Goal: Feedback & Contribution: Submit feedback/report problem

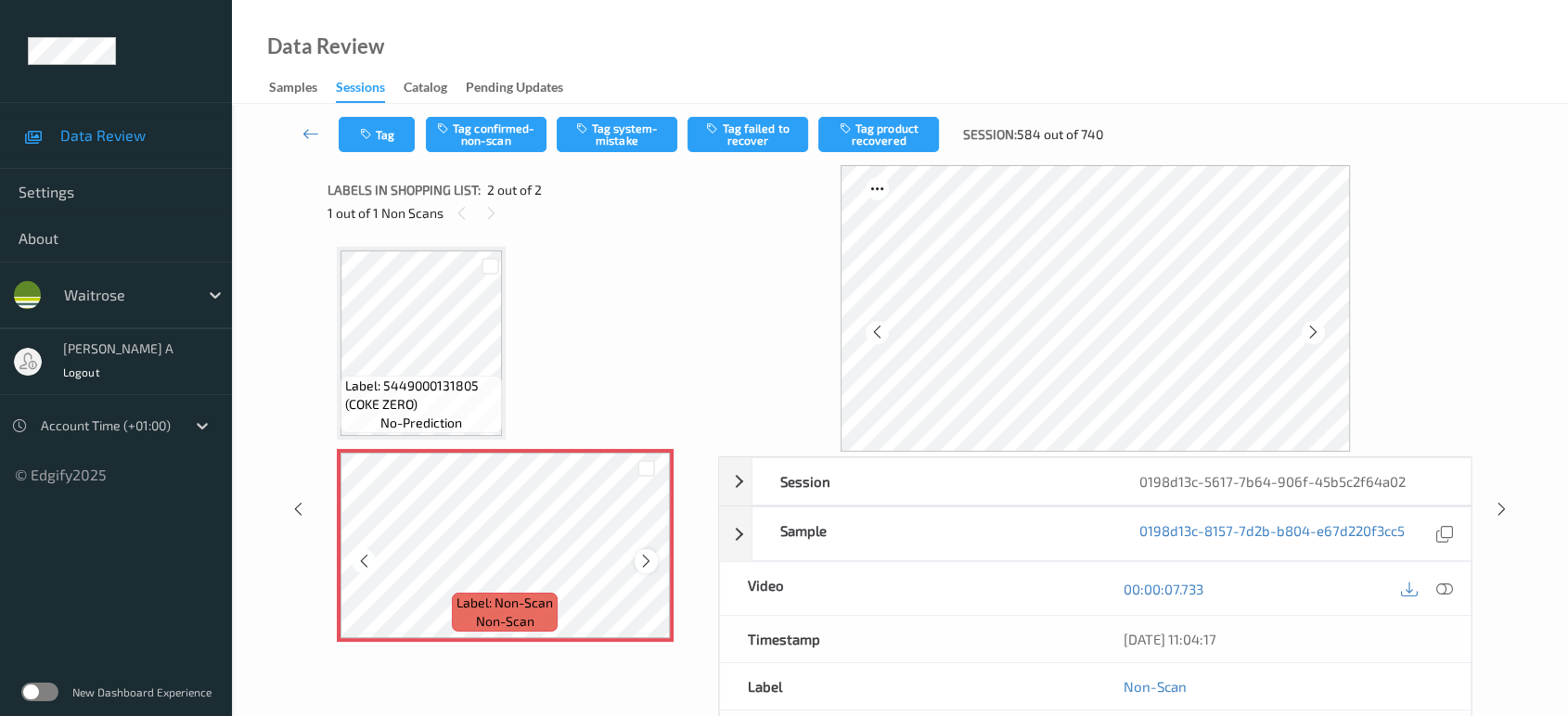
click at [653, 557] on div at bounding box center [646, 560] width 23 height 23
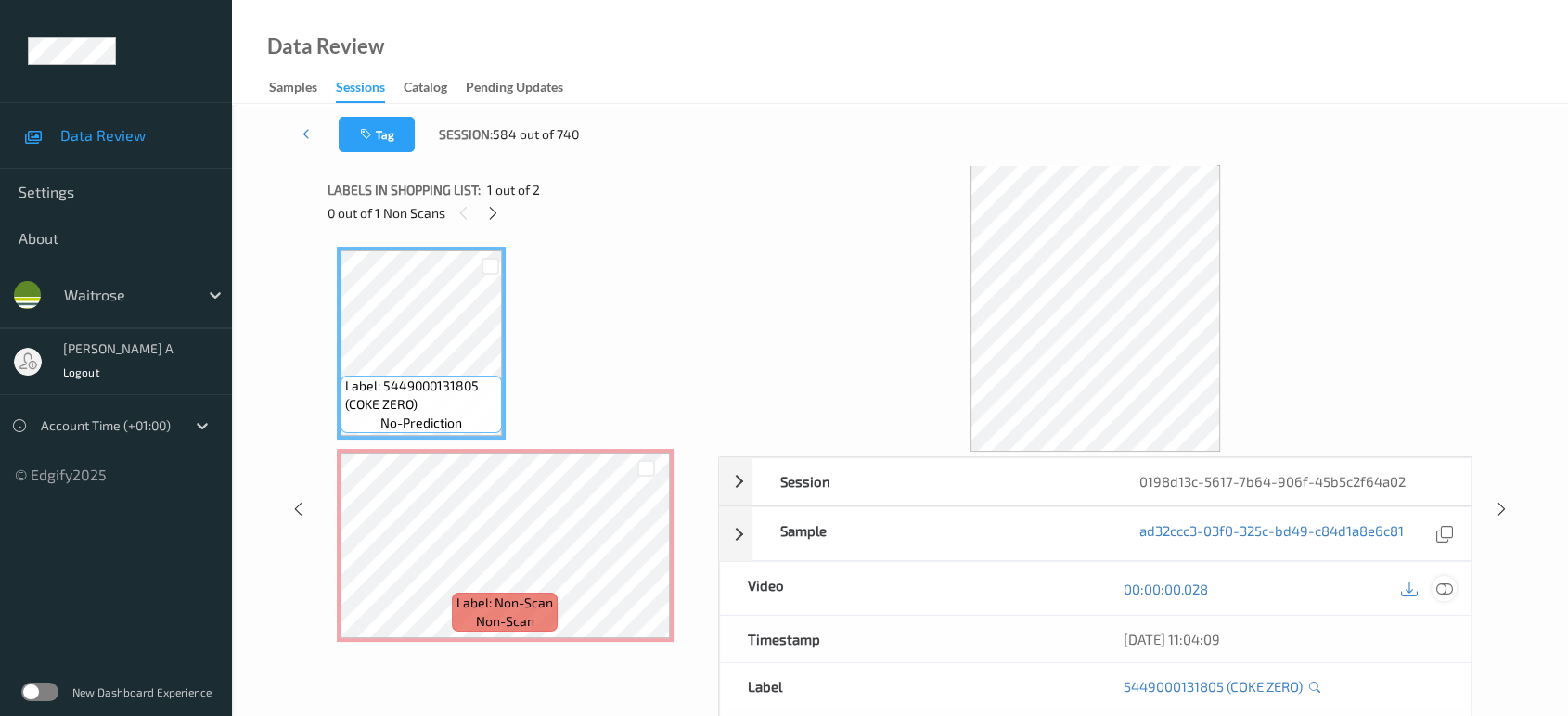
click at [1440, 584] on icon at bounding box center [1445, 589] width 17 height 17
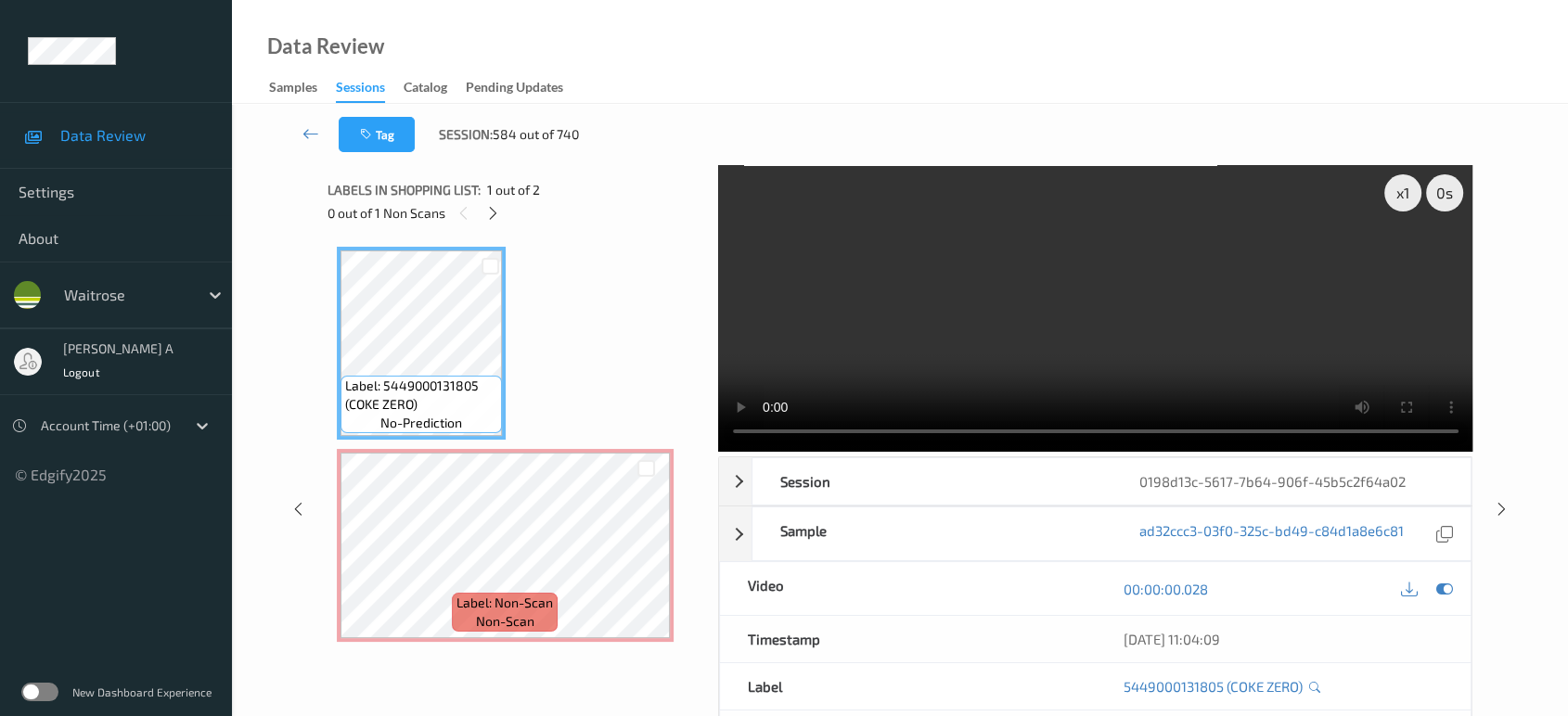
click at [973, 368] on video at bounding box center [1095, 309] width 755 height 287
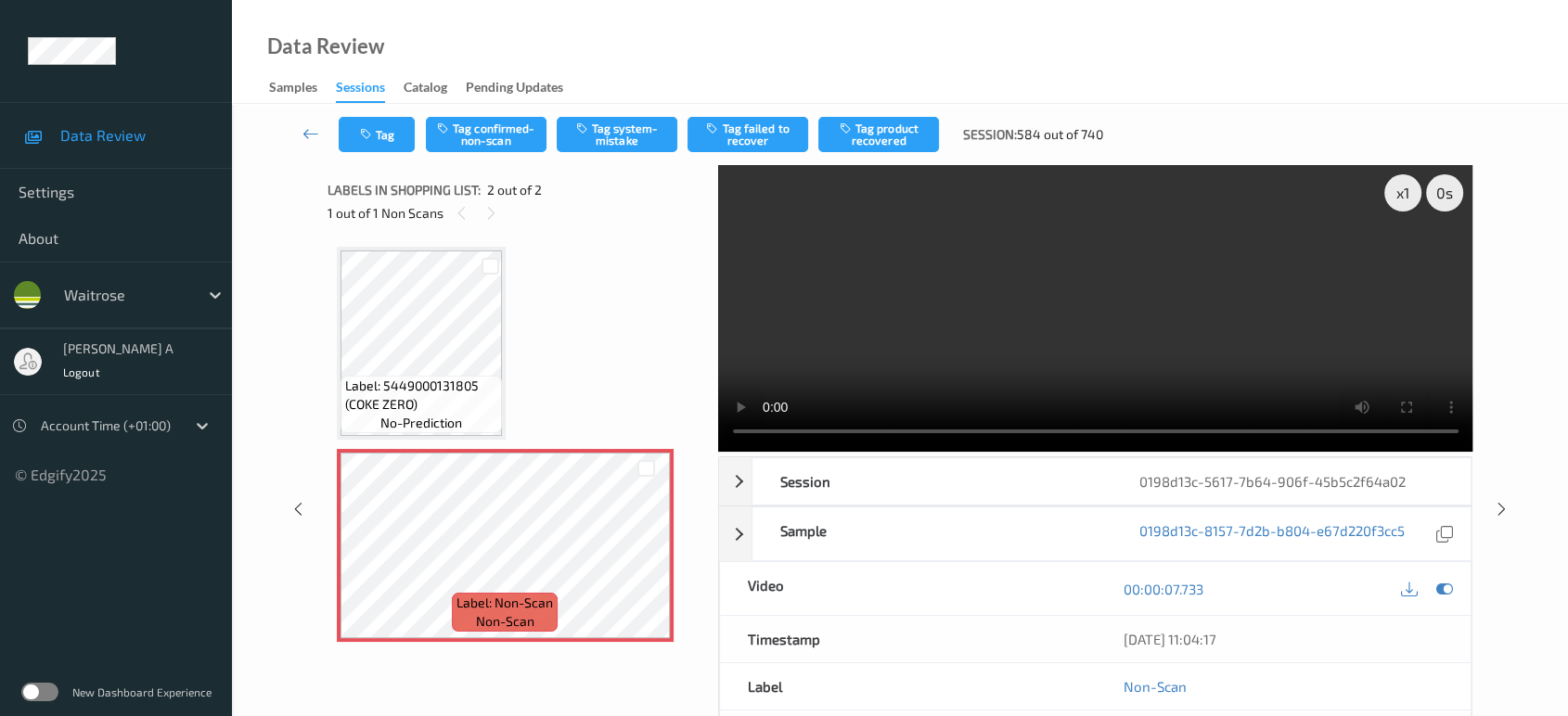
click at [607, 152] on div "Tag Tag confirmed-non-scan Tag system-mistake Tag failed to recover Tag product…" at bounding box center [899, 134] width 1259 height 61
click at [629, 138] on button "Tag system-mistake" at bounding box center [616, 134] width 121 height 35
click at [389, 127] on button "Tag" at bounding box center [377, 134] width 76 height 35
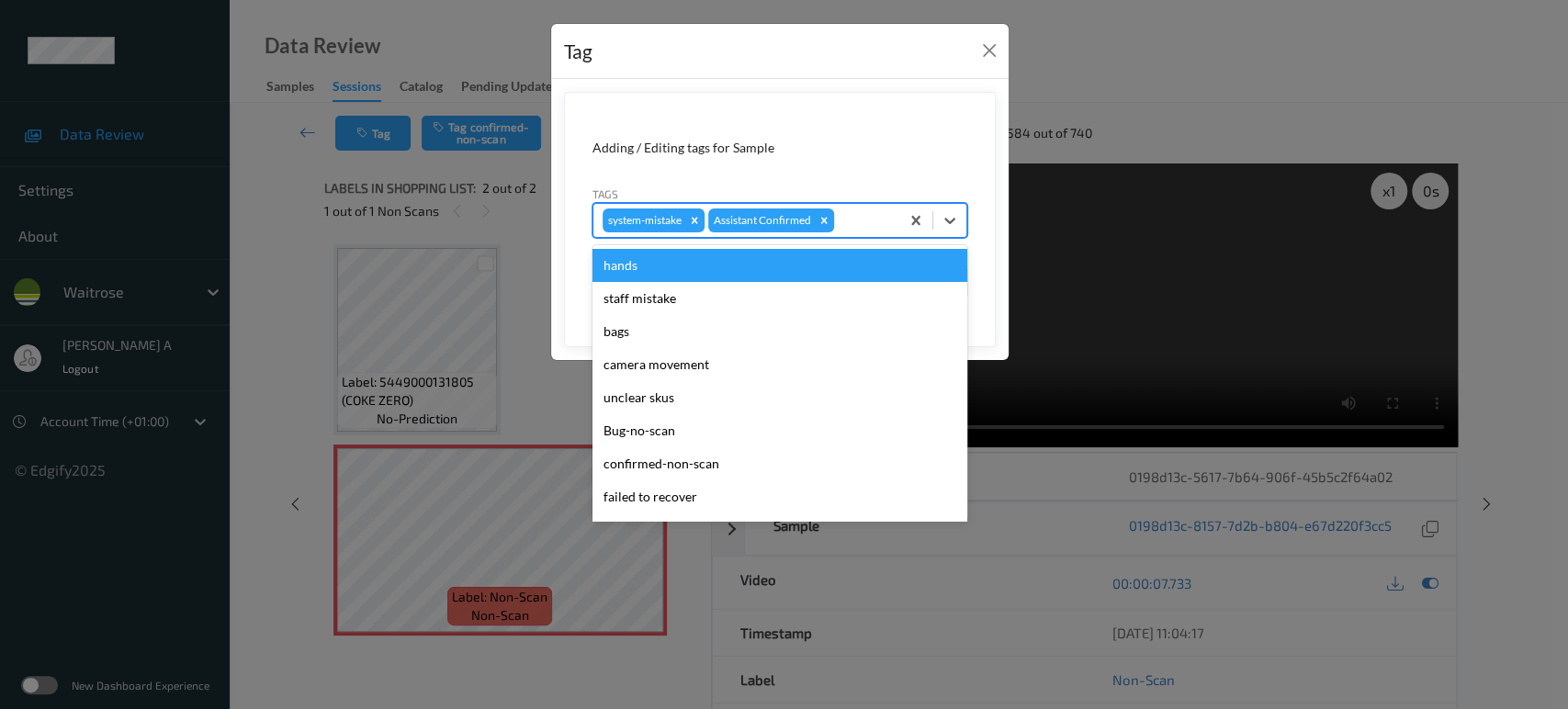
click at [886, 228] on div at bounding box center [864, 220] width 53 height 22
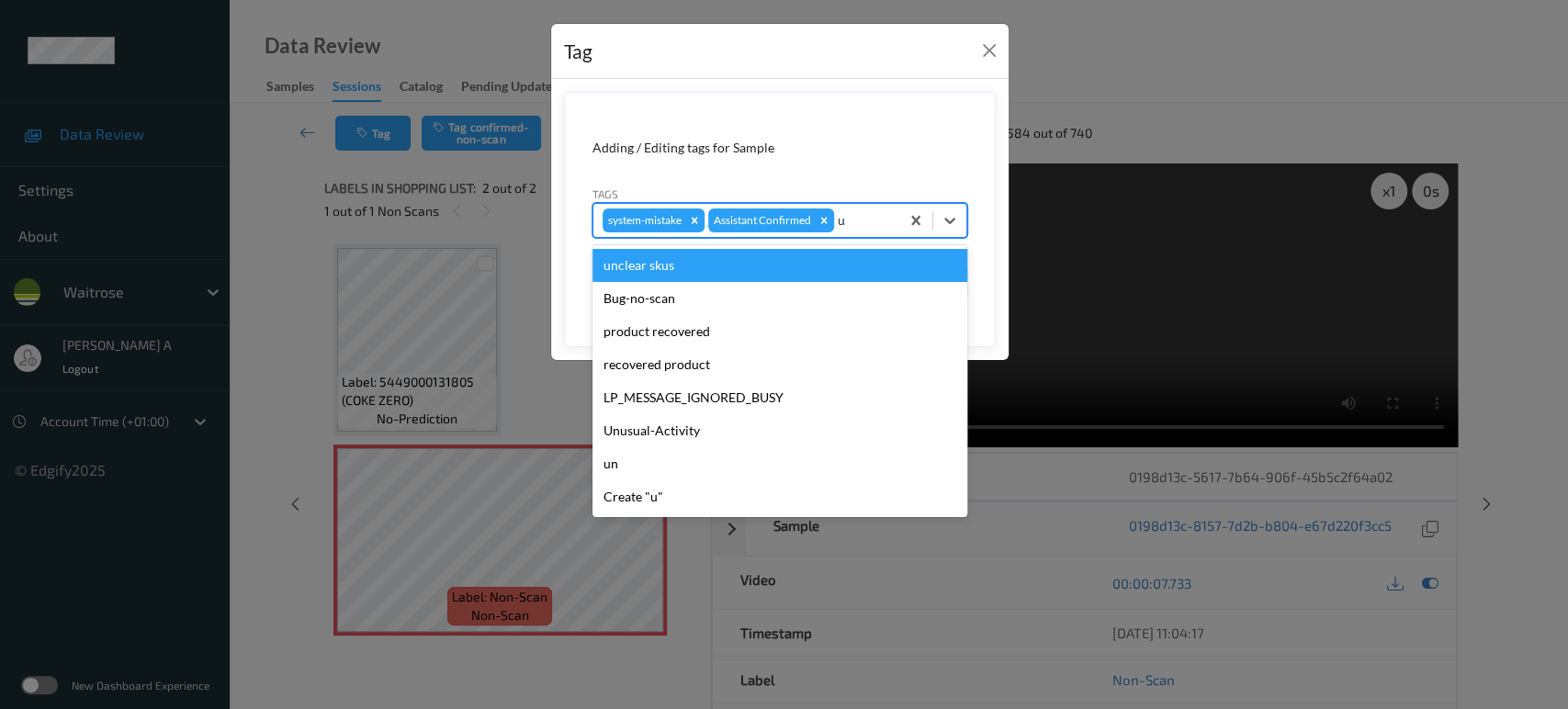
type input "un"
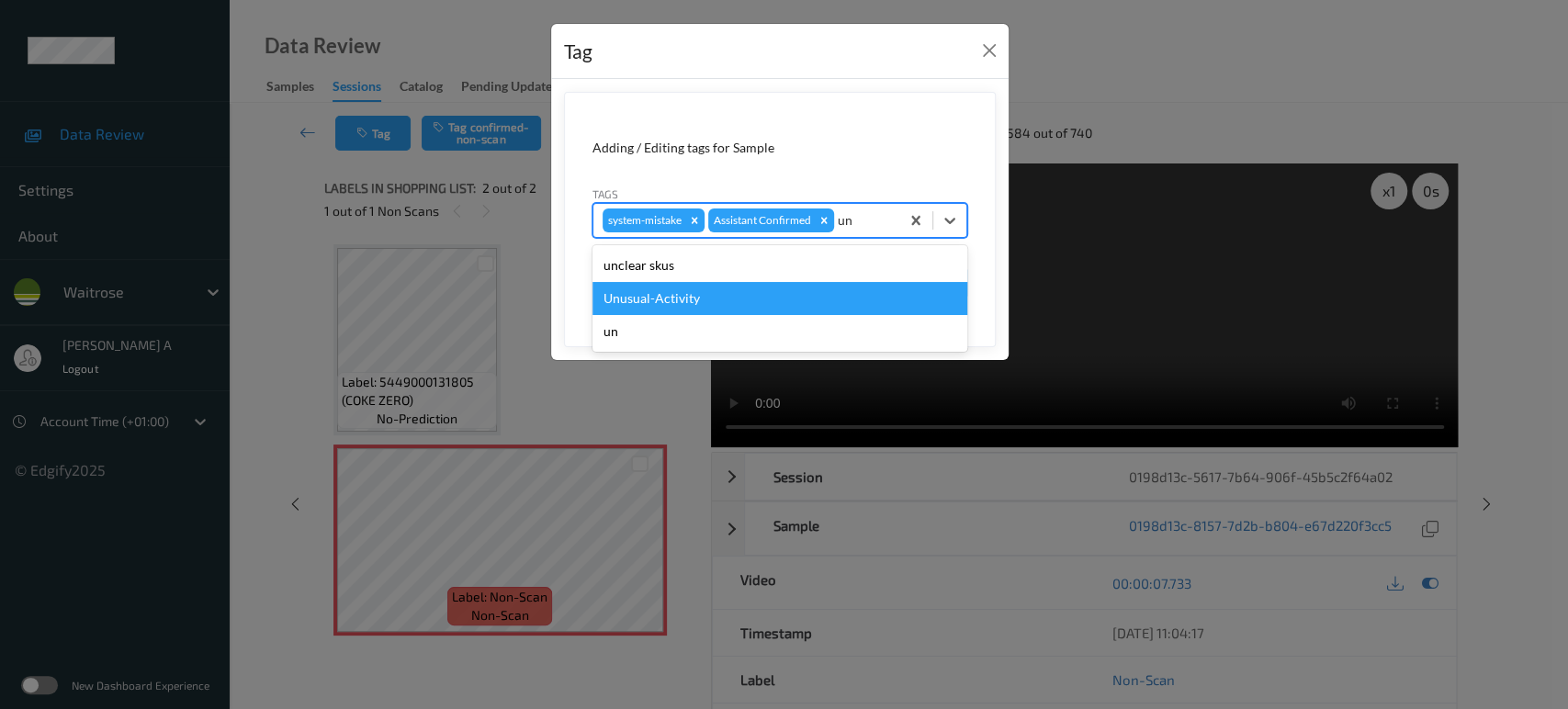
click at [735, 289] on div "Unusual-Activity" at bounding box center [780, 298] width 375 height 33
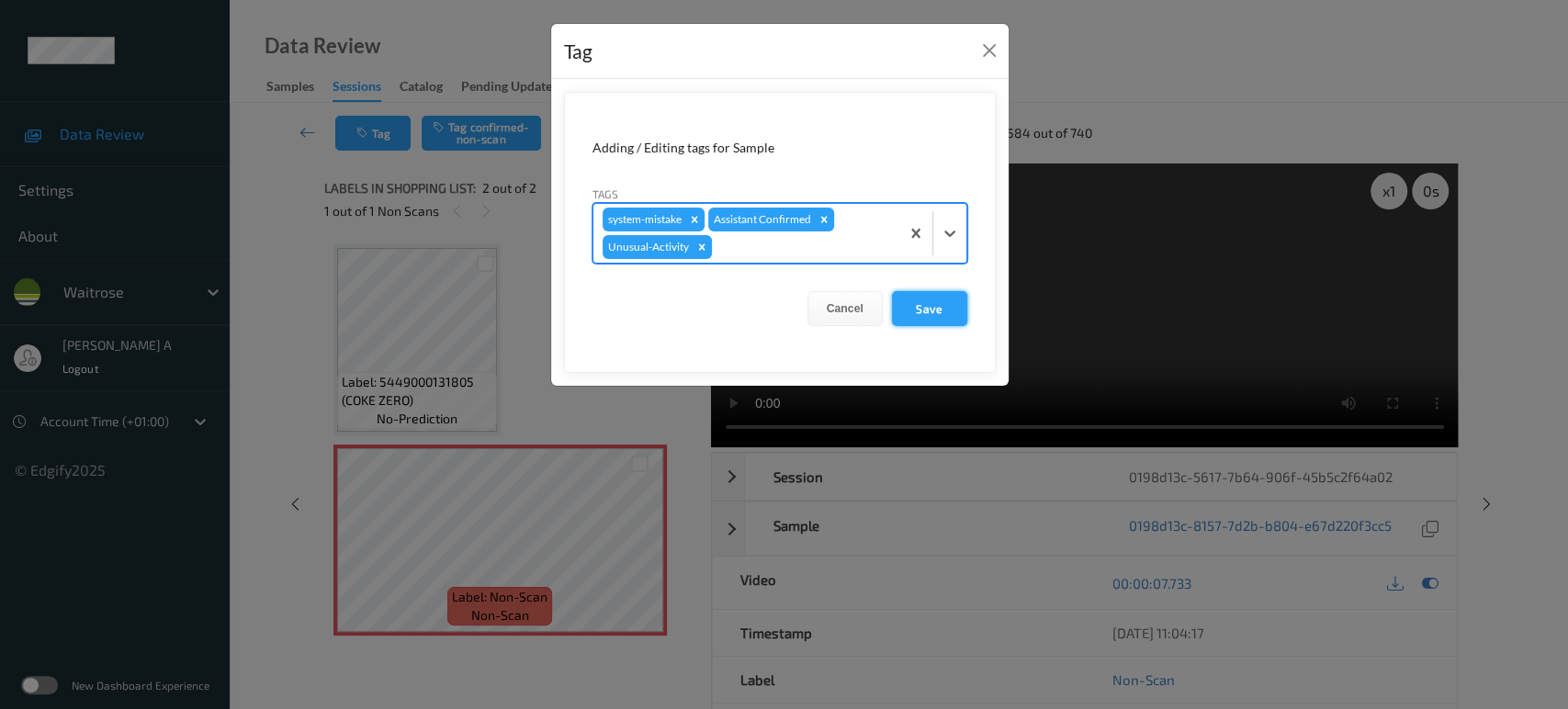
click at [927, 300] on button "Save" at bounding box center [929, 308] width 75 height 35
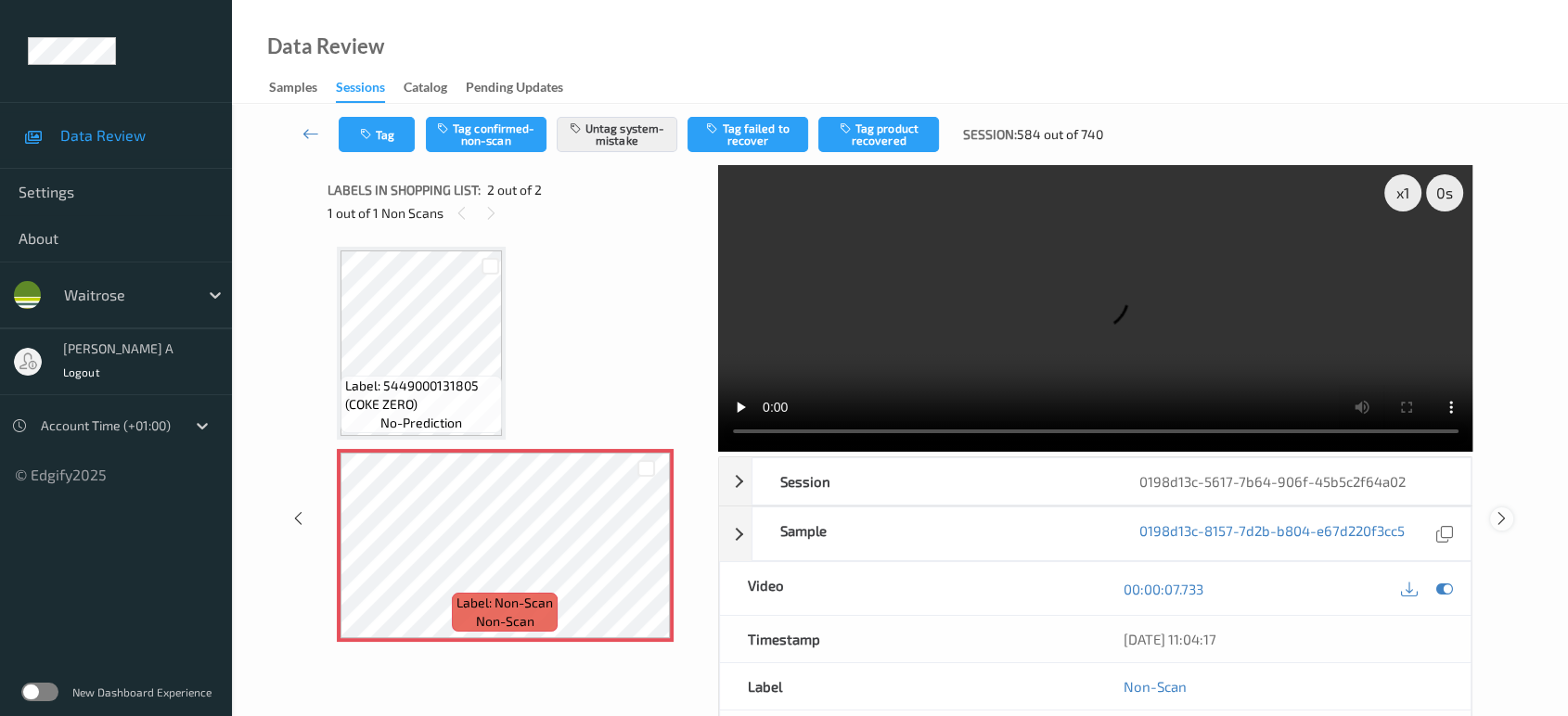
click at [1499, 510] on icon at bounding box center [1502, 518] width 16 height 17
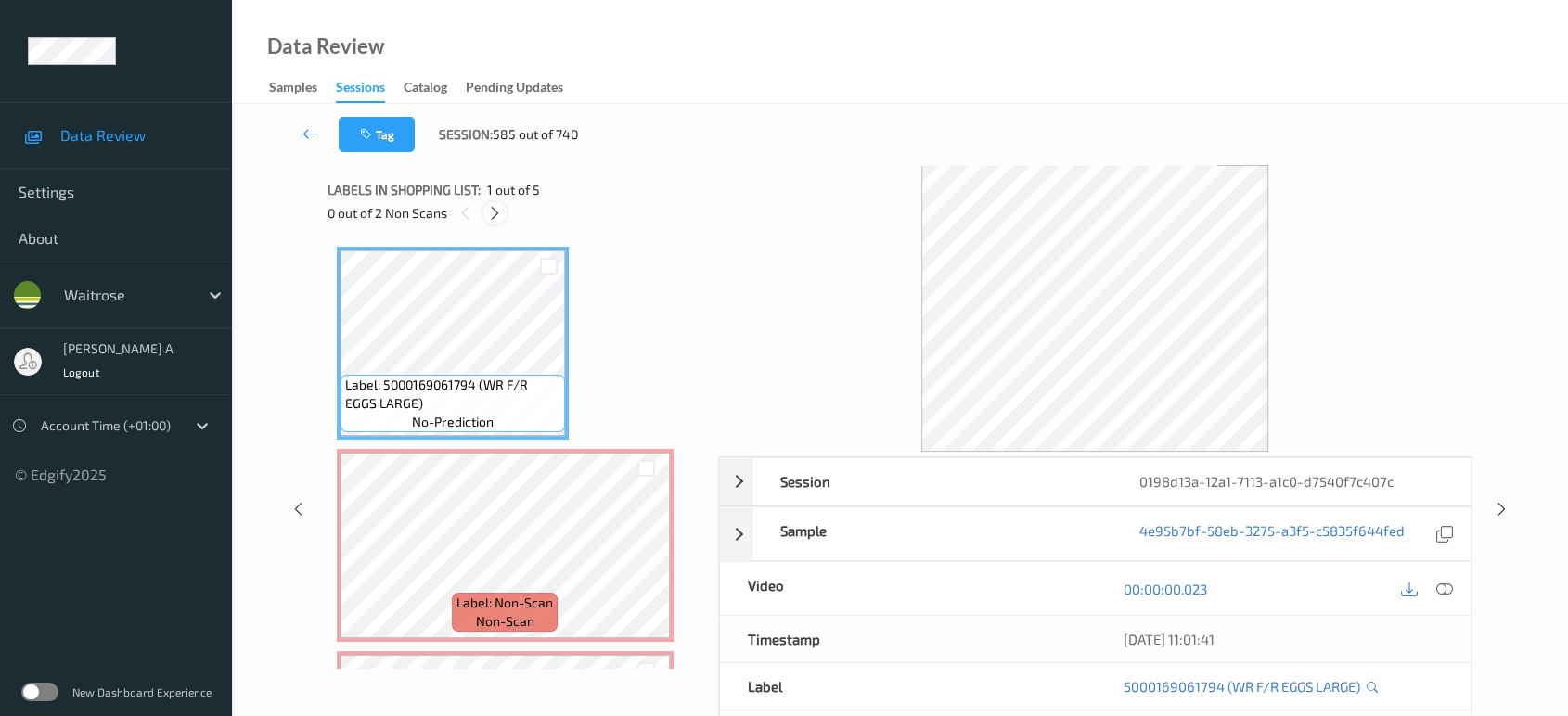
click at [495, 208] on icon at bounding box center [495, 214] width 16 height 17
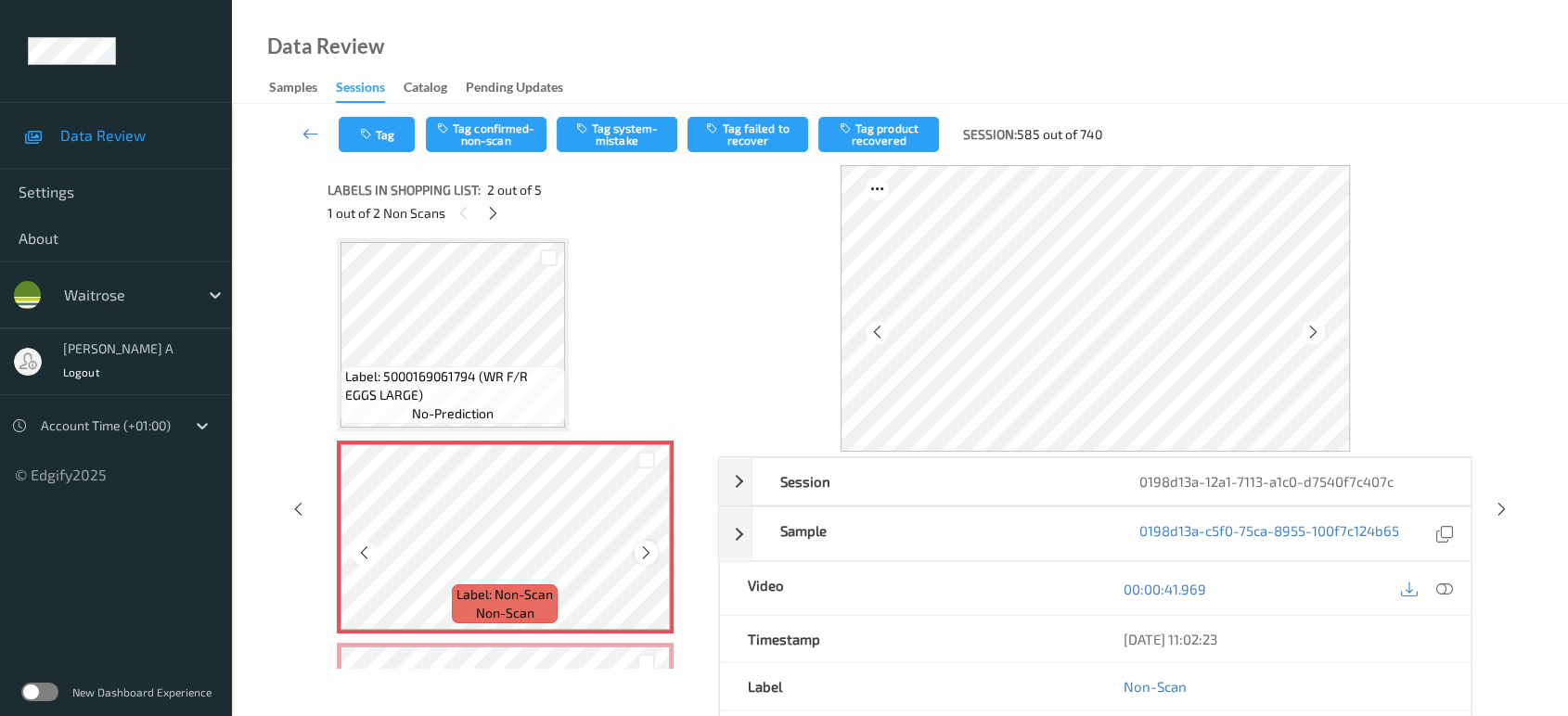
click at [644, 544] on icon at bounding box center [646, 553] width 16 height 17
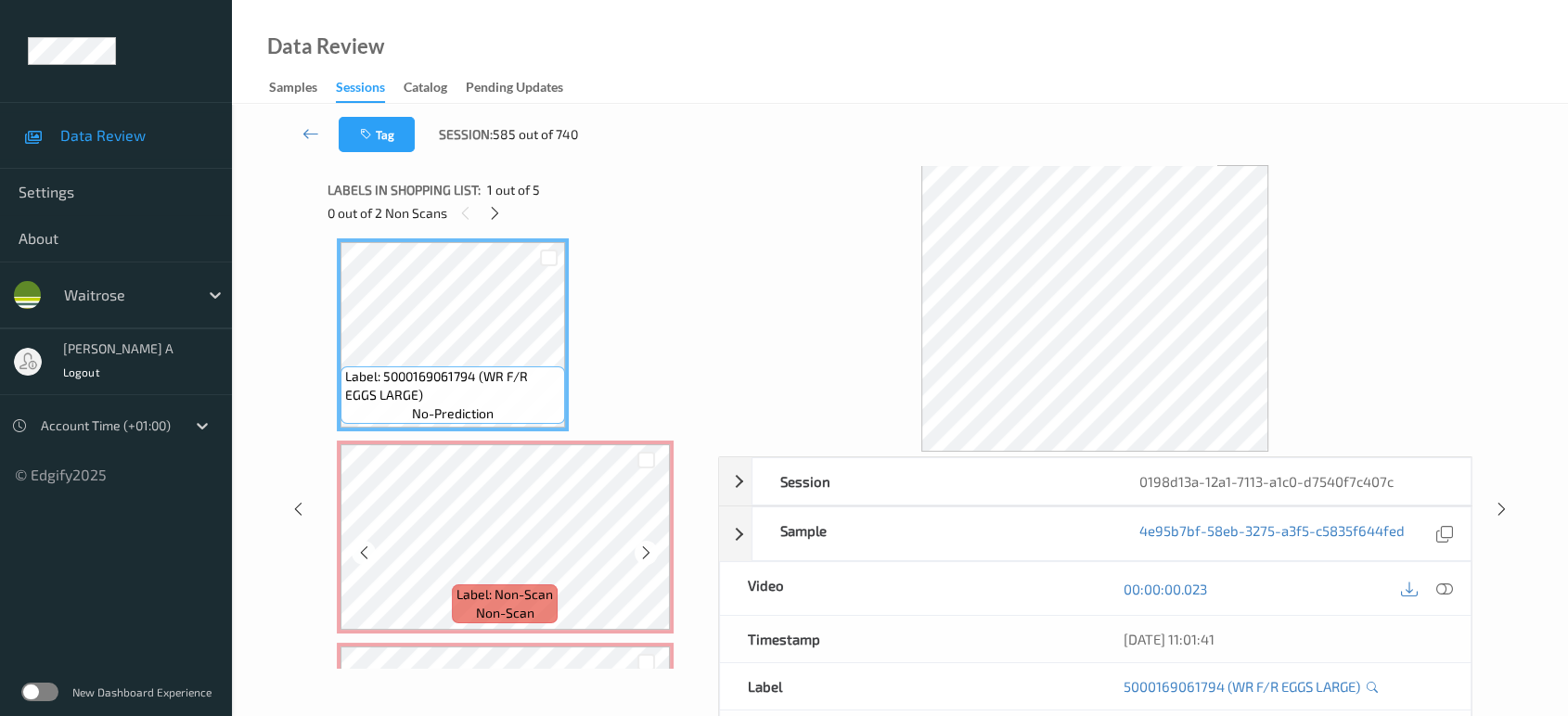
scroll to position [0, 0]
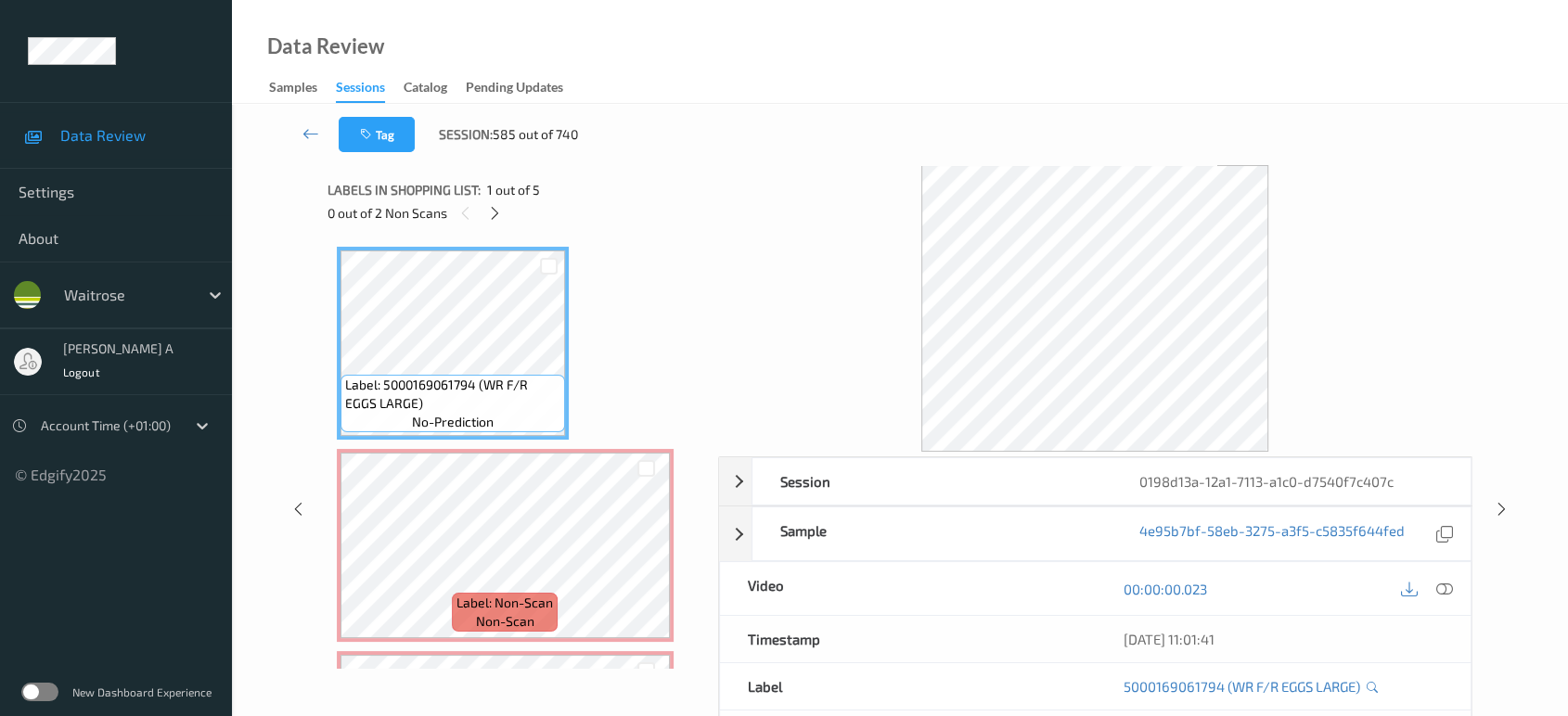
click at [1445, 586] on icon at bounding box center [1445, 589] width 17 height 17
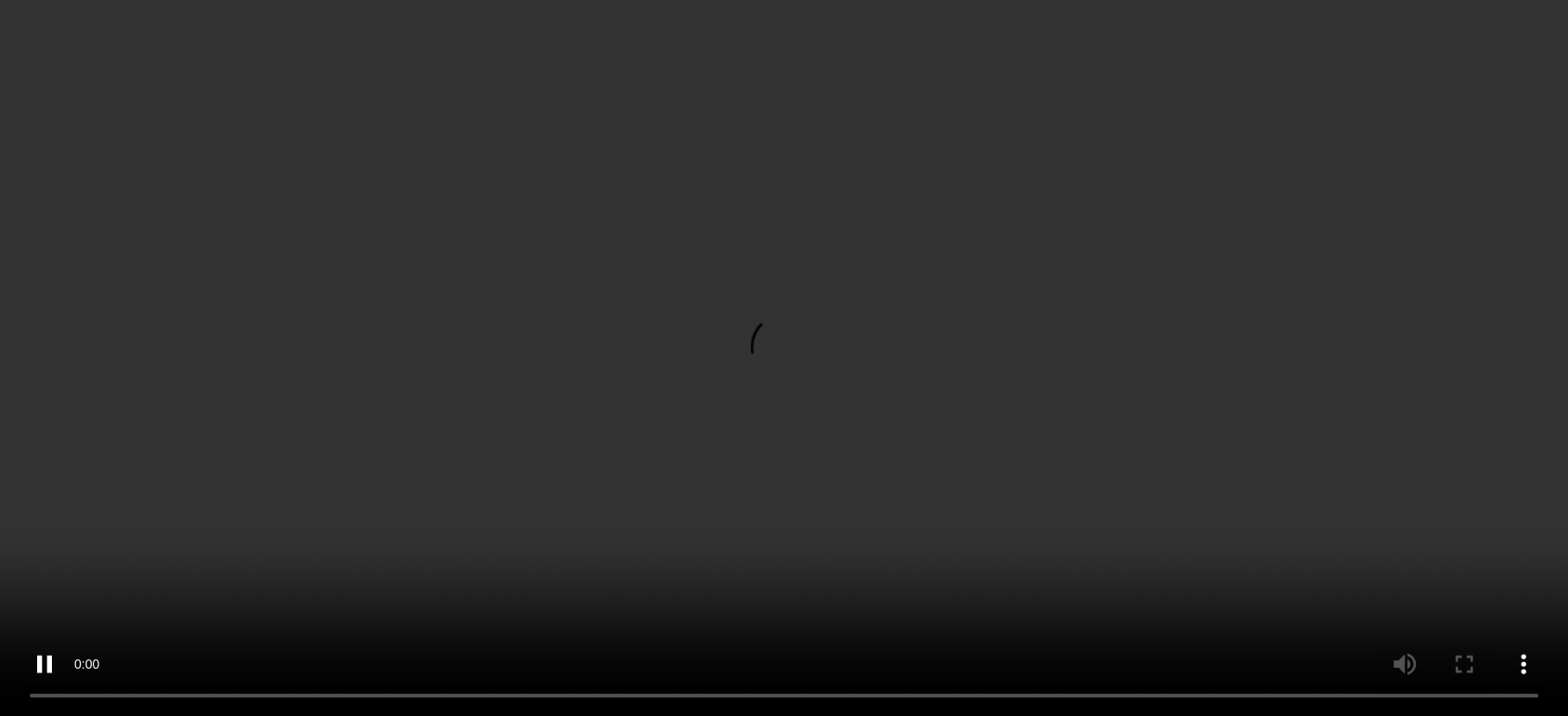
scroll to position [103, 0]
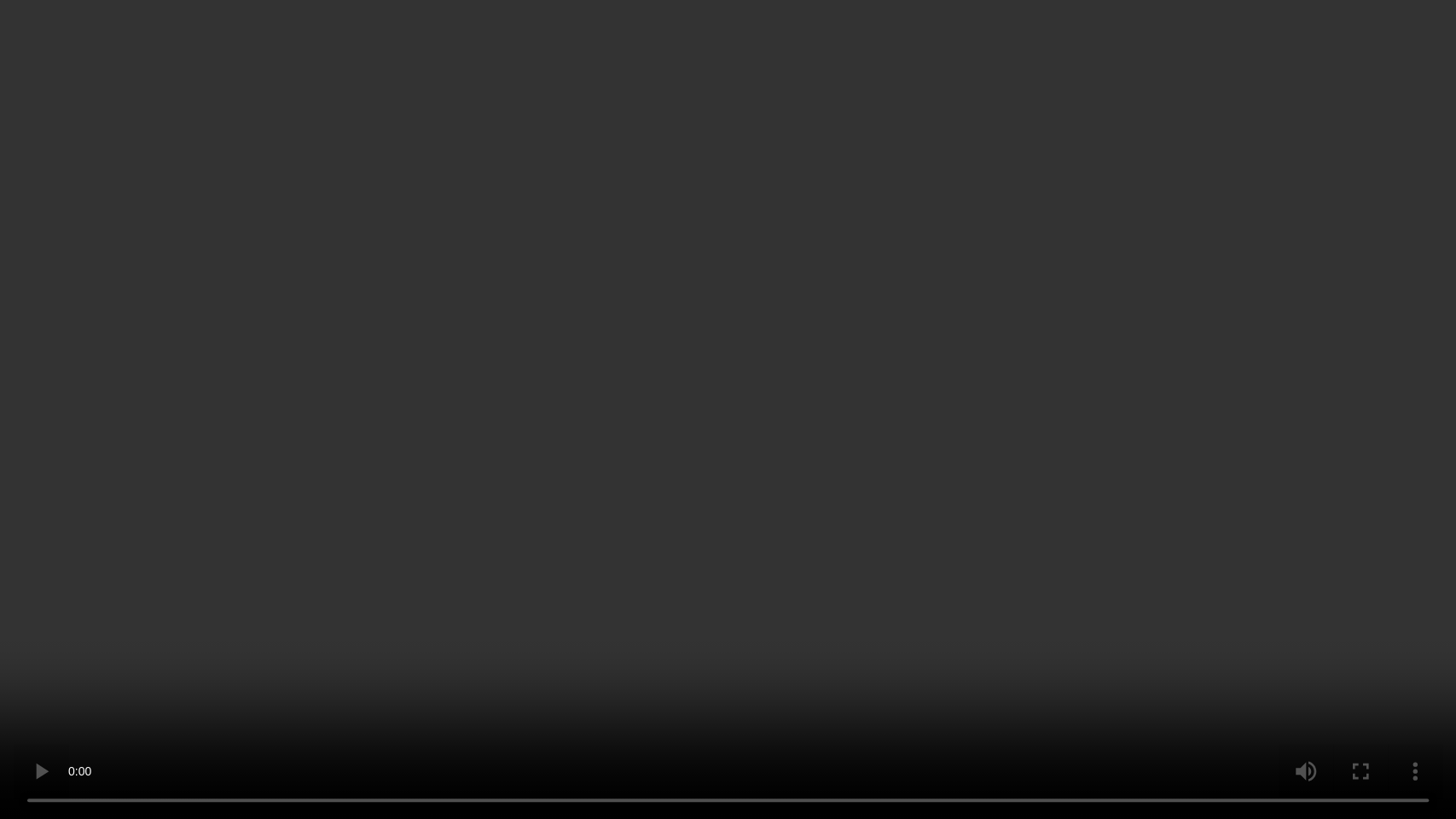
click at [859, 466] on video at bounding box center [728, 410] width 1456 height 819
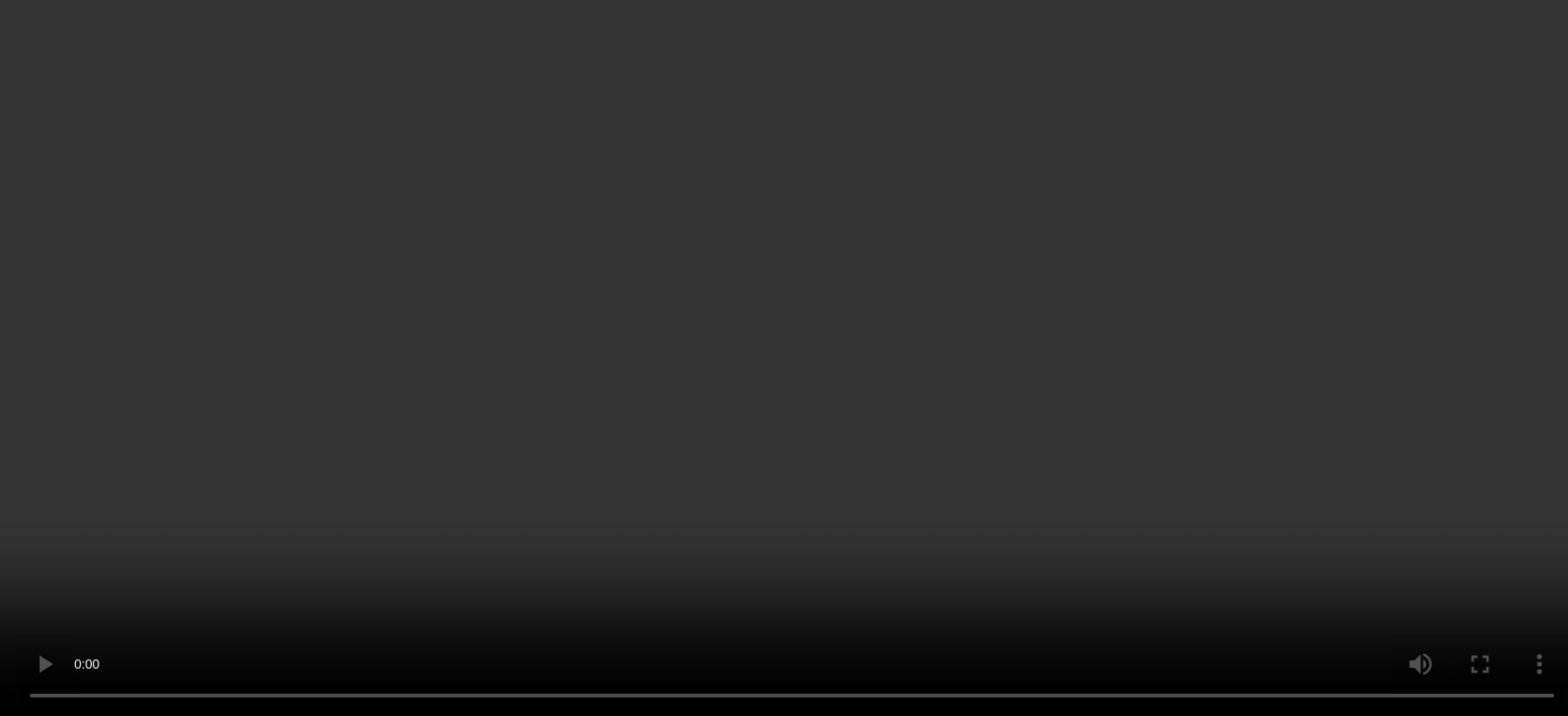
scroll to position [206, 0]
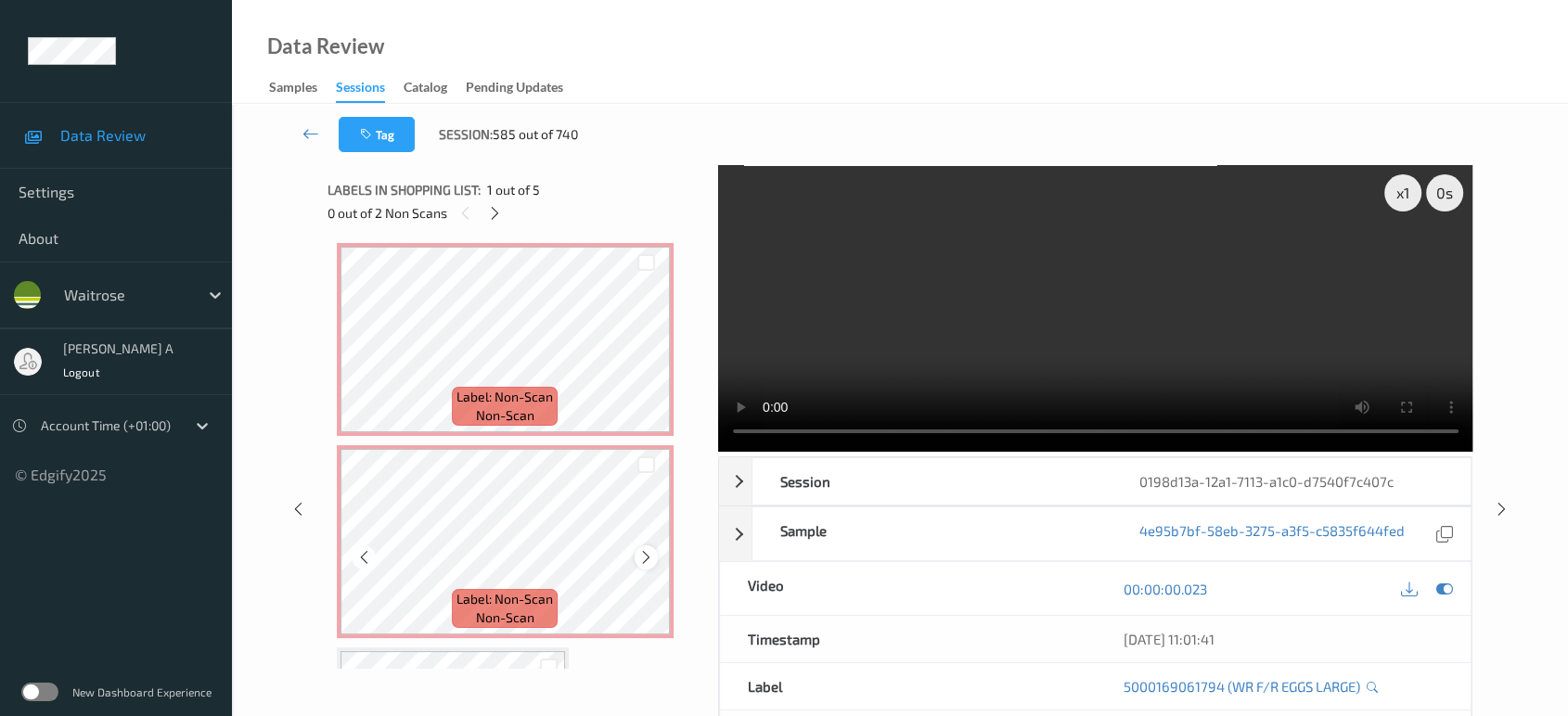
click at [655, 554] on div at bounding box center [646, 556] width 23 height 23
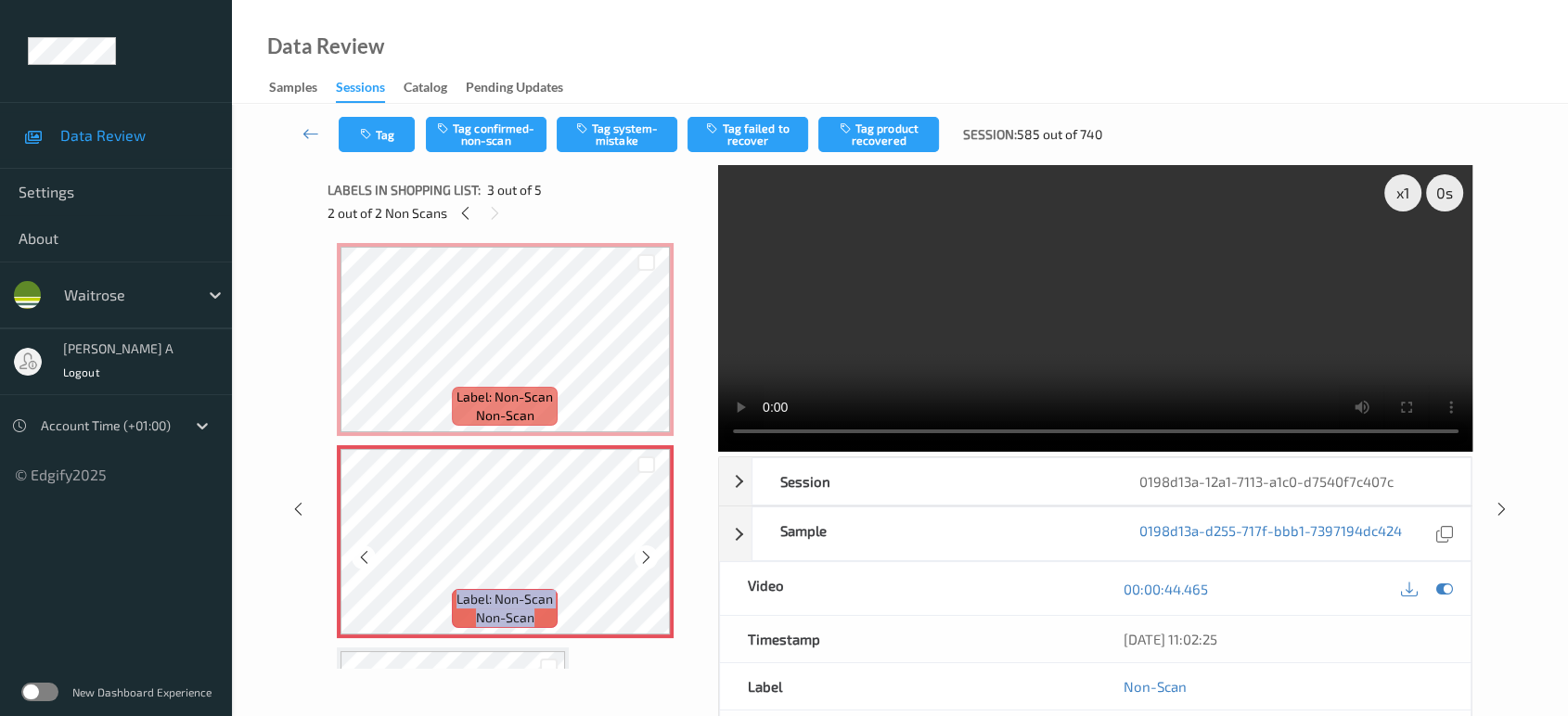
click at [655, 554] on div at bounding box center [646, 556] width 23 height 23
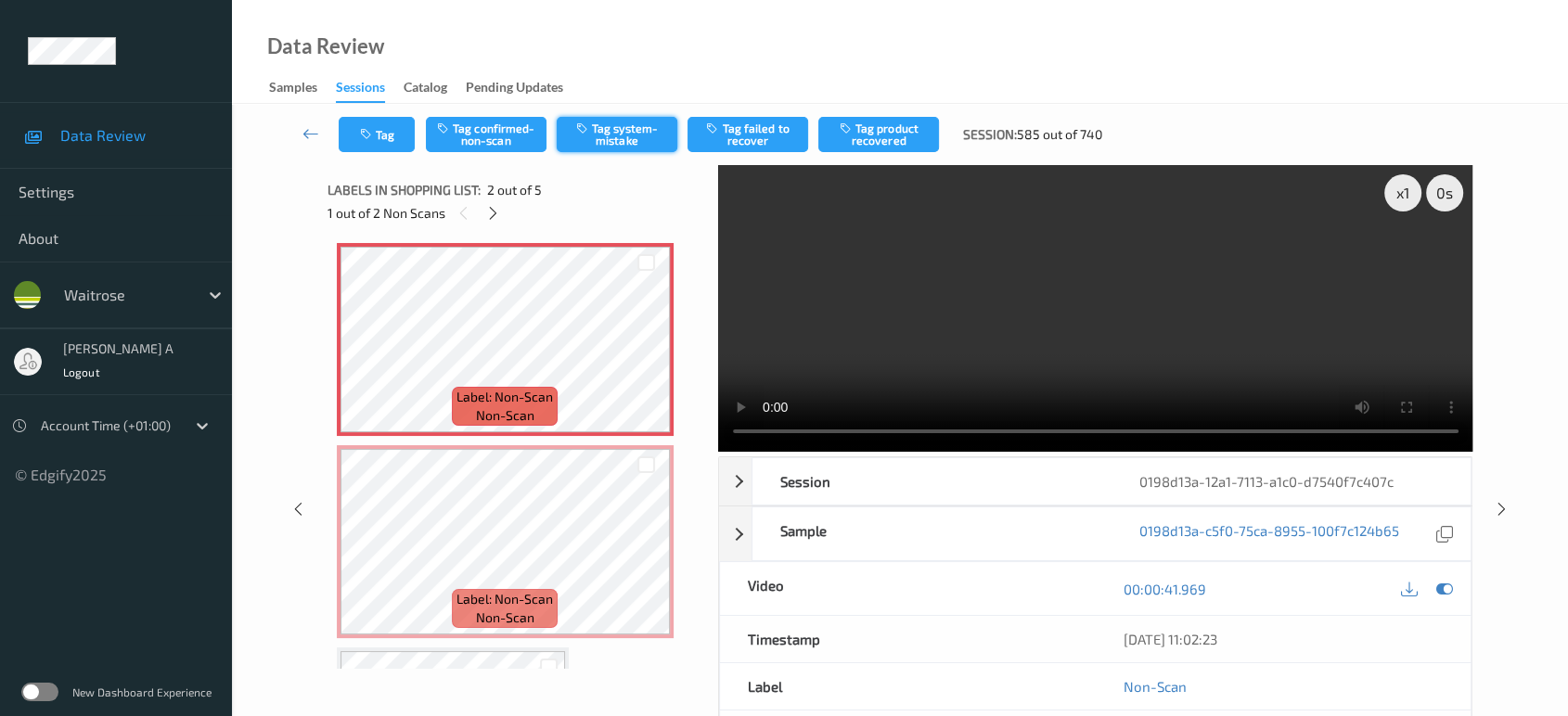
click at [605, 140] on button "Tag system-mistake" at bounding box center [616, 134] width 121 height 35
click at [379, 133] on button "Tag" at bounding box center [377, 134] width 76 height 35
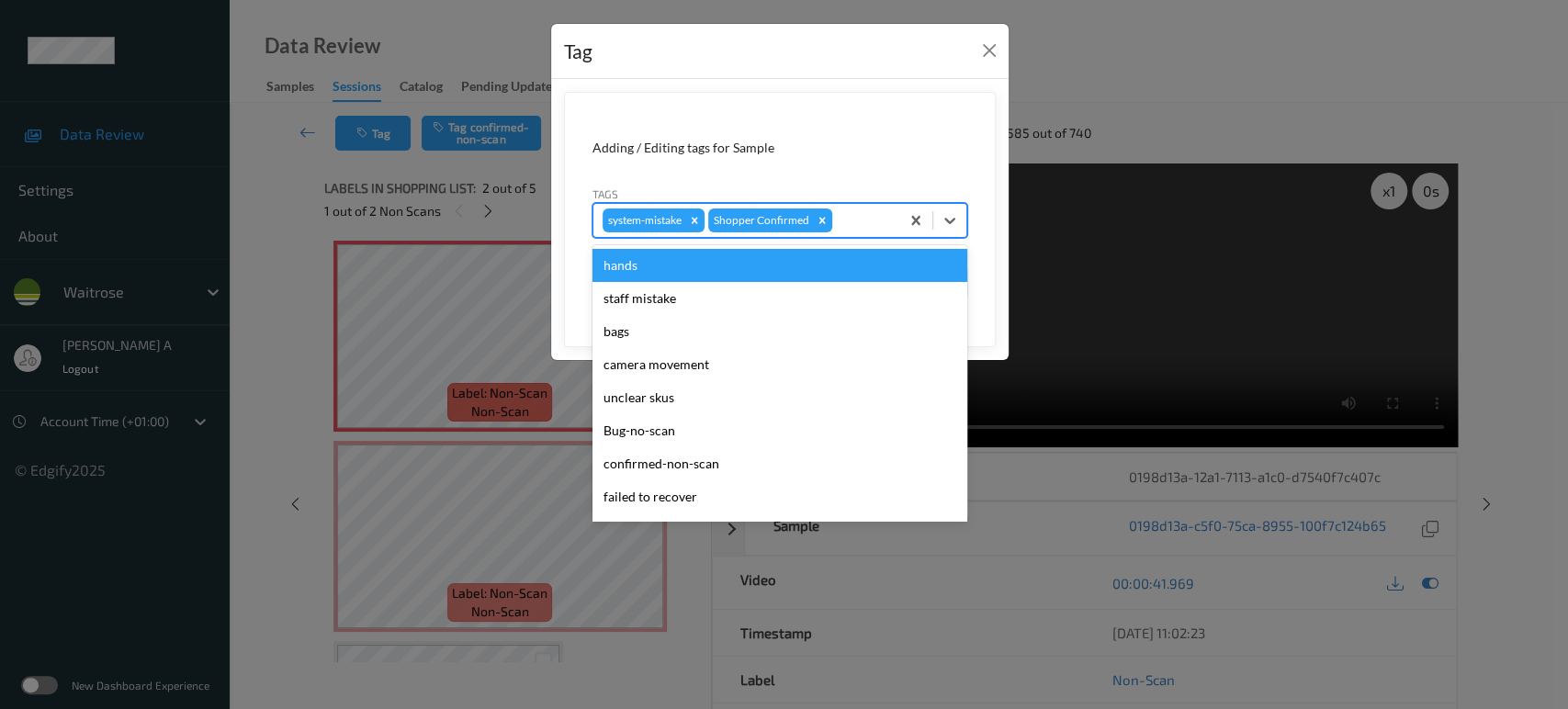
click at [856, 219] on div at bounding box center [863, 220] width 55 height 22
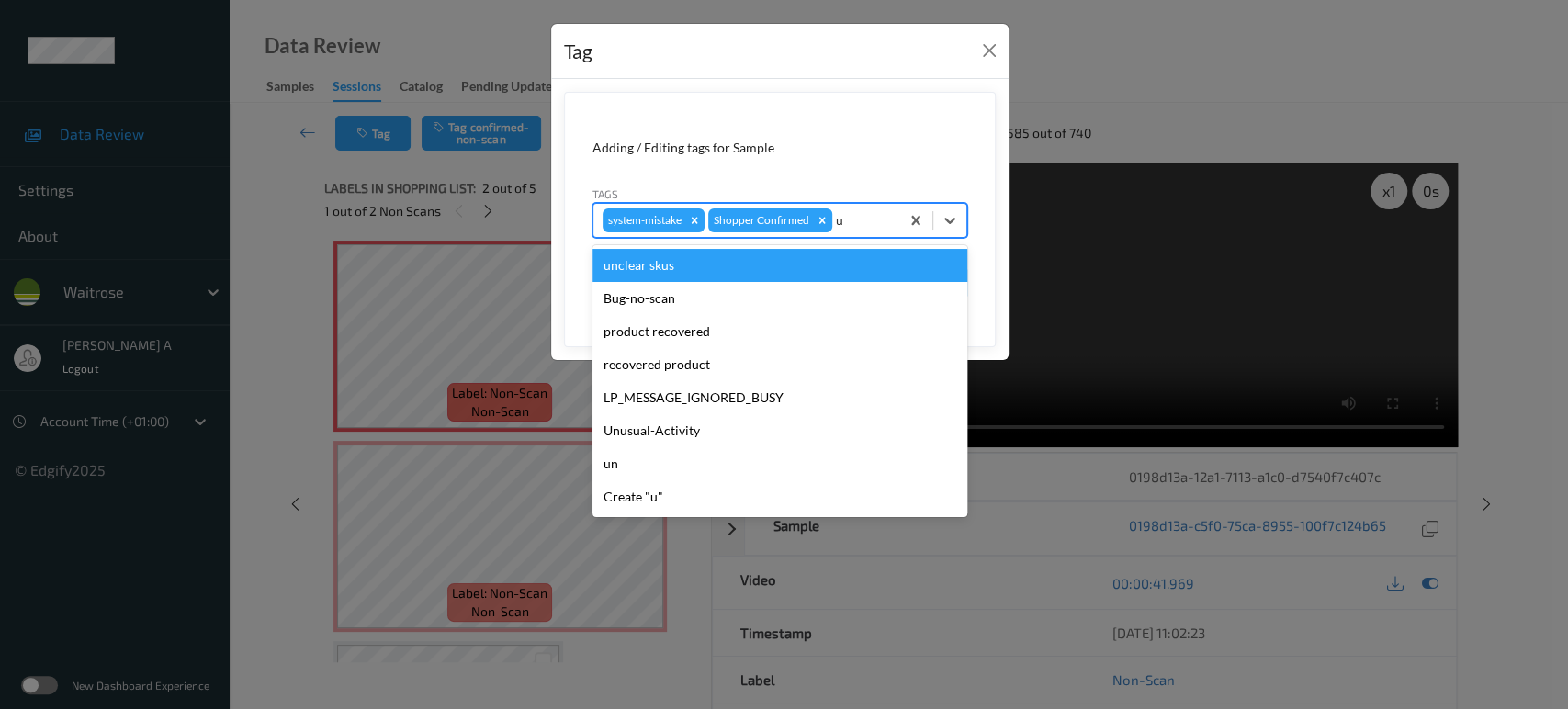
type input "un"
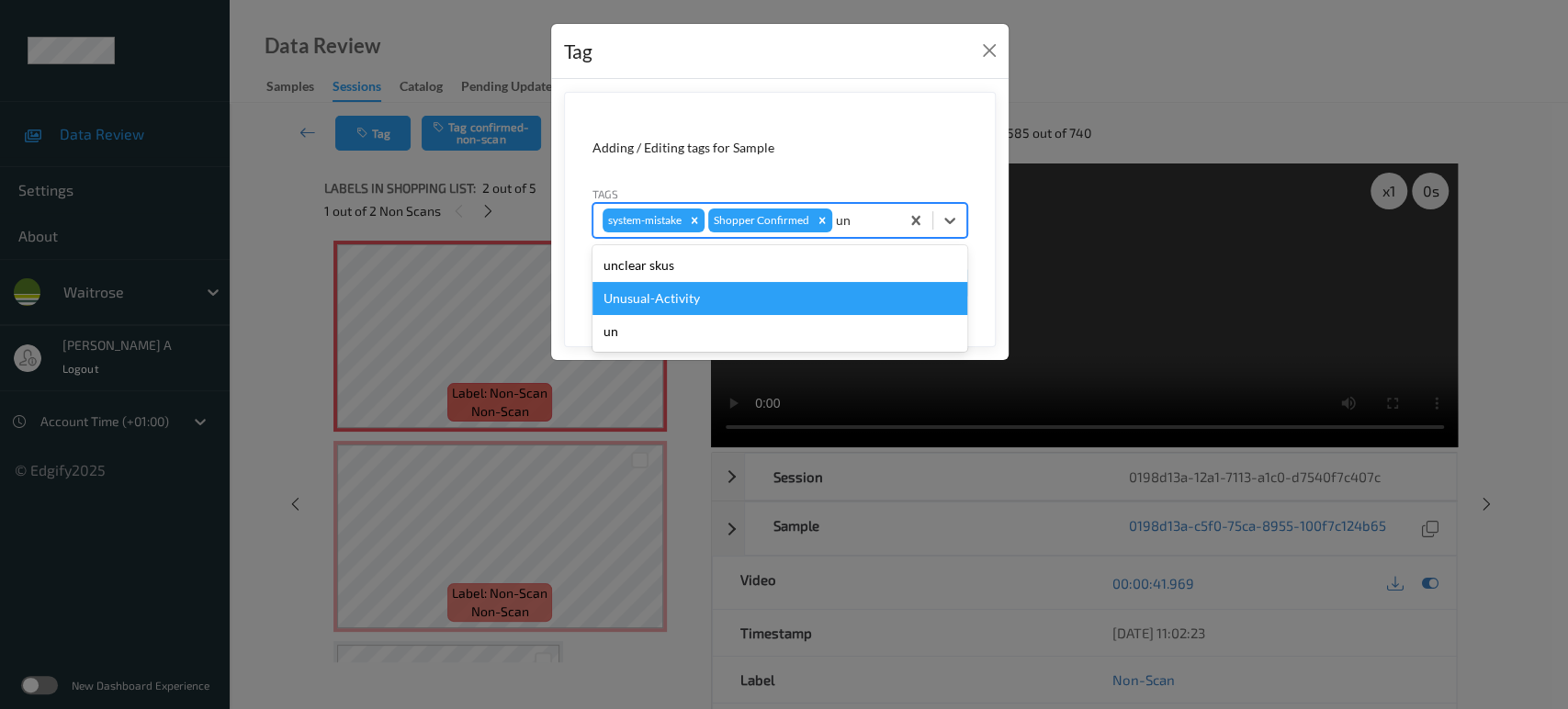
click at [728, 296] on div "Unusual-Activity" at bounding box center [780, 298] width 375 height 33
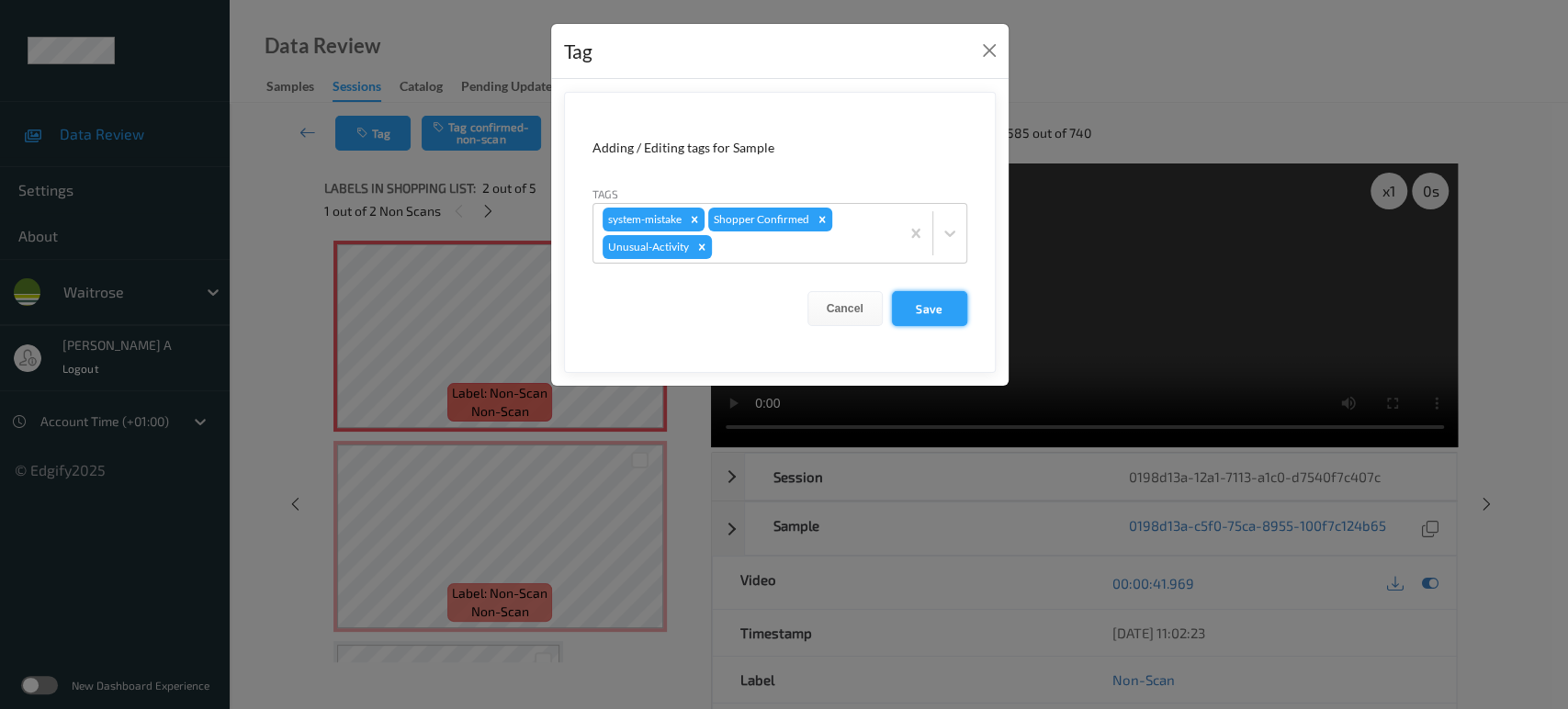
click at [931, 306] on button "Save" at bounding box center [929, 308] width 75 height 35
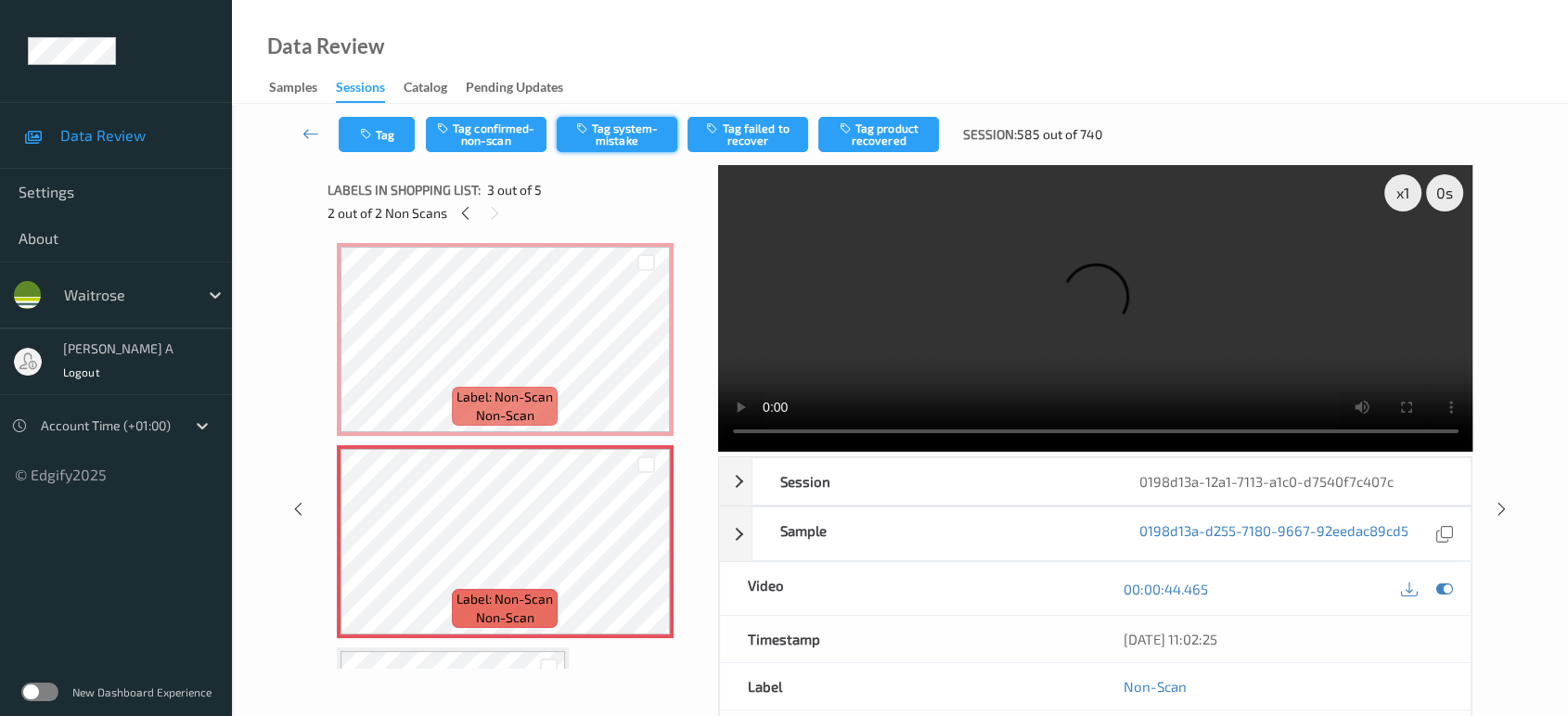
click at [641, 140] on button "Tag system-mistake" at bounding box center [616, 134] width 121 height 35
click at [376, 140] on button "Tag" at bounding box center [377, 134] width 76 height 35
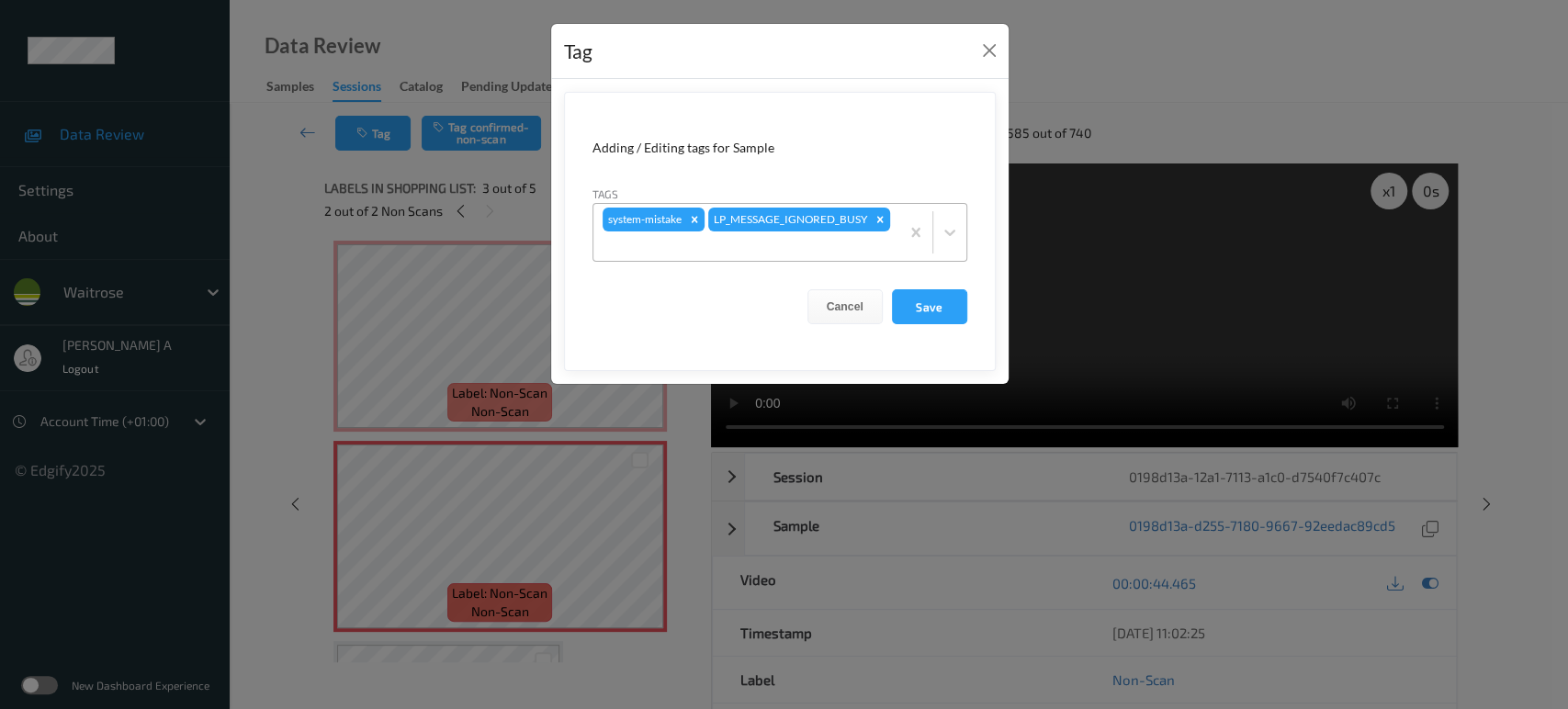
click at [777, 249] on div at bounding box center [747, 245] width 288 height 22
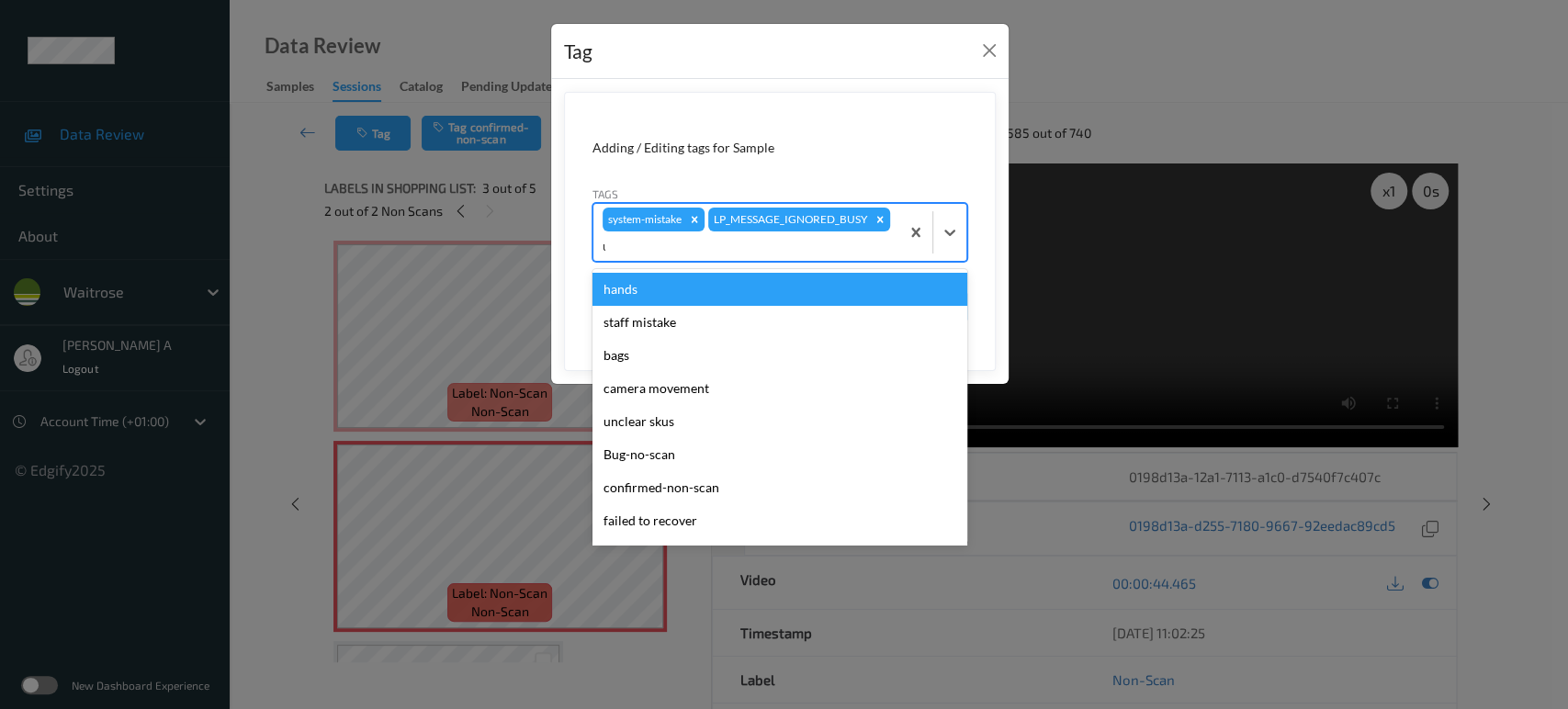
type input "un"
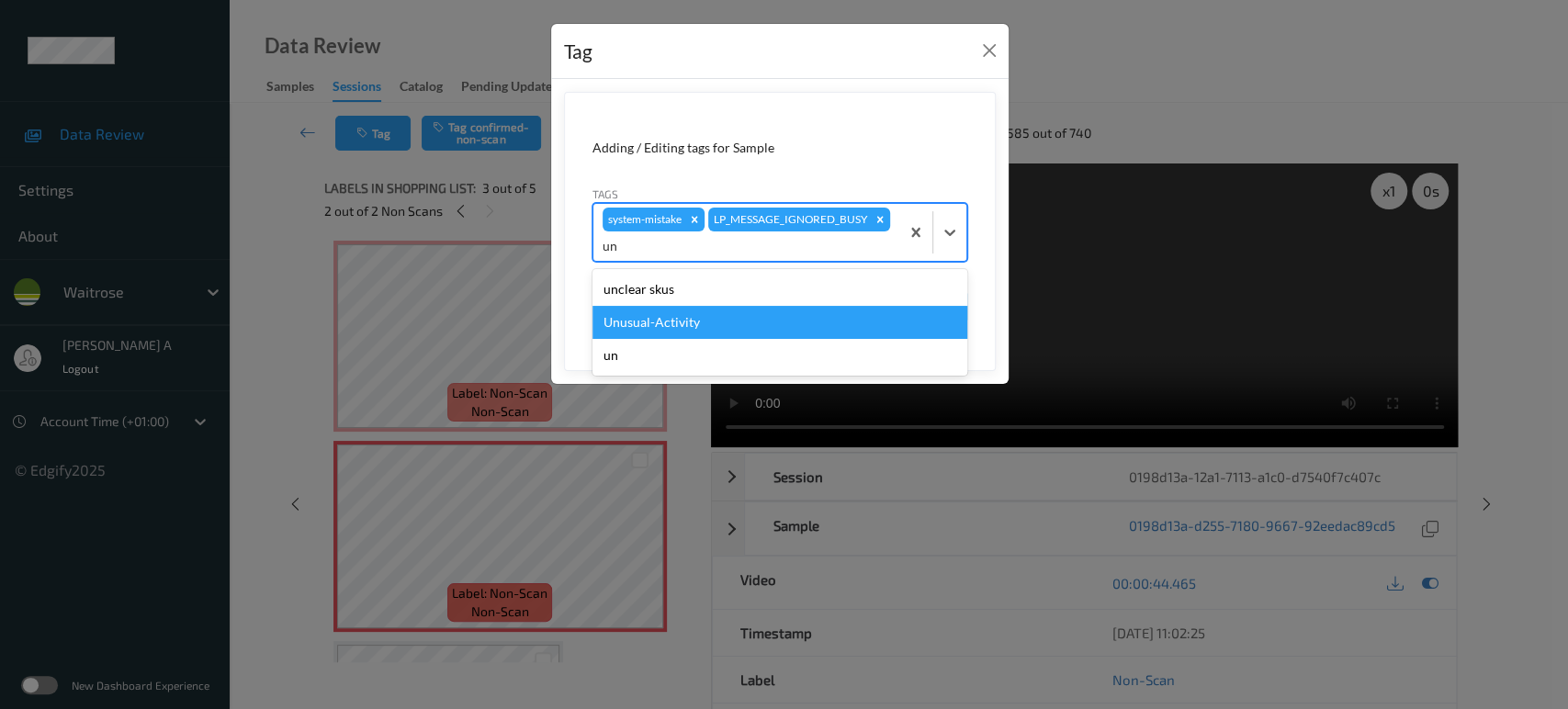
click at [731, 320] on div "Unusual-Activity" at bounding box center [780, 322] width 375 height 33
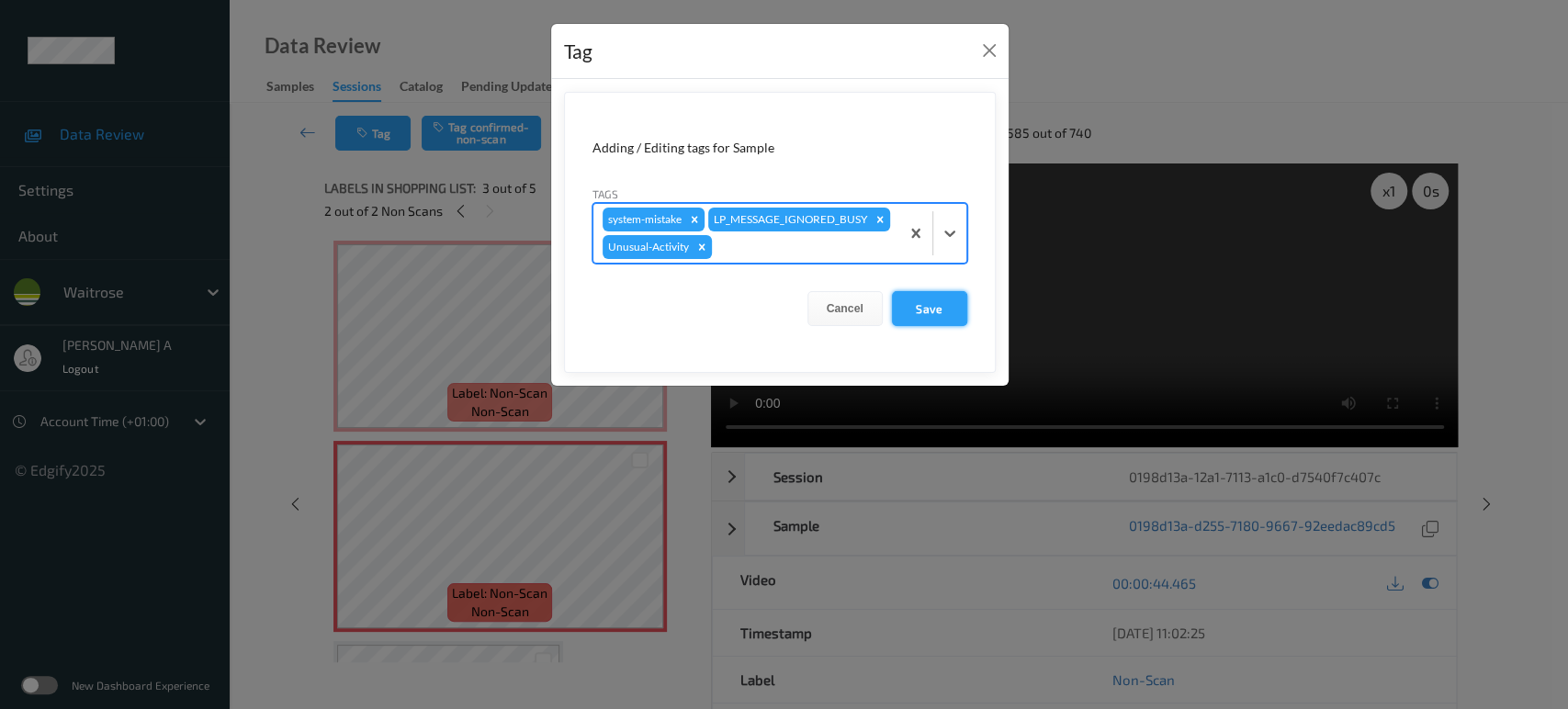
click at [938, 292] on button "Save" at bounding box center [929, 308] width 75 height 35
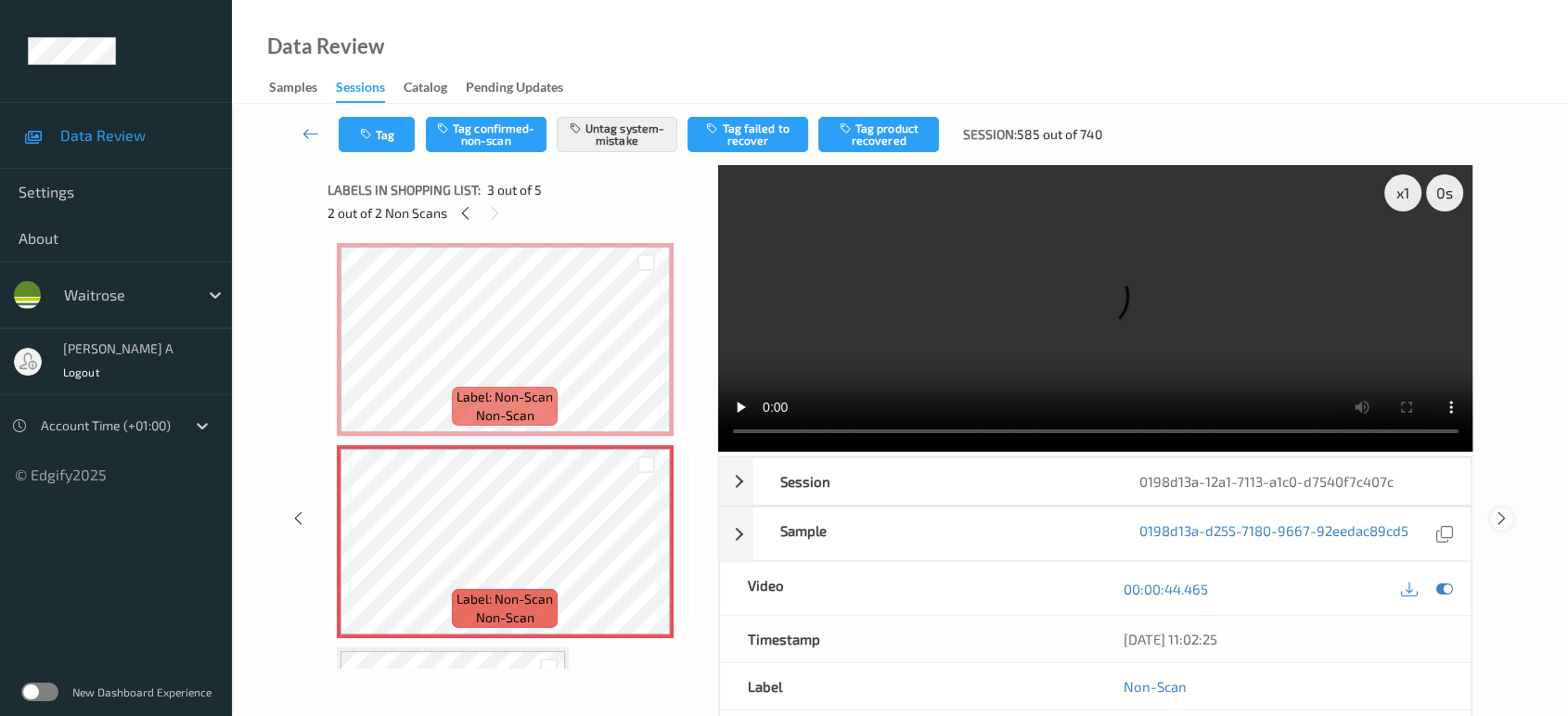
click at [1508, 507] on div at bounding box center [1502, 518] width 23 height 23
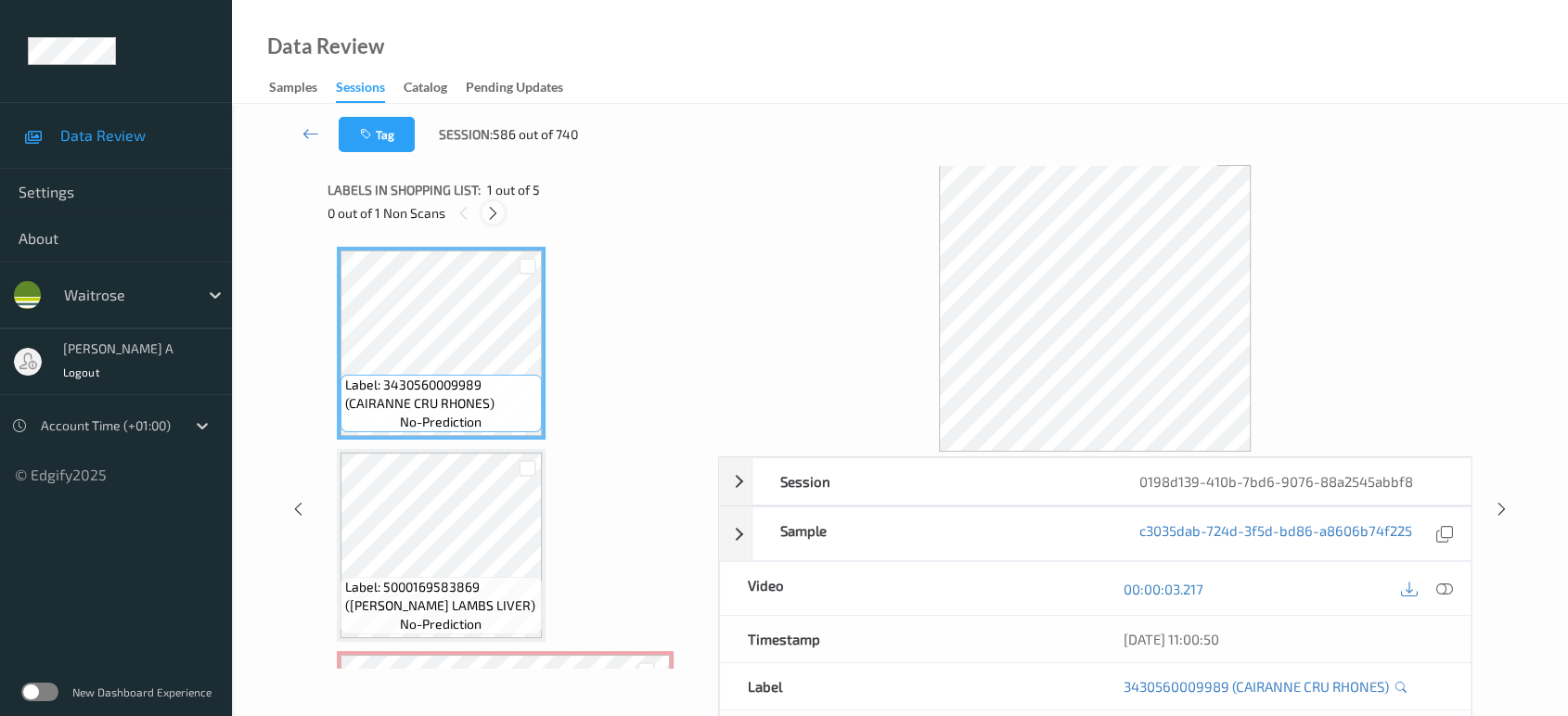
click at [501, 214] on div at bounding box center [493, 213] width 23 height 23
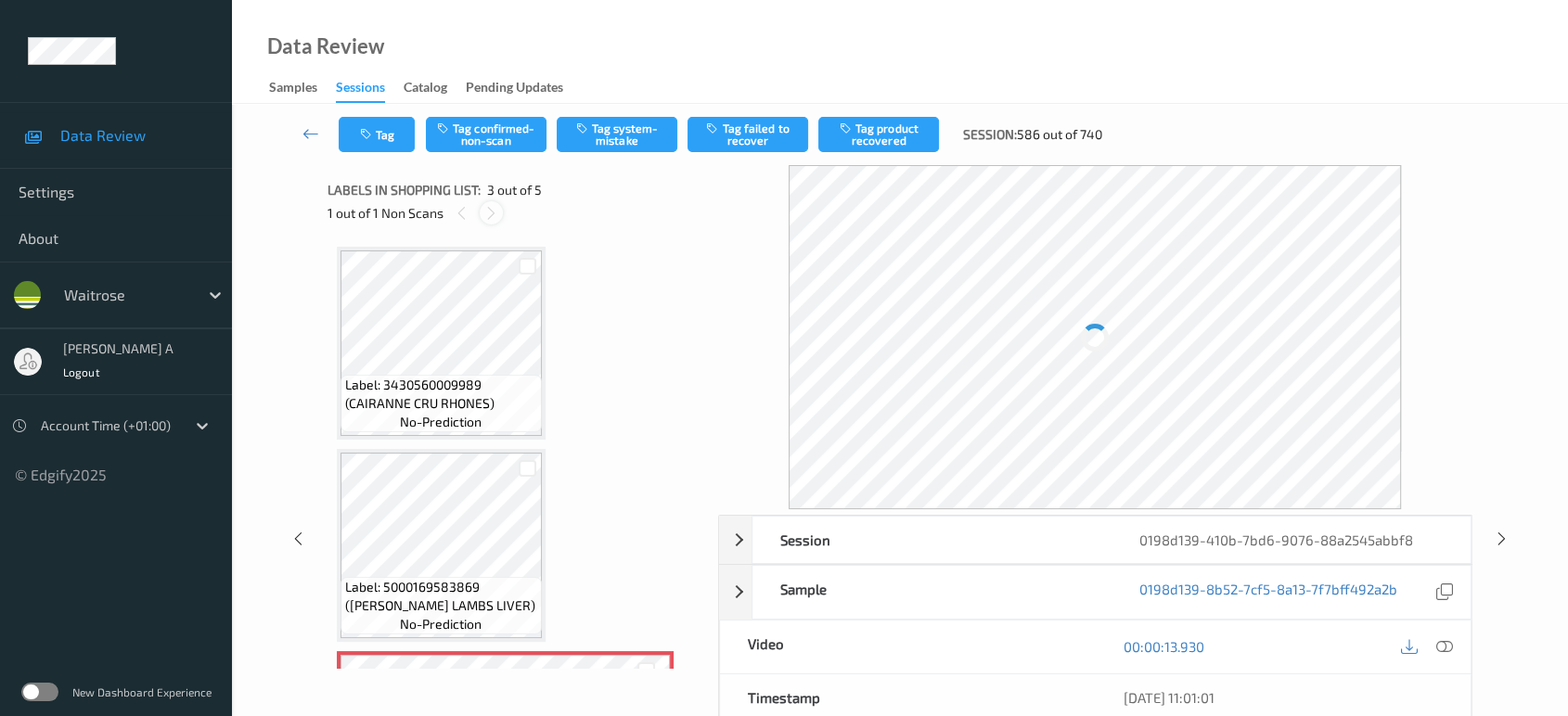
scroll to position [210, 0]
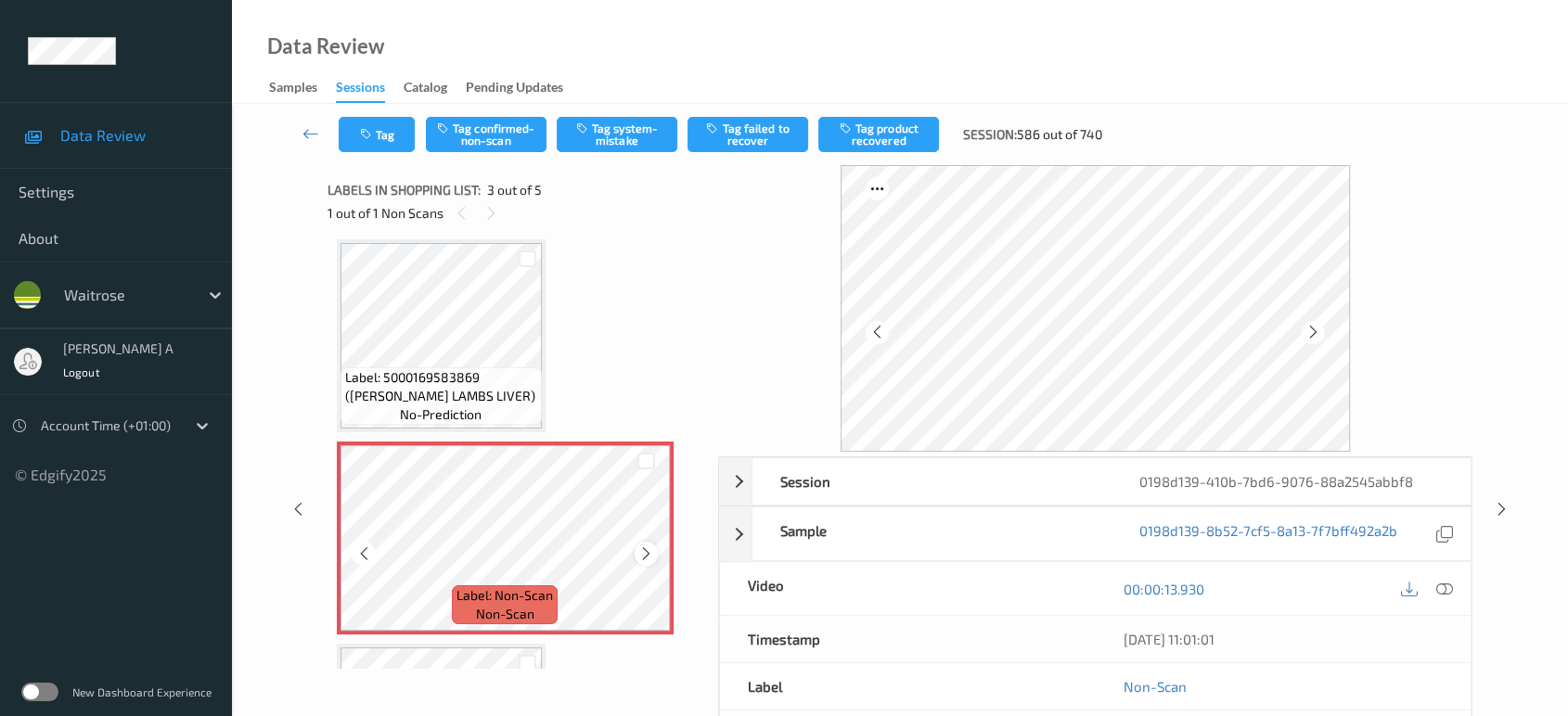
click at [653, 555] on icon at bounding box center [646, 554] width 16 height 17
click at [652, 554] on icon at bounding box center [646, 554] width 16 height 17
click at [645, 557] on icon at bounding box center [646, 554] width 16 height 17
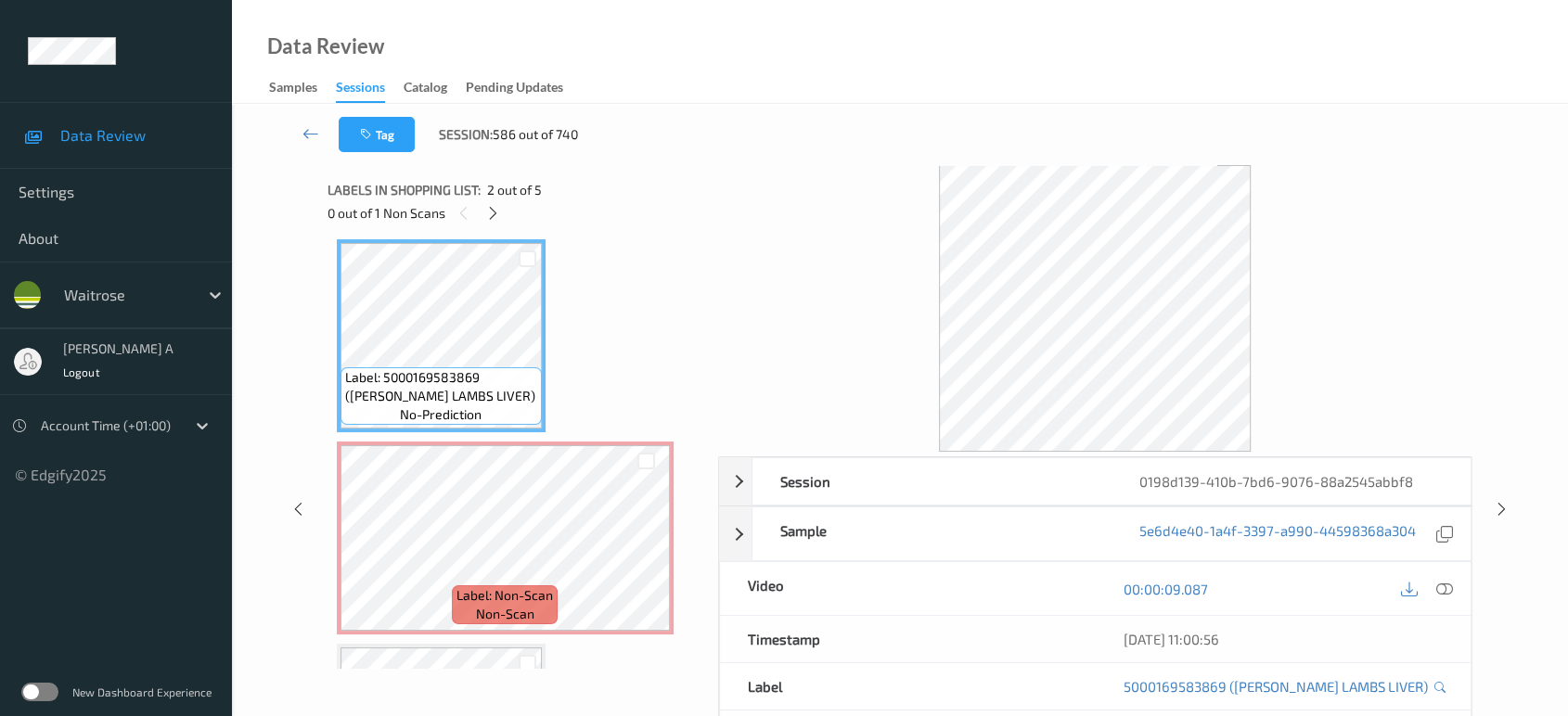
drag, startPoint x: 1448, startPoint y: 589, endPoint x: 1351, endPoint y: 526, distance: 115.7
click at [1448, 588] on icon at bounding box center [1445, 589] width 17 height 17
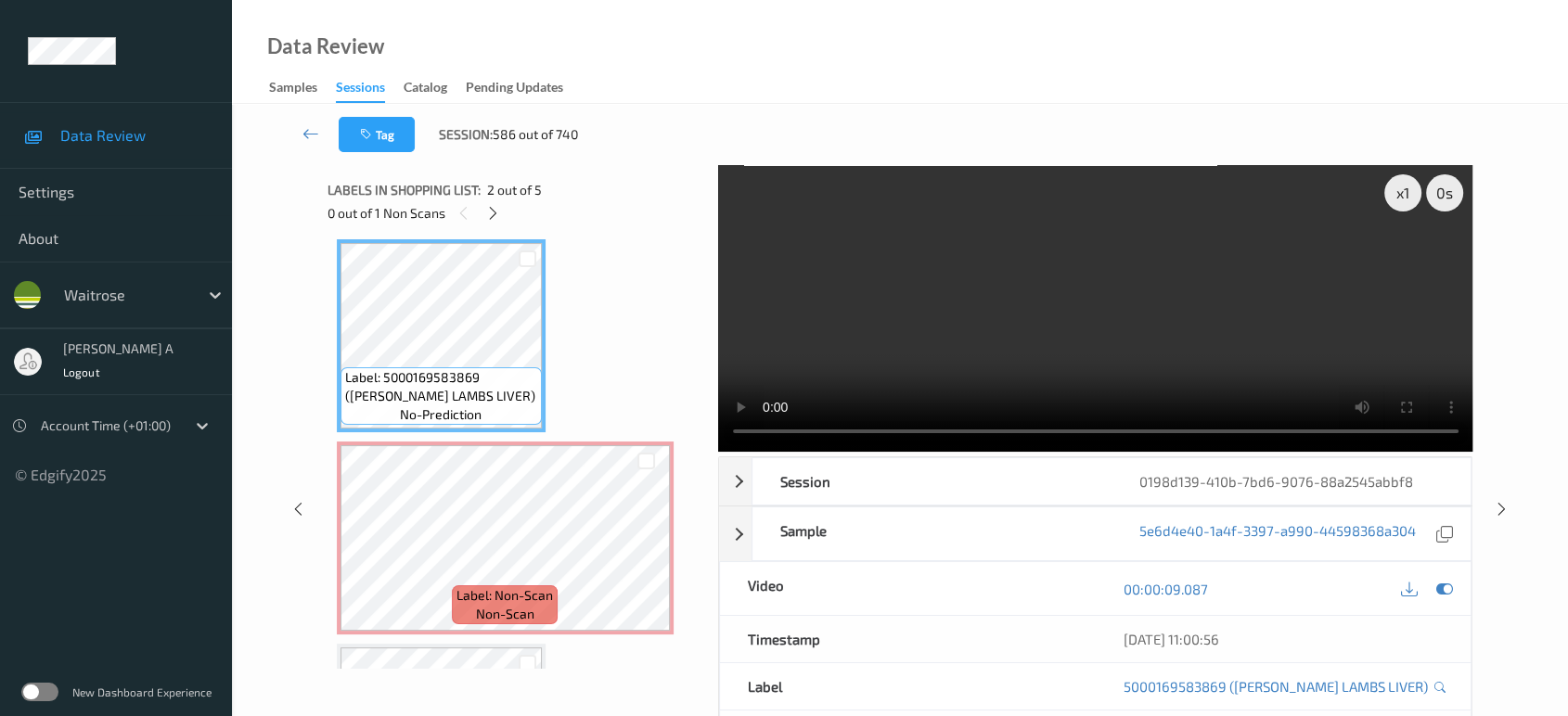
click at [961, 367] on video at bounding box center [1095, 309] width 755 height 287
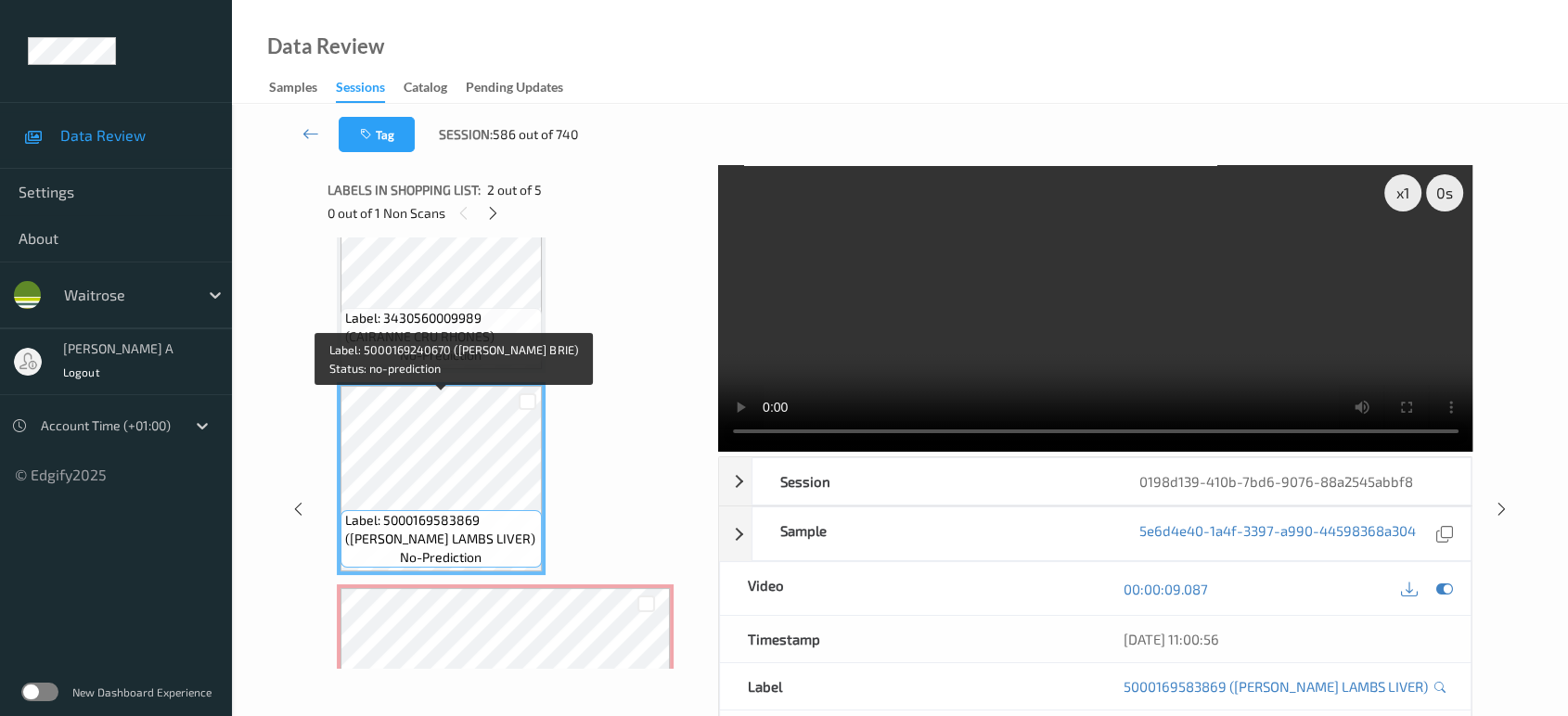
scroll to position [0, 0]
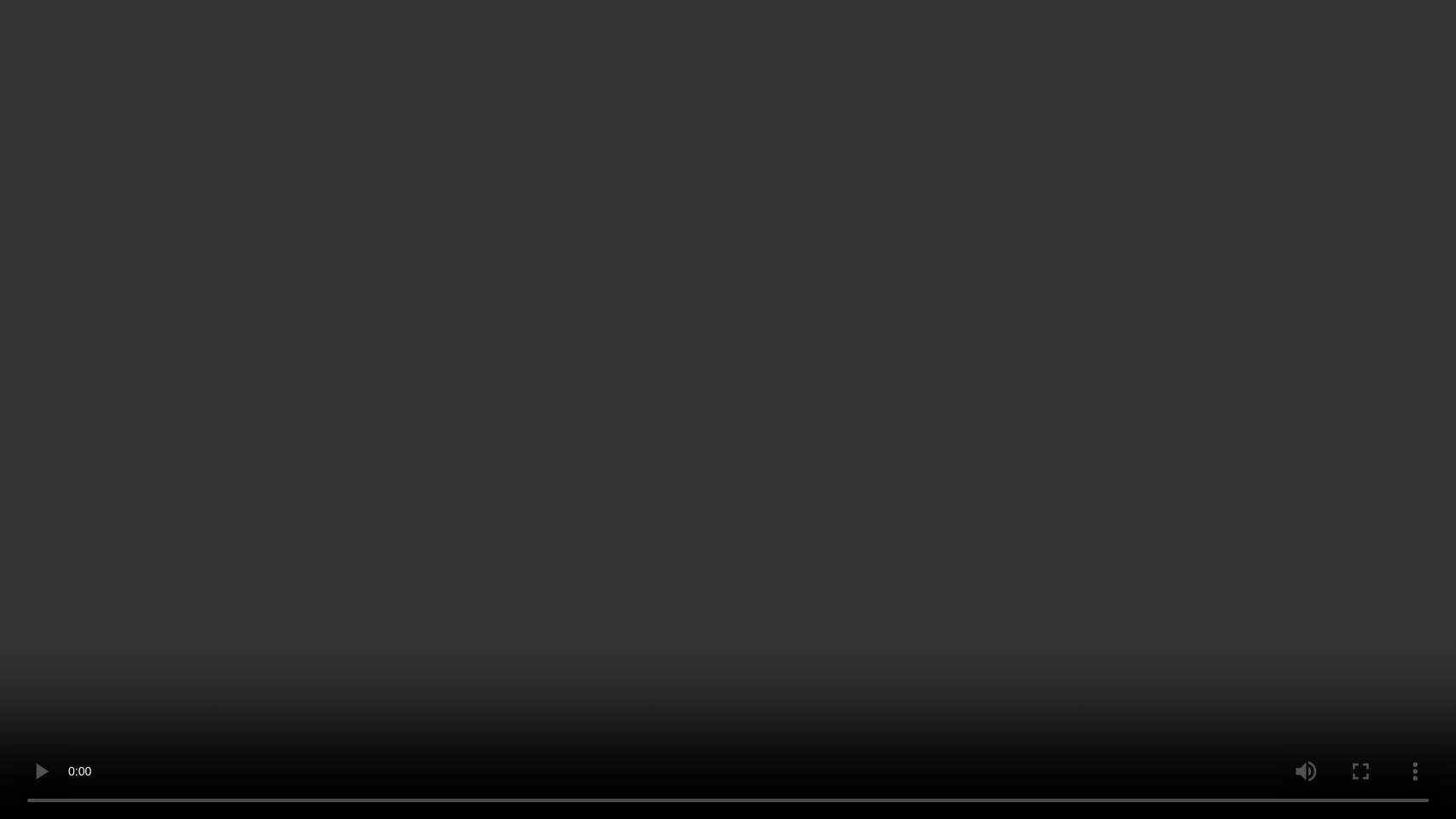
click at [954, 396] on video at bounding box center [728, 410] width 1456 height 819
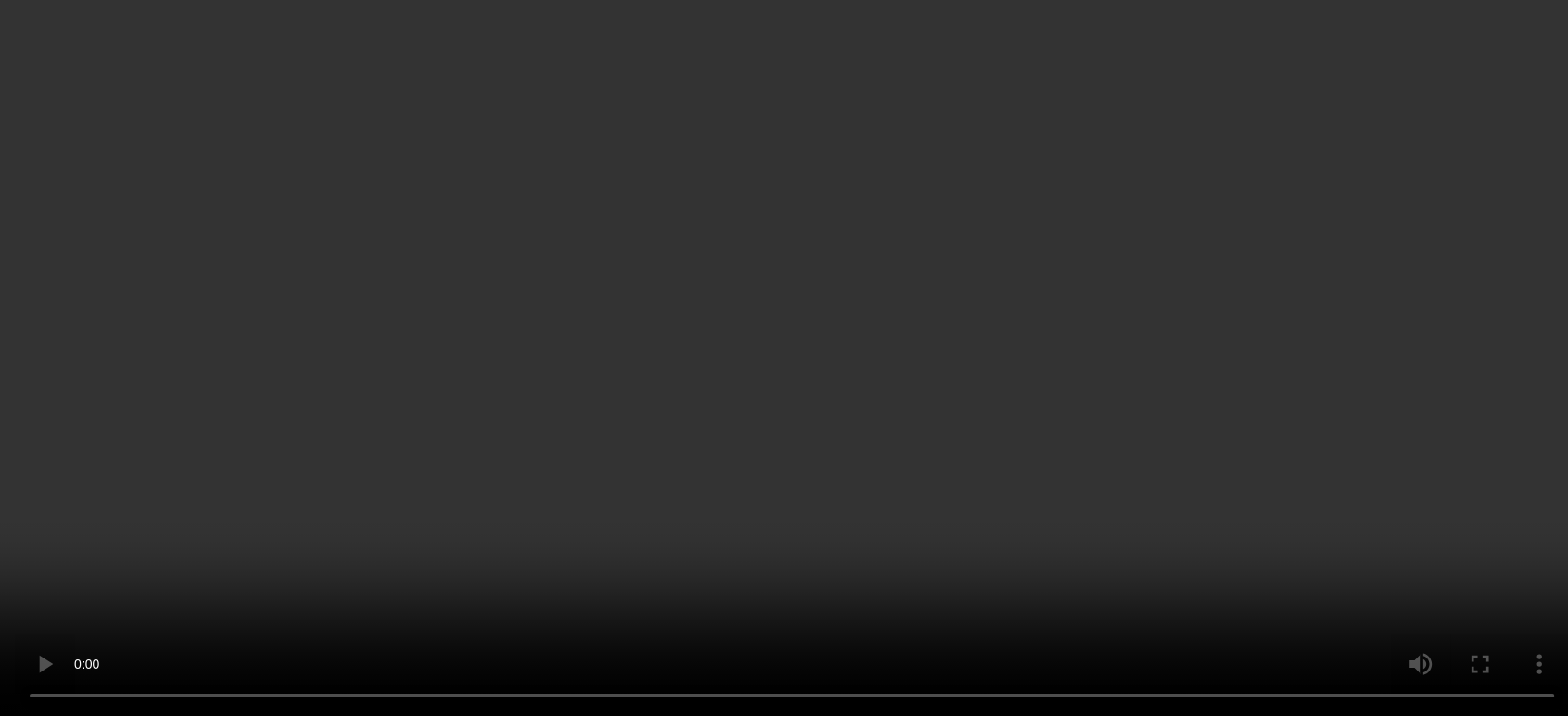
scroll to position [206, 0]
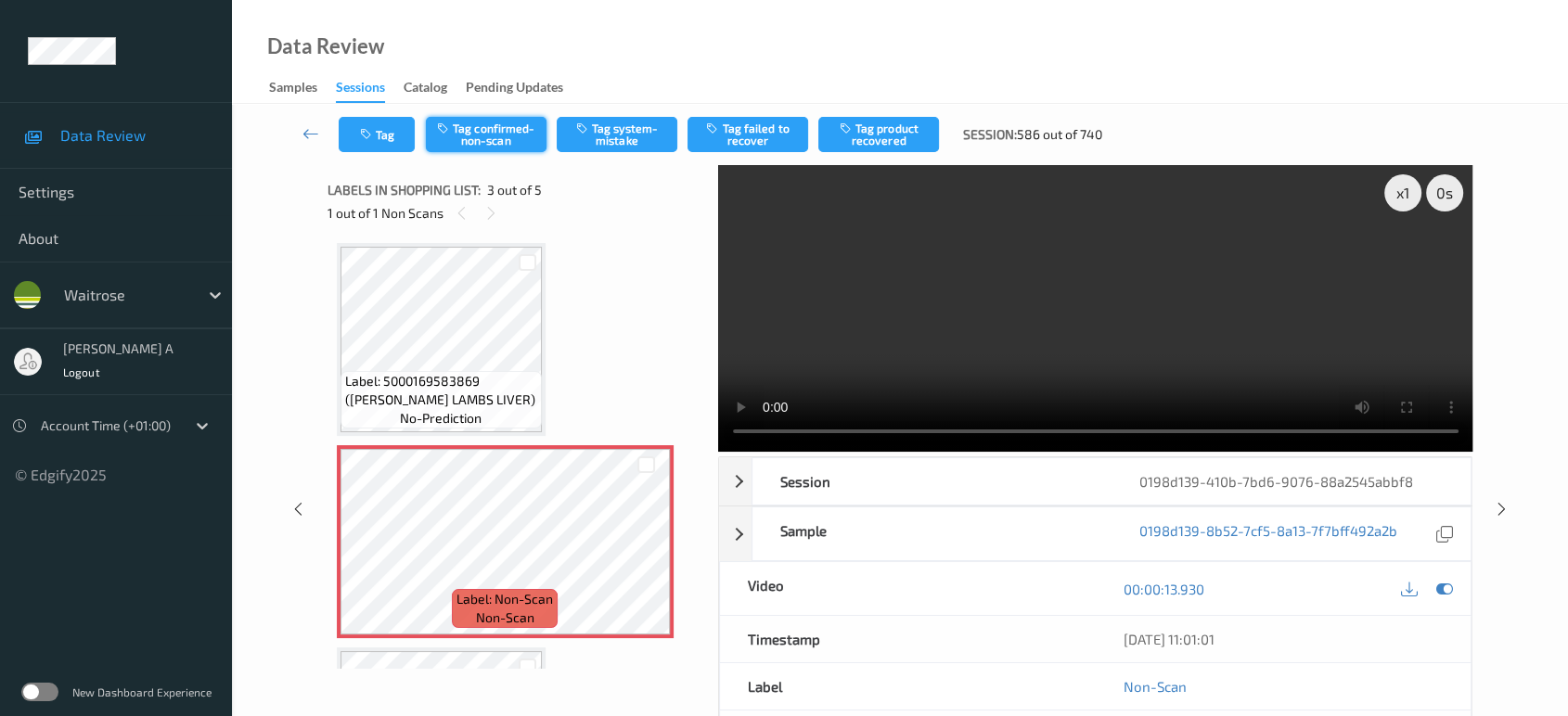
click at [522, 137] on button "Tag confirmed-non-scan" at bounding box center [485, 134] width 121 height 35
click at [744, 142] on button "Tag failed to recover" at bounding box center [747, 134] width 121 height 35
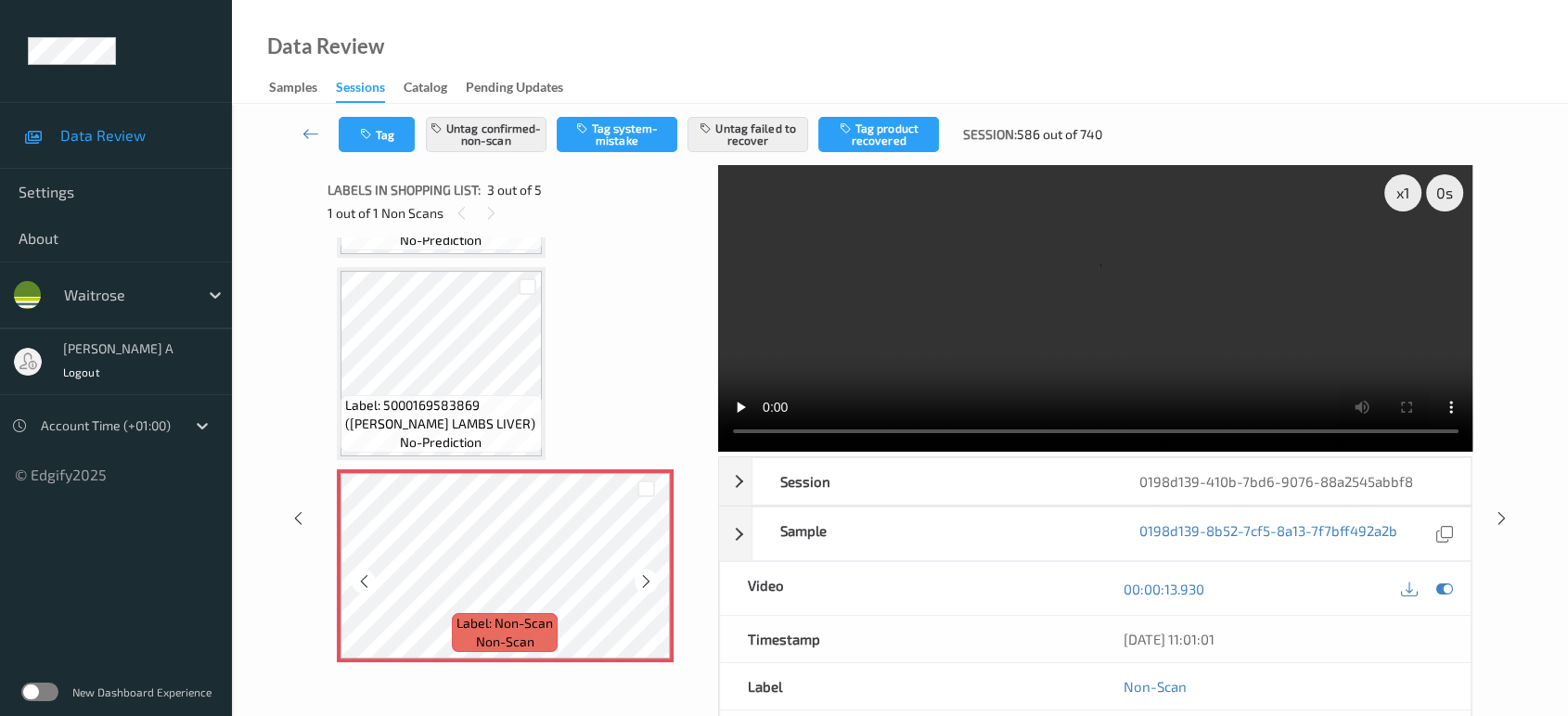
scroll to position [172, 0]
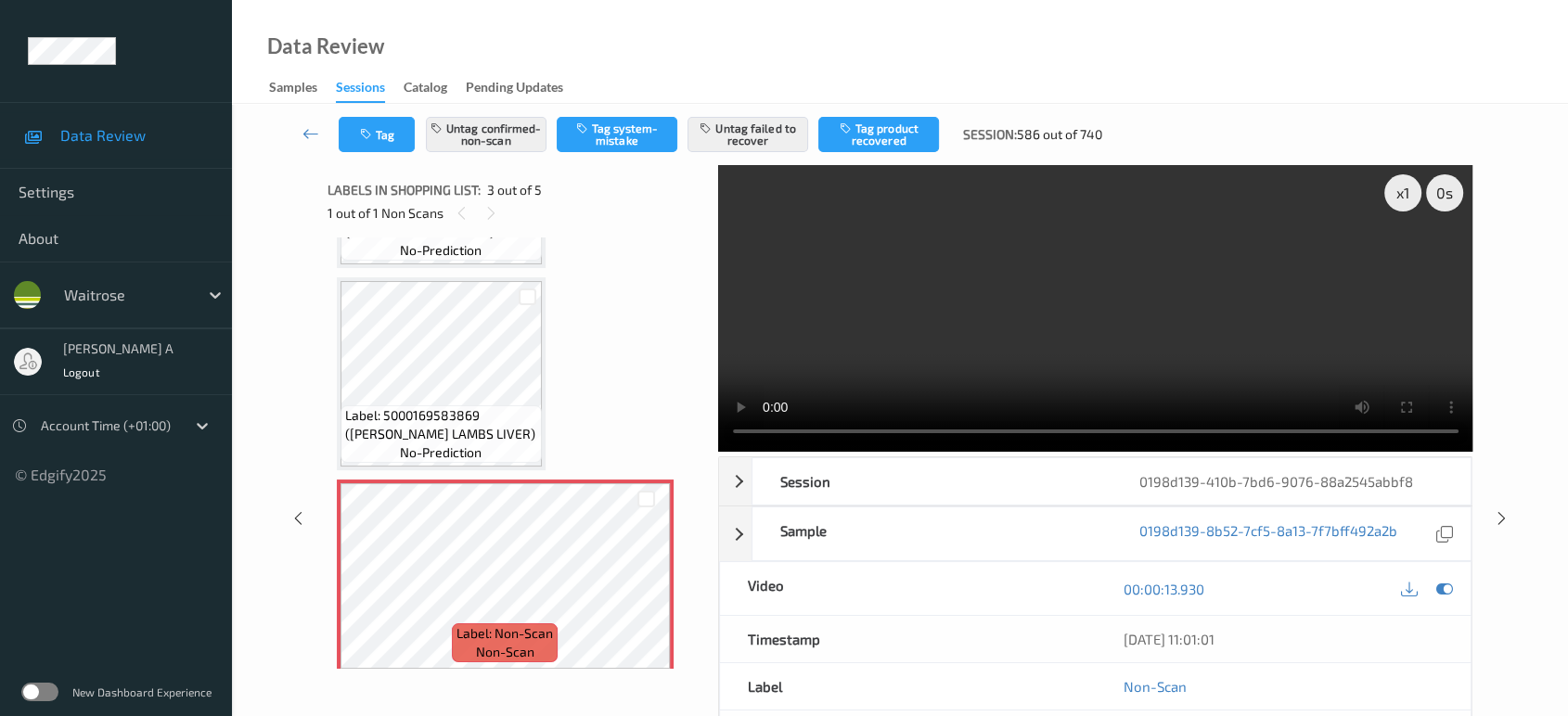
click at [1504, 521] on icon at bounding box center [1502, 518] width 16 height 17
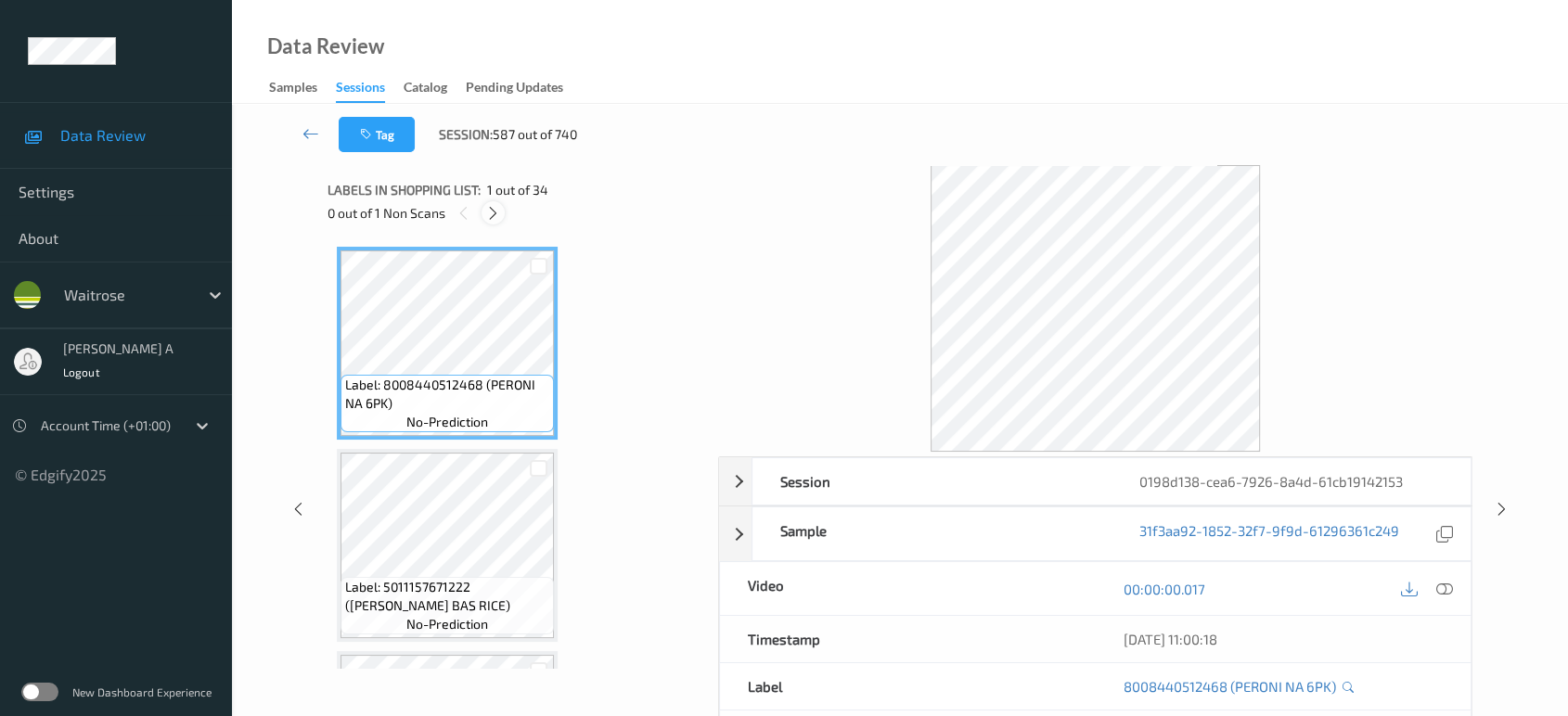
click at [499, 213] on icon at bounding box center [493, 214] width 16 height 17
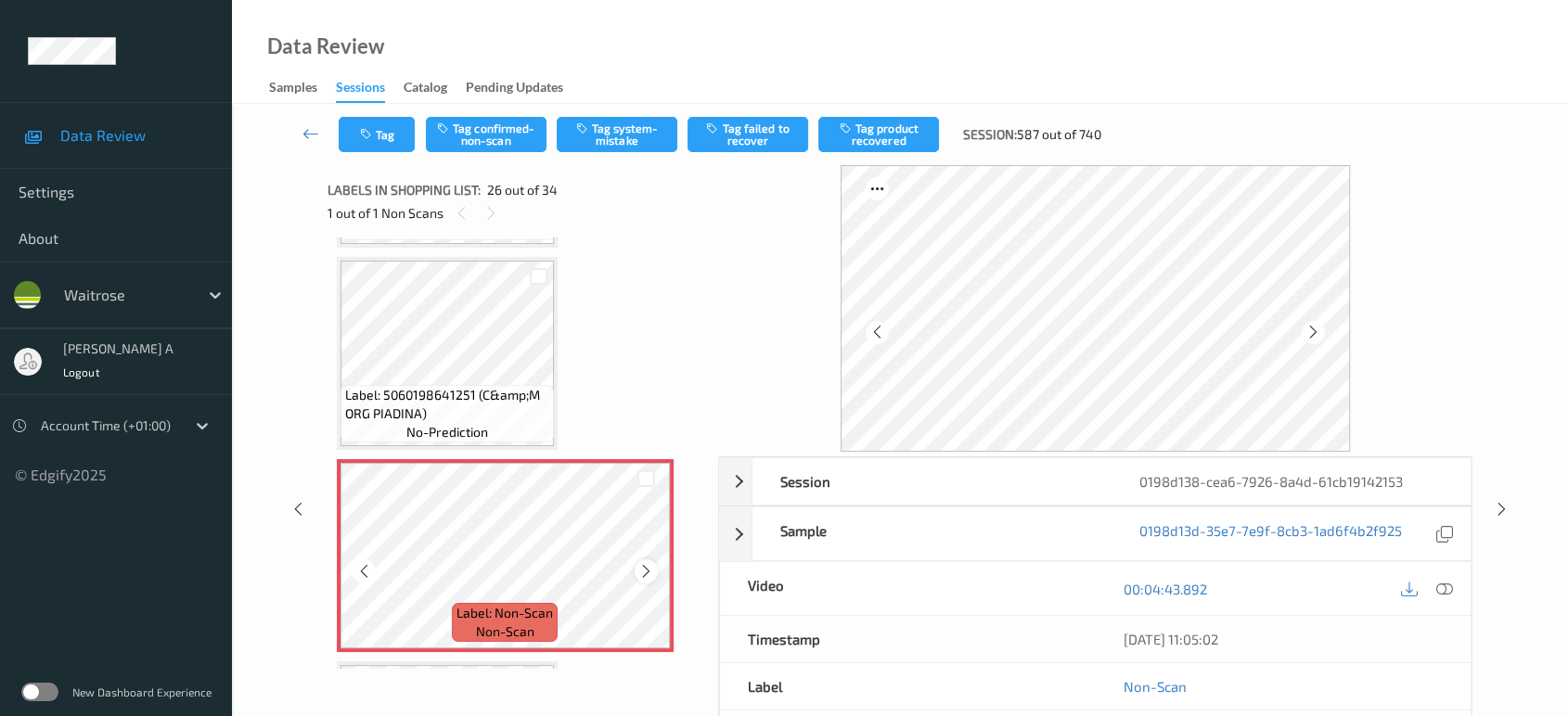
click at [644, 563] on icon at bounding box center [646, 572] width 16 height 17
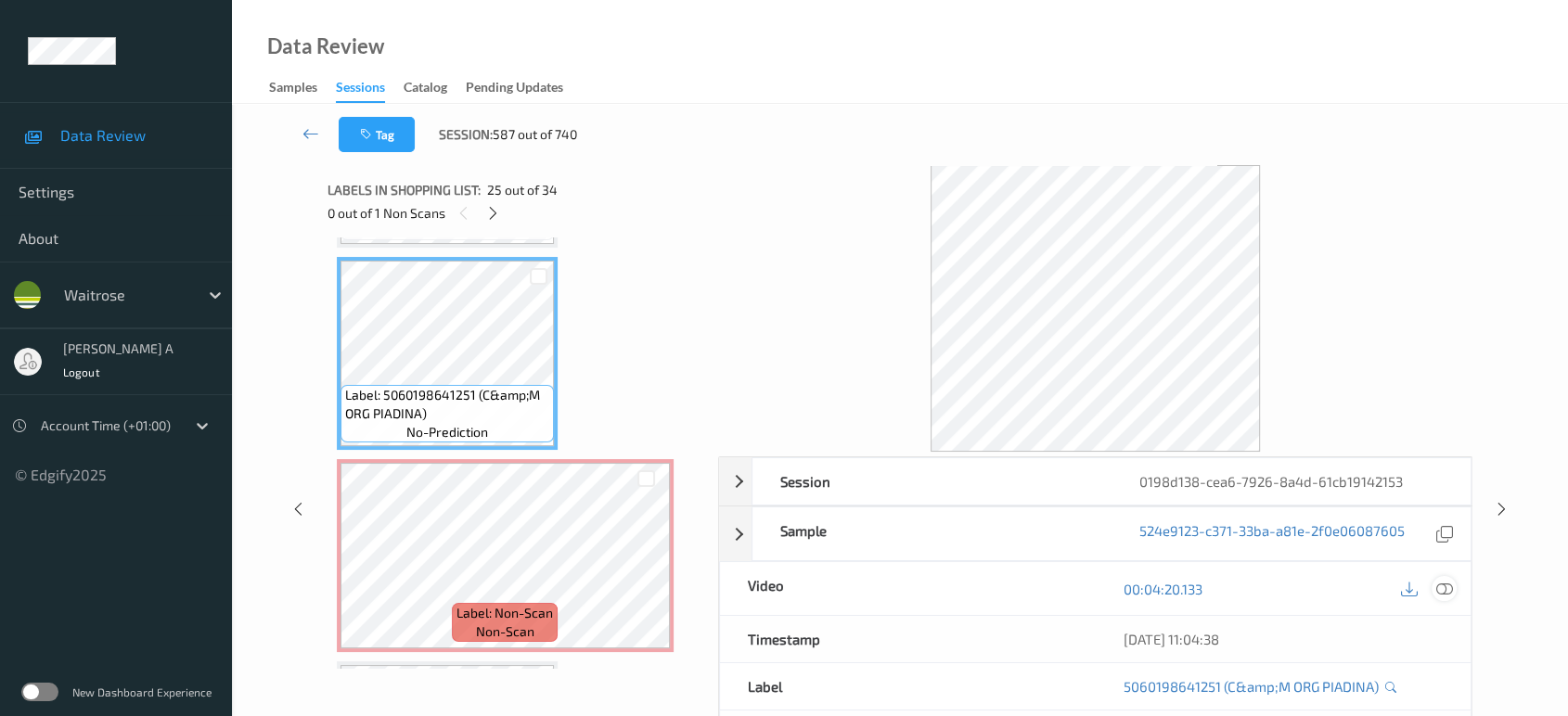
click at [1441, 585] on icon at bounding box center [1445, 589] width 17 height 17
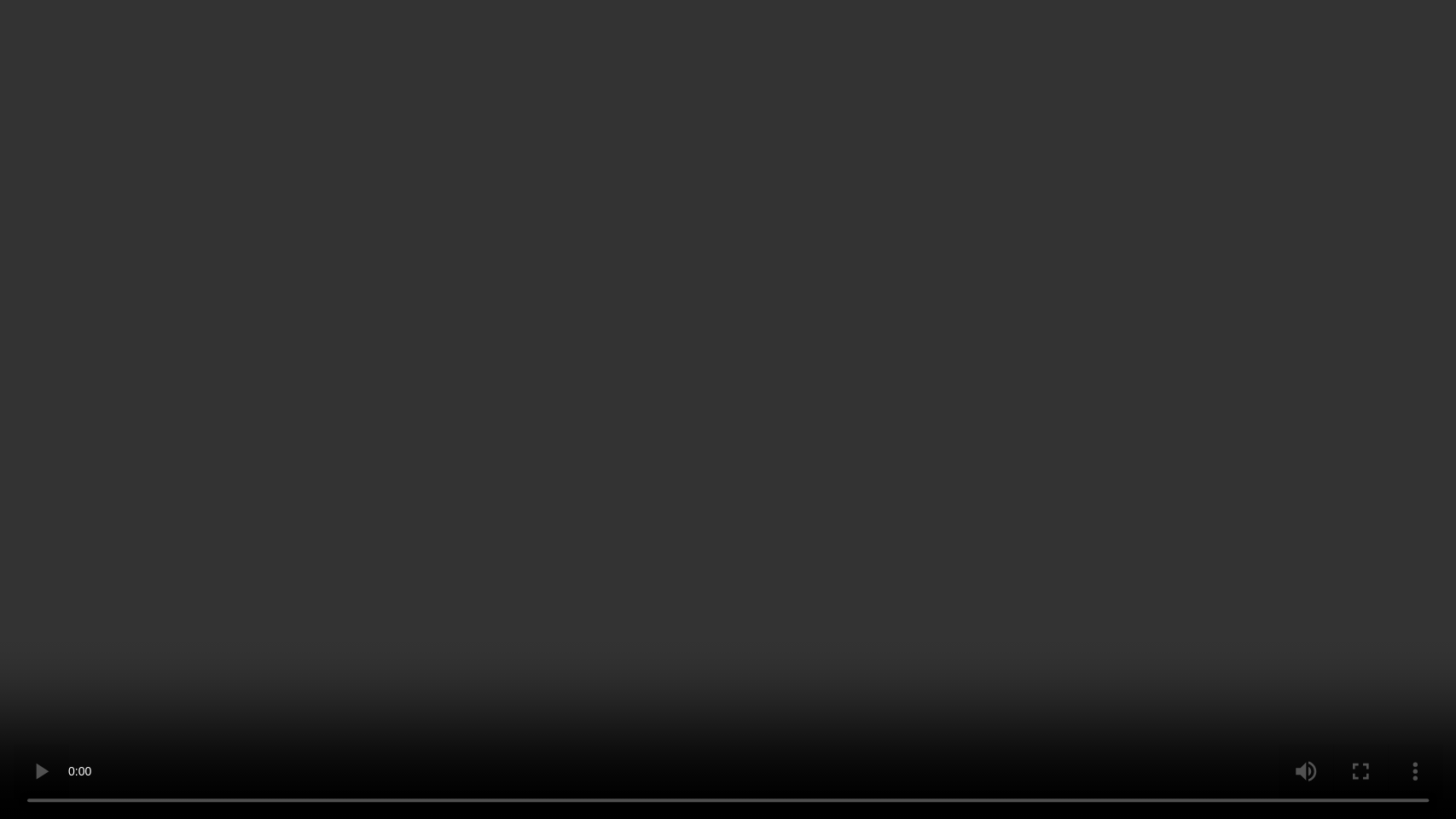
click at [649, 464] on video at bounding box center [728, 410] width 1456 height 819
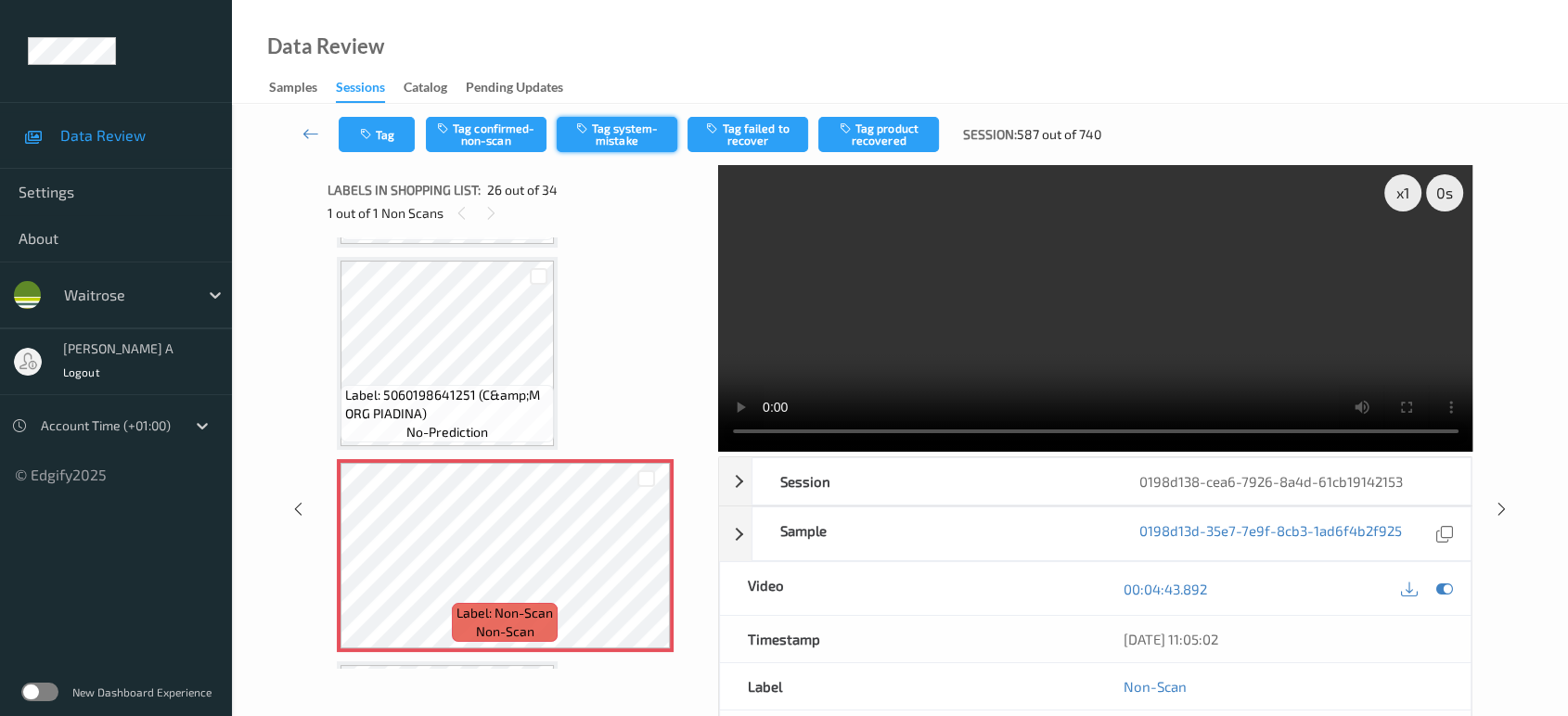
click at [616, 128] on button "Tag system-mistake" at bounding box center [616, 134] width 121 height 35
click at [379, 128] on button "Tag" at bounding box center [377, 134] width 76 height 35
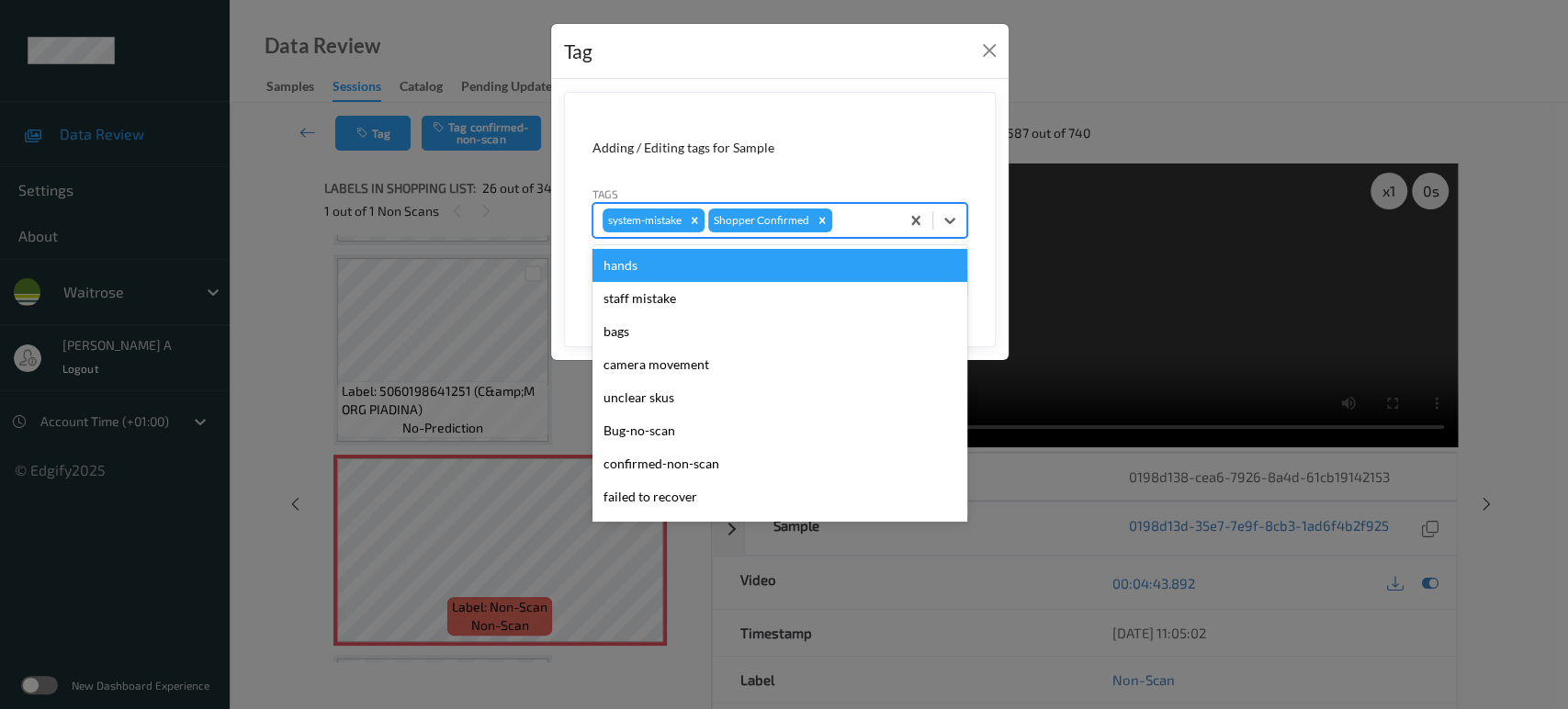
click at [862, 217] on div at bounding box center [863, 220] width 55 height 22
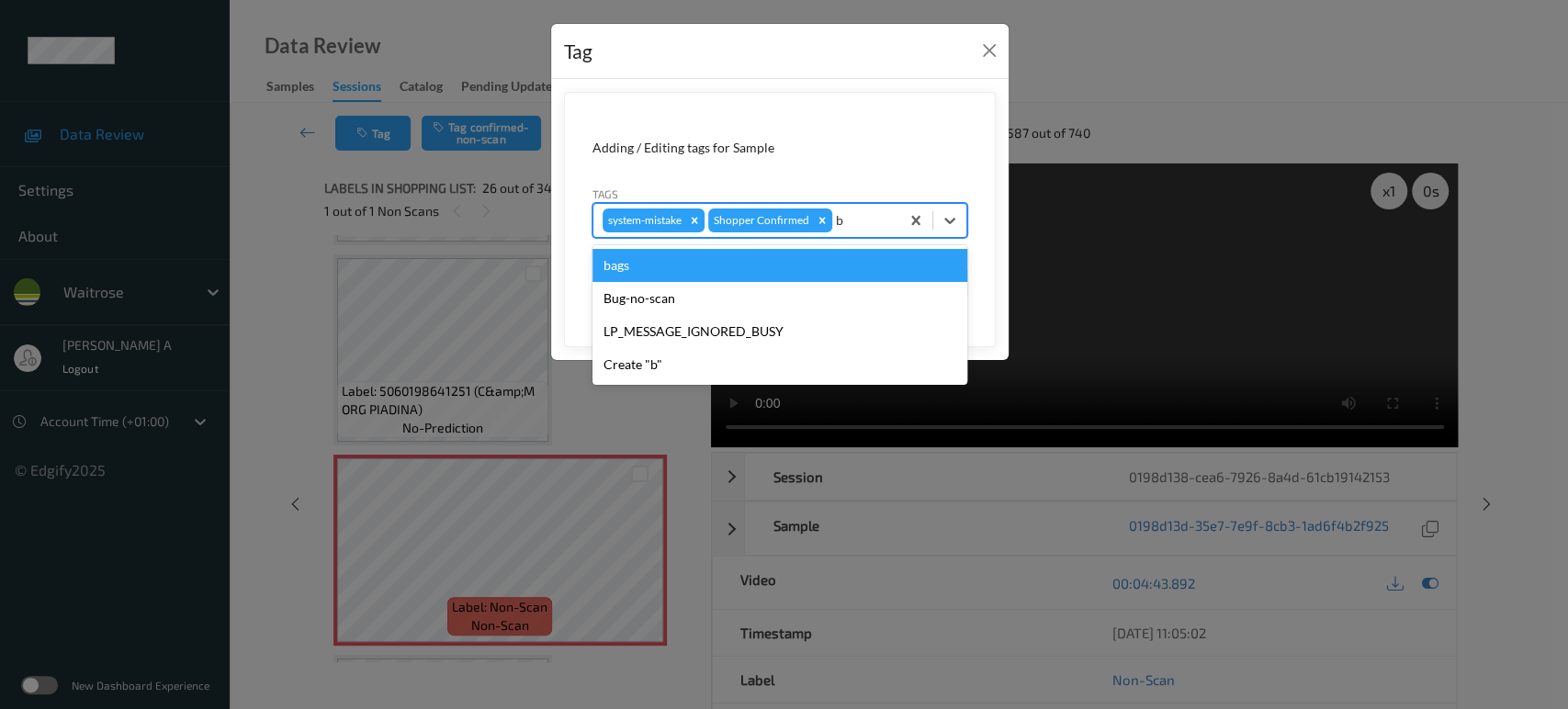
type input "ba"
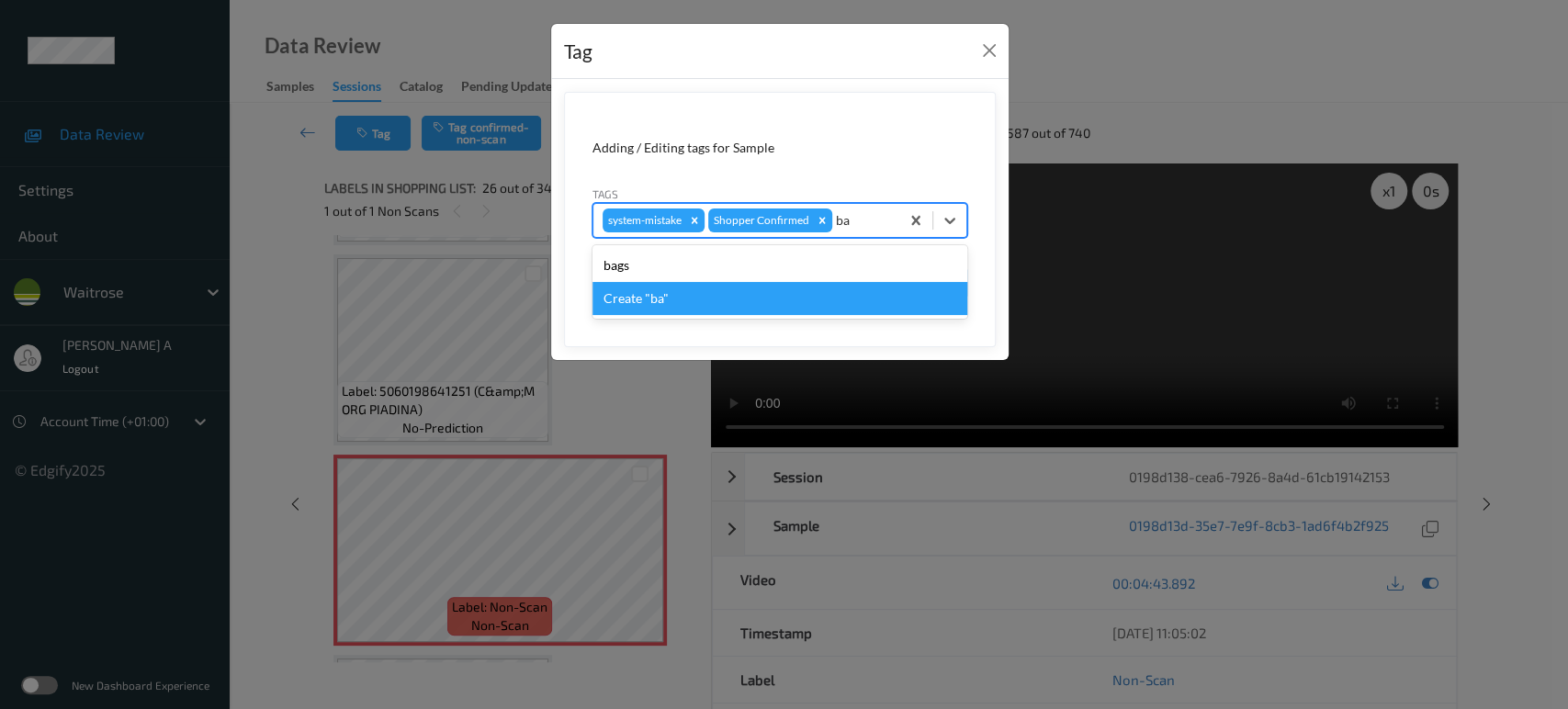
click at [757, 302] on div "Create "ba"" at bounding box center [780, 298] width 375 height 33
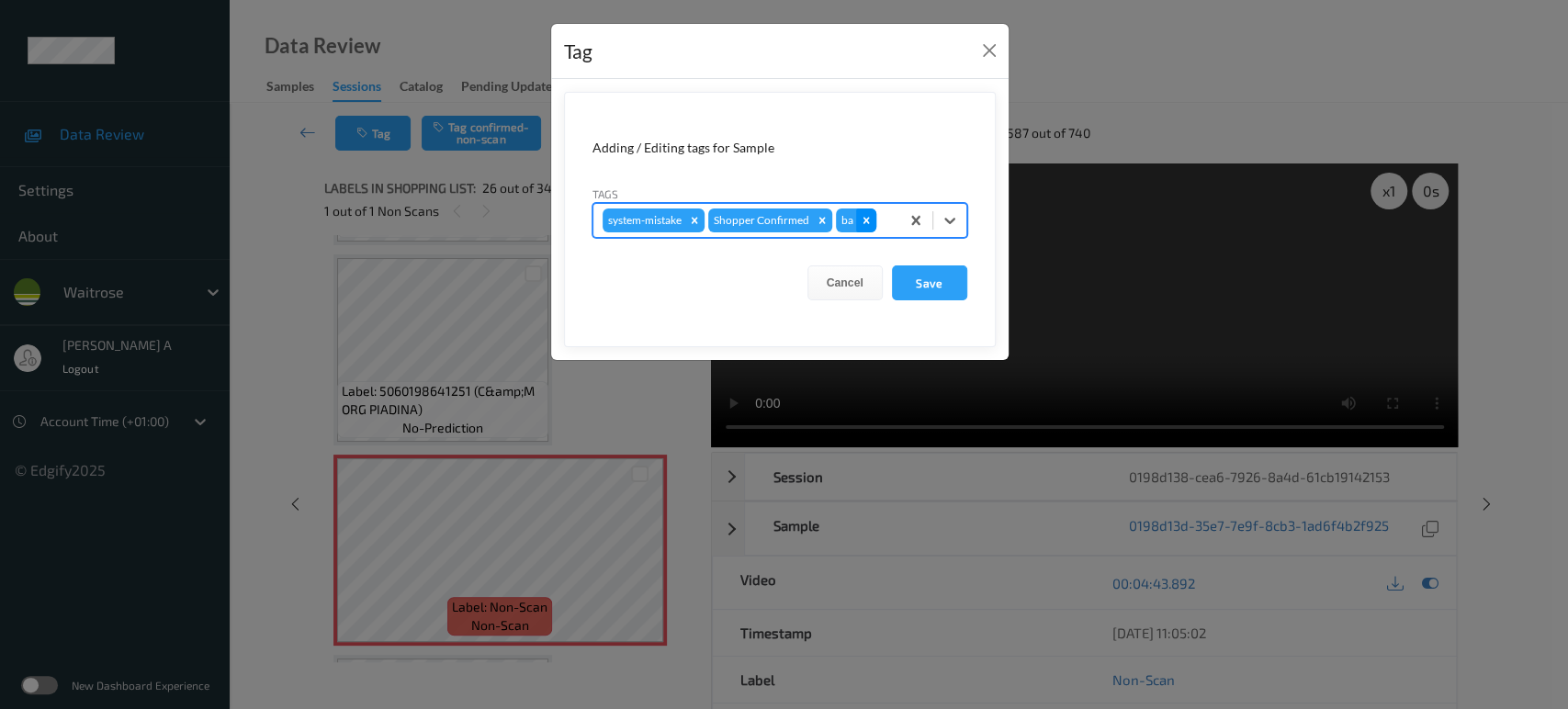
click at [867, 216] on icon "Remove ba" at bounding box center [866, 221] width 13 height 13
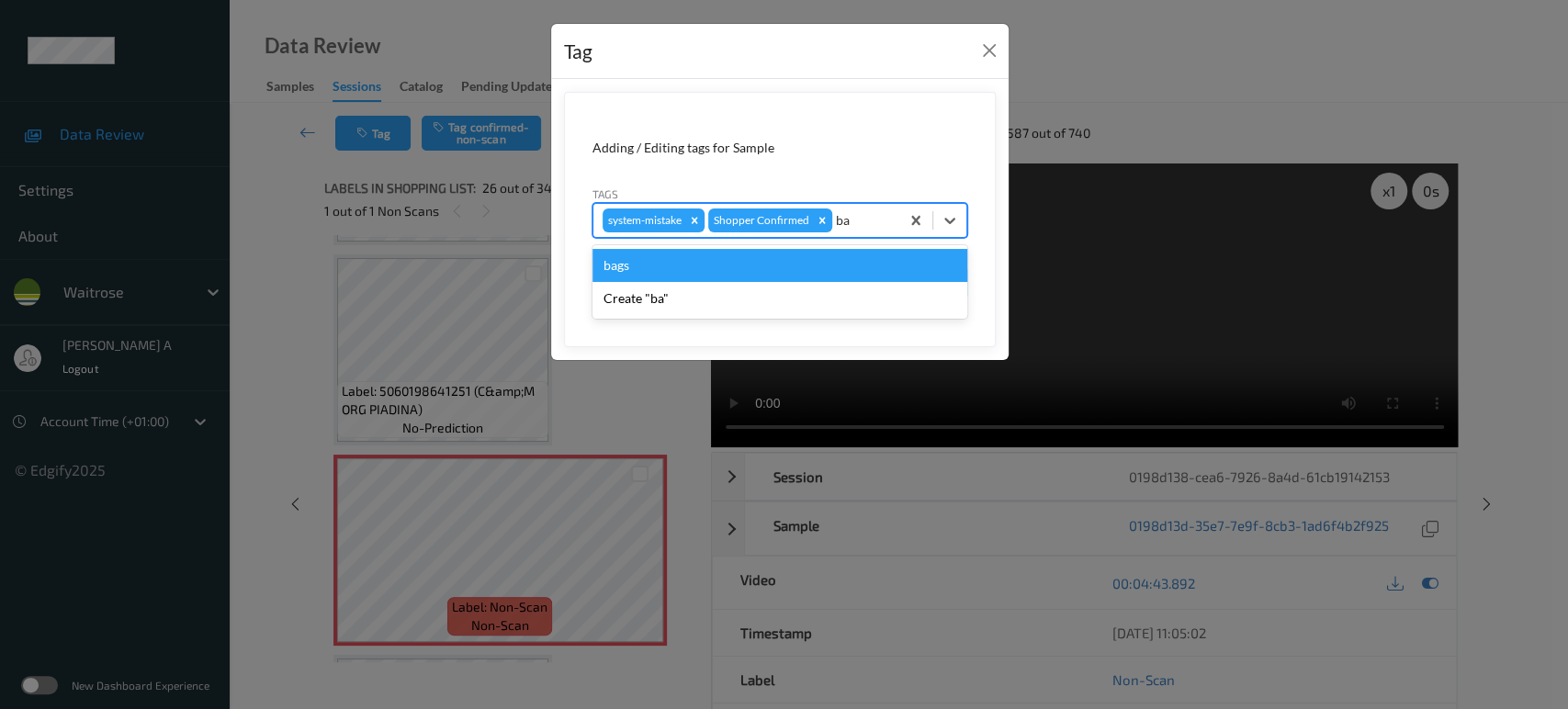
type input "bag"
click at [816, 260] on div "bags" at bounding box center [780, 265] width 375 height 33
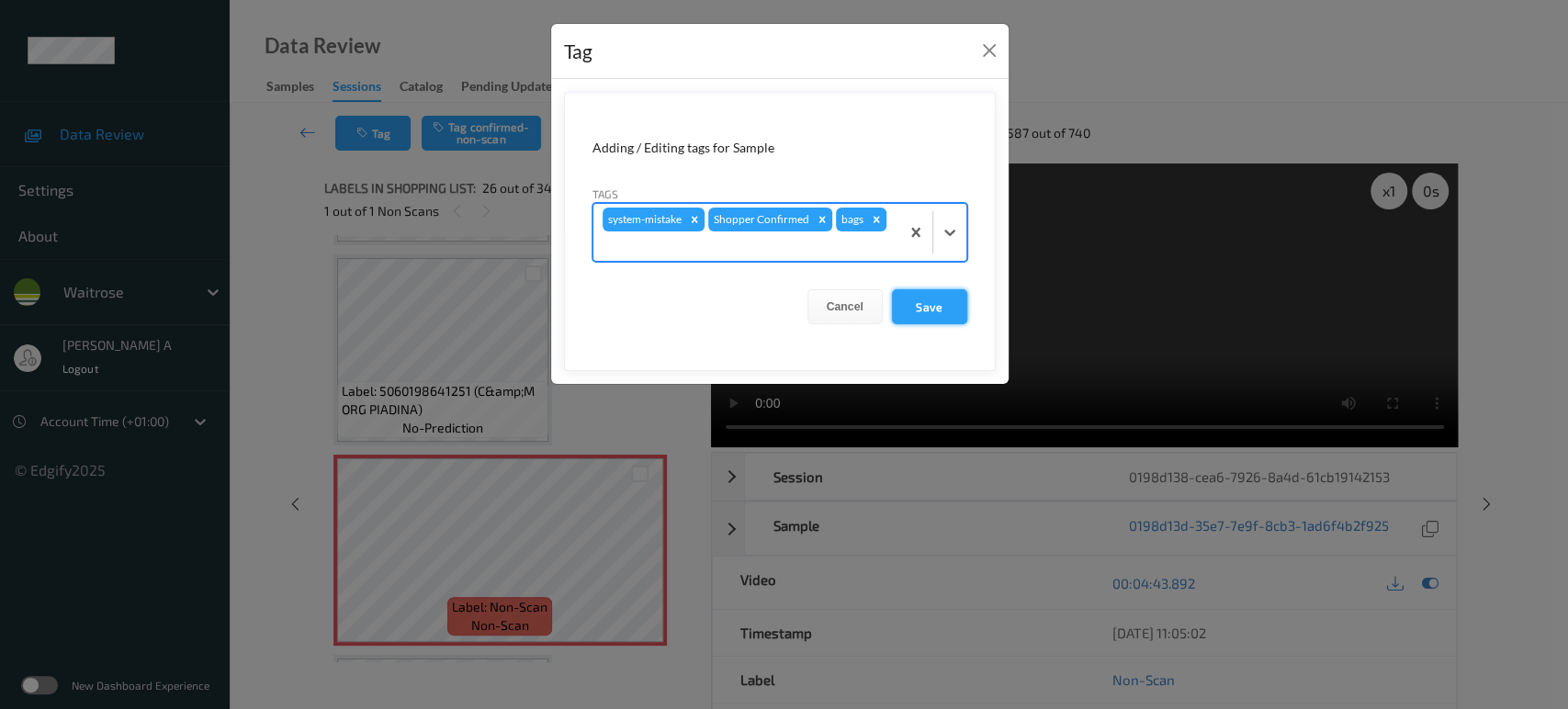
click at [941, 299] on button "Save" at bounding box center [929, 307] width 75 height 35
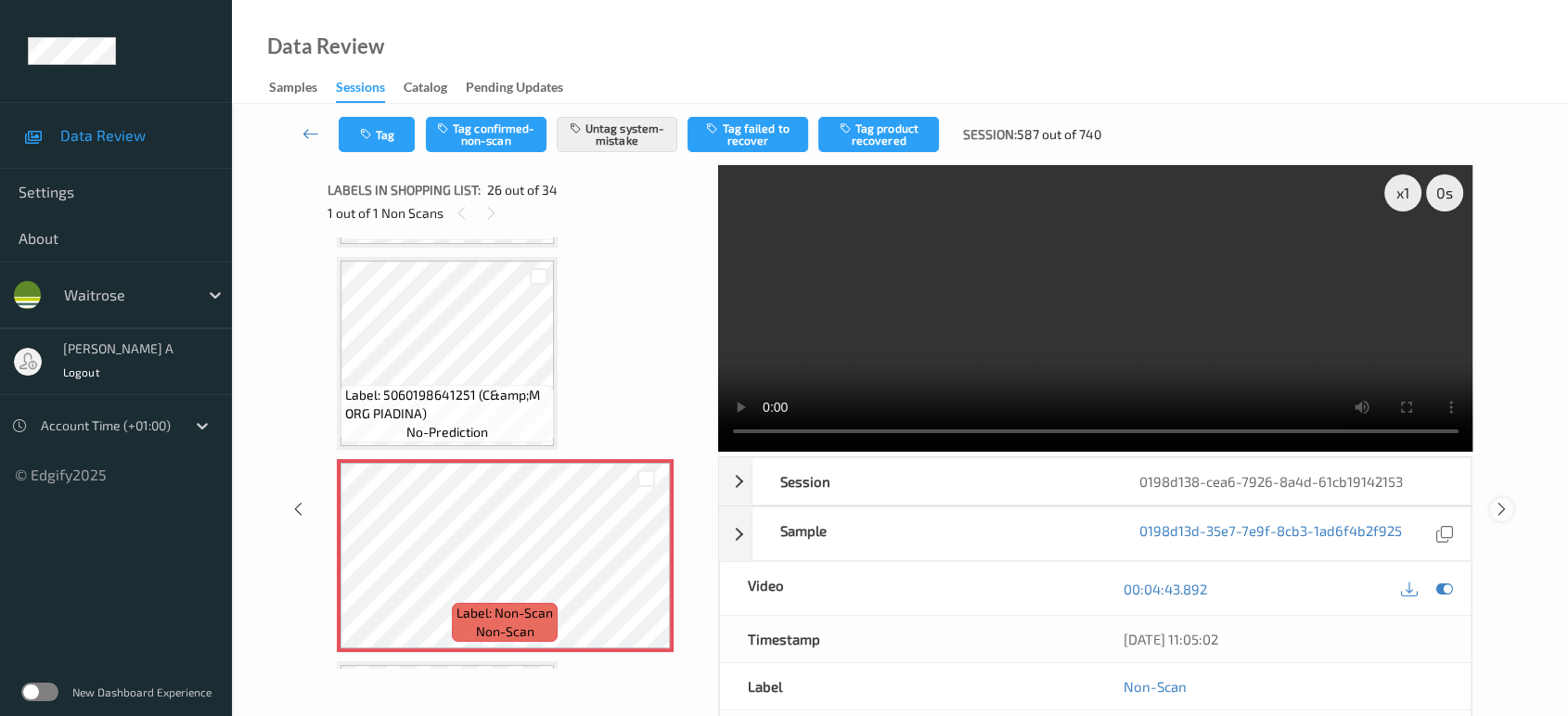
click at [1506, 500] on icon at bounding box center [1502, 509] width 16 height 17
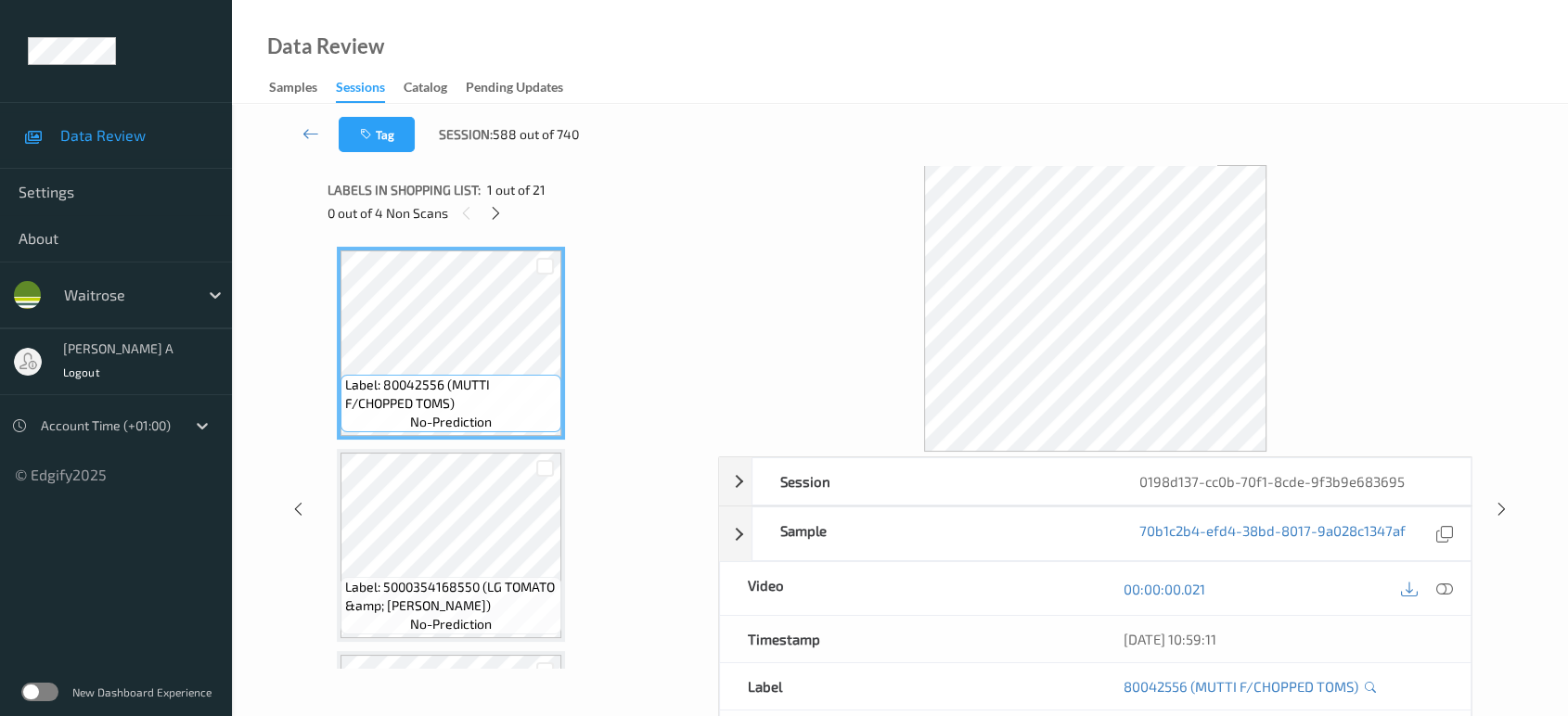
click at [499, 220] on div at bounding box center [496, 213] width 23 height 23
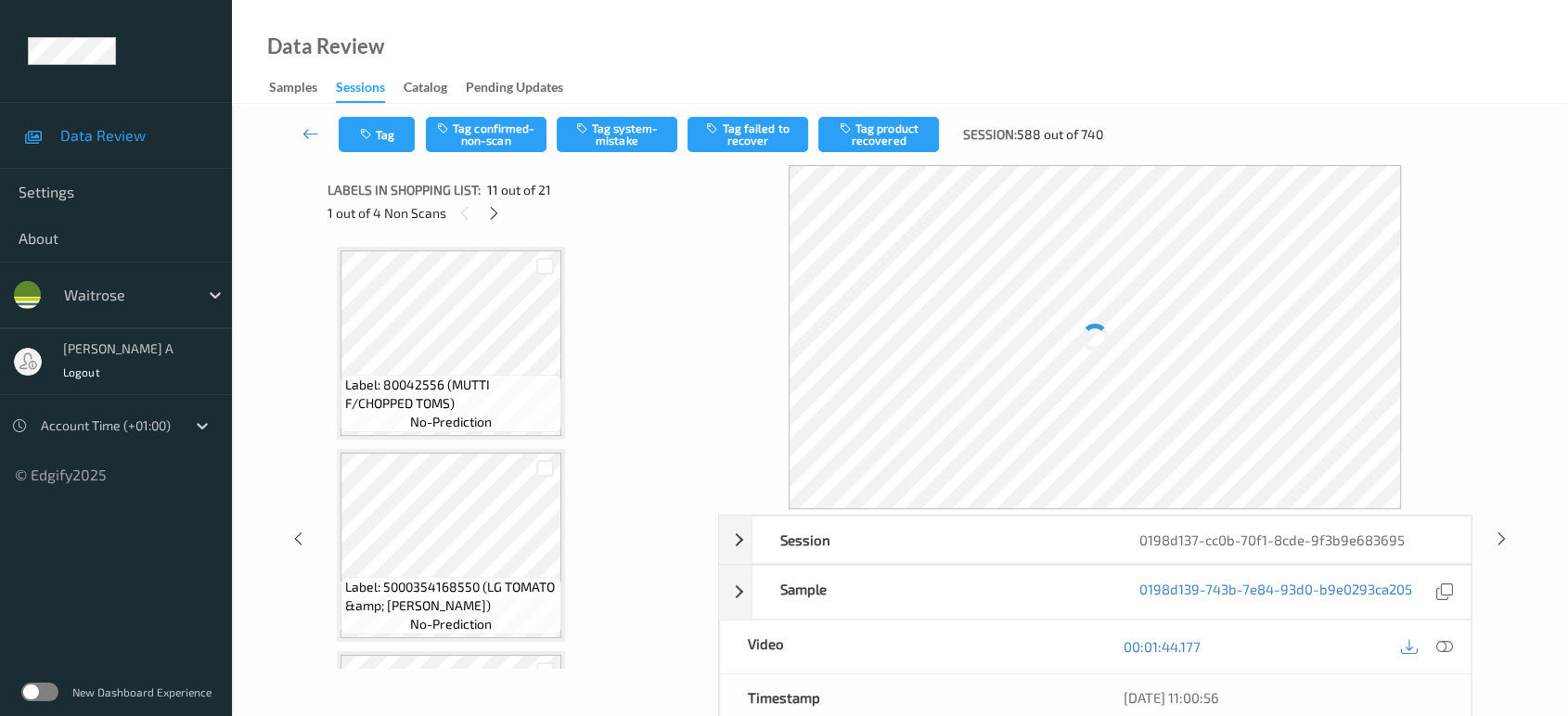
scroll to position [1821, 0]
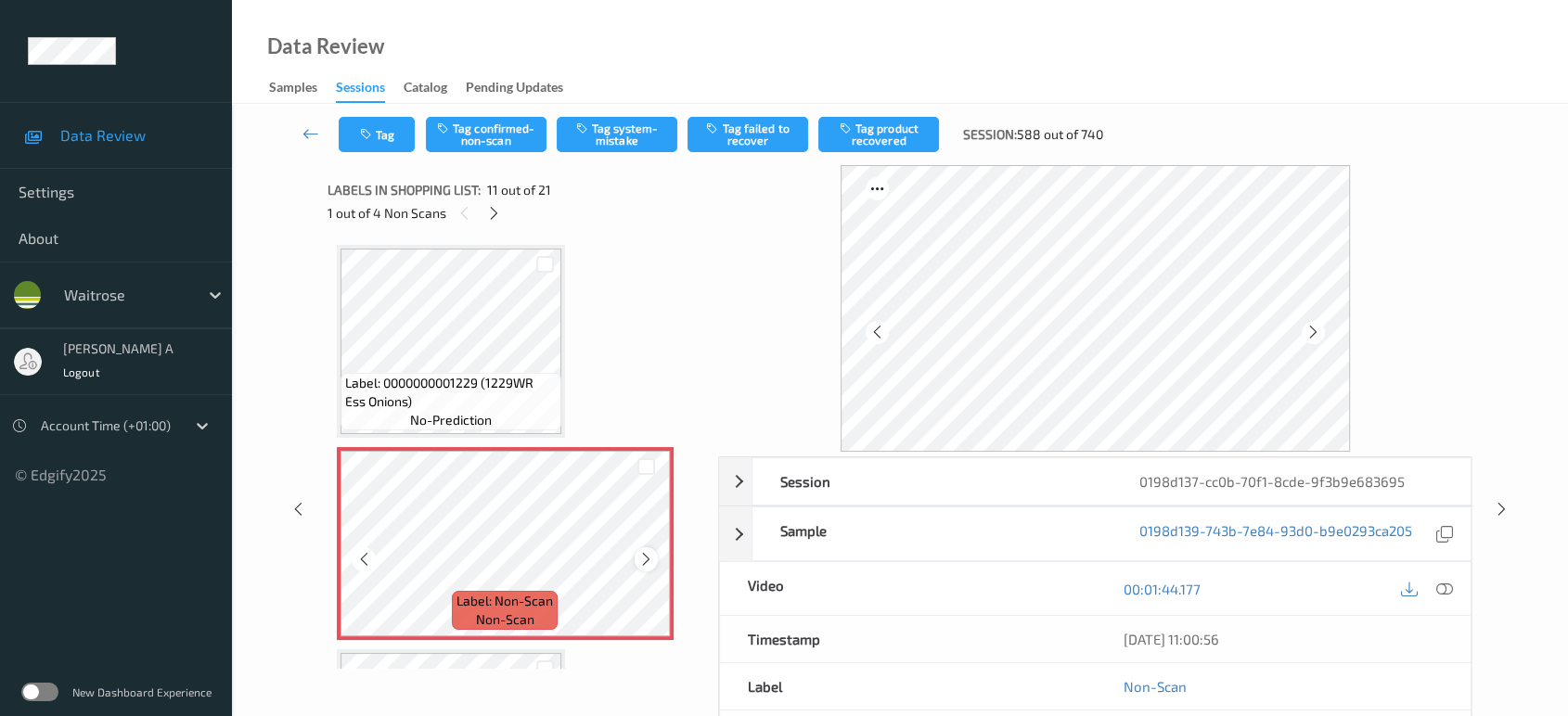
click at [647, 552] on icon at bounding box center [646, 559] width 16 height 17
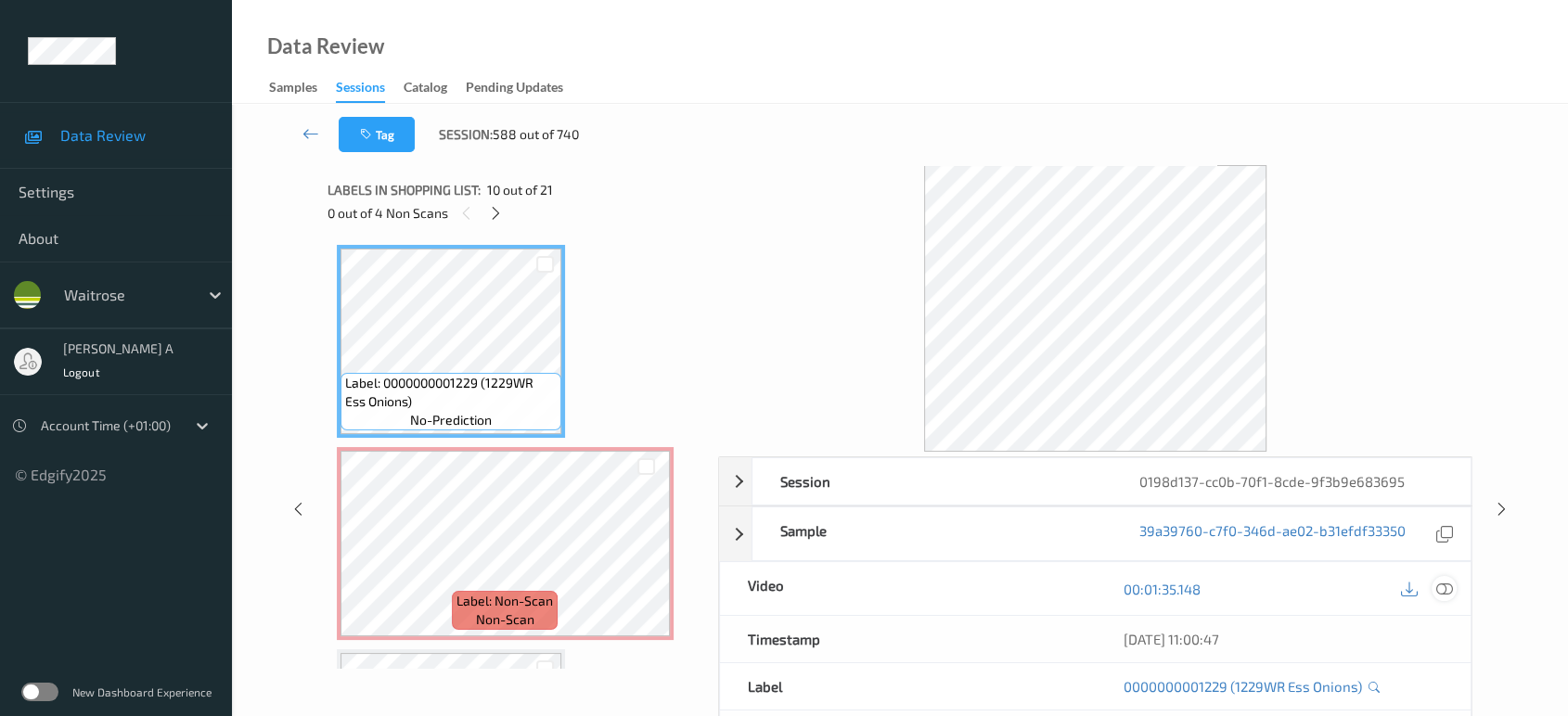
click at [1444, 592] on icon at bounding box center [1445, 589] width 17 height 17
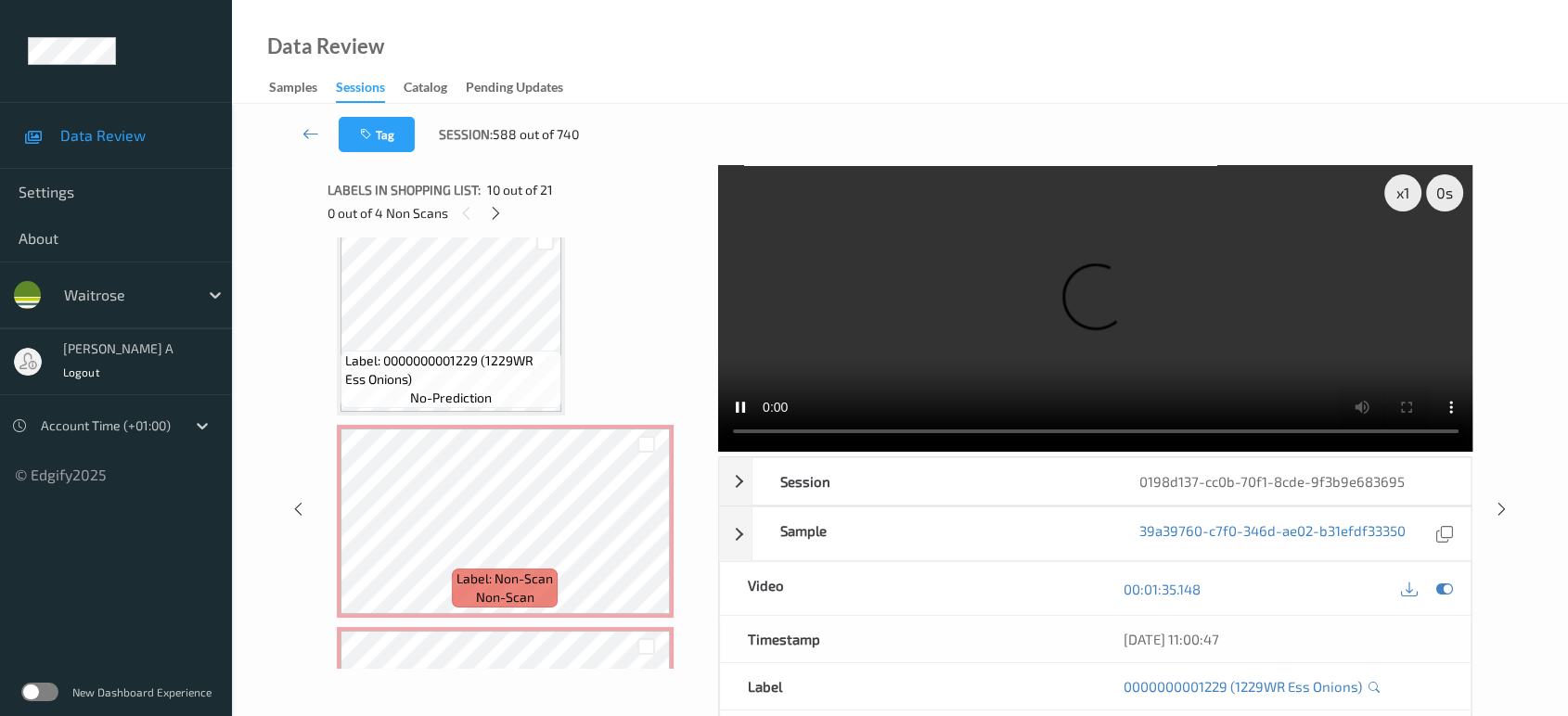
scroll to position [3058, 0]
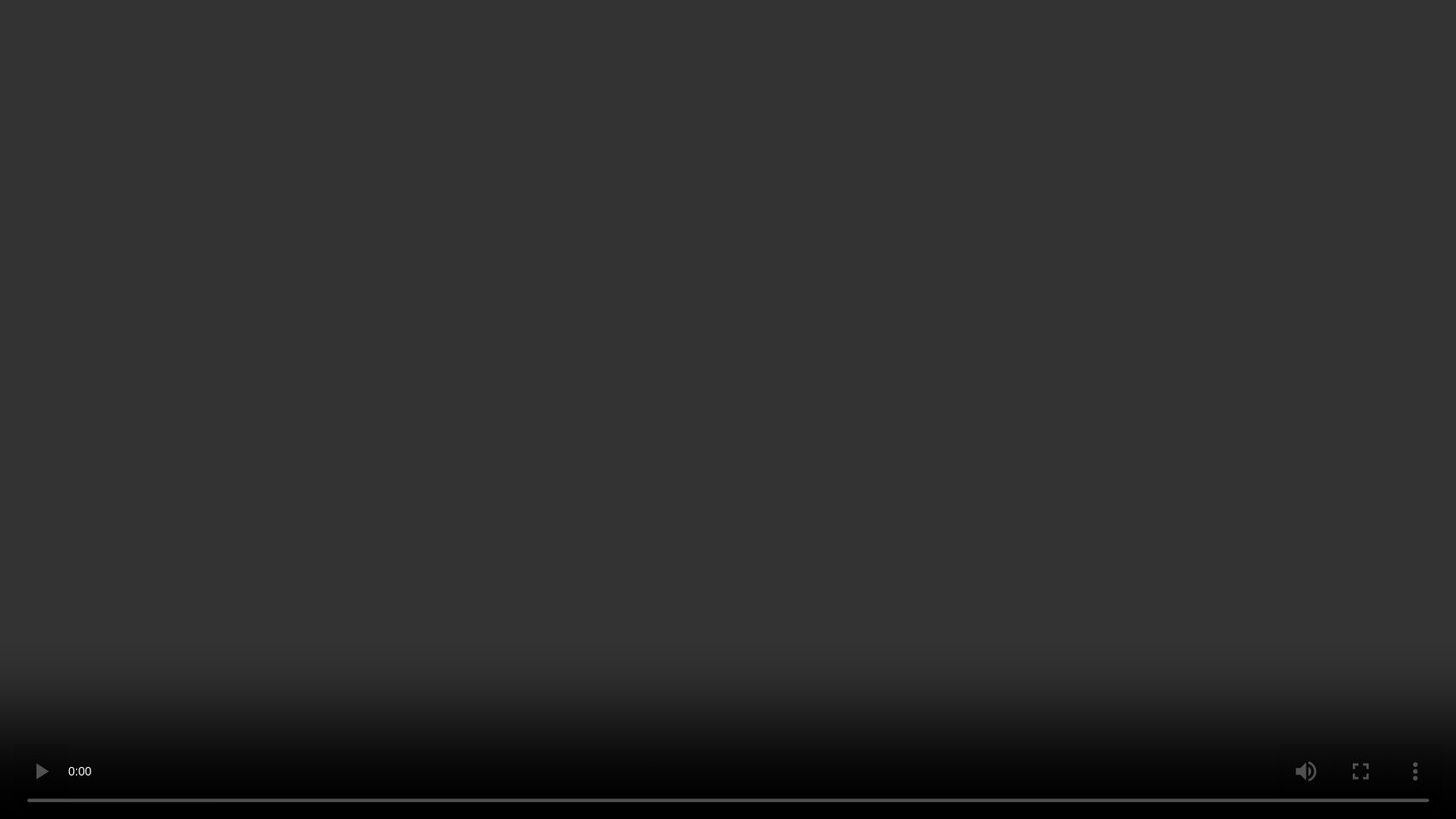
click at [823, 398] on video at bounding box center [728, 410] width 1456 height 819
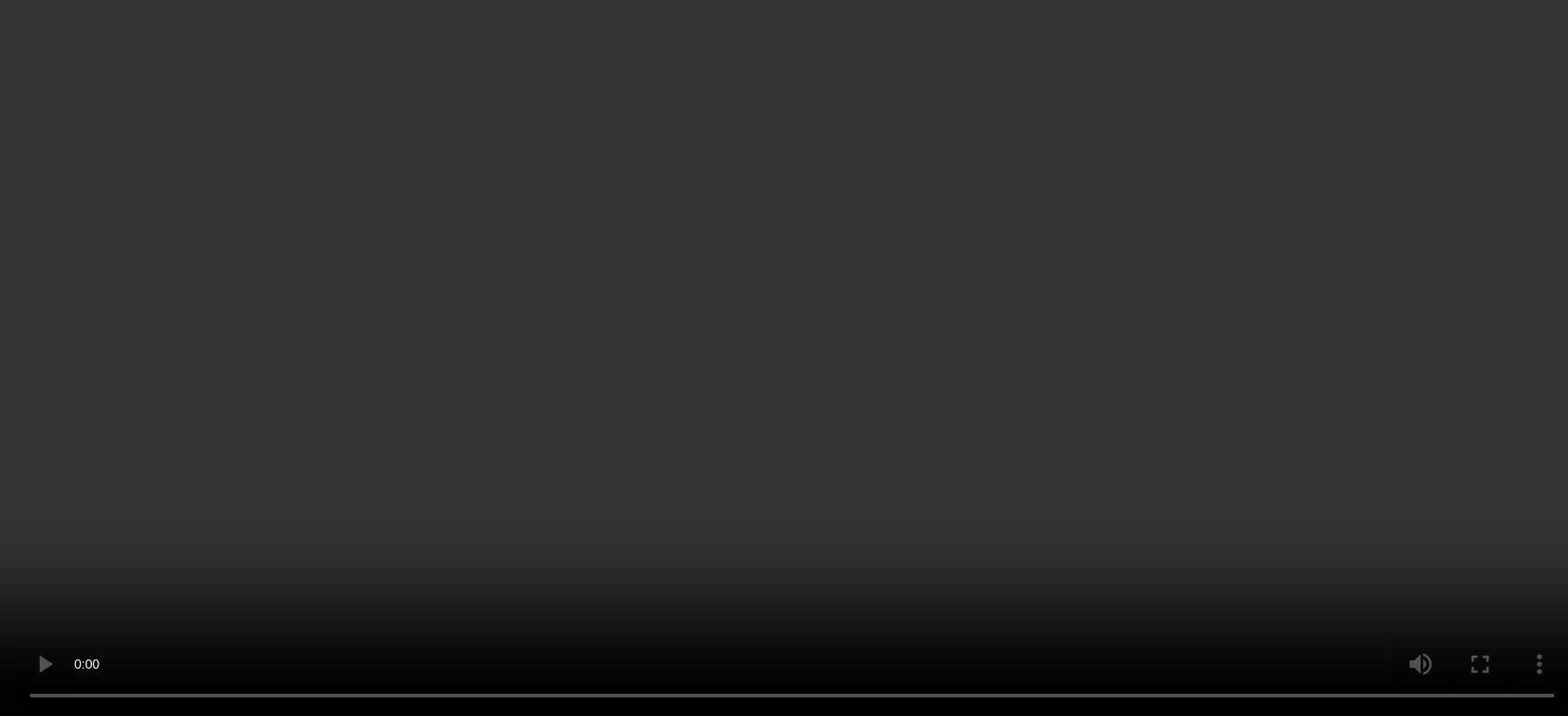
scroll to position [1821, 0]
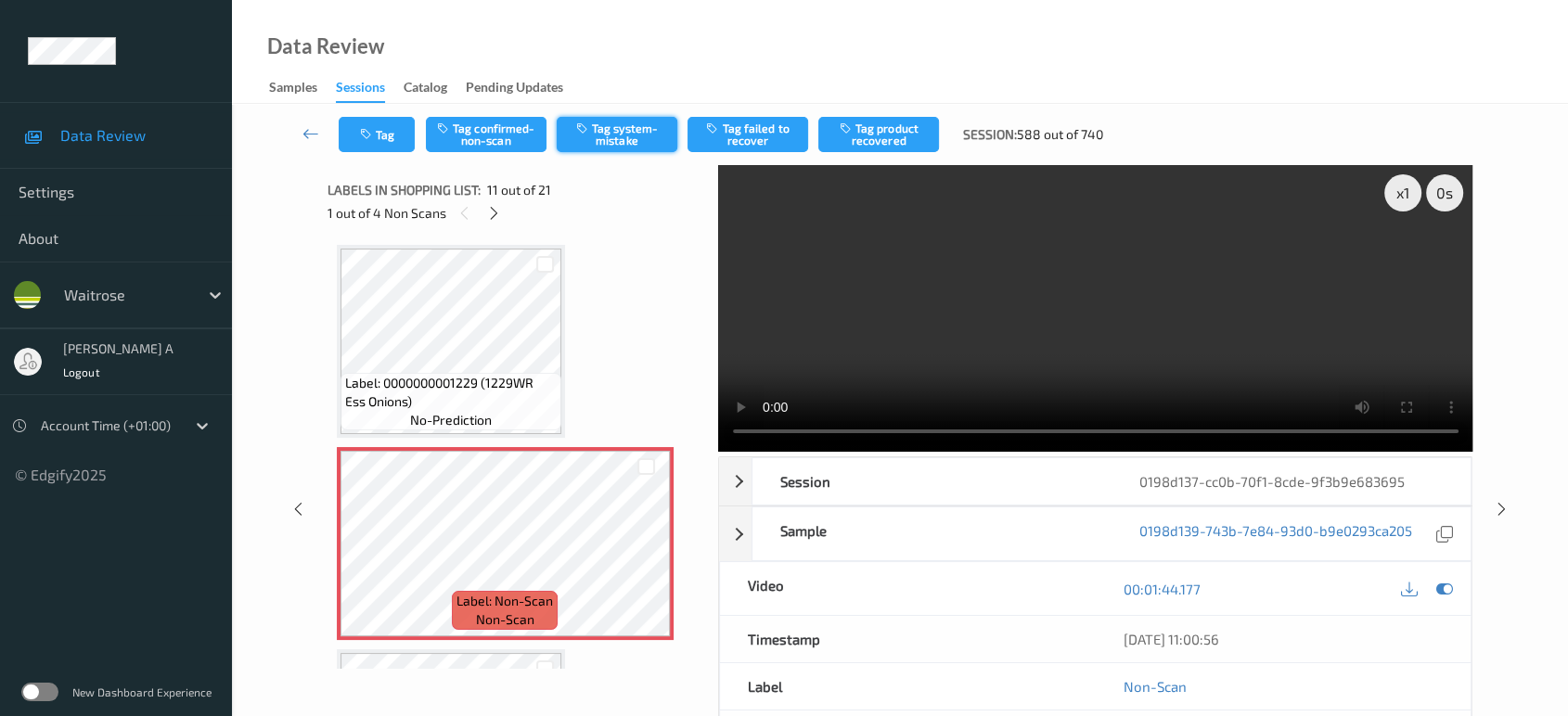
click at [614, 138] on button "Tag system-mistake" at bounding box center [616, 134] width 121 height 35
click at [395, 141] on button "Tag" at bounding box center [377, 134] width 76 height 35
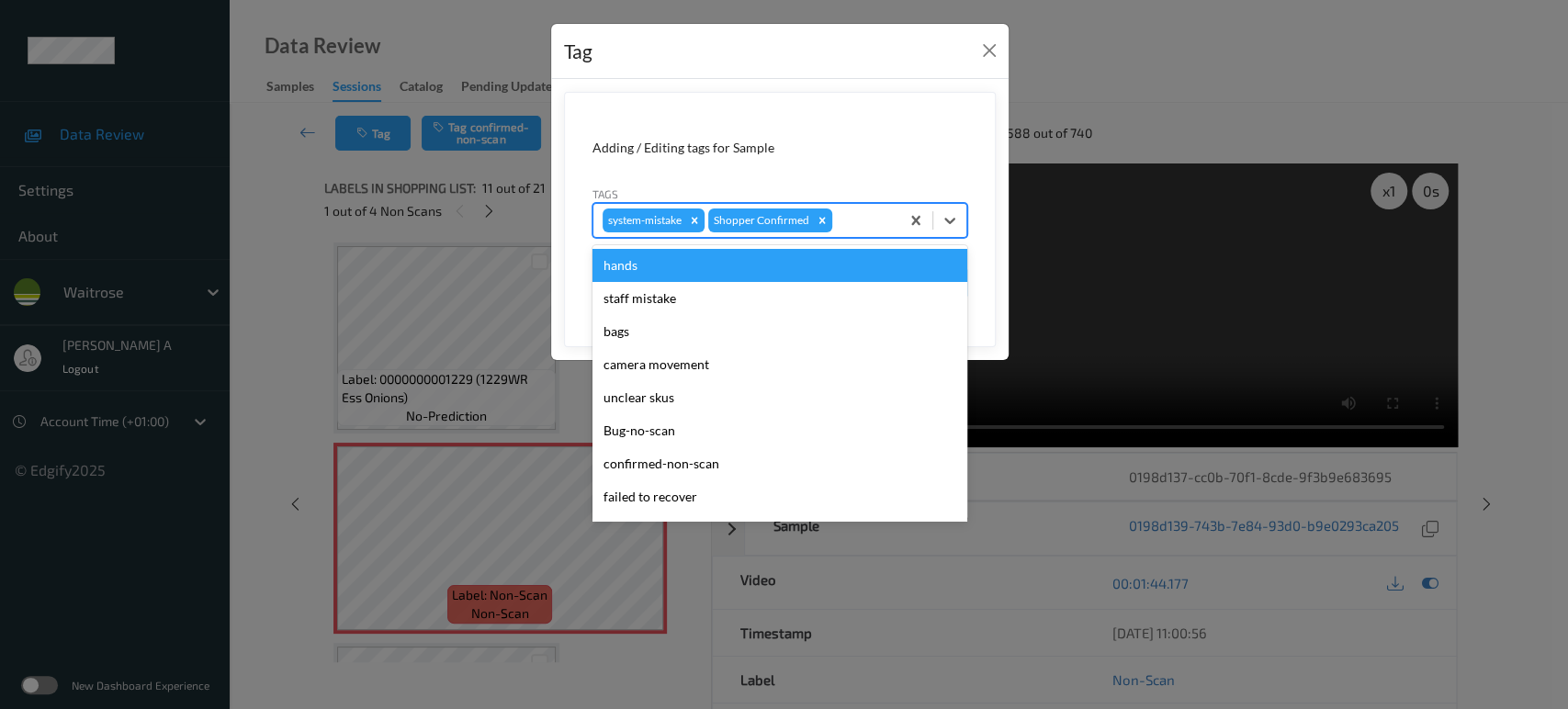
click at [868, 213] on div at bounding box center [863, 220] width 55 height 22
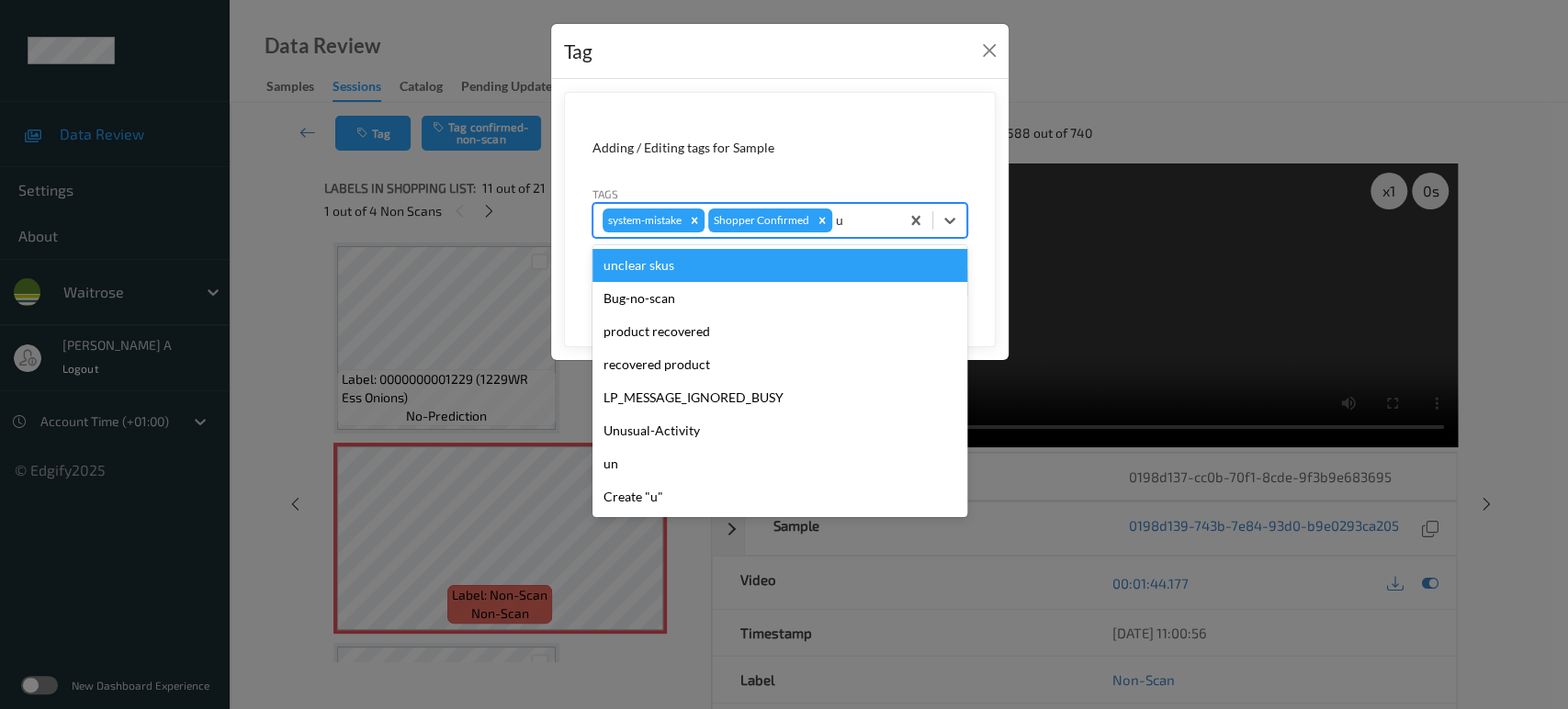
type input "un"
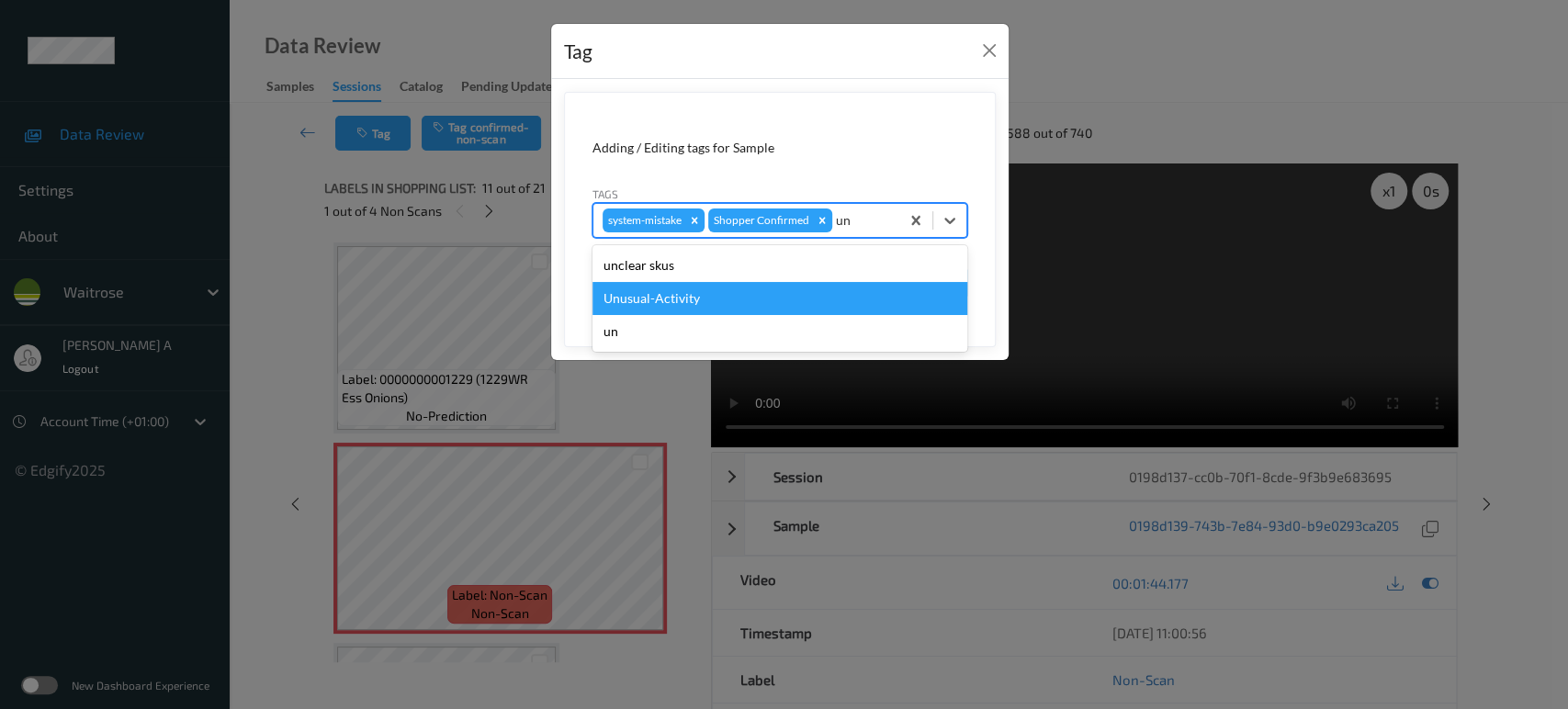
click at [729, 309] on div "Unusual-Activity" at bounding box center [780, 298] width 375 height 33
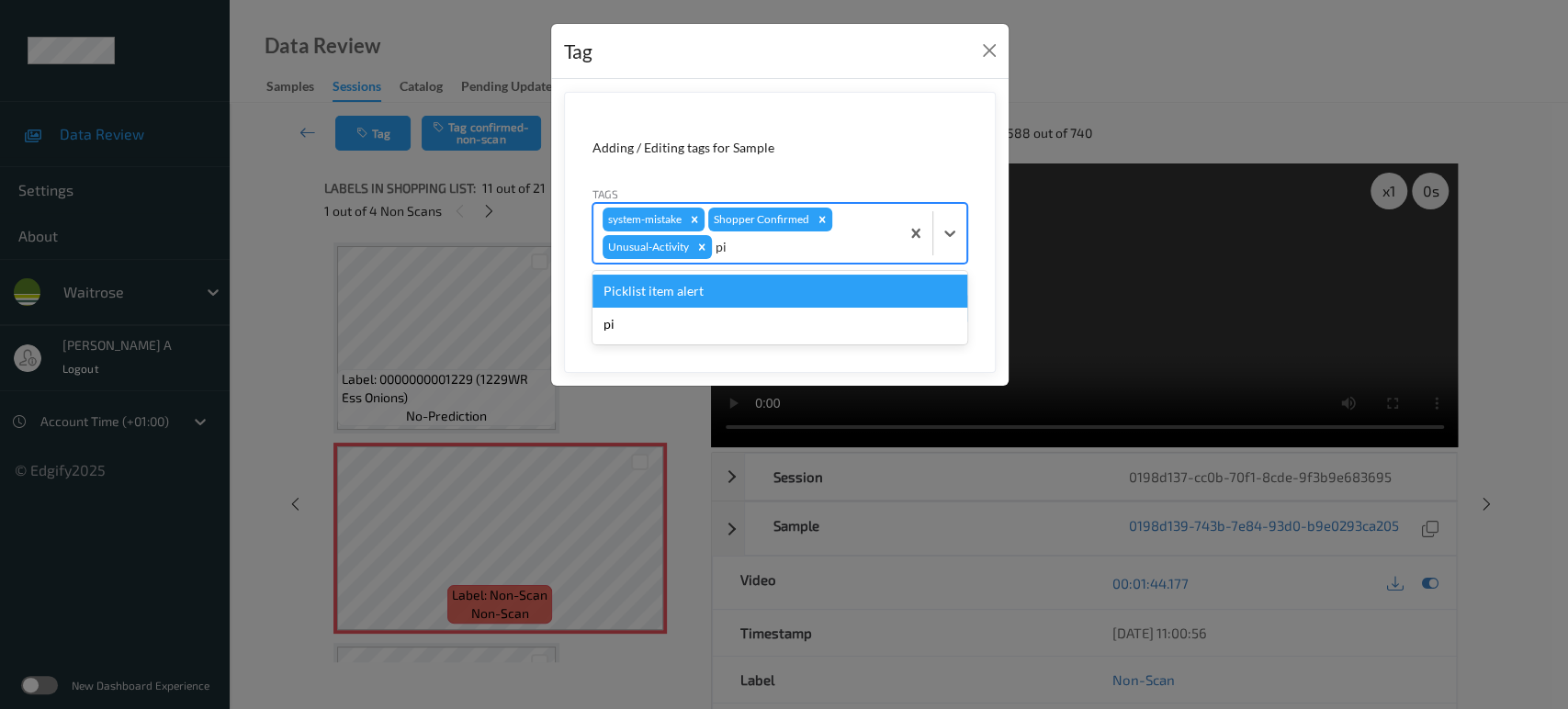
type input "pic"
click at [739, 297] on div "Picklist item alert" at bounding box center [780, 291] width 375 height 33
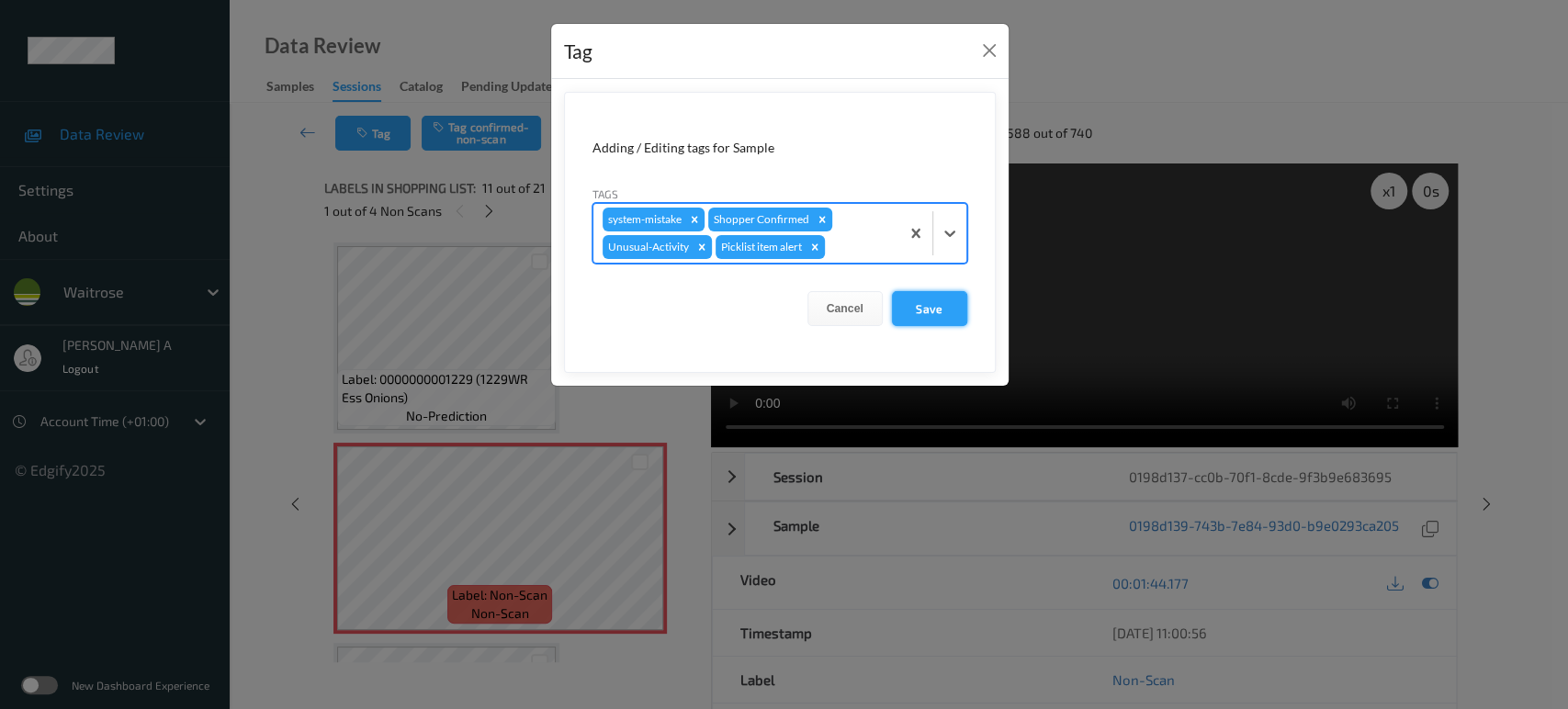
click at [941, 314] on button "Save" at bounding box center [929, 308] width 75 height 35
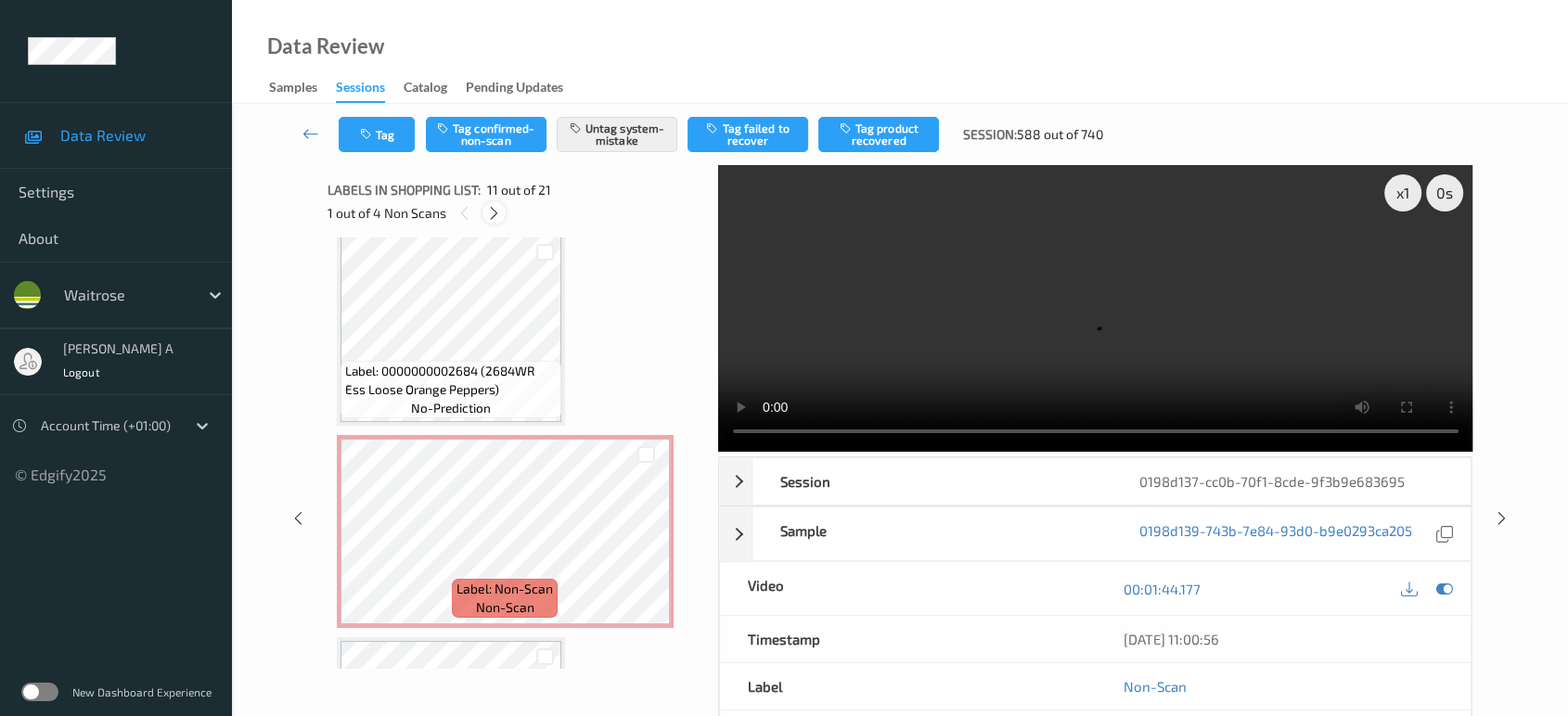
click at [493, 214] on icon at bounding box center [494, 214] width 16 height 17
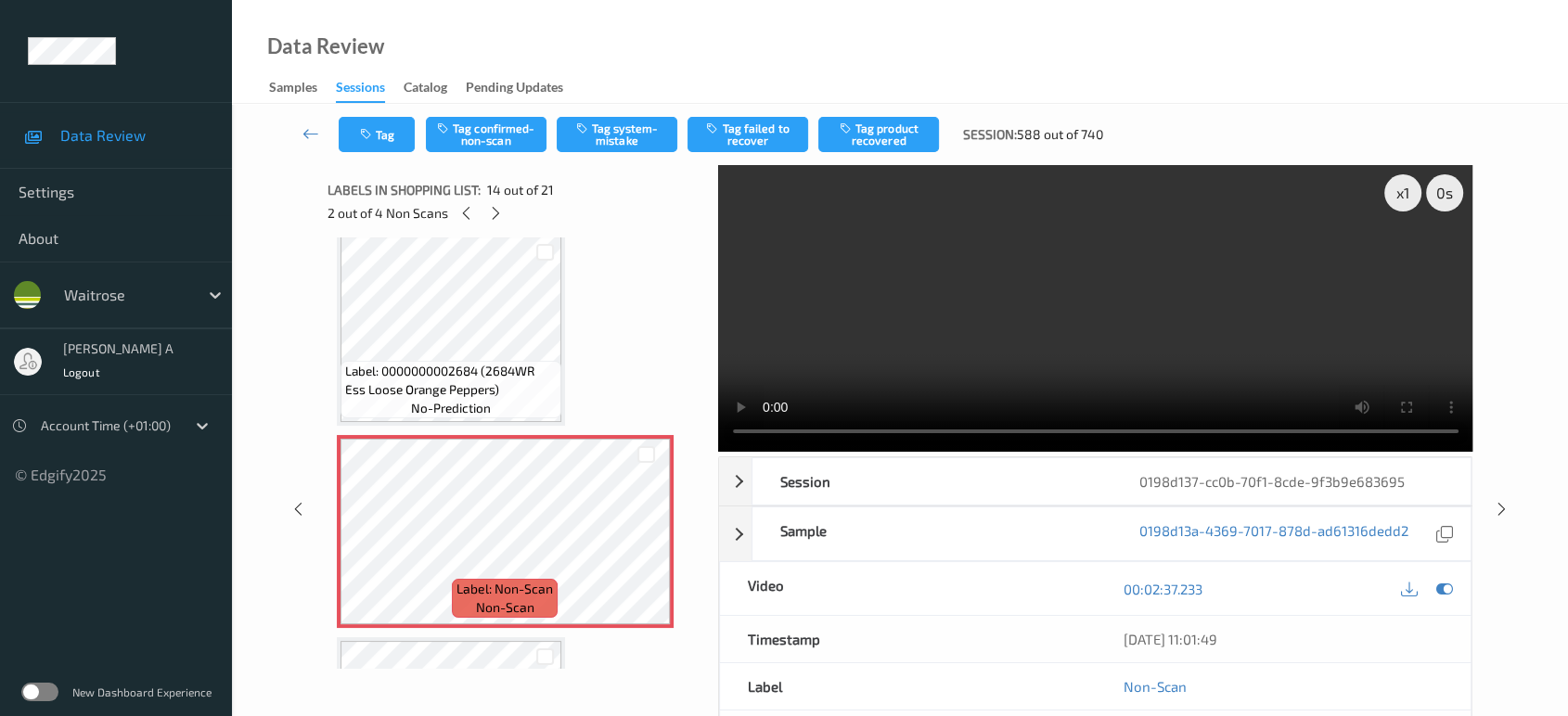
scroll to position [2425, 0]
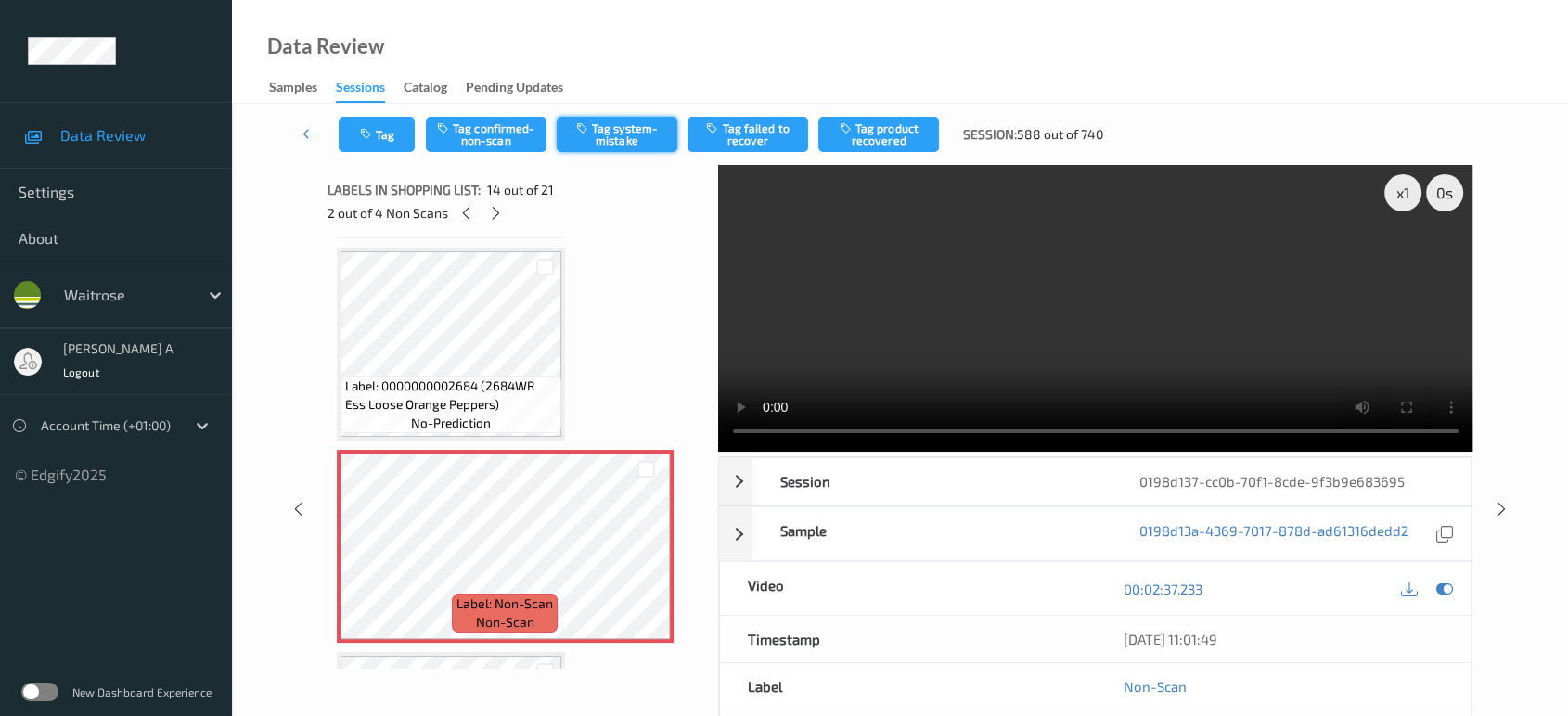
click at [625, 141] on button "Tag system-mistake" at bounding box center [616, 134] width 121 height 35
click at [385, 147] on button "Tag" at bounding box center [377, 134] width 76 height 35
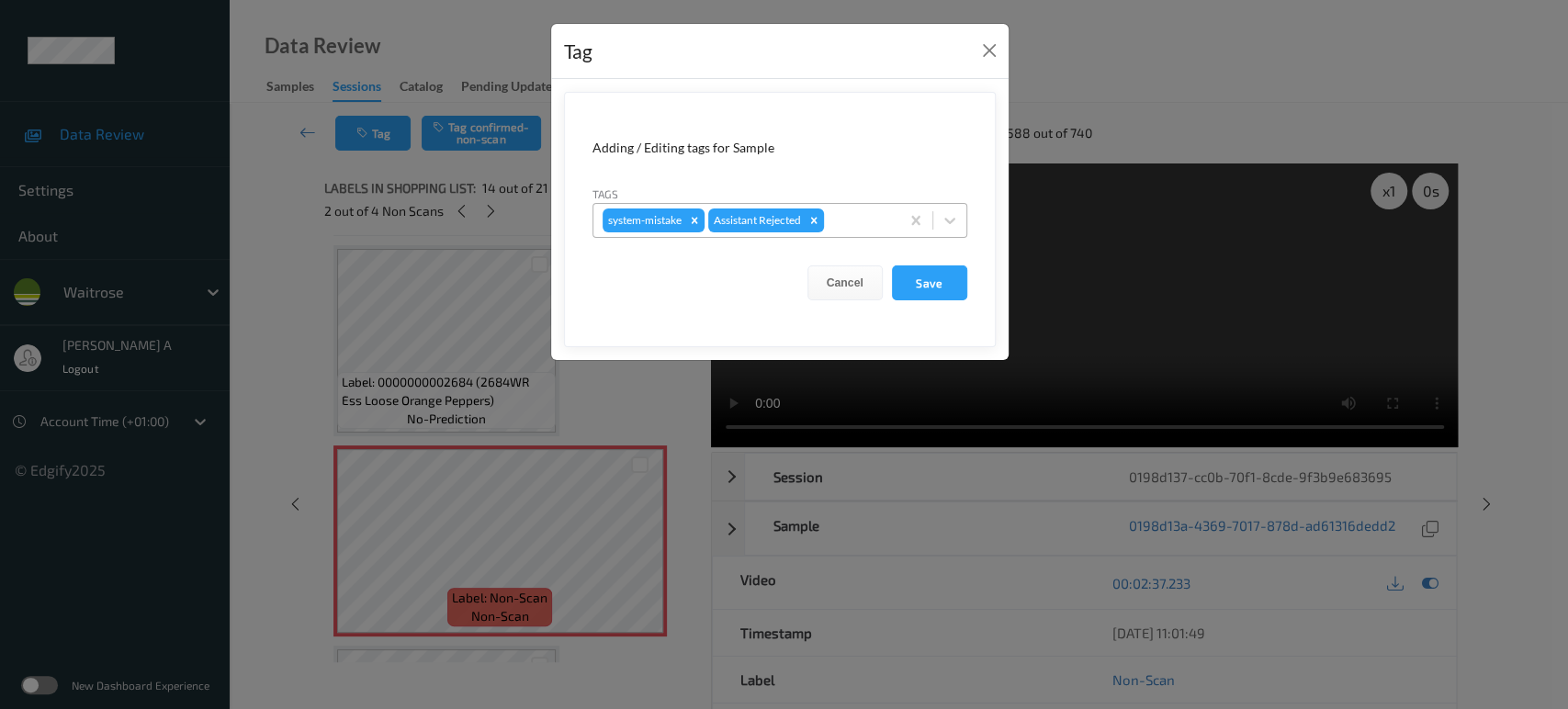
click at [862, 224] on div at bounding box center [859, 220] width 62 height 22
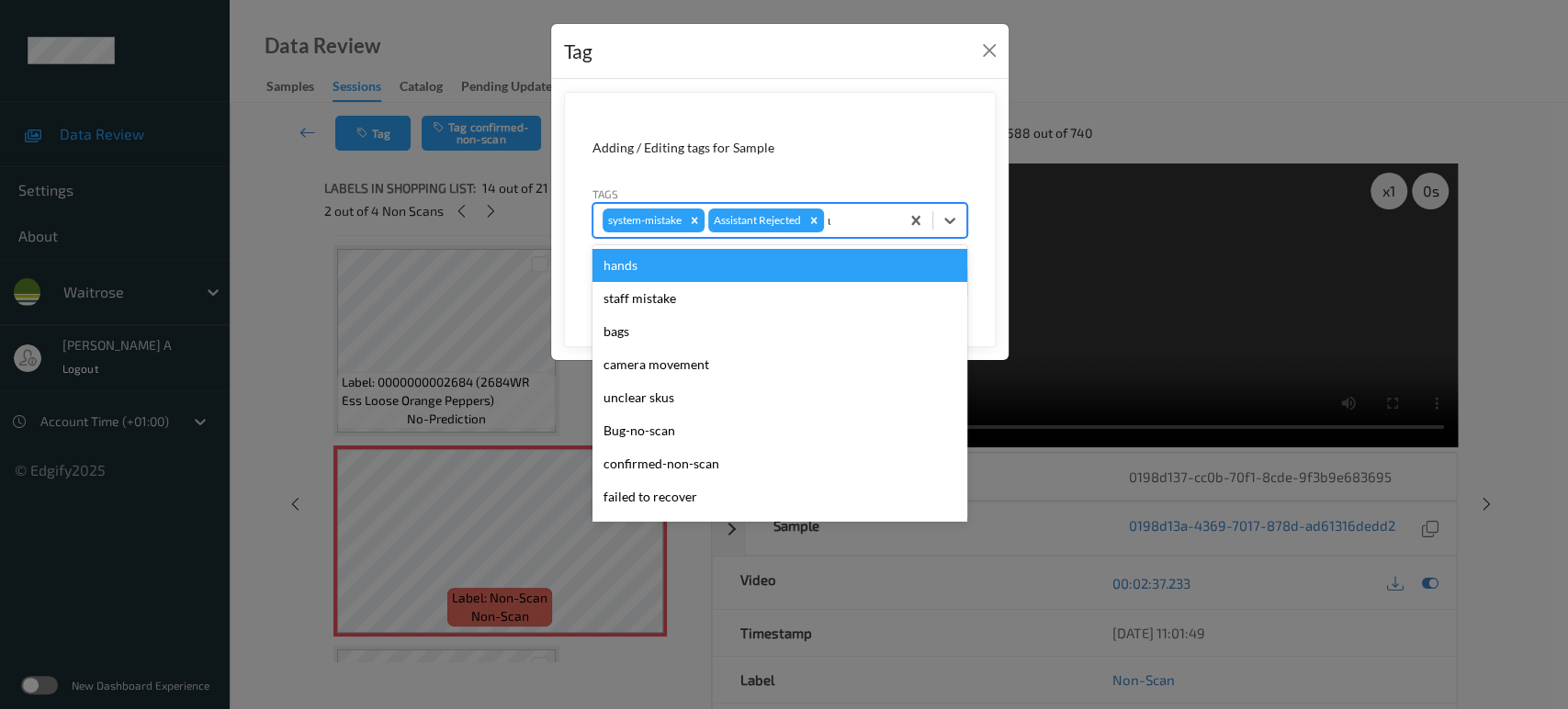
type input "un"
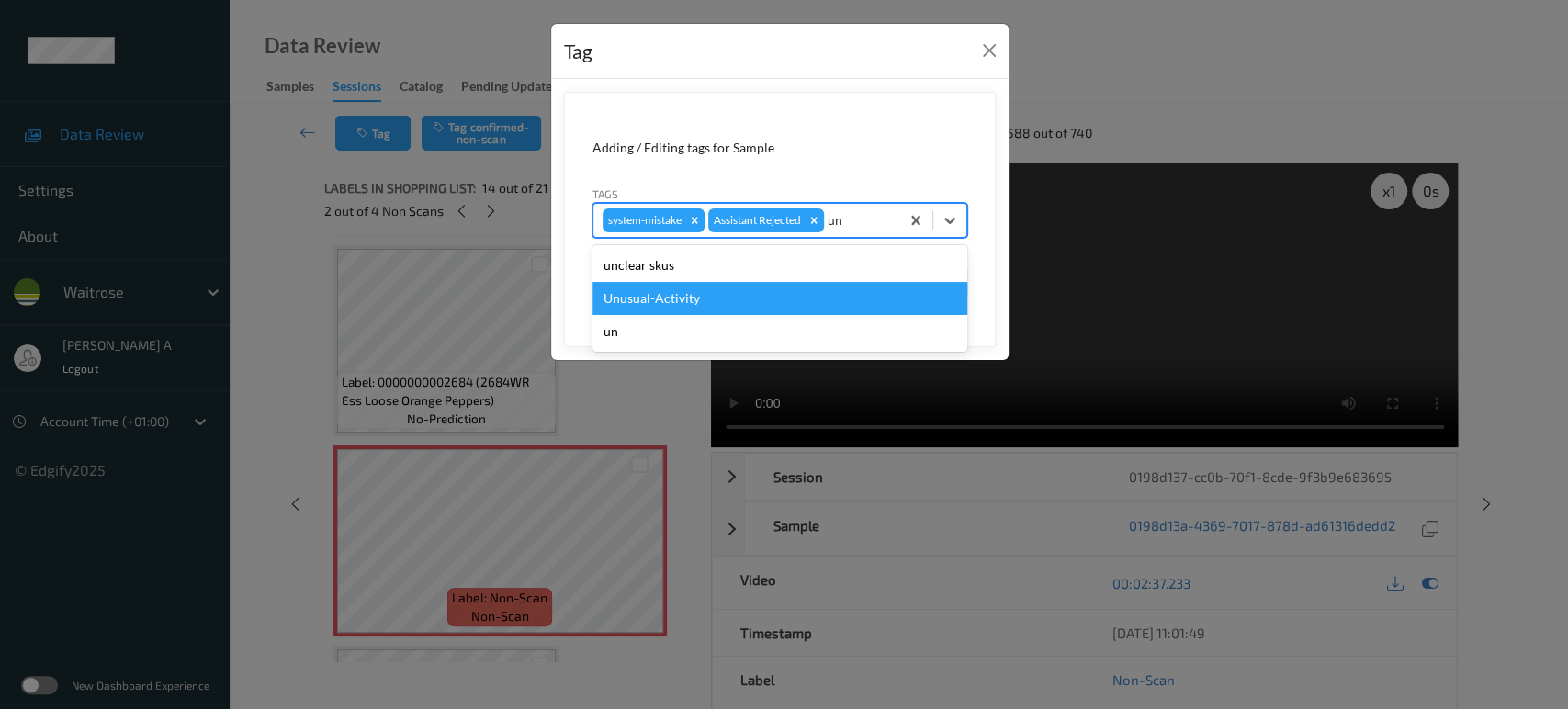
click at [825, 284] on div "Unusual-Activity" at bounding box center [780, 298] width 375 height 33
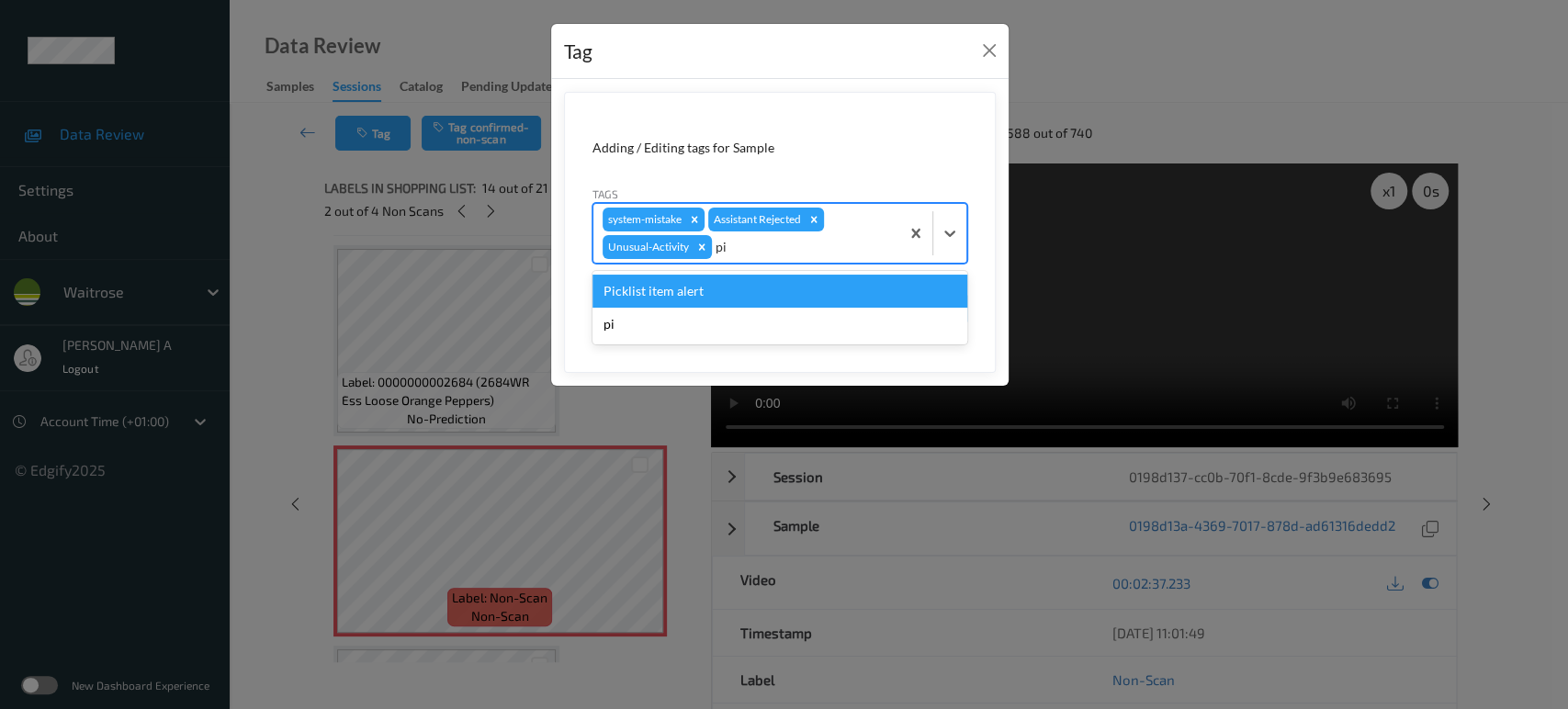
type input "pic"
click at [825, 284] on div "Picklist item alert" at bounding box center [780, 291] width 375 height 33
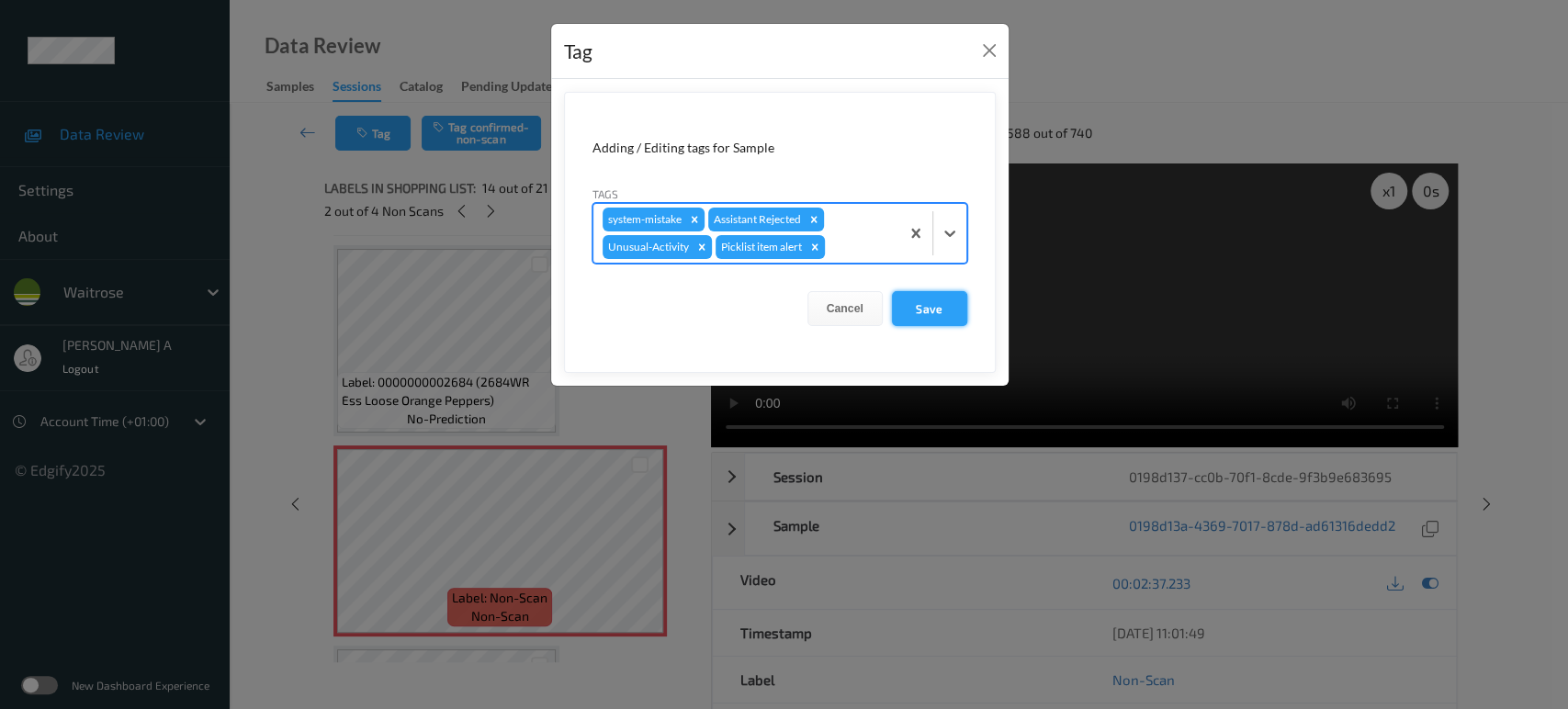
click at [958, 313] on button "Save" at bounding box center [929, 308] width 75 height 35
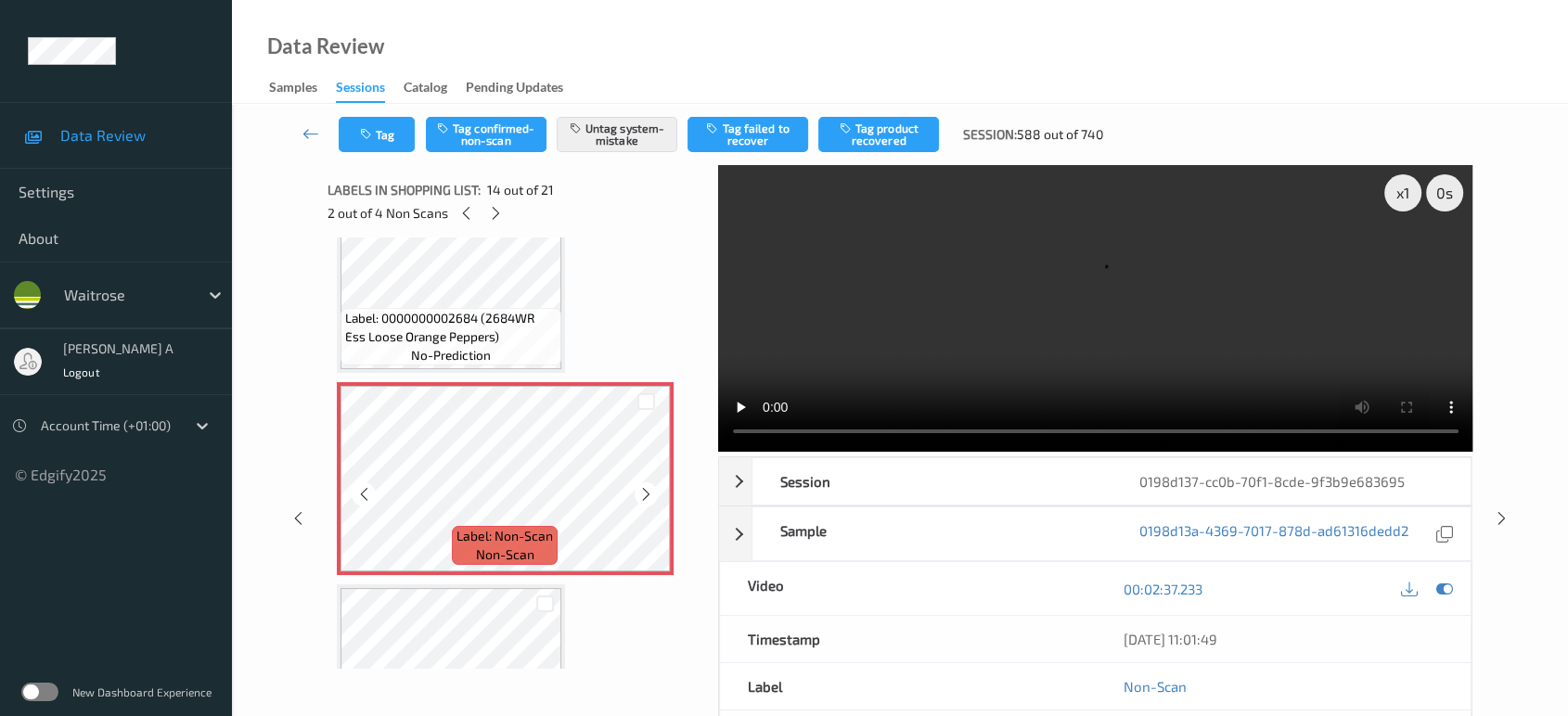
scroll to position [2529, 0]
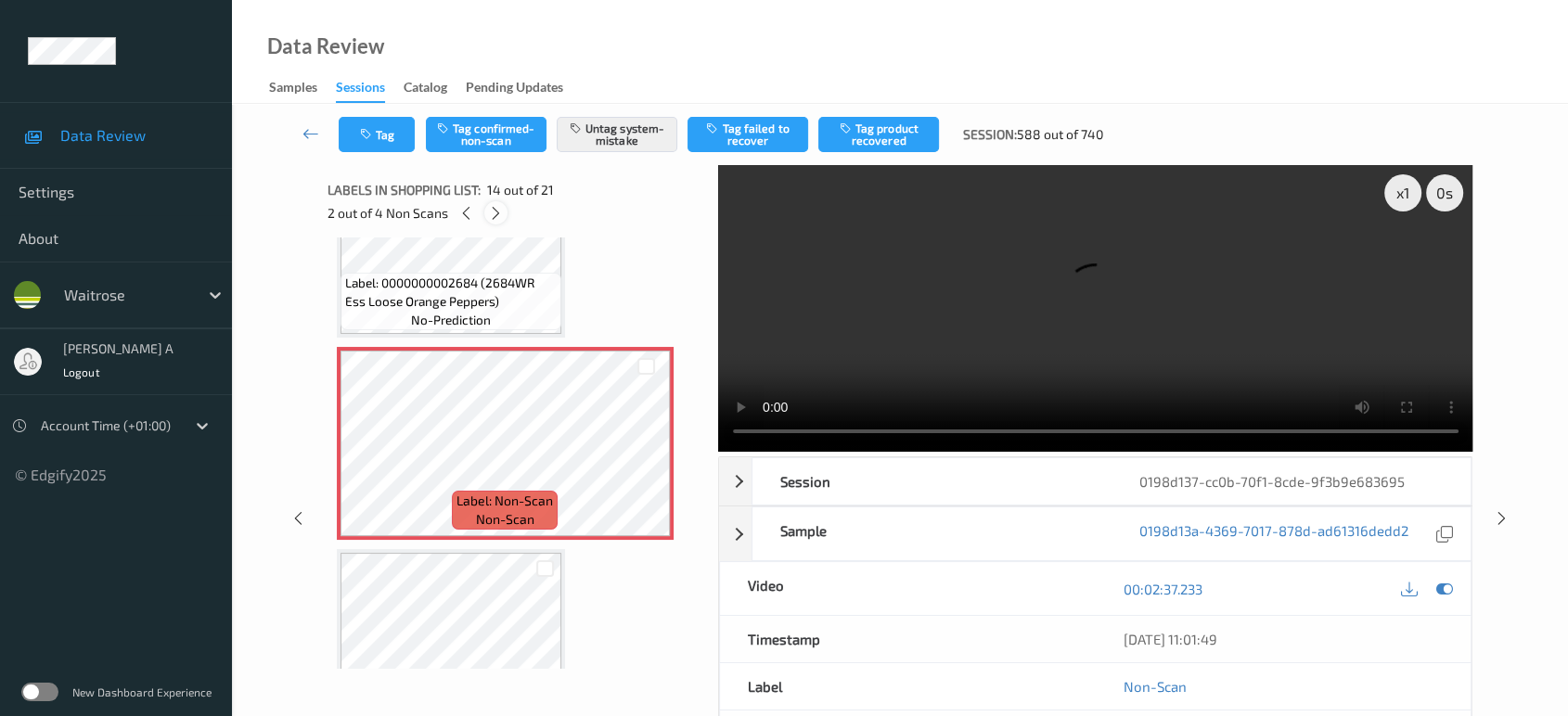
click at [495, 221] on div at bounding box center [496, 213] width 23 height 23
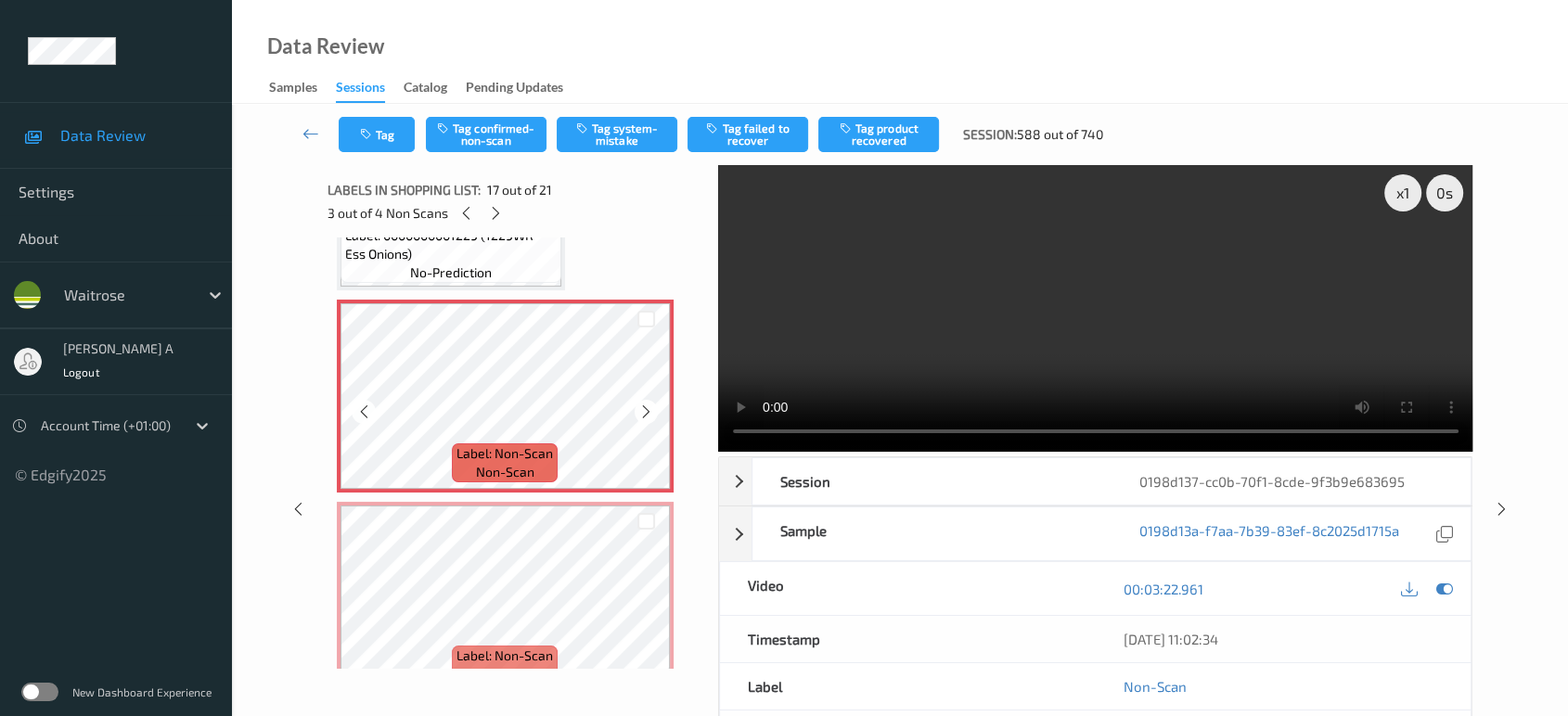
scroll to position [3235, 0]
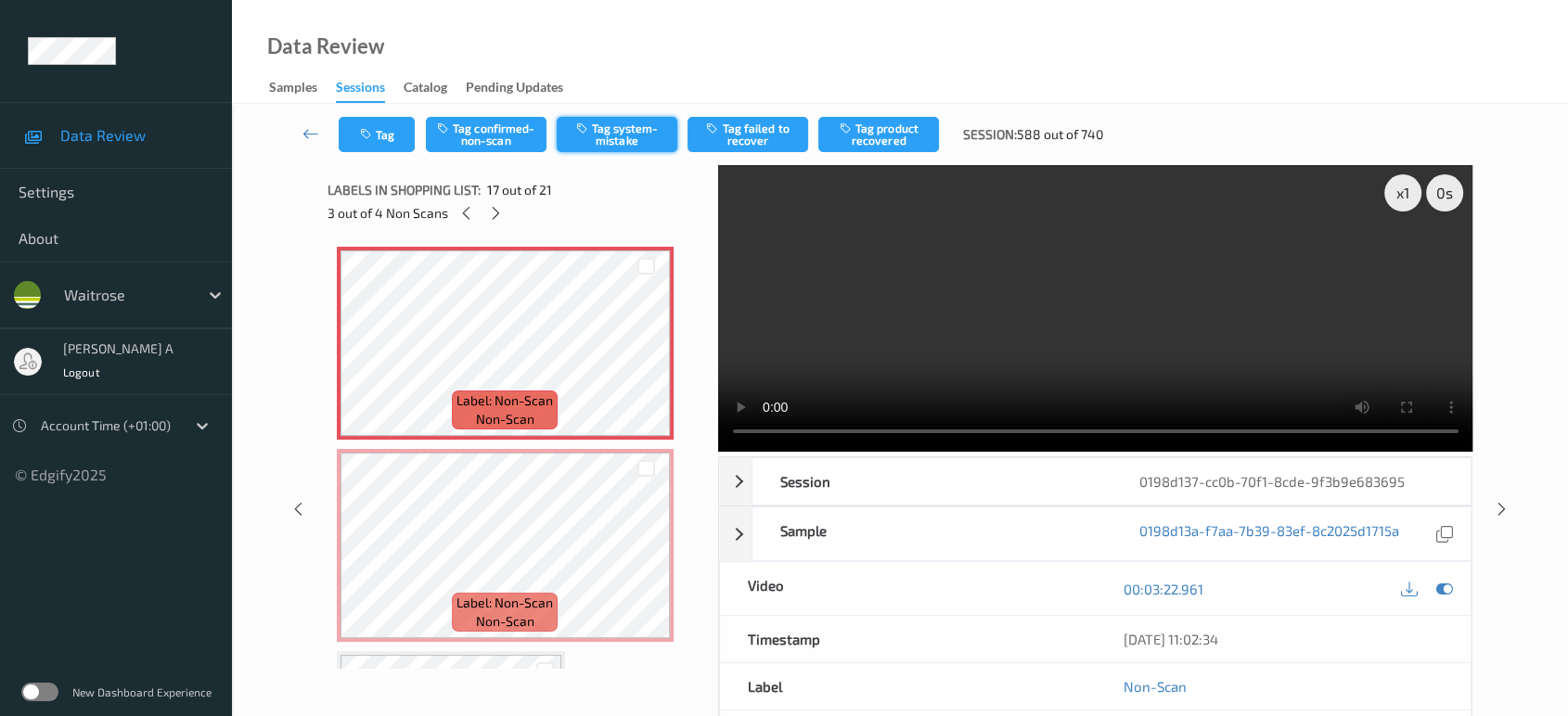
click at [607, 135] on button "Tag system-mistake" at bounding box center [616, 134] width 121 height 35
click at [387, 134] on button "Tag" at bounding box center [377, 134] width 76 height 35
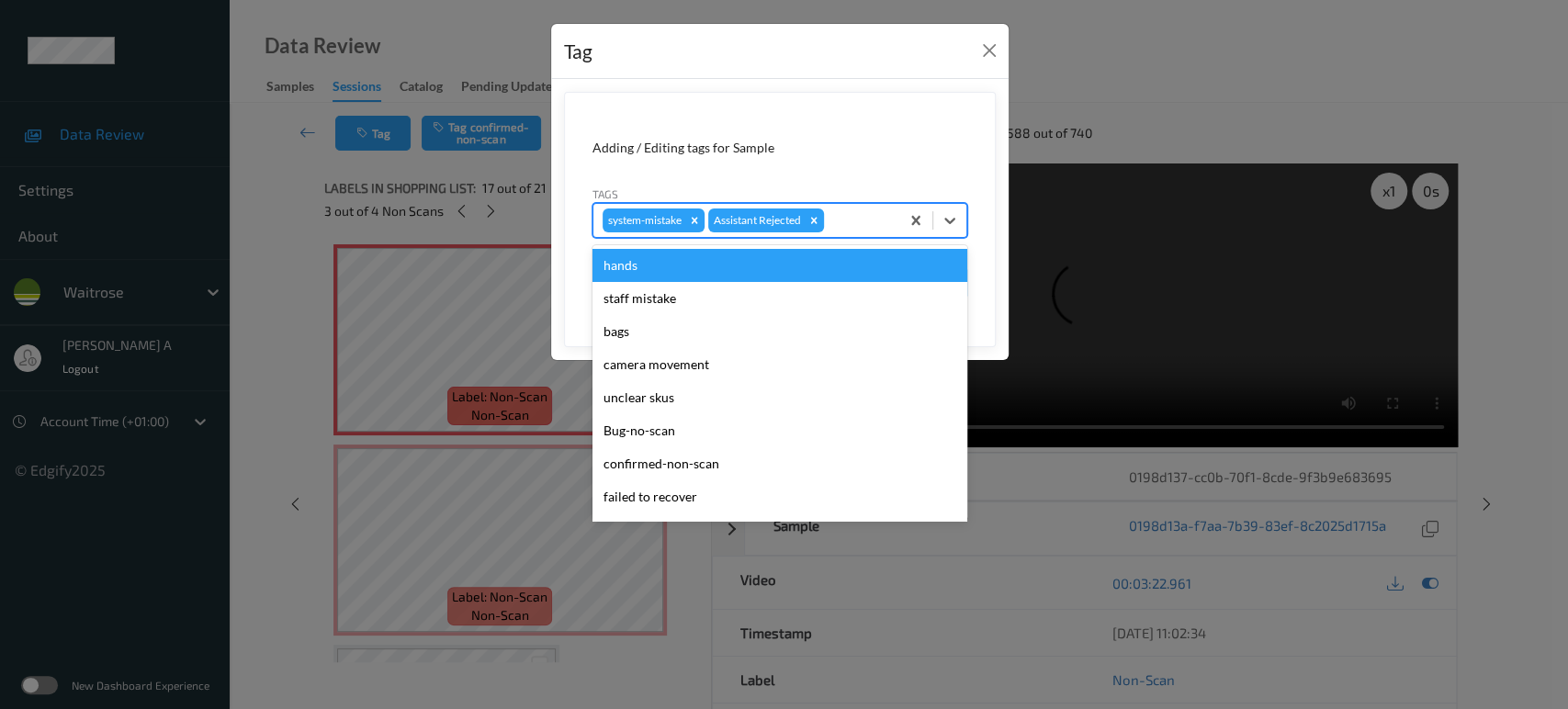
click at [865, 218] on div at bounding box center [859, 220] width 62 height 22
type input "un"
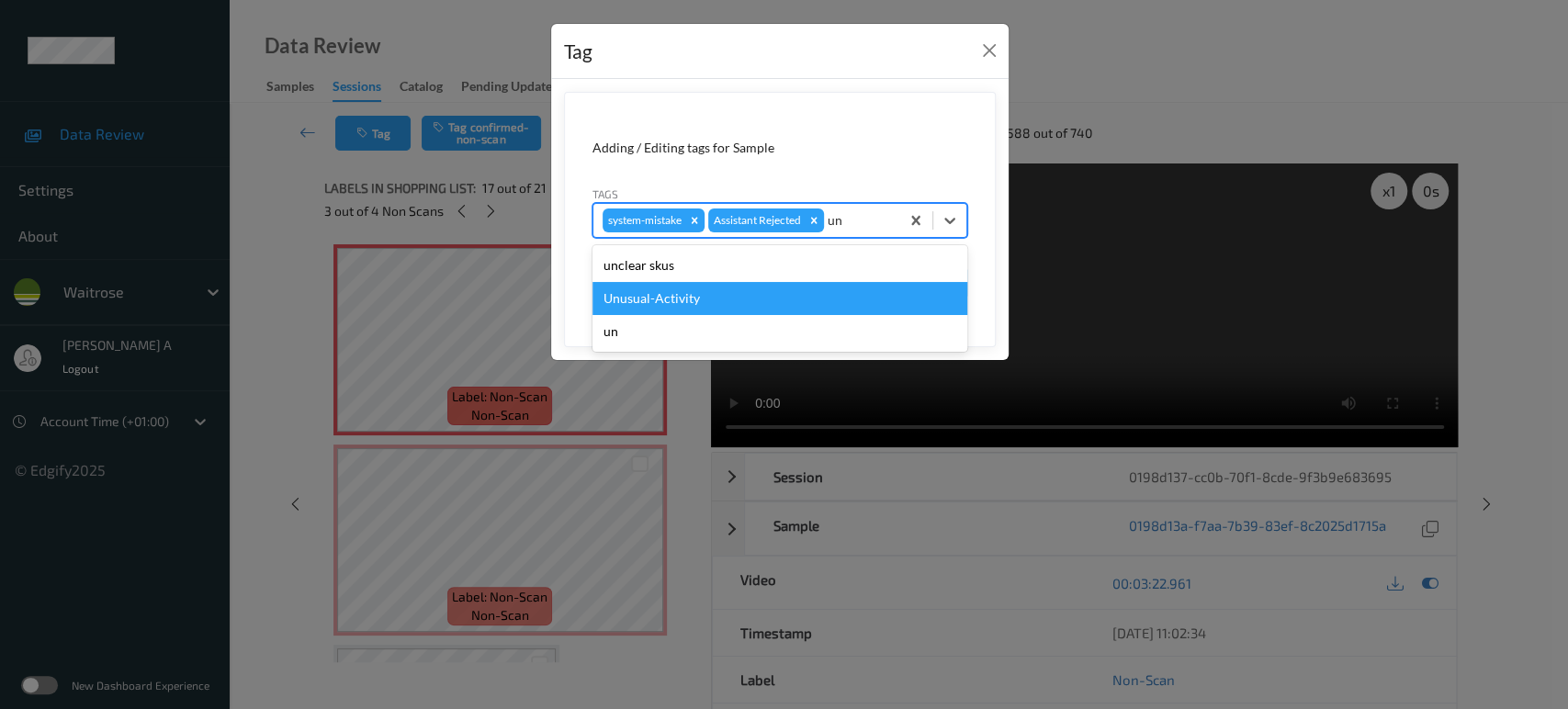
click at [824, 292] on div "Unusual-Activity" at bounding box center [780, 298] width 375 height 33
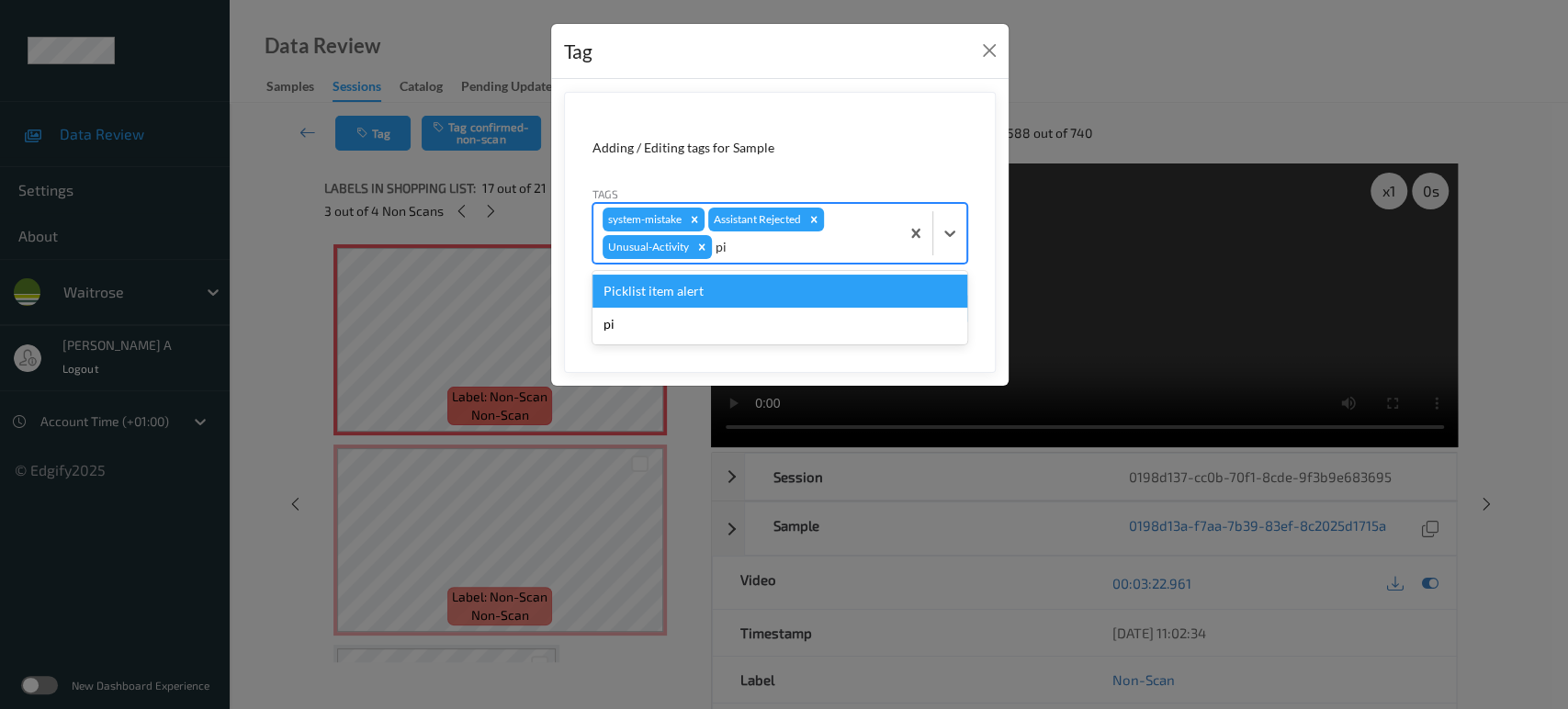
type input "pic"
click at [824, 292] on div "Picklist item alert" at bounding box center [780, 291] width 375 height 33
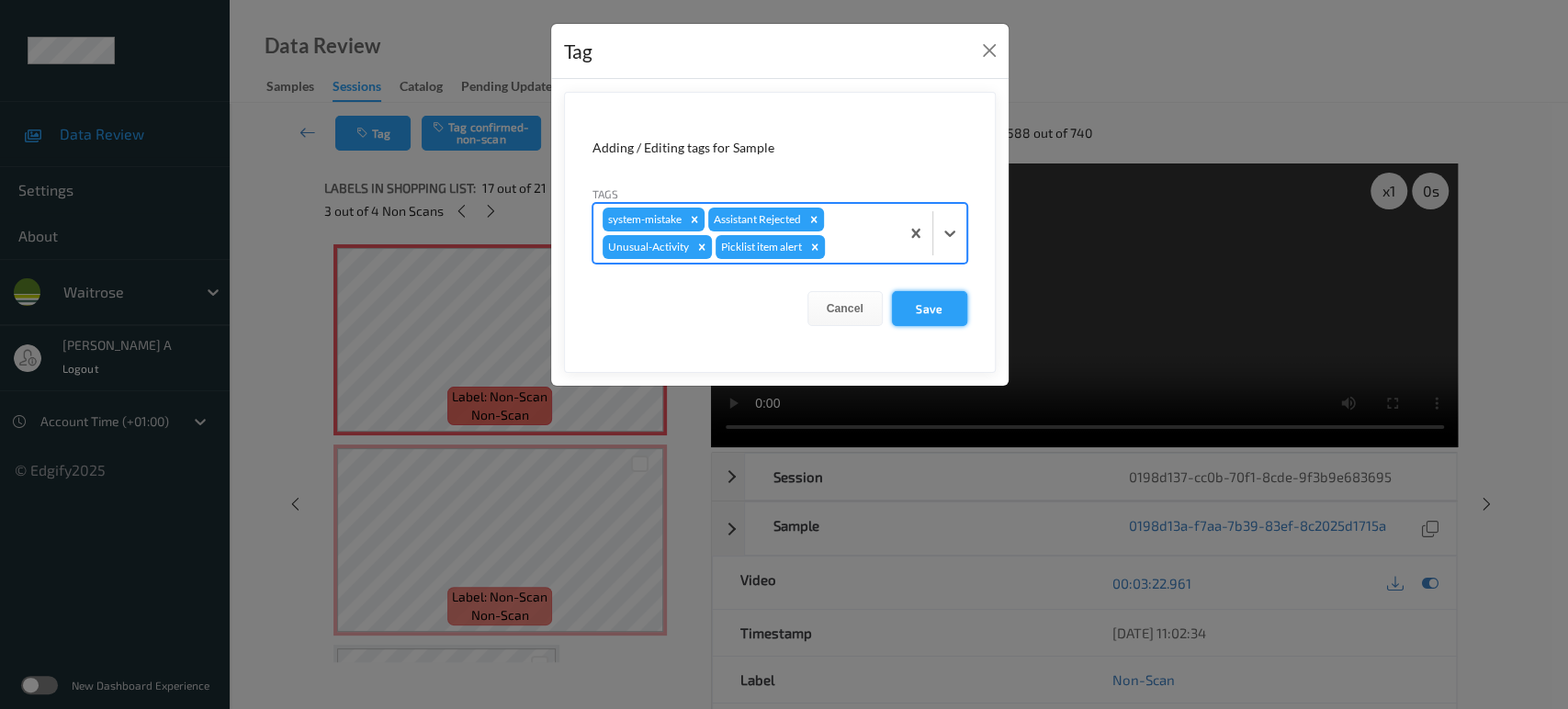
click at [924, 317] on button "Save" at bounding box center [929, 308] width 75 height 35
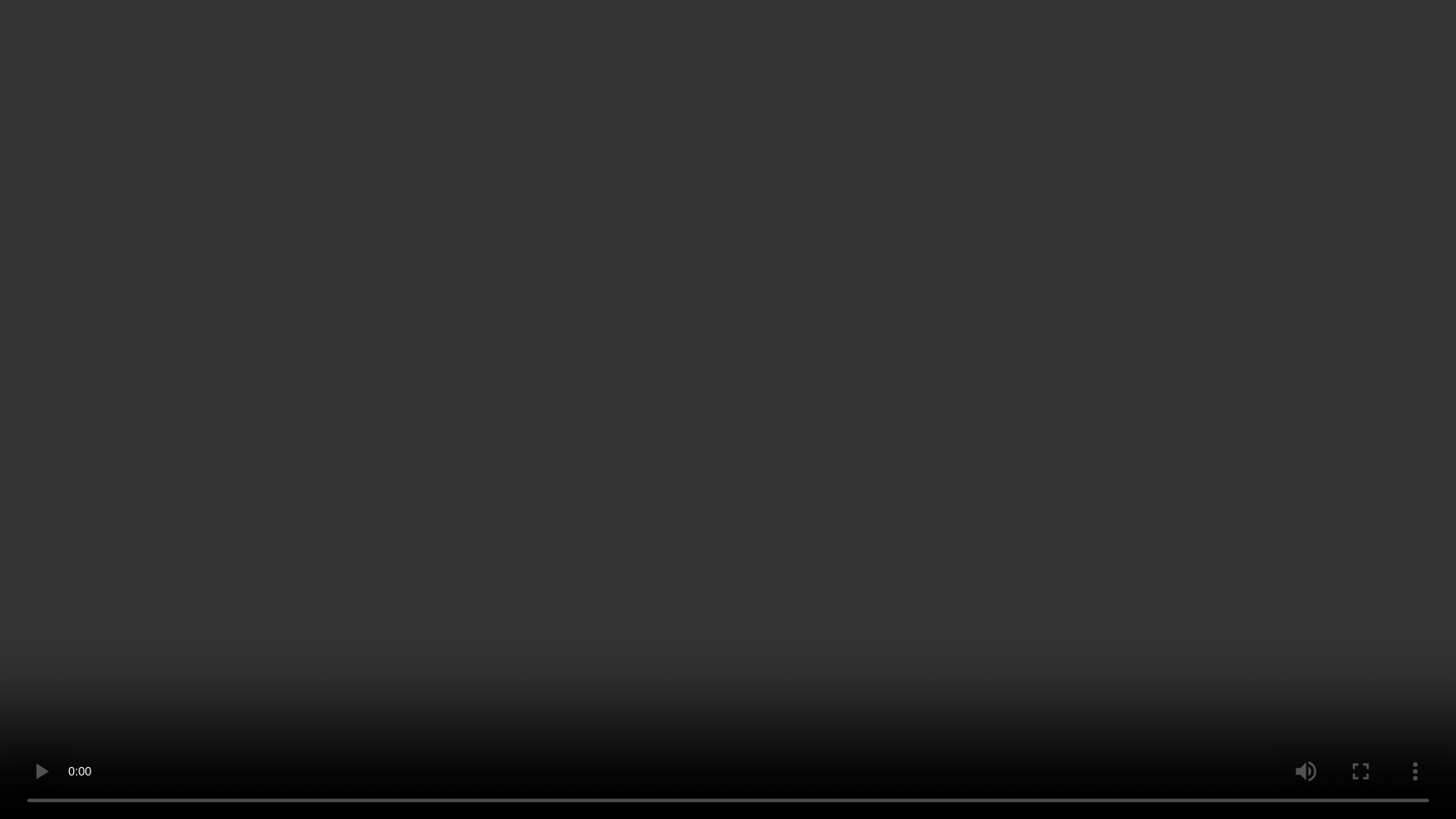
click at [659, 450] on video at bounding box center [728, 410] width 1456 height 819
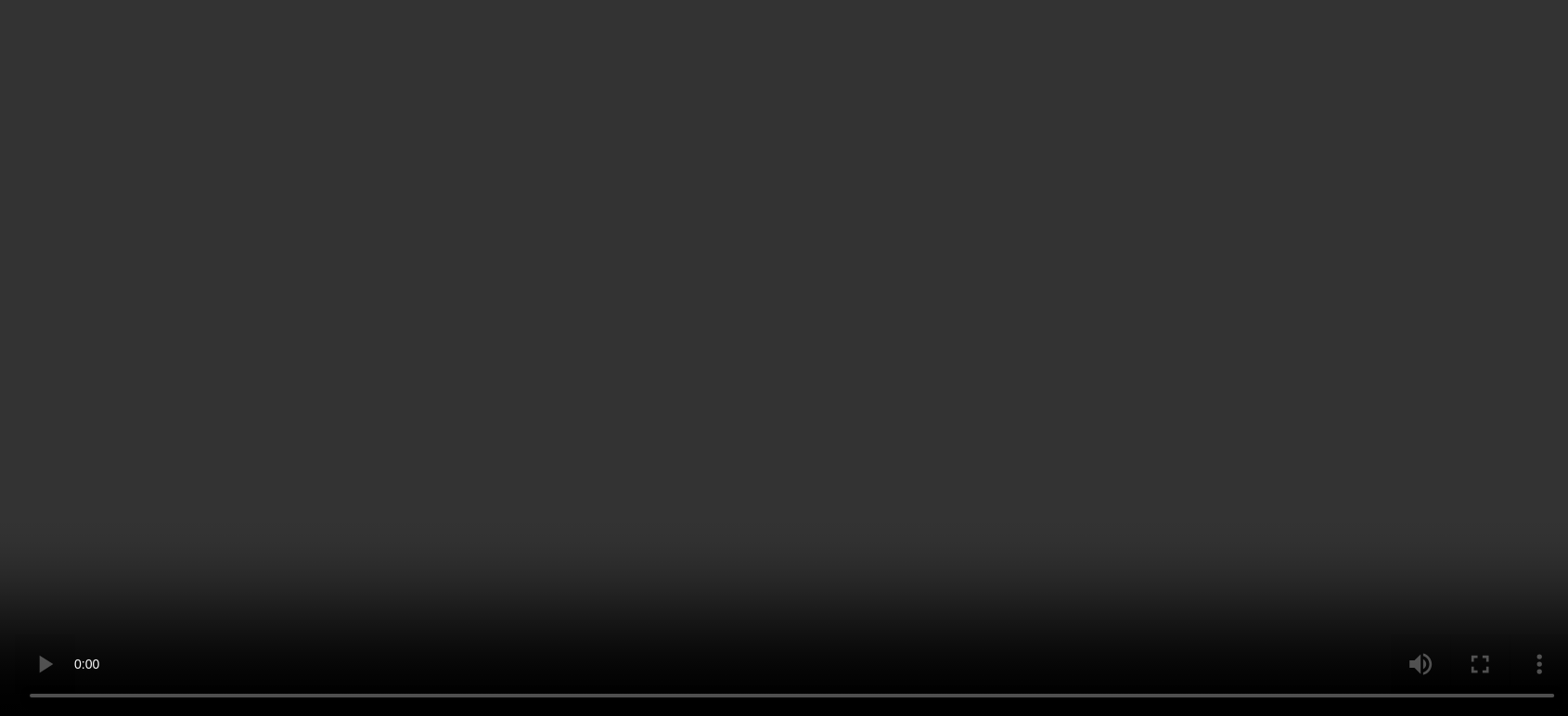
scroll to position [3648, 0]
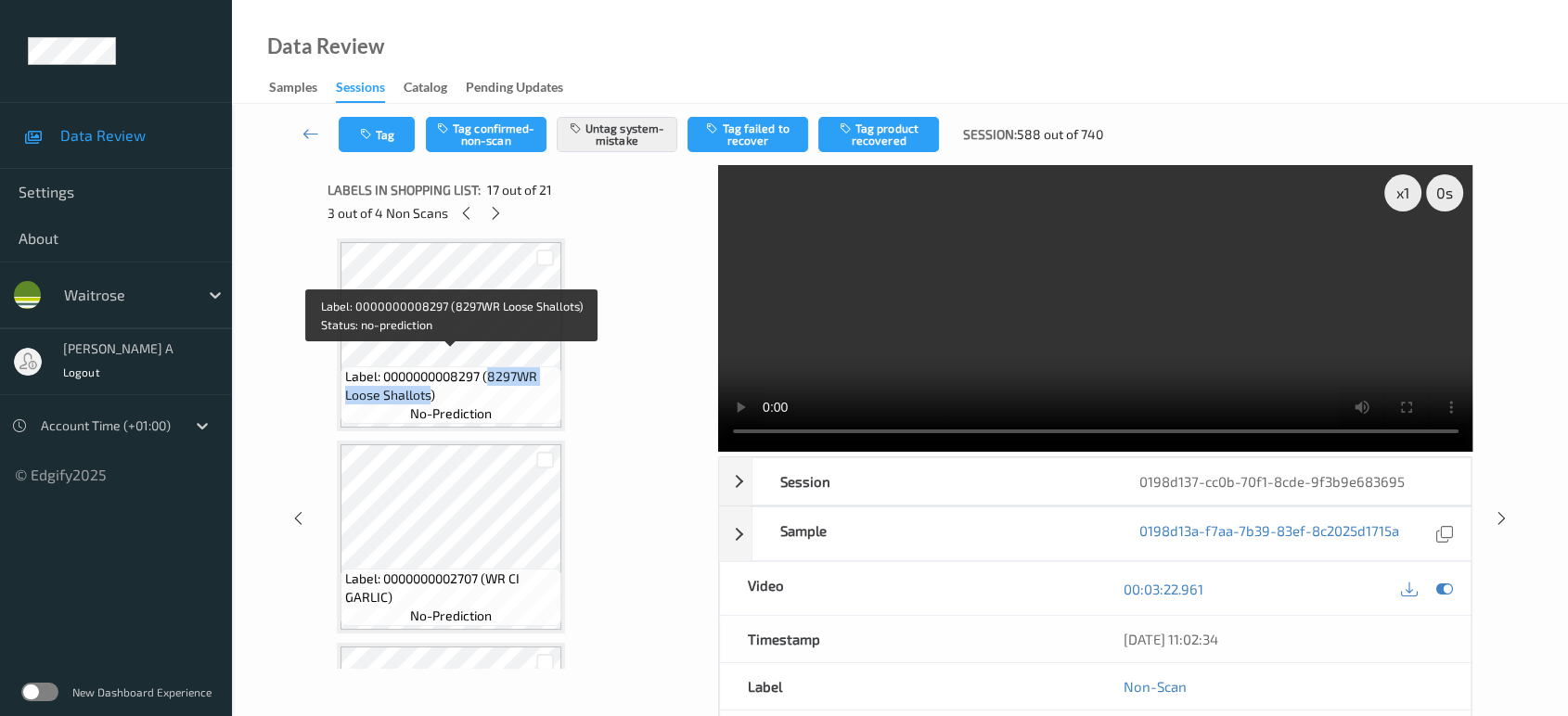
drag, startPoint x: 493, startPoint y: 365, endPoint x: 429, endPoint y: 382, distance: 66.2
click at [429, 382] on span "Label: 0000000008297 (8297WR Loose Shallots)" at bounding box center [450, 386] width 212 height 37
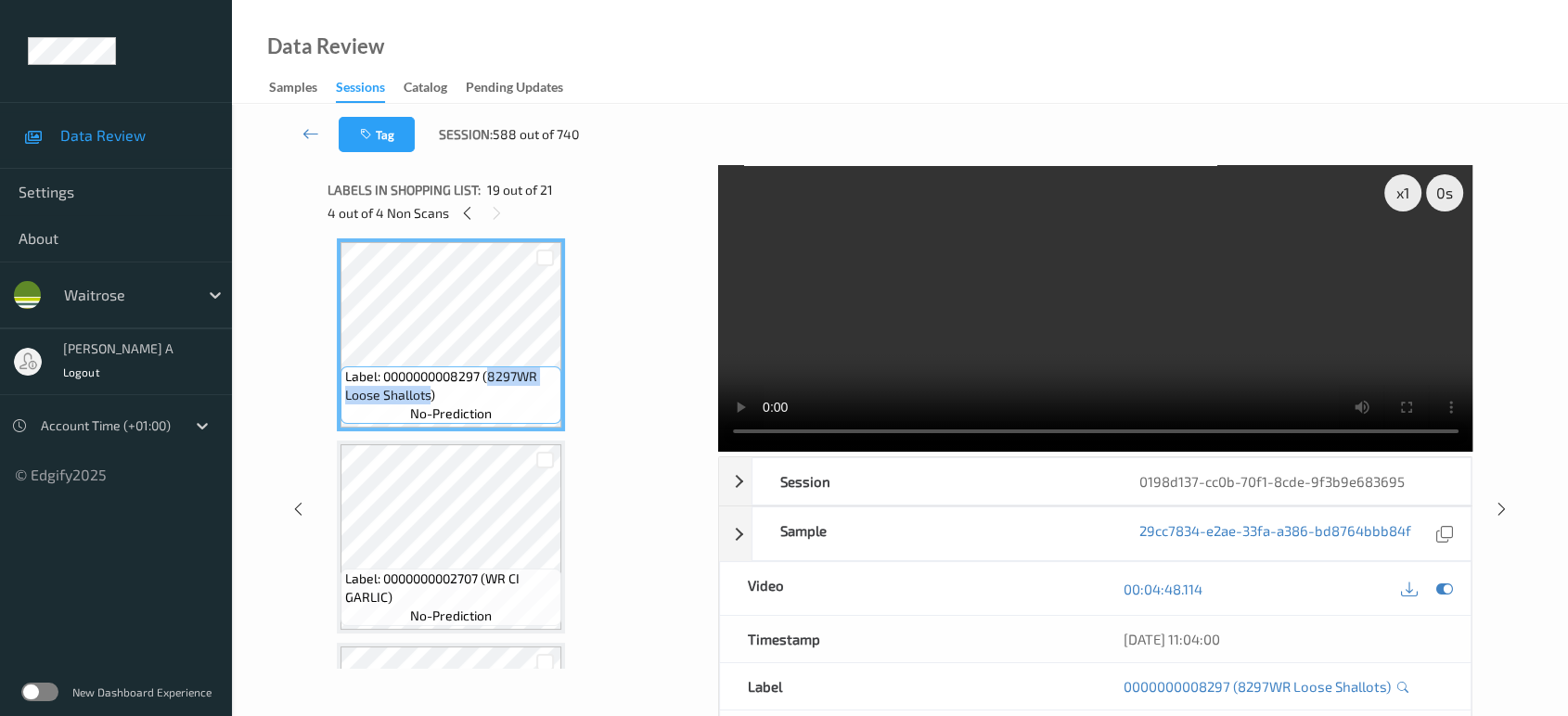
copy span "8297WR Loose Shallots"
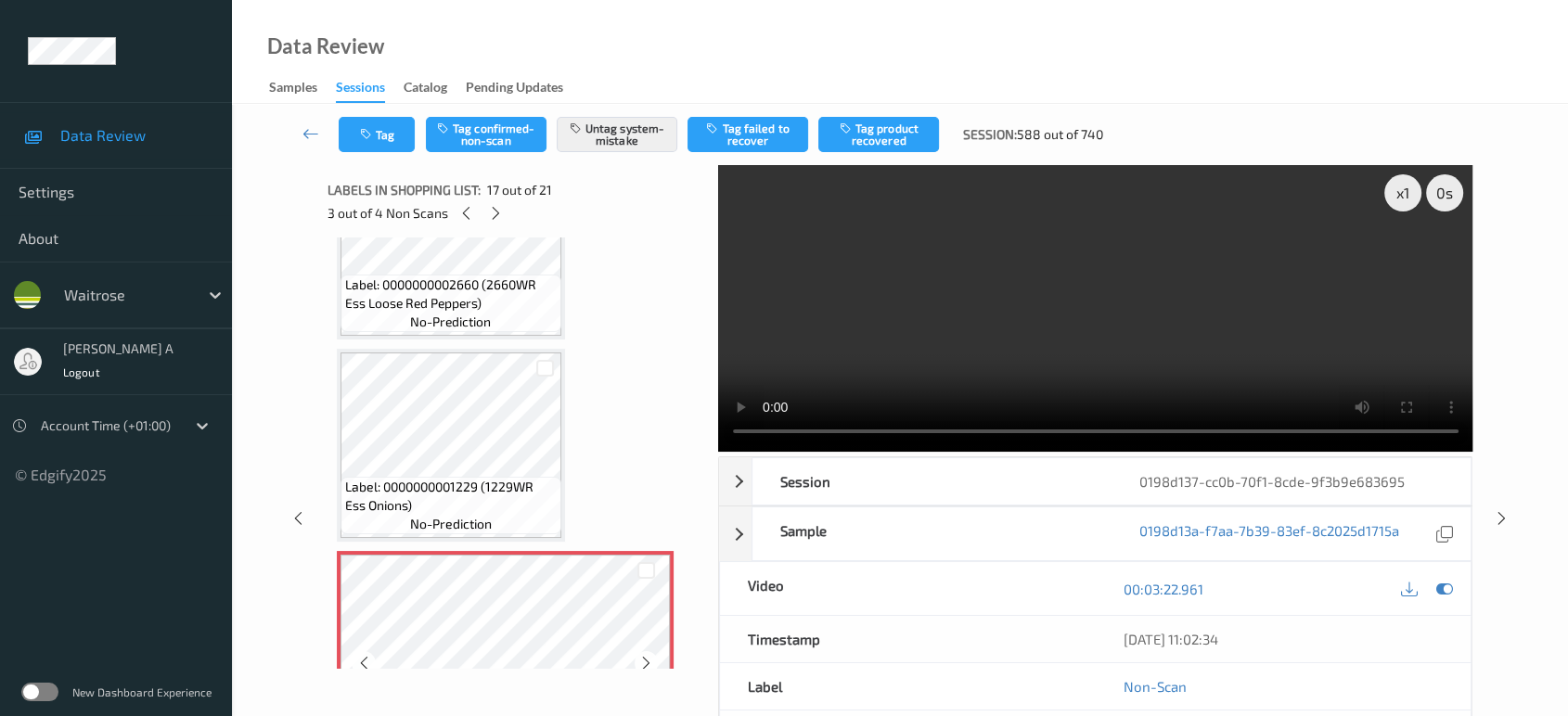
scroll to position [2927, 0]
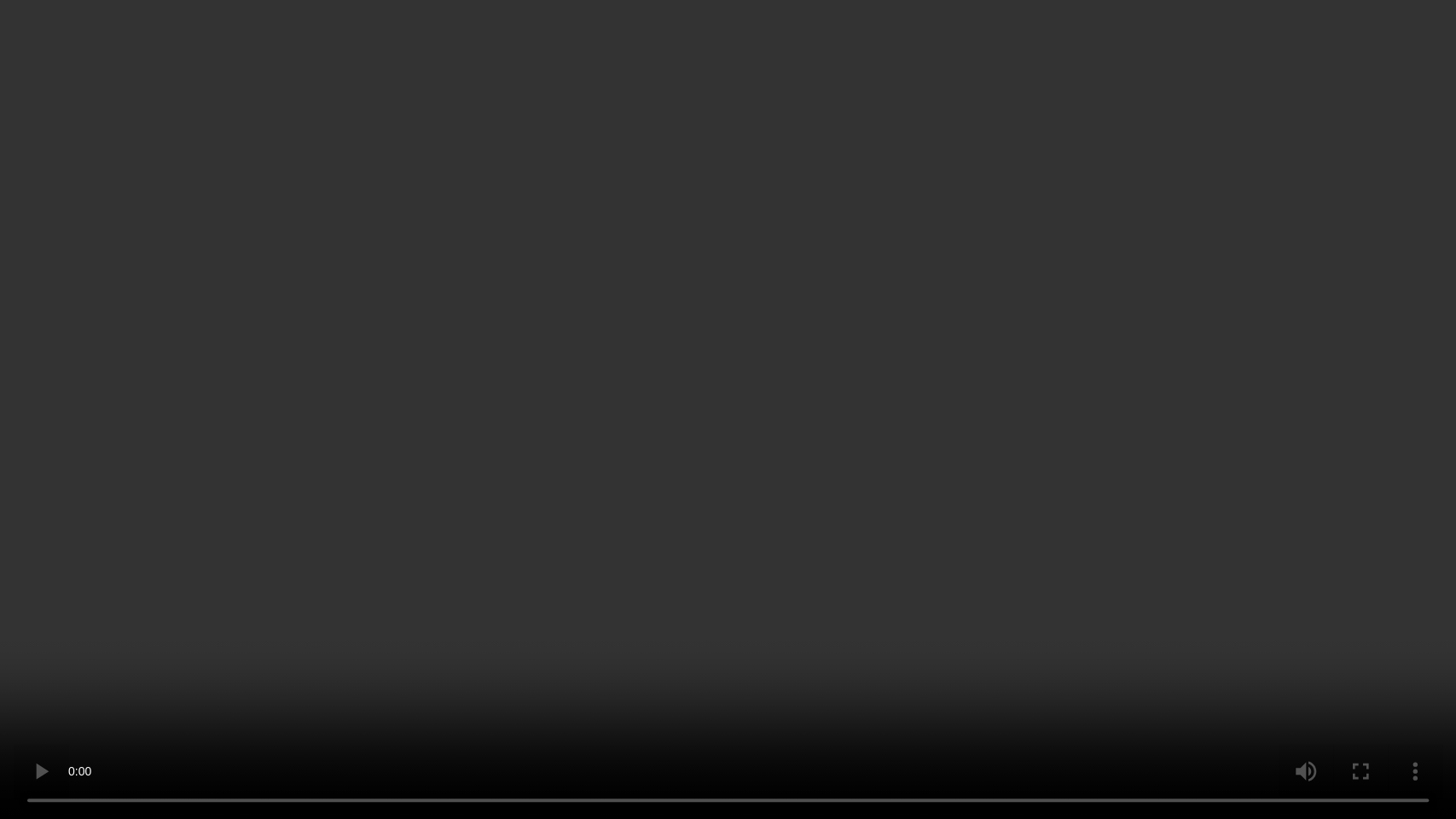
click at [914, 515] on video at bounding box center [728, 410] width 1456 height 819
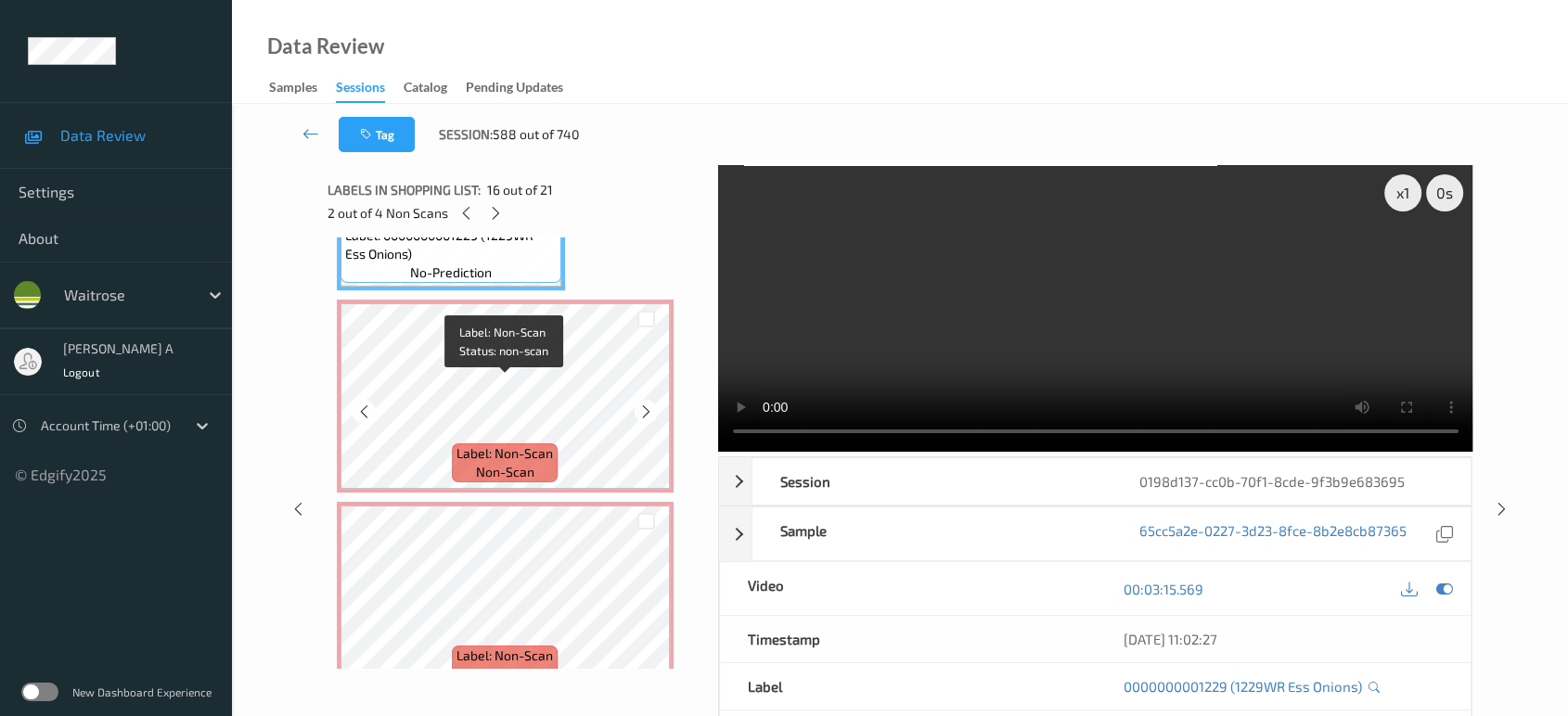
scroll to position [3132, 0]
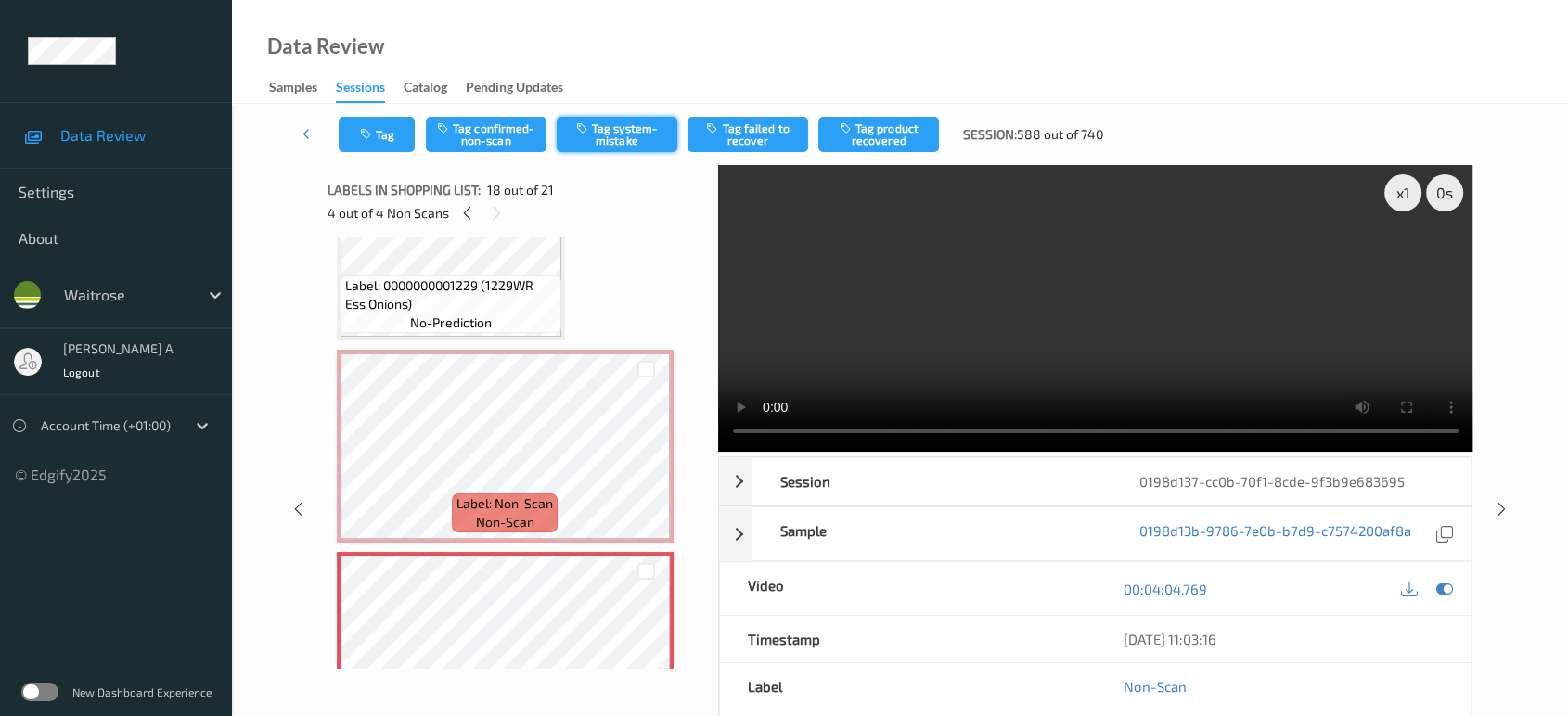
click at [598, 139] on button "Tag system-mistake" at bounding box center [616, 134] width 121 height 35
click at [384, 139] on button "Tag" at bounding box center [377, 134] width 76 height 35
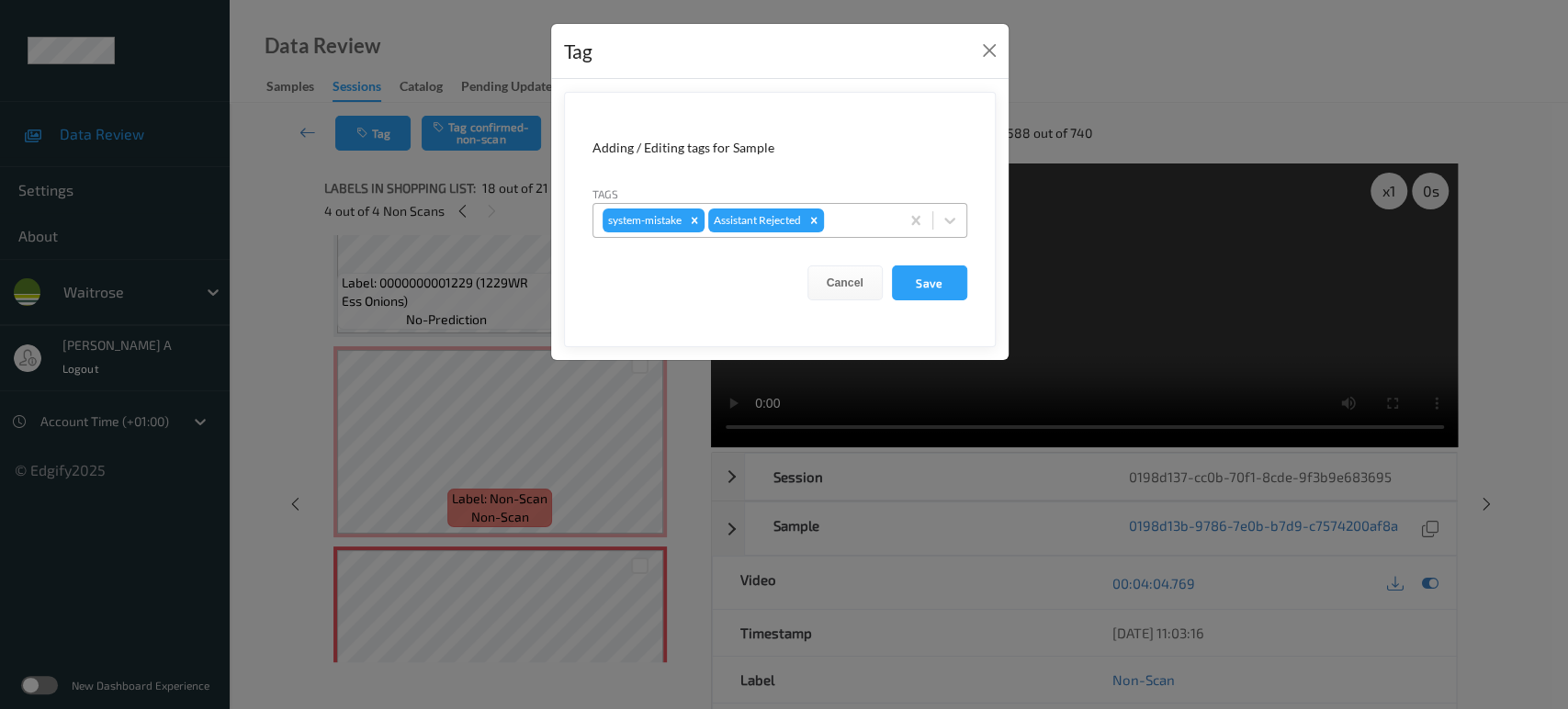
click at [839, 212] on div at bounding box center [859, 220] width 62 height 22
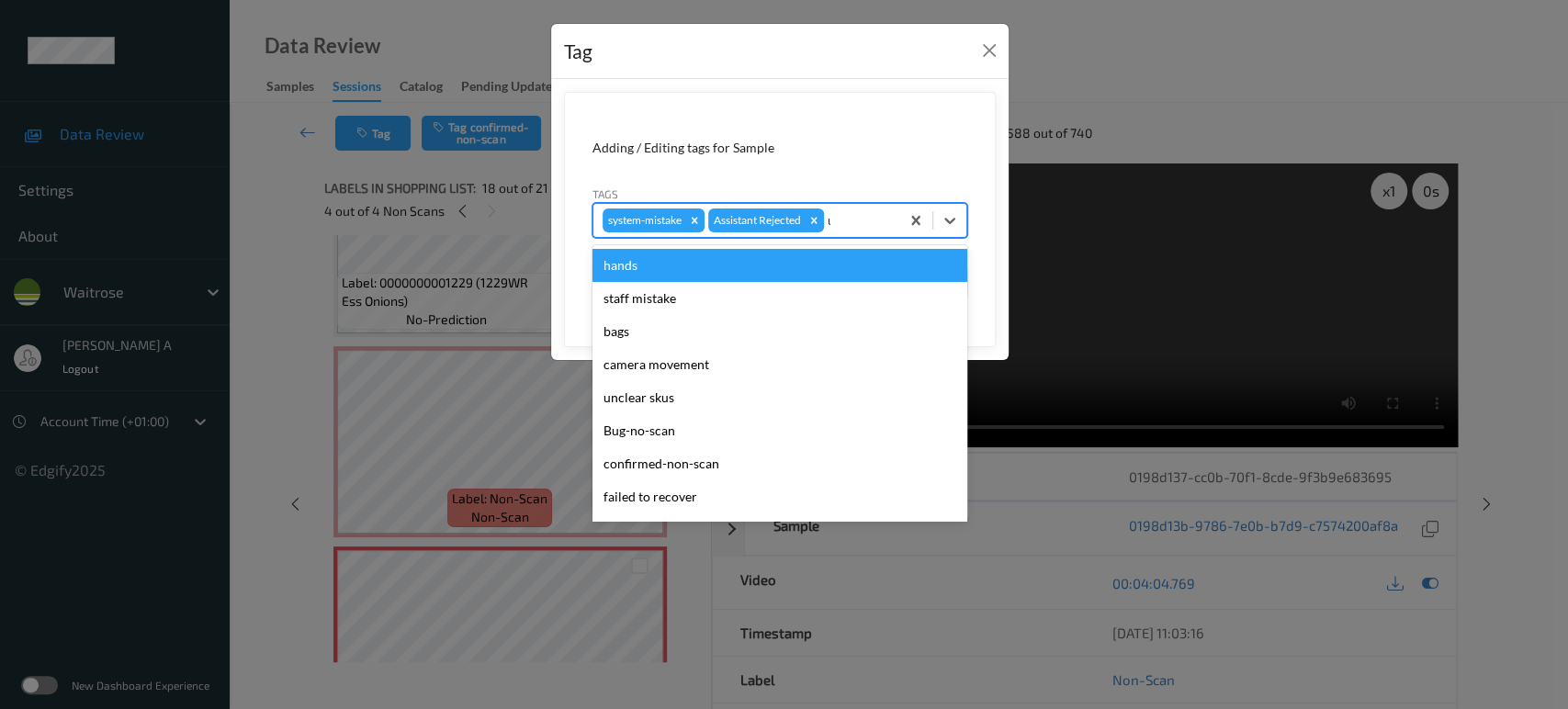
type input "un"
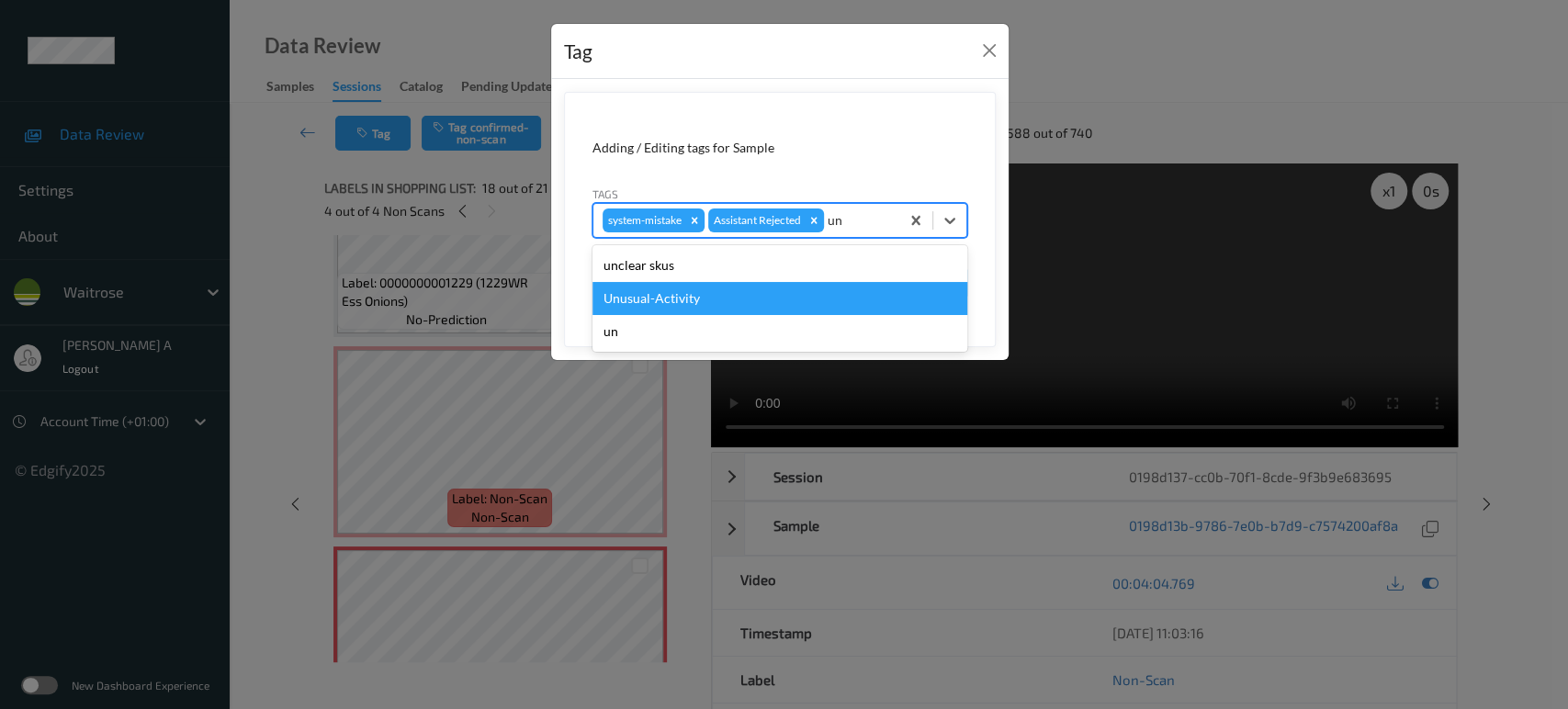
click at [775, 302] on div "Unusual-Activity" at bounding box center [780, 298] width 375 height 33
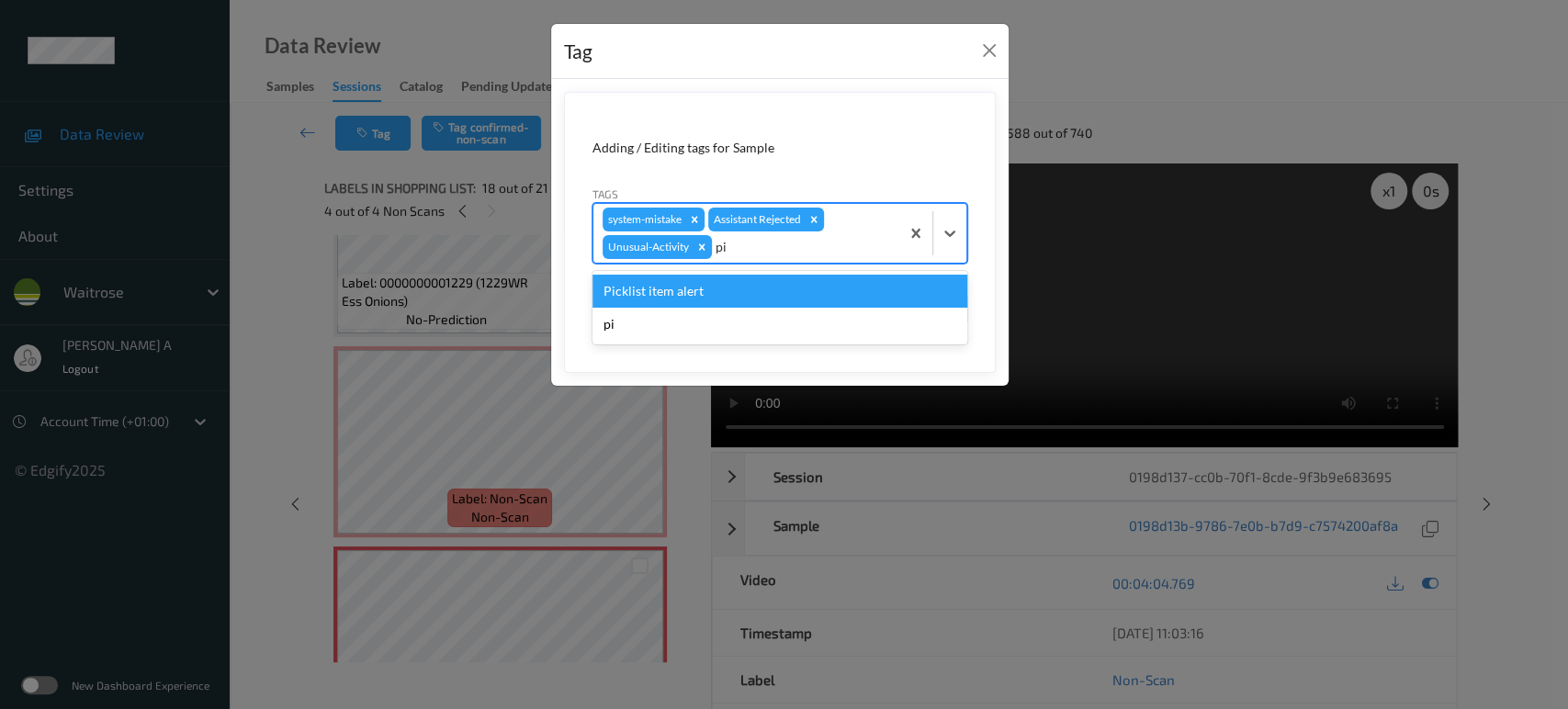
type input "pic"
click at [726, 289] on div "Picklist item alert" at bounding box center [780, 291] width 375 height 33
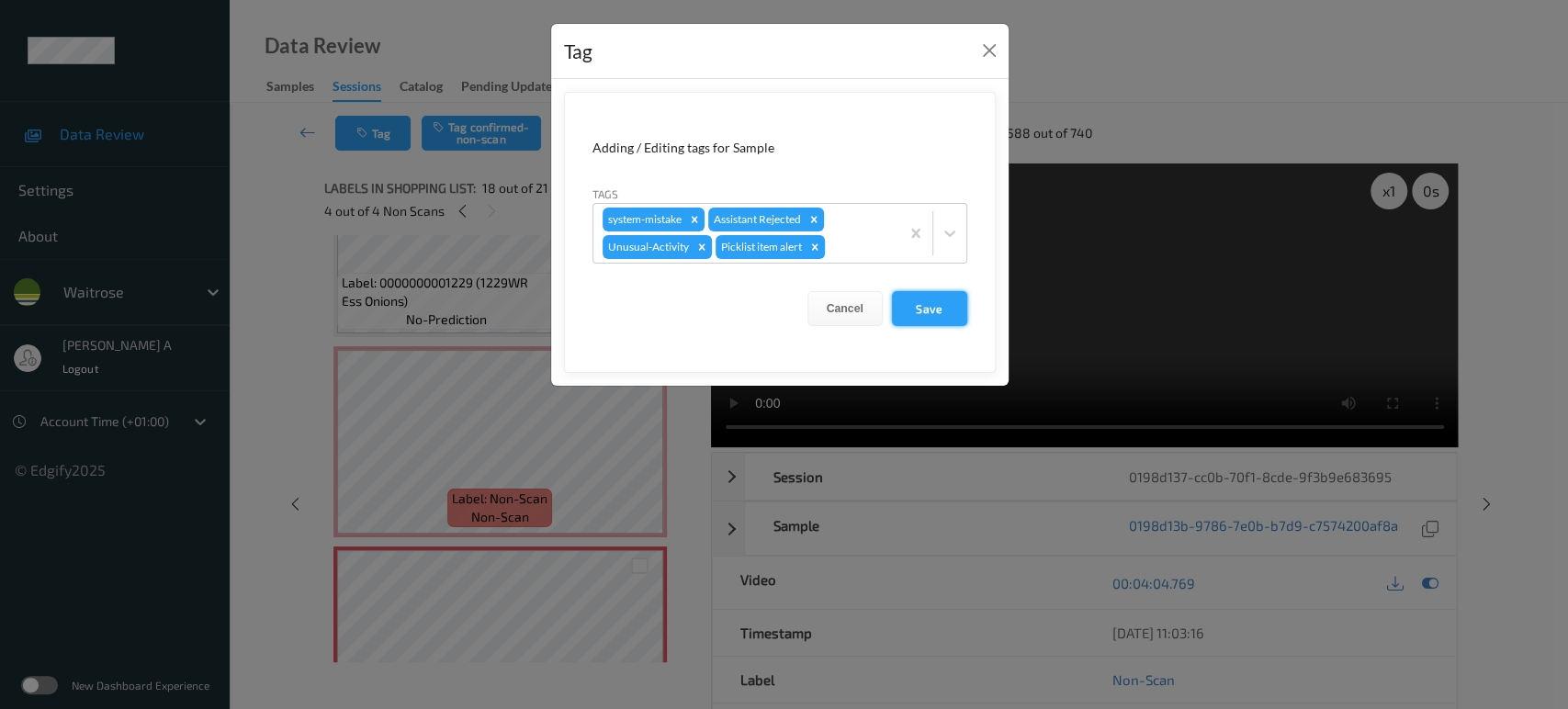
click at [947, 311] on button "Save" at bounding box center [929, 308] width 75 height 35
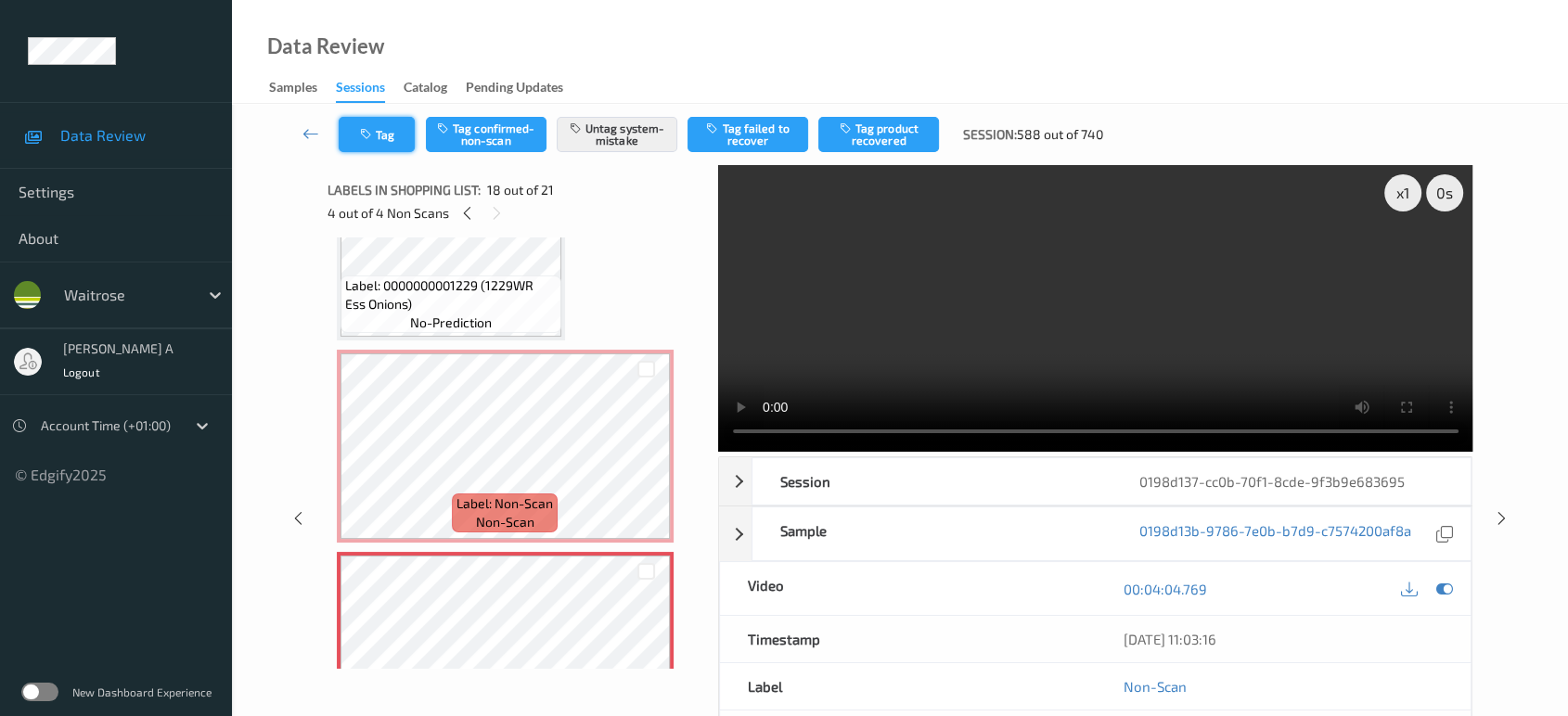
click at [379, 147] on button "Tag" at bounding box center [377, 134] width 76 height 35
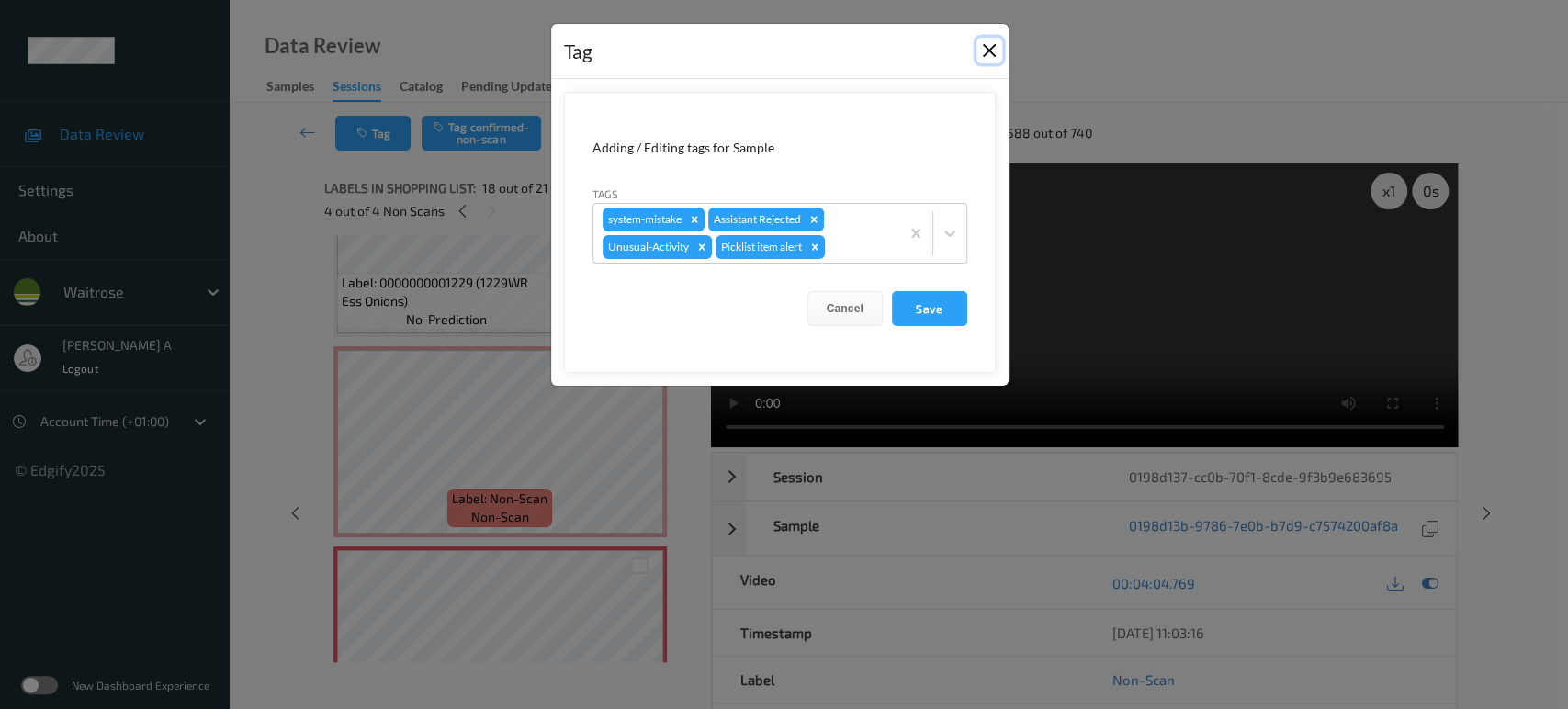
click at [985, 51] on button "Close" at bounding box center [989, 50] width 25 height 25
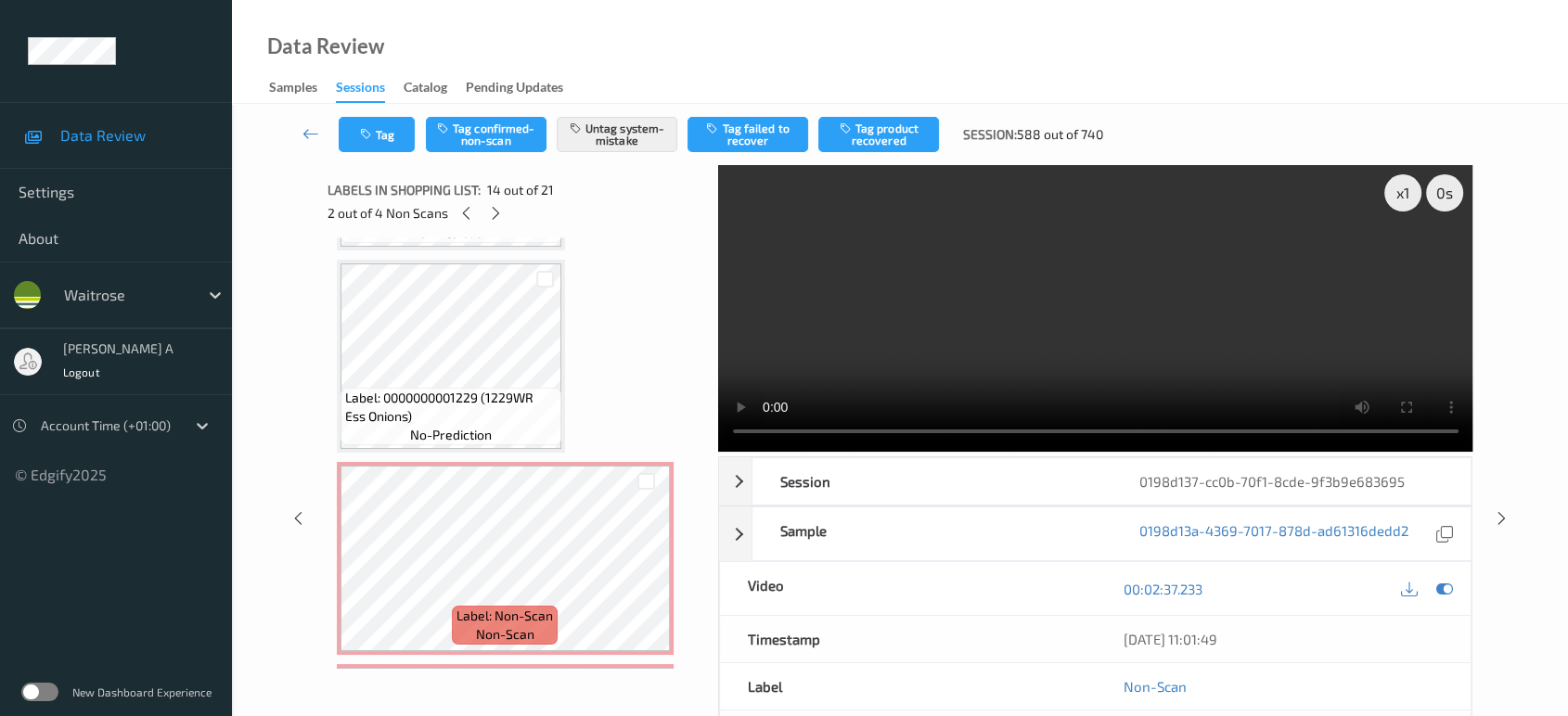
scroll to position [3029, 0]
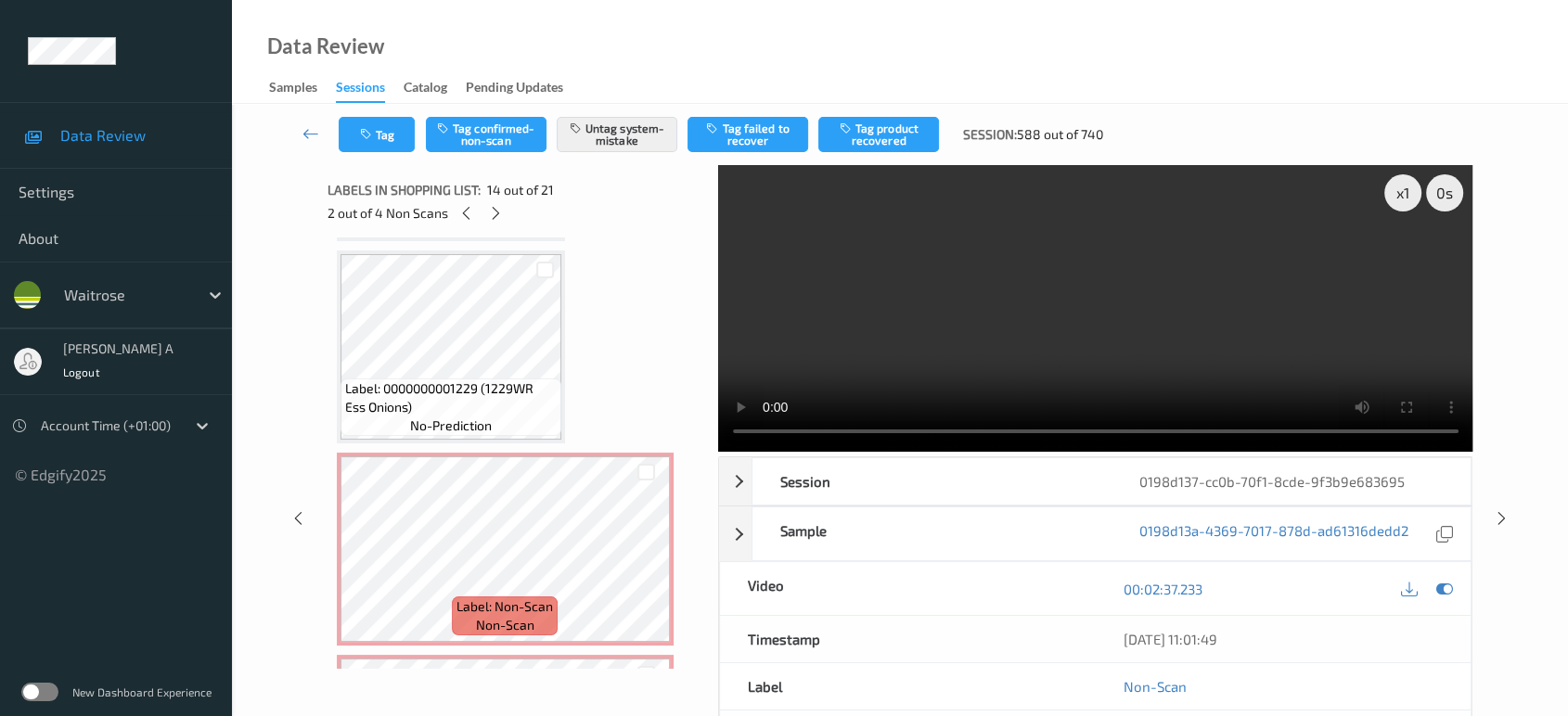
drag, startPoint x: 1500, startPoint y: 518, endPoint x: 870, endPoint y: 65, distance: 776.0
click at [1501, 518] on icon at bounding box center [1502, 518] width 16 height 17
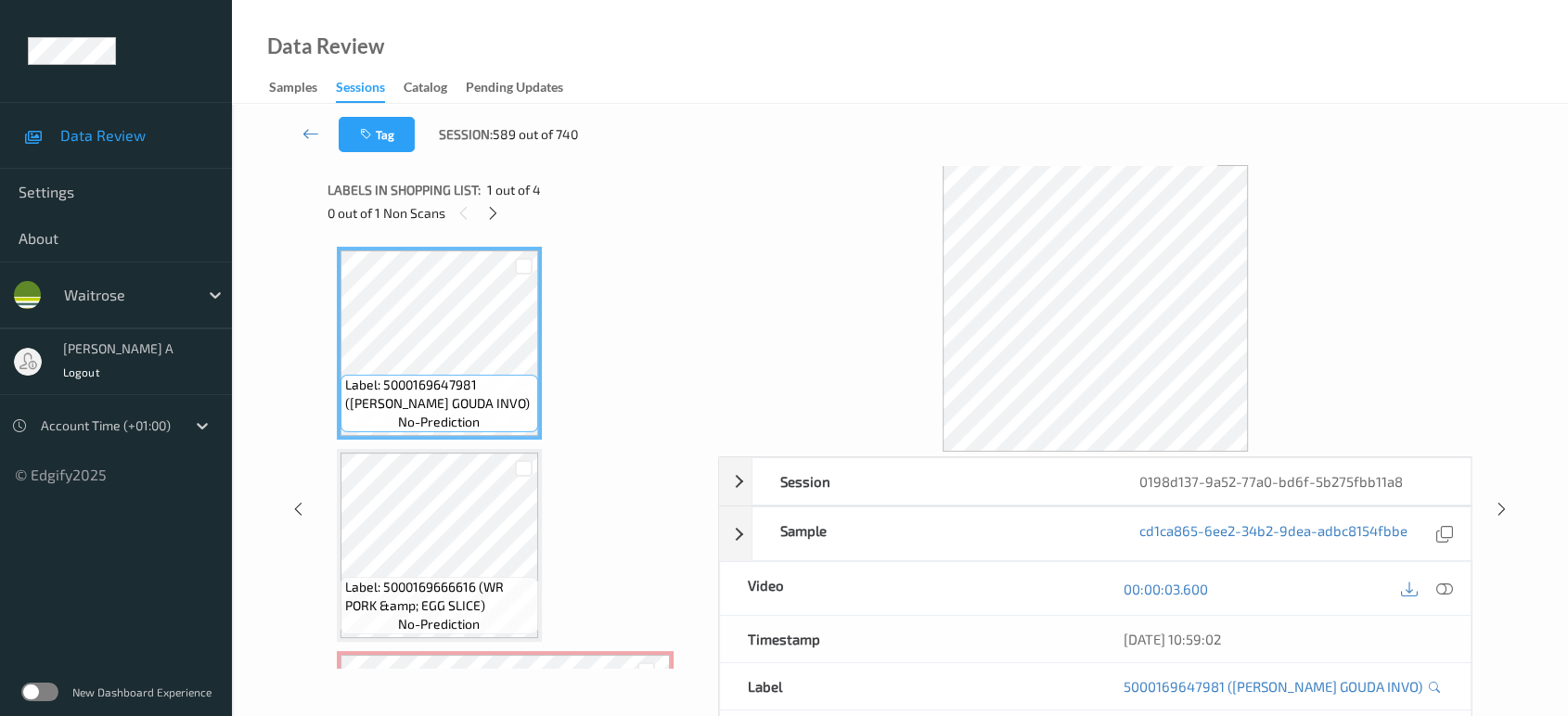
drag, startPoint x: 494, startPoint y: 205, endPoint x: 544, endPoint y: 300, distance: 107.4
click at [494, 205] on icon at bounding box center [493, 214] width 16 height 17
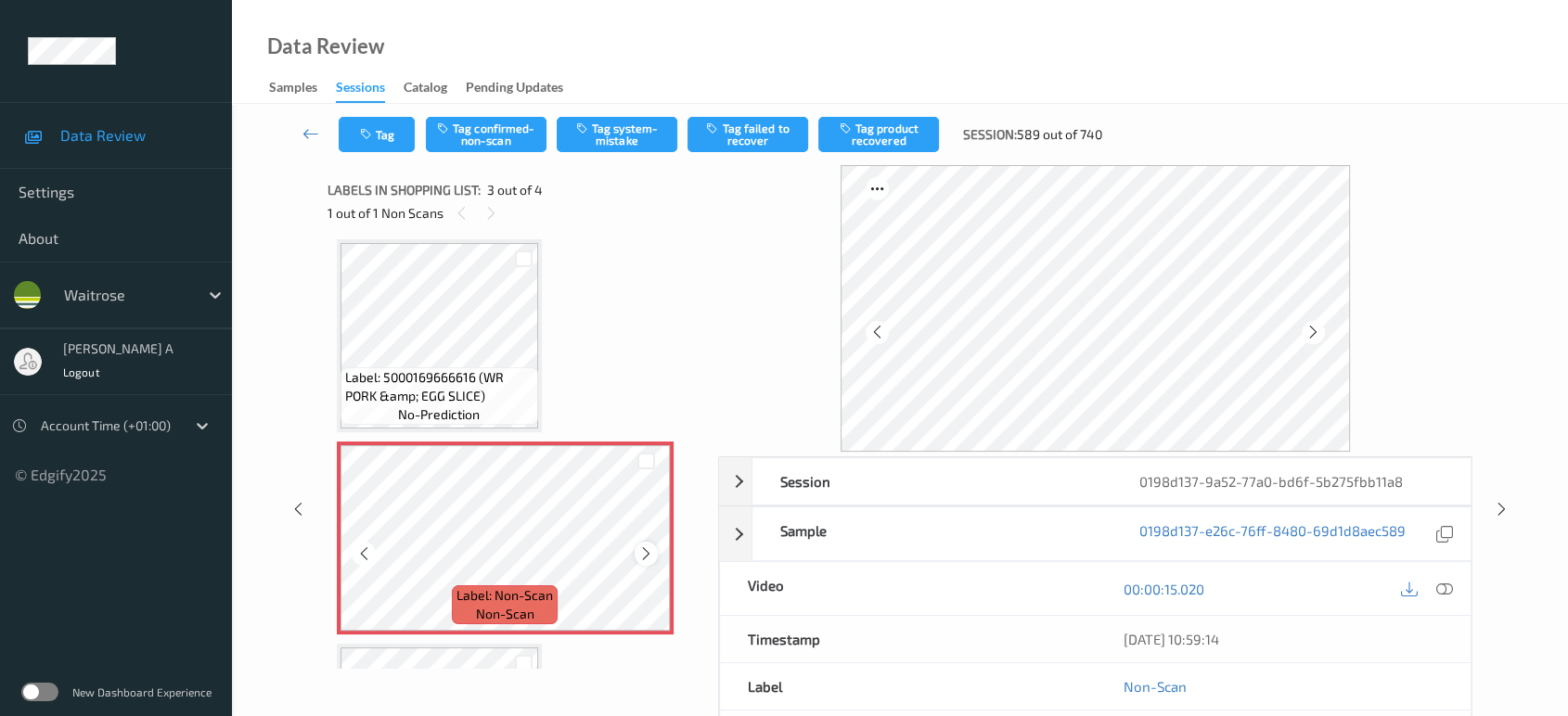
click at [647, 545] on icon at bounding box center [646, 554] width 16 height 17
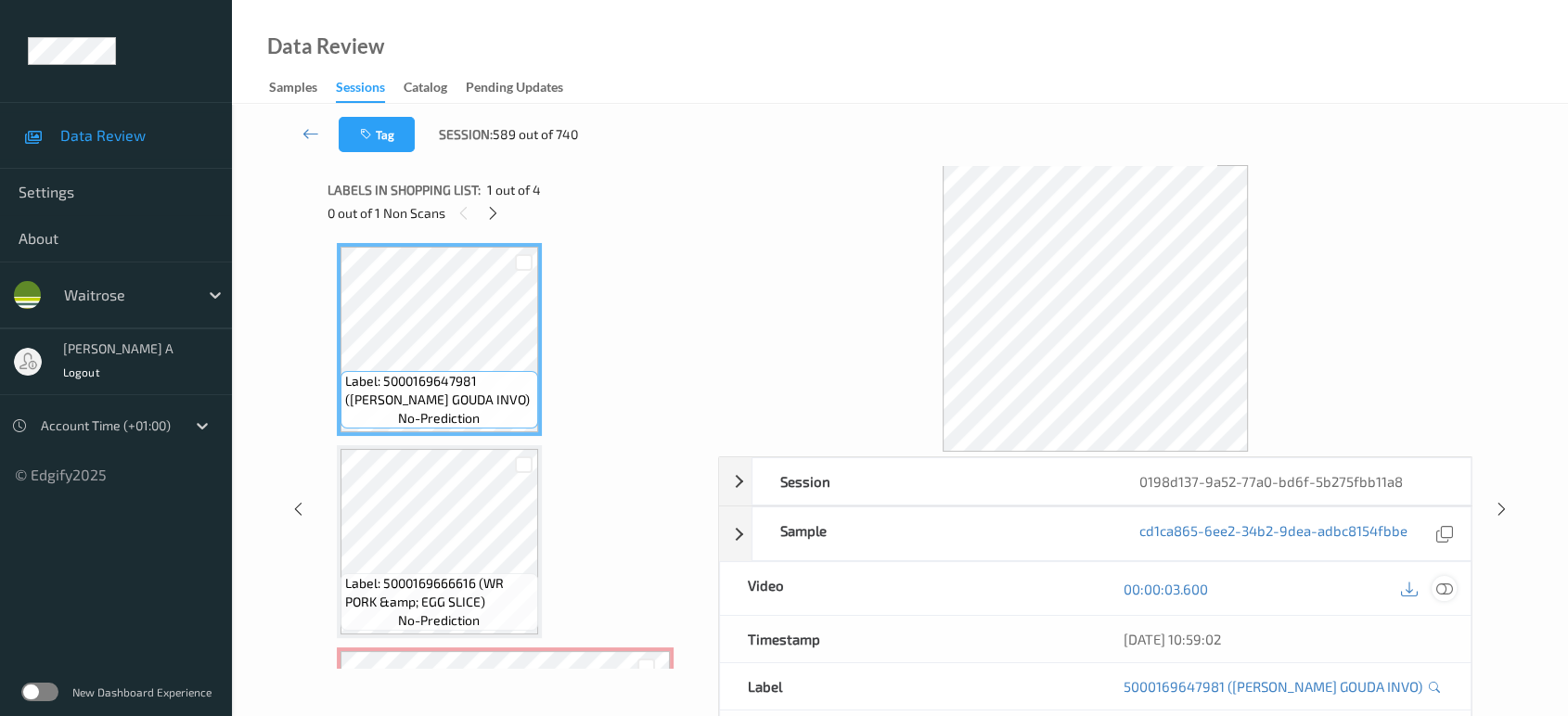
click at [1445, 581] on icon at bounding box center [1445, 589] width 17 height 17
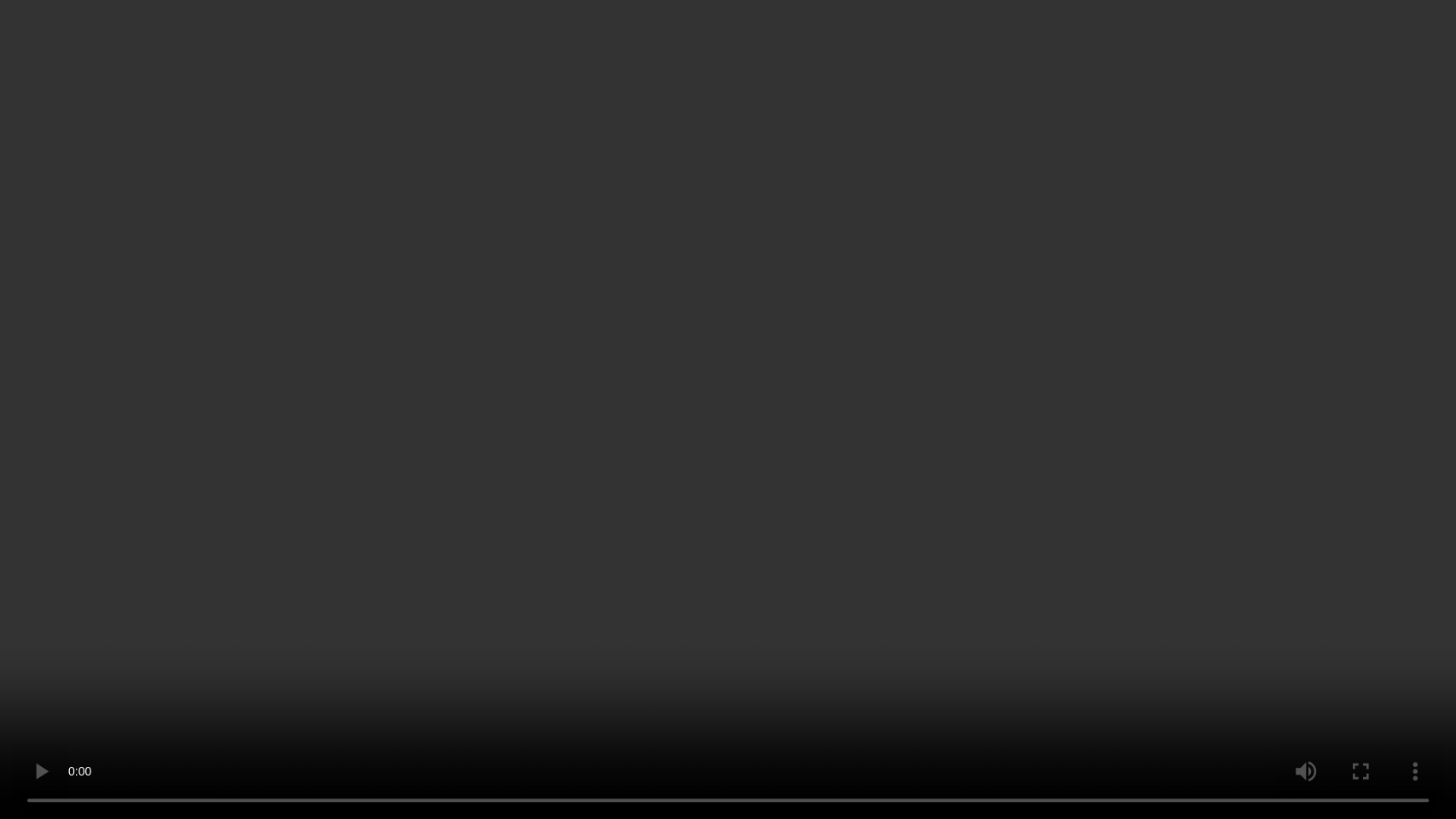
click at [853, 487] on video at bounding box center [728, 410] width 1456 height 819
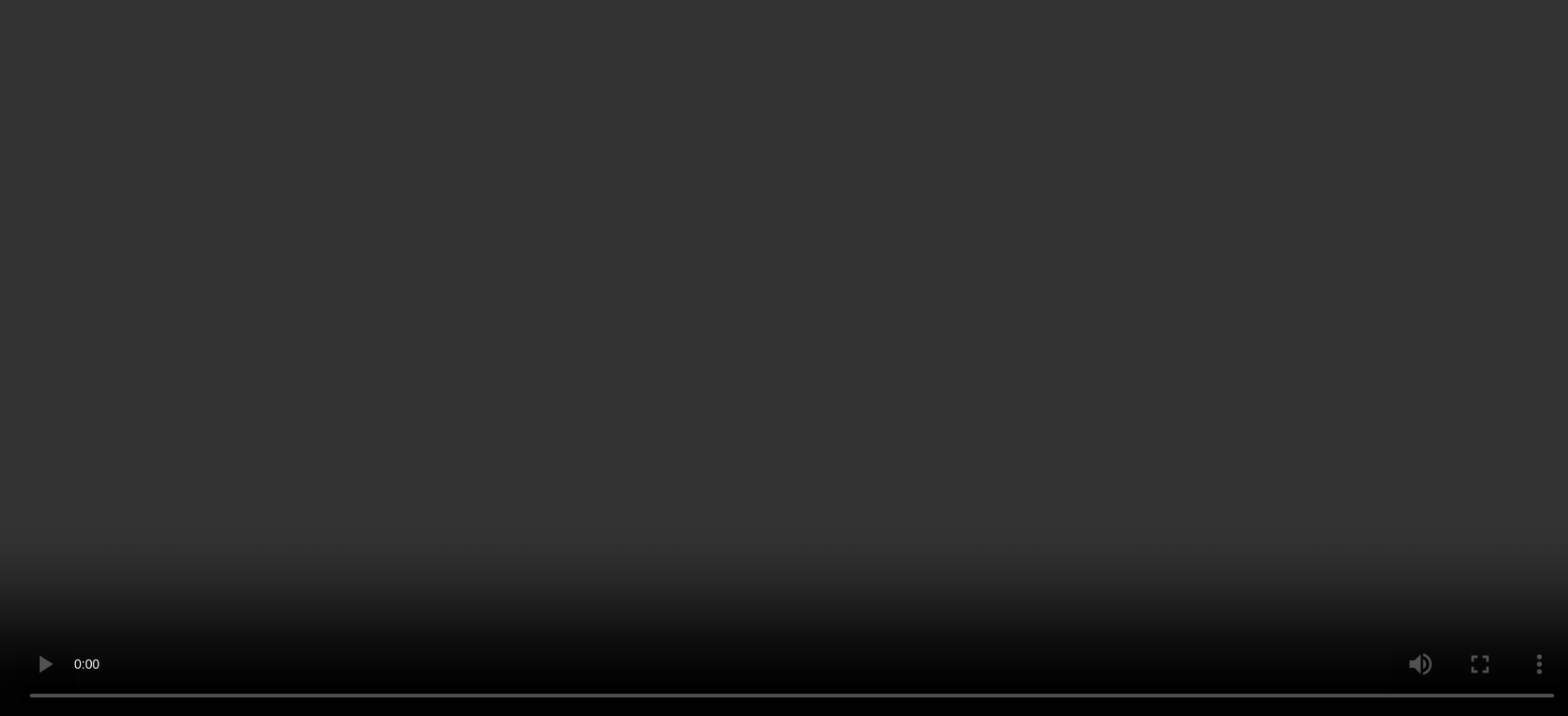
scroll to position [382, 0]
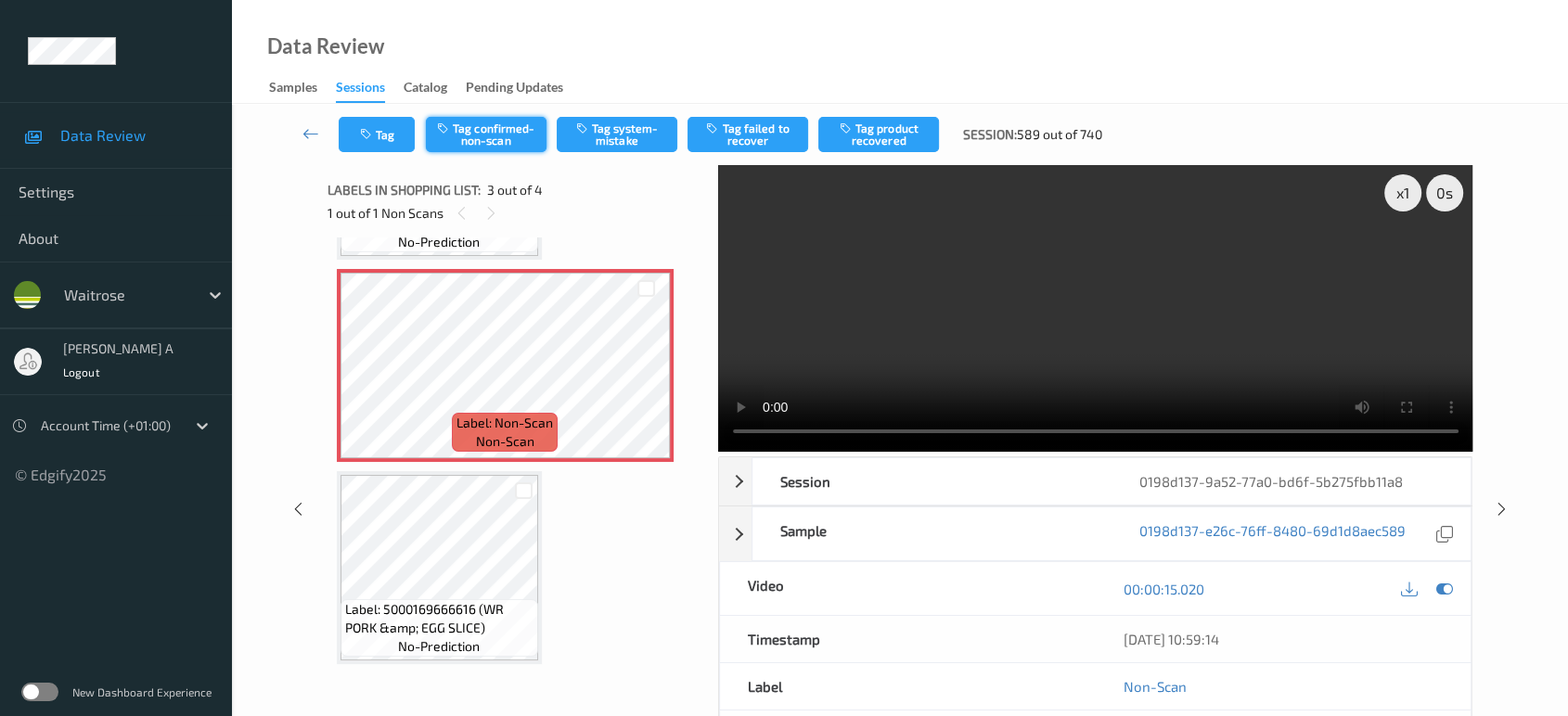
click at [472, 136] on button "Tag confirmed-non-scan" at bounding box center [485, 134] width 121 height 35
click at [873, 120] on button "Tag product recovered" at bounding box center [878, 134] width 121 height 35
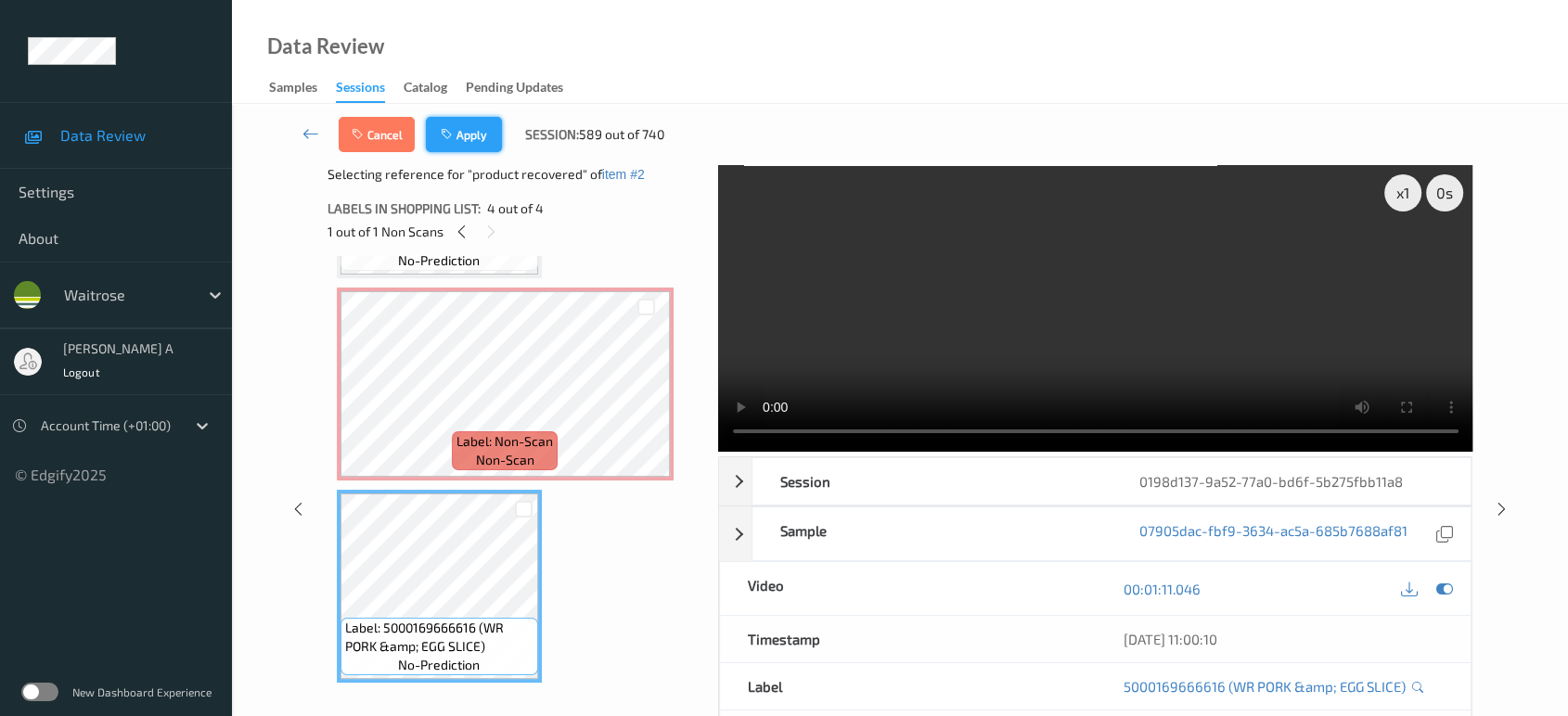
click at [461, 146] on button "Apply" at bounding box center [463, 134] width 76 height 35
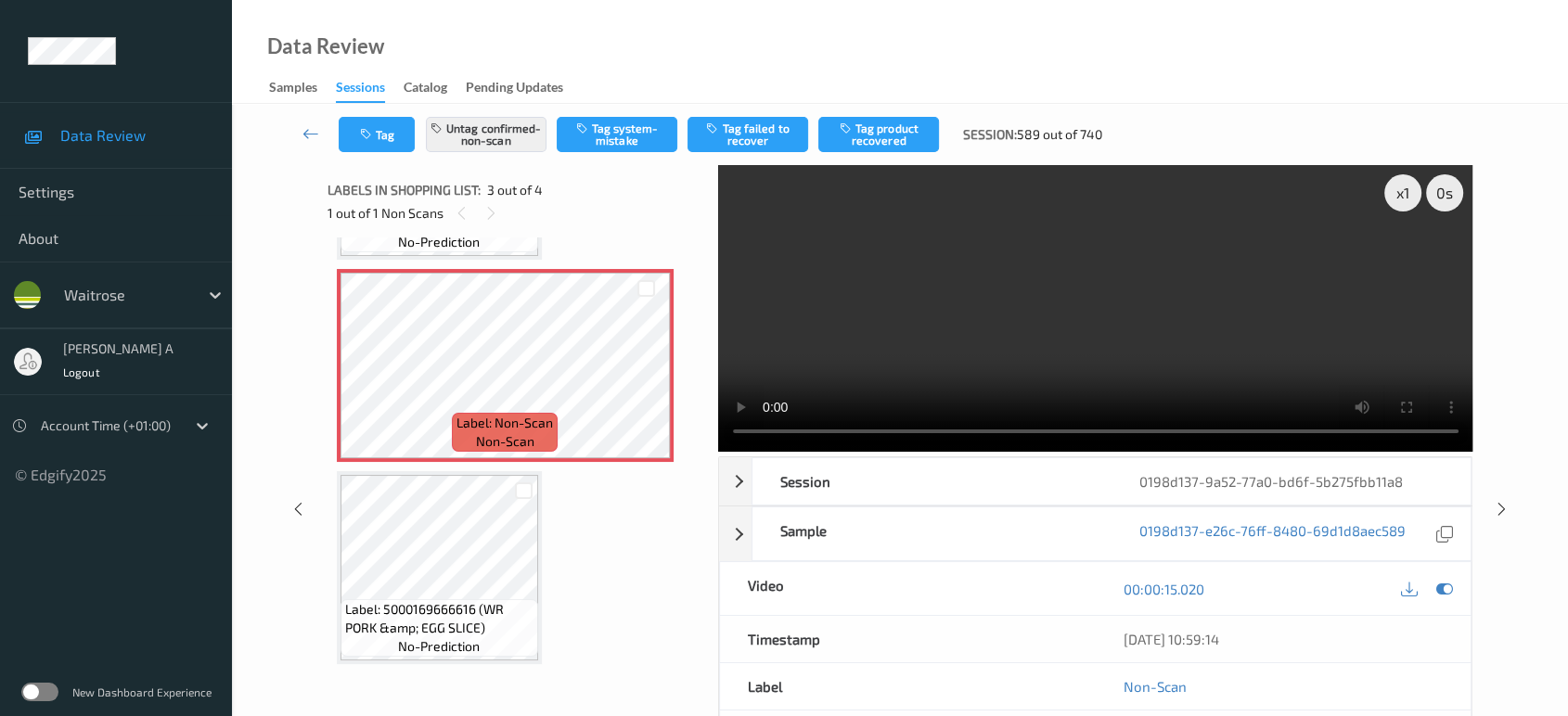
scroll to position [210, 0]
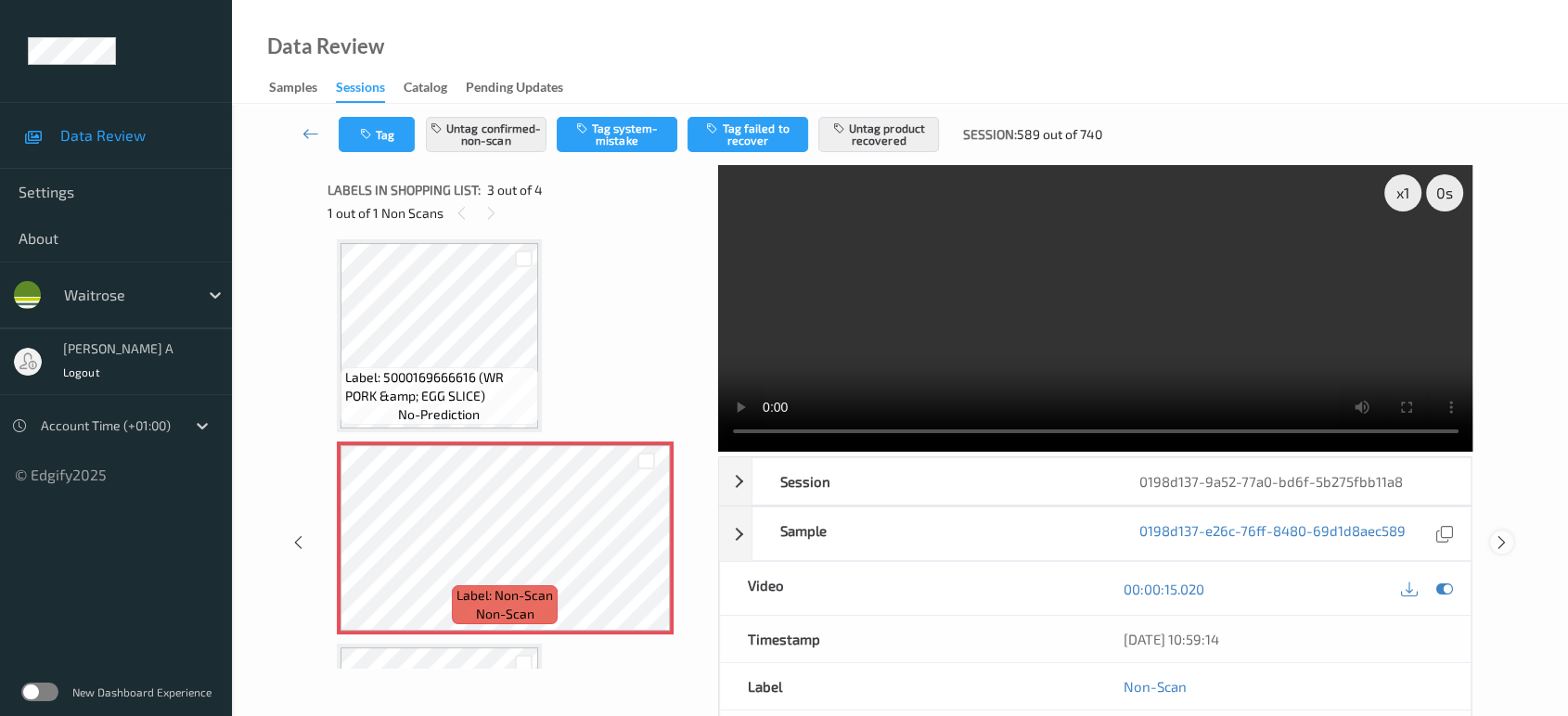
click at [1504, 535] on icon at bounding box center [1502, 543] width 16 height 17
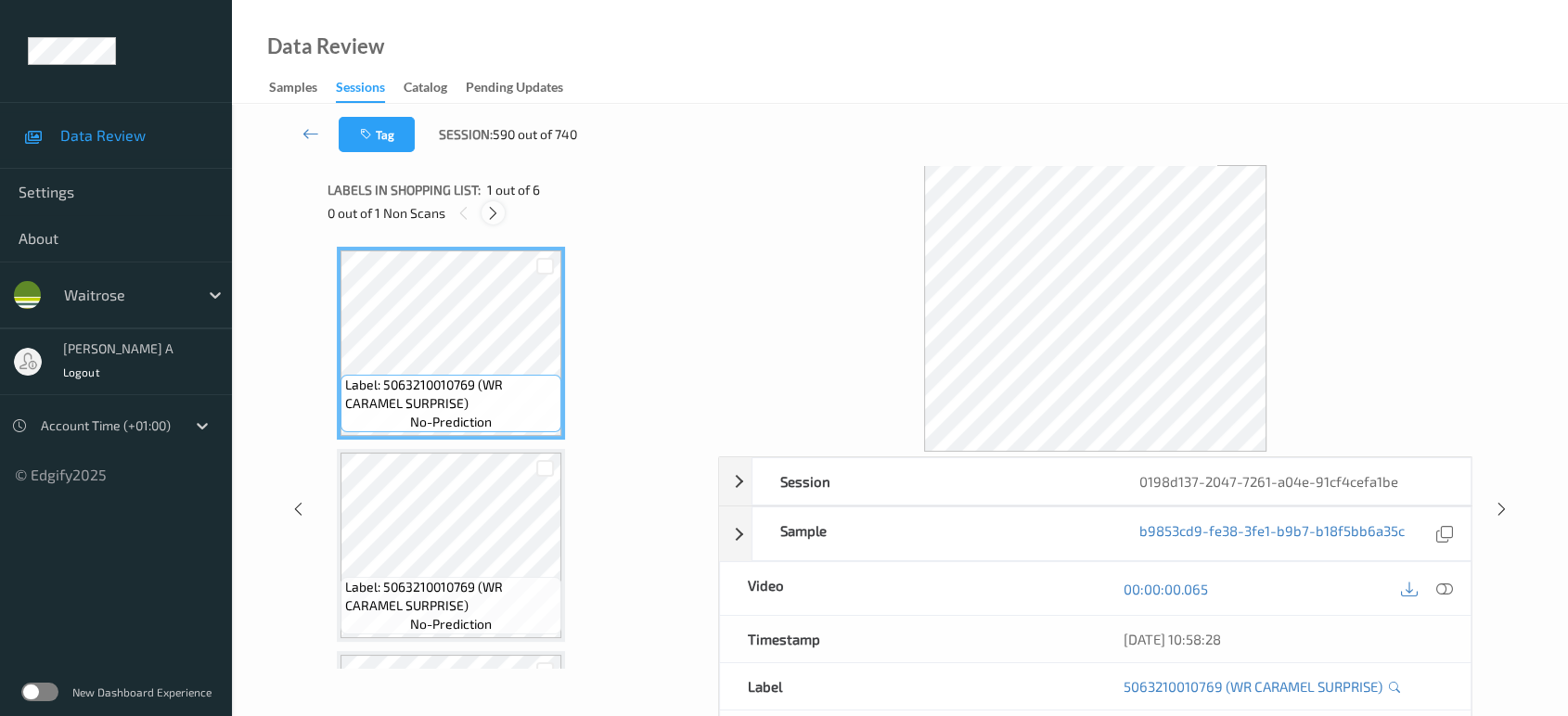
click at [497, 214] on icon at bounding box center [493, 214] width 16 height 17
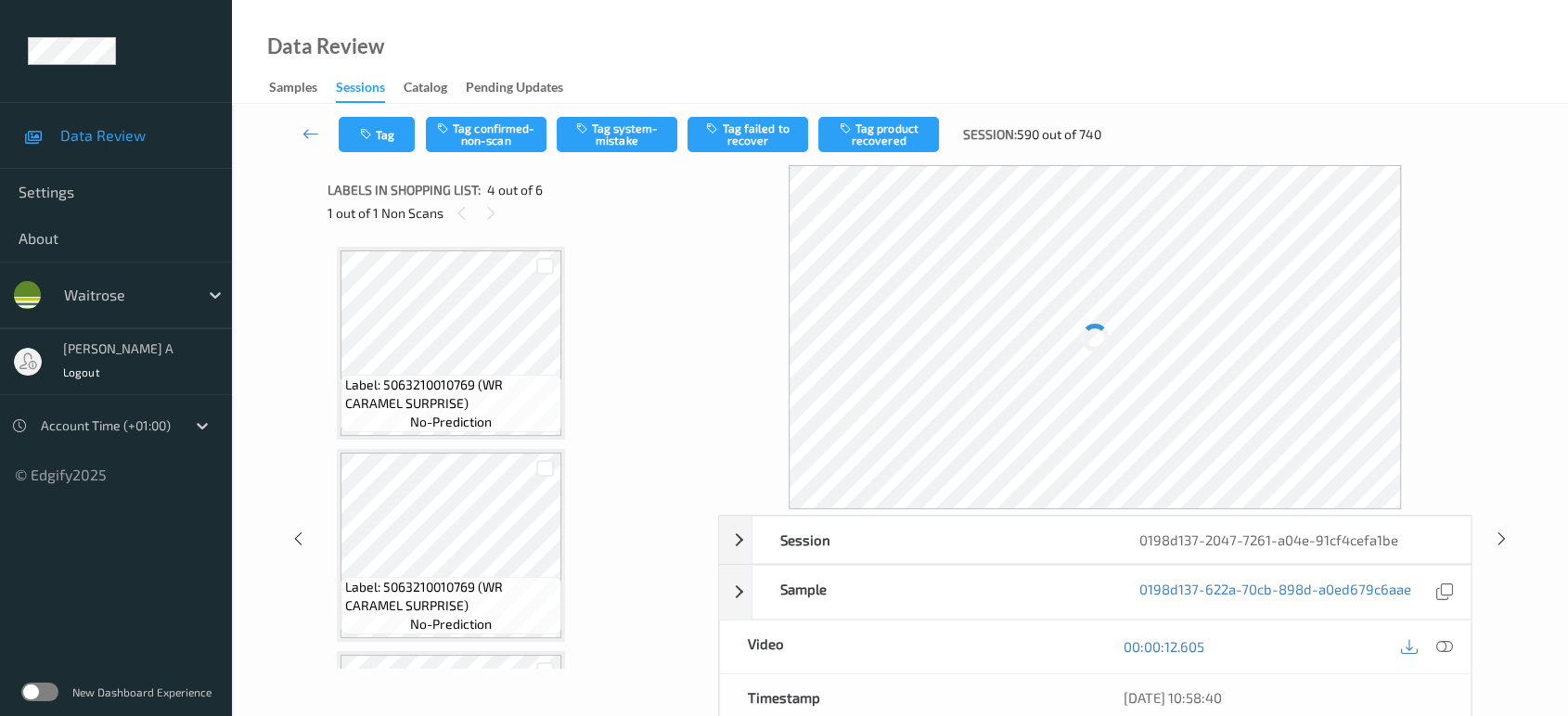
scroll to position [412, 0]
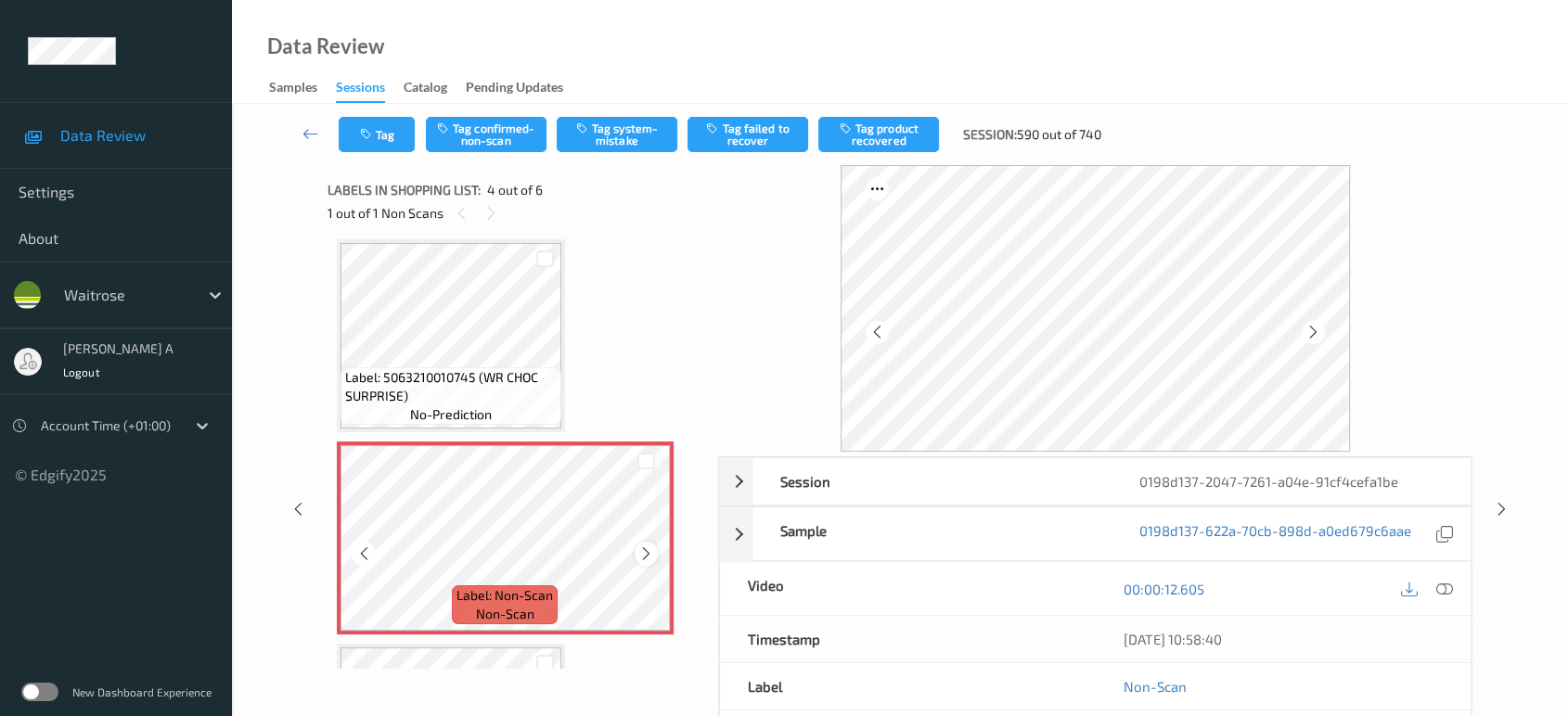
click at [651, 554] on icon at bounding box center [646, 554] width 16 height 17
click at [1447, 588] on icon at bounding box center [1445, 589] width 17 height 17
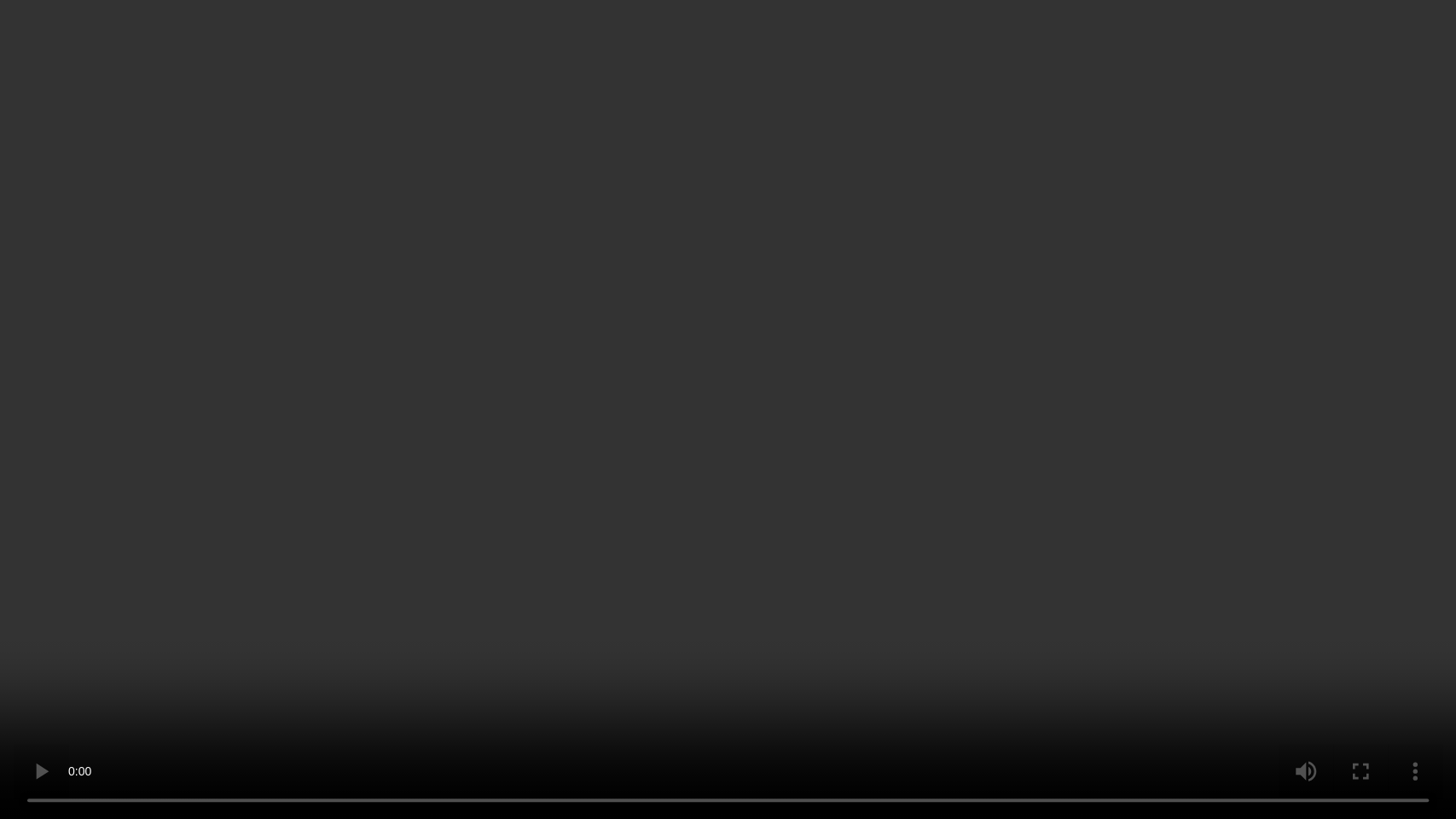
click at [707, 357] on video at bounding box center [728, 410] width 1456 height 819
click at [669, 499] on video at bounding box center [728, 410] width 1456 height 819
click at [756, 452] on video at bounding box center [728, 410] width 1456 height 819
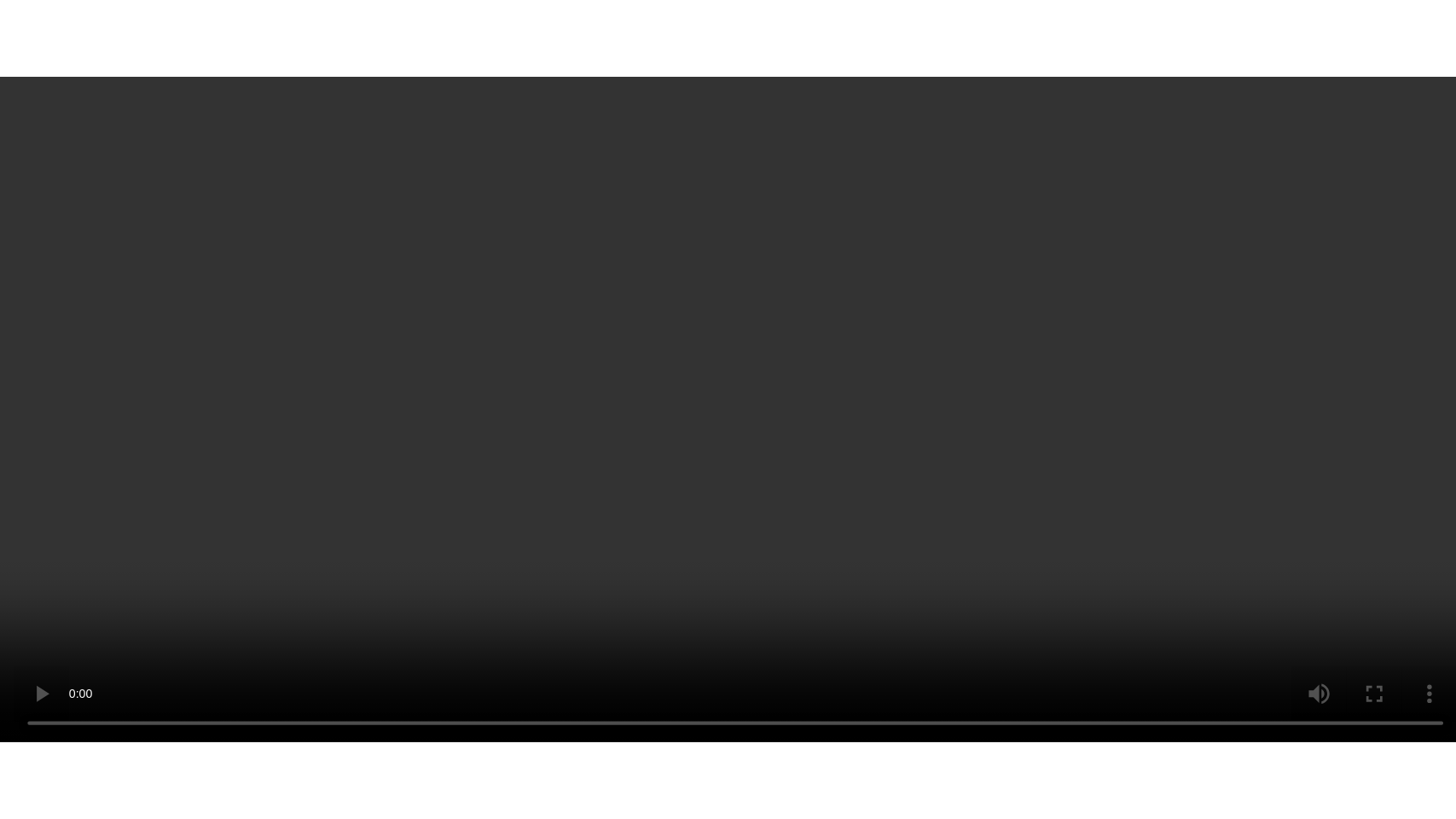
scroll to position [568, 0]
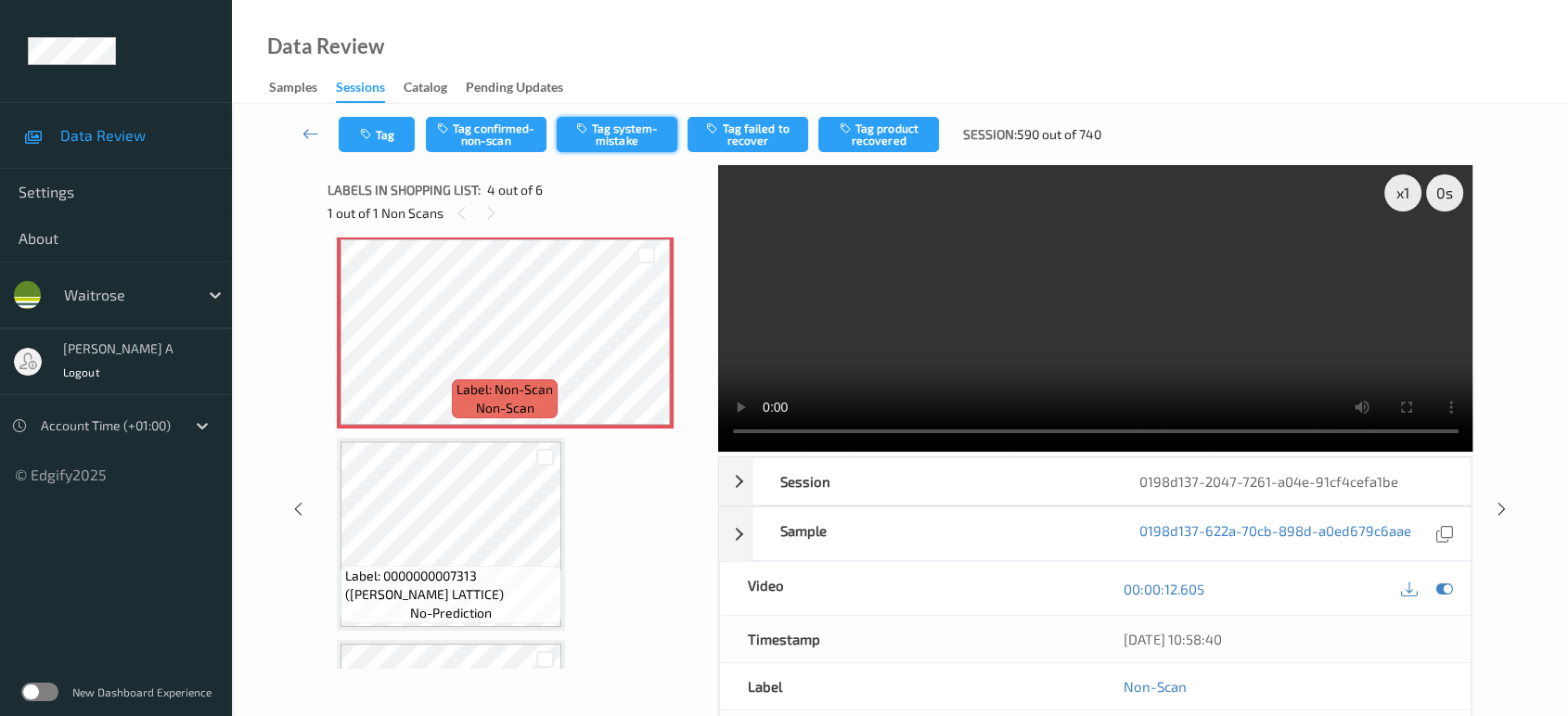
click at [631, 137] on button "Tag system-mistake" at bounding box center [616, 134] width 121 height 35
click at [390, 132] on button "Tag" at bounding box center [377, 134] width 76 height 35
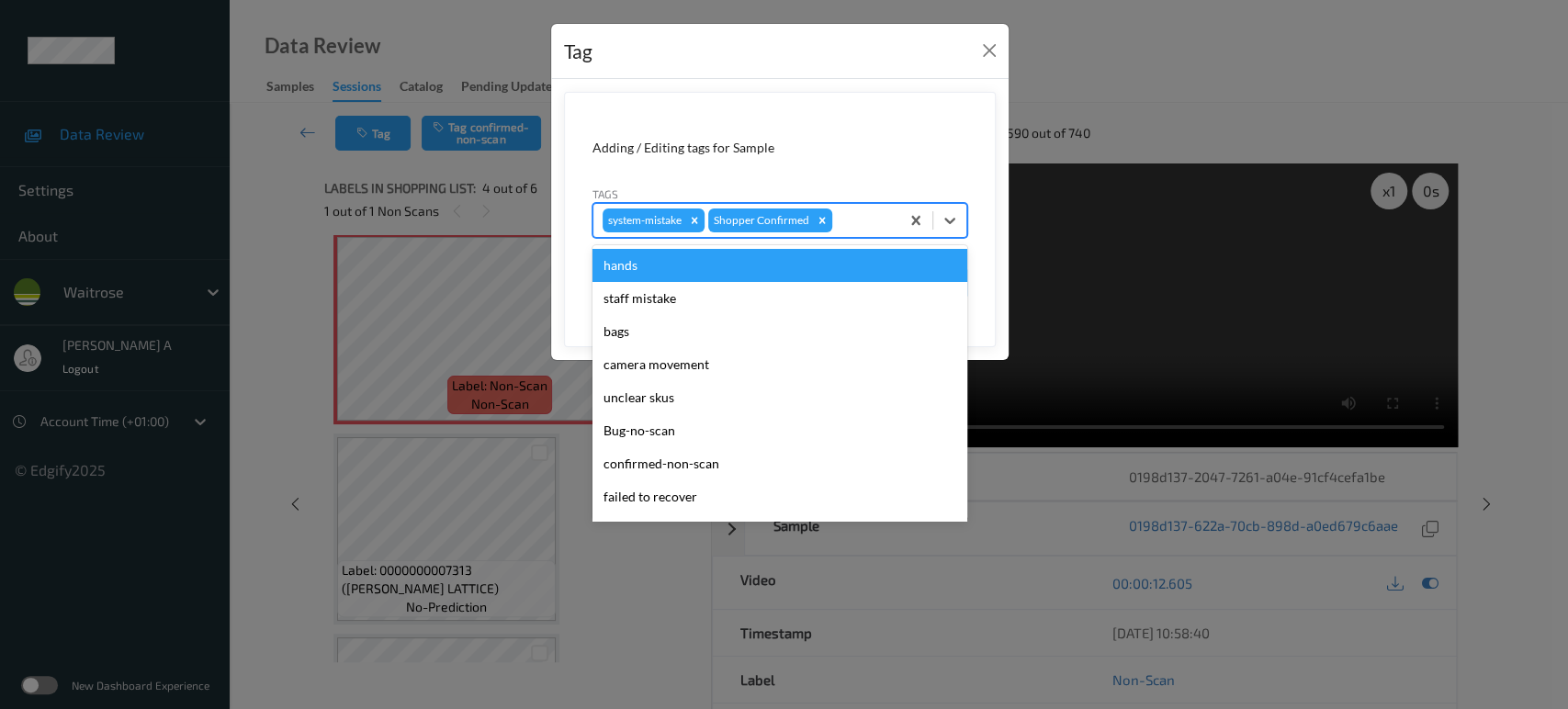
click at [863, 223] on div at bounding box center [863, 220] width 55 height 22
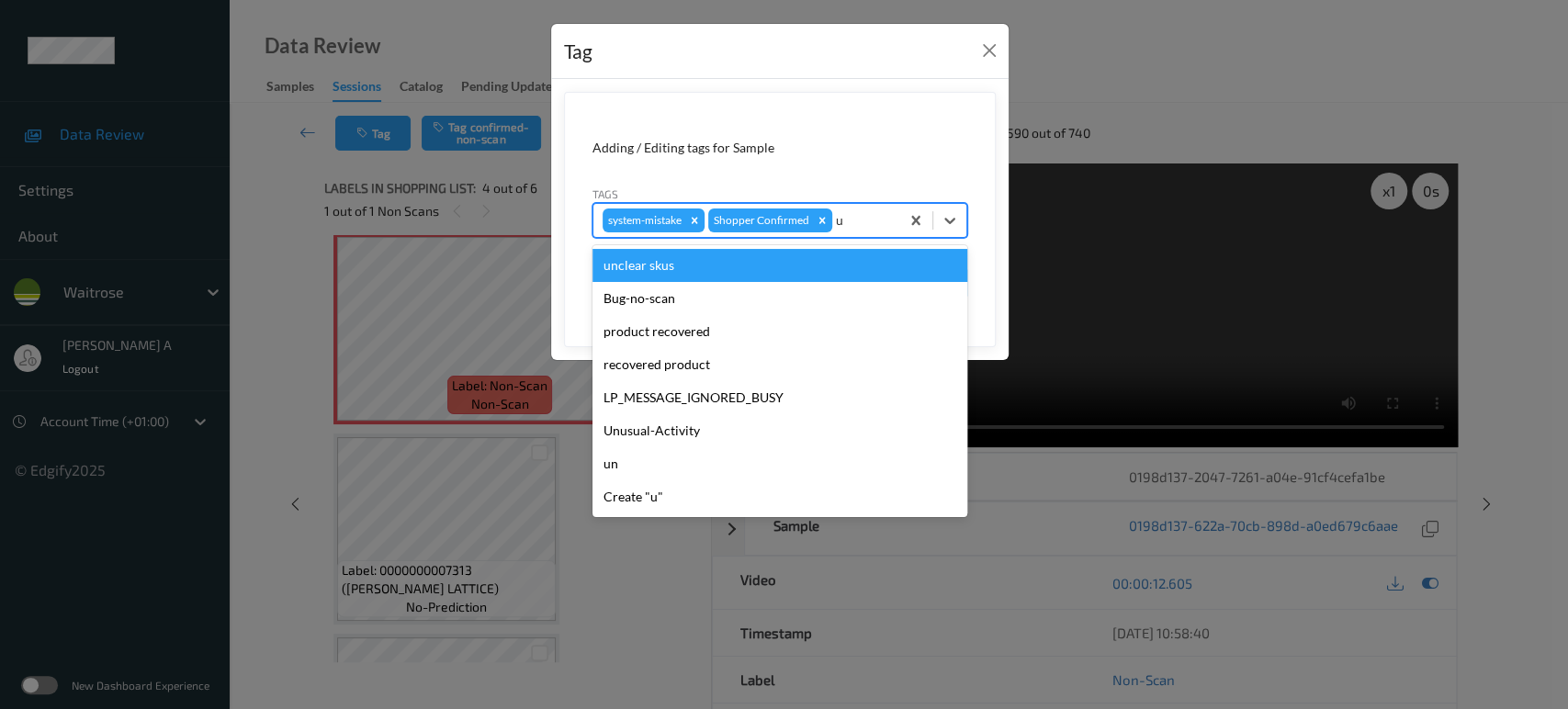
type input "un"
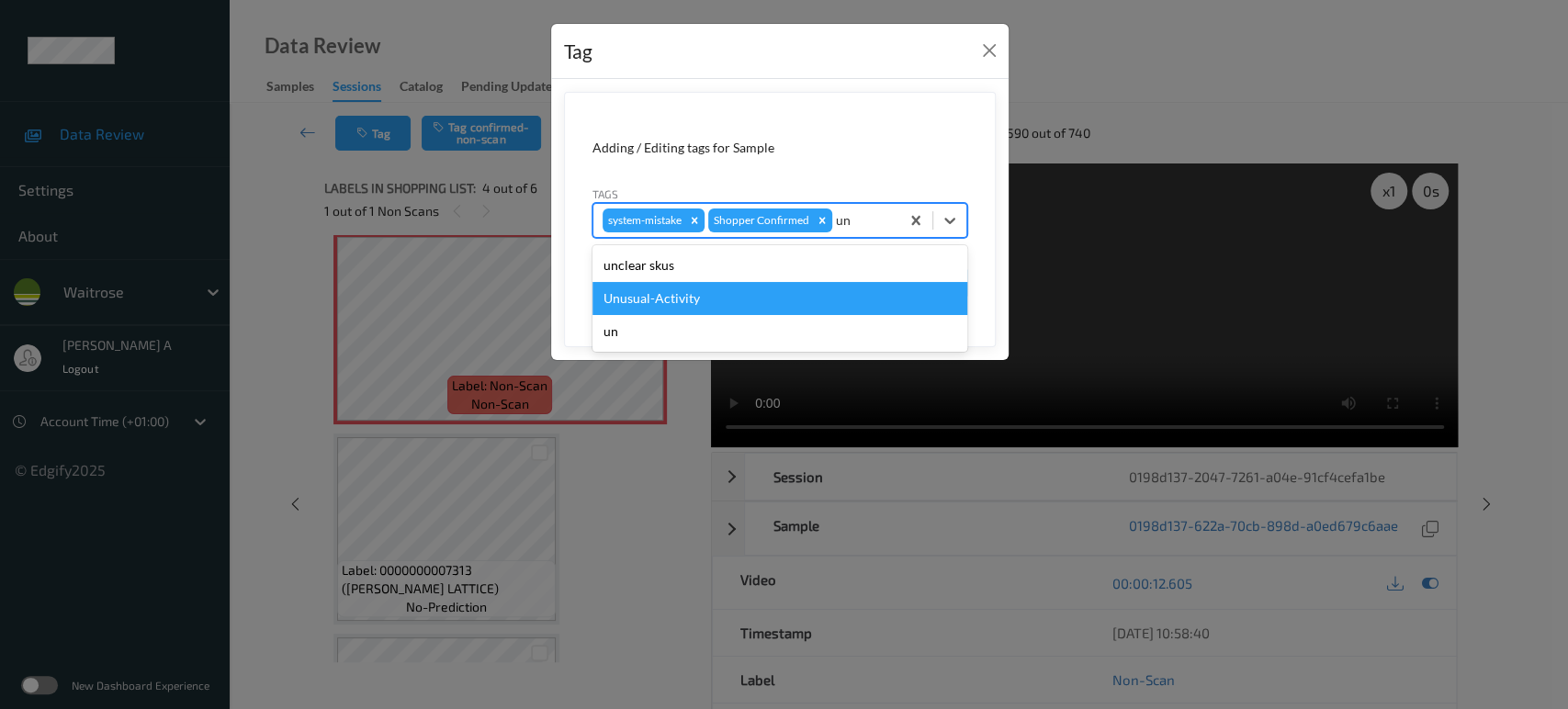
click at [770, 285] on div "Unusual-Activity" at bounding box center [780, 298] width 375 height 33
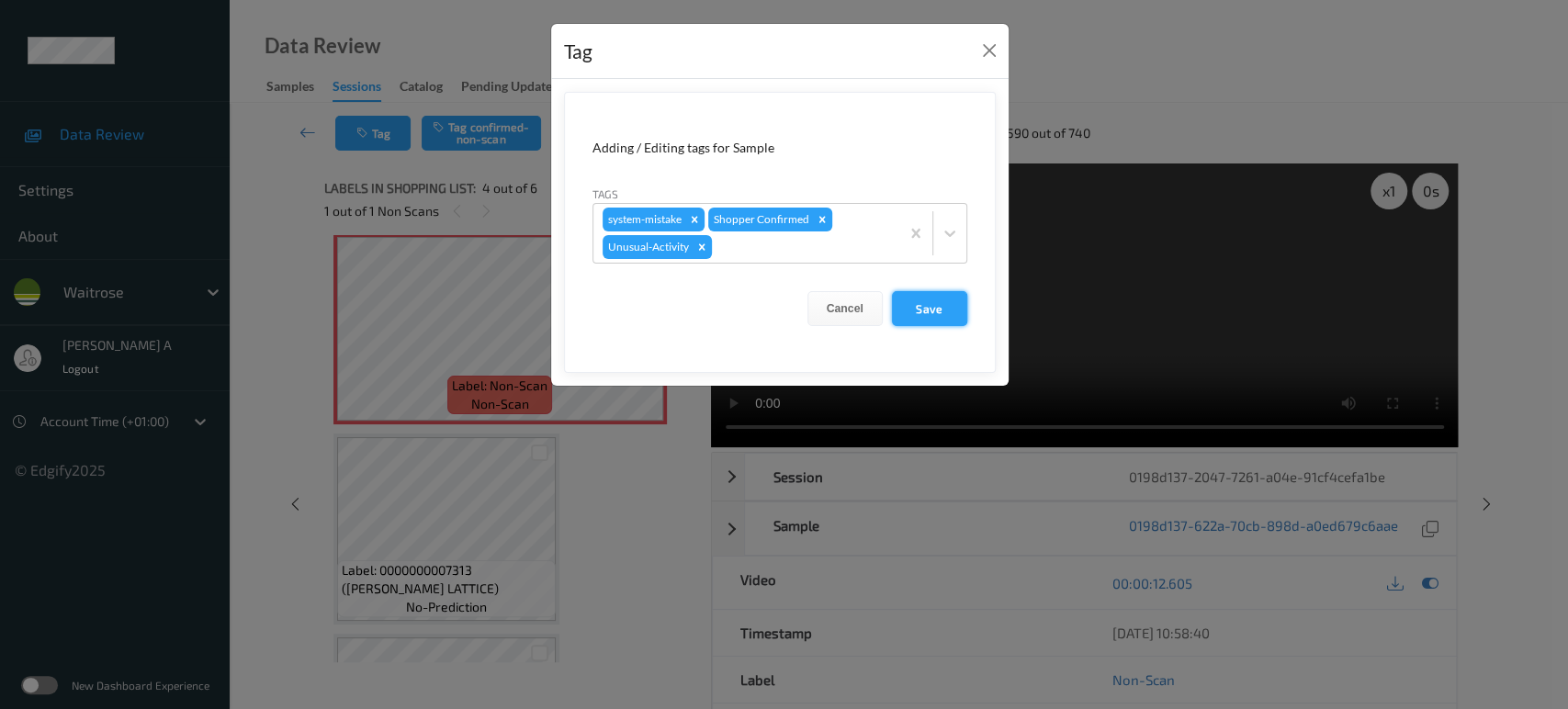
click at [916, 304] on button "Save" at bounding box center [929, 308] width 75 height 35
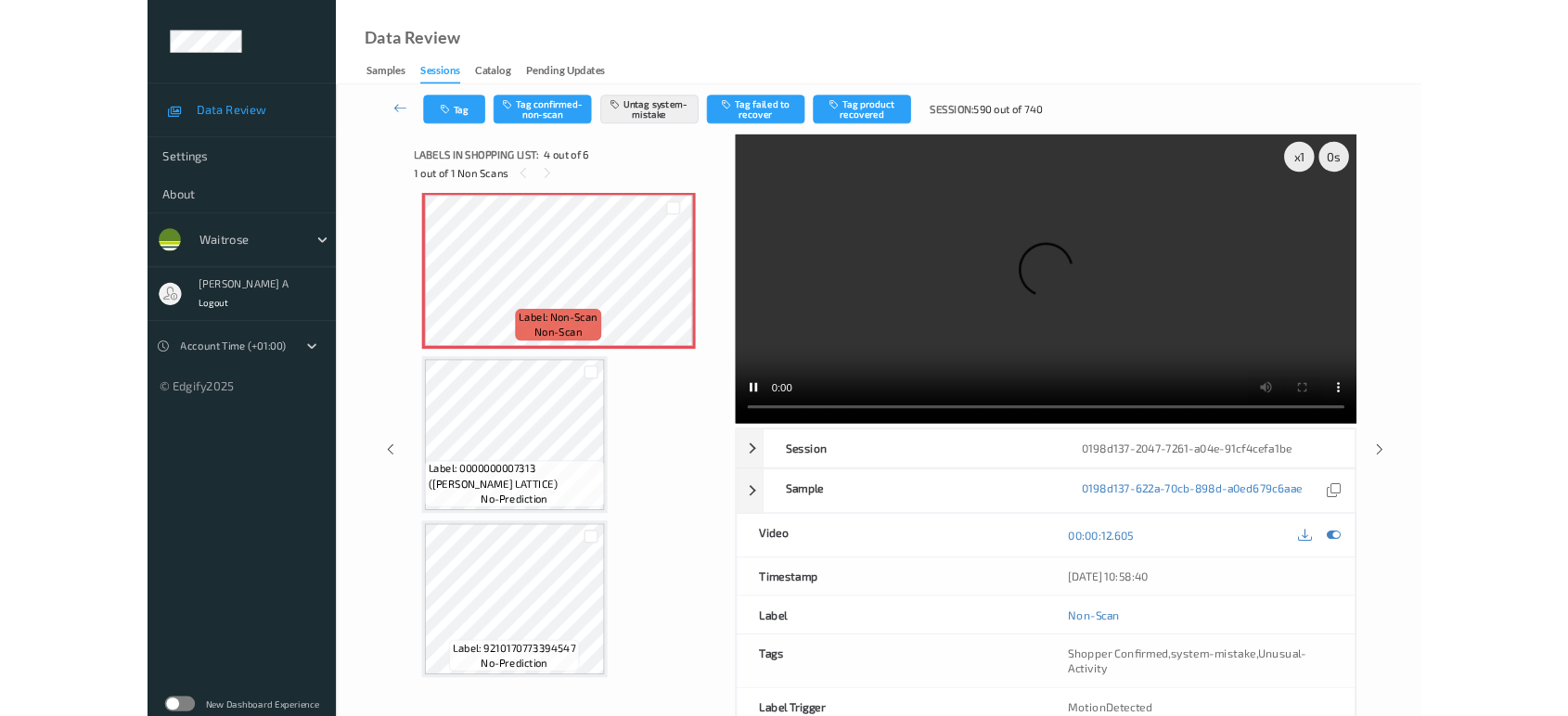
scroll to position [612, 0]
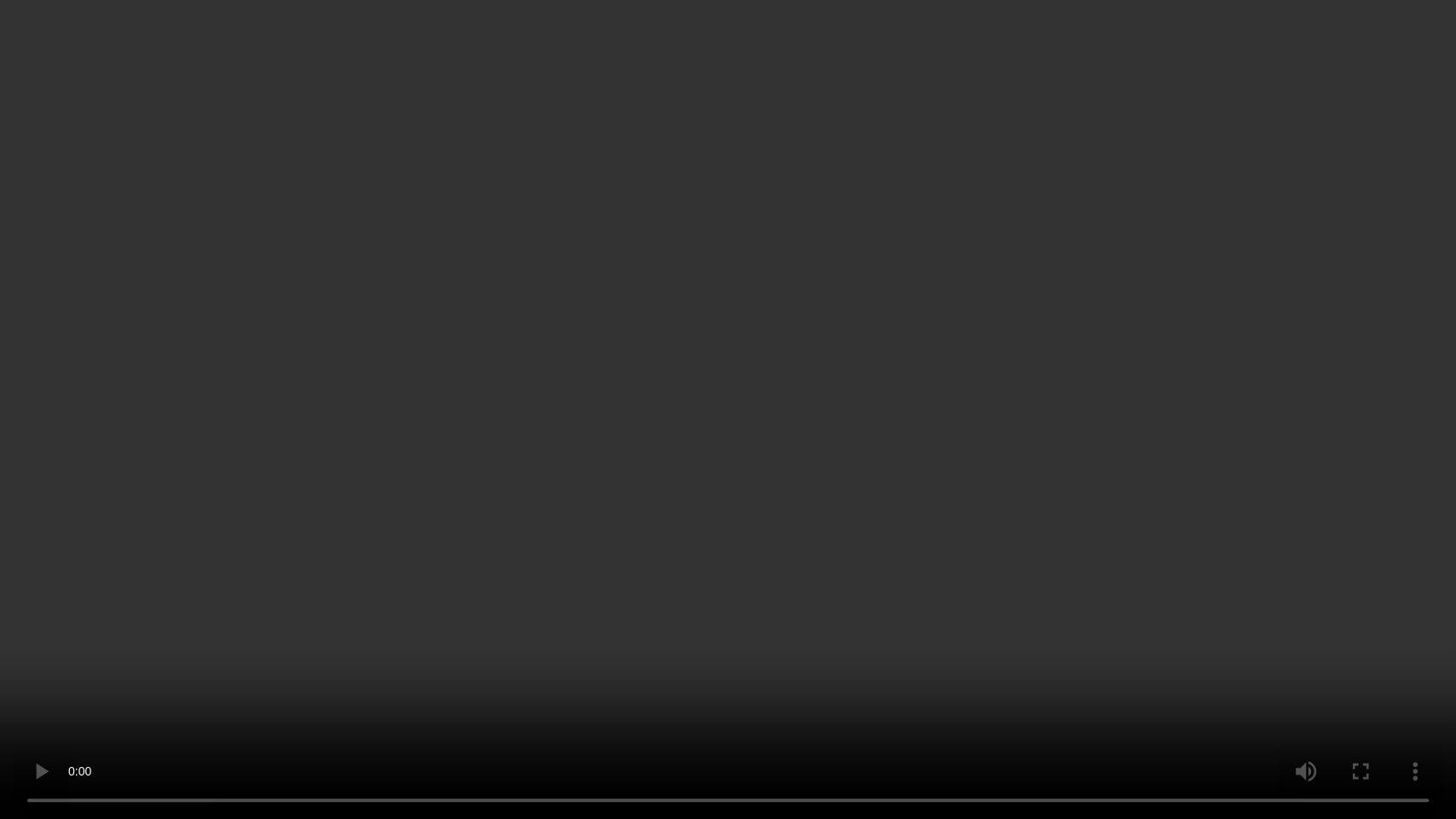
click at [784, 474] on video at bounding box center [728, 410] width 1456 height 819
click at [498, 594] on video at bounding box center [728, 410] width 1456 height 819
drag, startPoint x: 731, startPoint y: 462, endPoint x: 737, endPoint y: 288, distance: 174.1
click at [735, 461] on video at bounding box center [728, 410] width 1456 height 819
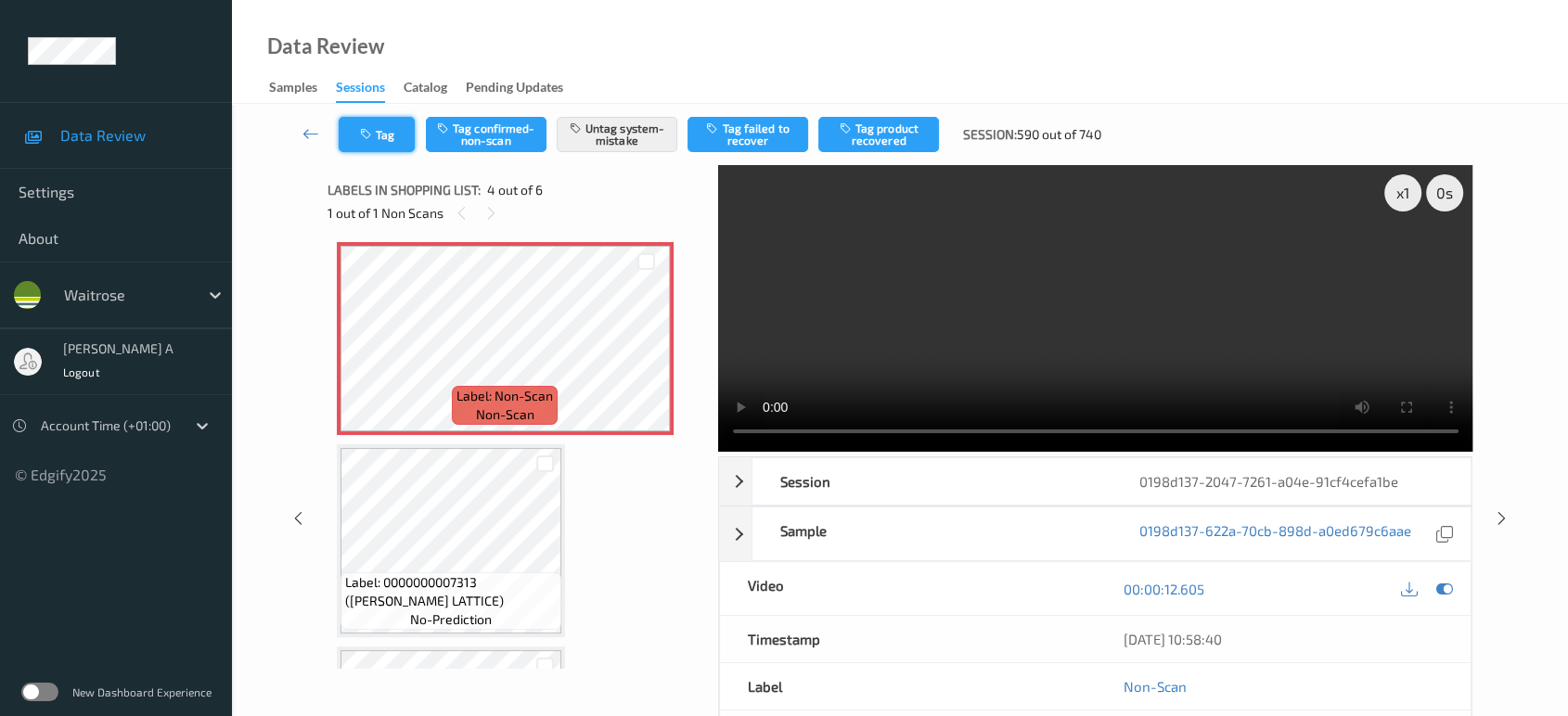
click at [390, 143] on button "Tag" at bounding box center [377, 134] width 76 height 35
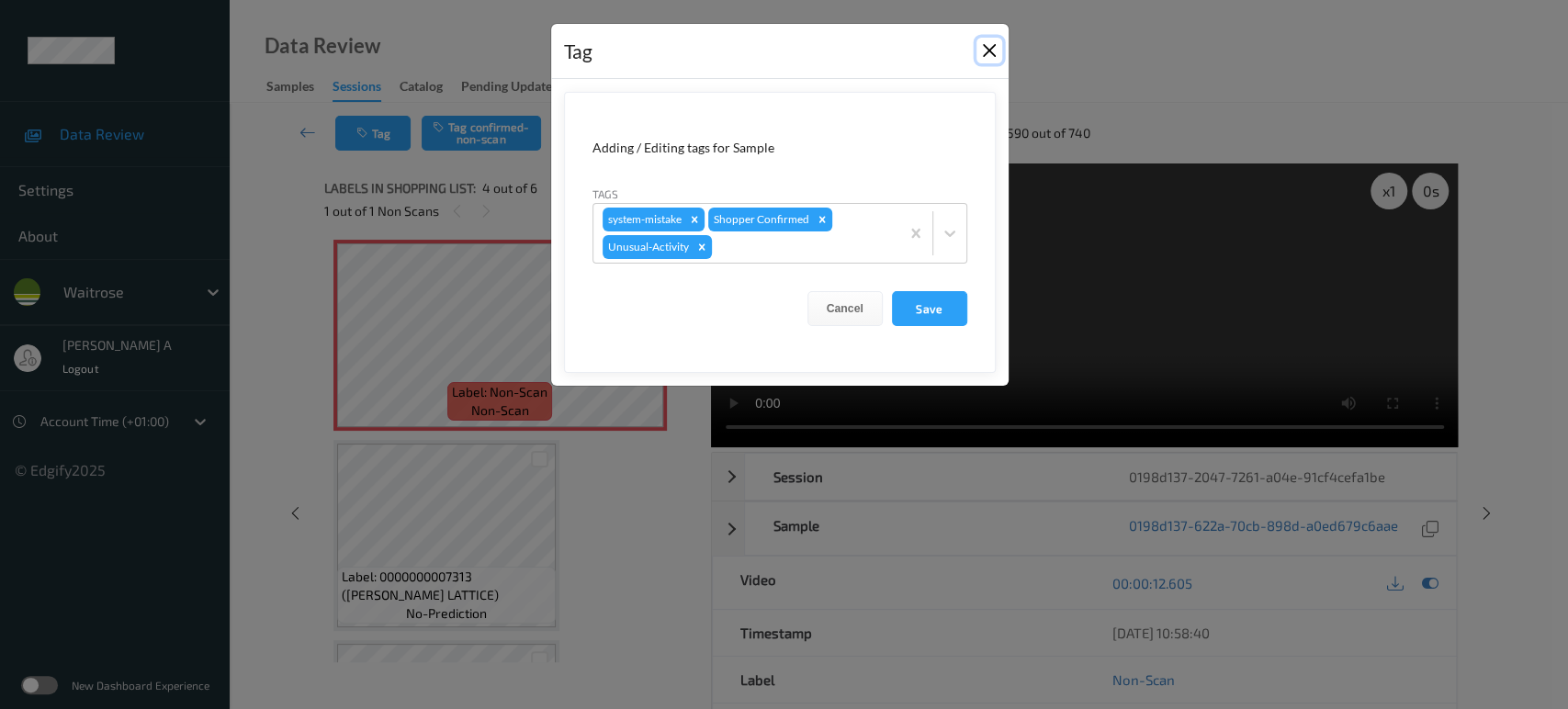
drag, startPoint x: 994, startPoint y: 57, endPoint x: 1218, endPoint y: 294, distance: 326.1
click at [992, 56] on button "Close" at bounding box center [989, 50] width 25 height 25
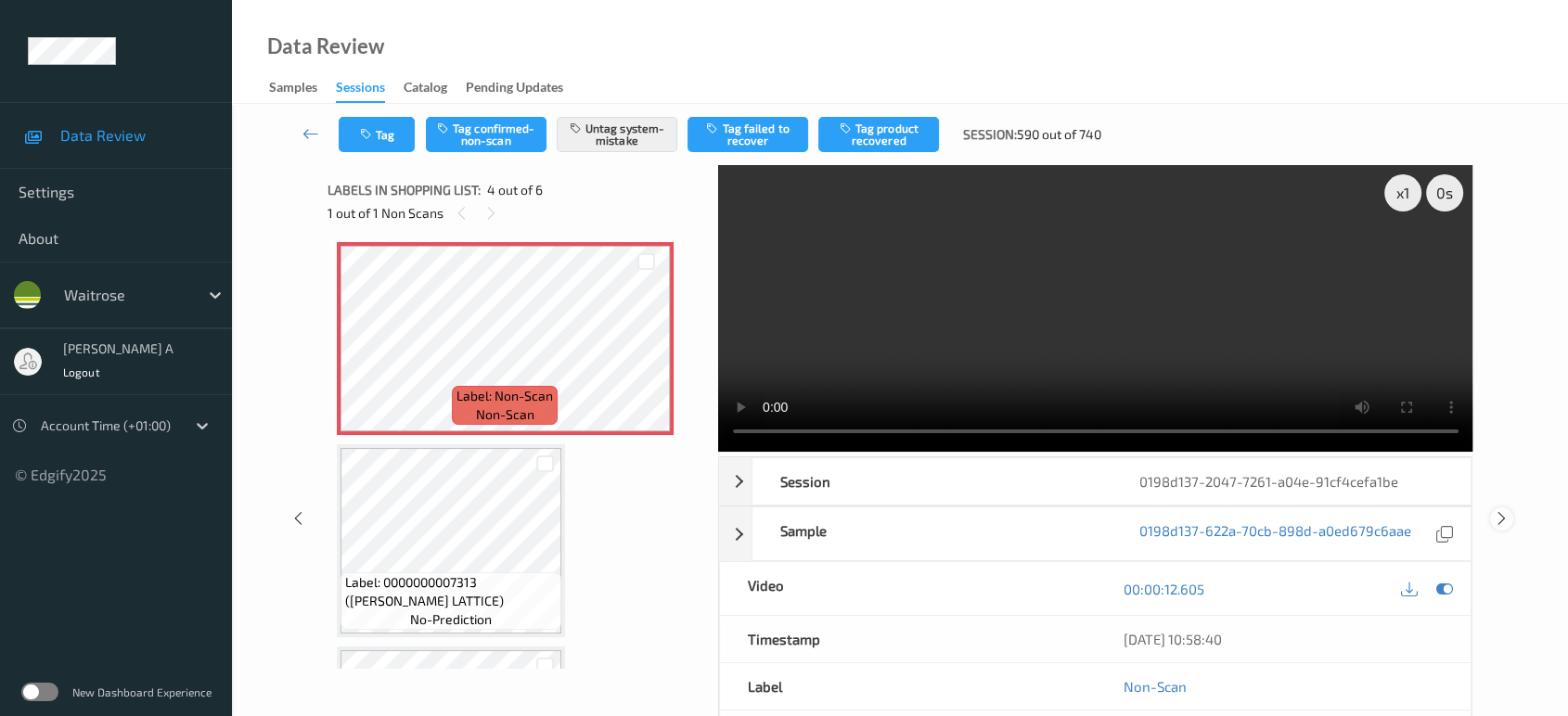
click at [1502, 516] on icon at bounding box center [1502, 518] width 16 height 17
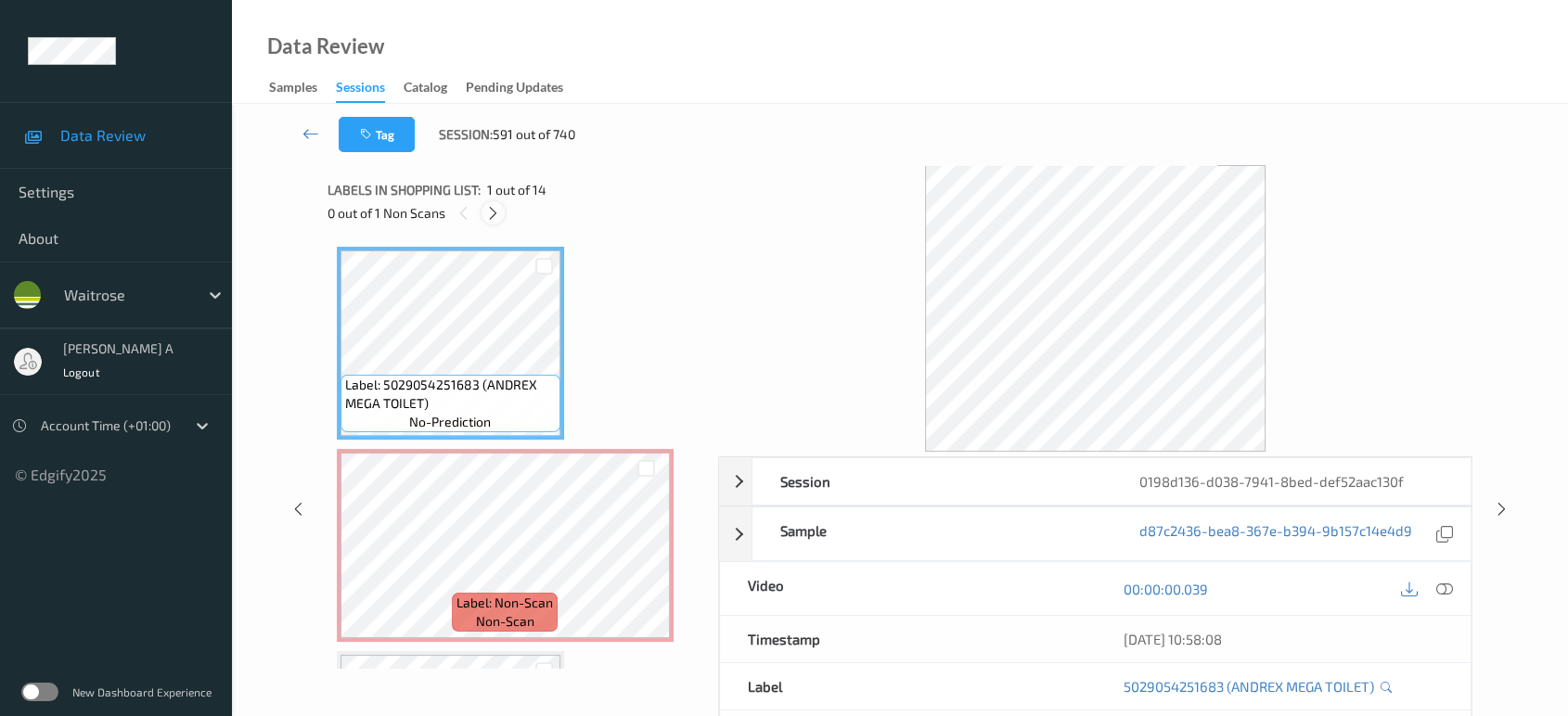
click at [491, 215] on icon at bounding box center [493, 214] width 16 height 17
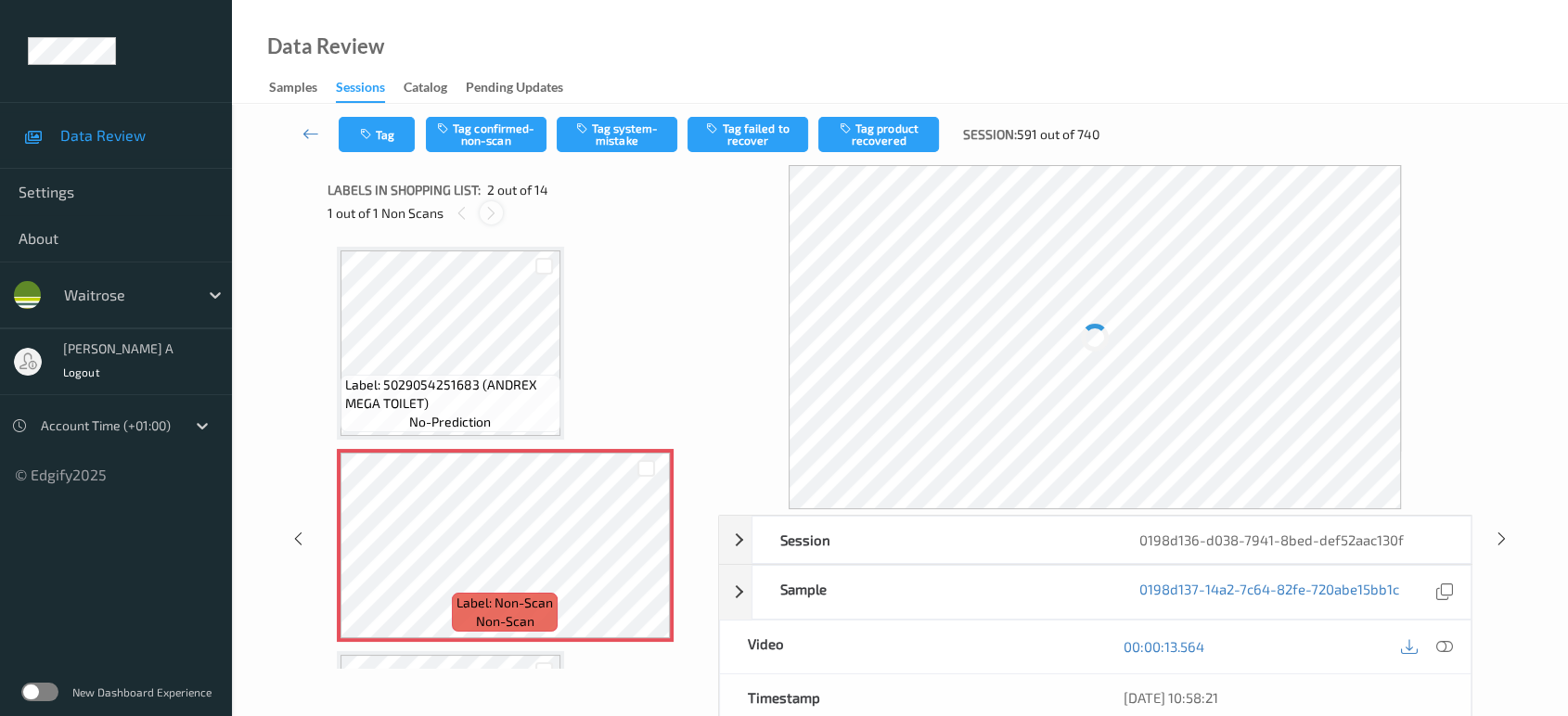
scroll to position [9, 0]
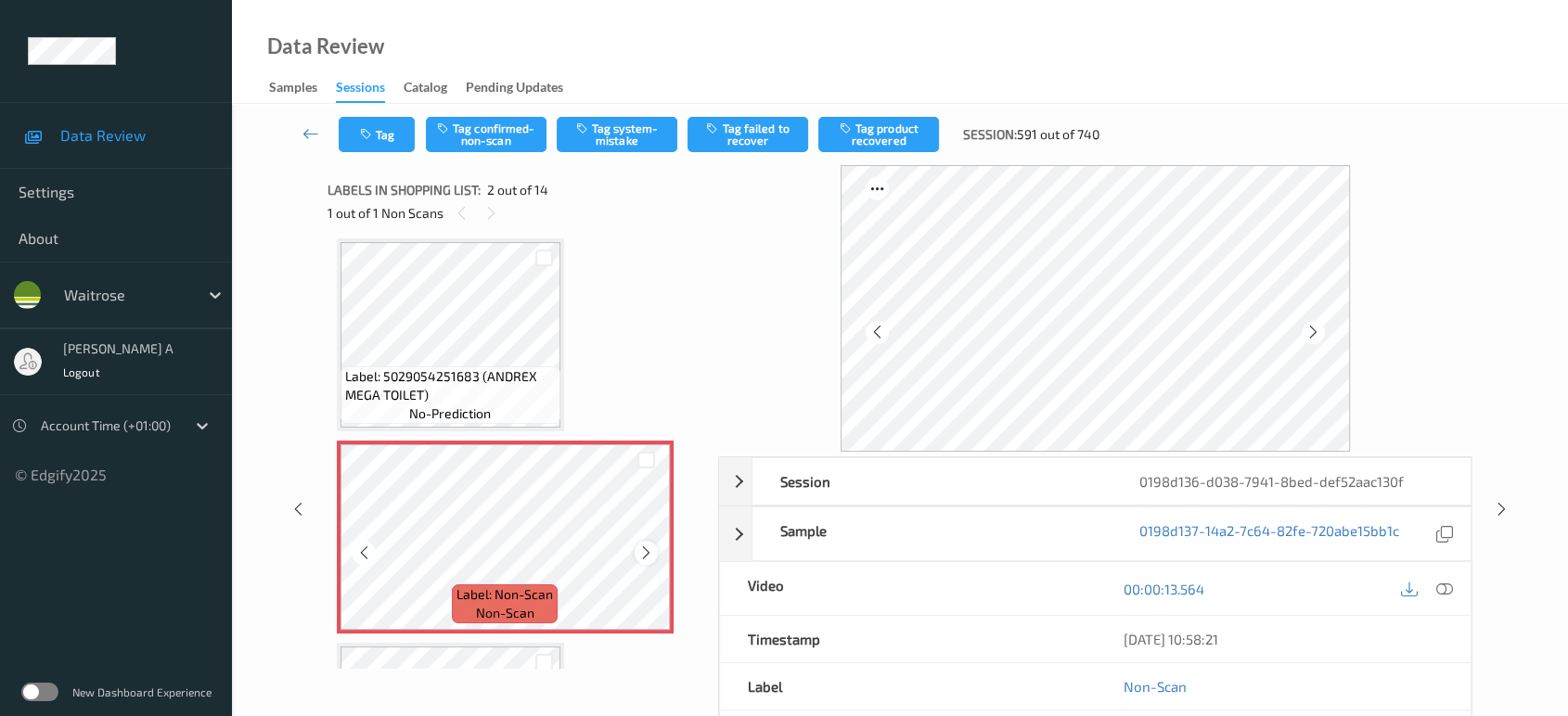
click at [641, 545] on icon at bounding box center [646, 553] width 16 height 17
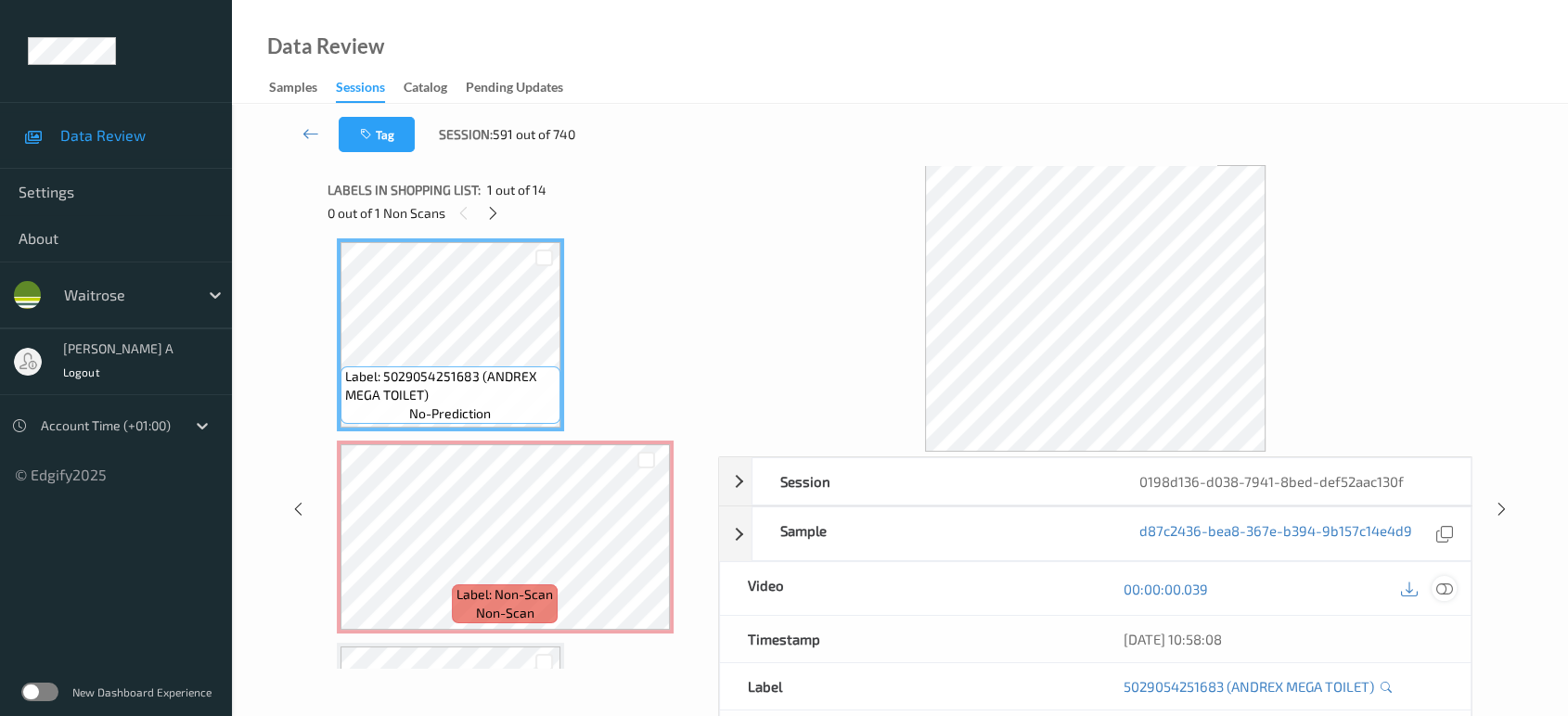
click at [1440, 583] on icon at bounding box center [1445, 589] width 17 height 17
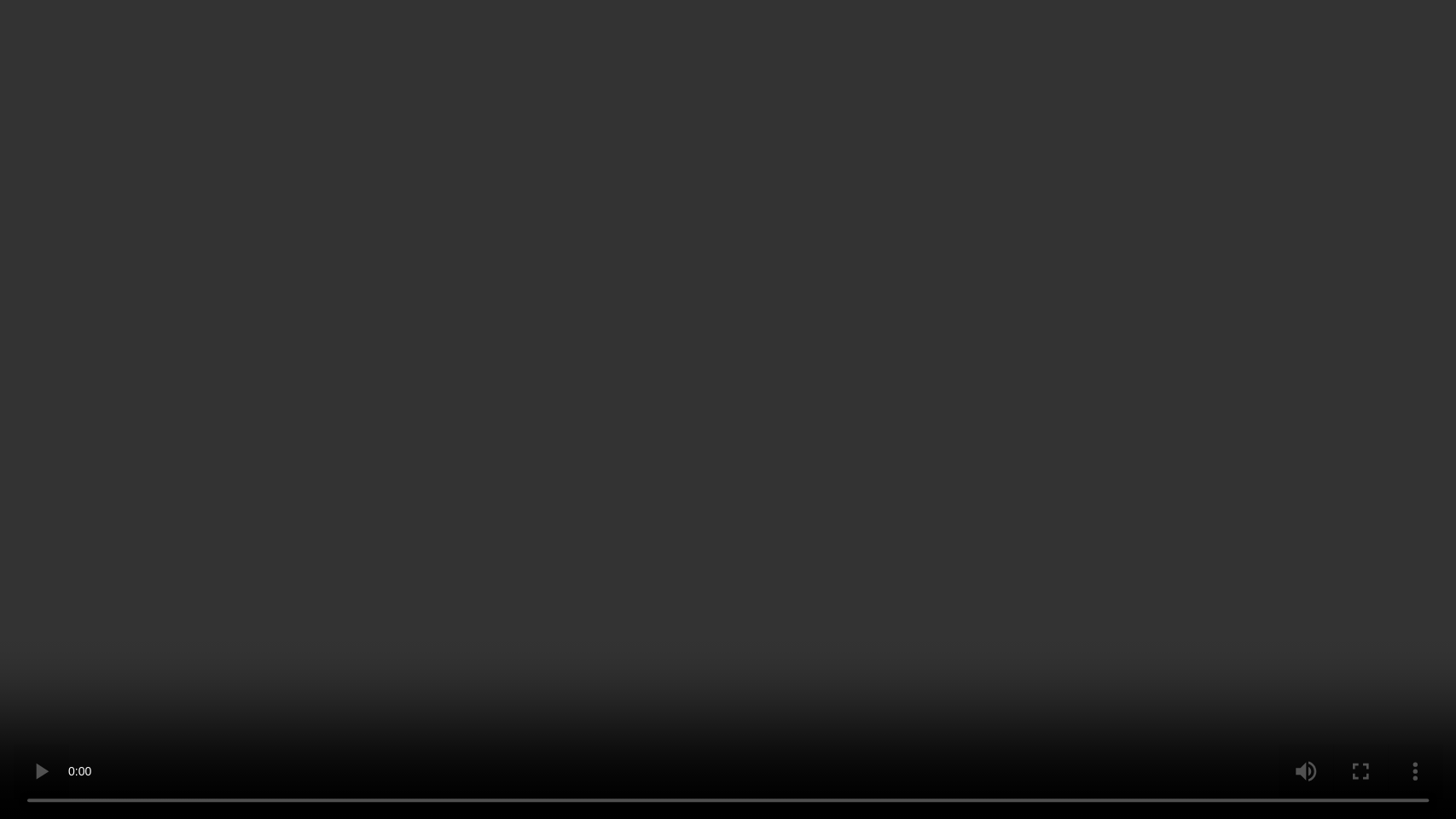
click at [712, 333] on video at bounding box center [728, 410] width 1456 height 819
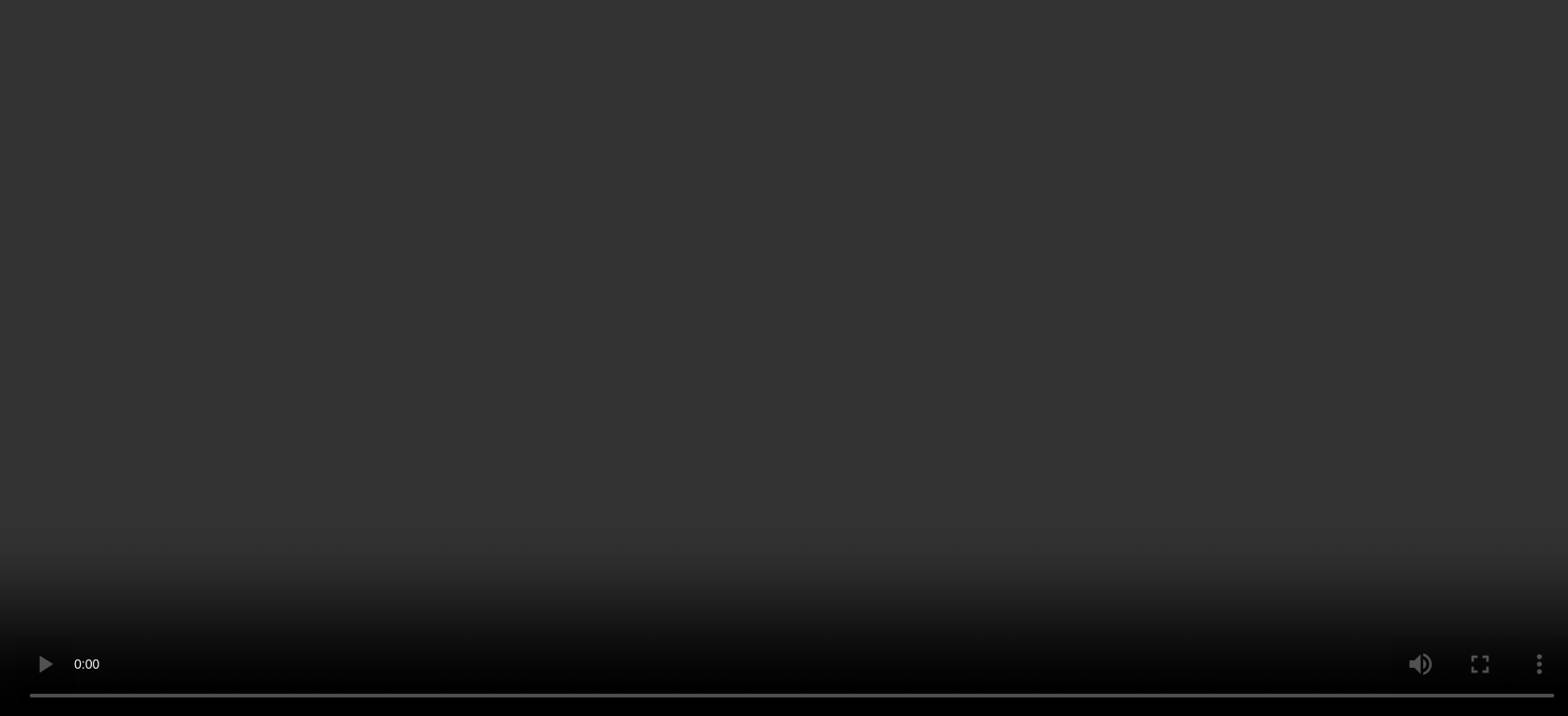
scroll to position [0, 0]
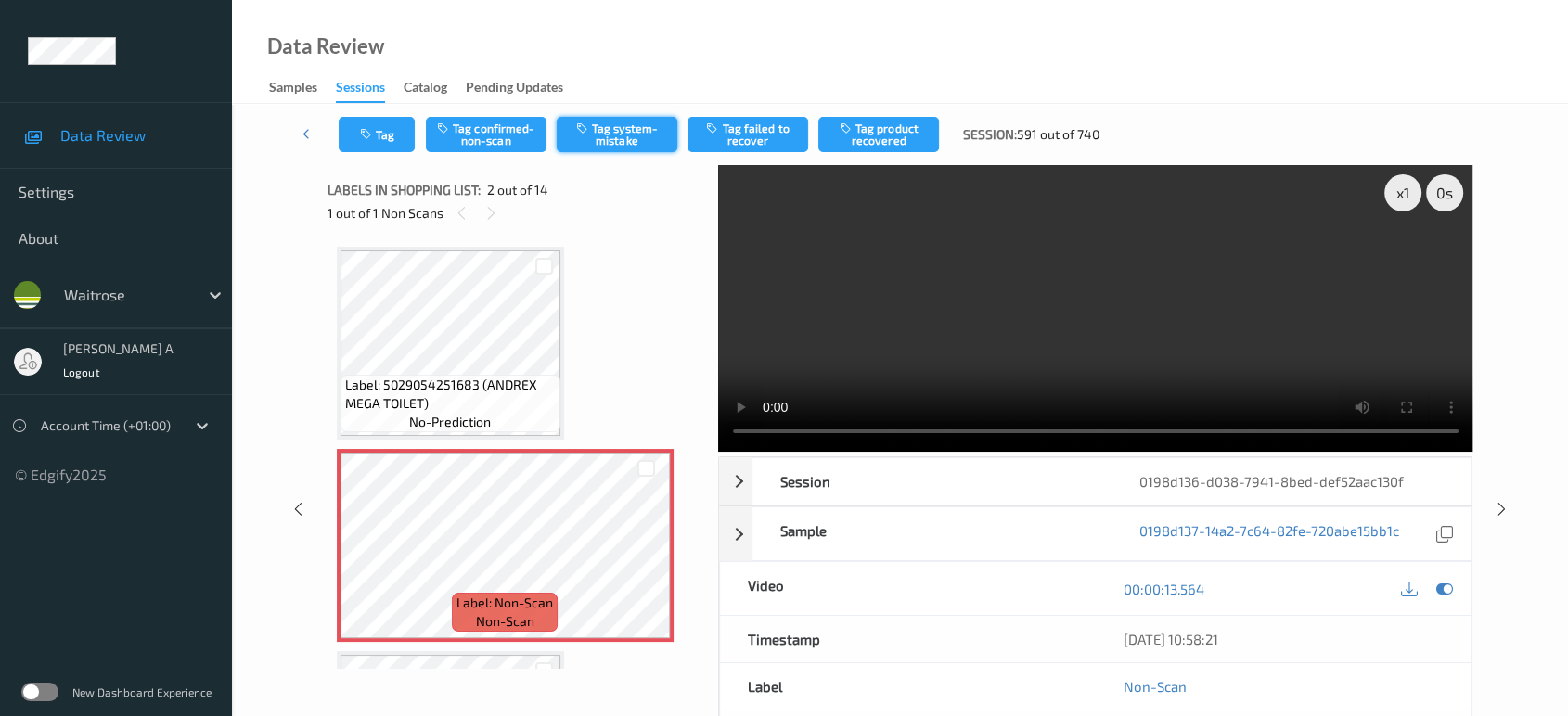
click at [596, 140] on button "Tag system-mistake" at bounding box center [616, 134] width 121 height 35
click at [381, 132] on button "Tag" at bounding box center [377, 134] width 76 height 35
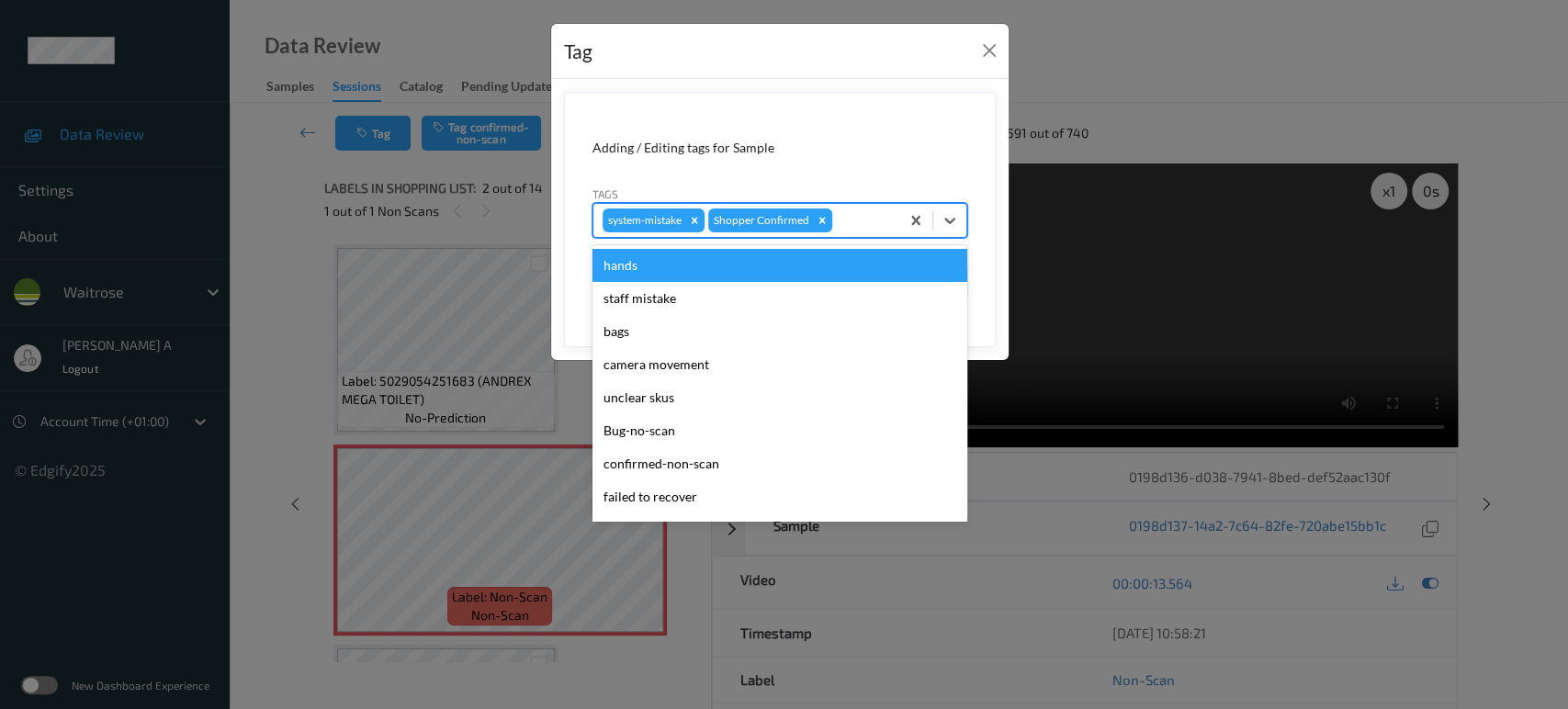
click at [863, 221] on div at bounding box center [863, 220] width 55 height 22
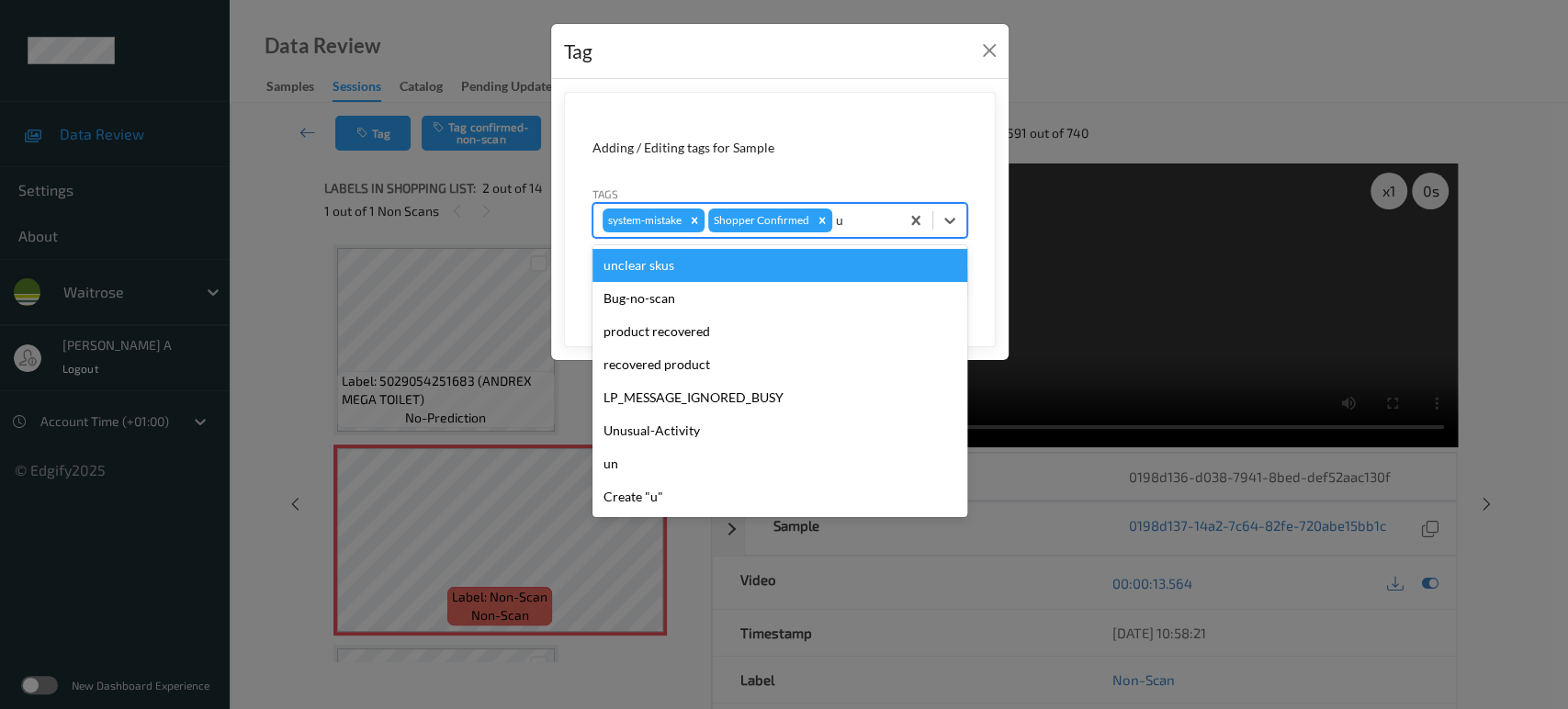
type input "un"
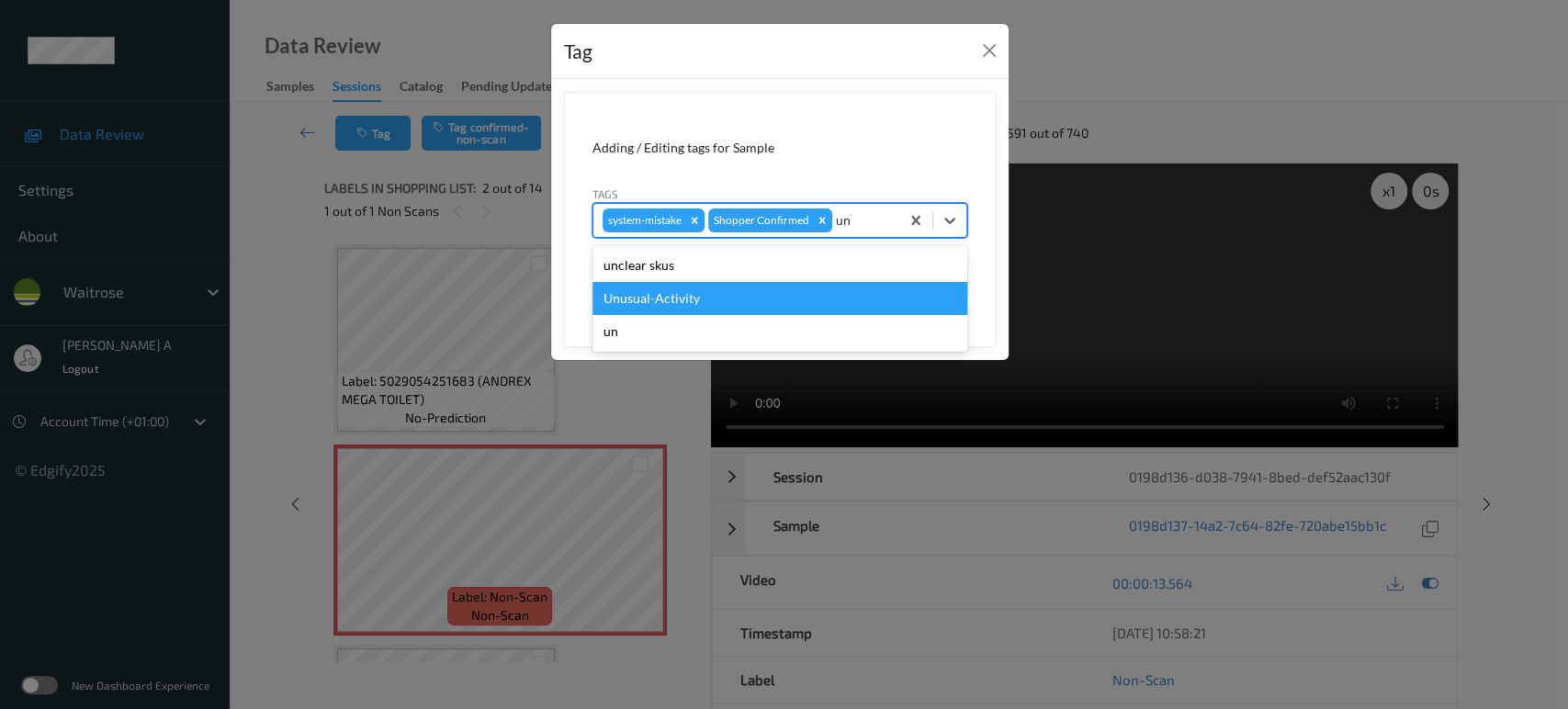
click at [770, 294] on div "Unusual-Activity" at bounding box center [780, 298] width 375 height 33
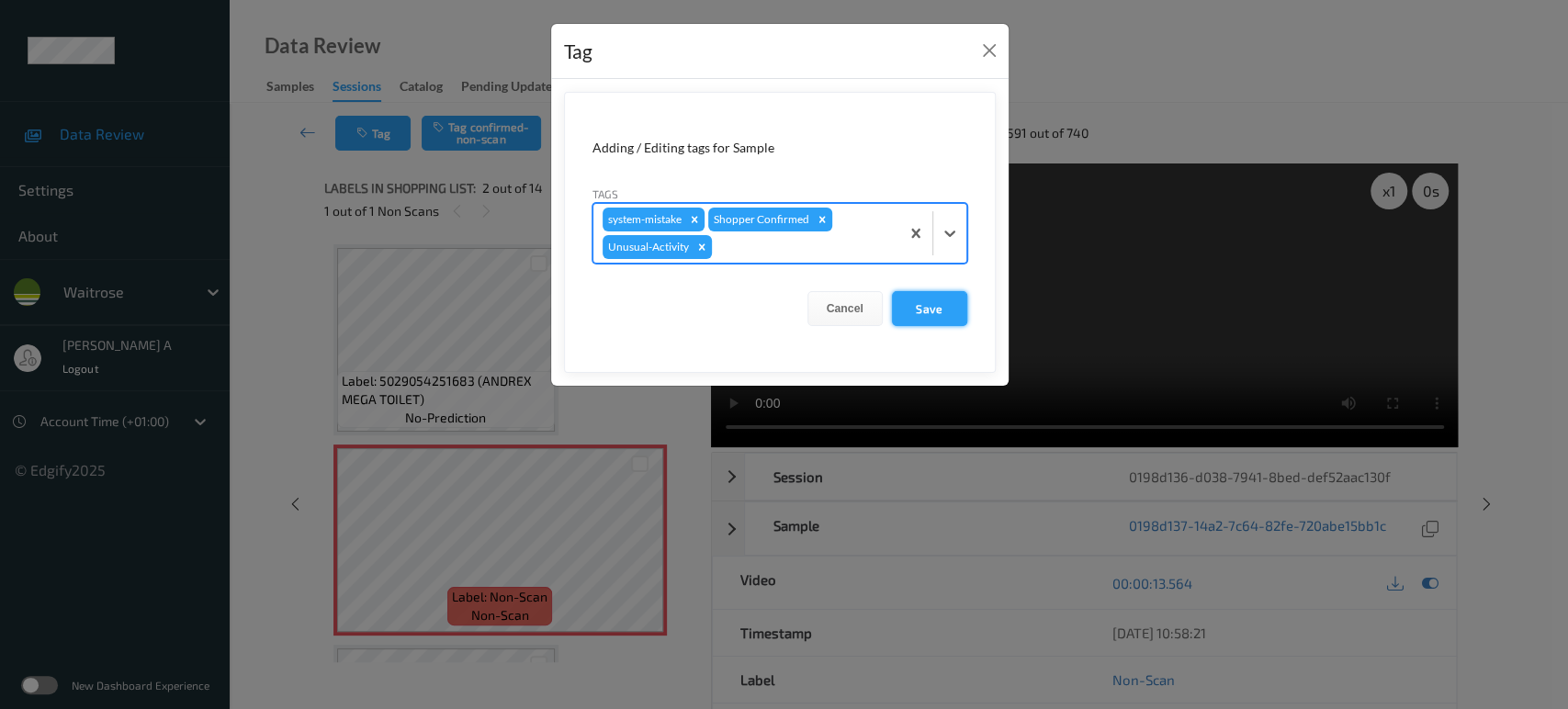
click at [927, 317] on button "Save" at bounding box center [929, 308] width 75 height 35
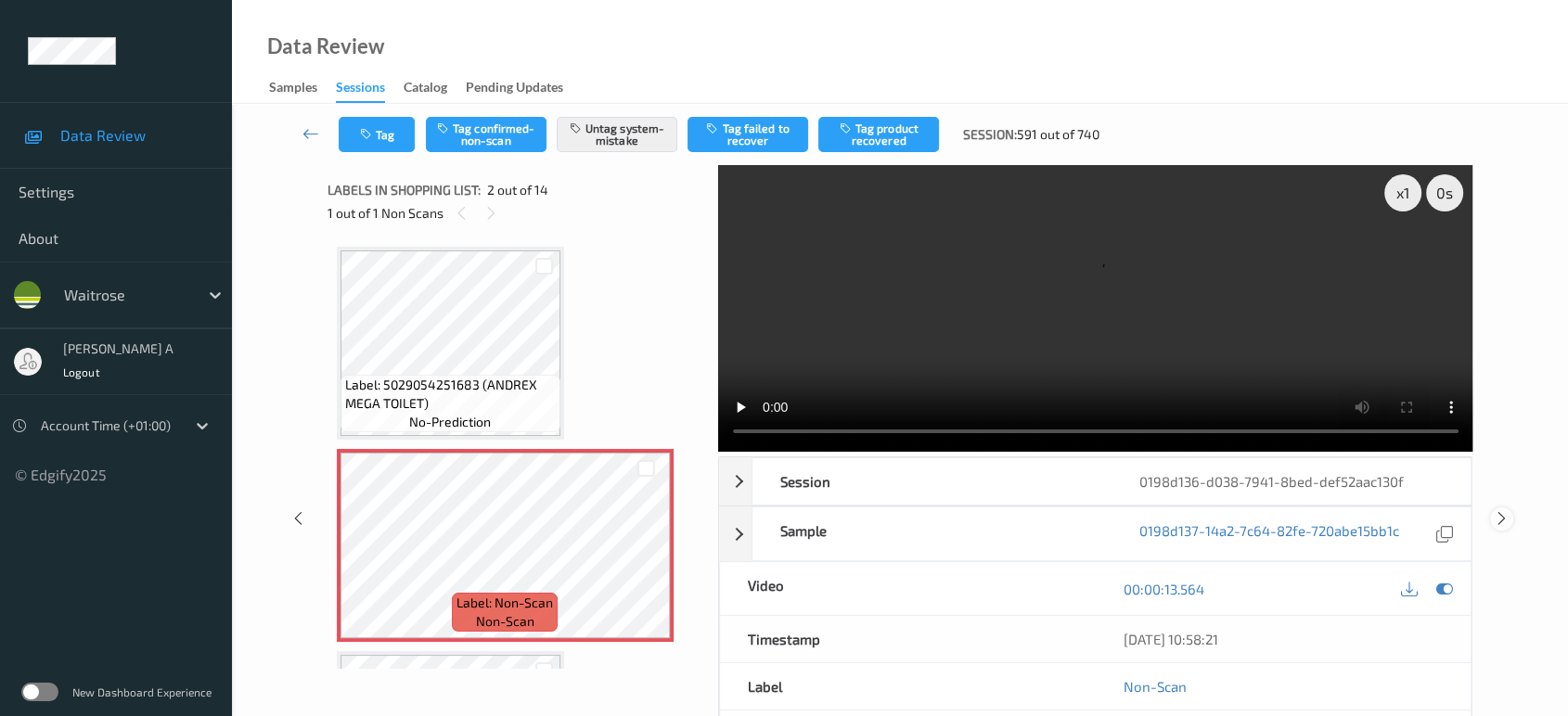
click at [1504, 510] on icon at bounding box center [1502, 518] width 16 height 17
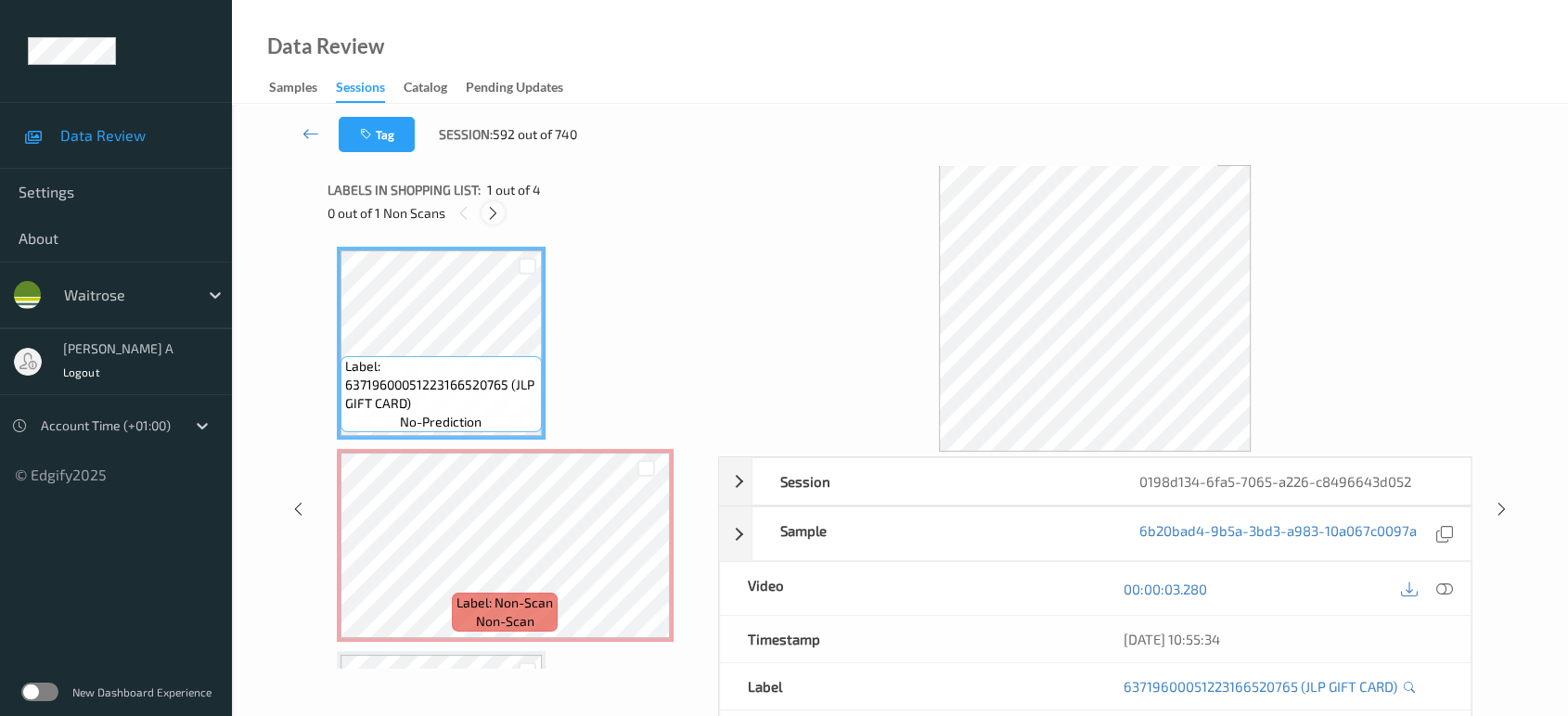
click at [489, 212] on icon at bounding box center [493, 214] width 16 height 17
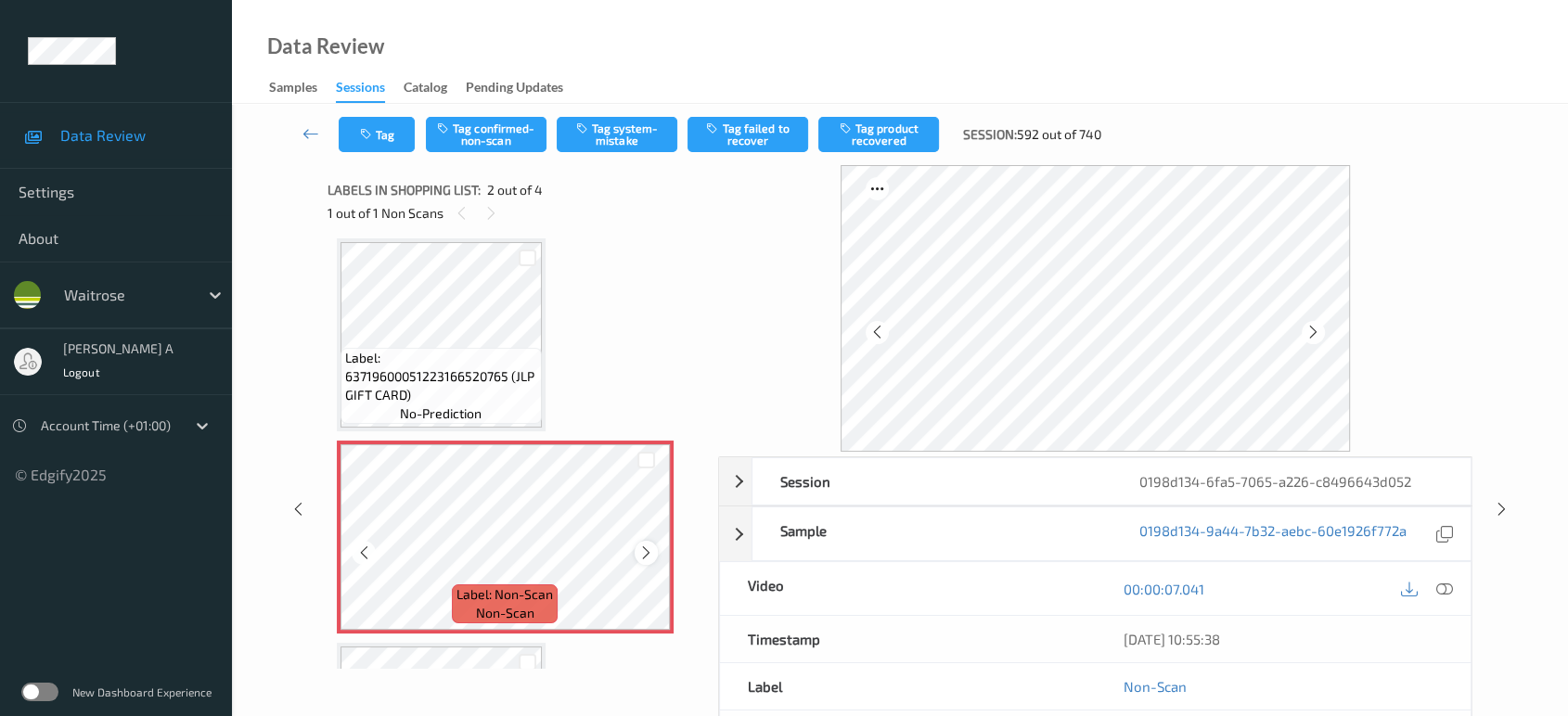
click at [646, 556] on icon at bounding box center [646, 553] width 16 height 17
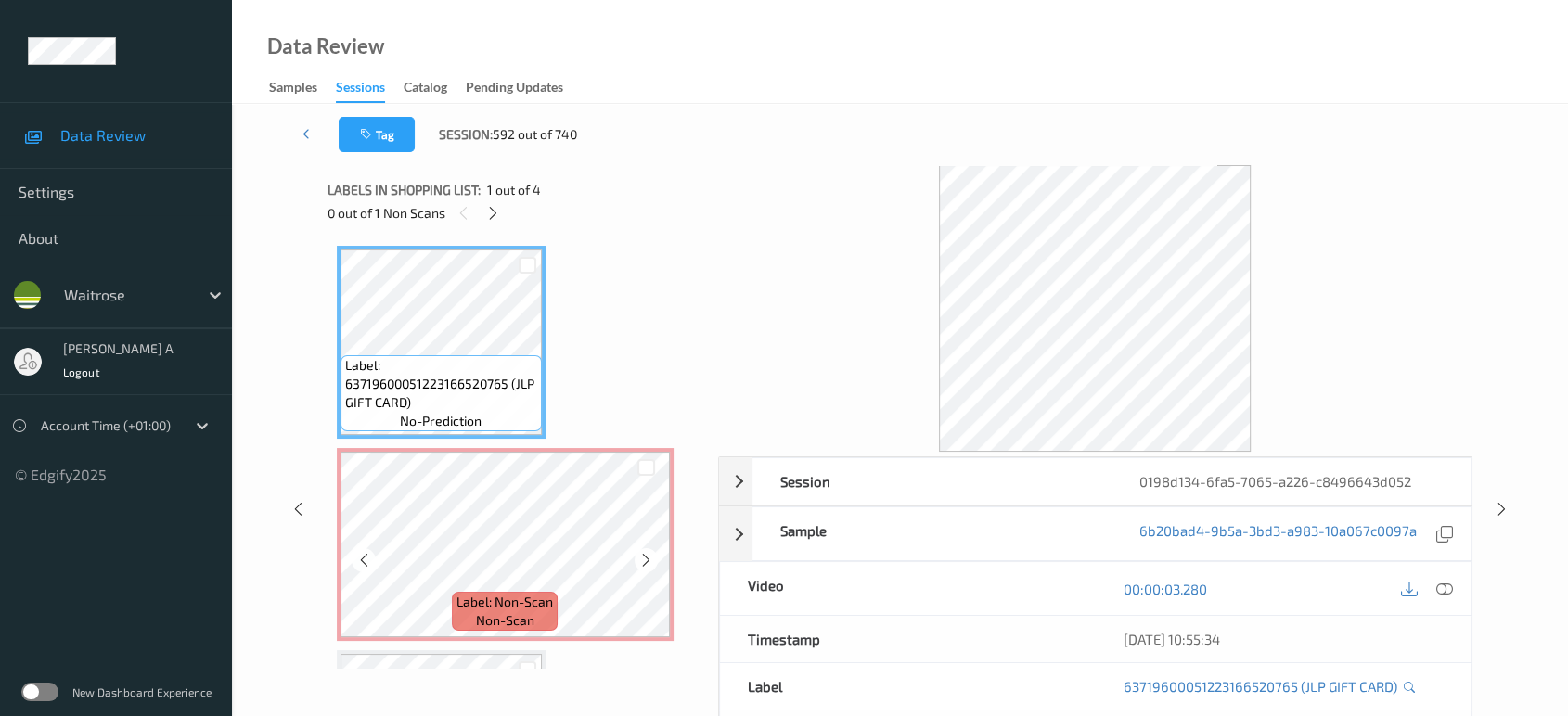
scroll to position [0, 0]
click at [1438, 587] on icon at bounding box center [1445, 589] width 17 height 17
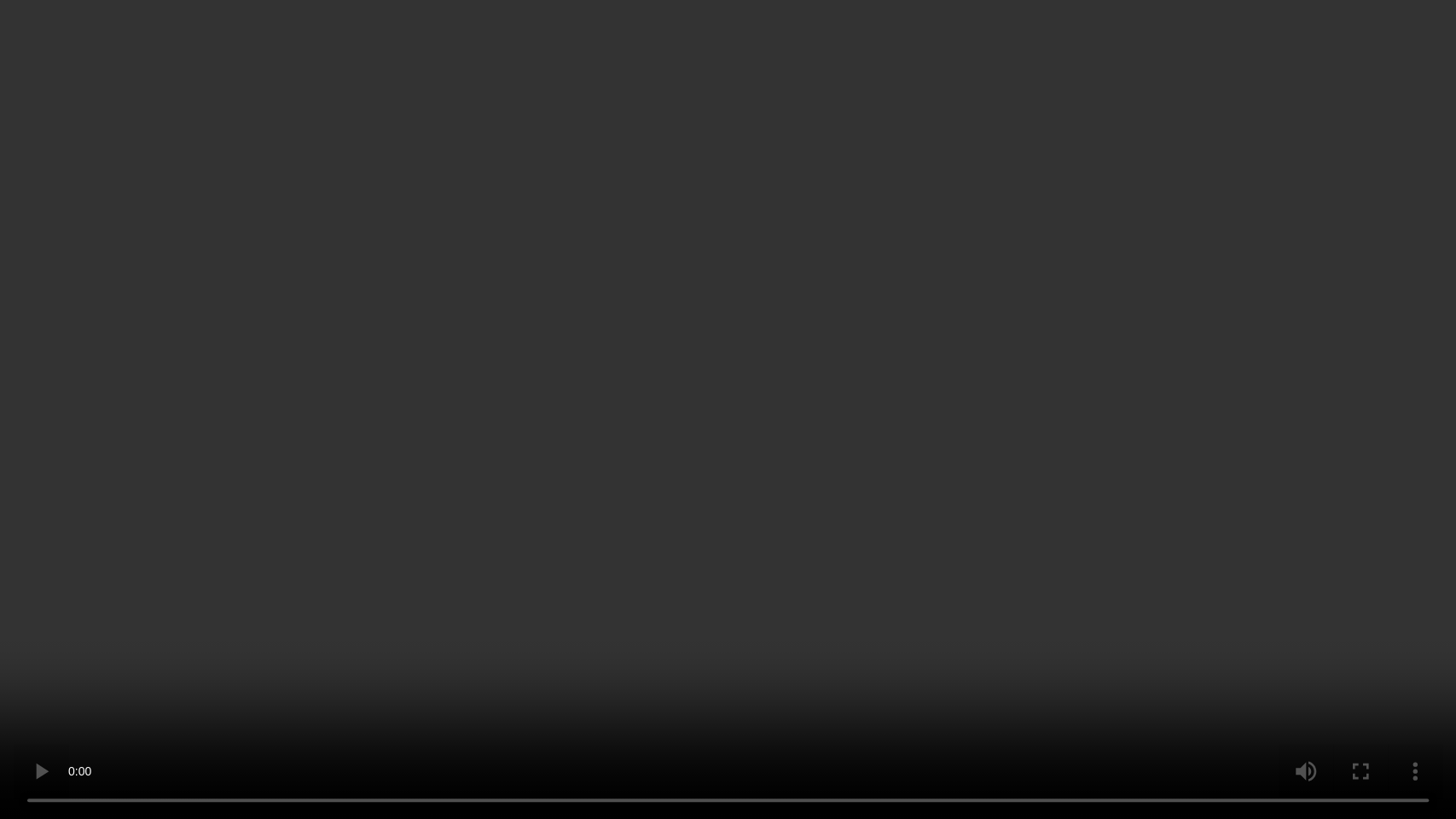
click at [764, 432] on video at bounding box center [728, 410] width 1456 height 819
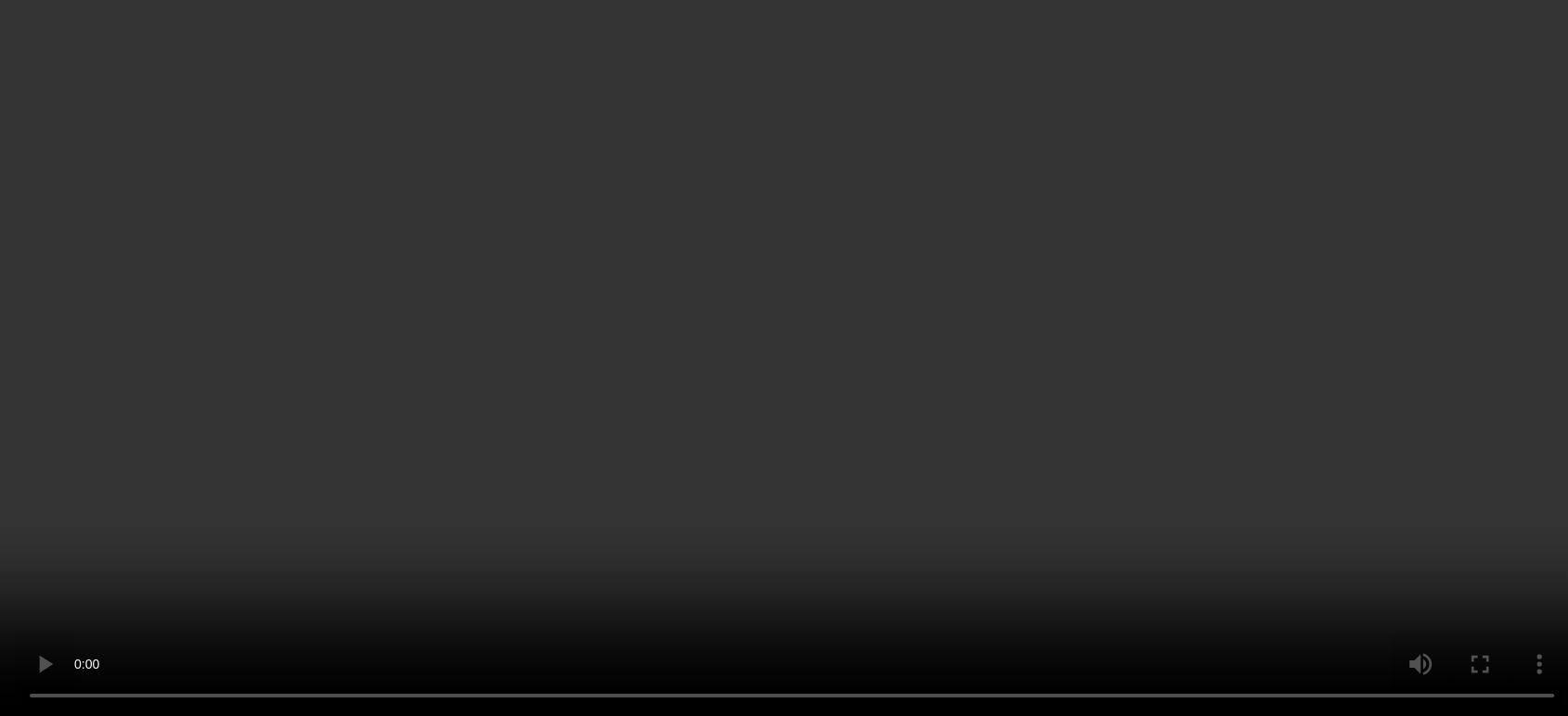
scroll to position [103, 0]
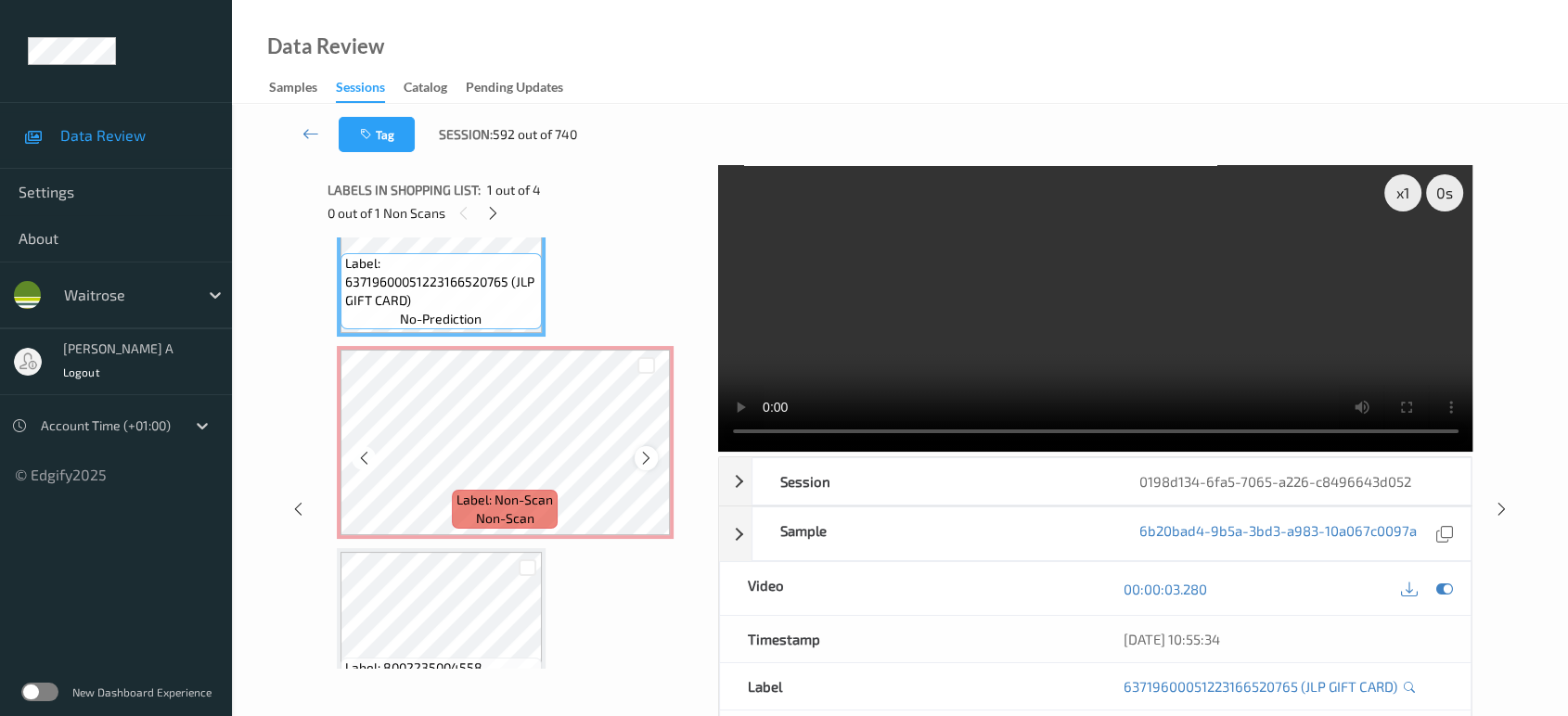
click at [638, 459] on icon at bounding box center [646, 459] width 16 height 17
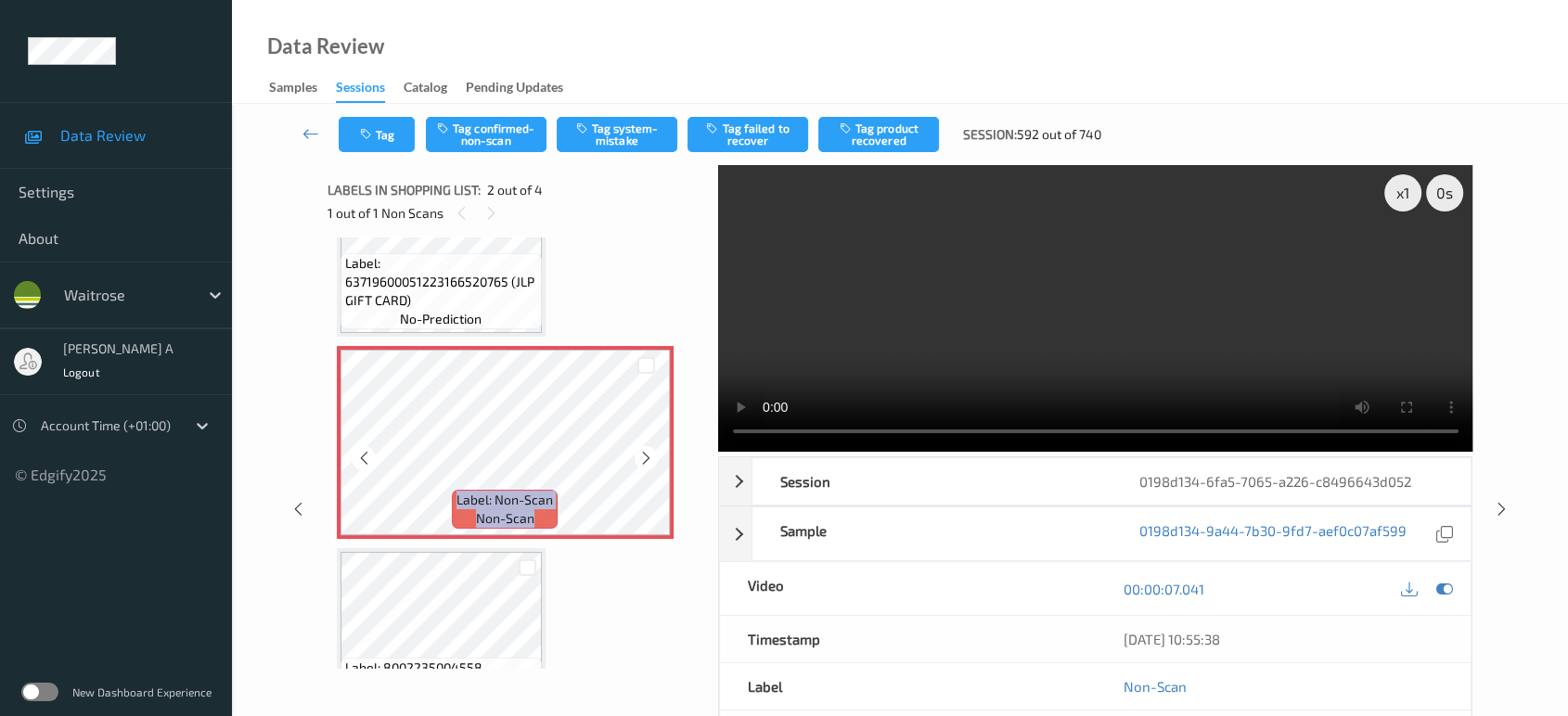
click at [639, 459] on icon at bounding box center [646, 459] width 16 height 17
click at [574, 136] on button "Tag system-mistake" at bounding box center [616, 134] width 121 height 35
click at [384, 128] on button "Tag" at bounding box center [377, 134] width 76 height 35
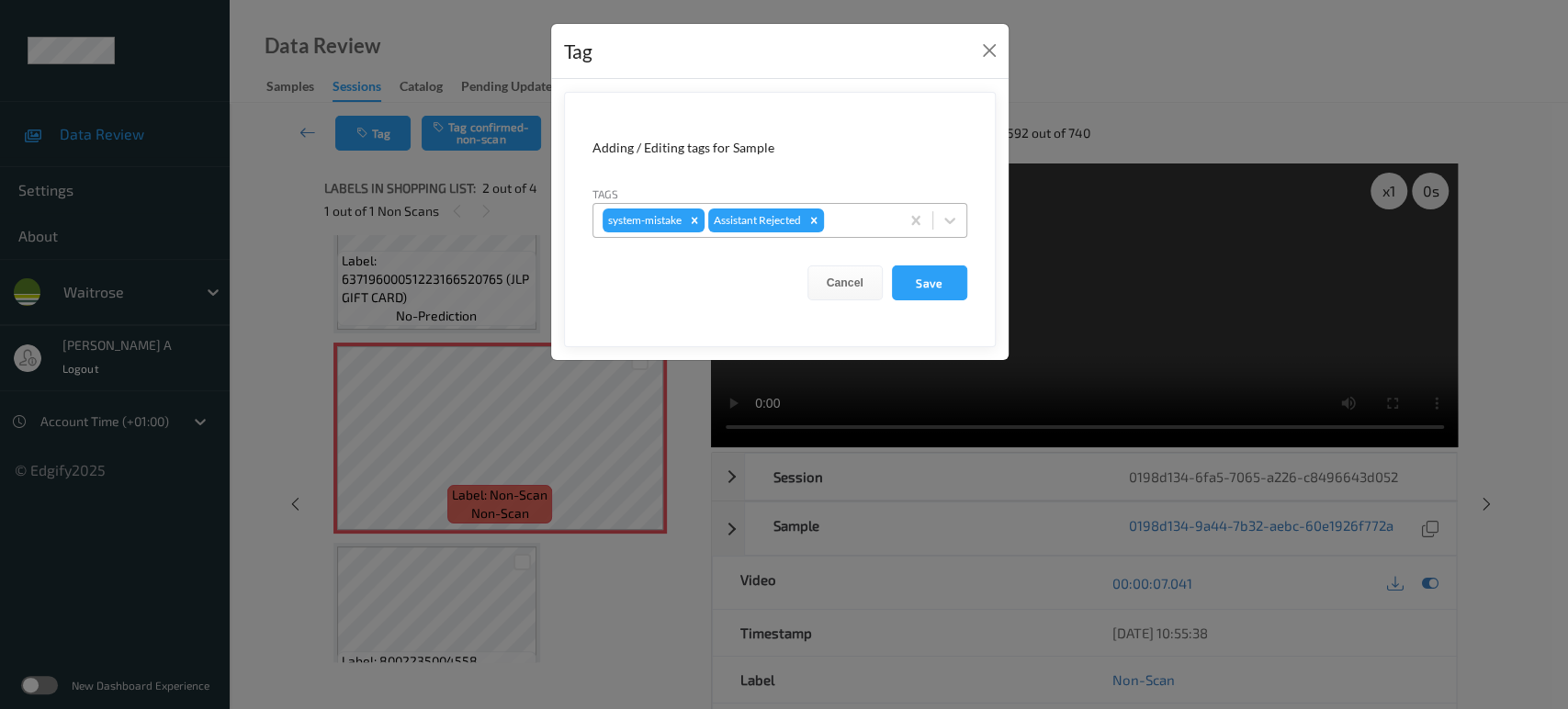
click at [855, 210] on div at bounding box center [859, 220] width 62 height 22
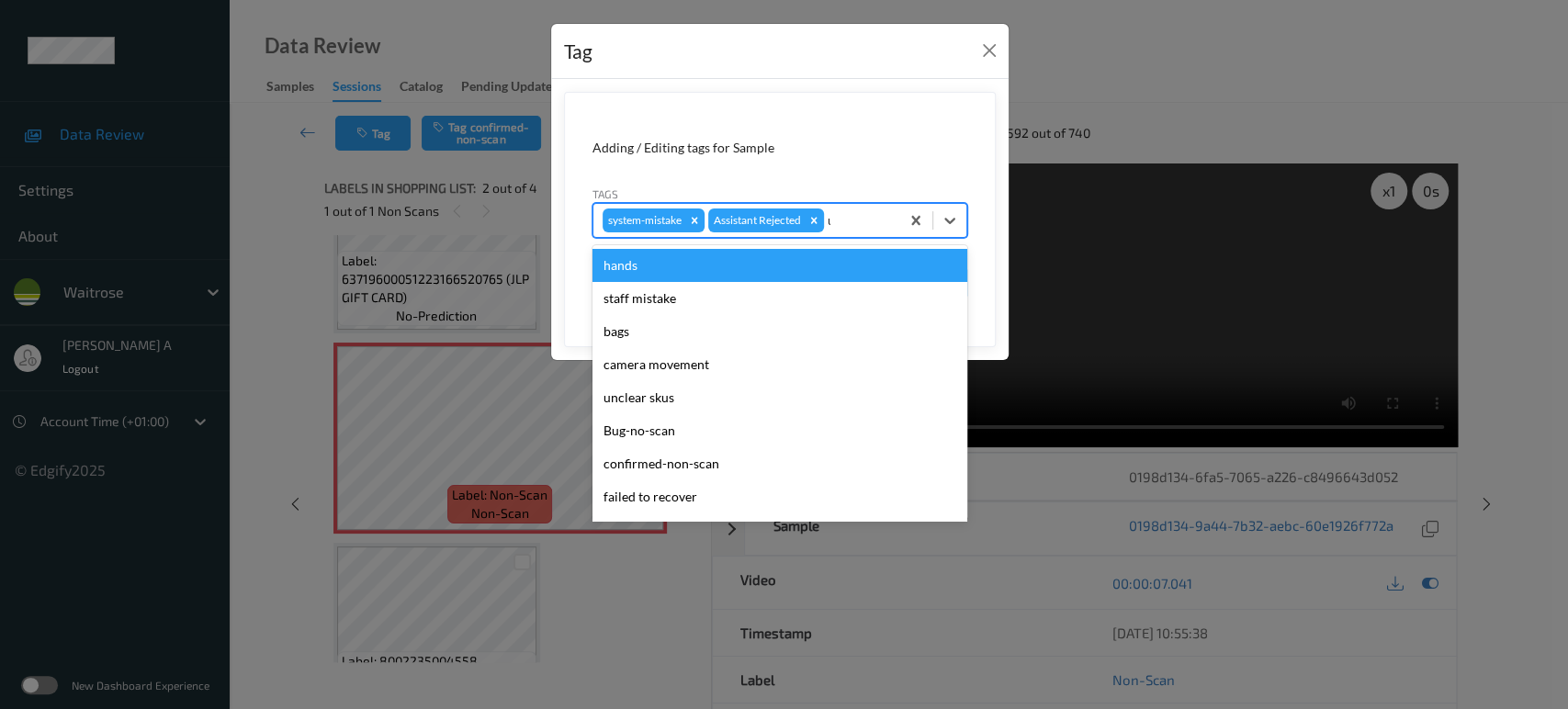
type input "un"
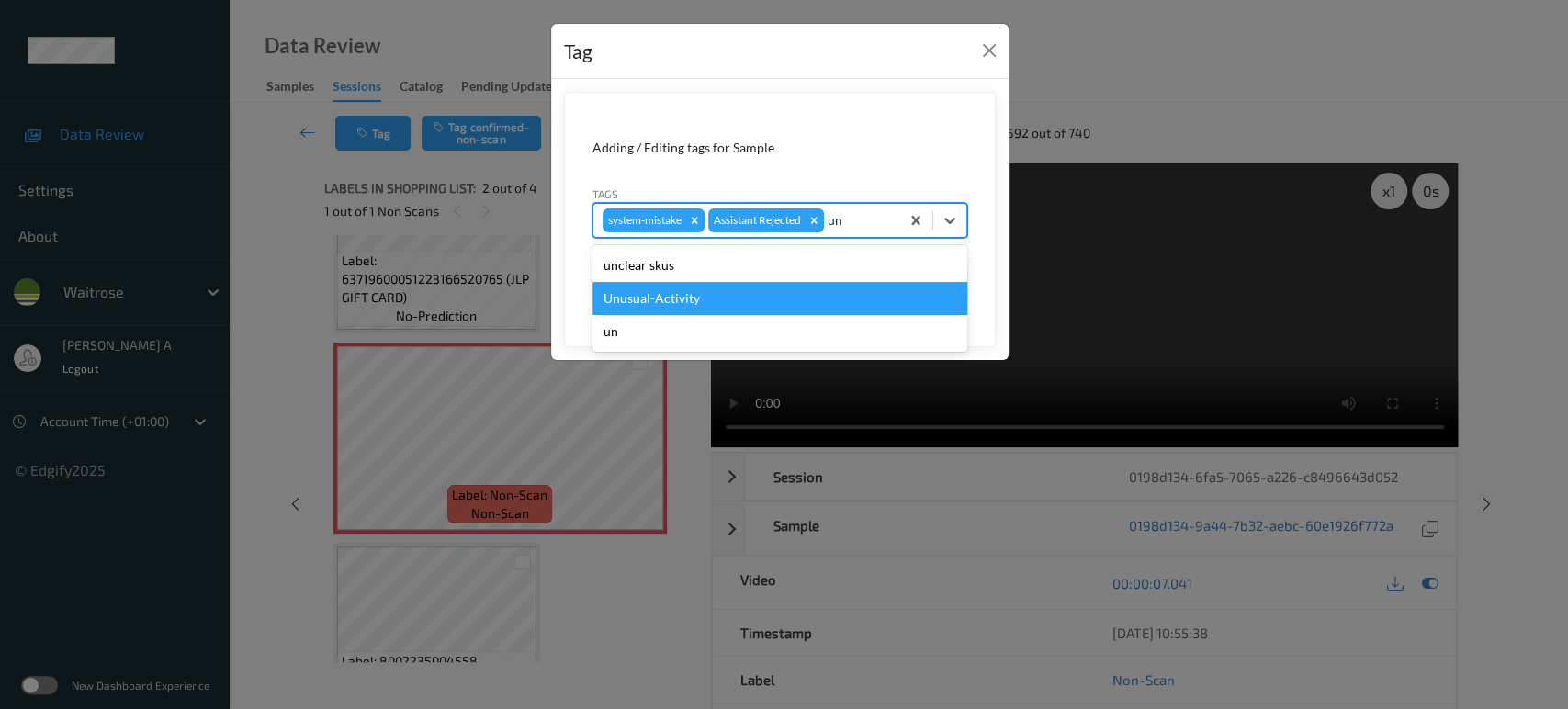
click at [768, 296] on div "Unusual-Activity" at bounding box center [780, 298] width 375 height 33
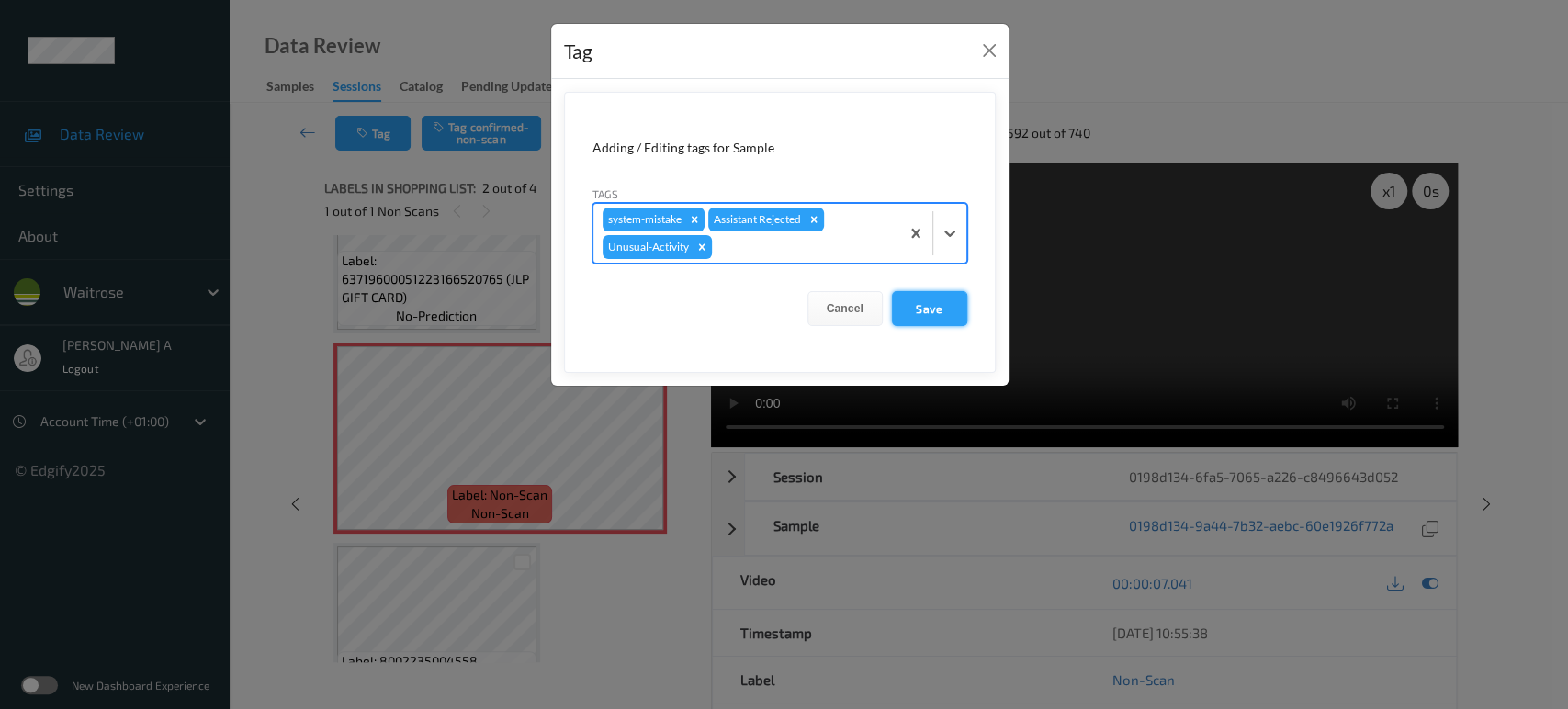
click at [945, 314] on button "Save" at bounding box center [929, 308] width 75 height 35
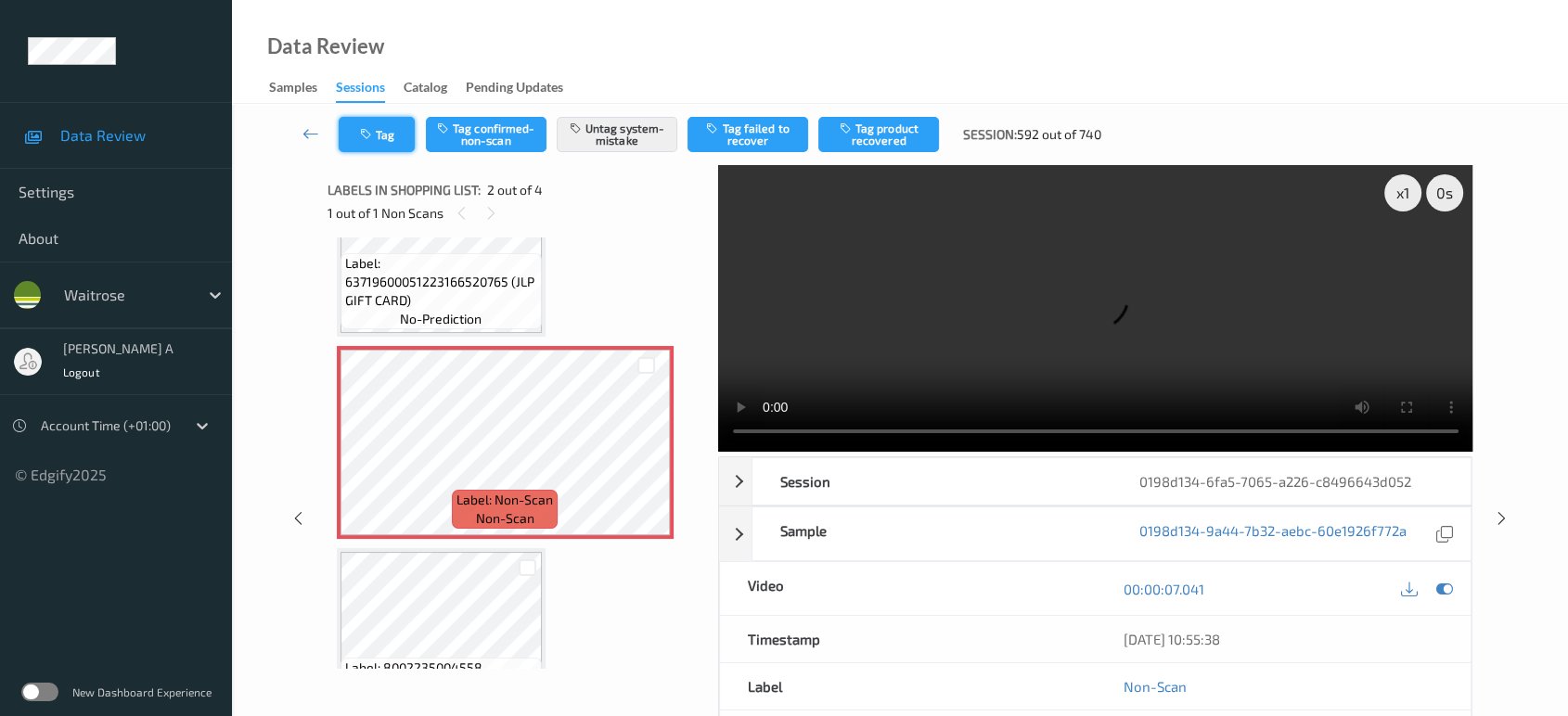
click at [365, 143] on button "Tag" at bounding box center [377, 134] width 76 height 35
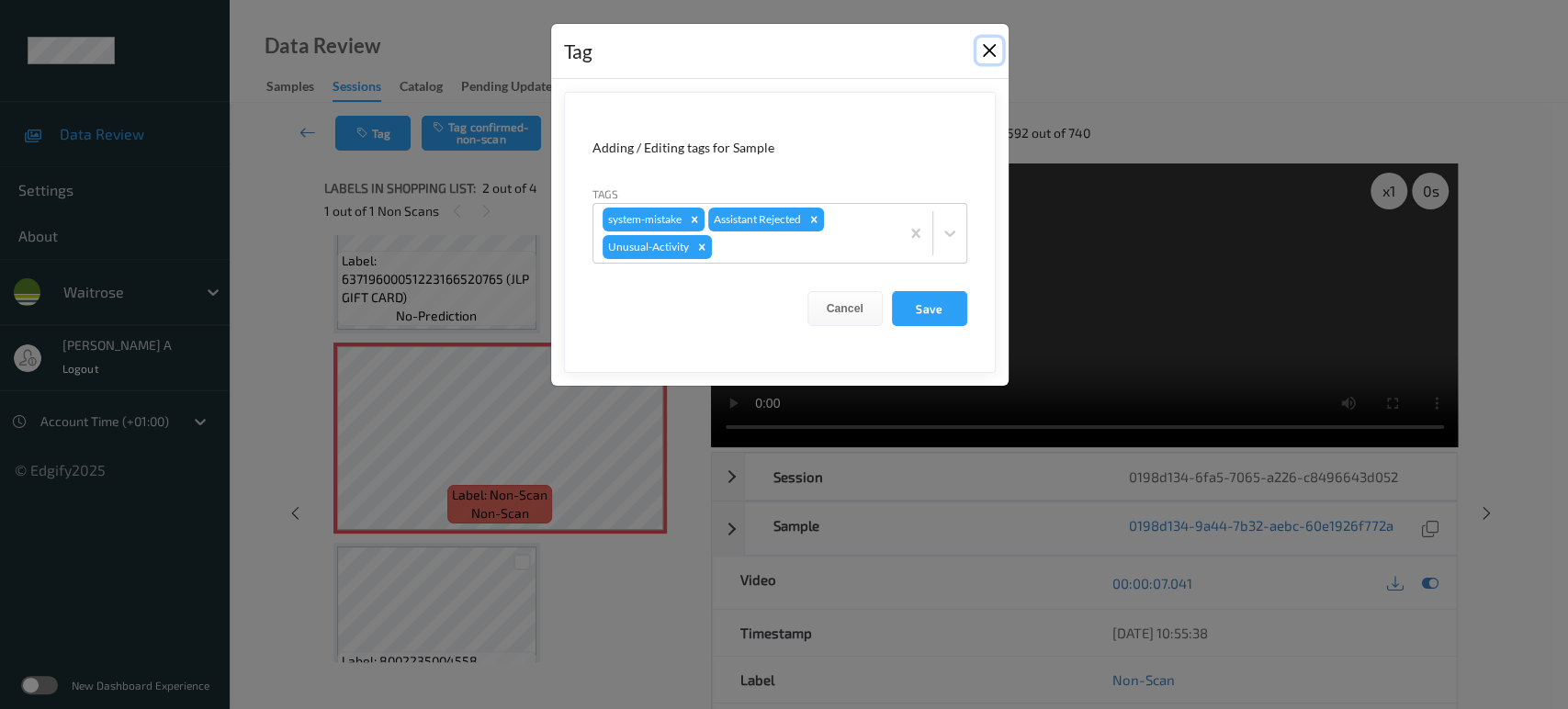
drag, startPoint x: 989, startPoint y: 55, endPoint x: 866, endPoint y: 144, distance: 151.8
click at [988, 55] on button "Close" at bounding box center [989, 50] width 25 height 25
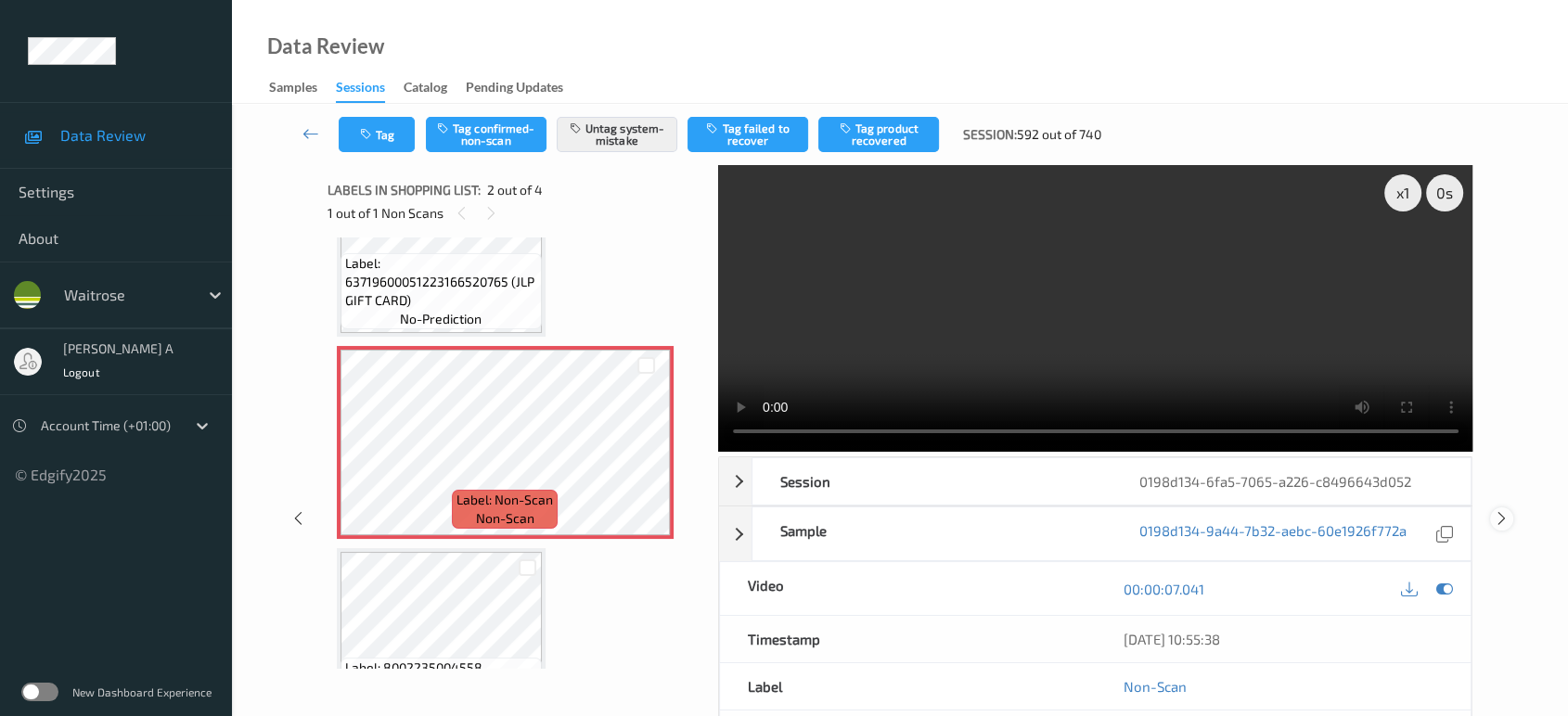
click at [1500, 517] on icon at bounding box center [1502, 518] width 16 height 17
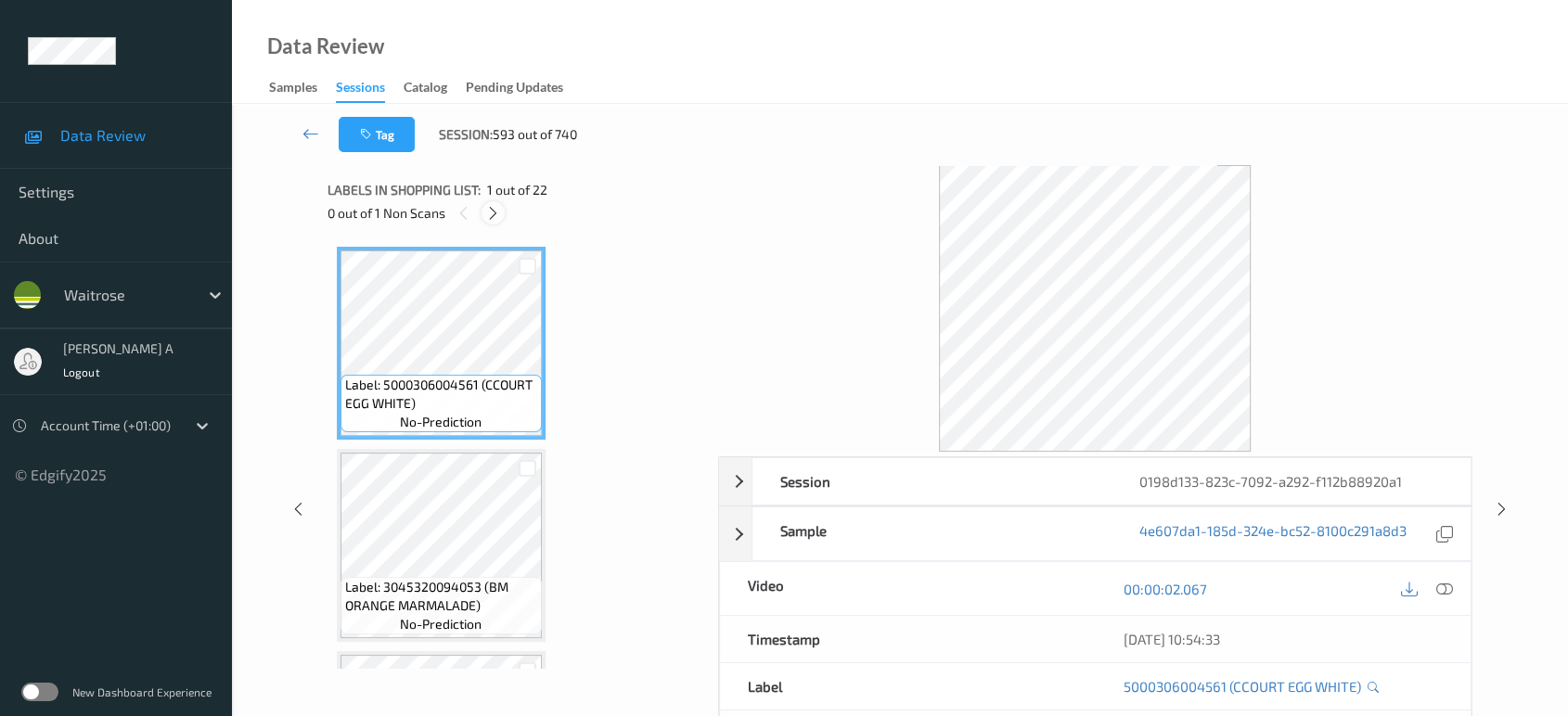
click at [496, 219] on icon at bounding box center [493, 214] width 16 height 17
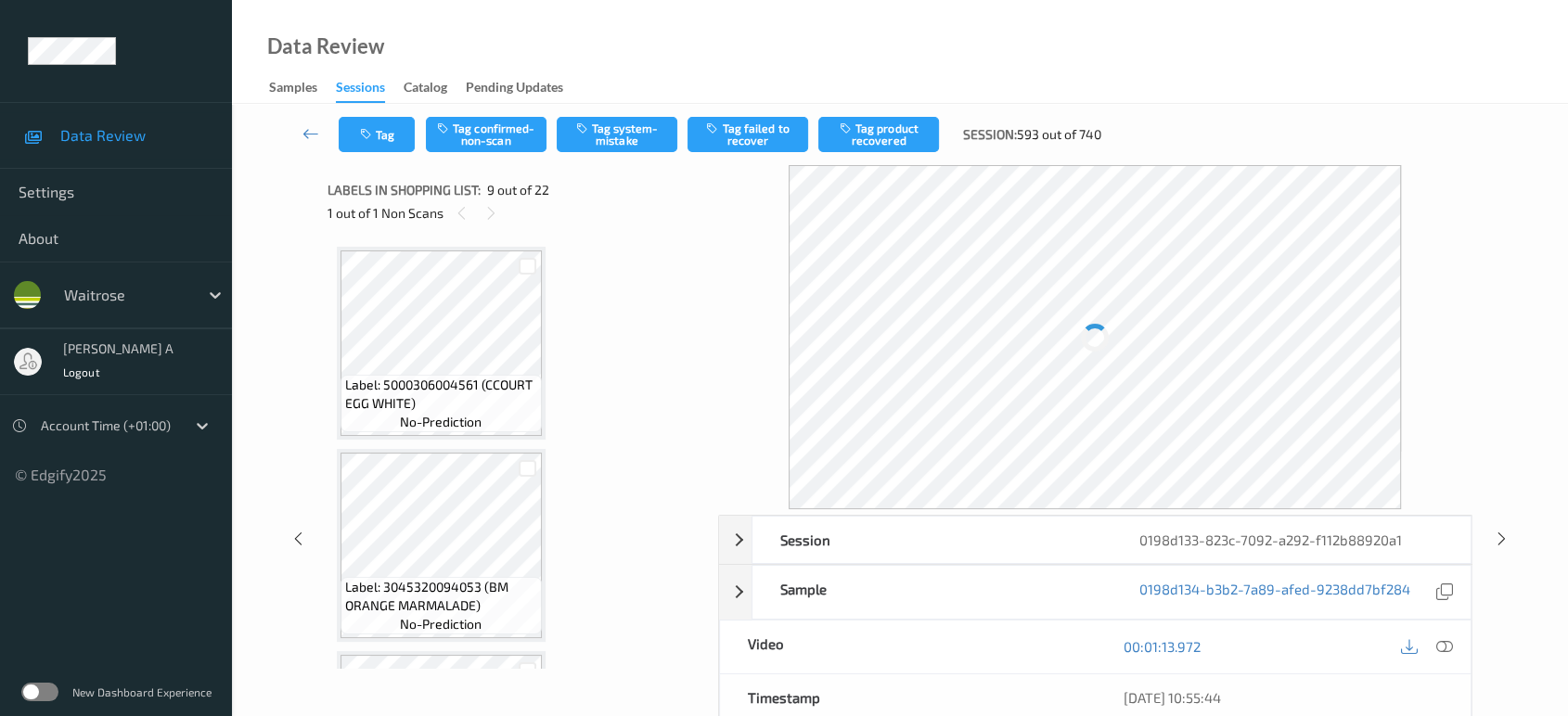
scroll to position [1418, 0]
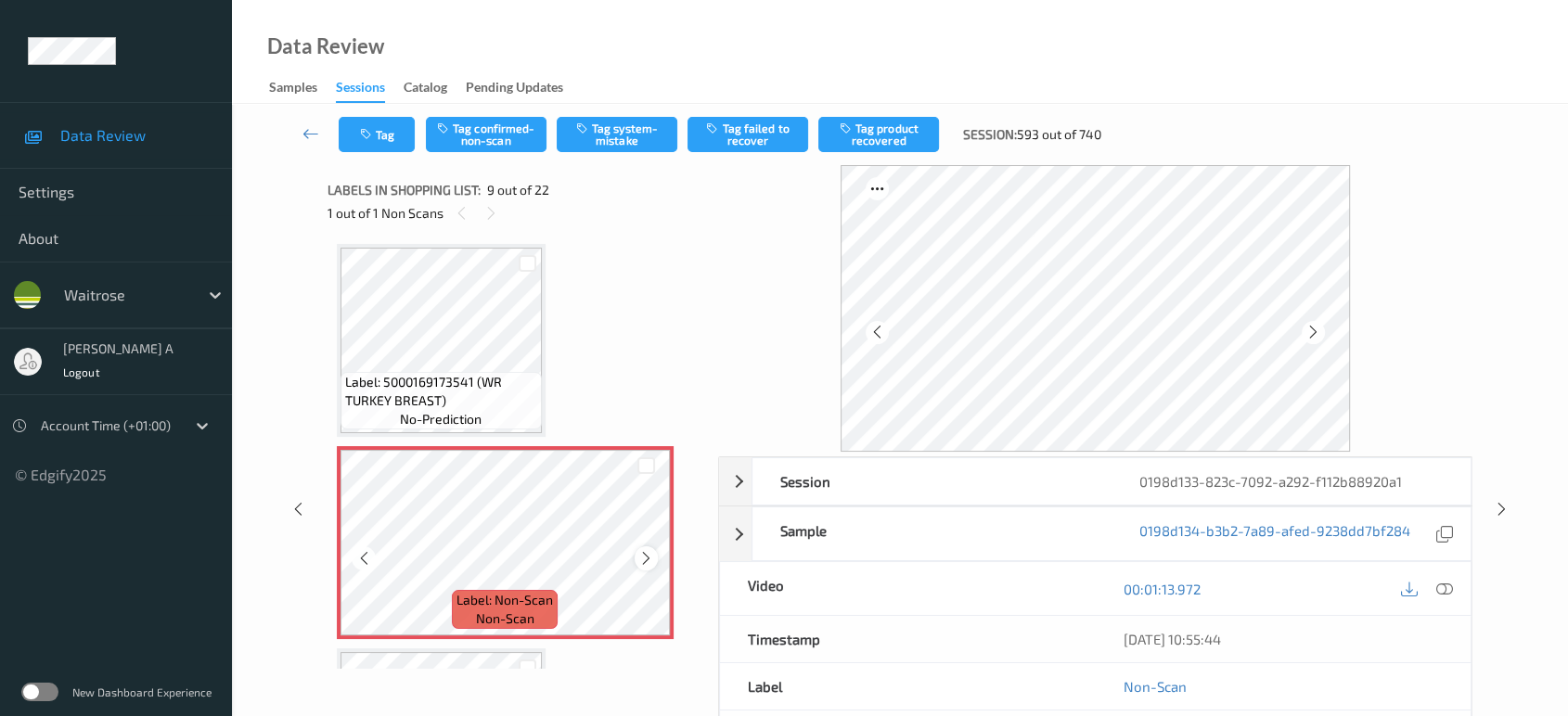
click at [653, 550] on icon at bounding box center [646, 558] width 16 height 17
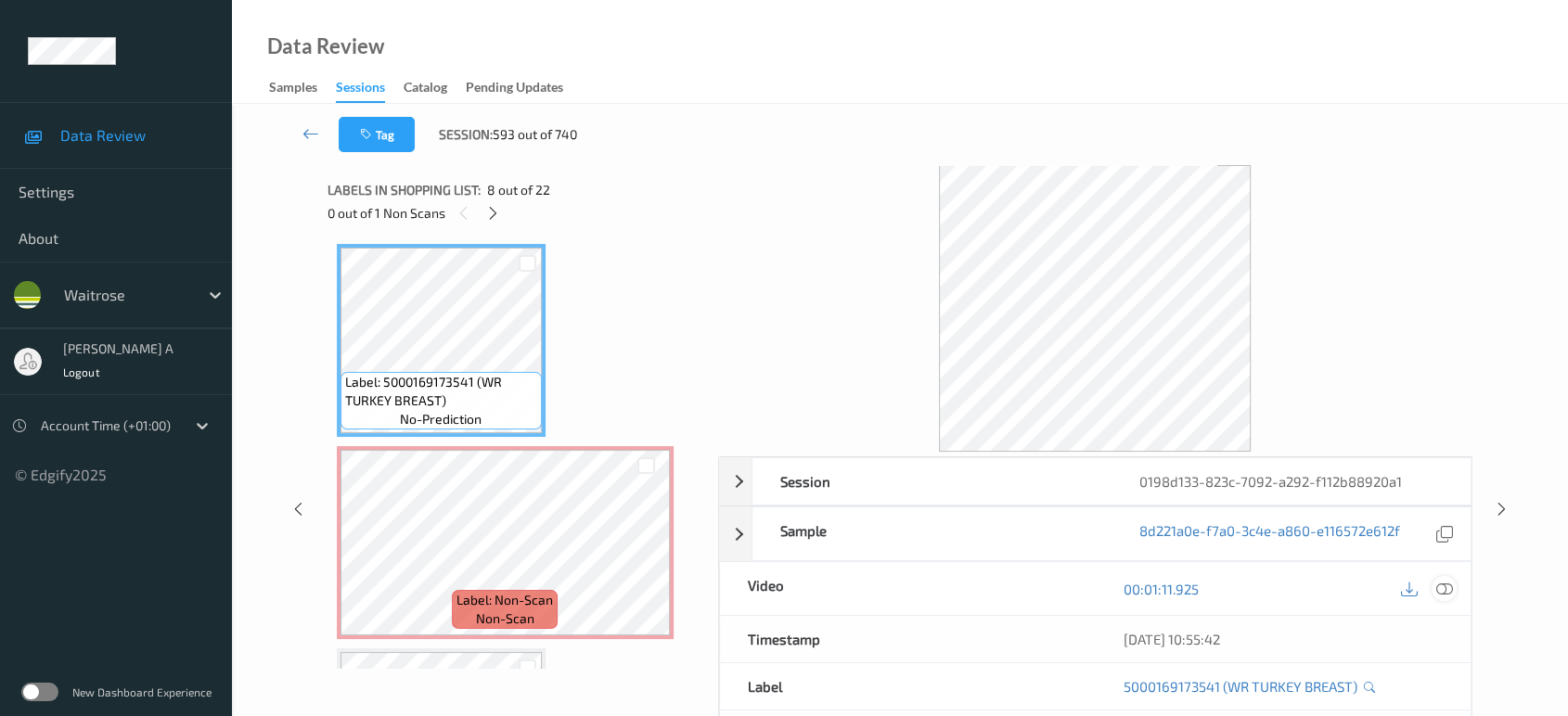
click at [1447, 587] on icon at bounding box center [1445, 589] width 17 height 17
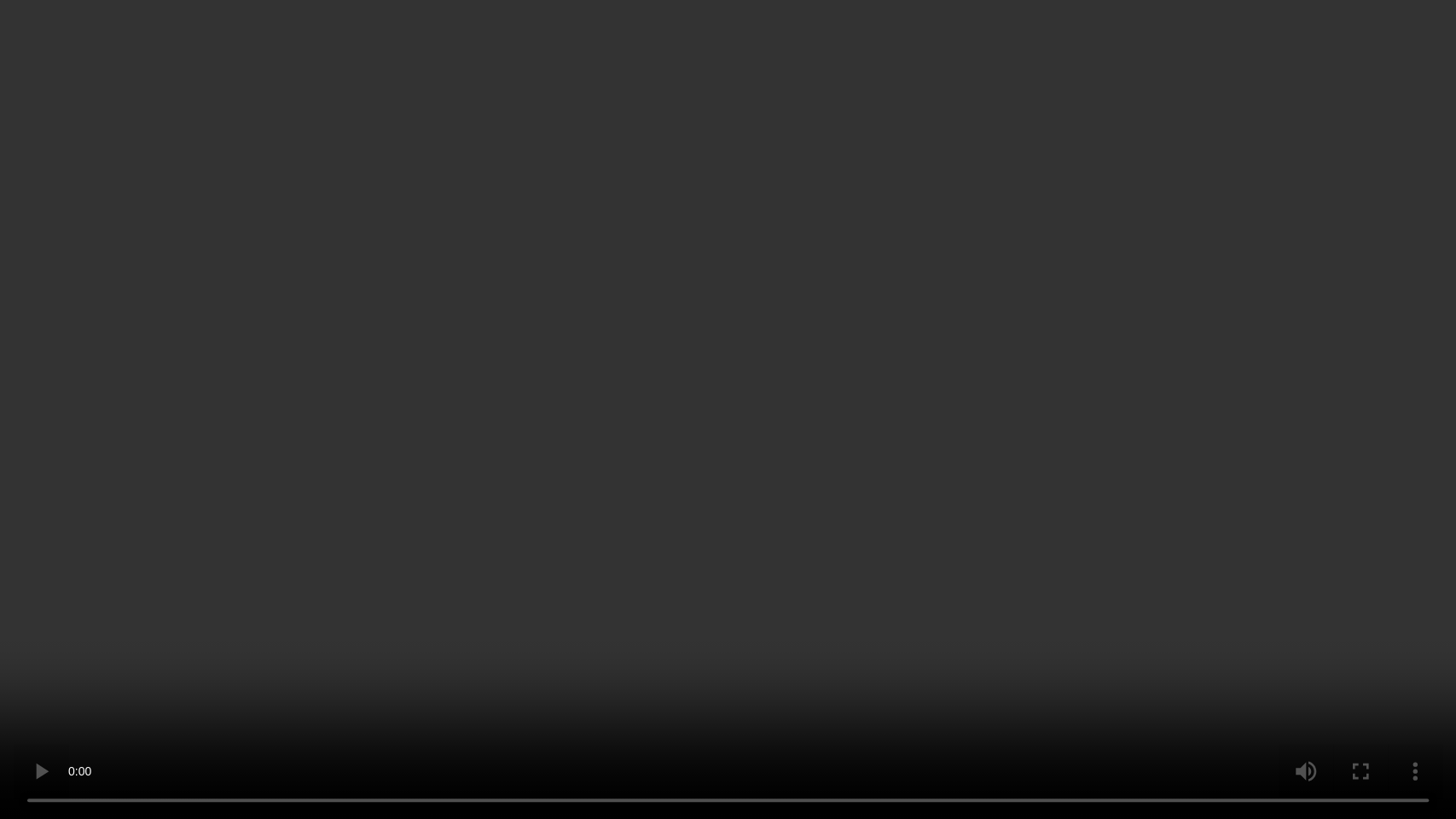
click at [700, 474] on video at bounding box center [728, 410] width 1456 height 819
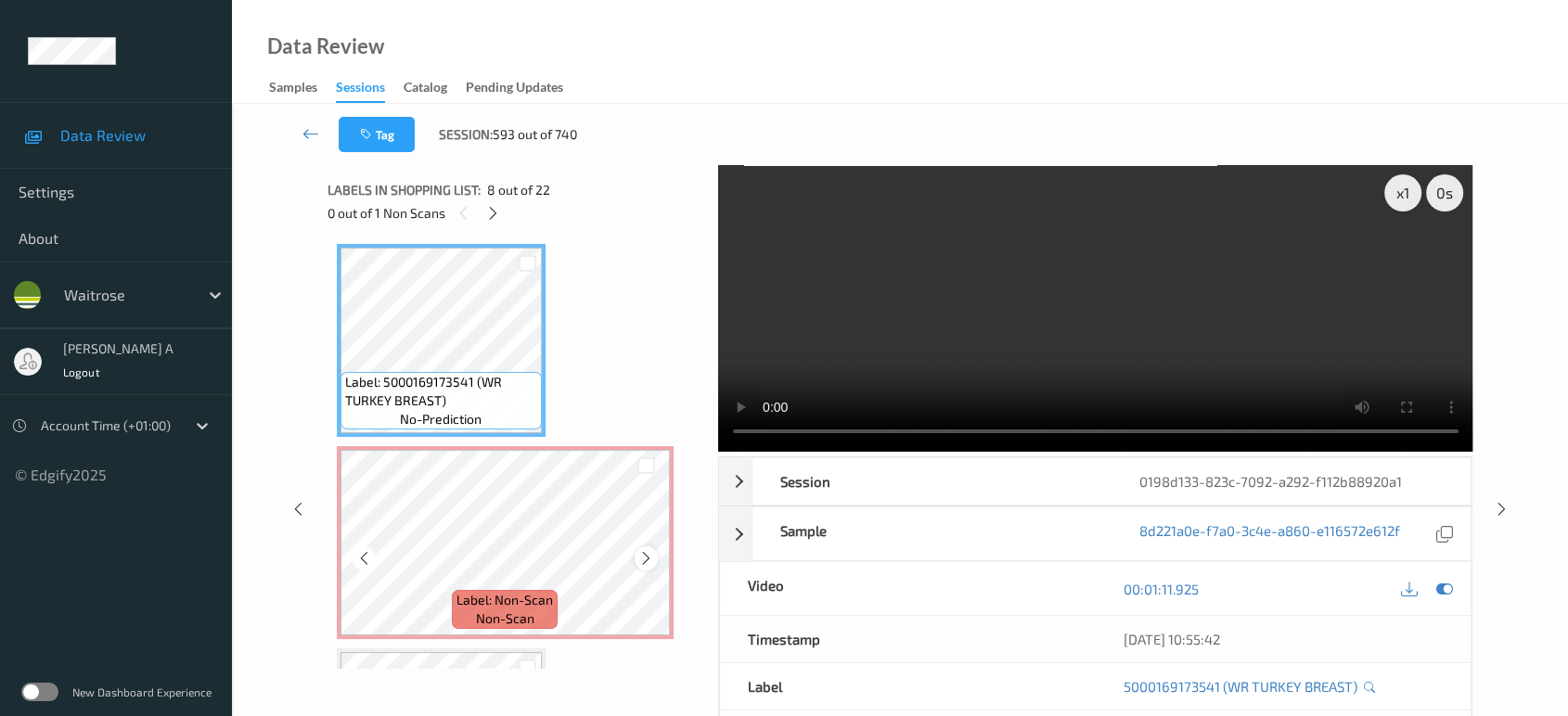
click at [644, 550] on icon at bounding box center [646, 558] width 16 height 17
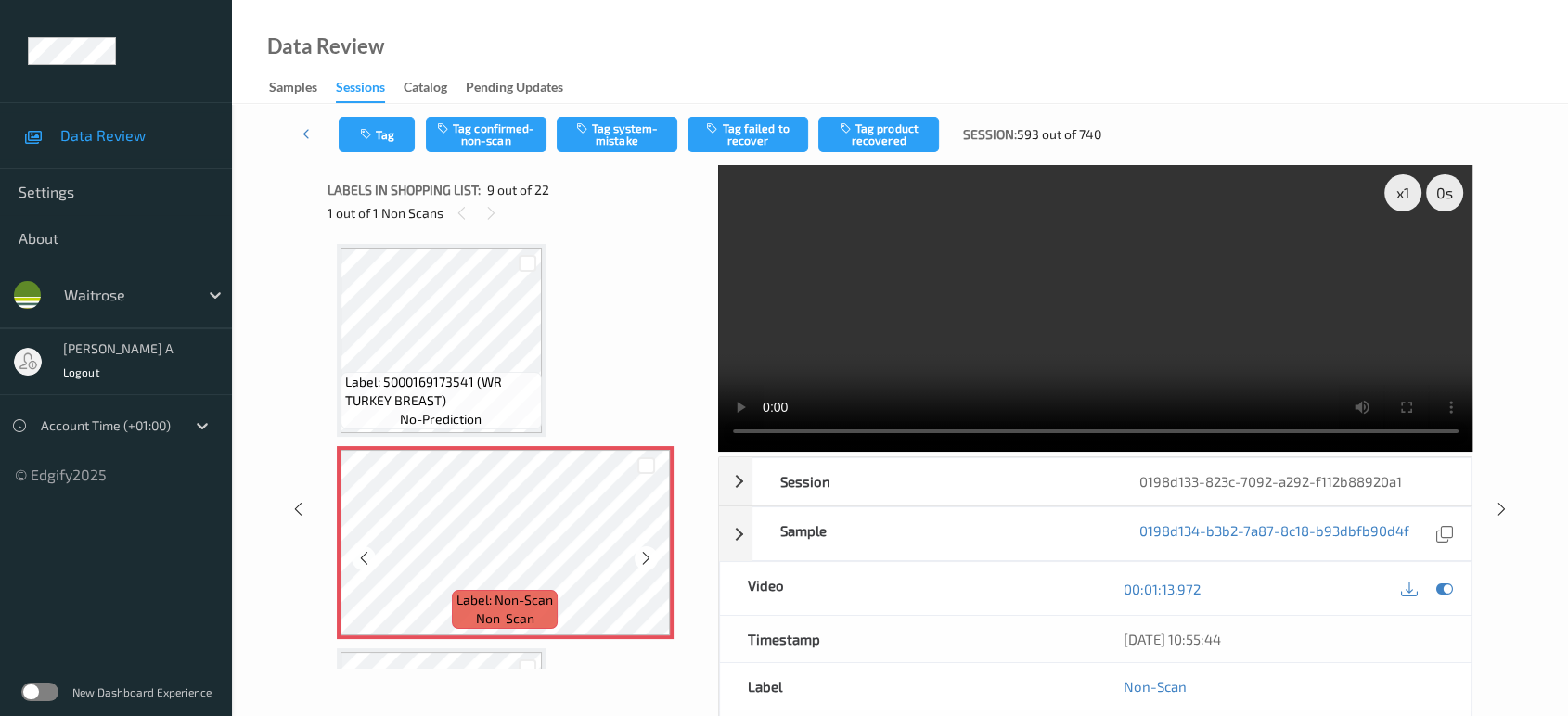
click at [644, 550] on icon at bounding box center [646, 558] width 16 height 17
click at [606, 127] on button "Tag system-mistake" at bounding box center [616, 134] width 121 height 35
click at [380, 137] on button "Tag" at bounding box center [377, 134] width 76 height 35
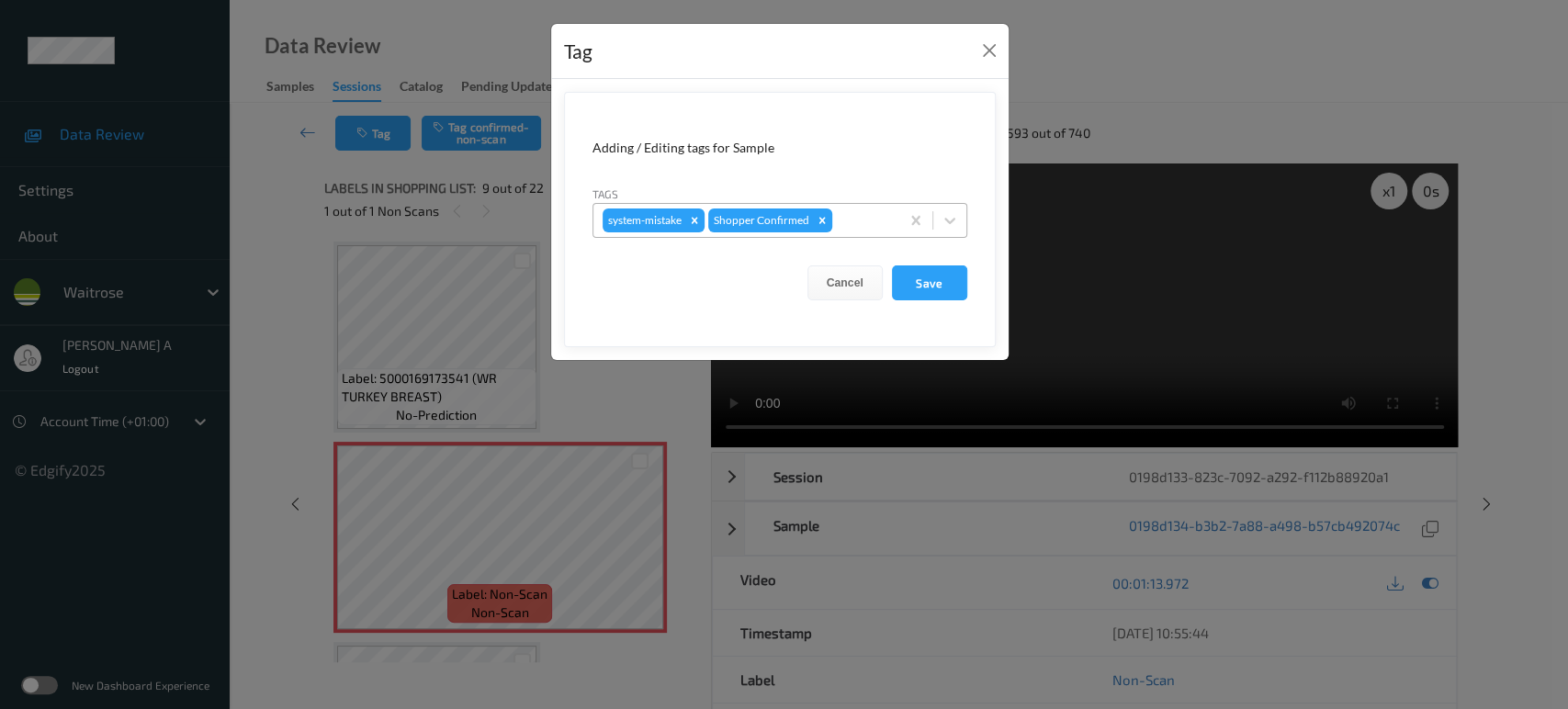
click at [863, 220] on div at bounding box center [863, 220] width 55 height 22
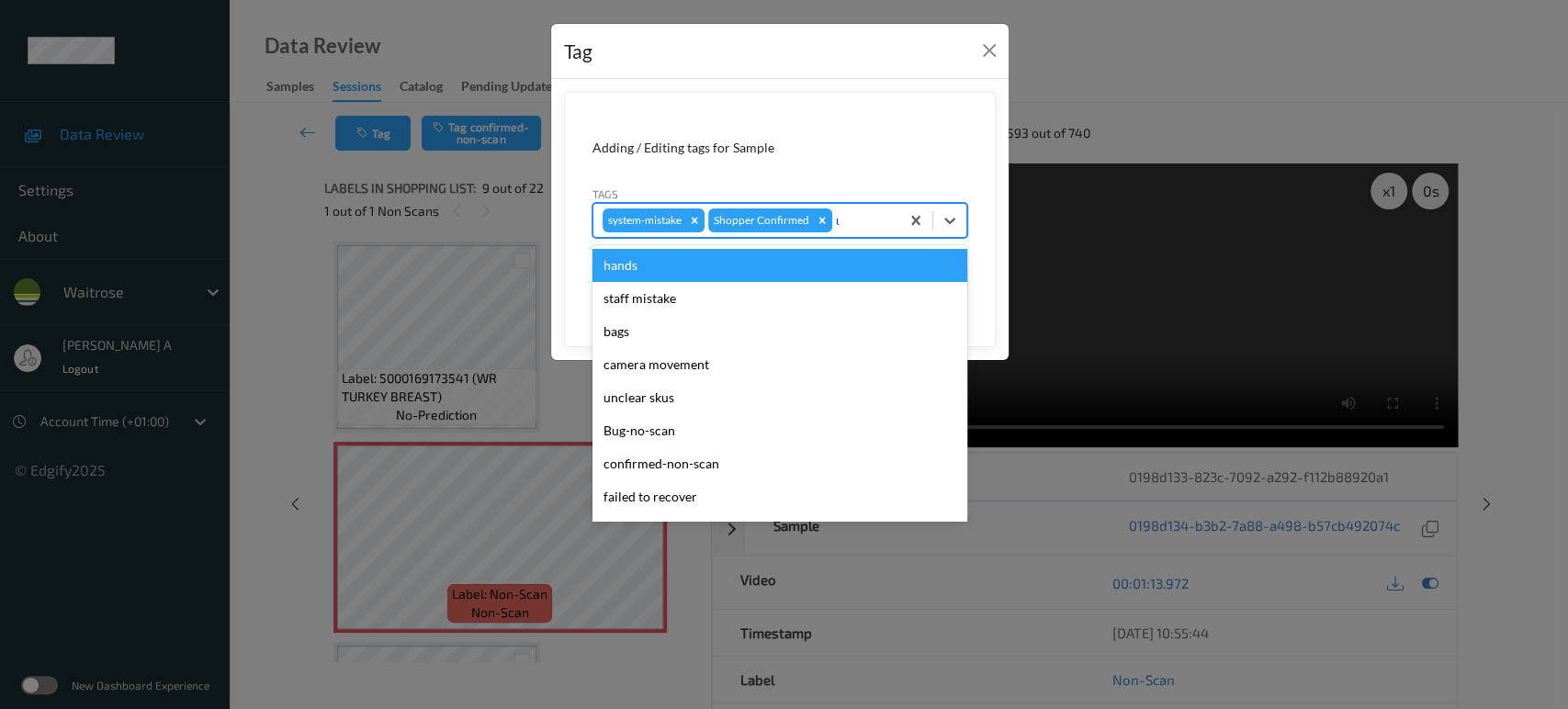
type input "un"
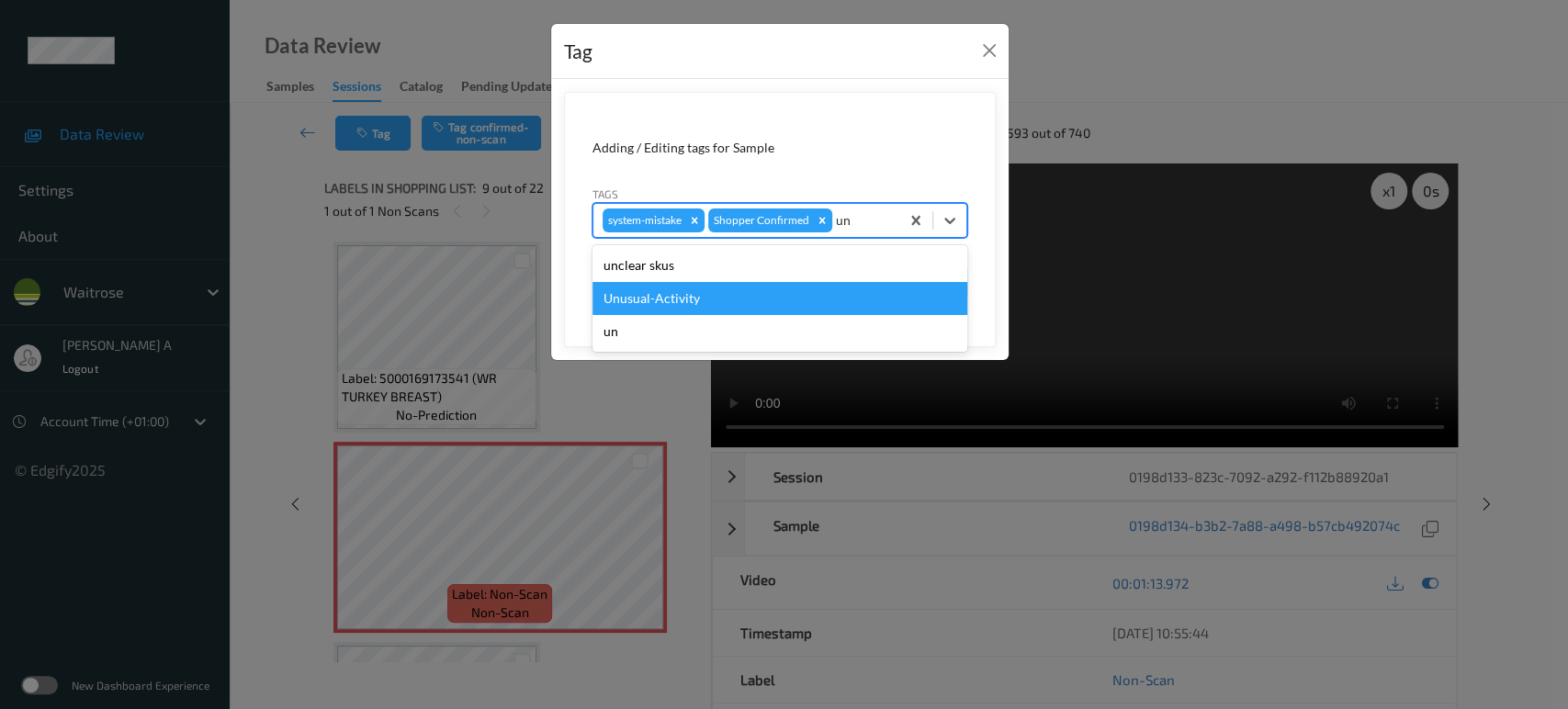
click at [698, 297] on div "Unusual-Activity" at bounding box center [780, 298] width 375 height 33
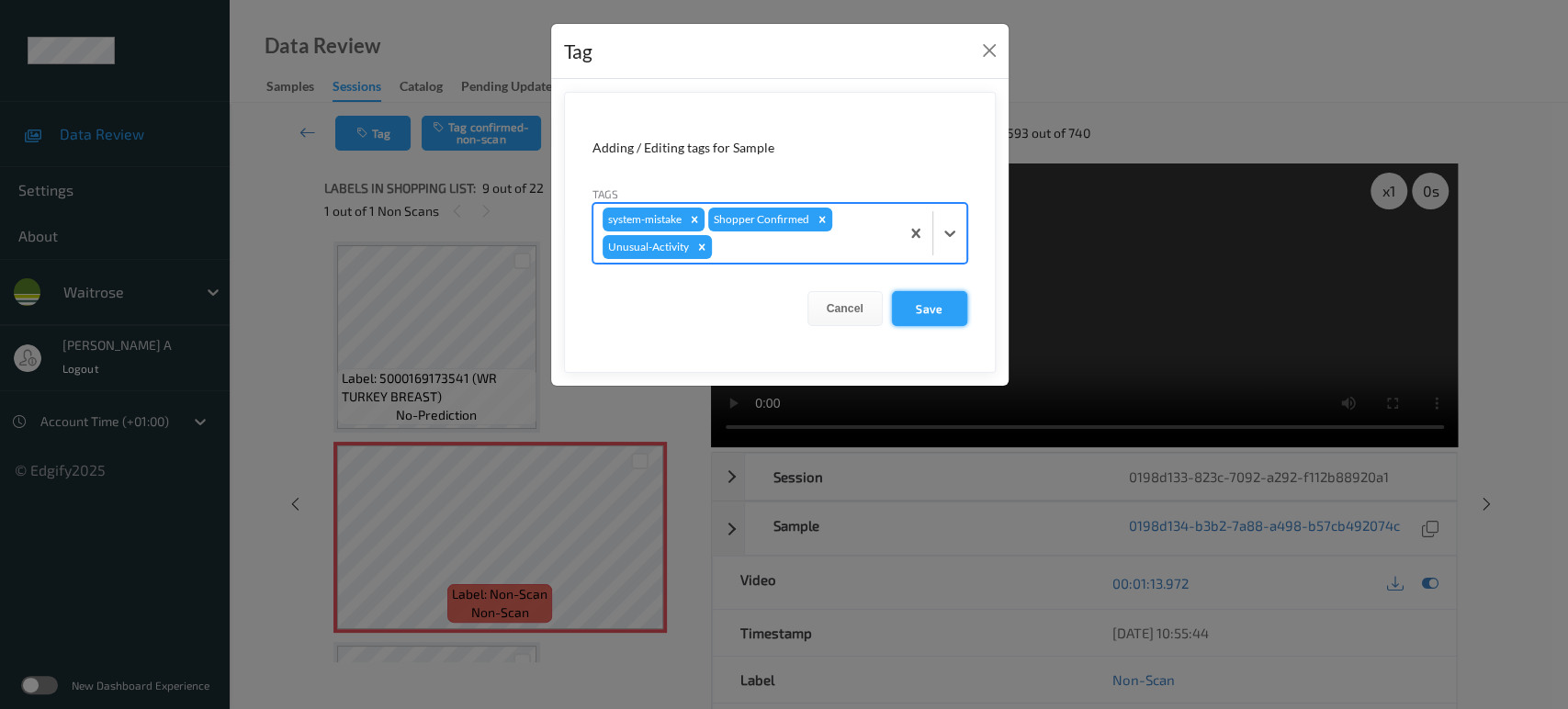
click at [943, 311] on button "Save" at bounding box center [929, 308] width 75 height 35
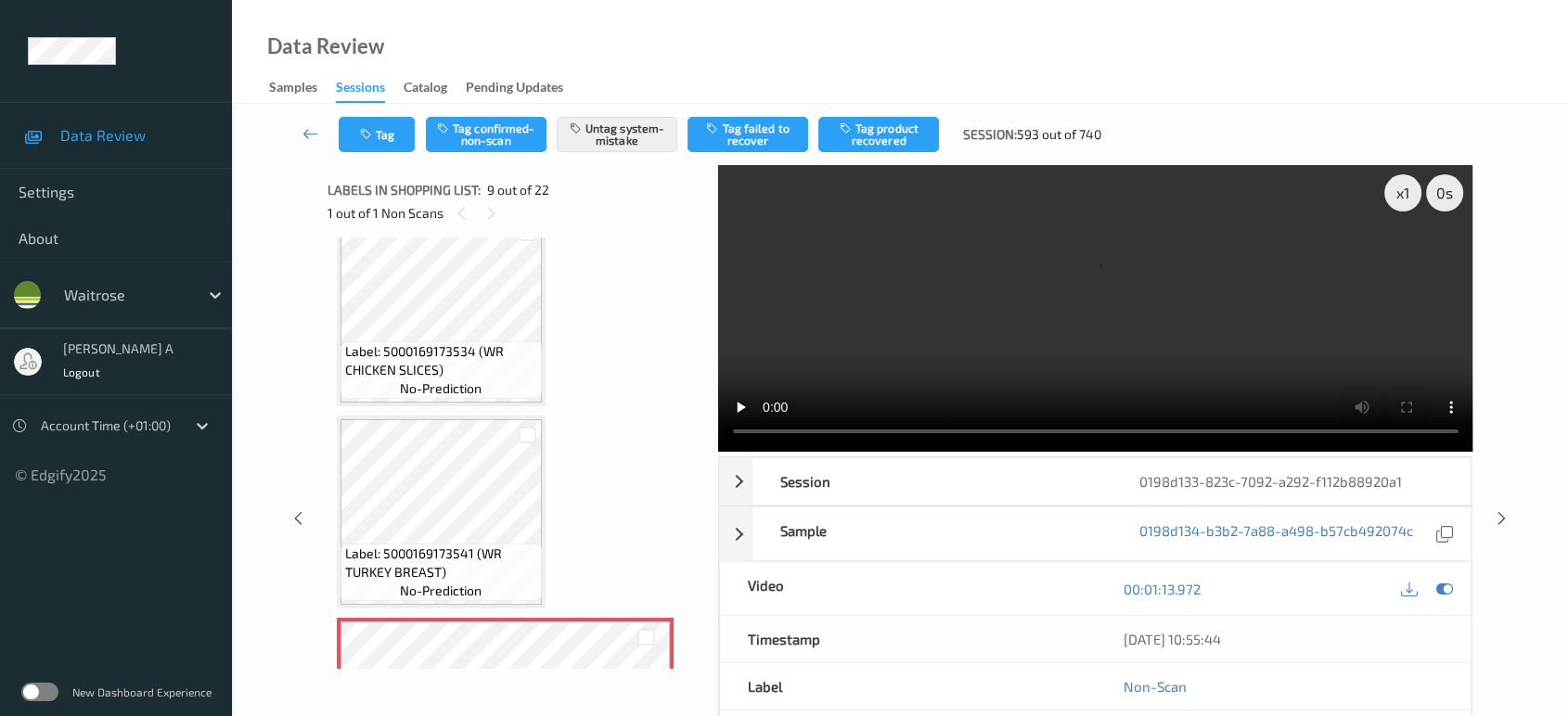
scroll to position [1213, 0]
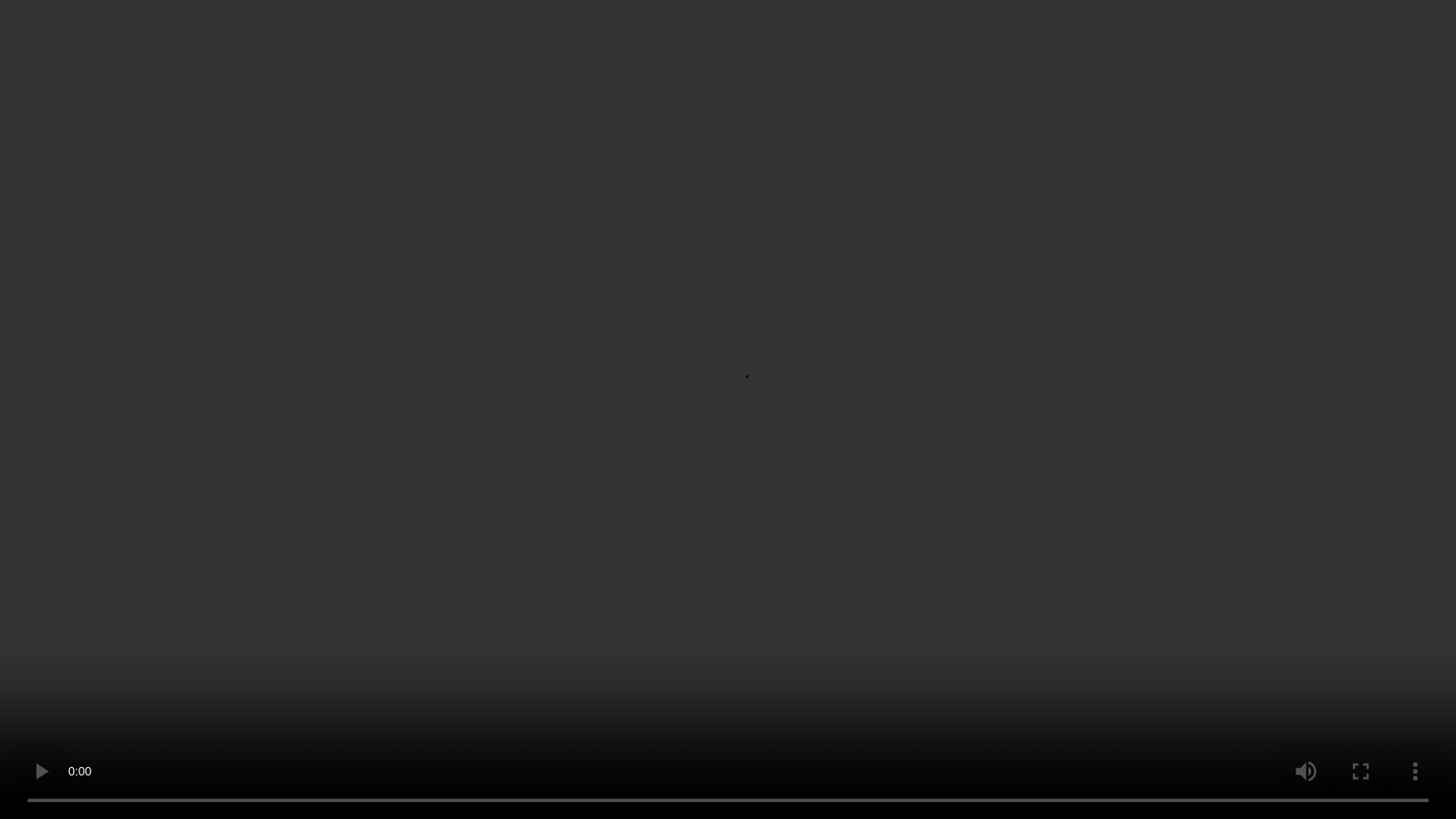
click at [888, 389] on video at bounding box center [728, 410] width 1456 height 819
click at [657, 384] on video at bounding box center [728, 410] width 1456 height 819
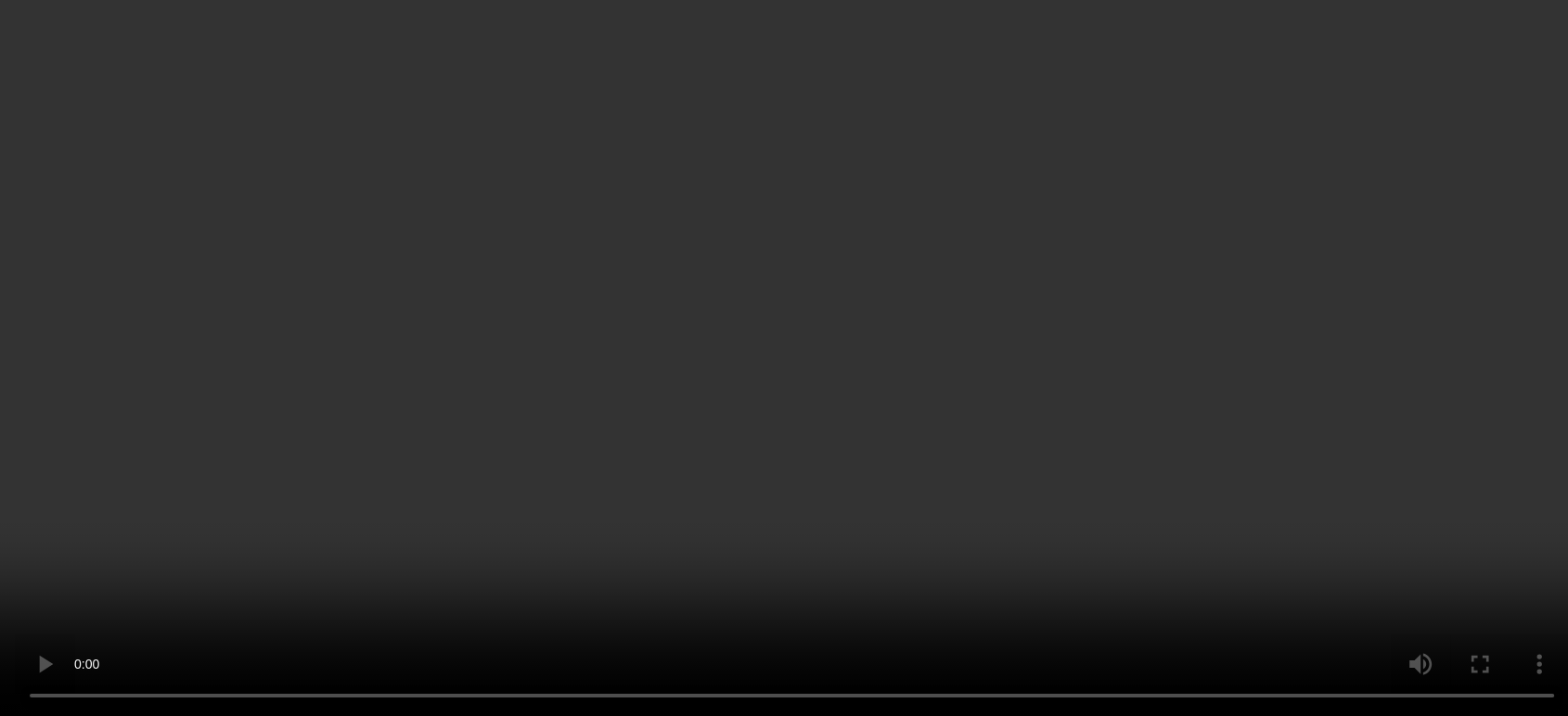
scroll to position [1521, 0]
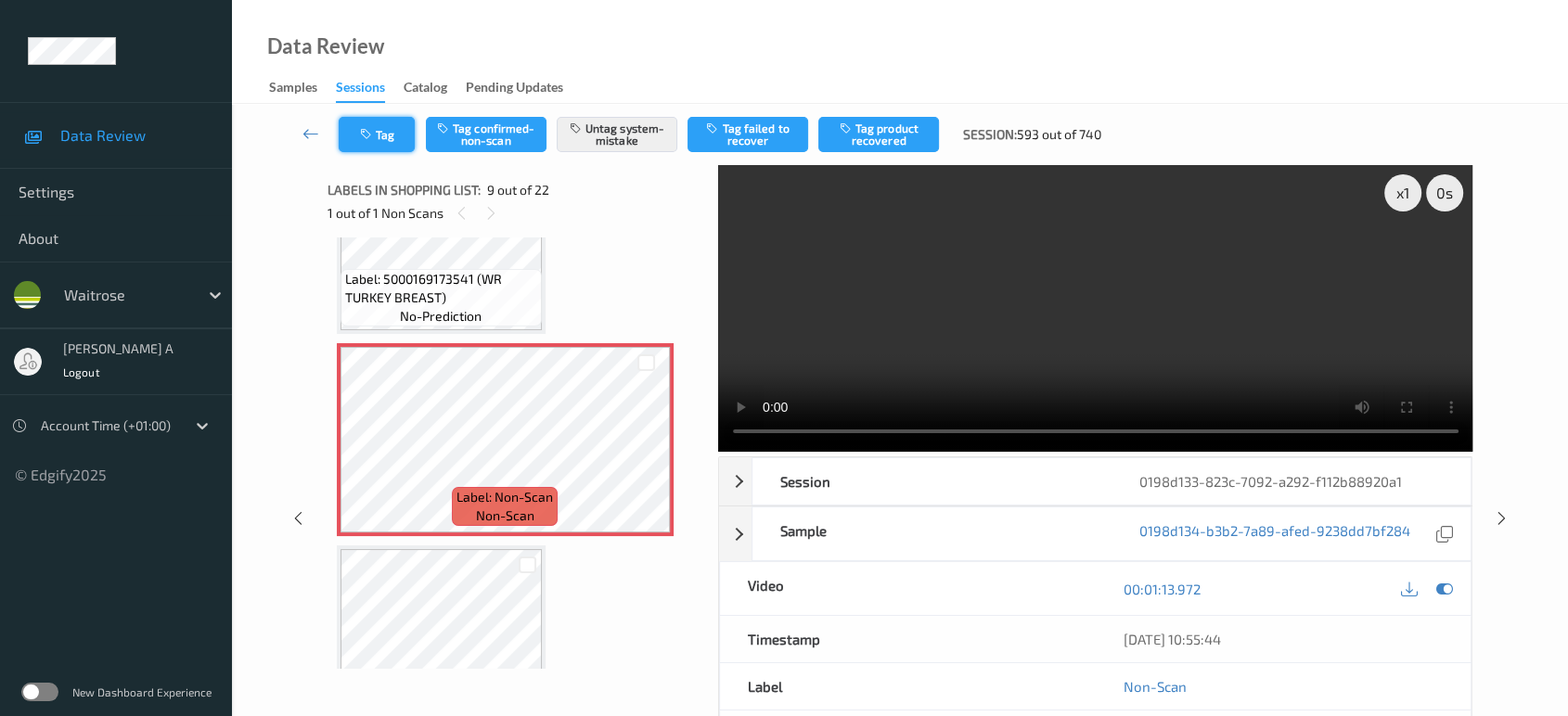
click at [366, 140] on icon "button" at bounding box center [368, 135] width 16 height 13
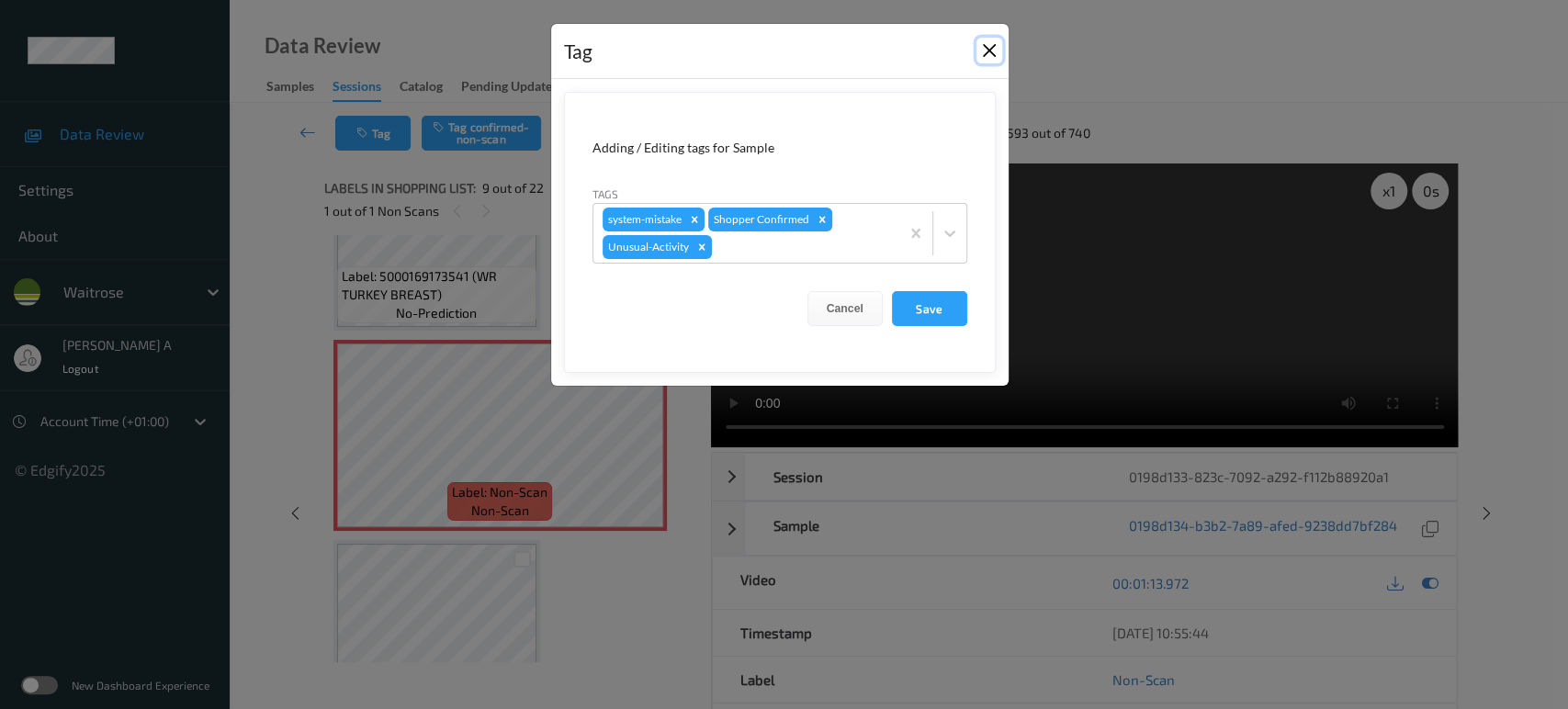
click at [989, 55] on button "Close" at bounding box center [989, 50] width 25 height 25
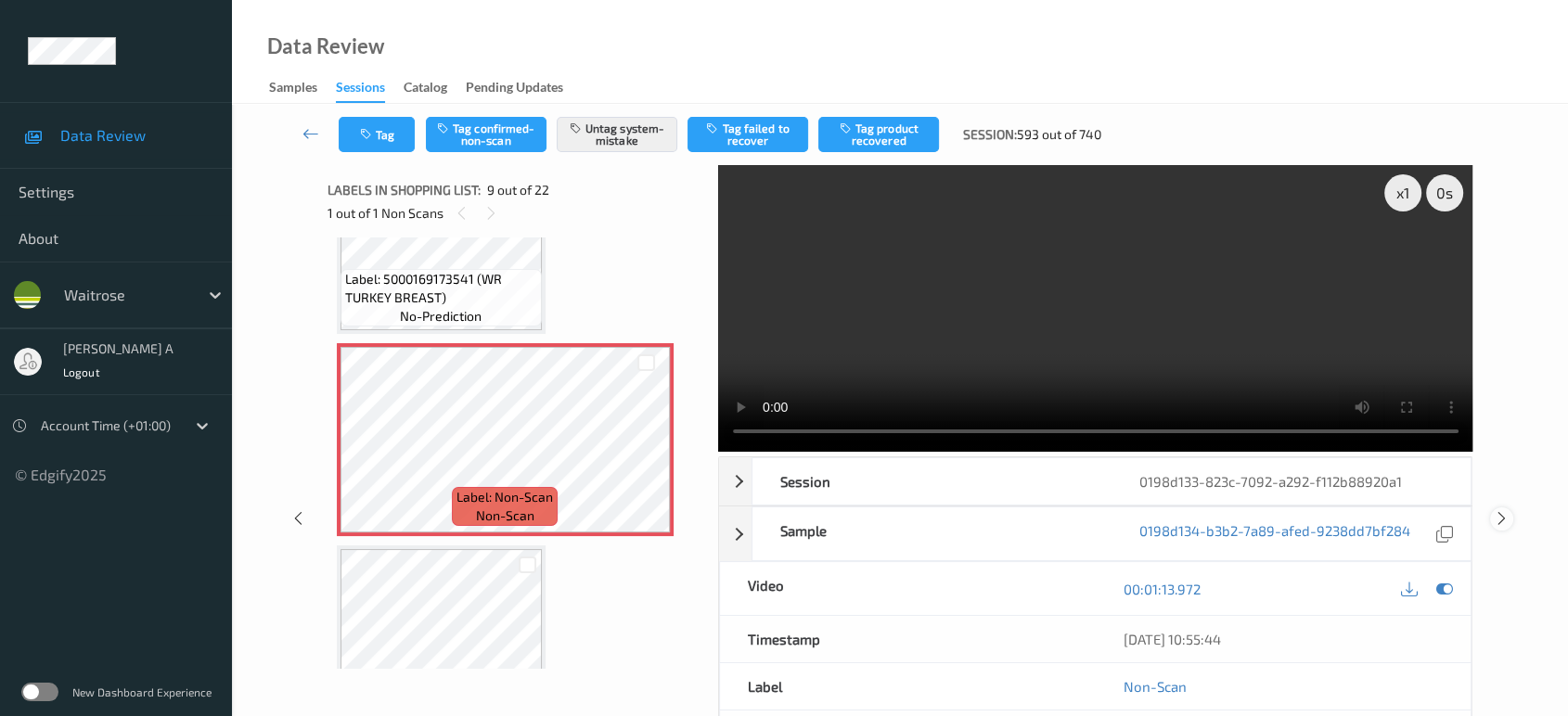
click at [1506, 518] on icon at bounding box center [1502, 518] width 16 height 17
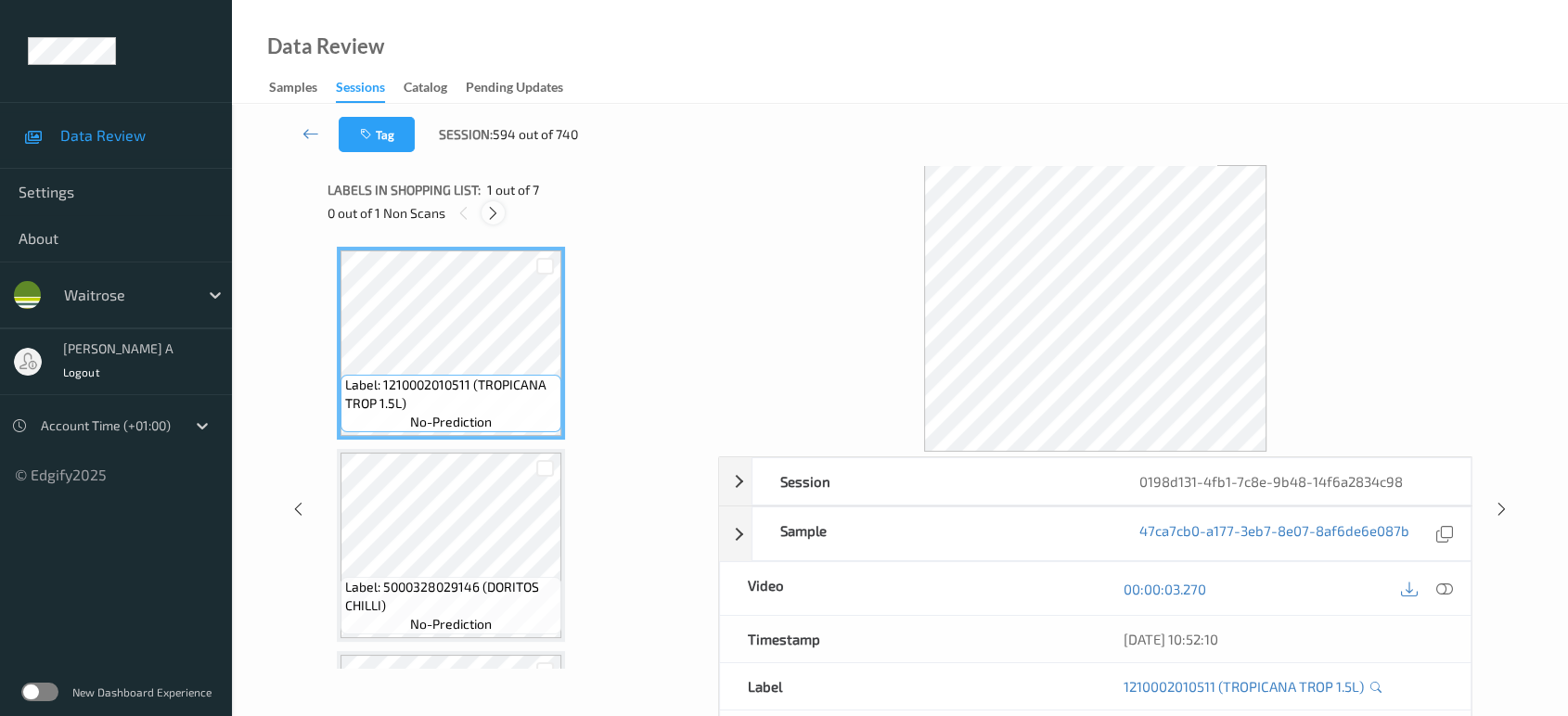
click at [494, 215] on icon at bounding box center [493, 214] width 16 height 17
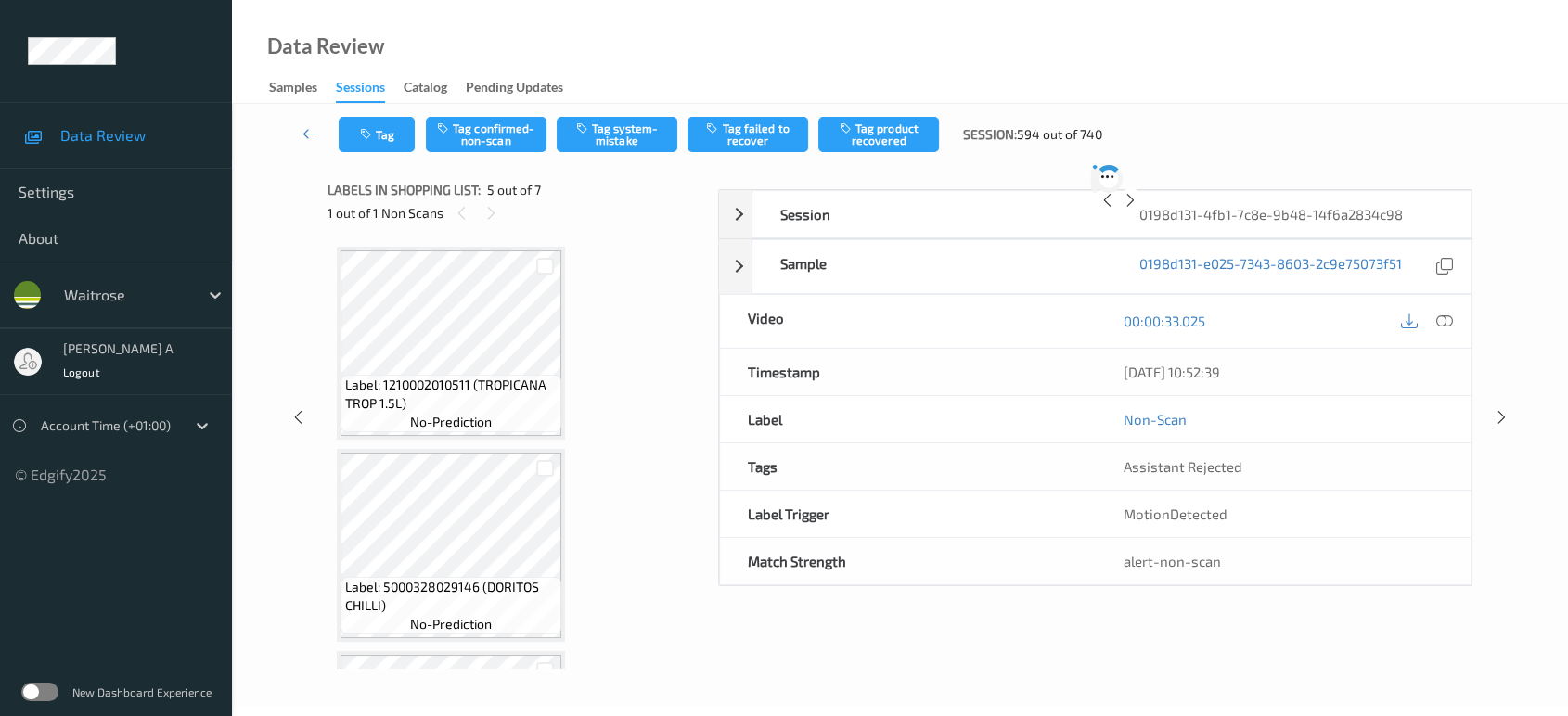
scroll to position [613, 0]
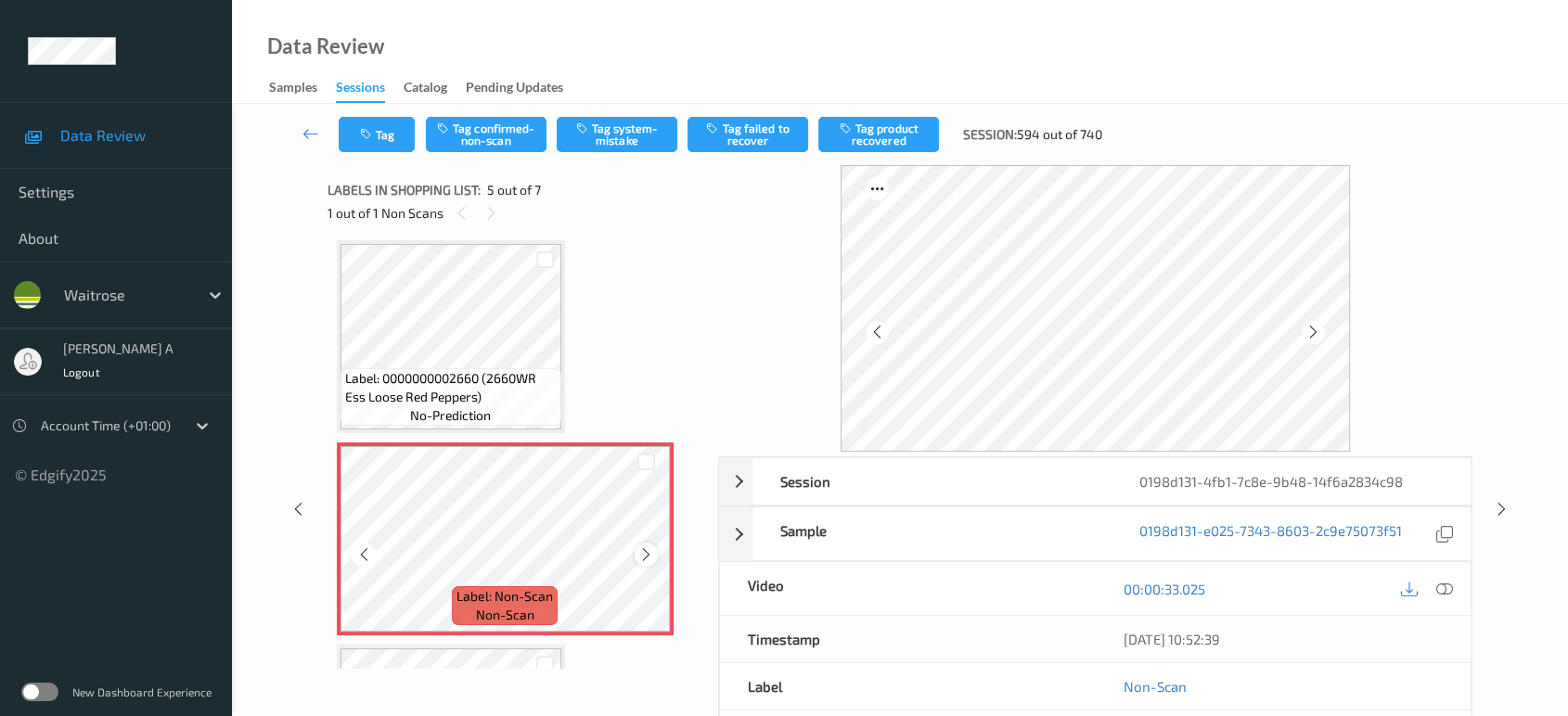
click at [644, 549] on icon at bounding box center [646, 555] width 16 height 17
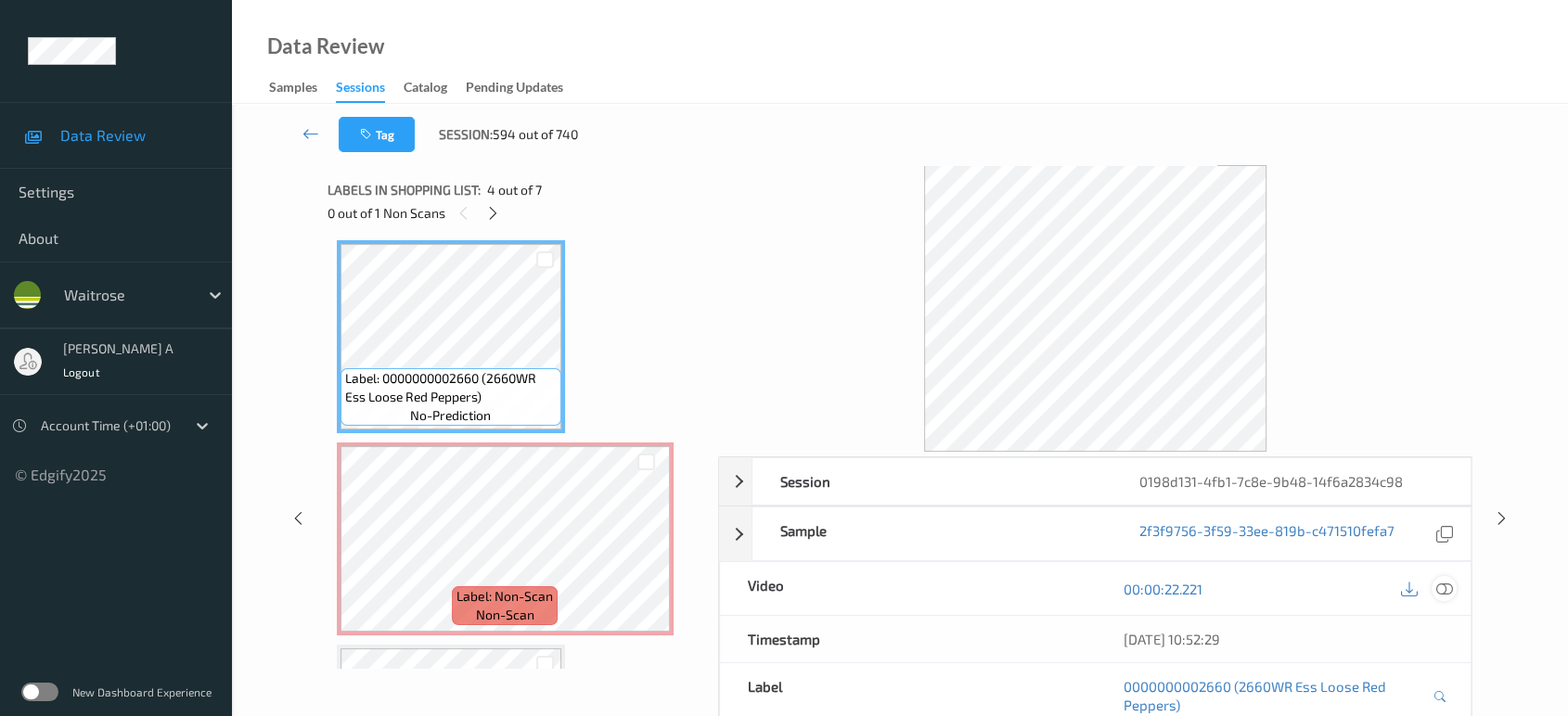
click at [1447, 585] on icon at bounding box center [1445, 589] width 17 height 17
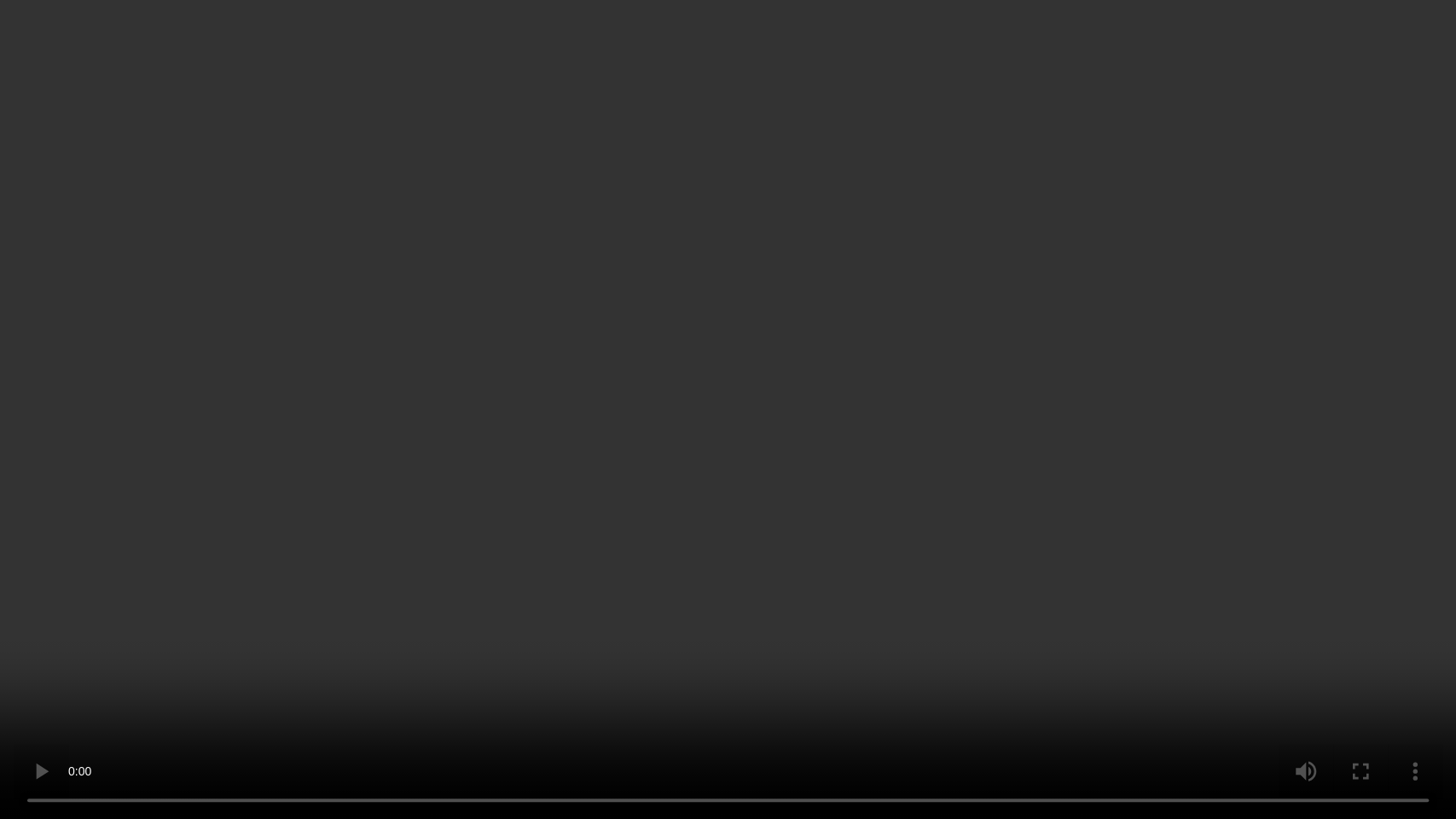
drag, startPoint x: 648, startPoint y: 377, endPoint x: 692, endPoint y: 81, distance: 299.3
click at [652, 375] on video at bounding box center [728, 410] width 1456 height 819
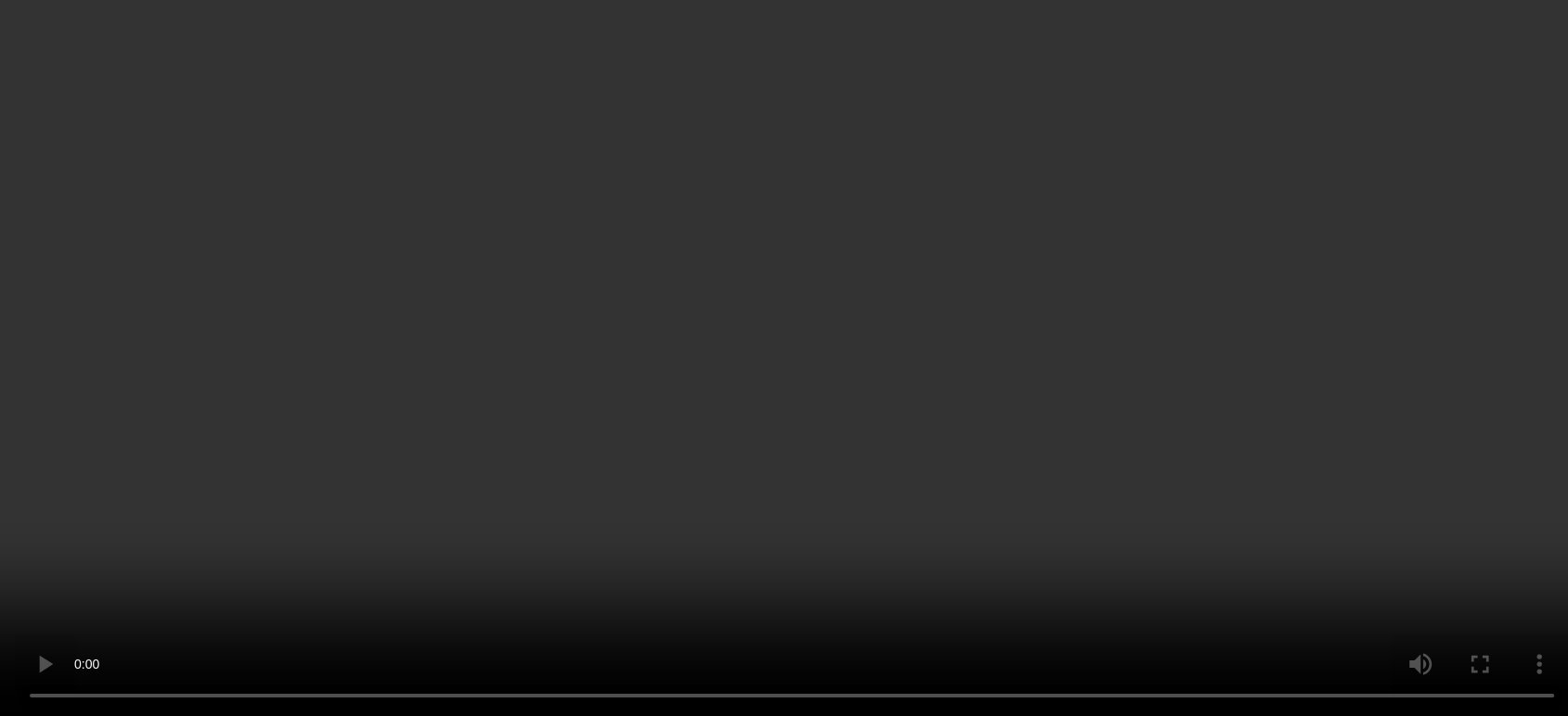
scroll to position [407, 0]
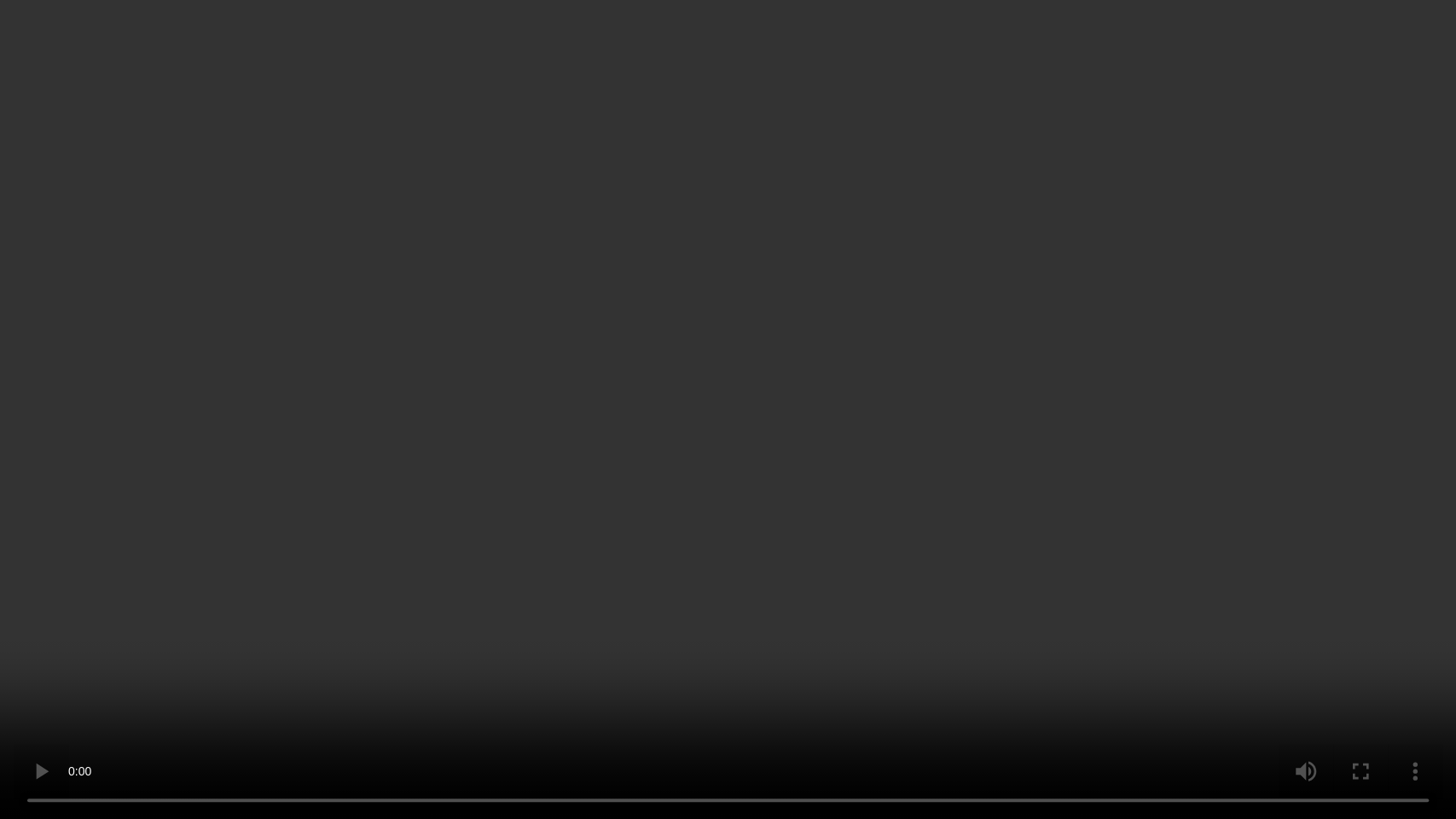
click at [635, 485] on video at bounding box center [728, 410] width 1456 height 819
click at [533, 491] on video at bounding box center [728, 410] width 1456 height 819
click at [746, 371] on video at bounding box center [728, 410] width 1456 height 819
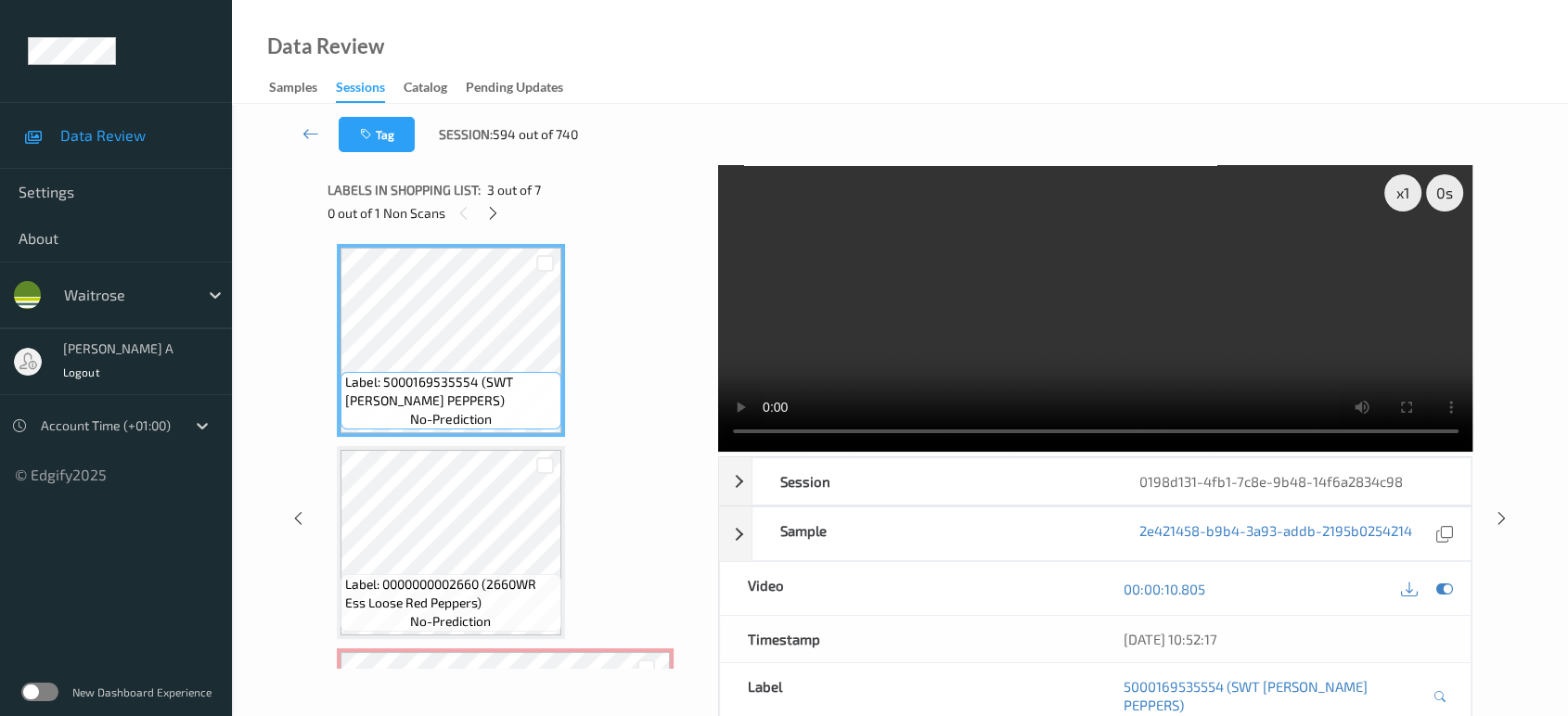
click at [972, 311] on video at bounding box center [1095, 309] width 755 height 287
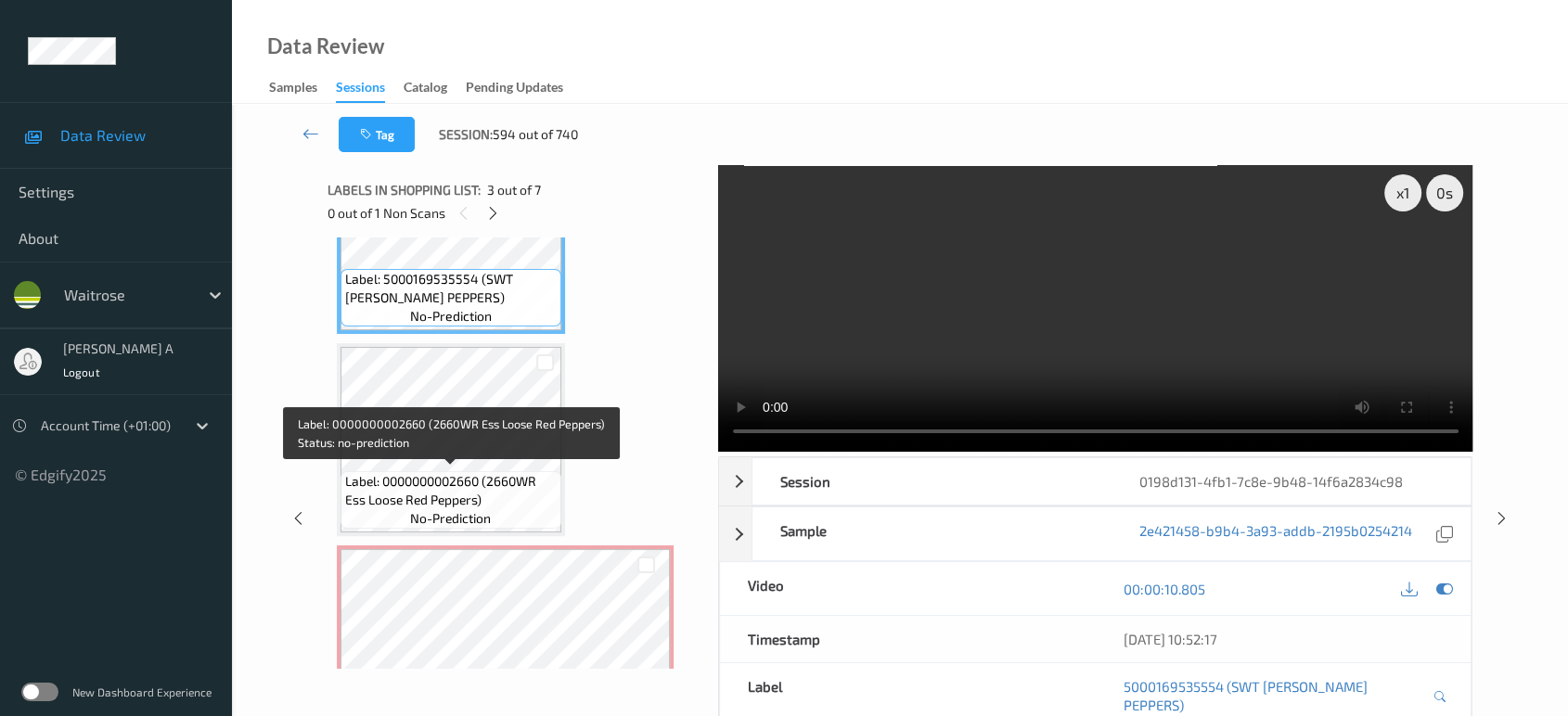
scroll to position [613, 0]
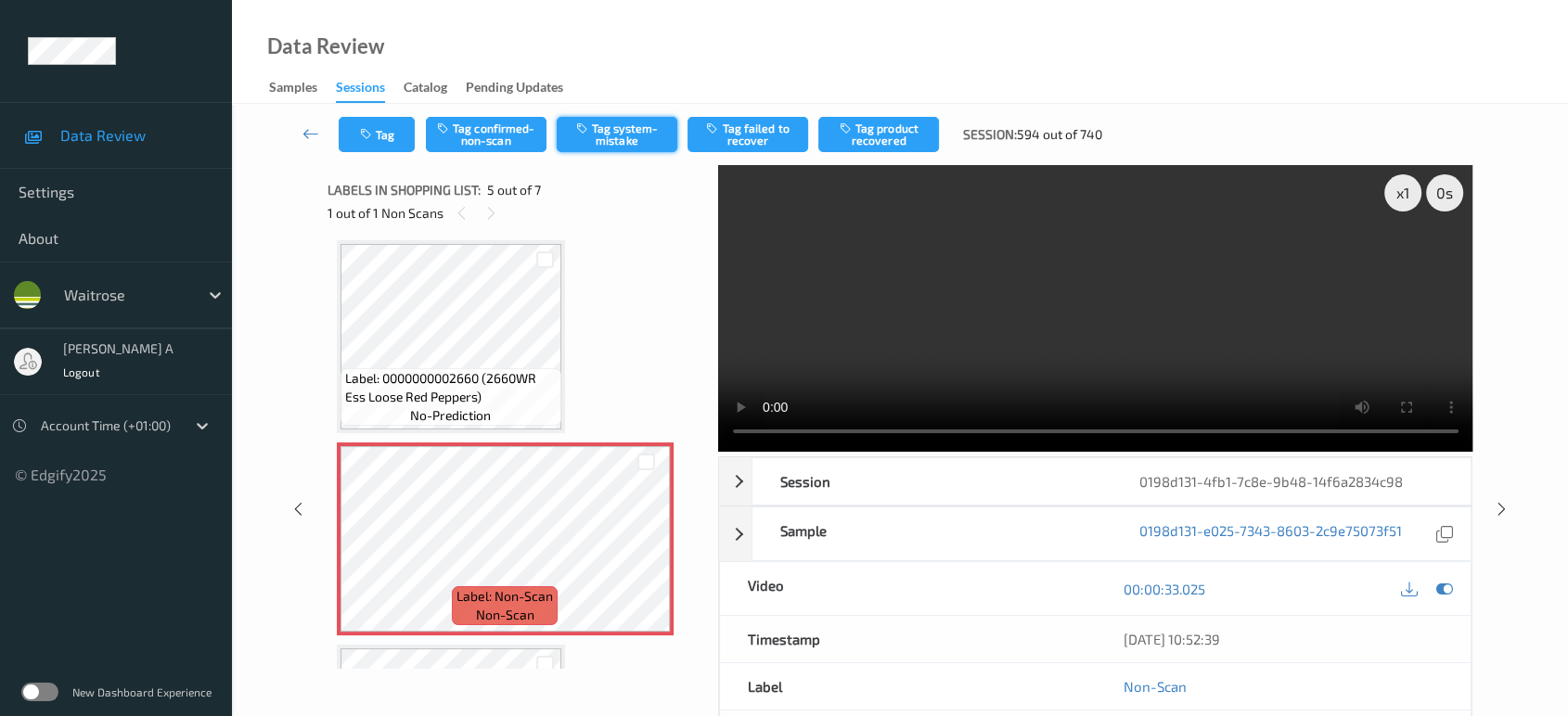
click at [646, 133] on button "Tag system-mistake" at bounding box center [616, 134] width 121 height 35
click at [366, 130] on icon "button" at bounding box center [368, 135] width 16 height 13
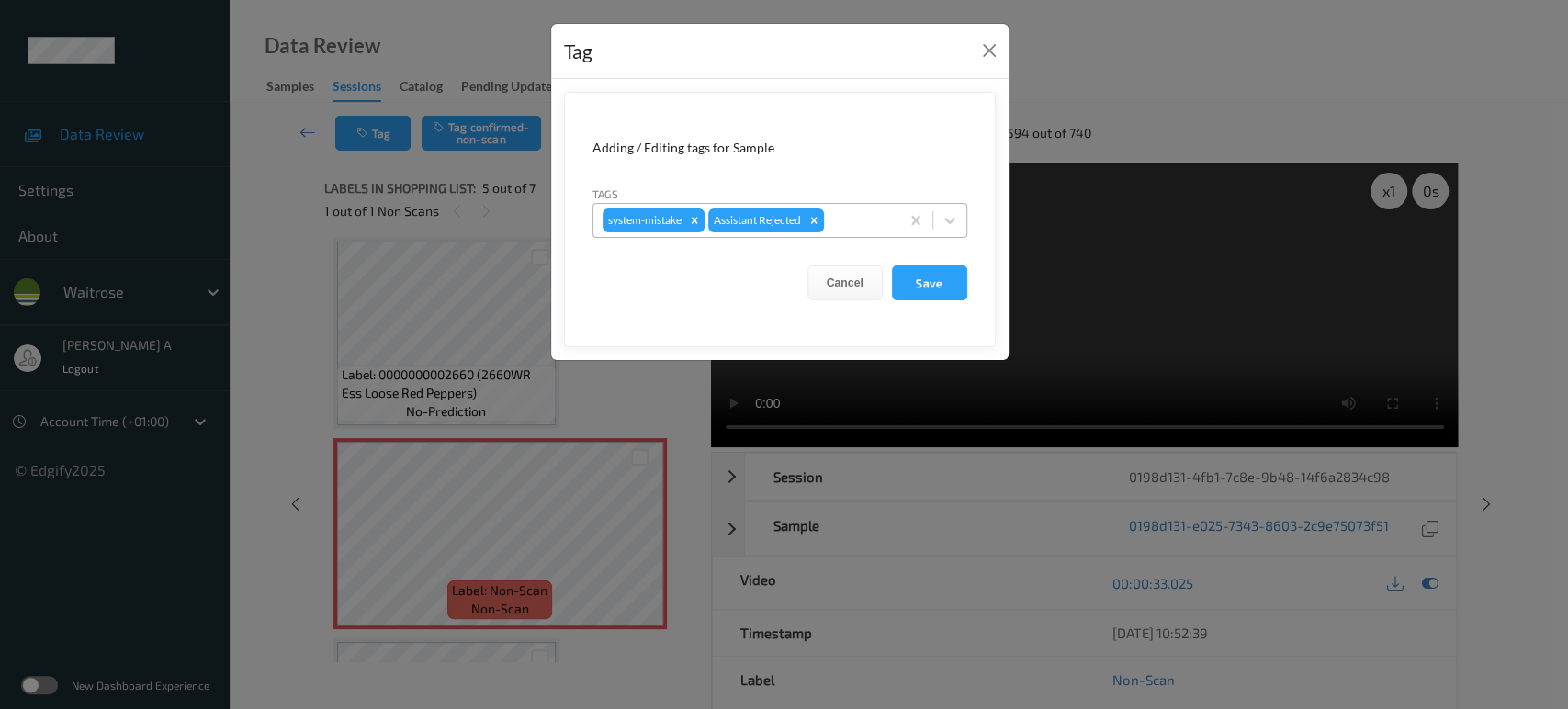
click at [863, 222] on div at bounding box center [859, 220] width 62 height 22
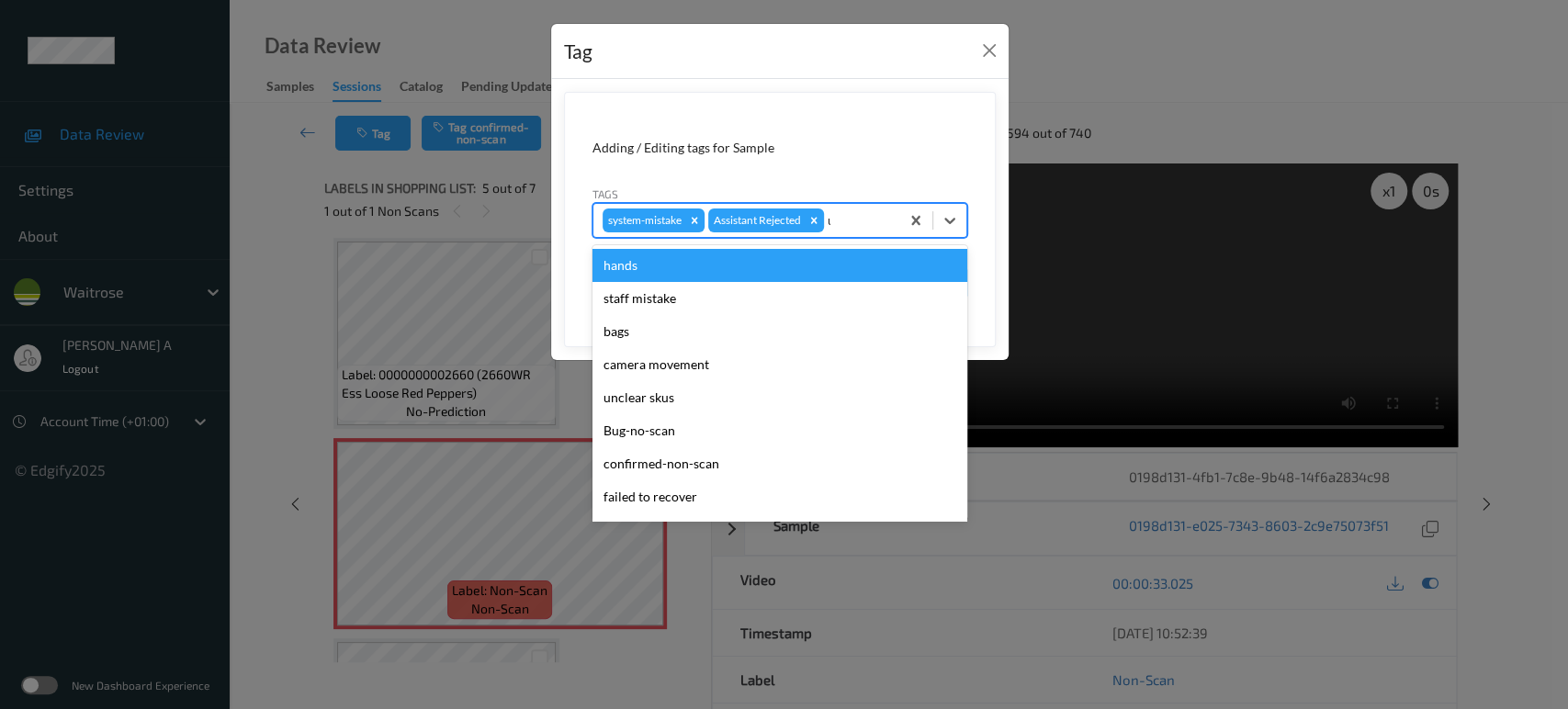
type input "un"
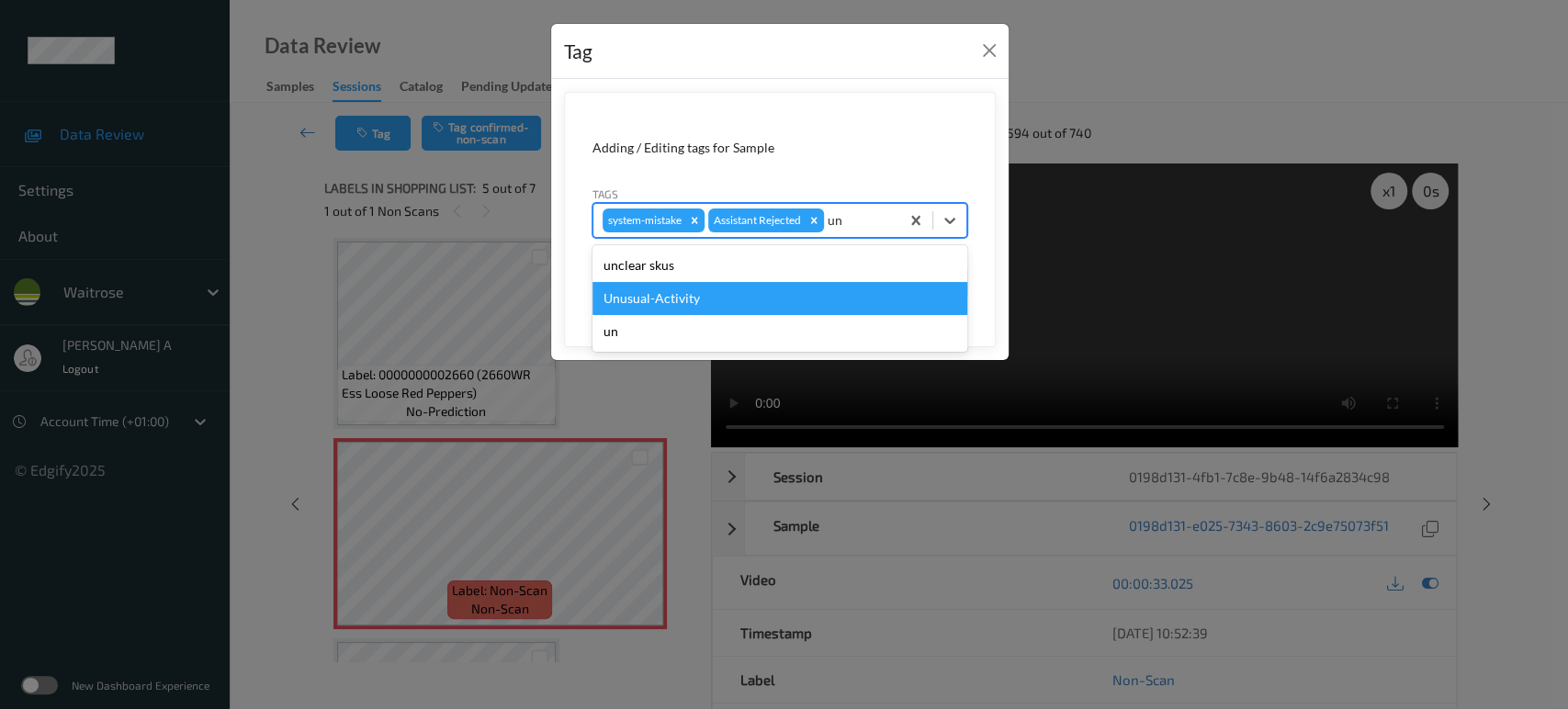
click at [762, 292] on div "Unusual-Activity" at bounding box center [780, 298] width 375 height 33
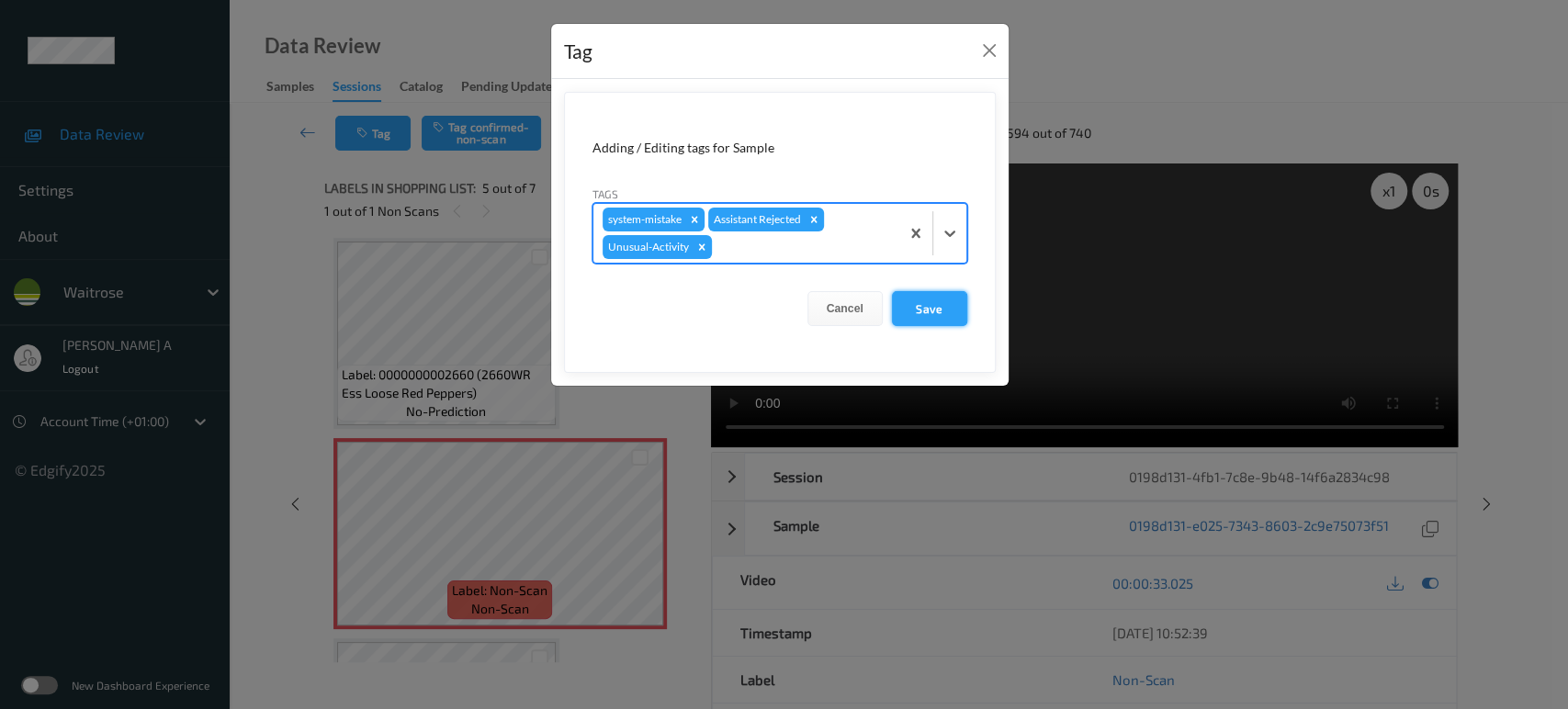
click at [922, 307] on button "Save" at bounding box center [929, 308] width 75 height 35
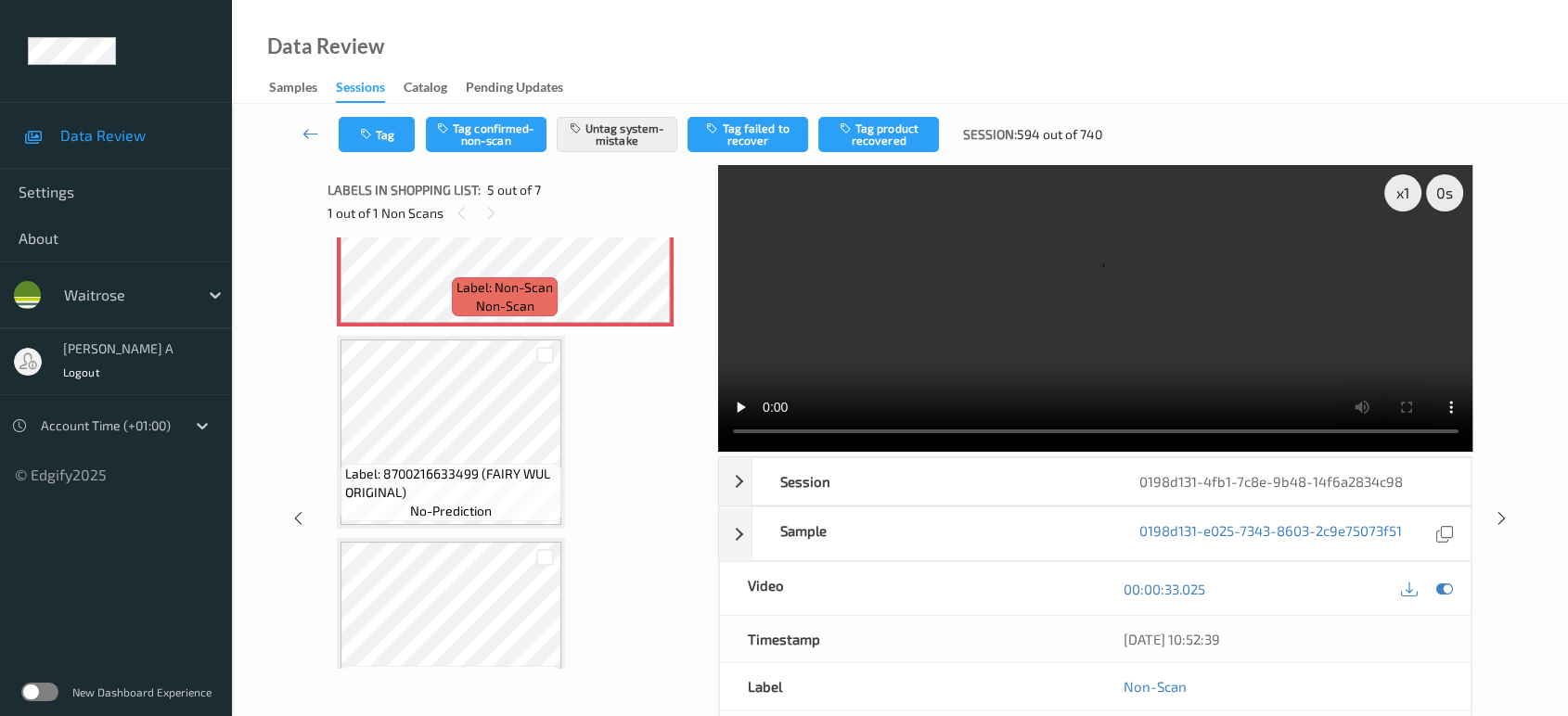
scroll to position [987, 0]
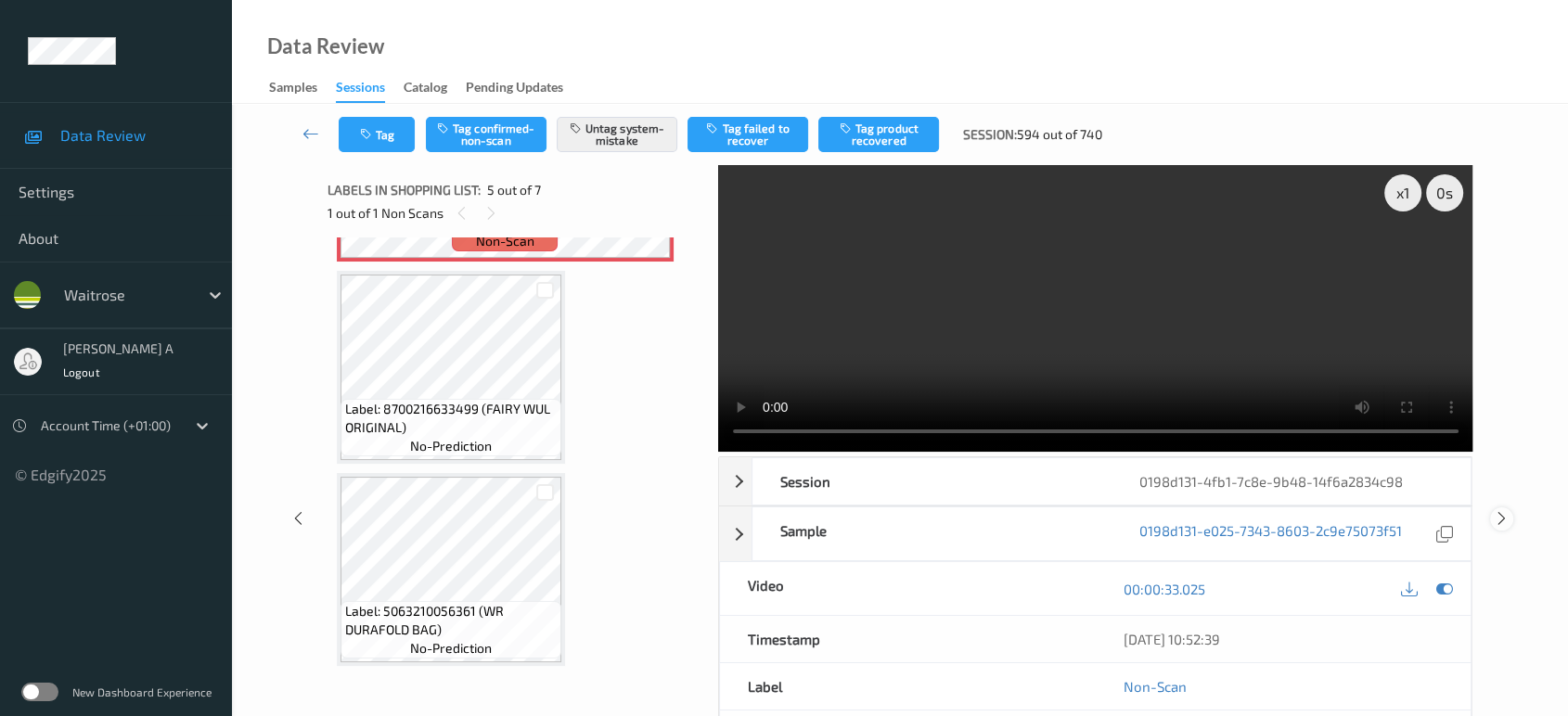
click at [1502, 510] on icon at bounding box center [1502, 518] width 16 height 17
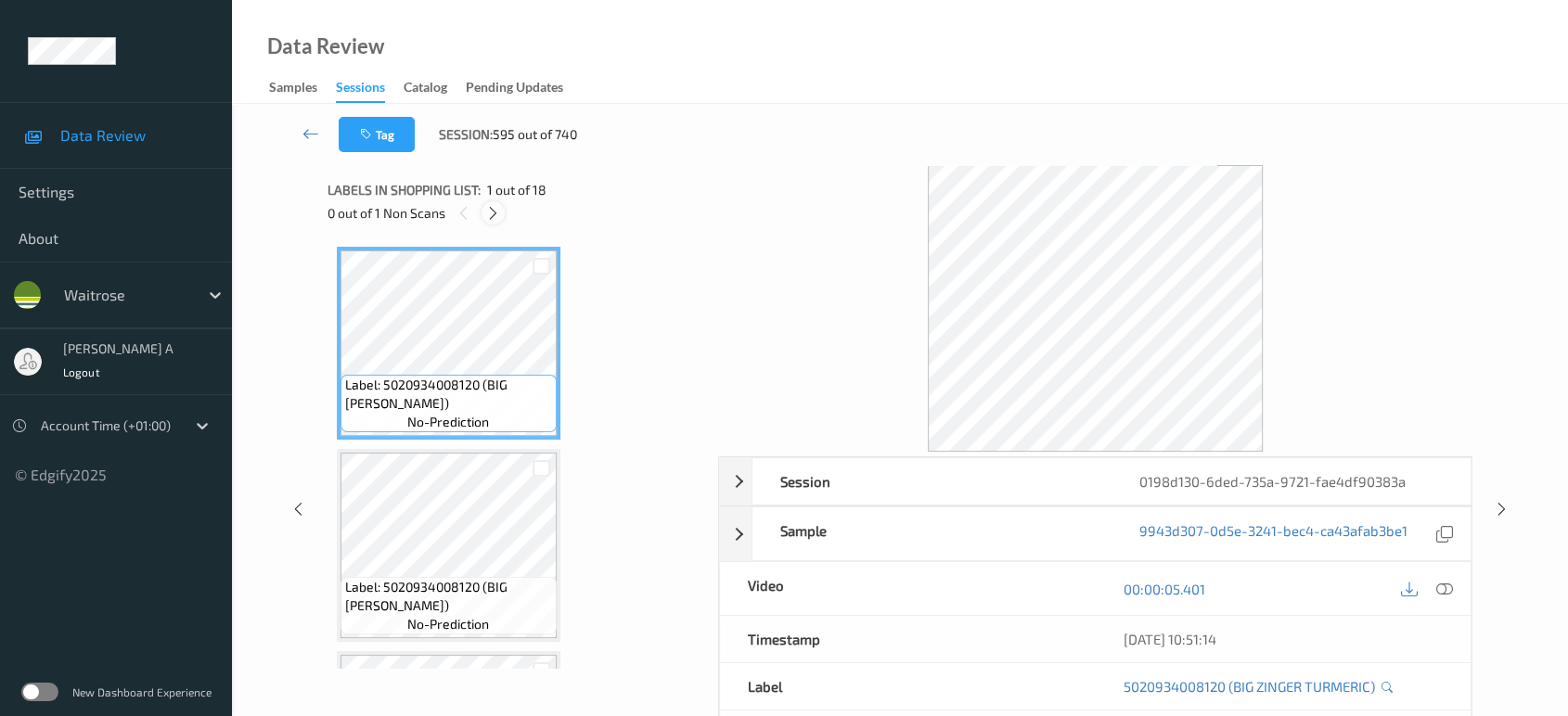
click at [498, 217] on icon at bounding box center [493, 214] width 16 height 17
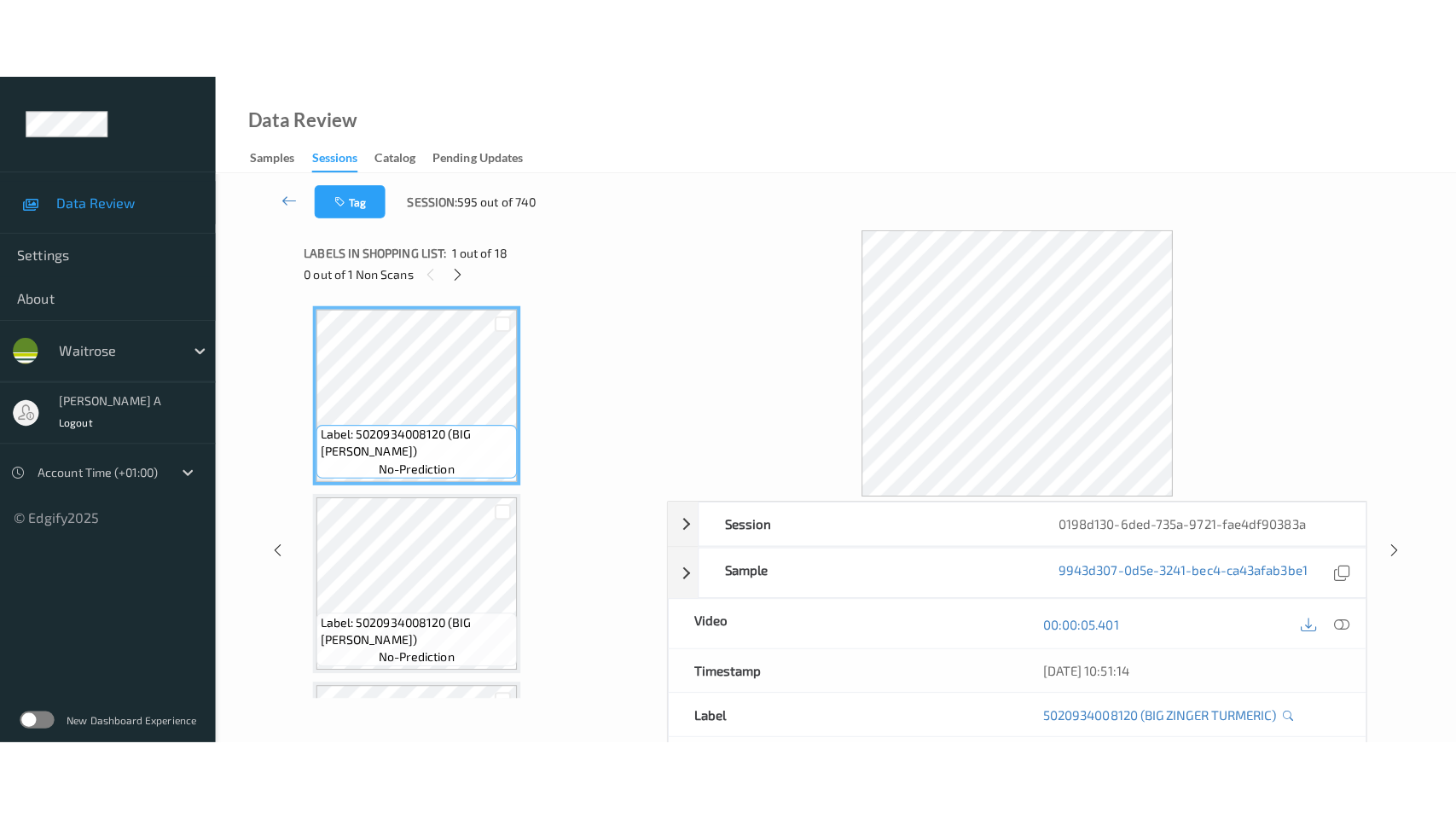
scroll to position [2785, 0]
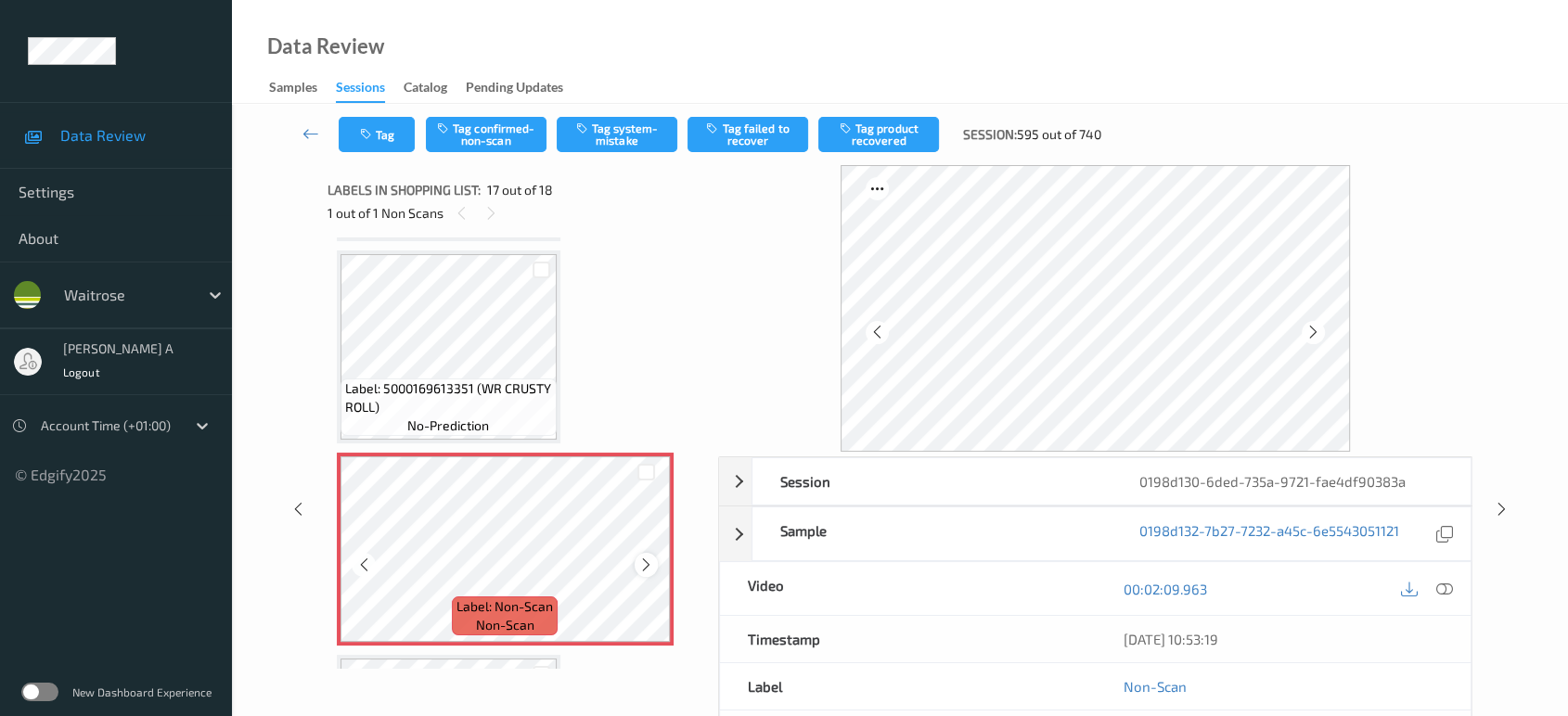
click at [638, 556] on icon at bounding box center [646, 565] width 16 height 17
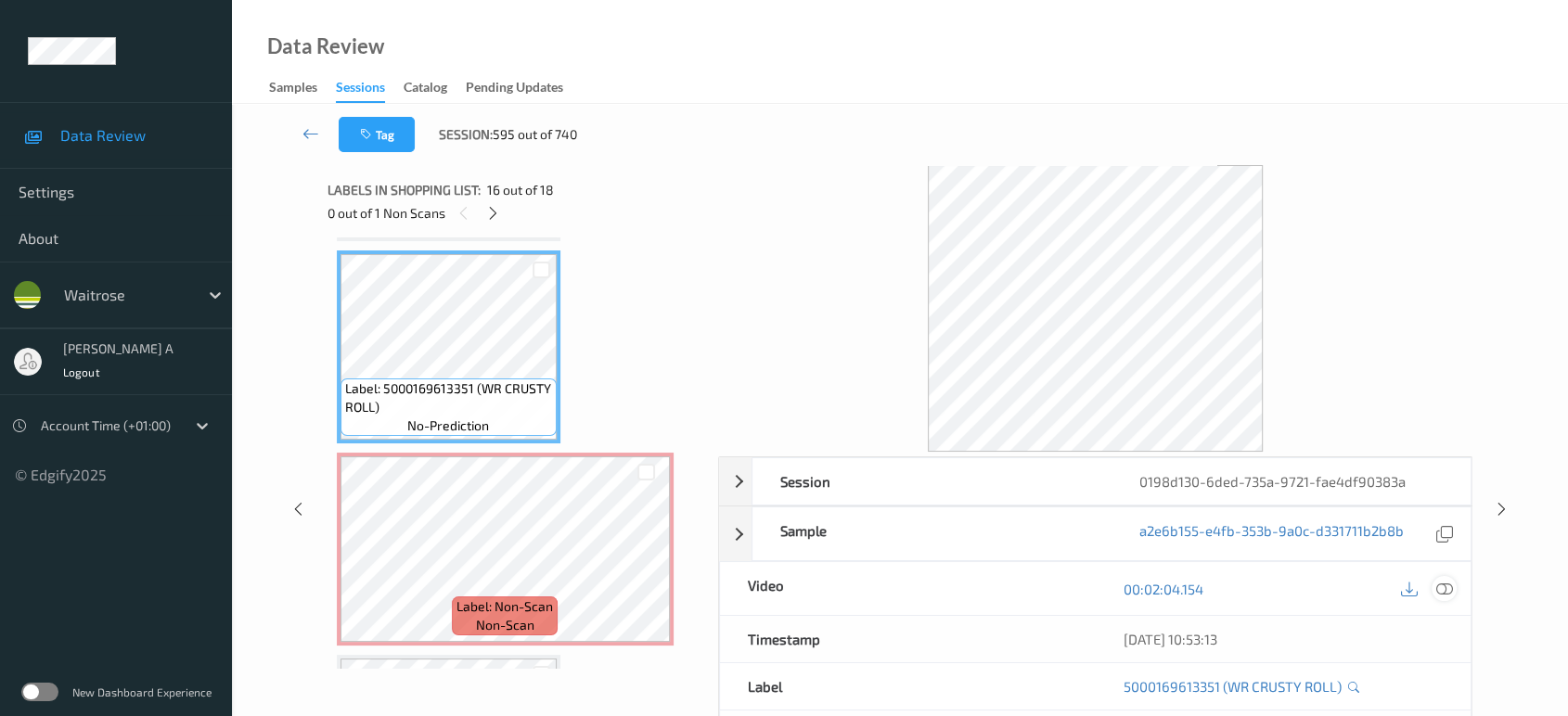
click at [1444, 593] on icon at bounding box center [1445, 589] width 17 height 17
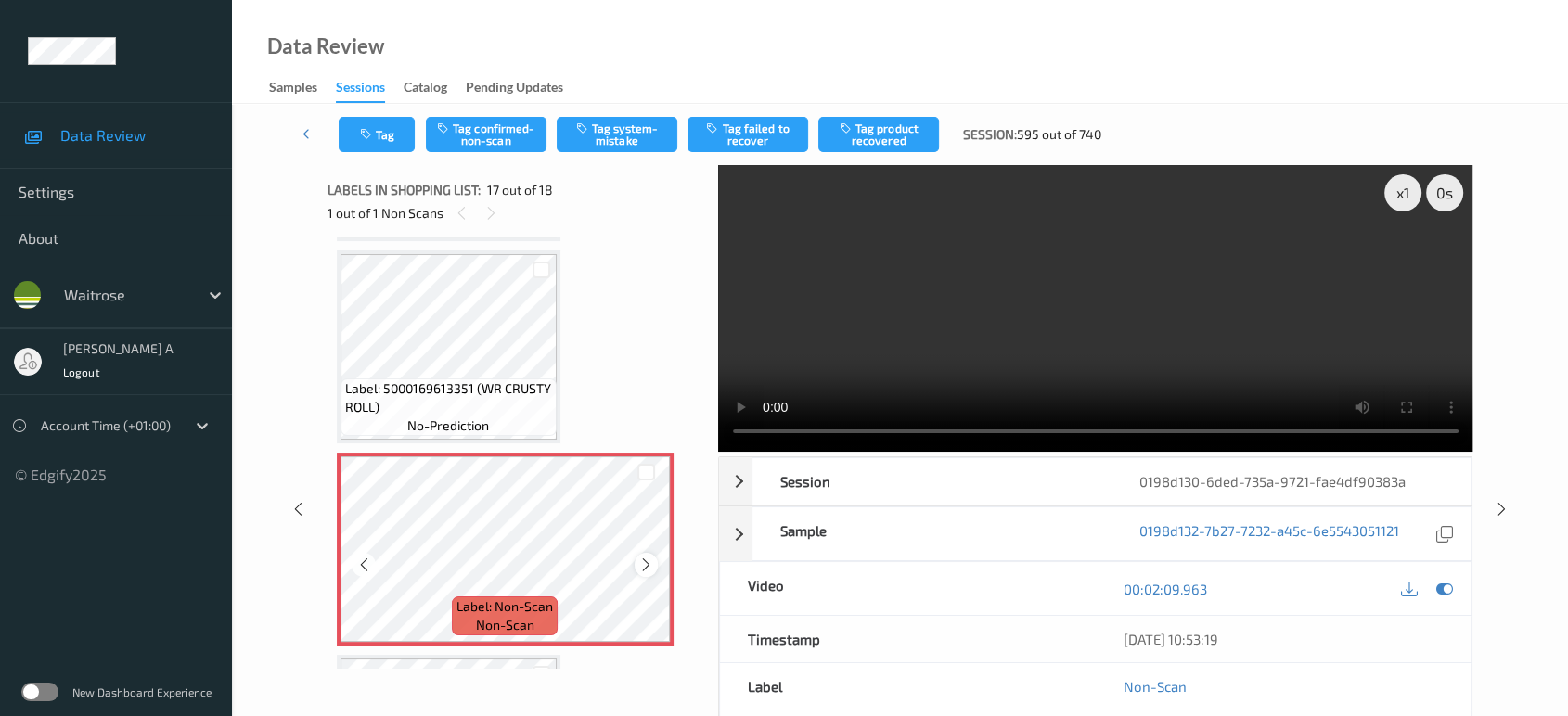
click at [640, 556] on icon at bounding box center [646, 565] width 16 height 17
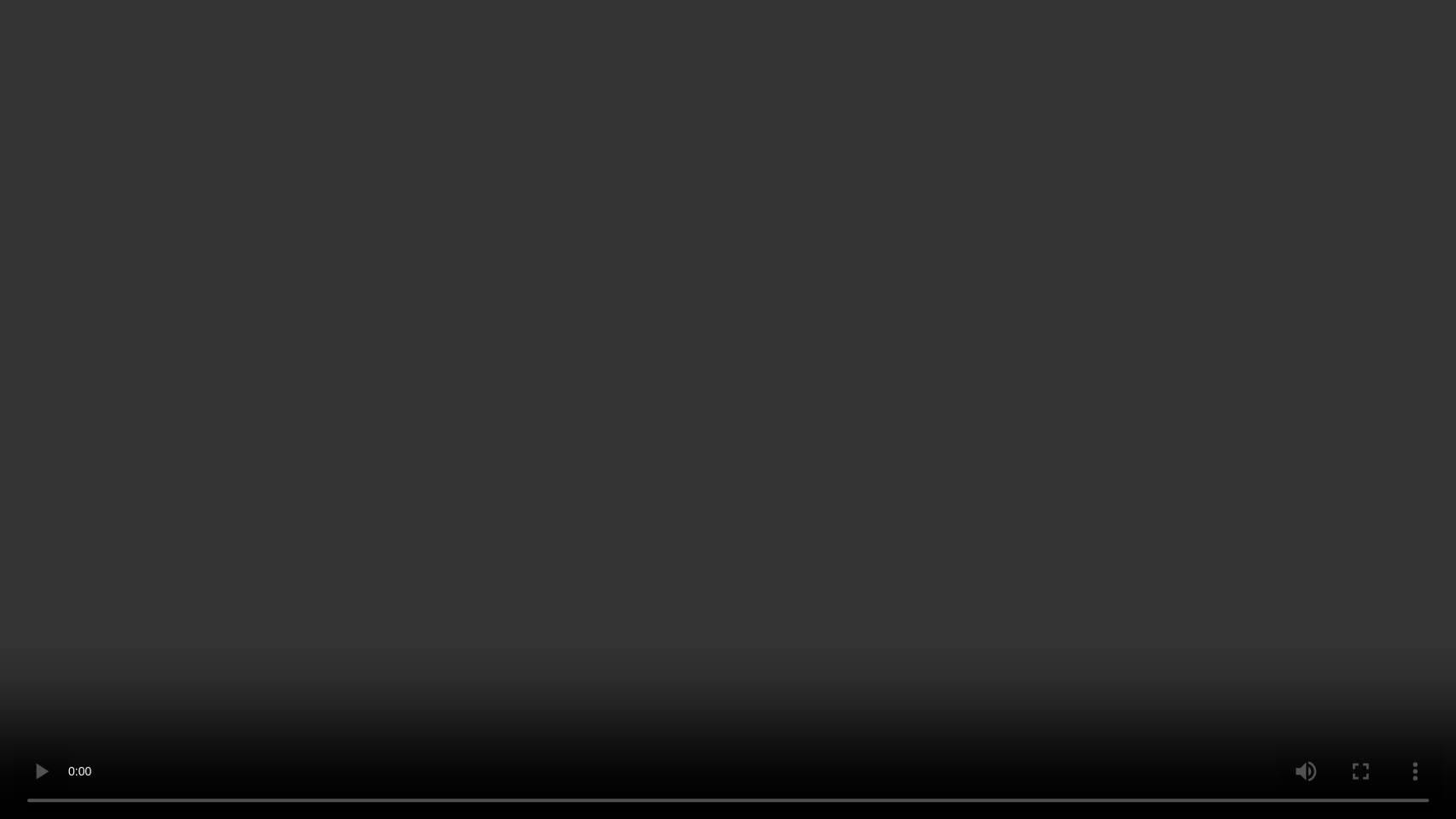
drag, startPoint x: 796, startPoint y: 410, endPoint x: 670, endPoint y: 490, distance: 149.3
click at [796, 410] on video at bounding box center [728, 410] width 1456 height 819
click at [486, 527] on video at bounding box center [728, 410] width 1456 height 819
click at [849, 490] on video at bounding box center [728, 410] width 1456 height 819
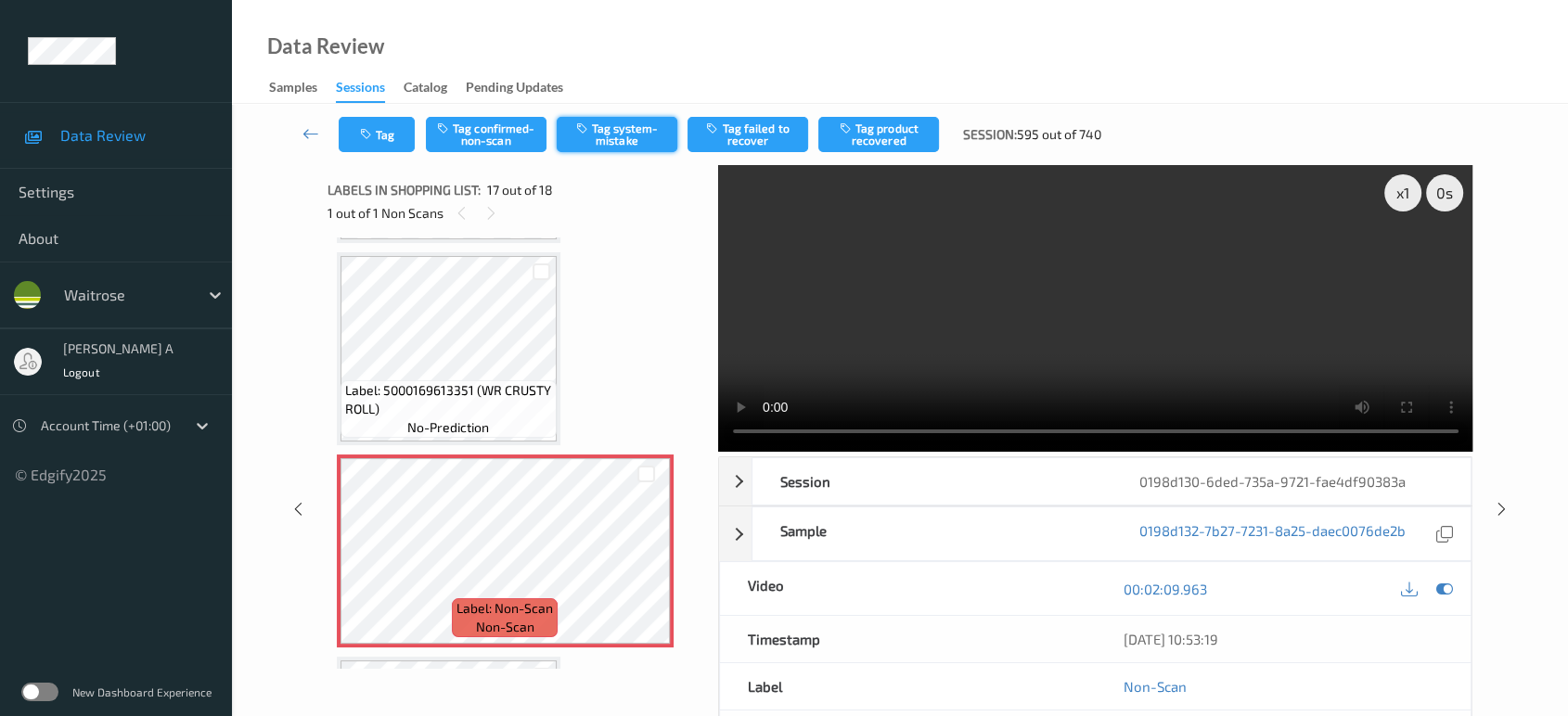
click at [618, 143] on button "Tag system-mistake" at bounding box center [616, 134] width 121 height 35
click at [378, 138] on button "Tag" at bounding box center [377, 134] width 76 height 35
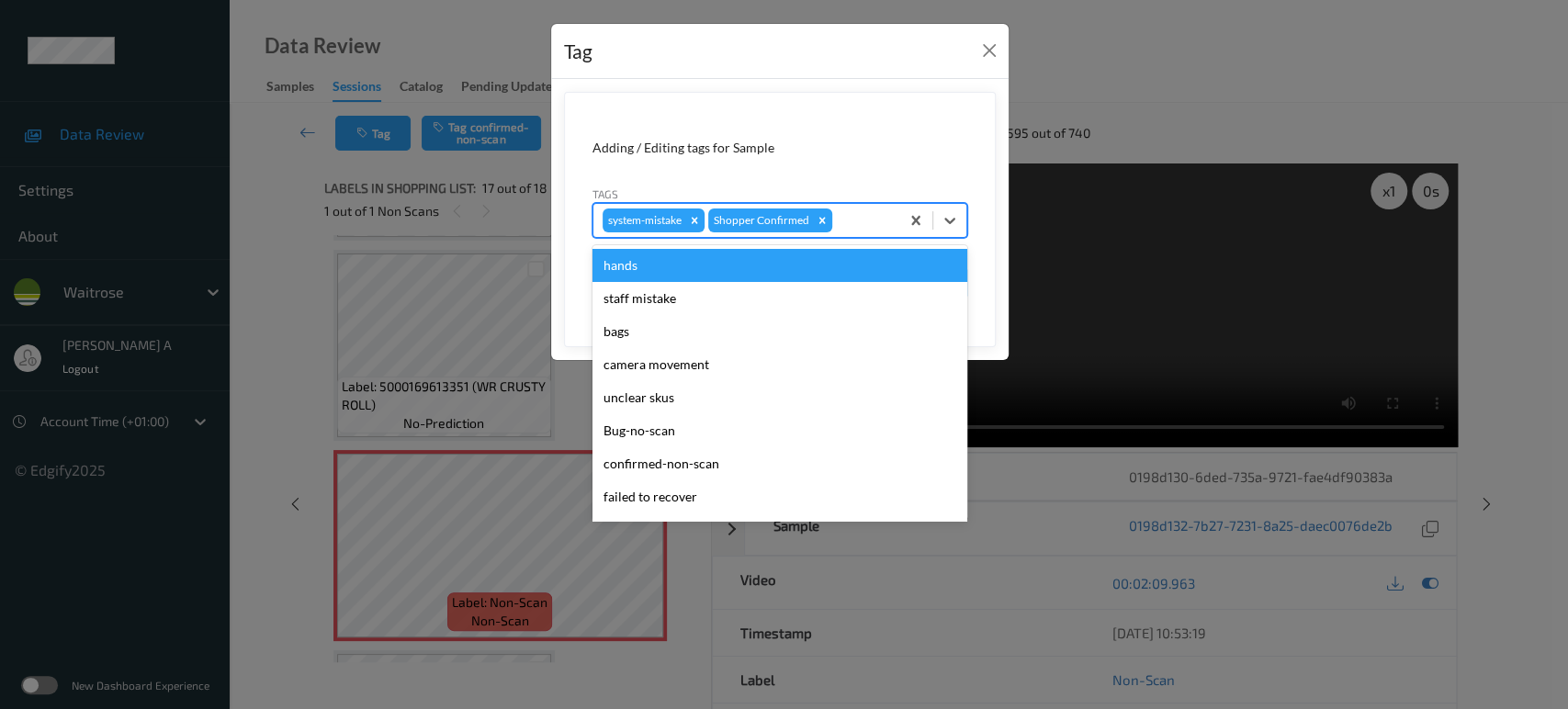
click at [854, 220] on div at bounding box center [863, 220] width 55 height 22
type input "i"
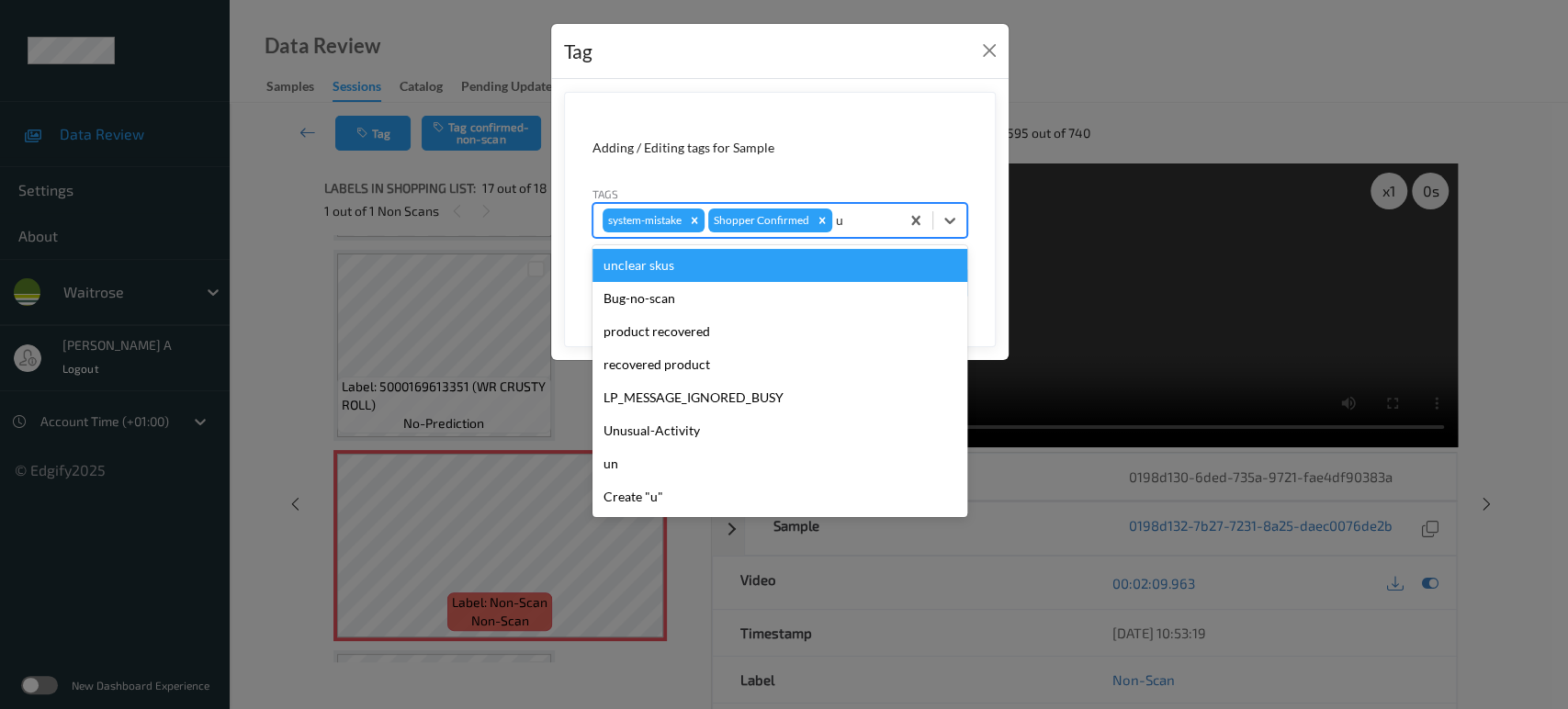
type input "un"
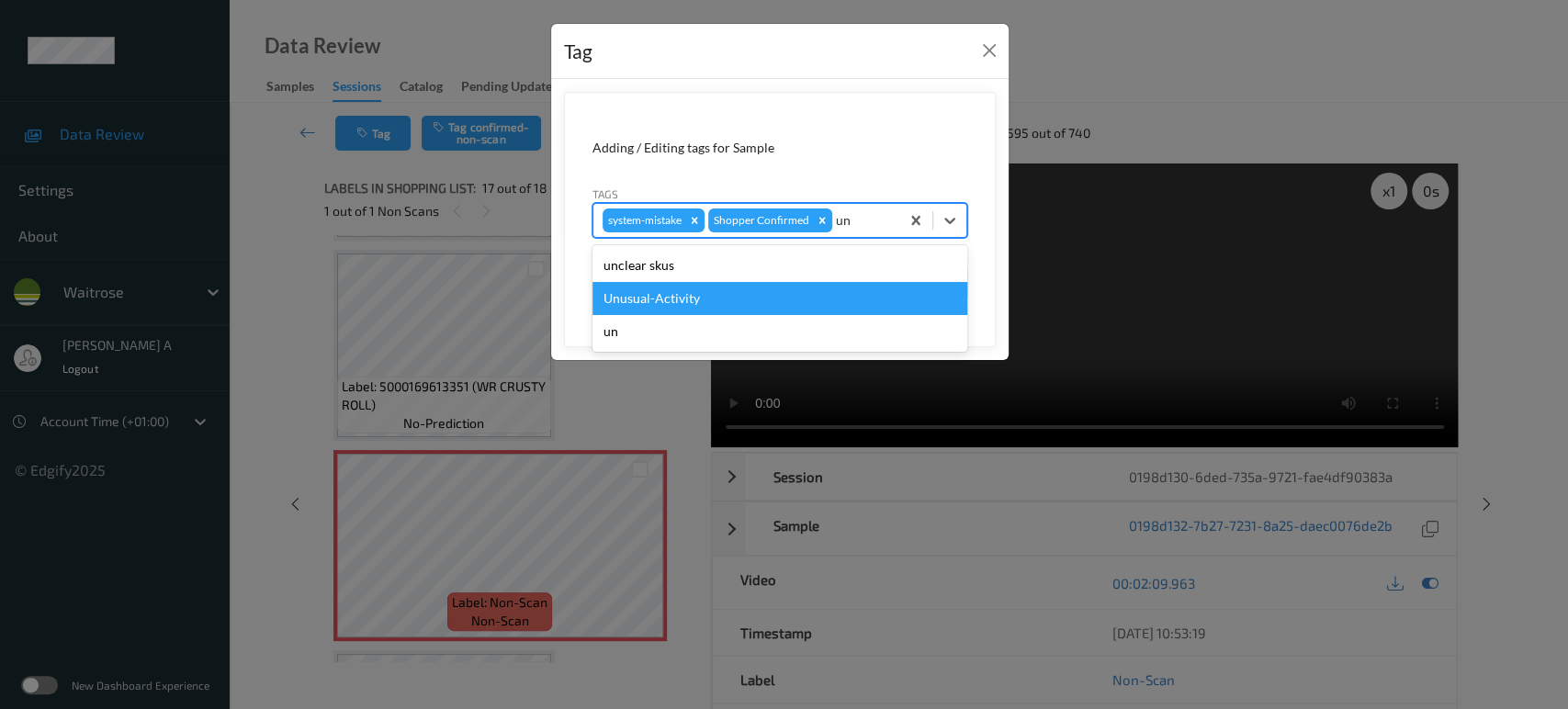
click at [742, 292] on div "Unusual-Activity" at bounding box center [780, 298] width 375 height 33
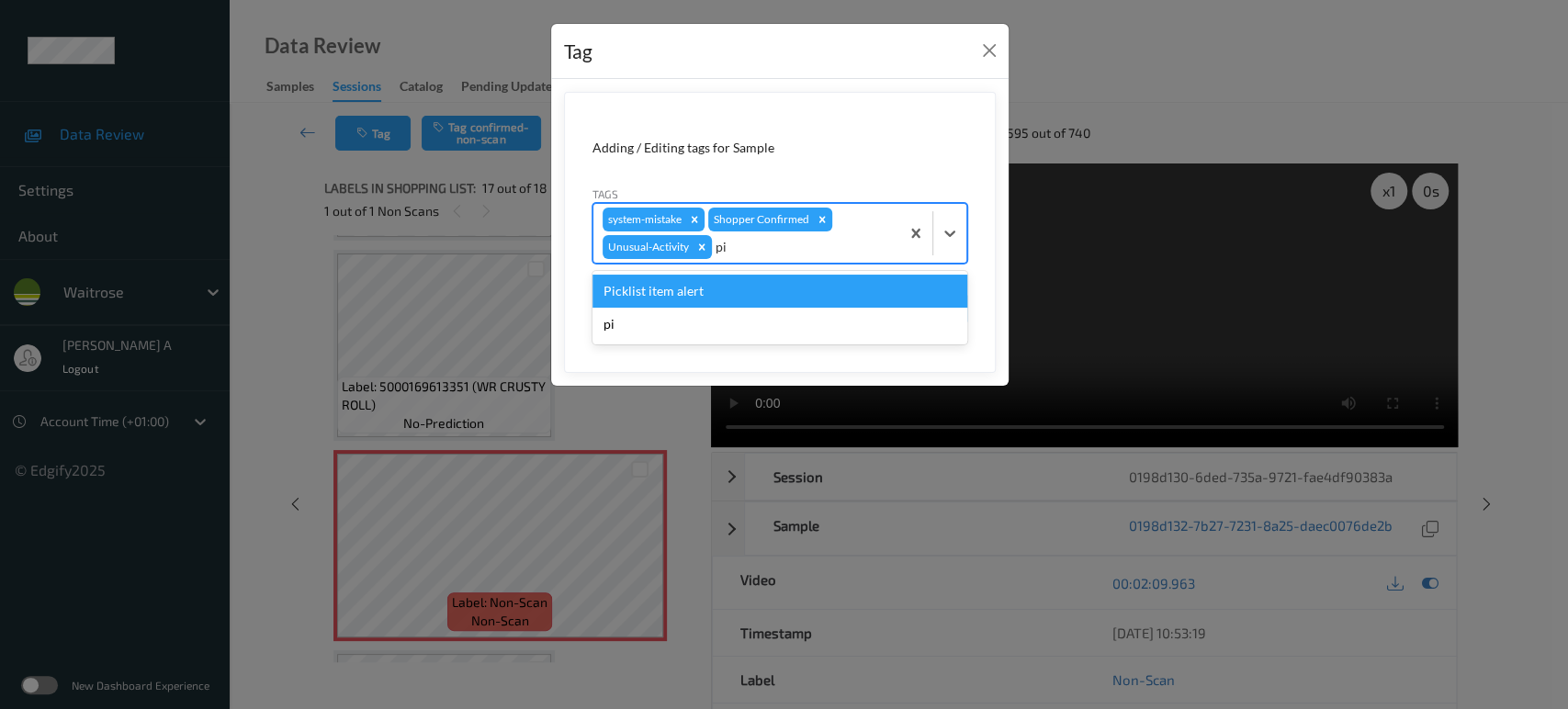
type input "pic"
click at [742, 292] on div "Picklist item alert" at bounding box center [780, 291] width 375 height 33
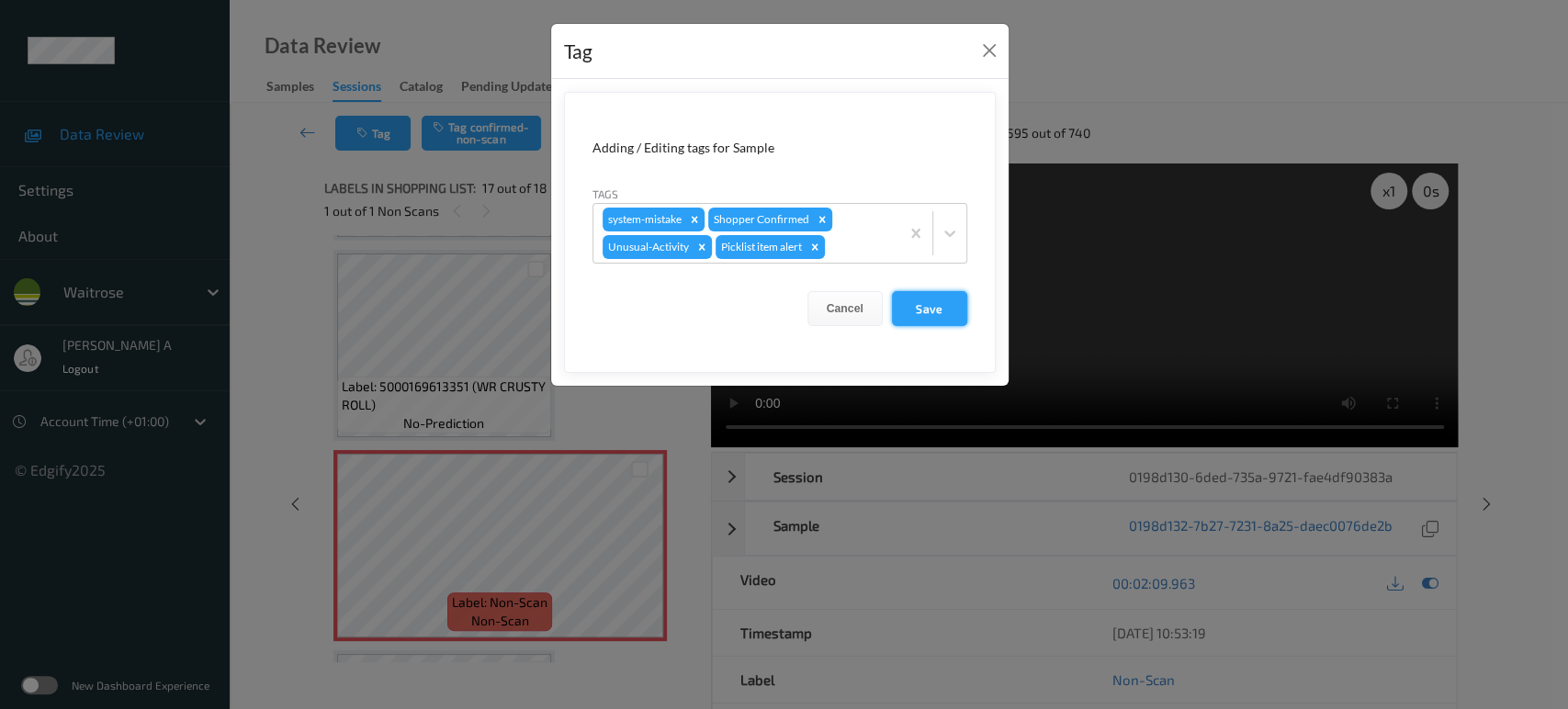
click at [920, 308] on button "Save" at bounding box center [929, 308] width 75 height 35
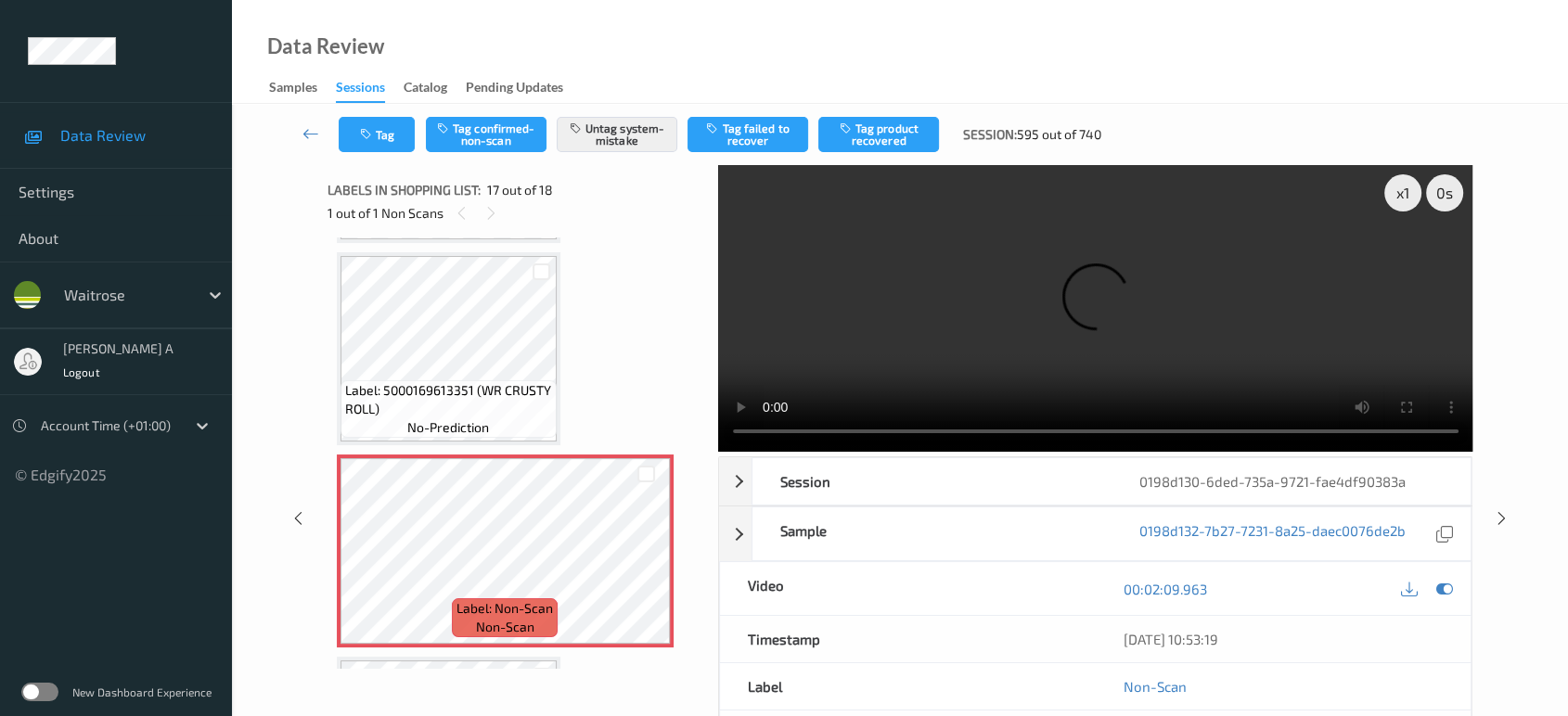
drag, startPoint x: 1504, startPoint y: 448, endPoint x: 1491, endPoint y: 424, distance: 27.3
click at [1504, 510] on icon at bounding box center [1502, 518] width 16 height 17
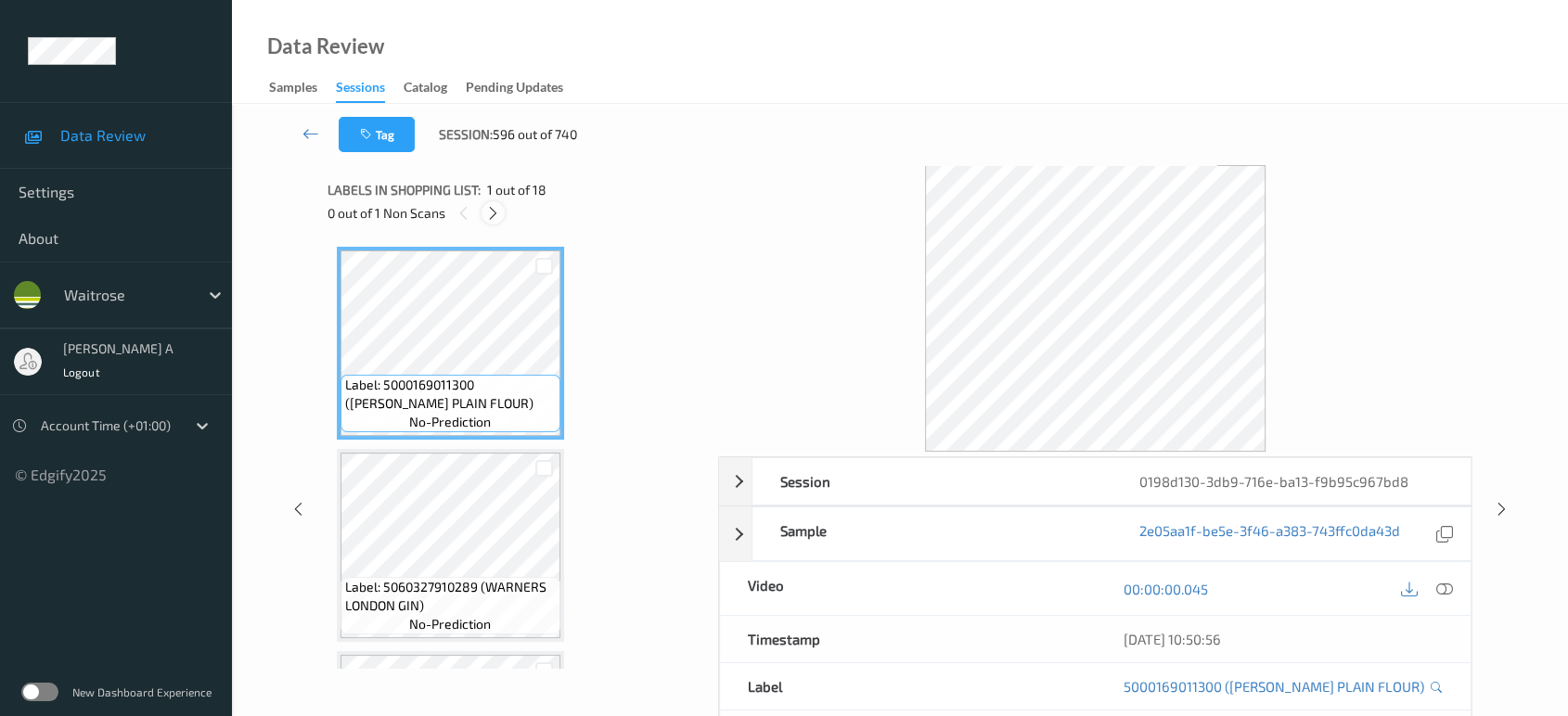
click at [498, 214] on icon at bounding box center [493, 214] width 16 height 17
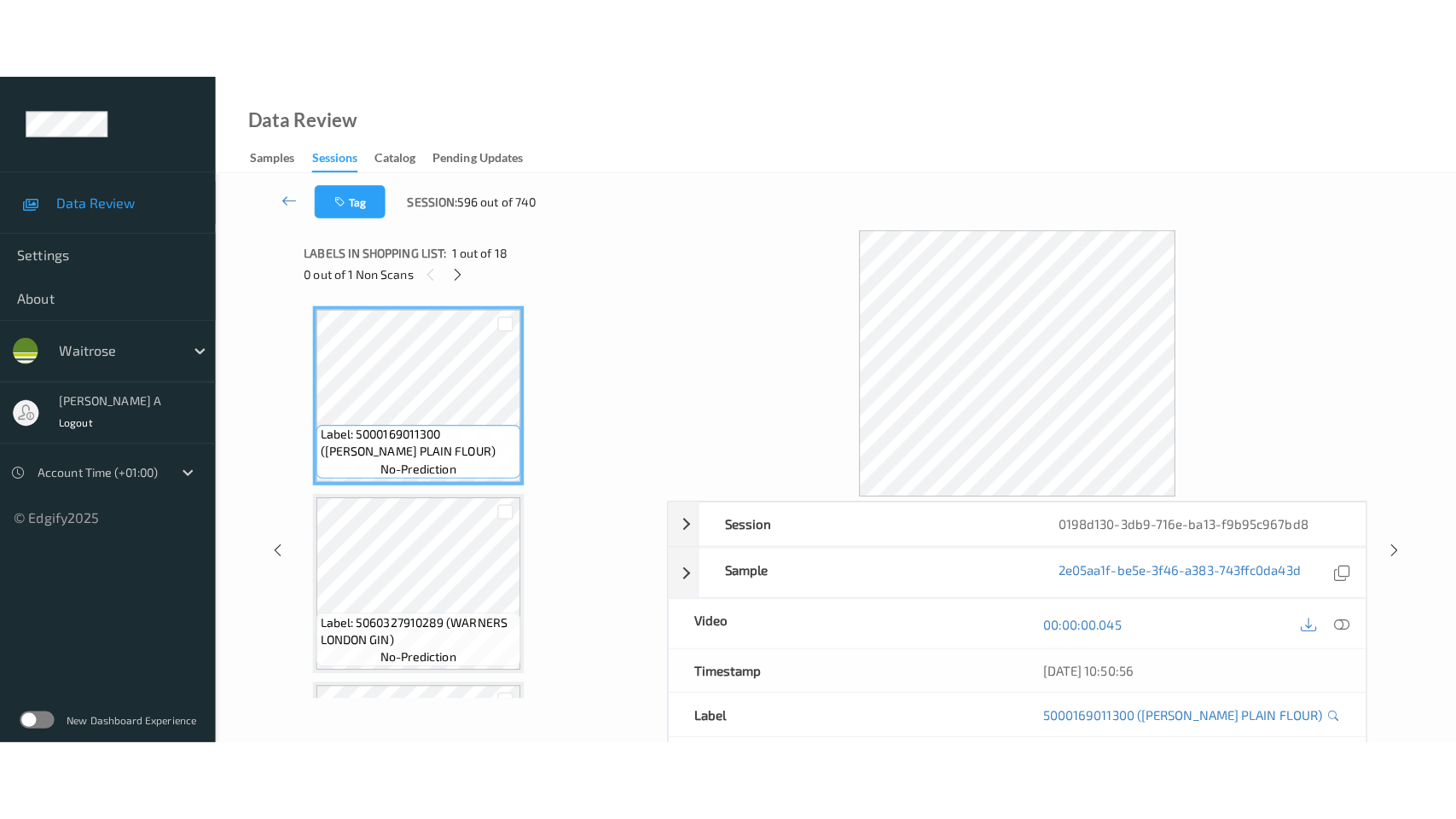
scroll to position [2944, 0]
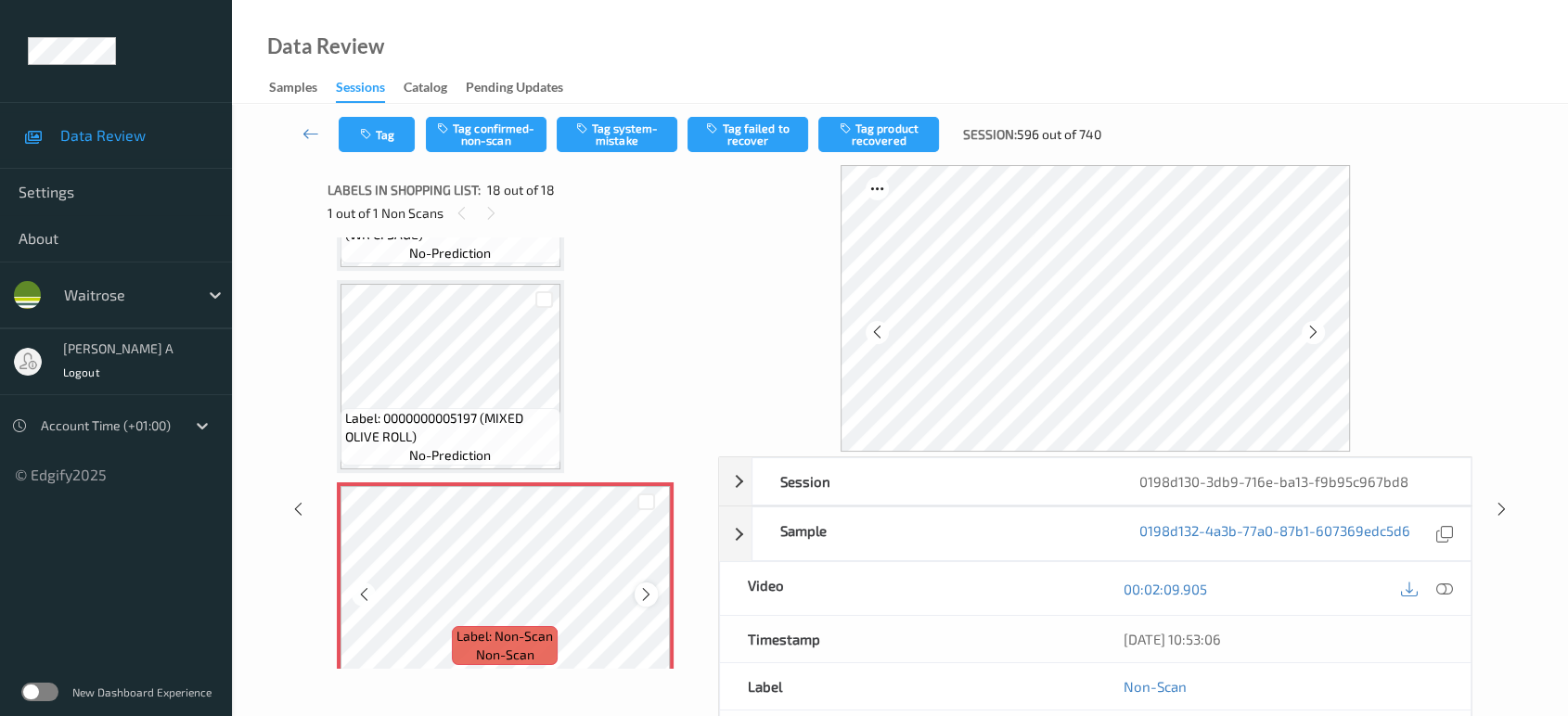
click at [646, 586] on icon at bounding box center [646, 594] width 16 height 17
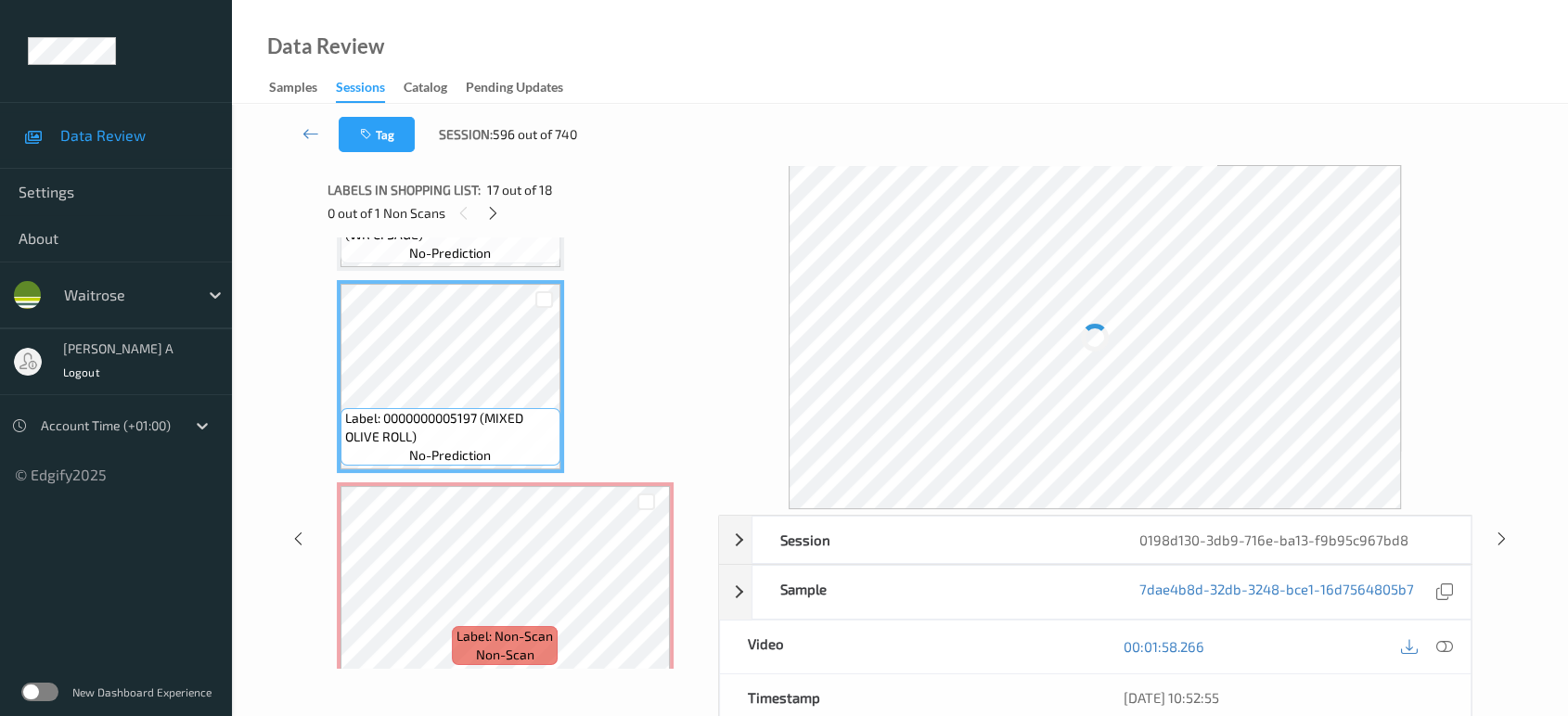
drag, startPoint x: 1447, startPoint y: 643, endPoint x: 1369, endPoint y: 580, distance: 100.3
click at [1447, 643] on icon at bounding box center [1445, 647] width 17 height 17
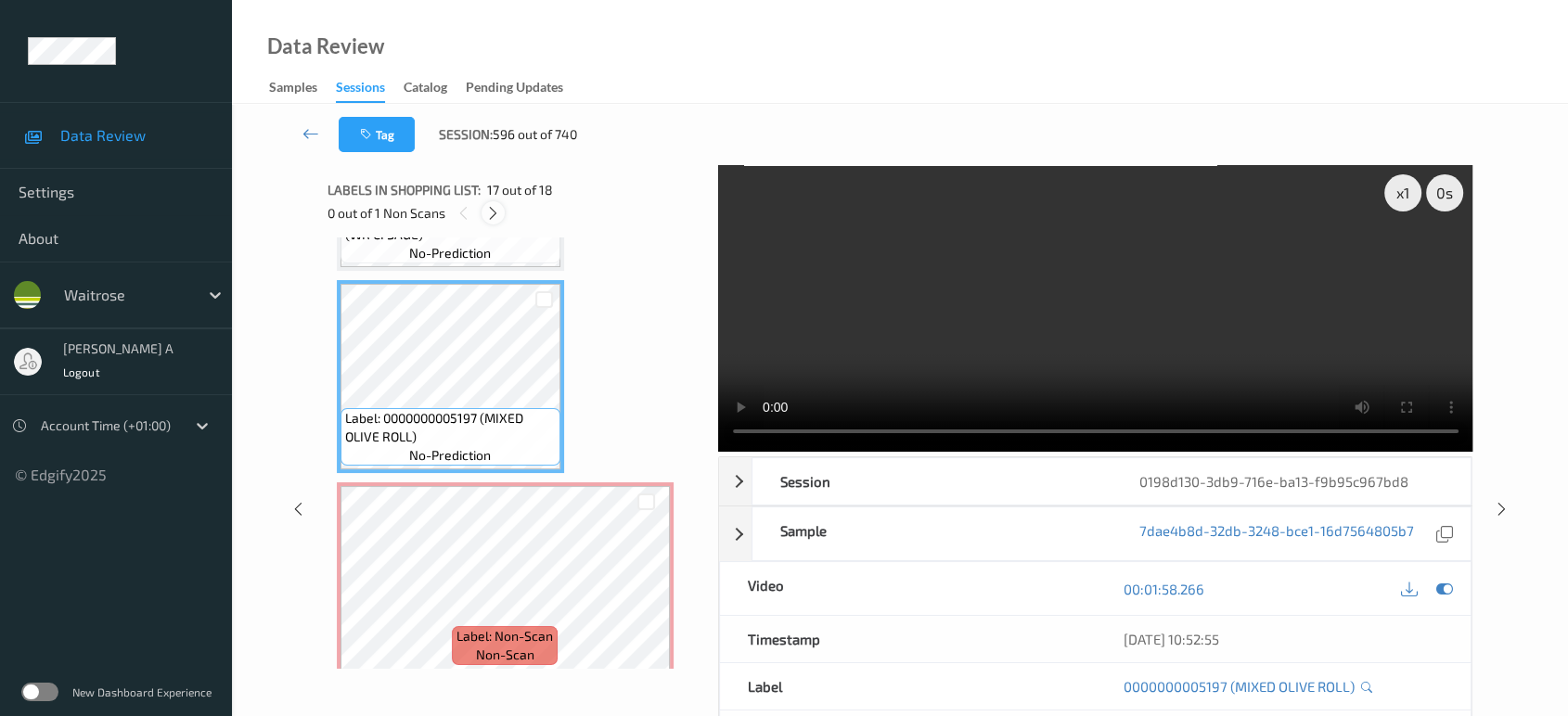
click at [494, 211] on icon at bounding box center [493, 214] width 16 height 17
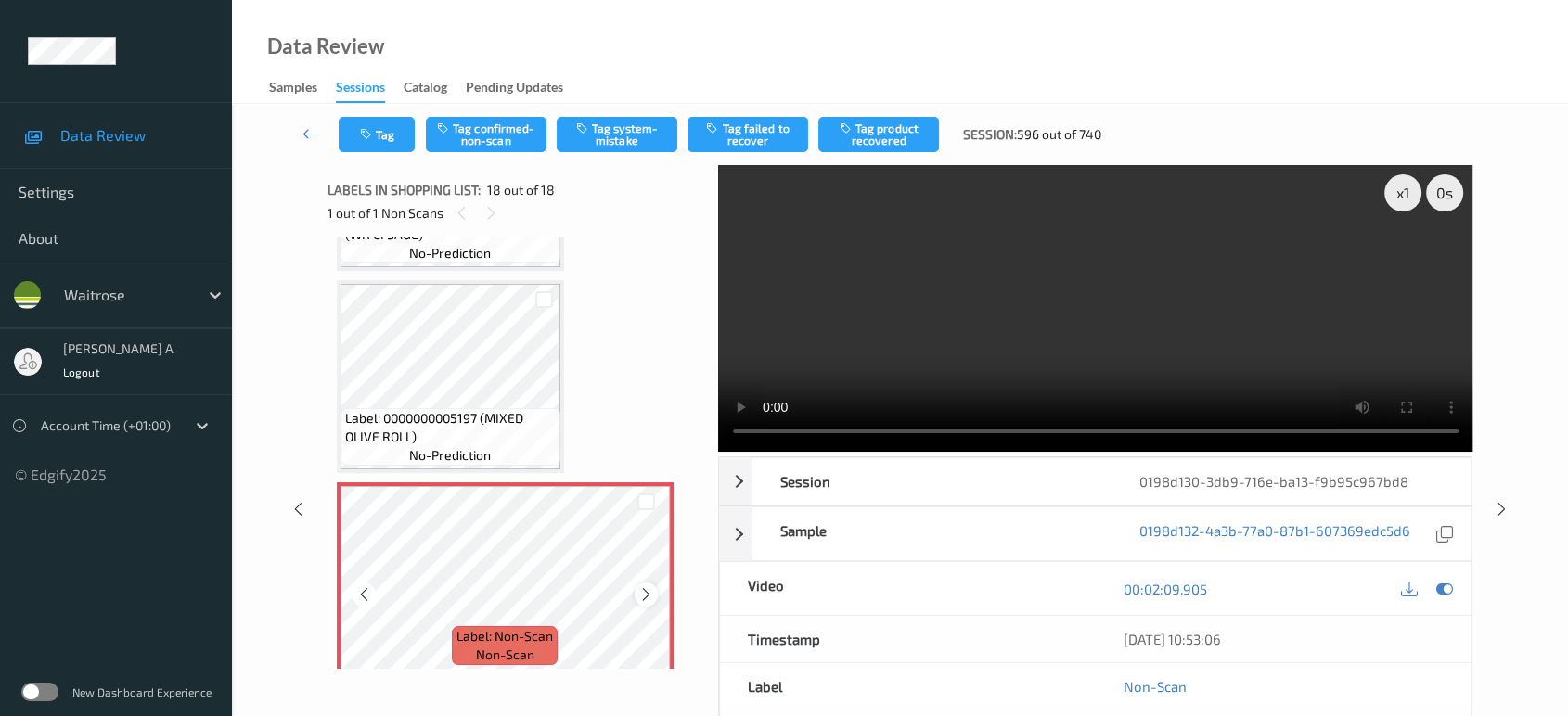
click at [650, 586] on icon at bounding box center [646, 594] width 16 height 17
click at [648, 586] on icon at bounding box center [646, 594] width 16 height 17
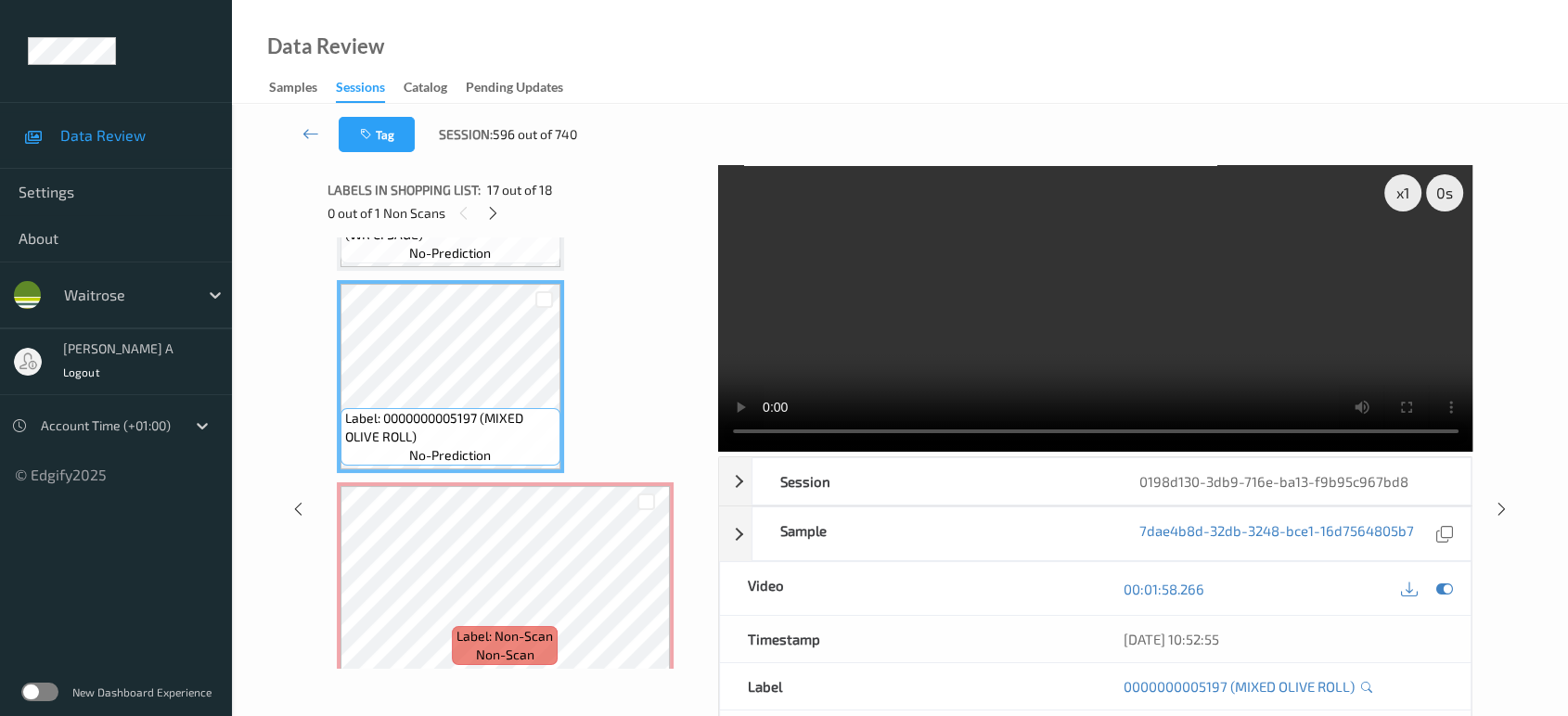
scroll to position [3027, 0]
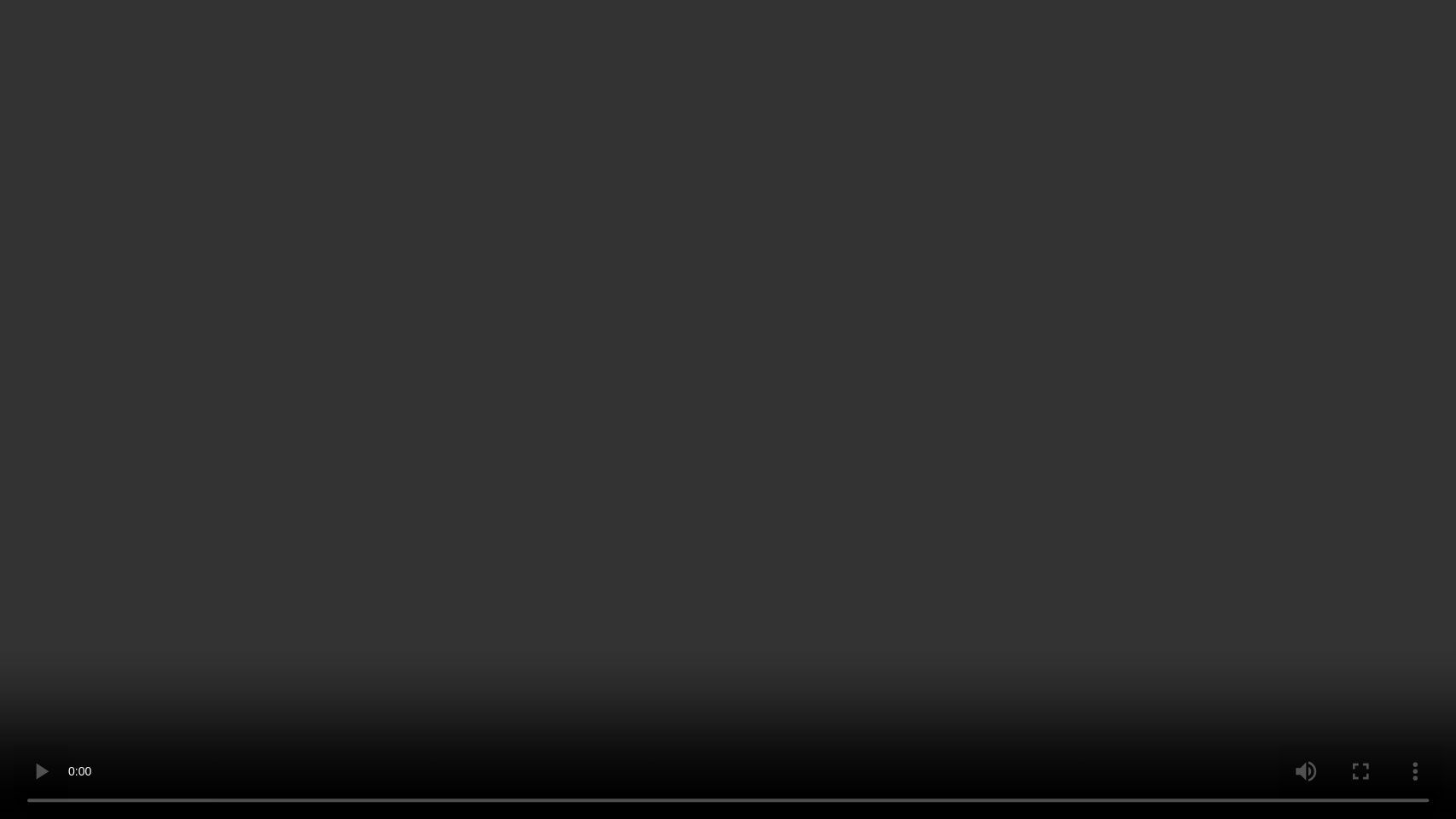
click at [638, 504] on video at bounding box center [728, 410] width 1456 height 819
click at [854, 307] on video at bounding box center [728, 410] width 1456 height 819
click at [839, 458] on video at bounding box center [728, 410] width 1456 height 819
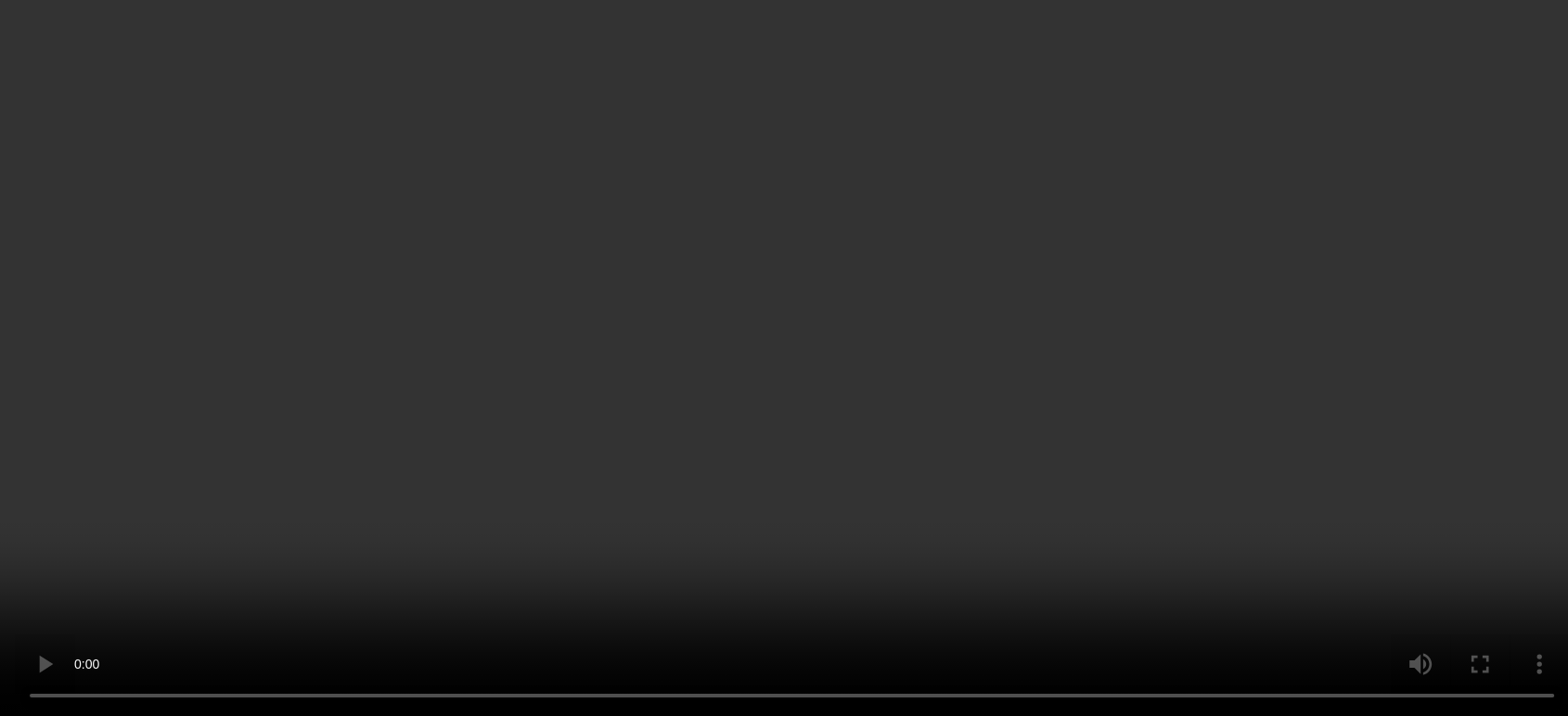
scroll to position [3202, 0]
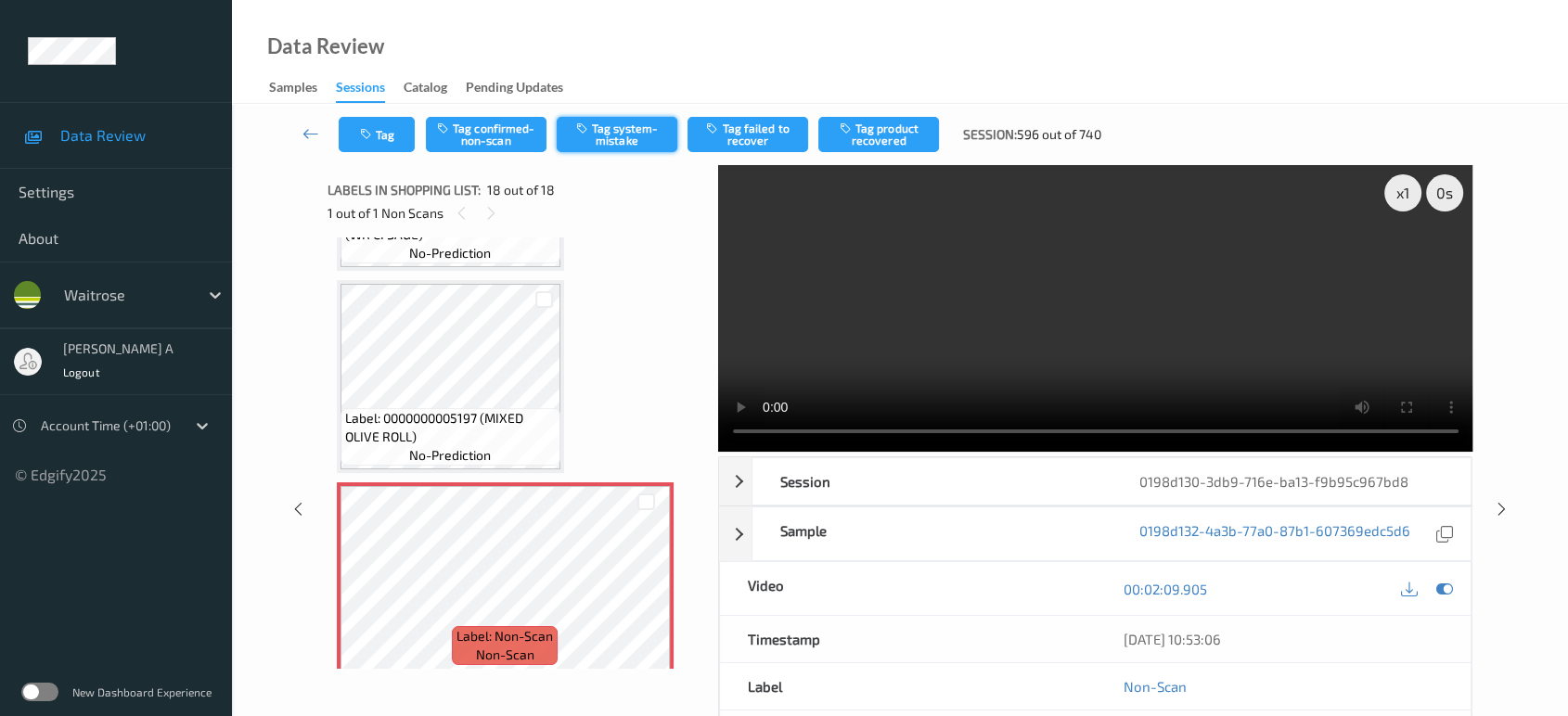
click at [619, 127] on button "Tag system-mistake" at bounding box center [616, 134] width 121 height 35
click at [376, 140] on button "Tag" at bounding box center [377, 134] width 76 height 35
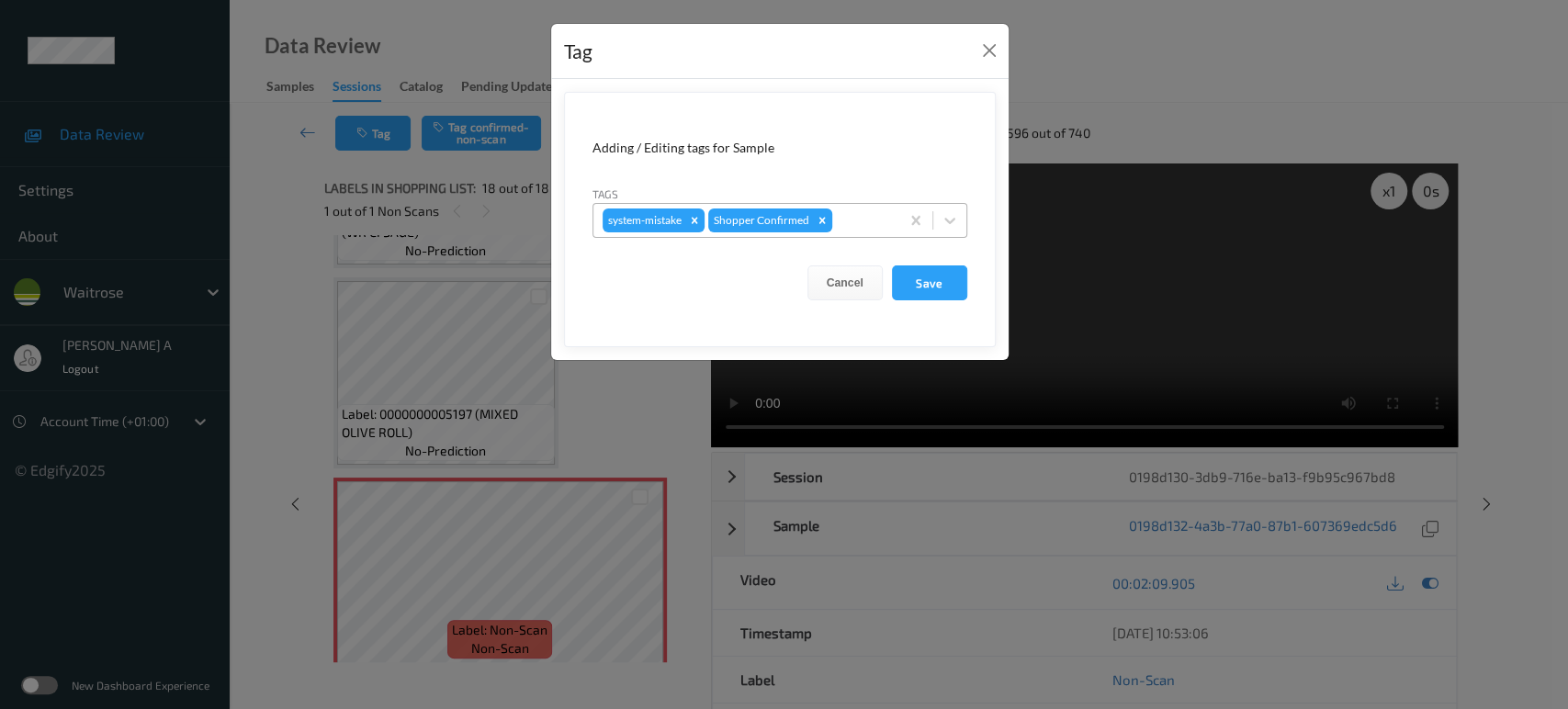
click at [855, 220] on div at bounding box center [863, 220] width 55 height 22
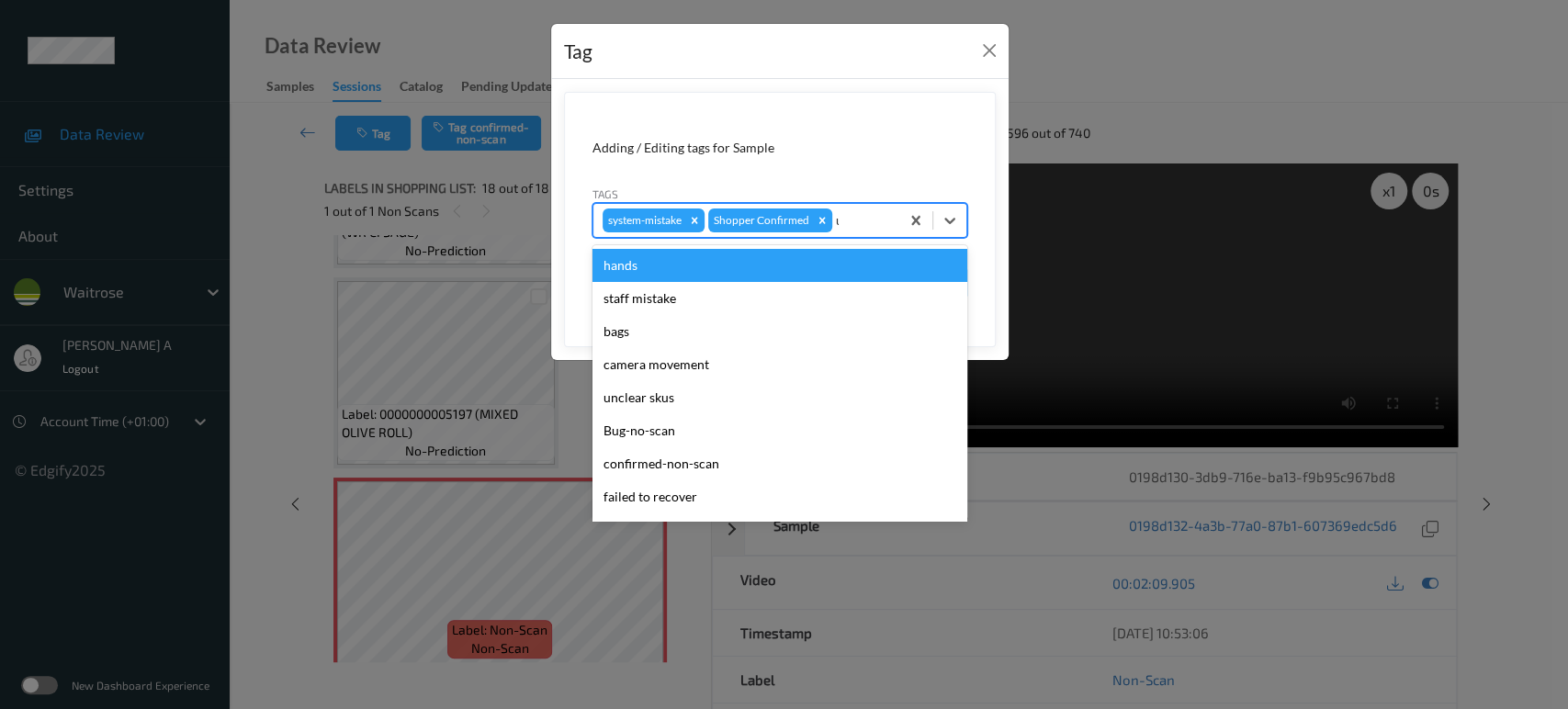
type input "un"
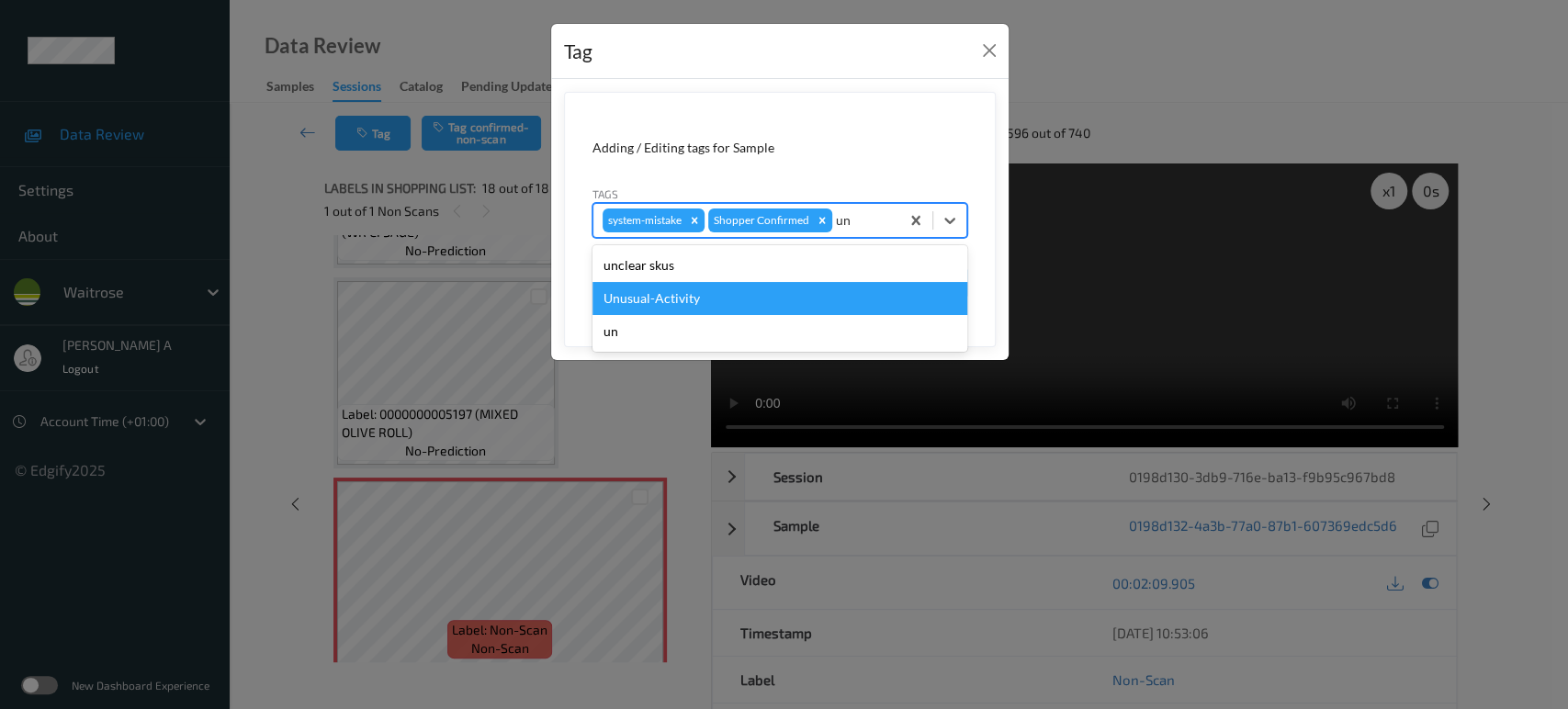
click at [713, 293] on div "Unusual-Activity" at bounding box center [780, 298] width 375 height 33
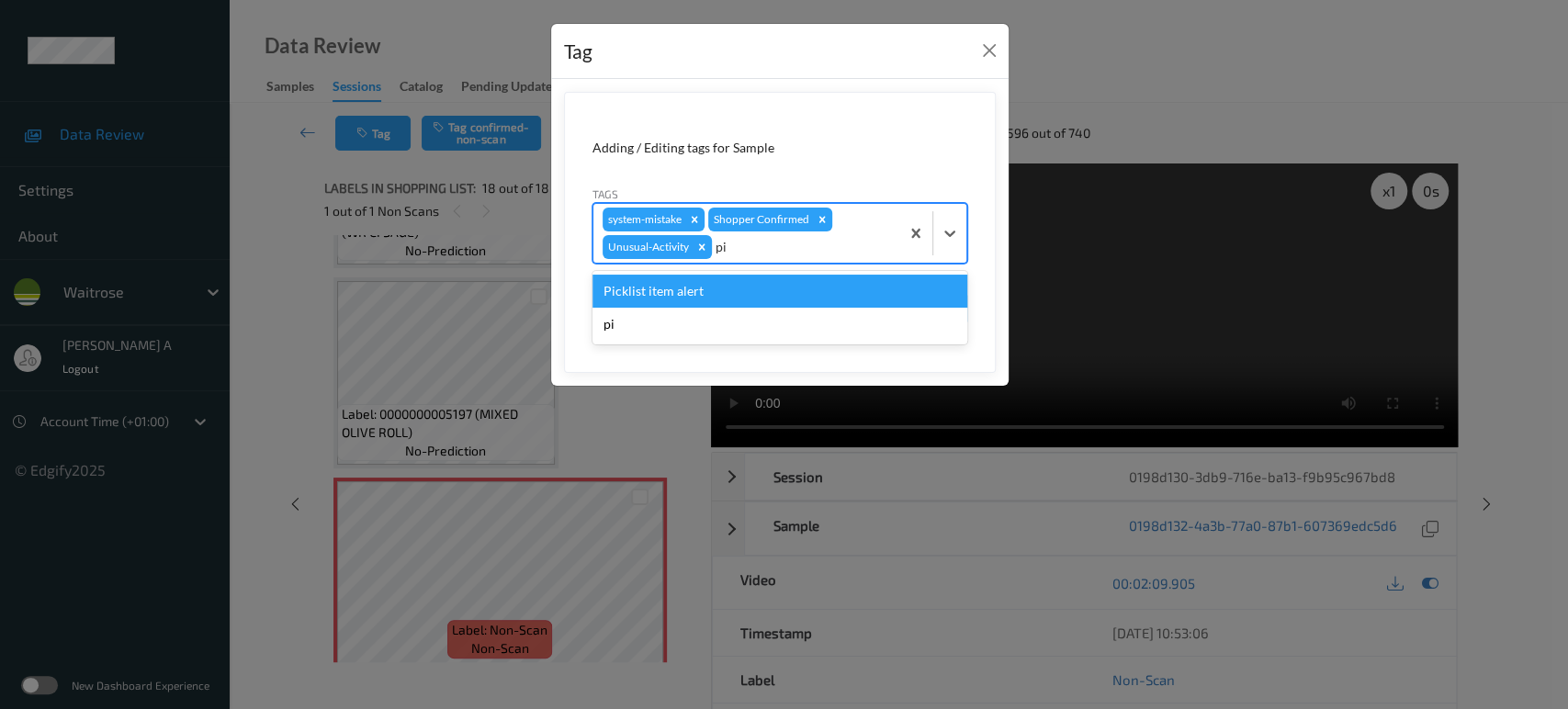
type input "pic"
click at [640, 291] on div "Picklist item alert" at bounding box center [780, 291] width 375 height 33
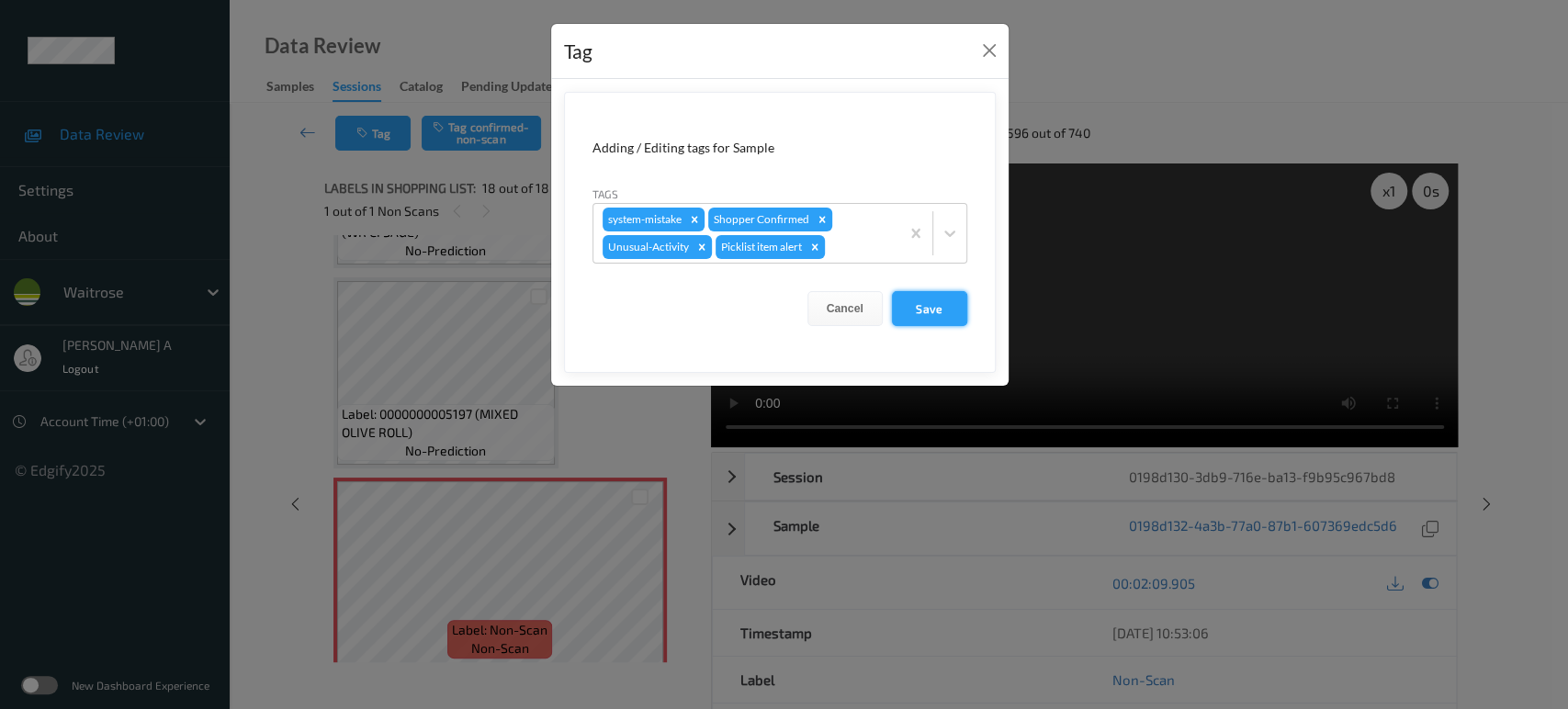
click at [948, 307] on button "Save" at bounding box center [929, 308] width 75 height 35
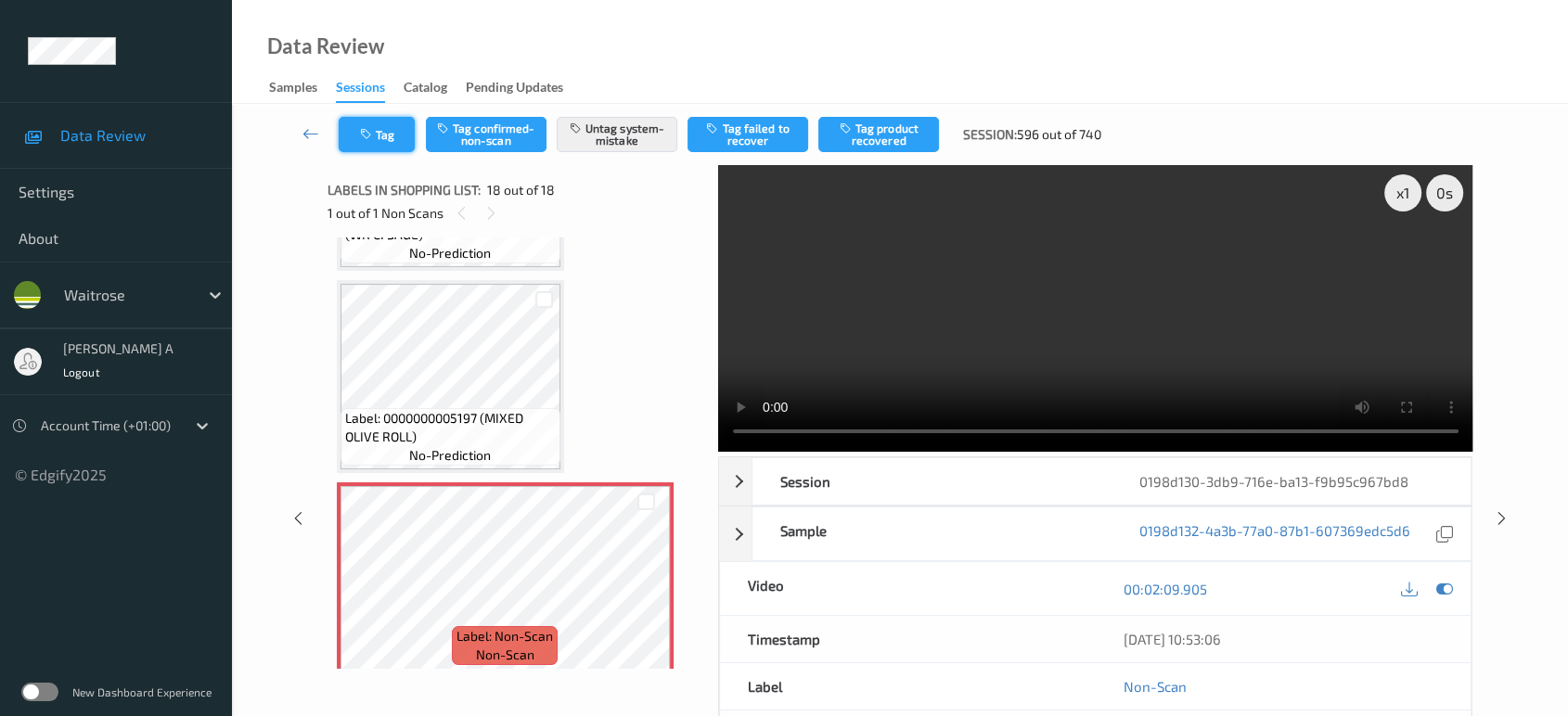
click at [368, 139] on icon "button" at bounding box center [368, 135] width 16 height 13
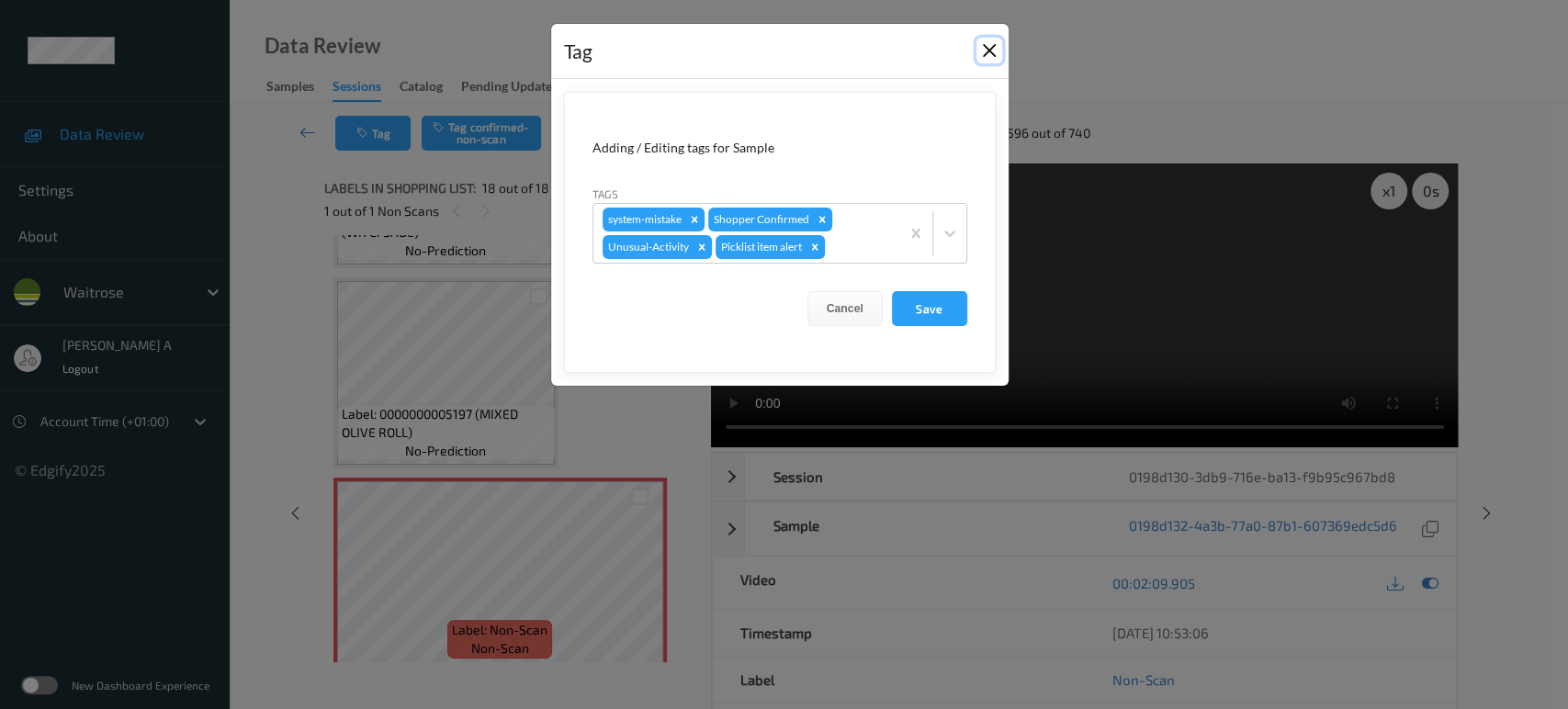
click at [989, 53] on button "Close" at bounding box center [989, 50] width 25 height 25
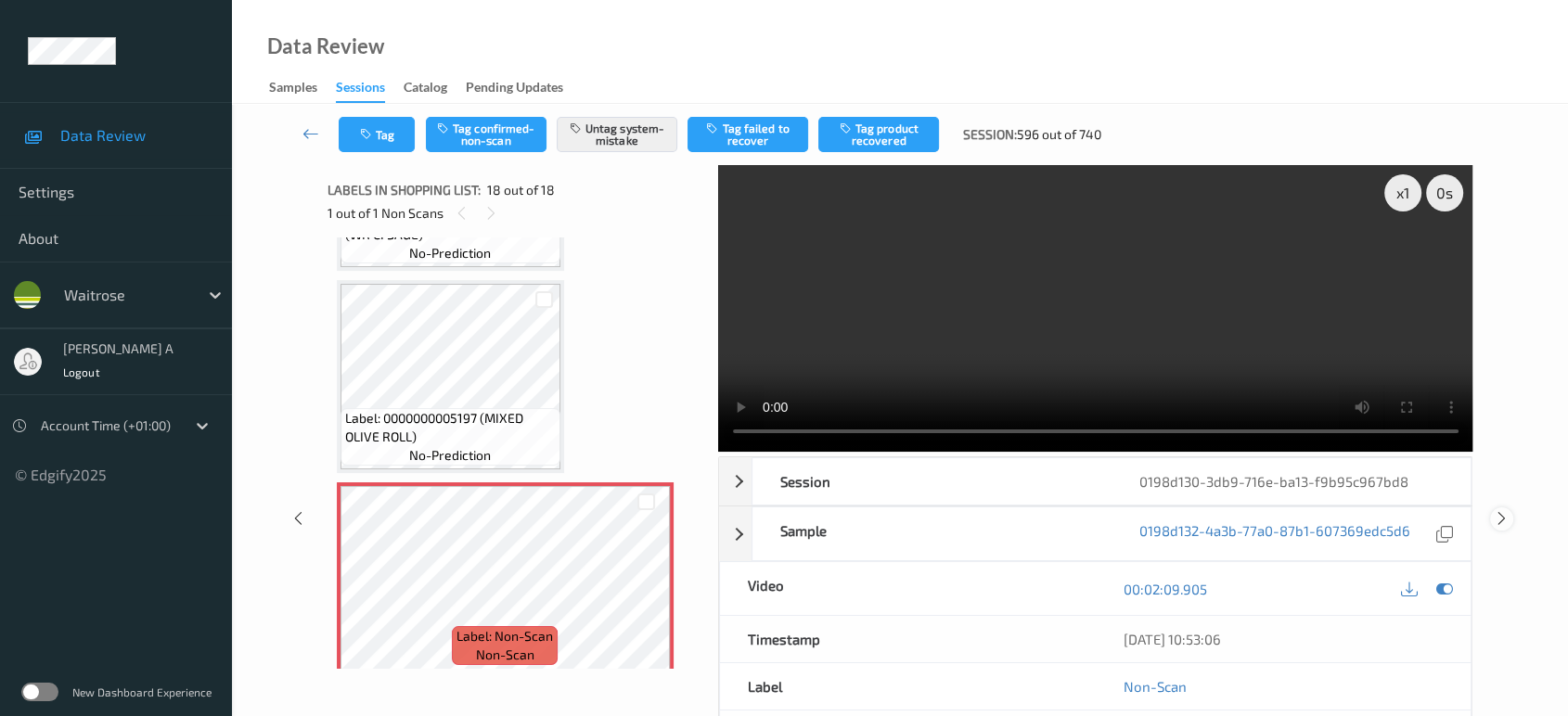
click at [1501, 515] on icon at bounding box center [1502, 518] width 16 height 17
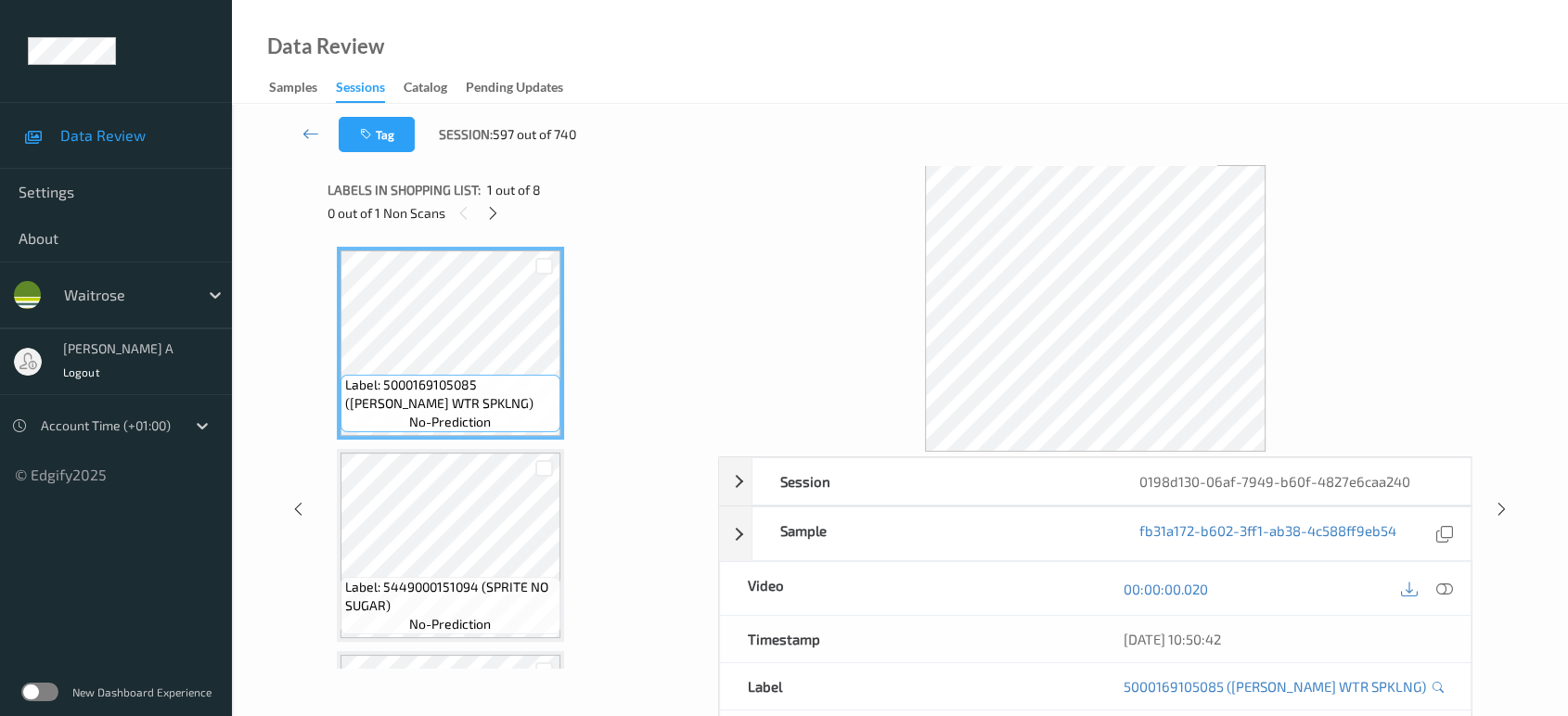
click at [495, 208] on icon at bounding box center [493, 214] width 16 height 17
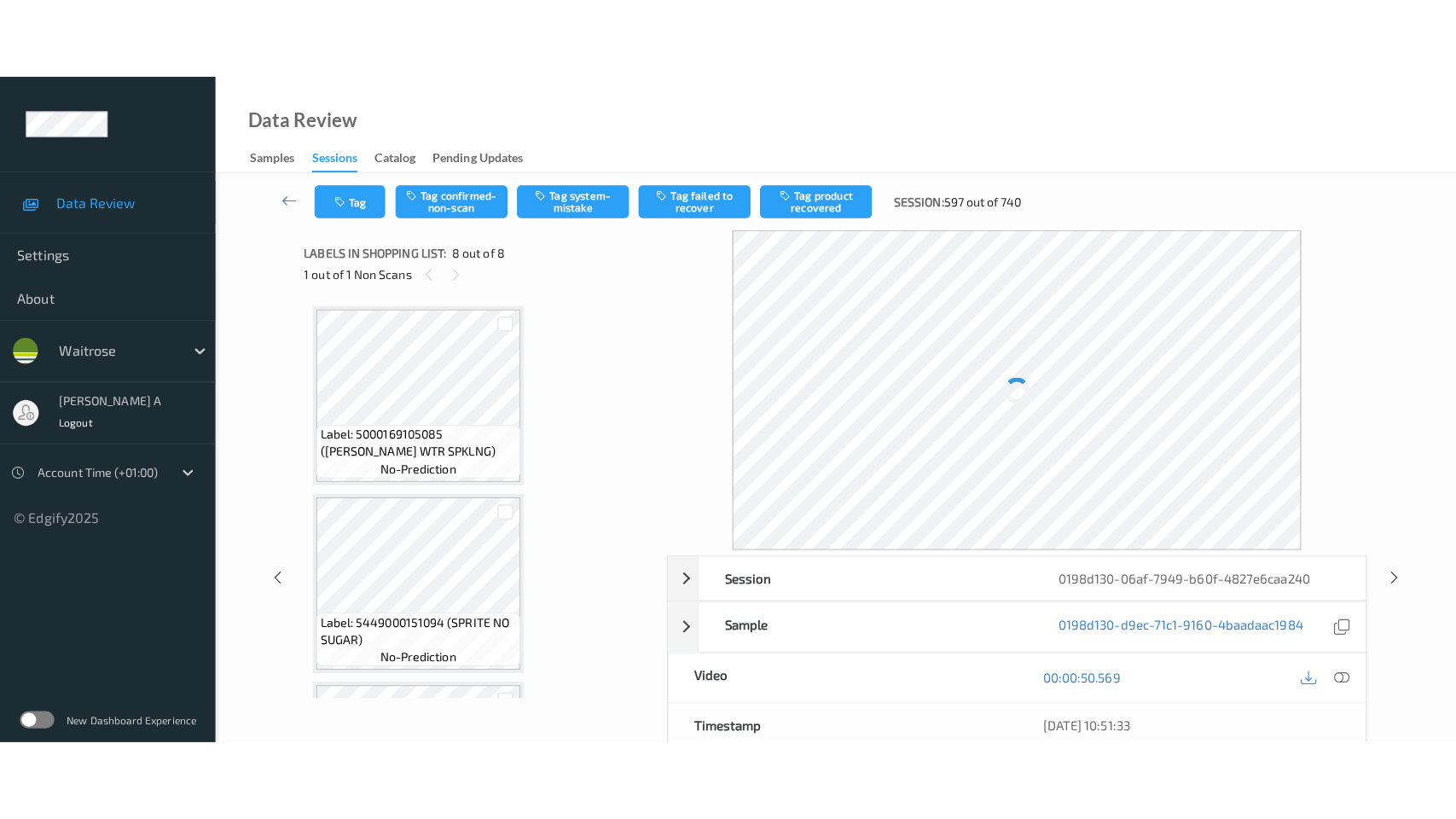
scroll to position [1091, 0]
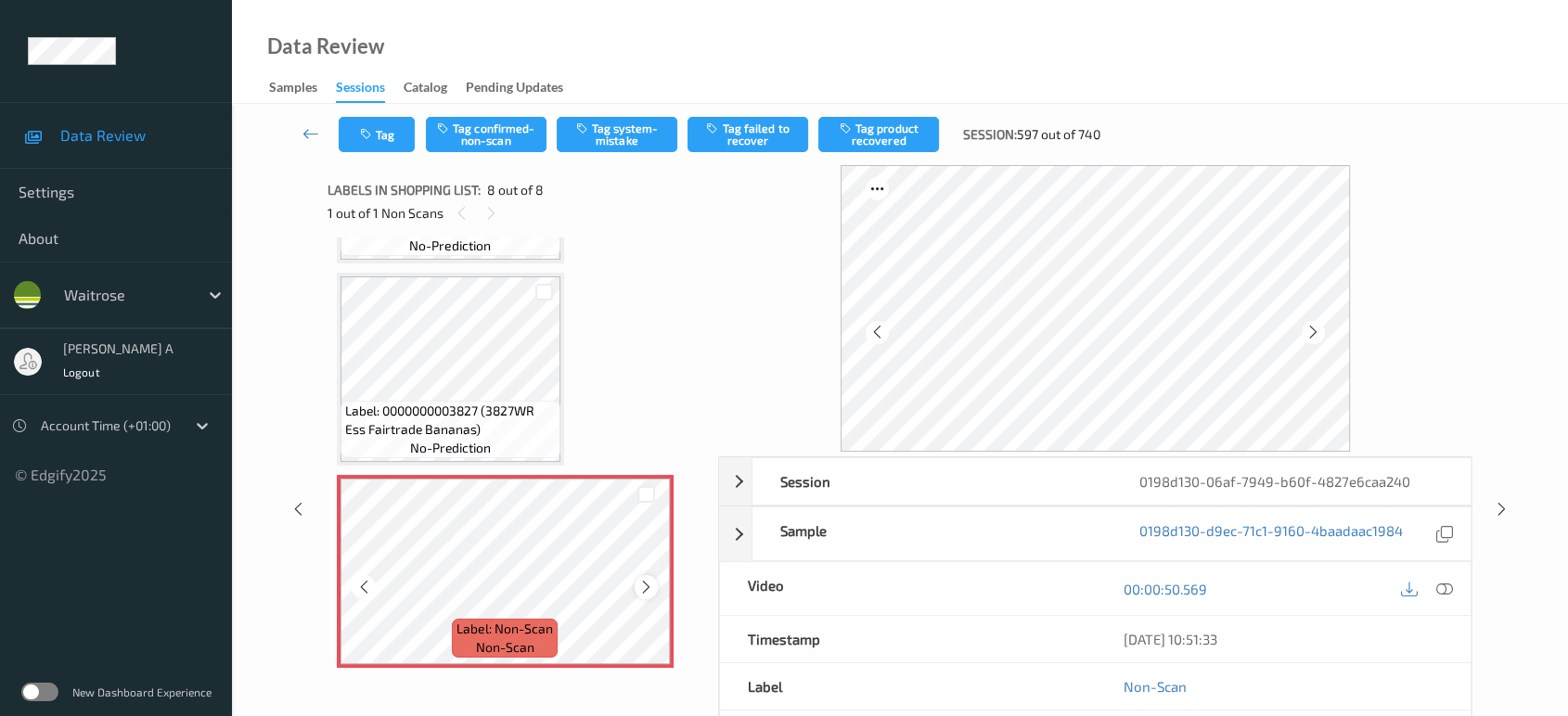
click at [644, 588] on div at bounding box center [646, 587] width 23 height 23
click at [652, 579] on icon at bounding box center [646, 587] width 16 height 17
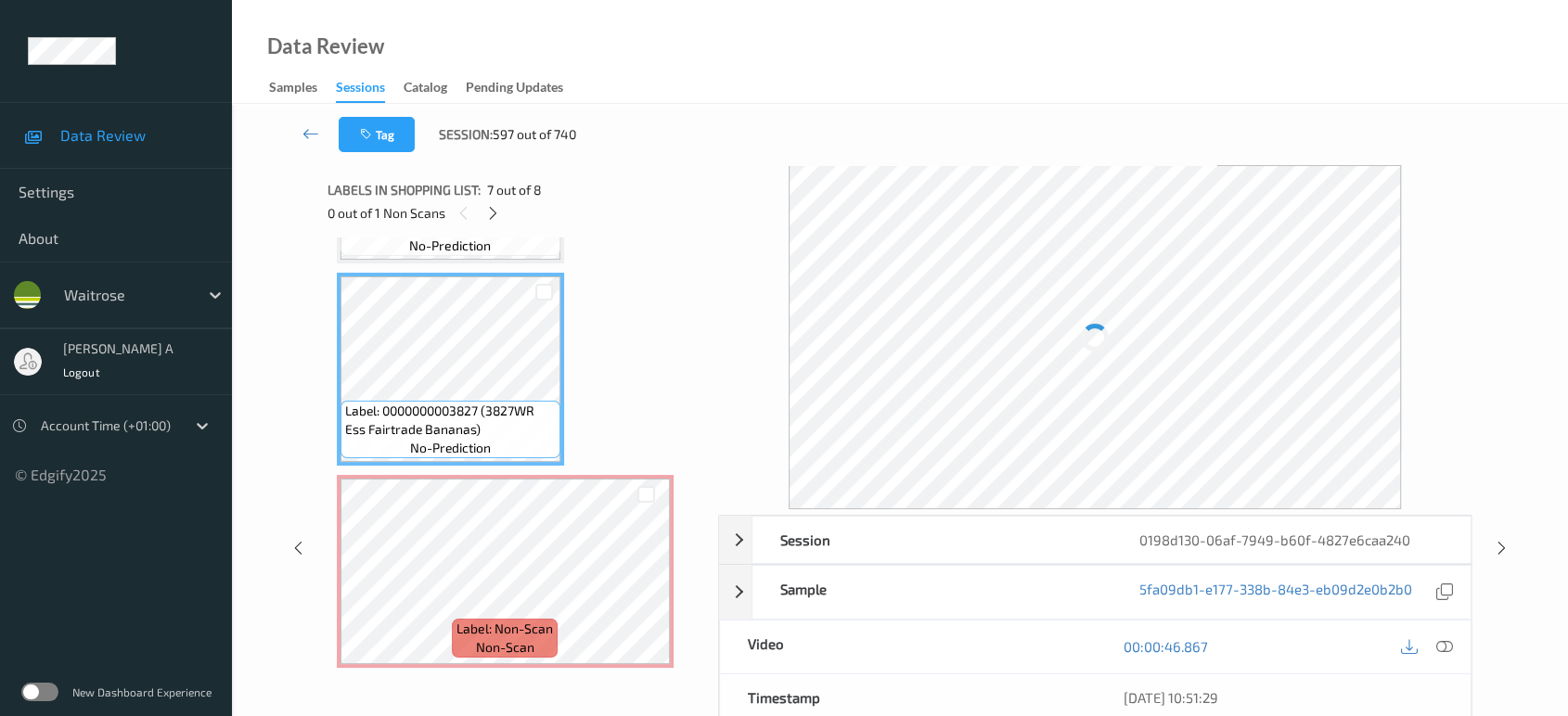
drag, startPoint x: 1446, startPoint y: 643, endPoint x: 1393, endPoint y: 610, distance: 62.4
click at [1446, 643] on icon at bounding box center [1445, 647] width 17 height 17
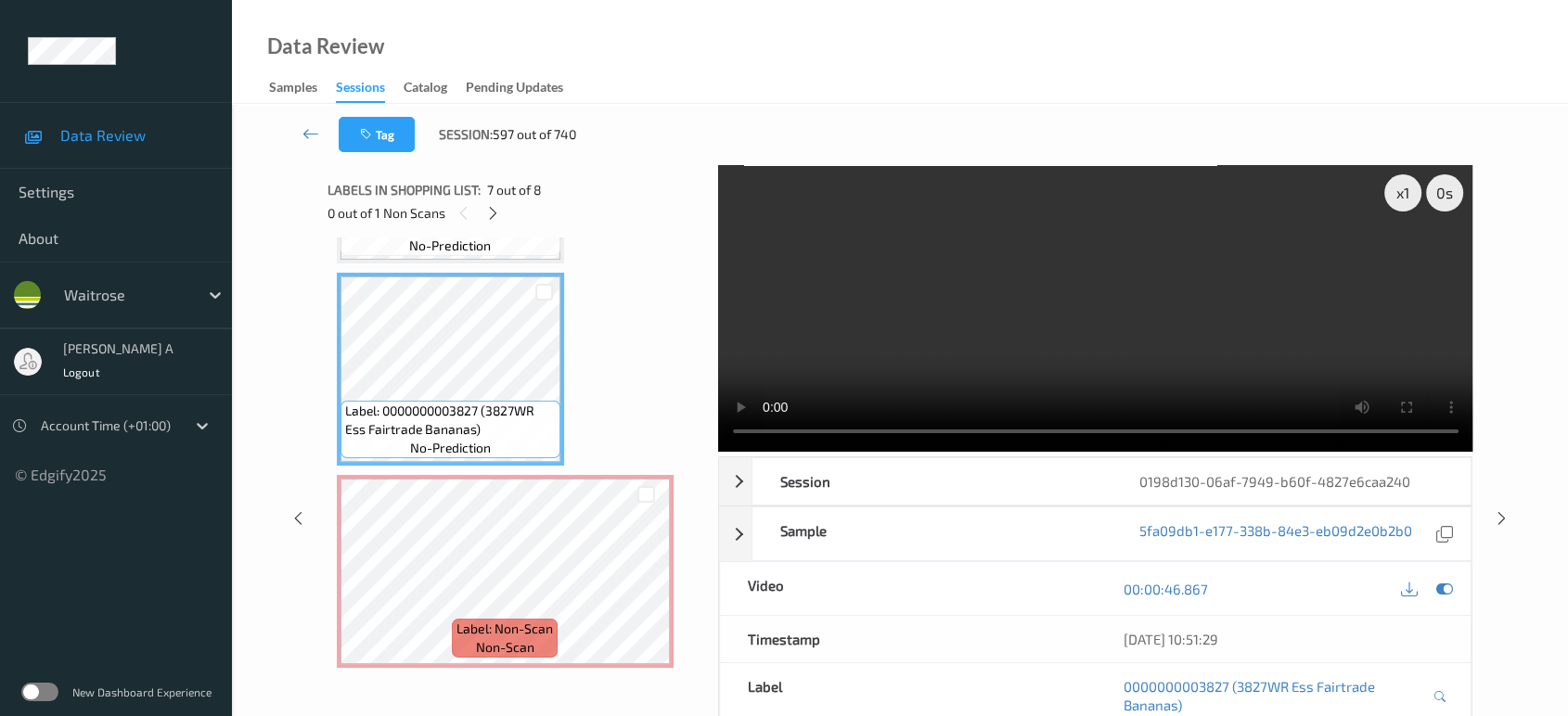
scroll to position [1014, 0]
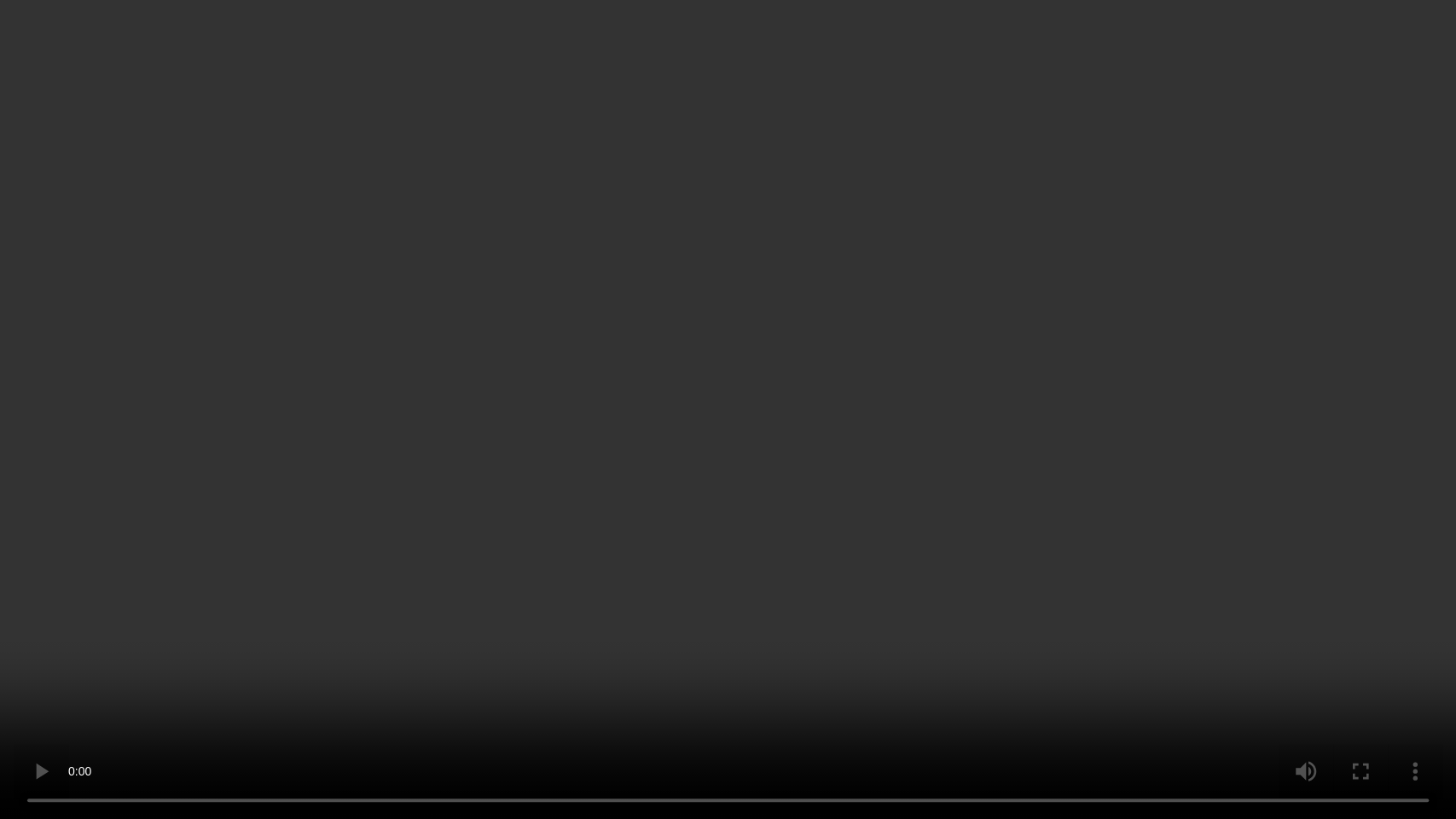
drag, startPoint x: 702, startPoint y: 439, endPoint x: 721, endPoint y: 297, distance: 143.3
click at [702, 439] on video at bounding box center [728, 410] width 1456 height 819
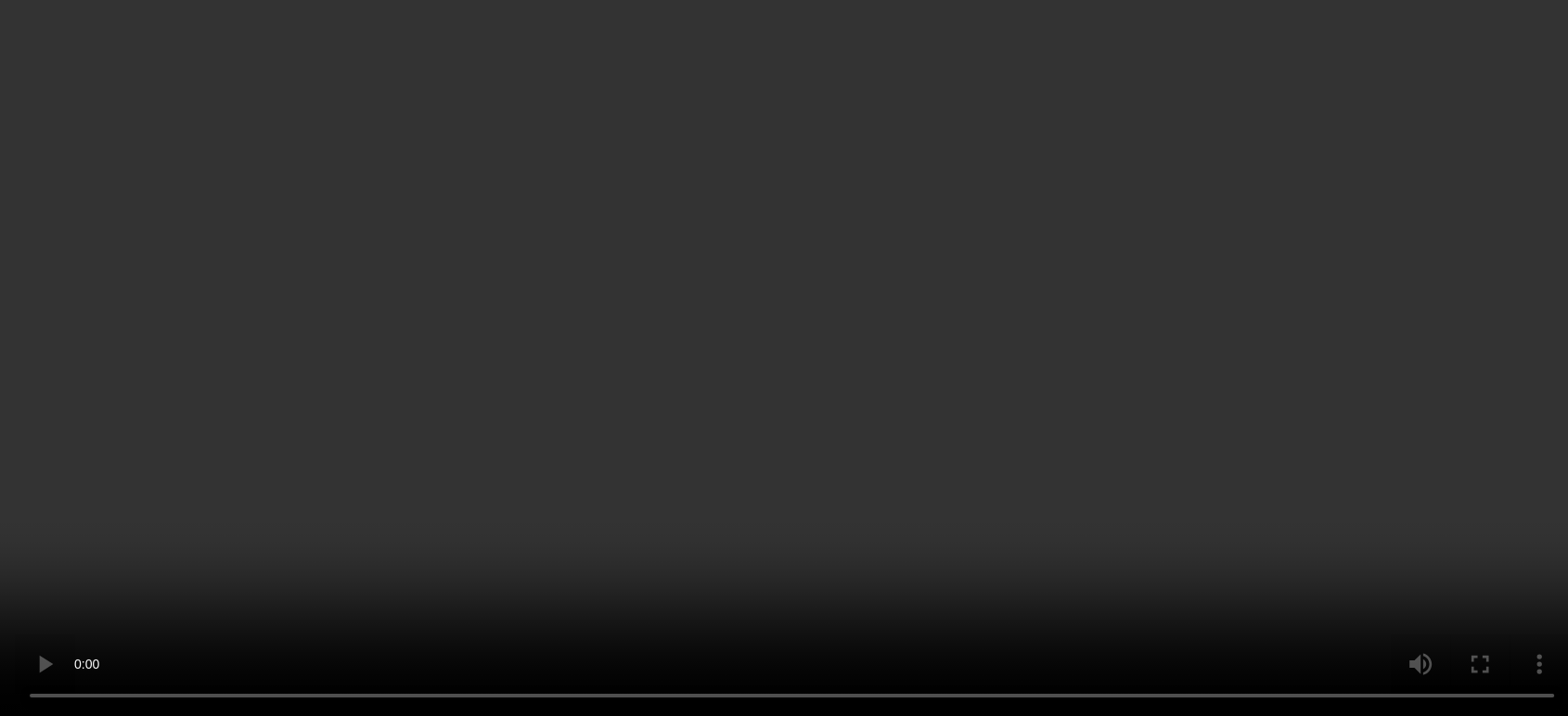
scroll to position [1187, 0]
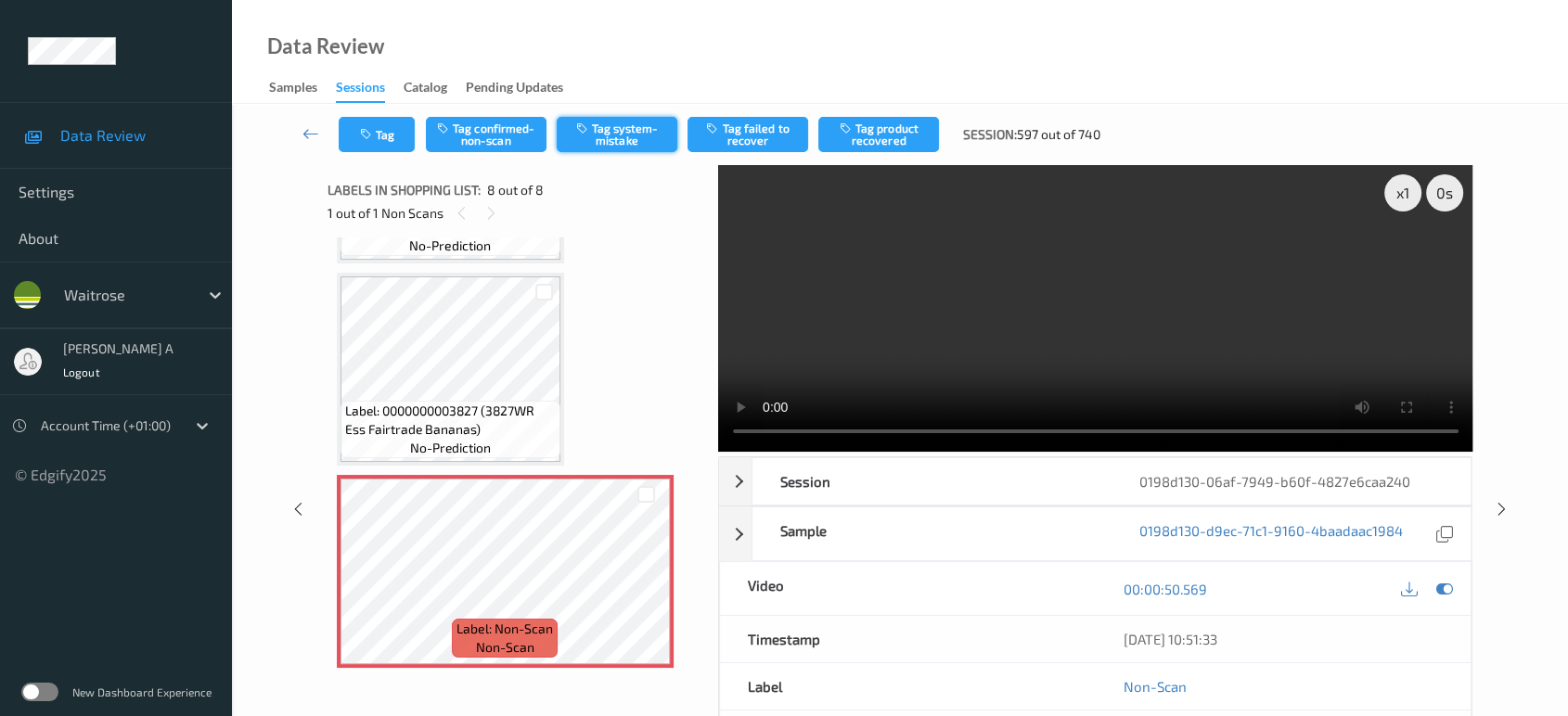
click at [639, 129] on button "Tag system-mistake" at bounding box center [616, 134] width 121 height 35
click at [382, 132] on div "Tag Tag confirmed-non-scan Tag system-mistake Tag failed to recover Tag product…" at bounding box center [899, 134] width 1259 height 61
click at [374, 146] on button "Tag" at bounding box center [377, 134] width 76 height 35
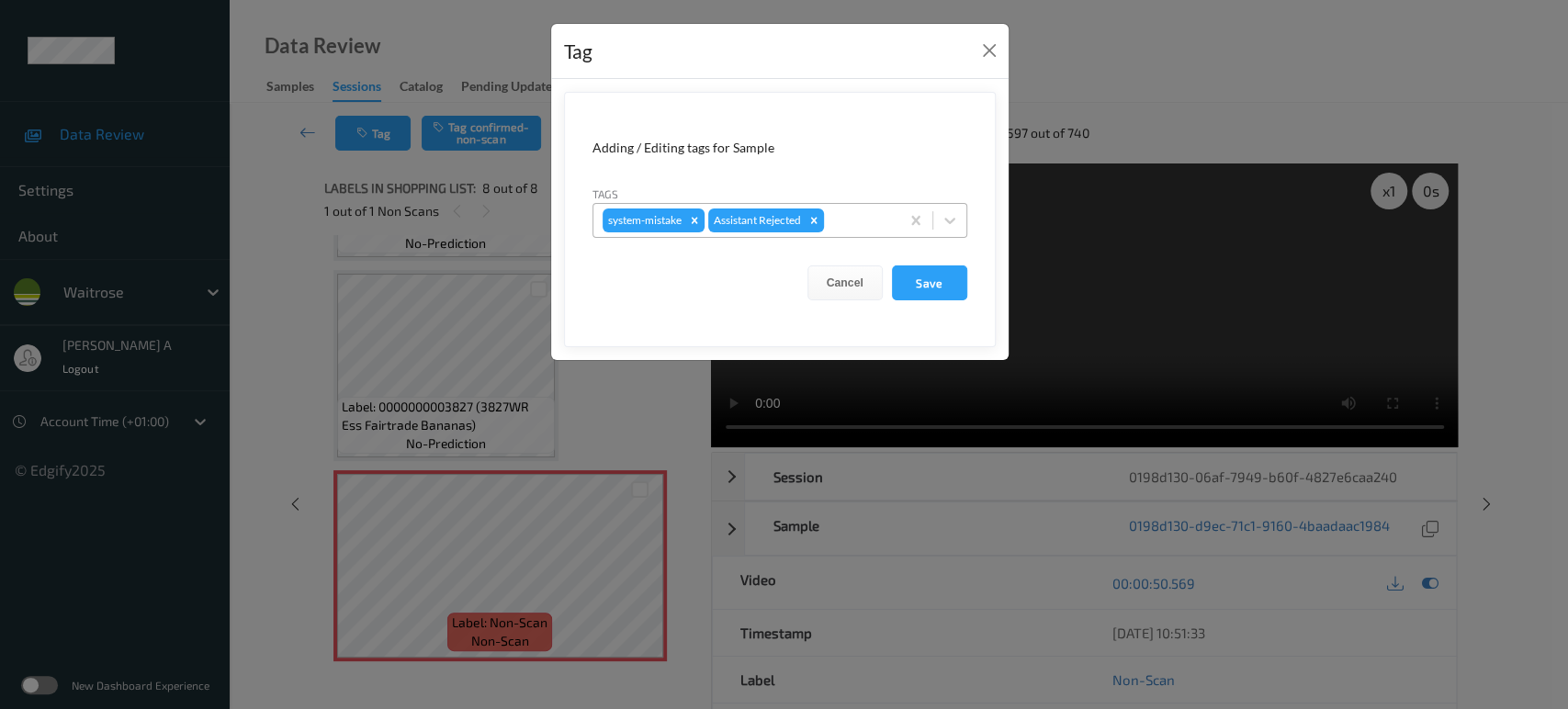
click at [865, 210] on div at bounding box center [859, 220] width 62 height 22
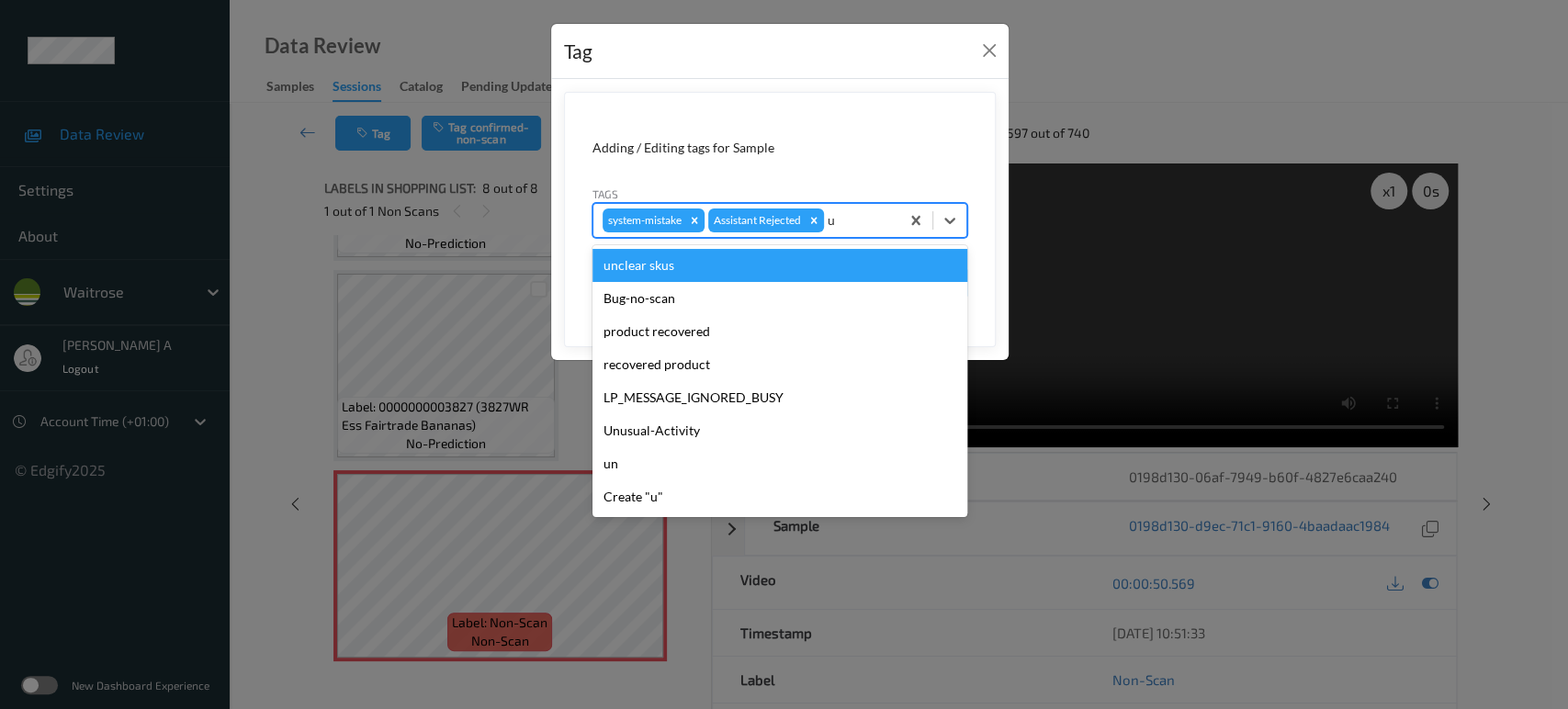
type input "un"
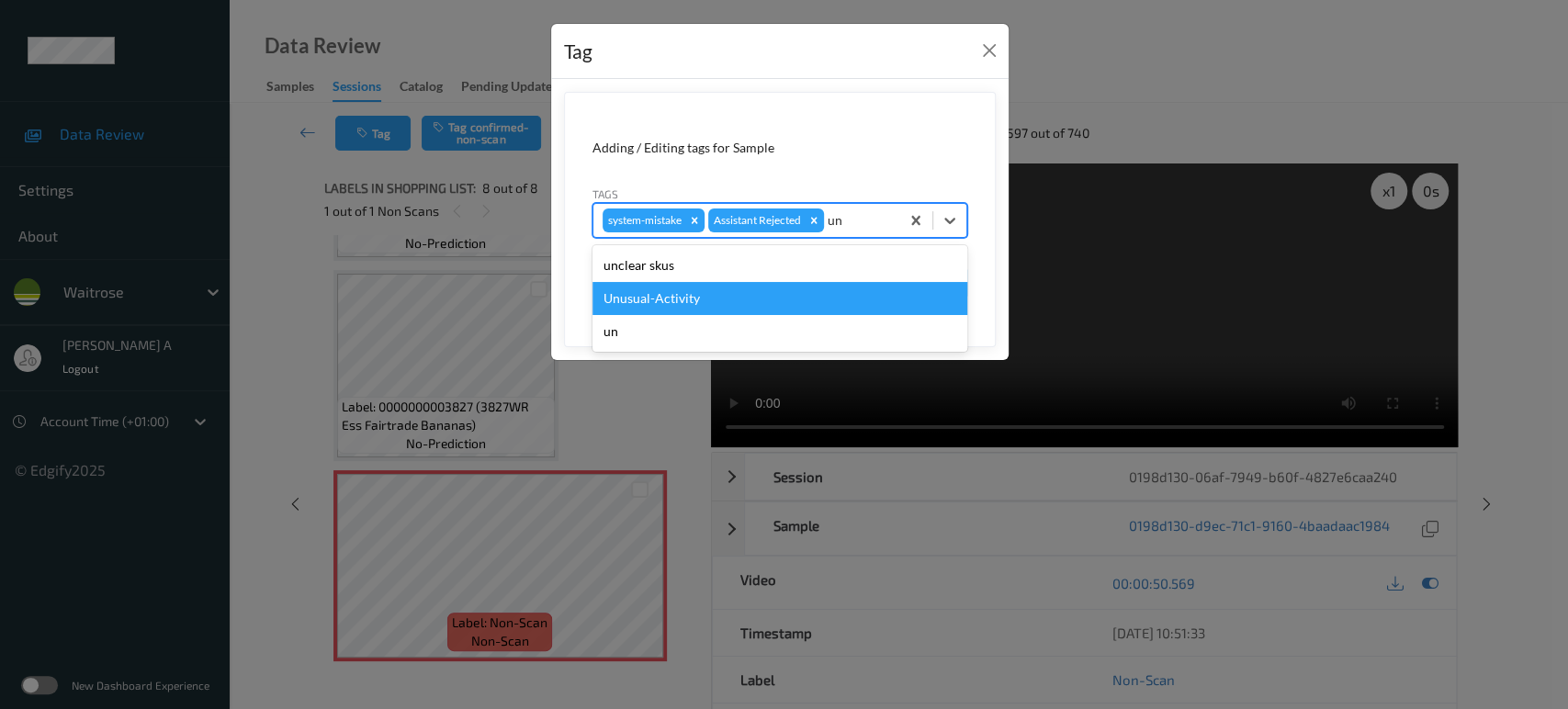
click at [733, 292] on div "Unusual-Activity" at bounding box center [780, 298] width 375 height 33
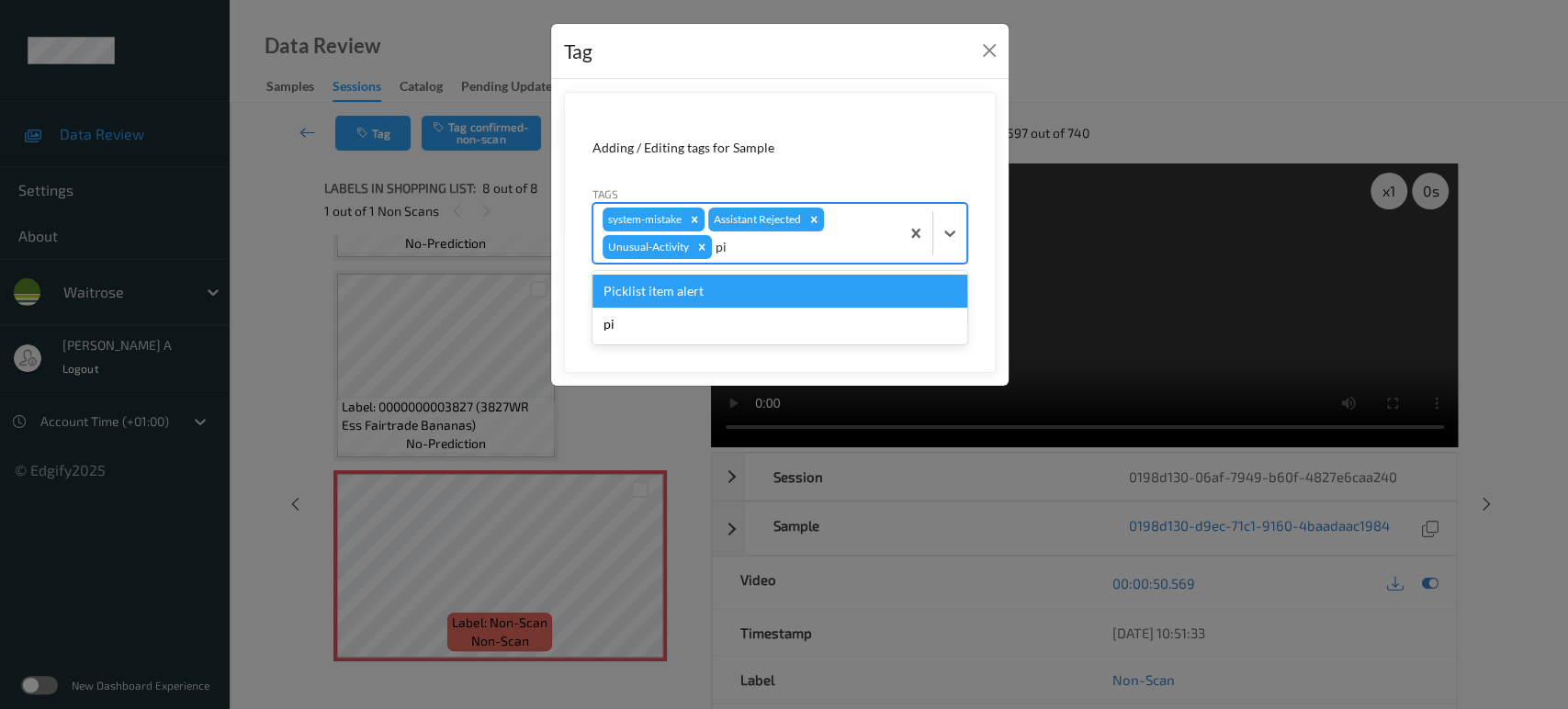
type input "pic"
click at [733, 292] on div "Picklist item alert" at bounding box center [780, 291] width 375 height 33
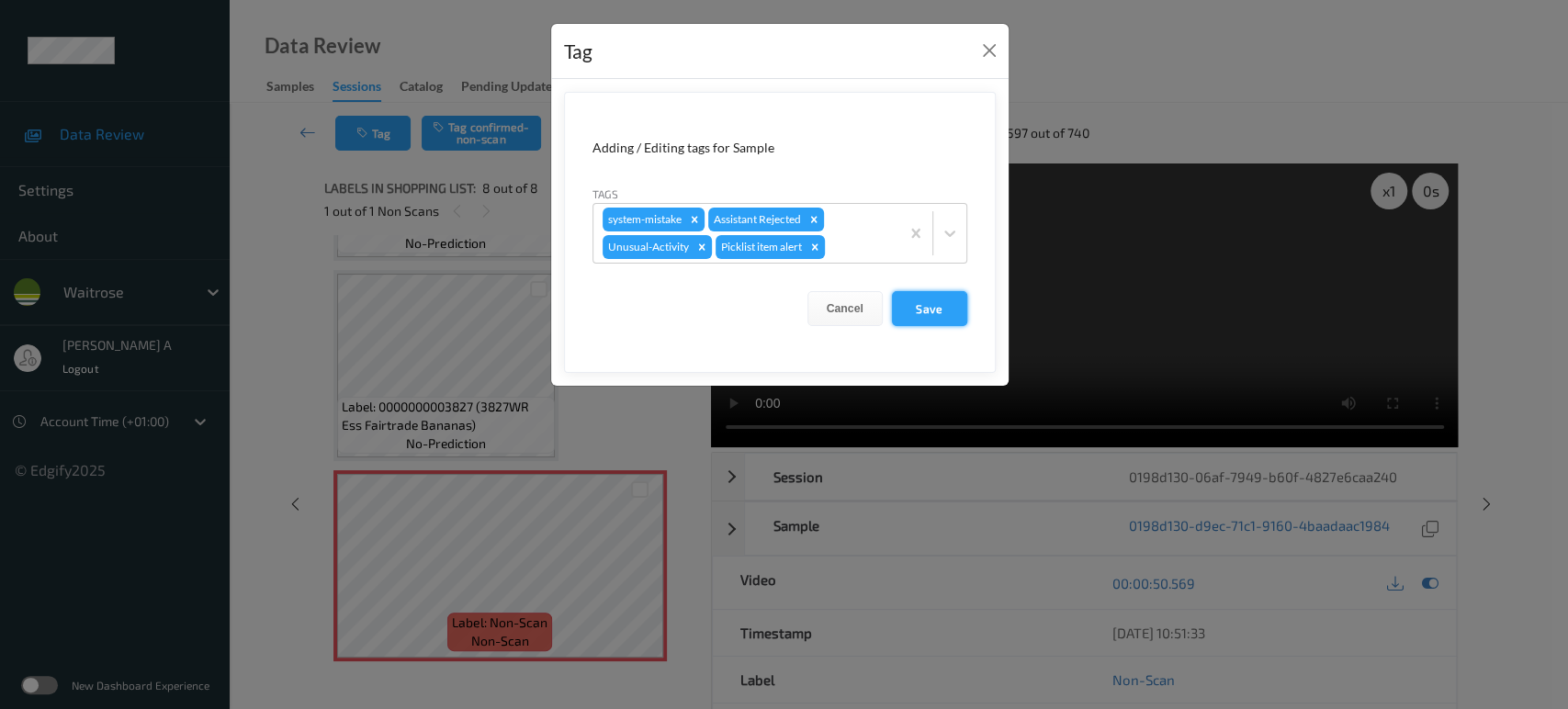
click at [915, 309] on button "Save" at bounding box center [929, 308] width 75 height 35
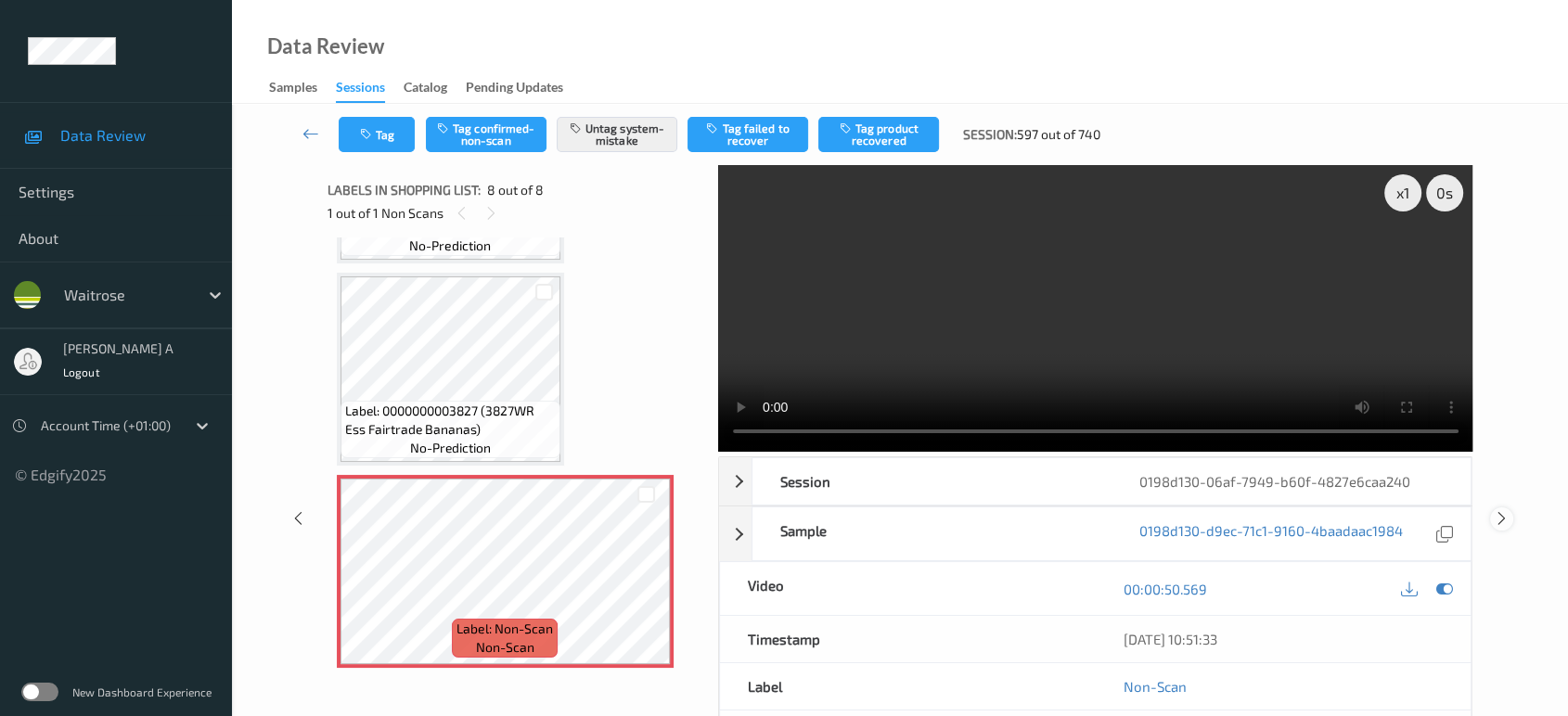
click at [1499, 510] on icon at bounding box center [1502, 518] width 16 height 17
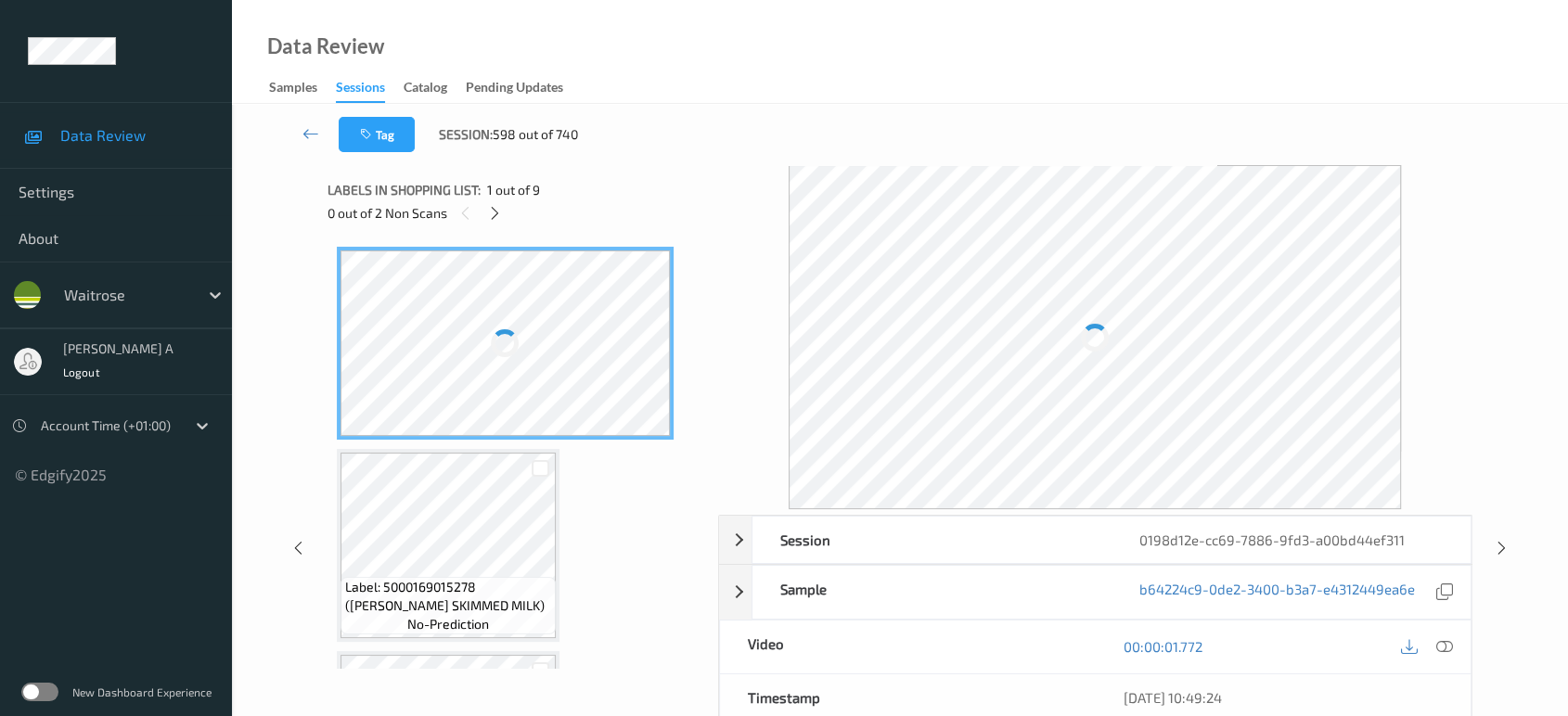
drag, startPoint x: 494, startPoint y: 214, endPoint x: 494, endPoint y: 226, distance: 12.0
click at [494, 214] on icon at bounding box center [495, 214] width 16 height 17
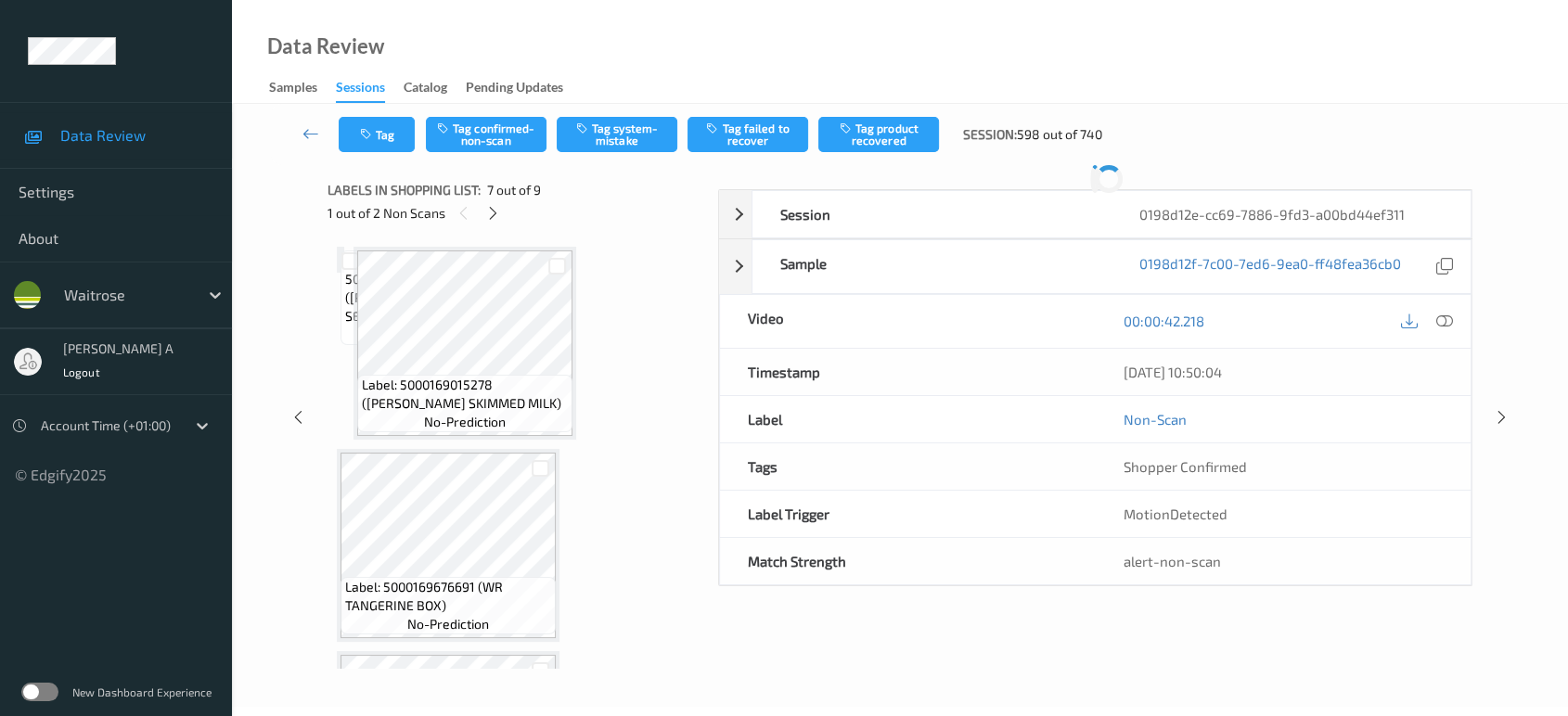
scroll to position [1017, 0]
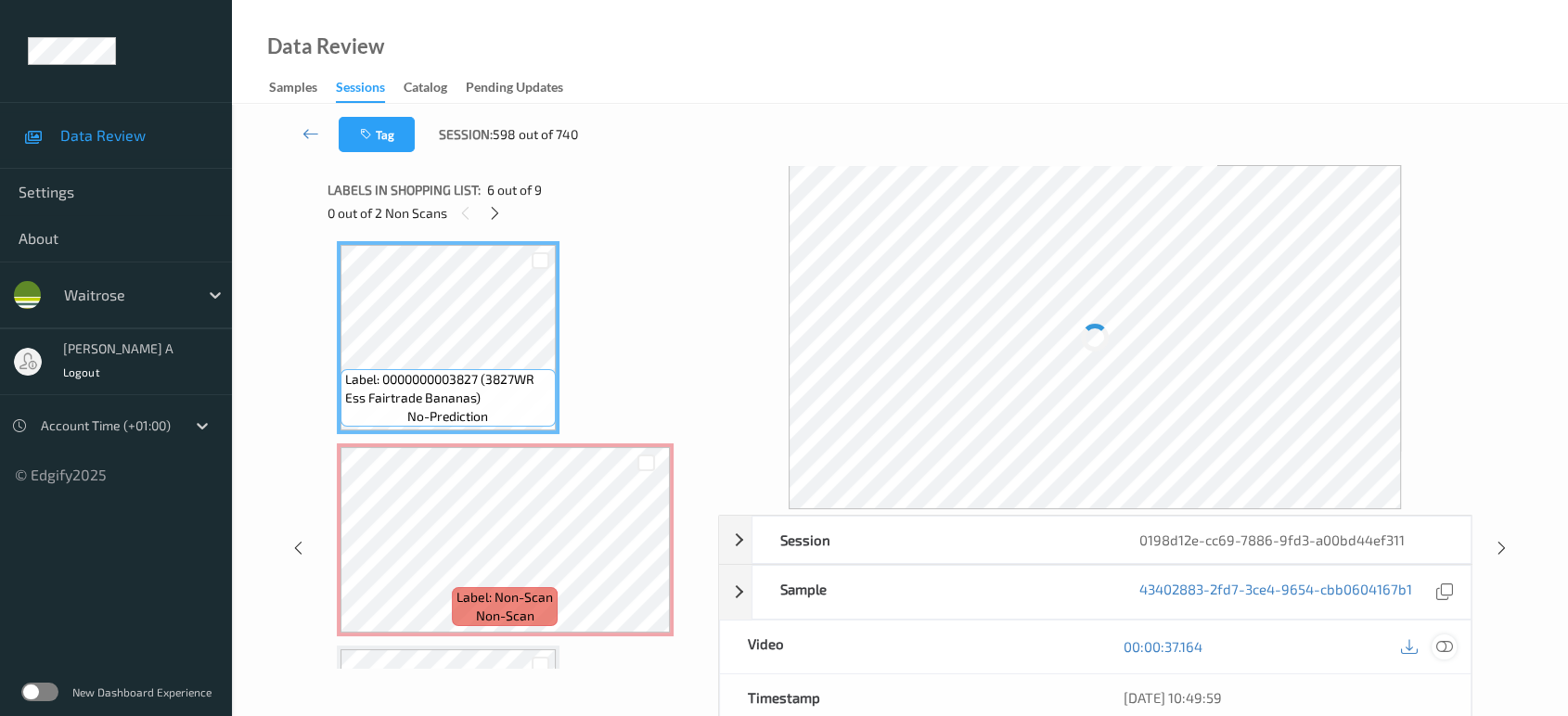
click at [1445, 639] on icon at bounding box center [1445, 647] width 17 height 17
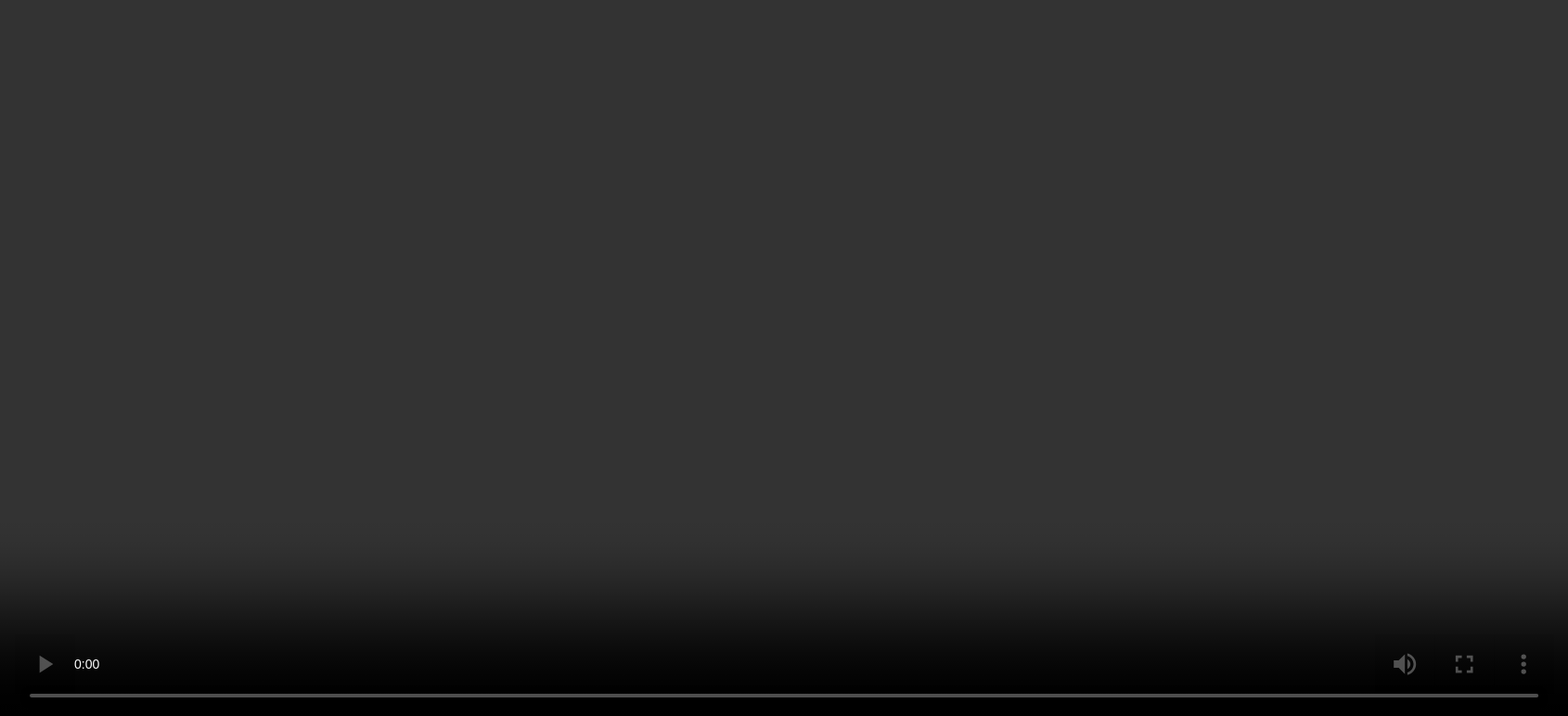
scroll to position [1216, 0]
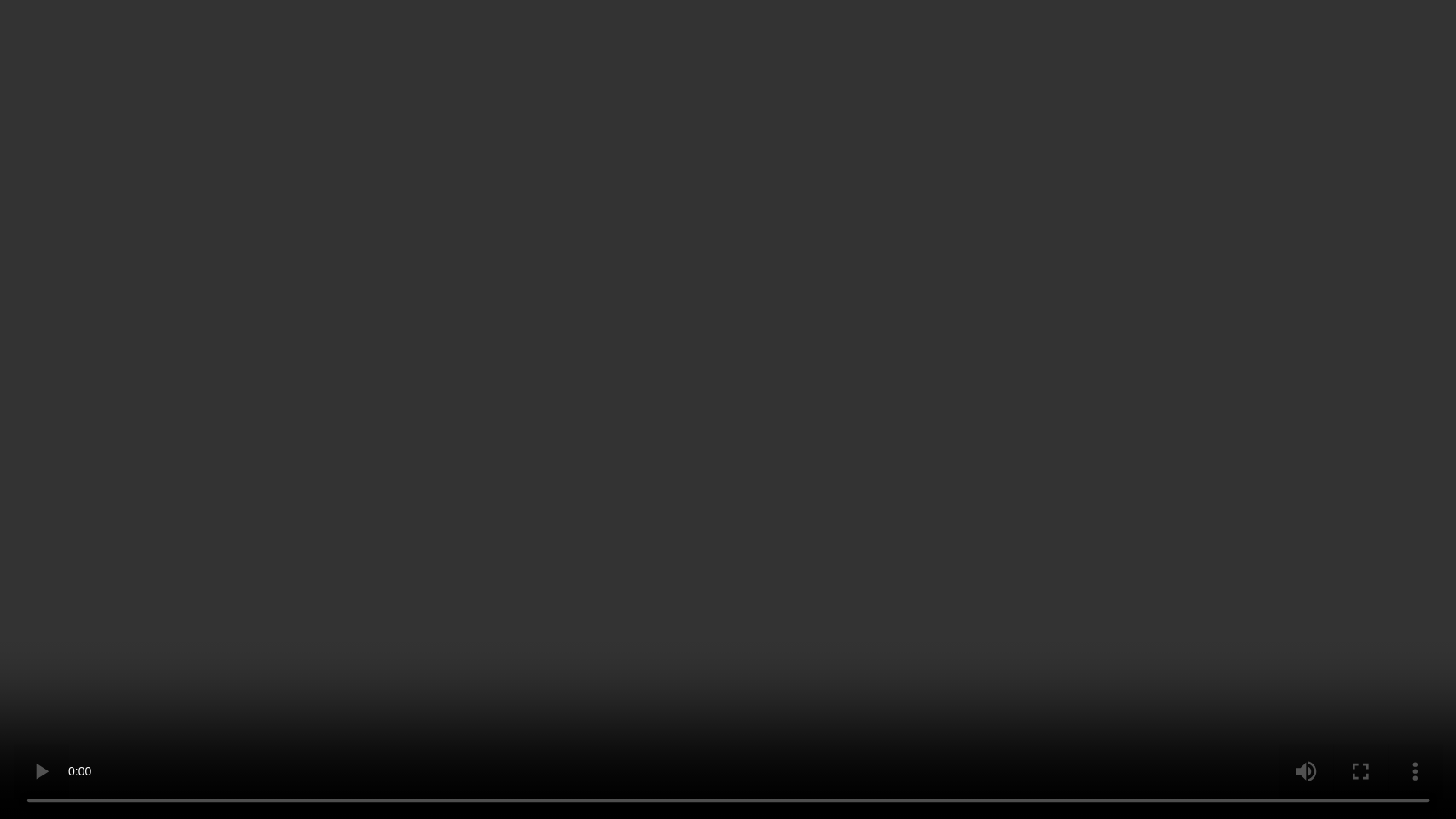
click at [764, 385] on video at bounding box center [728, 410] width 1456 height 819
click at [866, 458] on video at bounding box center [728, 410] width 1456 height 819
click at [772, 437] on video at bounding box center [728, 410] width 1456 height 819
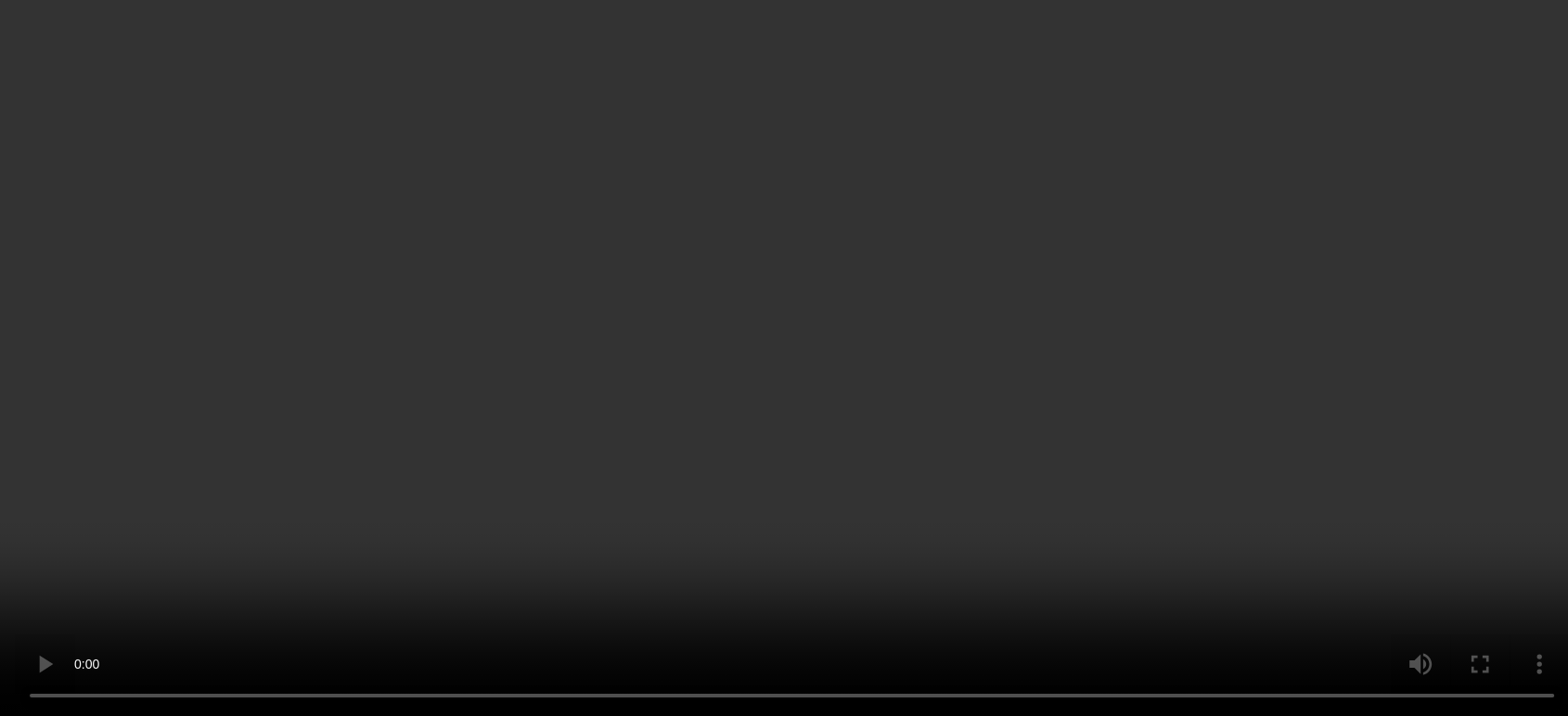
scroll to position [1009, 0]
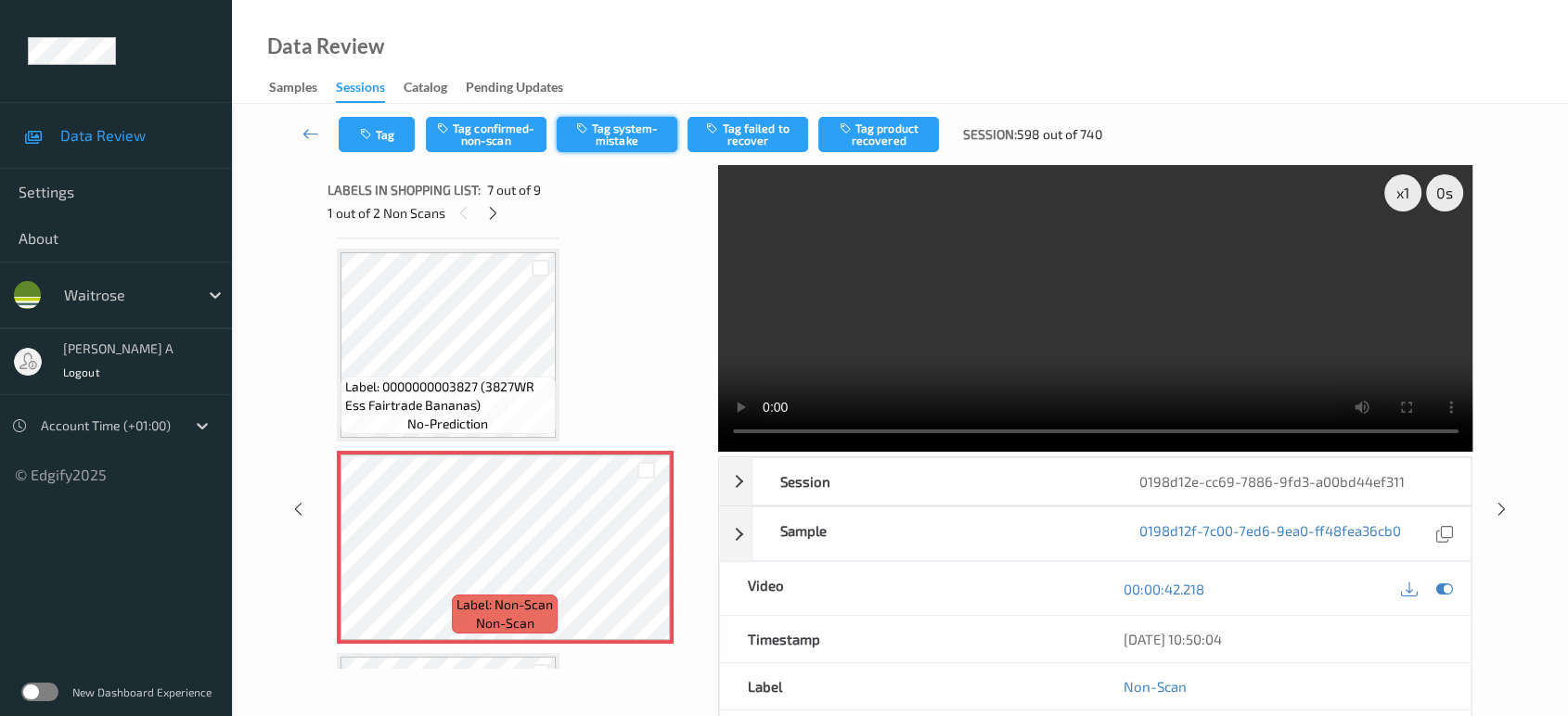
click at [630, 135] on button "Tag system-mistake" at bounding box center [616, 134] width 121 height 35
click at [411, 140] on button "Tag" at bounding box center [377, 134] width 76 height 35
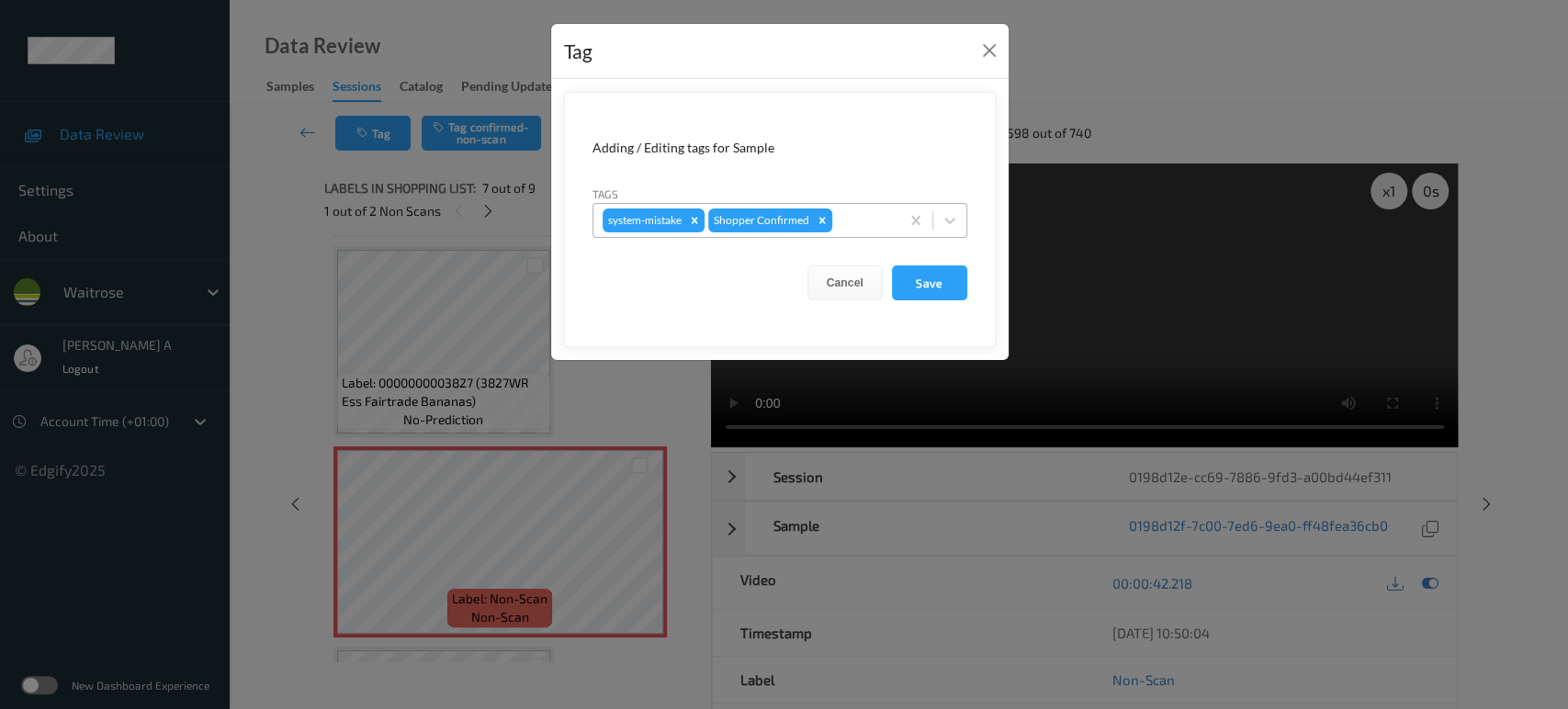
click at [858, 215] on div at bounding box center [863, 220] width 55 height 22
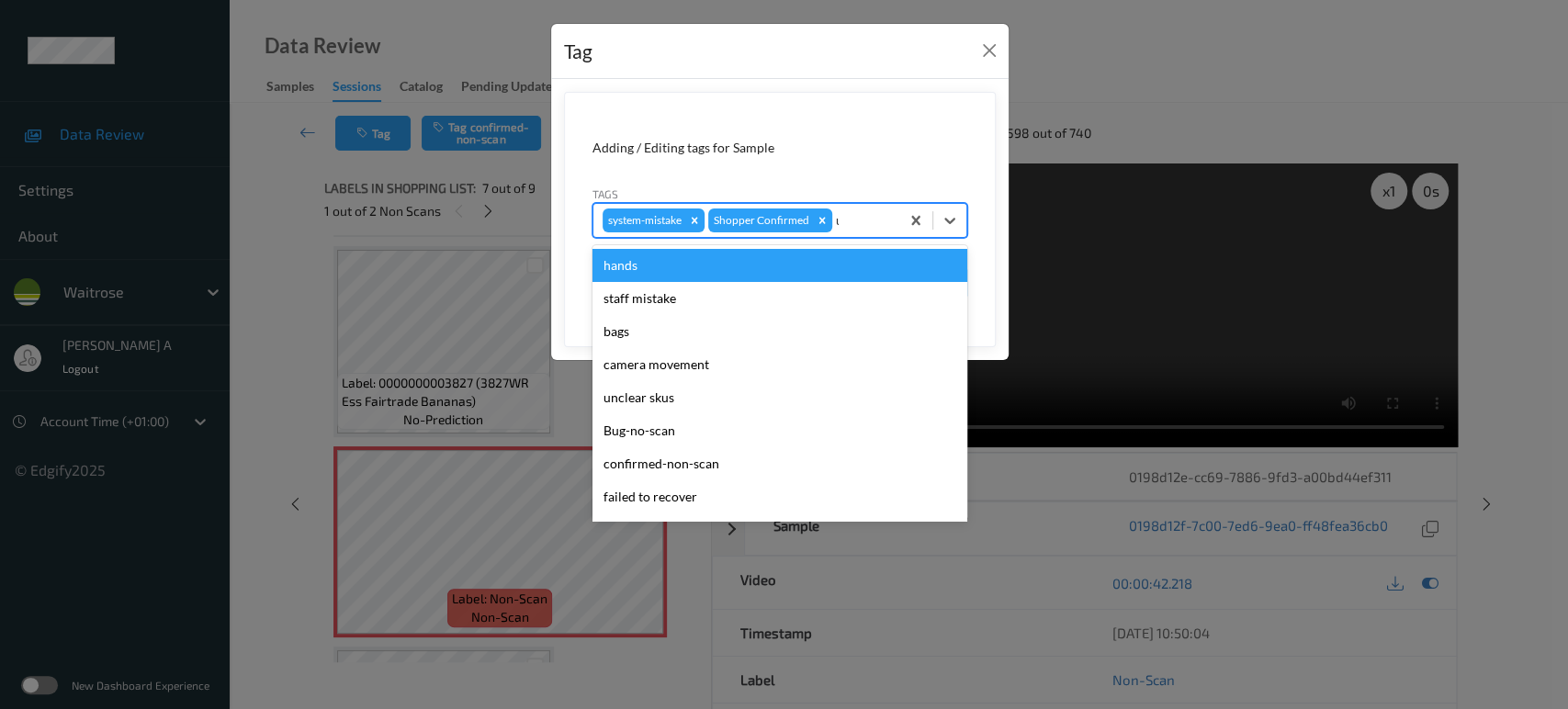
type input "un"
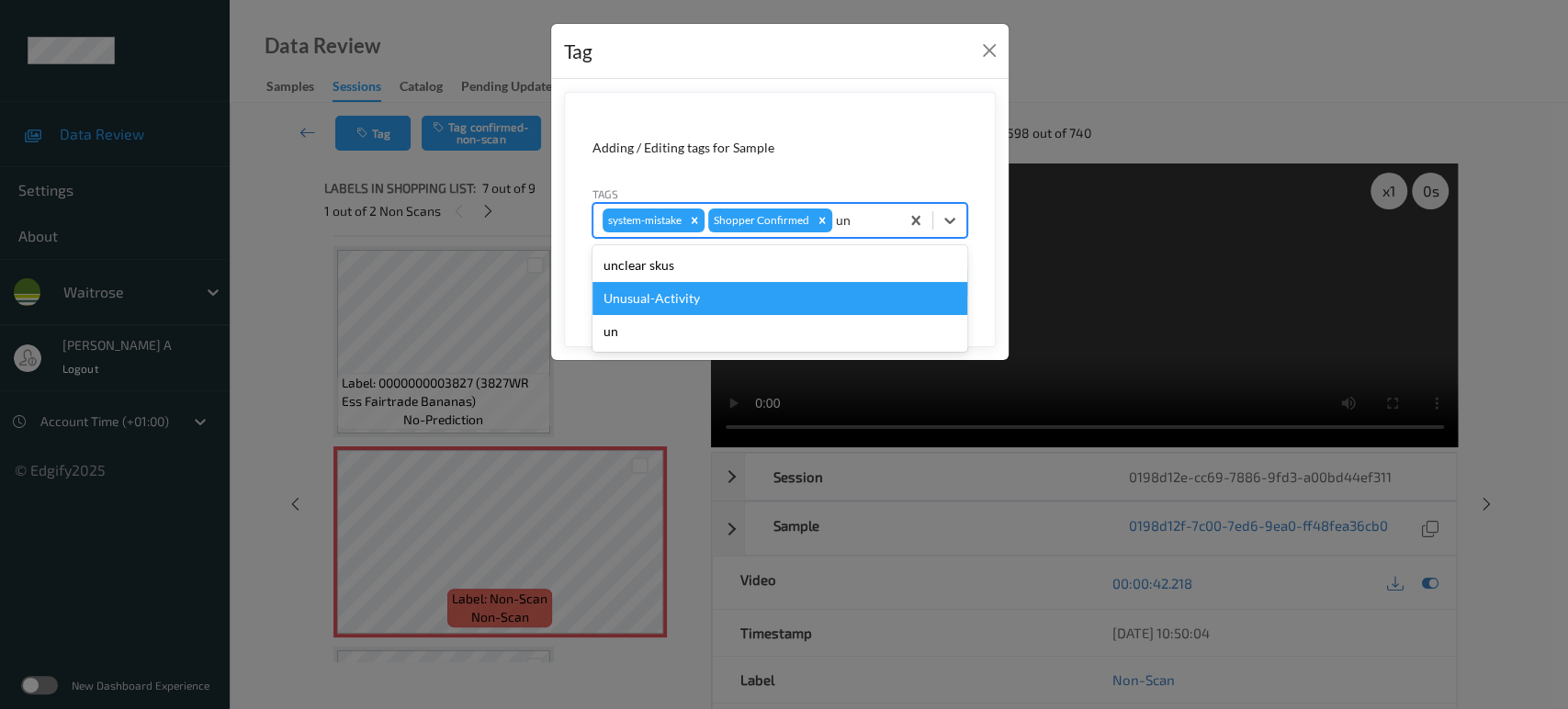
click at [730, 291] on div "Unusual-Activity" at bounding box center [780, 298] width 375 height 33
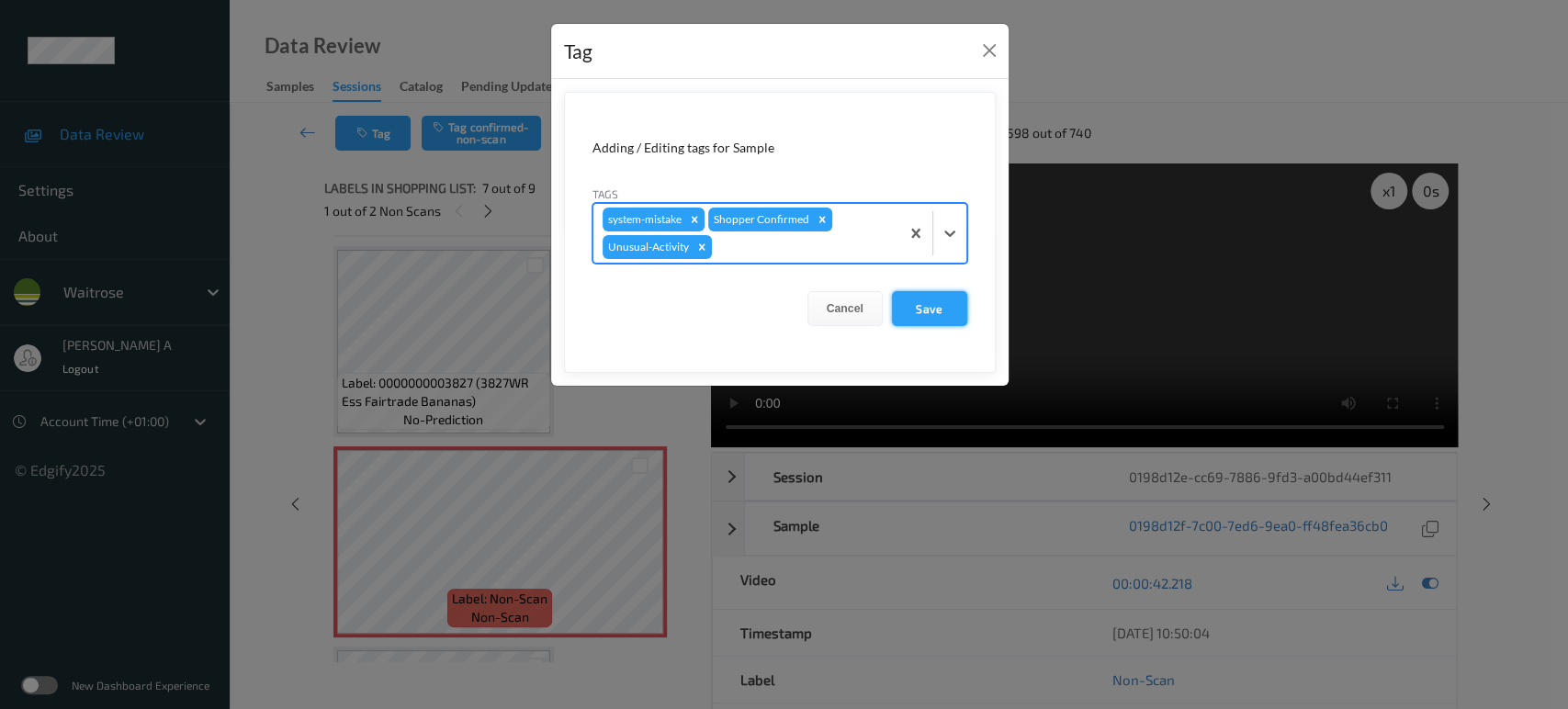
click at [947, 311] on button "Save" at bounding box center [929, 308] width 75 height 35
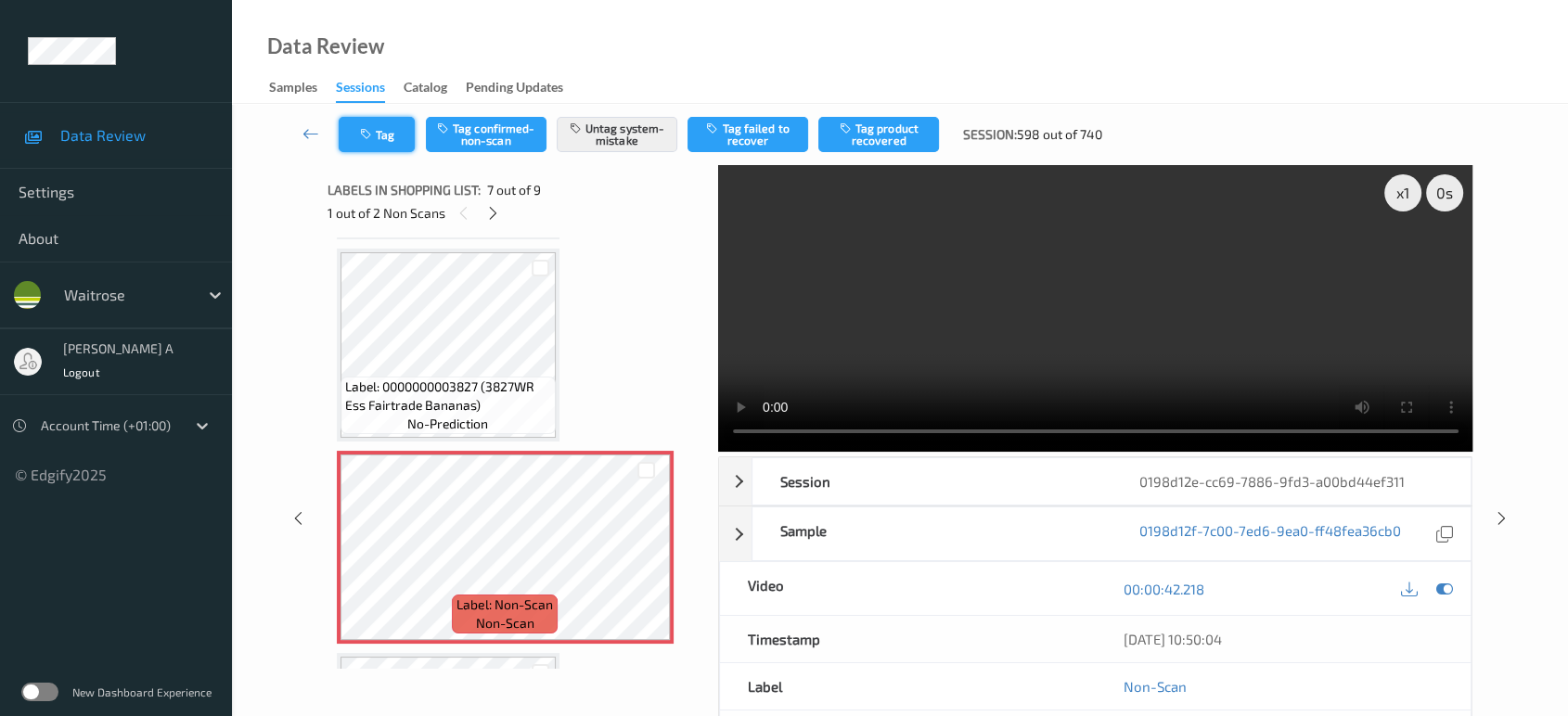
click at [362, 130] on icon "button" at bounding box center [368, 135] width 16 height 13
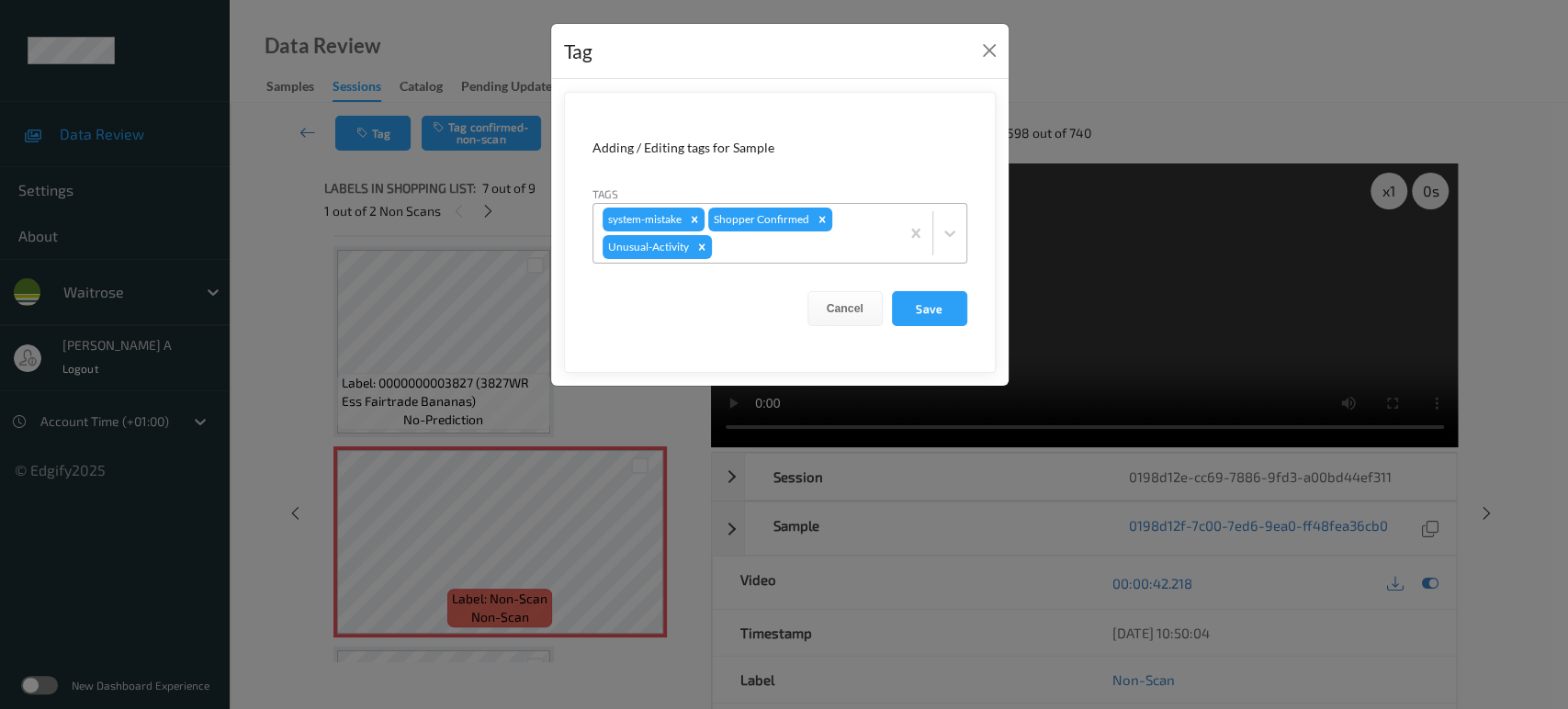
click at [786, 254] on div at bounding box center [803, 246] width 175 height 22
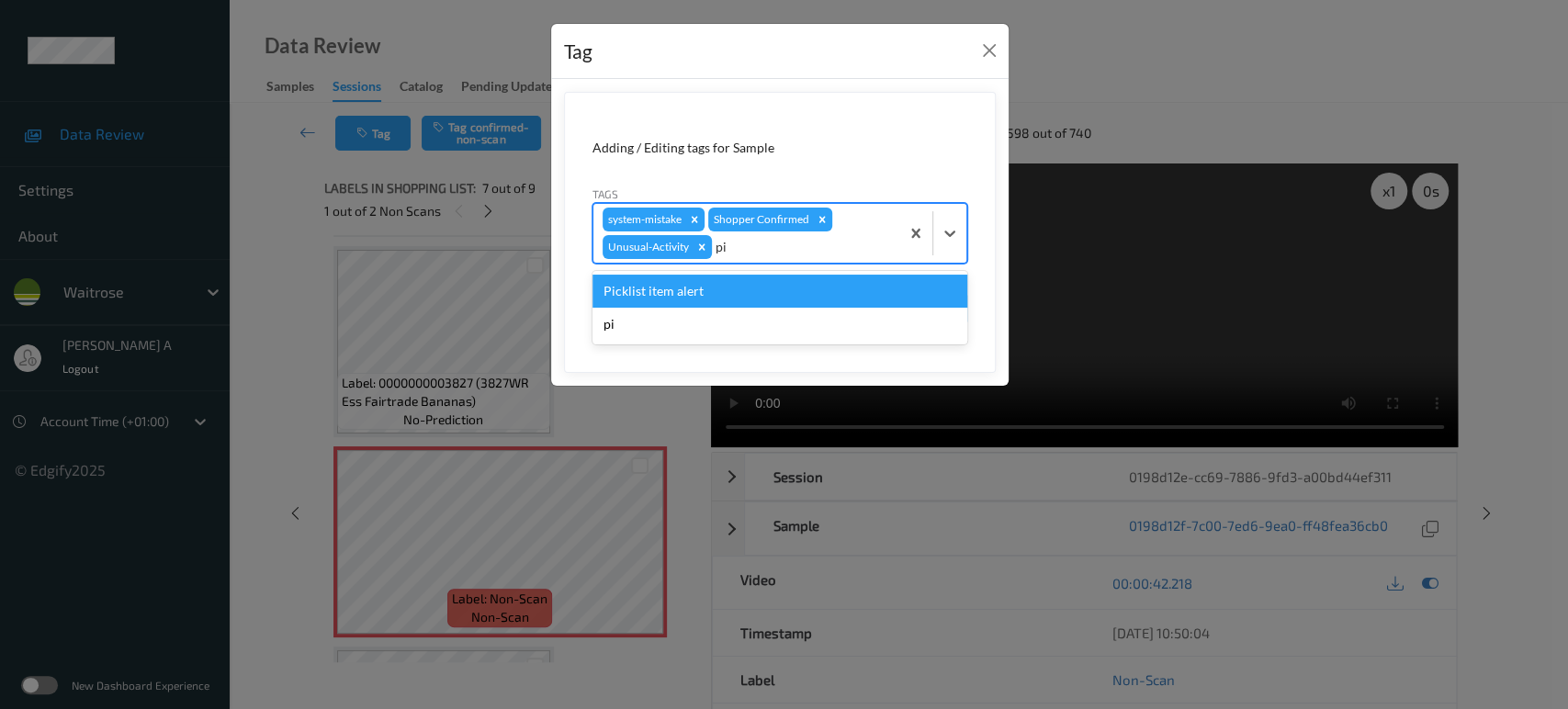
type input "pic"
click at [768, 286] on div "Picklist item alert" at bounding box center [780, 291] width 375 height 33
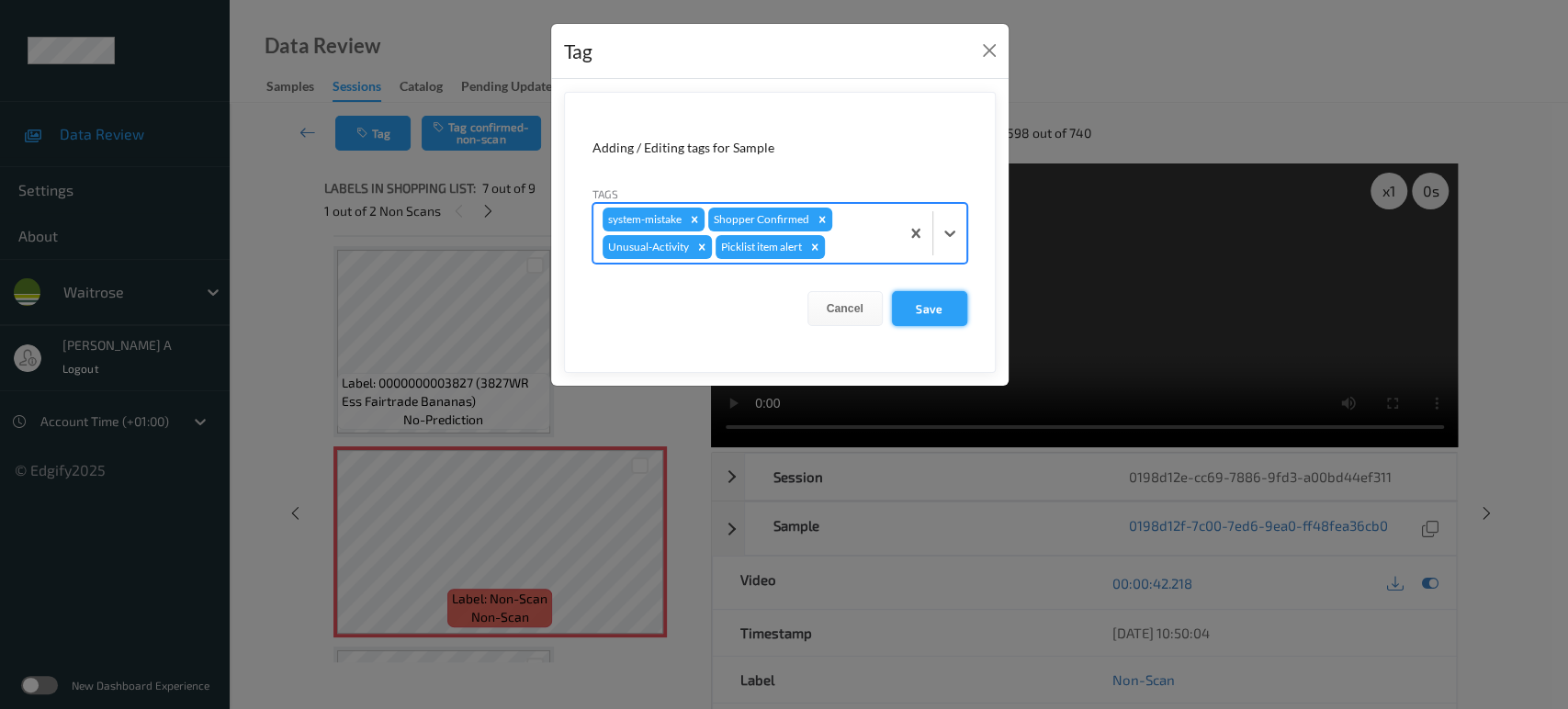
click at [944, 317] on button "Save" at bounding box center [929, 308] width 75 height 35
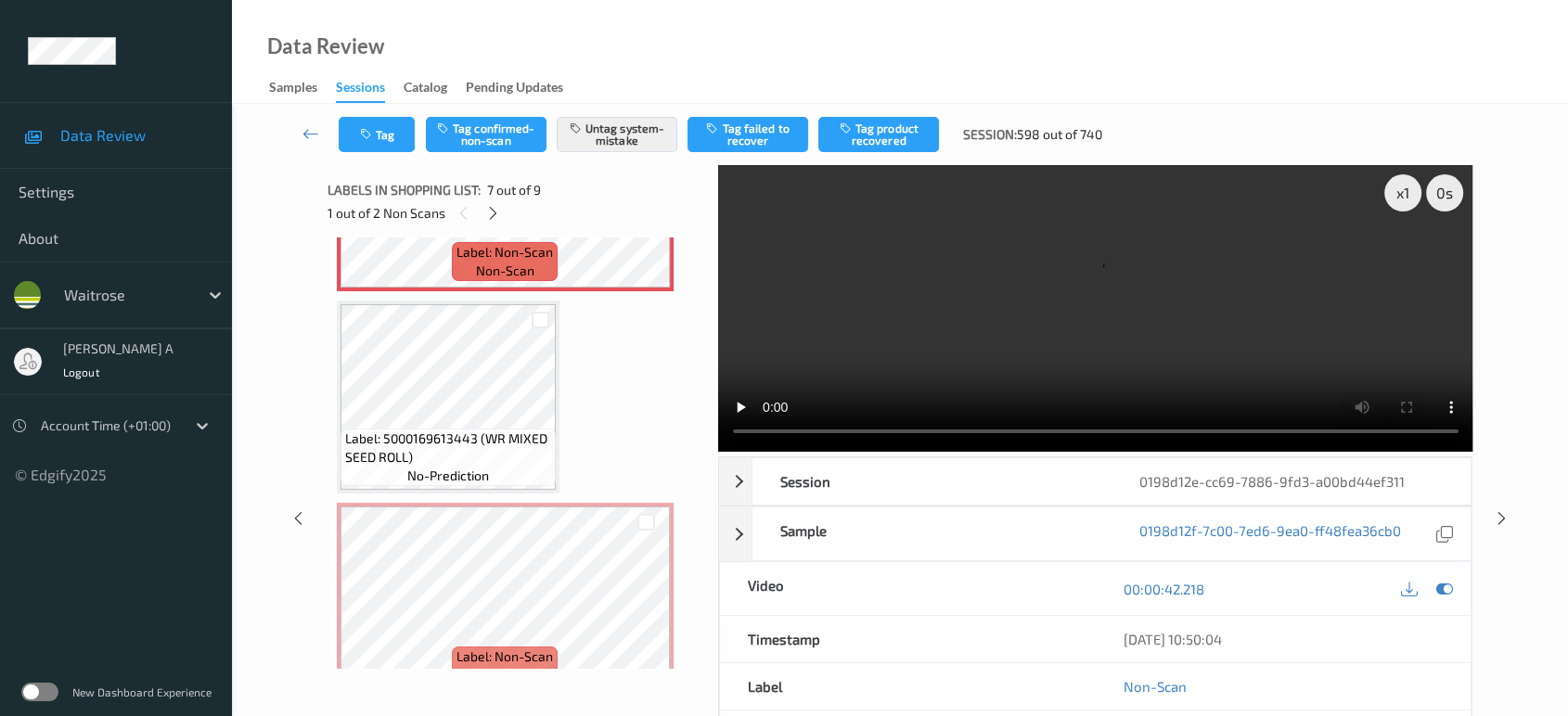
scroll to position [1389, 0]
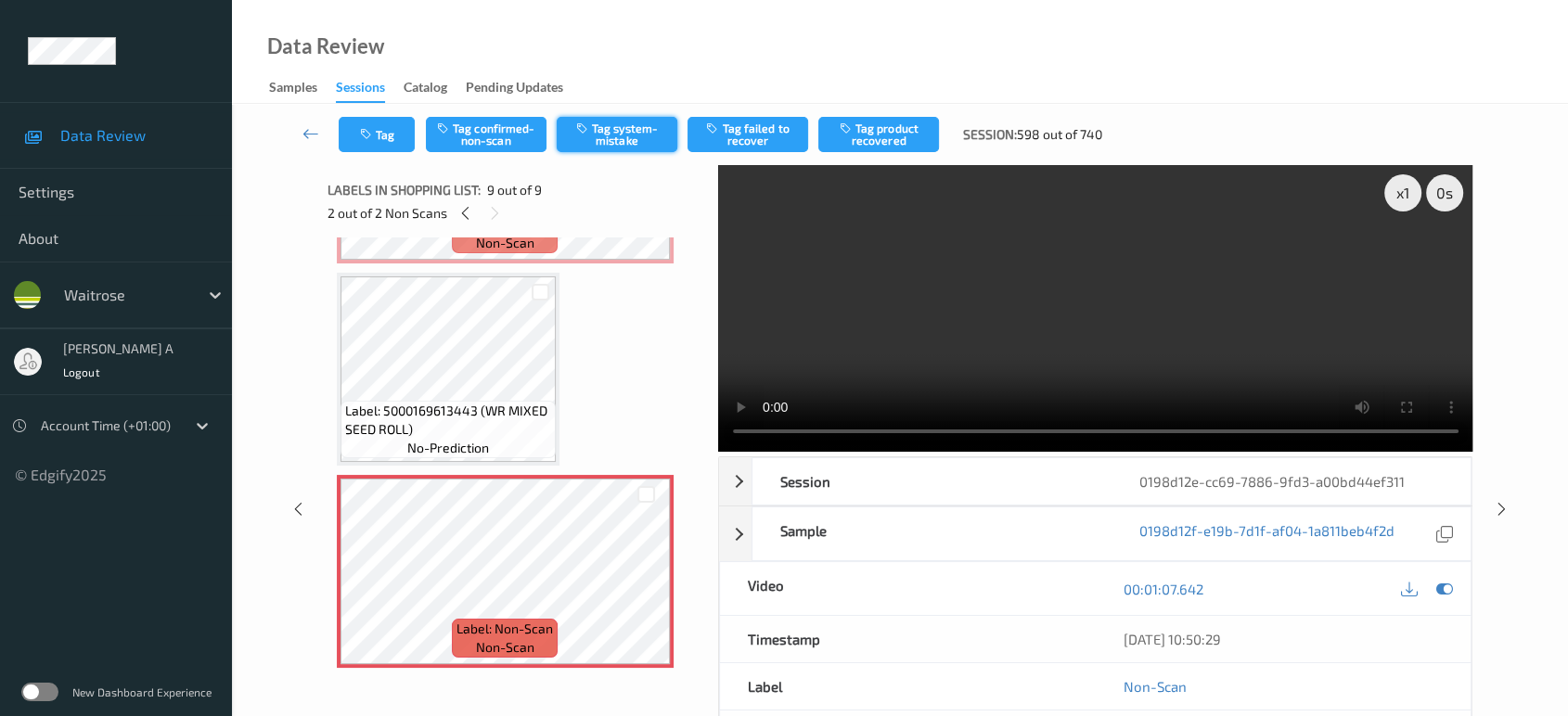
click at [641, 137] on button "Tag system-mistake" at bounding box center [616, 134] width 121 height 35
click at [388, 144] on button "Tag" at bounding box center [377, 134] width 76 height 35
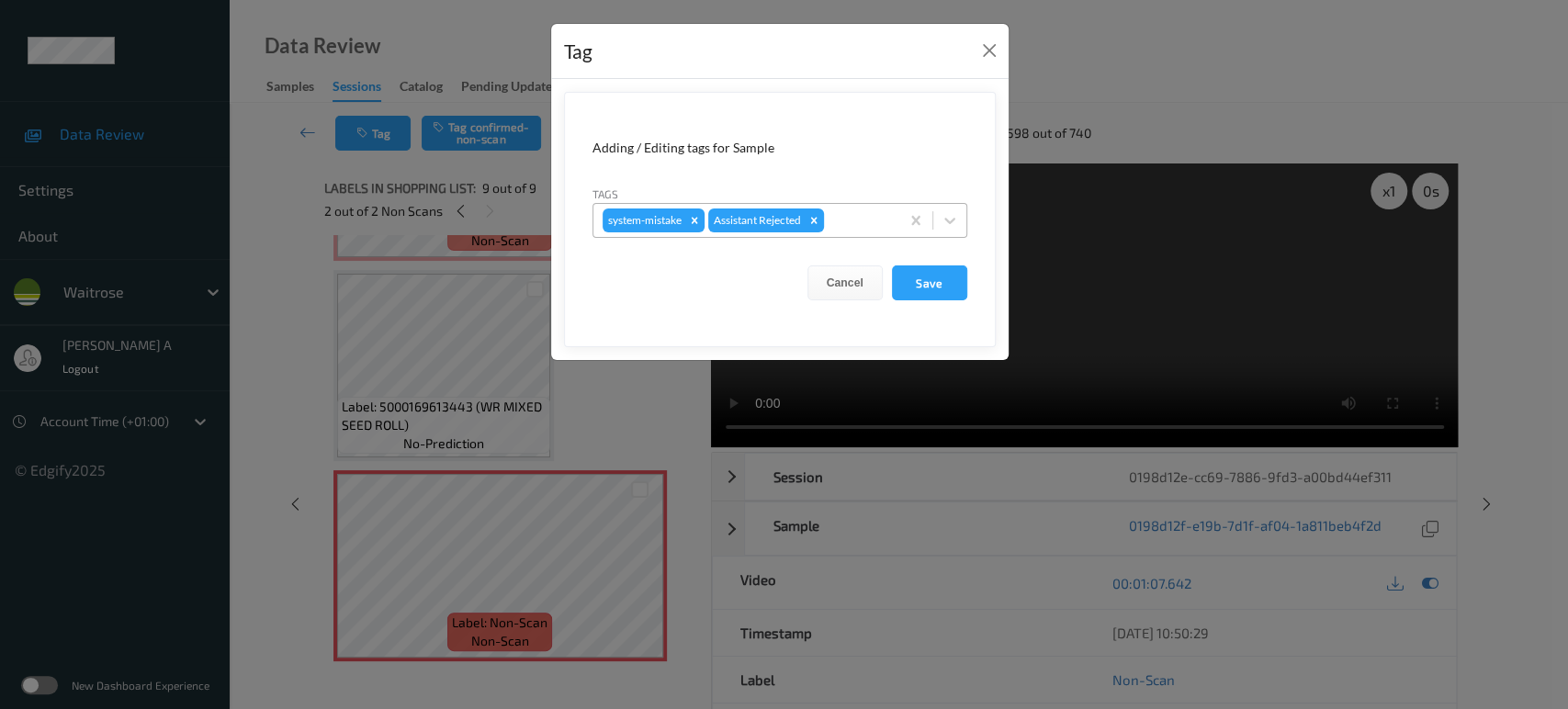
click at [861, 226] on div at bounding box center [859, 220] width 62 height 22
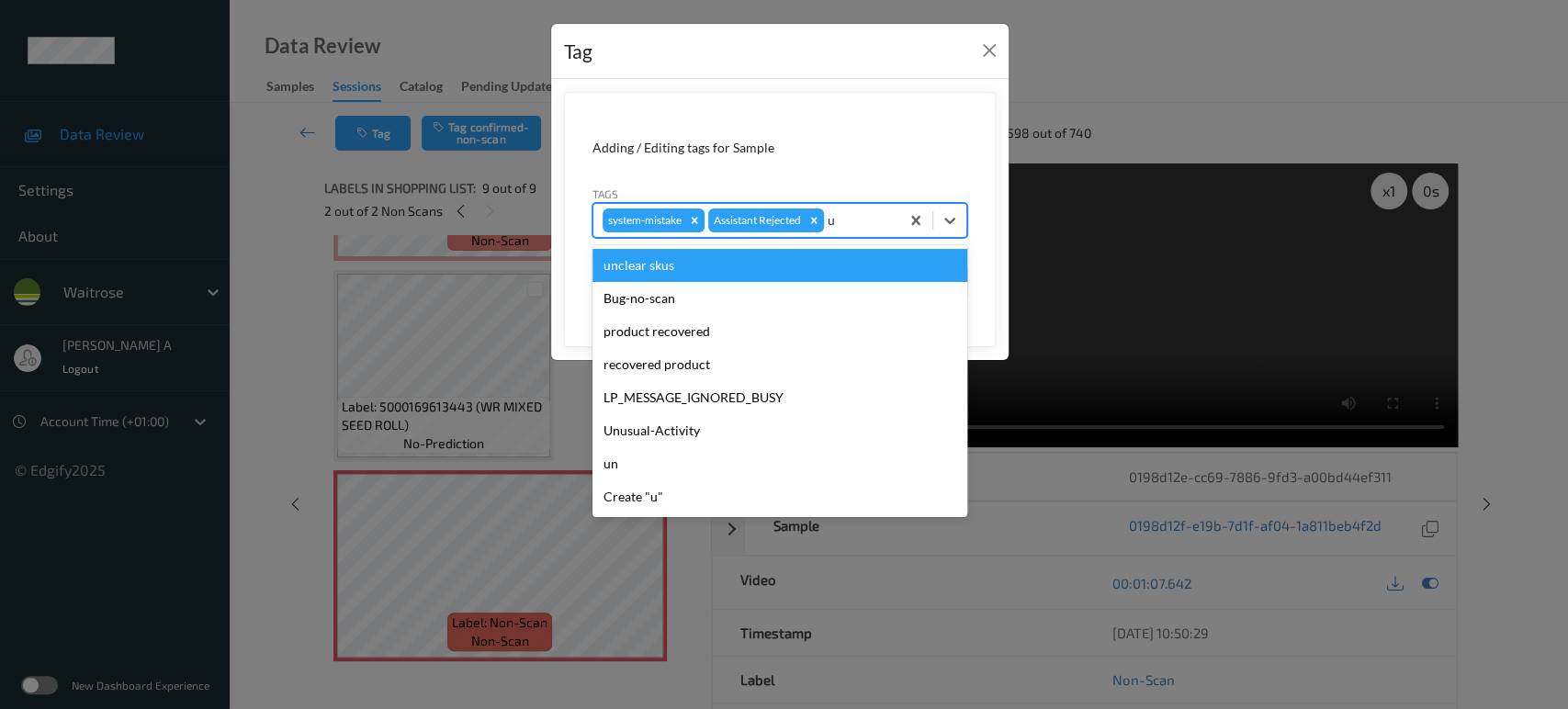
type input "un"
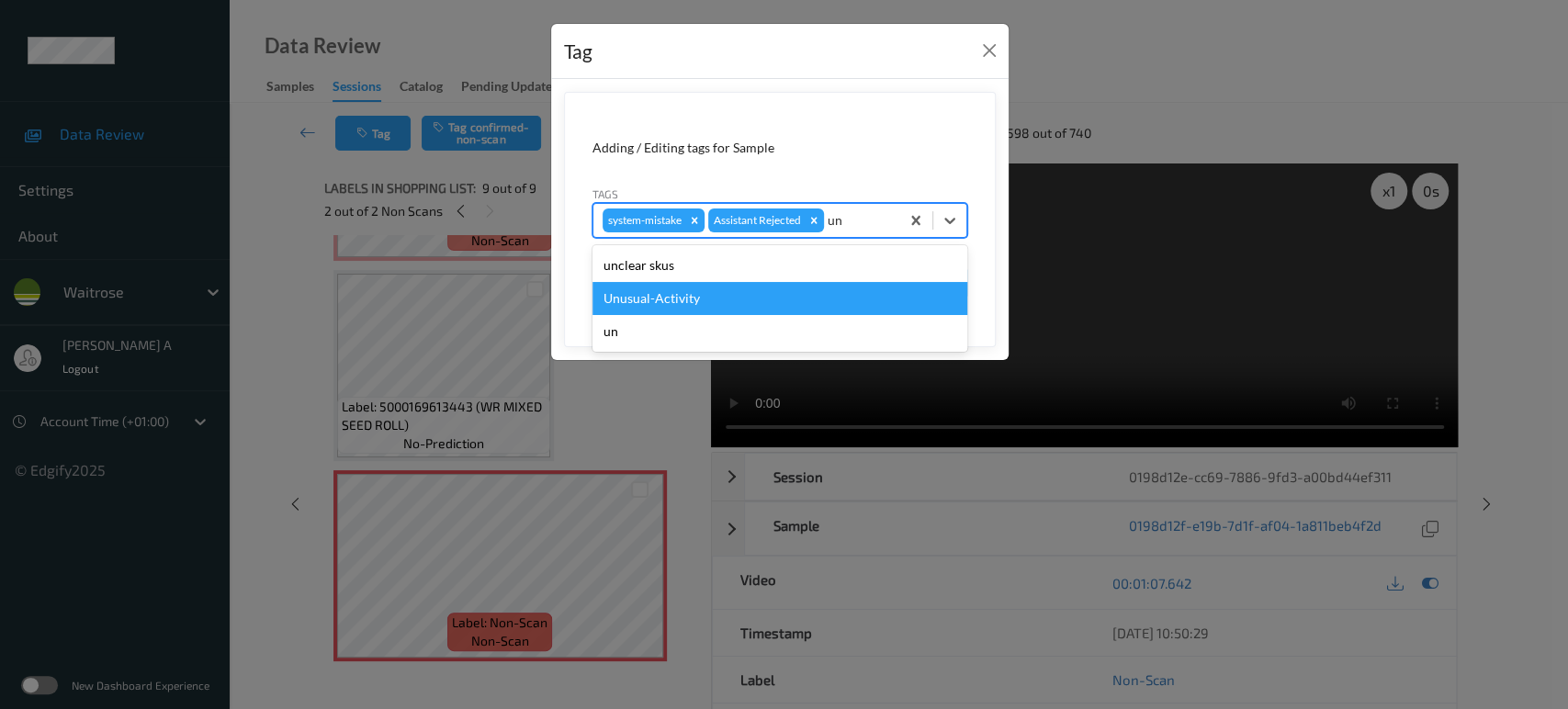
click at [750, 297] on div "Unusual-Activity" at bounding box center [780, 298] width 375 height 33
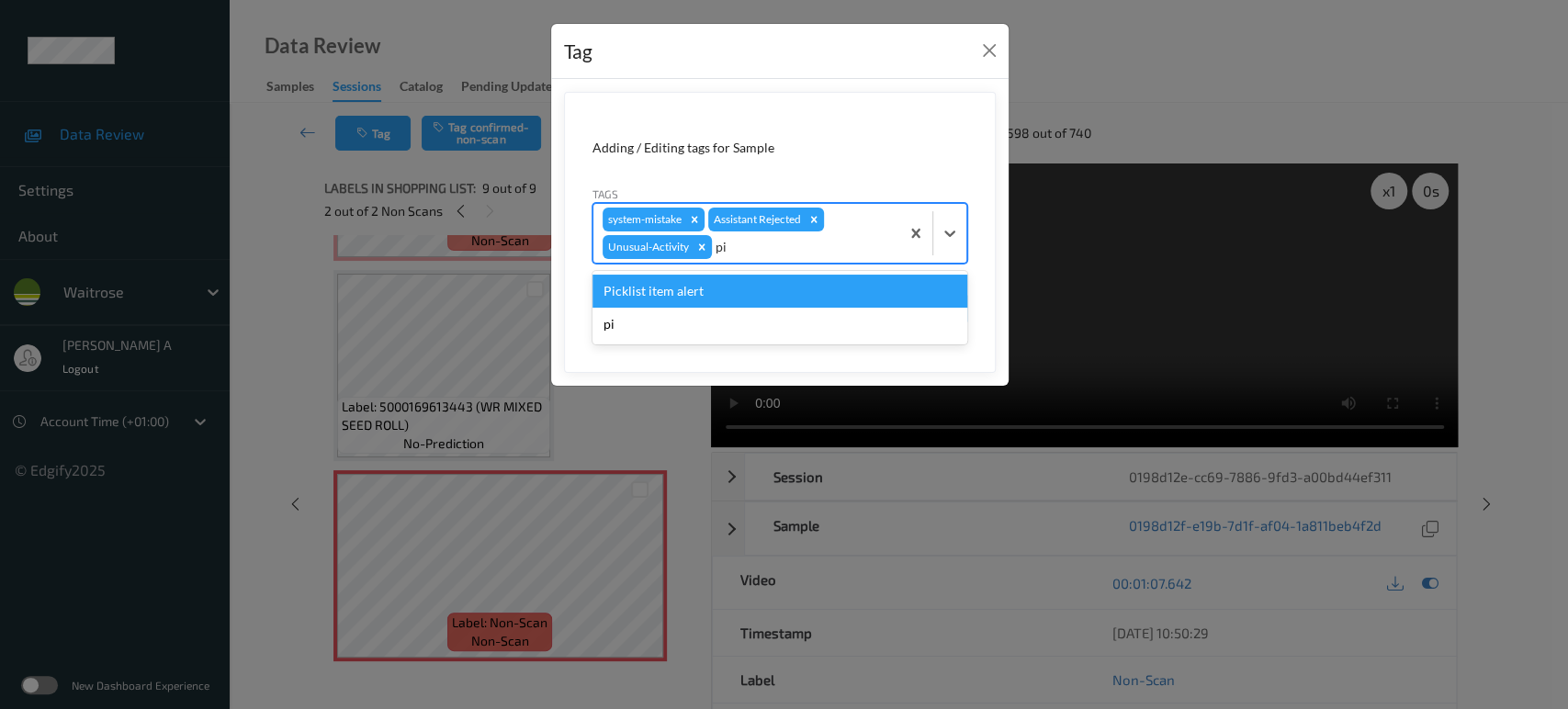
type input "pic"
click at [750, 297] on div "Picklist item alert" at bounding box center [780, 291] width 375 height 33
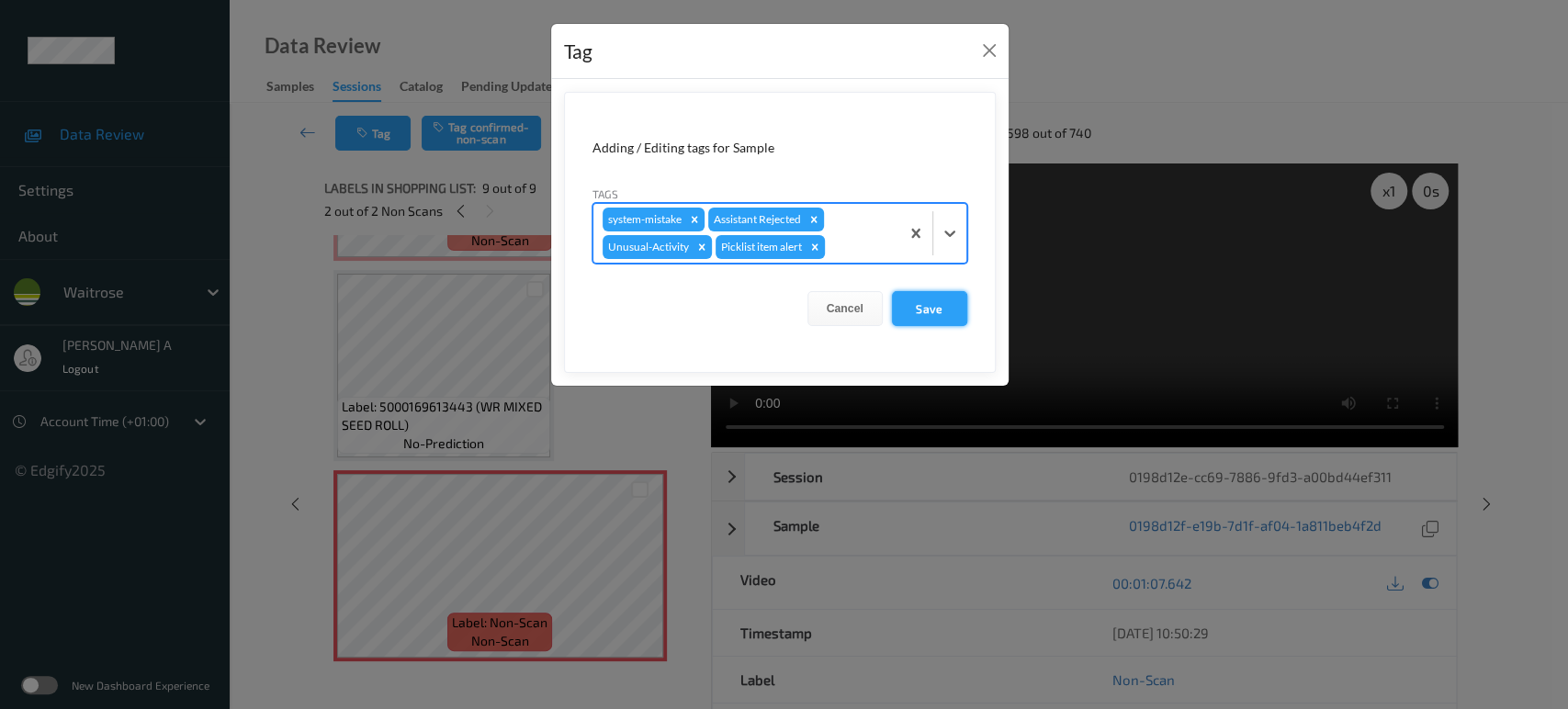
click at [937, 316] on button "Save" at bounding box center [929, 308] width 75 height 35
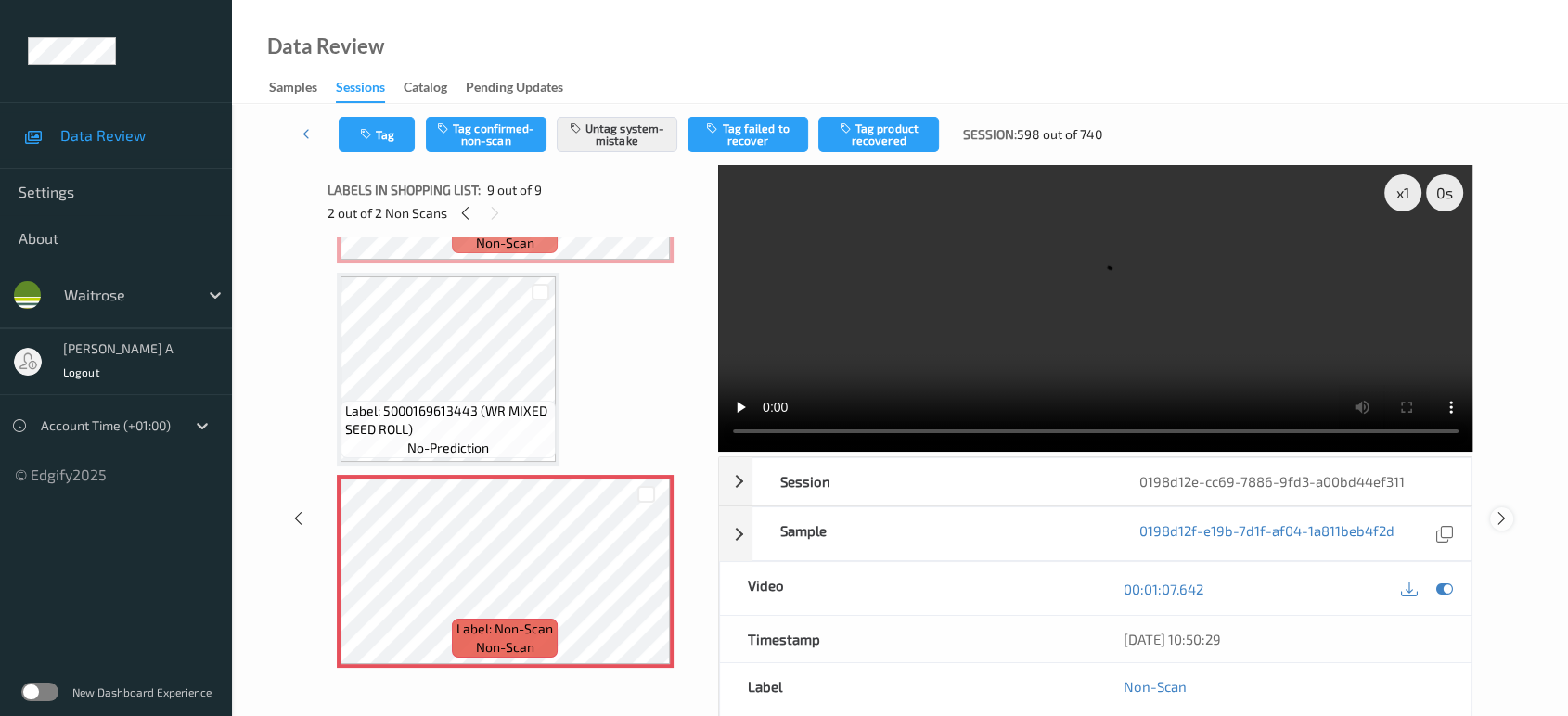
click at [1500, 510] on icon at bounding box center [1502, 518] width 16 height 17
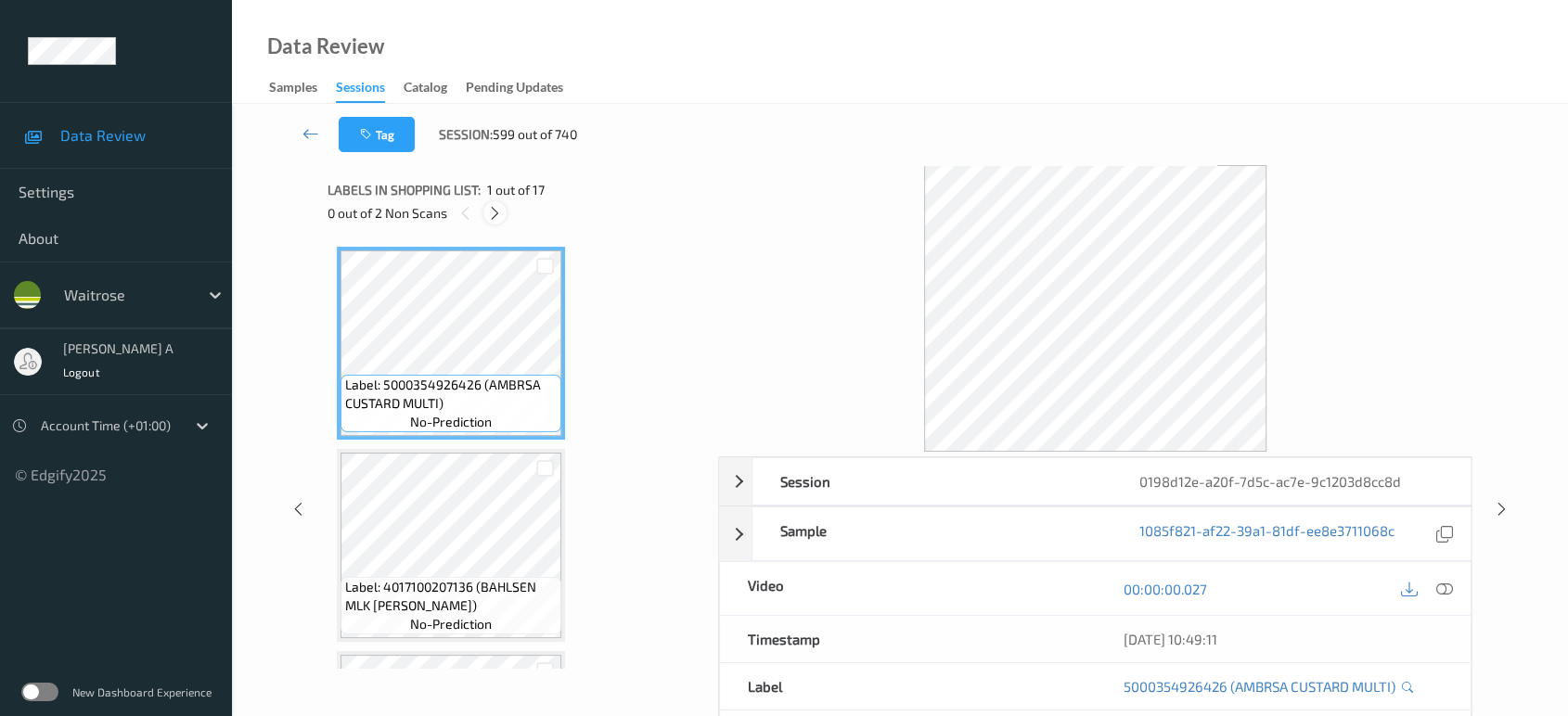
drag, startPoint x: 497, startPoint y: 205, endPoint x: 501, endPoint y: 217, distance: 12.6
click at [498, 206] on icon at bounding box center [495, 214] width 16 height 17
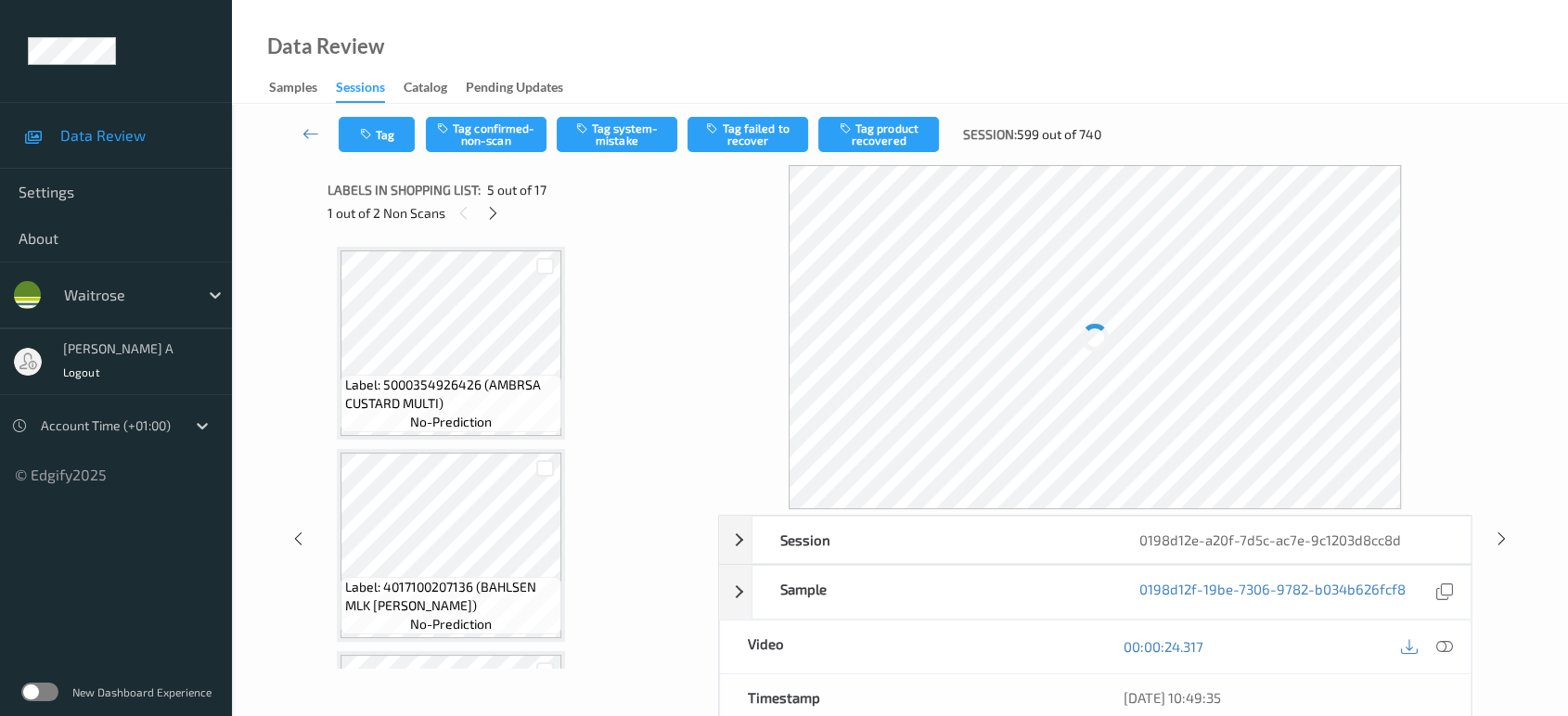
scroll to position [613, 0]
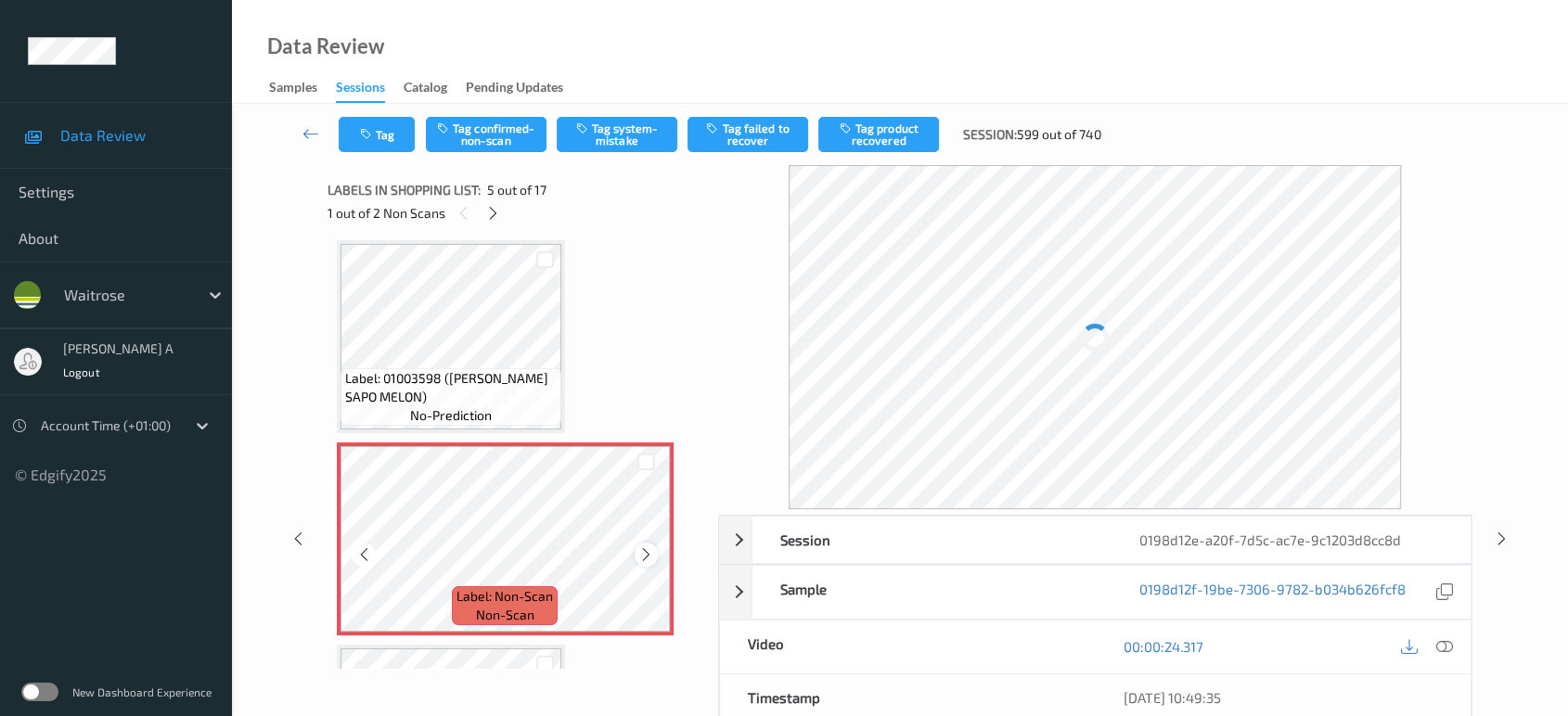
click at [644, 546] on icon at bounding box center [646, 555] width 16 height 17
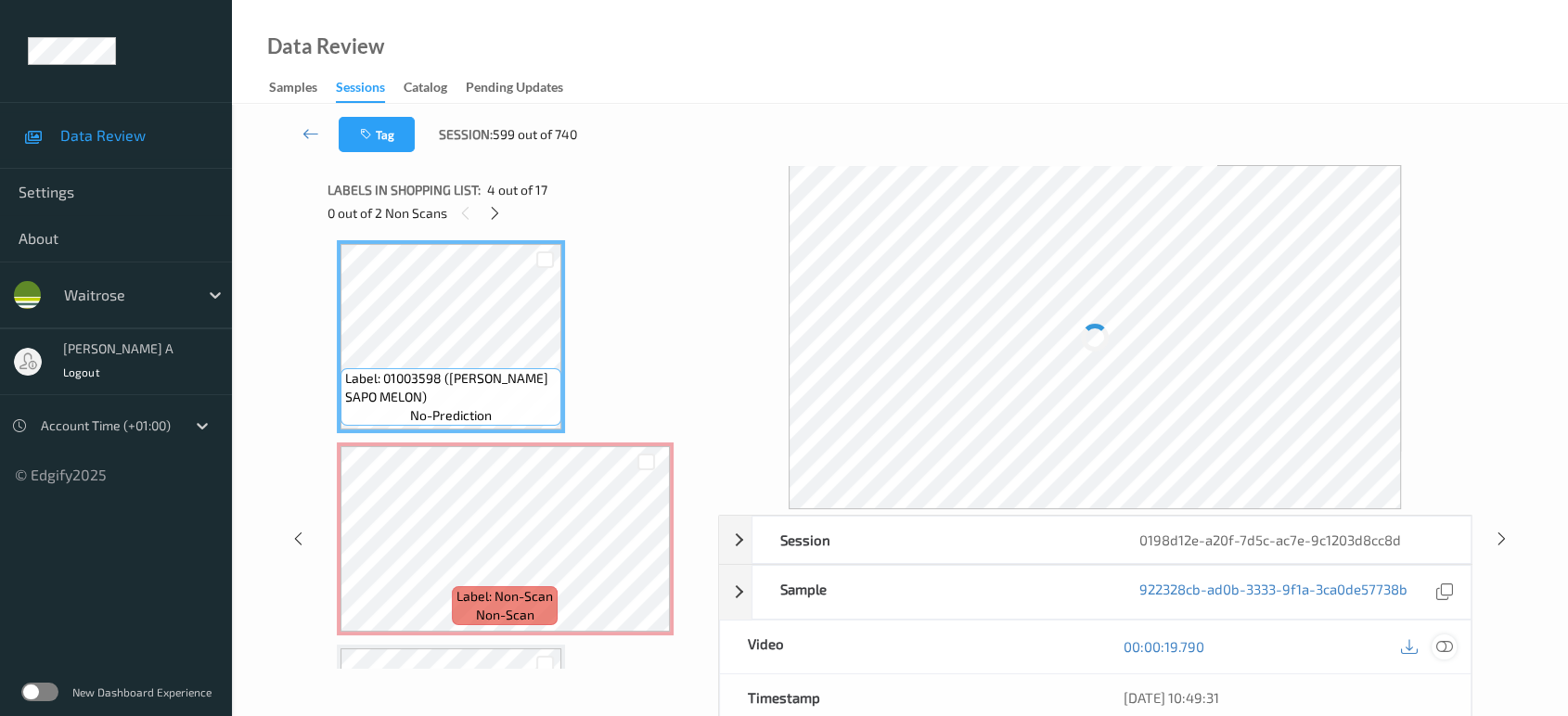
click at [1448, 638] on icon at bounding box center [1445, 647] width 17 height 17
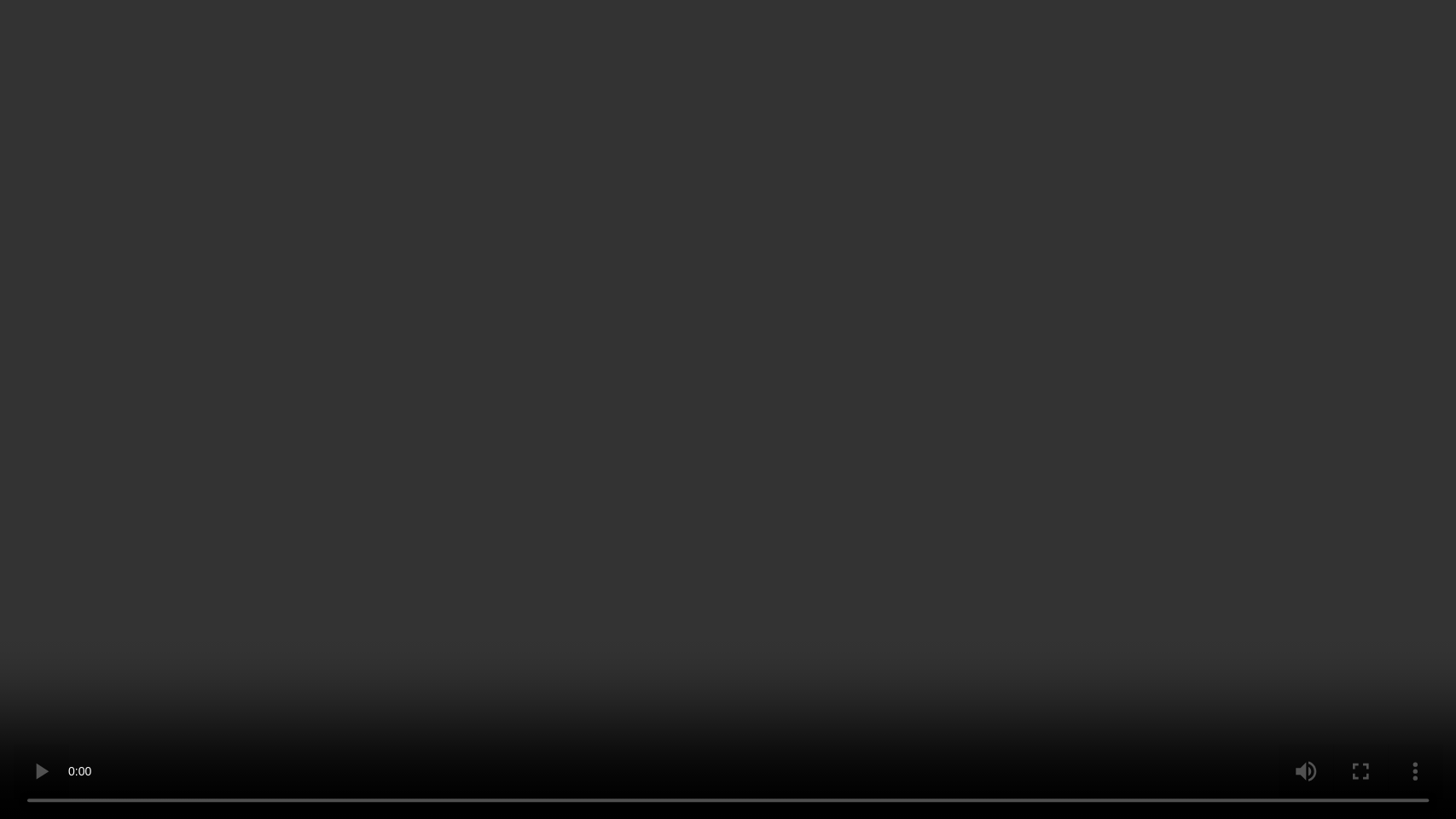
click at [739, 358] on video at bounding box center [728, 410] width 1456 height 819
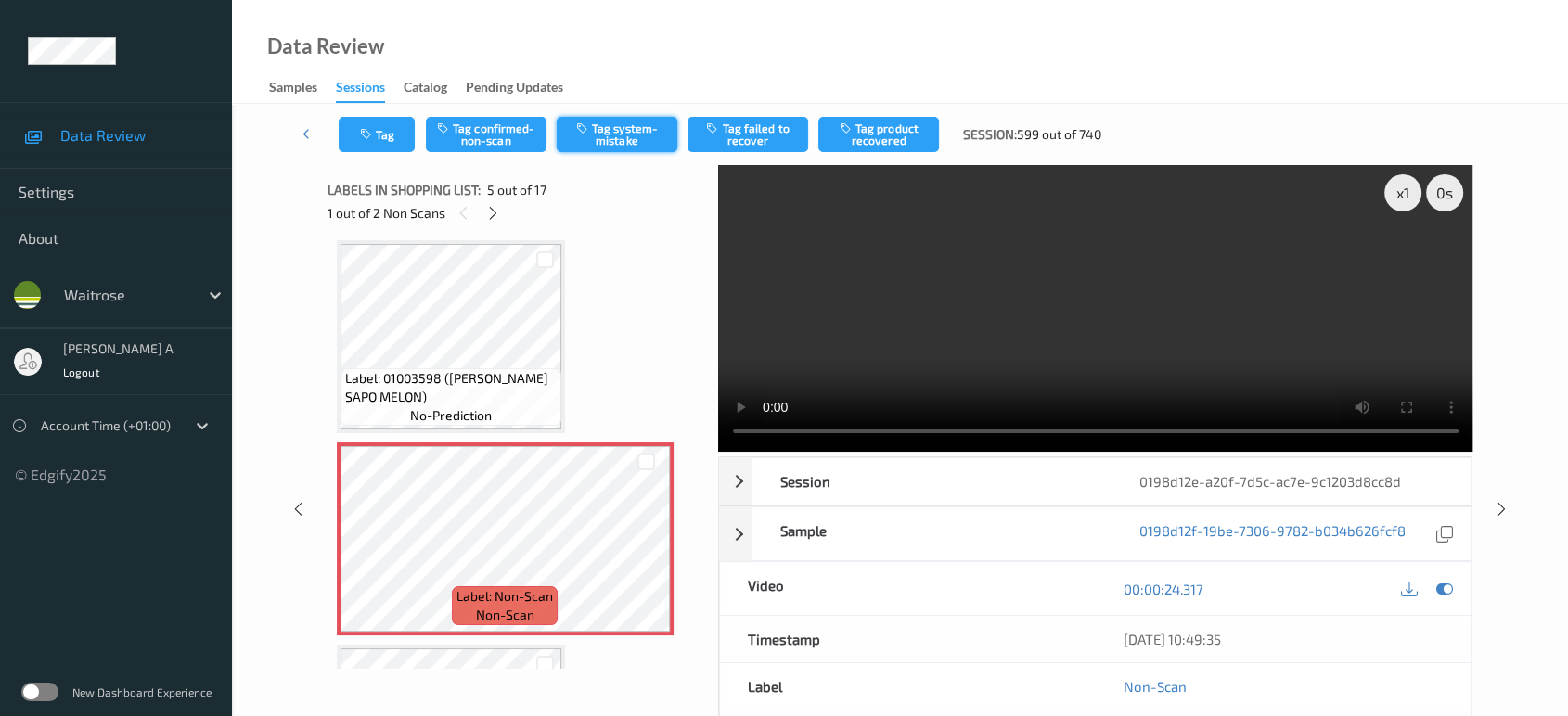
click at [622, 122] on button "Tag system-mistake" at bounding box center [616, 134] width 121 height 35
click at [368, 139] on icon "button" at bounding box center [368, 135] width 16 height 13
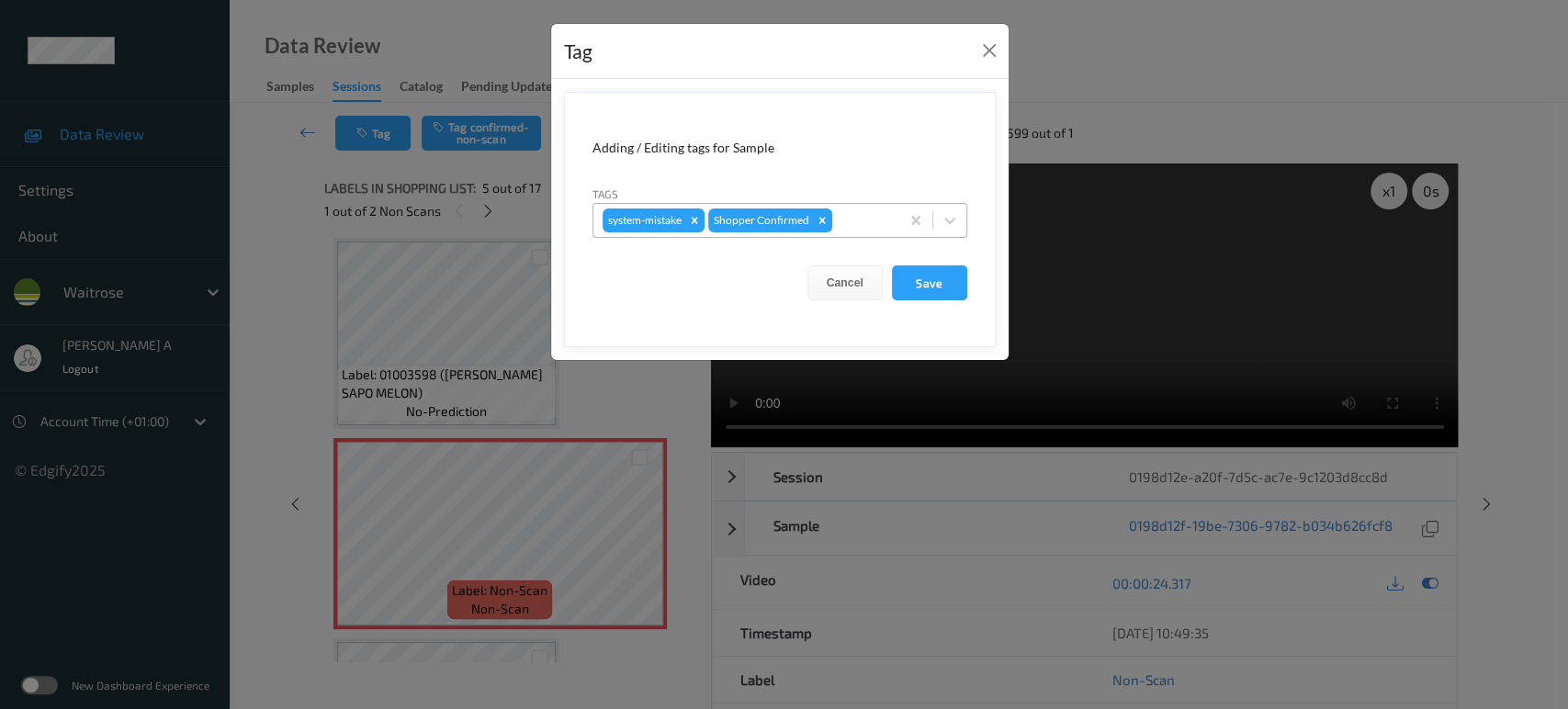
click at [851, 210] on div at bounding box center [863, 220] width 55 height 22
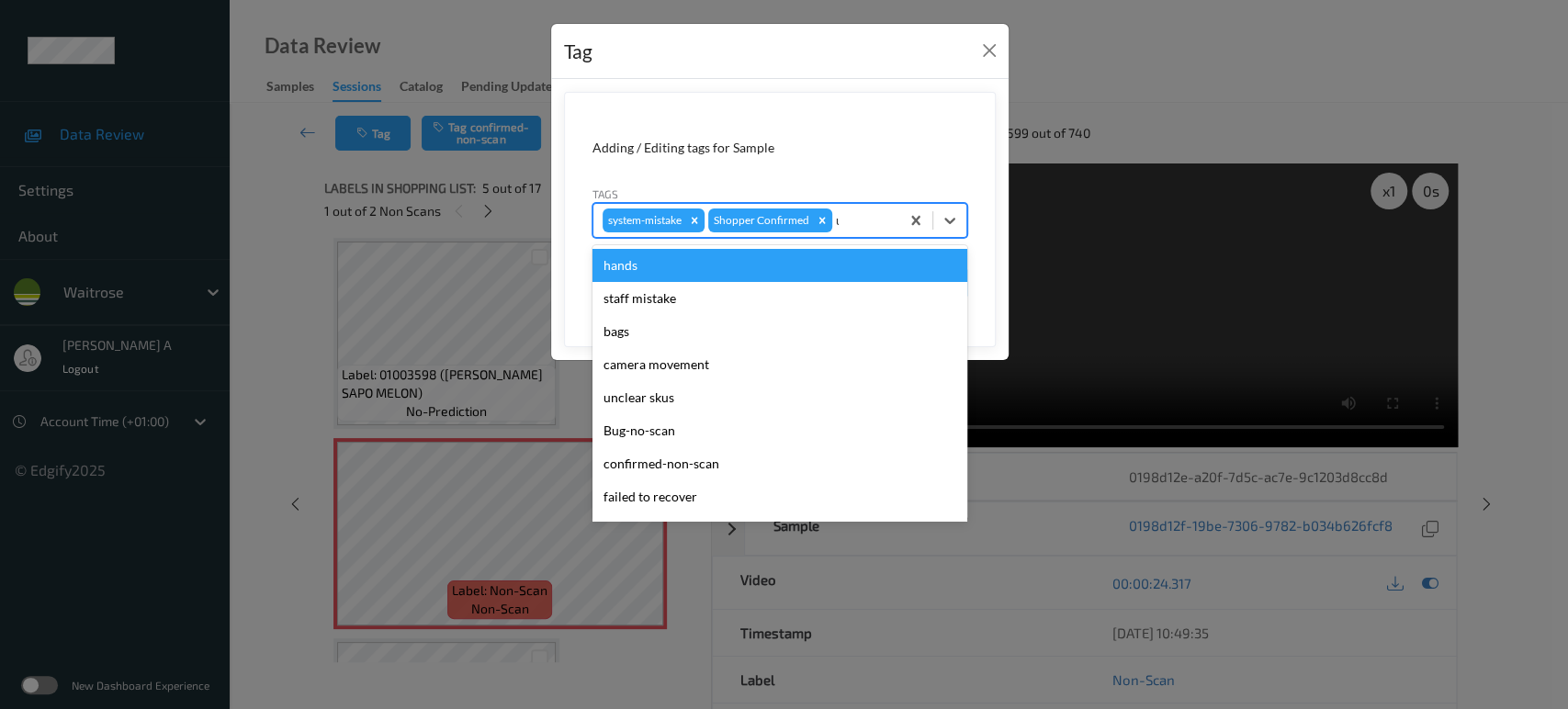
type input "un"
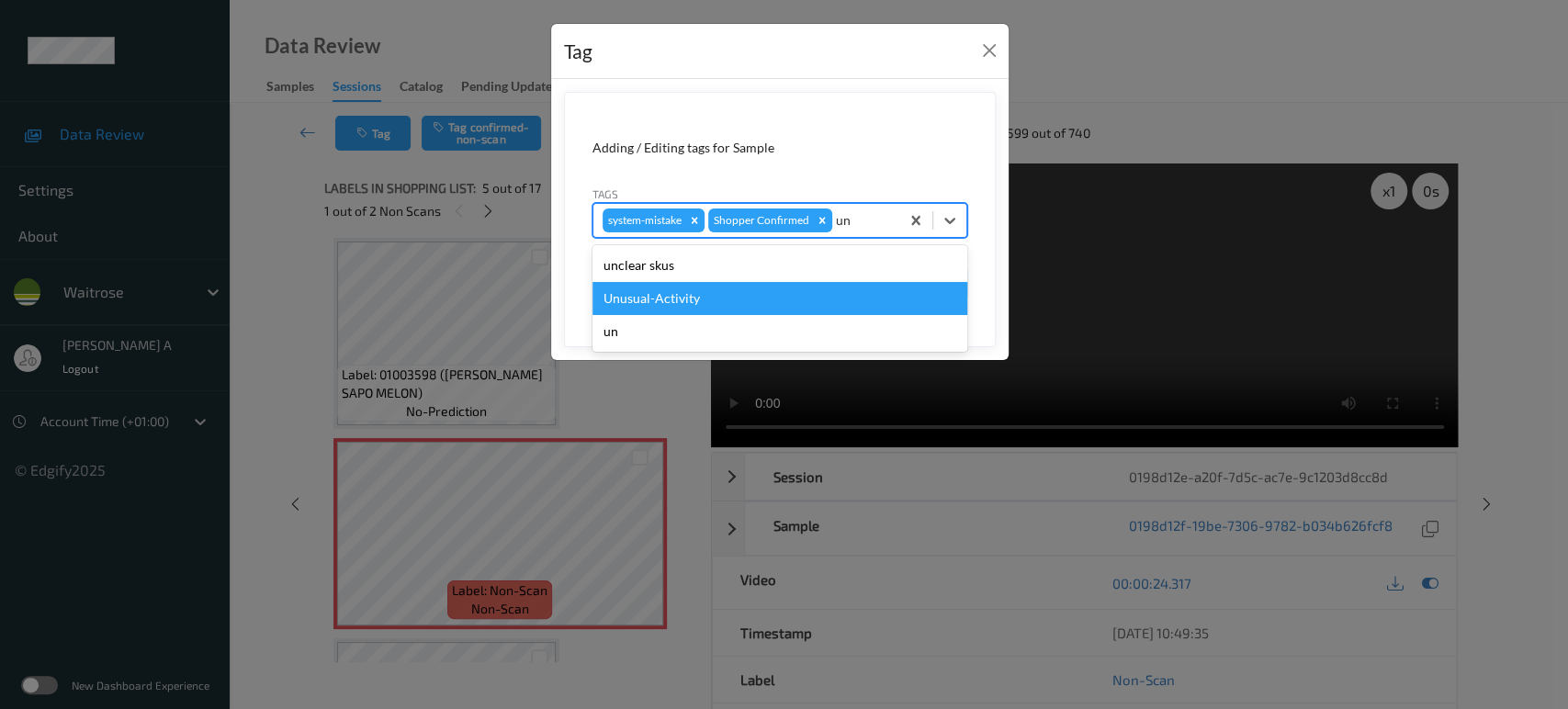
click at [708, 307] on div "Unusual-Activity" at bounding box center [780, 298] width 375 height 33
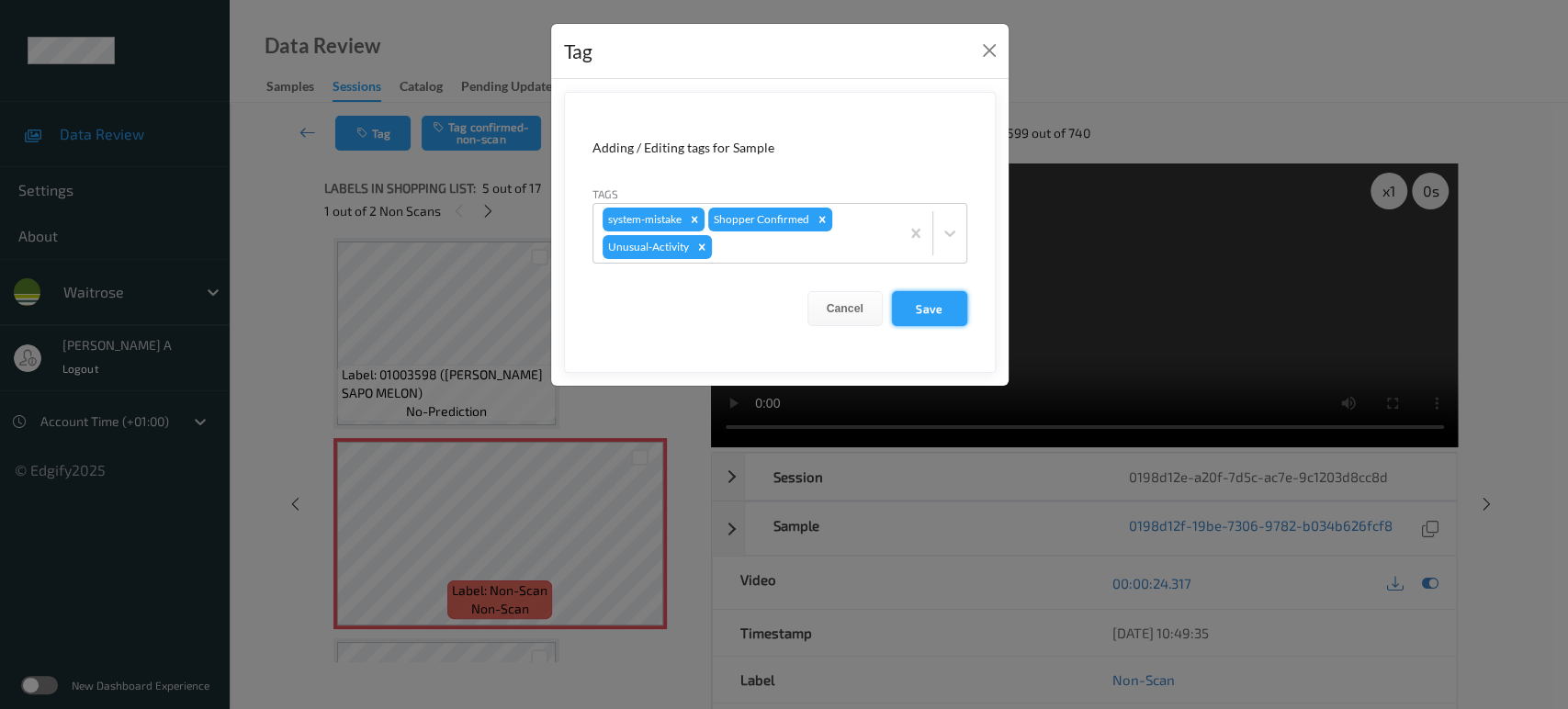
click at [907, 317] on button "Save" at bounding box center [929, 308] width 75 height 35
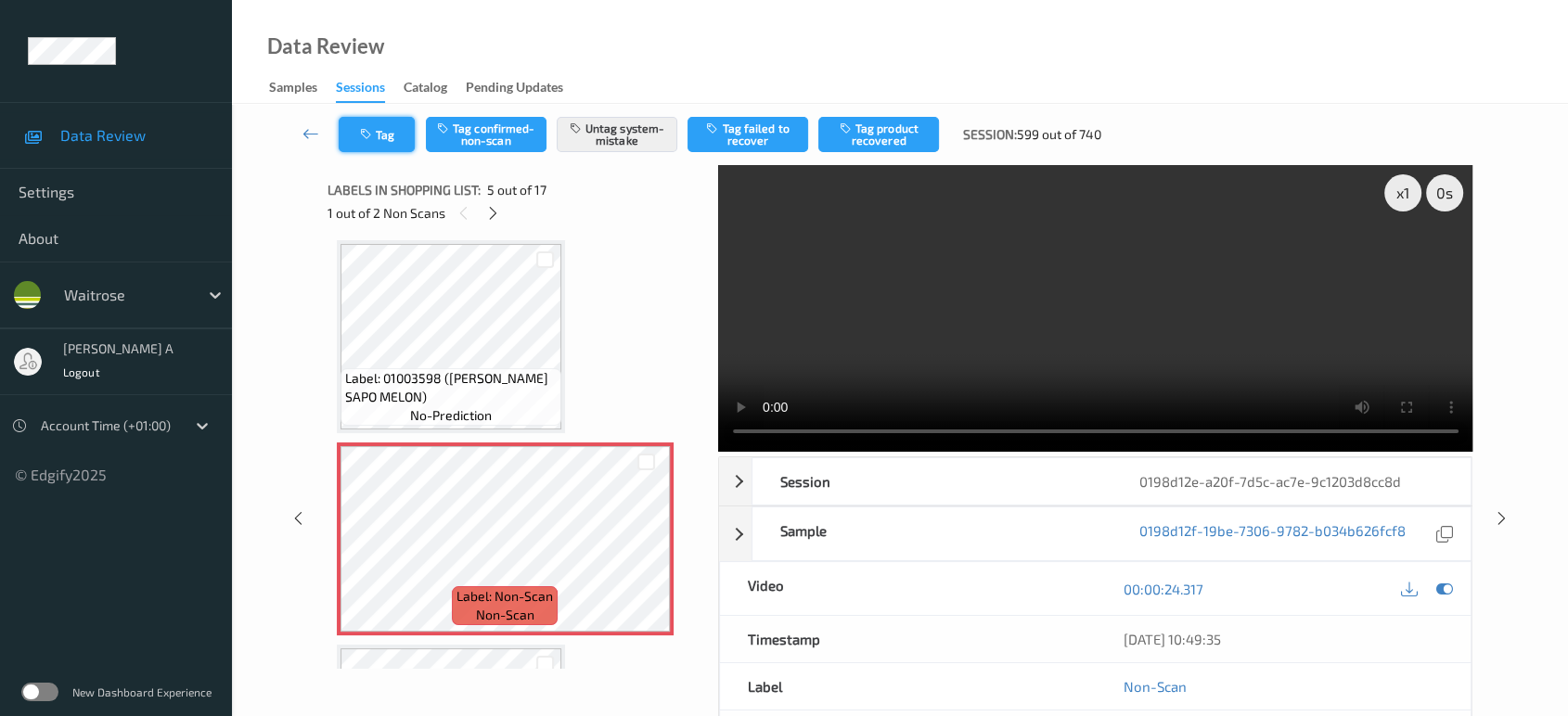
click at [390, 132] on button "Tag" at bounding box center [377, 134] width 76 height 35
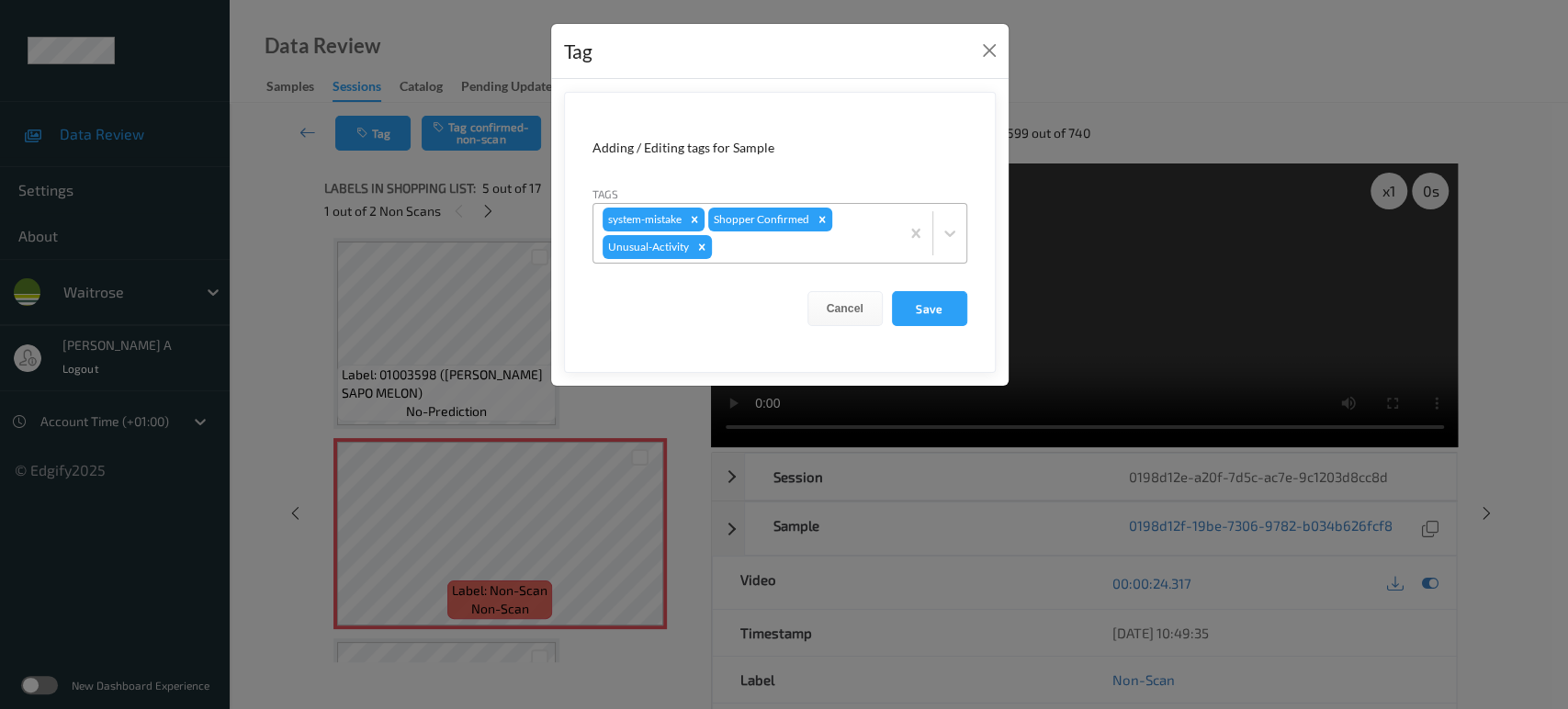
click at [783, 244] on div at bounding box center [803, 246] width 175 height 22
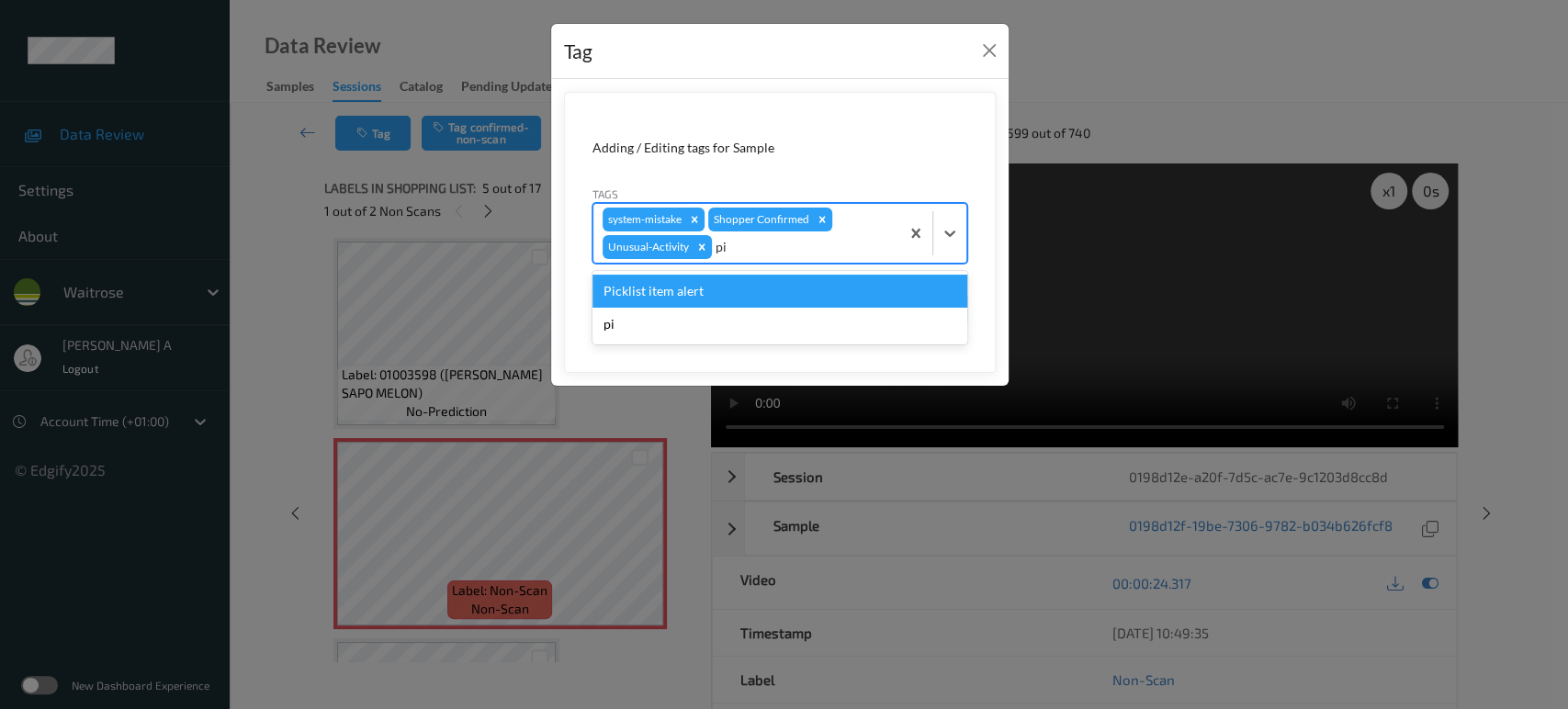
type input "pic"
click at [728, 290] on div "Picklist item alert" at bounding box center [780, 291] width 375 height 33
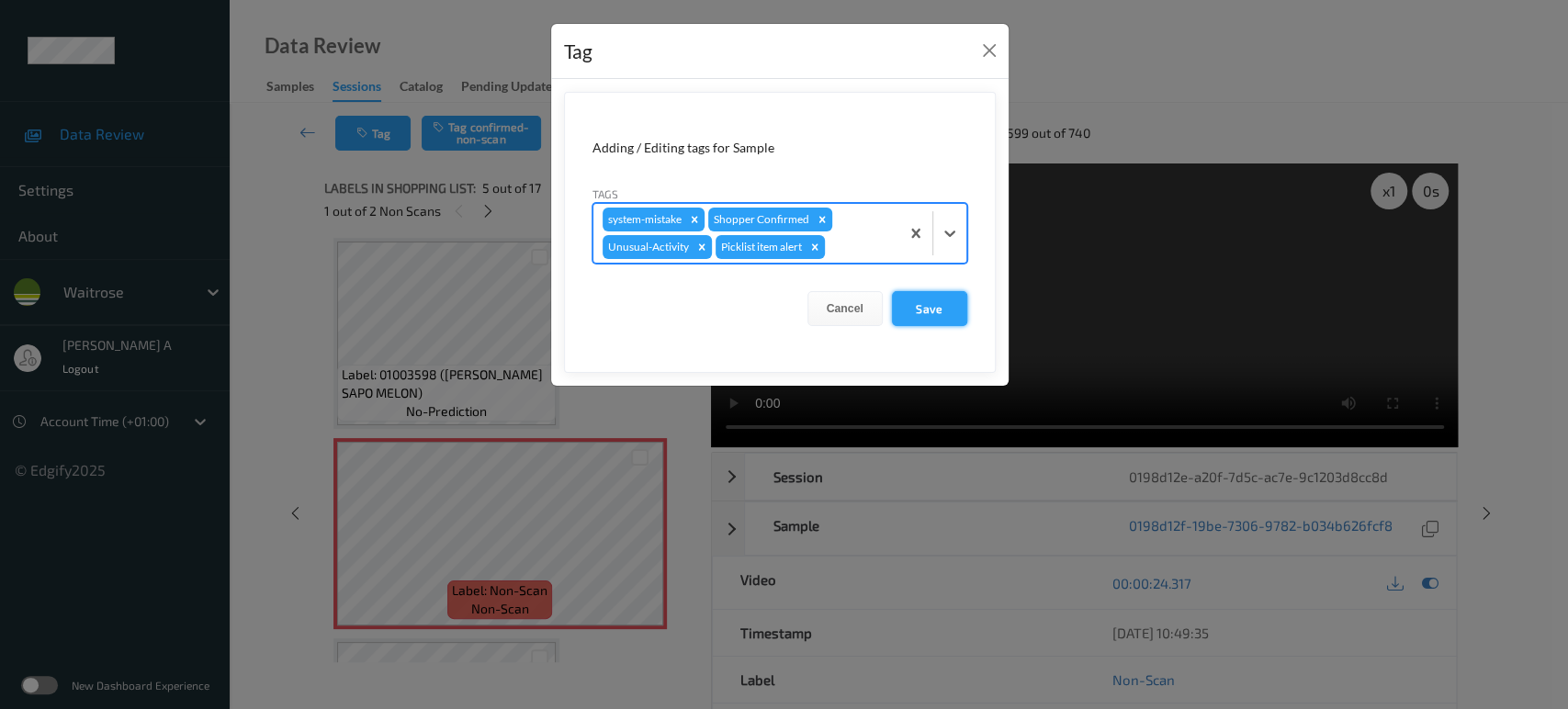
click at [927, 297] on button "Save" at bounding box center [929, 308] width 75 height 35
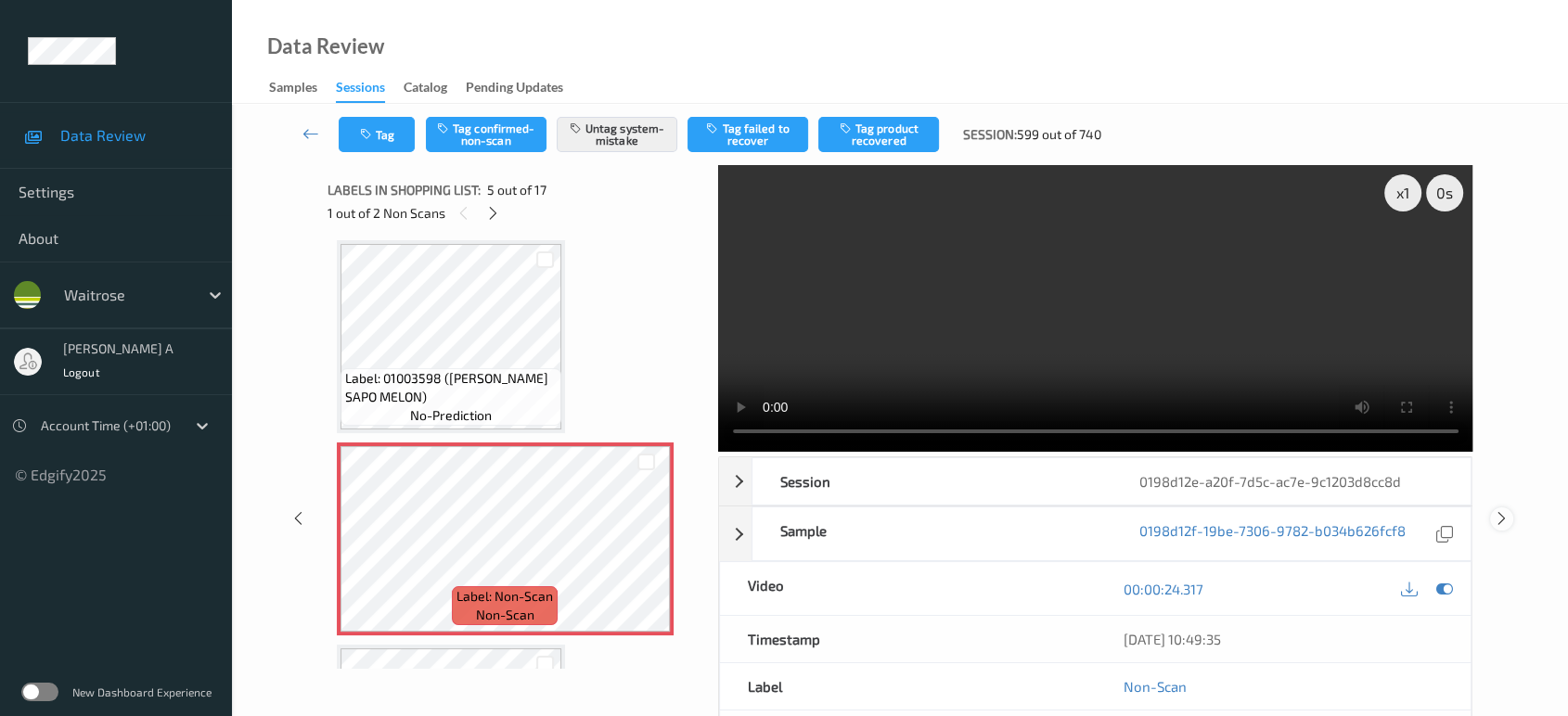
click at [1501, 518] on icon at bounding box center [1502, 518] width 16 height 17
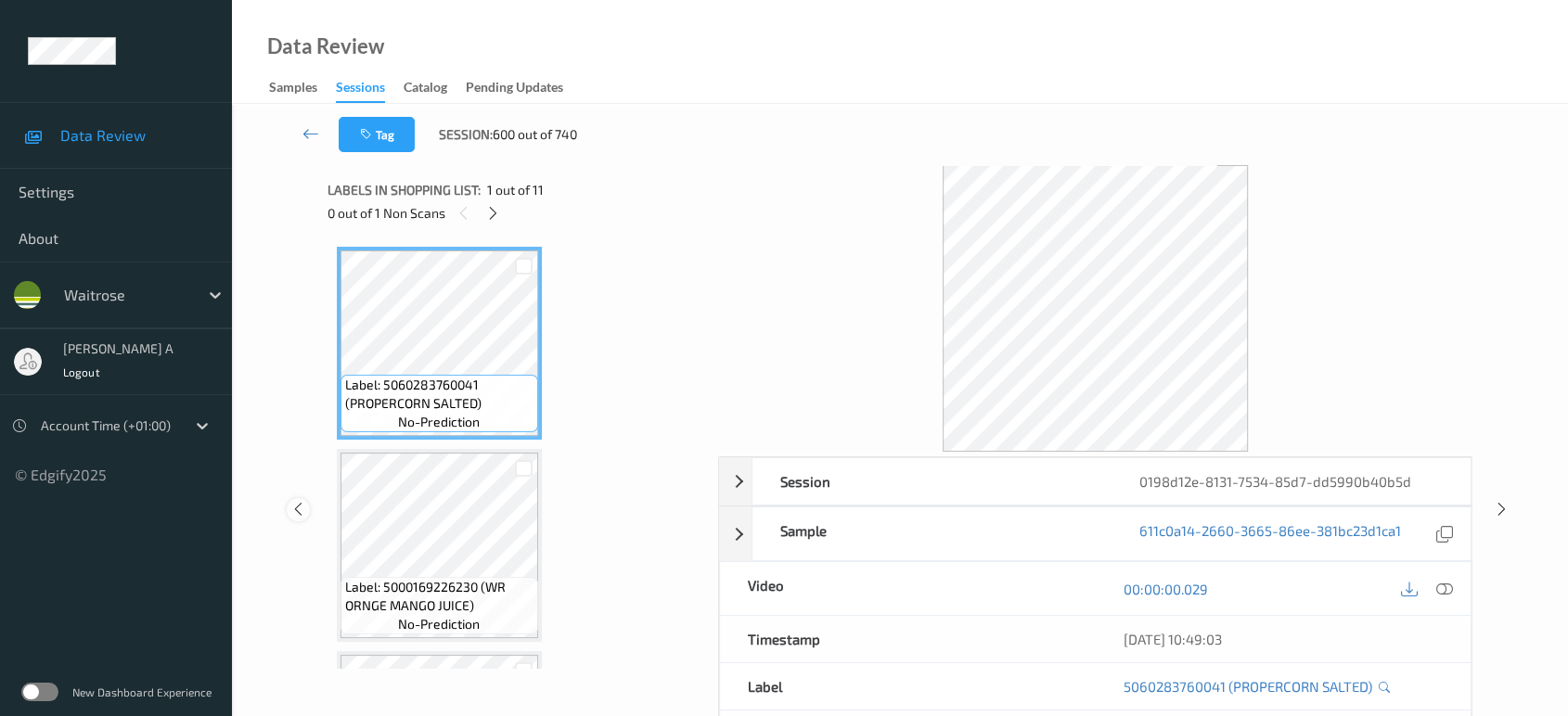
click at [293, 509] on icon at bounding box center [298, 509] width 16 height 17
click at [489, 213] on icon at bounding box center [495, 214] width 16 height 17
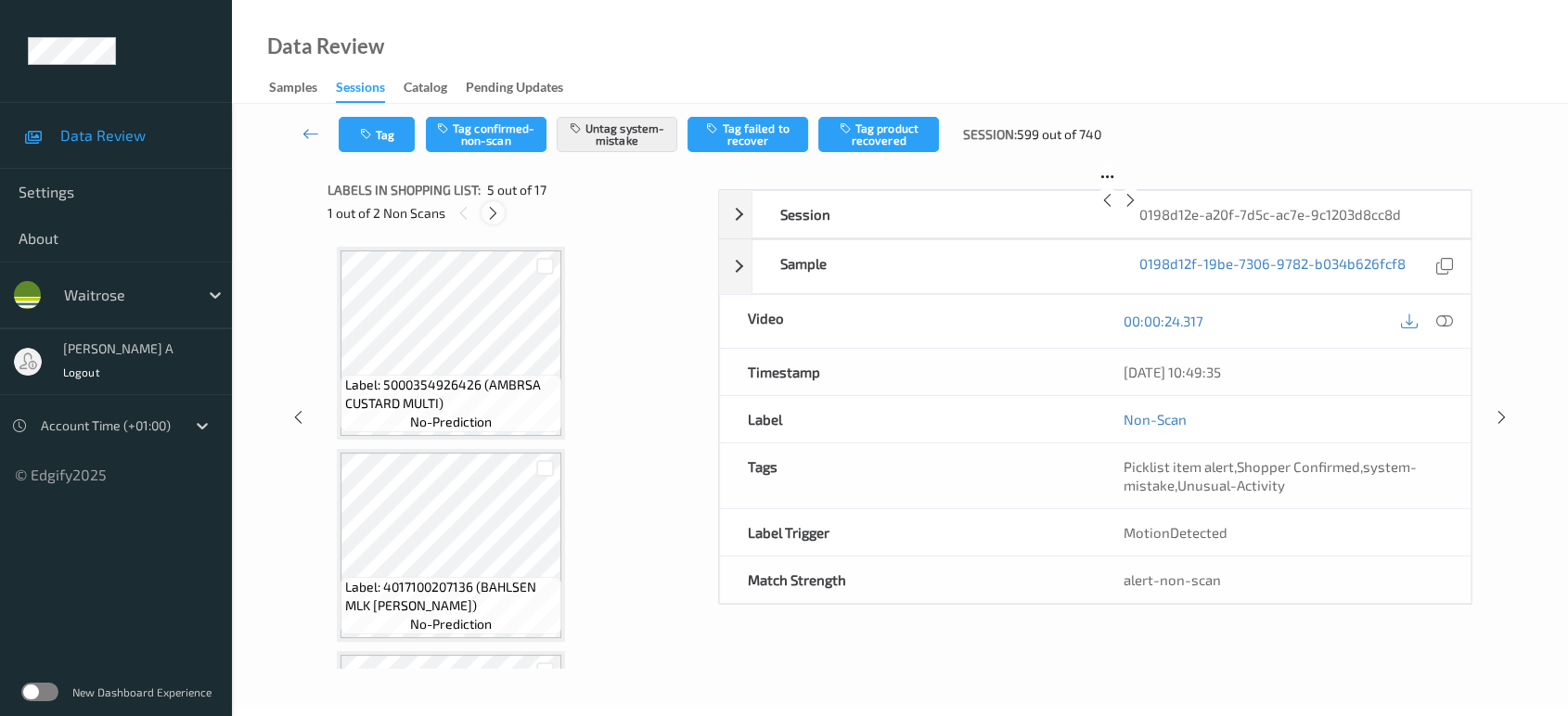
scroll to position [613, 0]
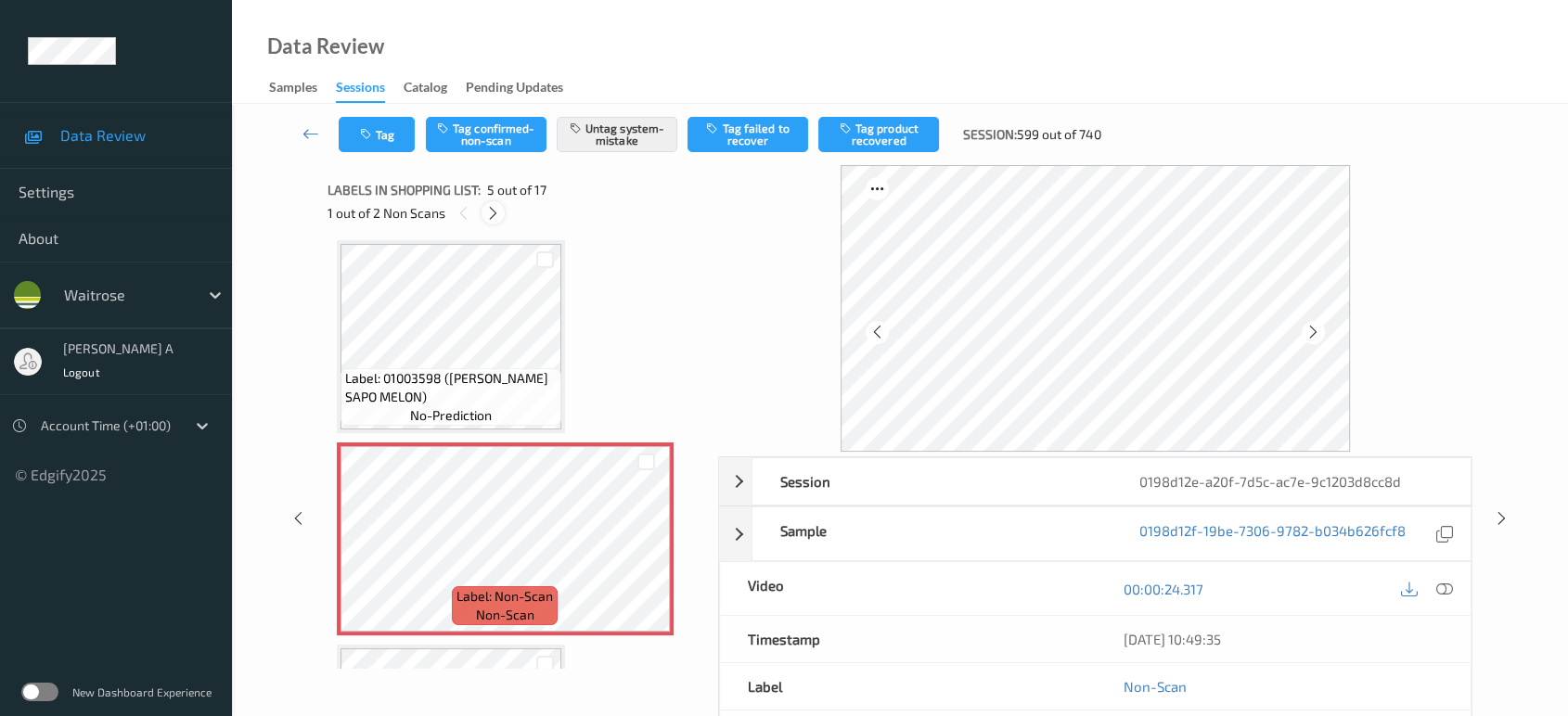
click at [489, 217] on icon at bounding box center [493, 214] width 16 height 17
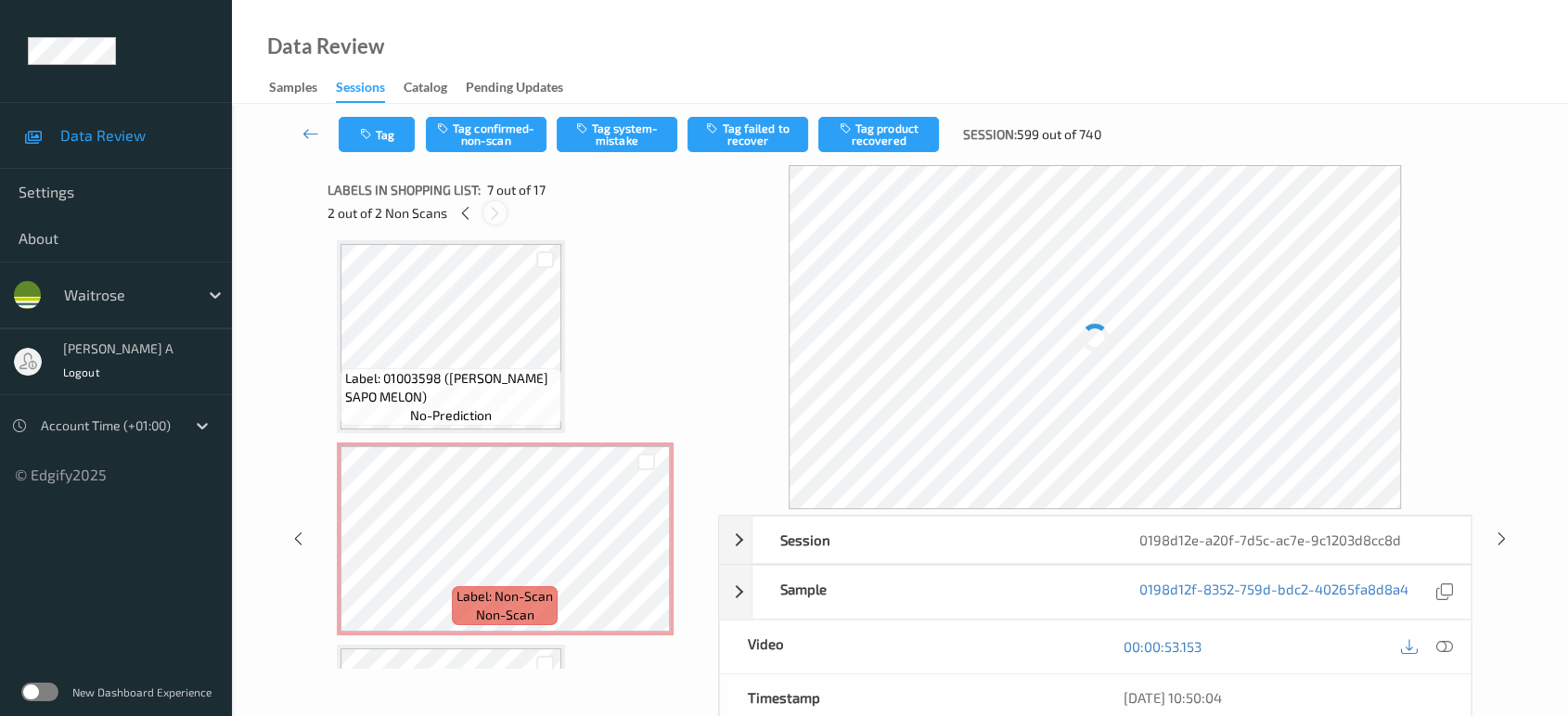
scroll to position [1017, 0]
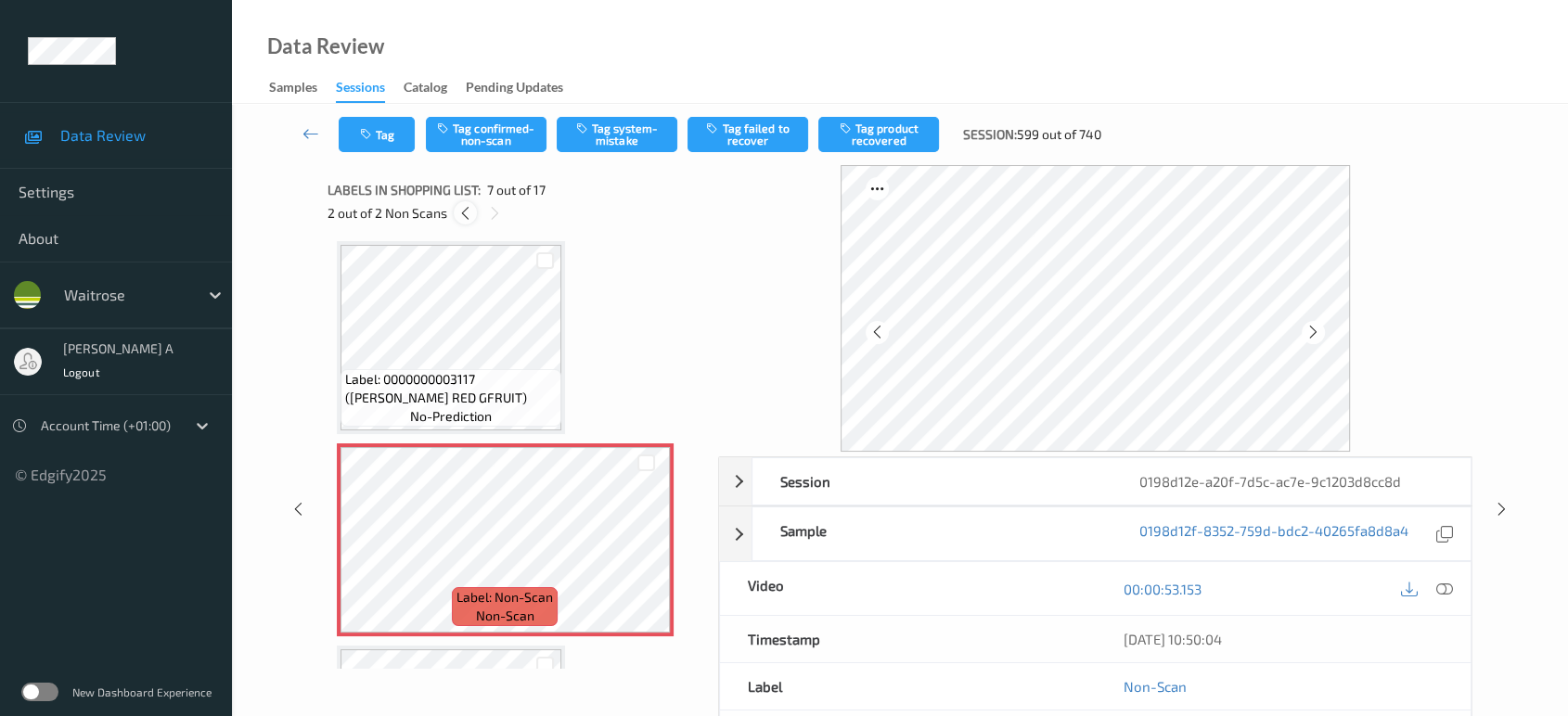
click at [467, 212] on icon at bounding box center [465, 214] width 16 height 17
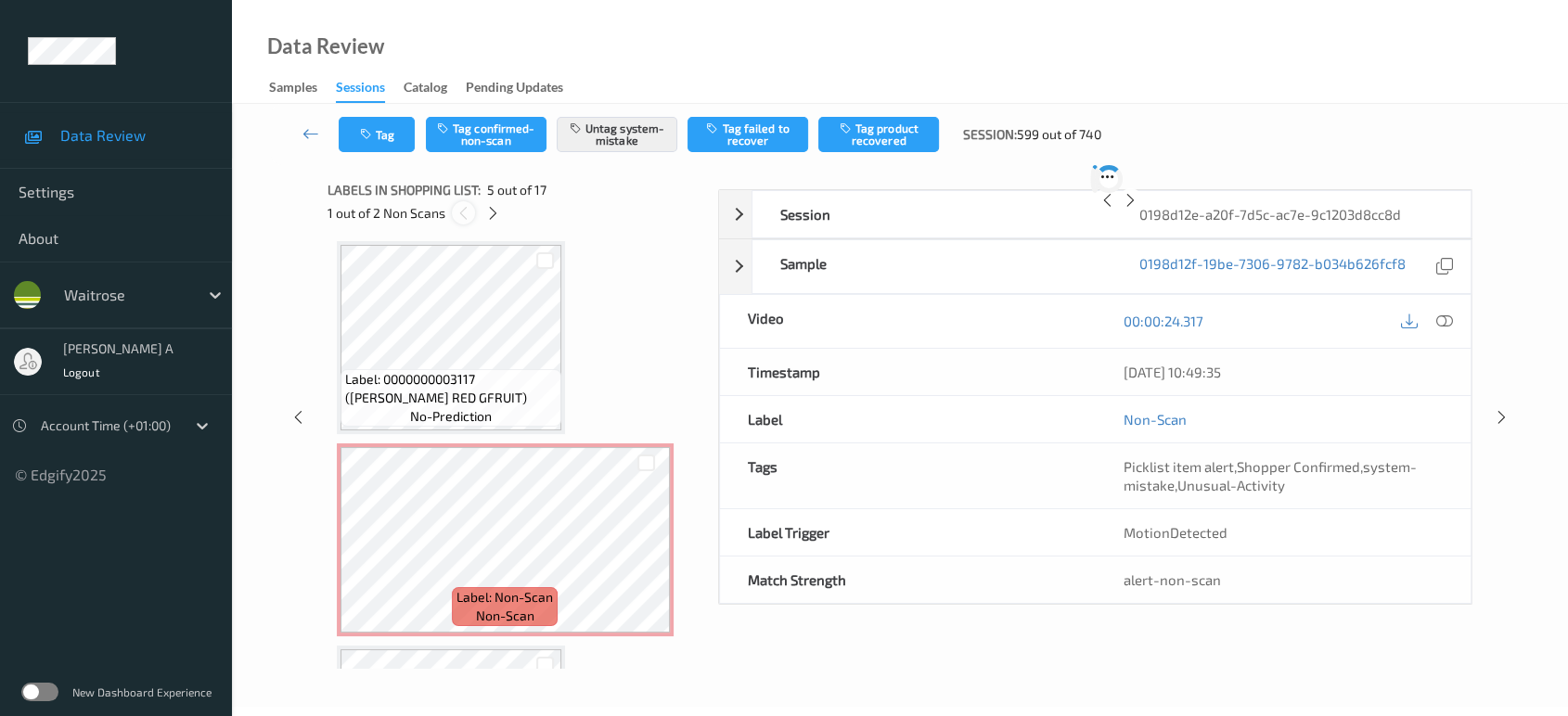
scroll to position [613, 0]
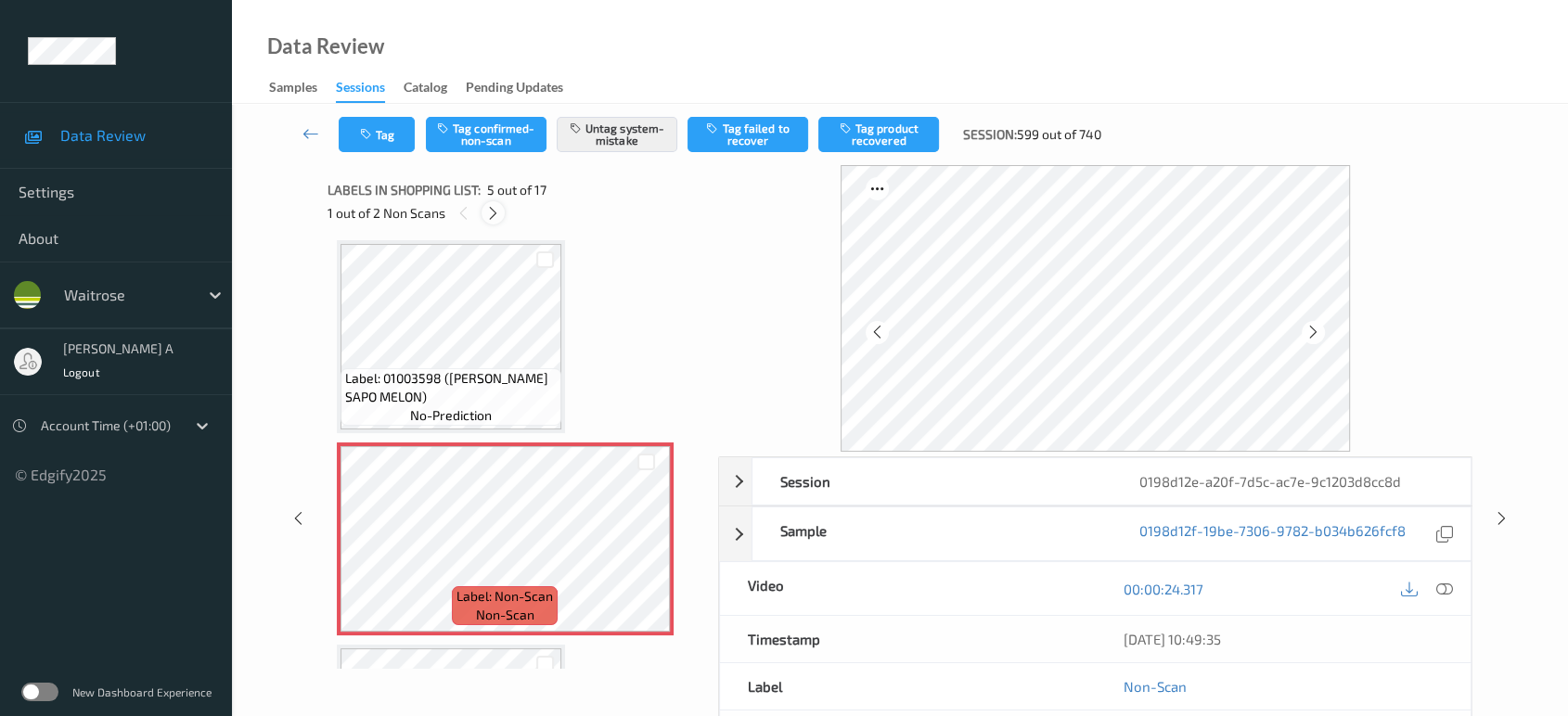
click at [496, 211] on icon at bounding box center [493, 214] width 16 height 17
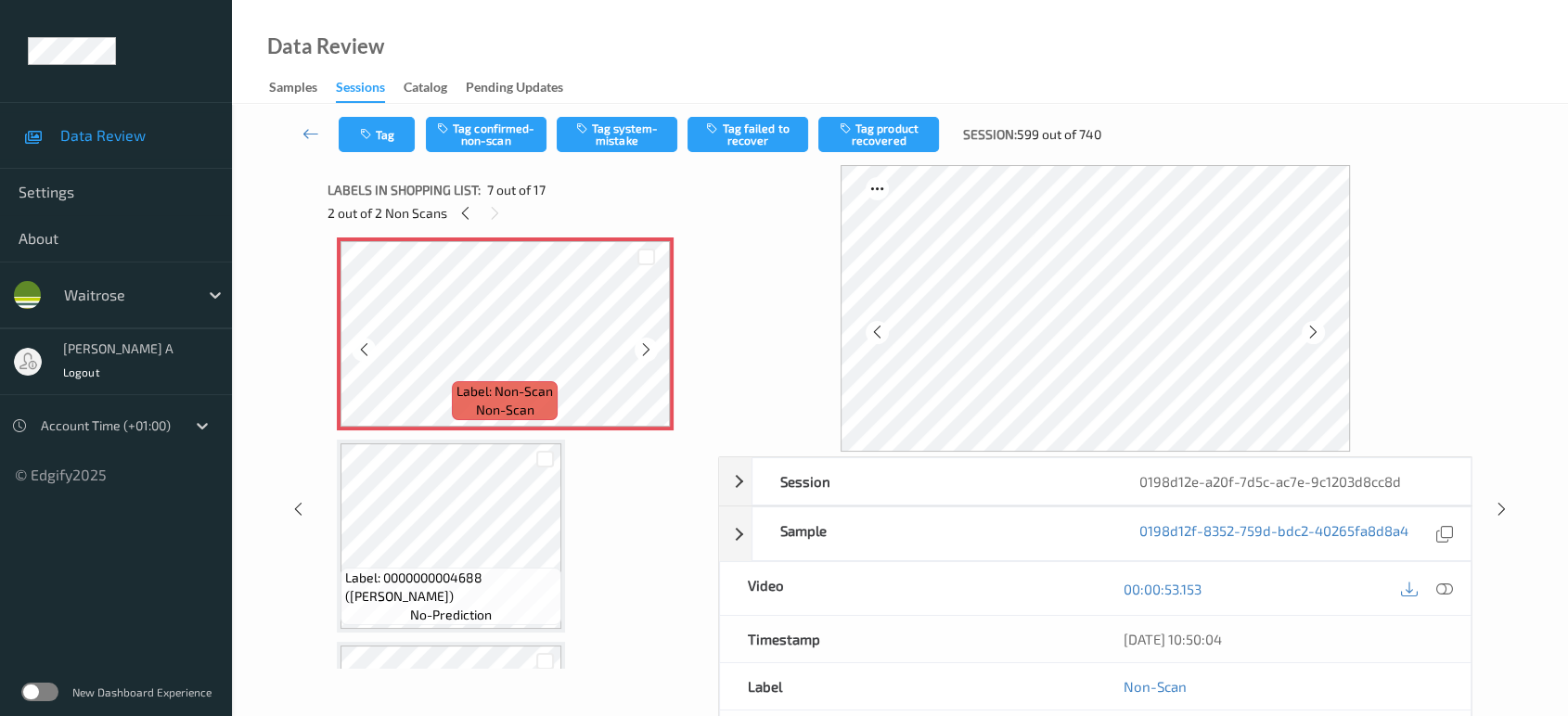
scroll to position [1017, 0]
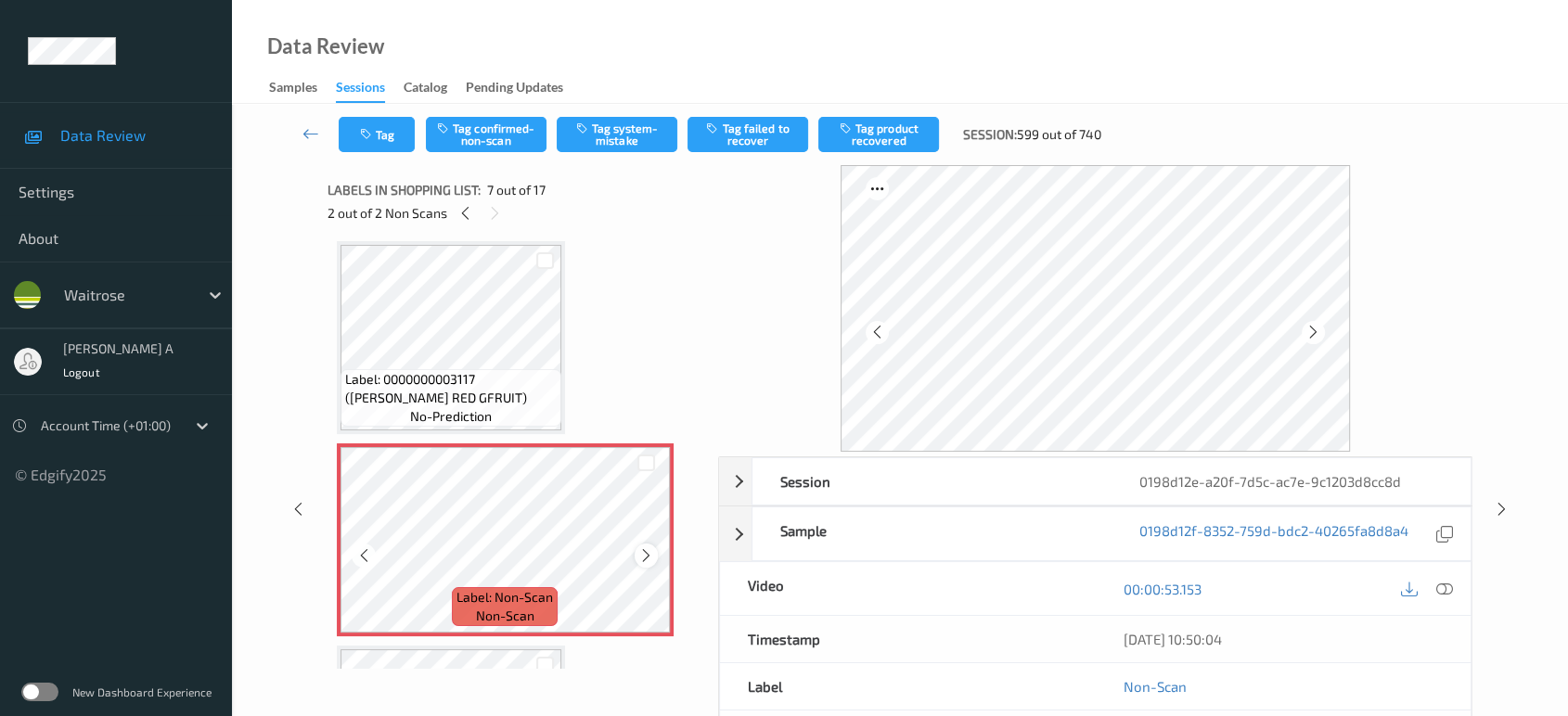
click at [641, 550] on icon at bounding box center [646, 556] width 16 height 17
click at [643, 547] on icon at bounding box center [646, 556] width 16 height 17
click at [1452, 591] on icon at bounding box center [1445, 589] width 17 height 17
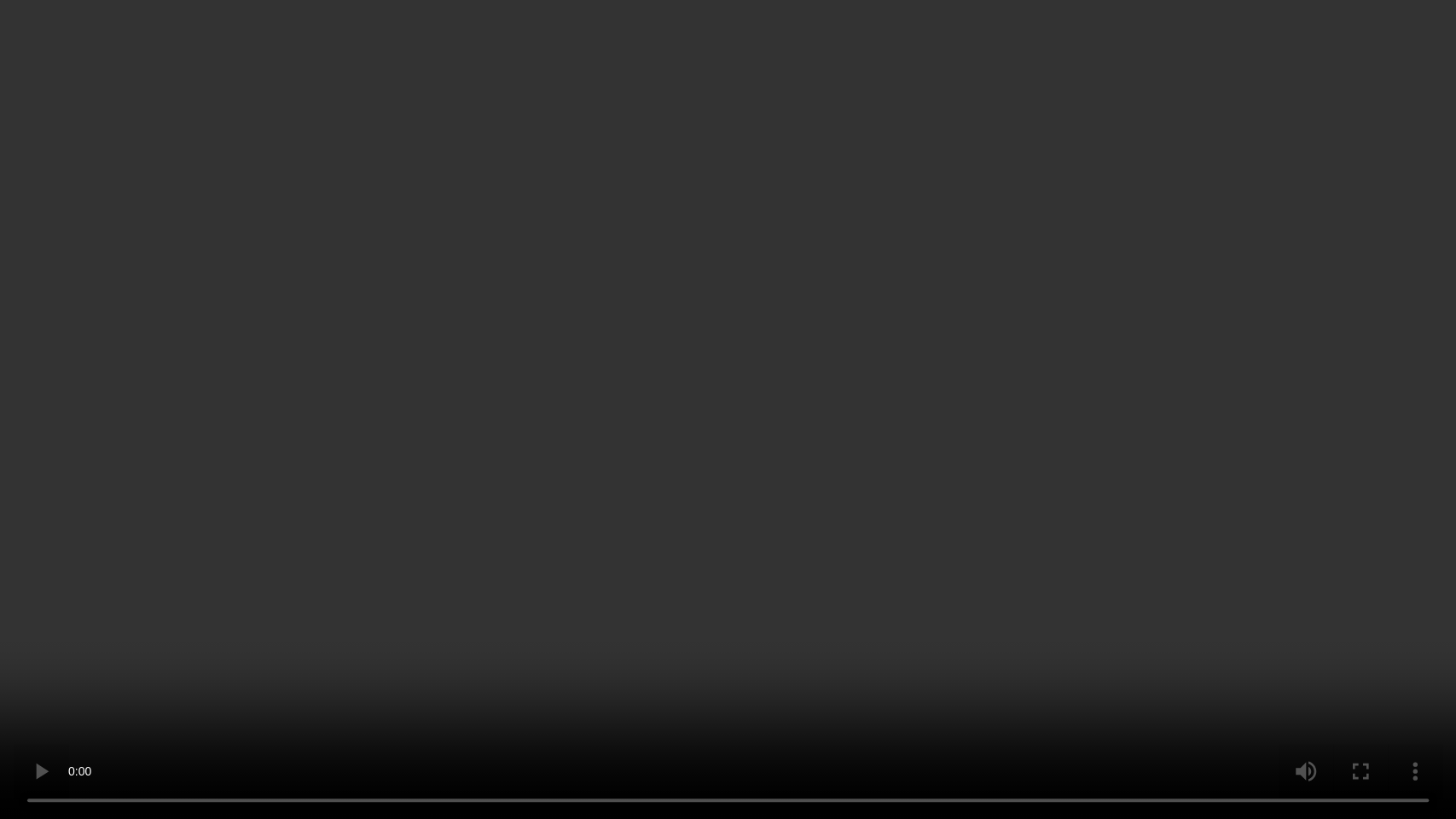
click at [778, 478] on video at bounding box center [728, 410] width 1456 height 819
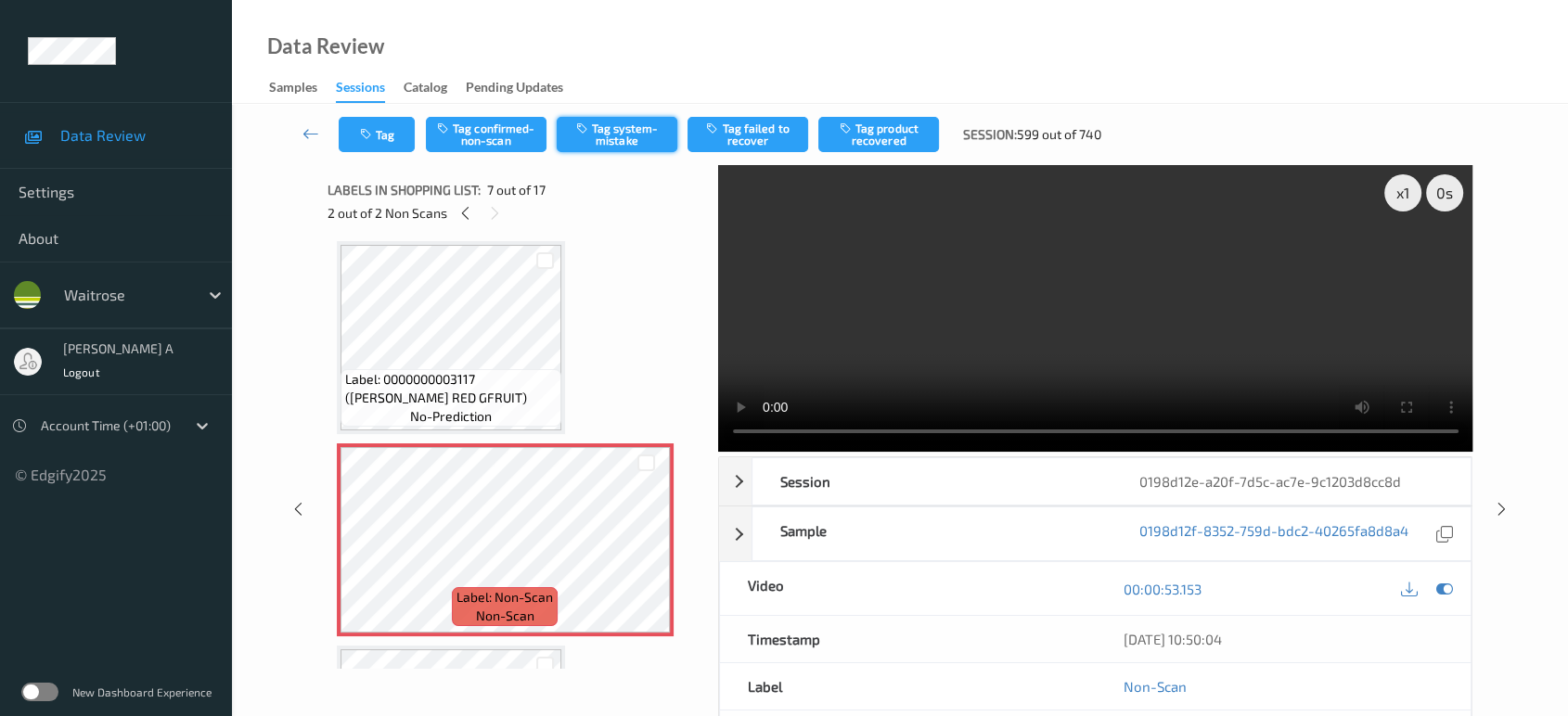
click at [630, 141] on button "Tag system-mistake" at bounding box center [616, 134] width 121 height 35
click at [364, 140] on icon "button" at bounding box center [368, 135] width 16 height 13
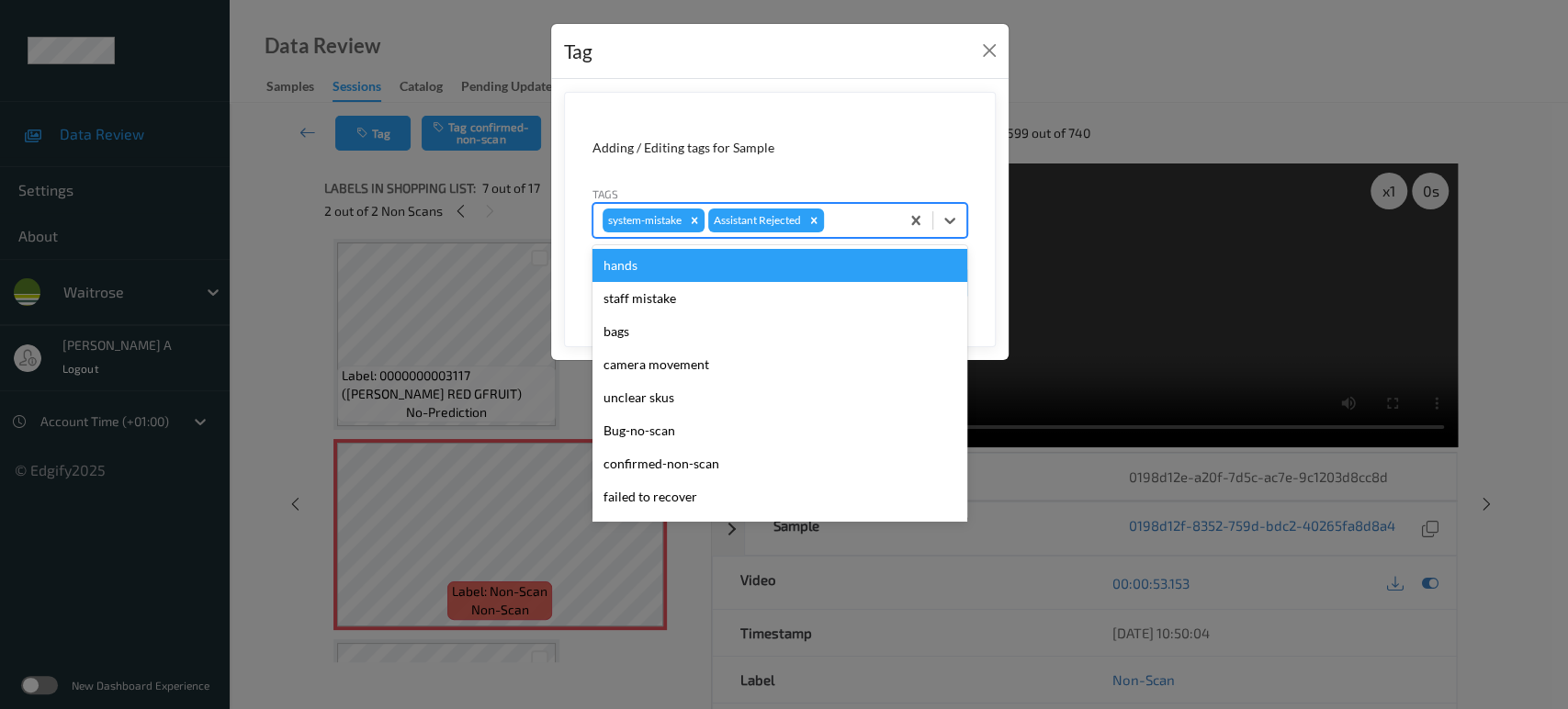
click at [855, 213] on div at bounding box center [859, 220] width 62 height 22
type input "un"
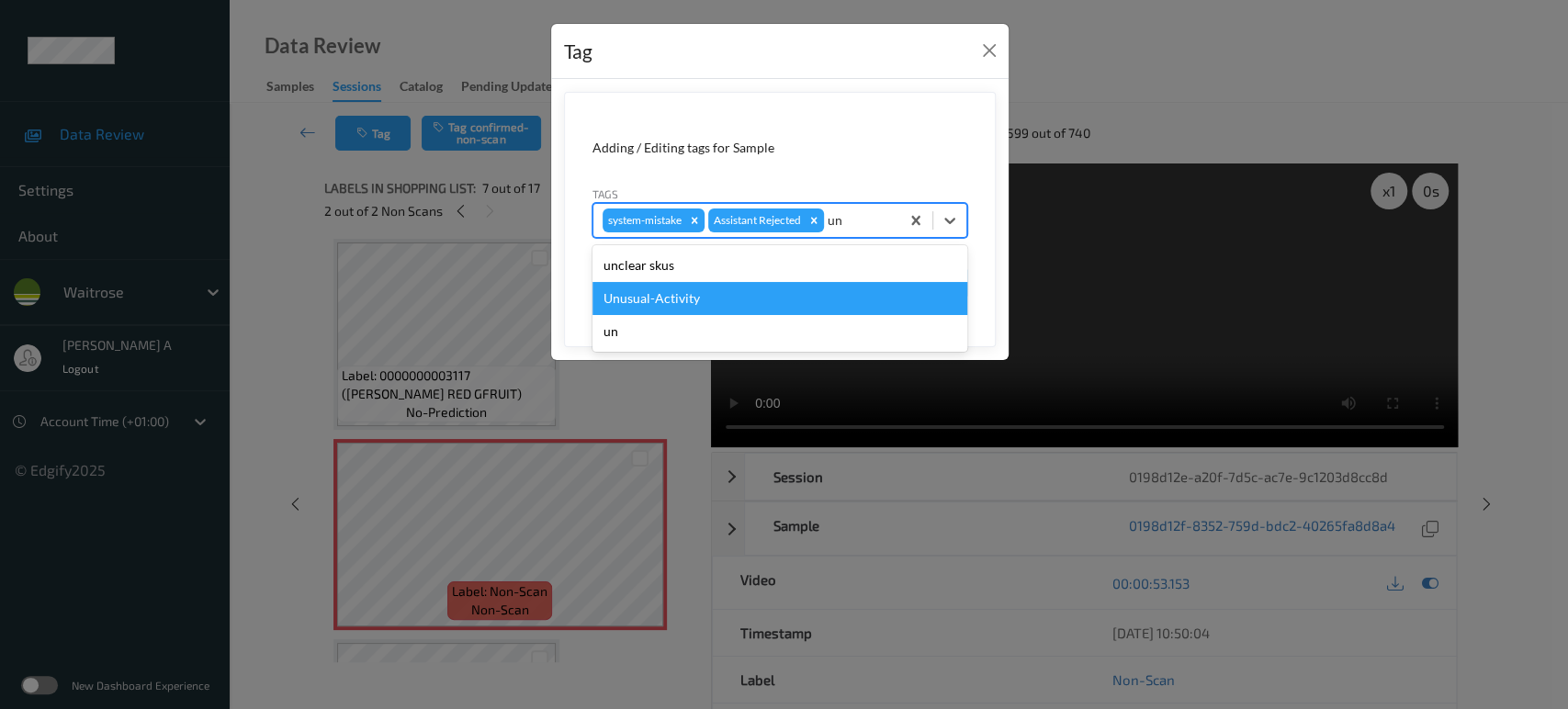
click at [779, 291] on div "Unusual-Activity" at bounding box center [780, 298] width 375 height 33
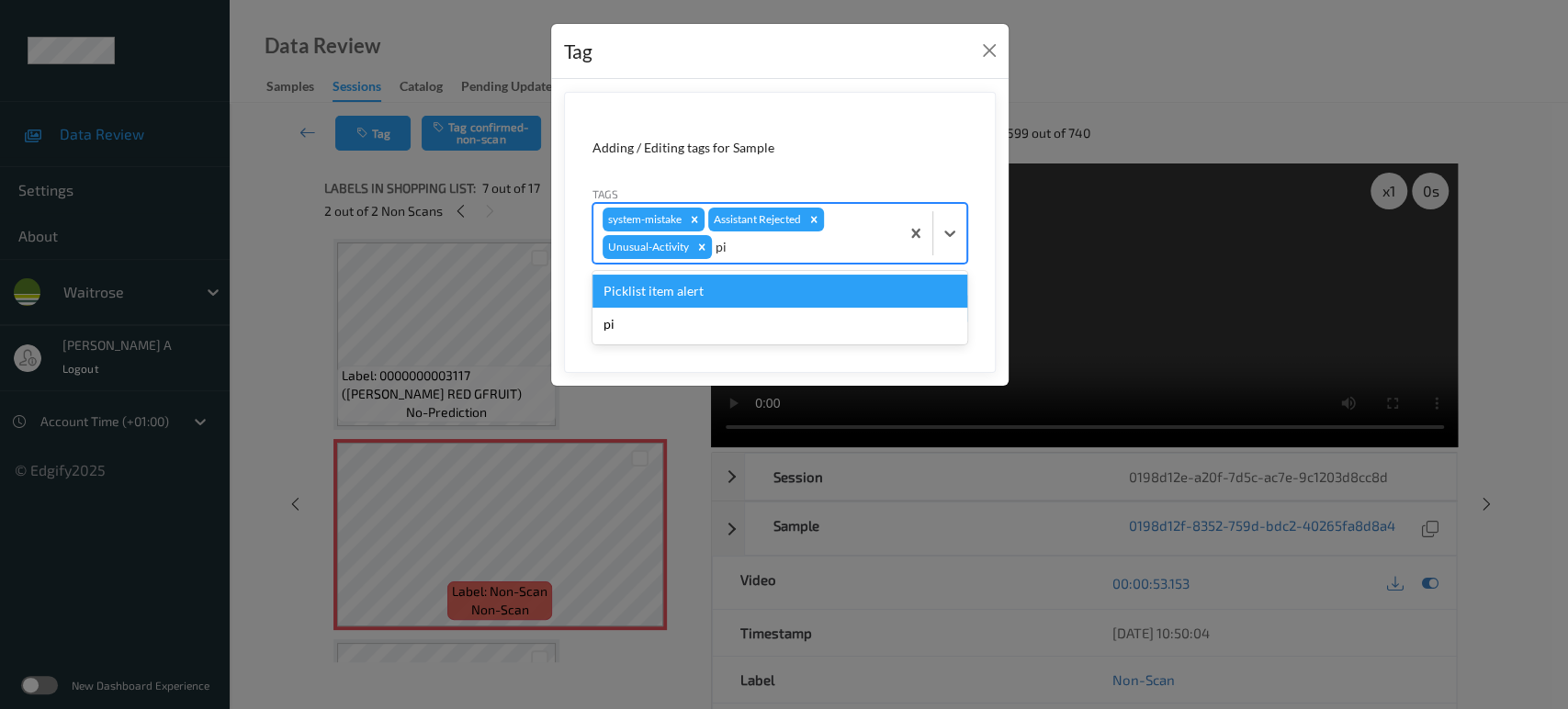
type input "pic"
click at [798, 292] on div "Picklist item alert" at bounding box center [780, 291] width 375 height 33
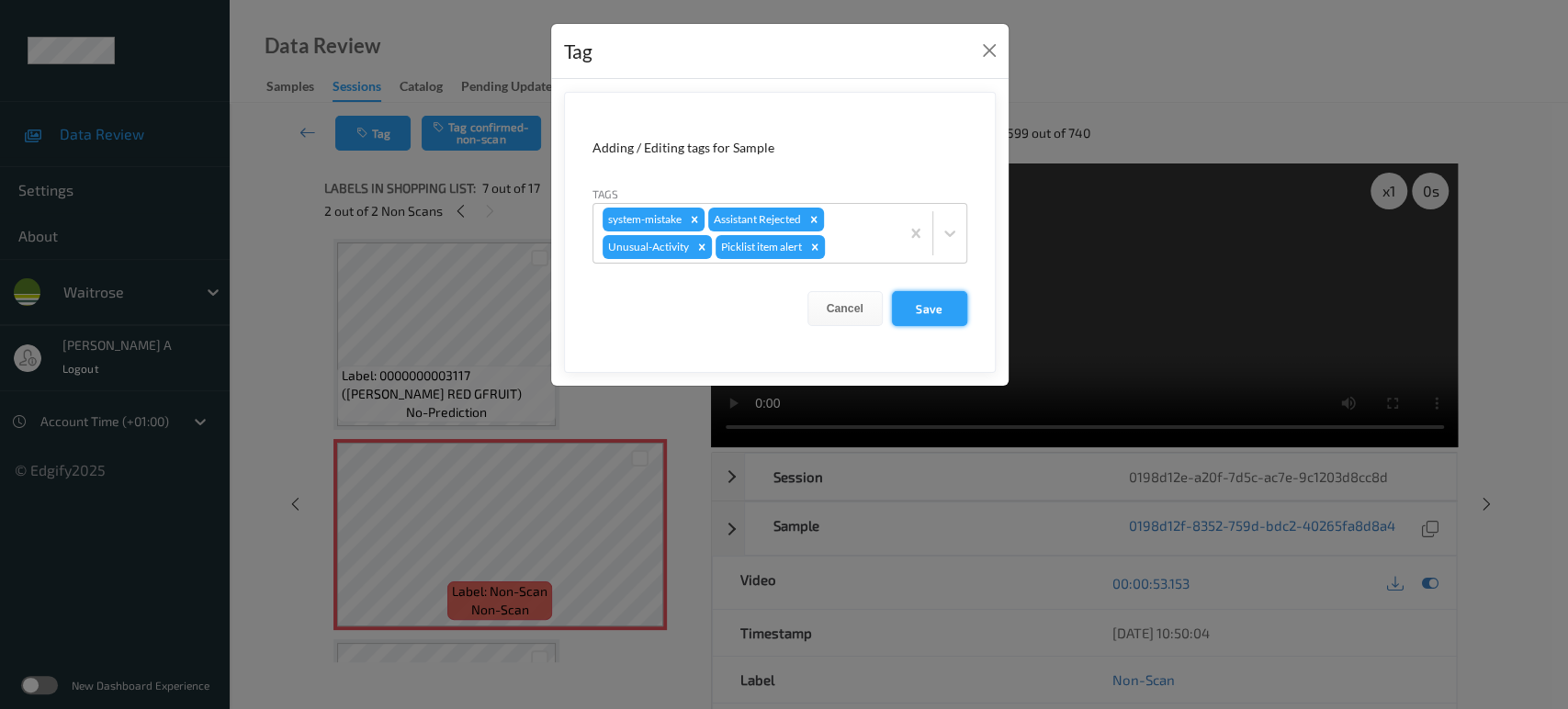
click at [912, 305] on button "Save" at bounding box center [929, 308] width 75 height 35
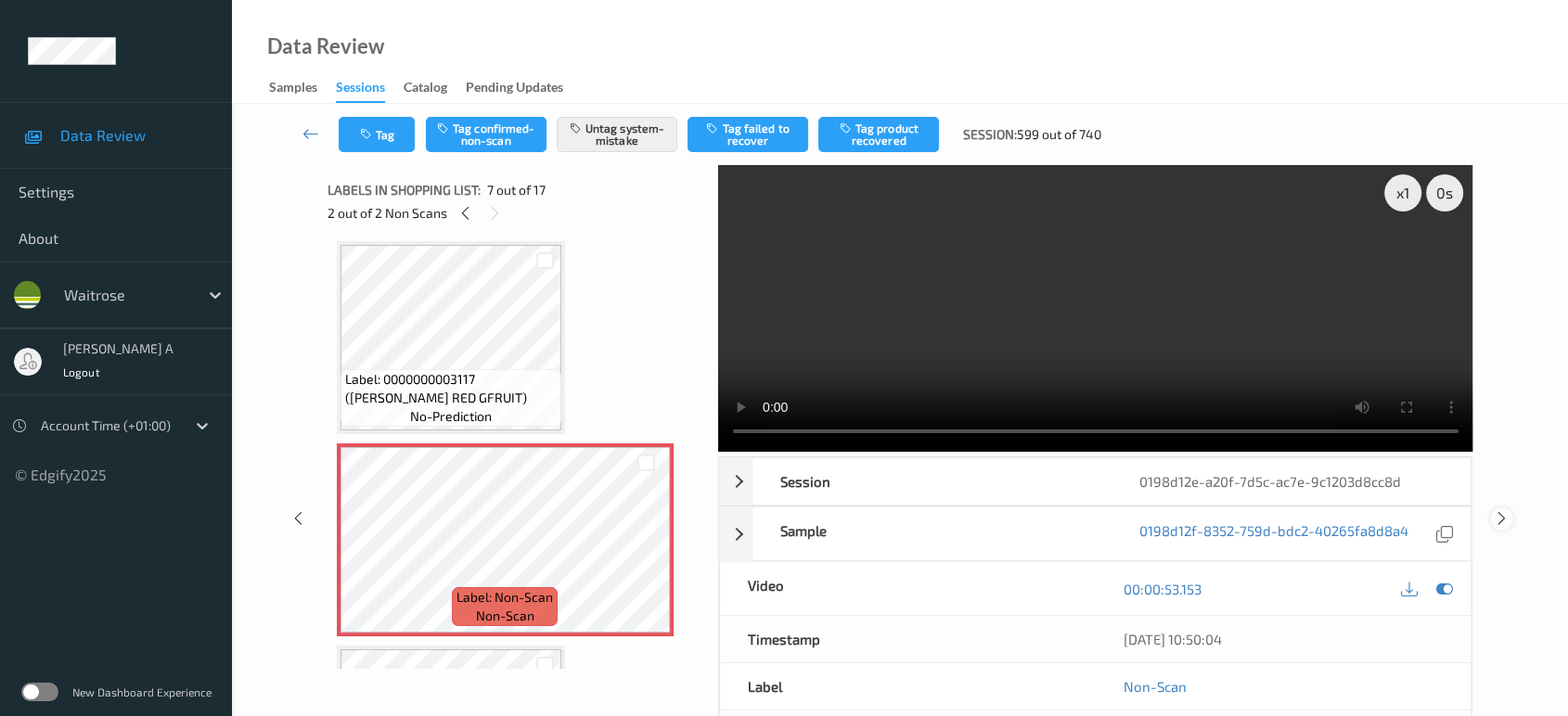
click at [1502, 507] on div at bounding box center [1502, 518] width 23 height 23
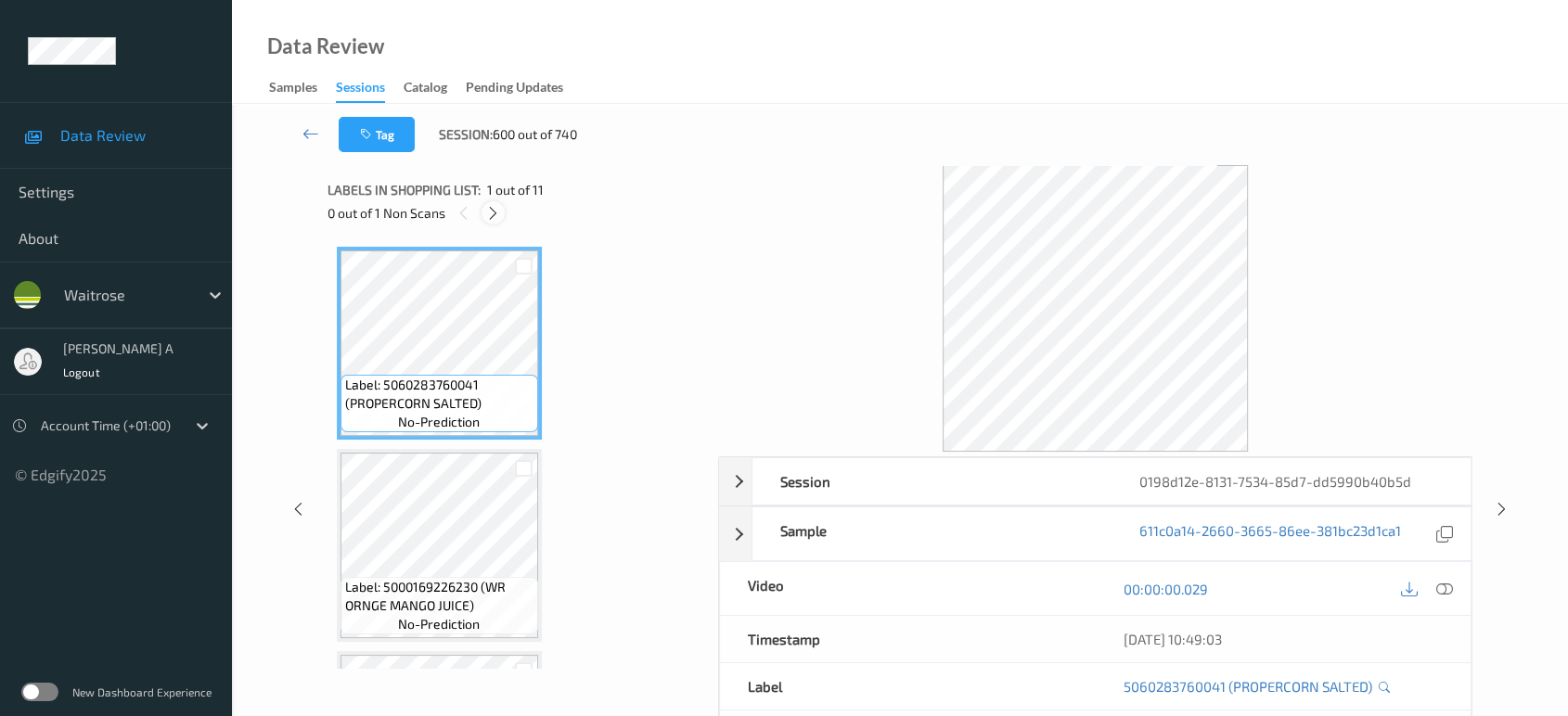
click at [487, 212] on icon at bounding box center [493, 214] width 16 height 17
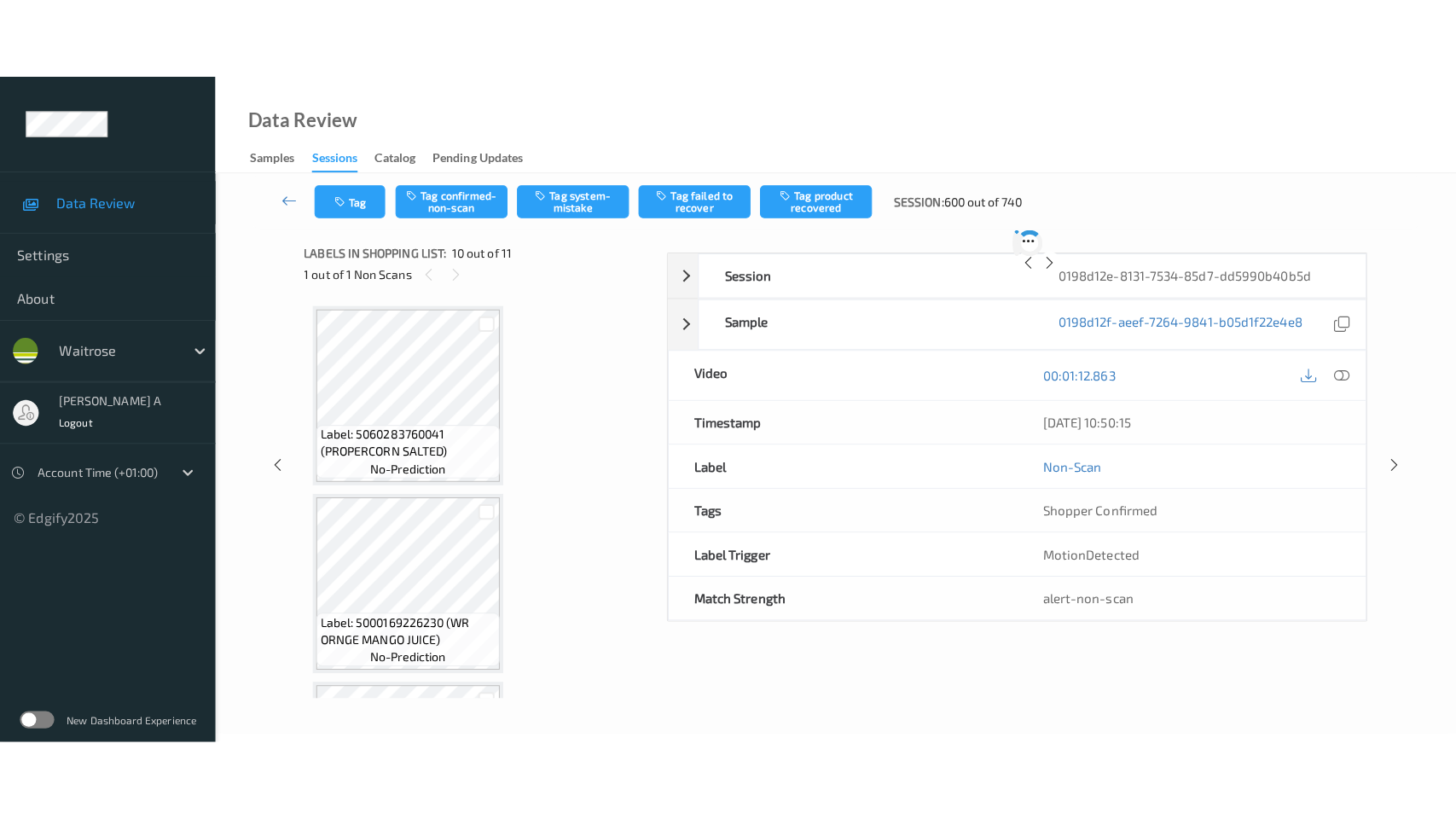
scroll to position [1489, 0]
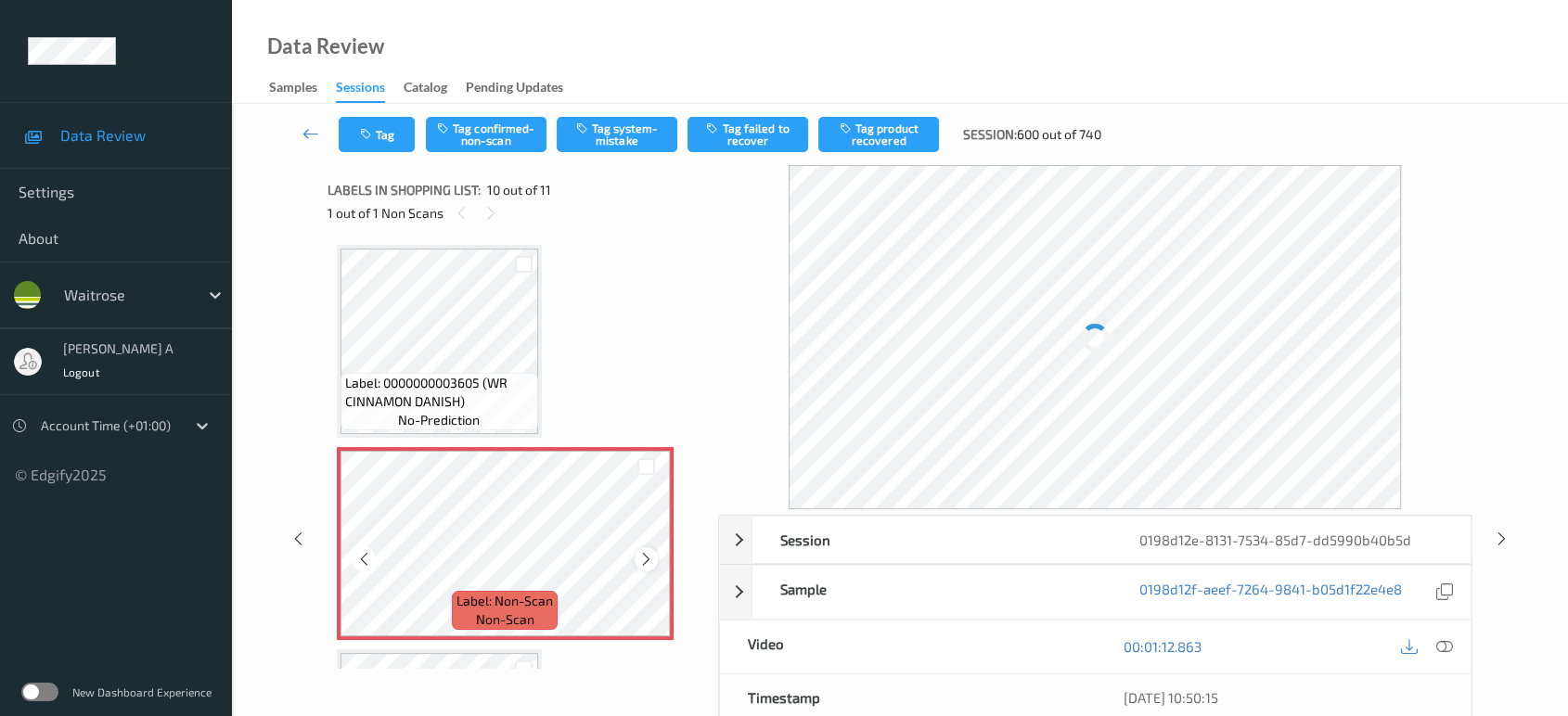
click at [642, 553] on icon at bounding box center [646, 559] width 16 height 17
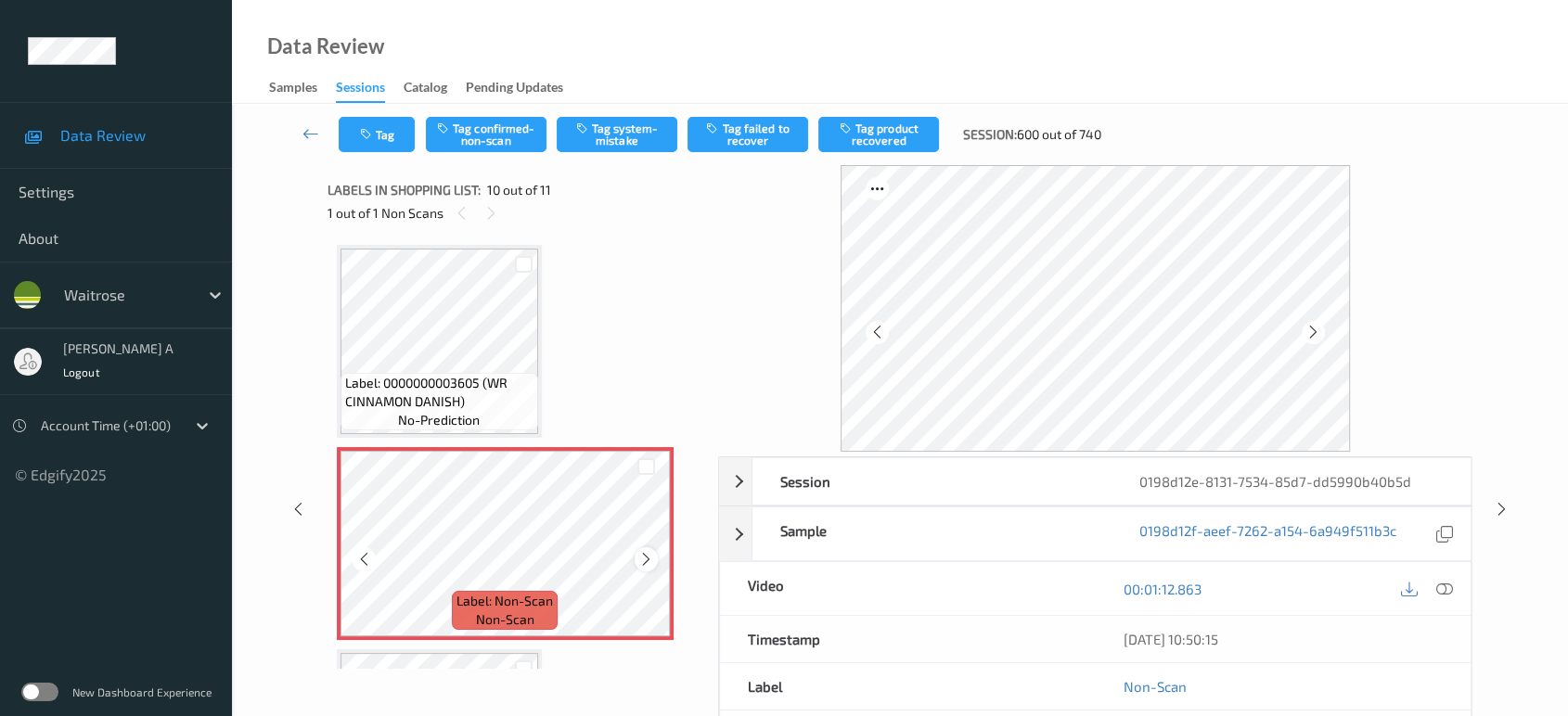
click at [643, 552] on icon at bounding box center [646, 559] width 16 height 17
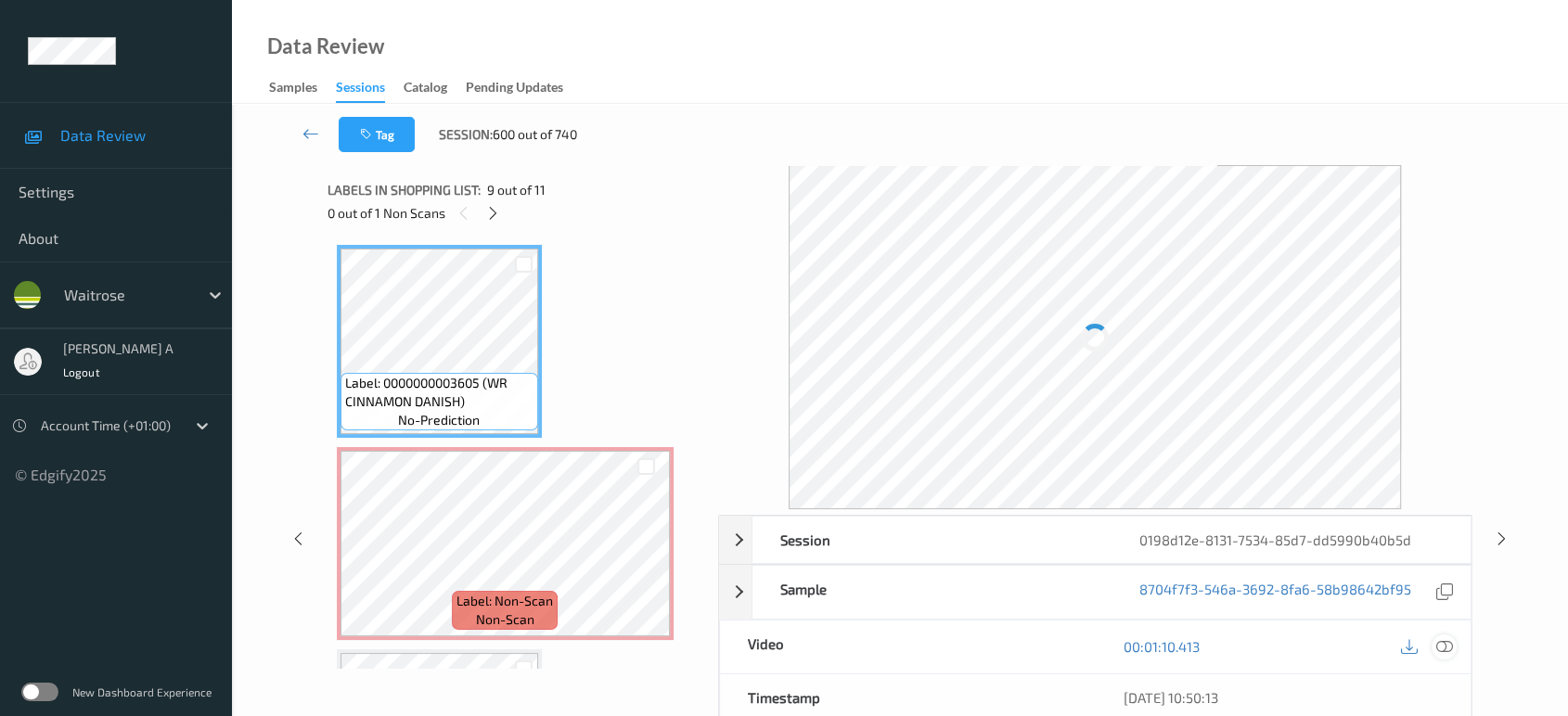
click at [1451, 647] on icon at bounding box center [1445, 647] width 17 height 17
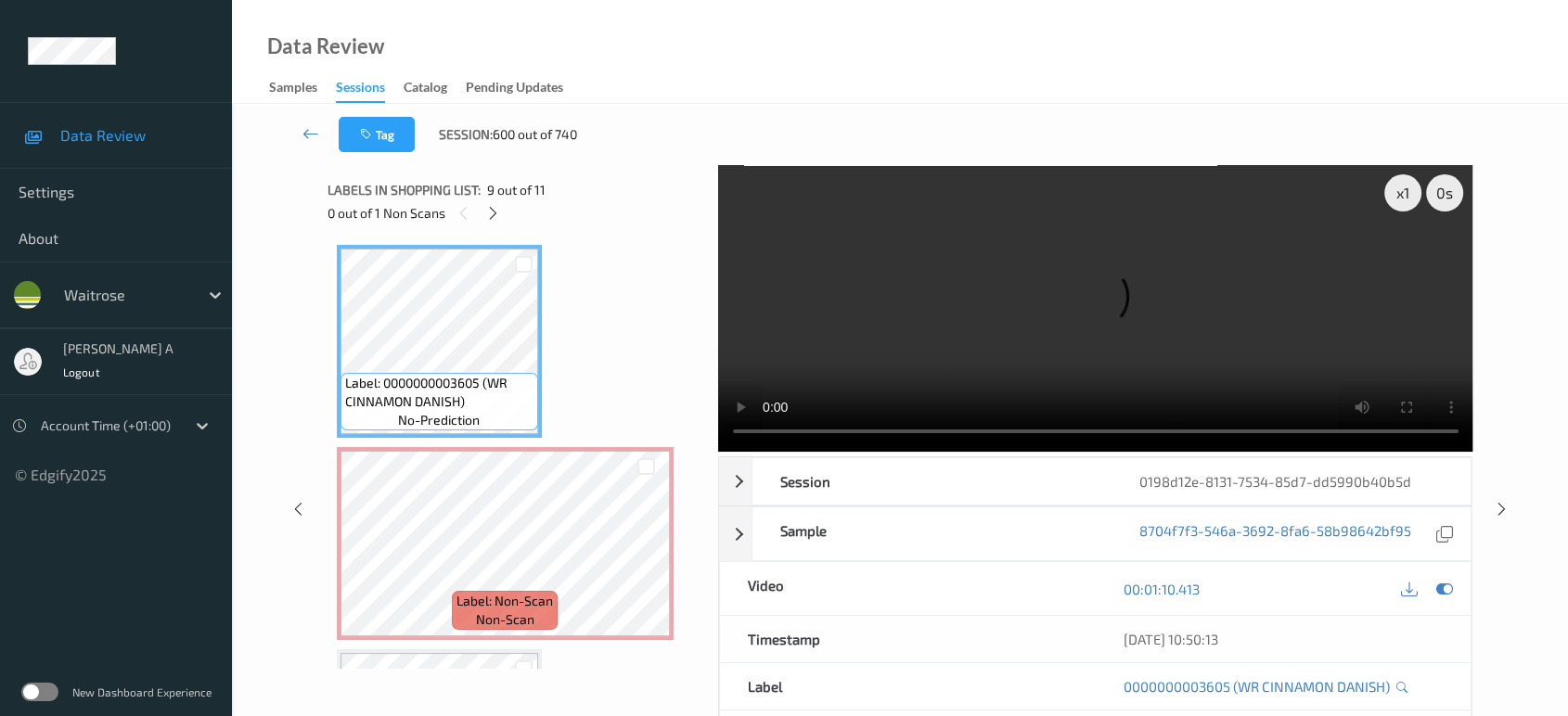
scroll to position [1617, 0]
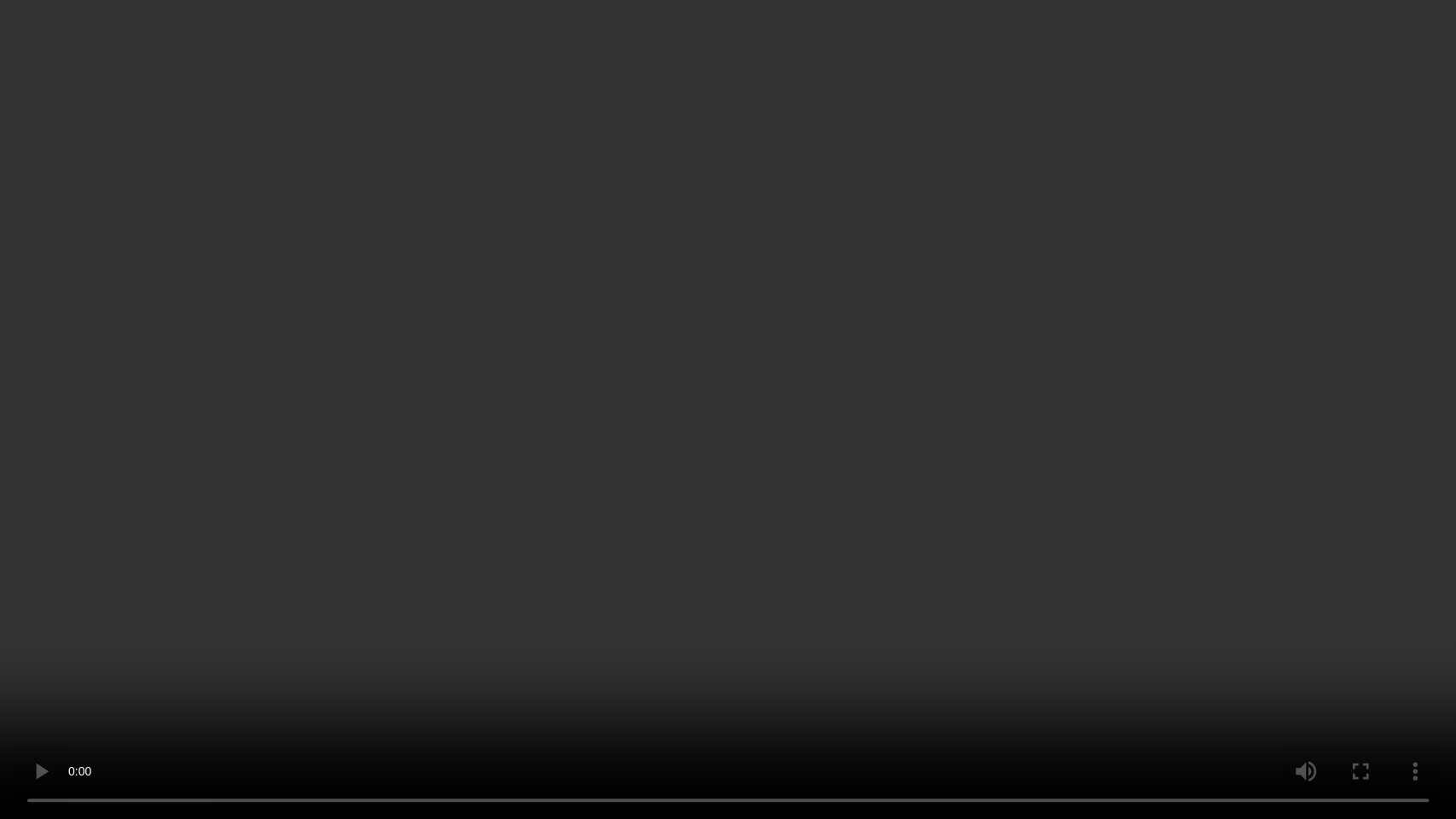
click at [947, 335] on video at bounding box center [728, 410] width 1456 height 819
click at [707, 453] on video at bounding box center [728, 410] width 1456 height 819
click at [763, 375] on video at bounding box center [728, 410] width 1456 height 819
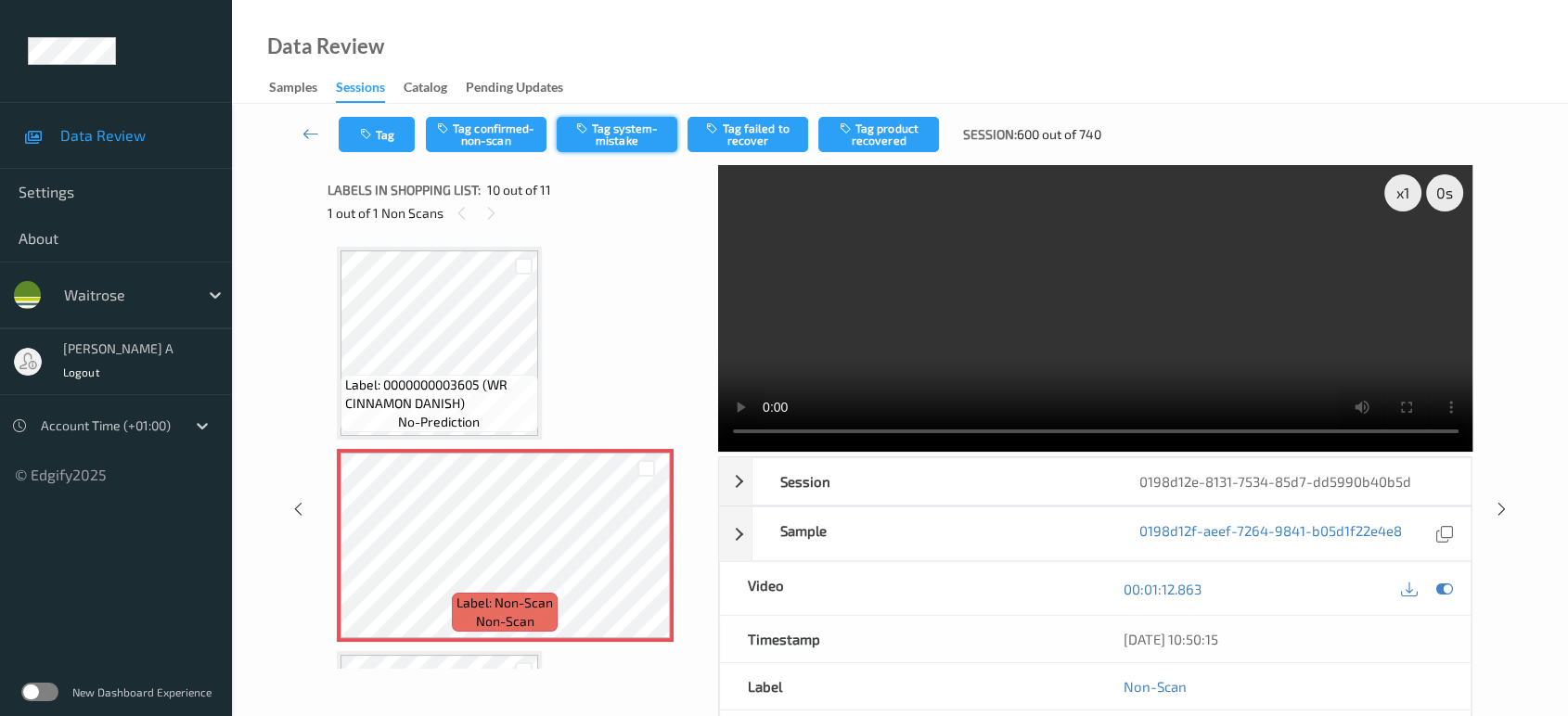
click at [623, 141] on button "Tag system-mistake" at bounding box center [616, 134] width 121 height 35
click at [377, 142] on button "Tag" at bounding box center [377, 134] width 76 height 35
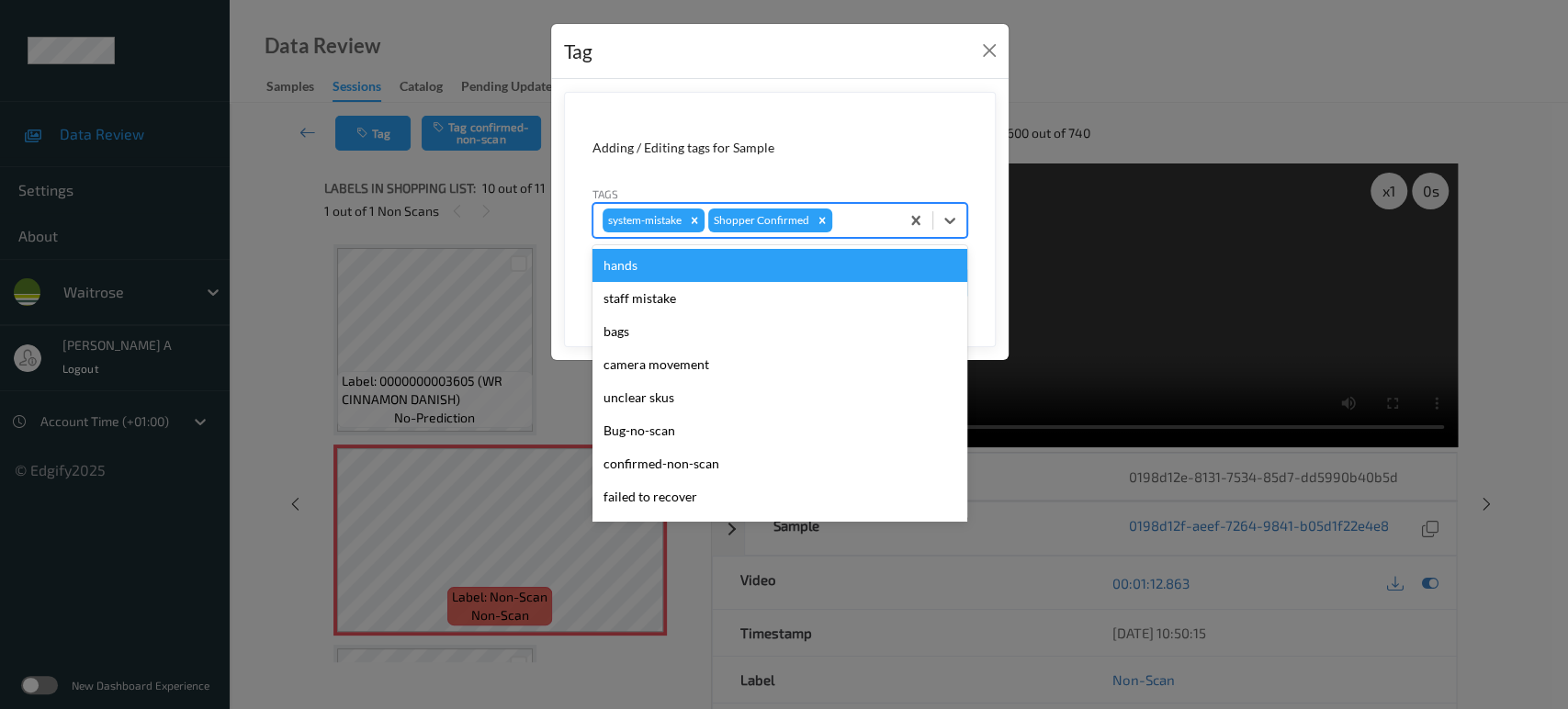
click at [880, 226] on div at bounding box center [863, 220] width 55 height 22
type input "un"
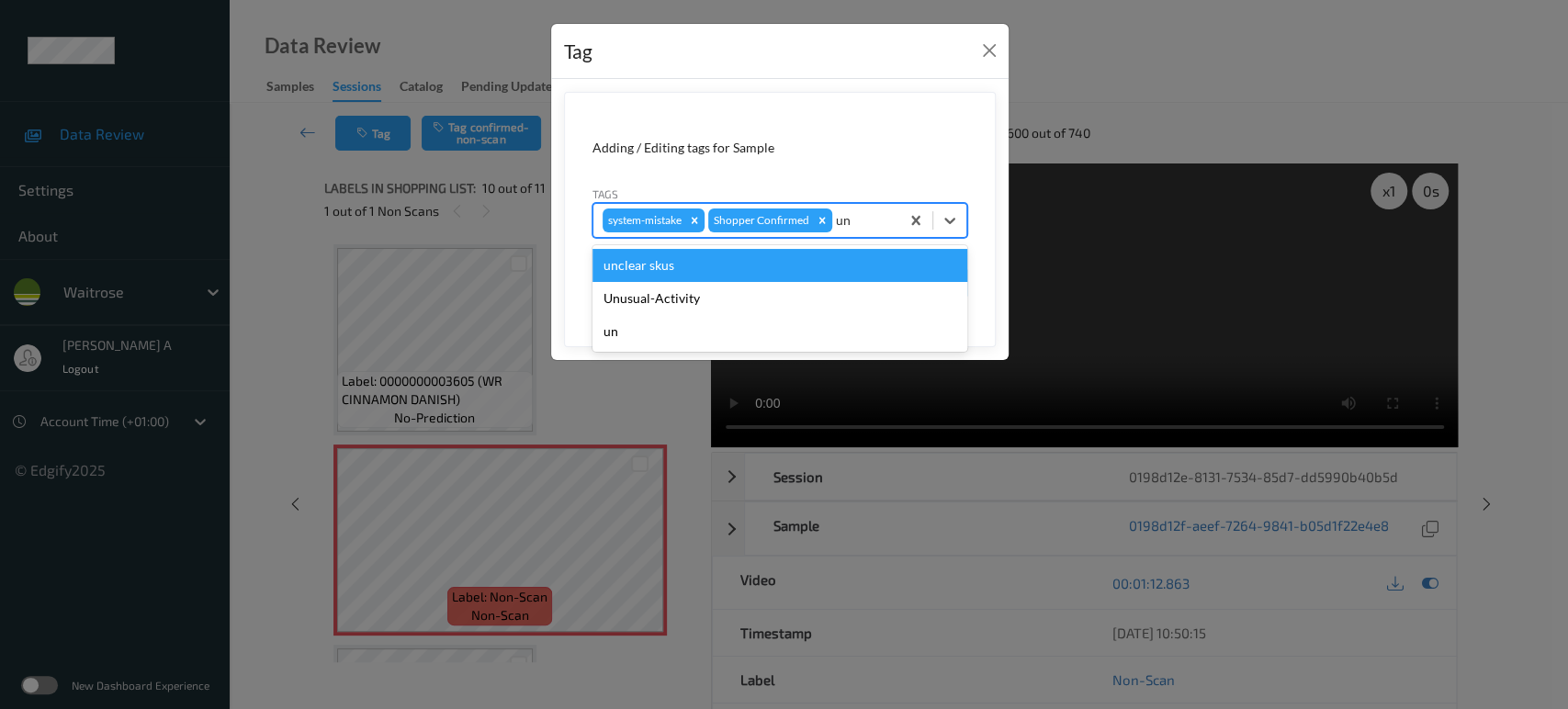
click at [765, 279] on div "unclear skus" at bounding box center [780, 265] width 375 height 33
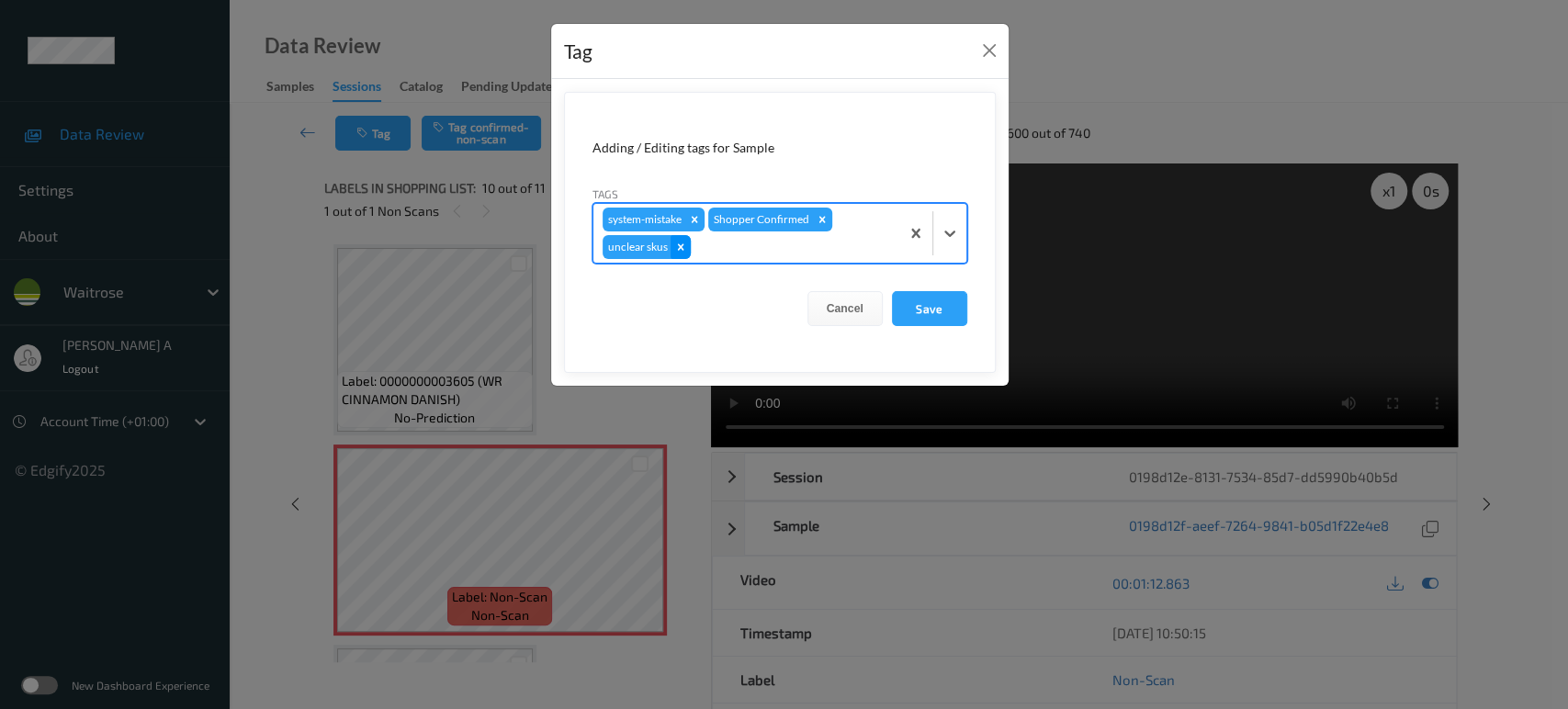
click at [687, 249] on div "Remove unclear skus" at bounding box center [680, 246] width 20 height 24
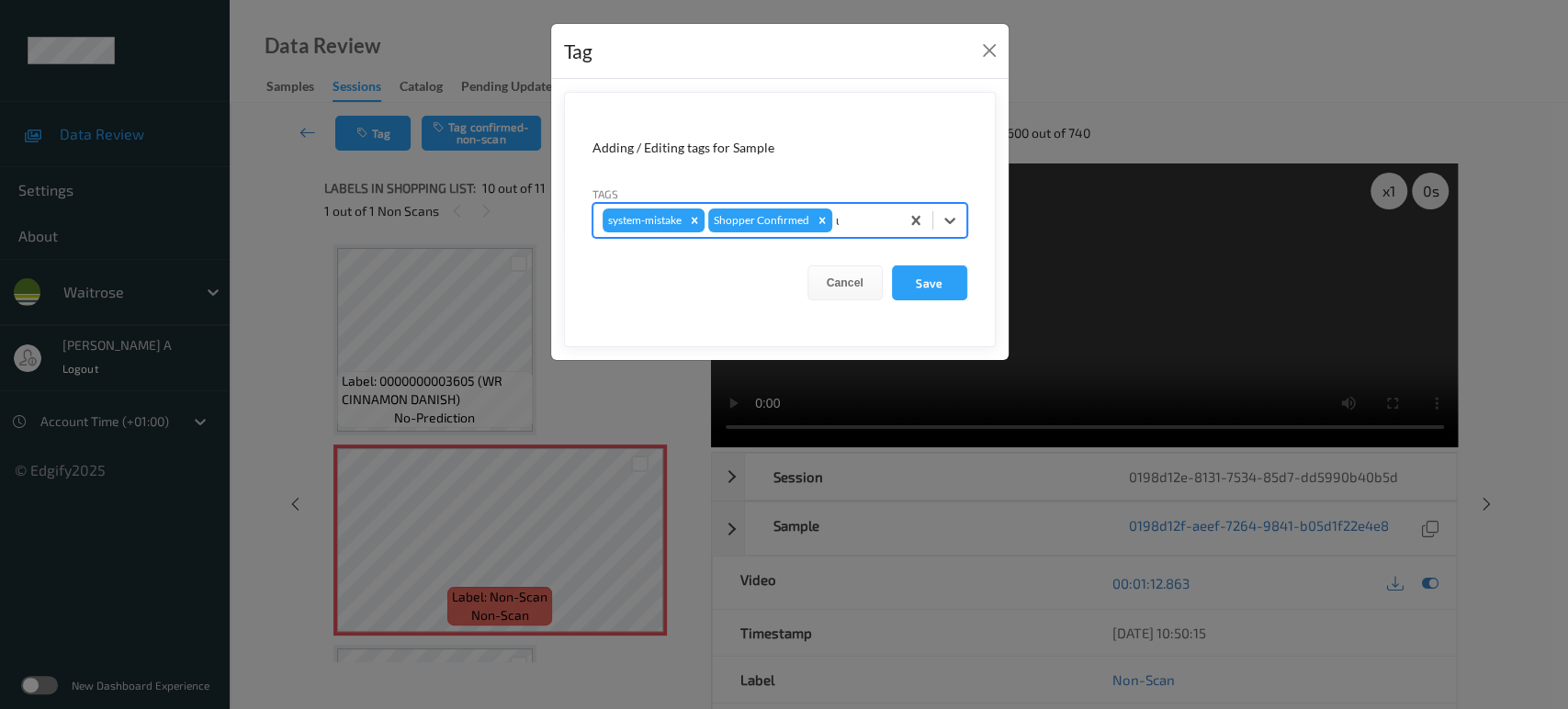
type input "un"
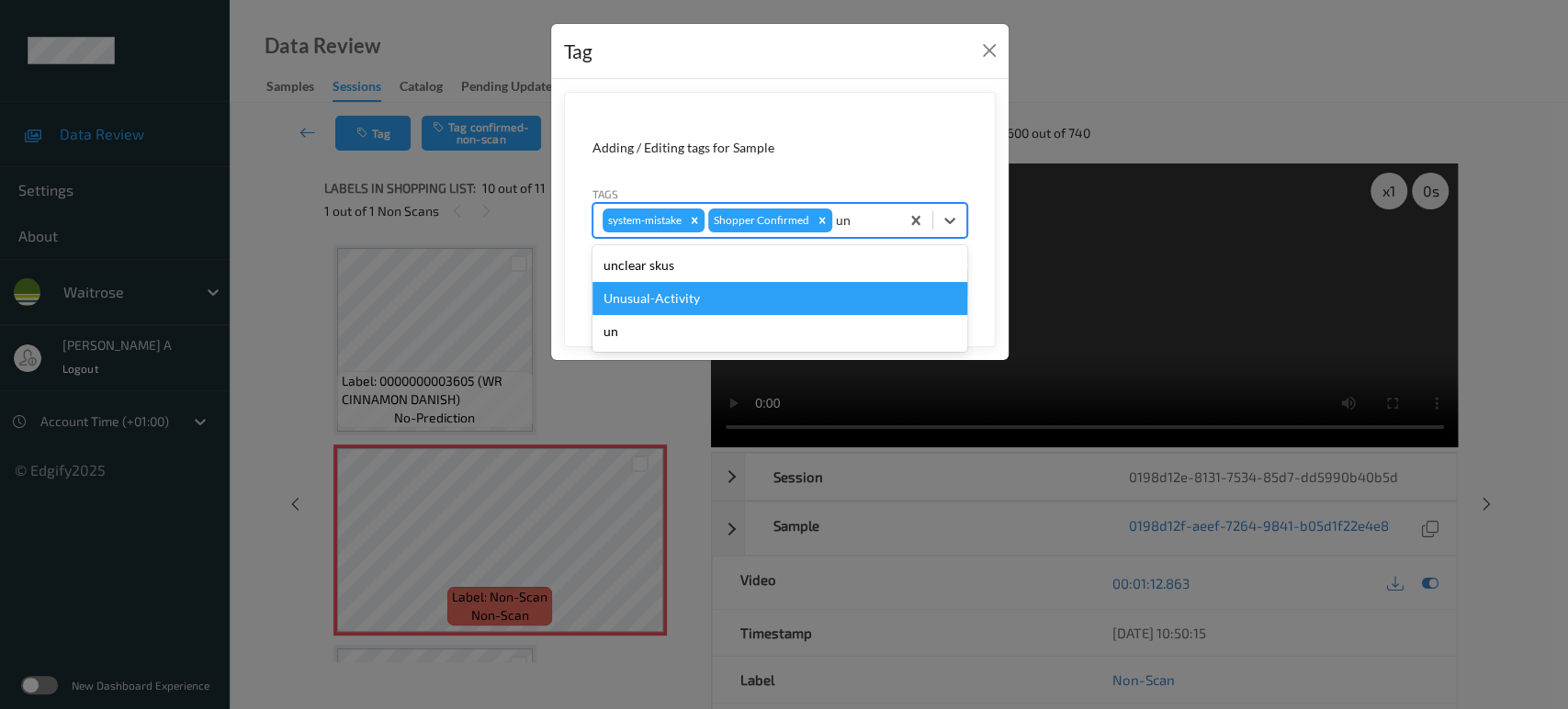
click at [673, 292] on div "Unusual-Activity" at bounding box center [780, 298] width 375 height 33
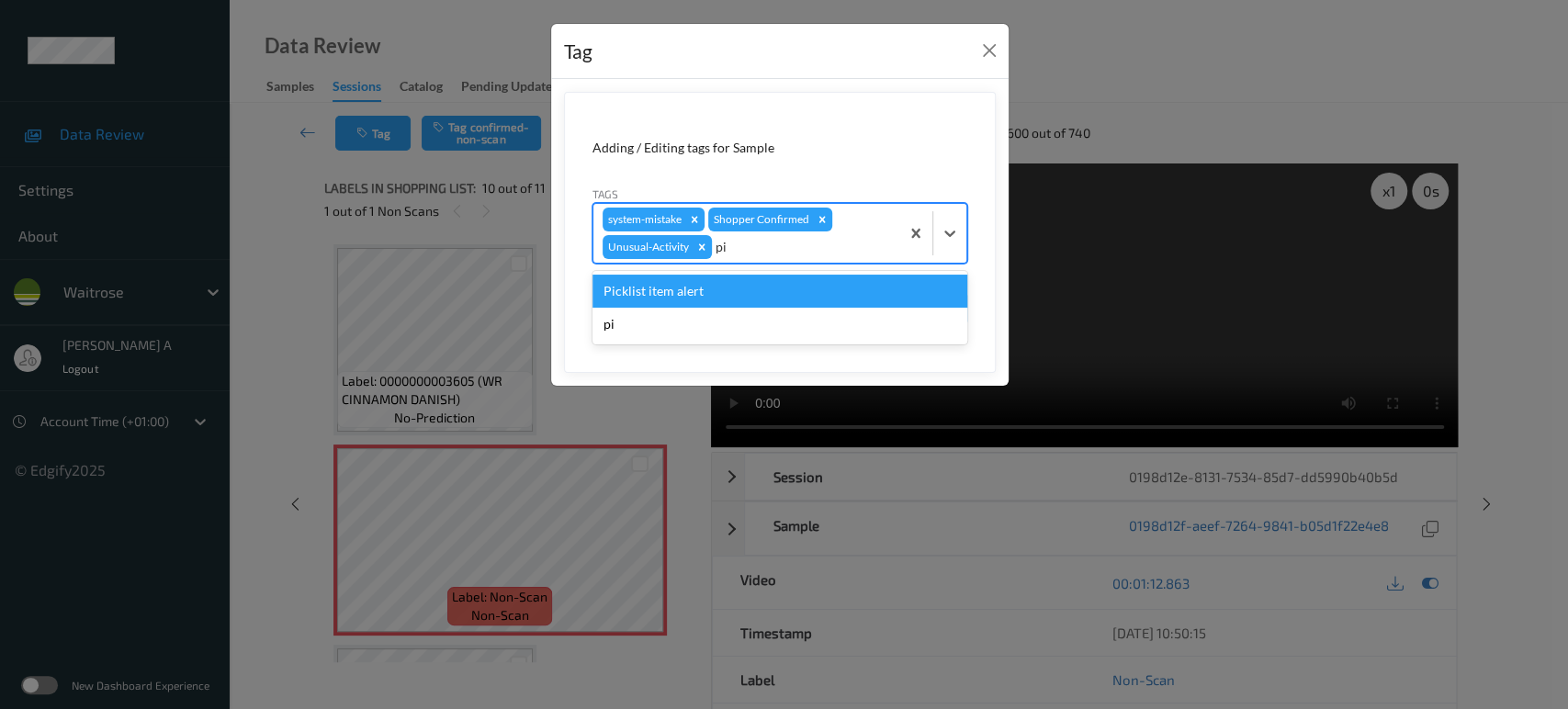
type input "pic"
click at [673, 292] on div "Picklist item alert" at bounding box center [780, 291] width 375 height 33
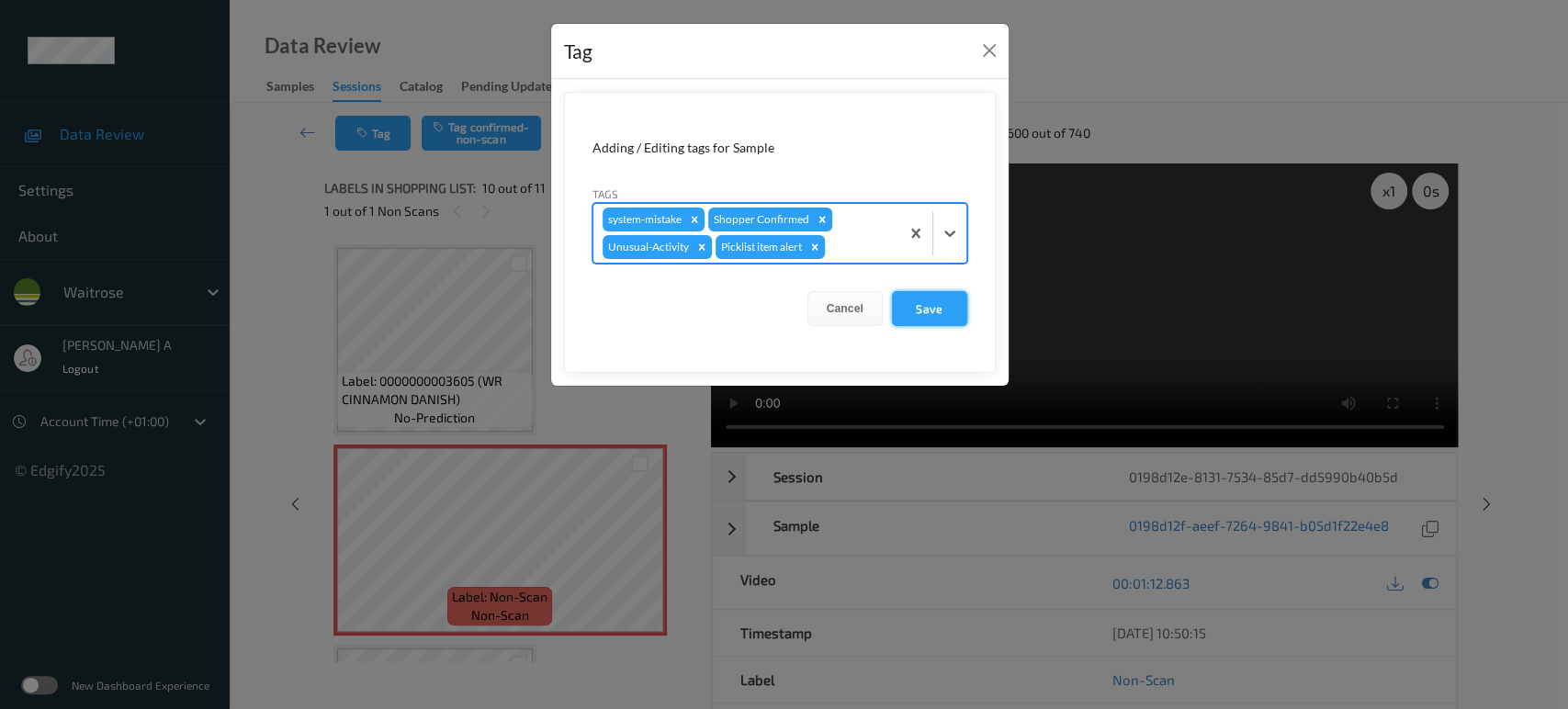
click at [916, 308] on button "Save" at bounding box center [929, 308] width 75 height 35
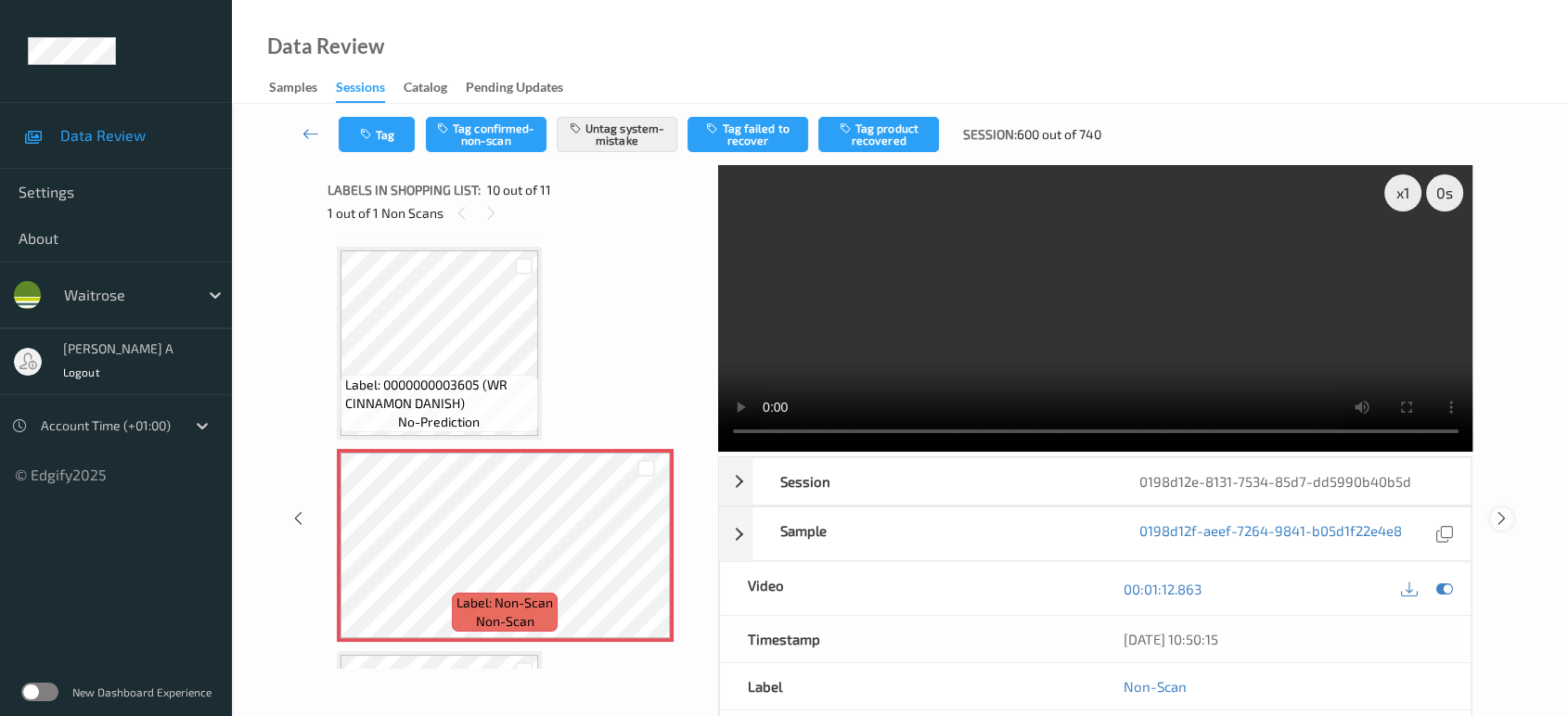
click at [1500, 510] on icon at bounding box center [1502, 518] width 16 height 17
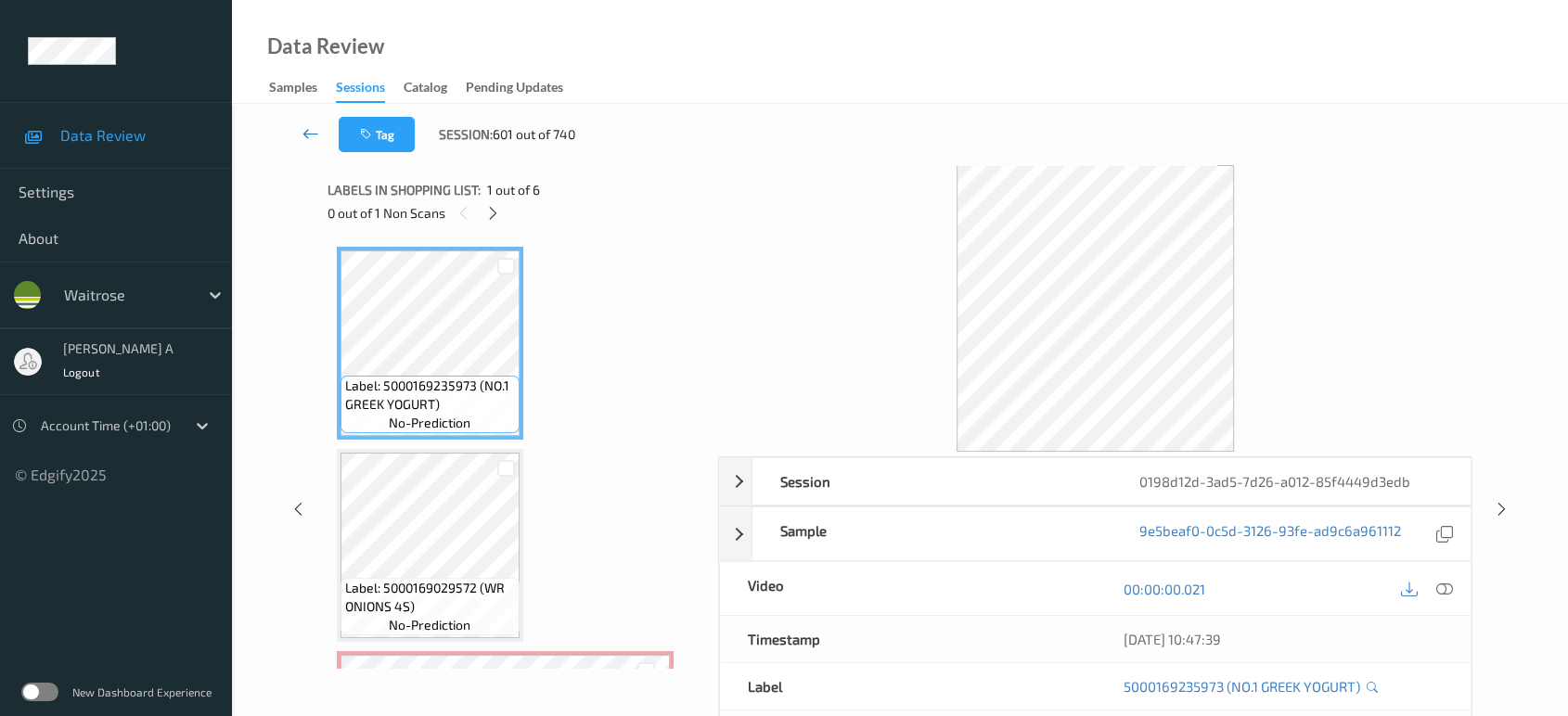
click at [312, 134] on icon at bounding box center [311, 134] width 17 height 19
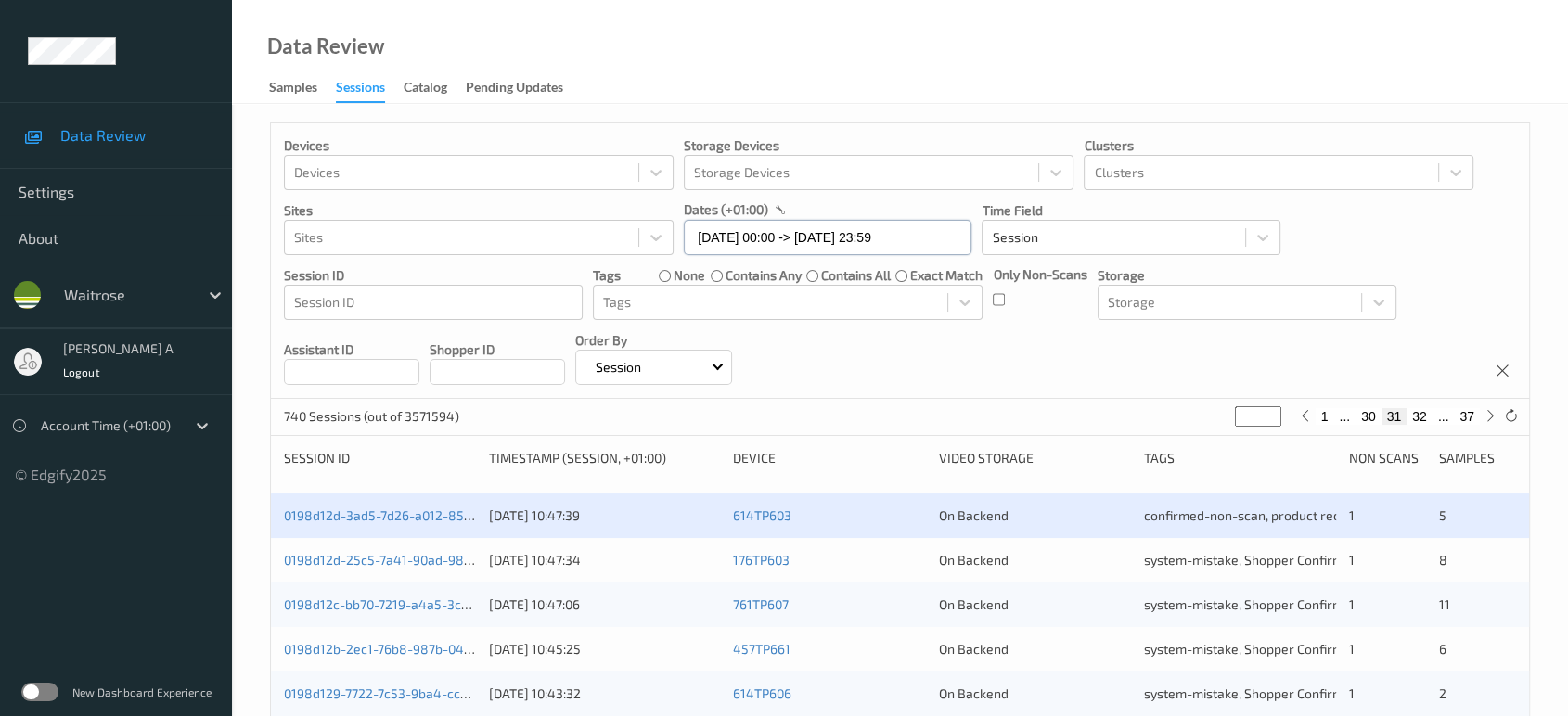
click at [939, 240] on input "22/08/2025 00:00 -> 22/08/2025 23:59" at bounding box center [827, 236] width 288 height 35
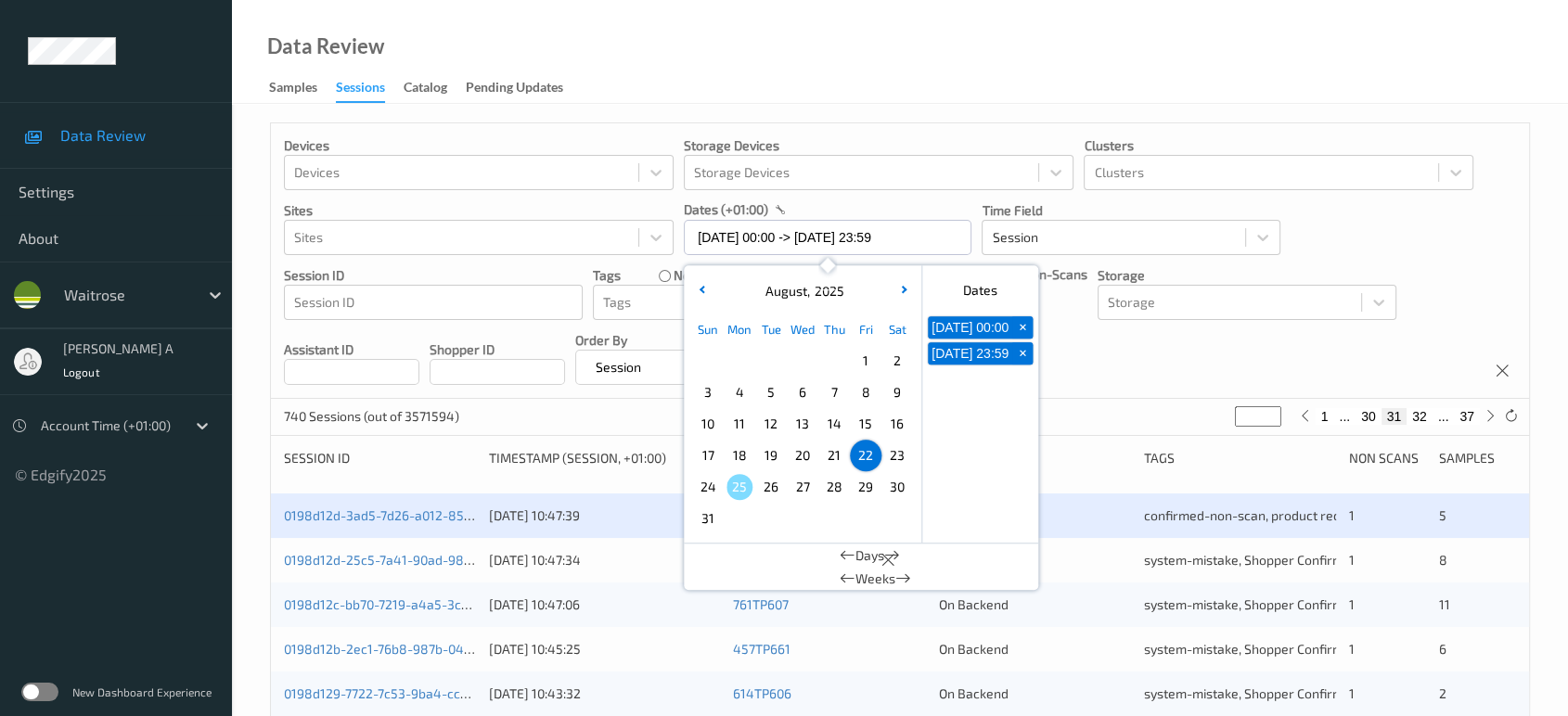
click at [892, 455] on span "23" at bounding box center [897, 455] width 26 height 26
type input "[DATE] 00:00"
type input "*"
click at [892, 455] on span "23" at bounding box center [897, 455] width 26 height 26
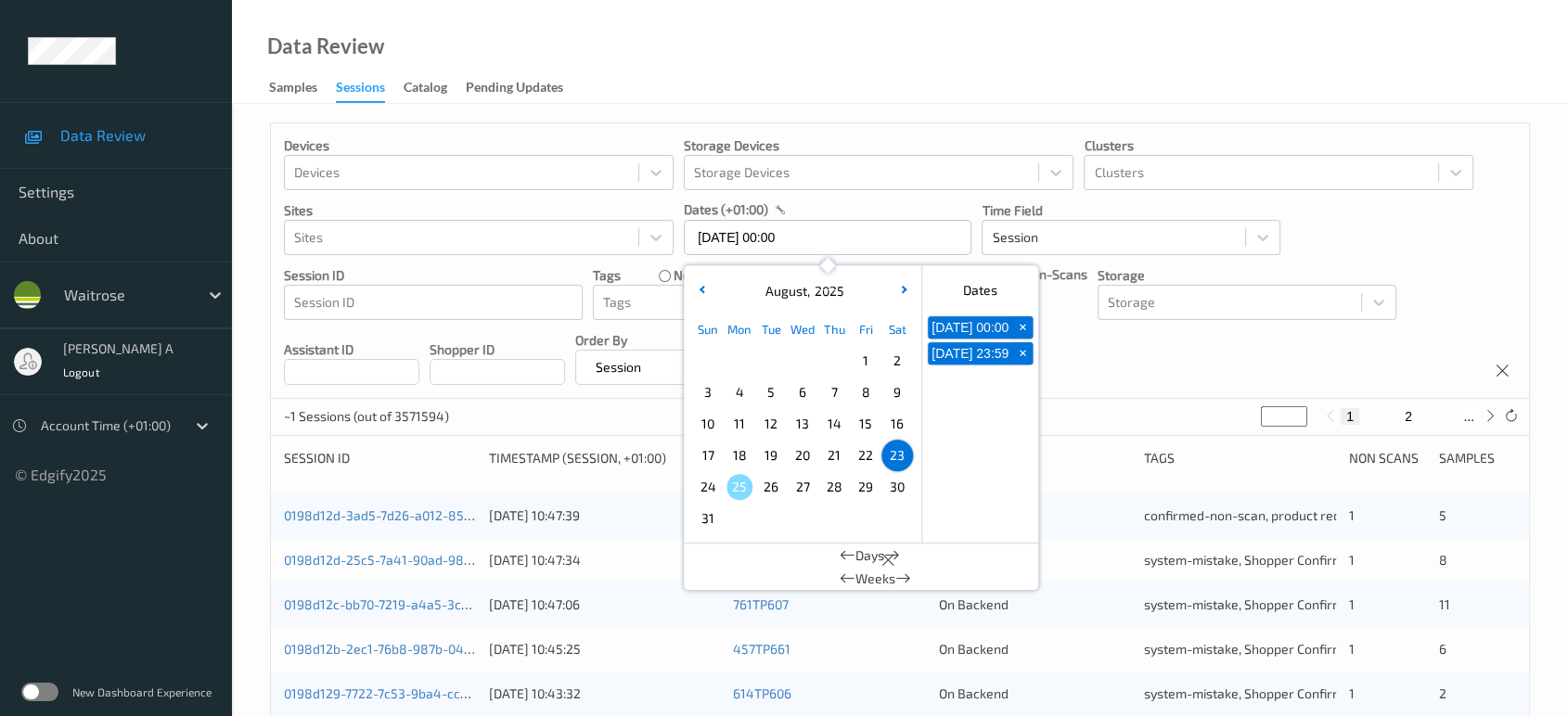
type input "[DATE] 00:00 -> [DATE] 23:59"
click at [1115, 362] on div "Devices Devices Storage Devices Storage Devices Clusters Clusters Sites Sites d…" at bounding box center [899, 261] width 1257 height 275
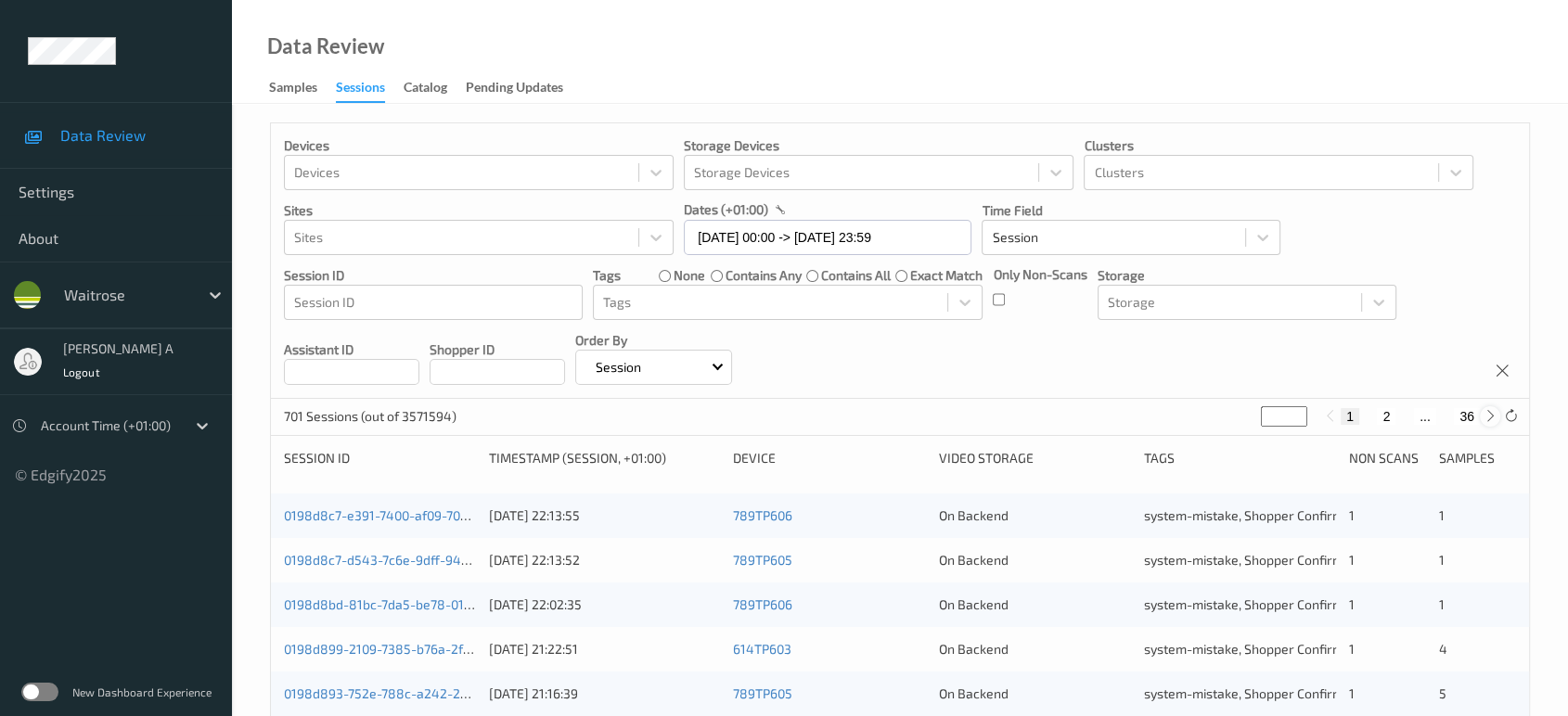
click at [1487, 417] on icon at bounding box center [1490, 416] width 14 height 14
type input "*"
click at [1487, 417] on icon at bounding box center [1490, 416] width 14 height 14
type input "*"
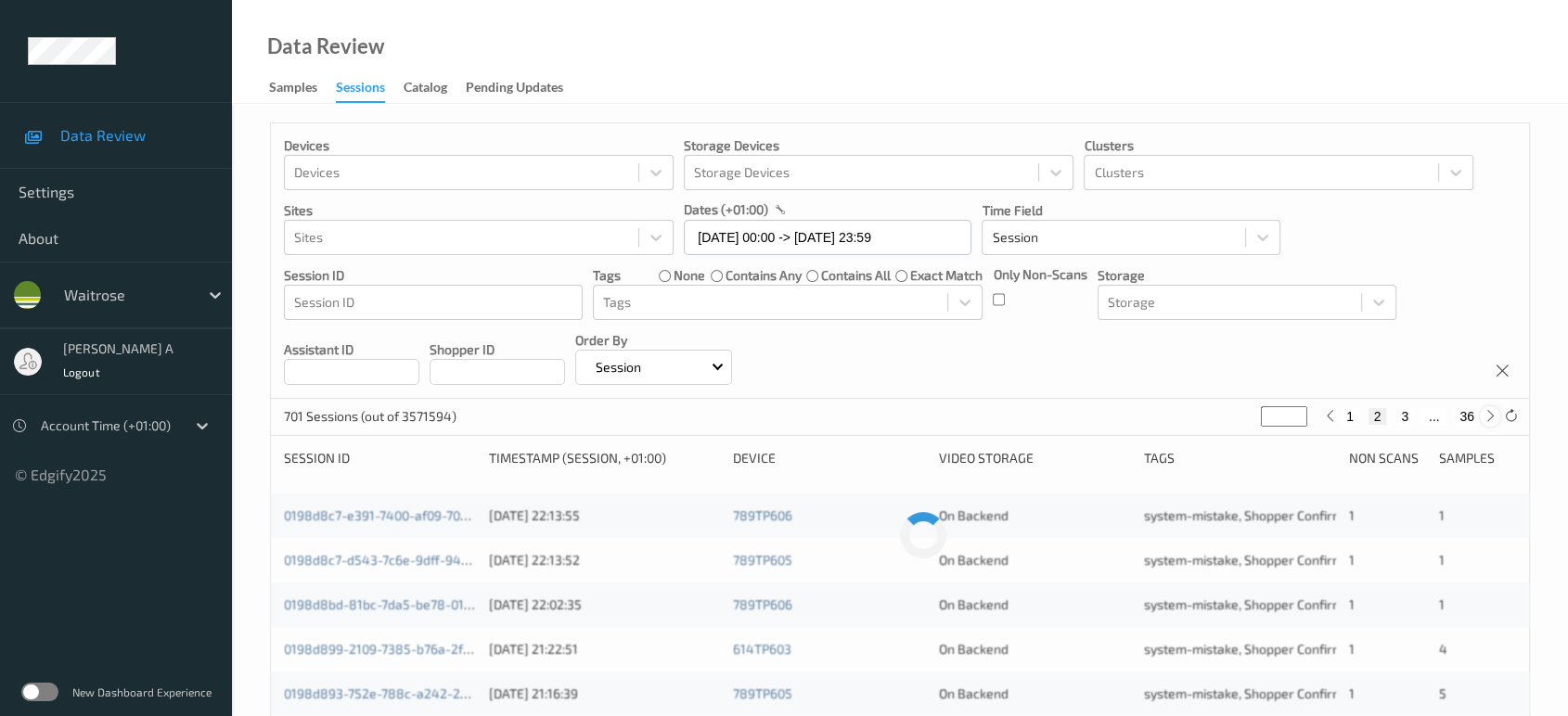
type input "*"
click at [1487, 417] on icon at bounding box center [1490, 416] width 14 height 14
type input "*"
click at [1487, 417] on icon at bounding box center [1490, 416] width 14 height 14
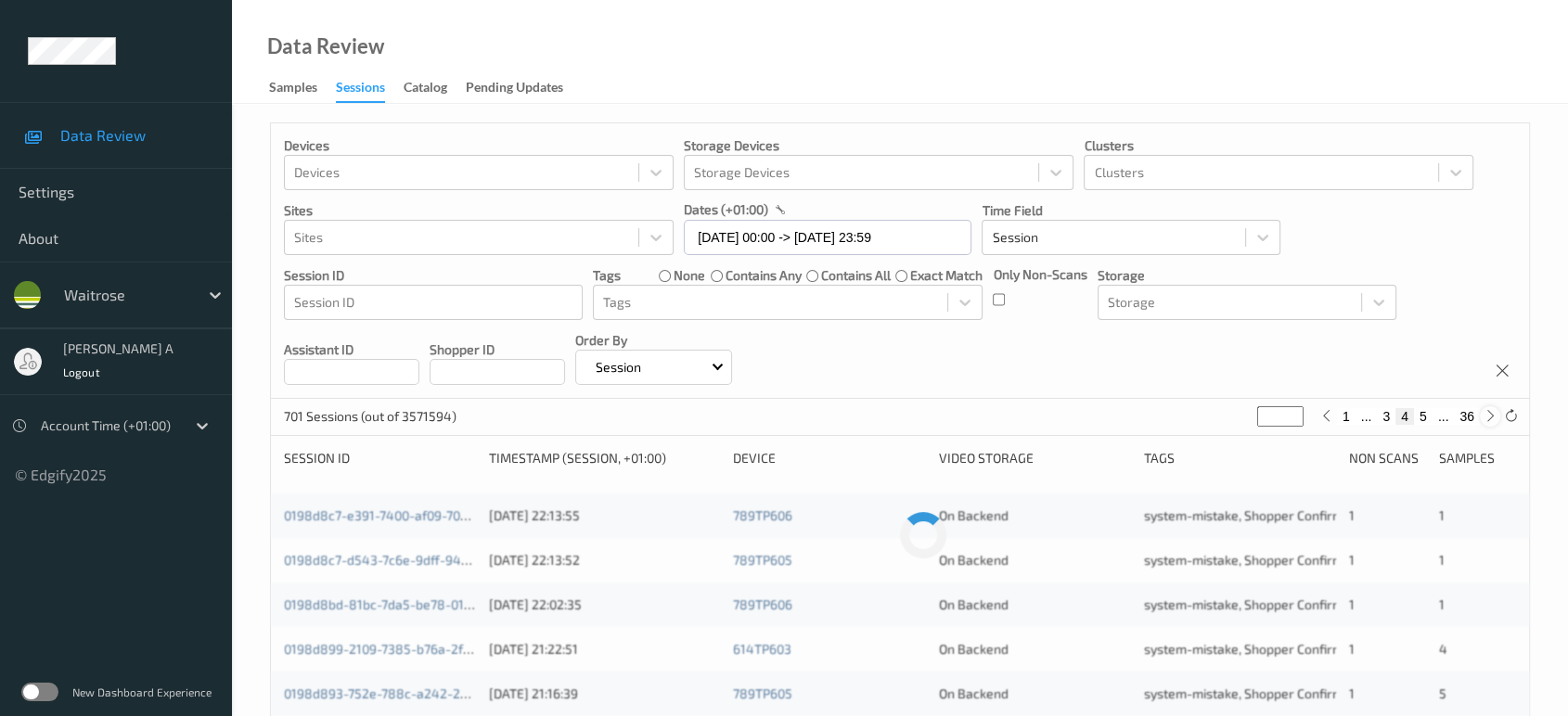
type input "*"
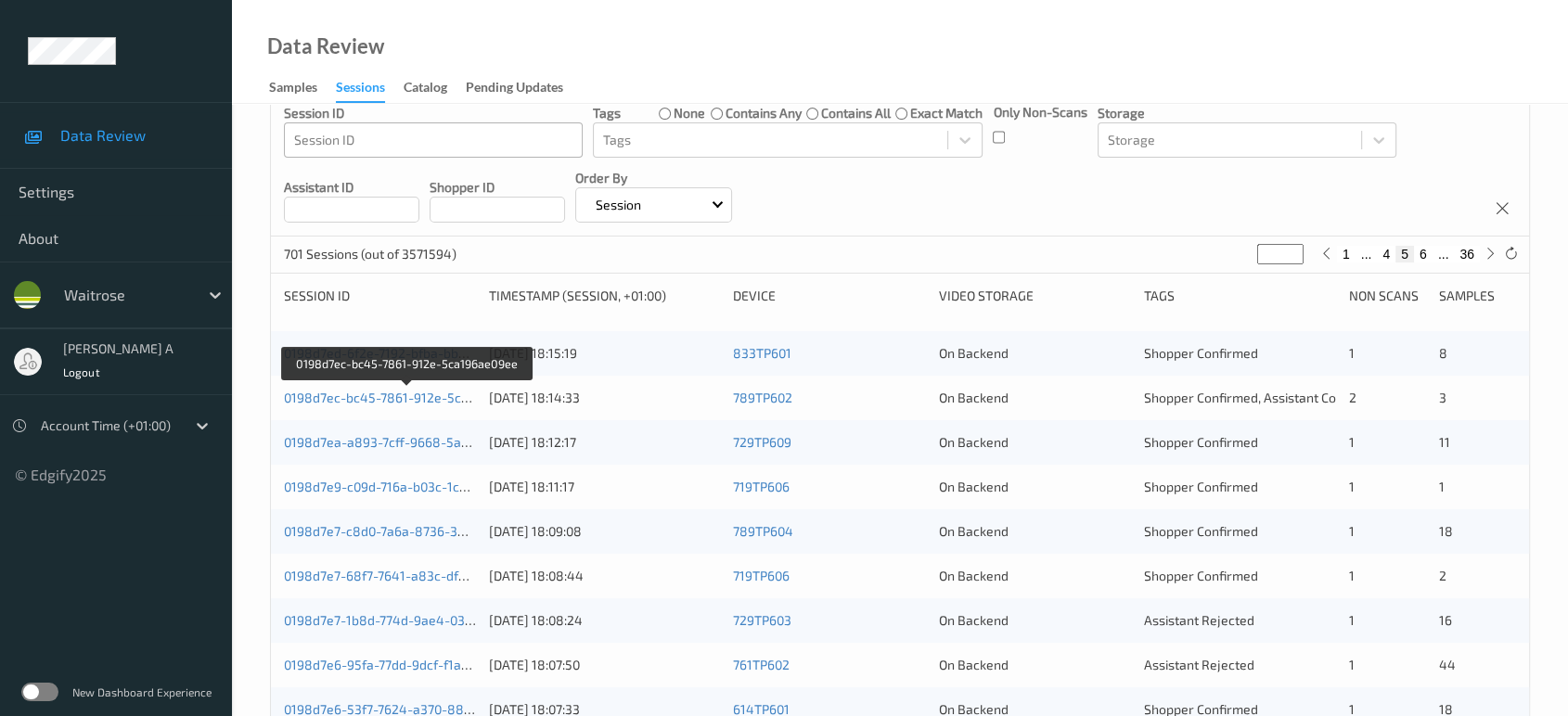
scroll to position [21, 0]
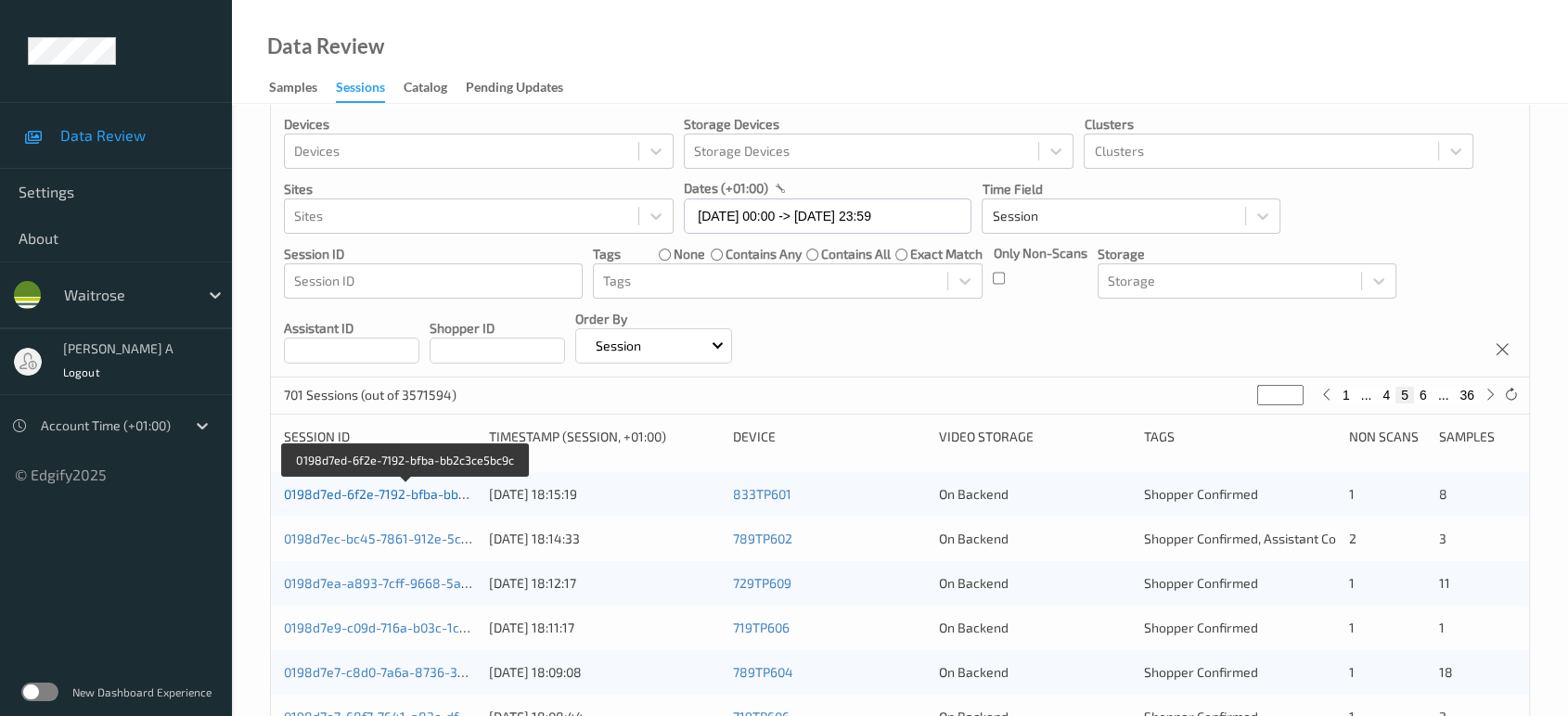
click at [384, 496] on link "0198d7ed-6f2e-7192-bfba-bb2c3ce5bc9c" at bounding box center [406, 494] width 245 height 16
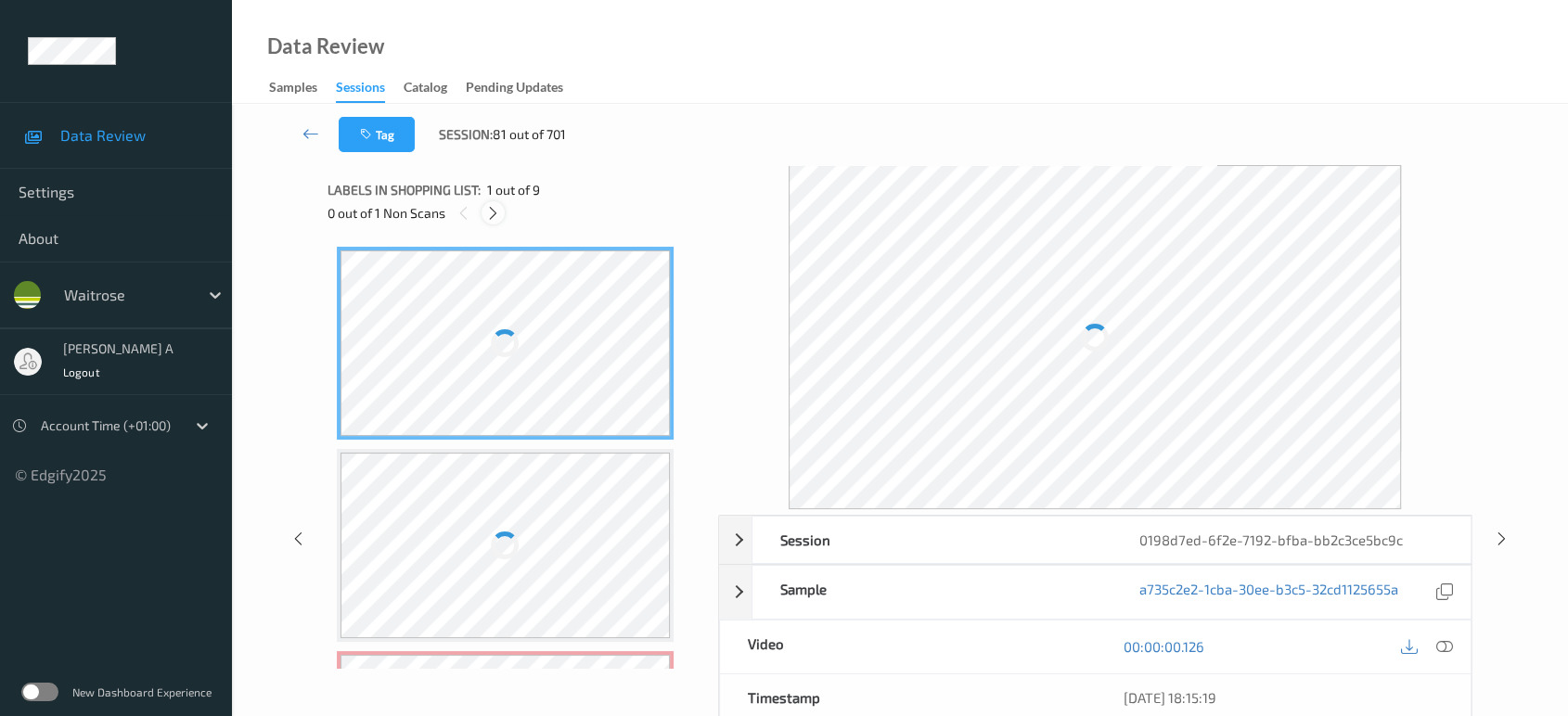
click at [491, 217] on icon at bounding box center [493, 214] width 16 height 17
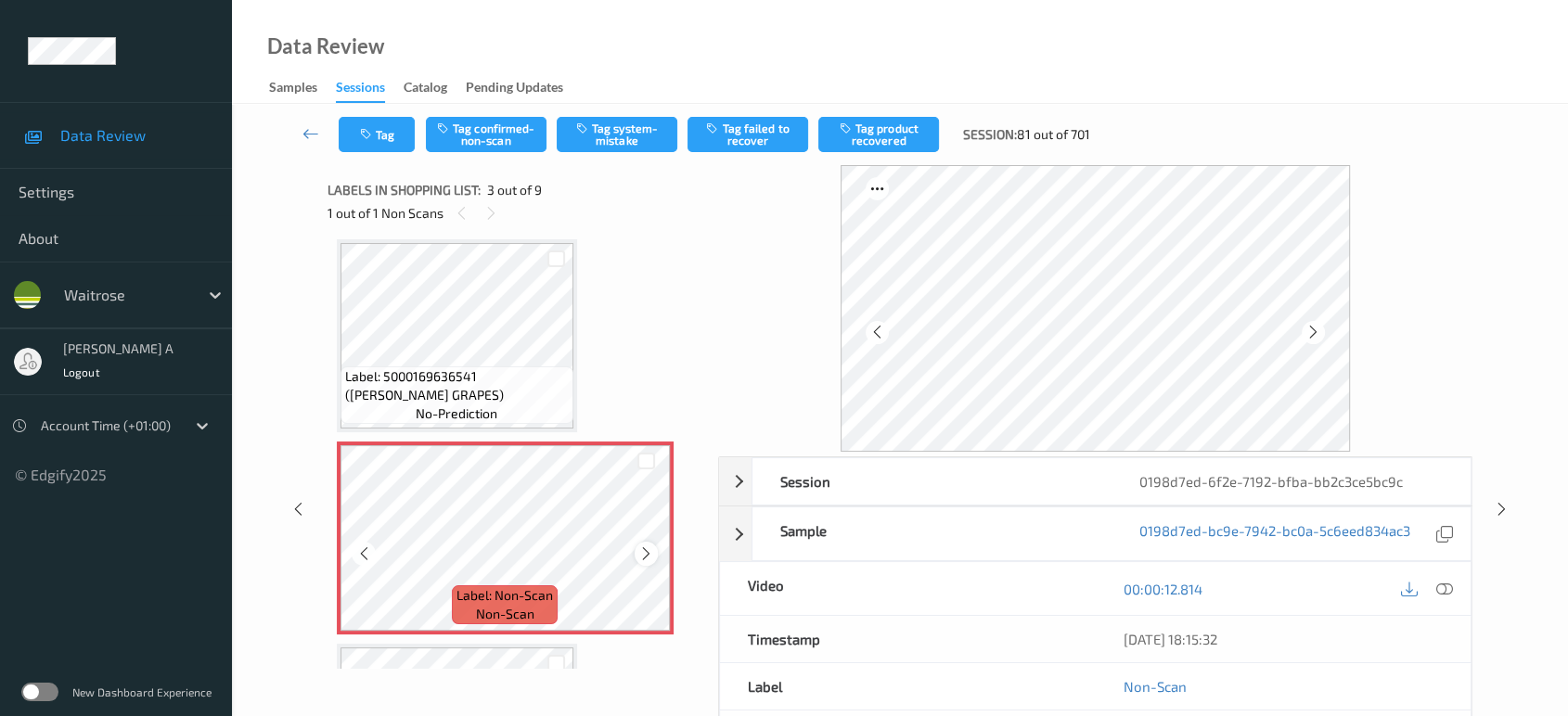
click at [650, 552] on icon at bounding box center [646, 554] width 16 height 17
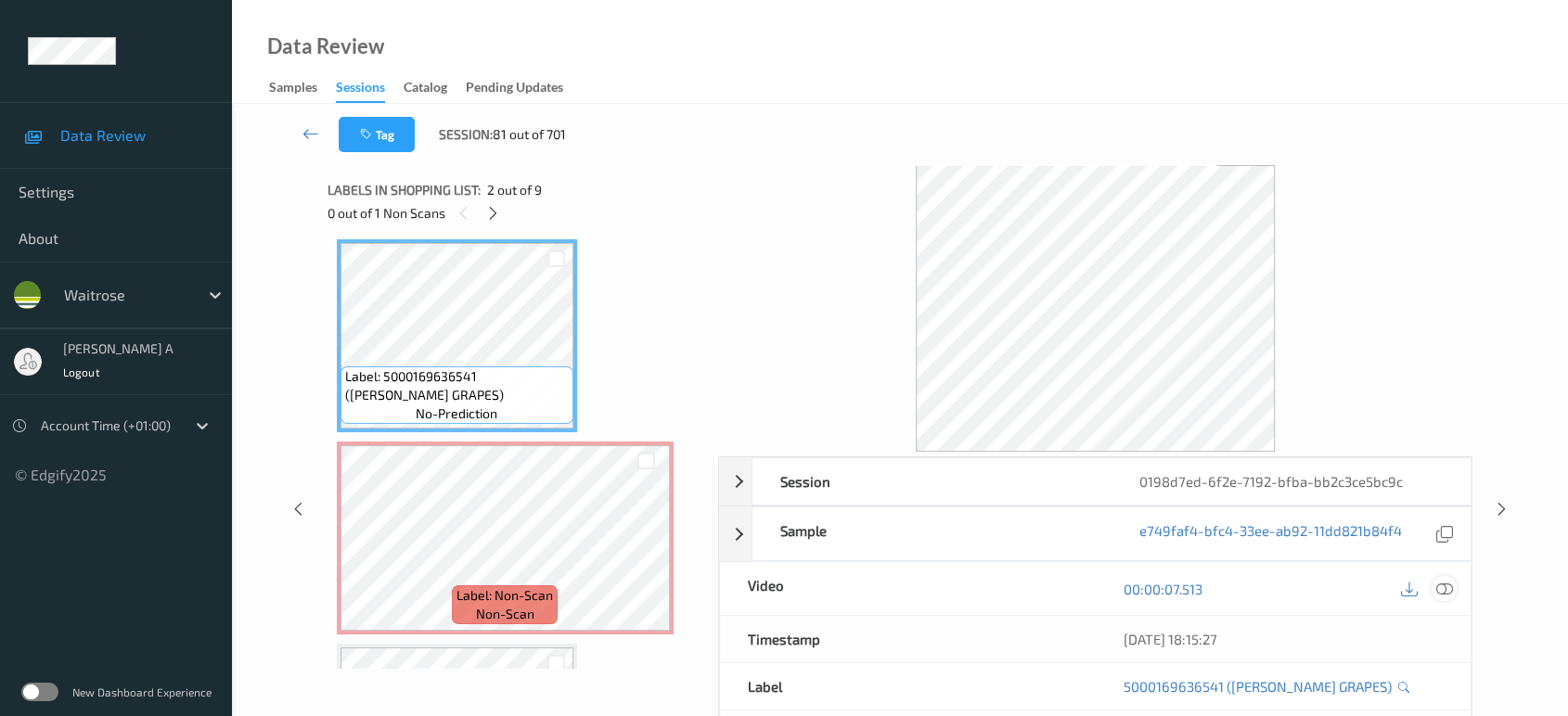
click at [1445, 587] on icon at bounding box center [1445, 589] width 17 height 17
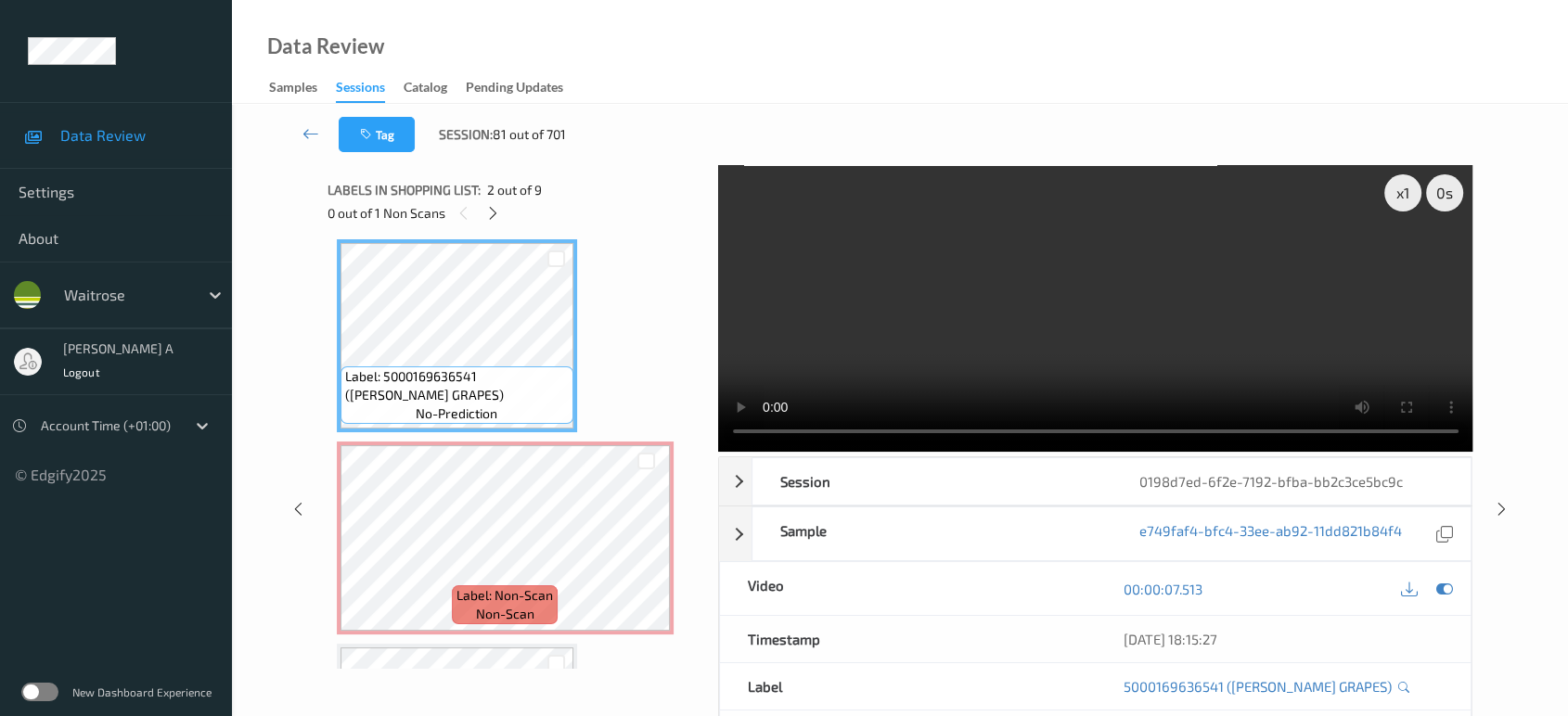
click at [1216, 348] on video at bounding box center [1095, 309] width 755 height 287
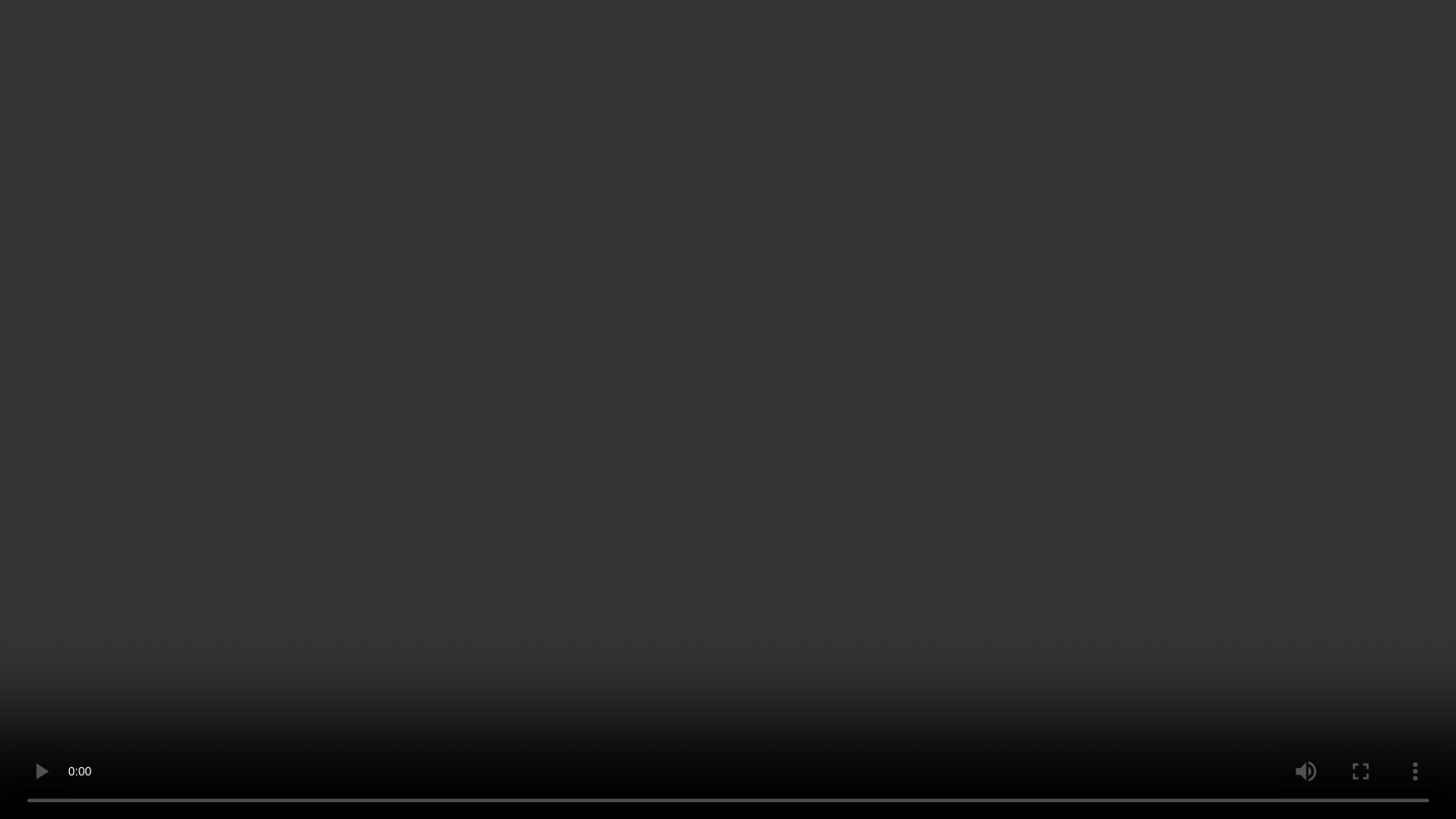
click at [804, 438] on video at bounding box center [728, 410] width 1456 height 819
click at [684, 568] on video at bounding box center [728, 410] width 1456 height 819
click at [470, 540] on video at bounding box center [728, 410] width 1456 height 819
click at [715, 485] on video at bounding box center [728, 410] width 1456 height 819
click at [789, 462] on video at bounding box center [728, 410] width 1456 height 819
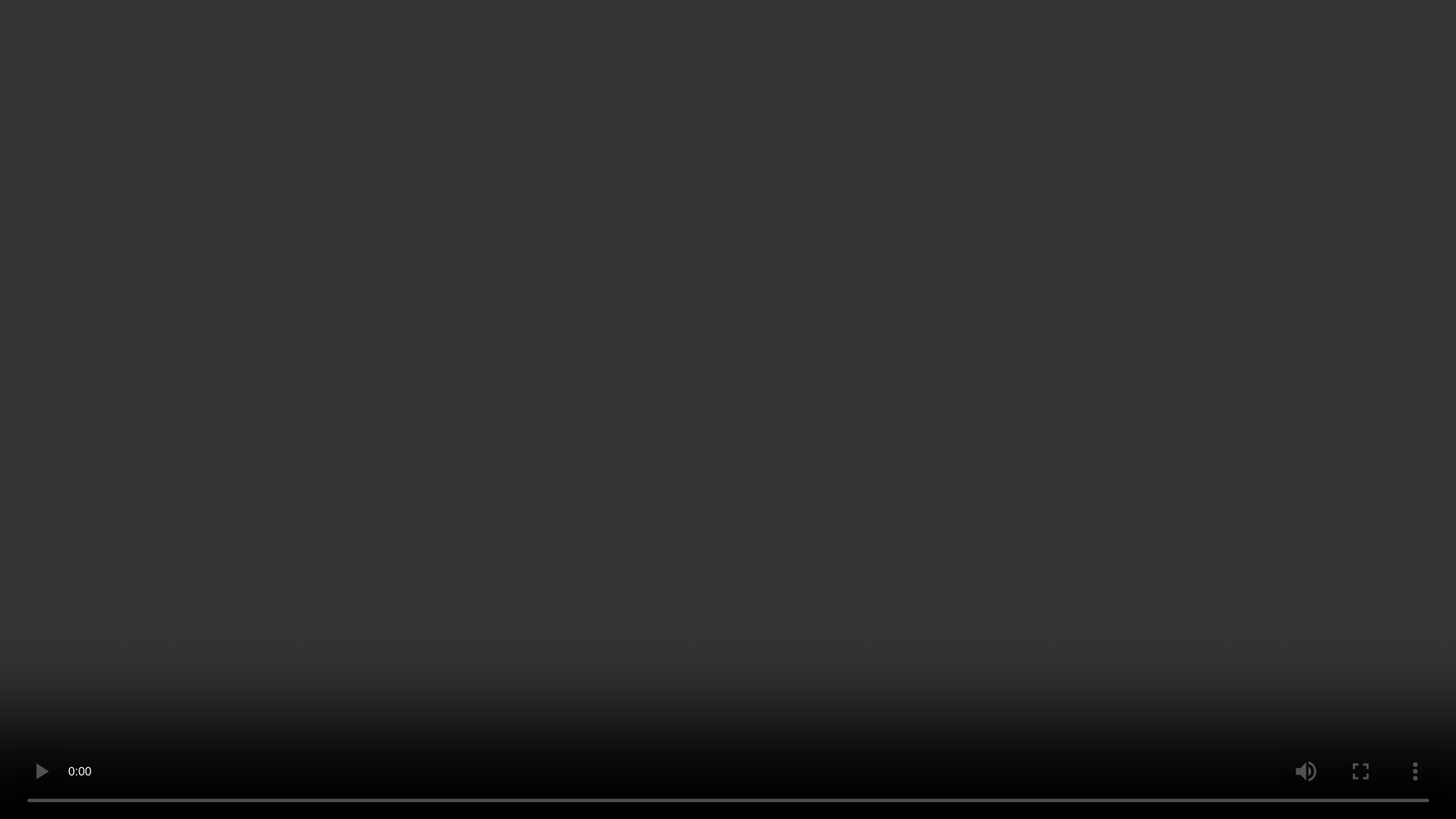
click at [735, 513] on video at bounding box center [728, 410] width 1456 height 819
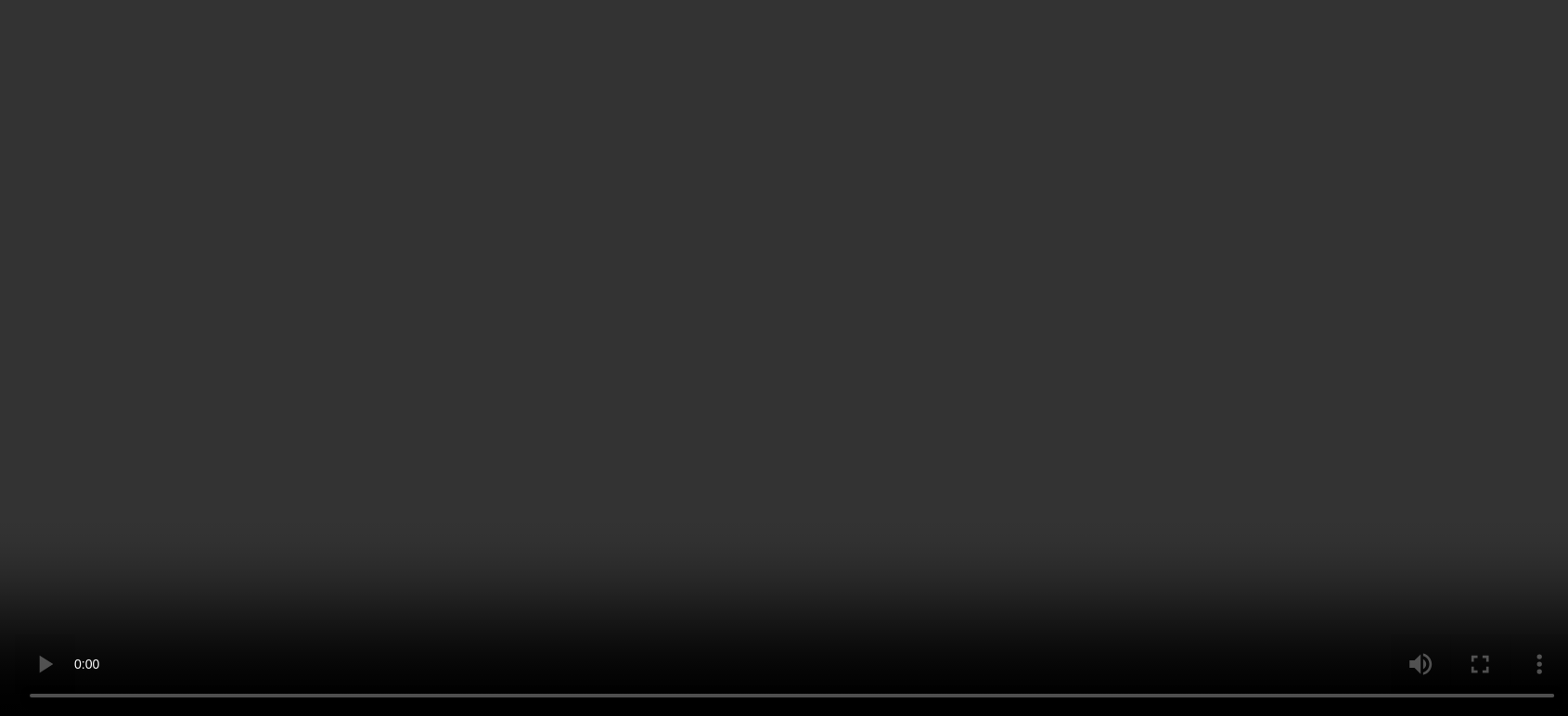
scroll to position [312, 0]
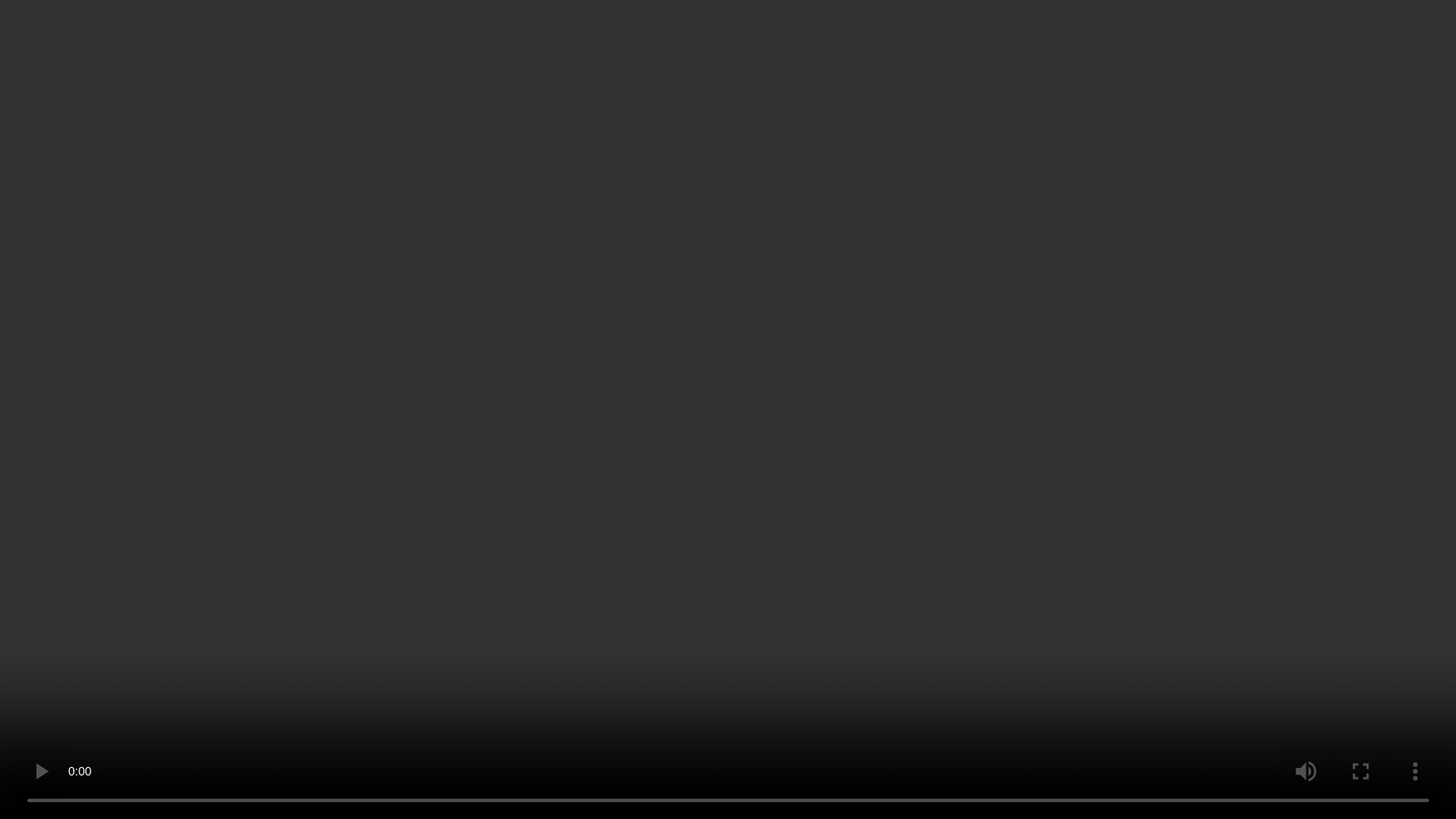
click at [723, 452] on video at bounding box center [728, 410] width 1456 height 819
click at [1192, 478] on video at bounding box center [728, 410] width 1456 height 819
click at [1004, 640] on video at bounding box center [728, 410] width 1456 height 819
click at [771, 395] on video at bounding box center [728, 410] width 1456 height 819
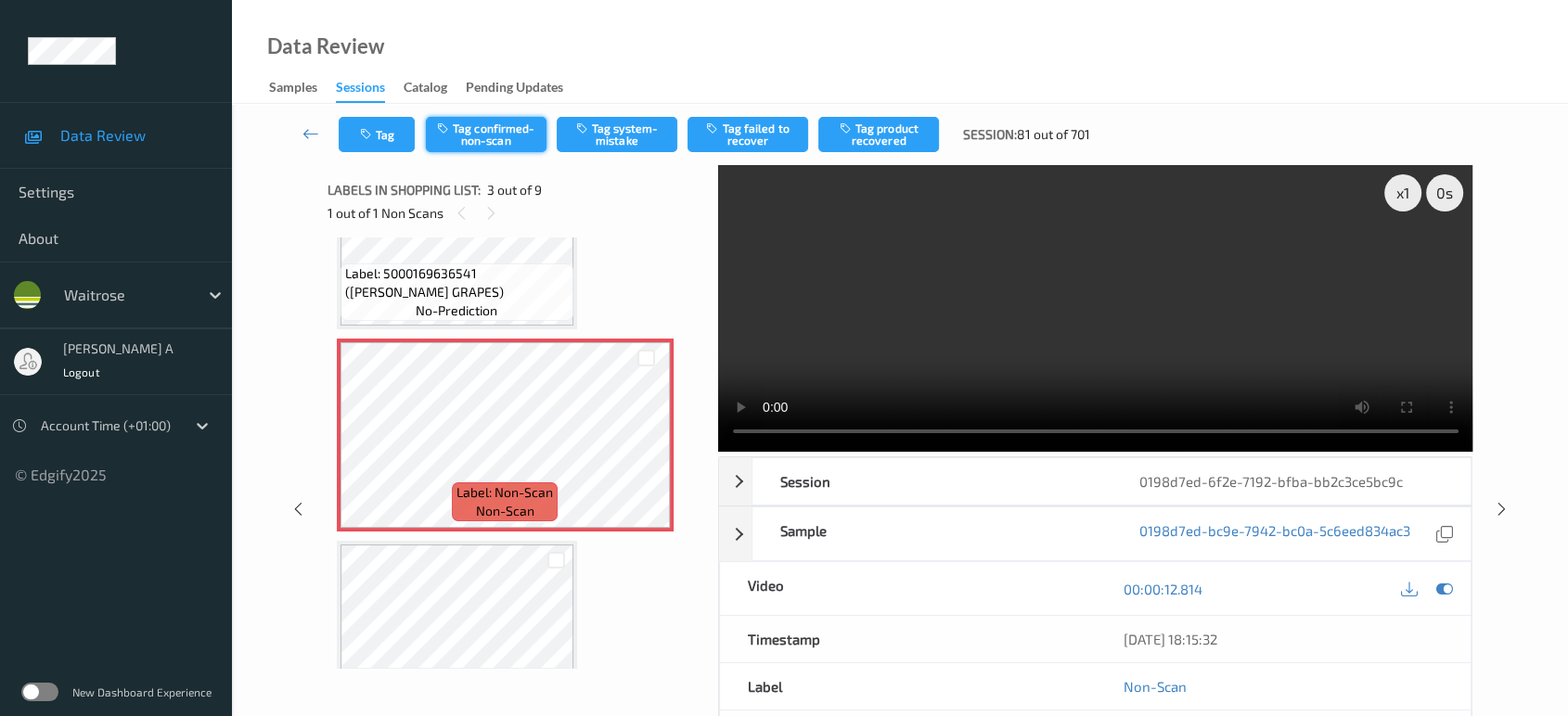
click at [502, 145] on button "Tag confirmed-non-scan" at bounding box center [485, 134] width 121 height 35
click at [888, 120] on button "Tag product recovered" at bounding box center [878, 134] width 121 height 35
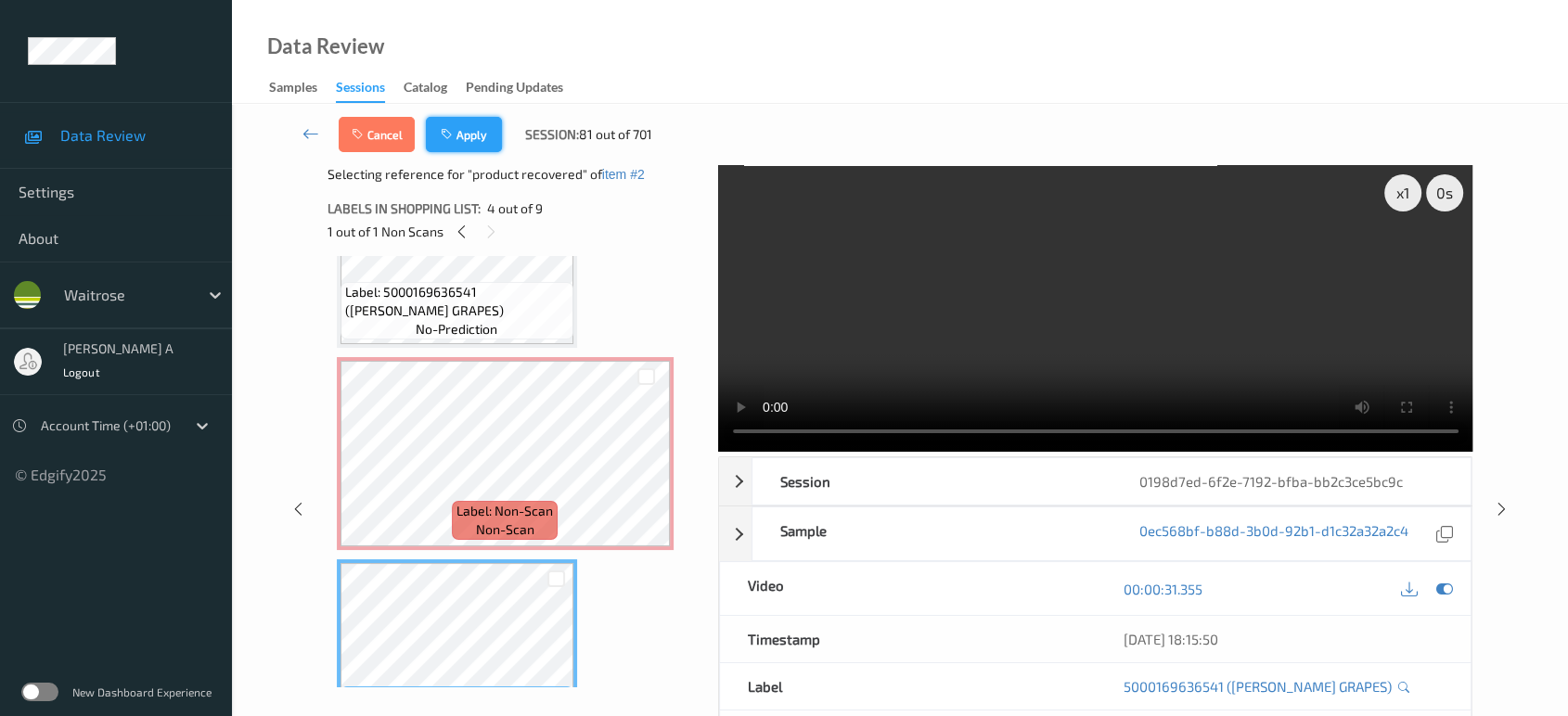
click at [480, 135] on button "Apply" at bounding box center [463, 134] width 76 height 35
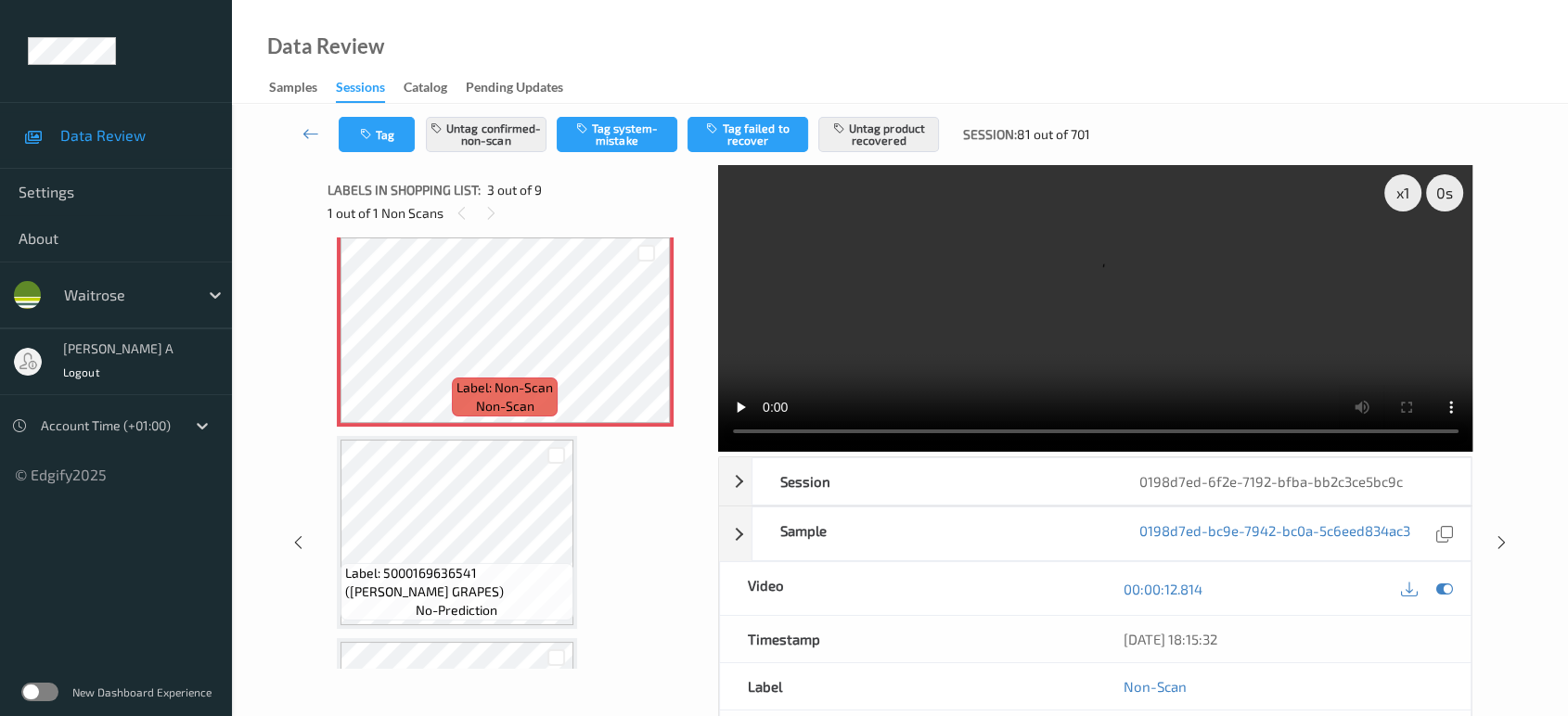
scroll to position [416, 0]
click at [1500, 539] on icon at bounding box center [1502, 543] width 16 height 17
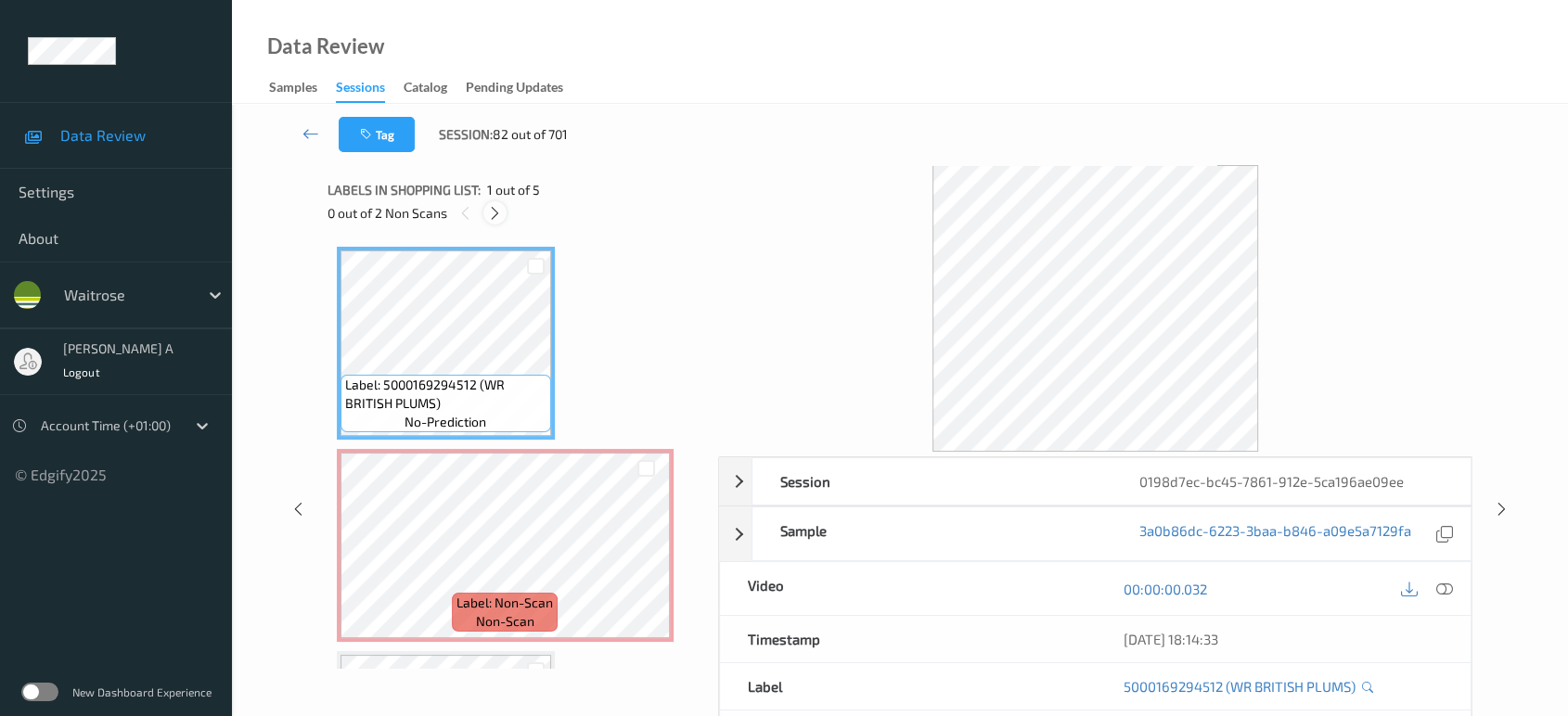
click at [500, 206] on icon at bounding box center [495, 214] width 16 height 17
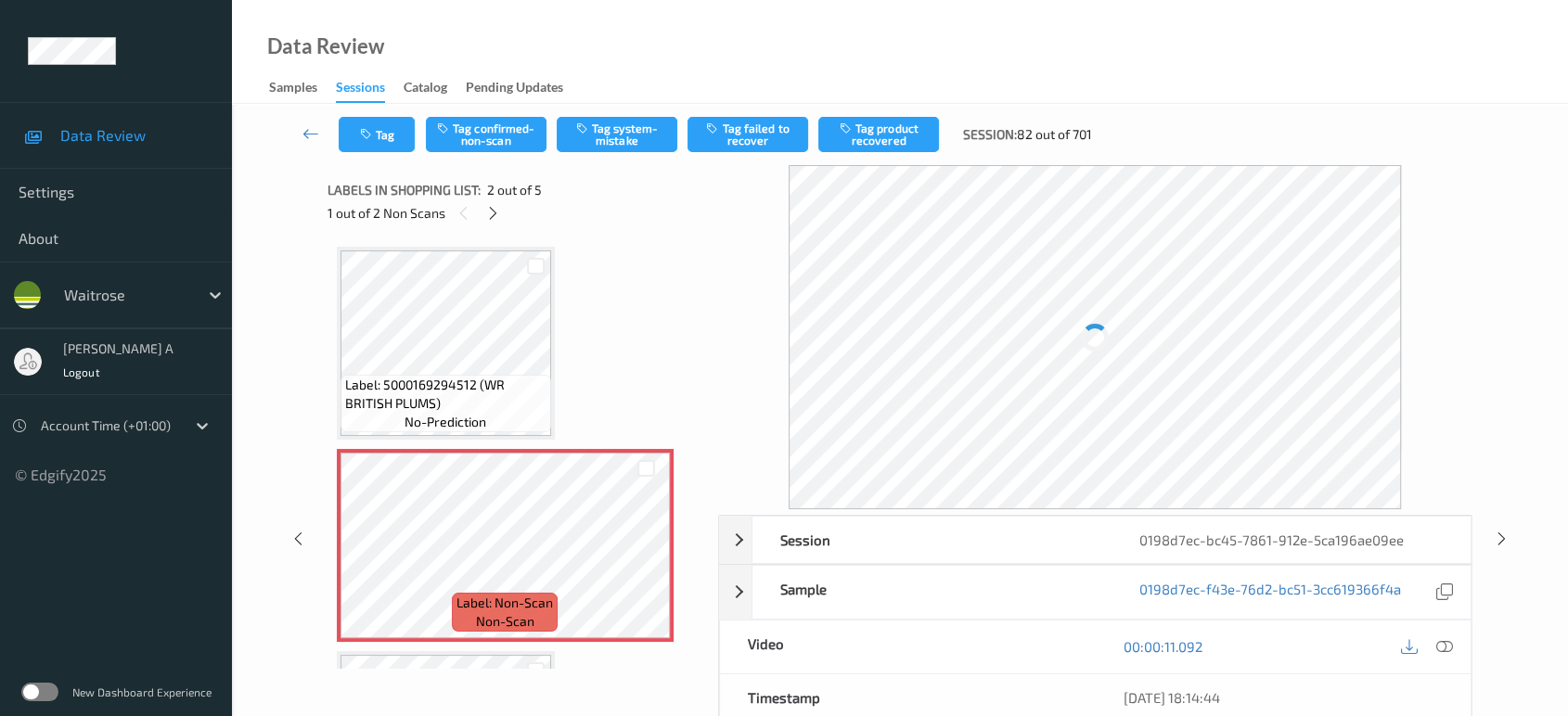
scroll to position [9, 0]
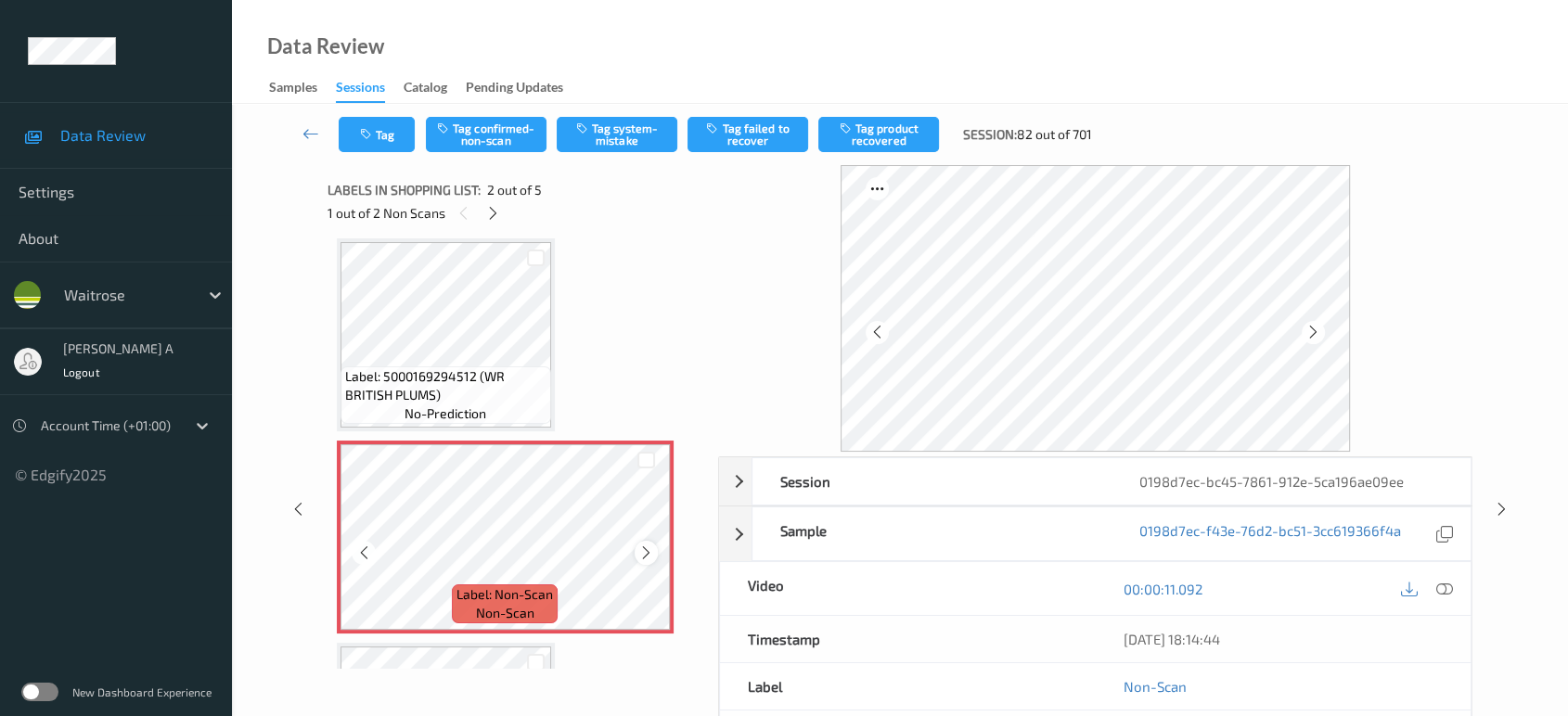
click at [651, 551] on icon at bounding box center [646, 553] width 16 height 17
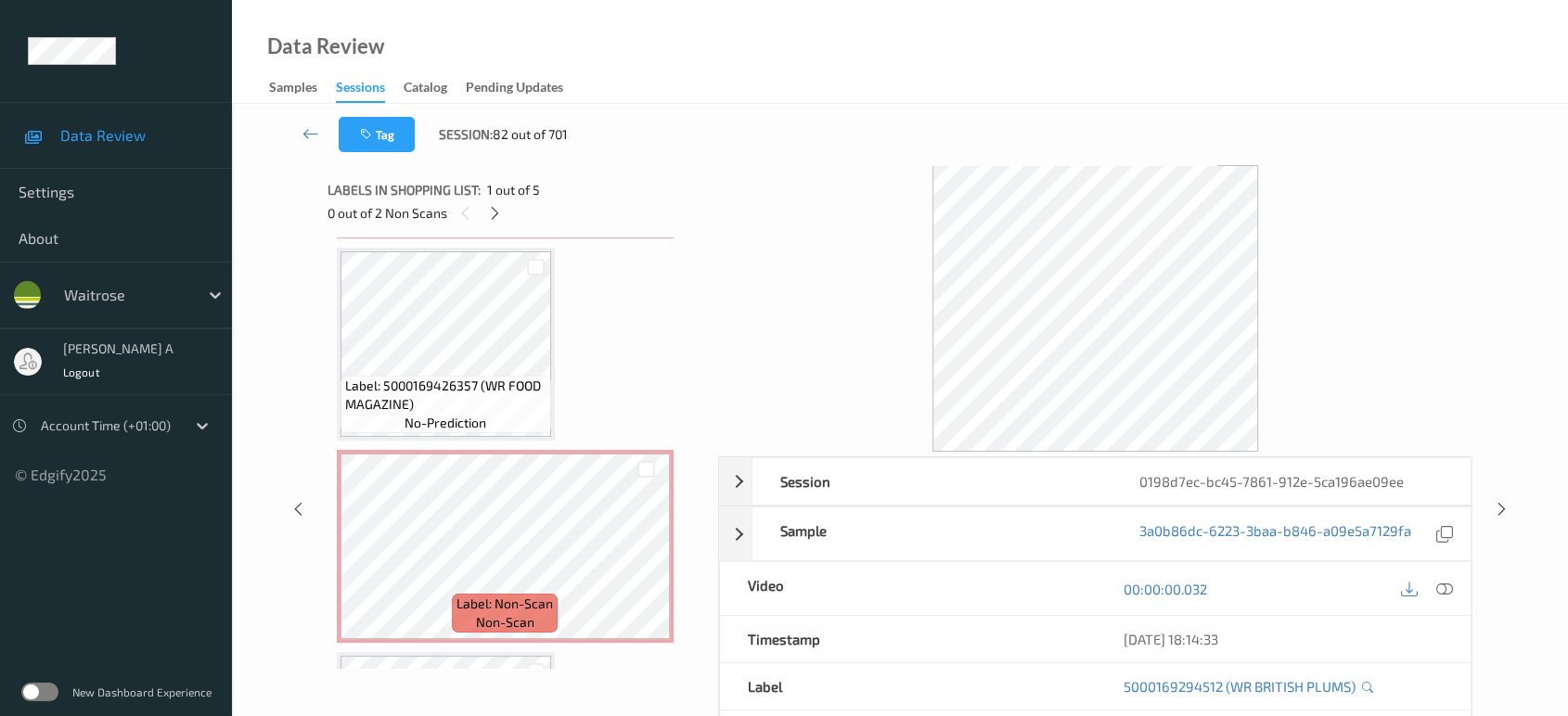
scroll to position [524, 0]
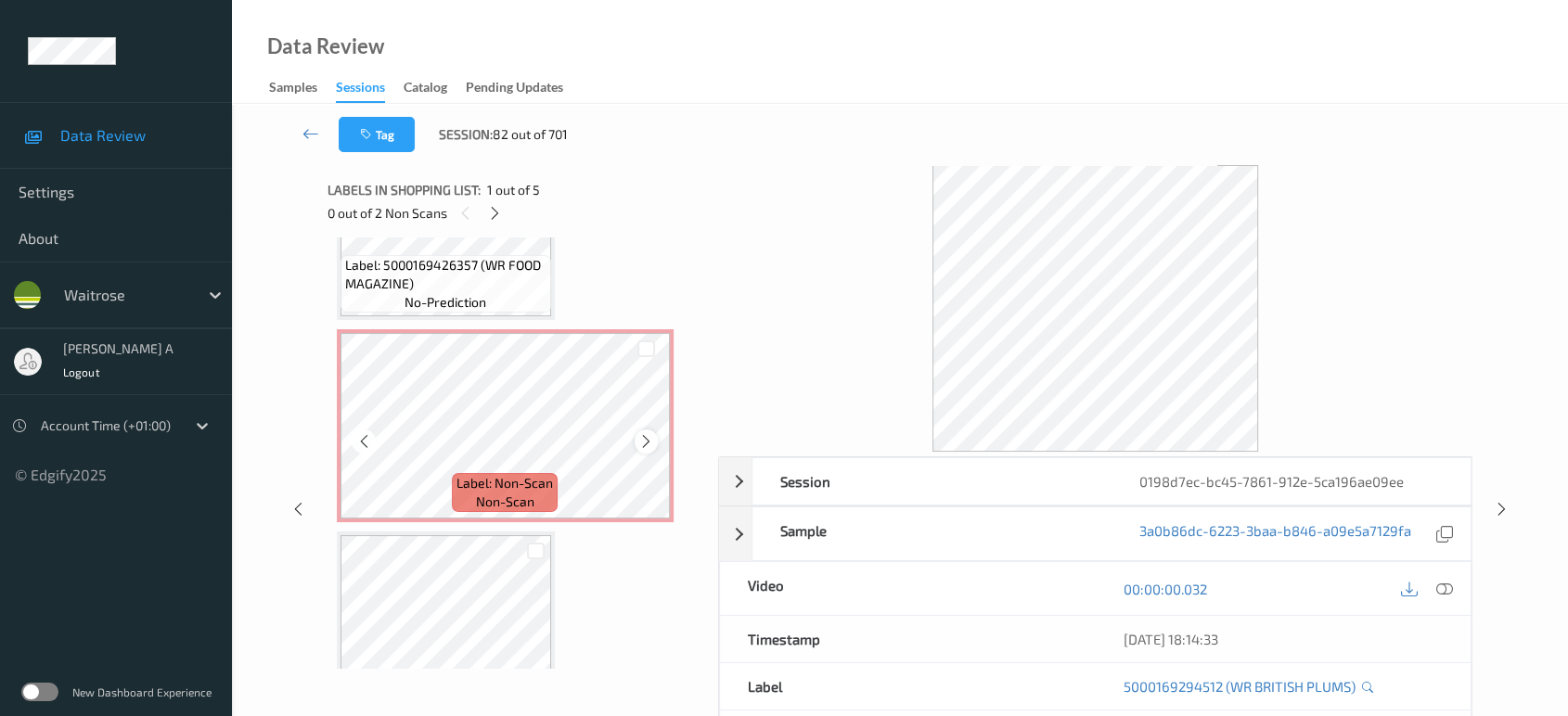
click at [656, 434] on div at bounding box center [646, 441] width 23 height 23
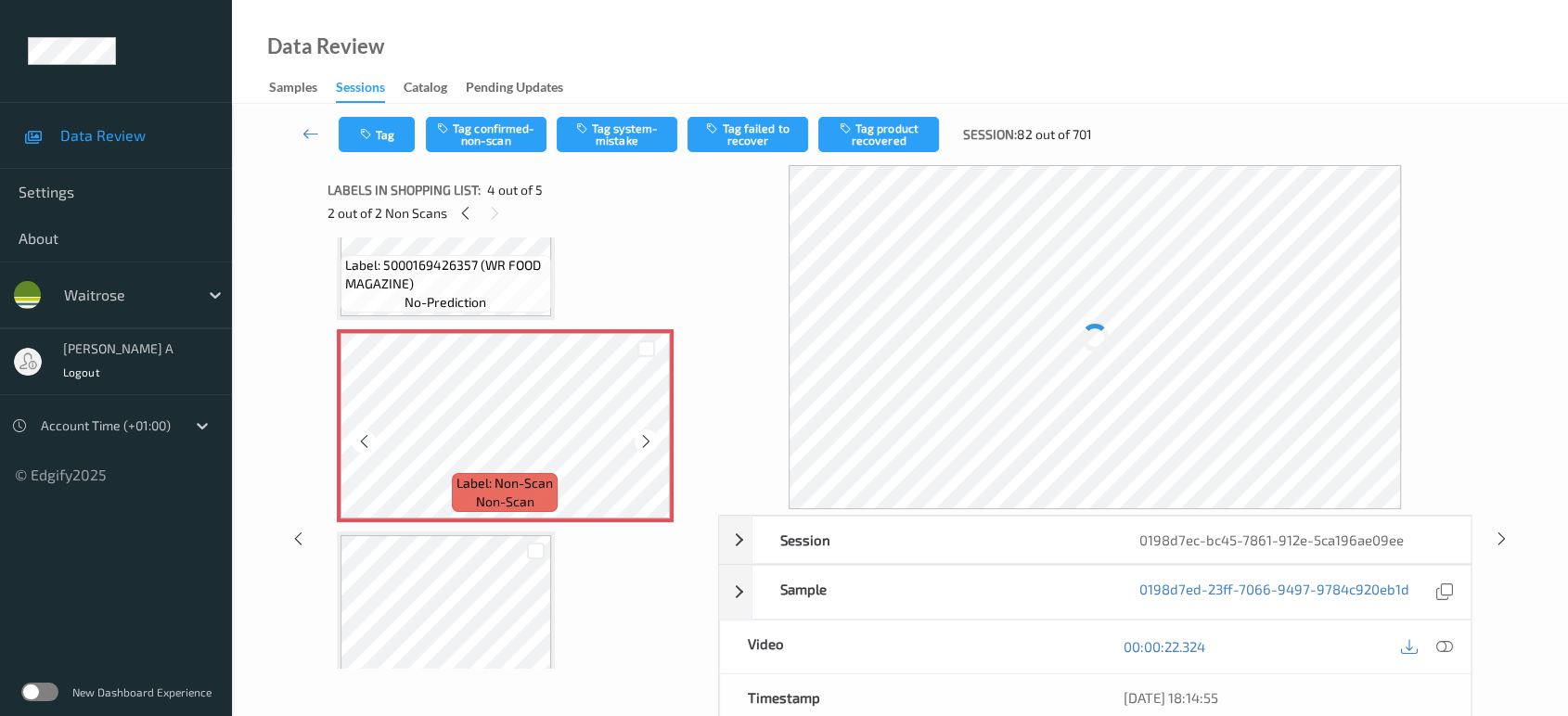
click at [656, 434] on div at bounding box center [646, 441] width 23 height 23
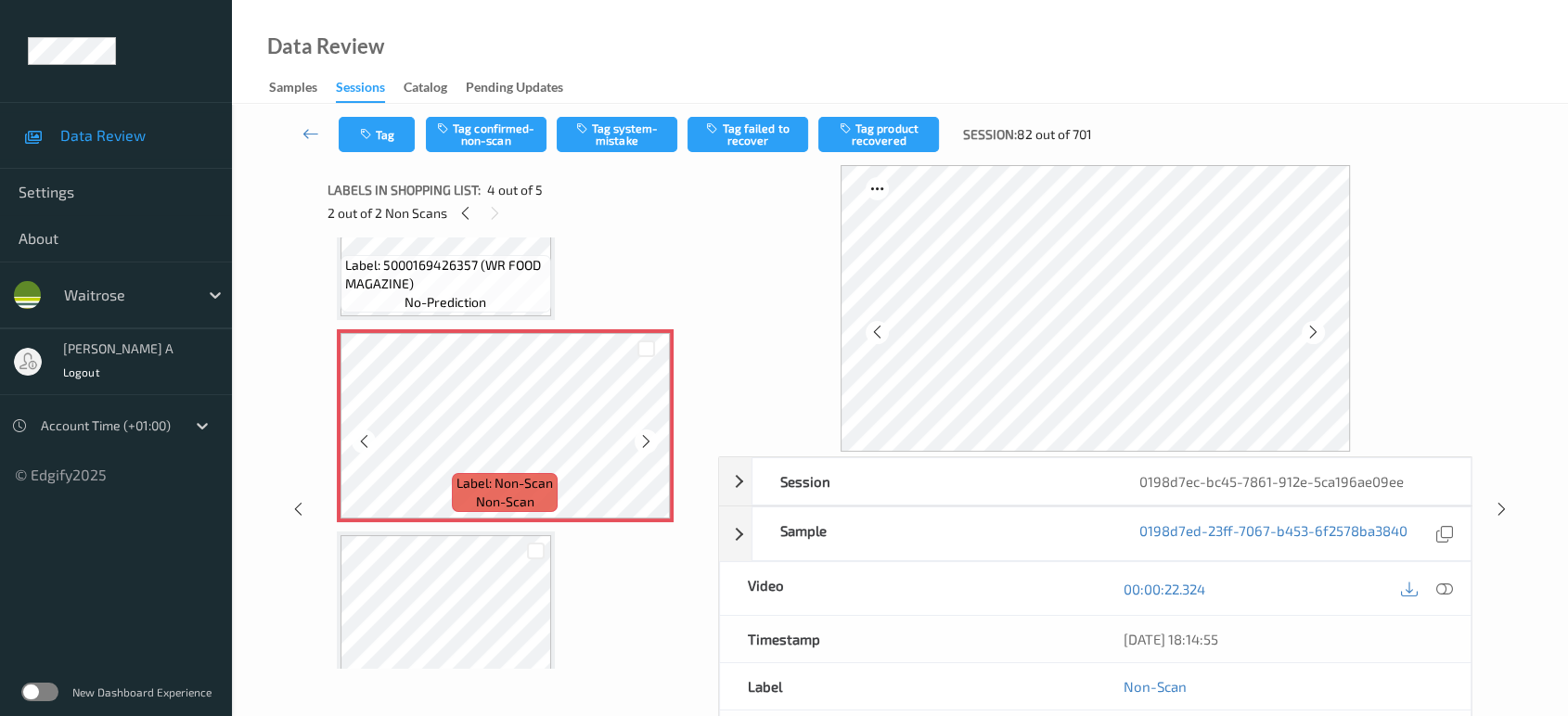
click at [656, 434] on div at bounding box center [646, 441] width 23 height 23
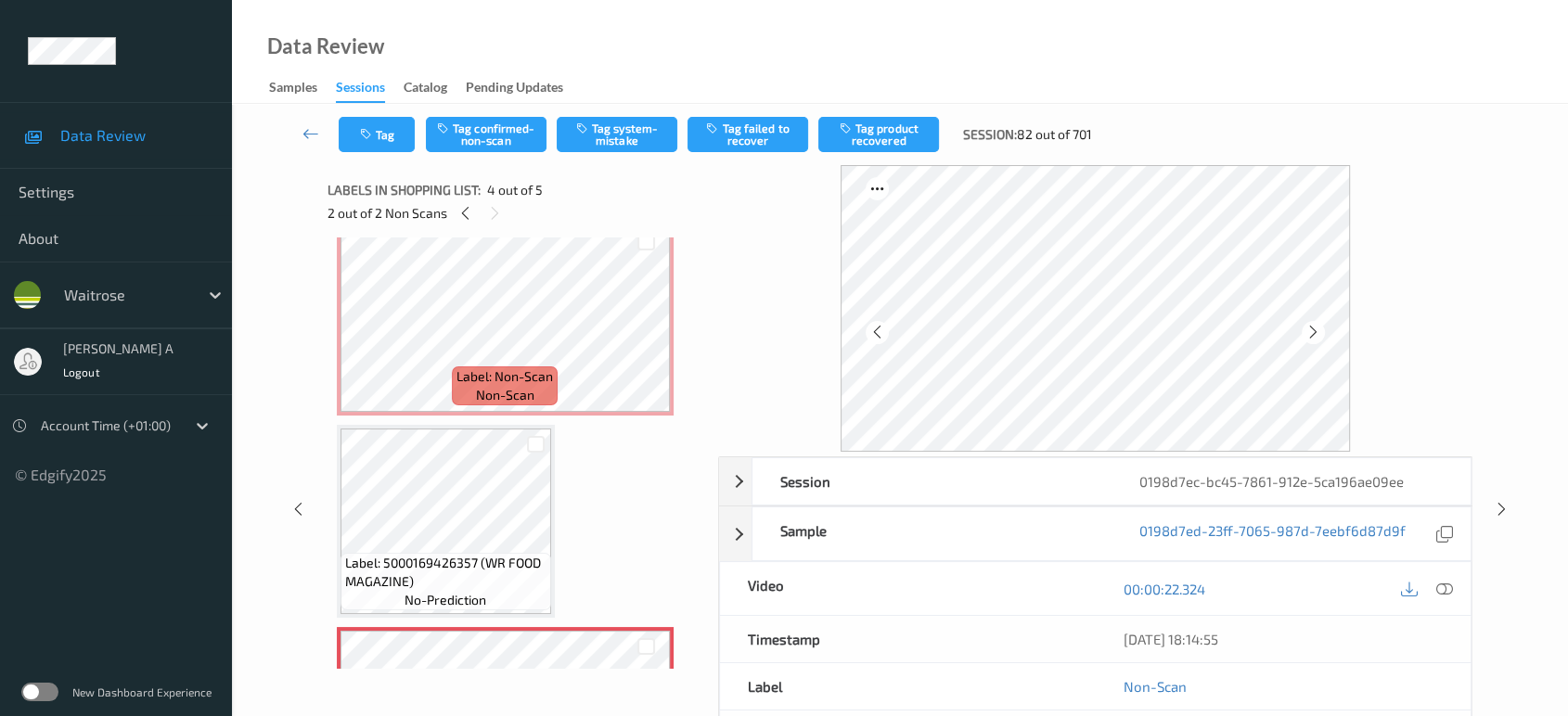
scroll to position [216, 0]
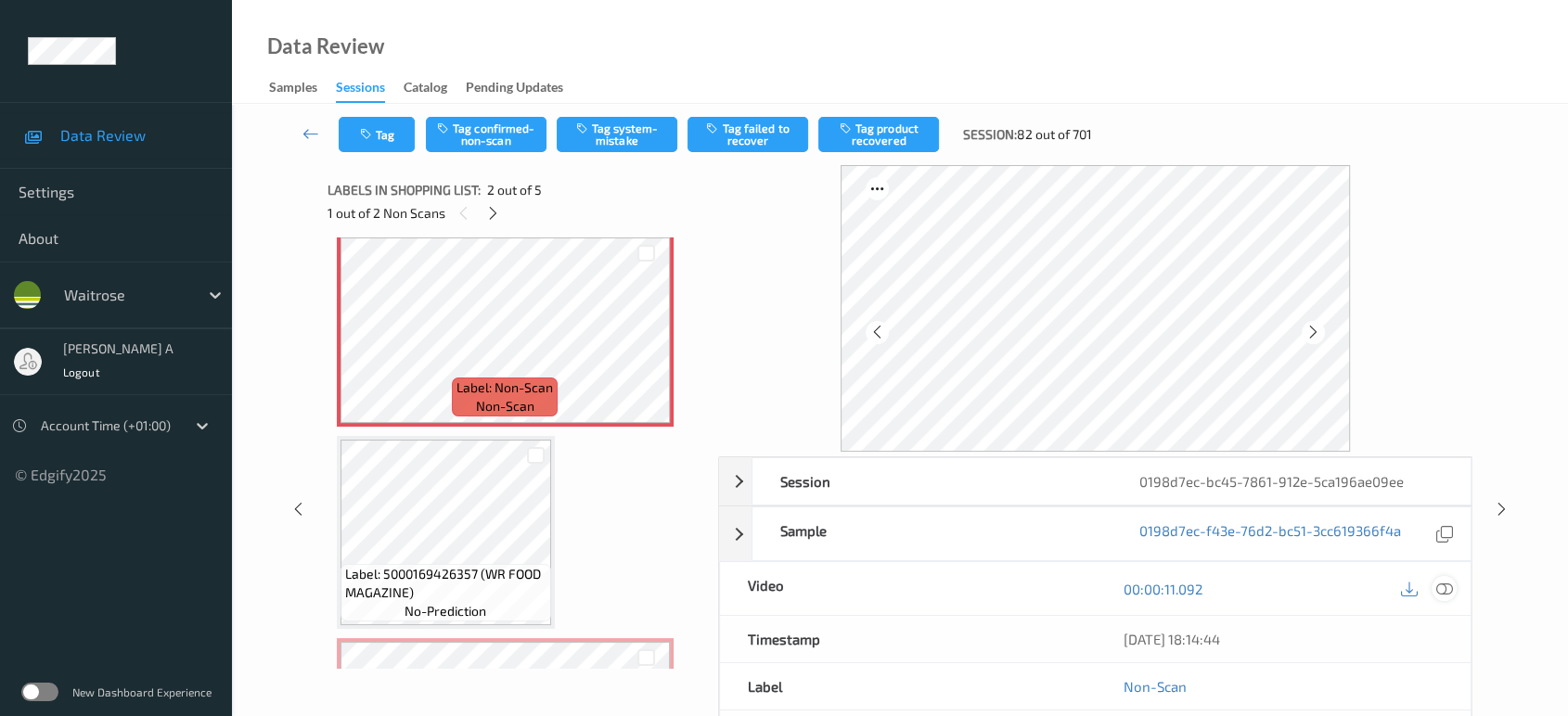
click at [1444, 581] on icon at bounding box center [1445, 589] width 17 height 17
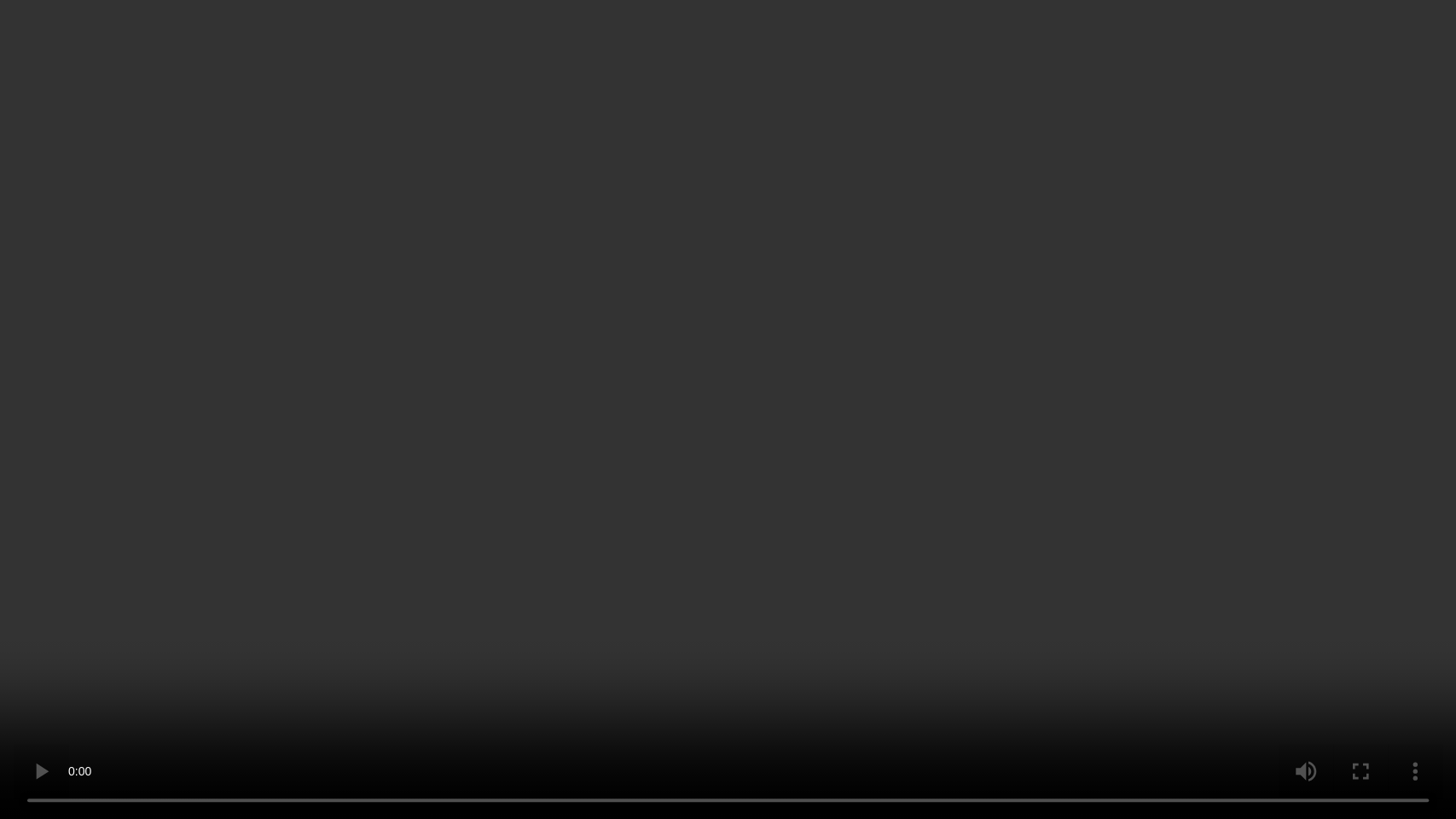
click at [0, 657] on video at bounding box center [728, 410] width 1456 height 819
click at [654, 526] on video at bounding box center [728, 410] width 1456 height 819
click at [873, 325] on video at bounding box center [728, 410] width 1456 height 819
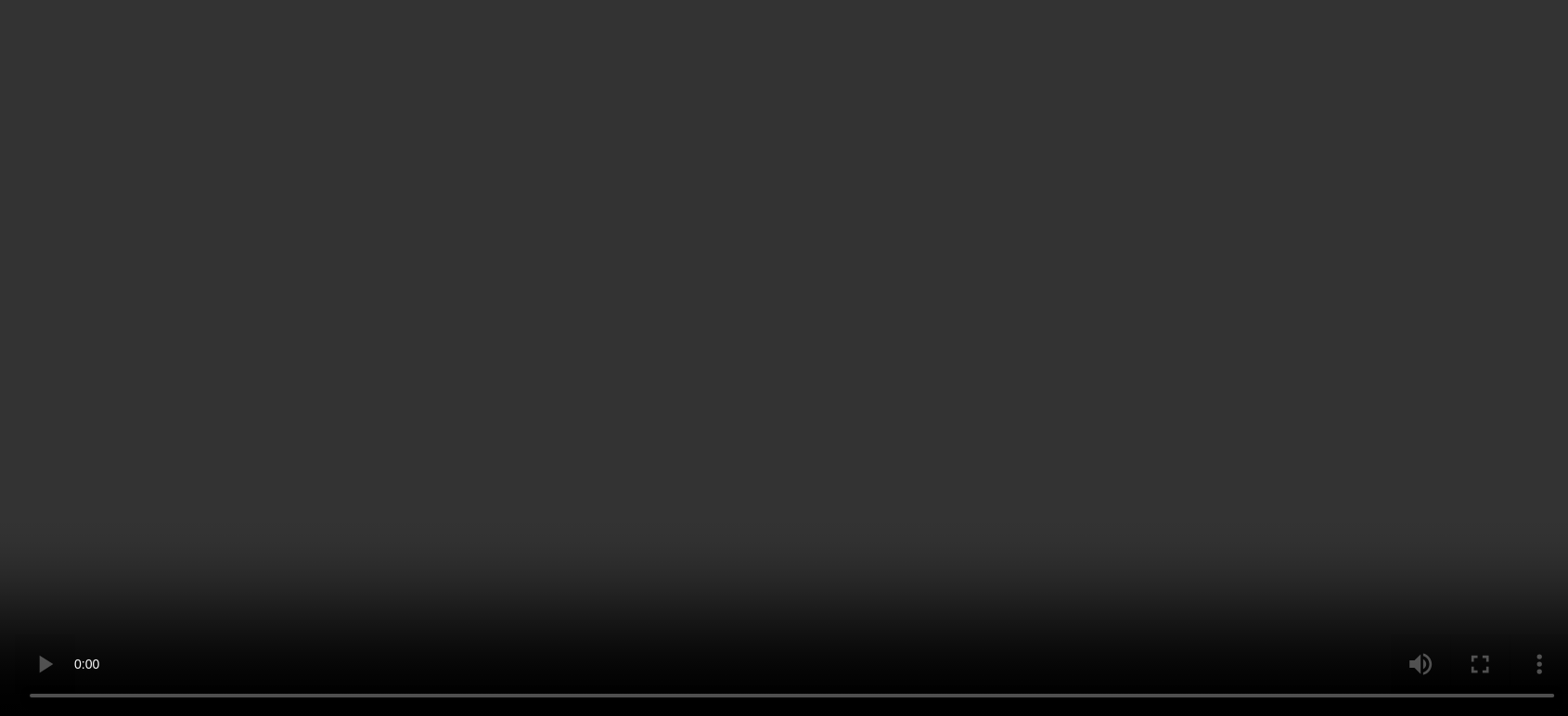
scroll to position [111, 0]
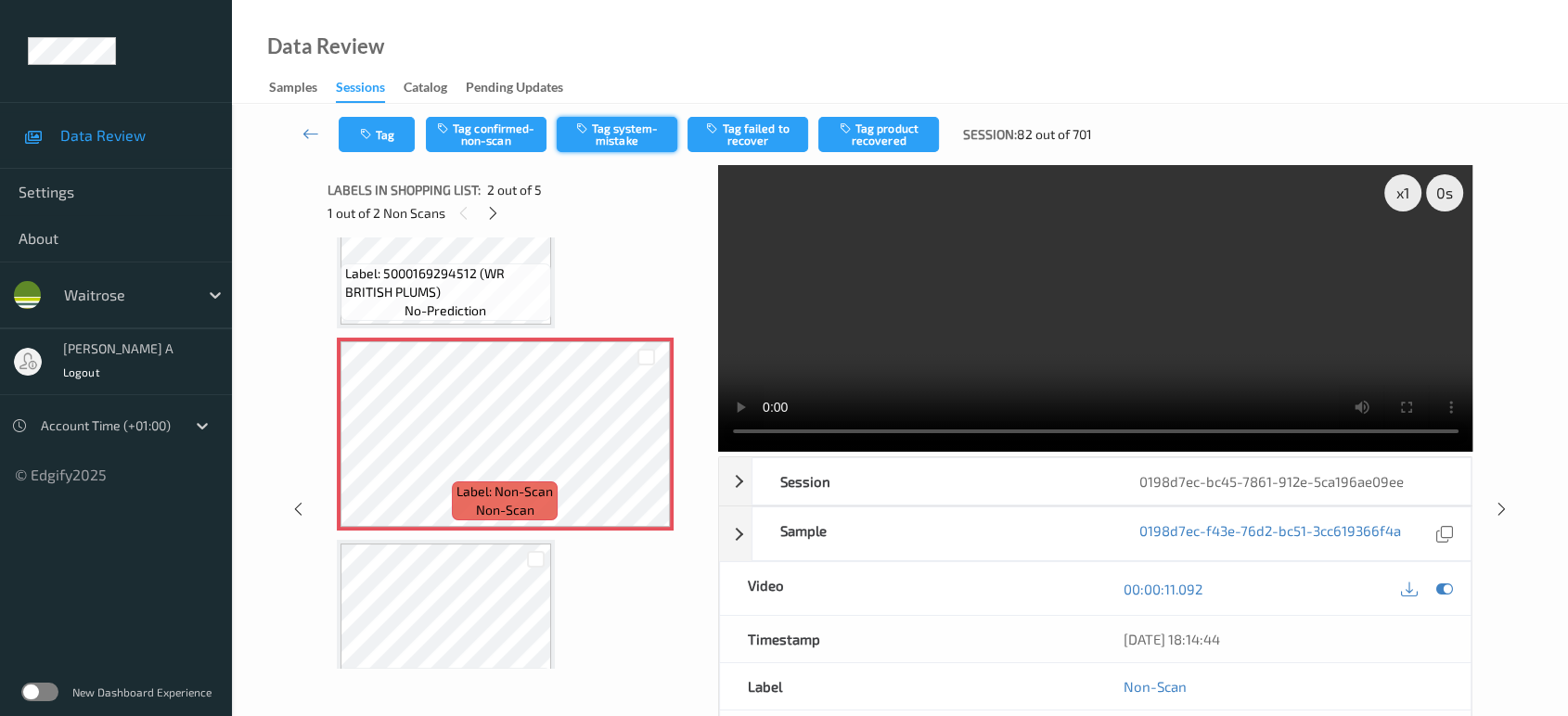
click at [621, 143] on button "Tag system-mistake" at bounding box center [616, 134] width 121 height 35
click at [388, 154] on div "Tag Tag confirmed-non-scan Untag system-mistake Tag failed to recover Tag produ…" at bounding box center [899, 134] width 1259 height 61
click at [392, 140] on button "Tag" at bounding box center [377, 134] width 76 height 35
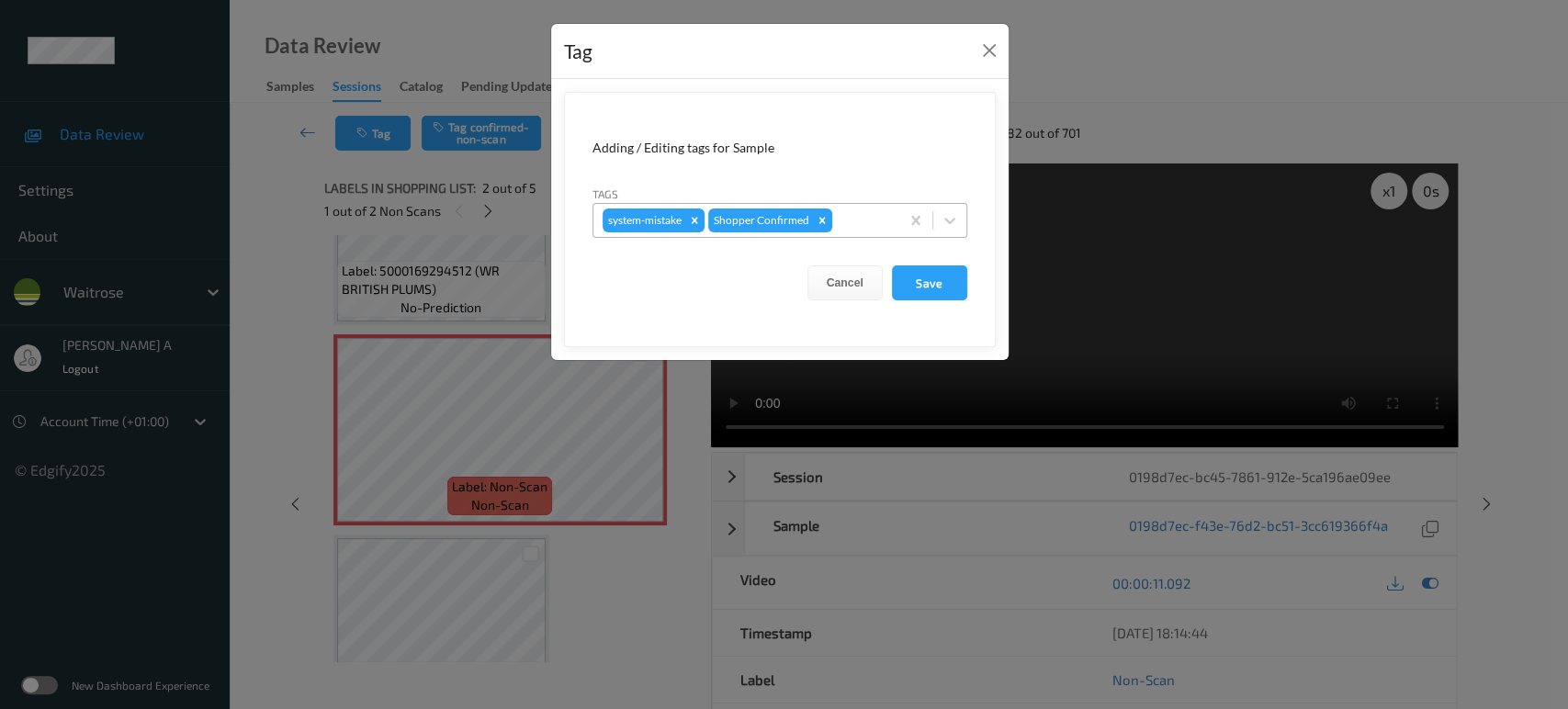
click at [856, 215] on div at bounding box center [863, 220] width 55 height 22
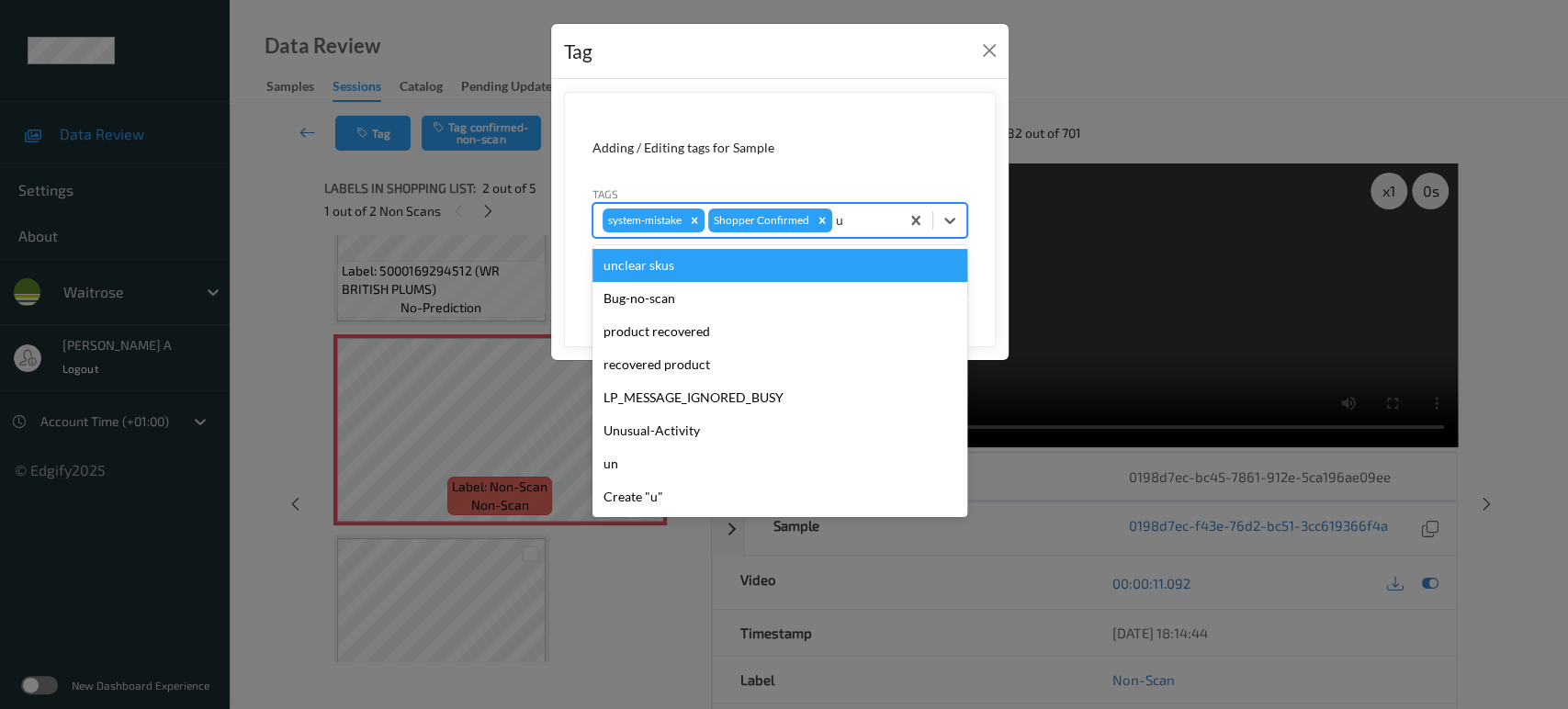
type input "un"
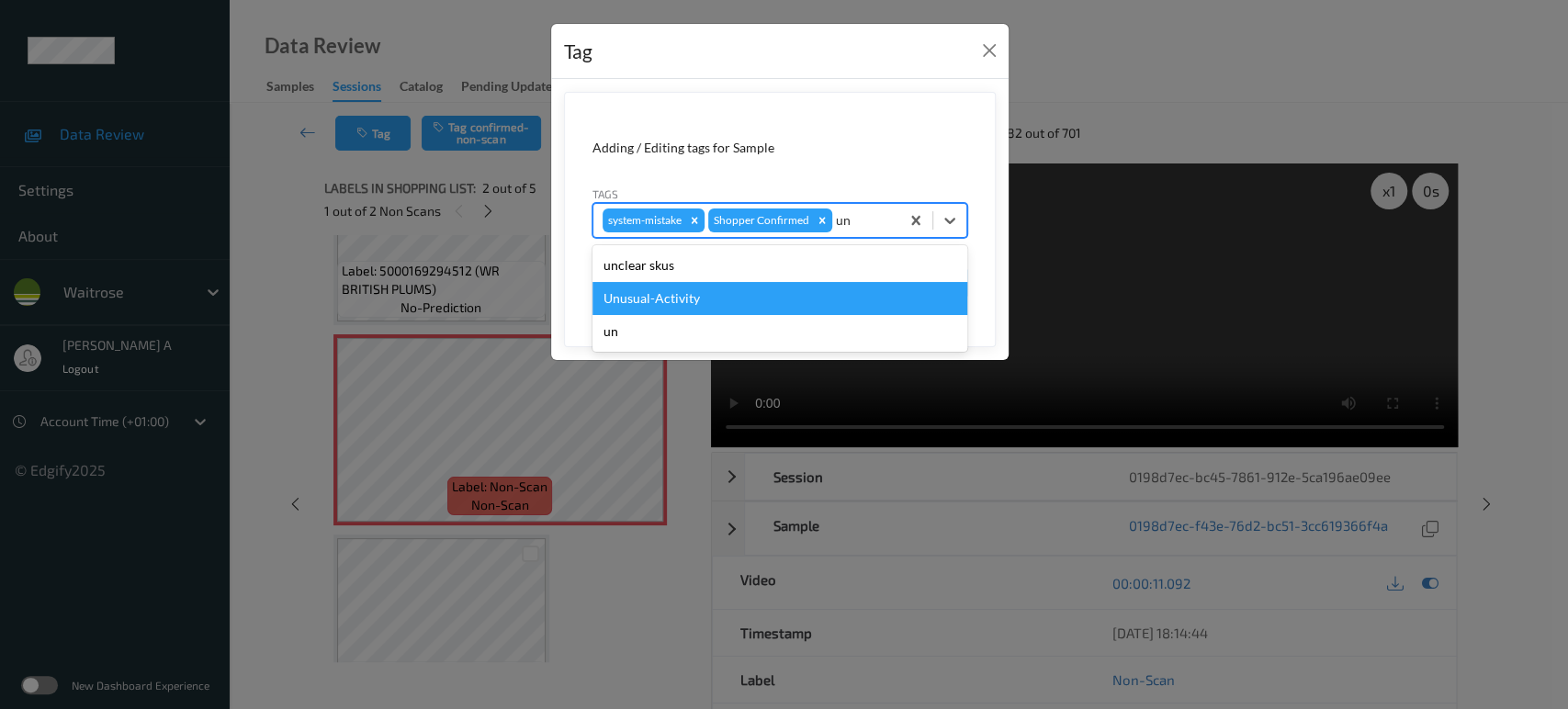
click at [739, 290] on div "Unusual-Activity" at bounding box center [780, 298] width 375 height 33
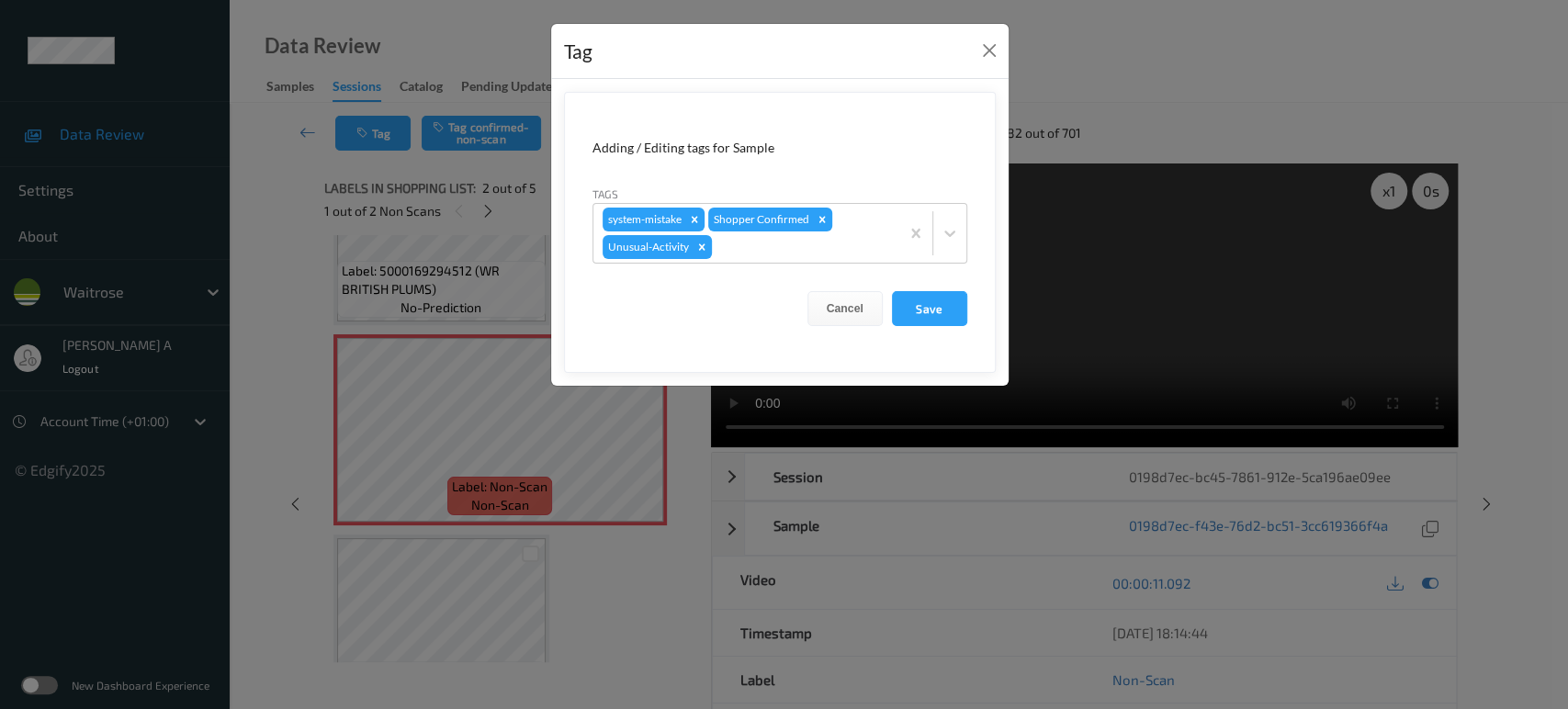
click at [940, 325] on form "Adding / Editing tags for Sample Tags system-mistake Shopper Confirmed Unusual-…" at bounding box center [780, 232] width 432 height 281
click at [944, 312] on button "Save" at bounding box center [929, 308] width 75 height 35
click at [928, 307] on button "Save" at bounding box center [929, 308] width 75 height 35
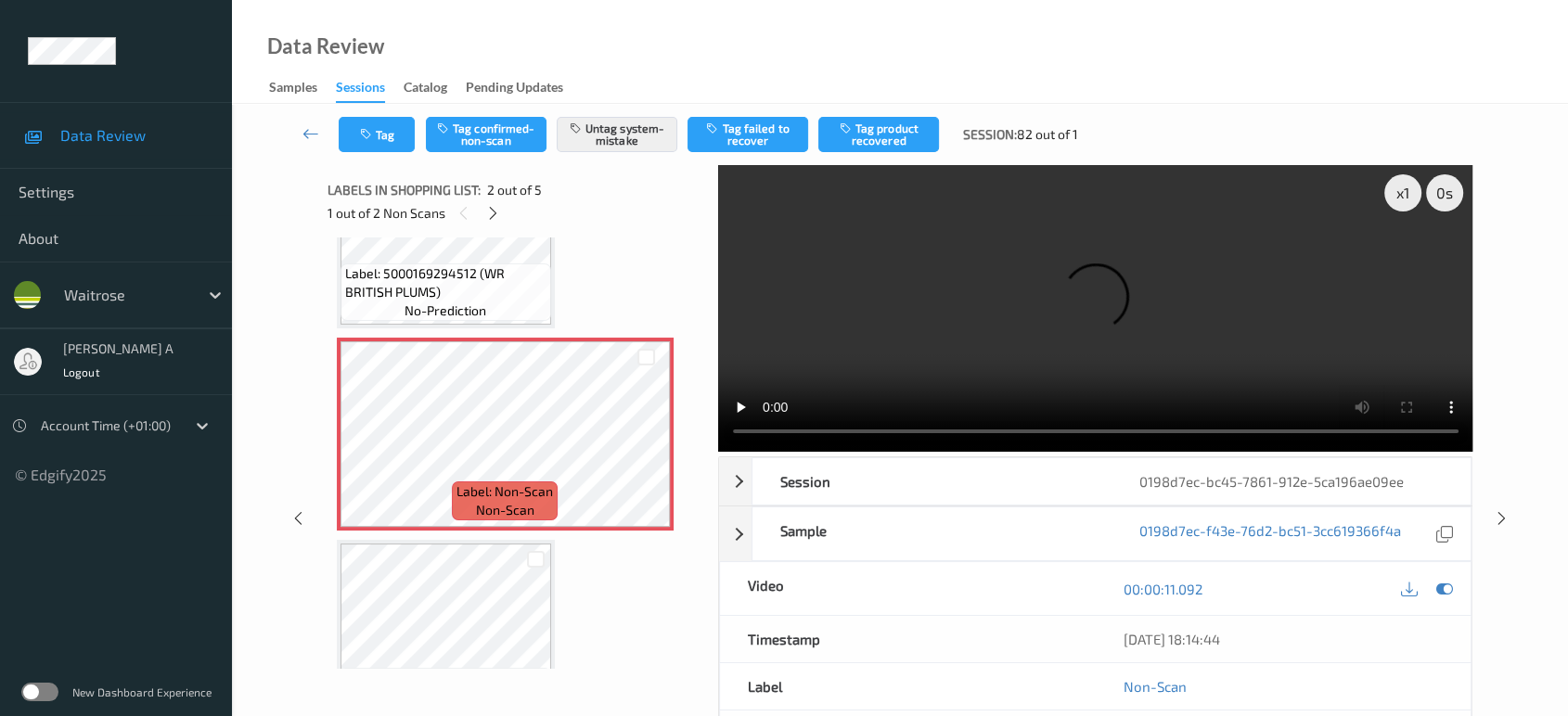
click at [387, 156] on div "Tag Tag confirmed-non-scan Untag system-mistake Tag failed to recover Tag produ…" at bounding box center [899, 134] width 1259 height 61
click at [379, 142] on button "Tag" at bounding box center [377, 134] width 76 height 35
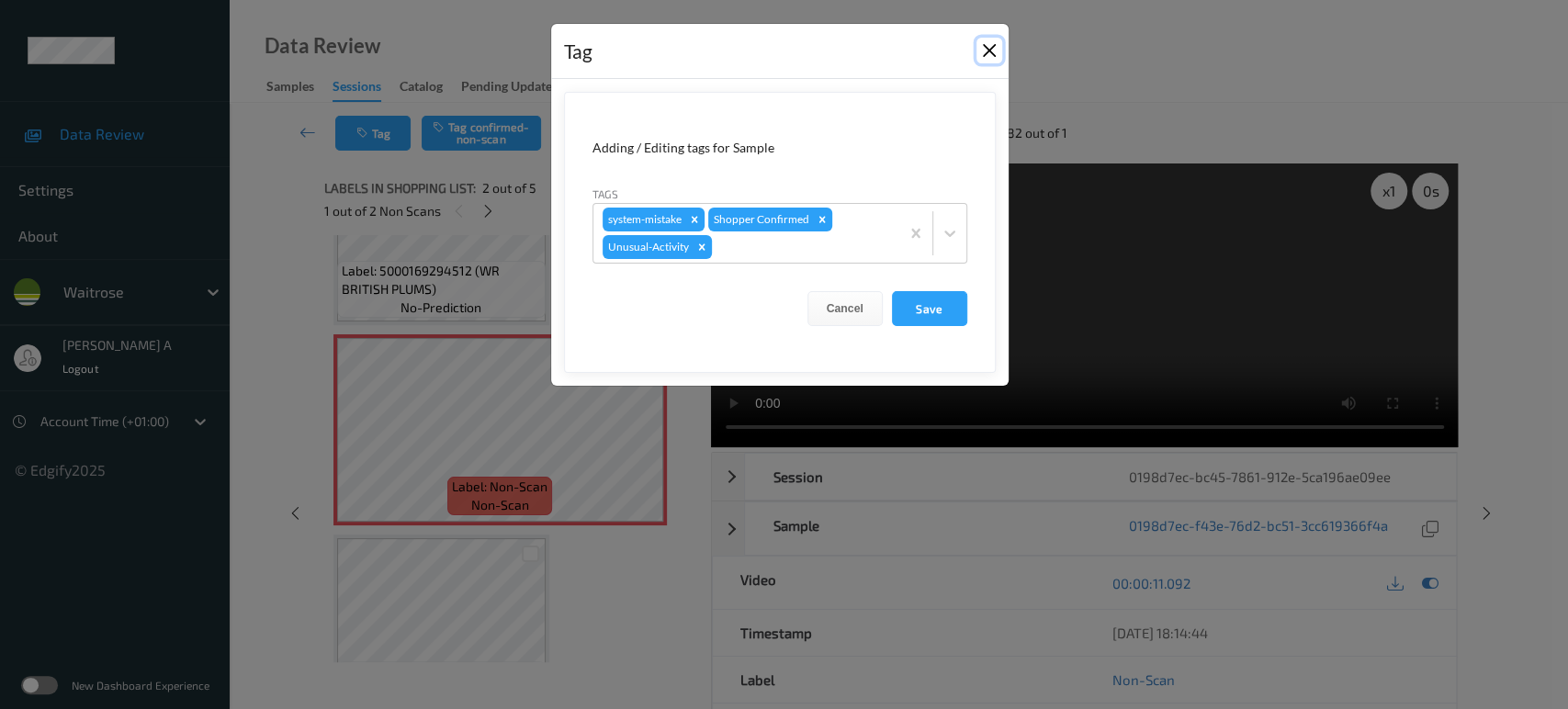
click at [981, 54] on button "Close" at bounding box center [989, 50] width 25 height 25
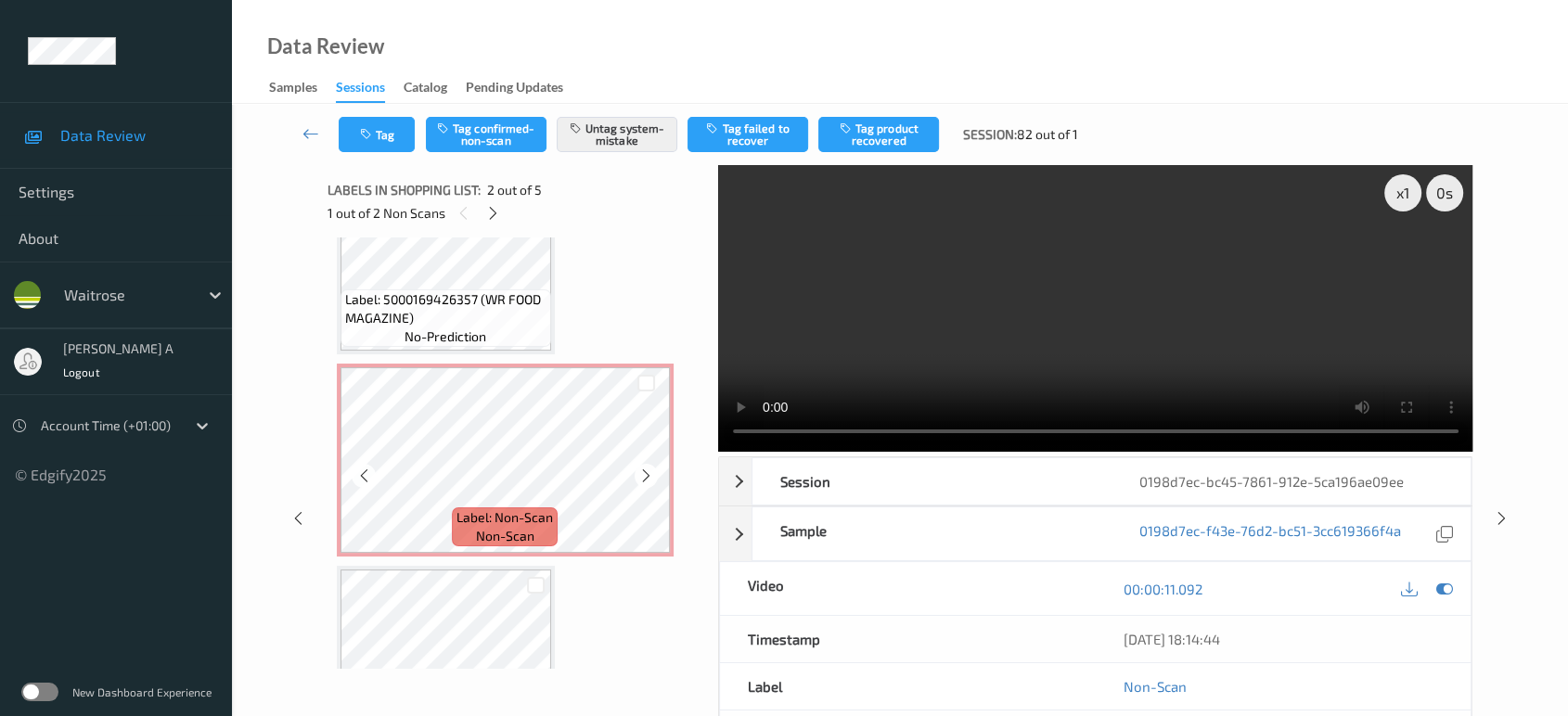
scroll to position [524, 0]
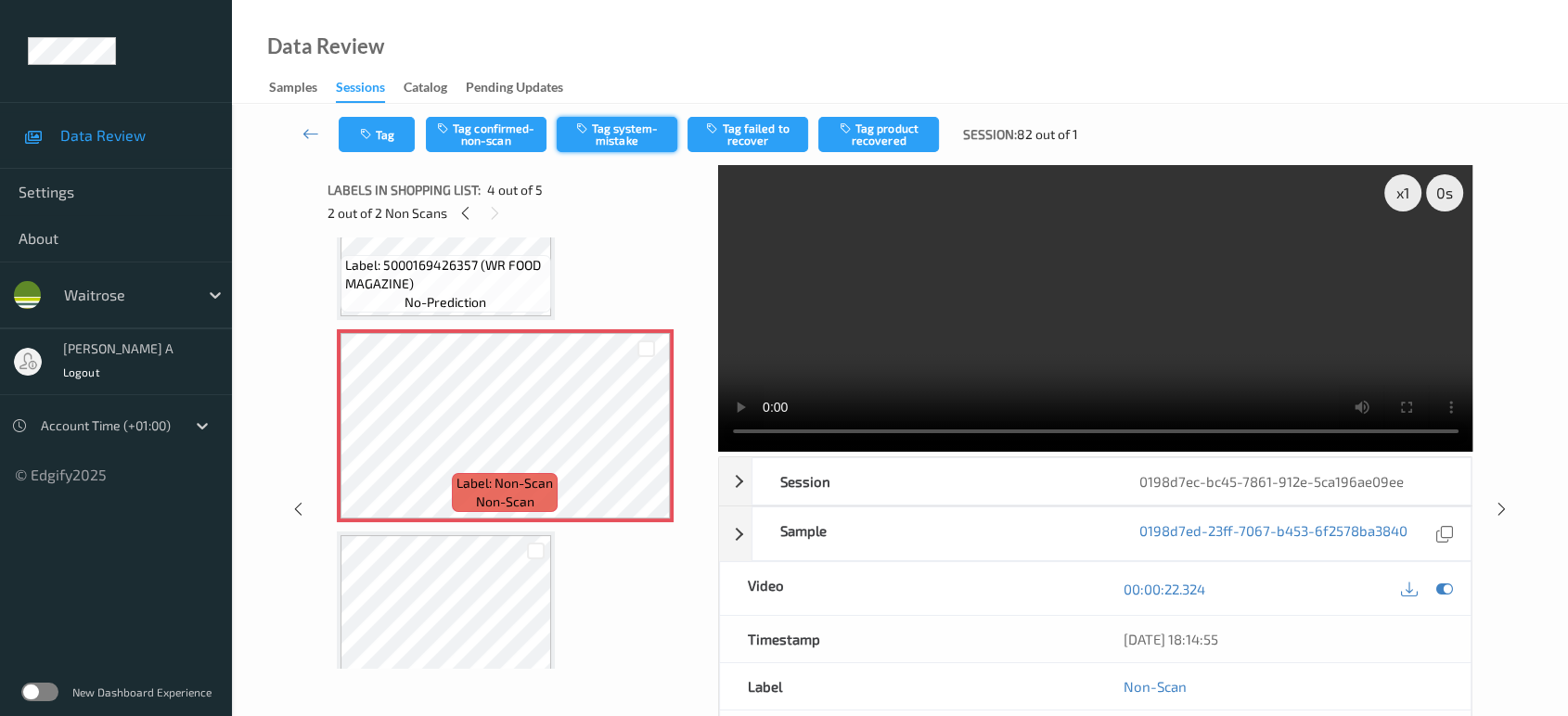
click at [616, 129] on button "Tag system-mistake" at bounding box center [616, 134] width 121 height 35
click at [374, 140] on icon "button" at bounding box center [368, 135] width 16 height 13
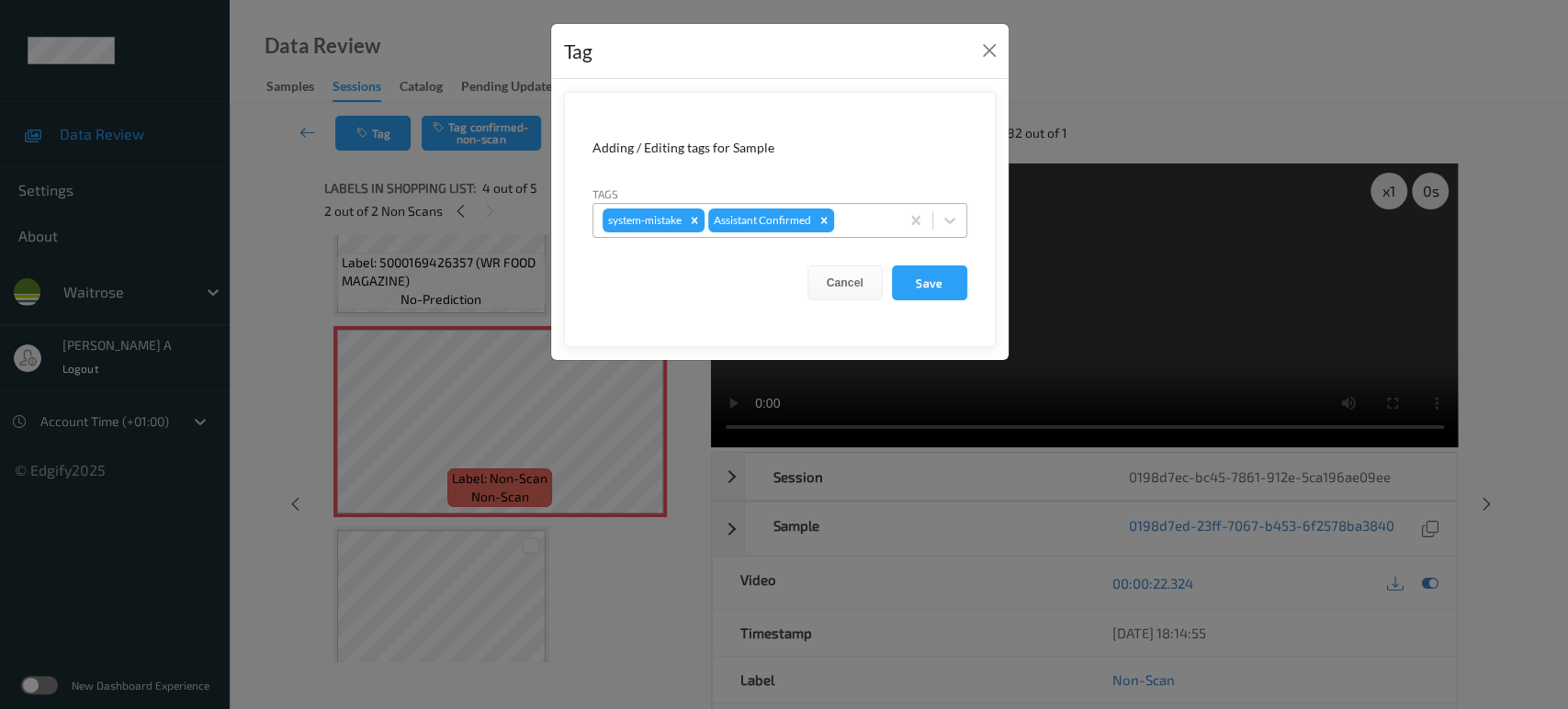
click at [867, 222] on div at bounding box center [864, 220] width 53 height 22
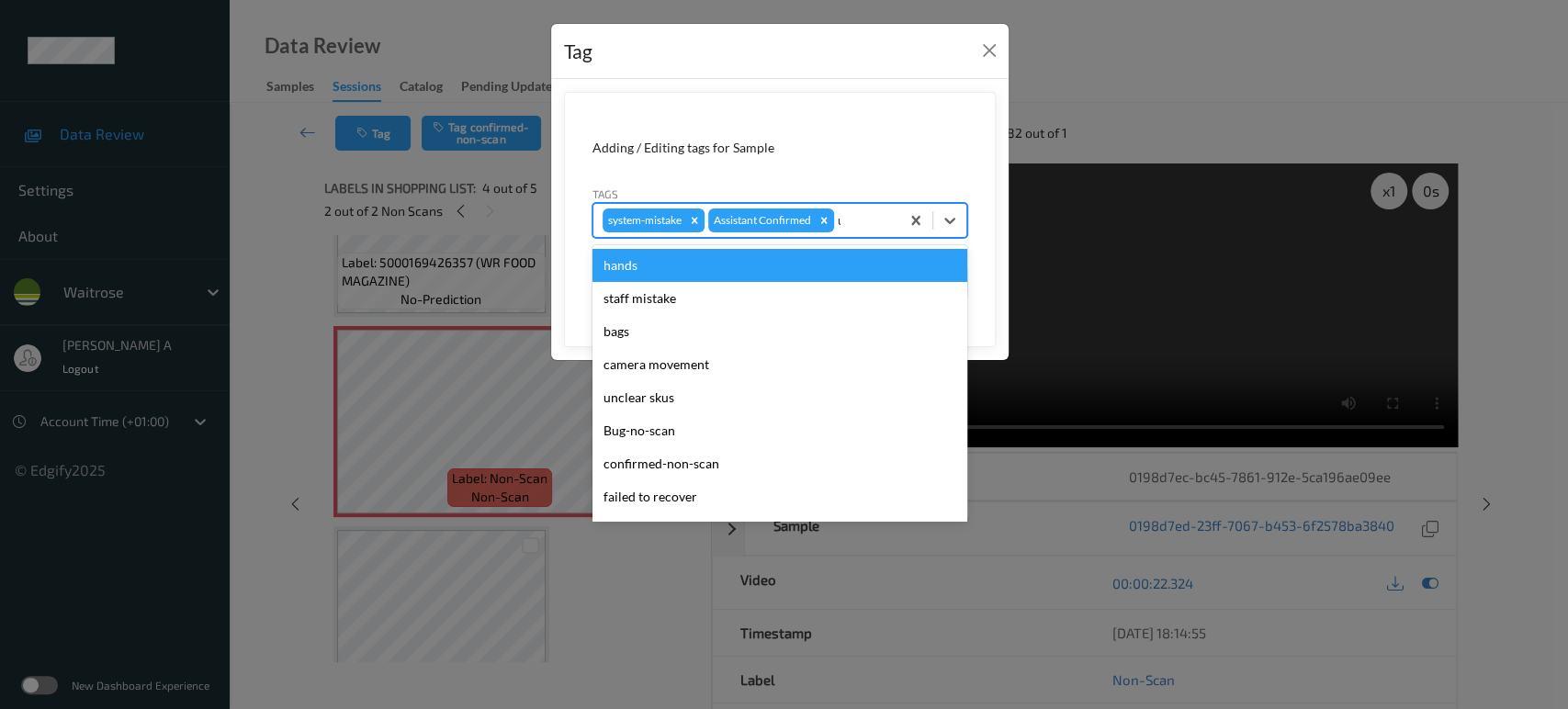
type input "un"
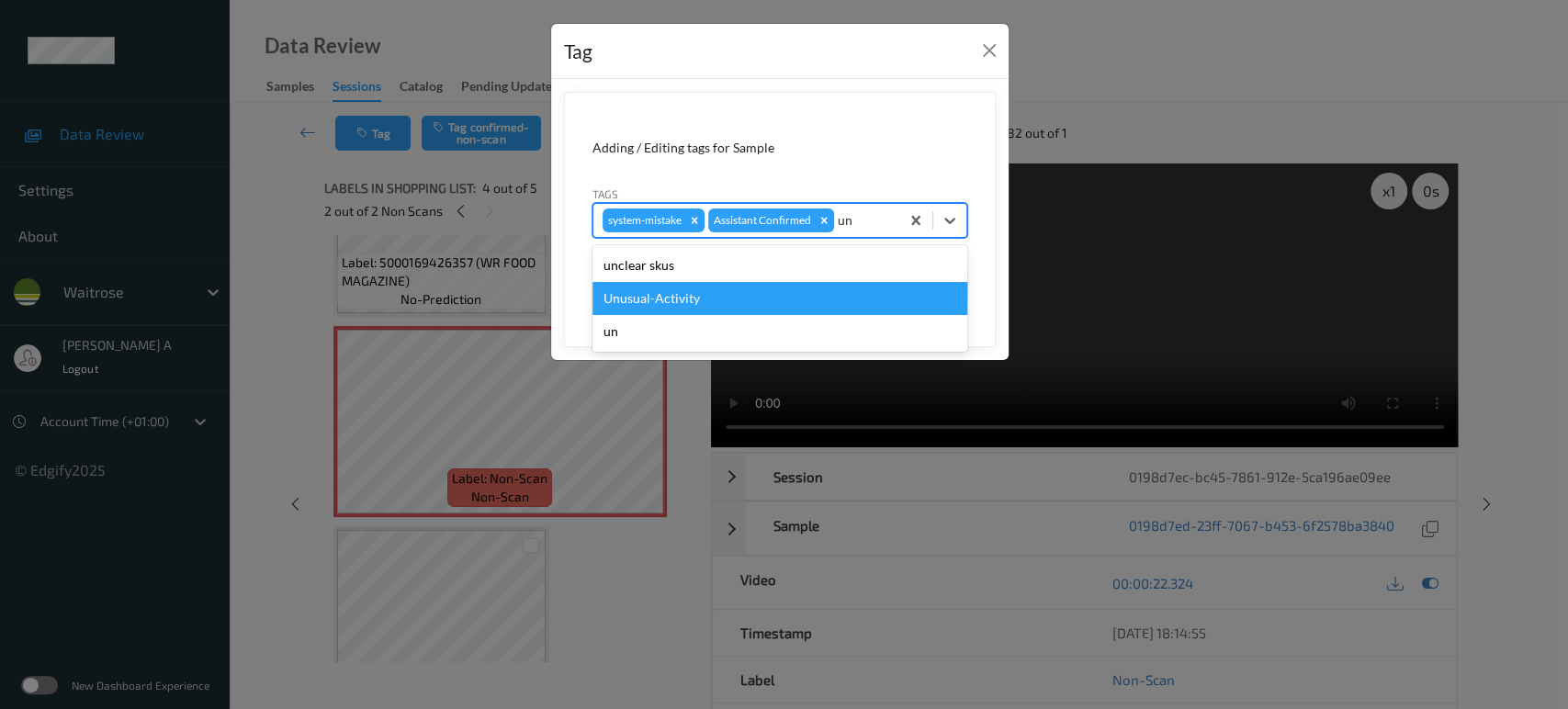
click at [779, 289] on div "Unusual-Activity" at bounding box center [780, 298] width 375 height 33
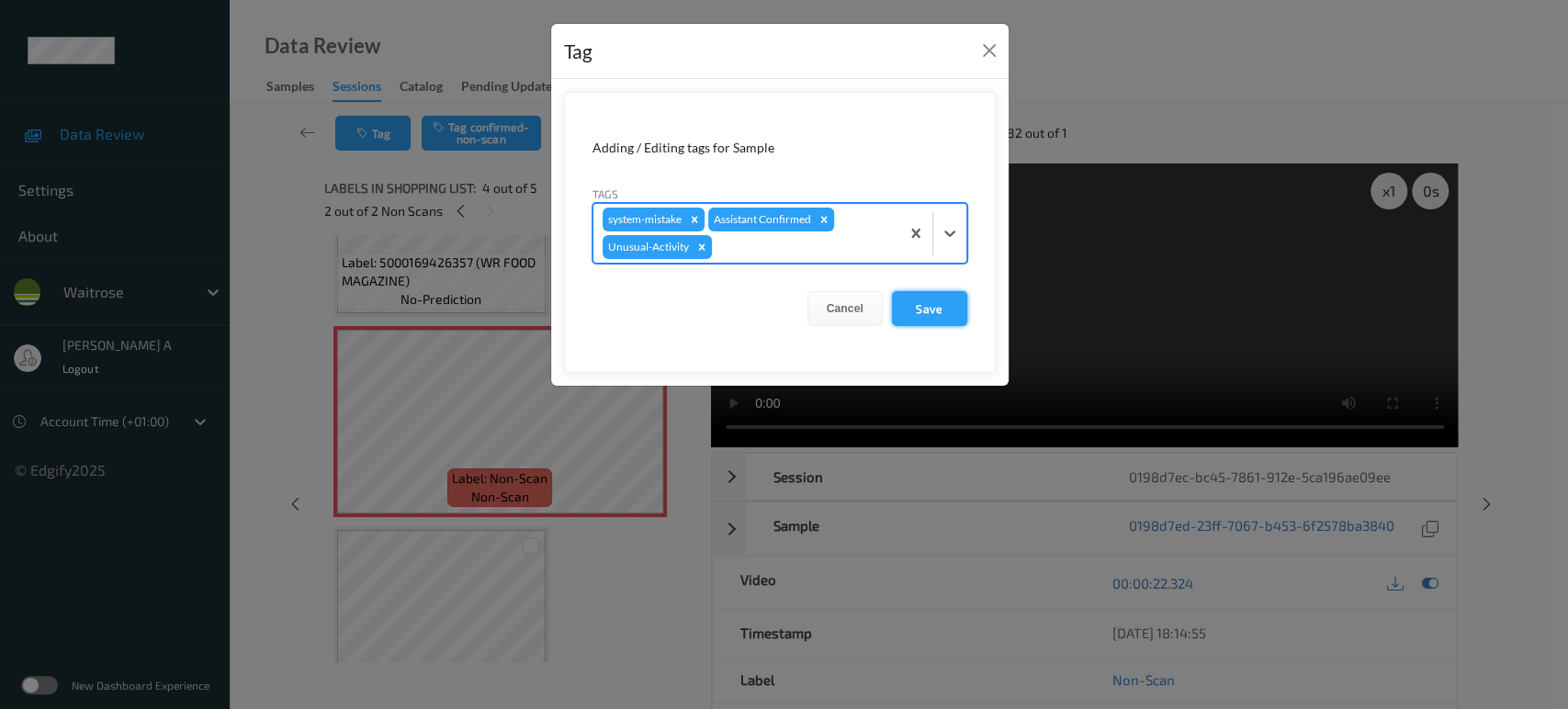
click at [923, 305] on button "Save" at bounding box center [929, 308] width 75 height 35
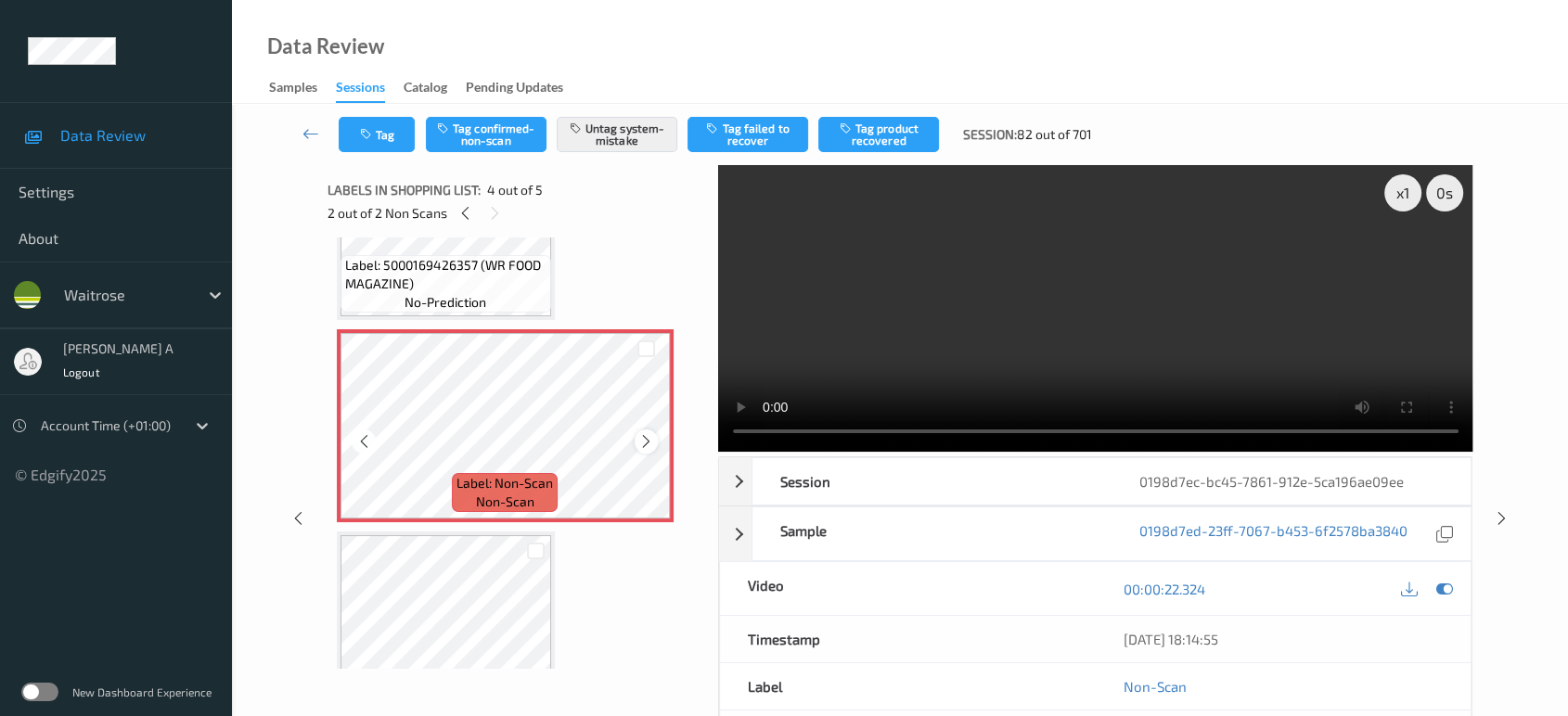
click at [653, 440] on div at bounding box center [646, 441] width 23 height 23
click at [650, 439] on icon at bounding box center [646, 442] width 16 height 17
click at [359, 121] on button "Tag" at bounding box center [377, 134] width 76 height 35
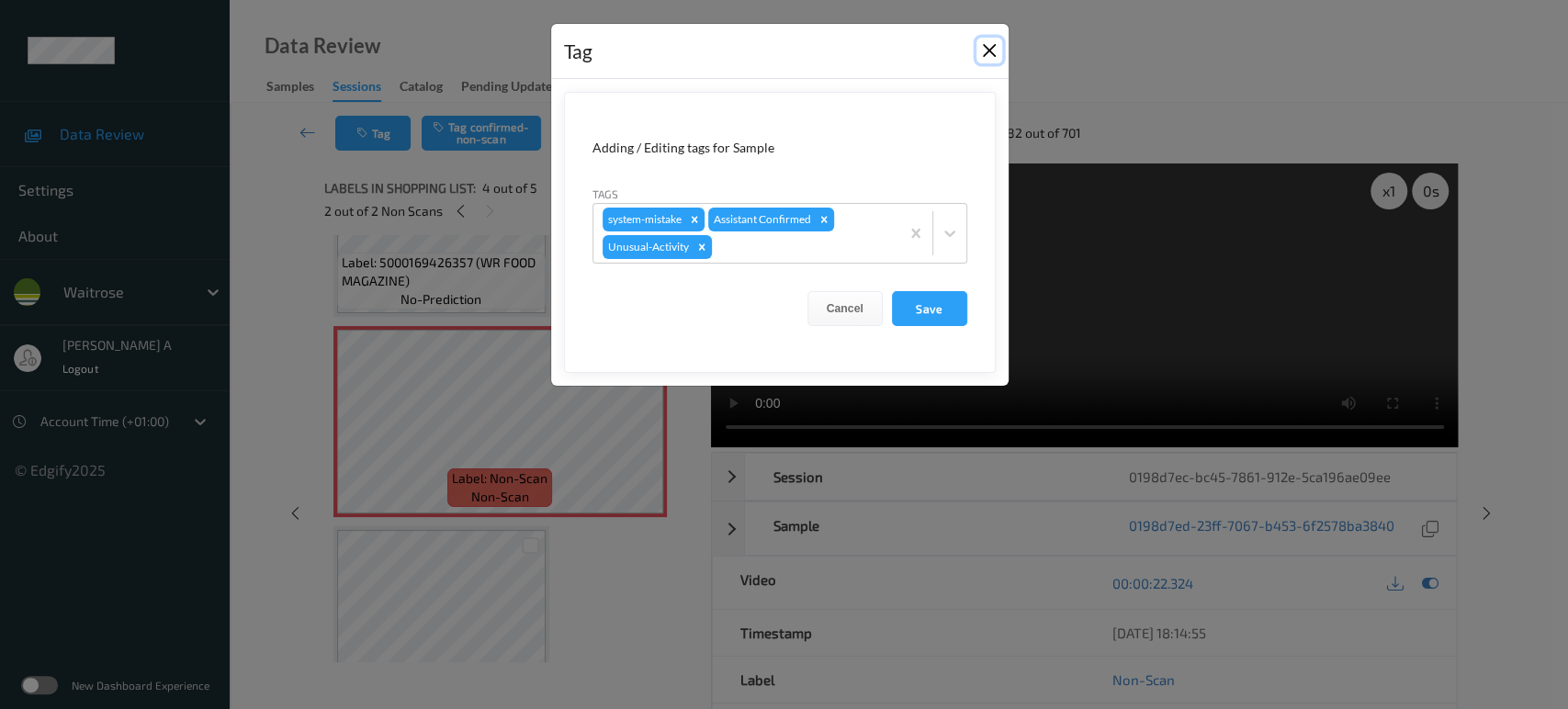
click at [986, 48] on button "Close" at bounding box center [989, 50] width 25 height 25
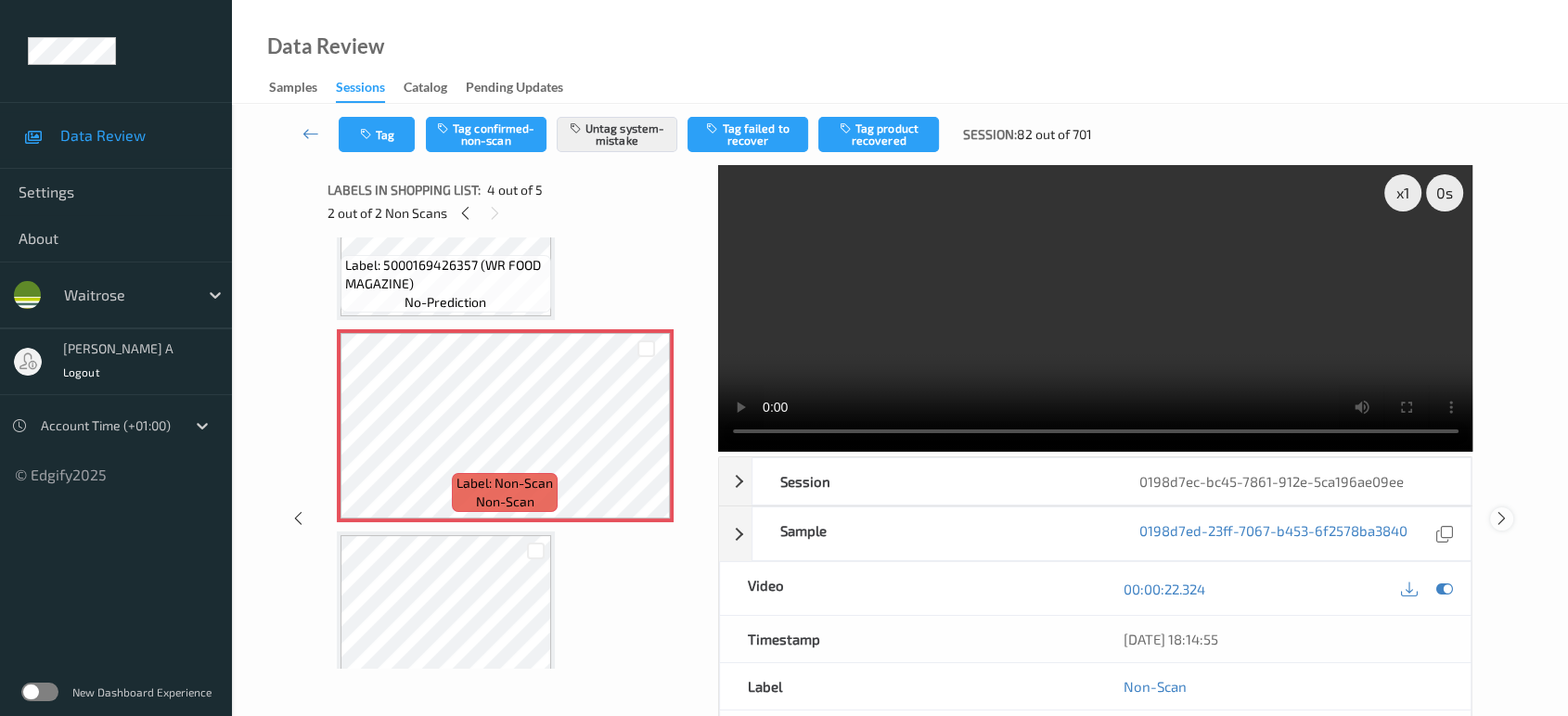
click at [1504, 515] on icon at bounding box center [1502, 518] width 16 height 17
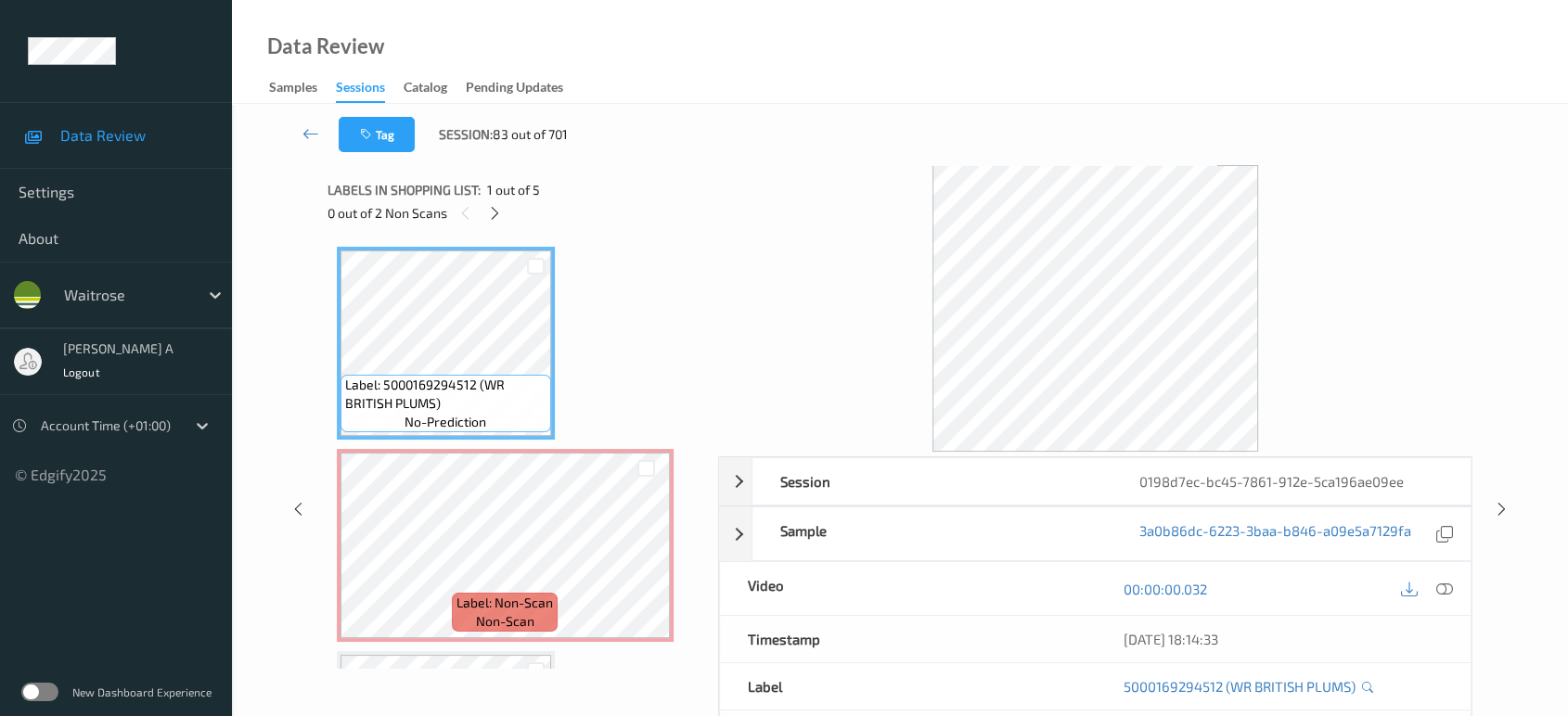
click at [508, 216] on div "0 out of 2 Non Scans" at bounding box center [517, 213] width 378 height 23
click at [498, 213] on icon at bounding box center [495, 214] width 16 height 17
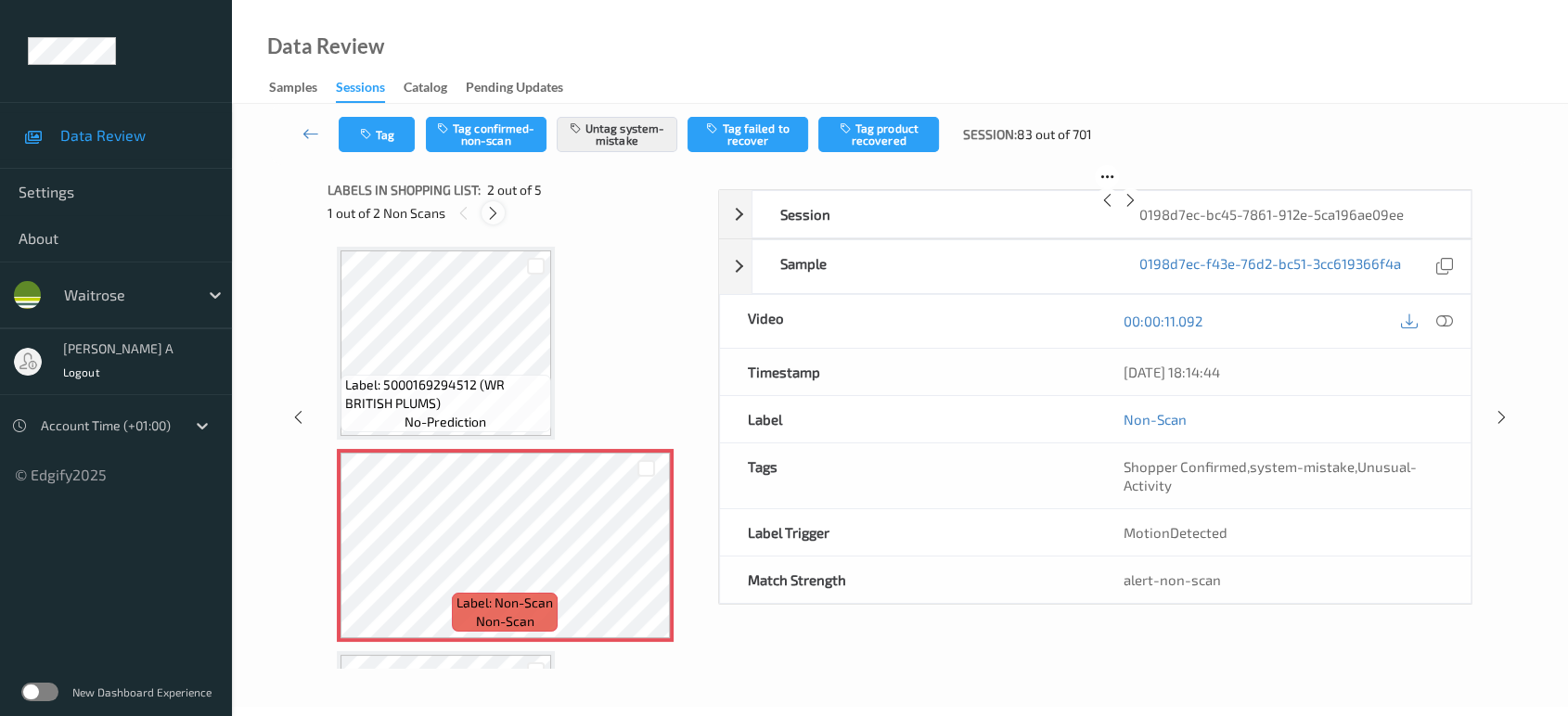
scroll to position [9, 0]
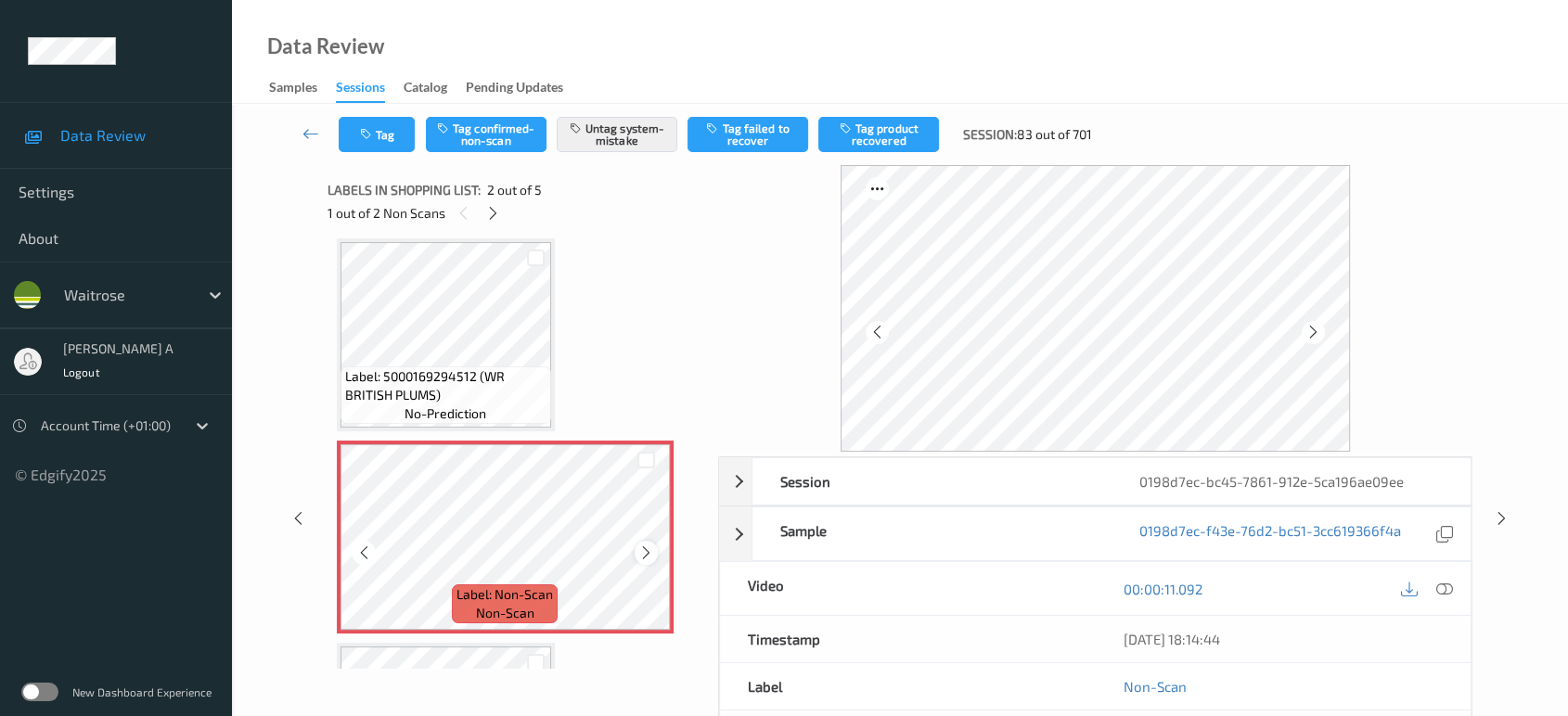
click at [648, 547] on icon at bounding box center [646, 553] width 16 height 17
click at [492, 211] on icon at bounding box center [493, 214] width 16 height 17
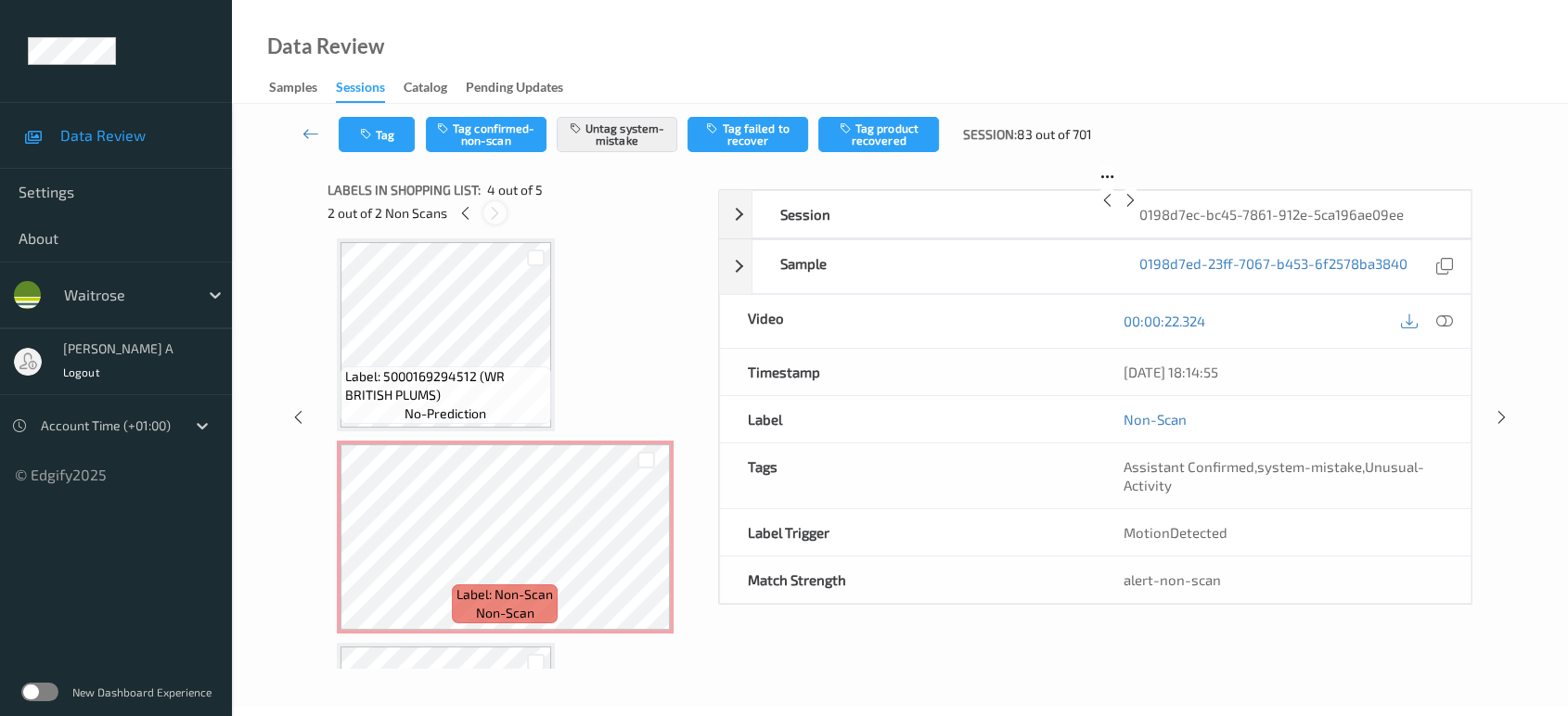
scroll to position [412, 0]
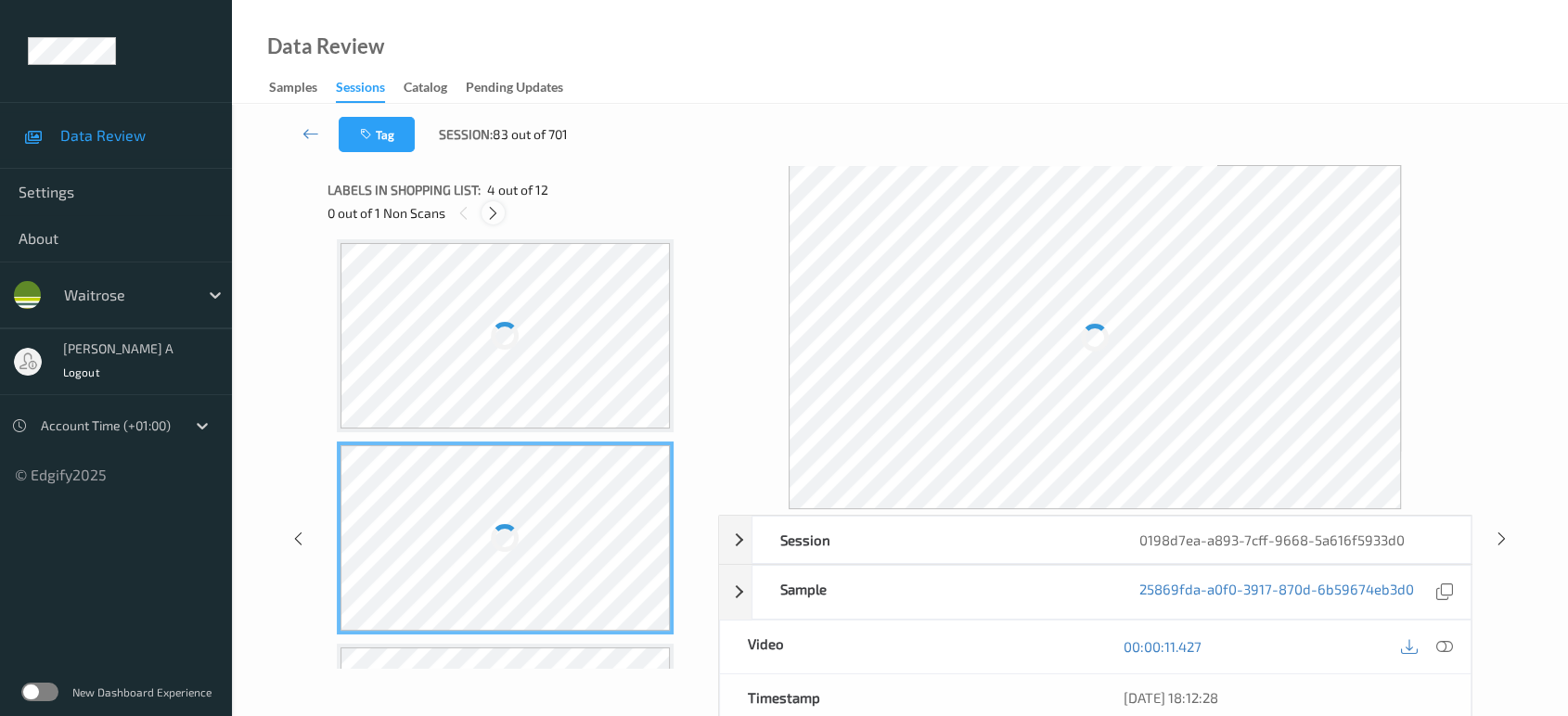
click at [487, 208] on icon at bounding box center [493, 214] width 16 height 17
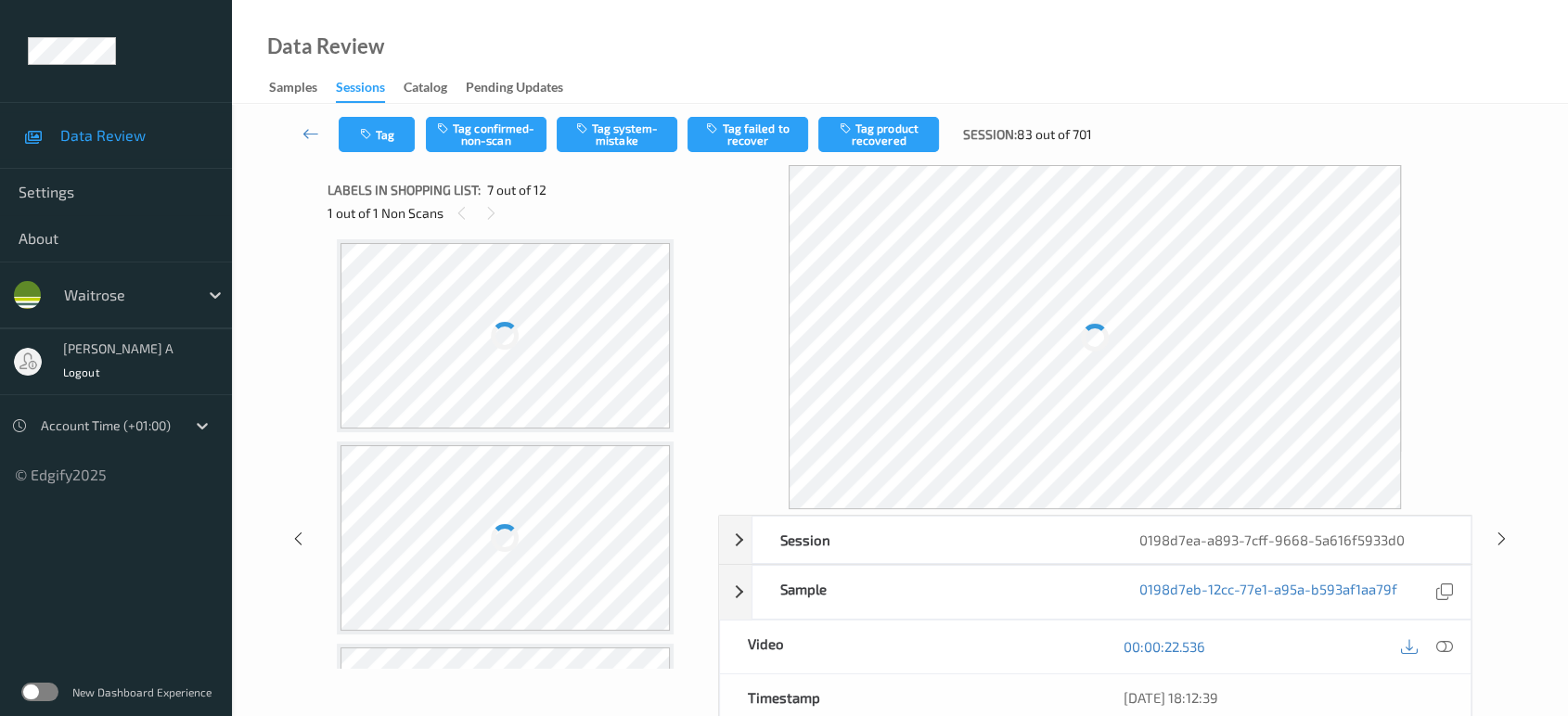
scroll to position [1017, 0]
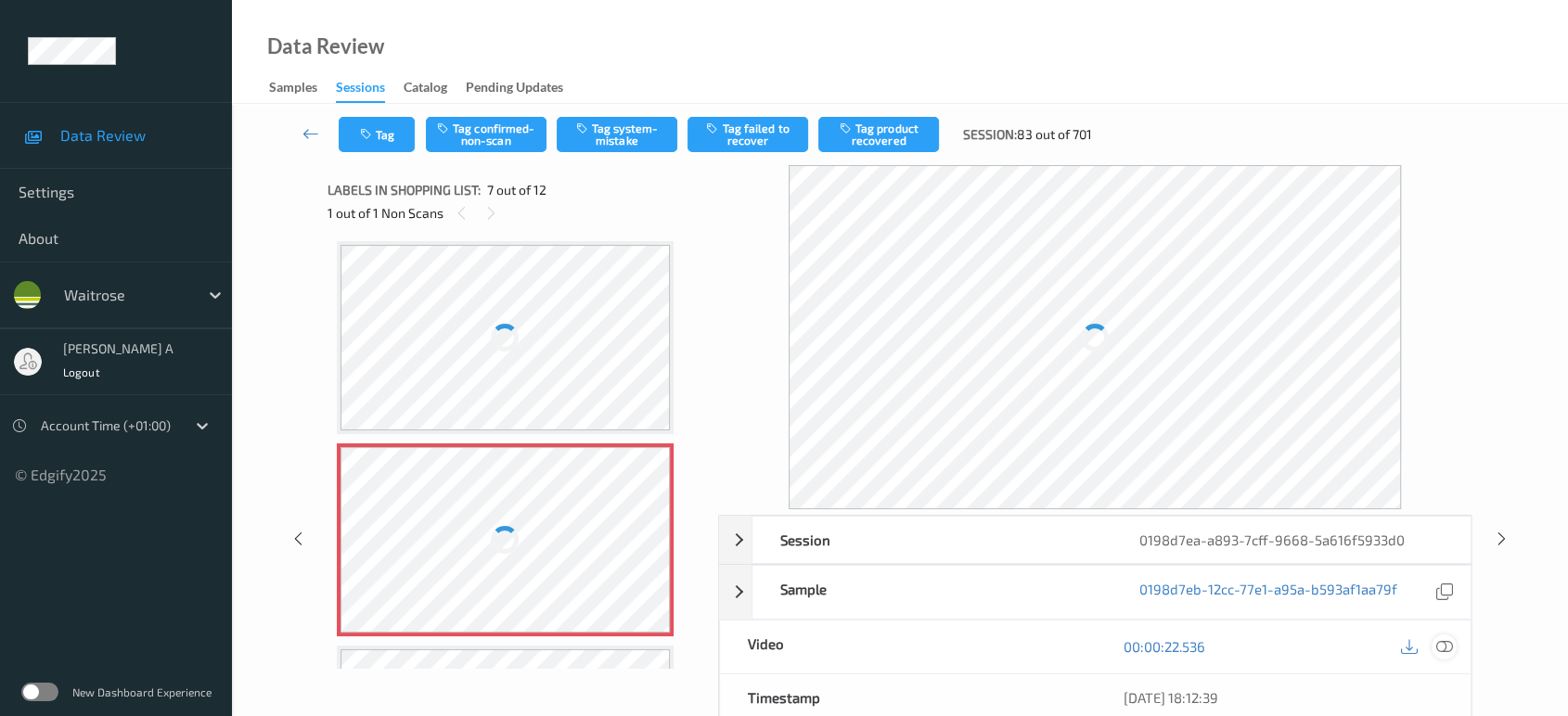
click at [1449, 642] on icon at bounding box center [1445, 647] width 17 height 17
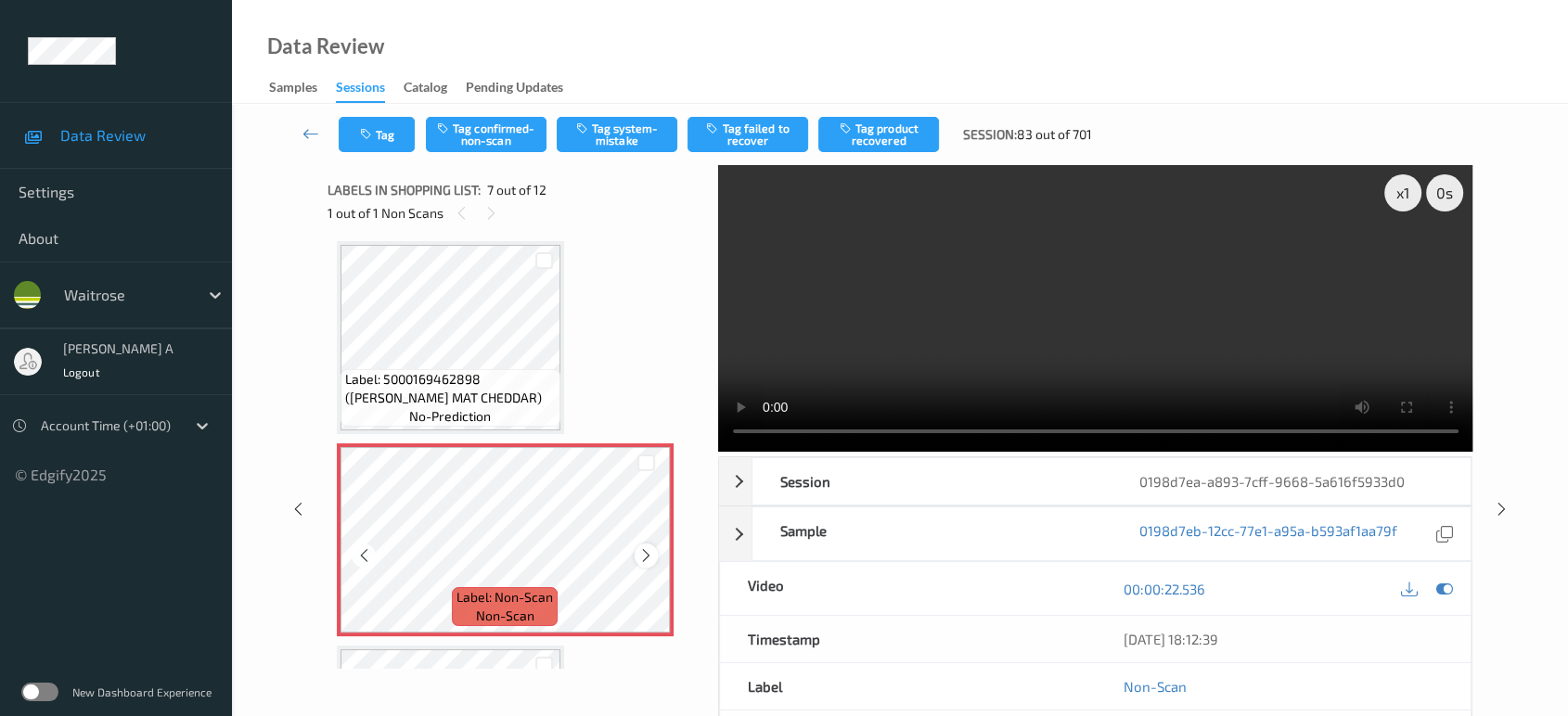
click at [644, 549] on icon at bounding box center [646, 556] width 16 height 17
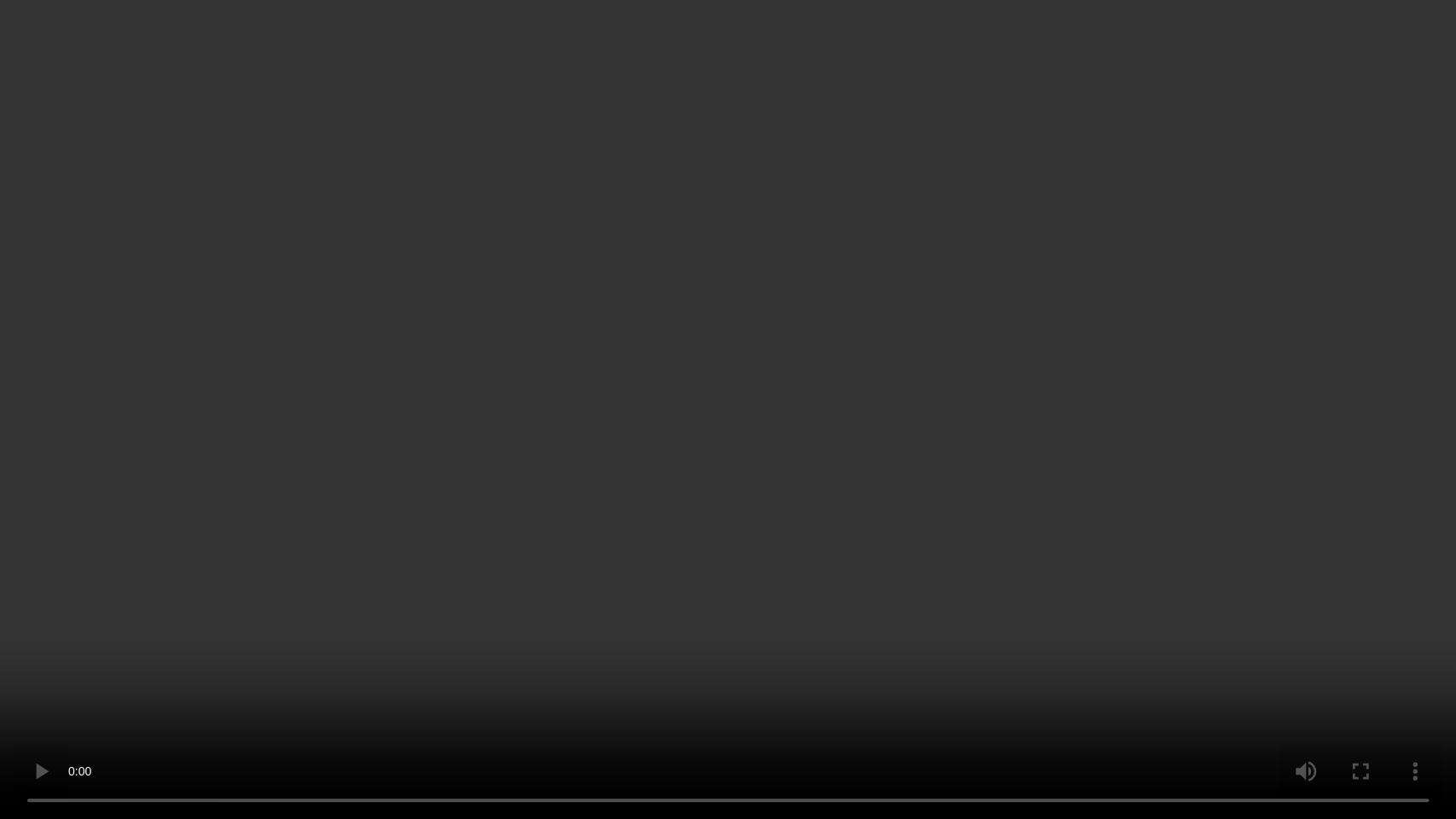
click at [840, 451] on video at bounding box center [728, 410] width 1456 height 819
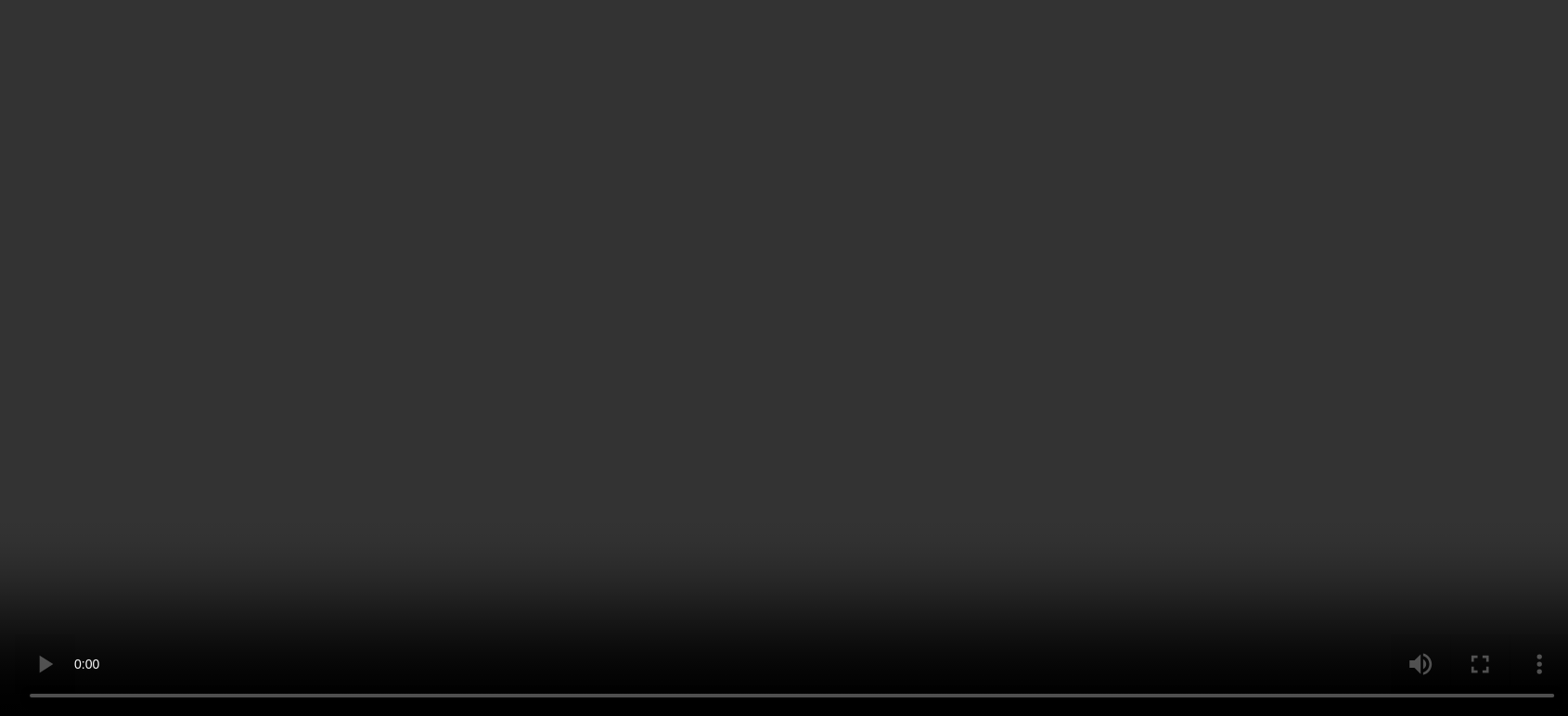
scroll to position [1222, 0]
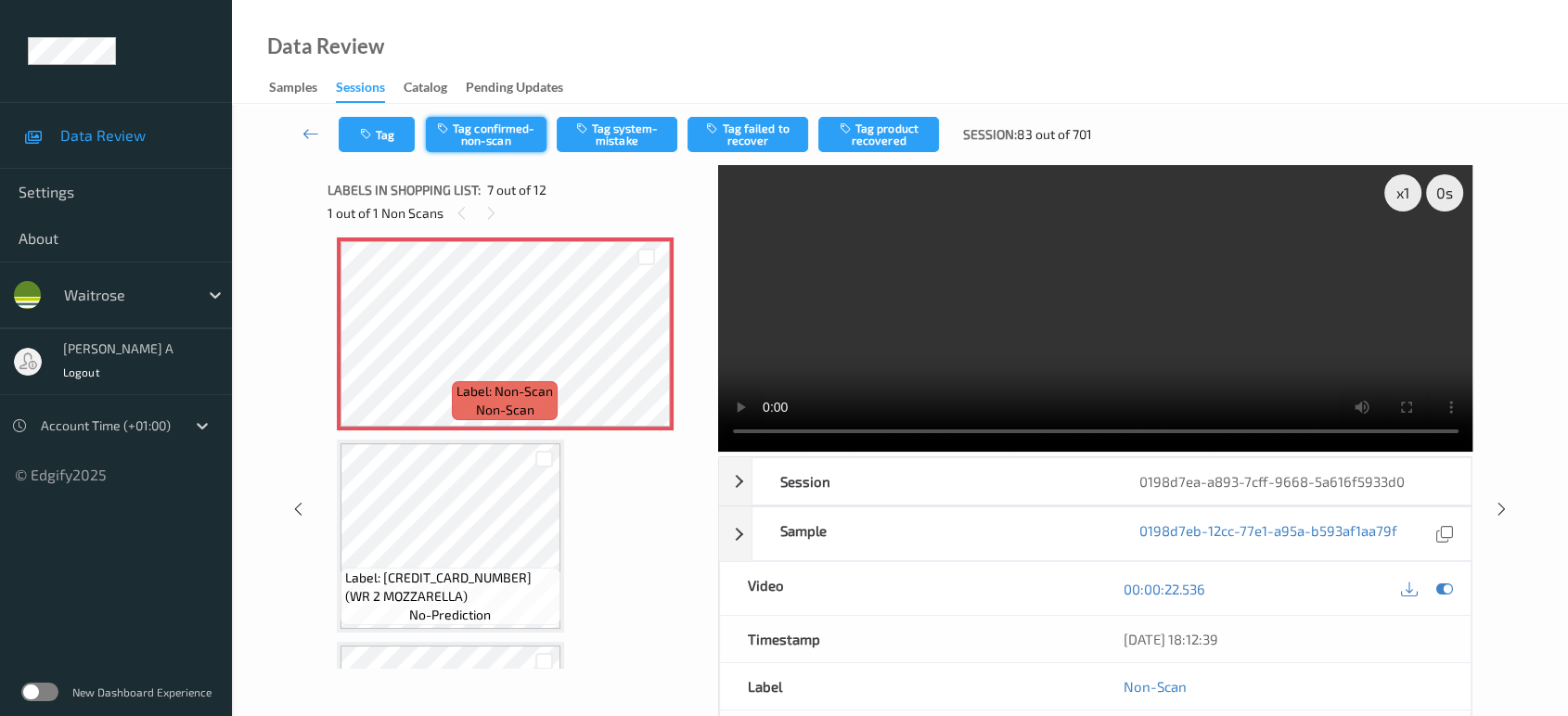
click at [480, 134] on button "Tag confirmed-non-scan" at bounding box center [485, 134] width 121 height 35
click at [896, 141] on button "Tag product recovered" at bounding box center [878, 134] width 121 height 35
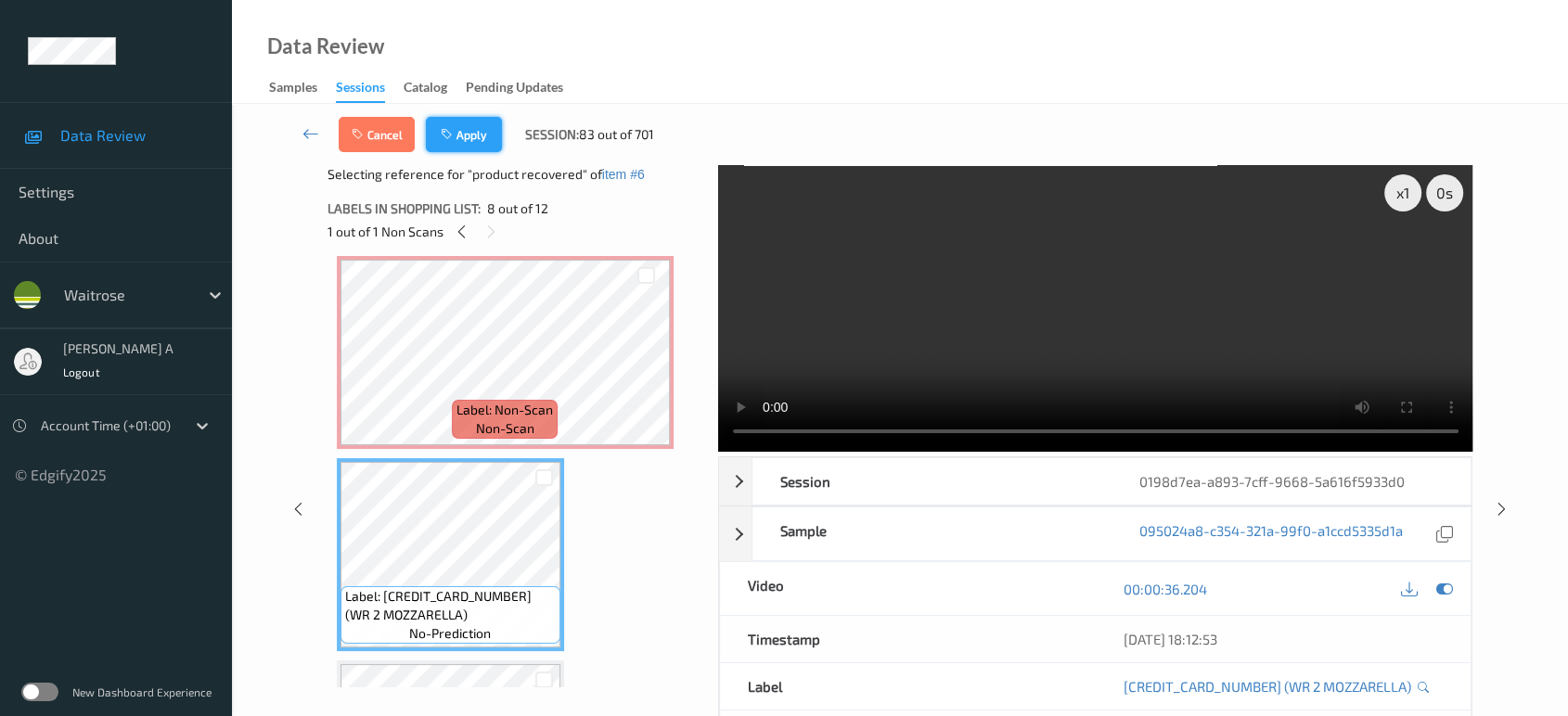
click at [470, 139] on button "Apply" at bounding box center [463, 134] width 76 height 35
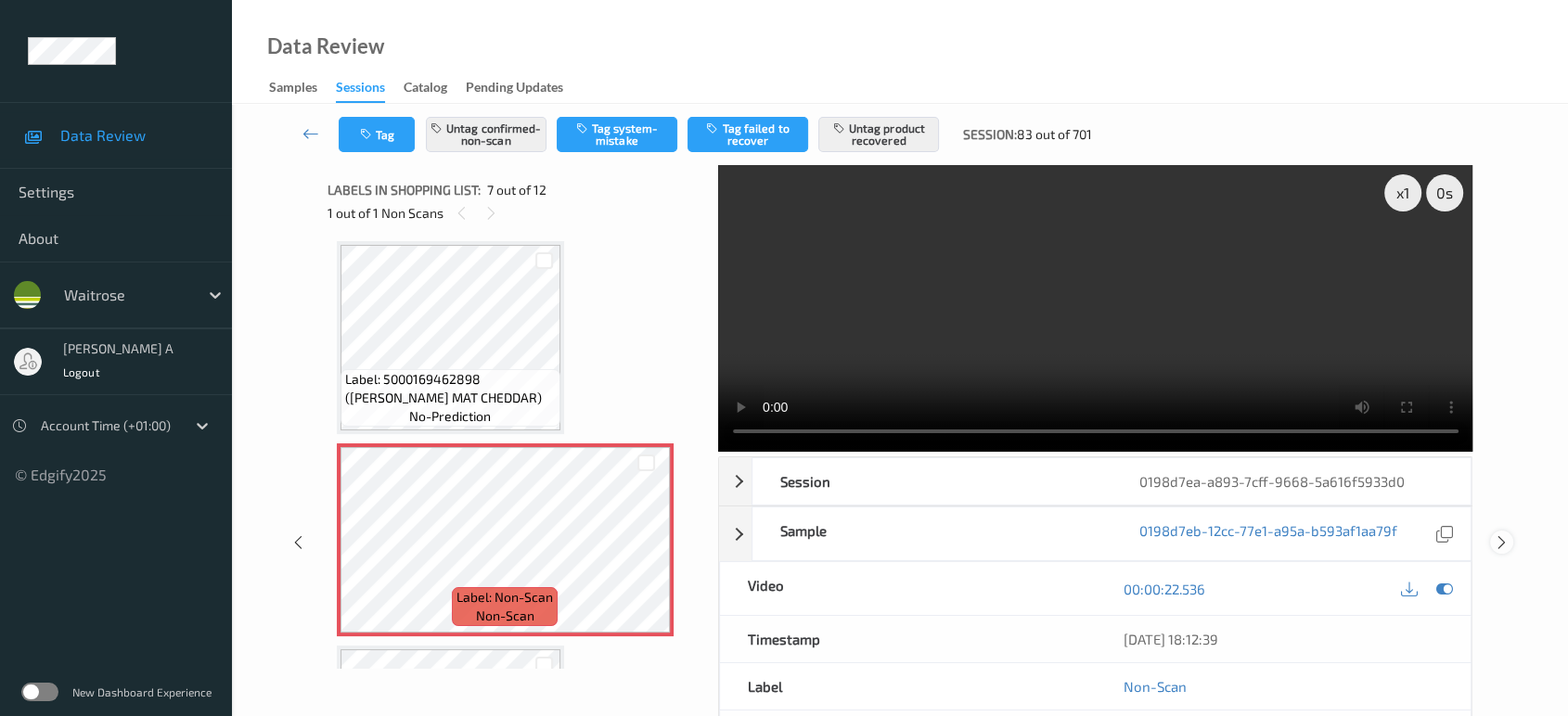
click at [1500, 535] on icon at bounding box center [1502, 543] width 16 height 17
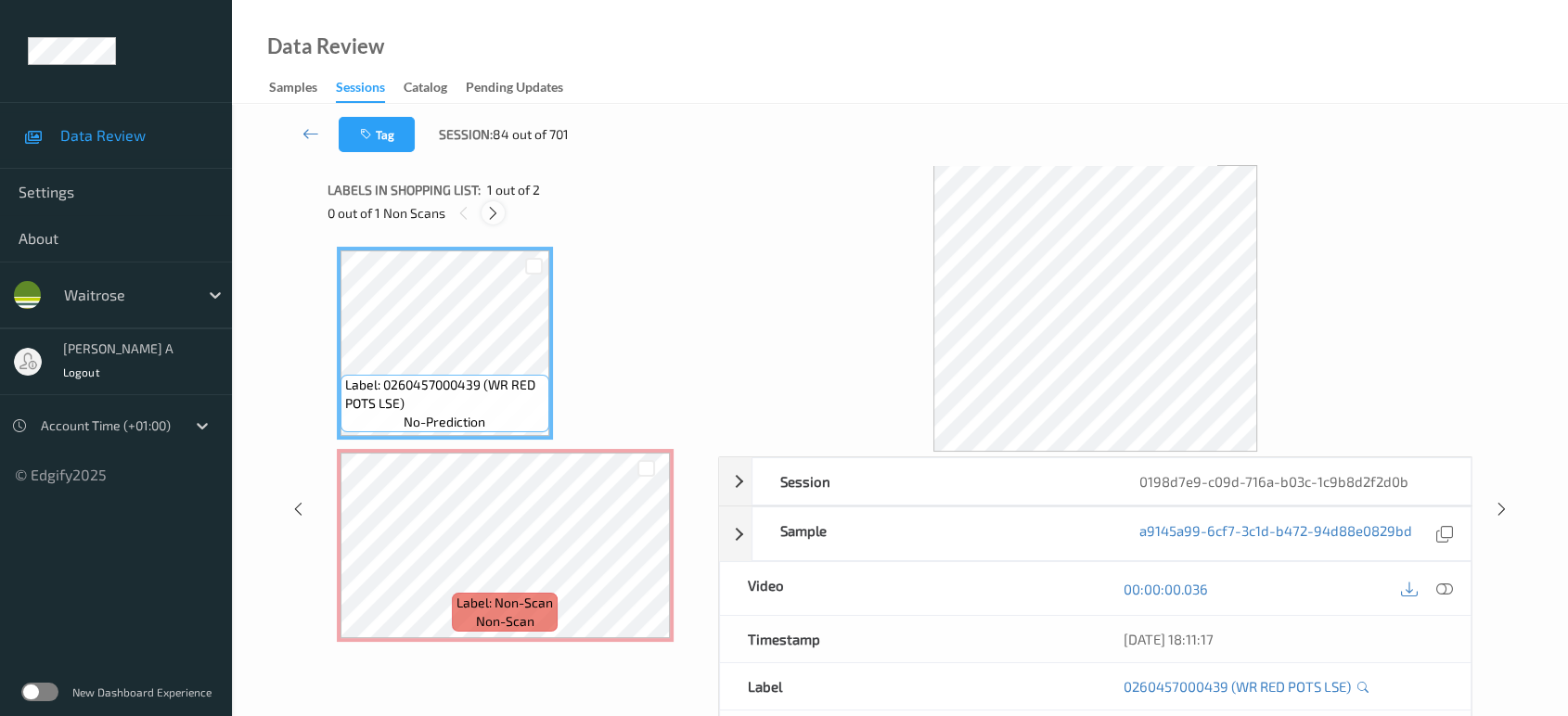
click at [486, 213] on icon at bounding box center [493, 214] width 16 height 17
click at [1441, 580] on icon at bounding box center [1445, 589] width 17 height 17
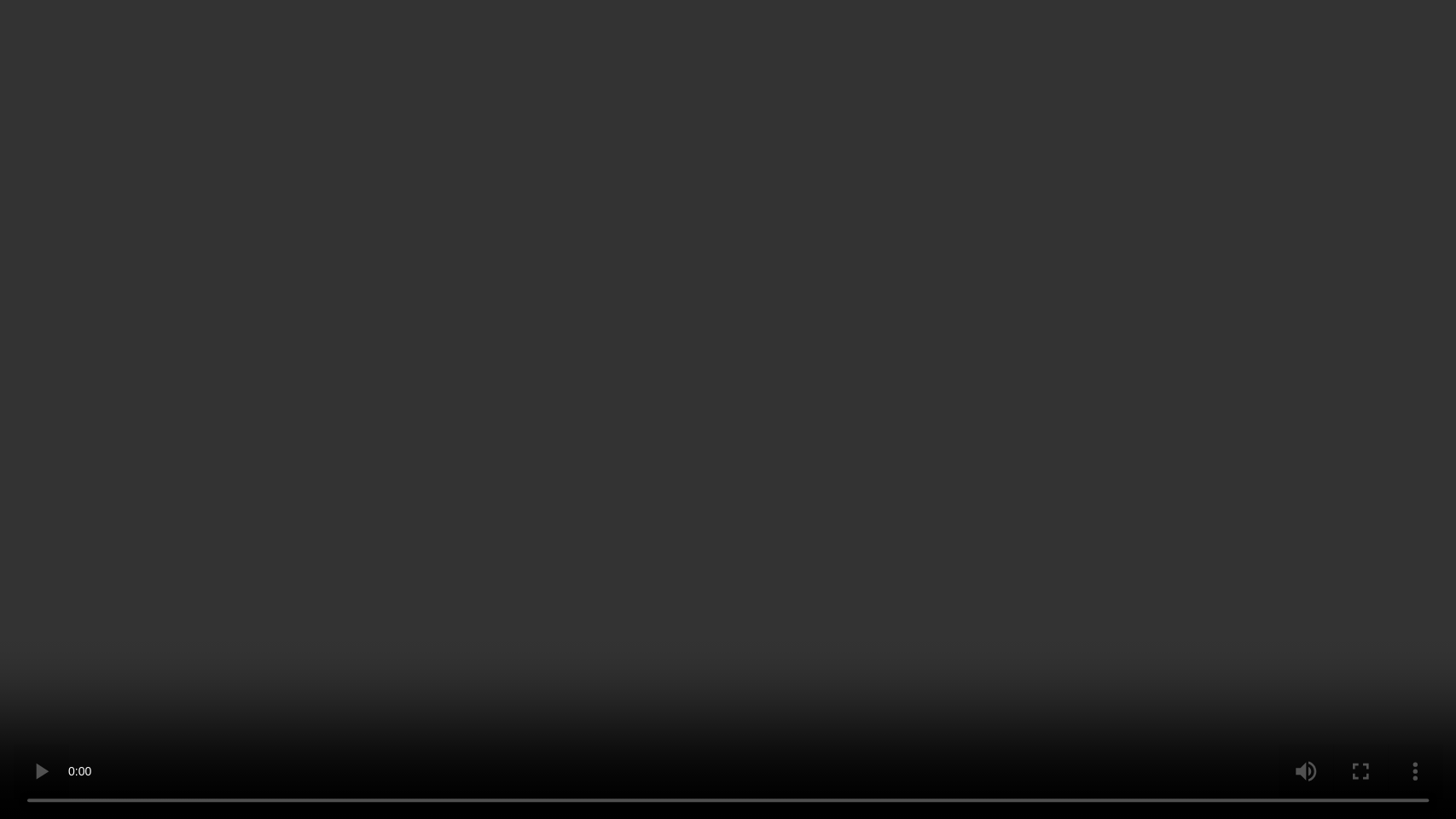
drag, startPoint x: 859, startPoint y: 505, endPoint x: 852, endPoint y: 7, distance: 498.0
click at [859, 505] on video at bounding box center [728, 410] width 1456 height 819
click at [956, 536] on video at bounding box center [728, 410] width 1456 height 819
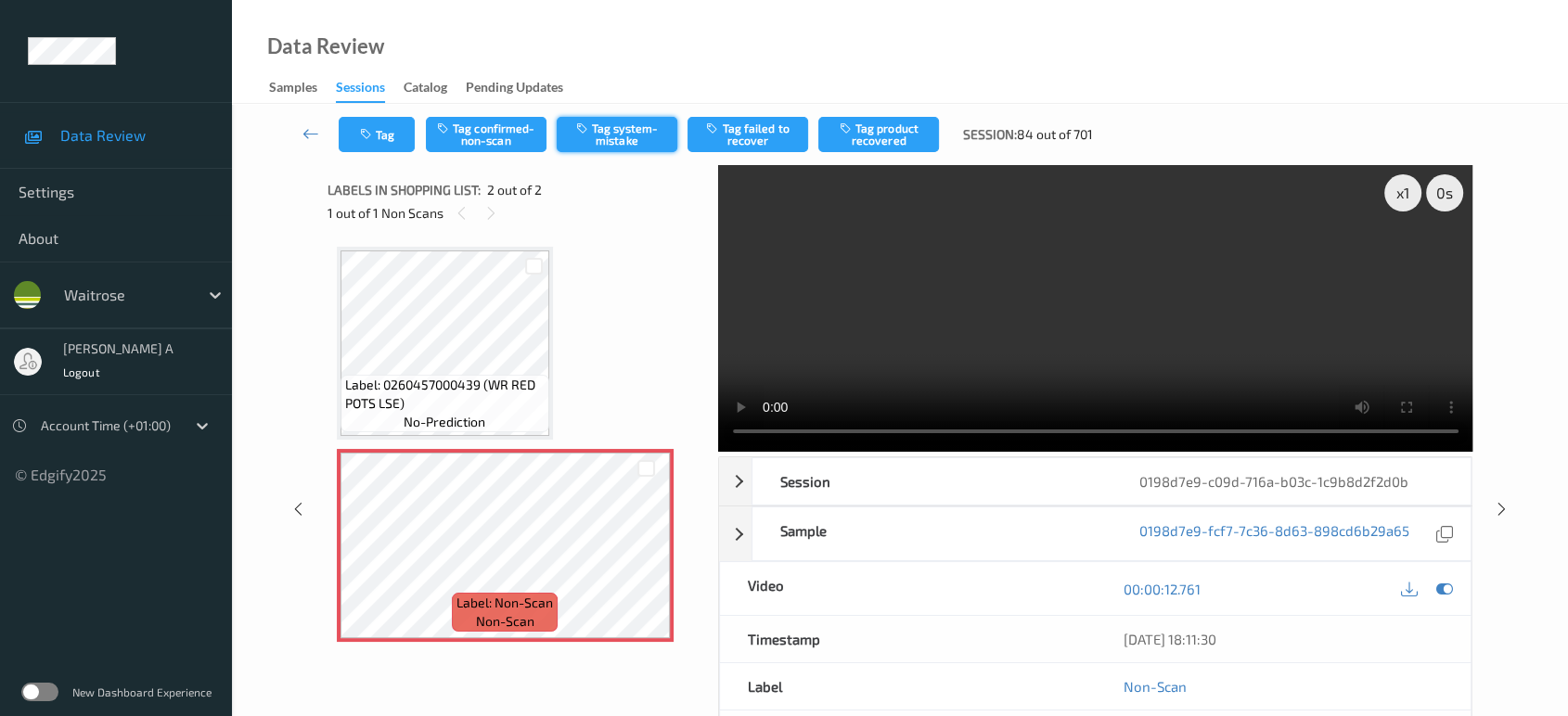
click at [609, 136] on button "Tag system-mistake" at bounding box center [616, 134] width 121 height 35
click at [386, 132] on button "Tag" at bounding box center [377, 134] width 76 height 35
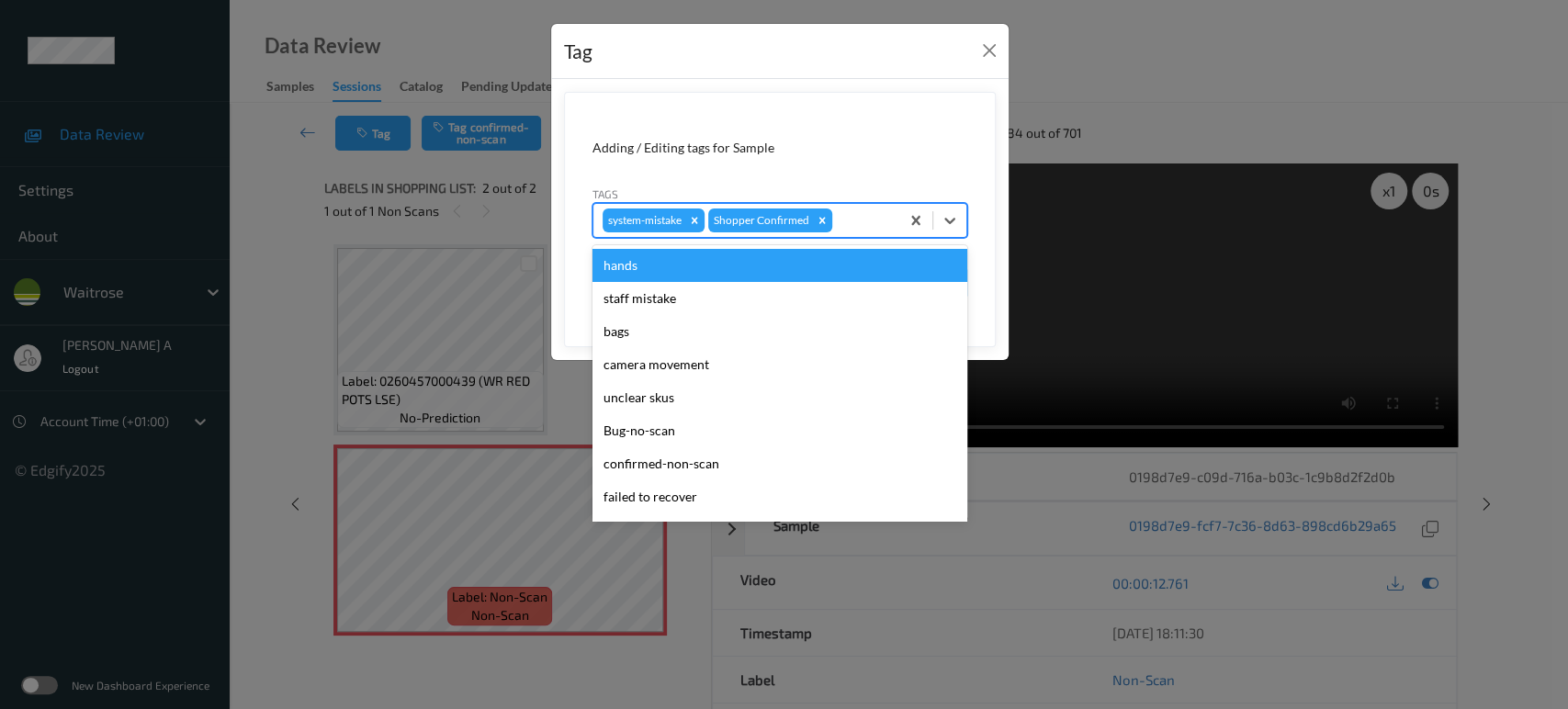
click at [842, 220] on div at bounding box center [863, 220] width 55 height 22
type input "un"
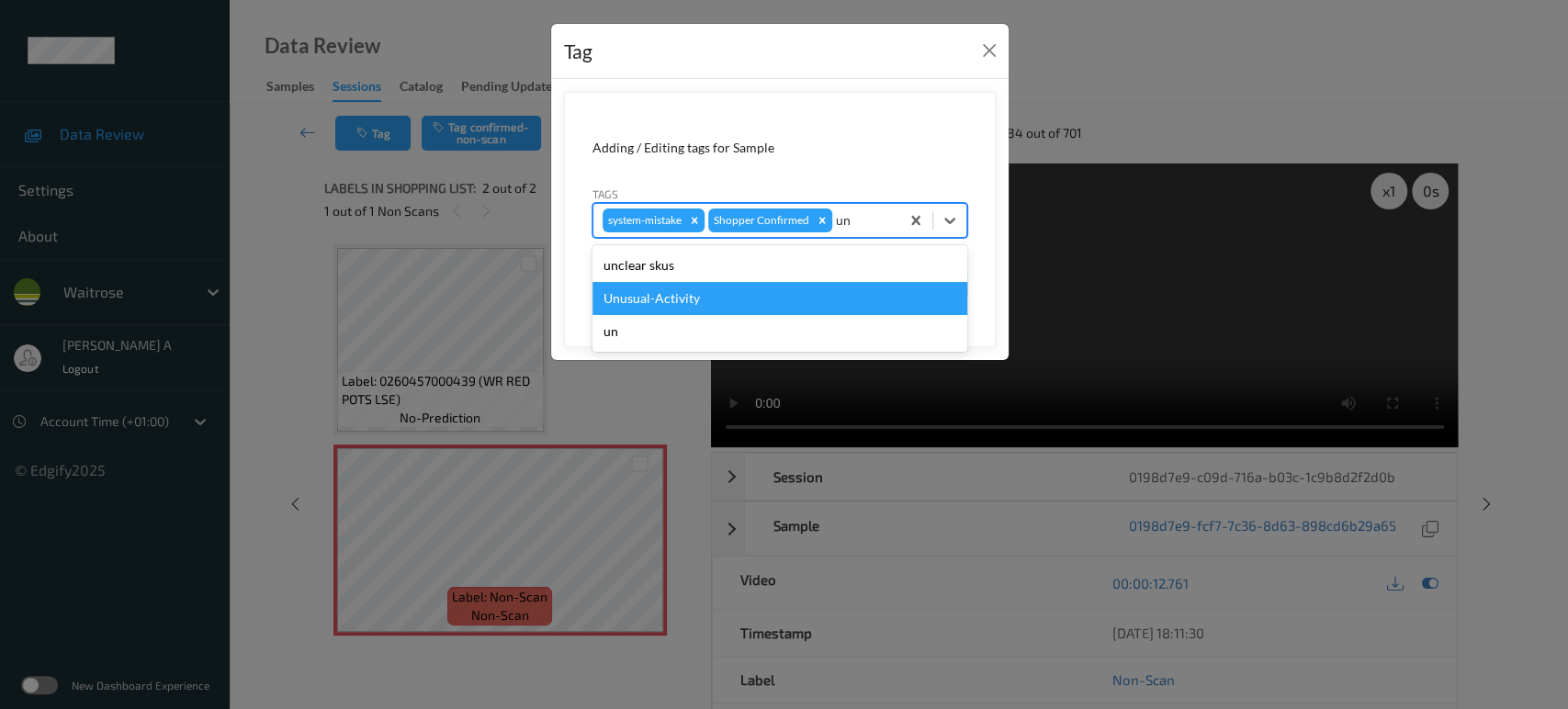
click at [673, 291] on div "Unusual-Activity" at bounding box center [780, 298] width 375 height 33
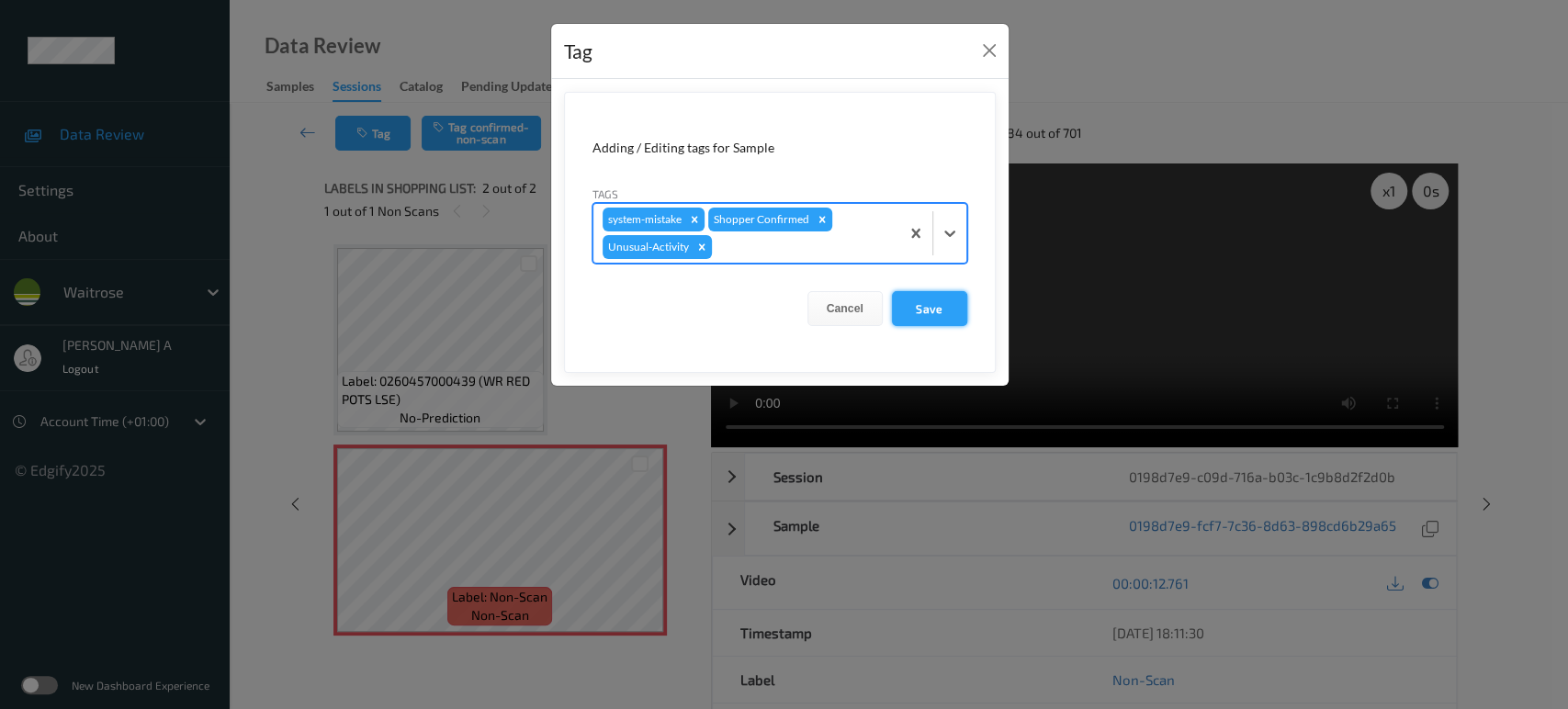
click at [952, 308] on button "Save" at bounding box center [929, 308] width 75 height 35
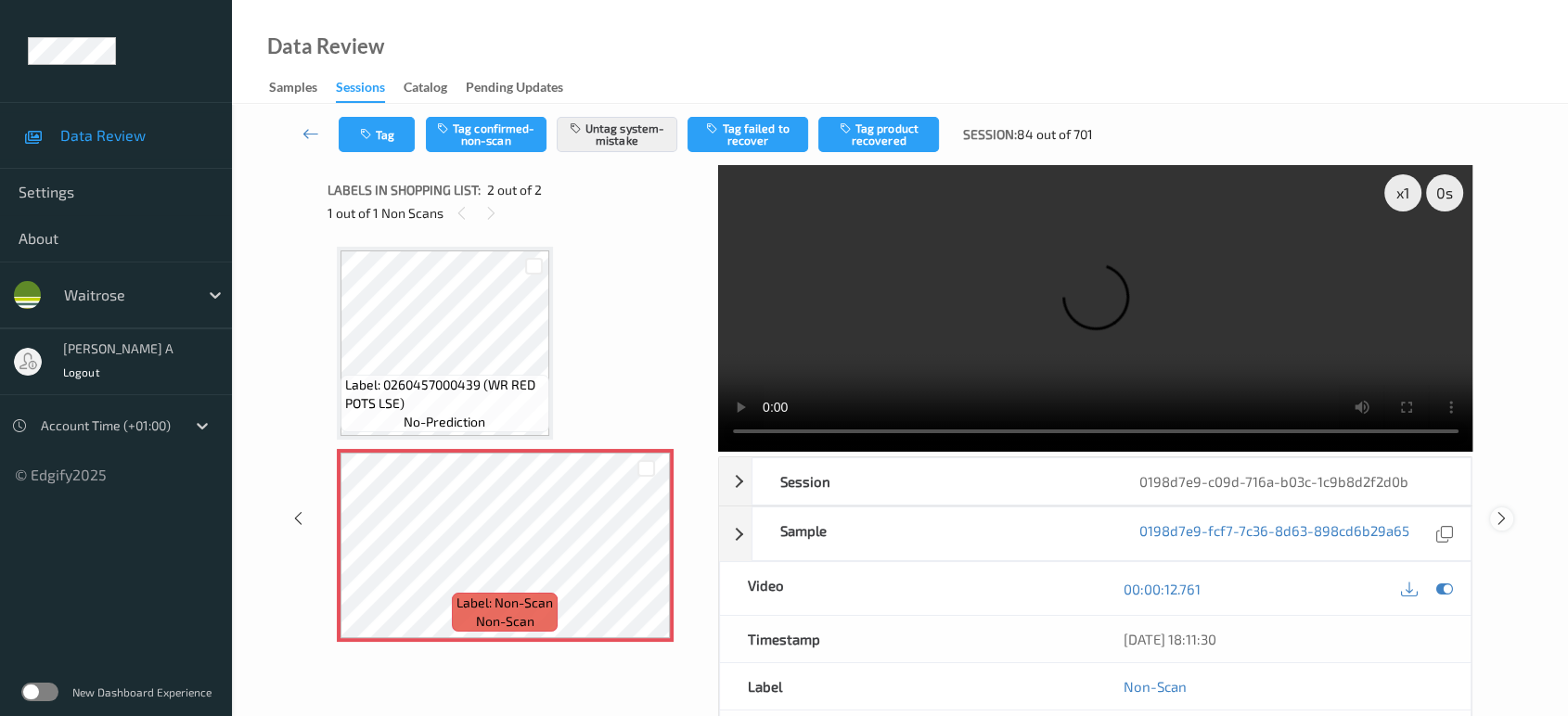
click at [1500, 510] on icon at bounding box center [1502, 518] width 16 height 17
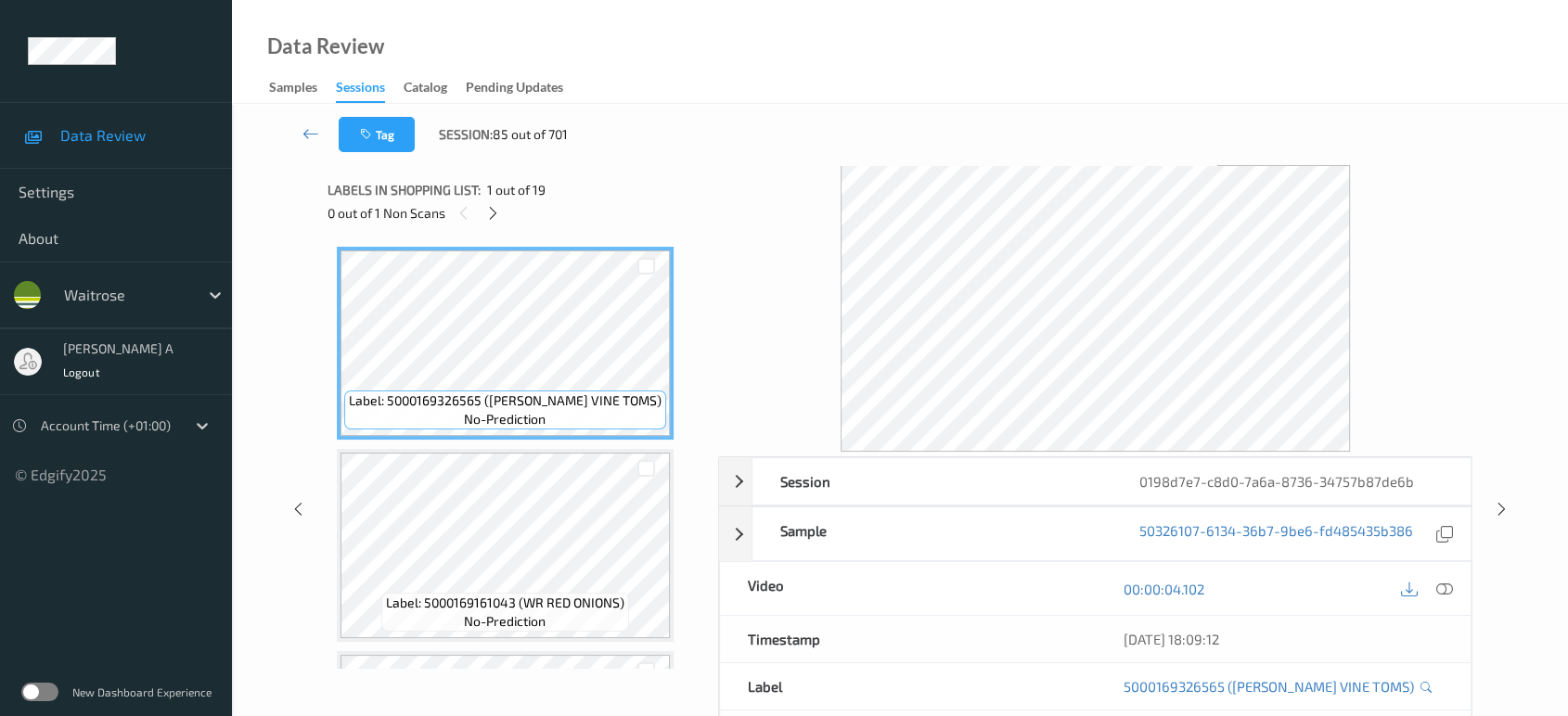
click at [501, 207] on div at bounding box center [493, 213] width 23 height 23
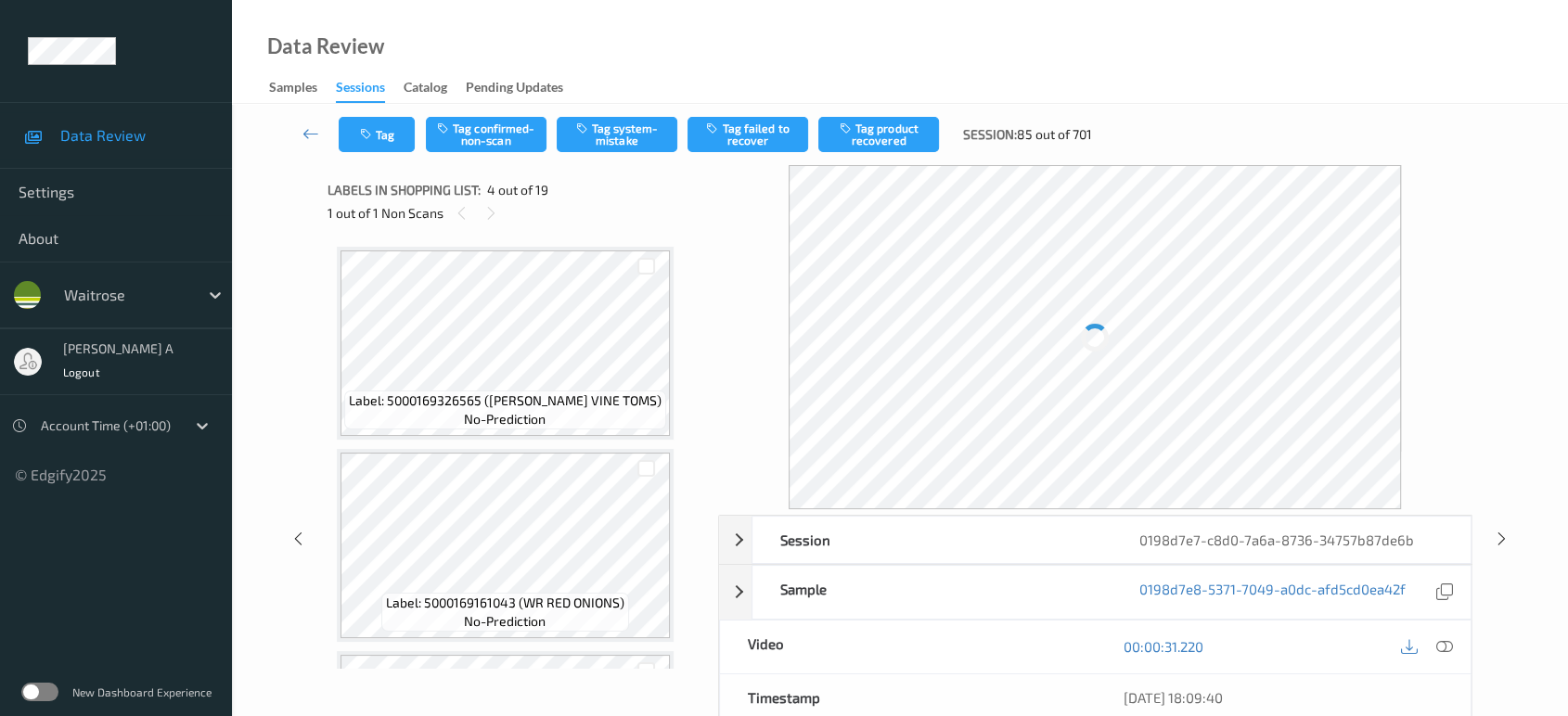
scroll to position [412, 0]
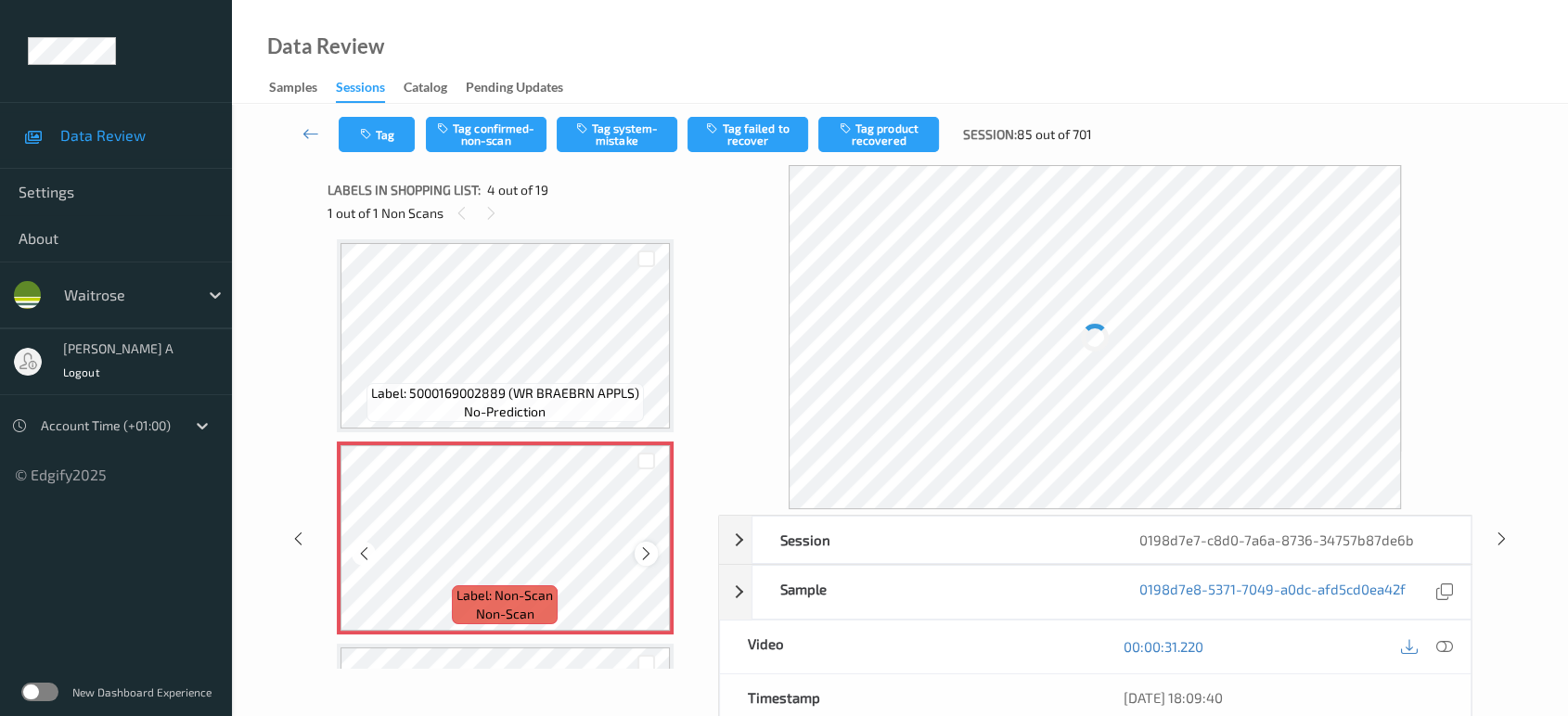
click at [646, 547] on icon at bounding box center [646, 554] width 16 height 17
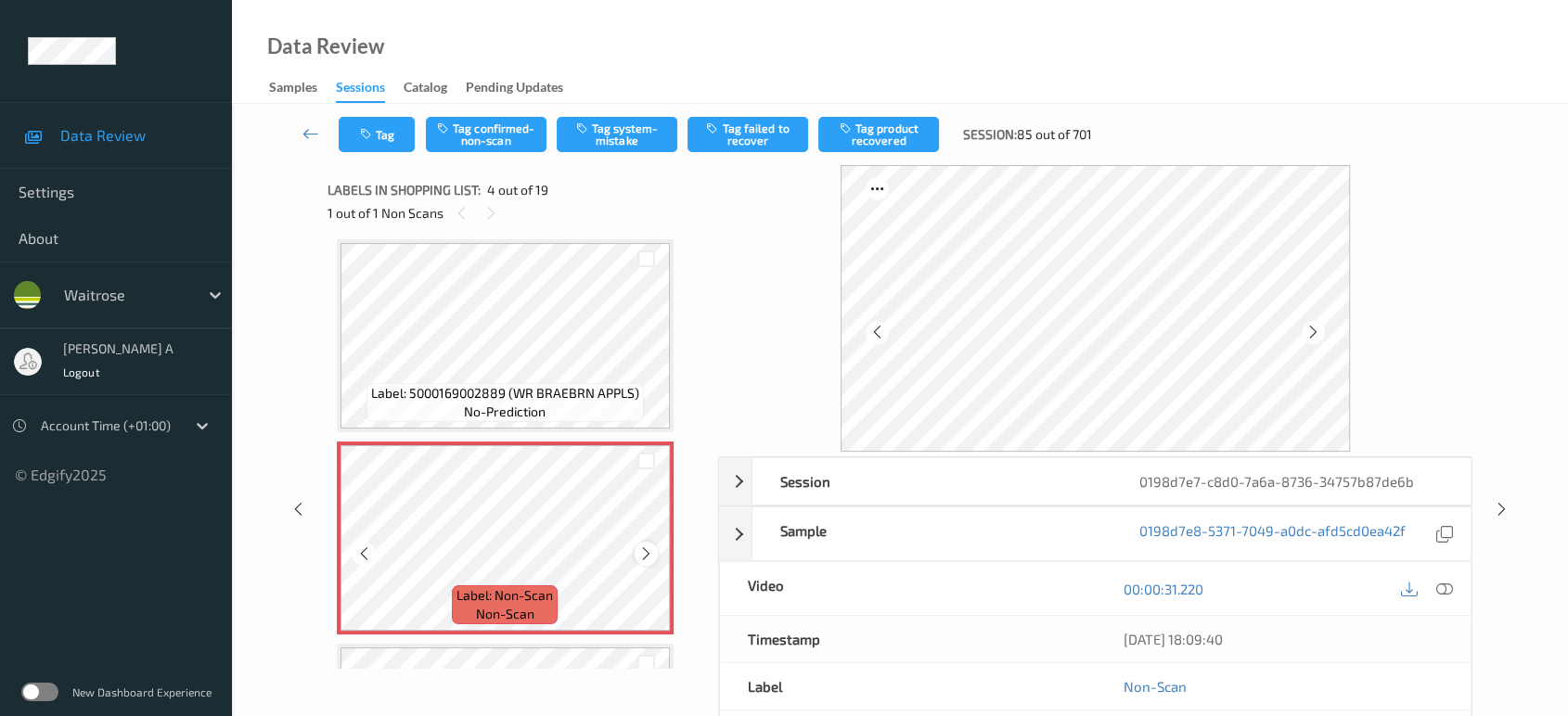
scroll to position [515, 0]
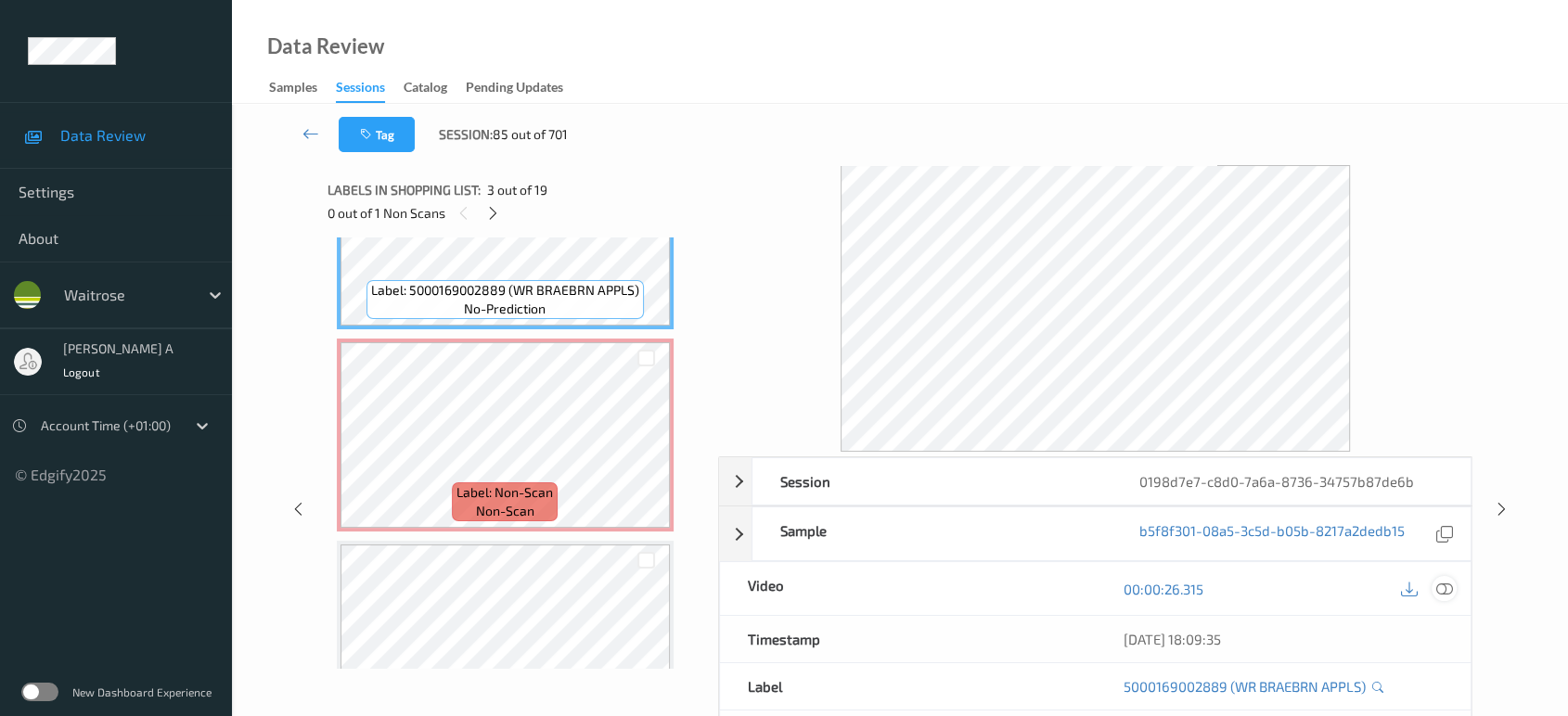
click at [1440, 591] on icon at bounding box center [1445, 589] width 17 height 17
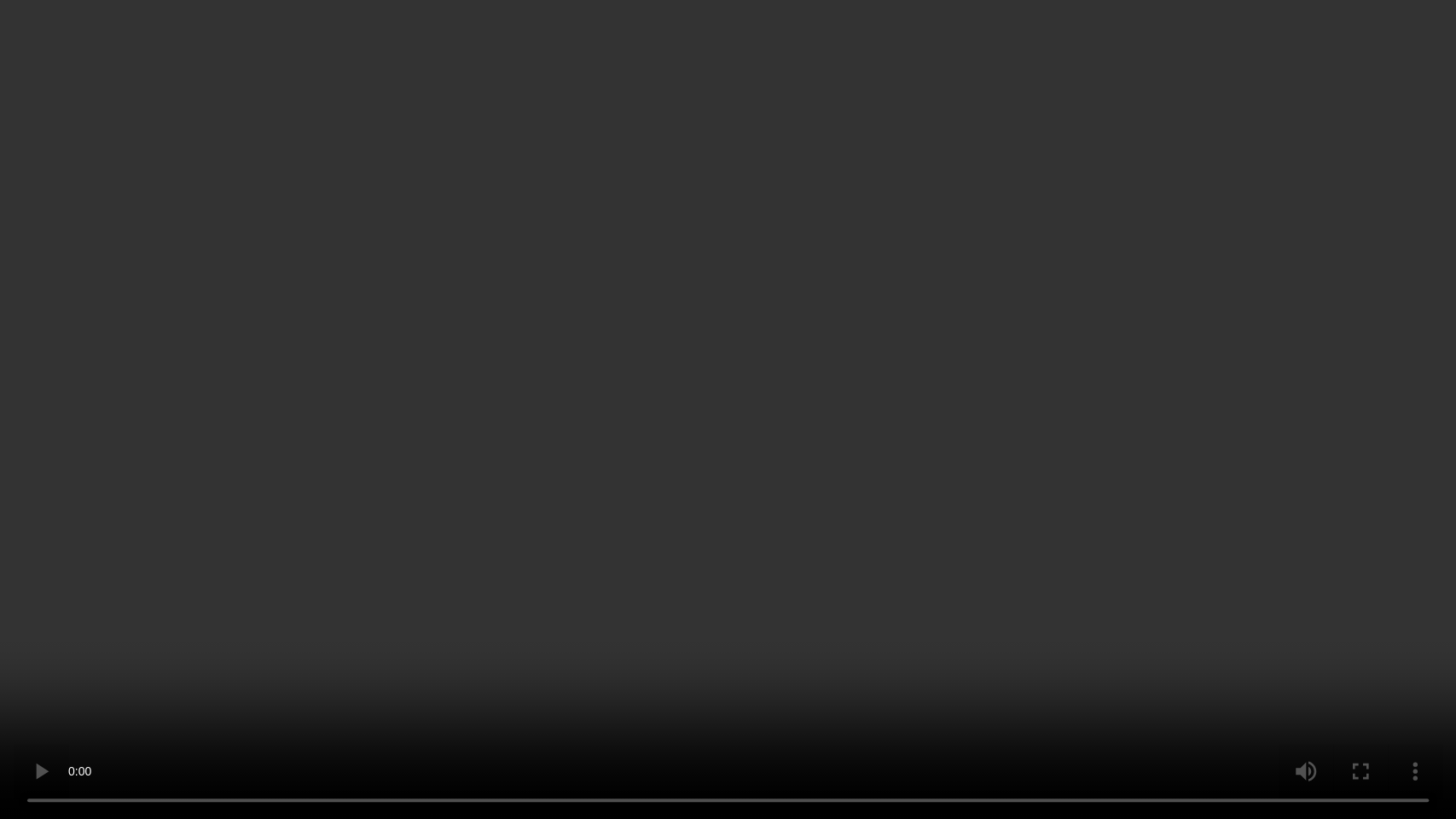
click at [611, 555] on video at bounding box center [728, 410] width 1456 height 819
click at [612, 554] on video at bounding box center [728, 410] width 1456 height 819
click at [631, 454] on video at bounding box center [728, 410] width 1456 height 819
click at [1201, 384] on video at bounding box center [728, 410] width 1456 height 819
click at [687, 332] on video at bounding box center [728, 410] width 1456 height 819
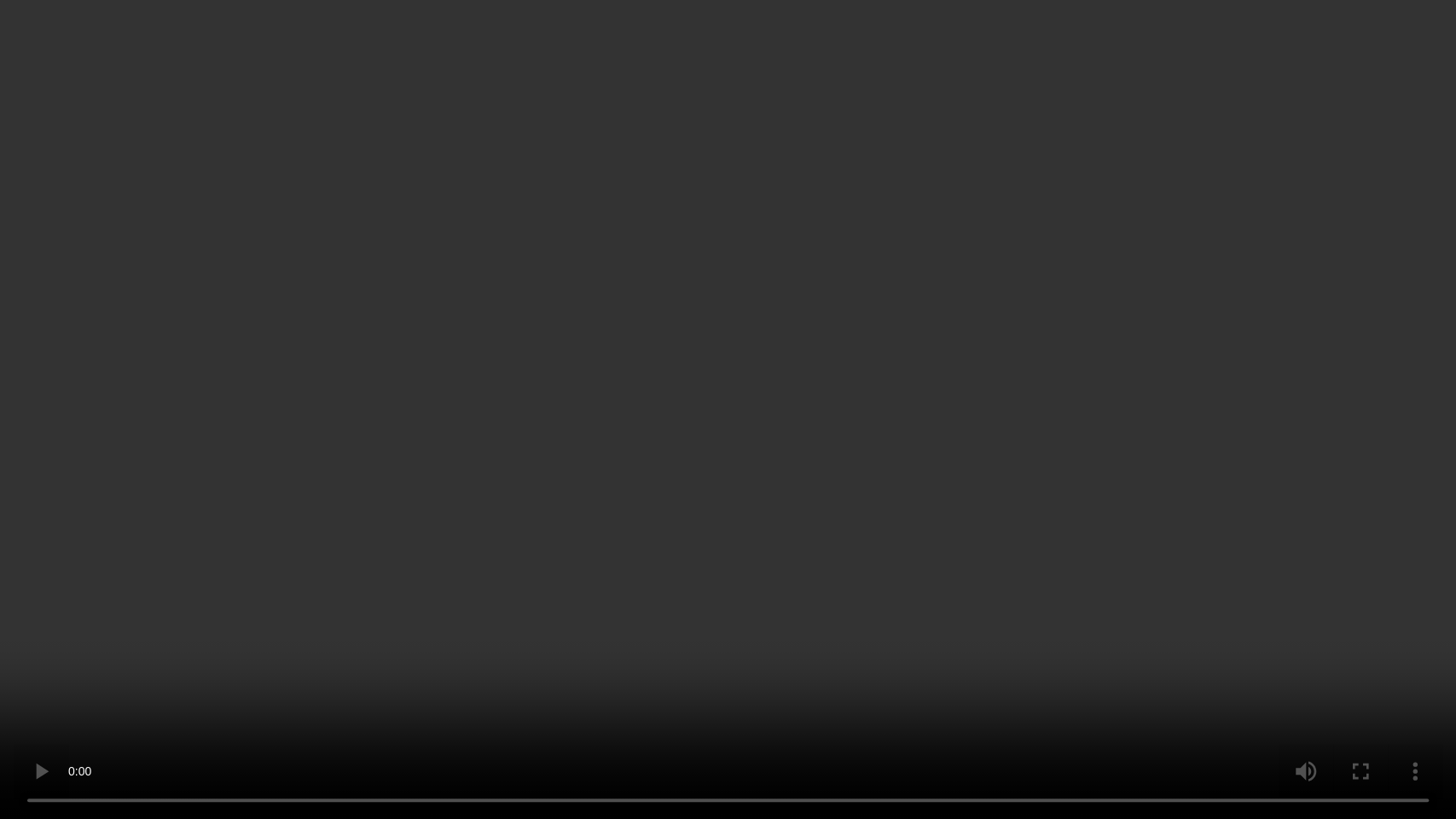
click at [687, 332] on video at bounding box center [728, 410] width 1456 height 819
click at [673, 338] on video at bounding box center [728, 410] width 1456 height 819
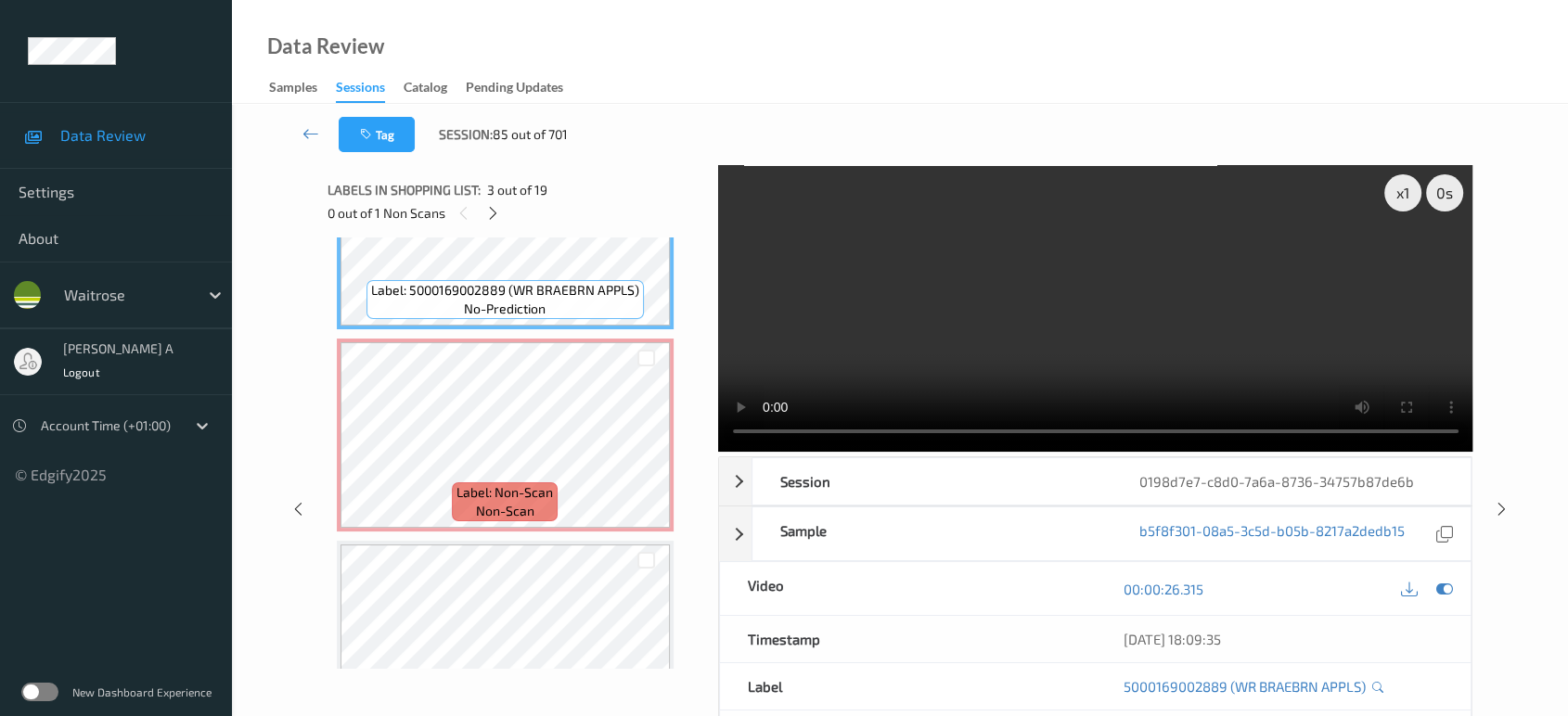
click at [992, 304] on video at bounding box center [1095, 309] width 755 height 287
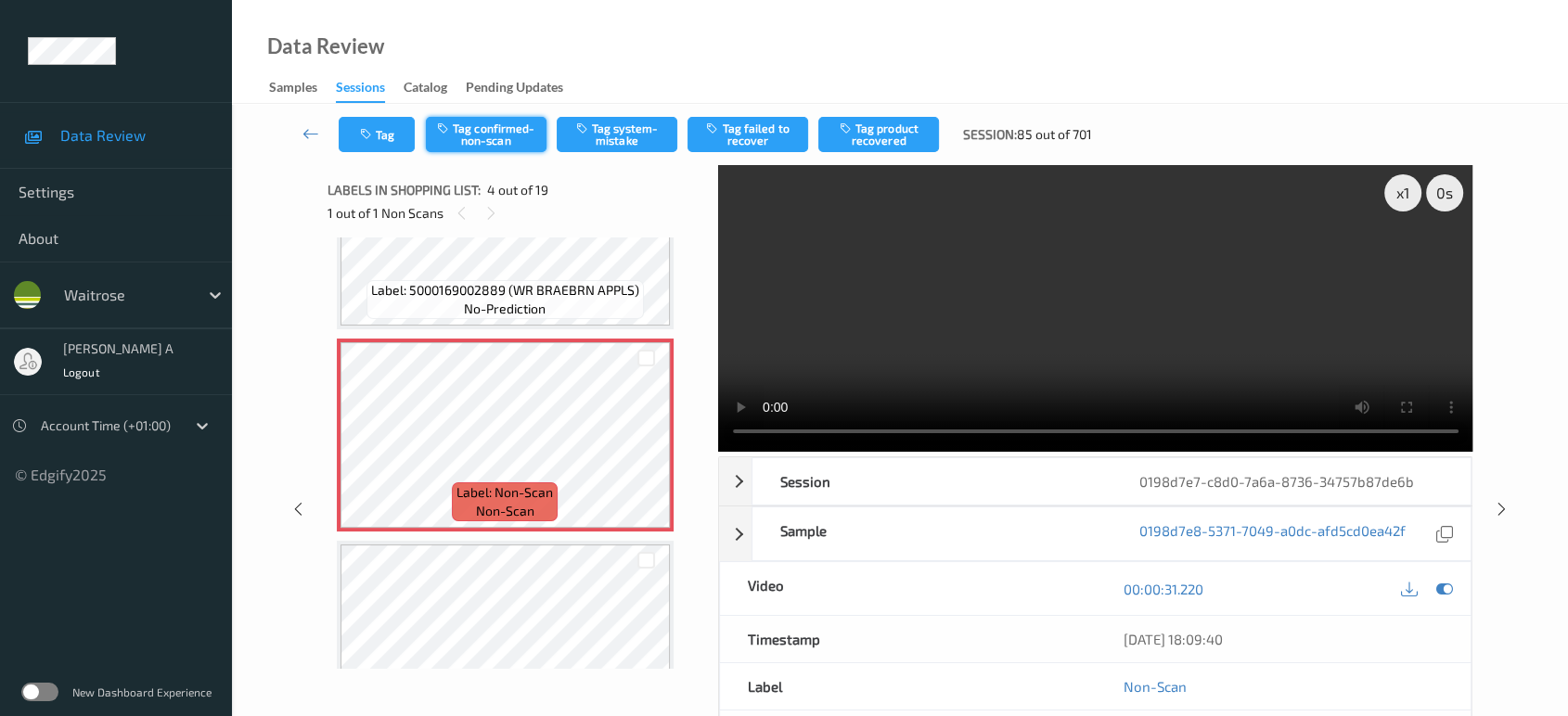
click at [473, 142] on button "Tag confirmed-non-scan" at bounding box center [485, 134] width 121 height 35
click at [727, 124] on button "Tag failed to recover" at bounding box center [747, 134] width 121 height 35
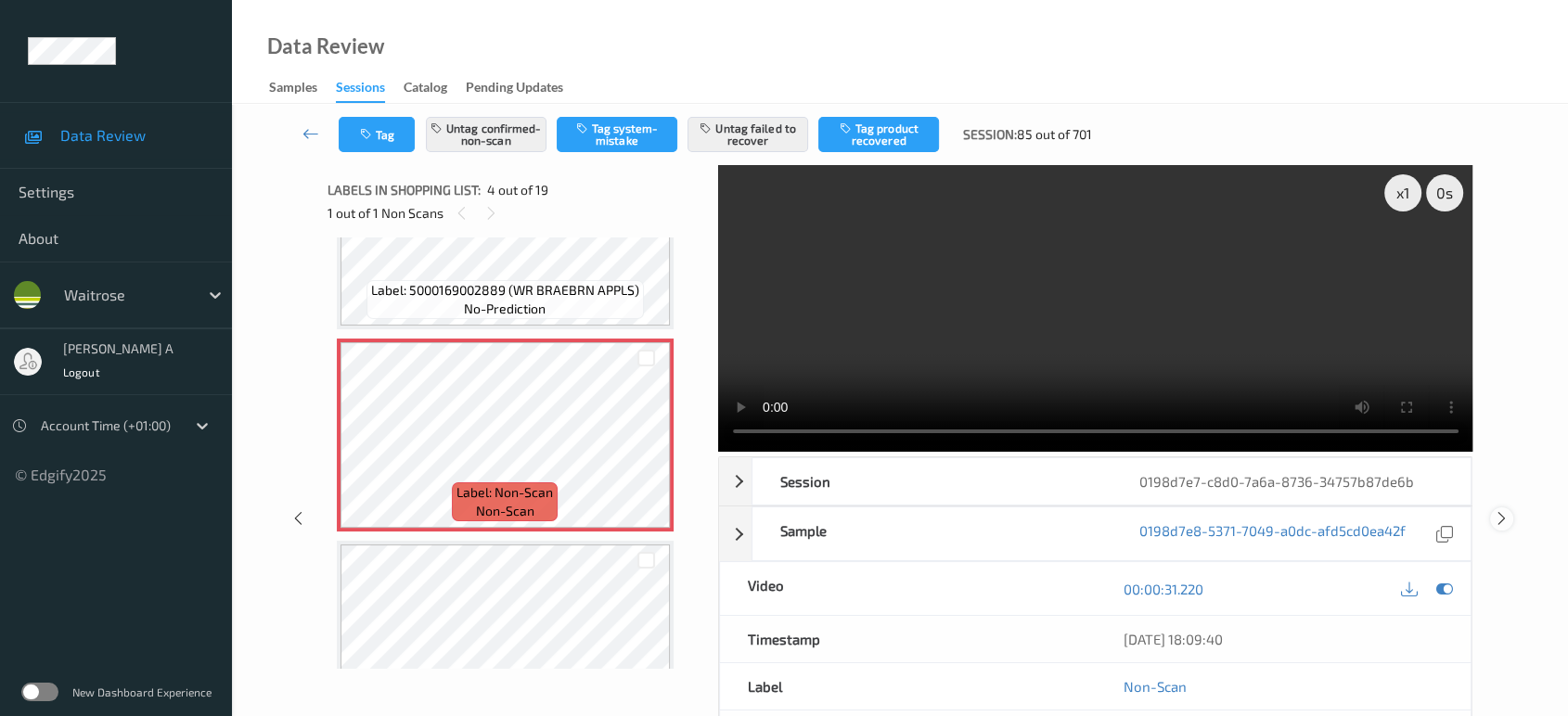
click at [1505, 518] on icon at bounding box center [1502, 518] width 16 height 17
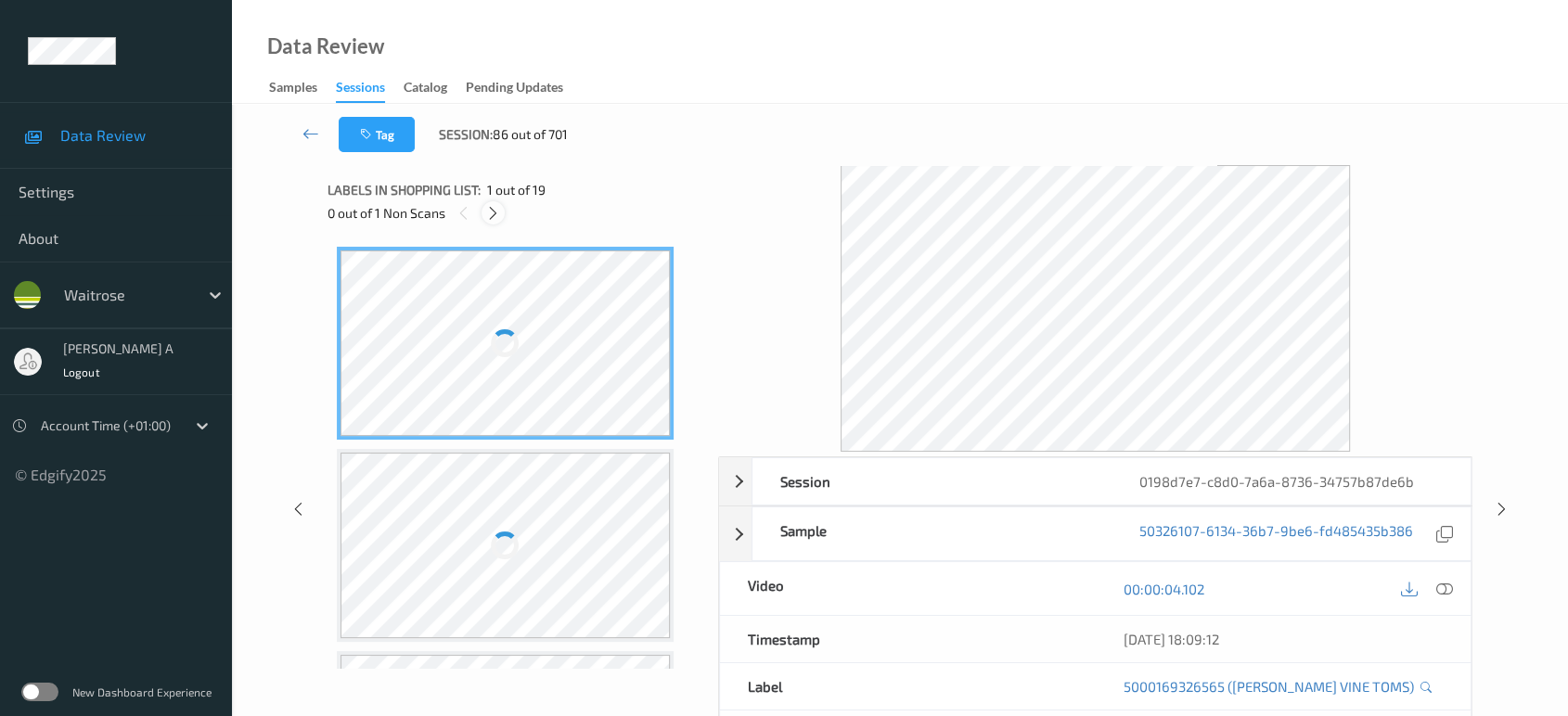
click at [491, 214] on icon at bounding box center [493, 214] width 16 height 17
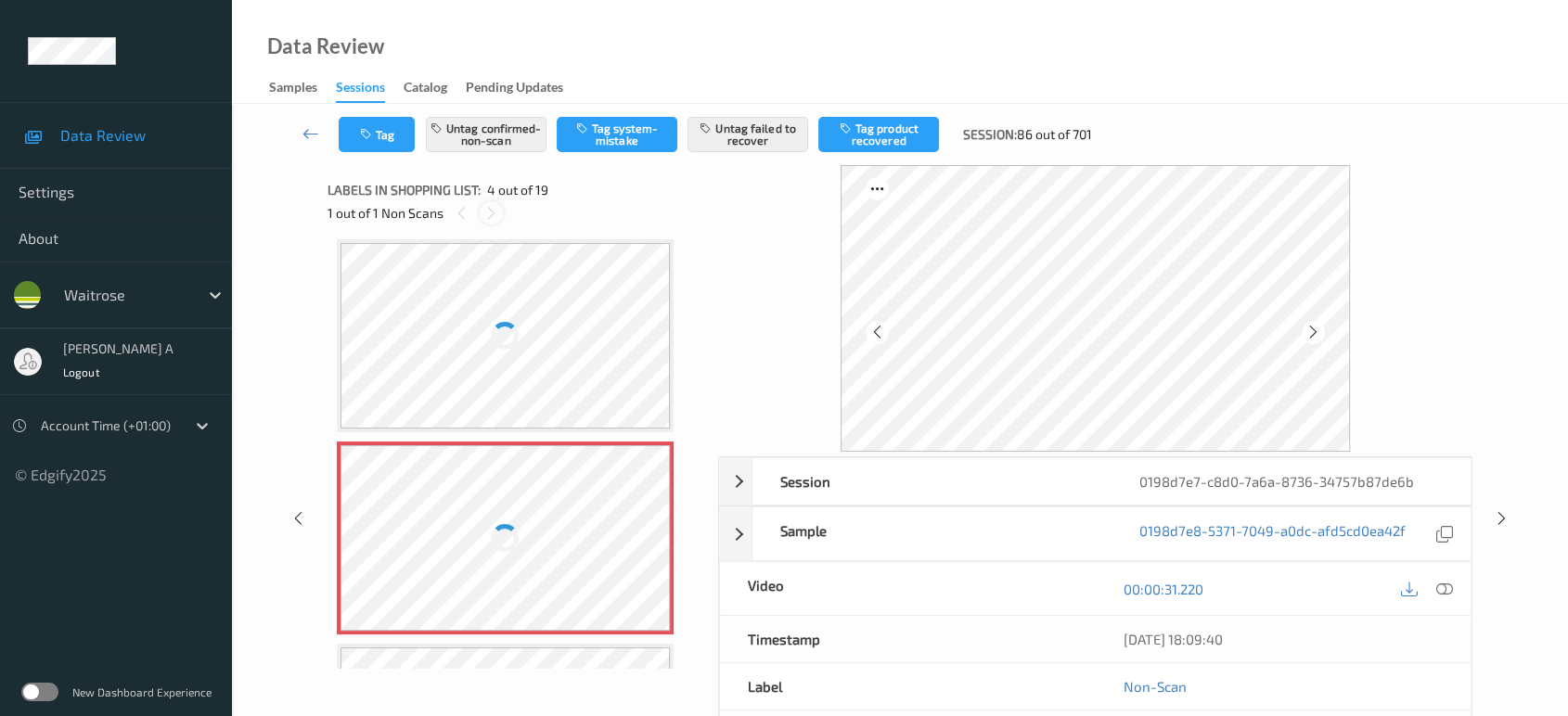
click at [491, 214] on icon at bounding box center [491, 214] width 16 height 17
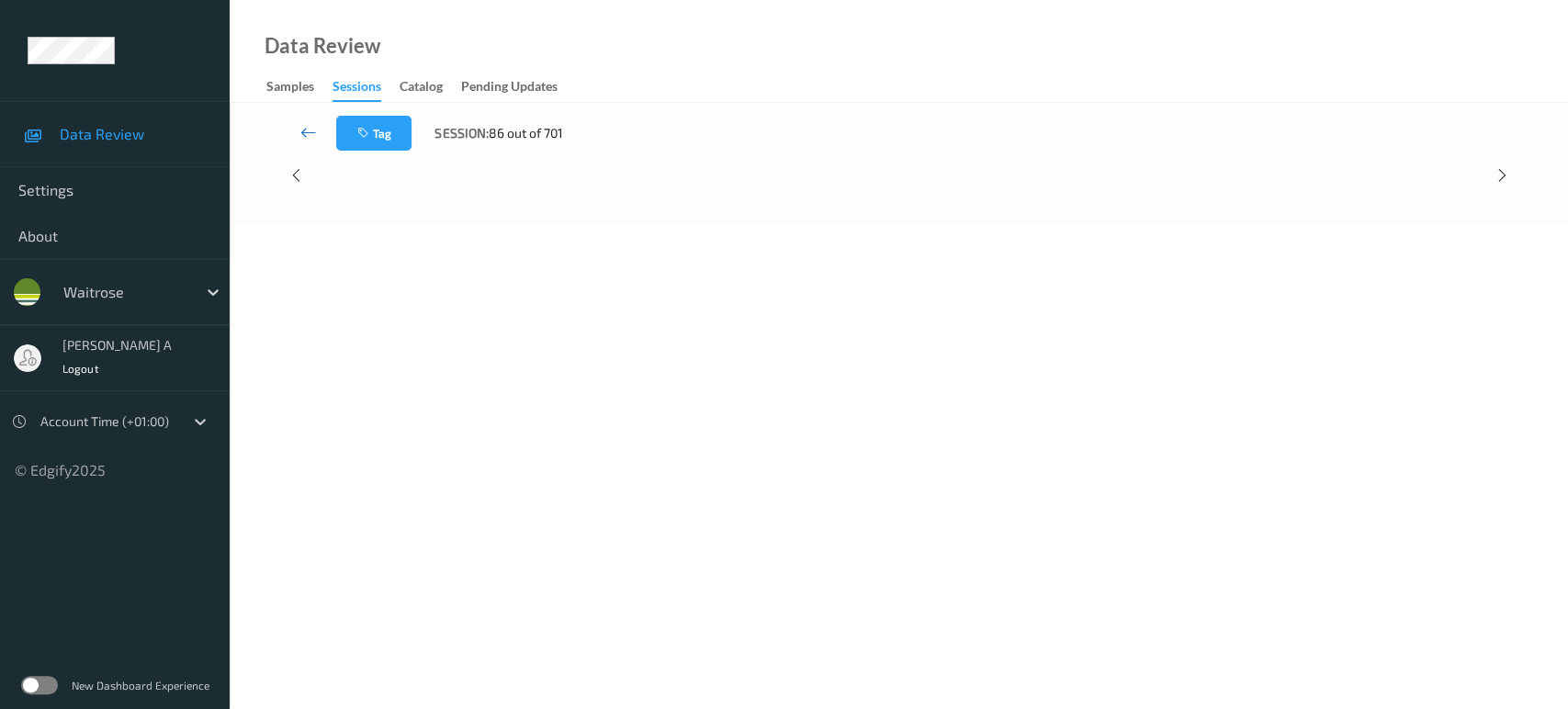
click at [305, 127] on icon at bounding box center [309, 133] width 17 height 19
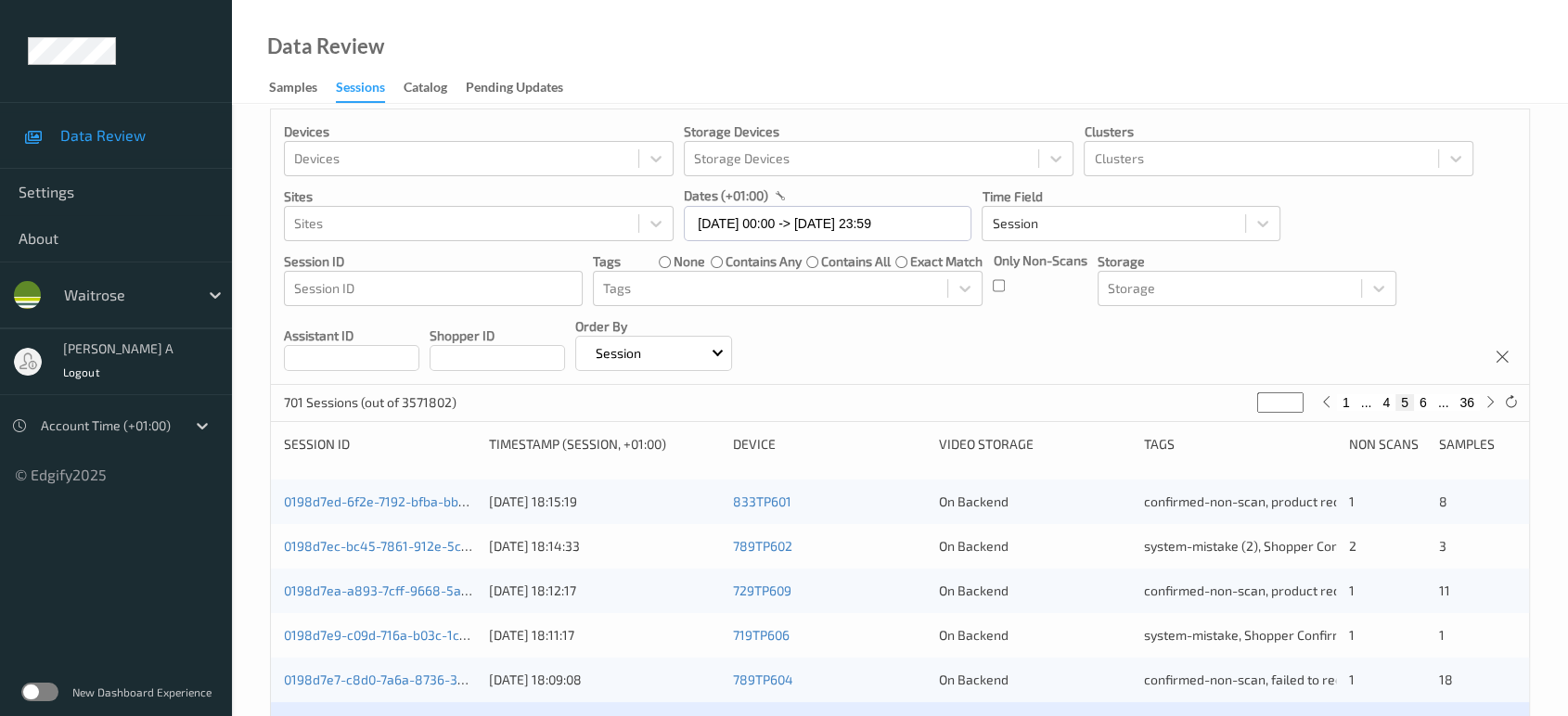
scroll to position [309, 0]
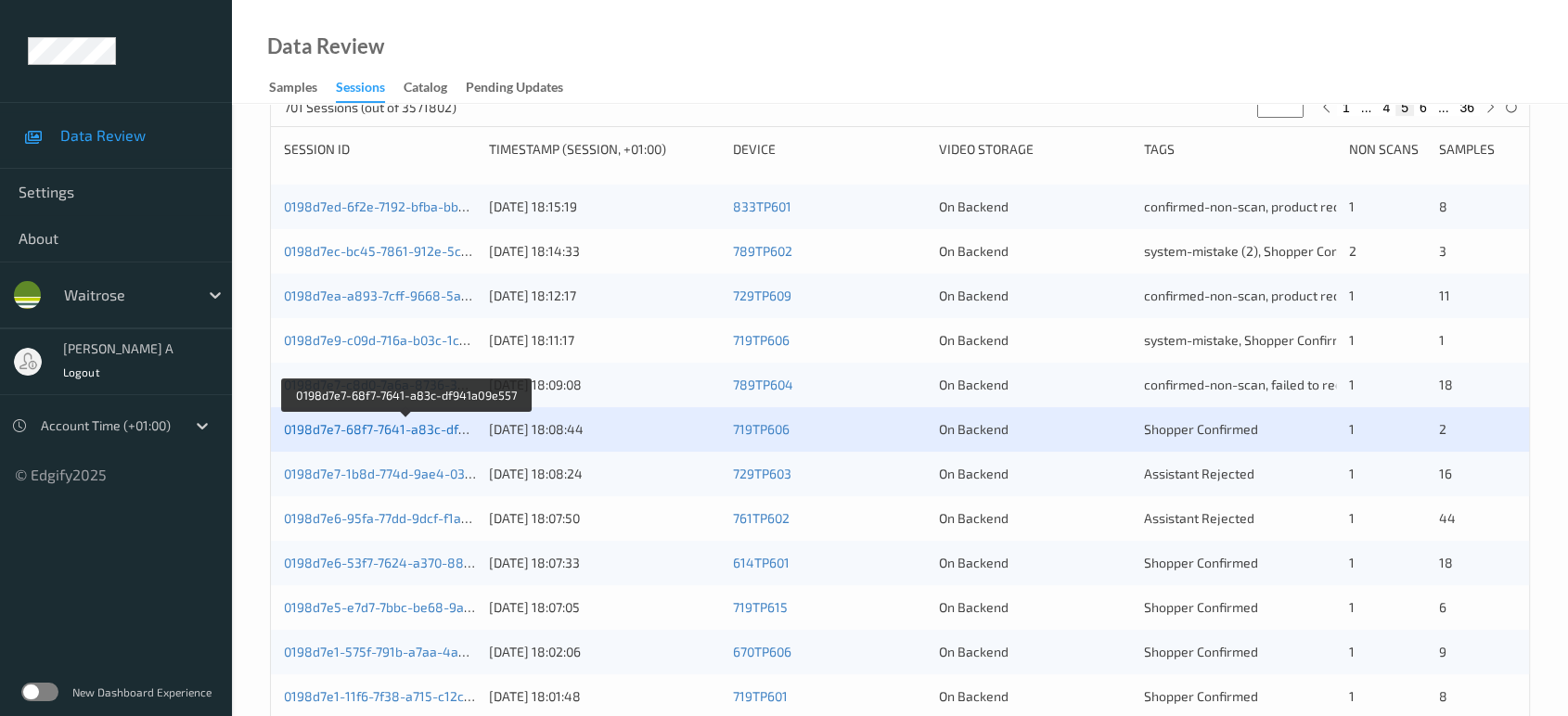
click at [415, 427] on link "0198d7e7-68f7-7641-a83c-df941a09e557" at bounding box center [407, 428] width 247 height 16
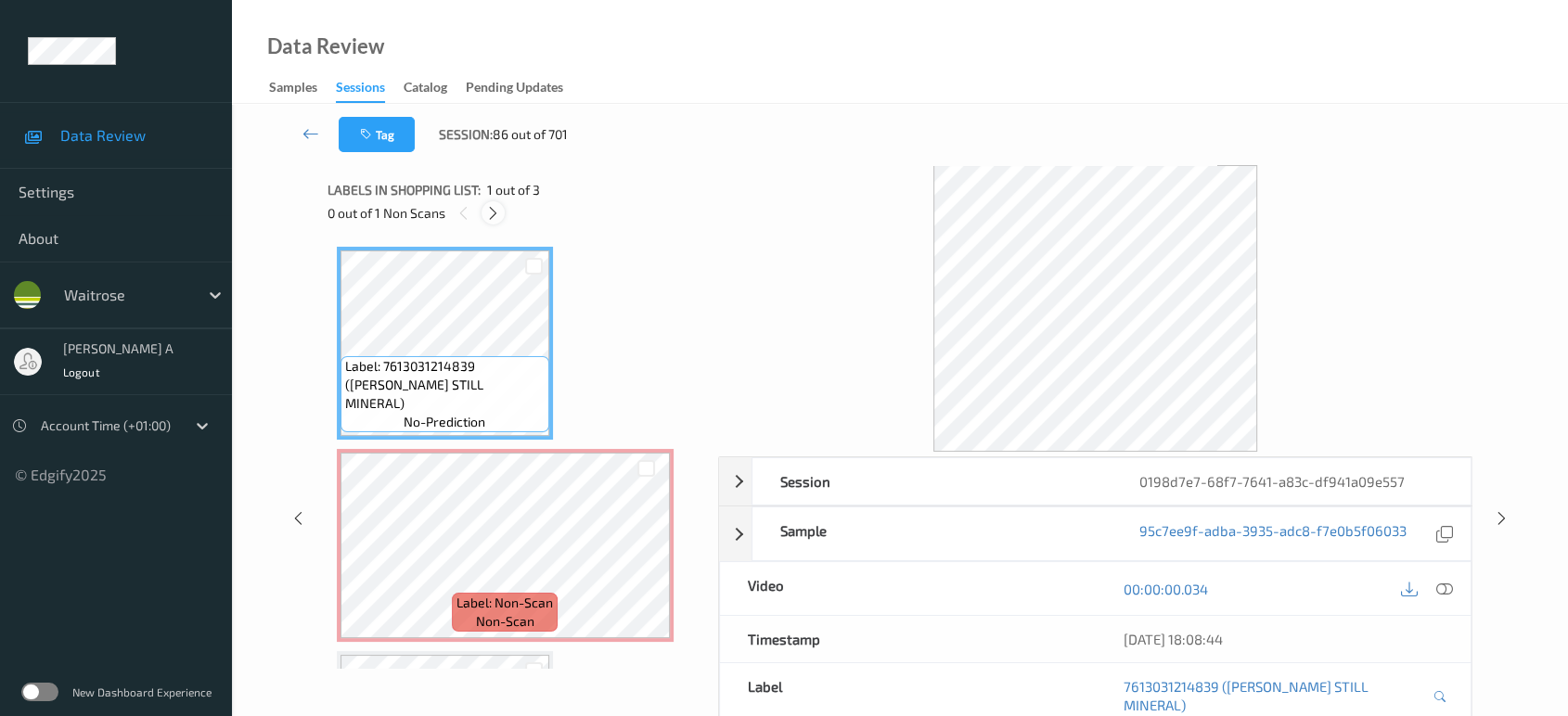
click at [497, 212] on icon at bounding box center [493, 214] width 16 height 17
click at [1447, 584] on icon at bounding box center [1445, 589] width 17 height 17
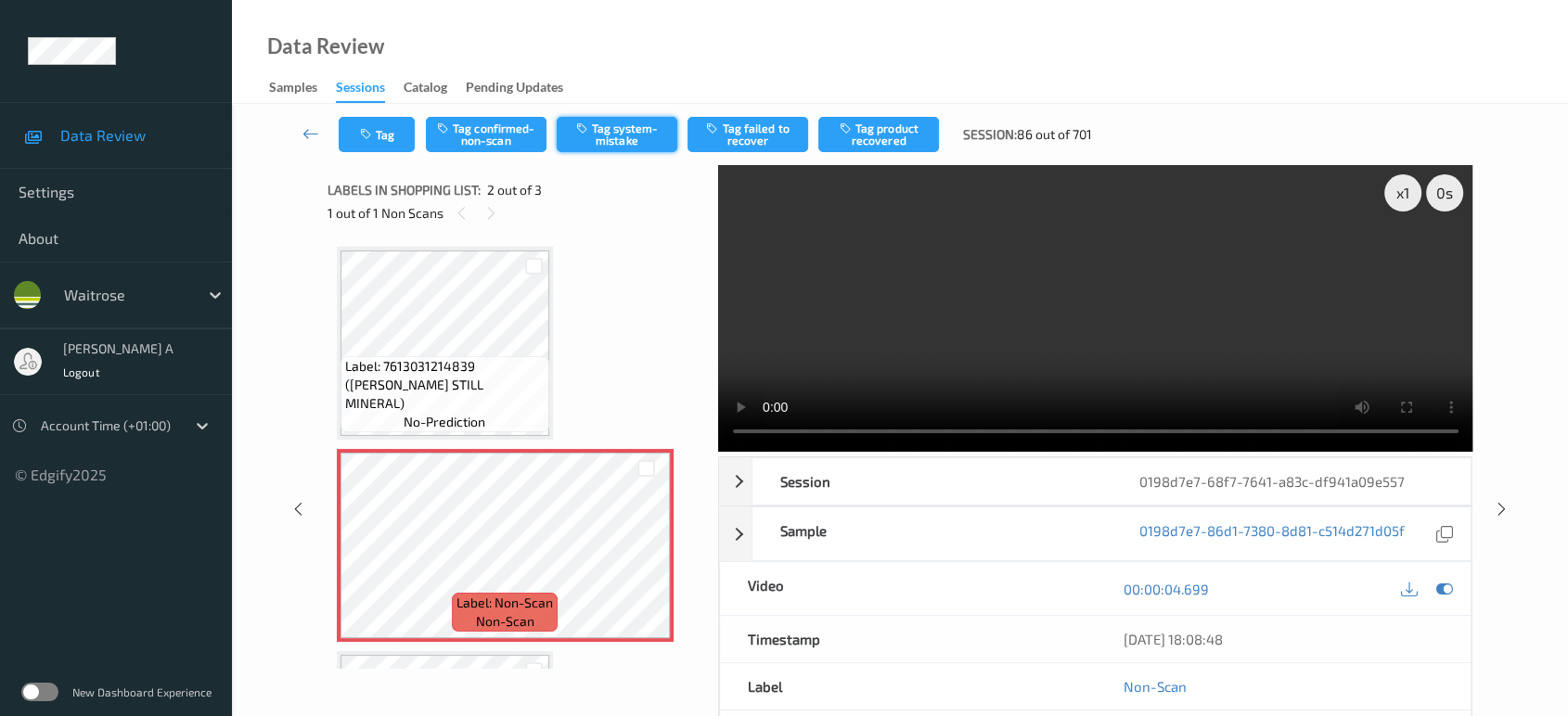
drag, startPoint x: 601, startPoint y: 136, endPoint x: 583, endPoint y: 140, distance: 18.4
click at [601, 136] on button "Tag system-mistake" at bounding box center [616, 134] width 121 height 35
click at [391, 146] on button "Tag" at bounding box center [377, 134] width 76 height 35
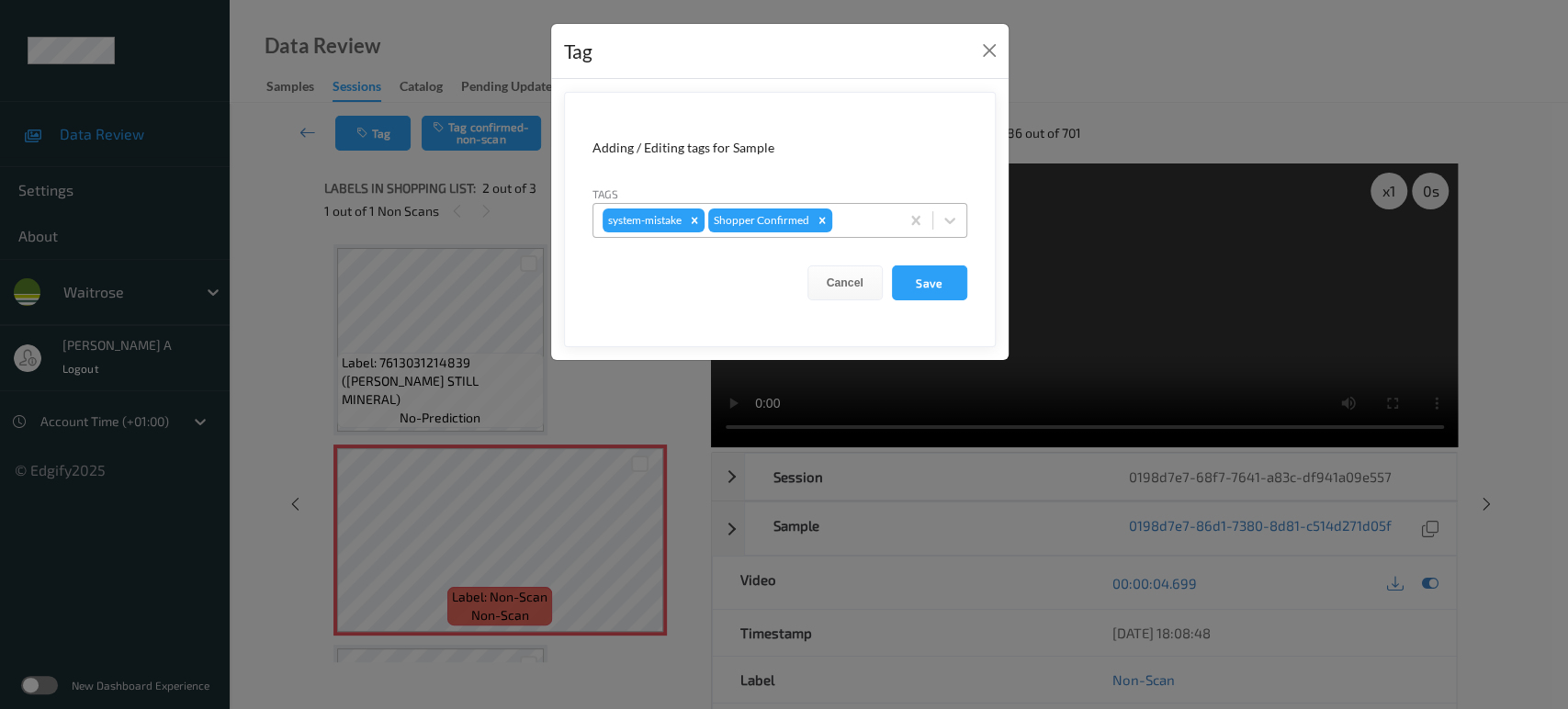
click at [855, 228] on div at bounding box center [863, 220] width 55 height 22
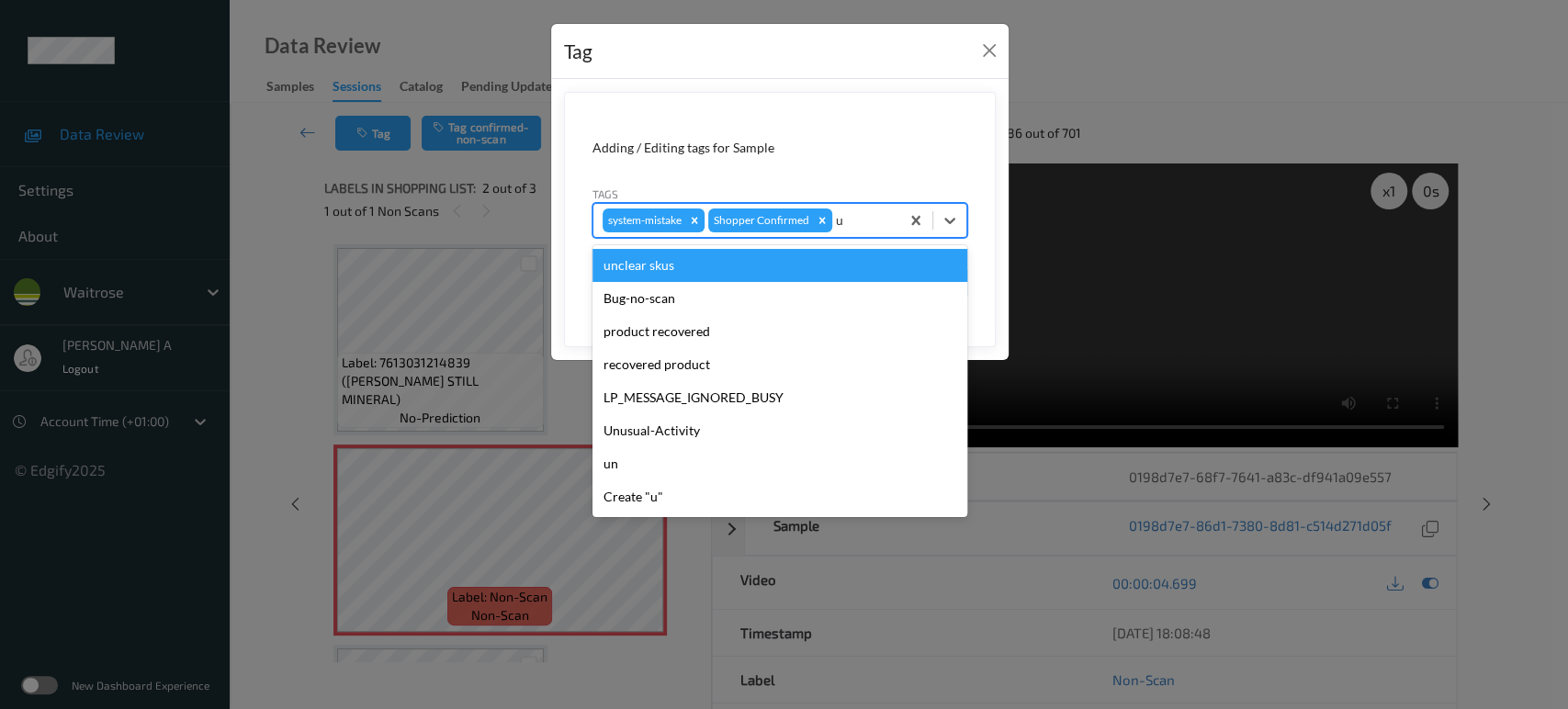
type input "un"
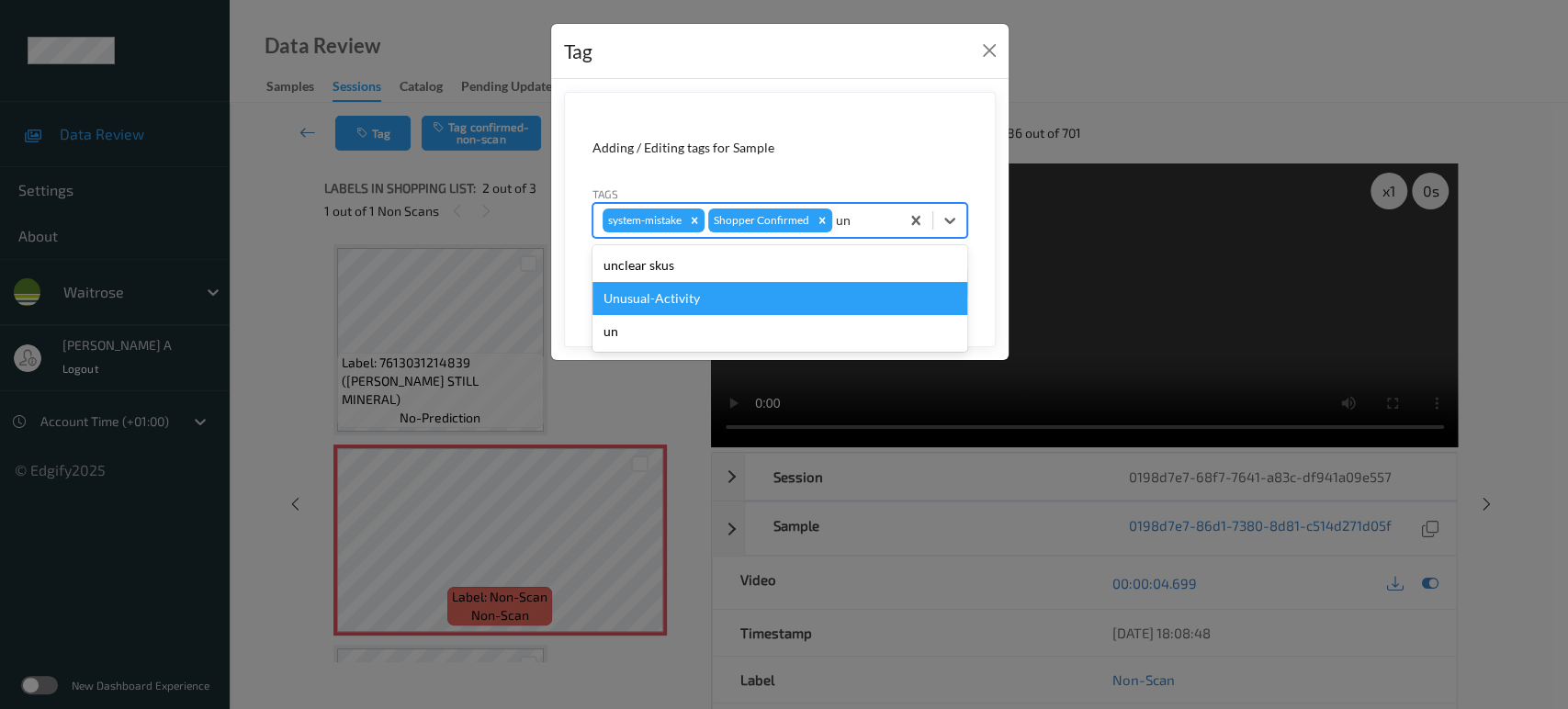
click at [781, 306] on div "Unusual-Activity" at bounding box center [780, 298] width 375 height 33
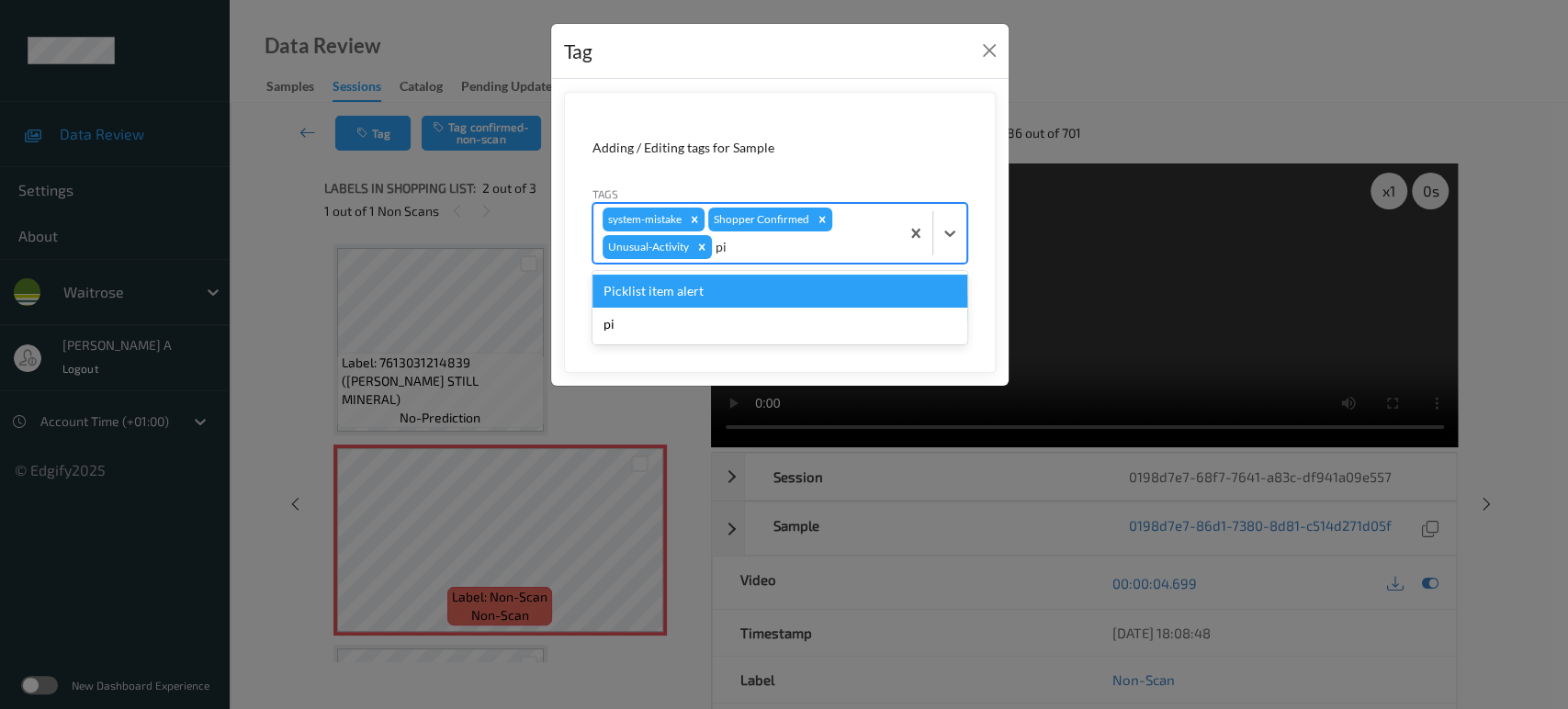
type input "pic"
click at [781, 306] on div "Picklist item alert" at bounding box center [780, 291] width 375 height 33
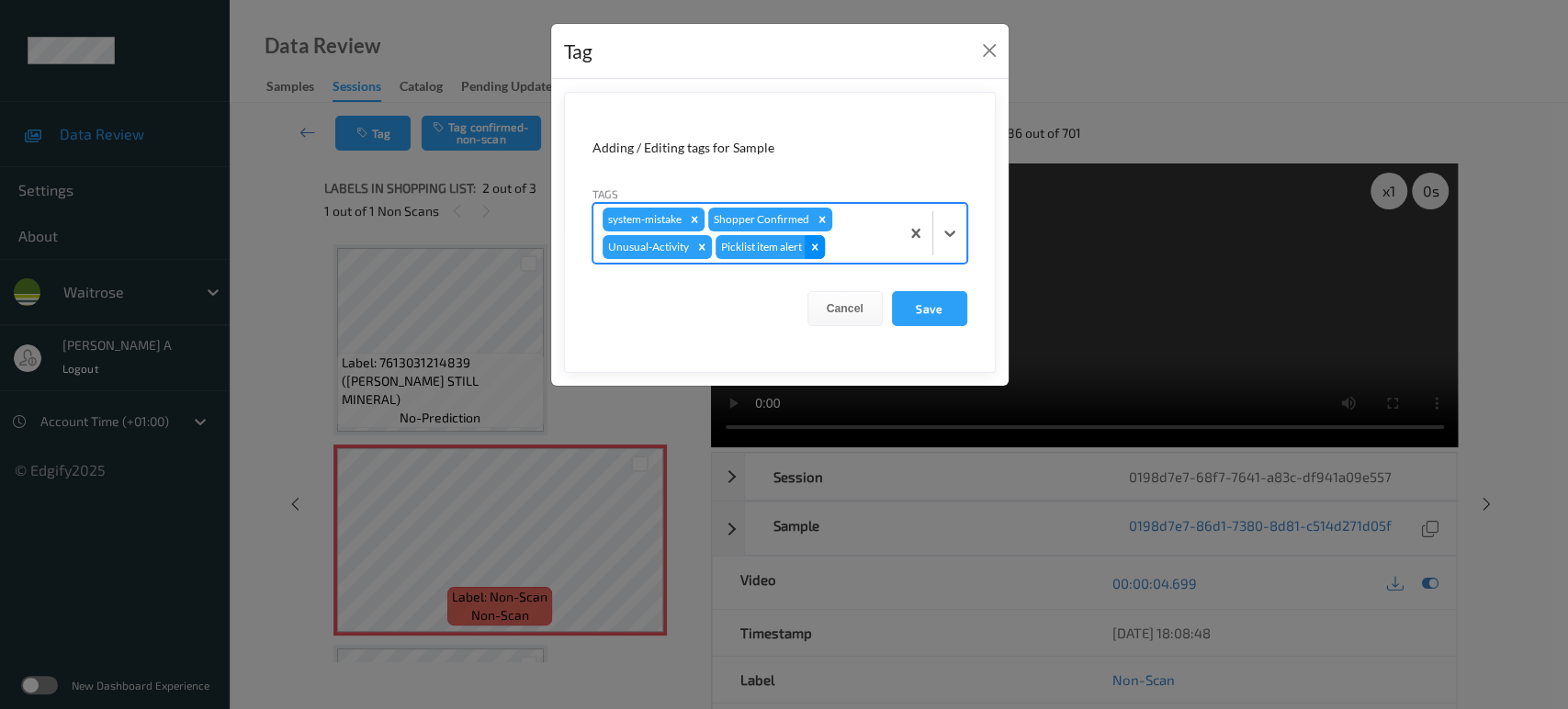
click at [818, 243] on icon "Remove Picklist item alert" at bounding box center [816, 247] width 13 height 13
click at [933, 304] on button "Save" at bounding box center [929, 308] width 75 height 35
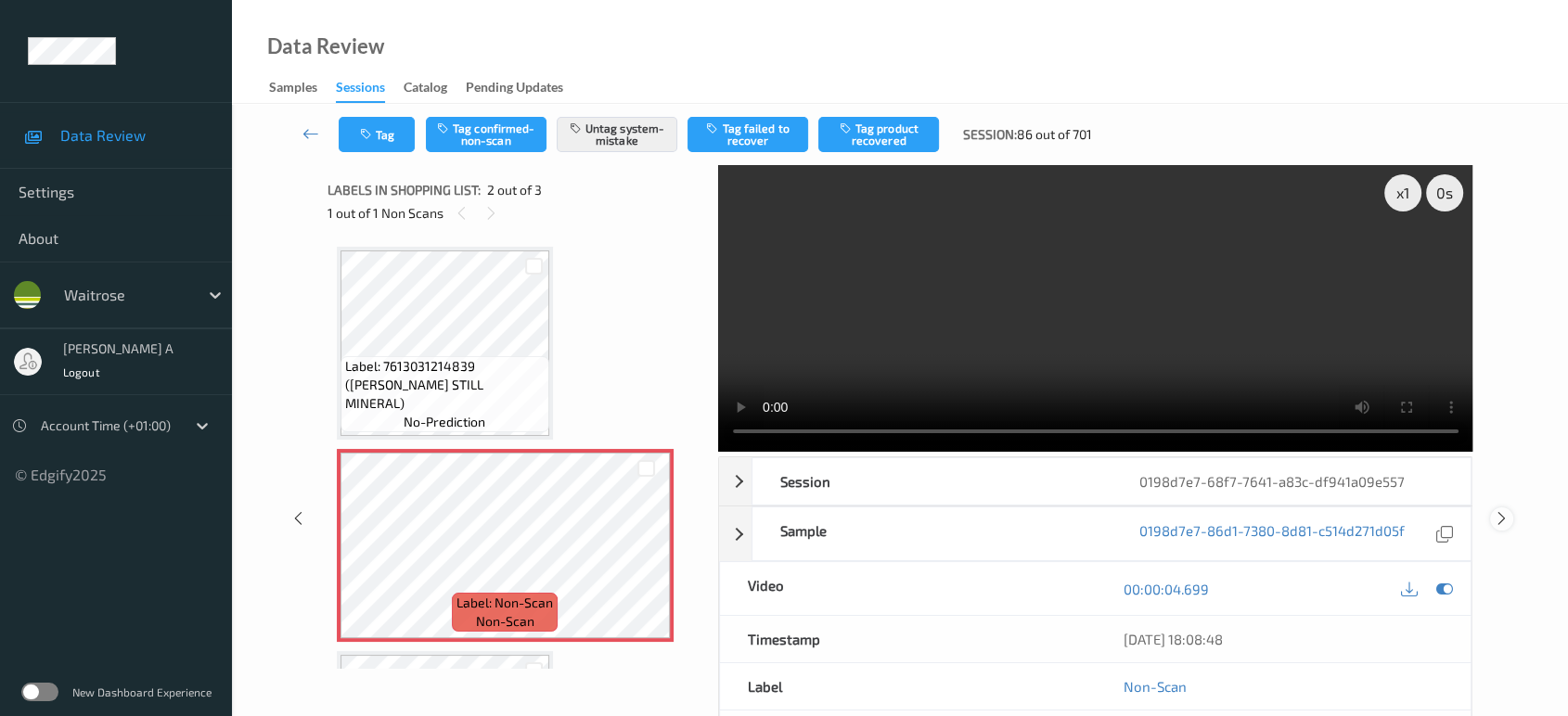
click at [1502, 514] on icon at bounding box center [1502, 518] width 16 height 17
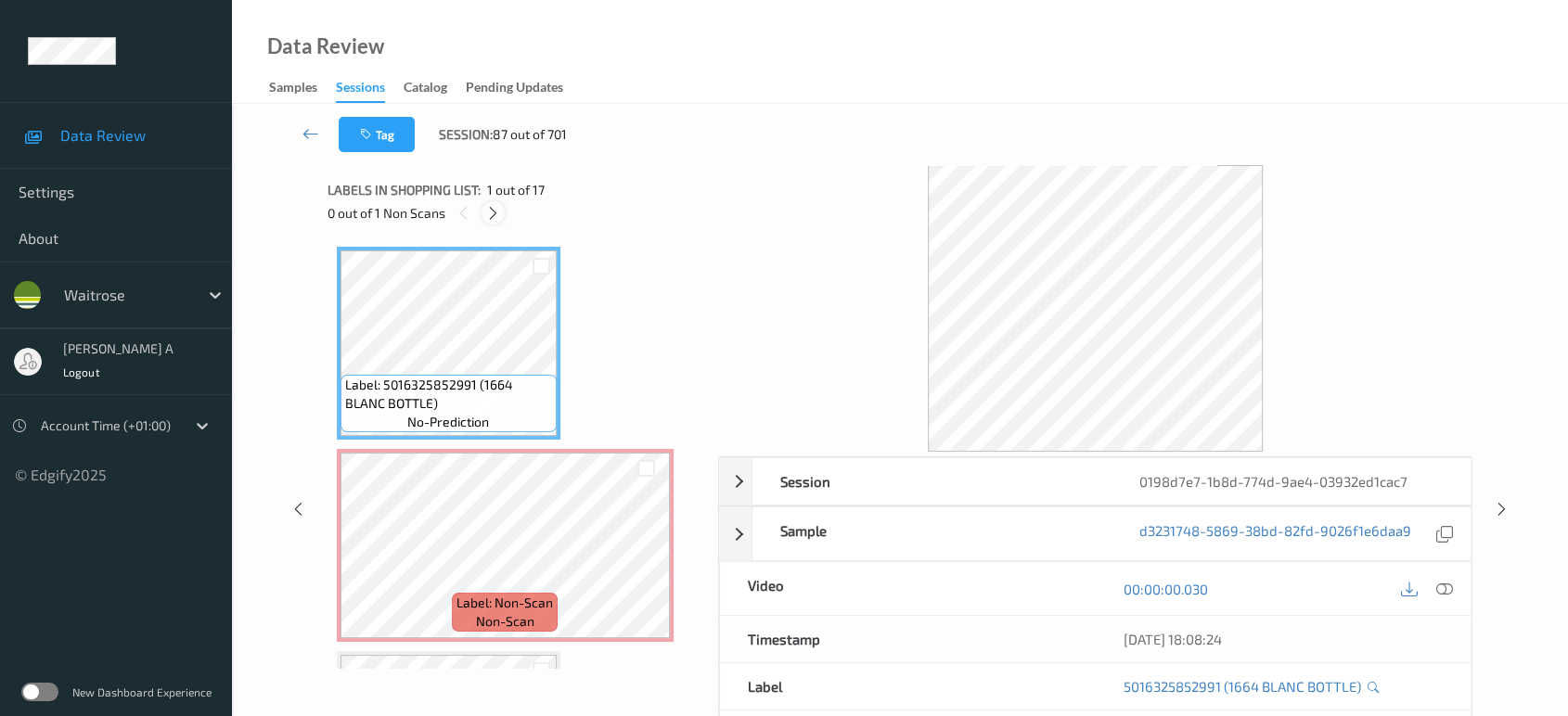
click at [487, 211] on icon at bounding box center [493, 214] width 16 height 17
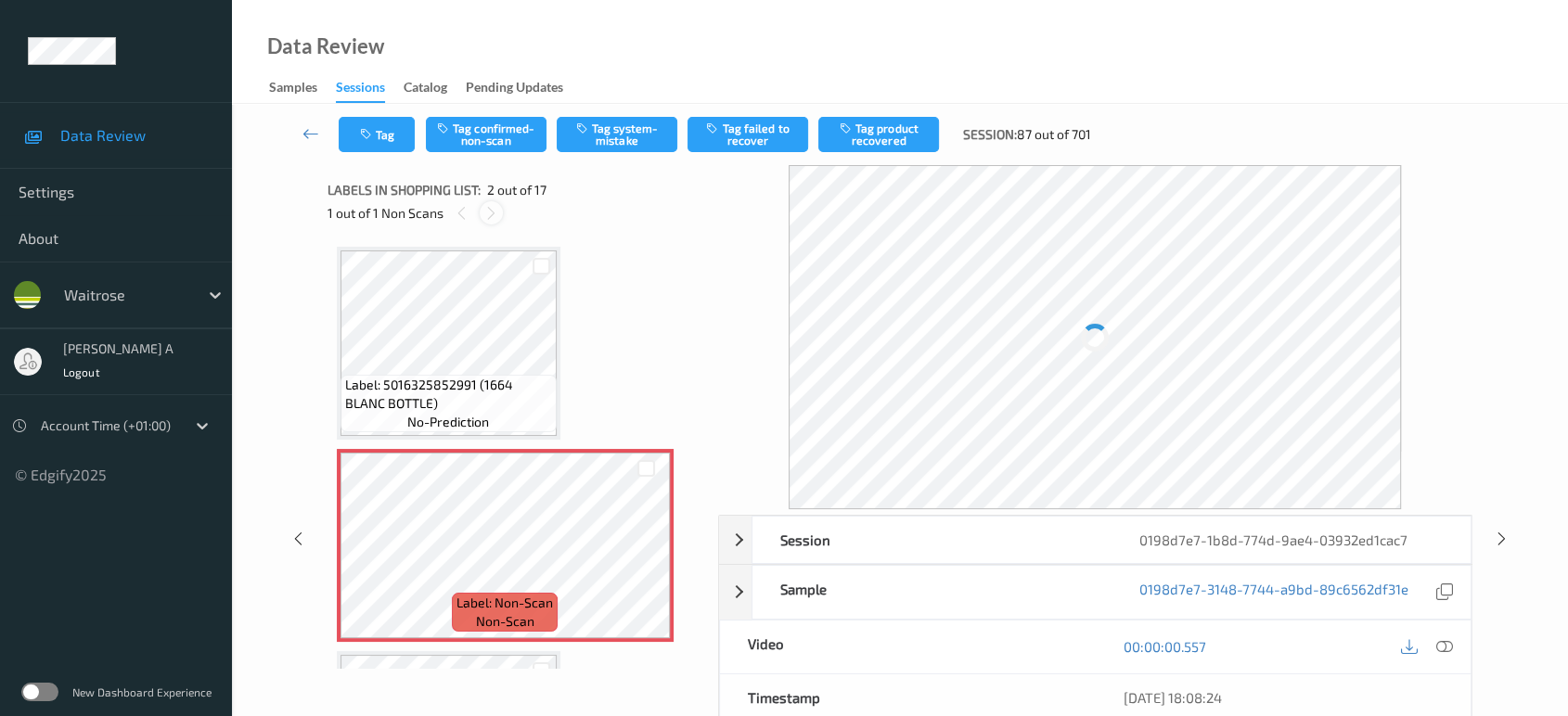
scroll to position [9, 0]
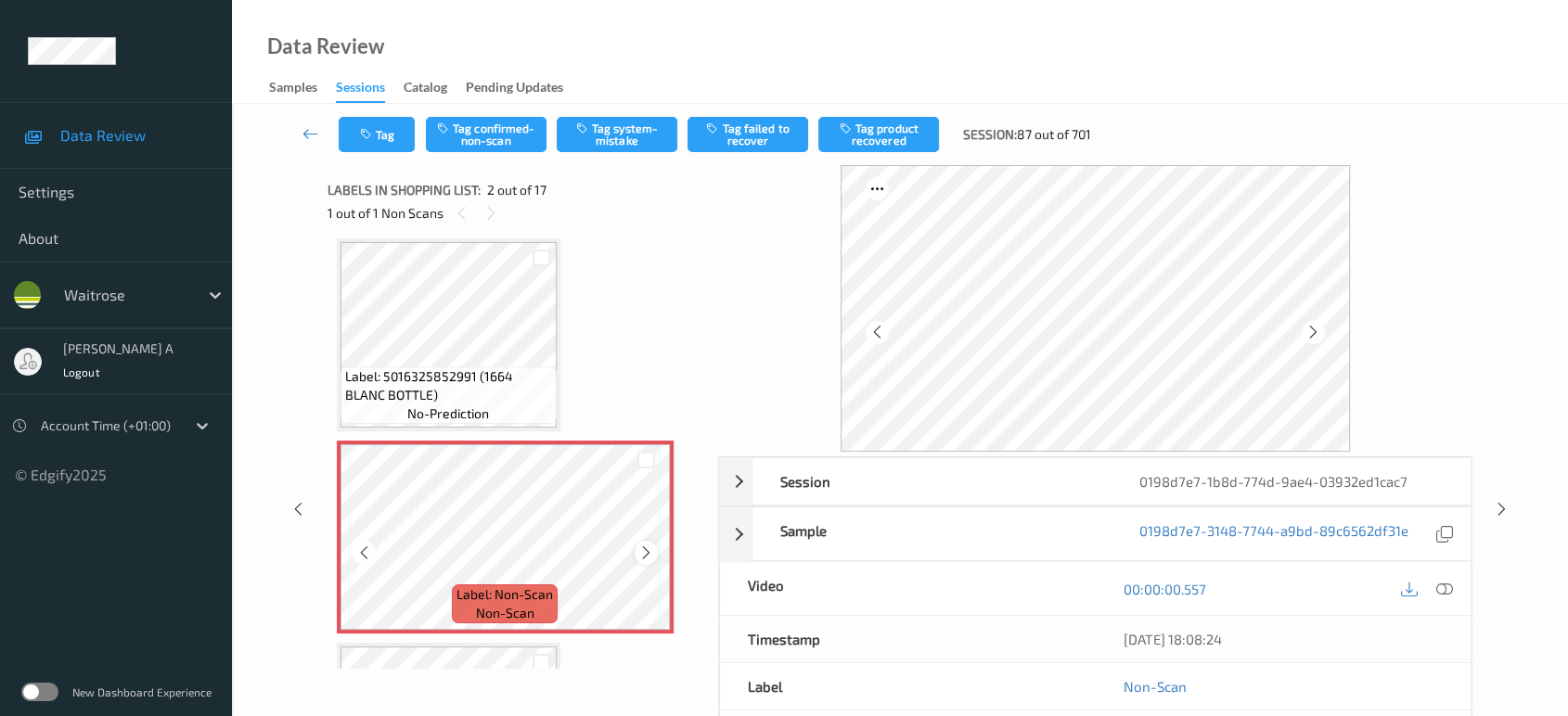
click at [645, 552] on icon at bounding box center [646, 553] width 16 height 17
click at [648, 552] on icon at bounding box center [646, 553] width 16 height 17
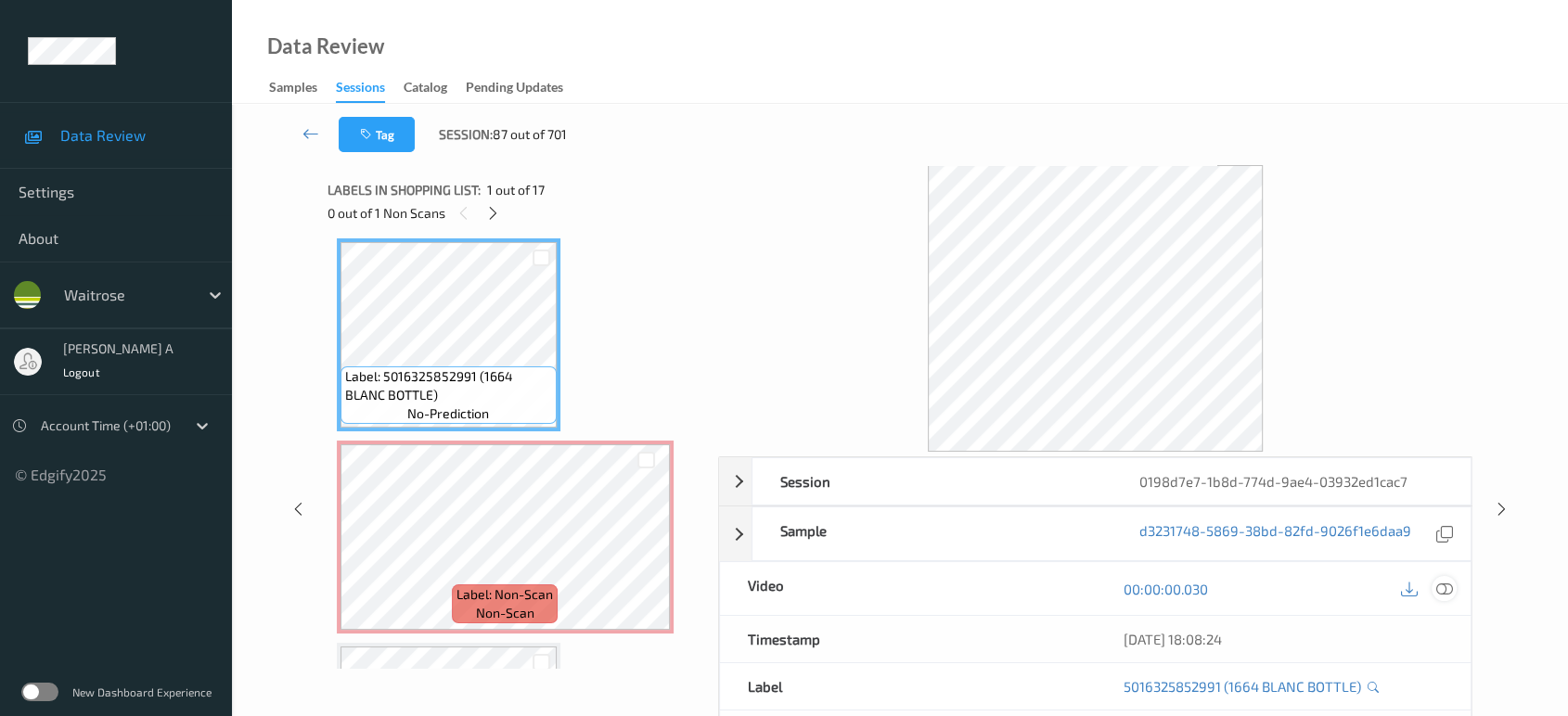
click at [1440, 587] on icon at bounding box center [1445, 589] width 17 height 17
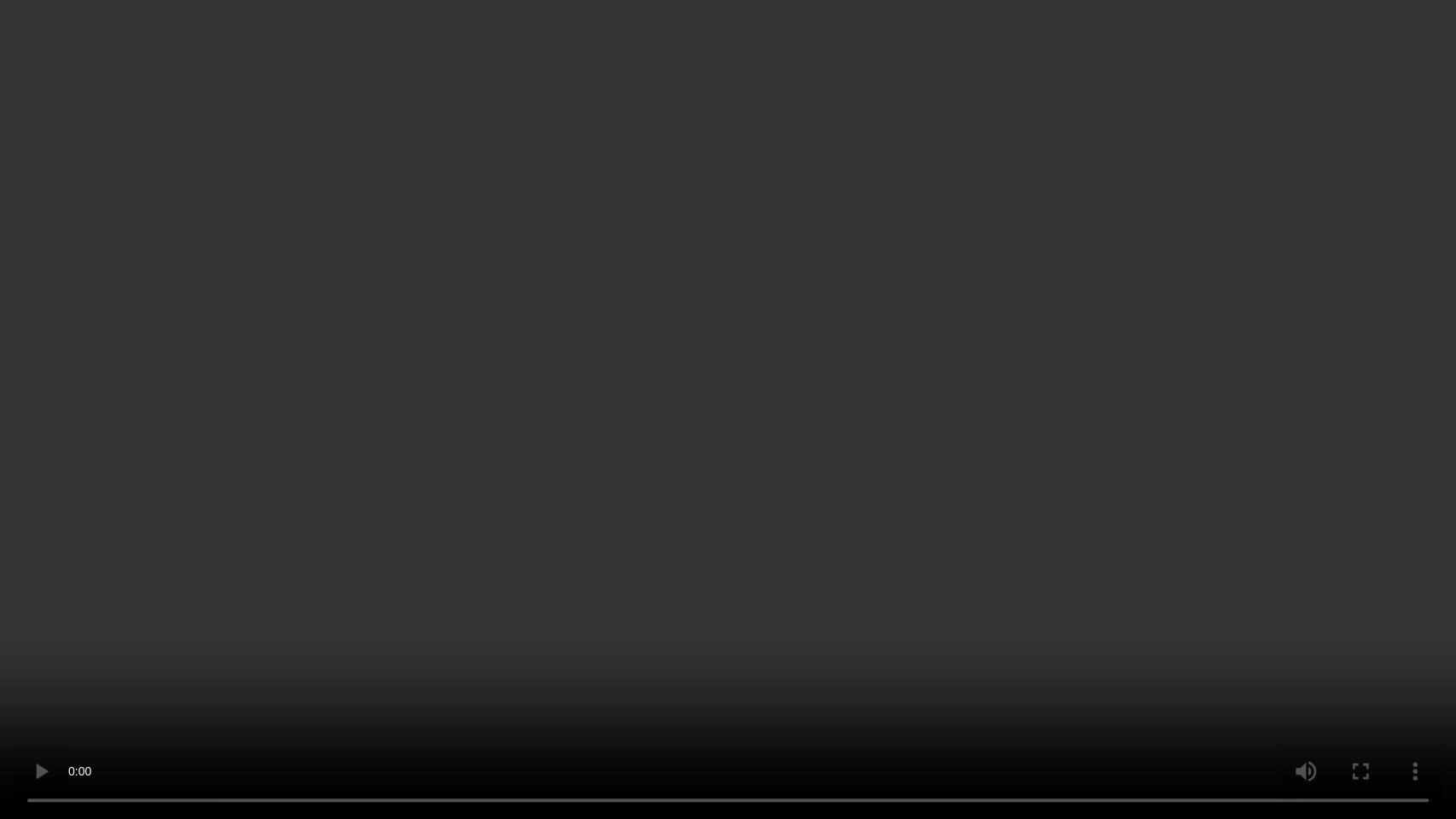
click at [712, 405] on video at bounding box center [728, 410] width 1456 height 819
click at [600, 471] on video at bounding box center [728, 410] width 1456 height 819
click at [707, 445] on video at bounding box center [728, 410] width 1456 height 819
click at [708, 471] on video at bounding box center [728, 410] width 1456 height 819
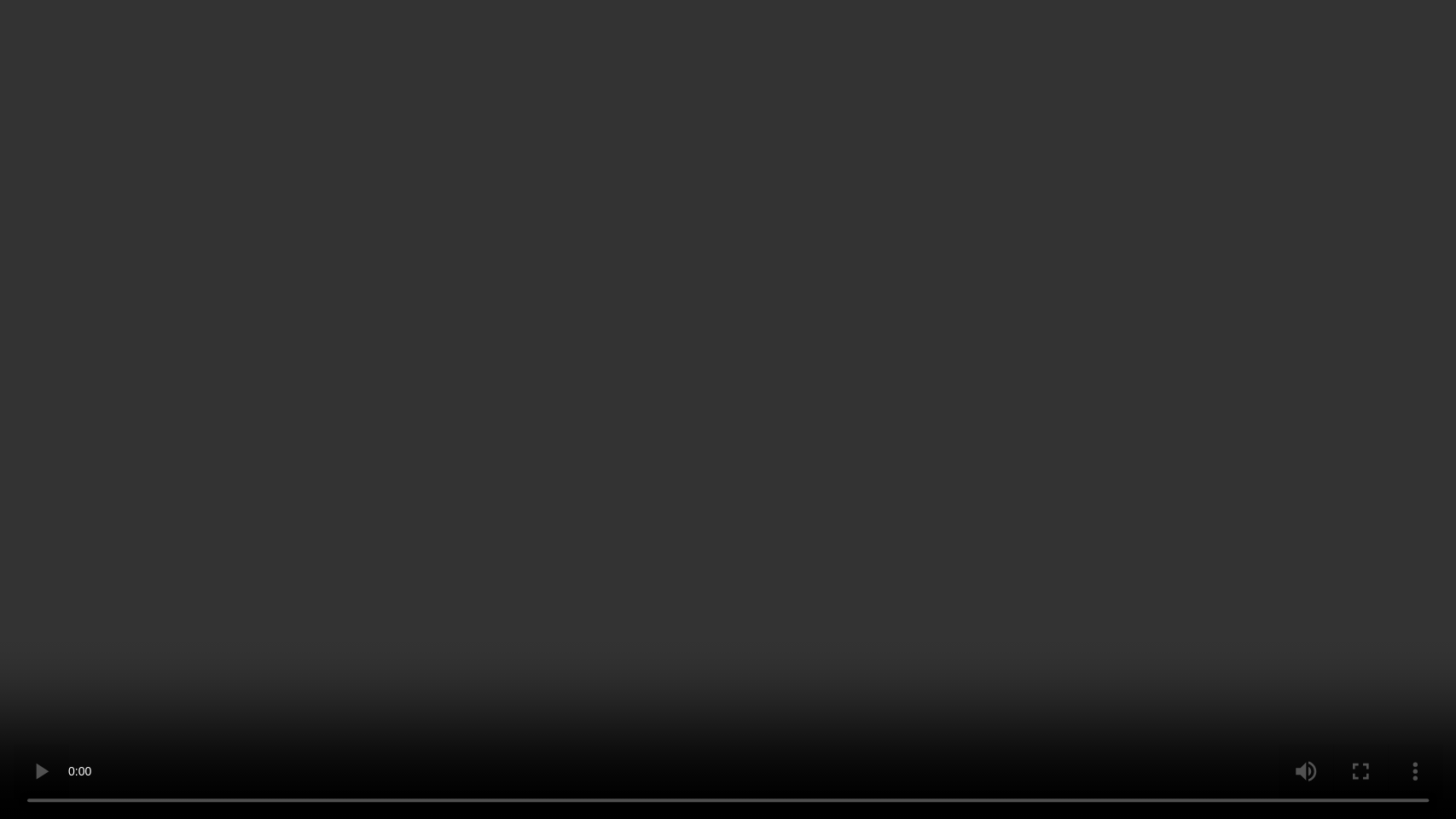
click at [576, 540] on video at bounding box center [728, 410] width 1456 height 819
click at [856, 488] on video at bounding box center [728, 410] width 1456 height 819
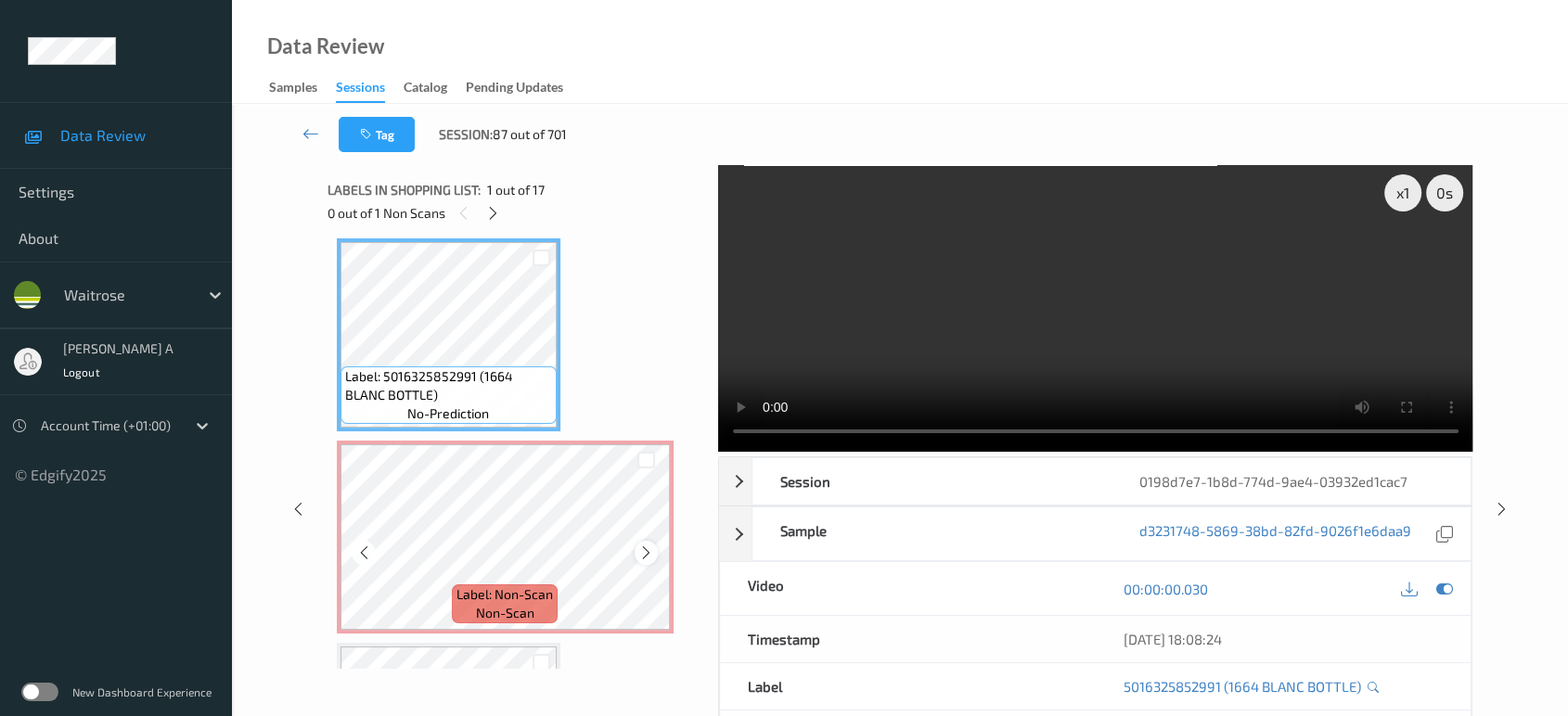
click at [651, 548] on icon at bounding box center [646, 553] width 16 height 17
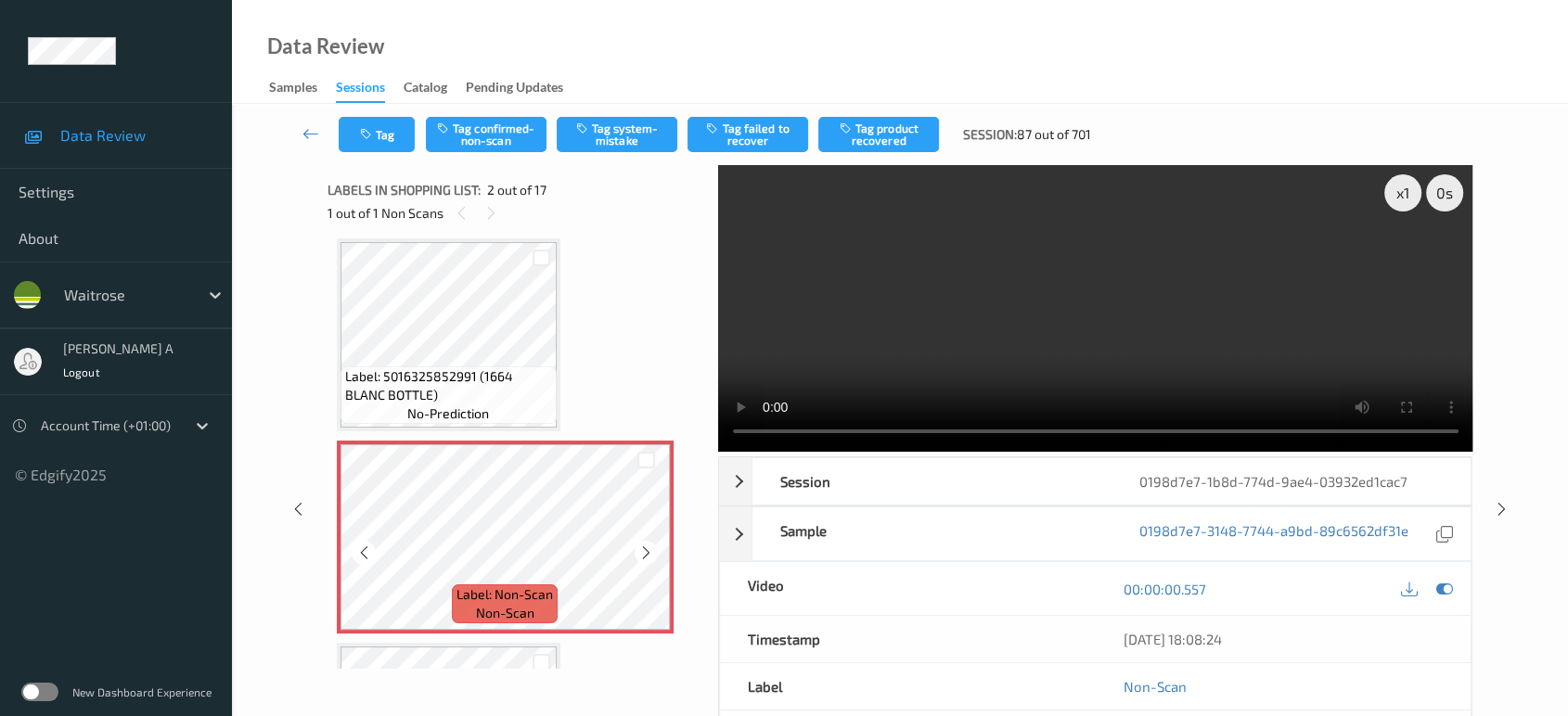
click at [651, 548] on icon at bounding box center [646, 553] width 16 height 17
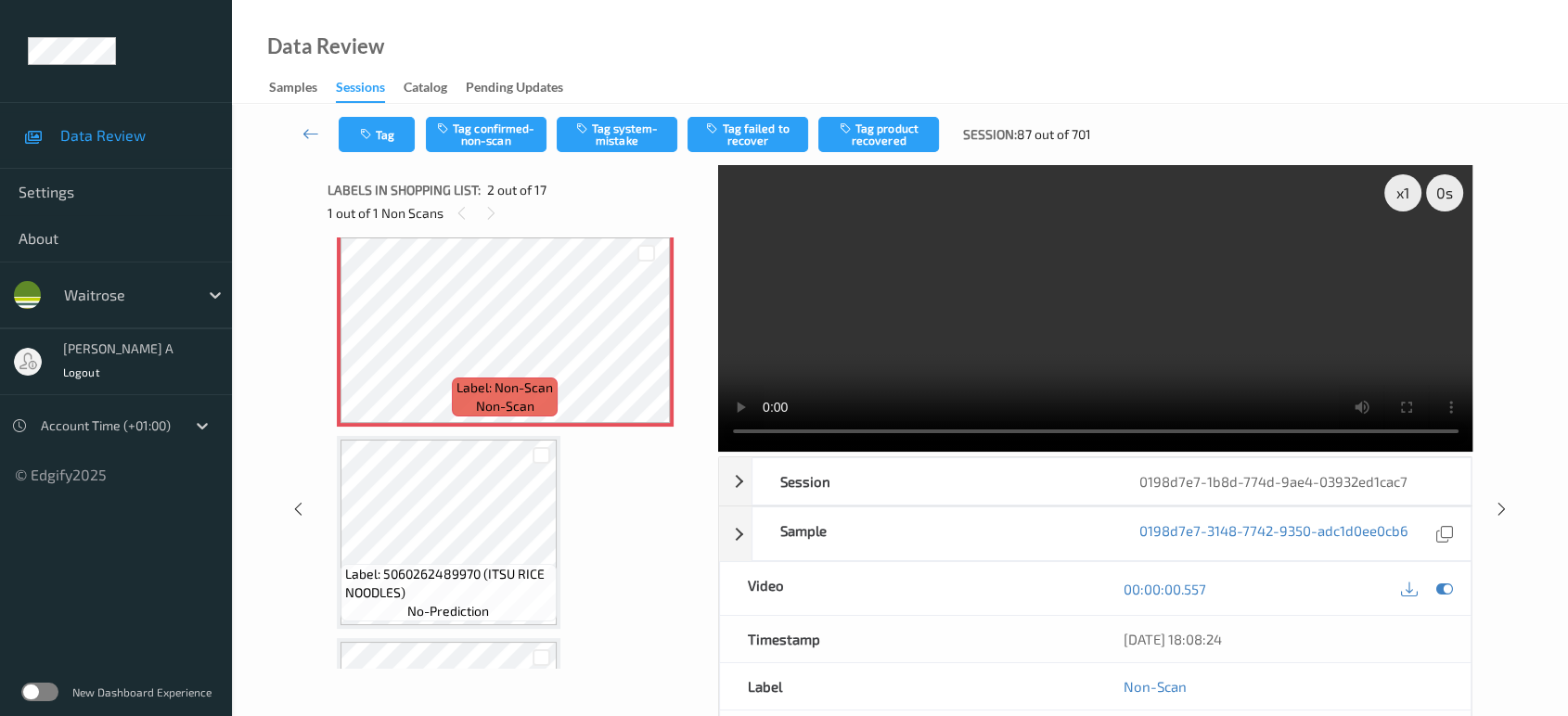
scroll to position [111, 0]
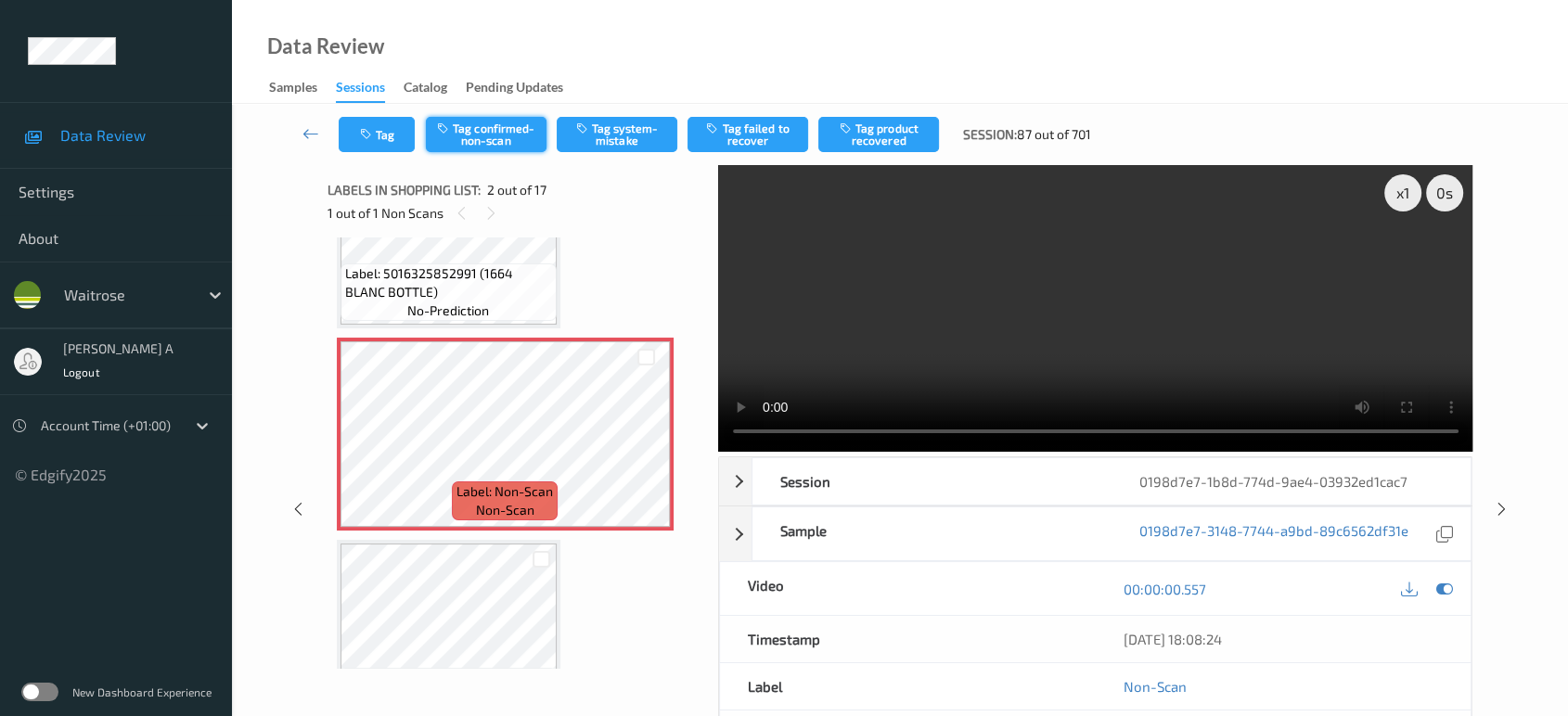
click at [493, 124] on button "Tag confirmed-non-scan" at bounding box center [485, 134] width 121 height 35
click at [485, 139] on button "Untag confirmed-non-scan" at bounding box center [485, 134] width 121 height 35
click at [610, 131] on button "Tag system-mistake" at bounding box center [616, 134] width 121 height 35
click at [375, 118] on button "Tag" at bounding box center [377, 134] width 76 height 35
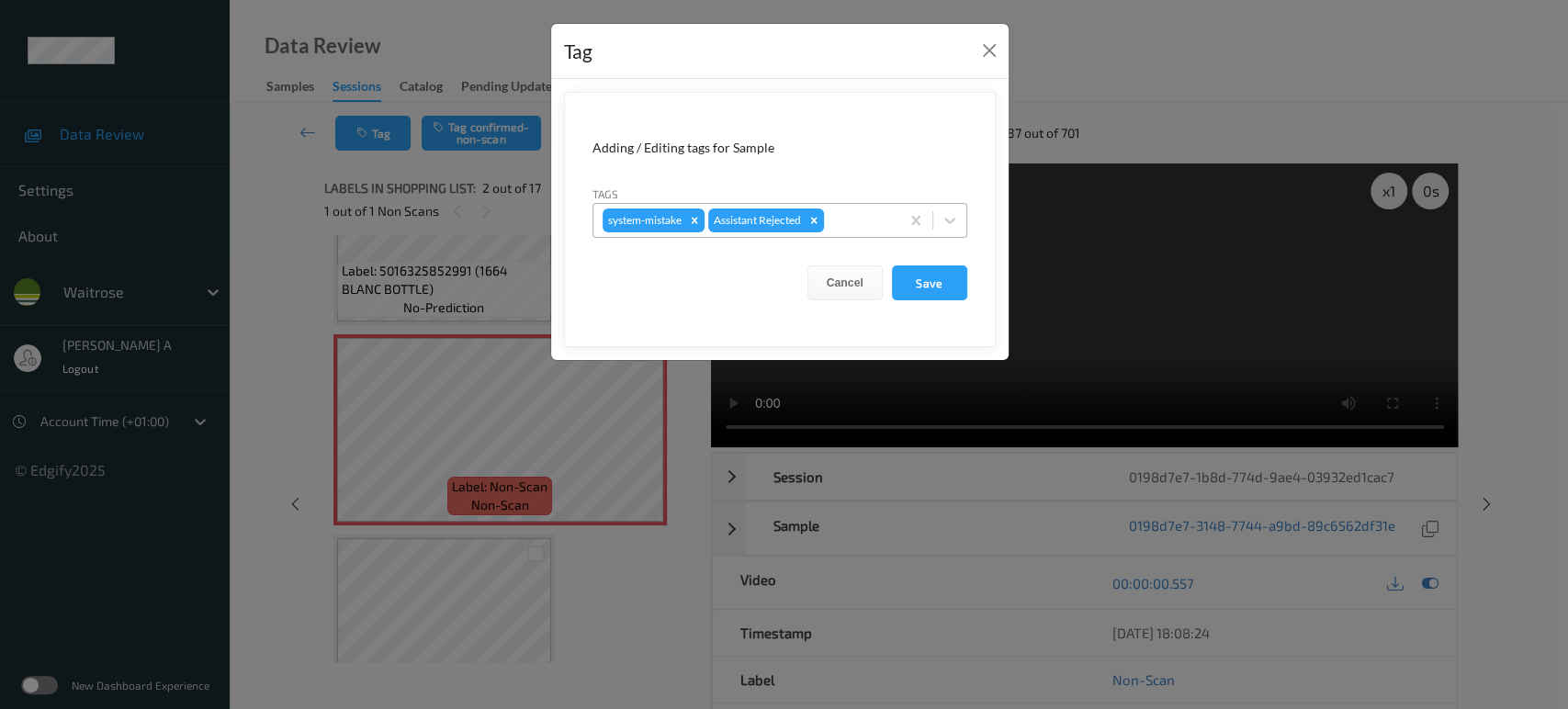
click at [846, 217] on div at bounding box center [859, 220] width 62 height 22
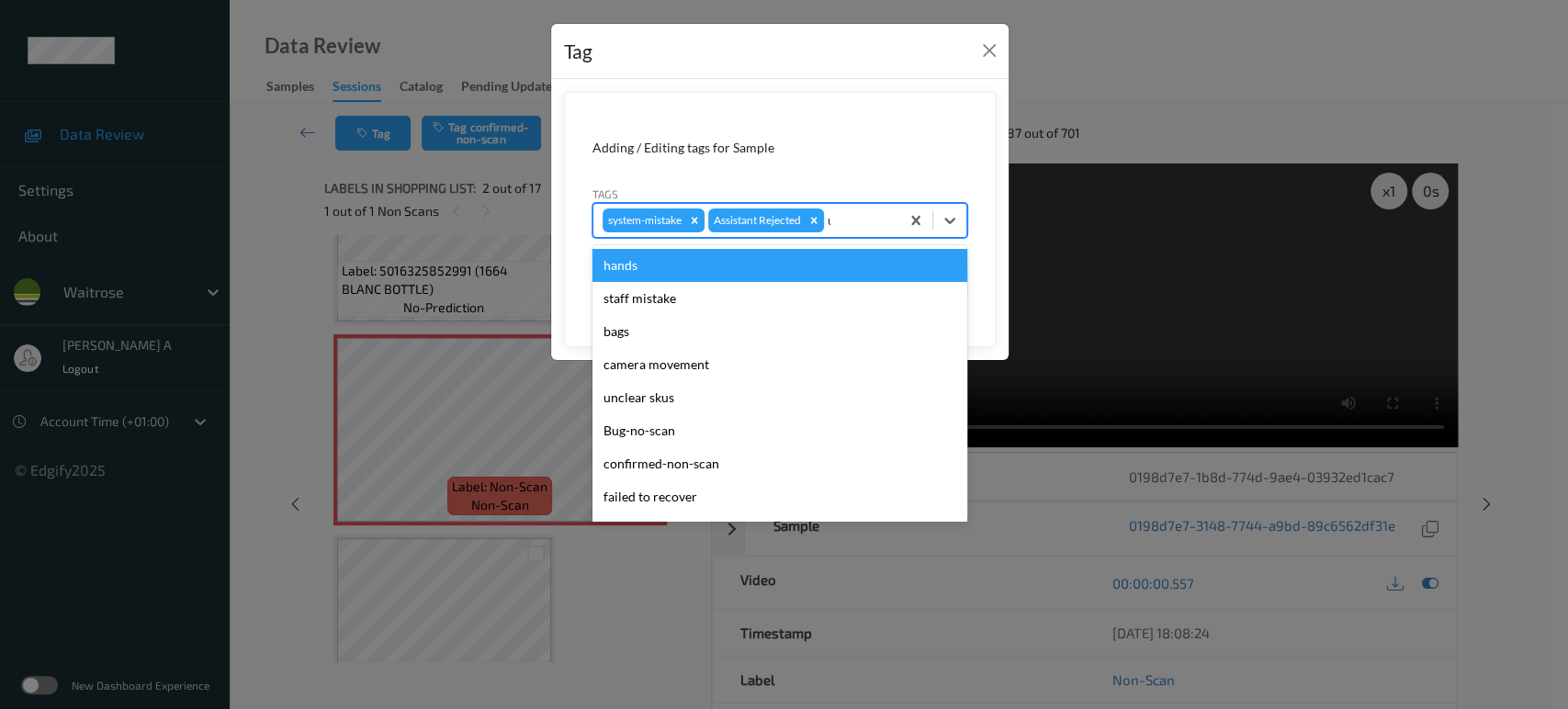
type input "un"
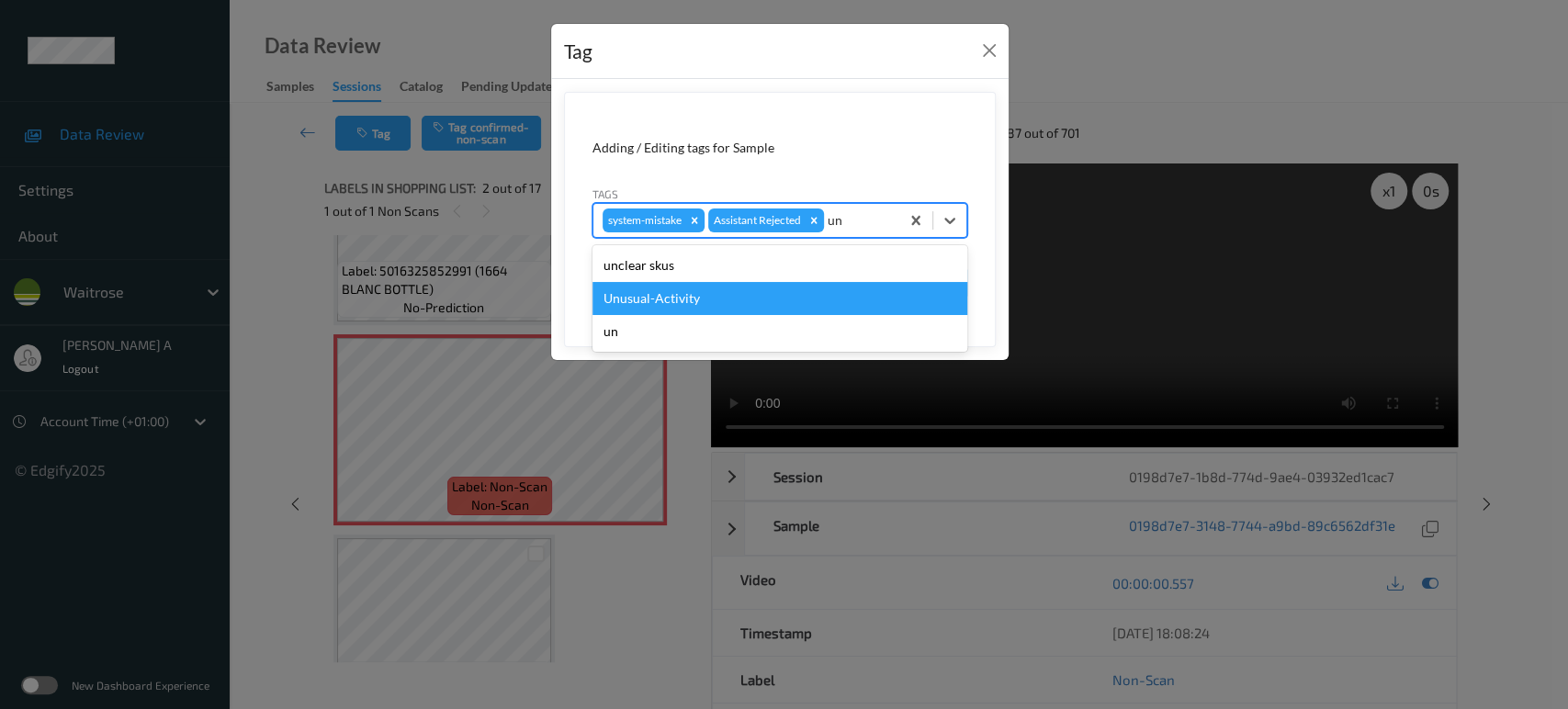
click at [715, 291] on div "Unusual-Activity" at bounding box center [780, 298] width 375 height 33
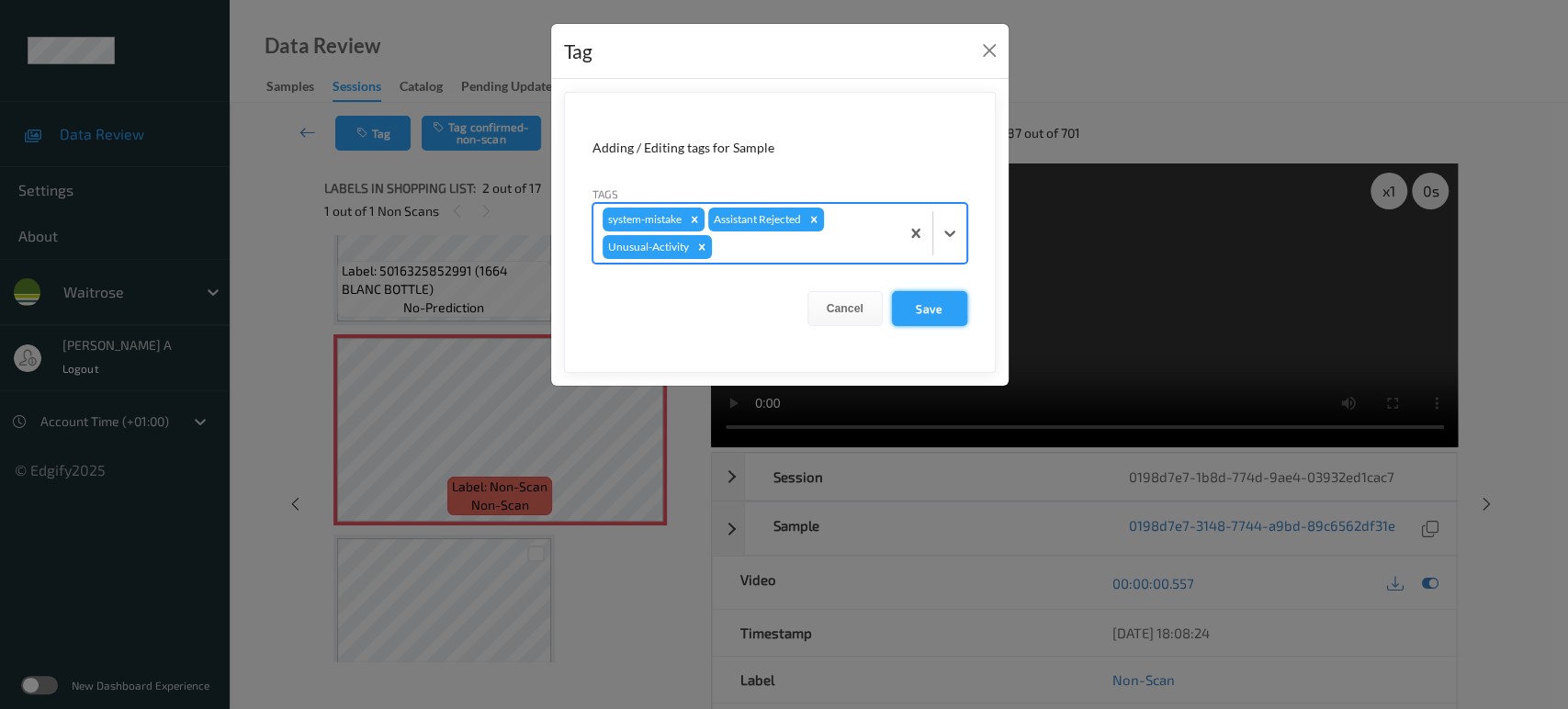
click at [931, 314] on button "Save" at bounding box center [929, 308] width 75 height 35
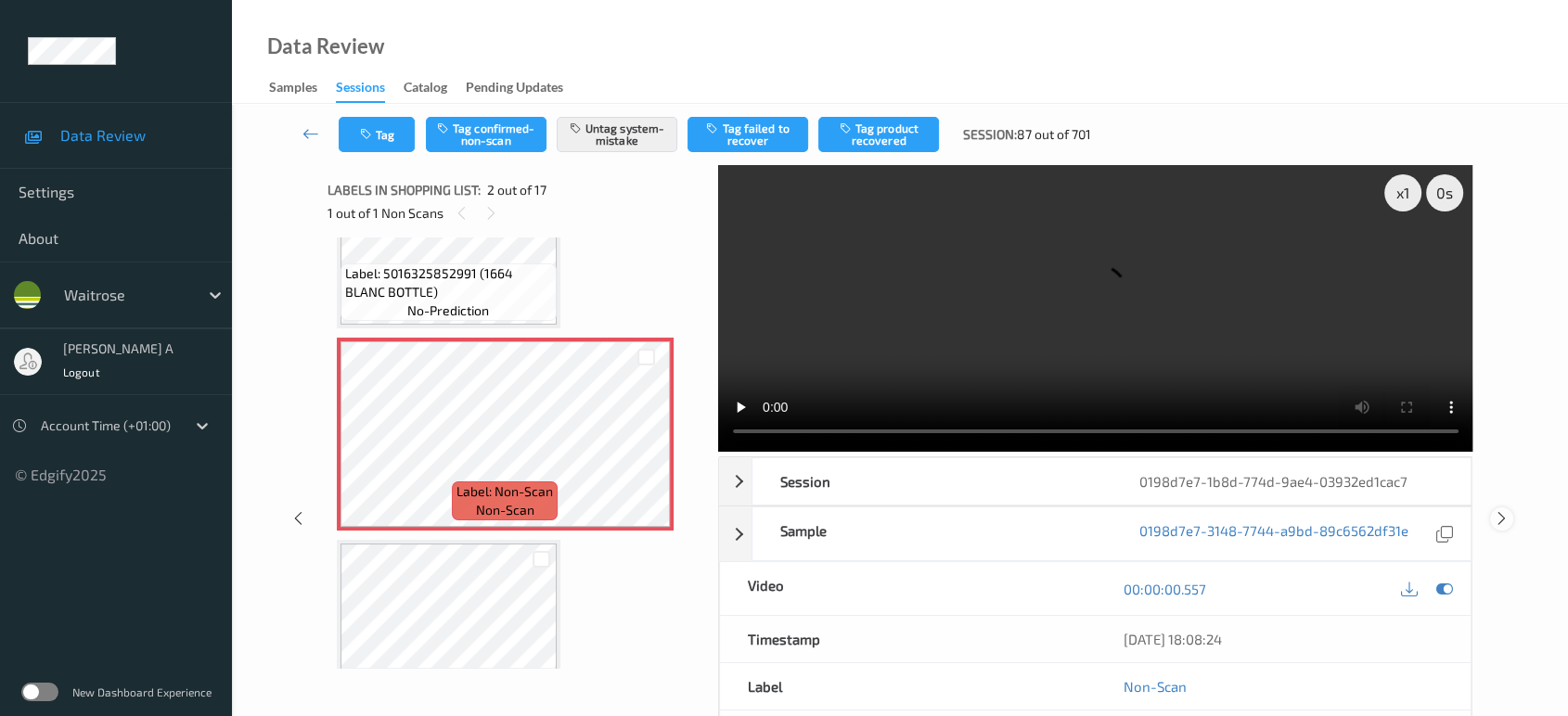
click at [1501, 510] on icon at bounding box center [1502, 518] width 16 height 17
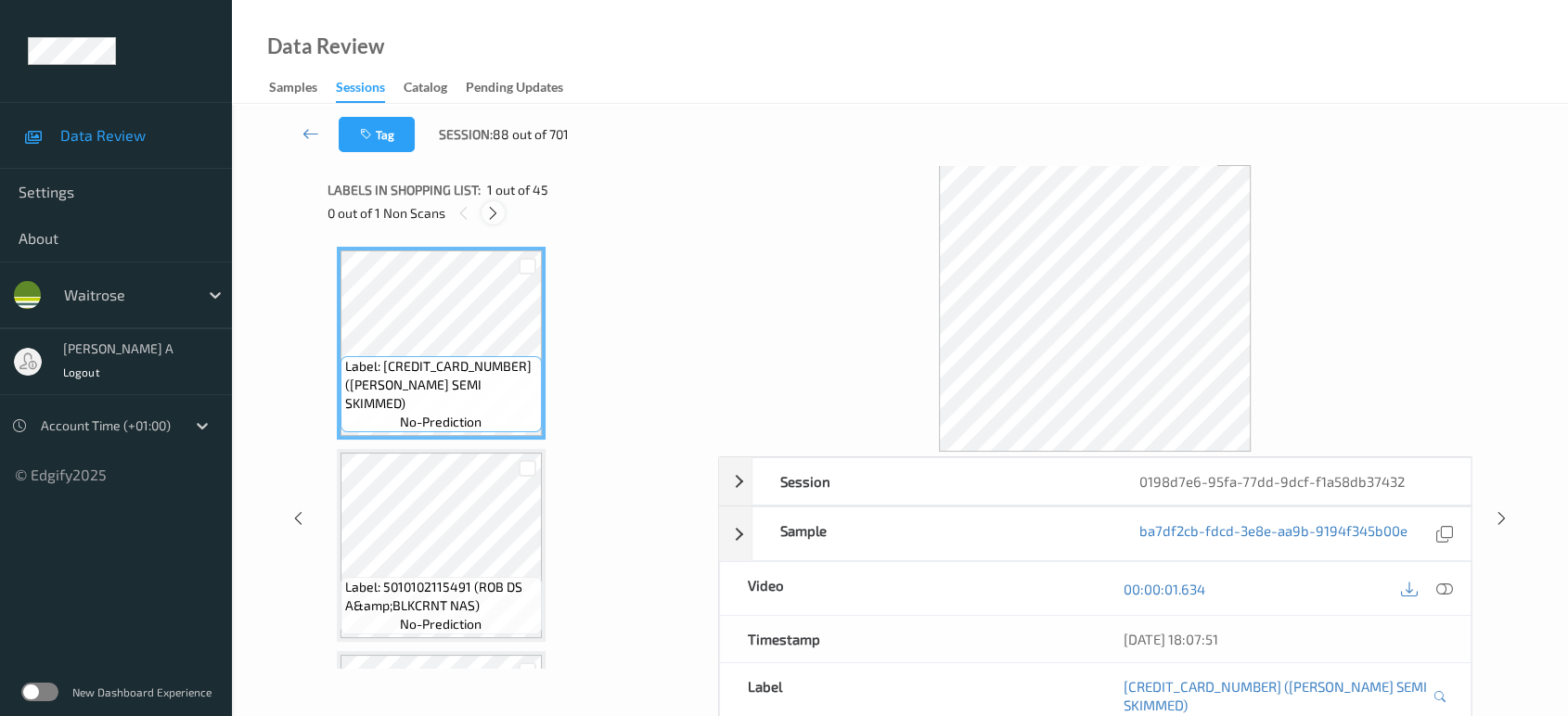
click at [492, 212] on icon at bounding box center [493, 214] width 16 height 17
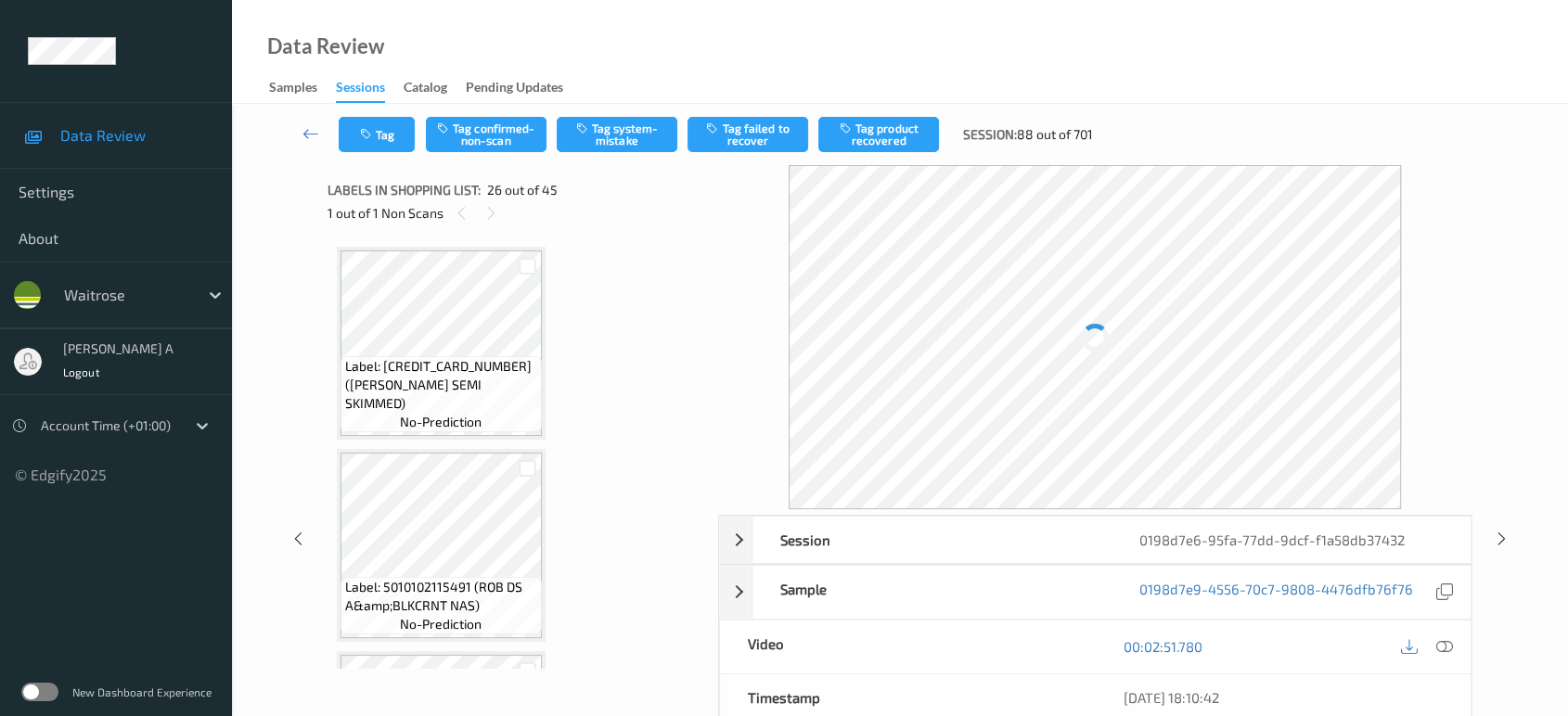
scroll to position [4843, 0]
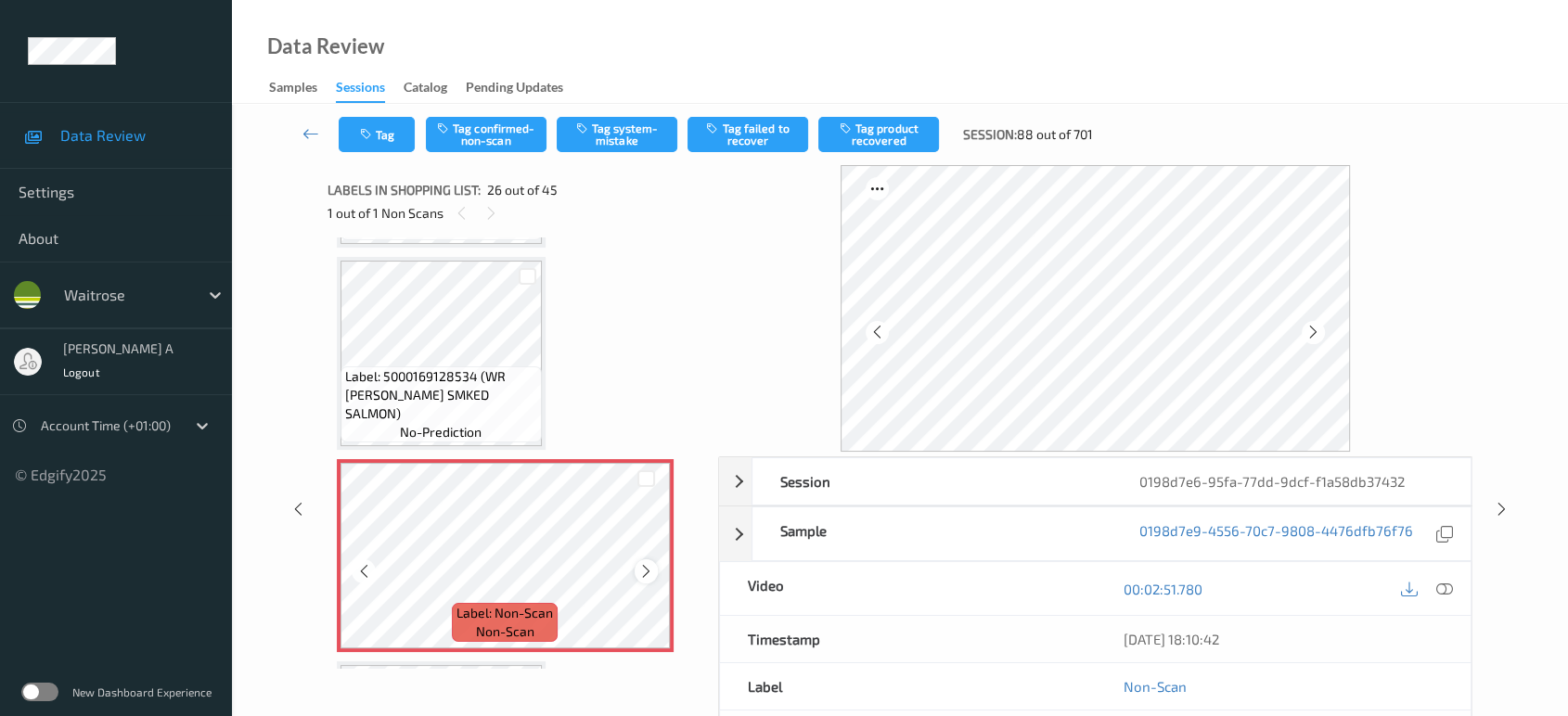
click at [643, 563] on icon at bounding box center [646, 572] width 16 height 17
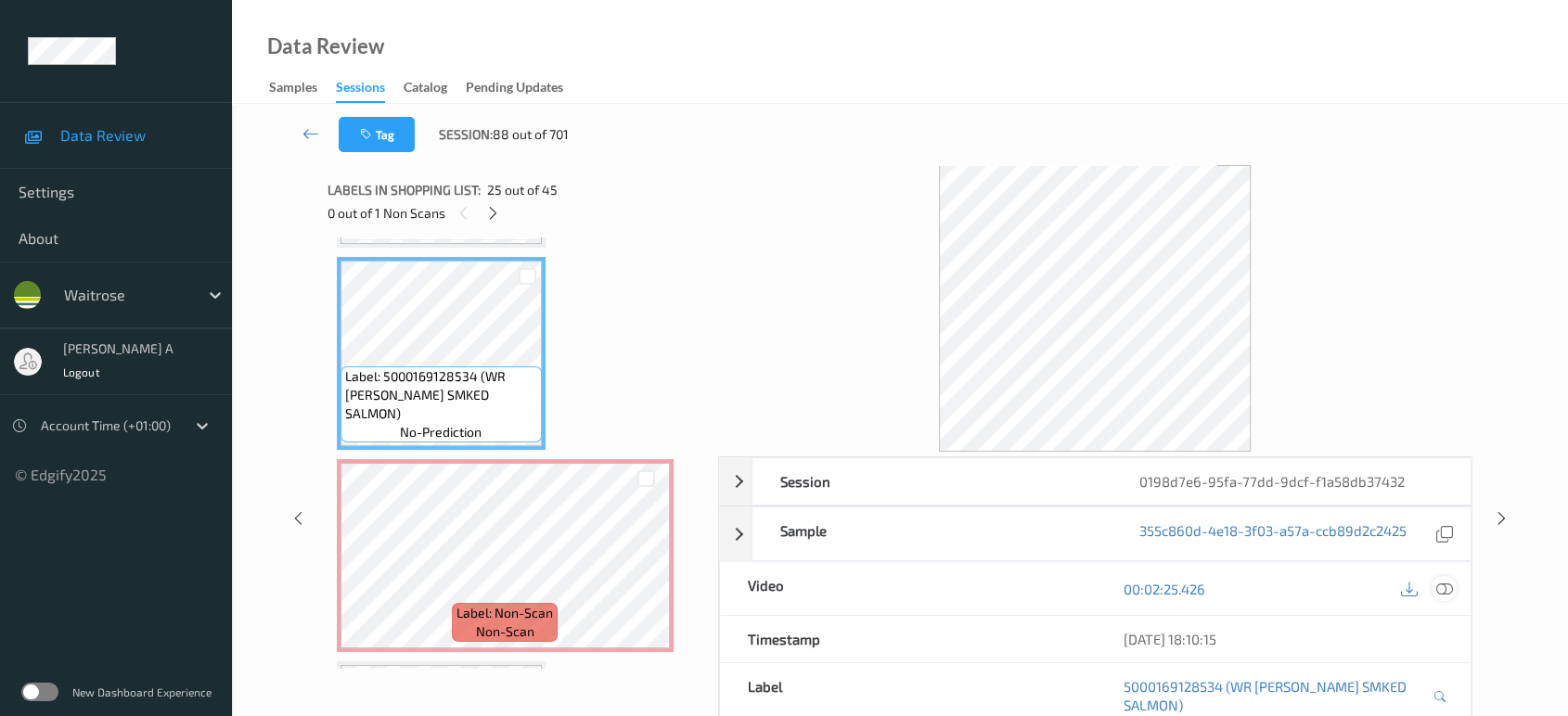
click at [1446, 586] on icon at bounding box center [1445, 589] width 17 height 17
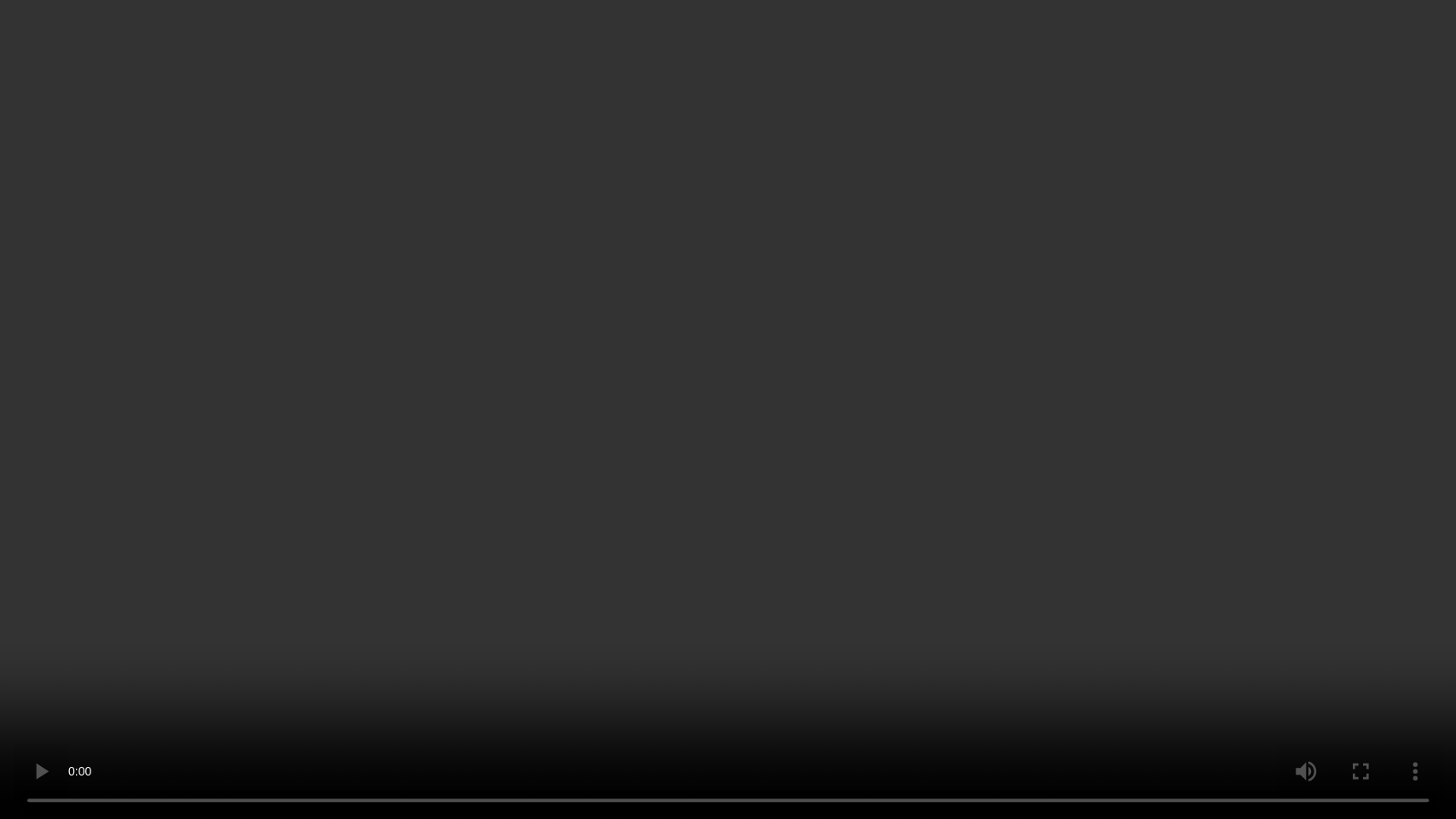
click at [886, 353] on video at bounding box center [728, 410] width 1456 height 819
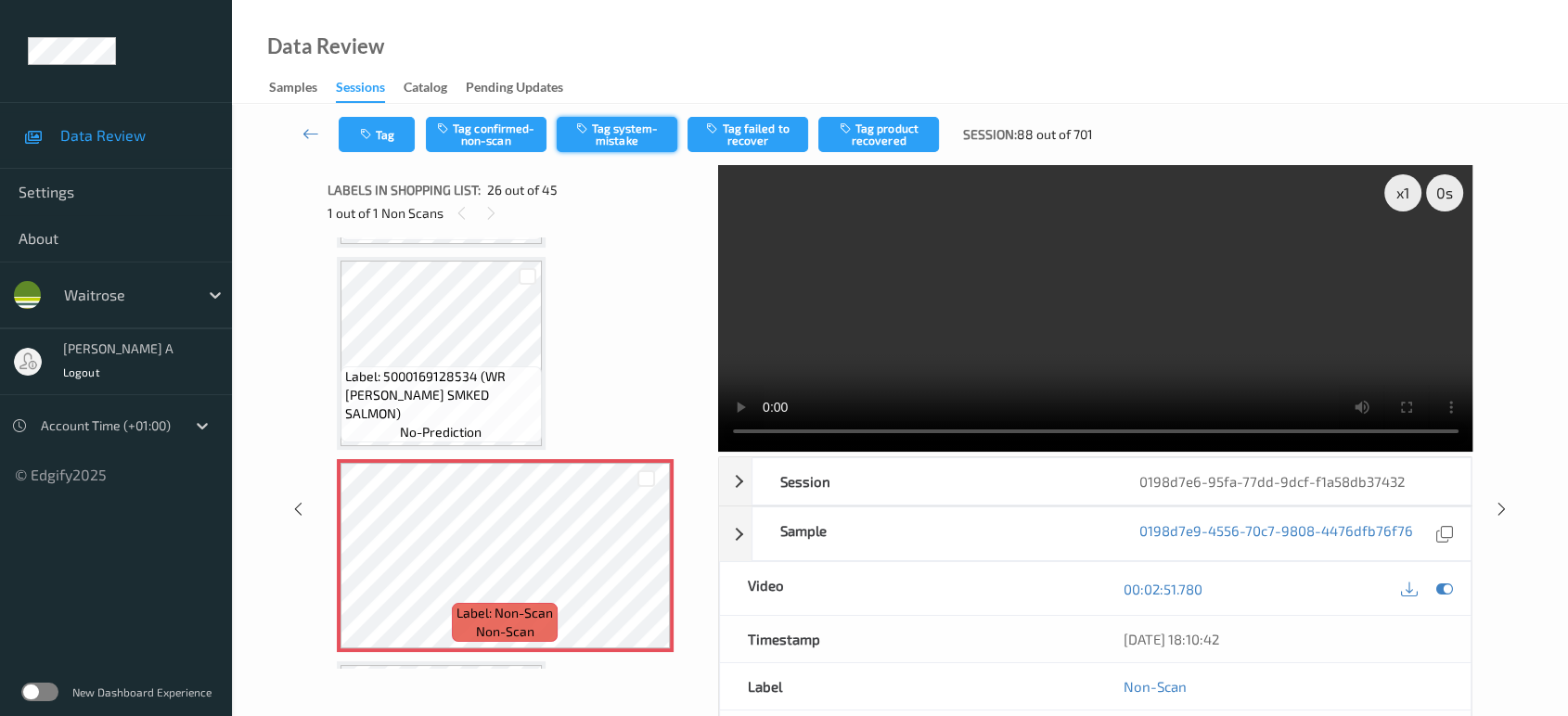
click at [588, 132] on icon "button" at bounding box center [584, 128] width 16 height 13
click at [387, 129] on button "Tag" at bounding box center [377, 134] width 76 height 35
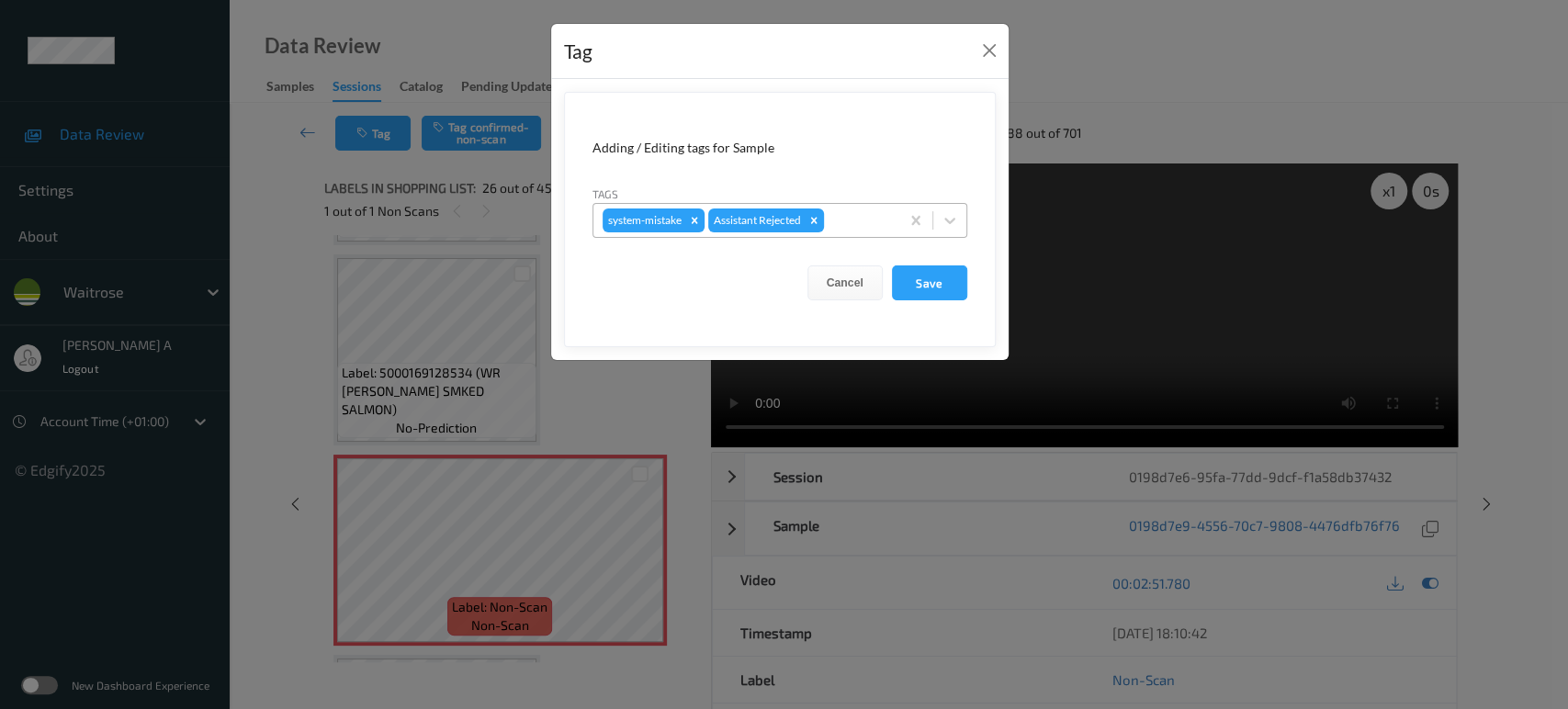
click at [871, 218] on div at bounding box center [859, 220] width 62 height 22
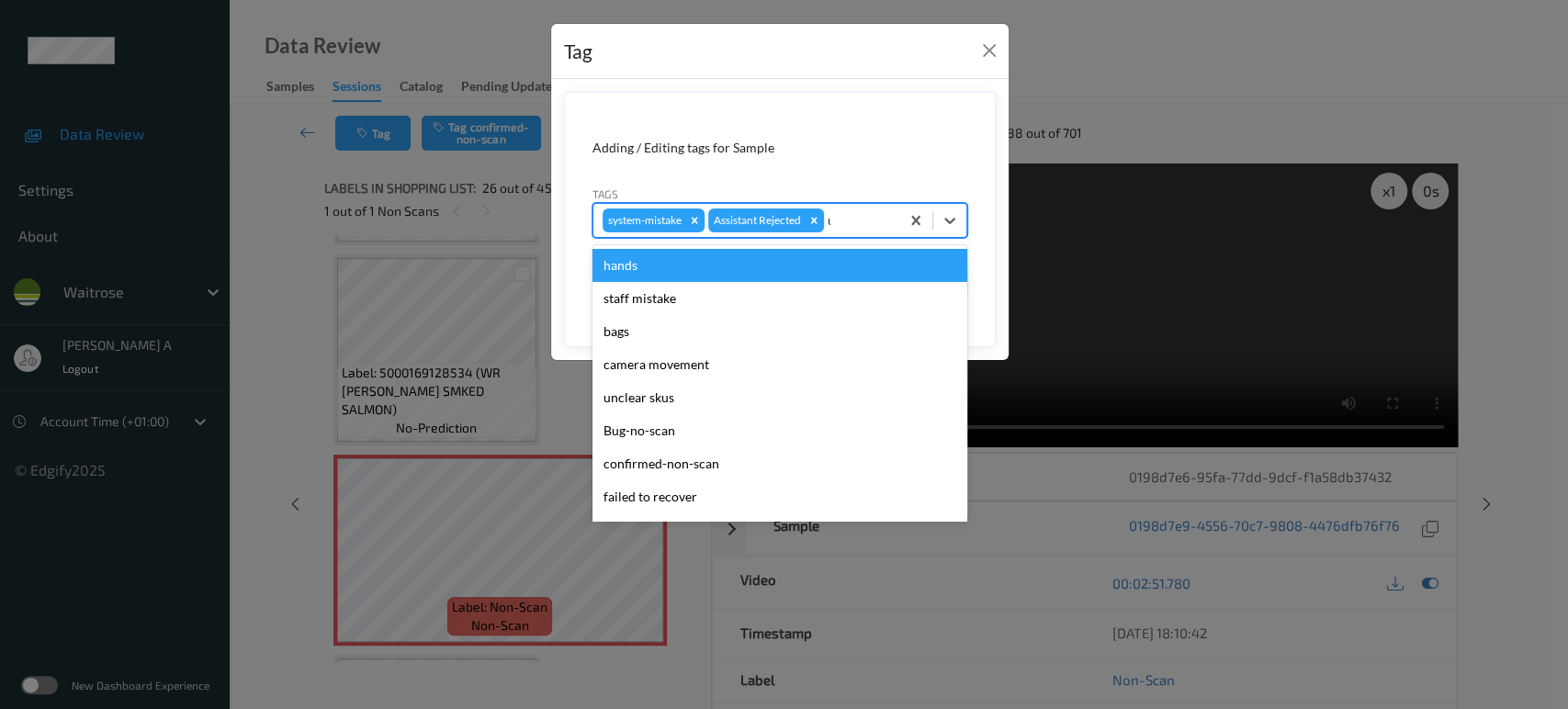
type input "un"
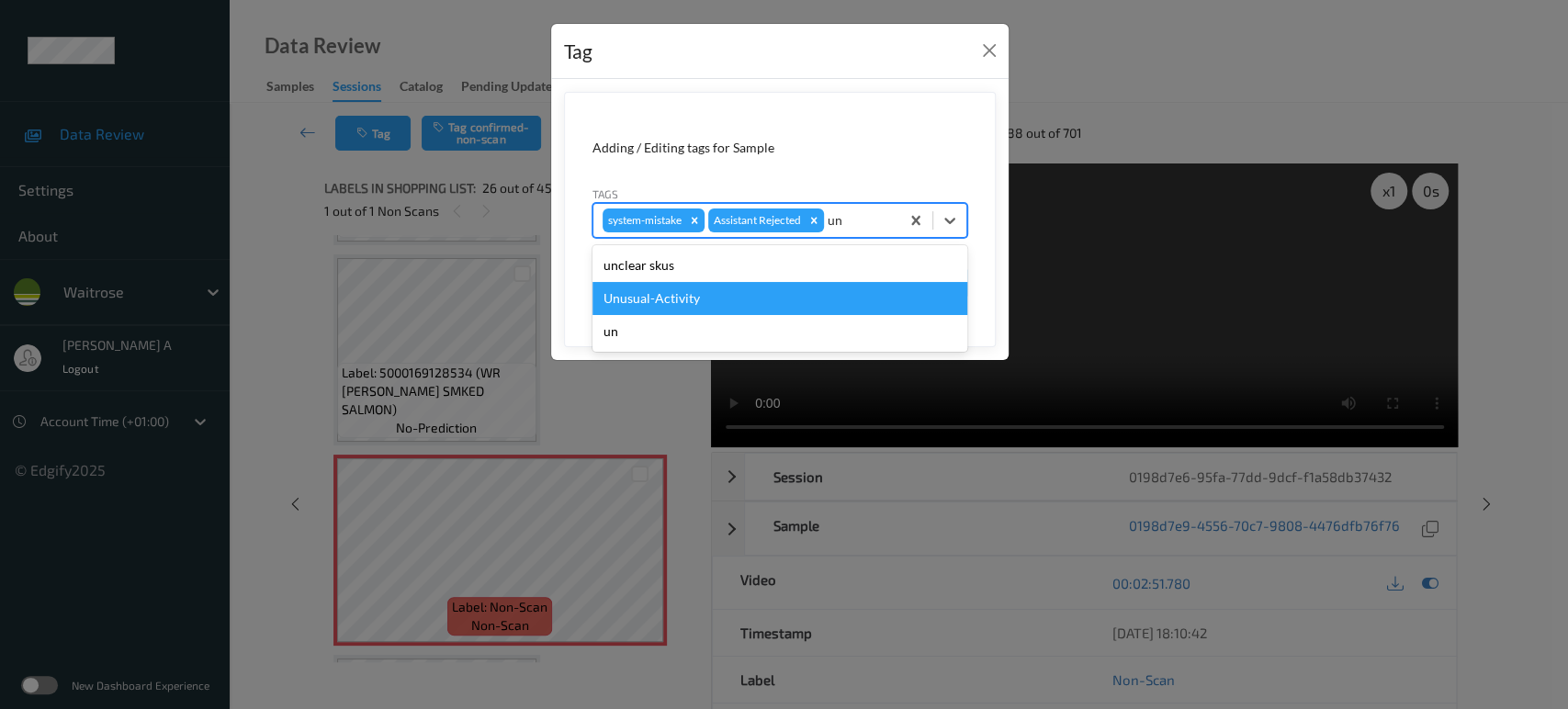
click at [736, 292] on div "Unusual-Activity" at bounding box center [780, 298] width 375 height 33
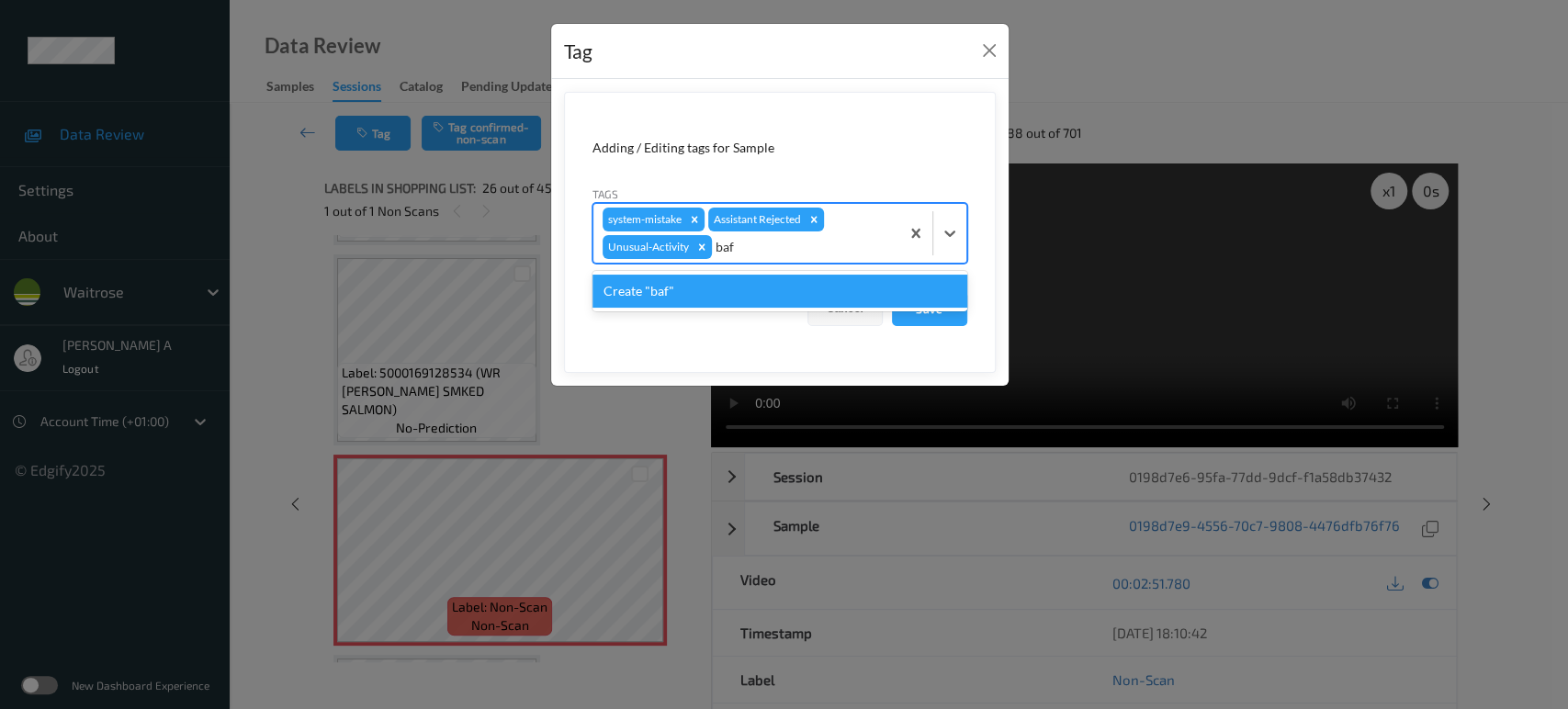
type input "ba"
click at [736, 292] on div "bags" at bounding box center [780, 291] width 375 height 33
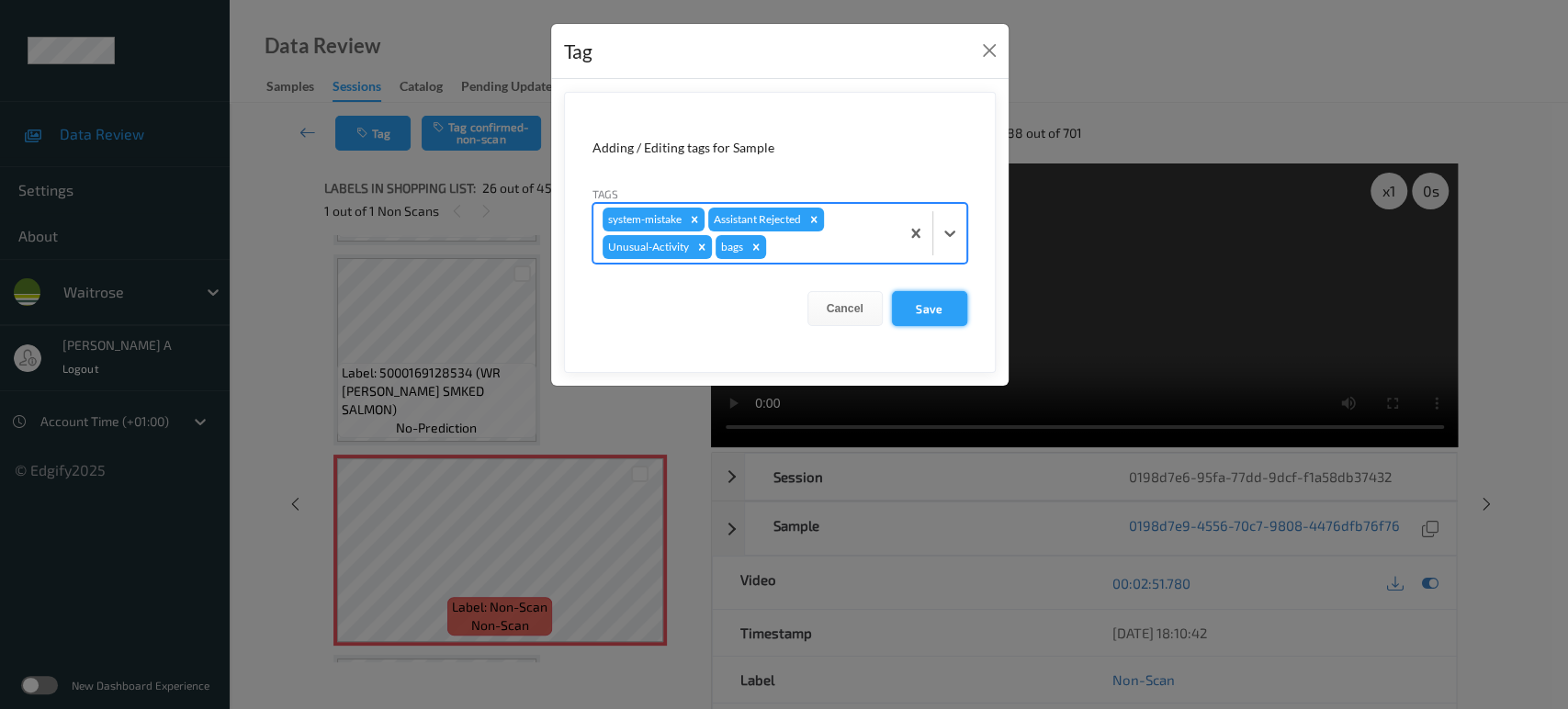
click at [917, 309] on button "Save" at bounding box center [929, 308] width 75 height 35
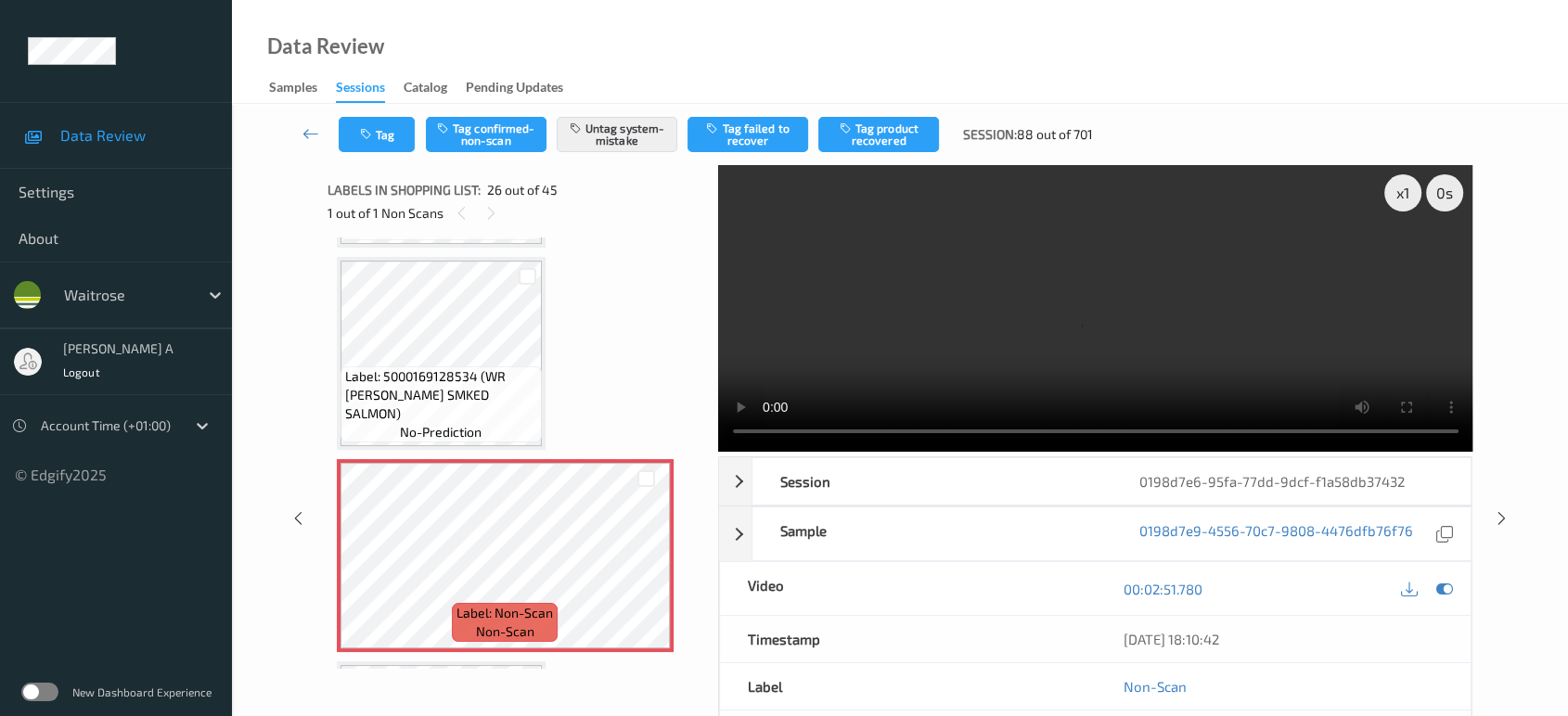
drag, startPoint x: 1502, startPoint y: 522, endPoint x: 995, endPoint y: 59, distance: 686.6
click at [1502, 522] on icon at bounding box center [1502, 518] width 16 height 17
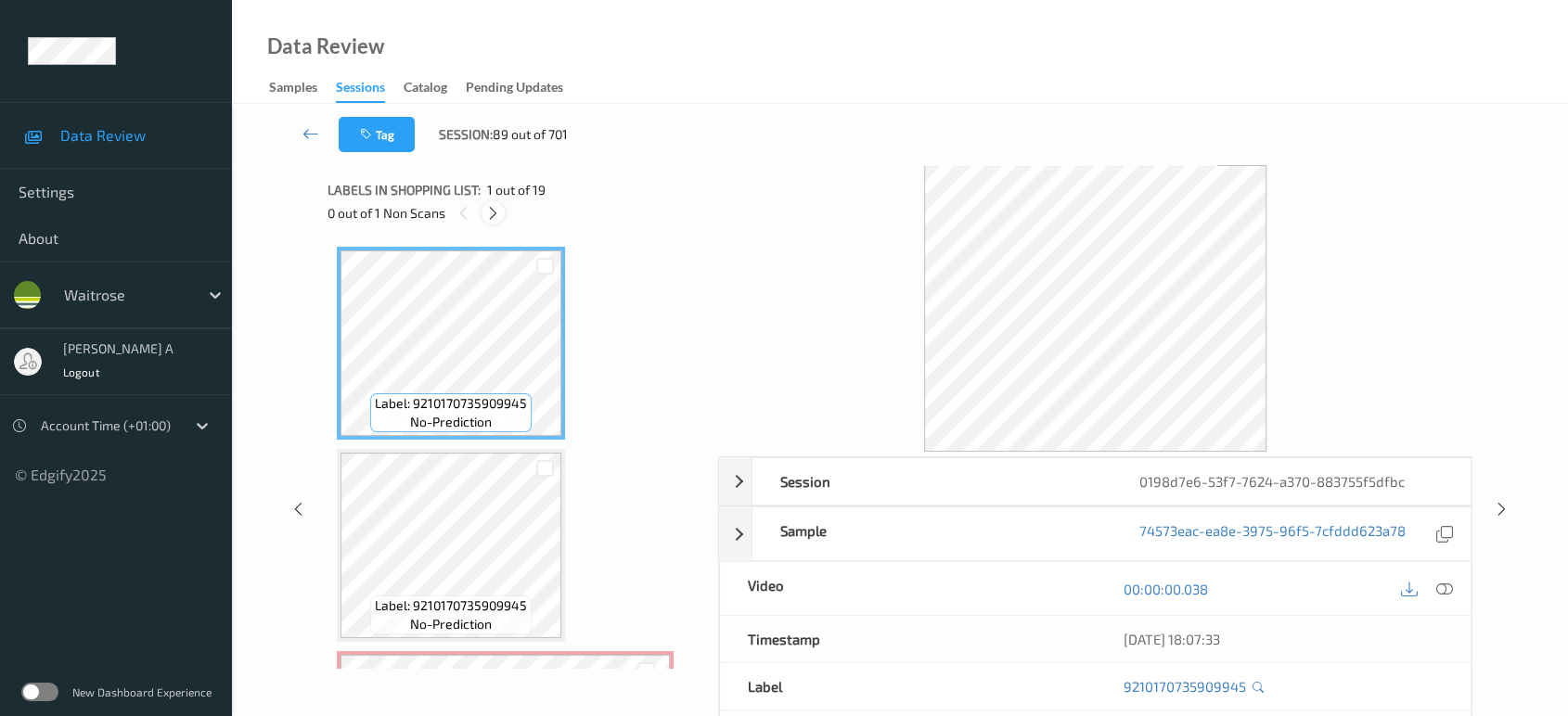
click at [493, 209] on icon at bounding box center [493, 214] width 16 height 17
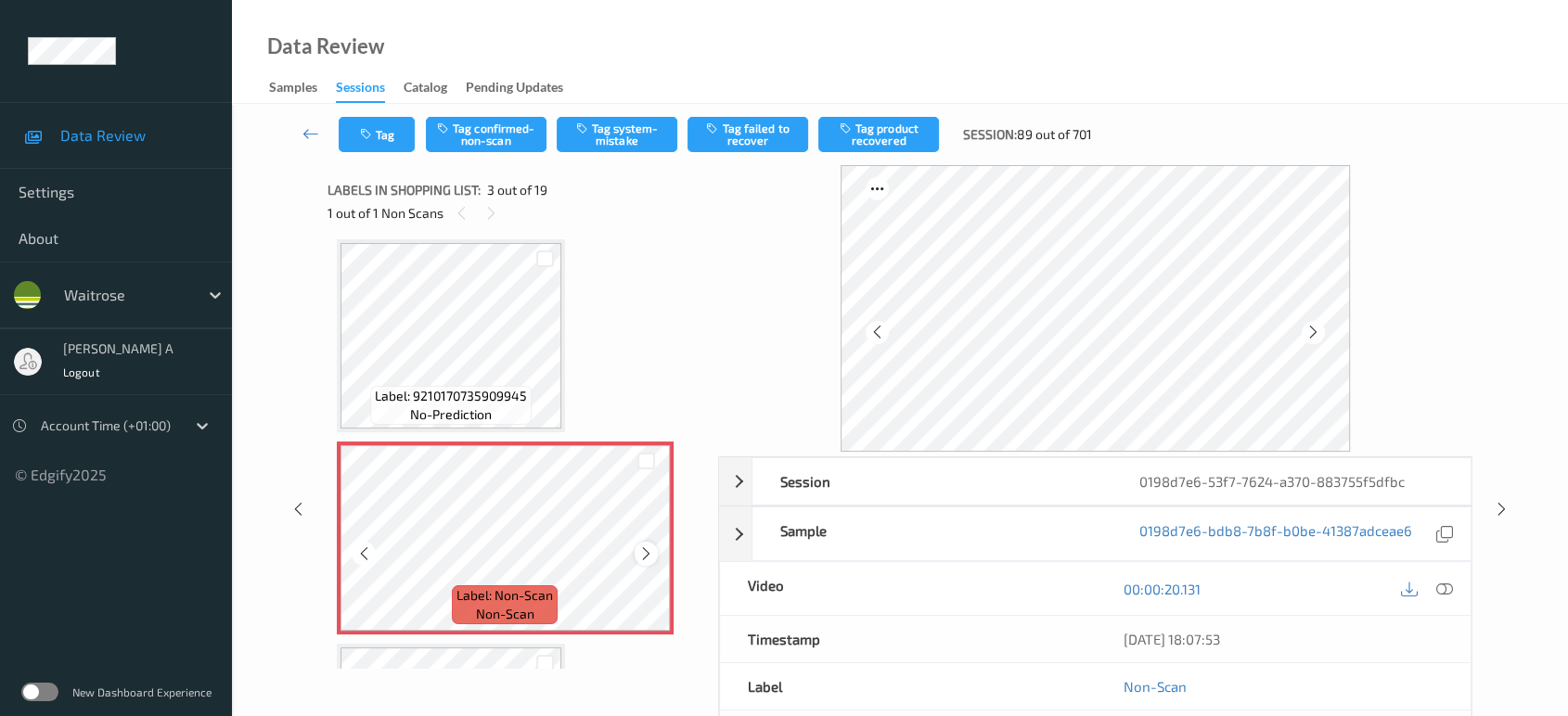
click at [647, 554] on icon at bounding box center [646, 554] width 16 height 17
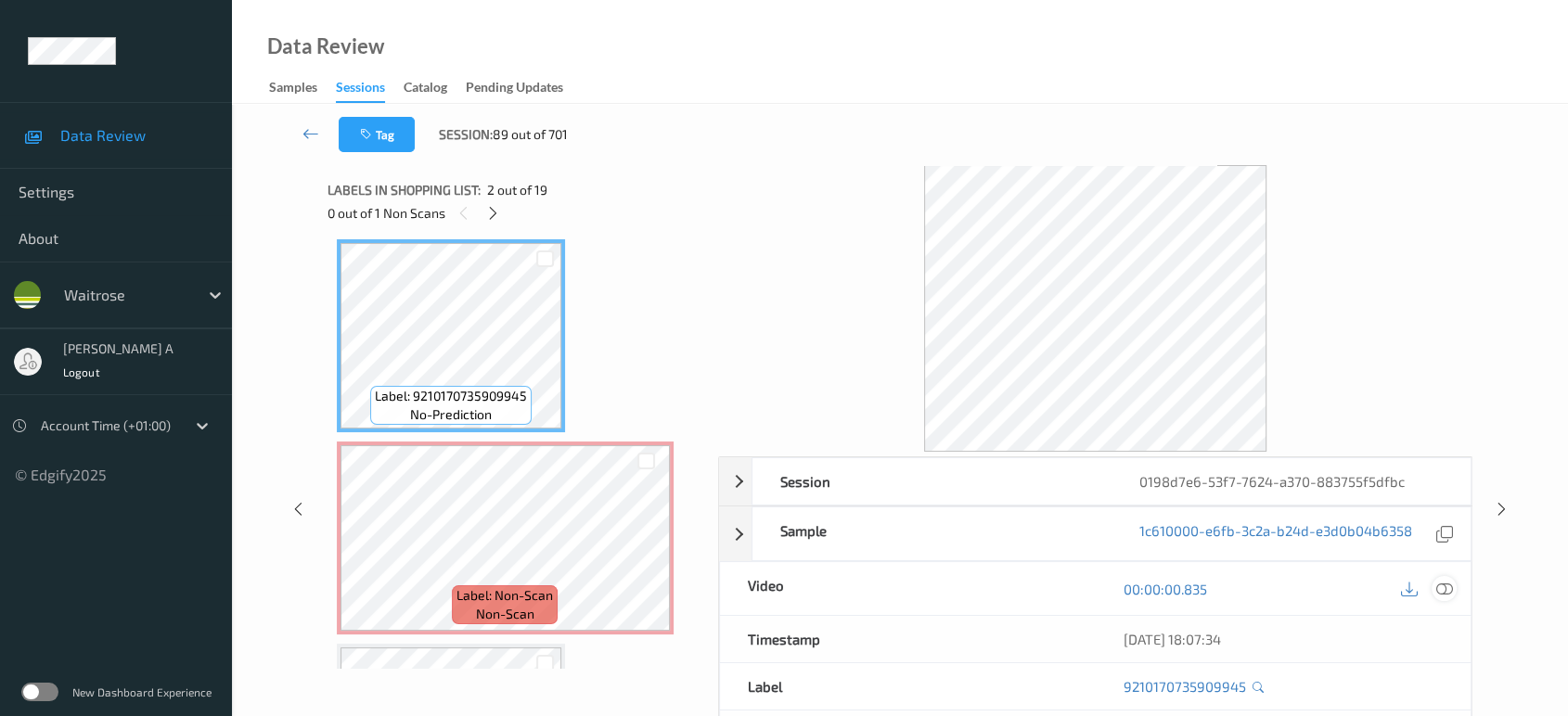
click at [1447, 590] on icon at bounding box center [1445, 589] width 17 height 17
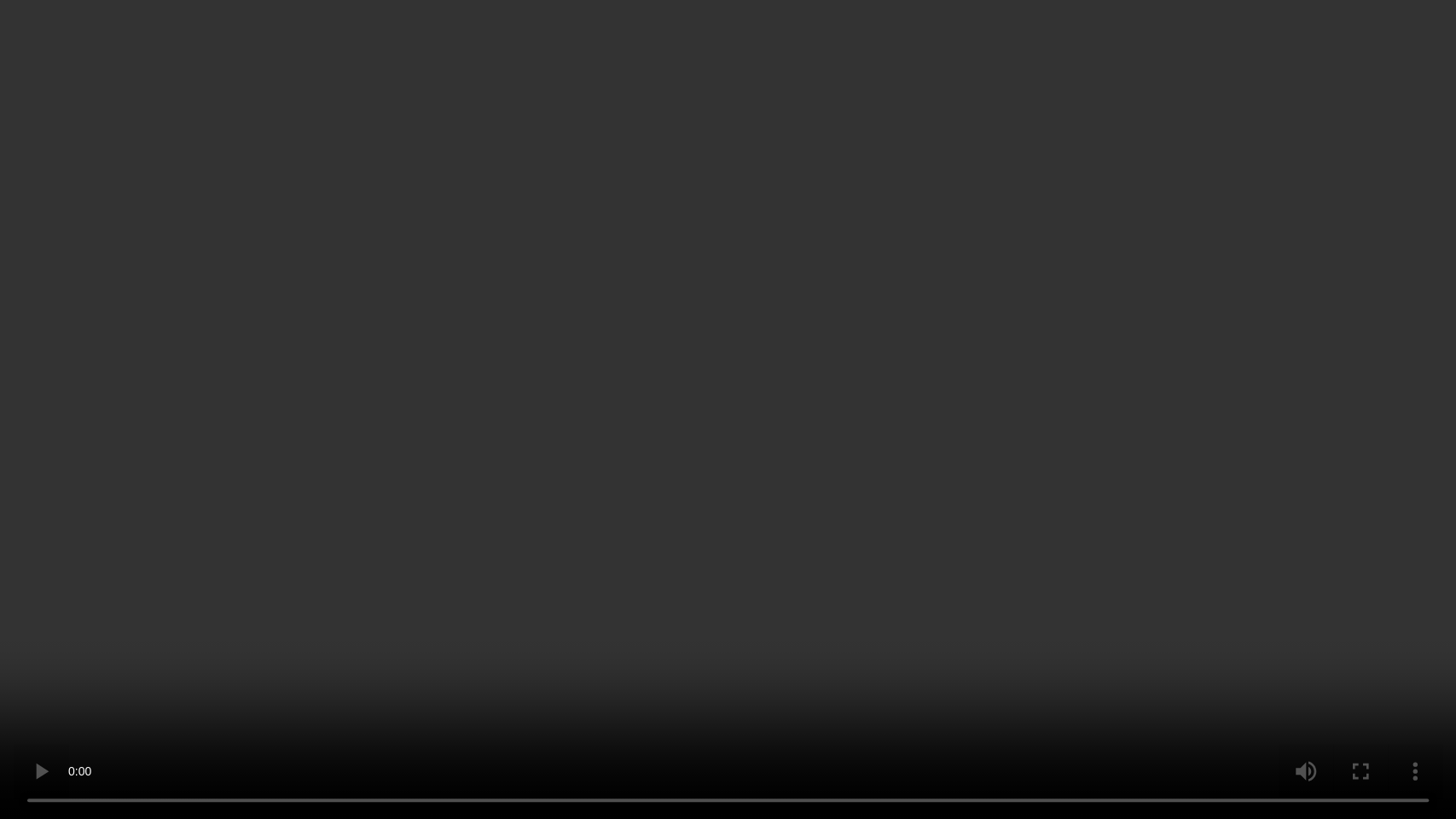
click at [752, 499] on video at bounding box center [728, 410] width 1456 height 819
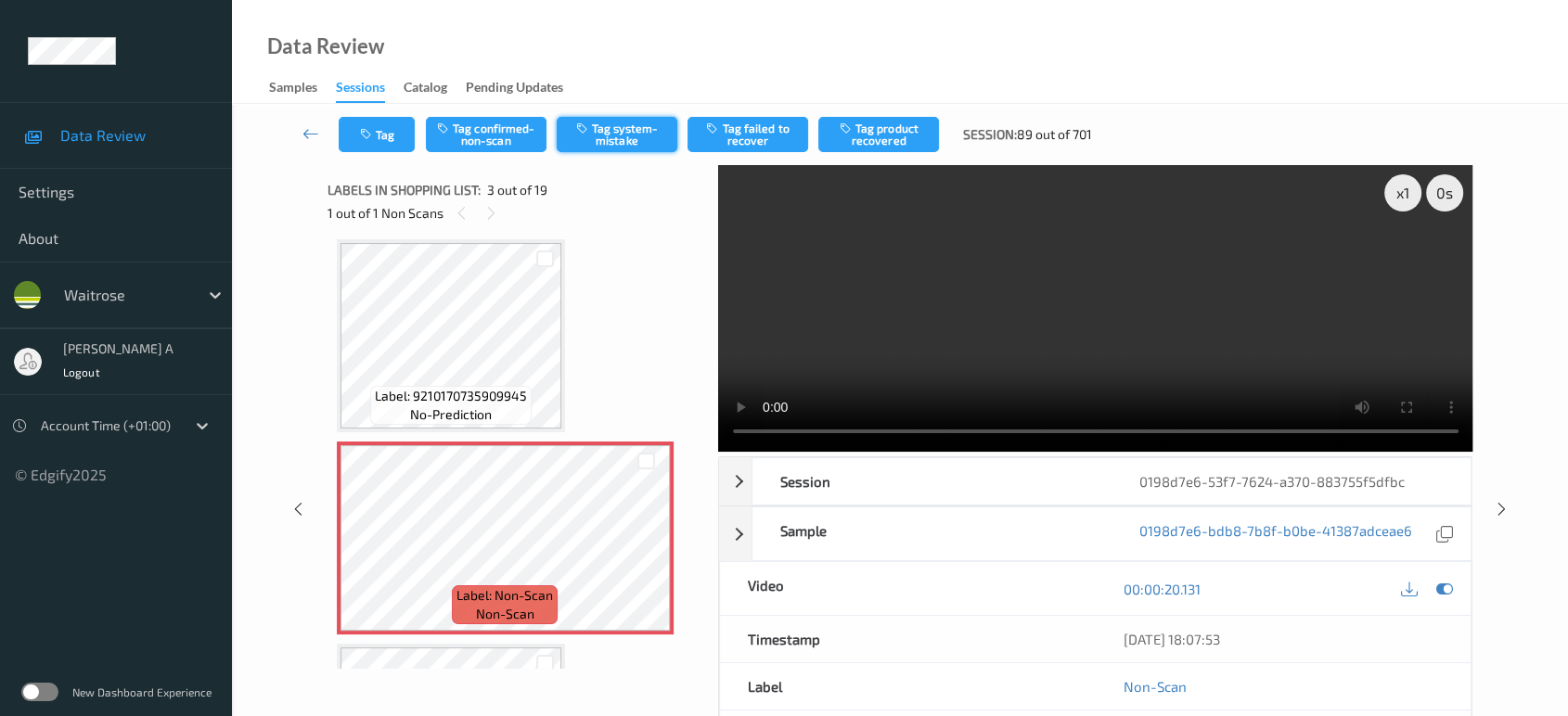
click at [601, 131] on button "Tag system-mistake" at bounding box center [616, 134] width 121 height 35
click at [367, 147] on button "Tag" at bounding box center [377, 134] width 76 height 35
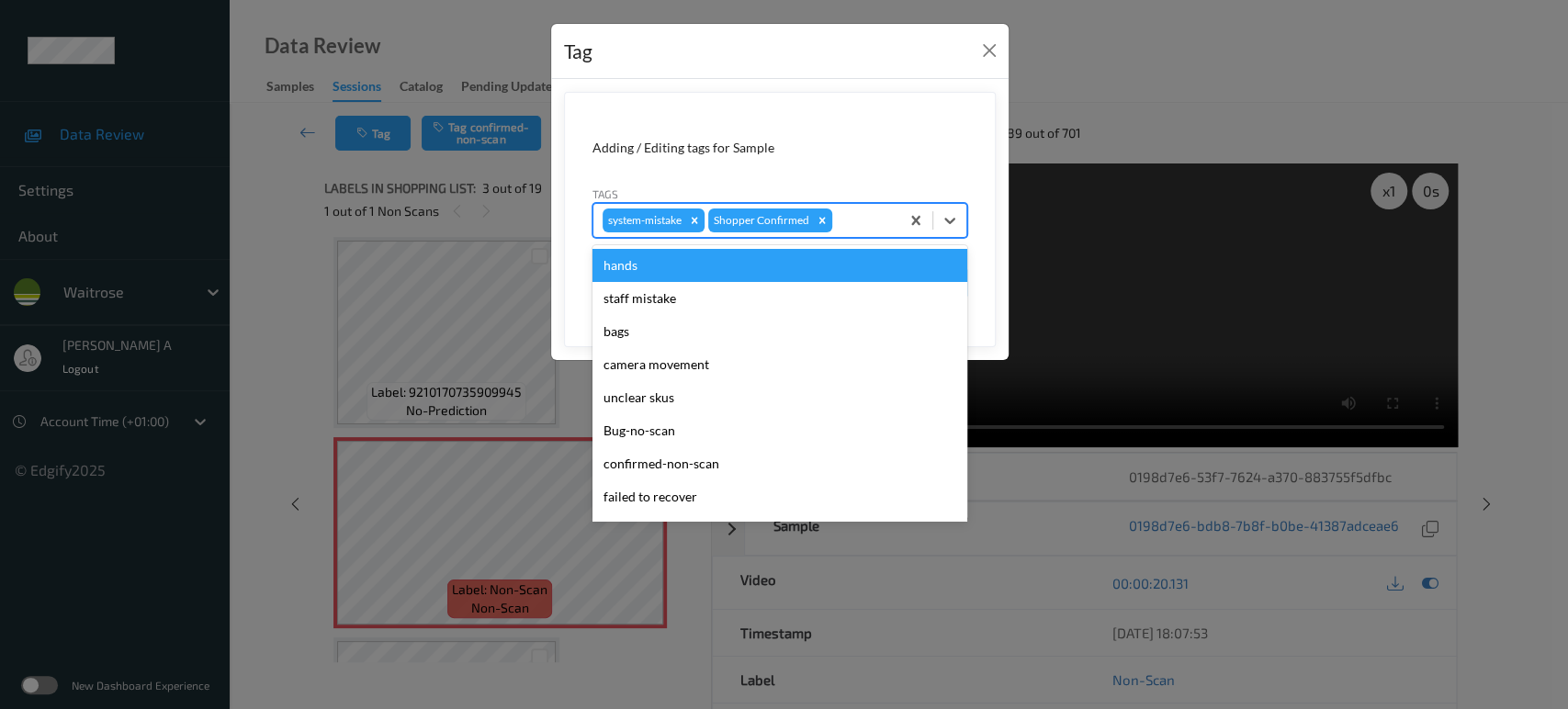
click at [875, 226] on div at bounding box center [863, 220] width 55 height 22
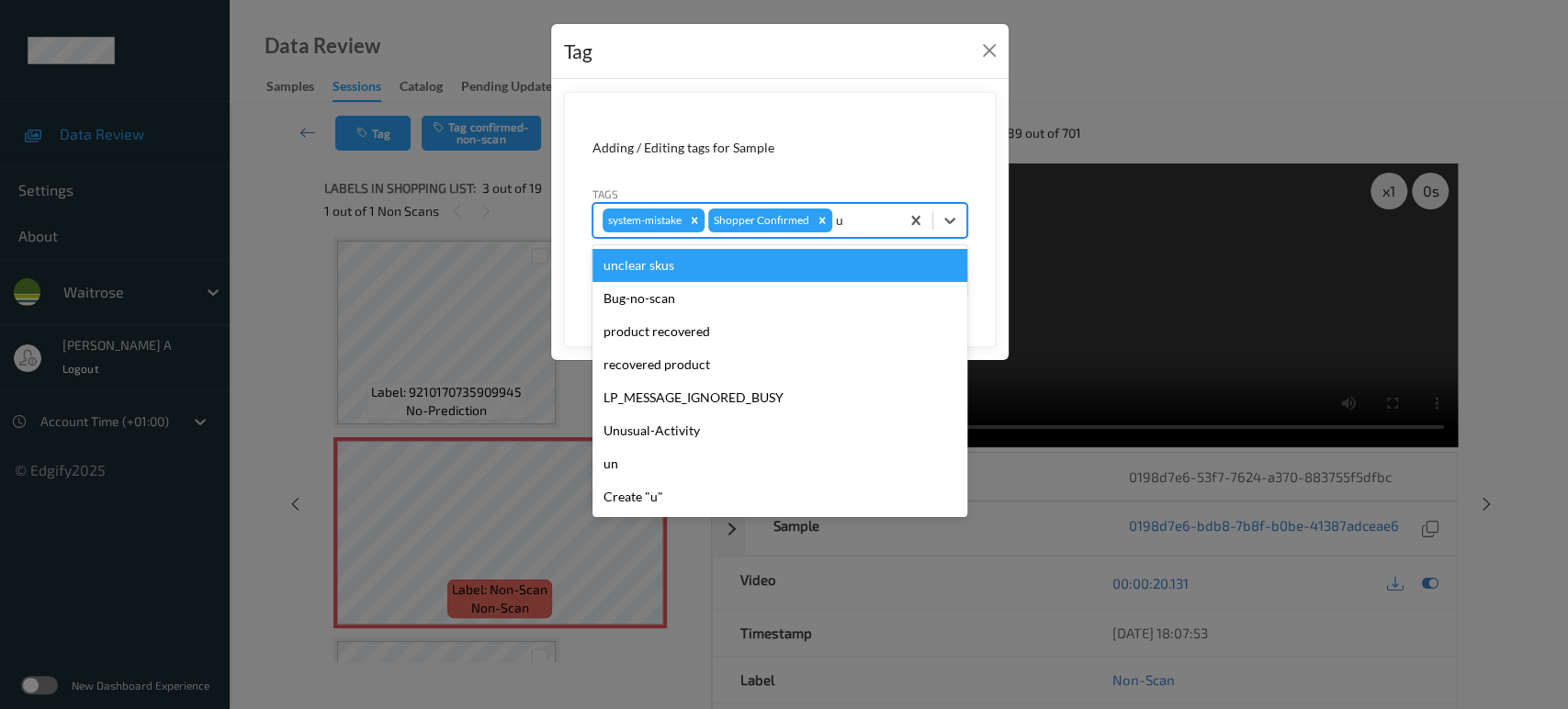
type input "un"
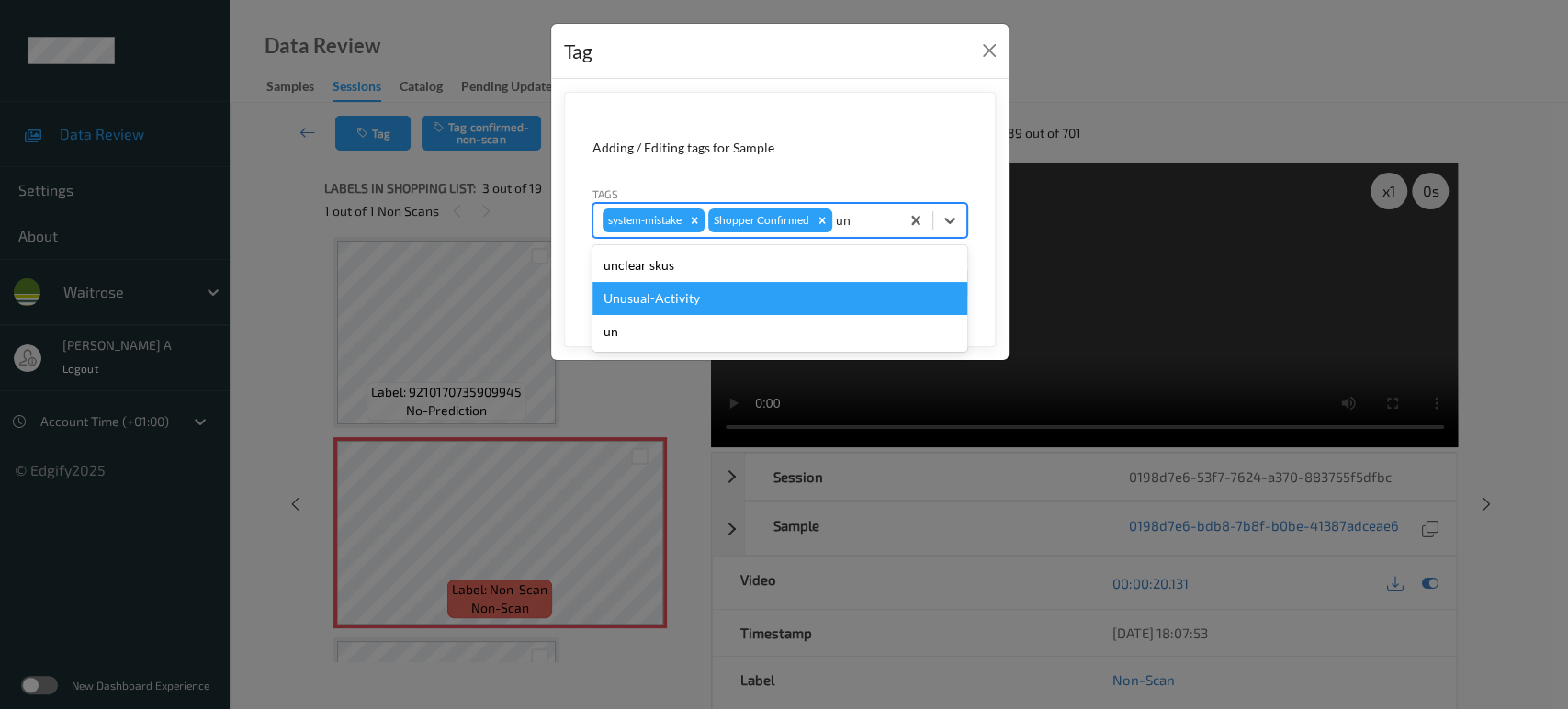
click at [744, 291] on div "Unusual-Activity" at bounding box center [780, 298] width 375 height 33
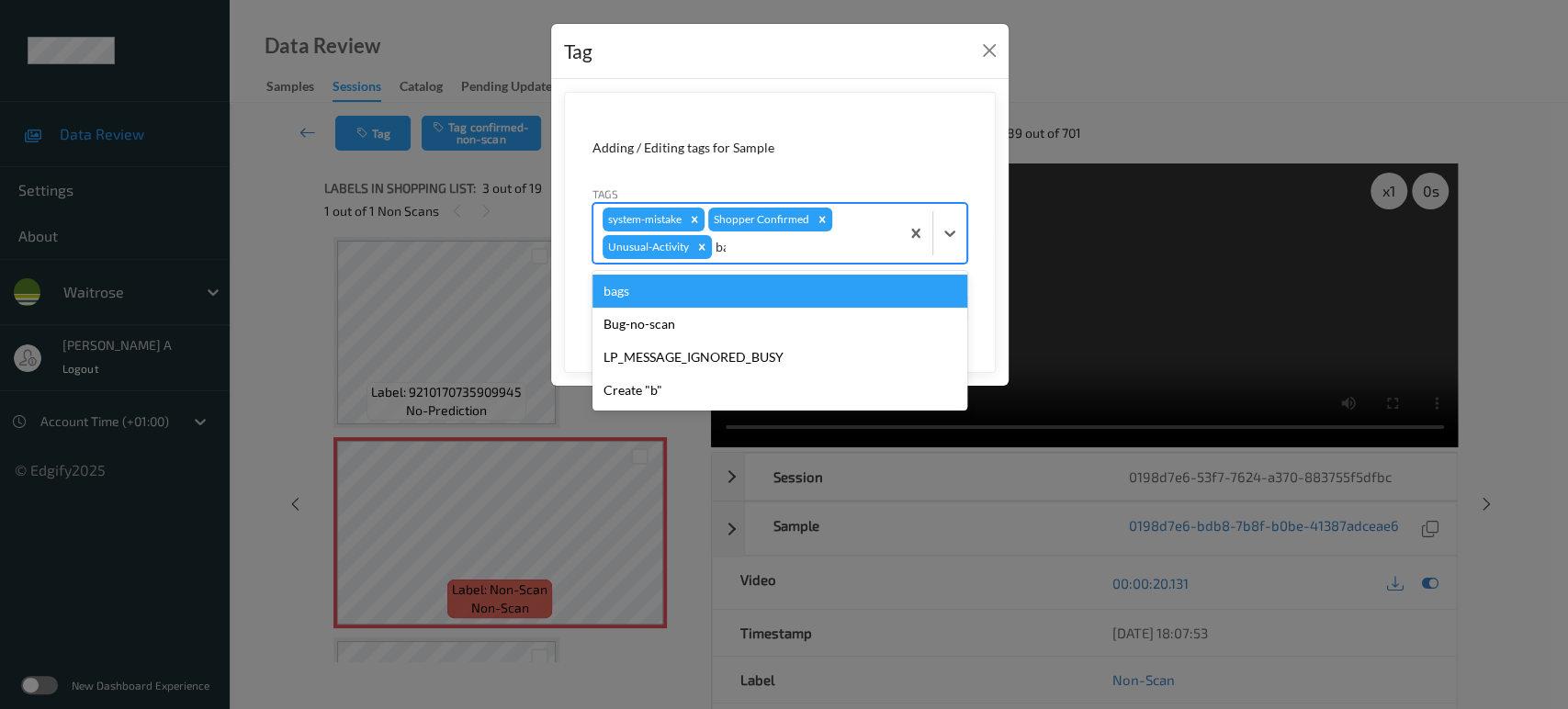
type input "bag"
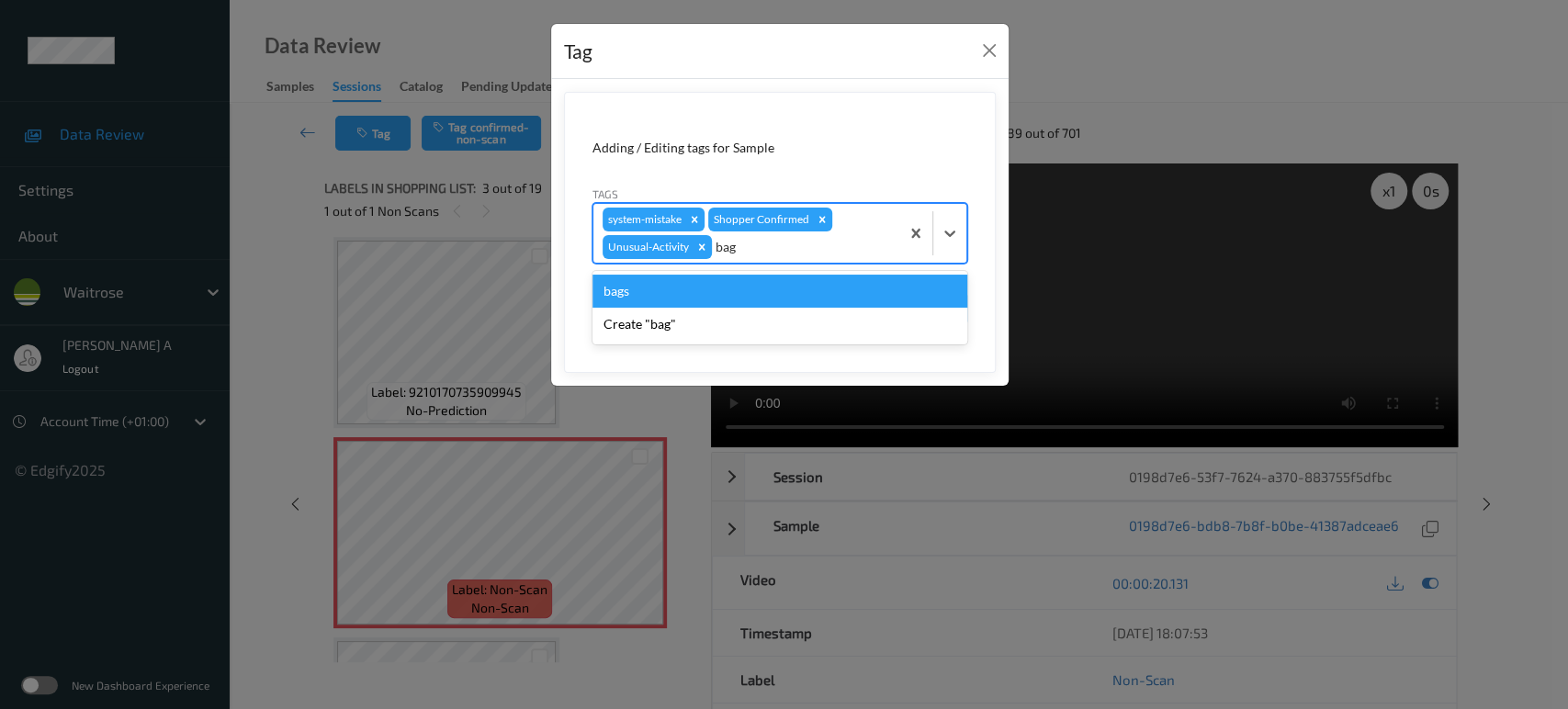
click at [744, 291] on div "bags" at bounding box center [780, 291] width 375 height 33
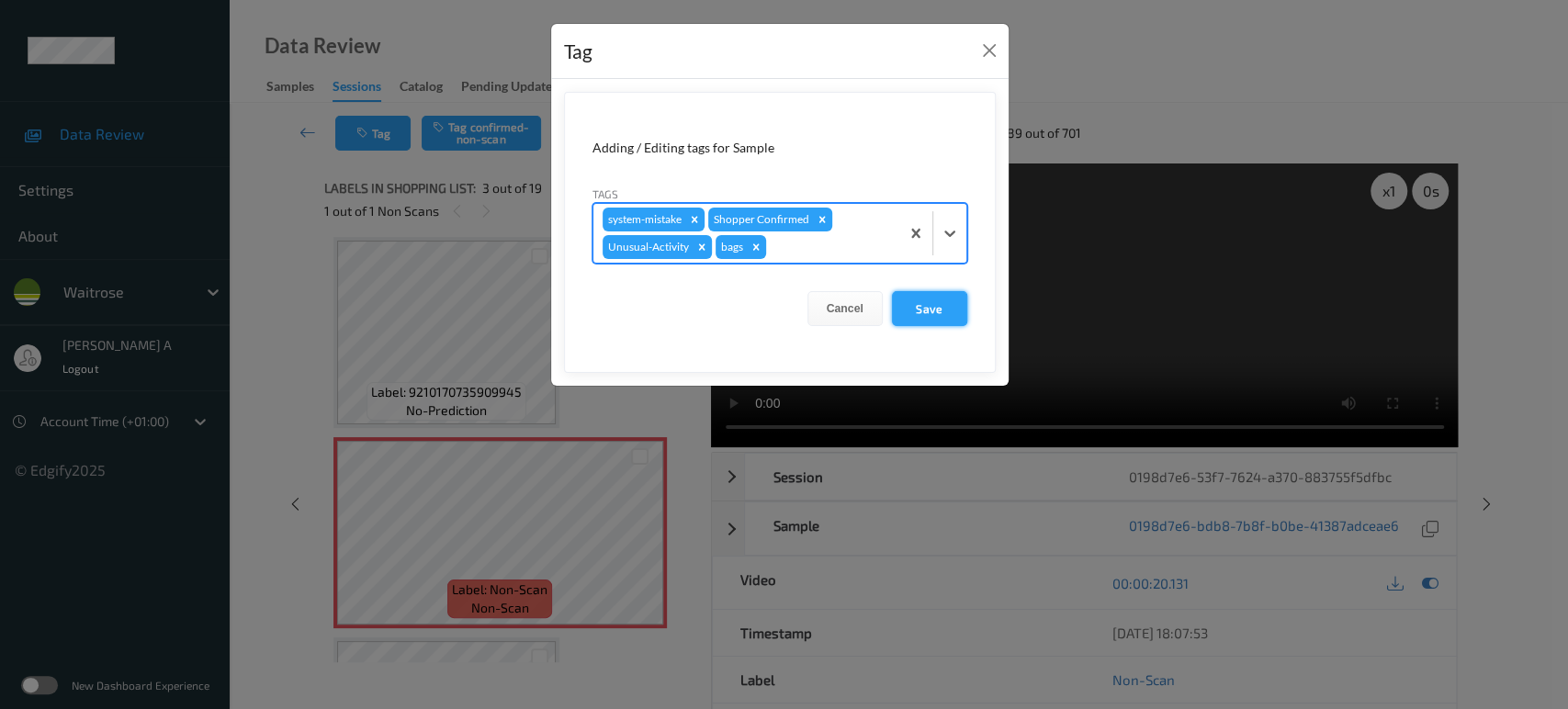
click at [937, 319] on button "Save" at bounding box center [929, 308] width 75 height 35
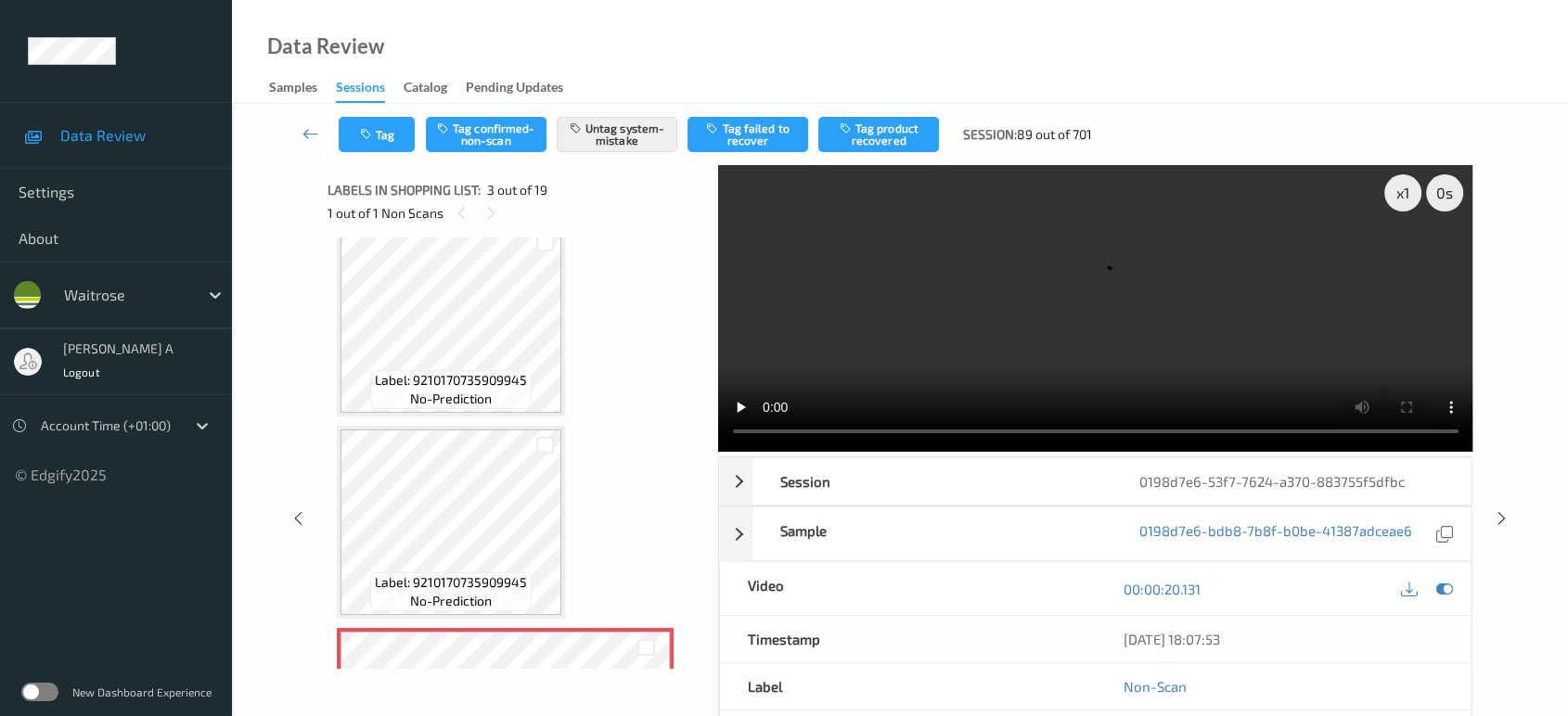
scroll to position [0, 0]
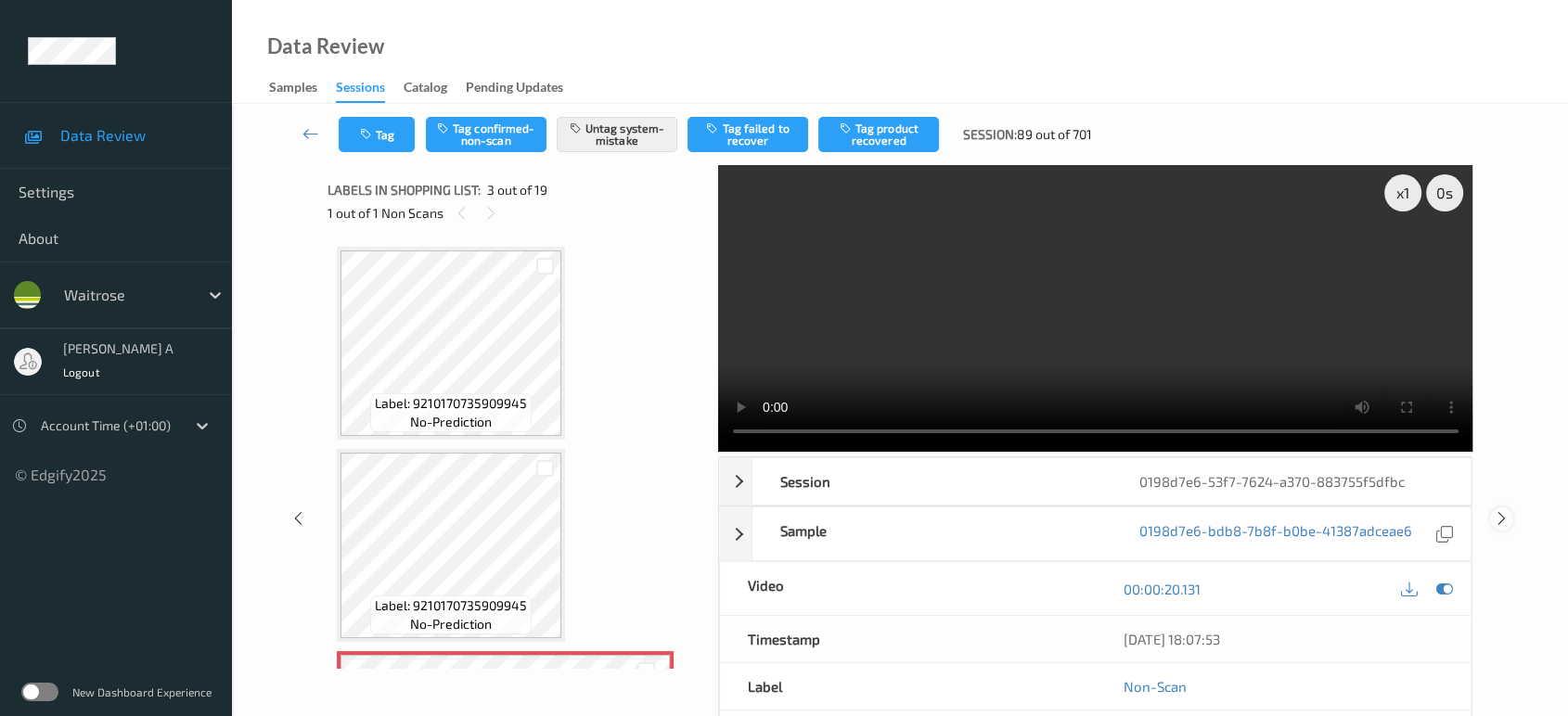
click at [1501, 512] on icon at bounding box center [1502, 518] width 16 height 17
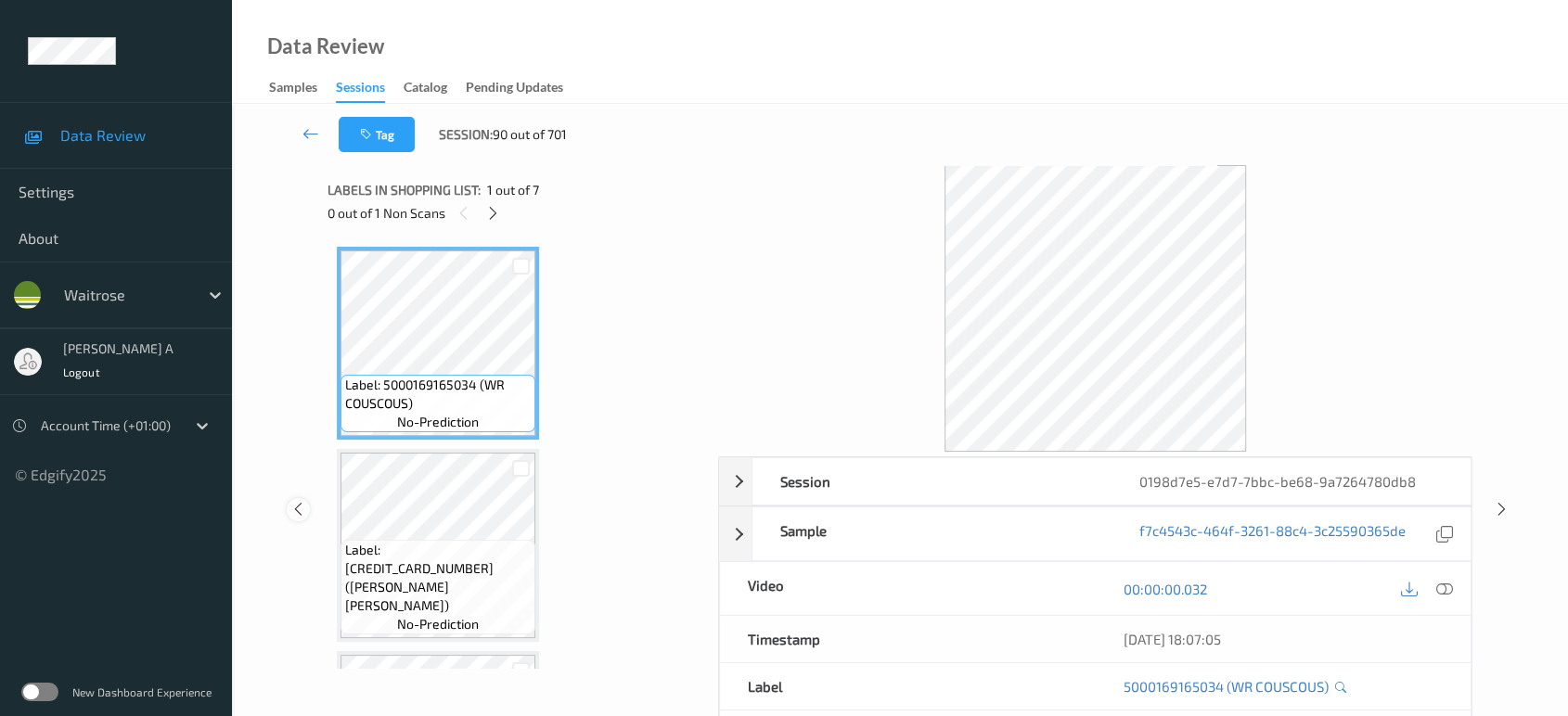
click at [292, 508] on icon at bounding box center [298, 509] width 16 height 17
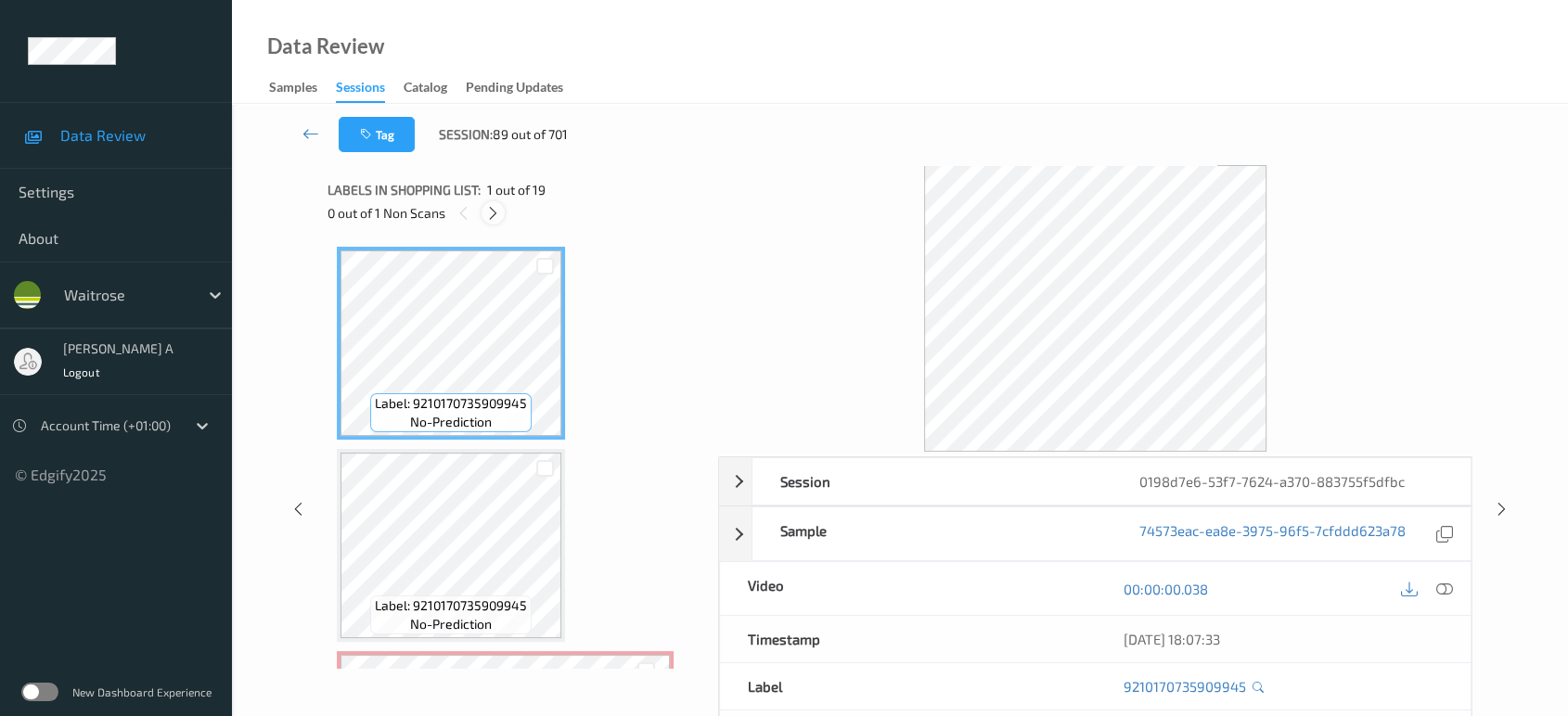
click at [498, 212] on icon at bounding box center [493, 214] width 16 height 17
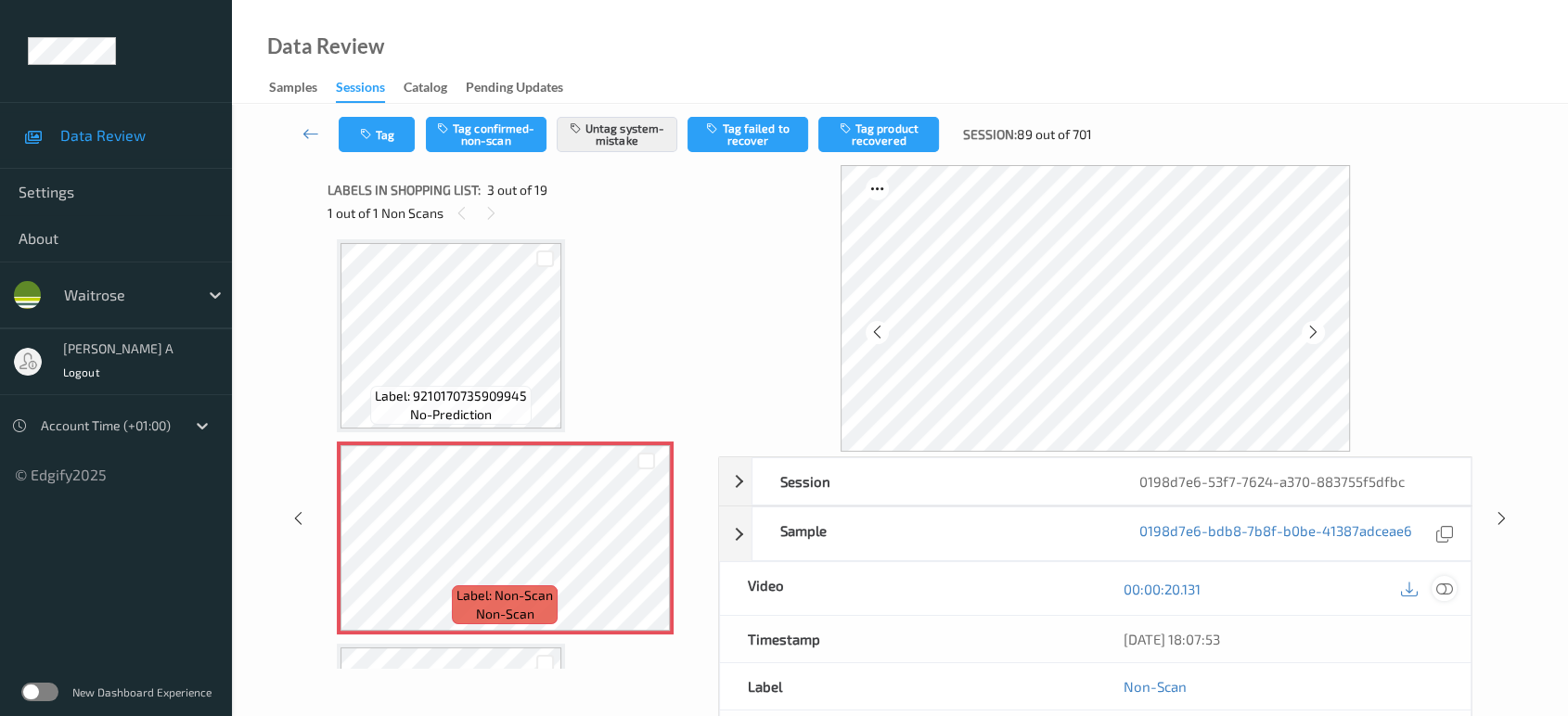
click at [1440, 580] on icon at bounding box center [1445, 589] width 17 height 17
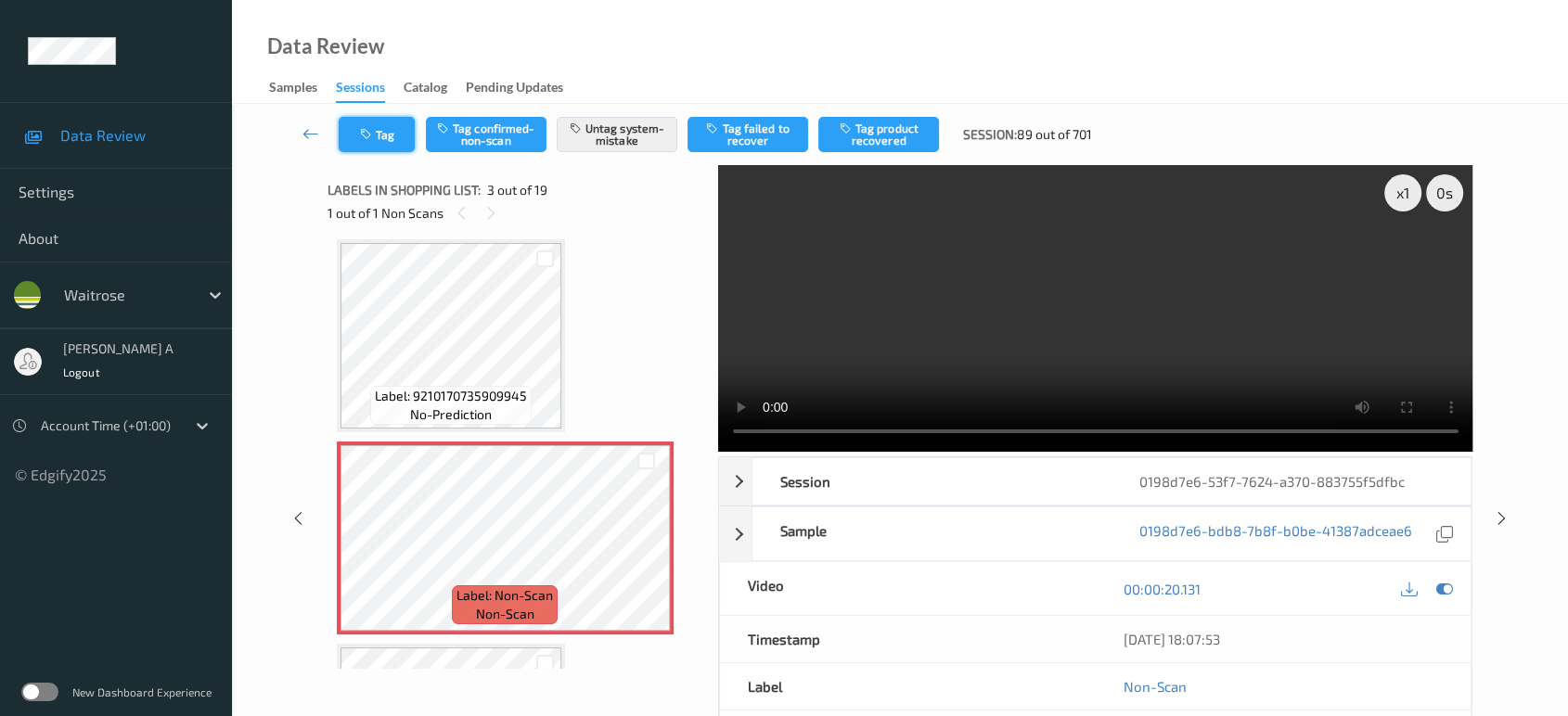
click at [366, 140] on icon "button" at bounding box center [368, 135] width 16 height 13
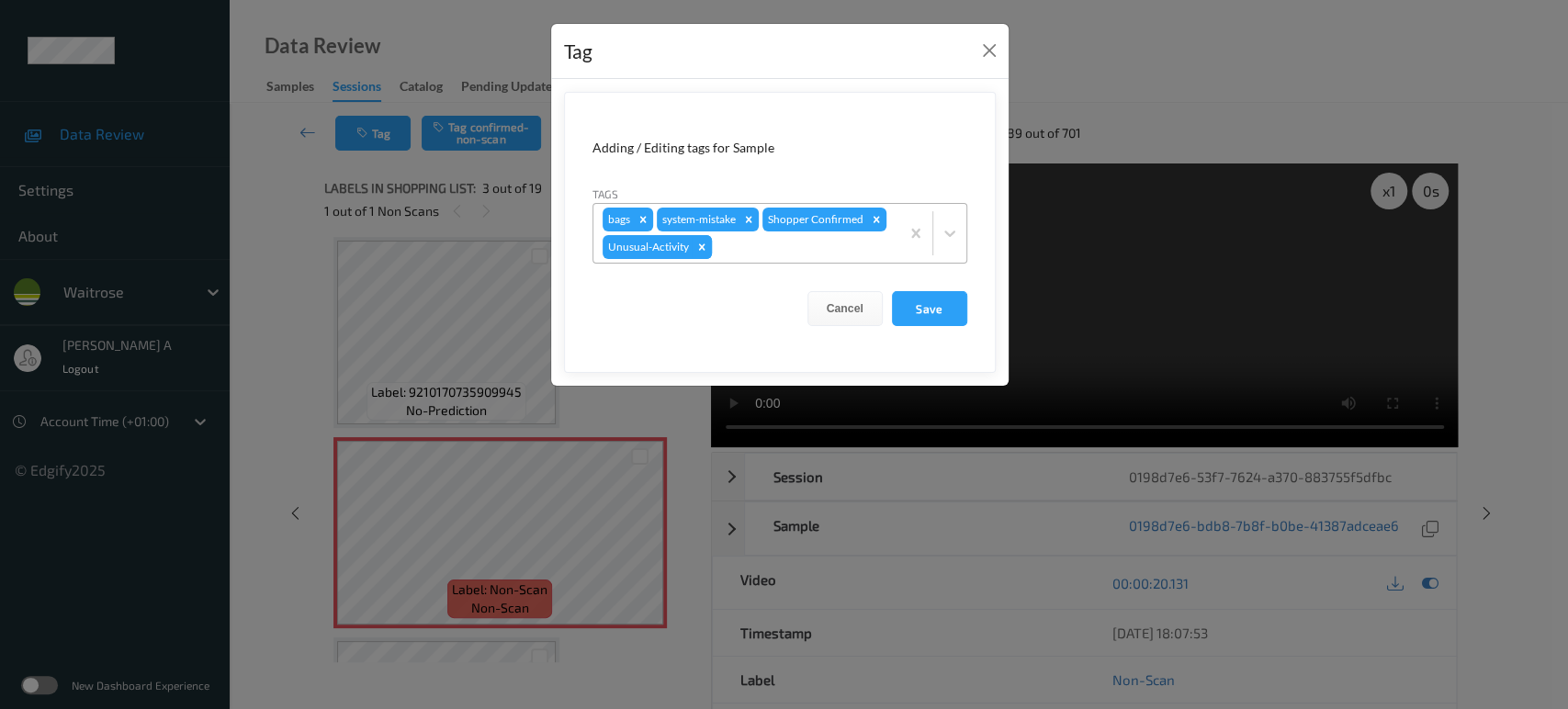
click at [699, 244] on icon "Remove Unusual-Activity" at bounding box center [702, 247] width 13 height 13
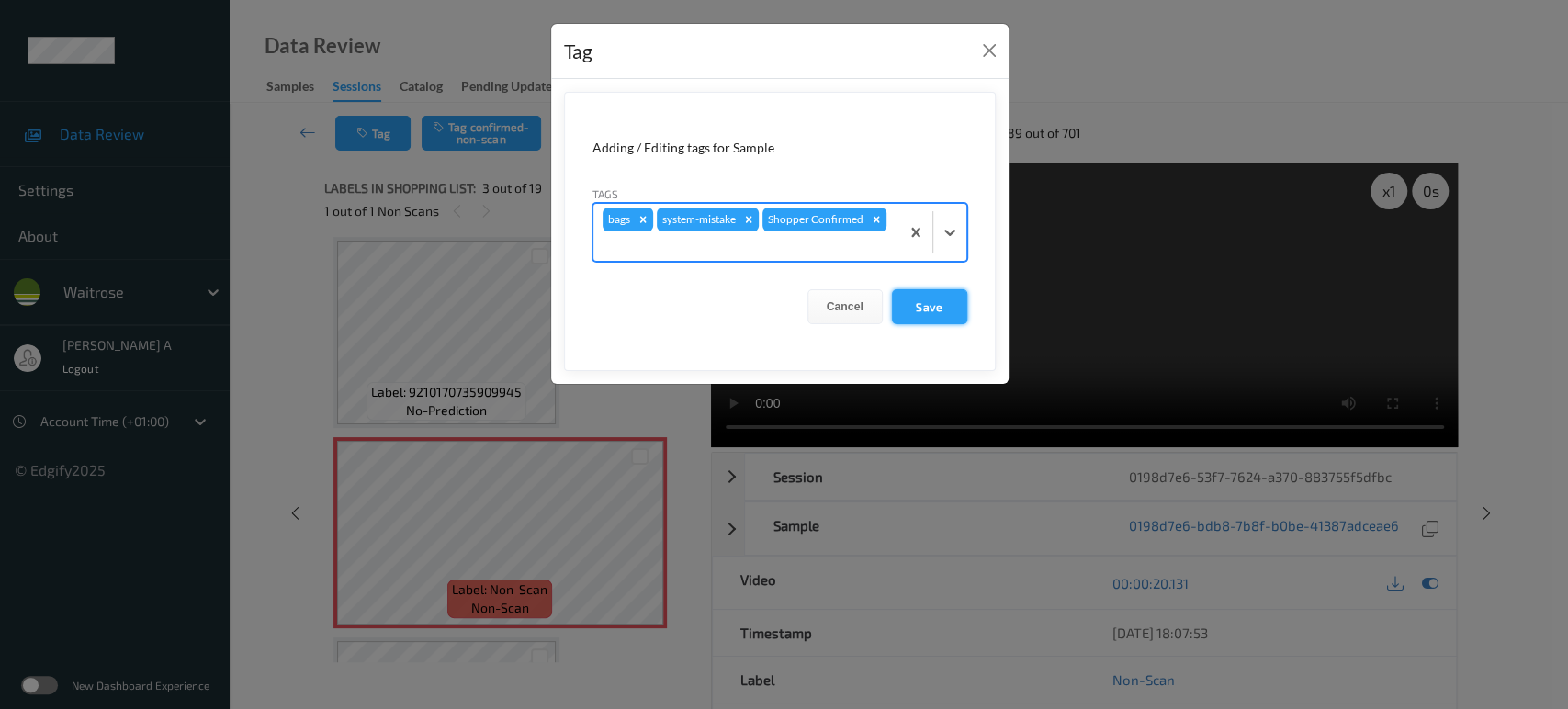
click at [928, 308] on button "Save" at bounding box center [929, 307] width 75 height 35
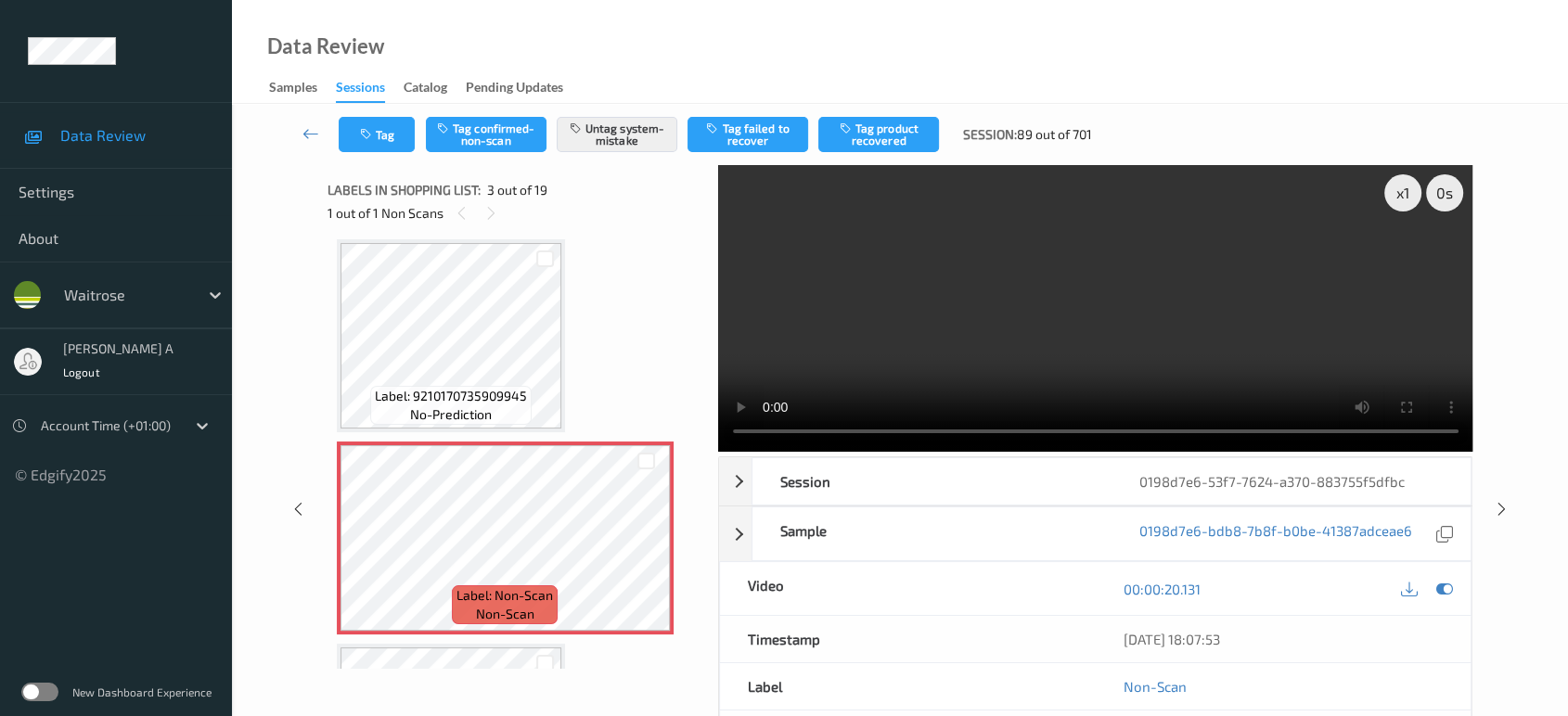
click at [1501, 432] on div "x 1 0 s Session 0198d7e6-53f7-7624-a370-883755f5dfbc Session ID 0198d7e6-53f7-7…" at bounding box center [899, 509] width 1259 height 688
click at [1494, 510] on icon at bounding box center [1502, 509] width 16 height 17
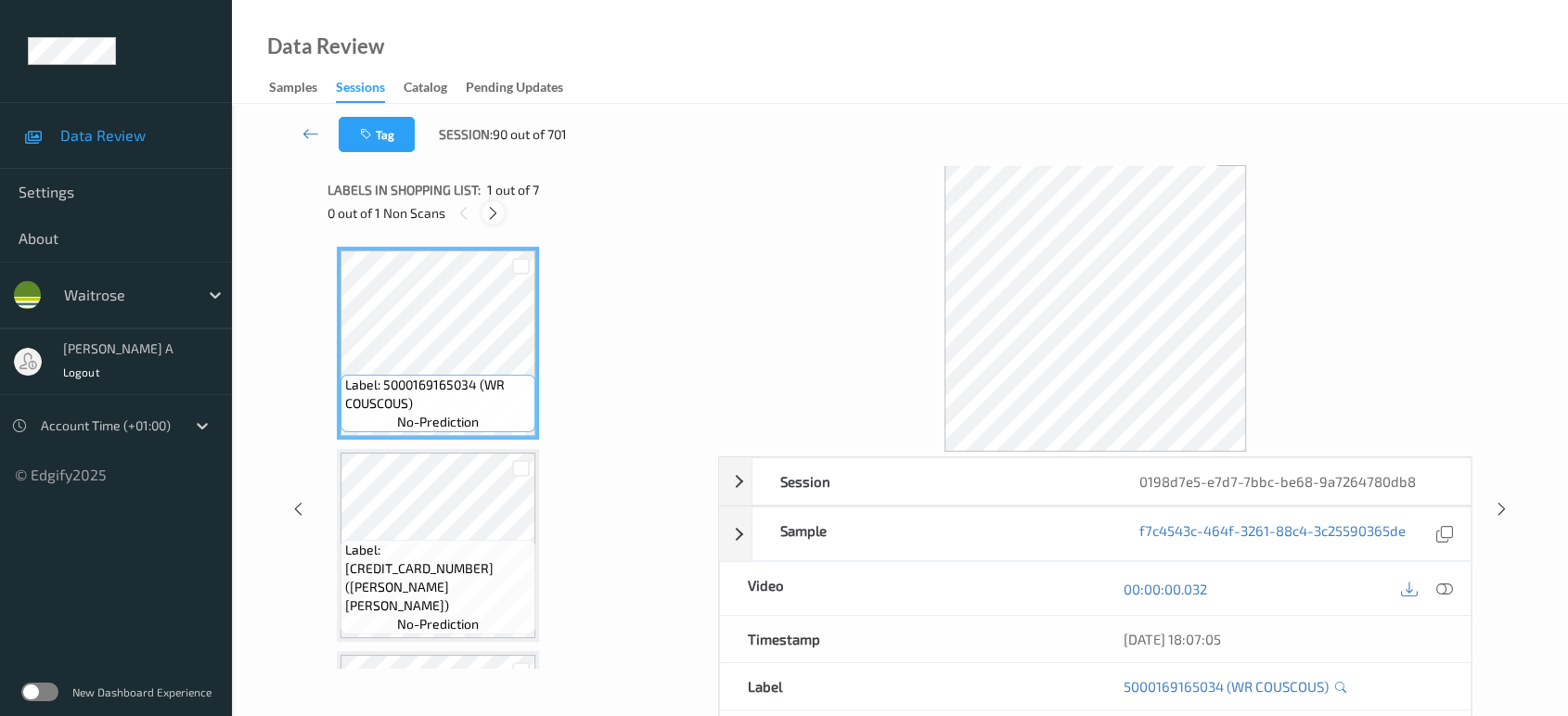
click at [495, 208] on icon at bounding box center [493, 214] width 16 height 17
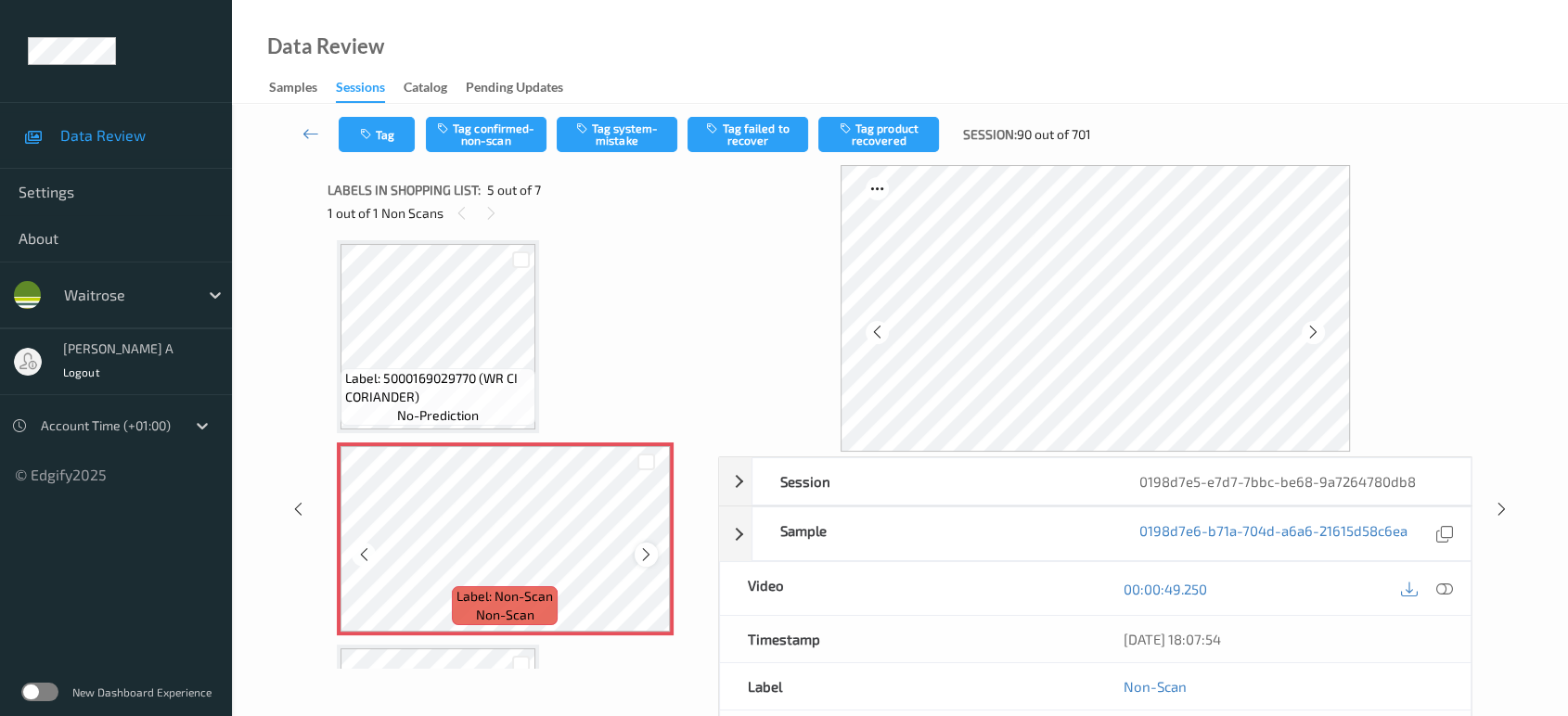
click at [646, 554] on icon at bounding box center [646, 555] width 16 height 17
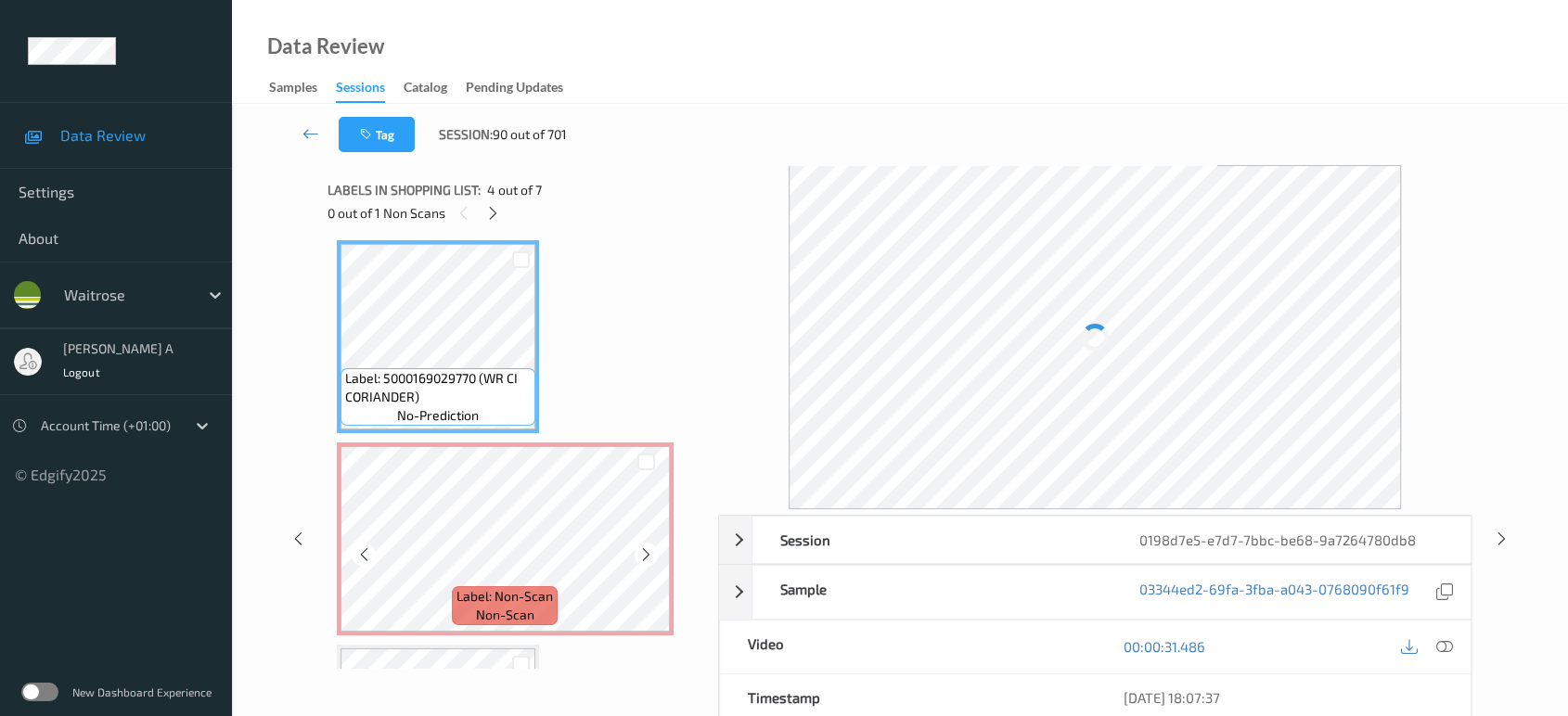
scroll to position [510, 0]
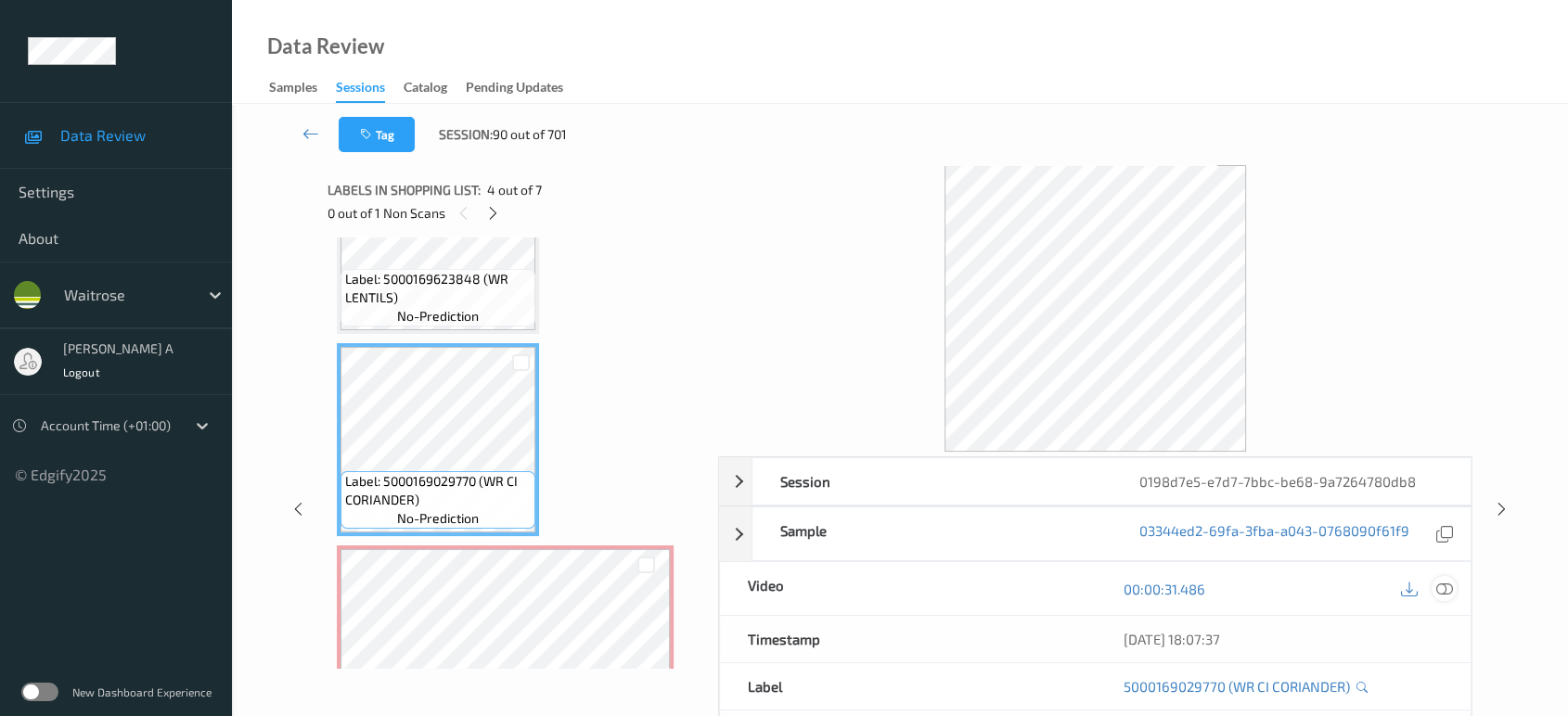
click at [1440, 589] on icon at bounding box center [1445, 589] width 17 height 17
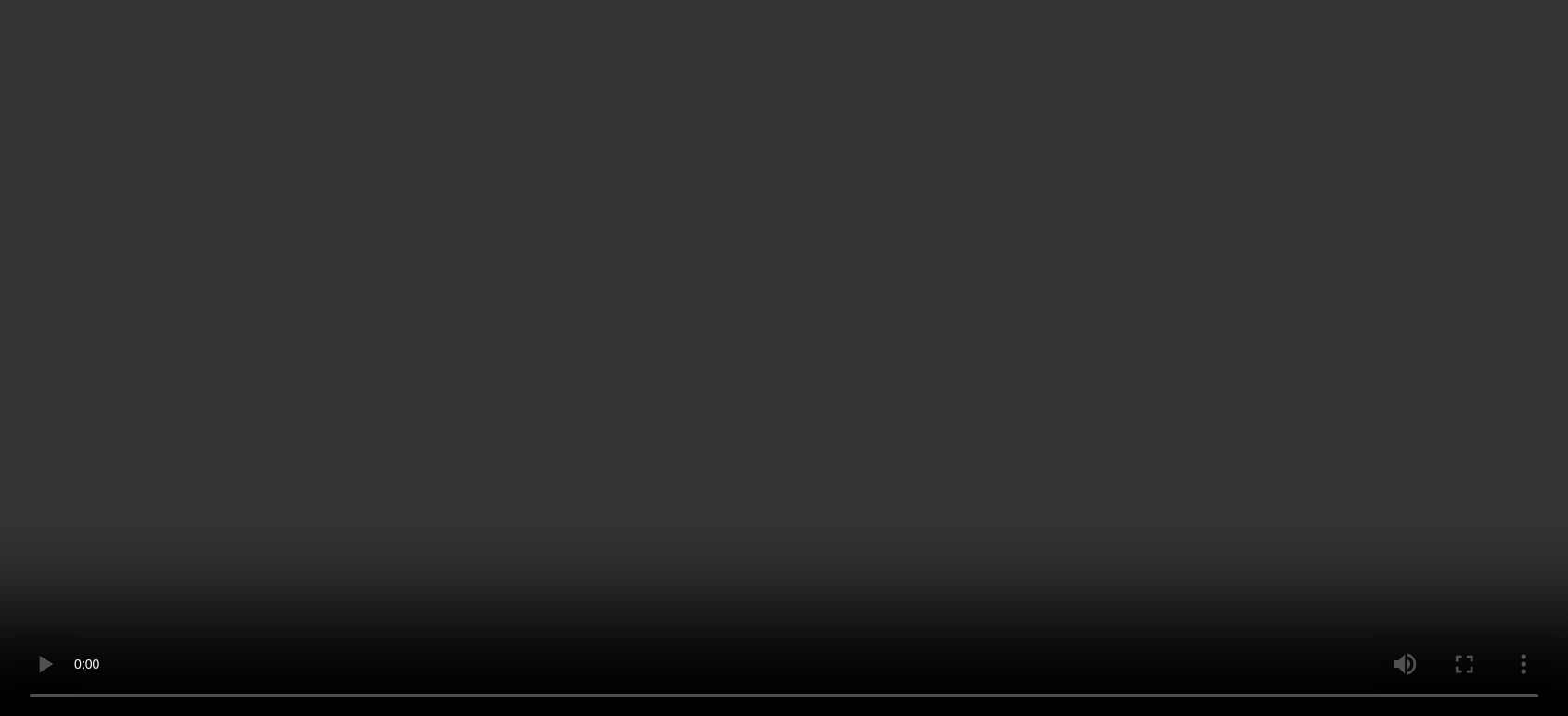
scroll to position [716, 0]
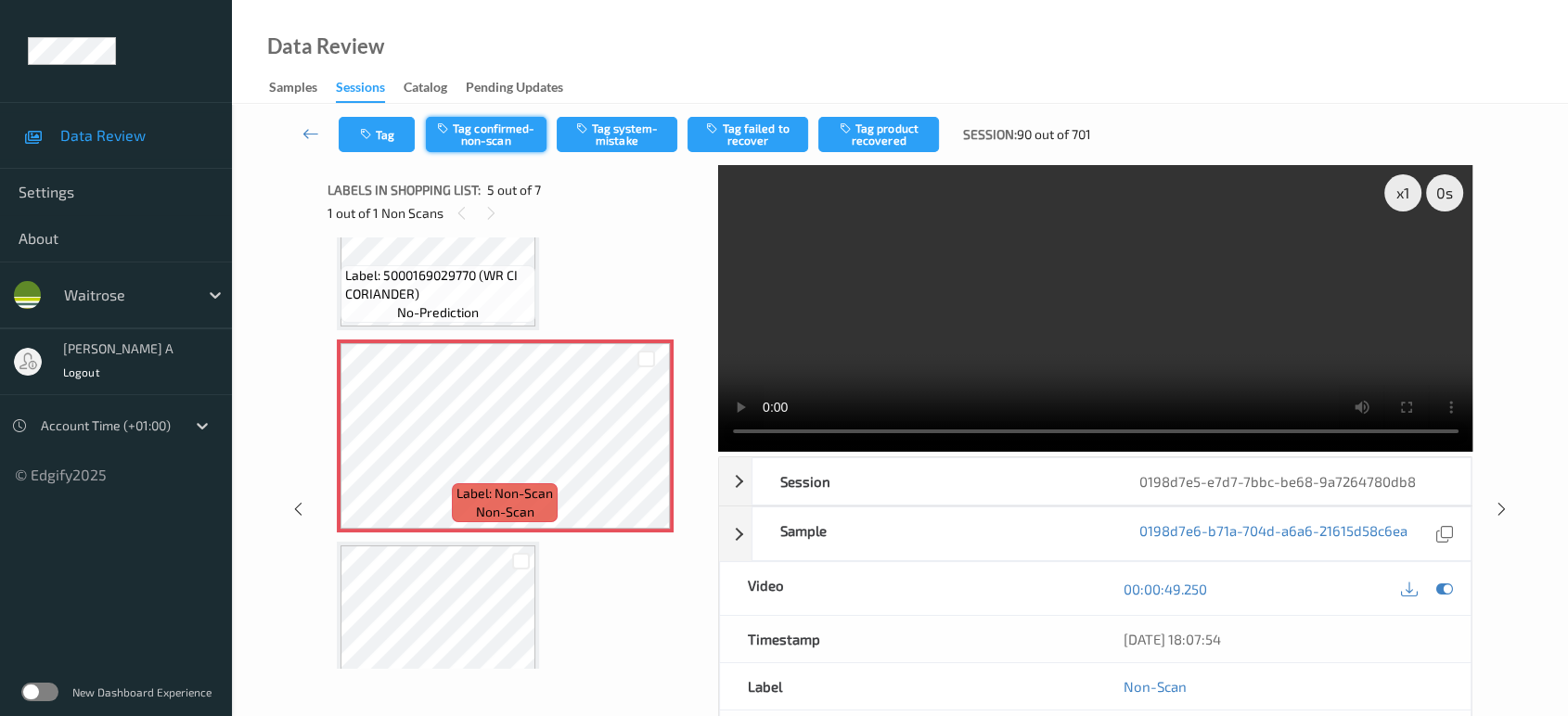
click at [453, 132] on icon "button" at bounding box center [444, 128] width 16 height 13
click at [757, 143] on button "Tag failed to recover" at bounding box center [747, 134] width 121 height 35
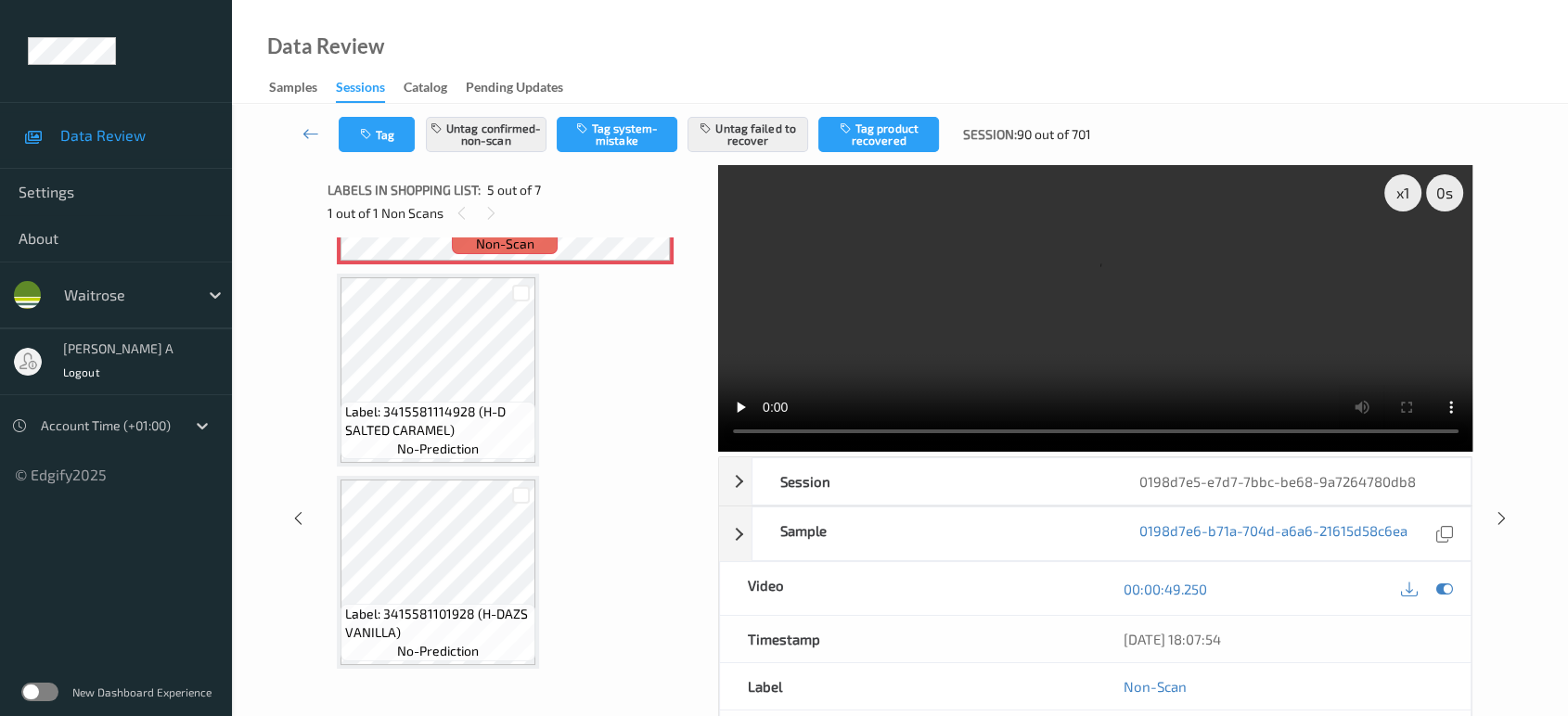
scroll to position [987, 0]
click at [1494, 510] on icon at bounding box center [1502, 518] width 16 height 17
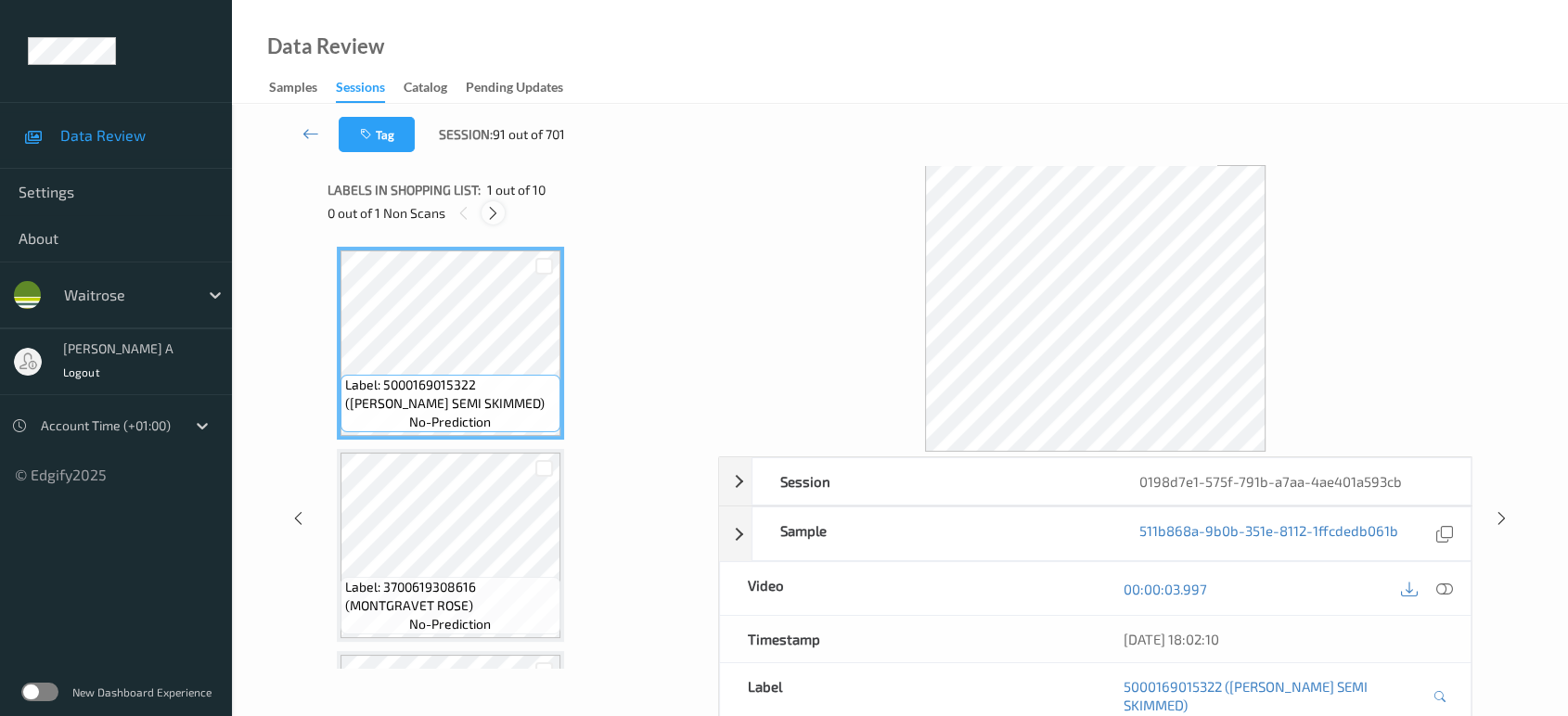
click at [490, 217] on icon at bounding box center [493, 214] width 16 height 17
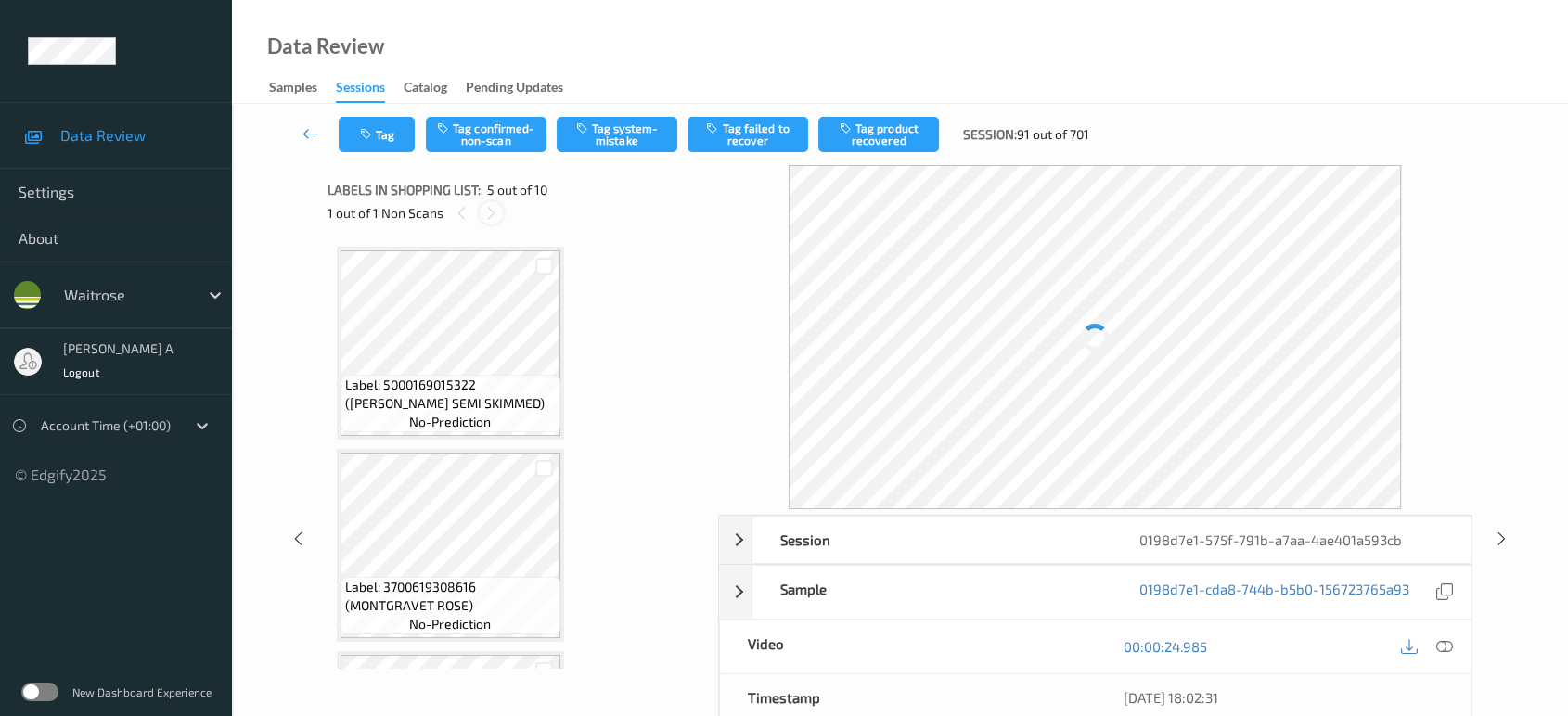
scroll to position [613, 0]
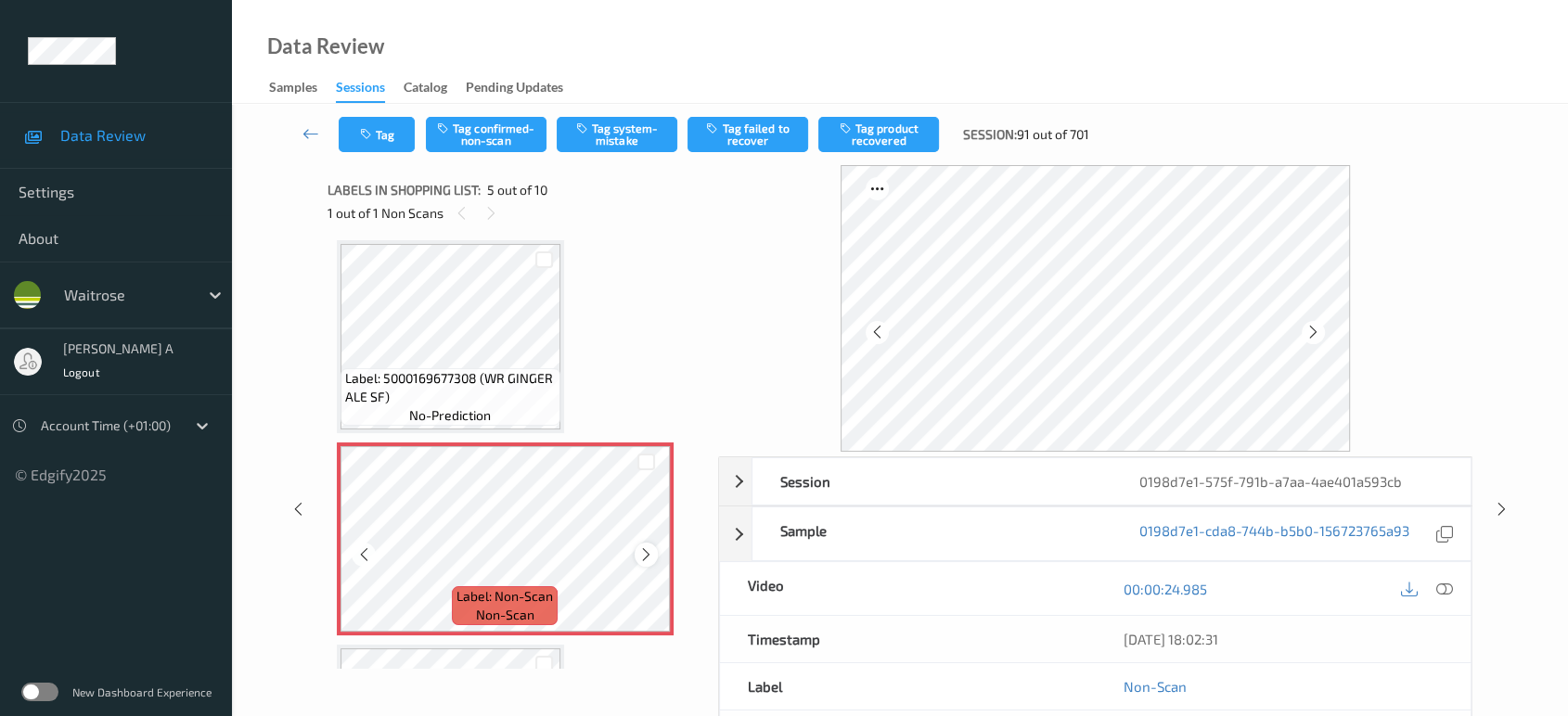
click at [653, 551] on icon at bounding box center [646, 555] width 16 height 17
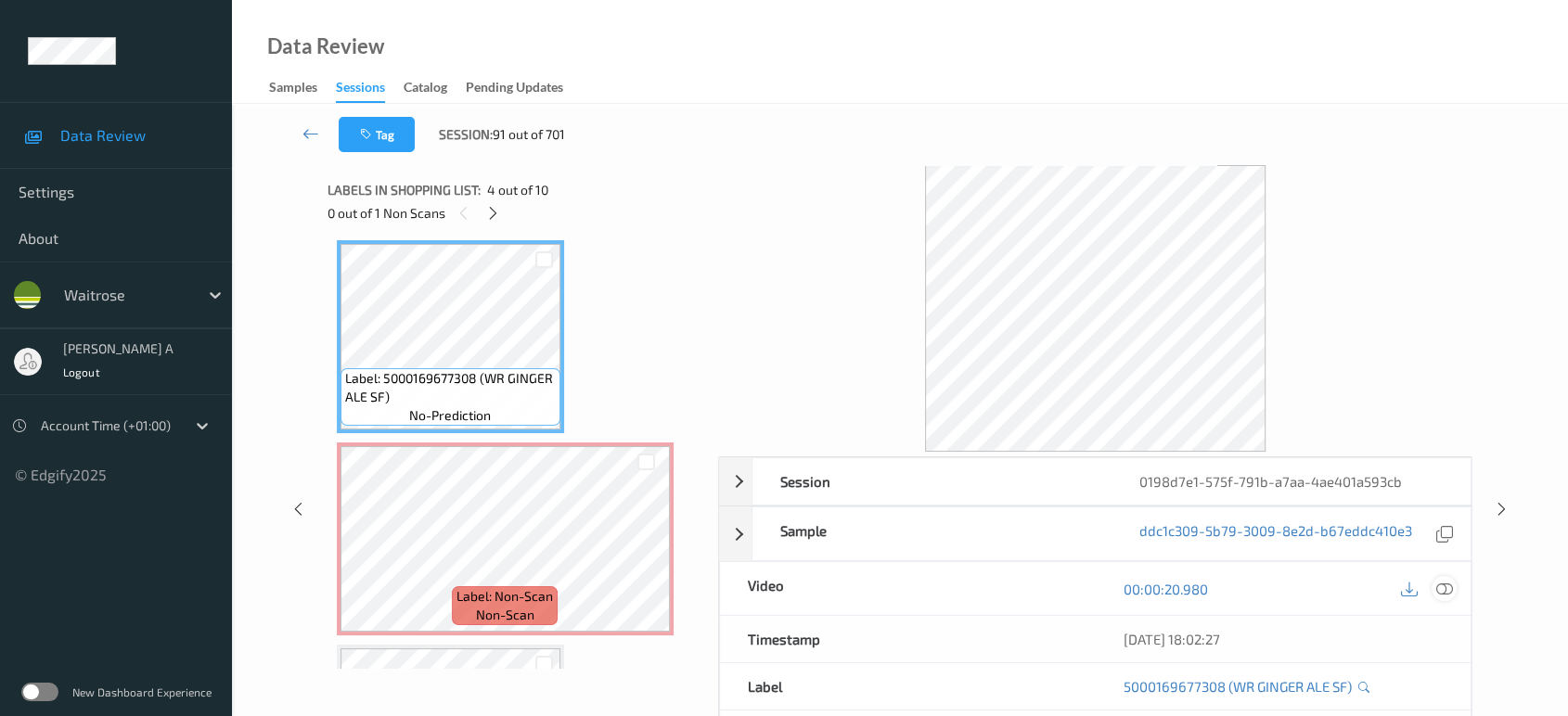
click at [1445, 598] on div at bounding box center [1444, 589] width 25 height 25
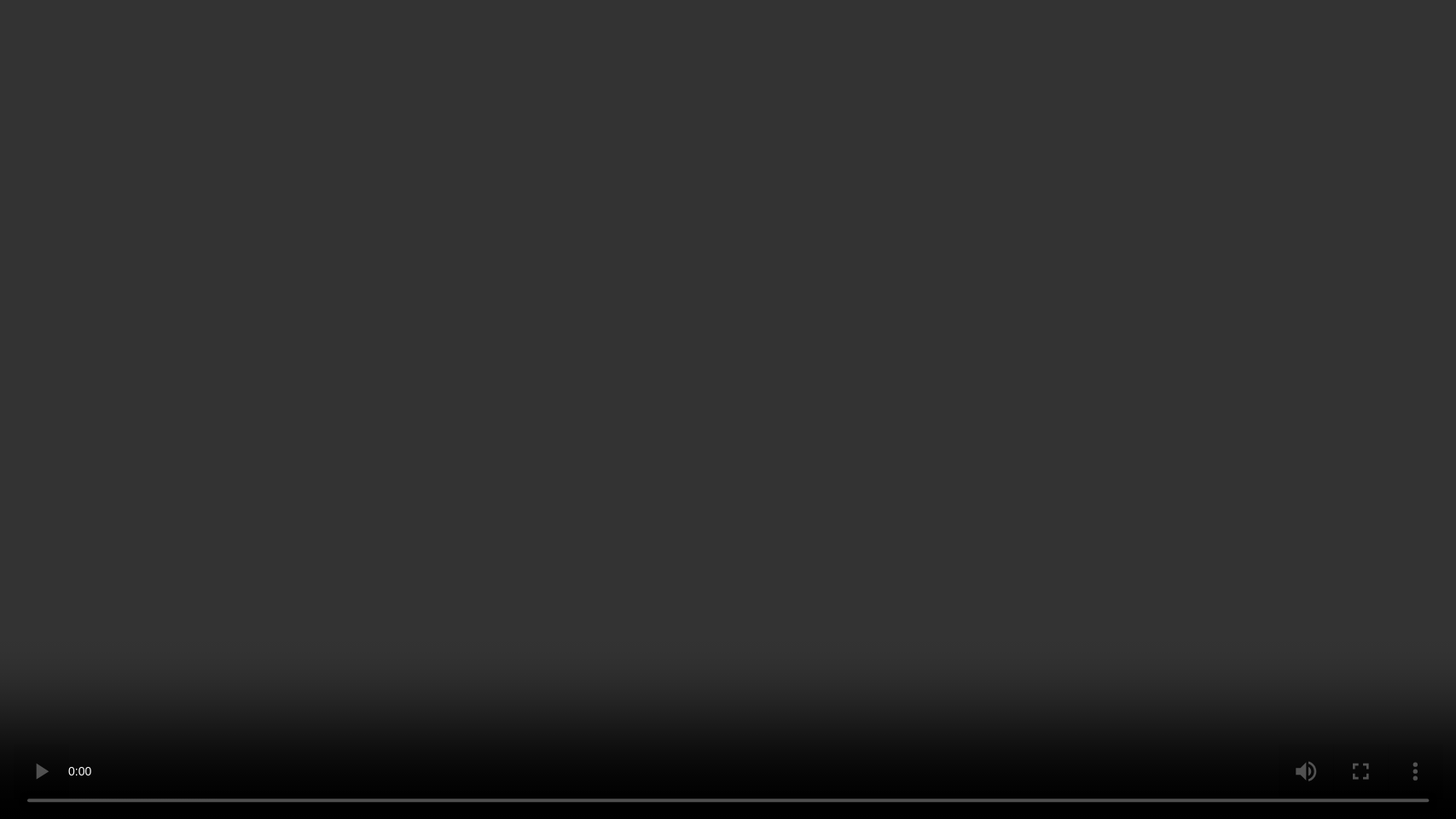
click at [970, 496] on video at bounding box center [728, 410] width 1456 height 819
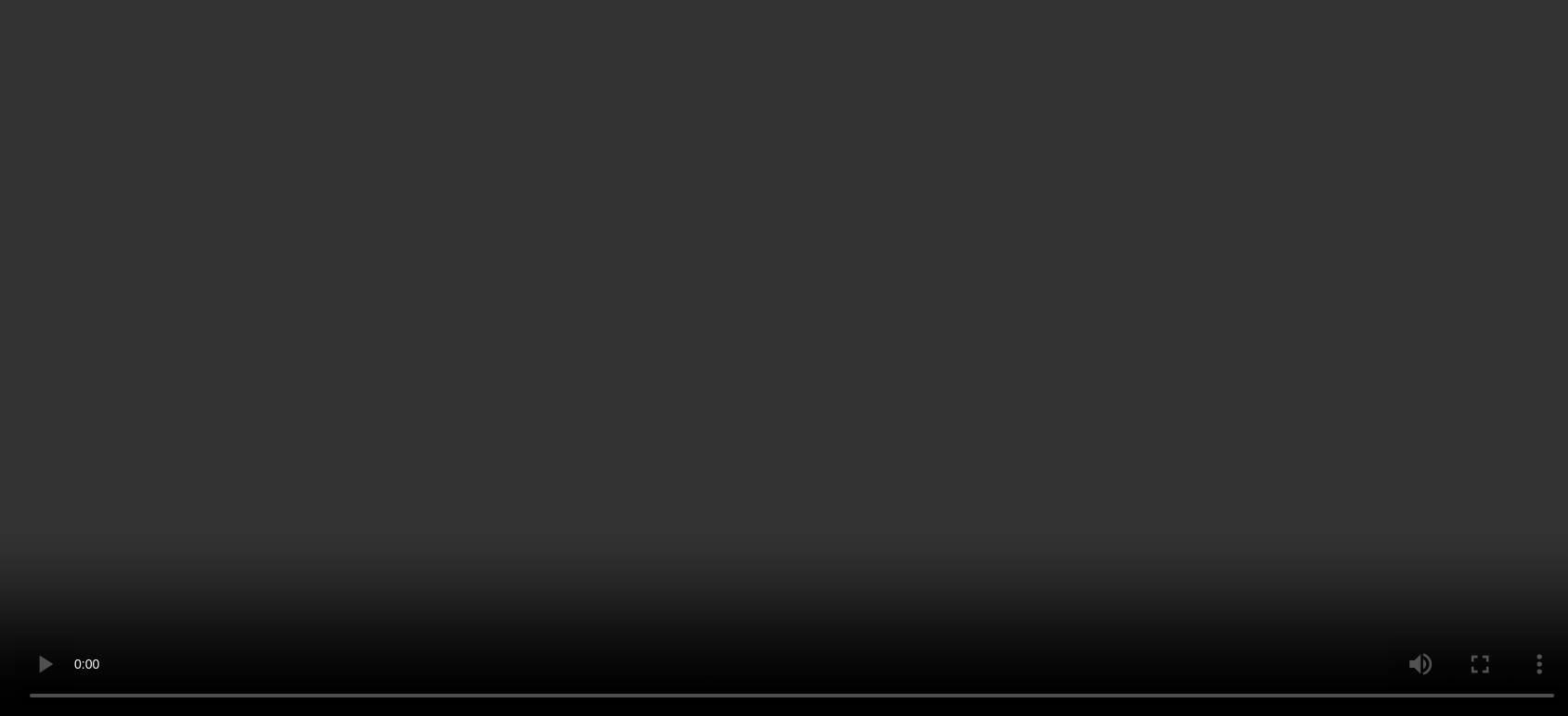
scroll to position [819, 0]
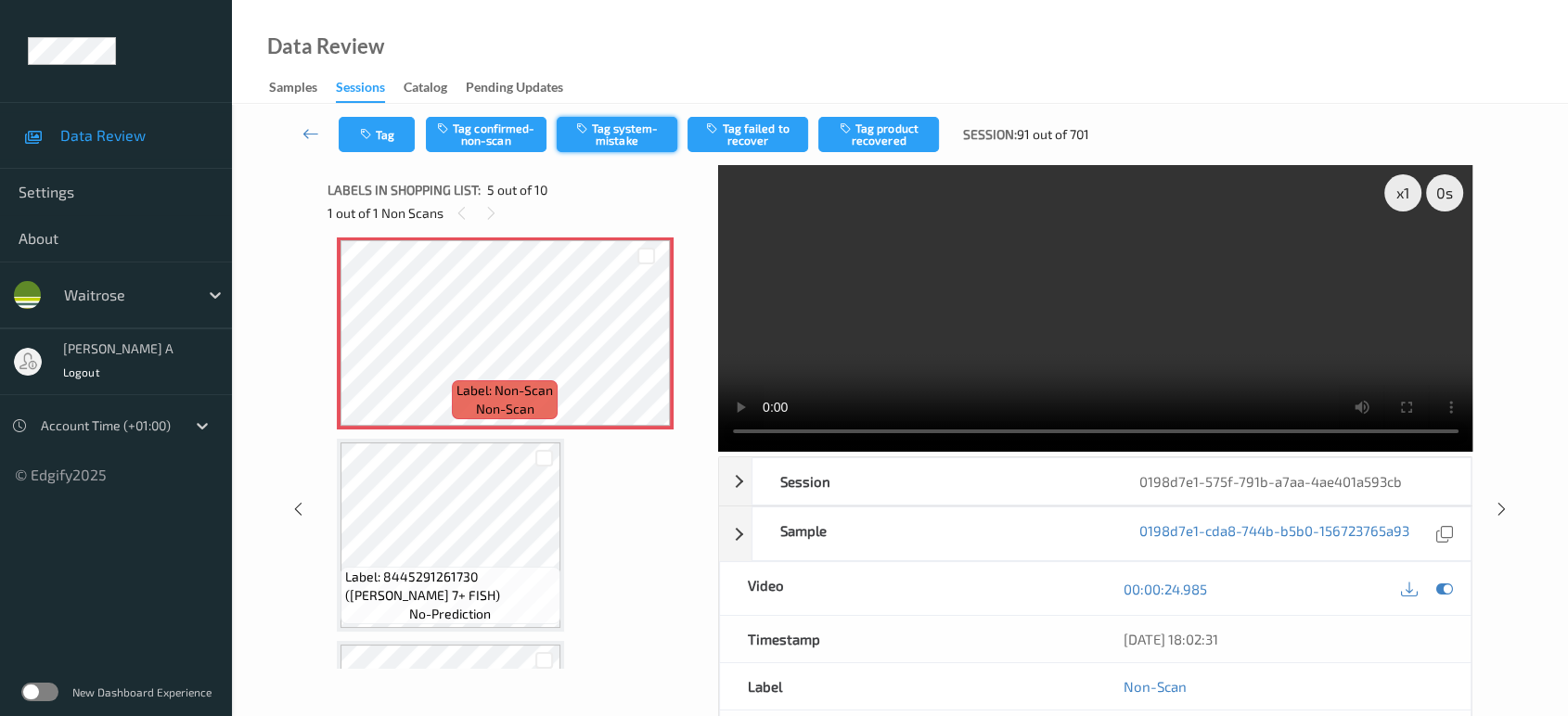
click at [603, 141] on button "Tag system-mistake" at bounding box center [616, 134] width 121 height 35
click at [389, 140] on button "Tag" at bounding box center [377, 134] width 76 height 35
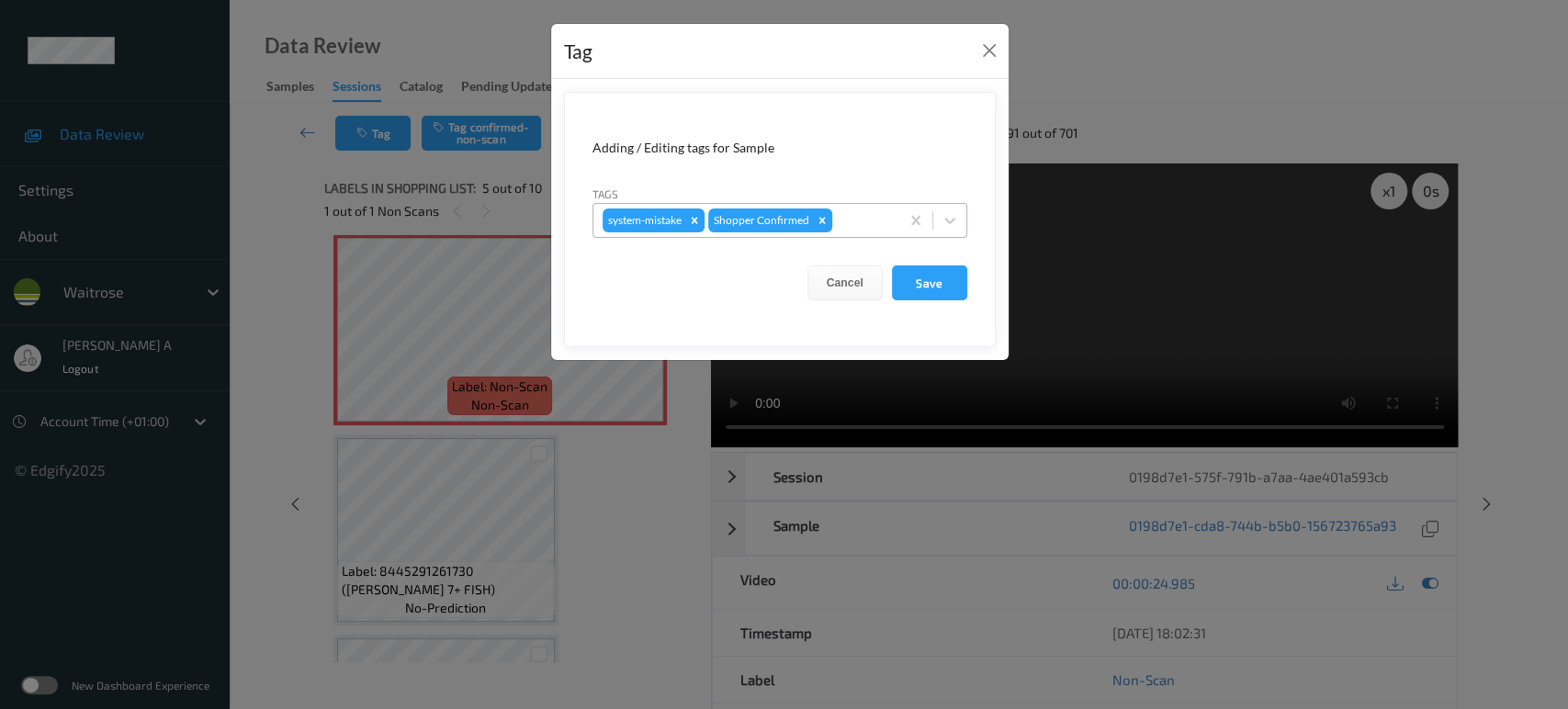
click at [854, 219] on div at bounding box center [863, 220] width 55 height 22
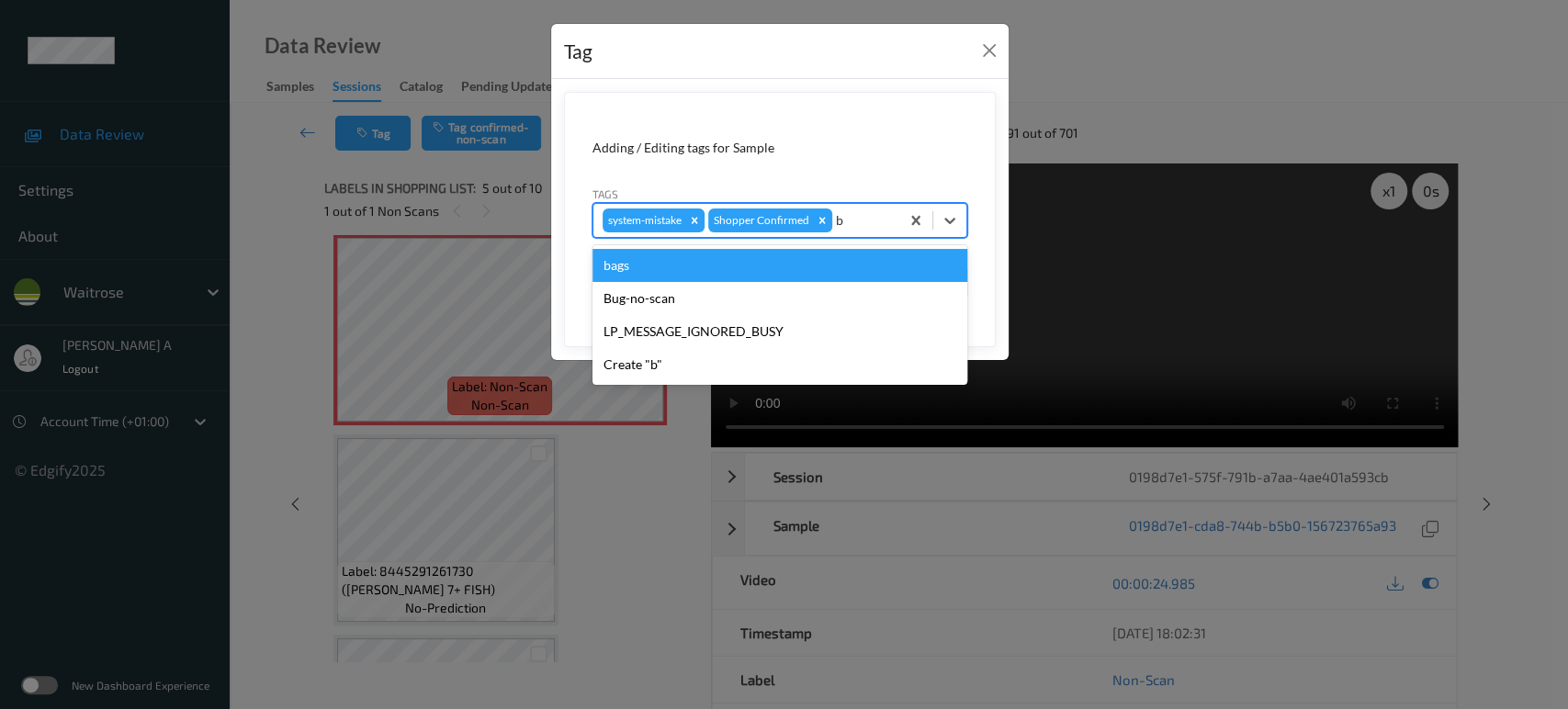
type input "ba"
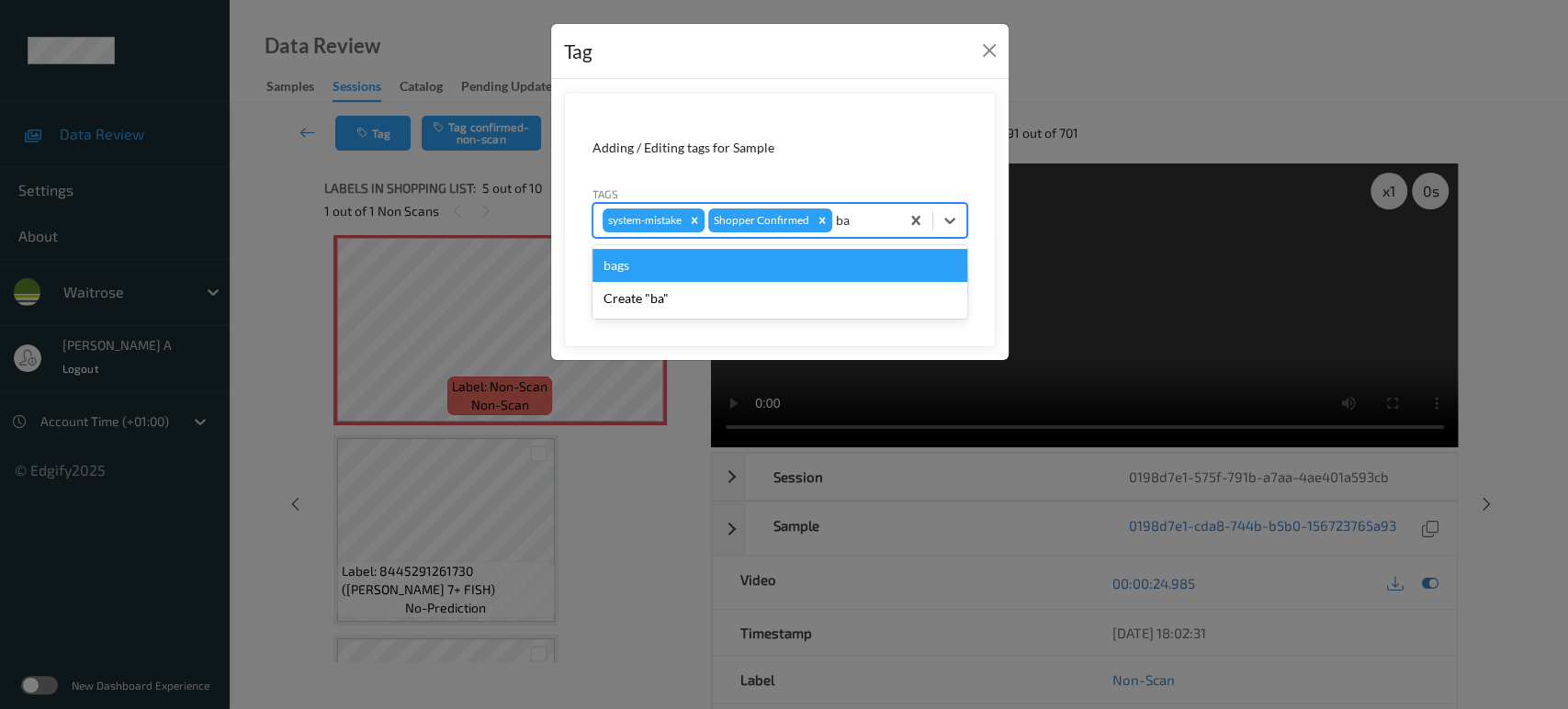
click at [808, 269] on div "bags" at bounding box center [780, 265] width 375 height 33
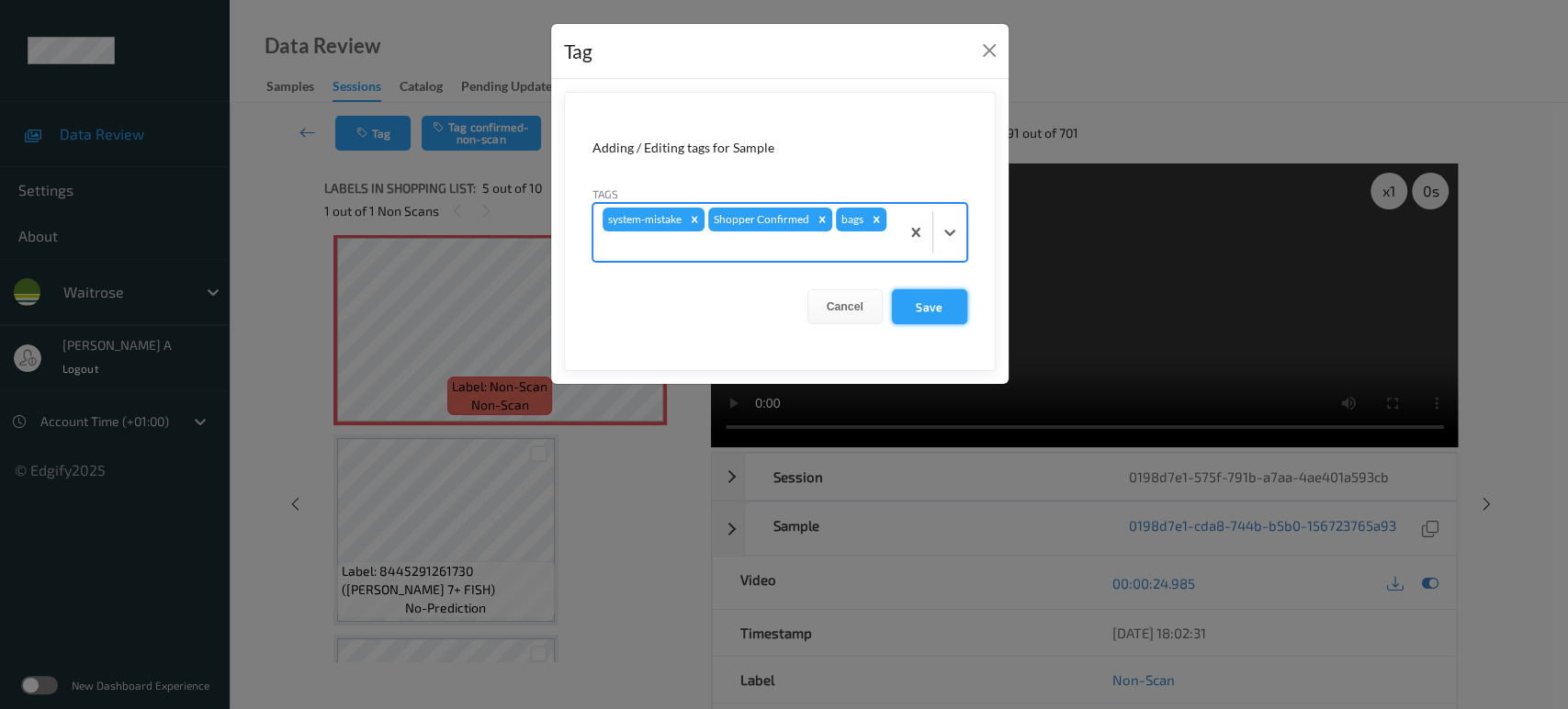
click at [941, 307] on button "Save" at bounding box center [929, 307] width 75 height 35
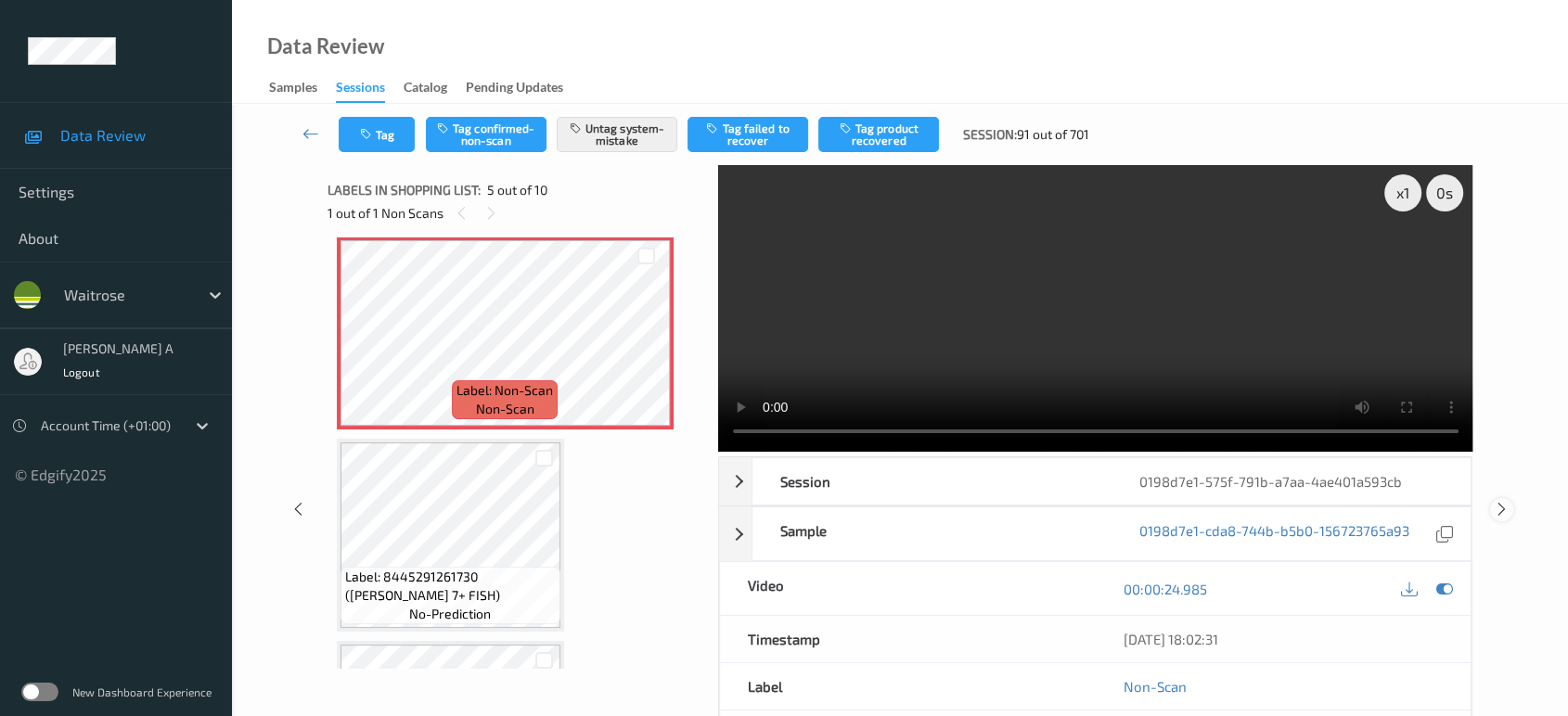
click at [1497, 500] on icon at bounding box center [1502, 509] width 16 height 17
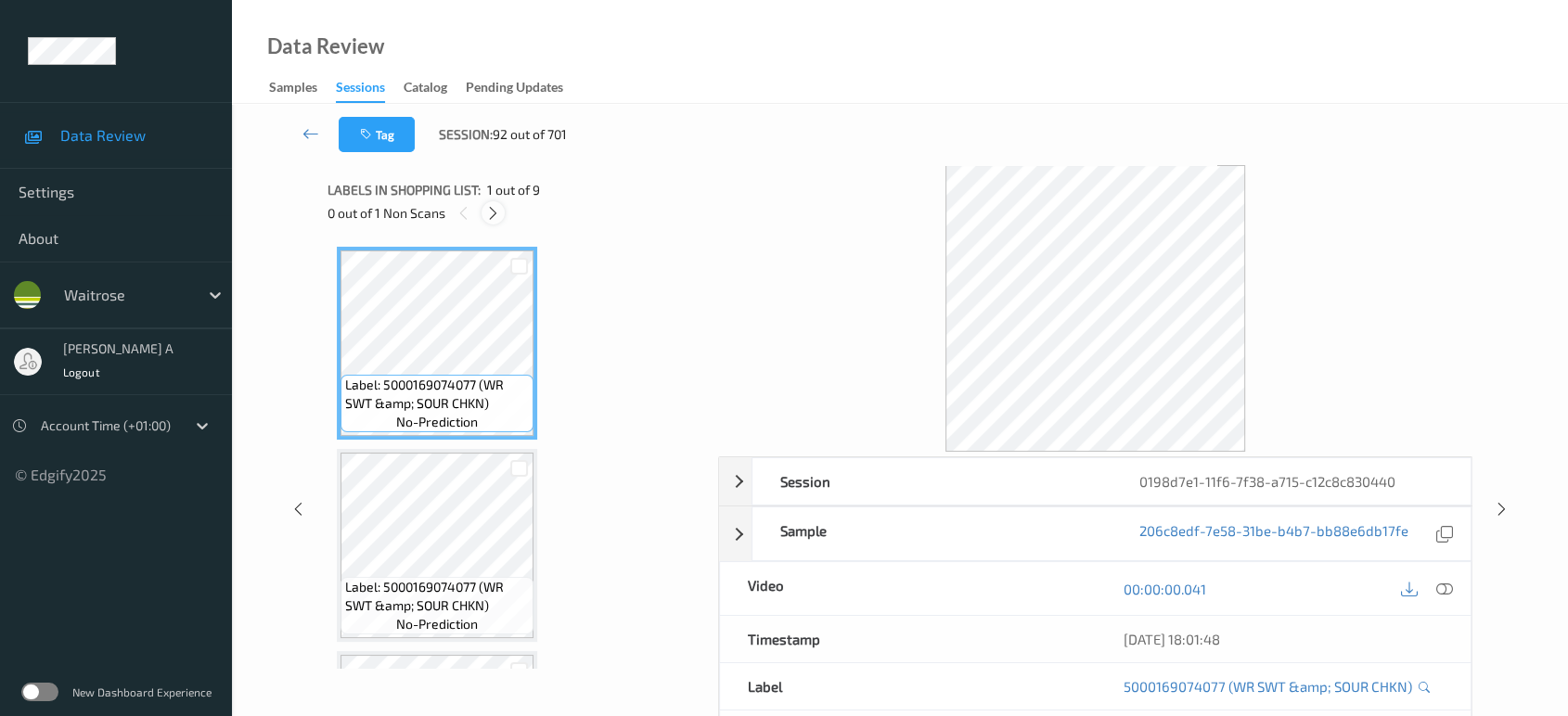
click at [497, 216] on icon at bounding box center [493, 214] width 16 height 17
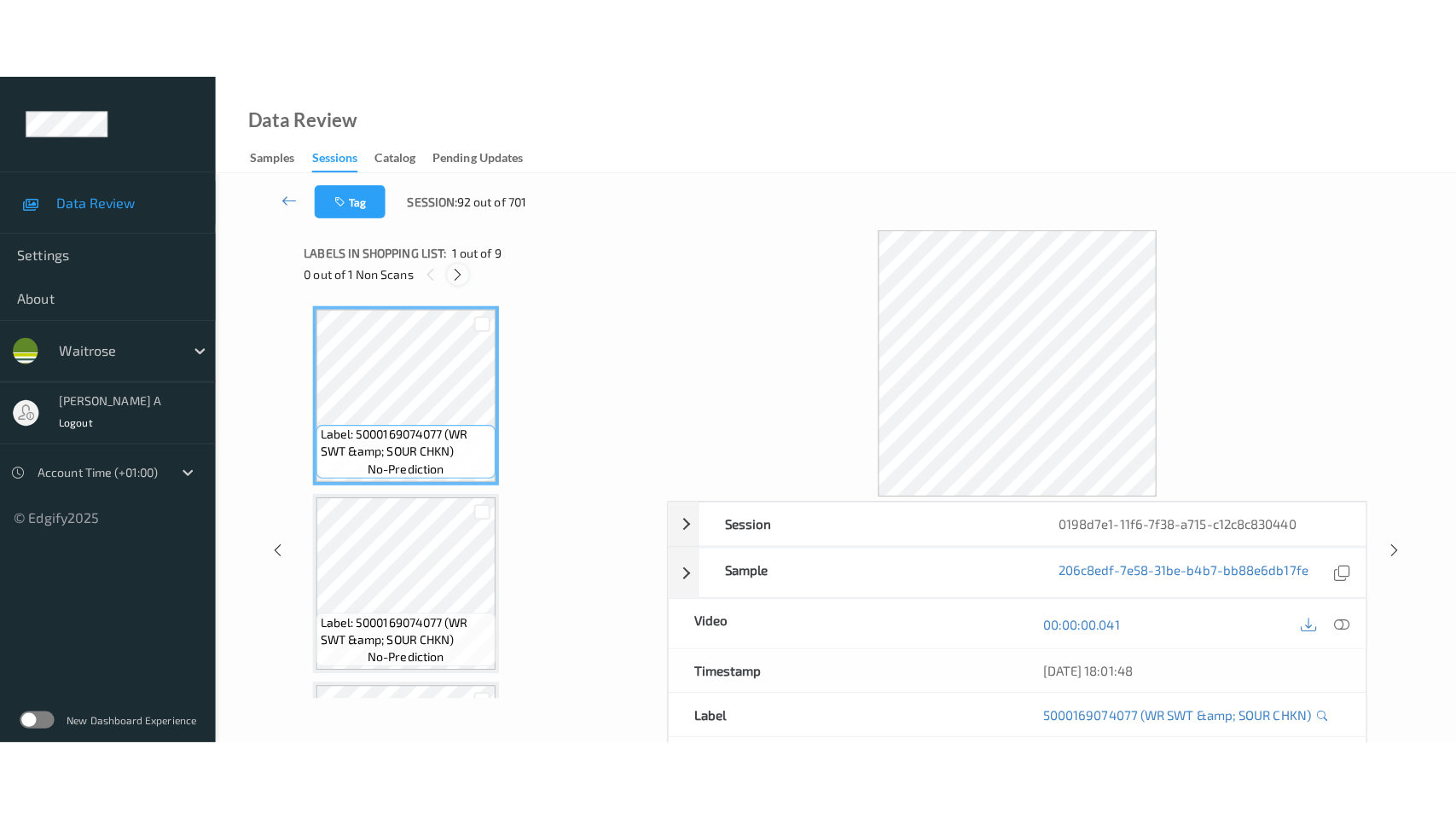
scroll to position [1118, 0]
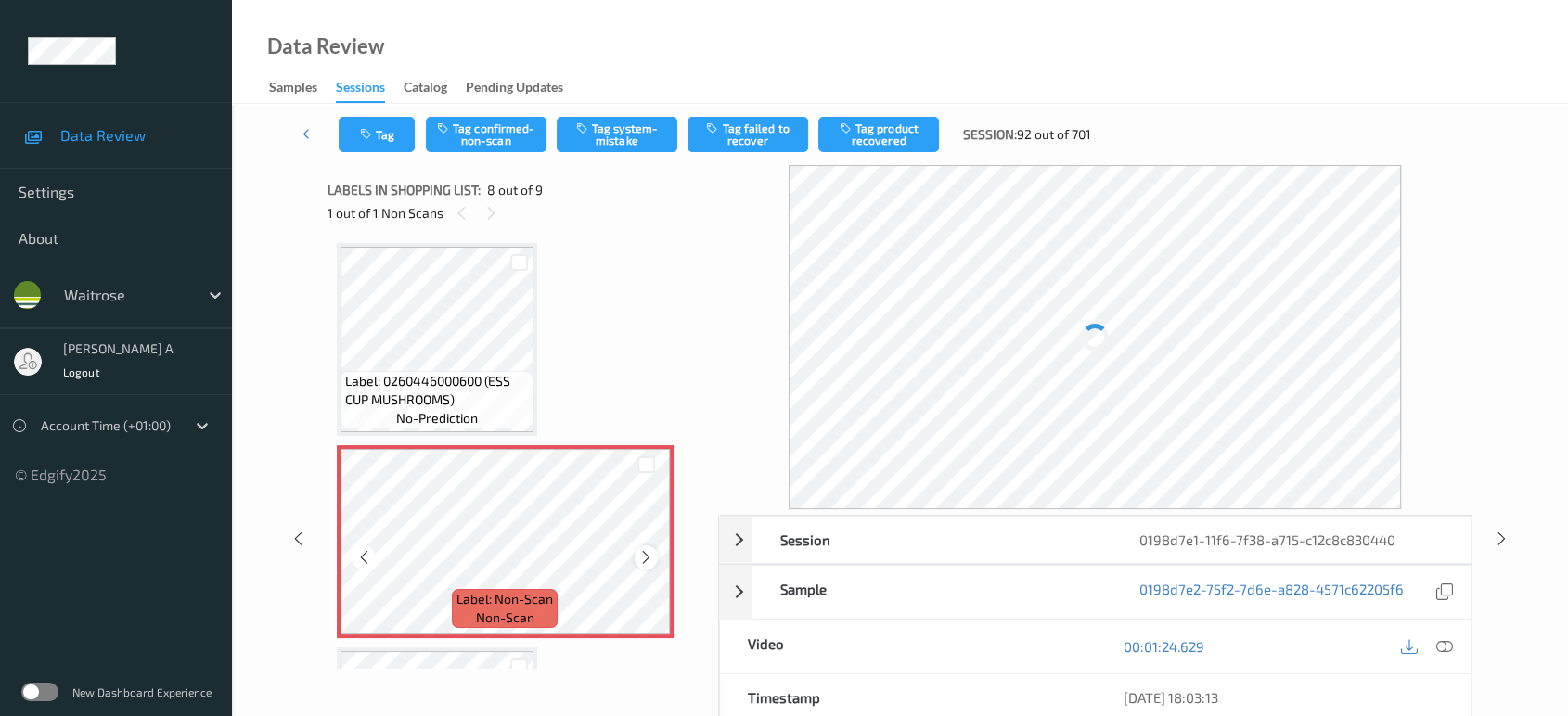
click at [646, 554] on icon at bounding box center [646, 557] width 16 height 17
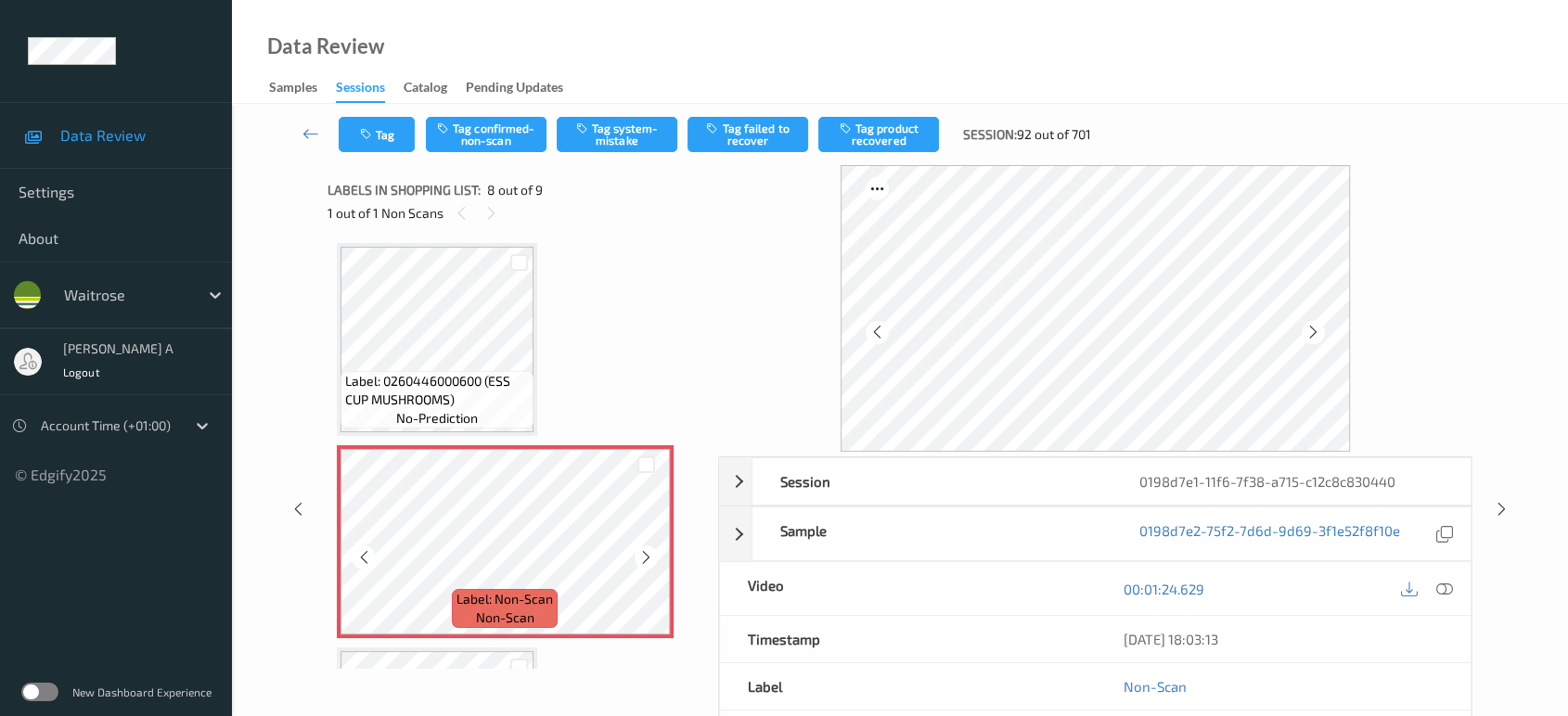
click at [646, 554] on icon at bounding box center [646, 557] width 16 height 17
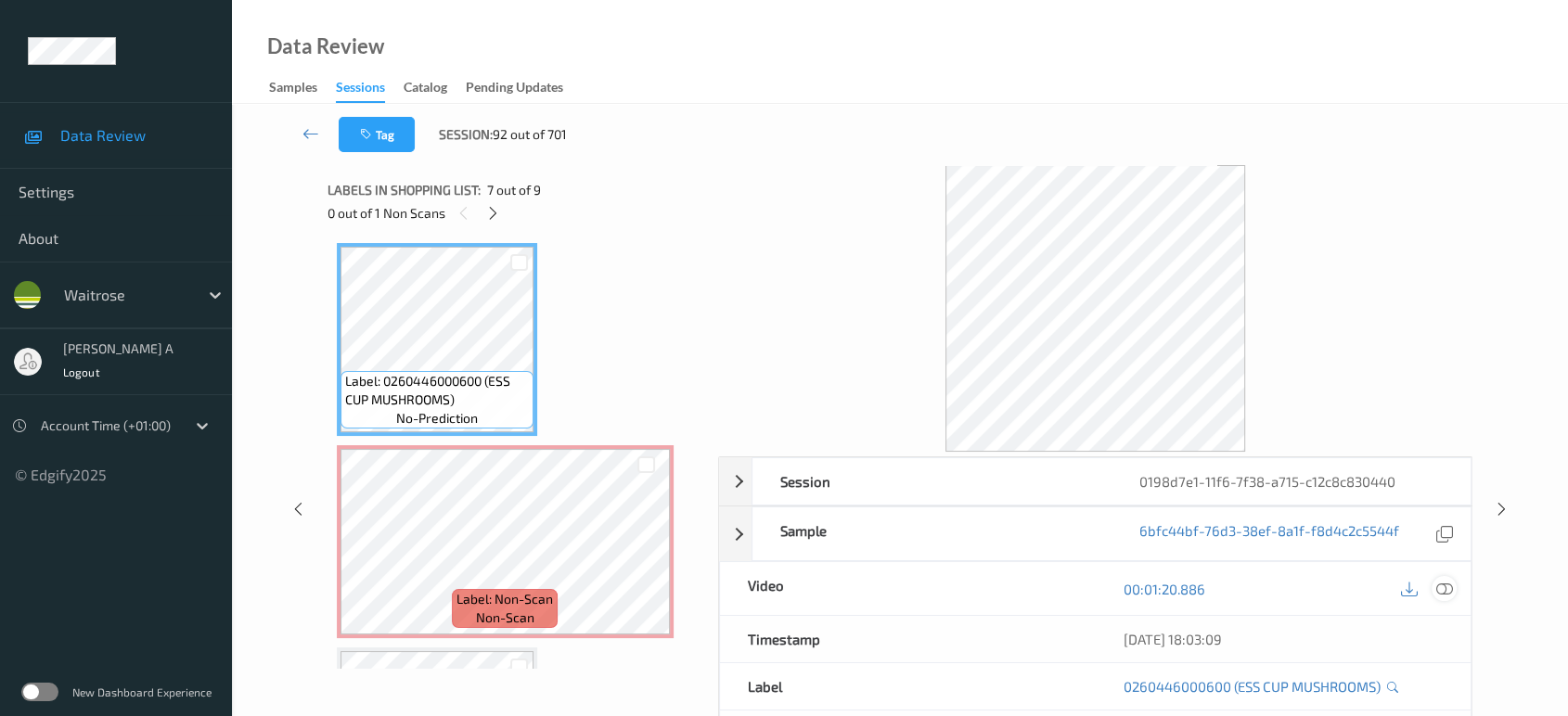
click at [1443, 592] on icon at bounding box center [1445, 589] width 17 height 17
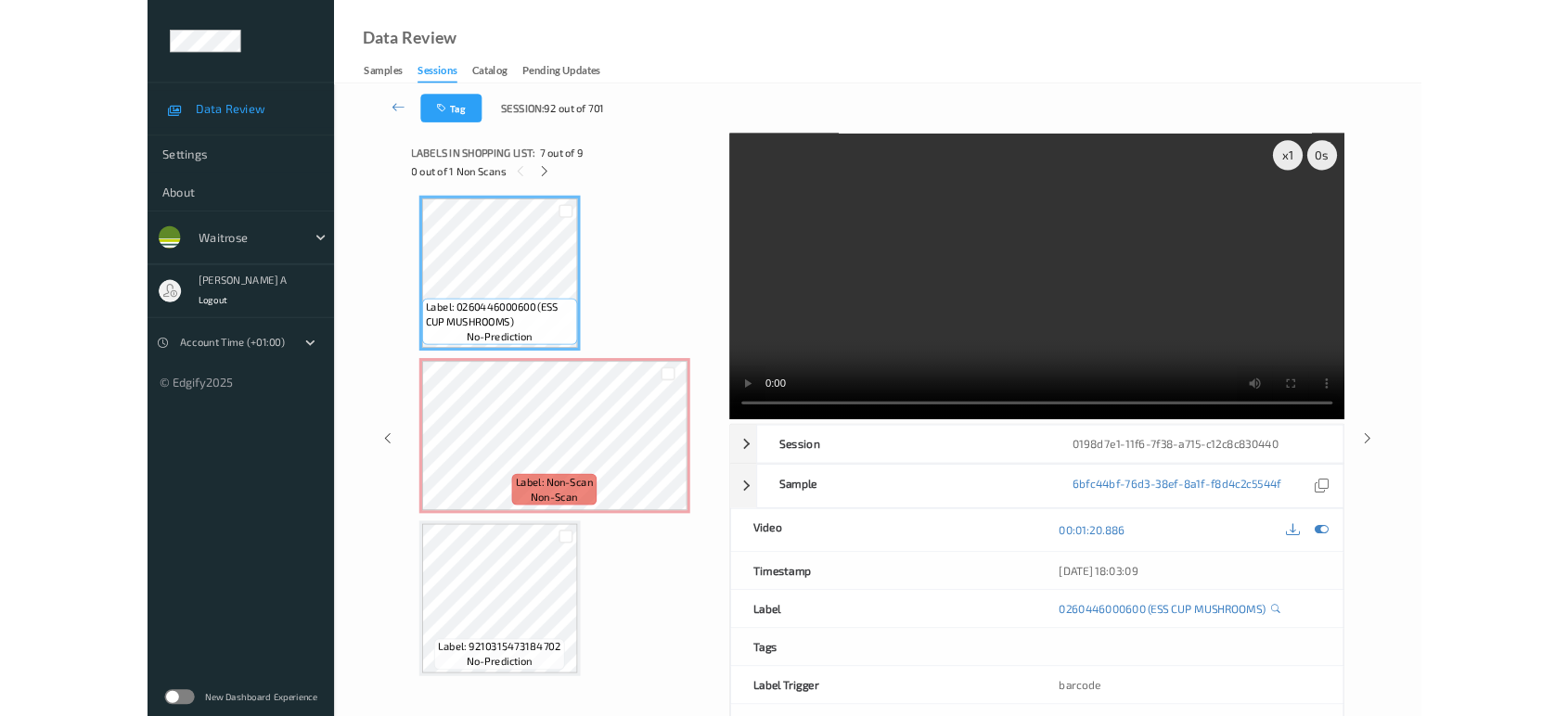
scroll to position [1216, 0]
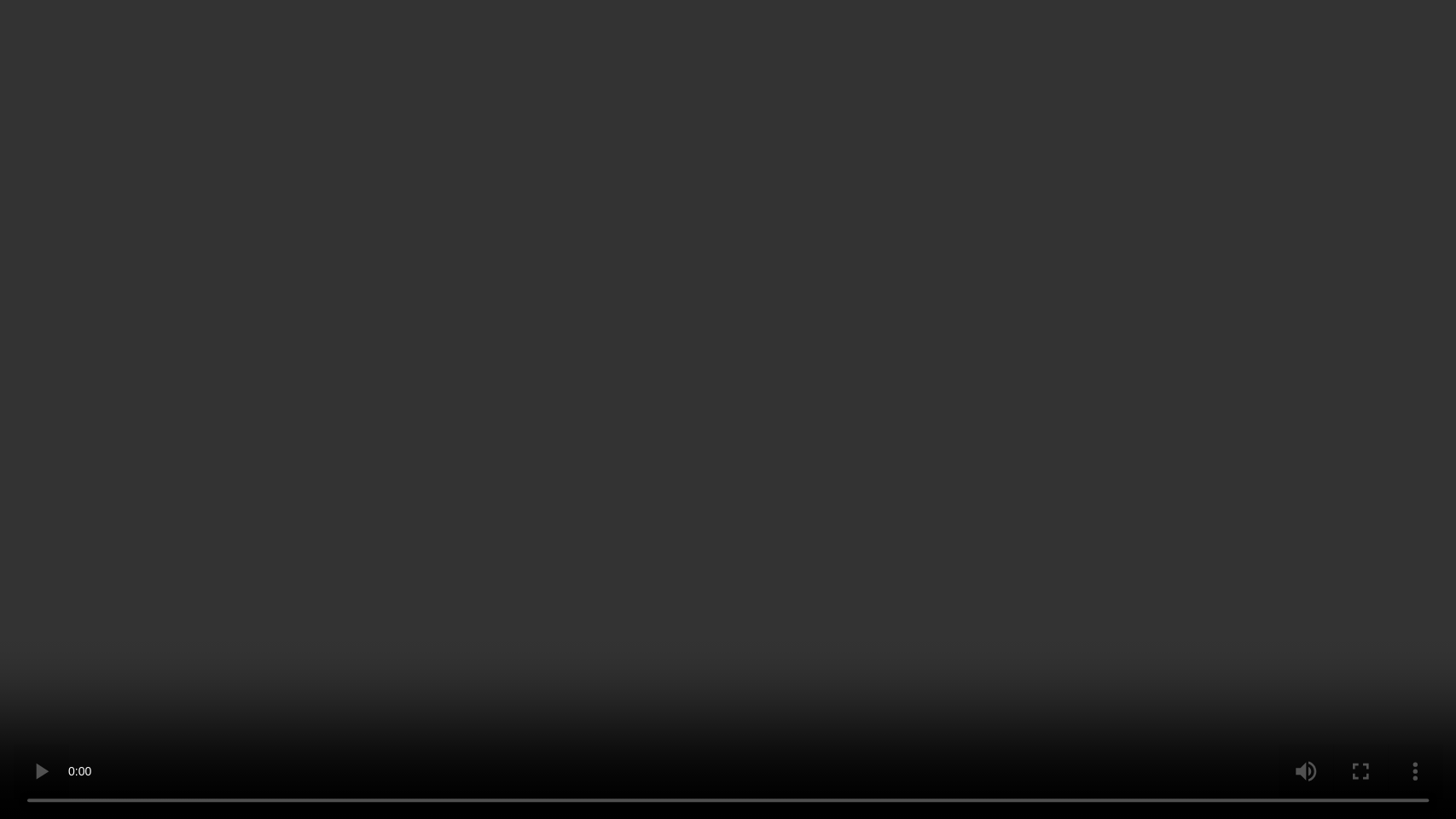
click at [587, 396] on video at bounding box center [728, 410] width 1456 height 819
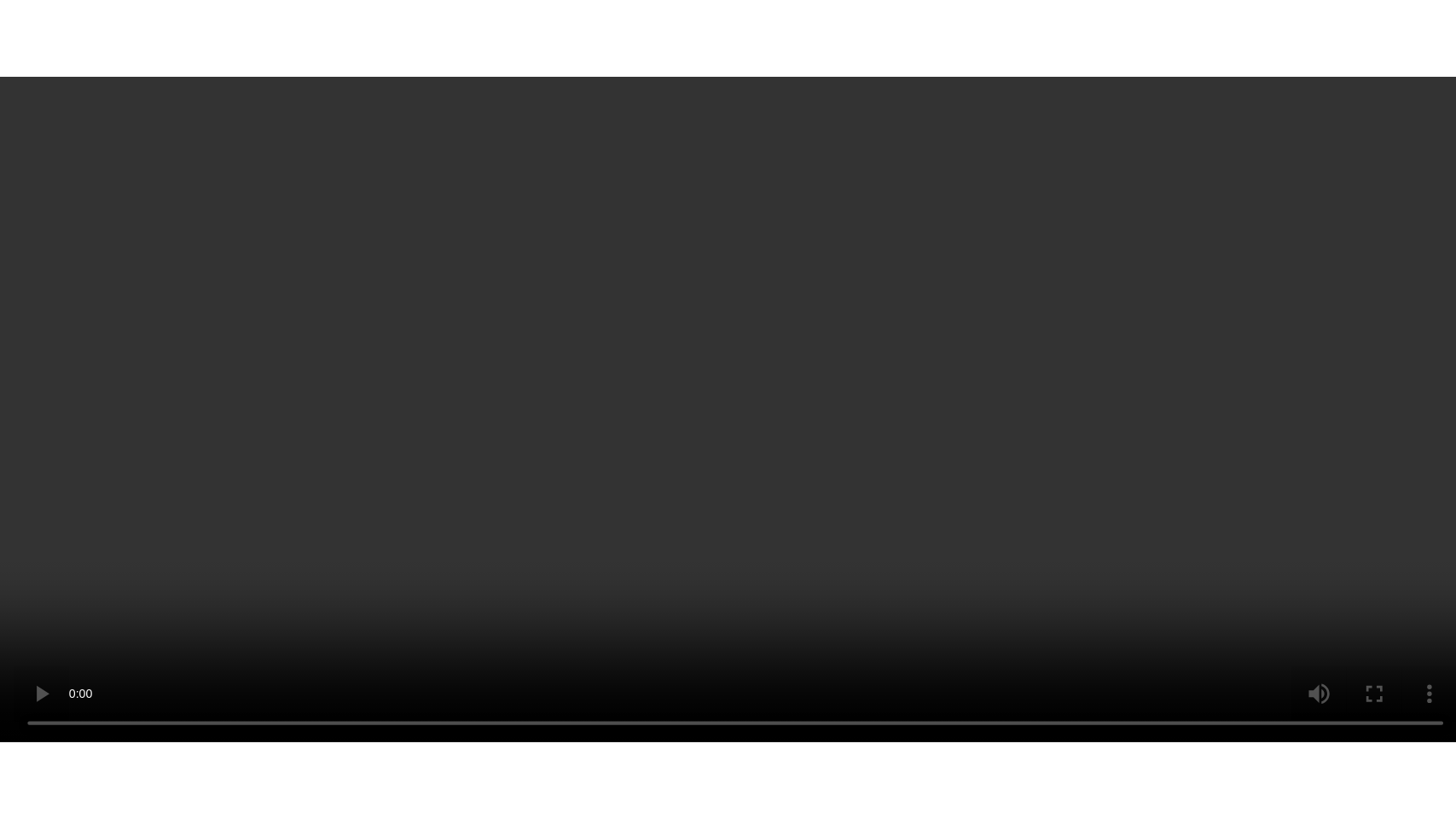
scroll to position [1277, 0]
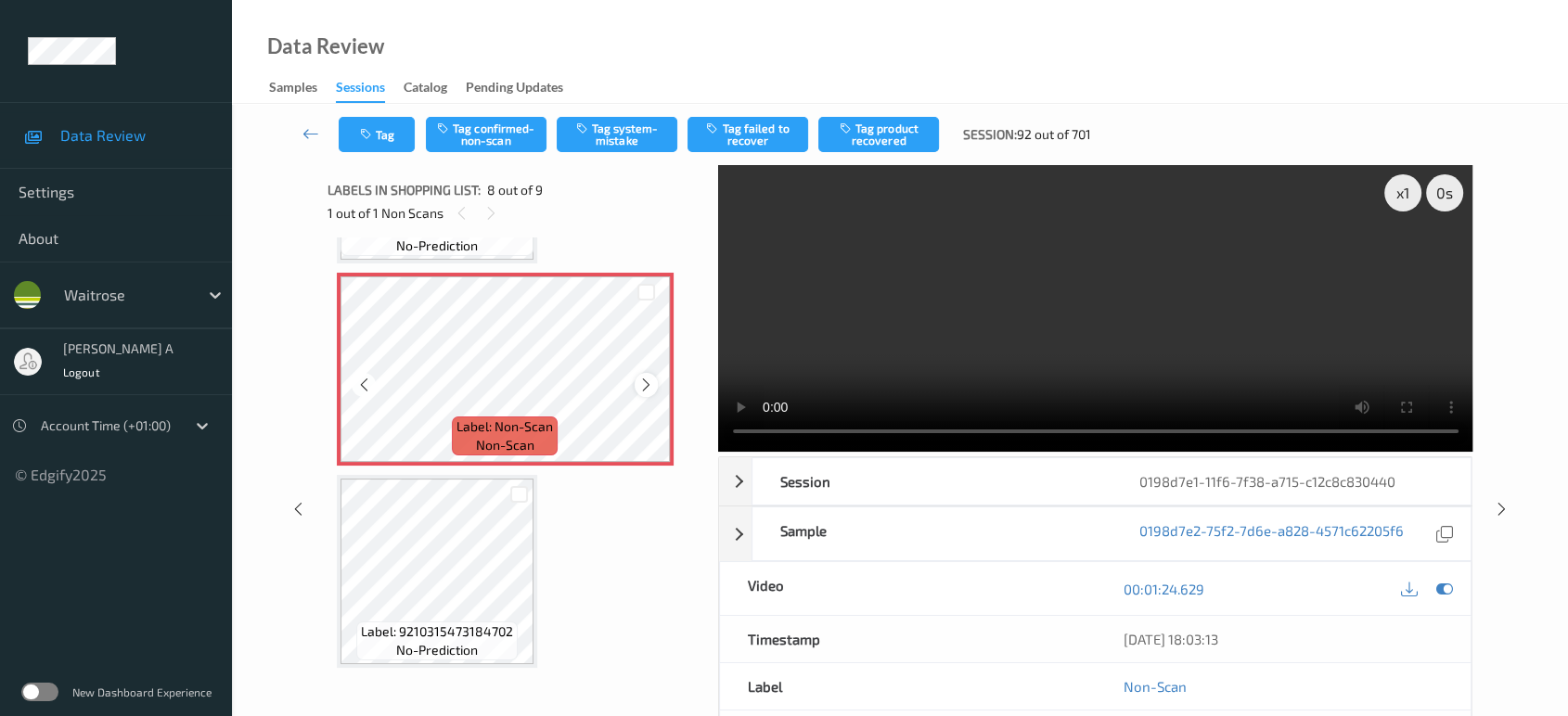
click at [650, 377] on icon at bounding box center [646, 386] width 16 height 17
click at [621, 129] on button "Tag system-mistake" at bounding box center [616, 134] width 121 height 35
click at [383, 132] on button "Tag" at bounding box center [377, 134] width 76 height 35
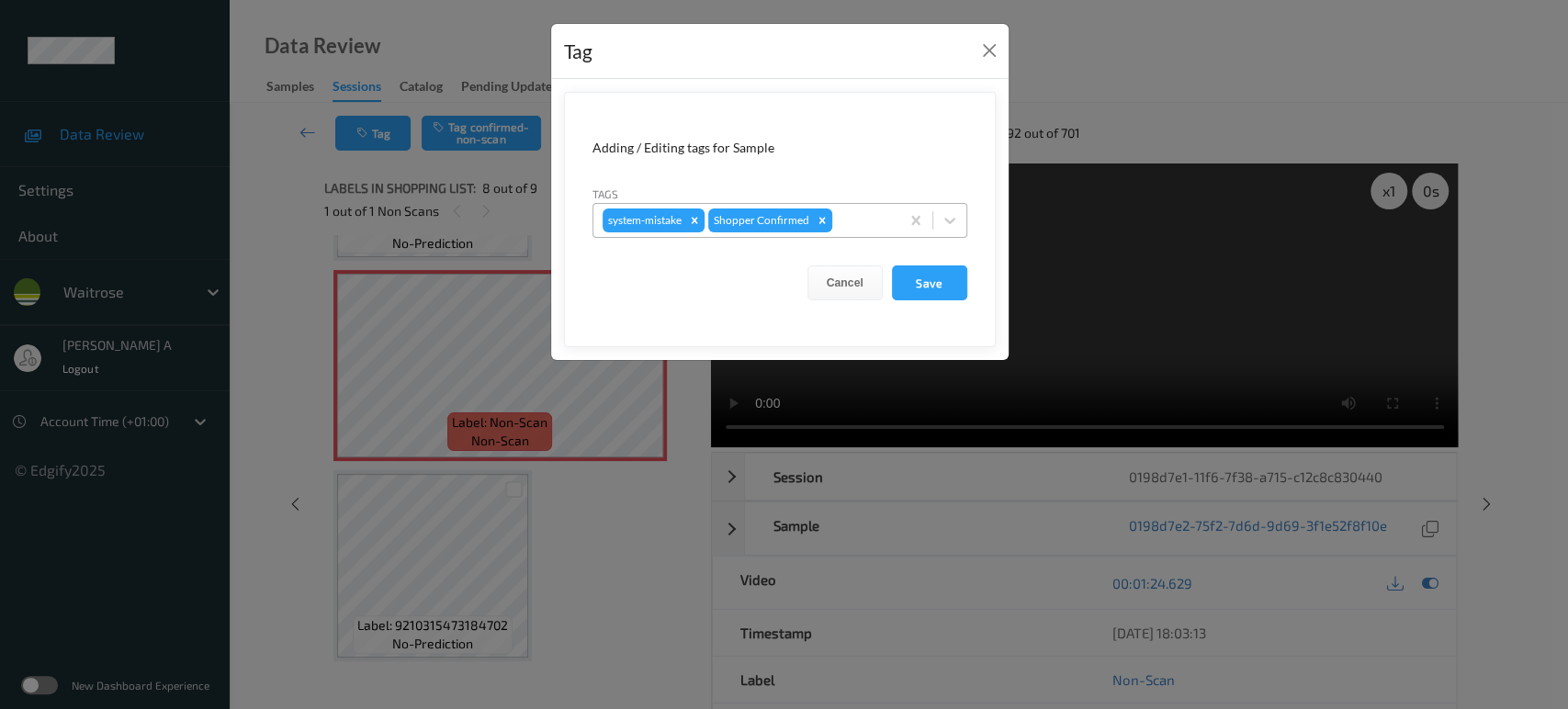
click at [860, 218] on div at bounding box center [863, 220] width 55 height 22
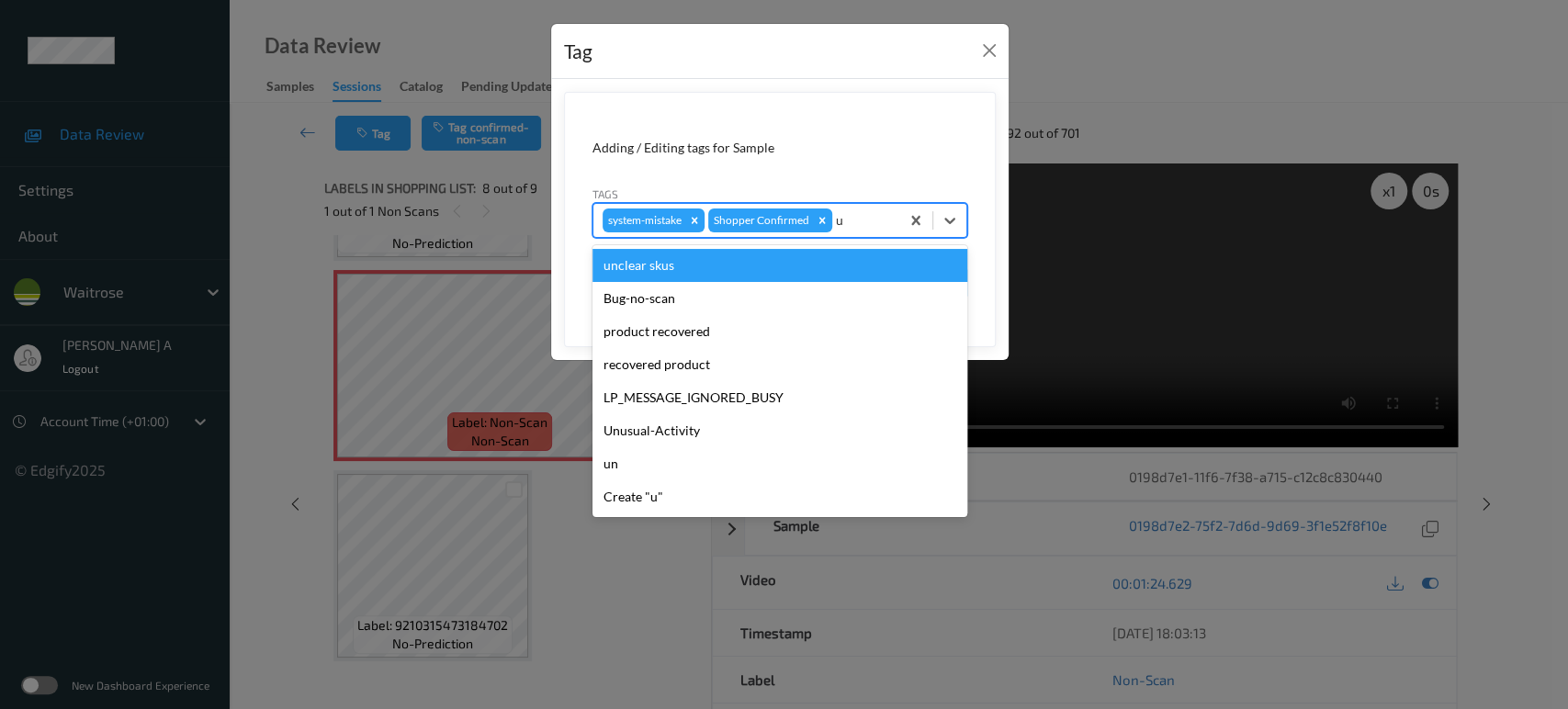
type input "un"
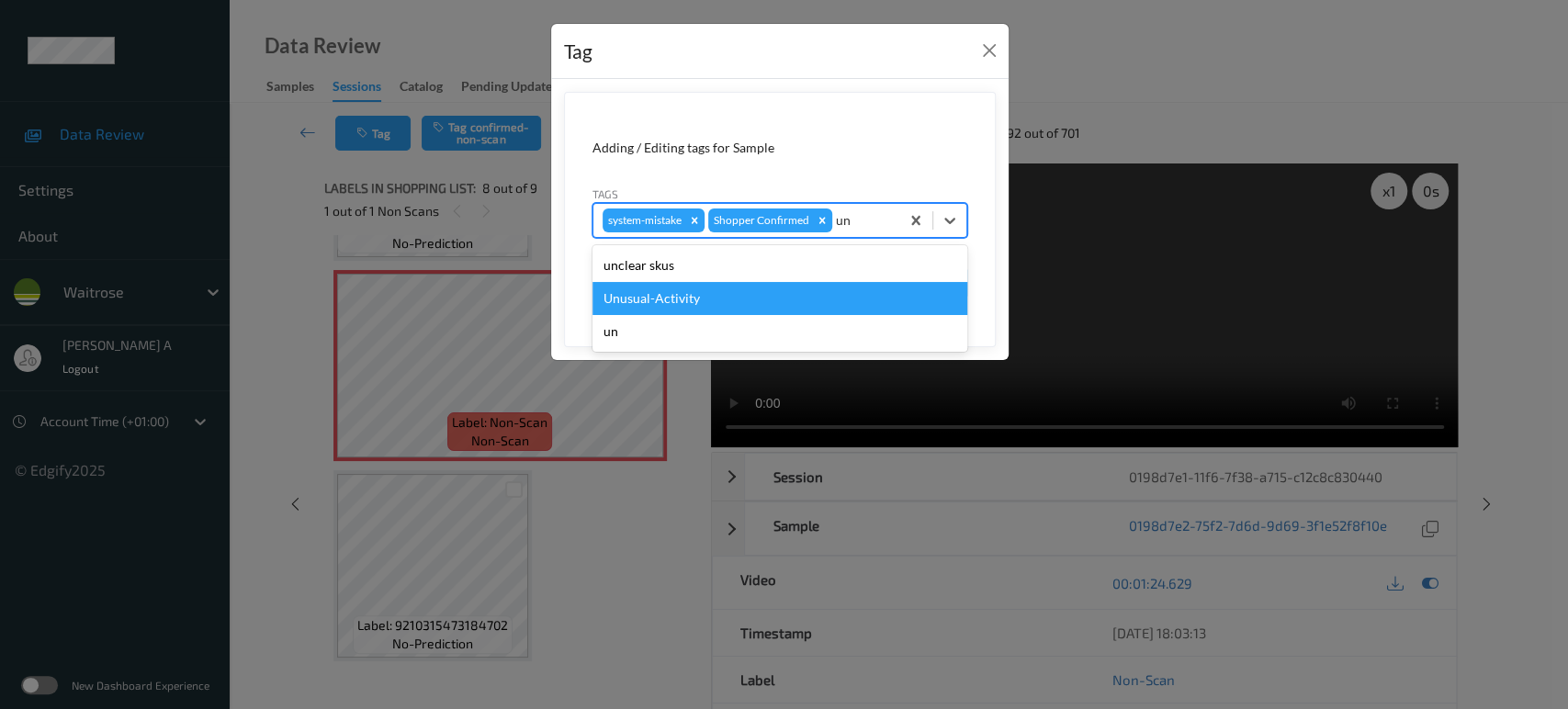
click at [801, 294] on div "Unusual-Activity" at bounding box center [780, 298] width 375 height 33
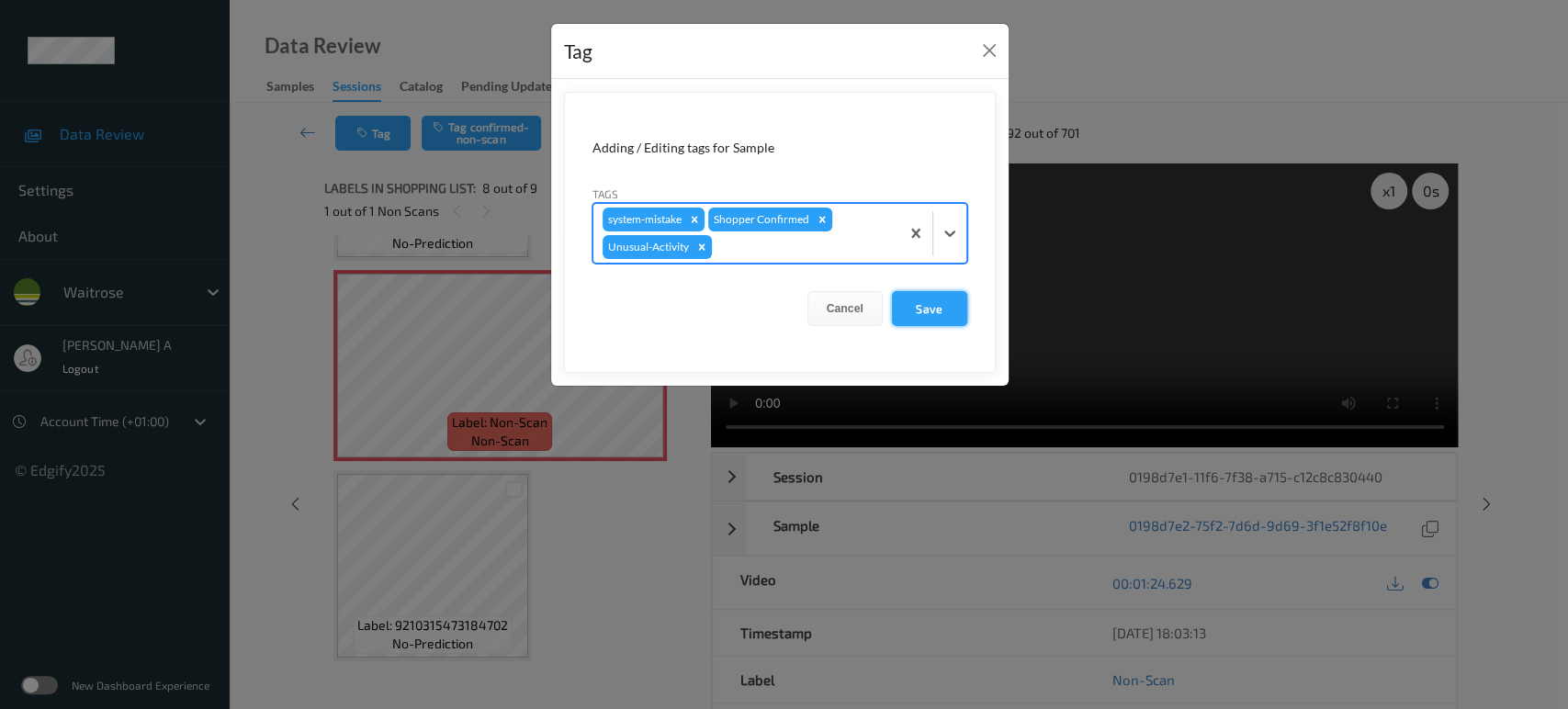
click at [946, 304] on button "Save" at bounding box center [929, 308] width 75 height 35
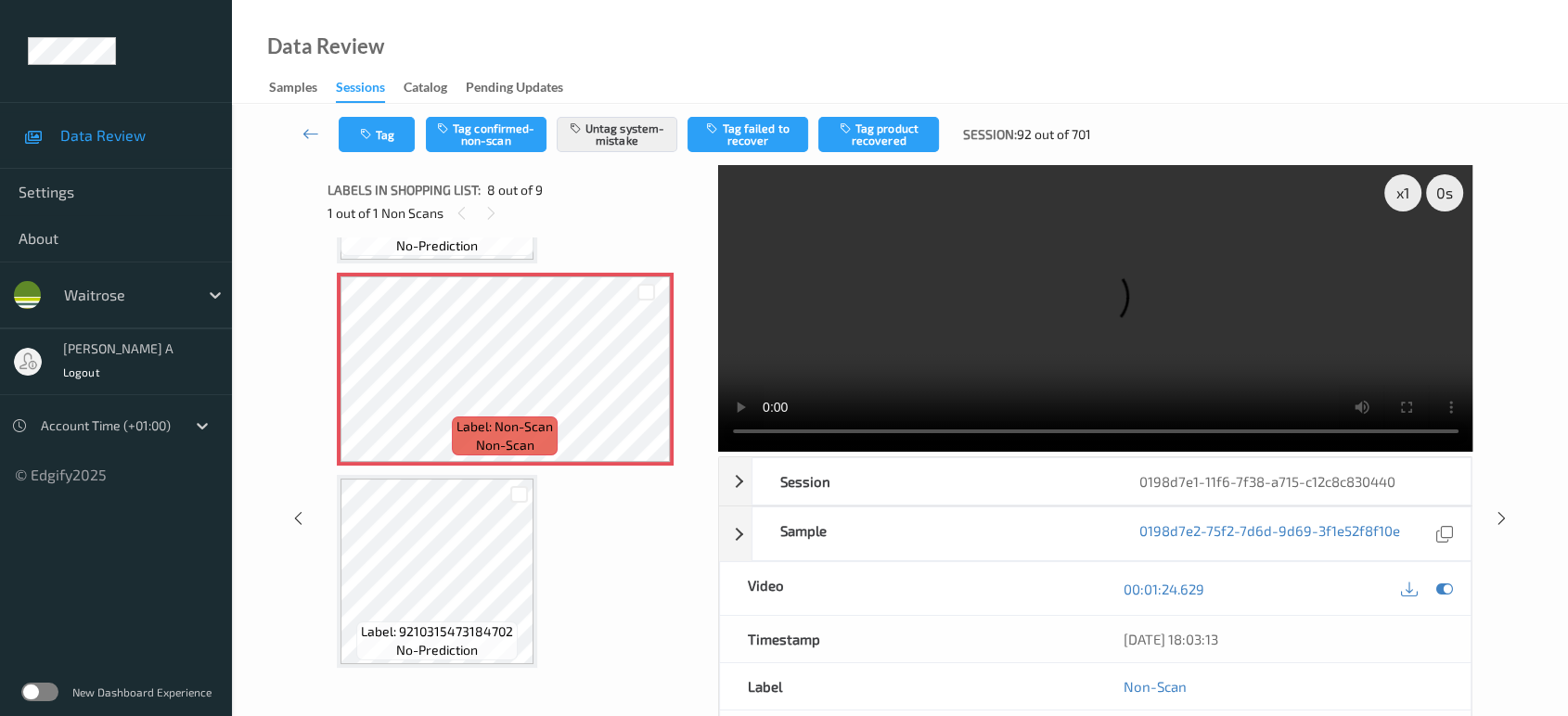
scroll to position [1216, 0]
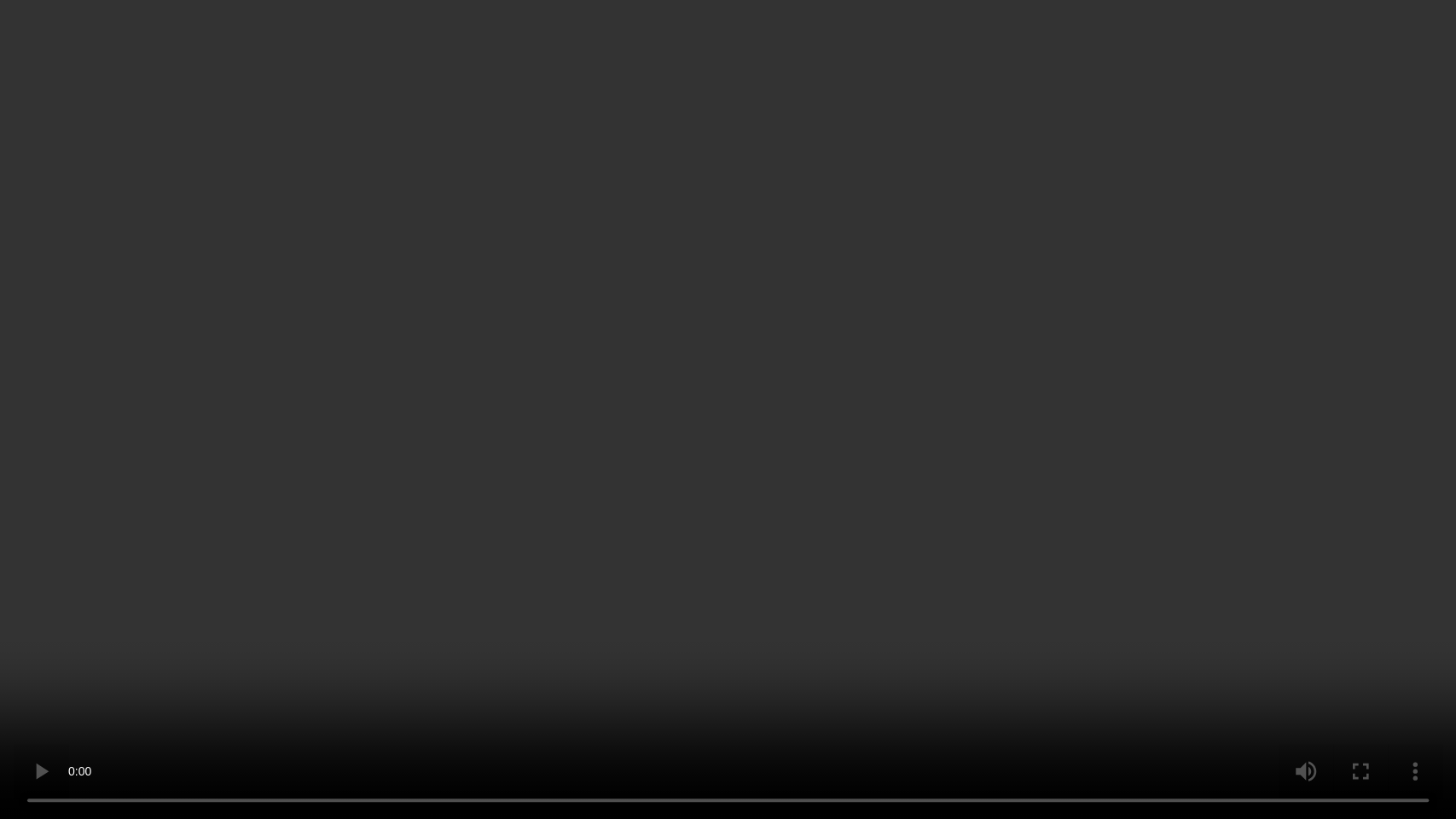
click at [838, 435] on video at bounding box center [728, 410] width 1456 height 819
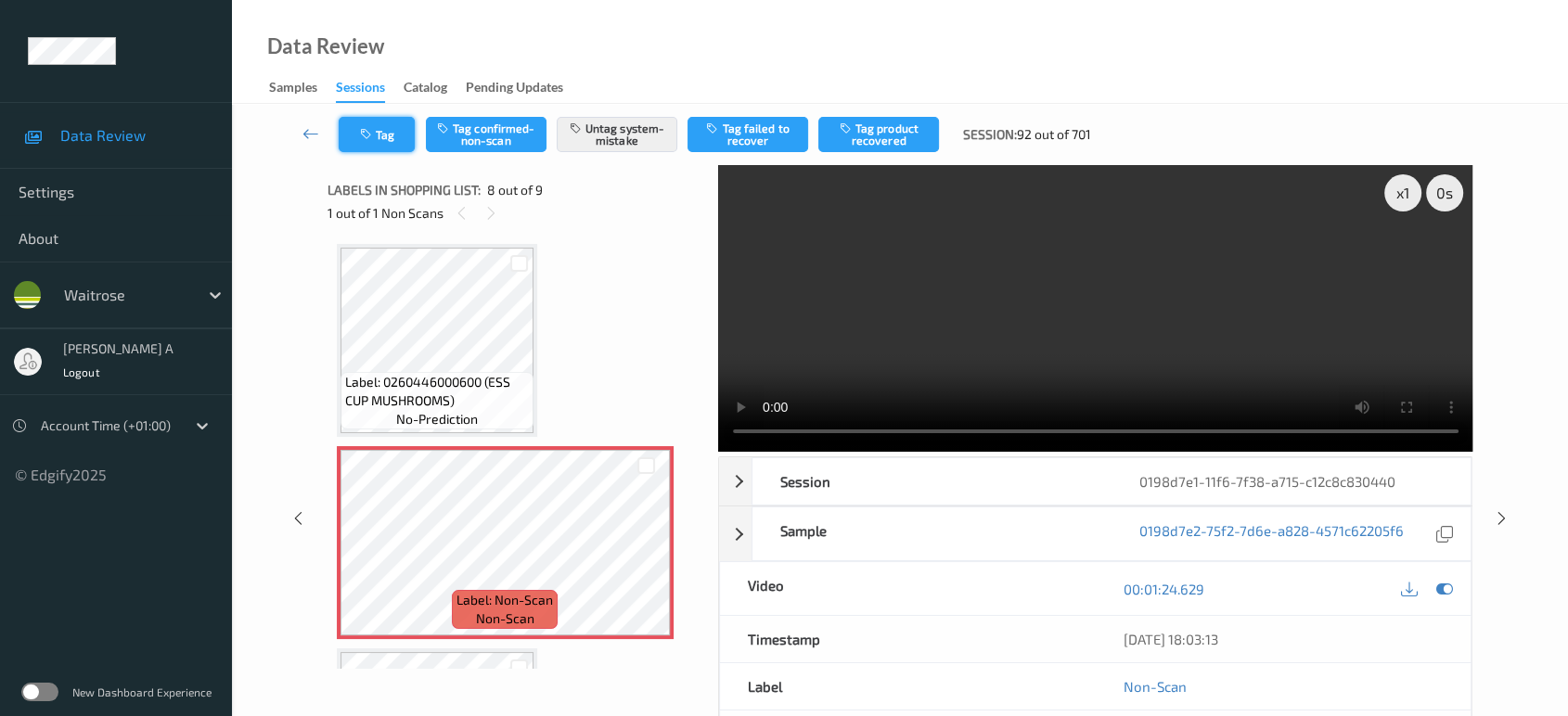
click at [383, 123] on button "Tag" at bounding box center [377, 134] width 76 height 35
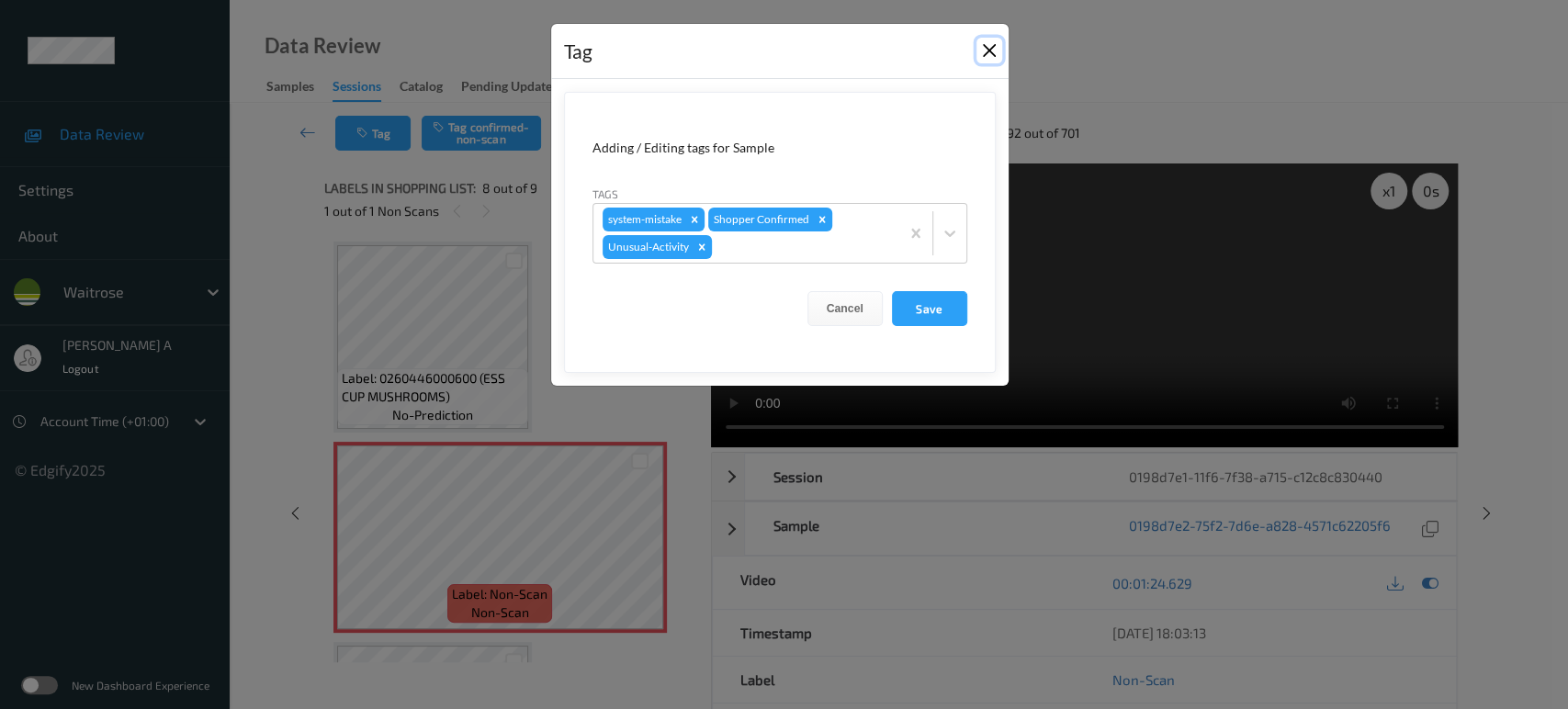
click at [984, 55] on button "Close" at bounding box center [989, 50] width 25 height 25
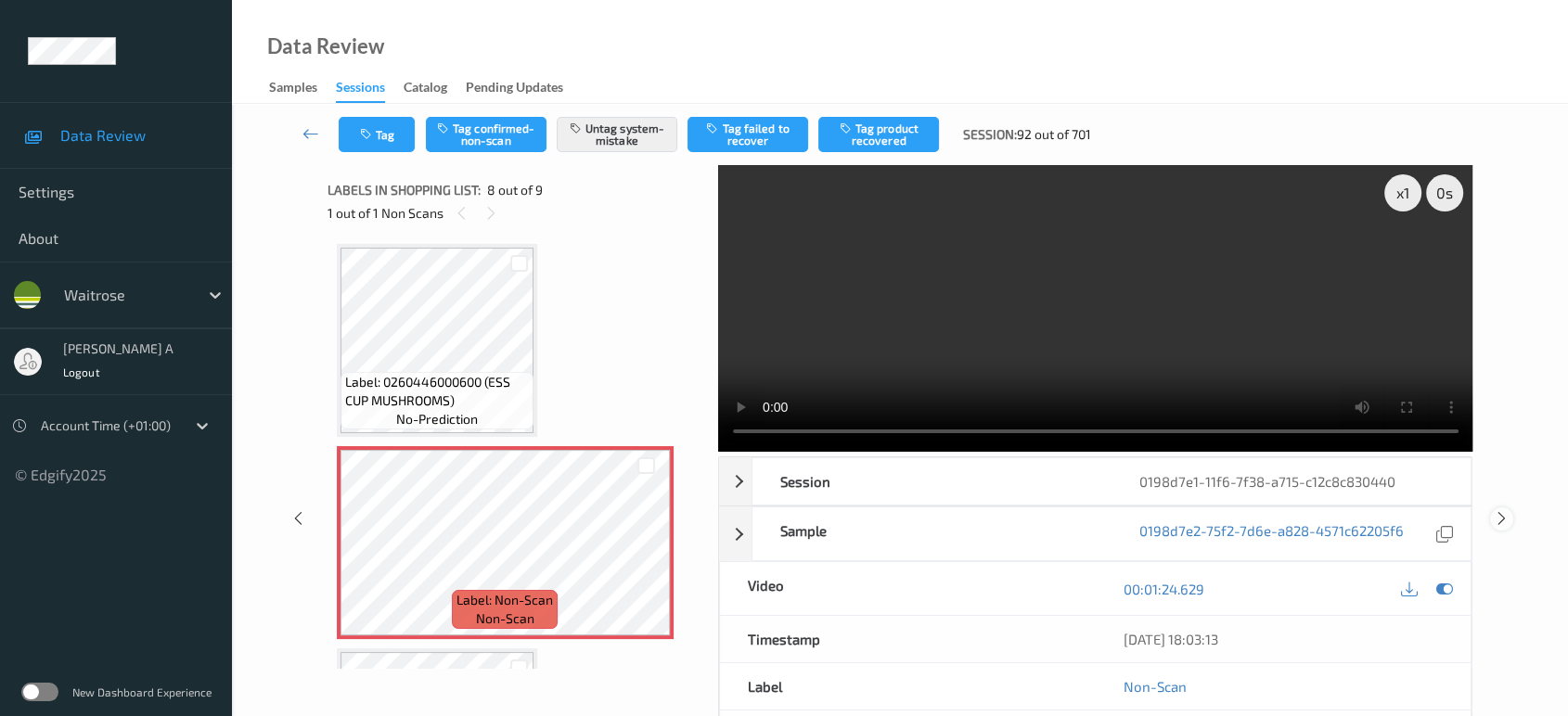
click at [1497, 518] on icon at bounding box center [1502, 518] width 16 height 17
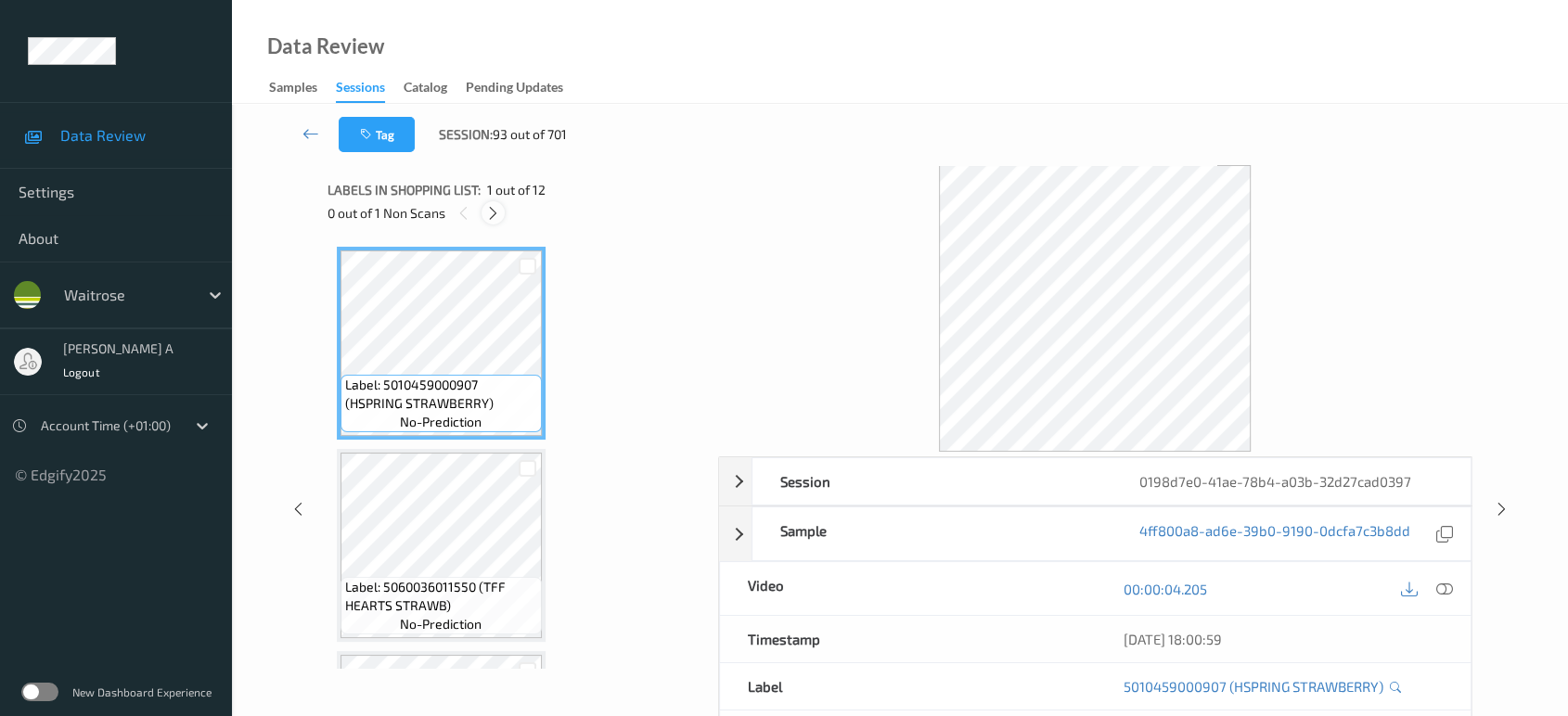
click at [492, 214] on icon at bounding box center [493, 214] width 16 height 17
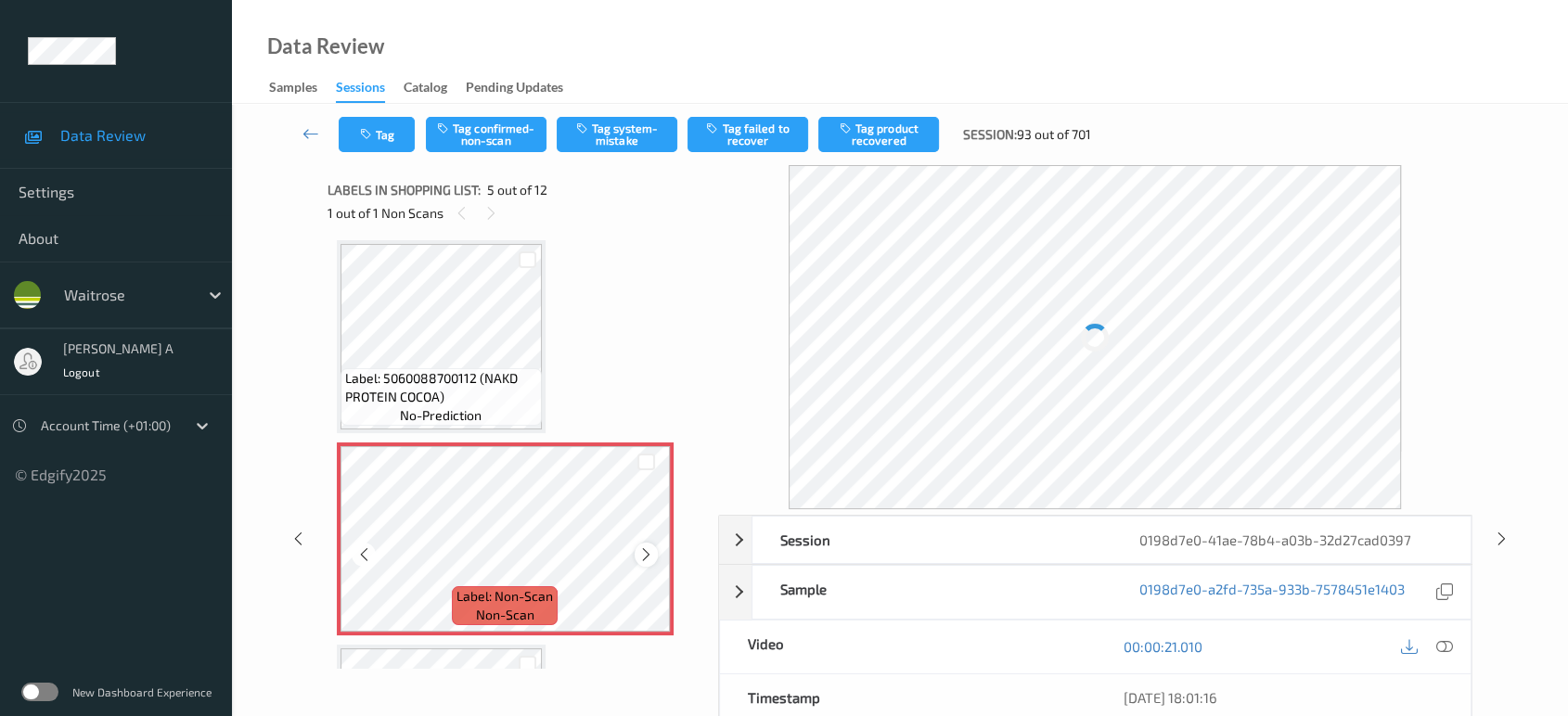
click at [646, 546] on icon at bounding box center [646, 555] width 16 height 17
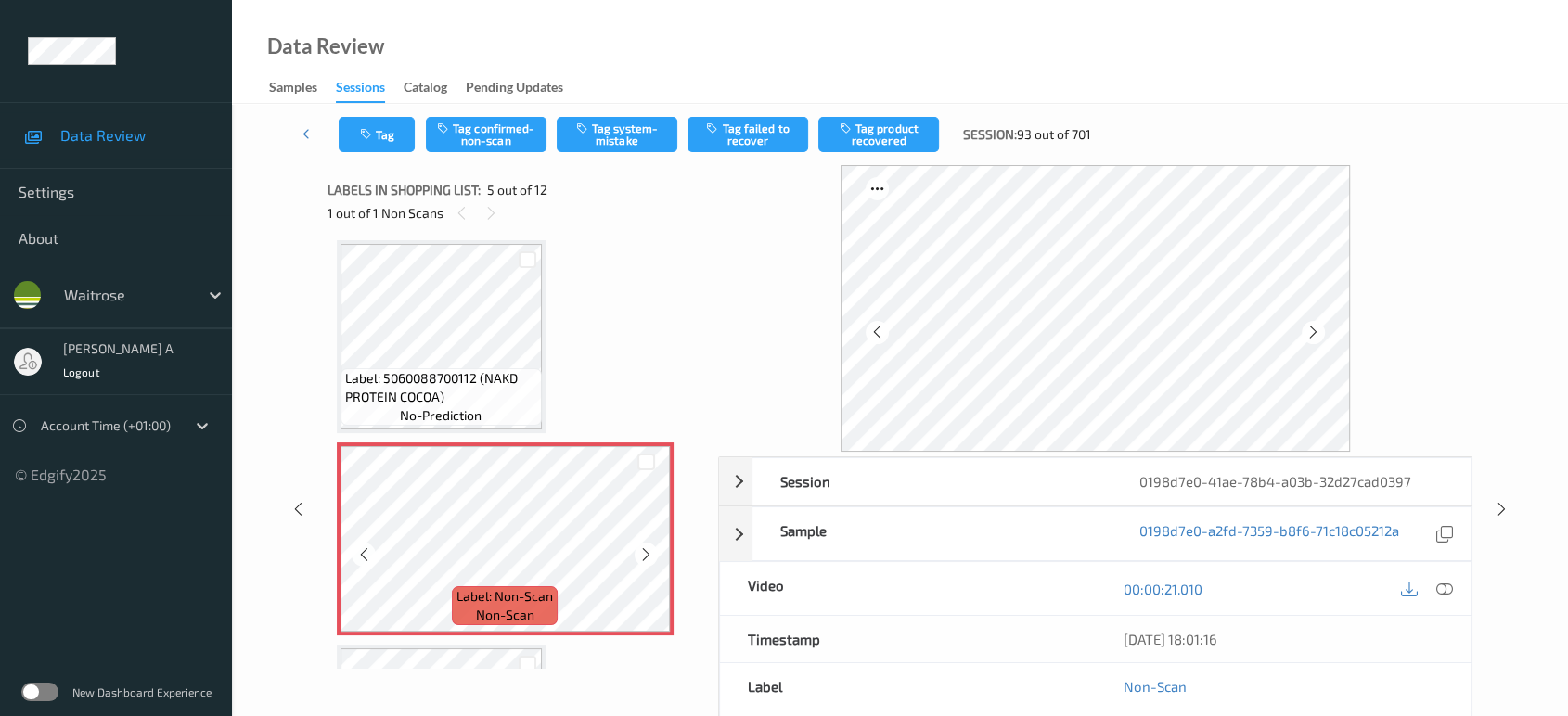
click at [646, 546] on icon at bounding box center [646, 555] width 16 height 17
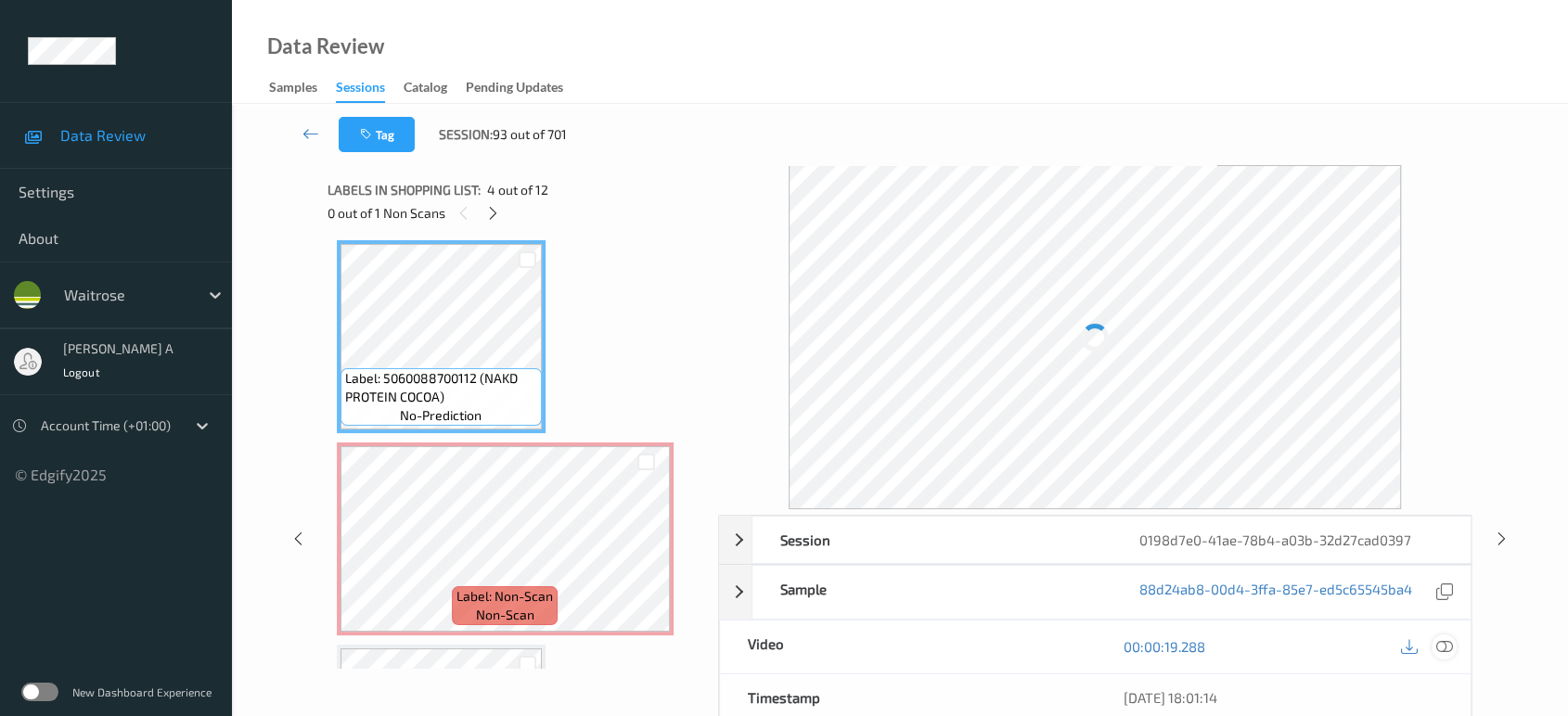
click at [1451, 638] on icon at bounding box center [1445, 647] width 17 height 17
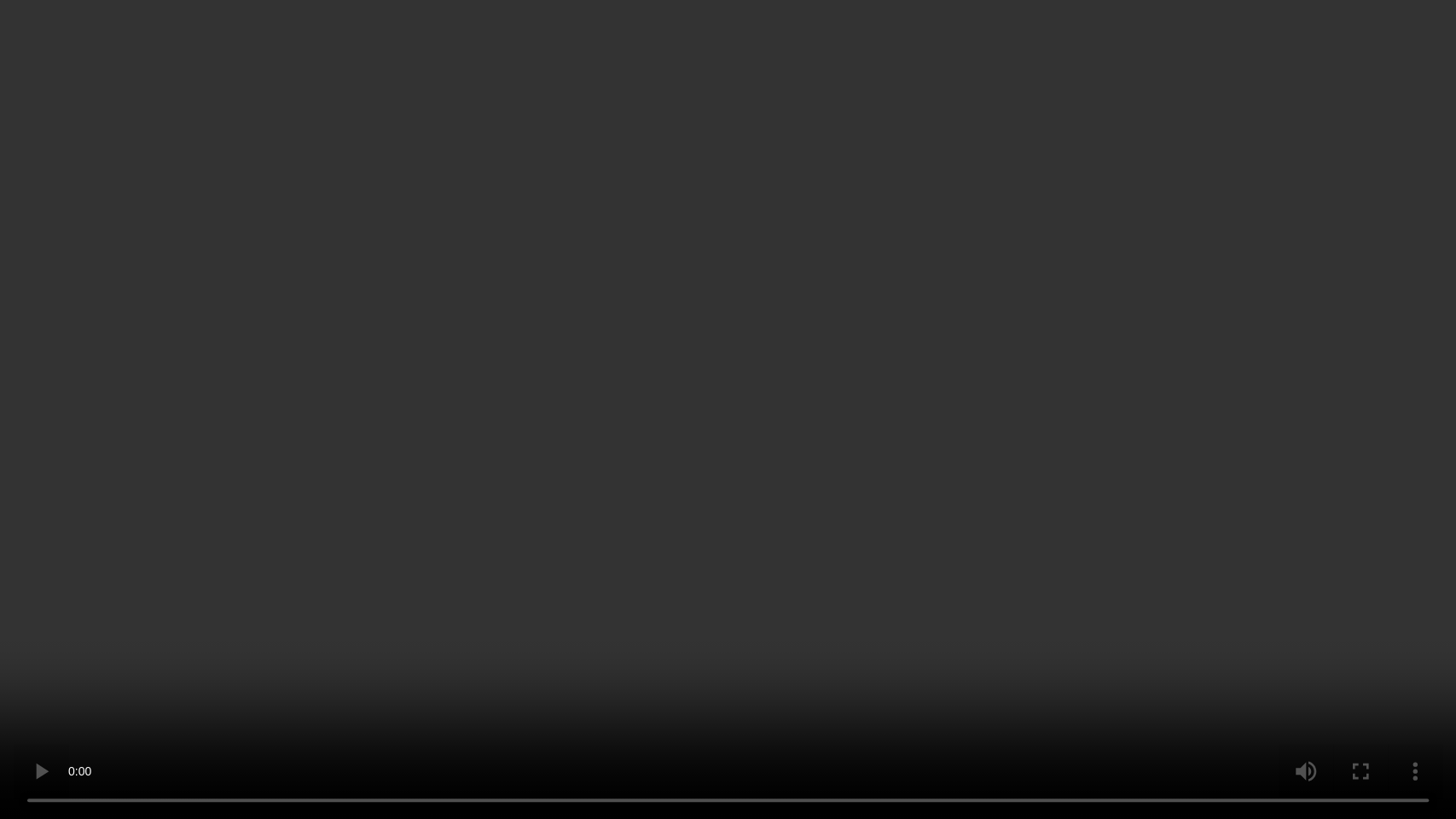
click at [784, 438] on video at bounding box center [728, 410] width 1456 height 819
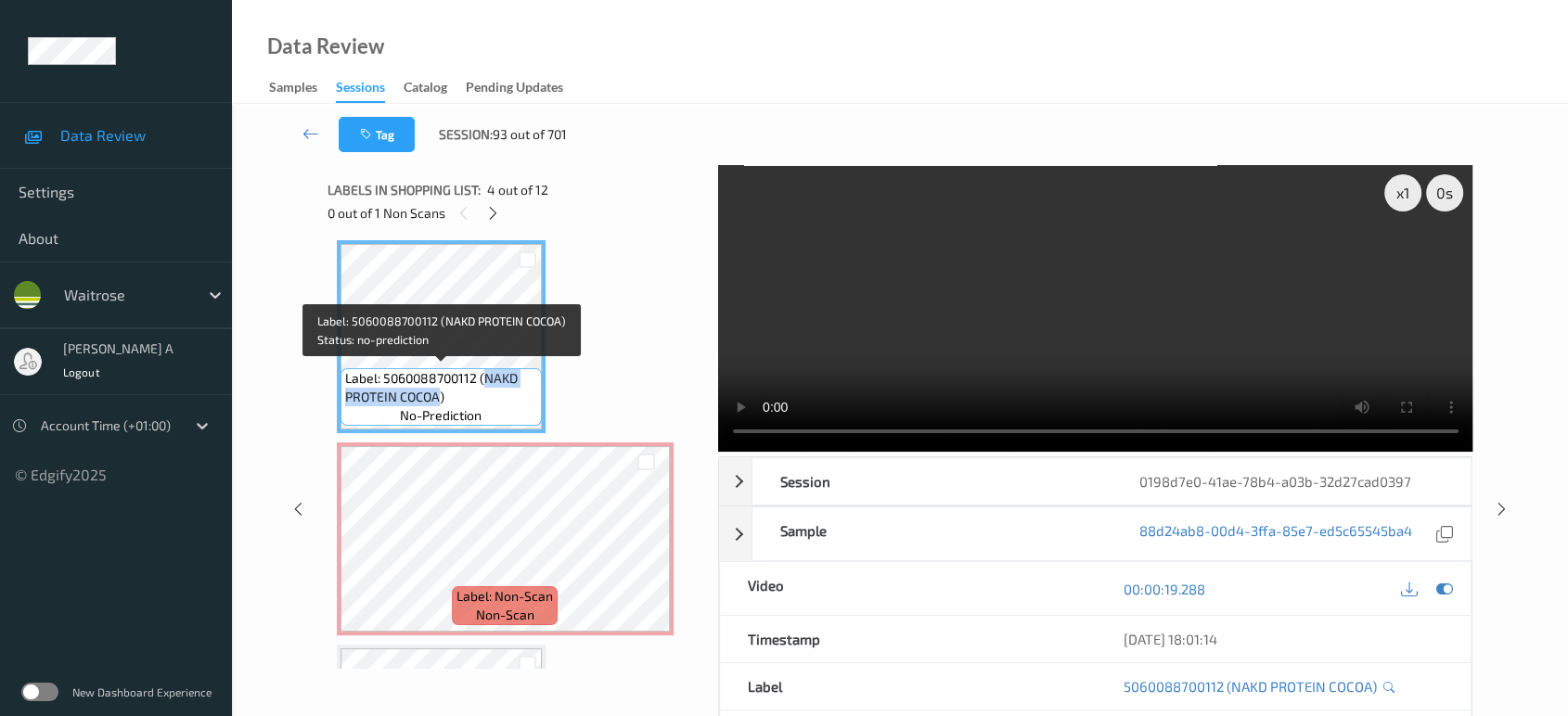
drag, startPoint x: 487, startPoint y: 375, endPoint x: 438, endPoint y: 390, distance: 51.2
click at [438, 390] on span "Label: 5060088700112 (NAKD PROTEIN COCOA)" at bounding box center [441, 387] width 192 height 37
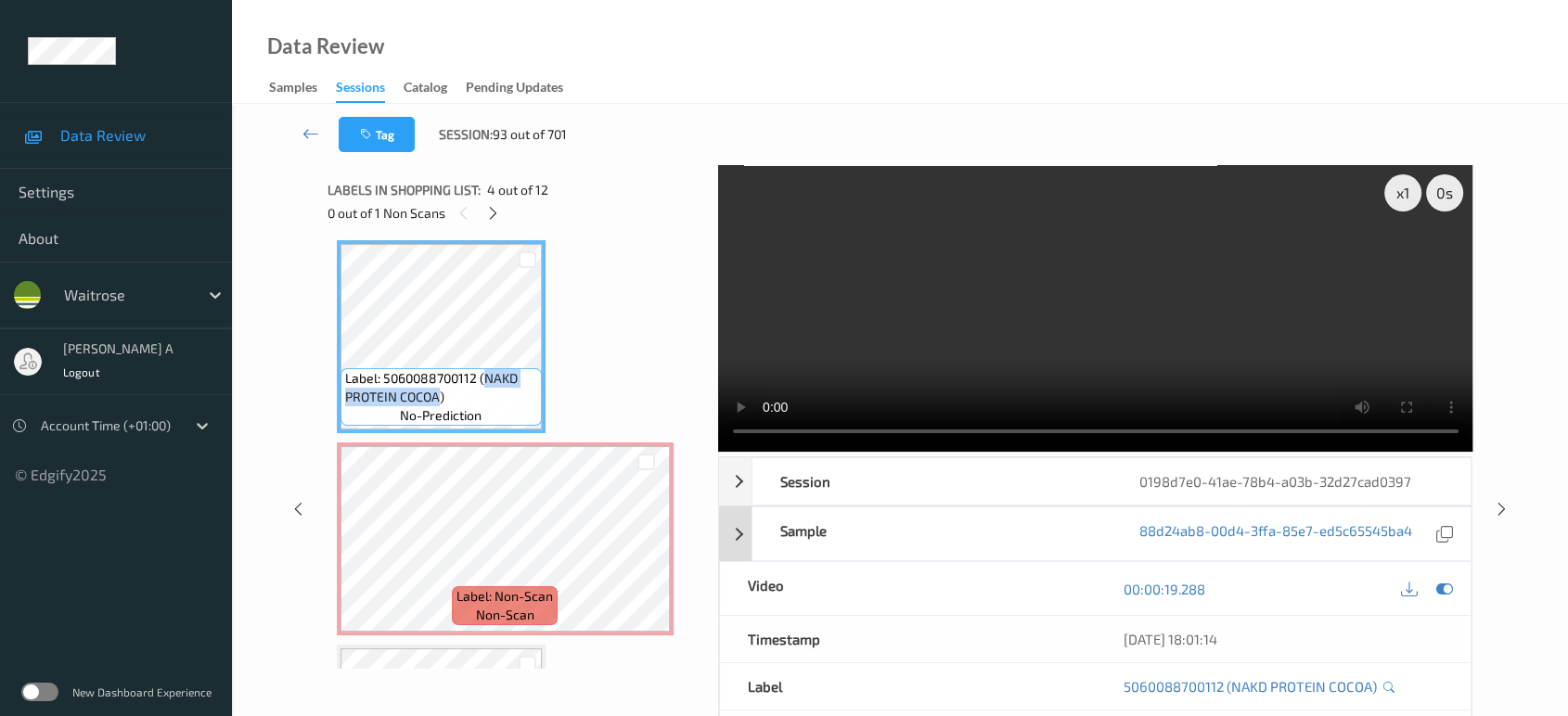
copy span "NAKD PROTEIN COCOA"
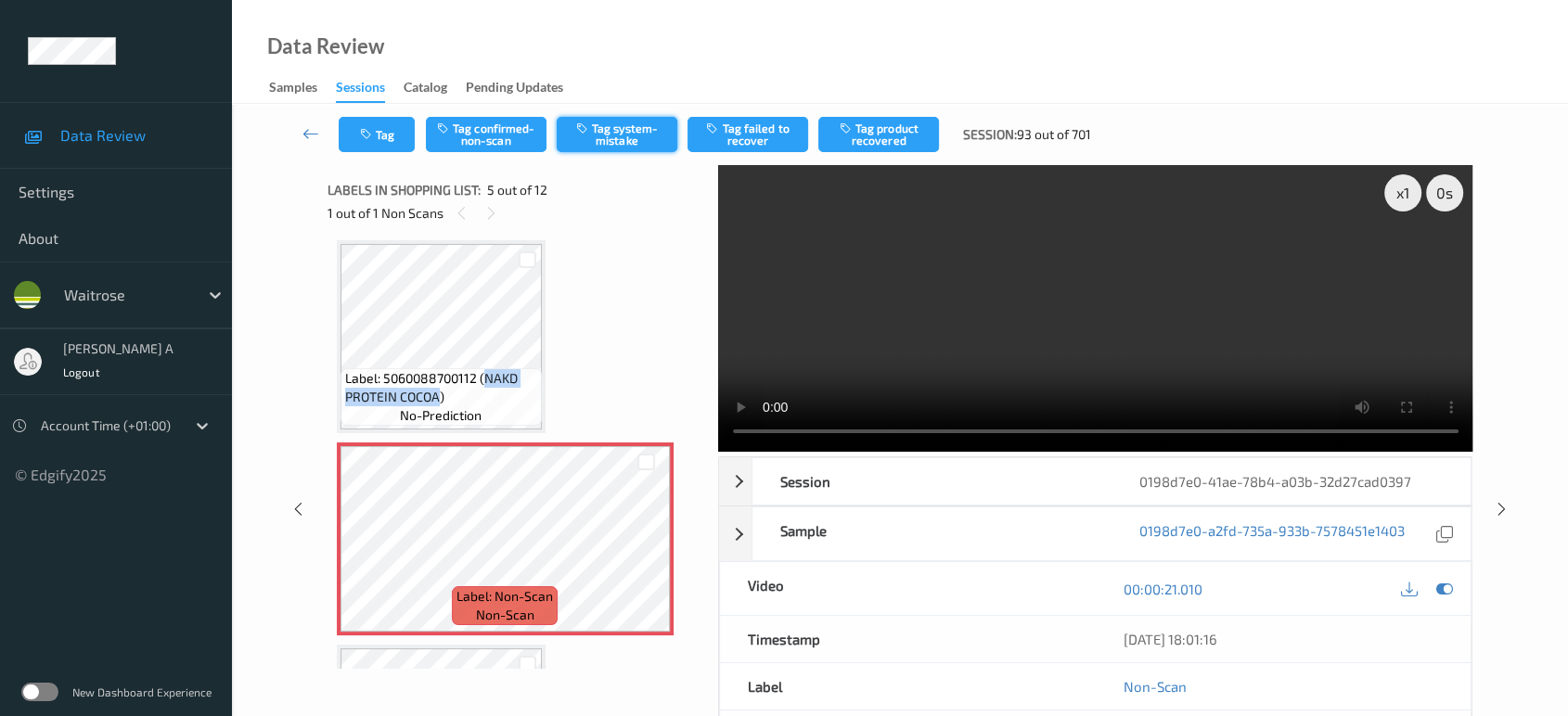
click at [623, 137] on button "Tag system-mistake" at bounding box center [616, 134] width 121 height 35
click at [376, 132] on button "Tag" at bounding box center [377, 134] width 76 height 35
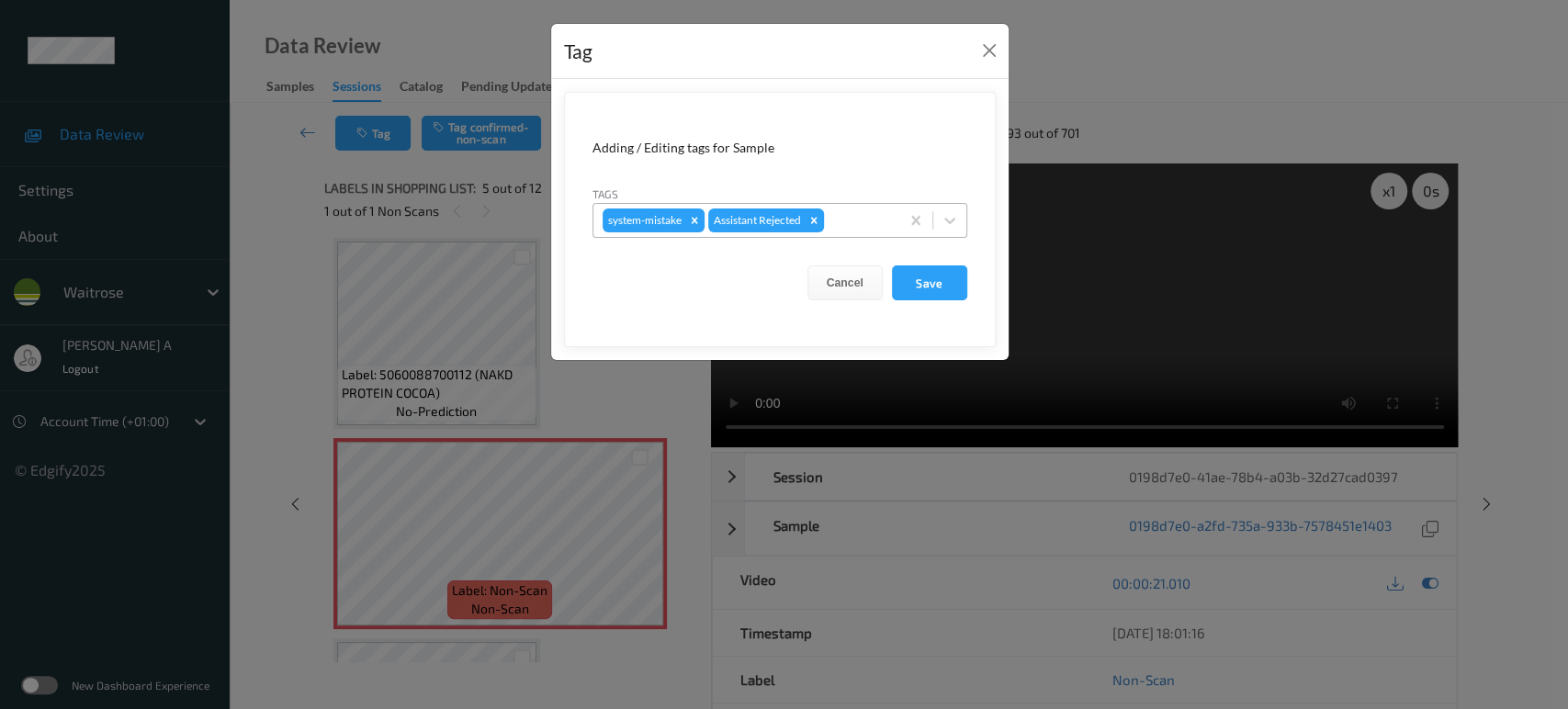
click at [843, 213] on div at bounding box center [859, 220] width 62 height 22
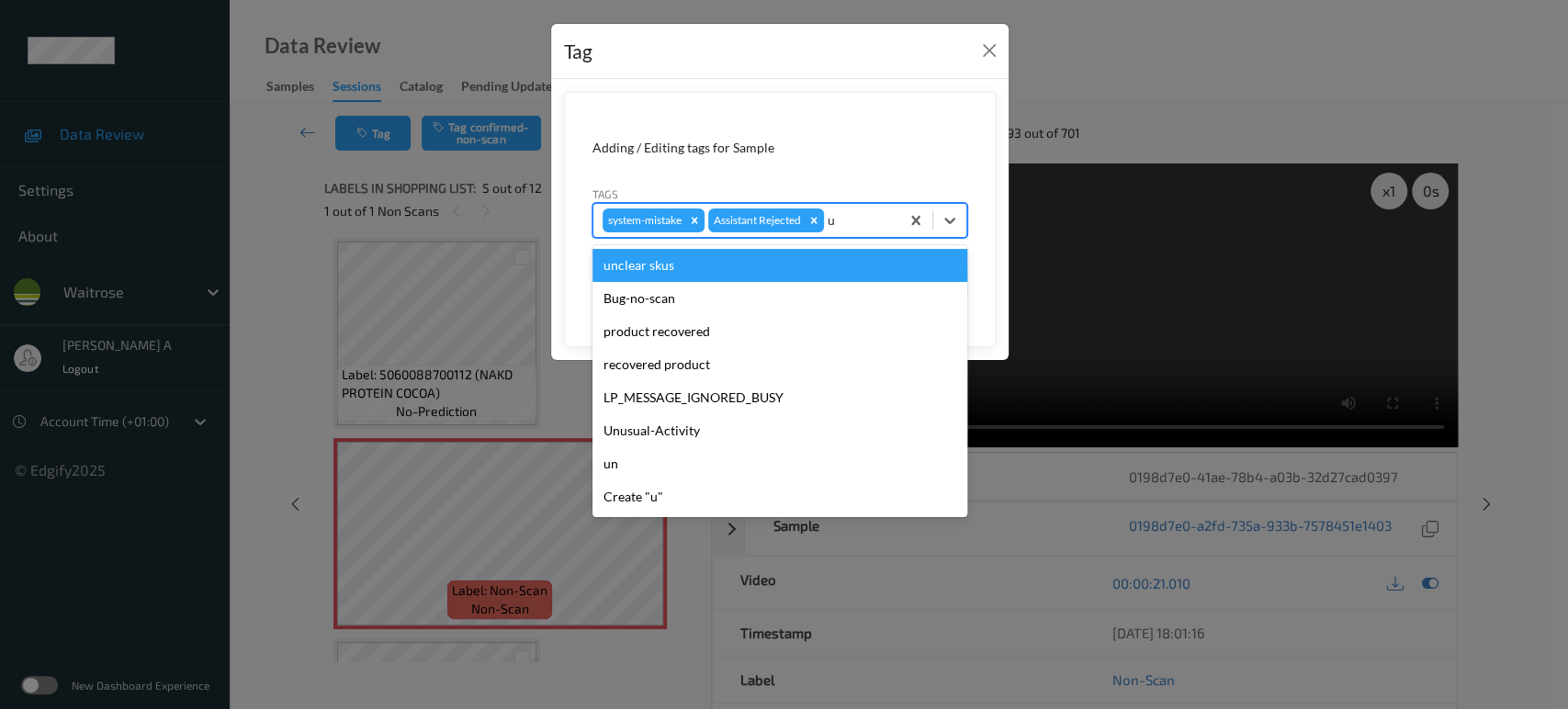
type input "un"
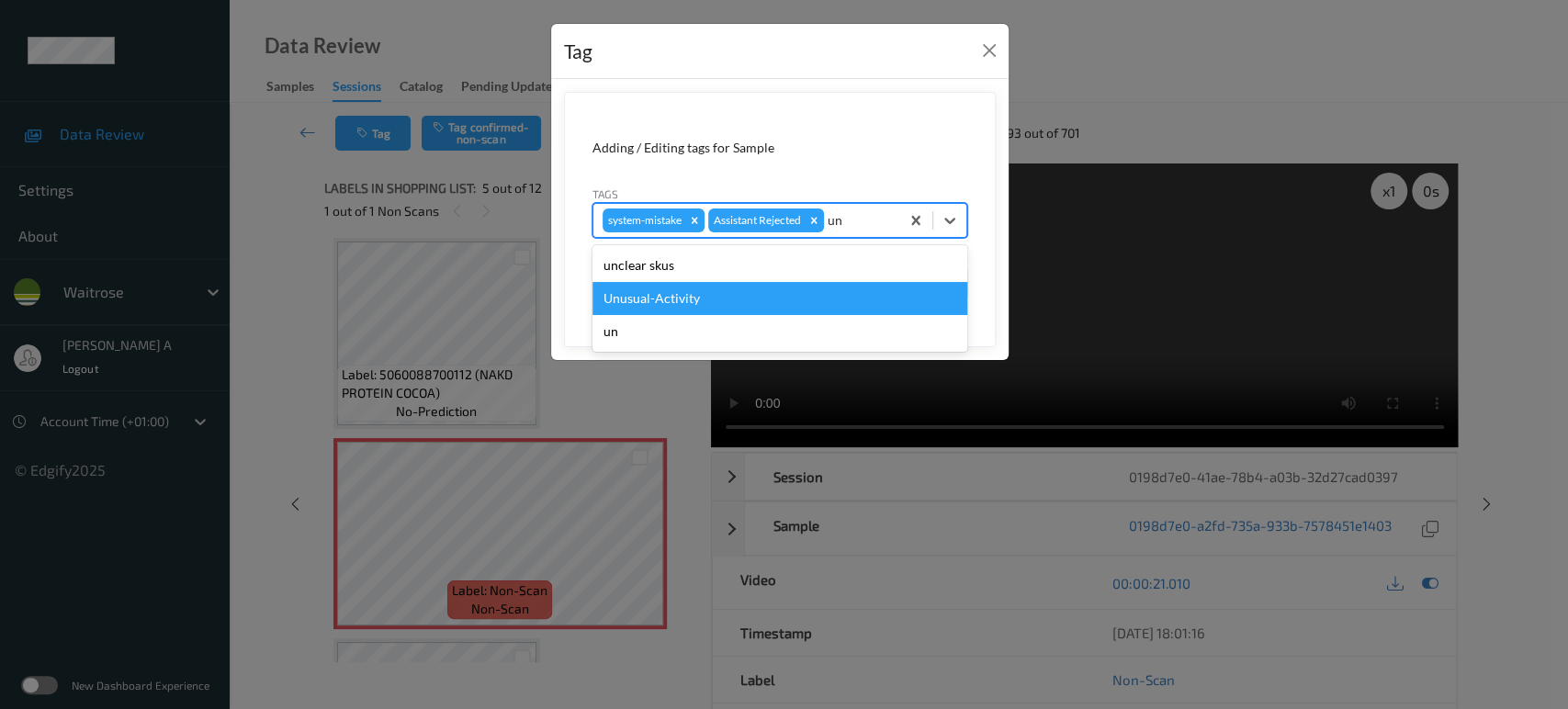
click at [731, 299] on div "Unusual-Activity" at bounding box center [780, 298] width 375 height 33
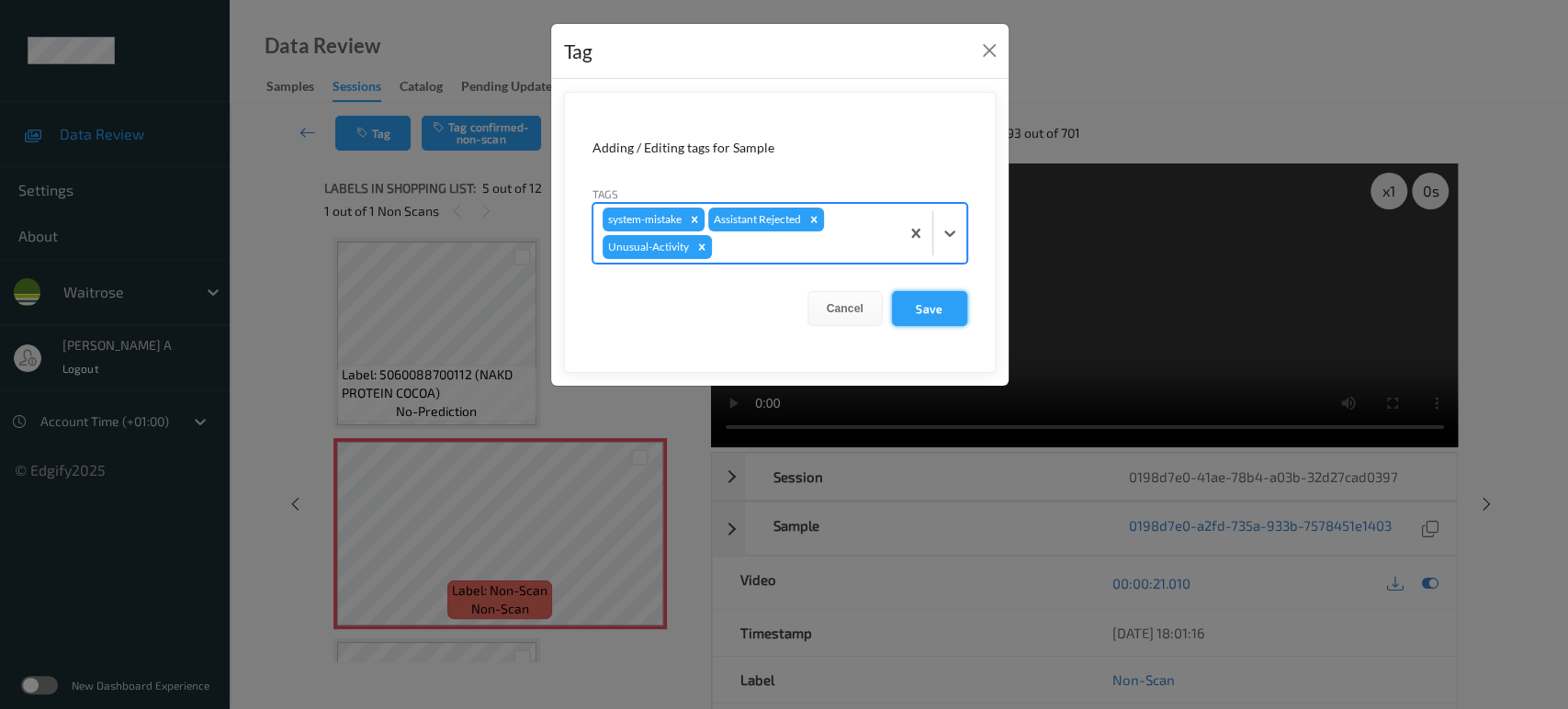
click at [907, 307] on button "Save" at bounding box center [929, 308] width 75 height 35
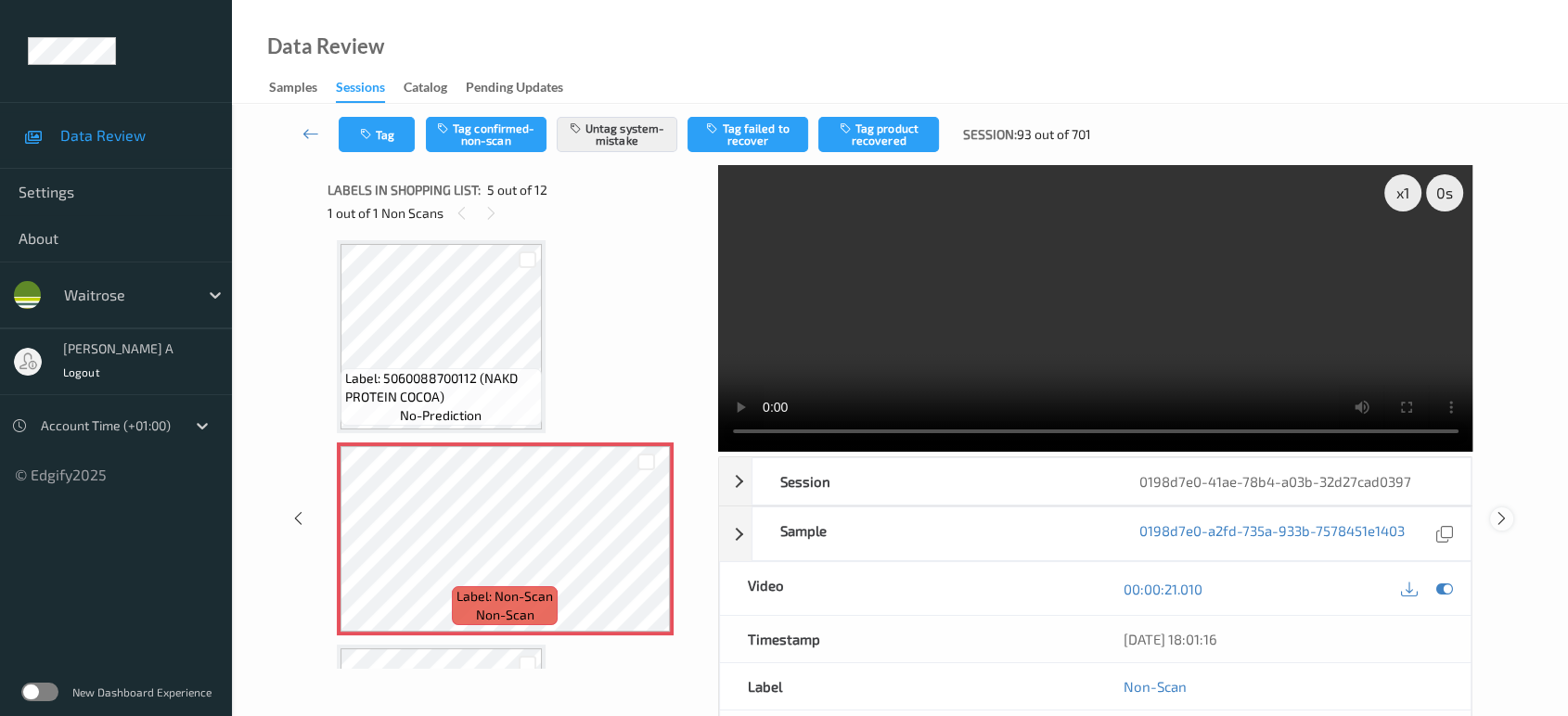
click at [1502, 510] on icon at bounding box center [1502, 518] width 16 height 17
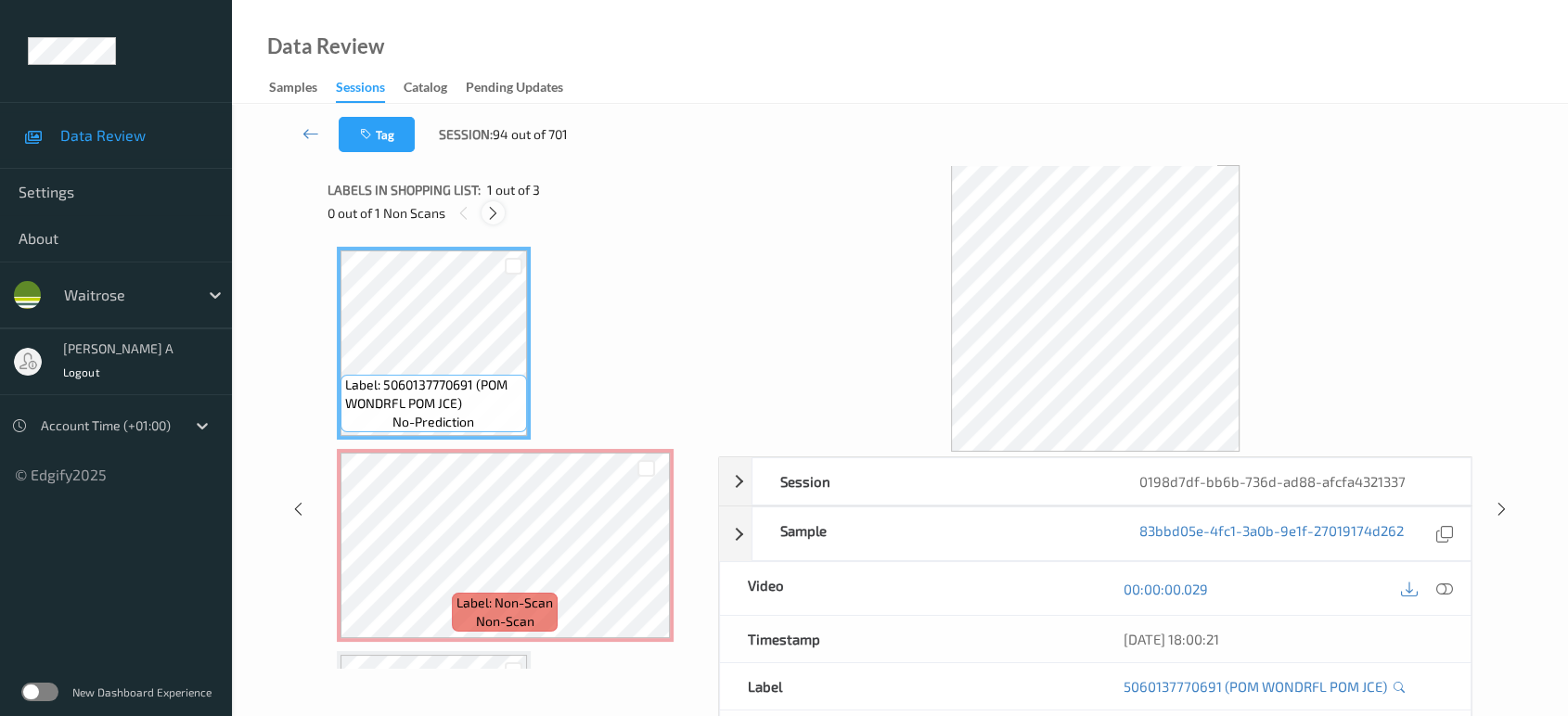
click at [501, 212] on div at bounding box center [493, 213] width 23 height 23
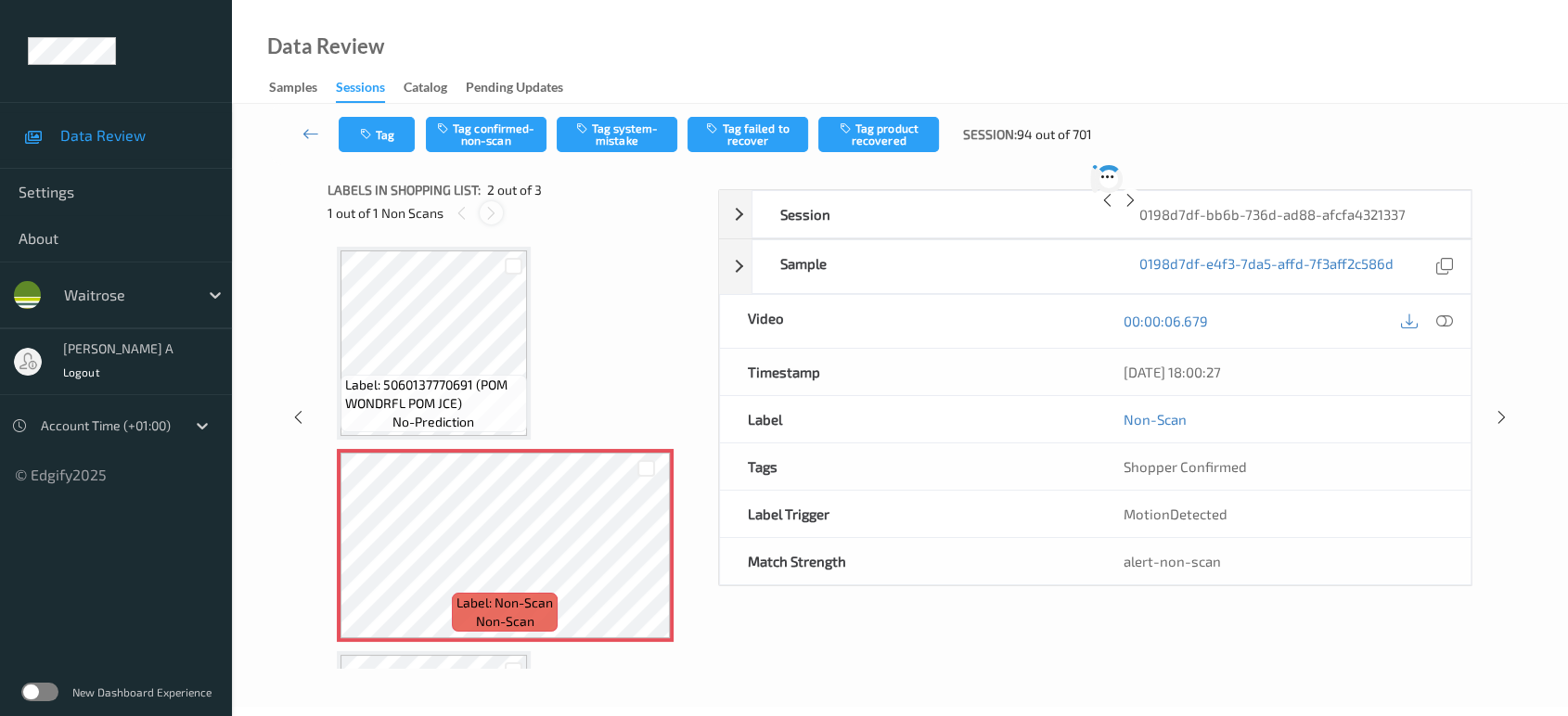
scroll to position [9, 0]
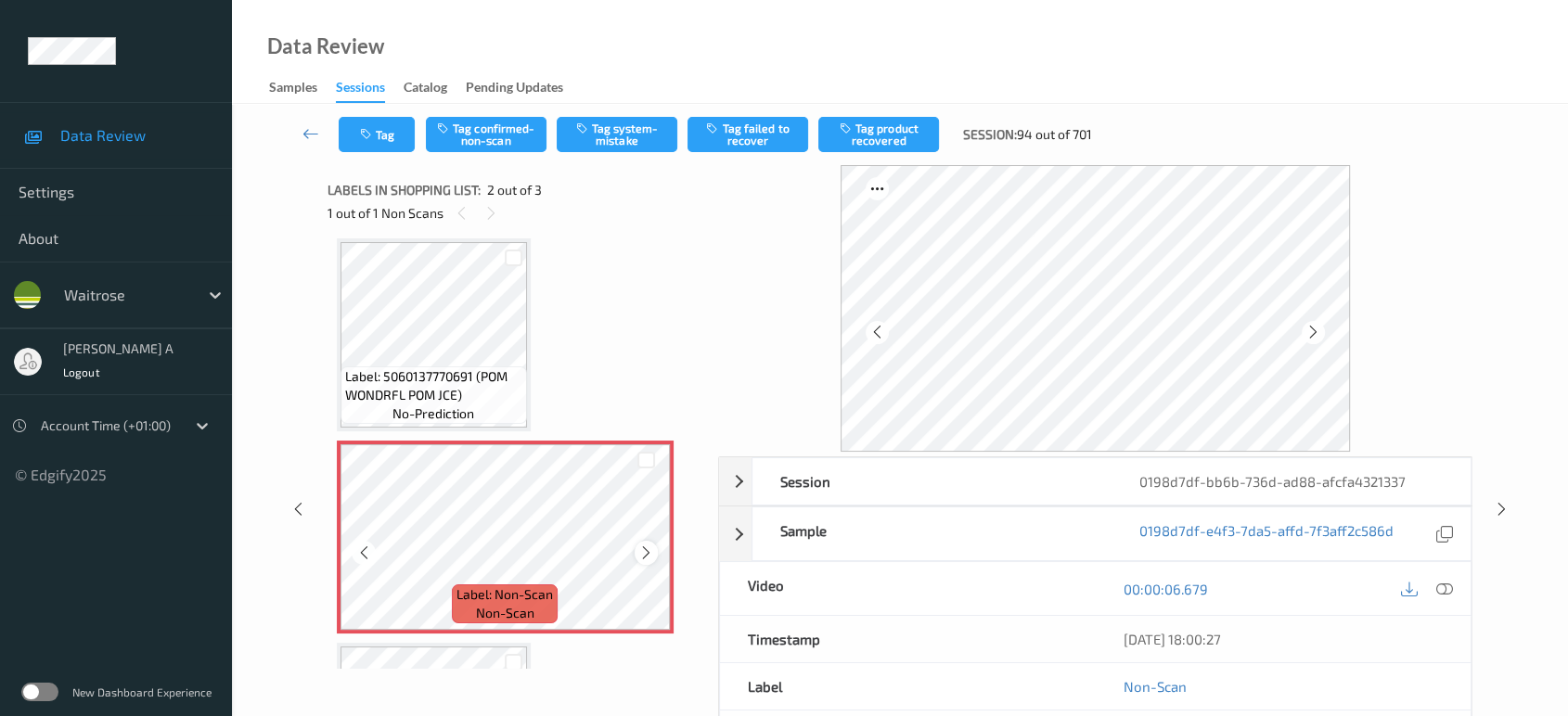
click at [639, 550] on icon at bounding box center [646, 553] width 16 height 17
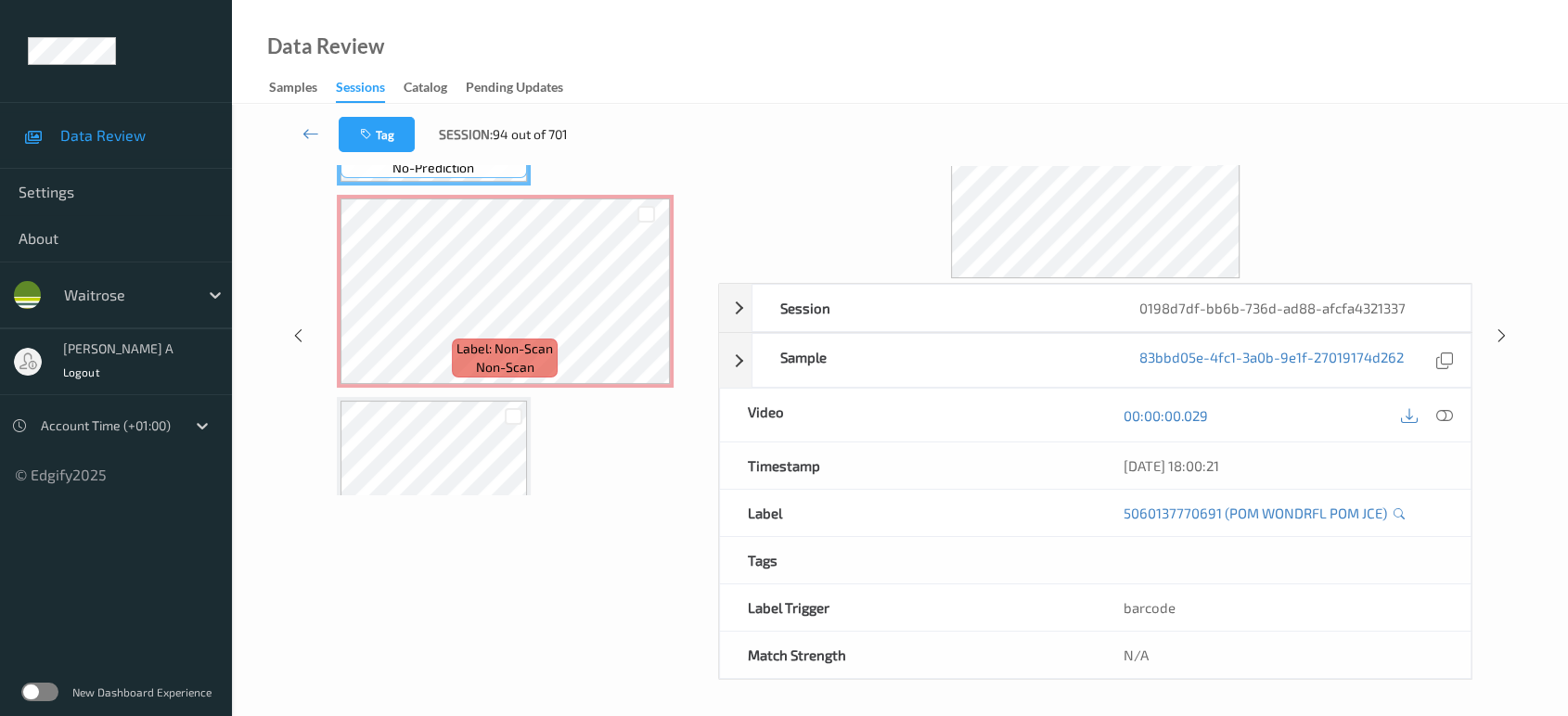
scroll to position [0, 0]
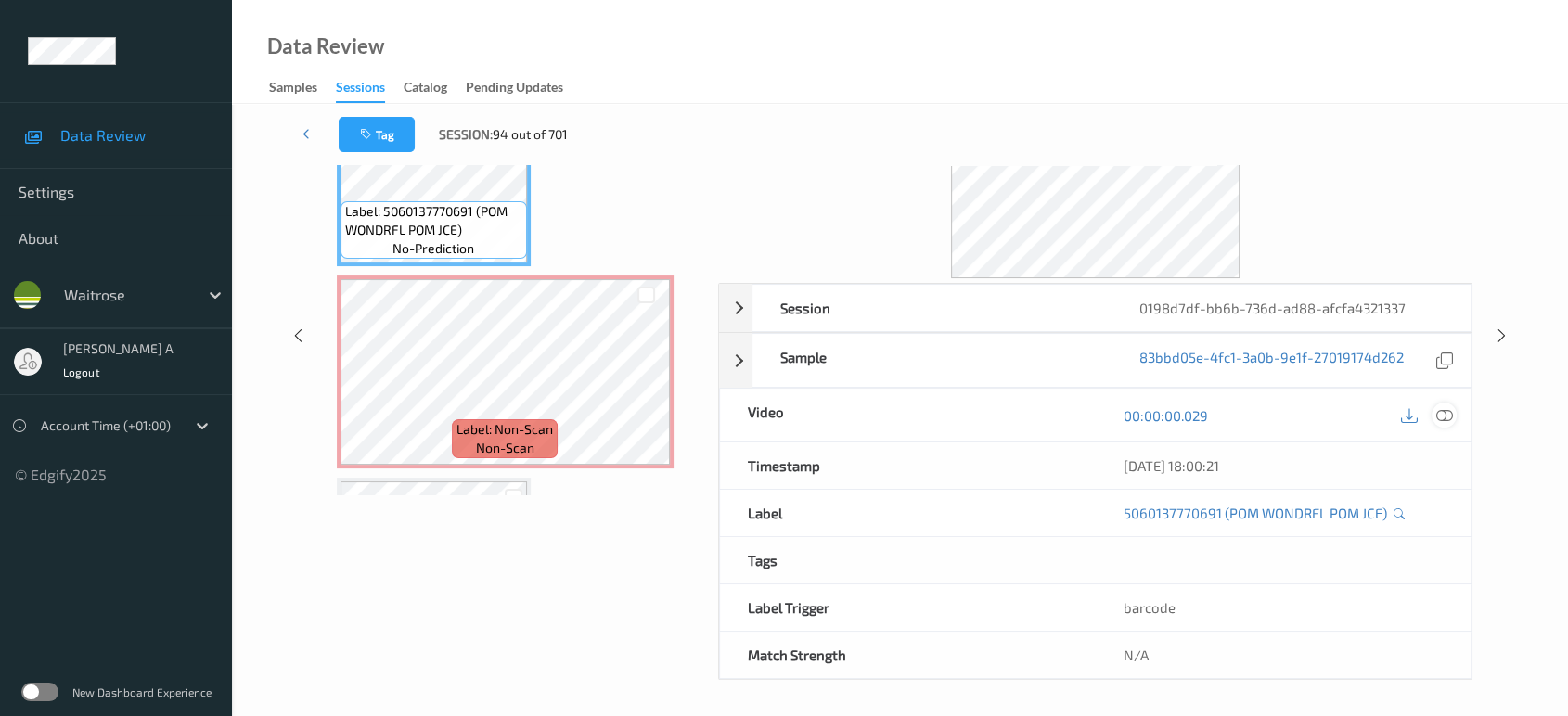
click at [1448, 413] on icon at bounding box center [1445, 416] width 17 height 17
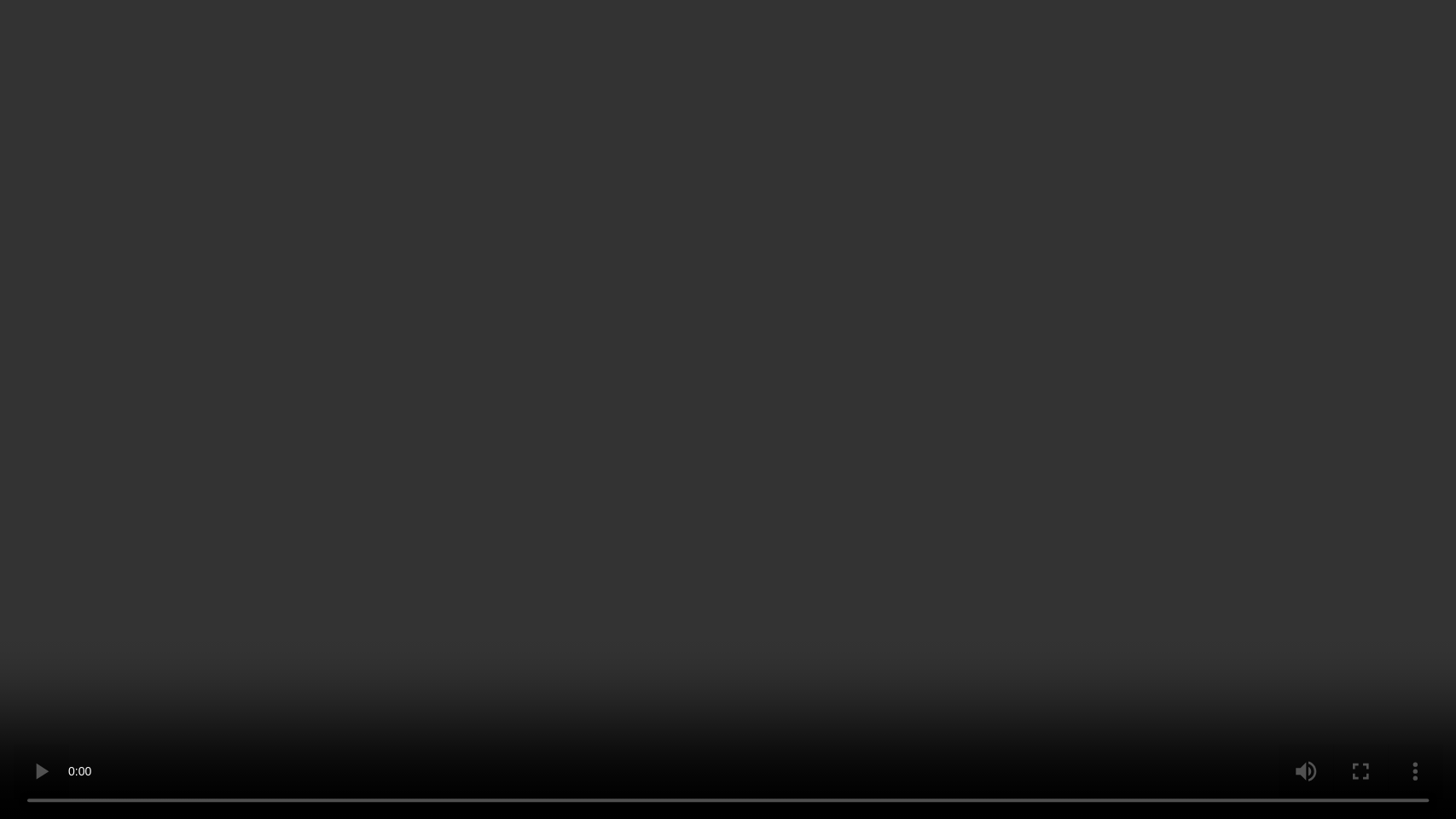
click at [760, 512] on video at bounding box center [728, 410] width 1456 height 819
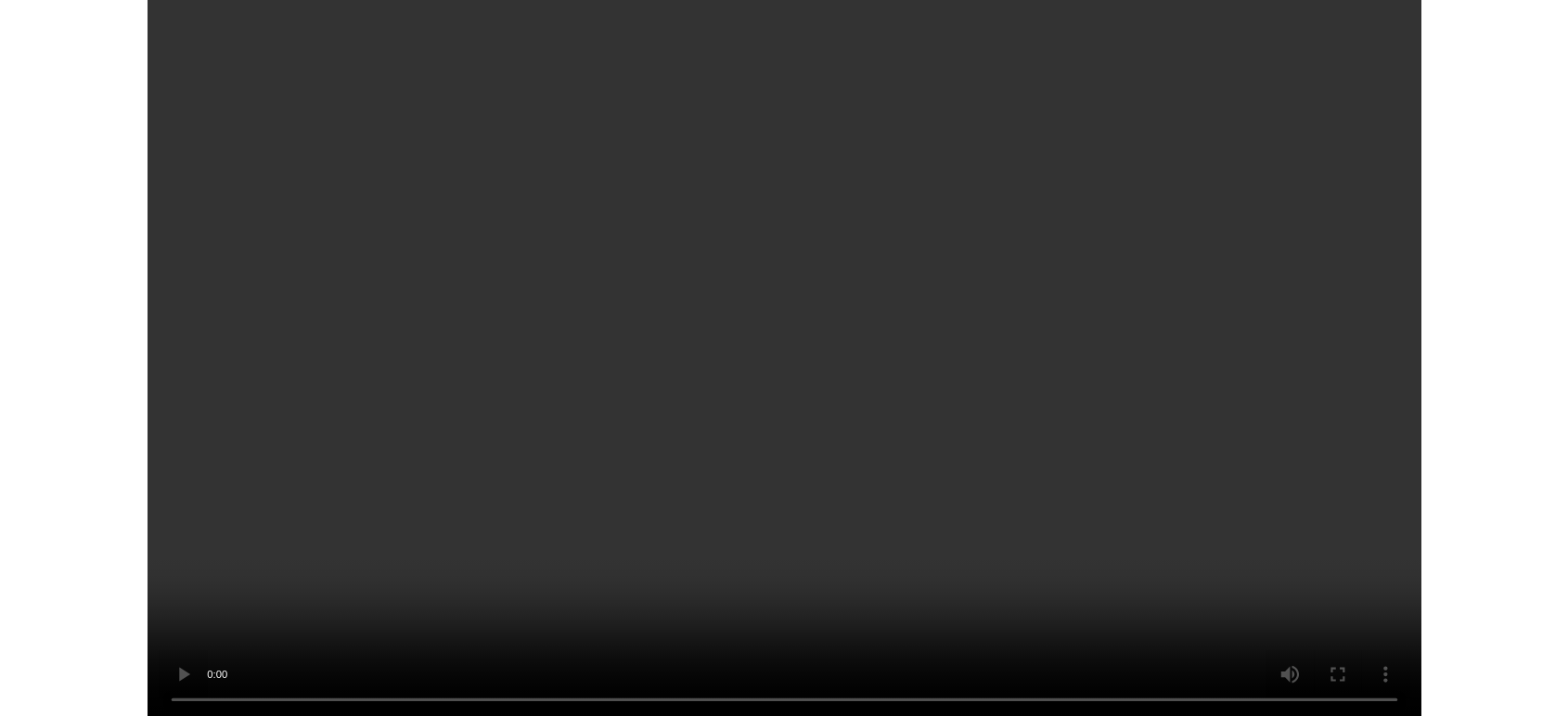
scroll to position [8, 0]
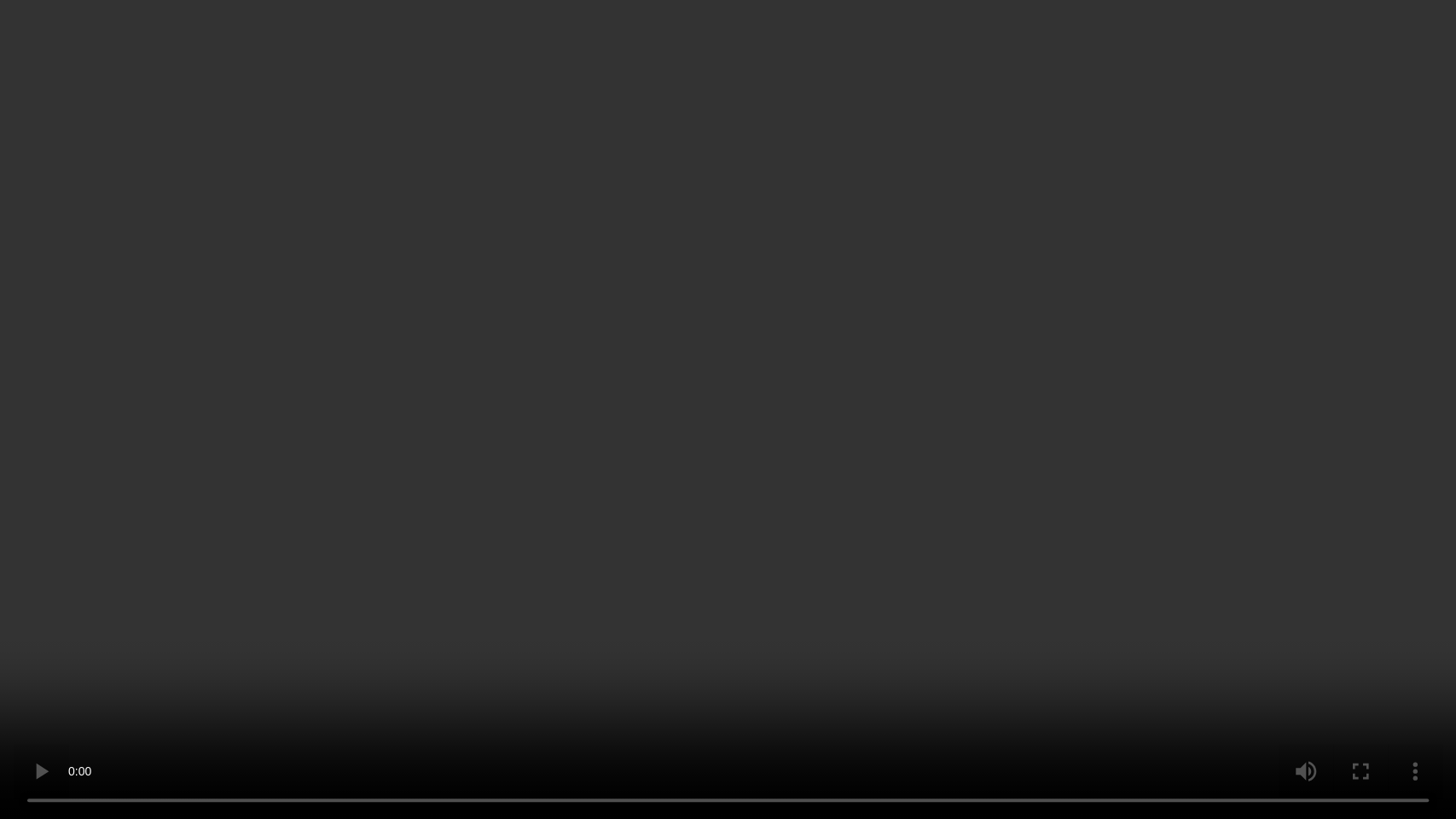
click at [1004, 448] on video at bounding box center [728, 410] width 1456 height 819
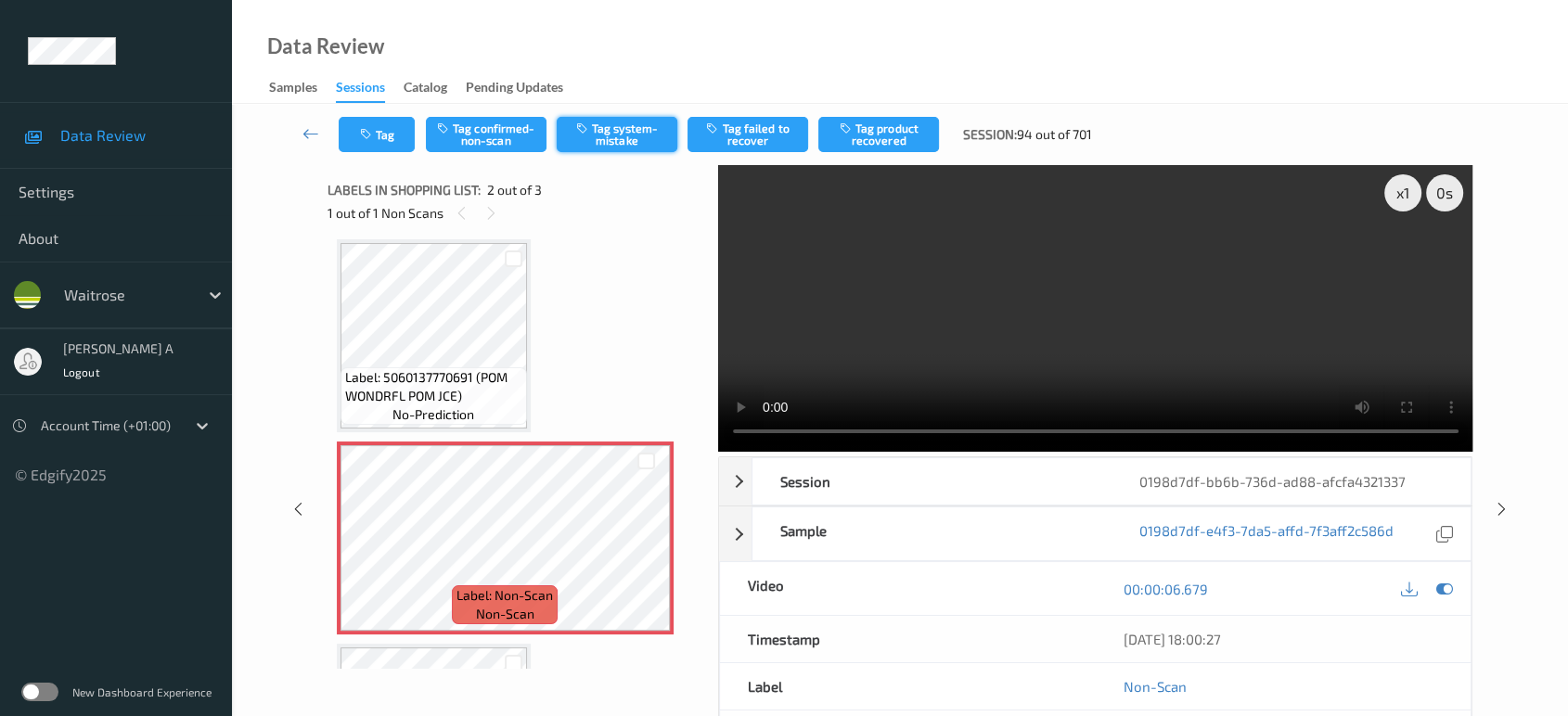
click at [606, 140] on button "Tag system-mistake" at bounding box center [616, 134] width 121 height 35
click at [376, 129] on button "Tag" at bounding box center [377, 134] width 76 height 35
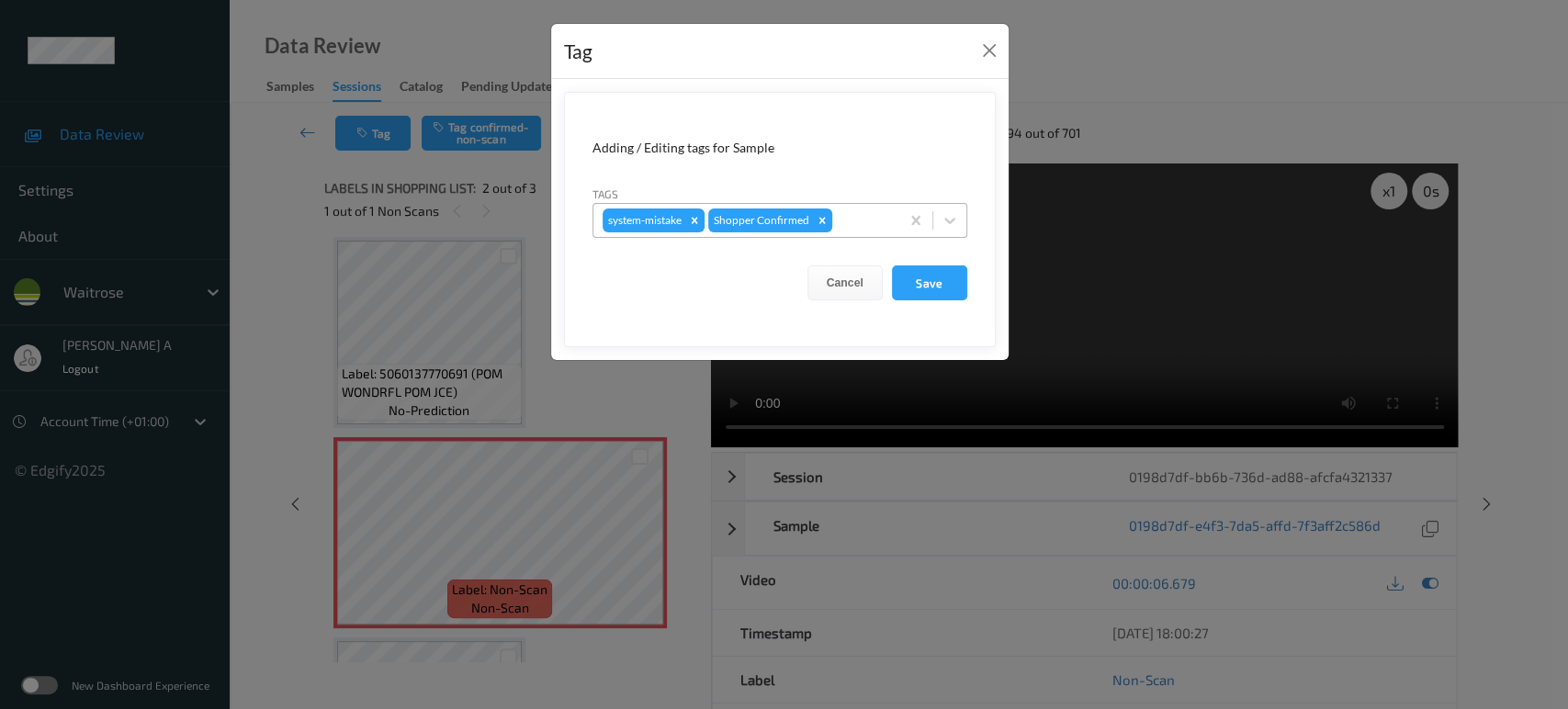
click at [846, 213] on div at bounding box center [863, 220] width 55 height 22
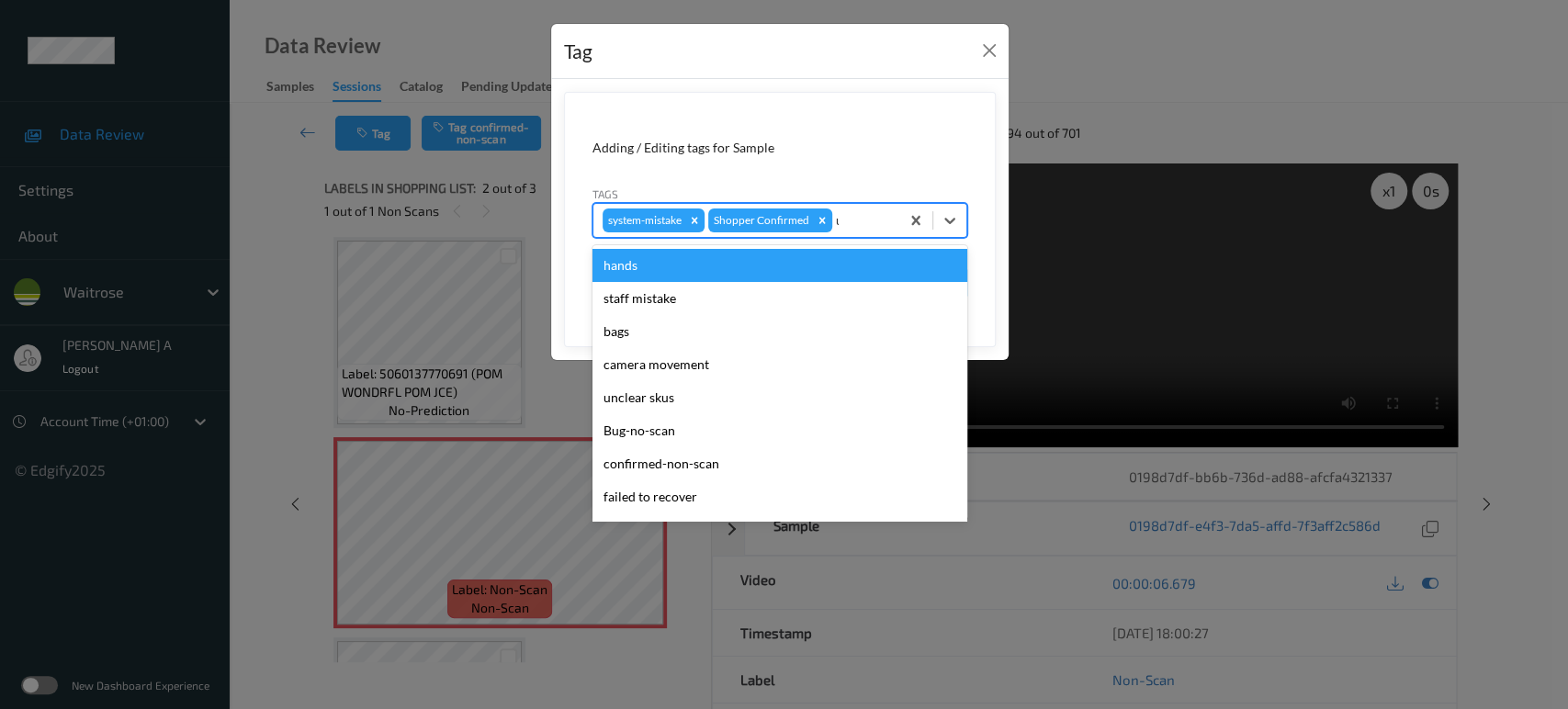
type input "un"
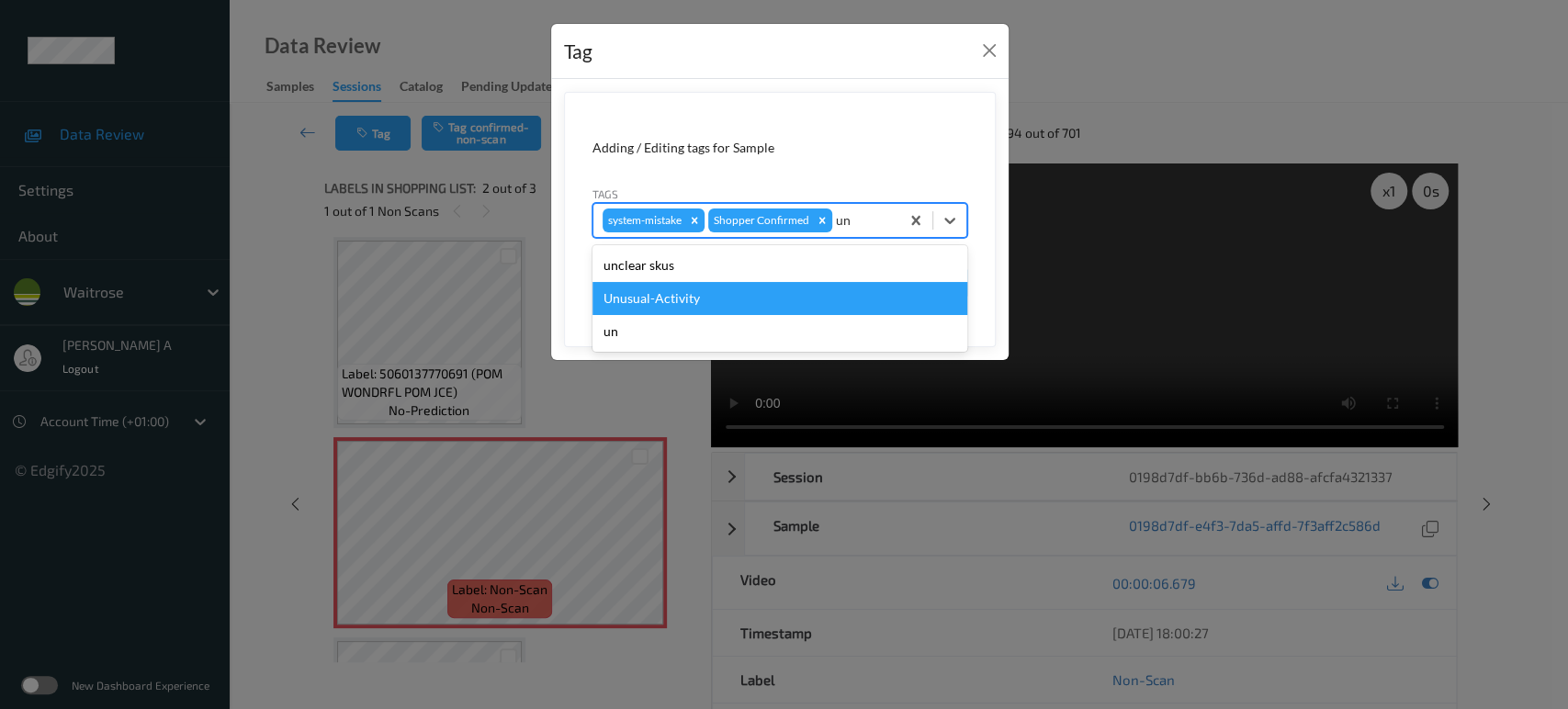
click at [703, 302] on div "Unusual-Activity" at bounding box center [780, 298] width 375 height 33
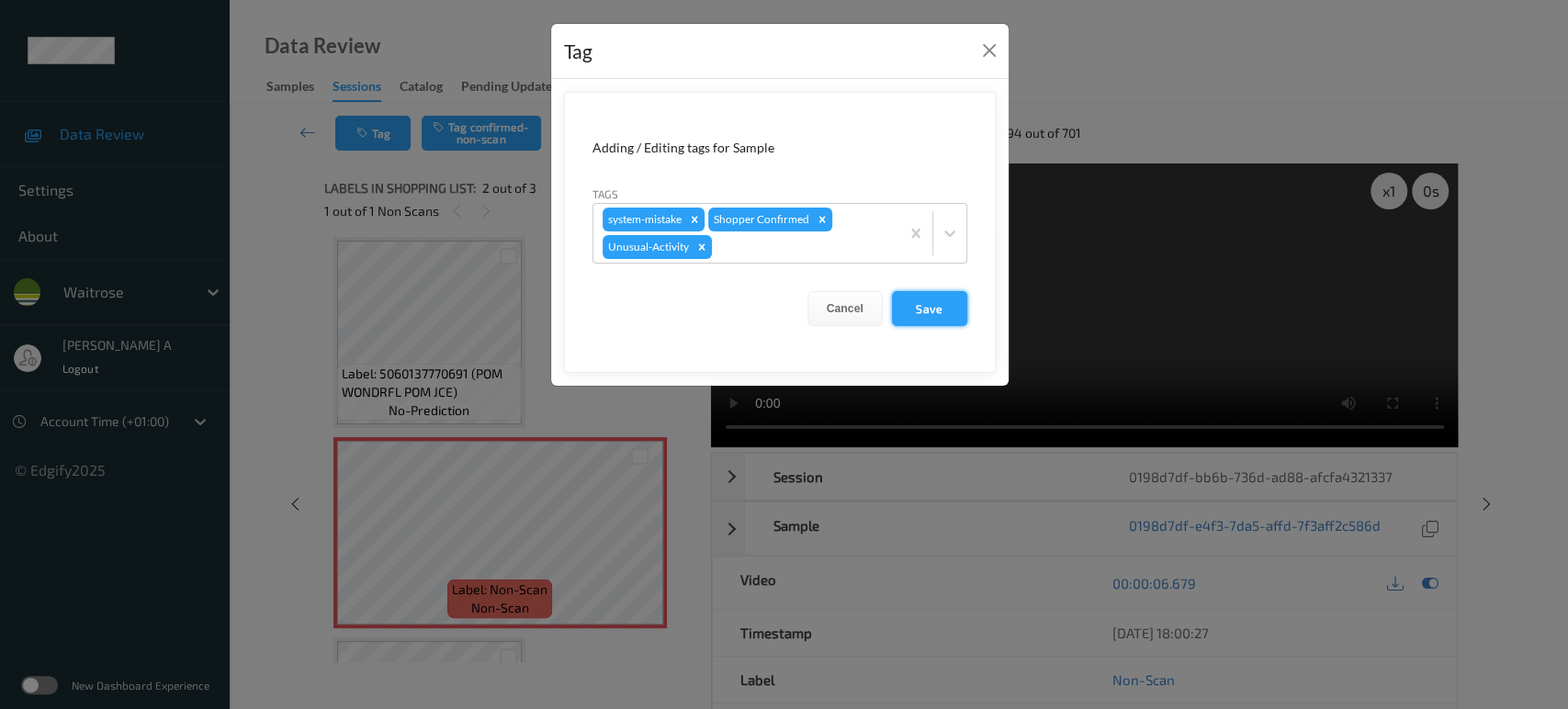
click at [911, 314] on button "Save" at bounding box center [929, 308] width 75 height 35
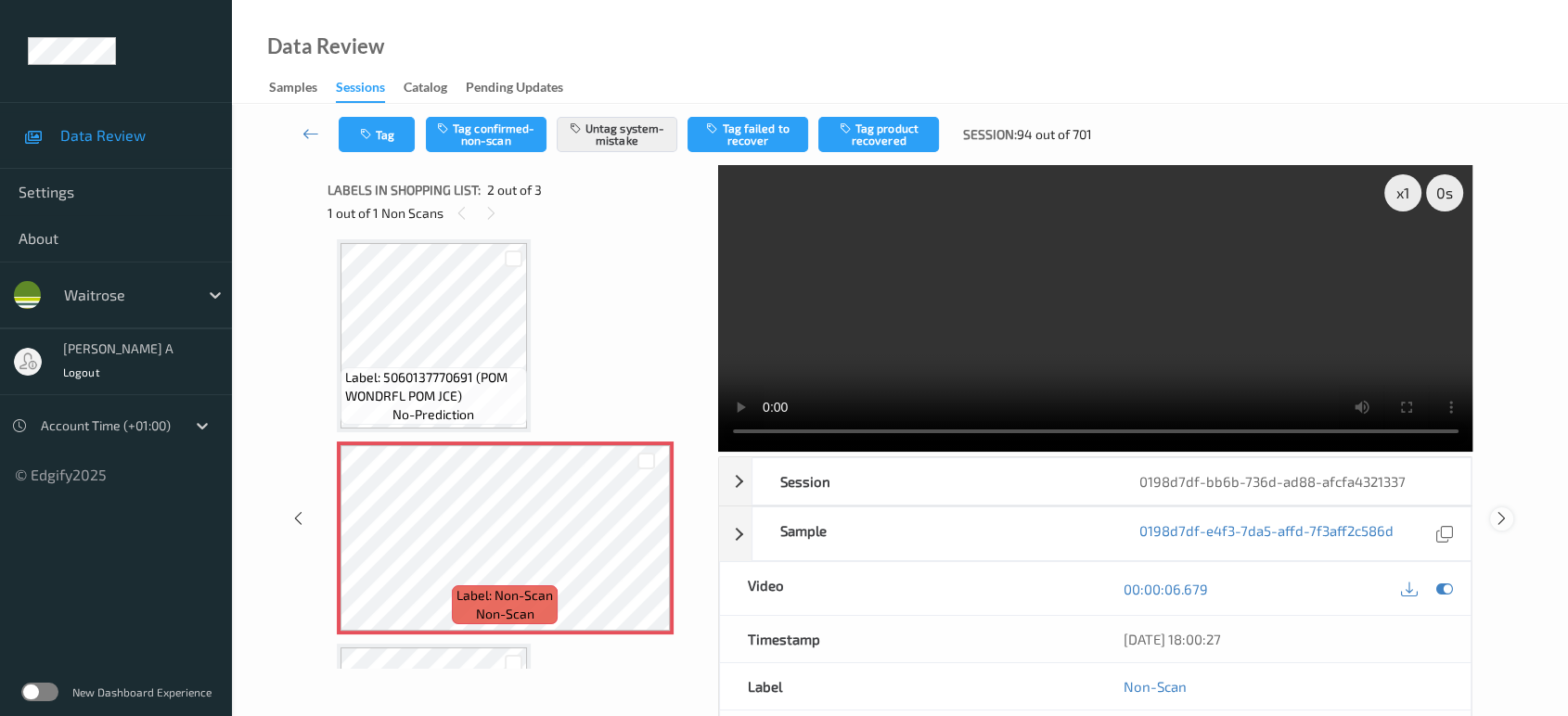
click at [1500, 510] on icon at bounding box center [1502, 518] width 16 height 17
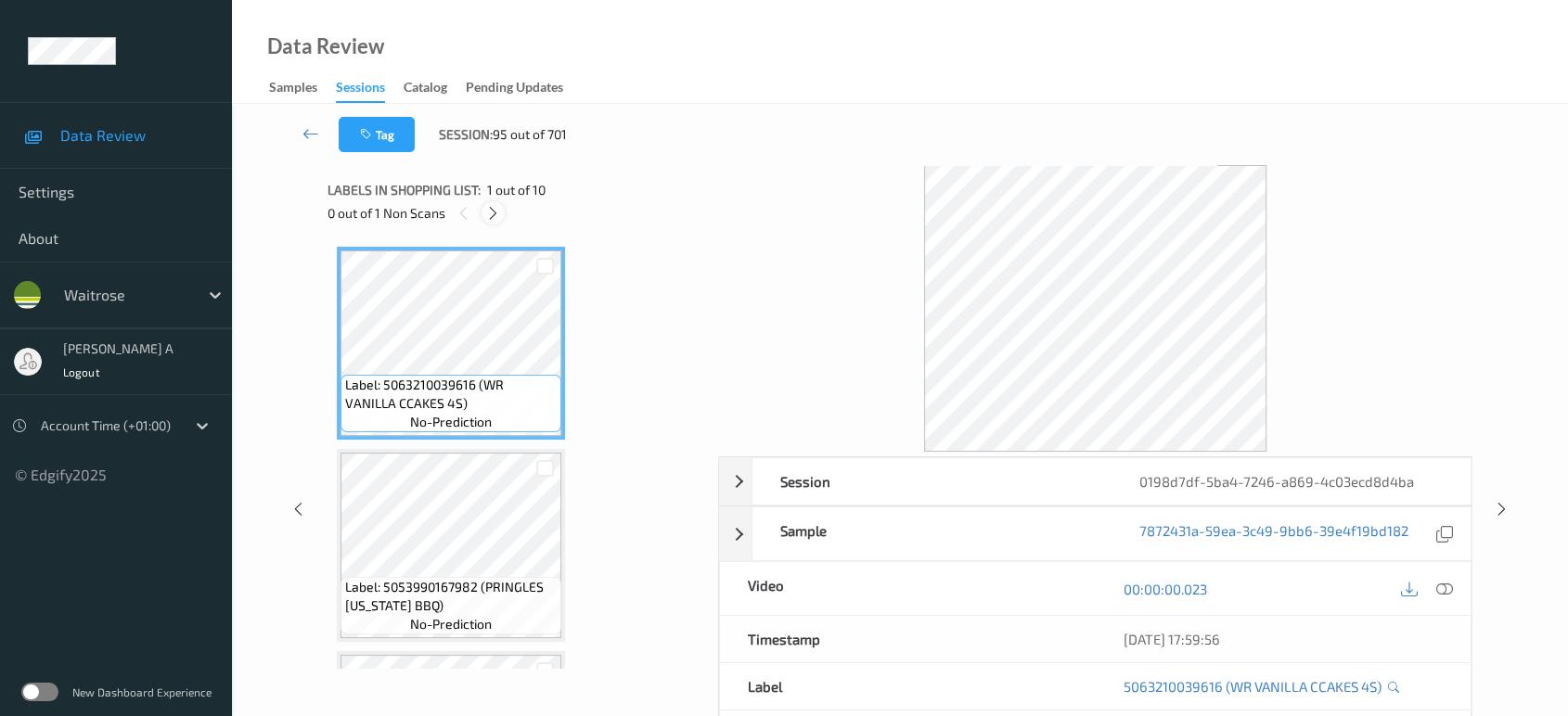
click at [499, 205] on icon at bounding box center [493, 214] width 16 height 17
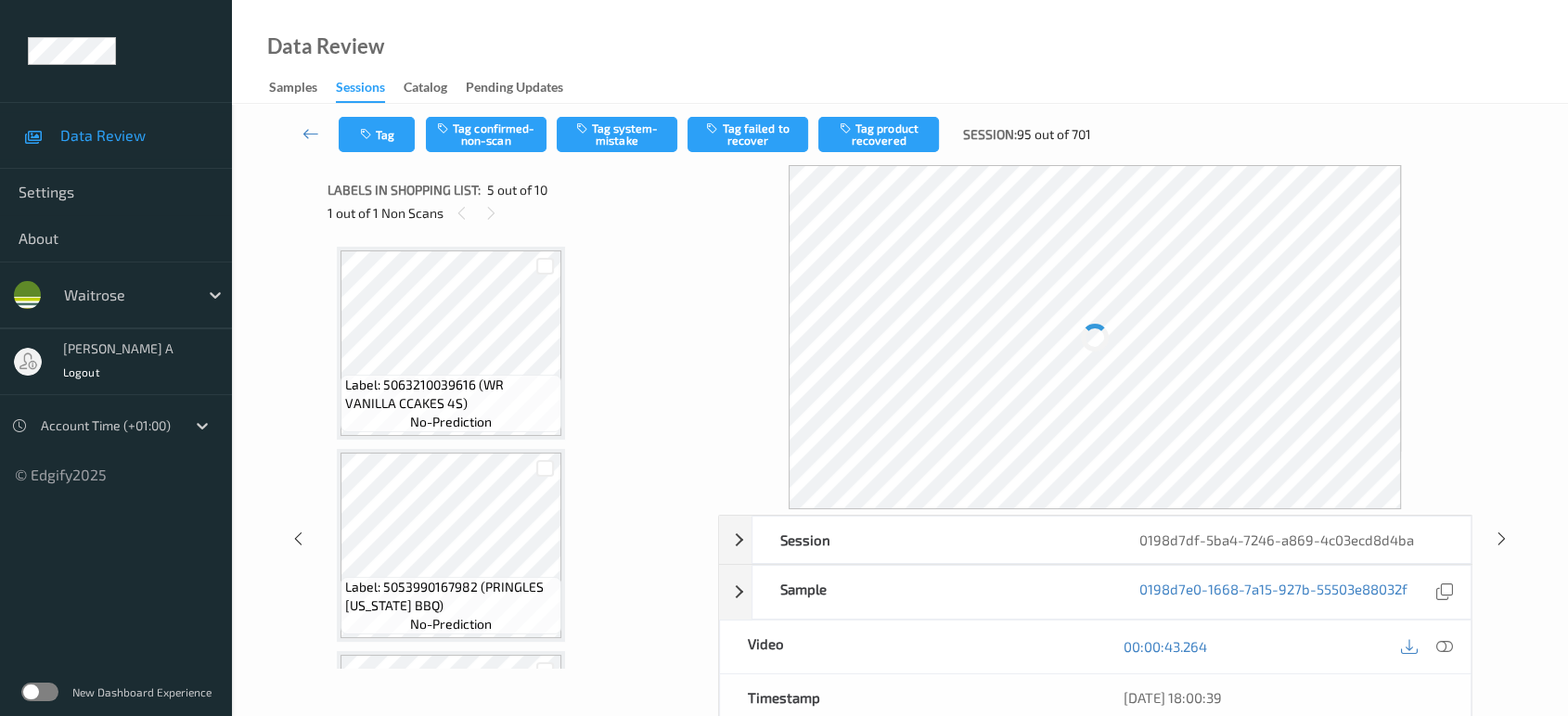
scroll to position [613, 0]
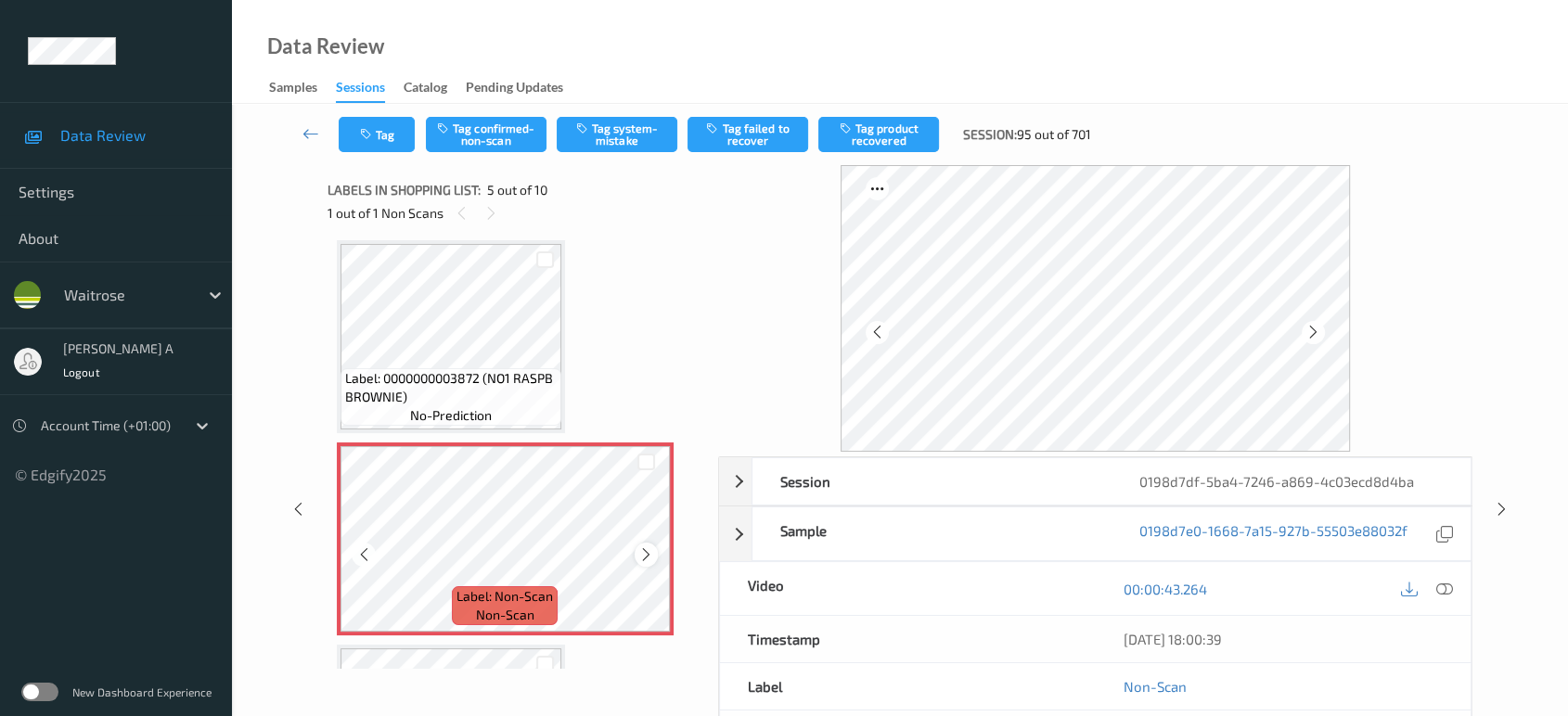
click at [646, 546] on icon at bounding box center [646, 555] width 16 height 17
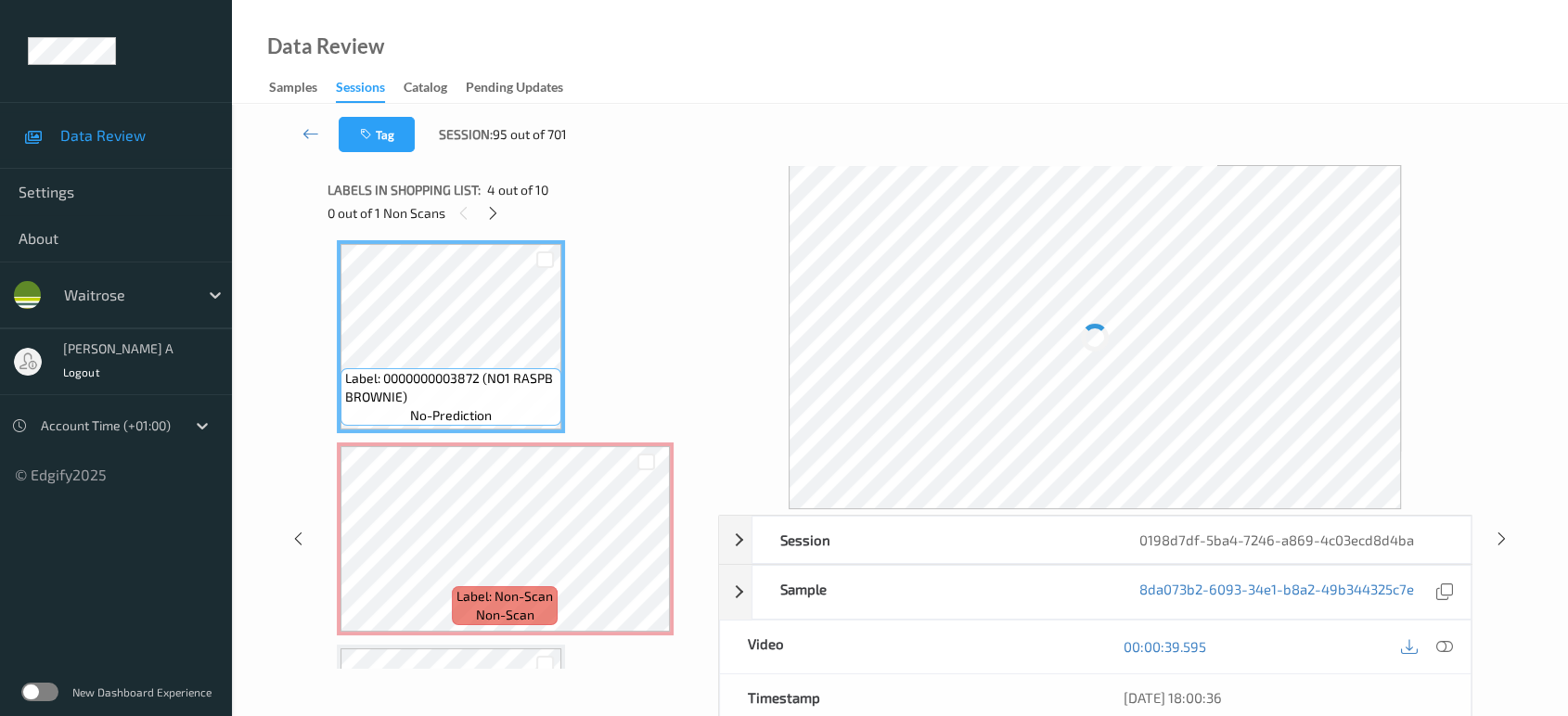
drag, startPoint x: 1444, startPoint y: 642, endPoint x: 1388, endPoint y: 578, distance: 85.0
click at [1444, 642] on div "Session 0198d7df-5ba4-7246-a869-4c03ecd8d4ba Session ID 0198d7df-5ba4-7246-a869…" at bounding box center [1095, 713] width 755 height 397
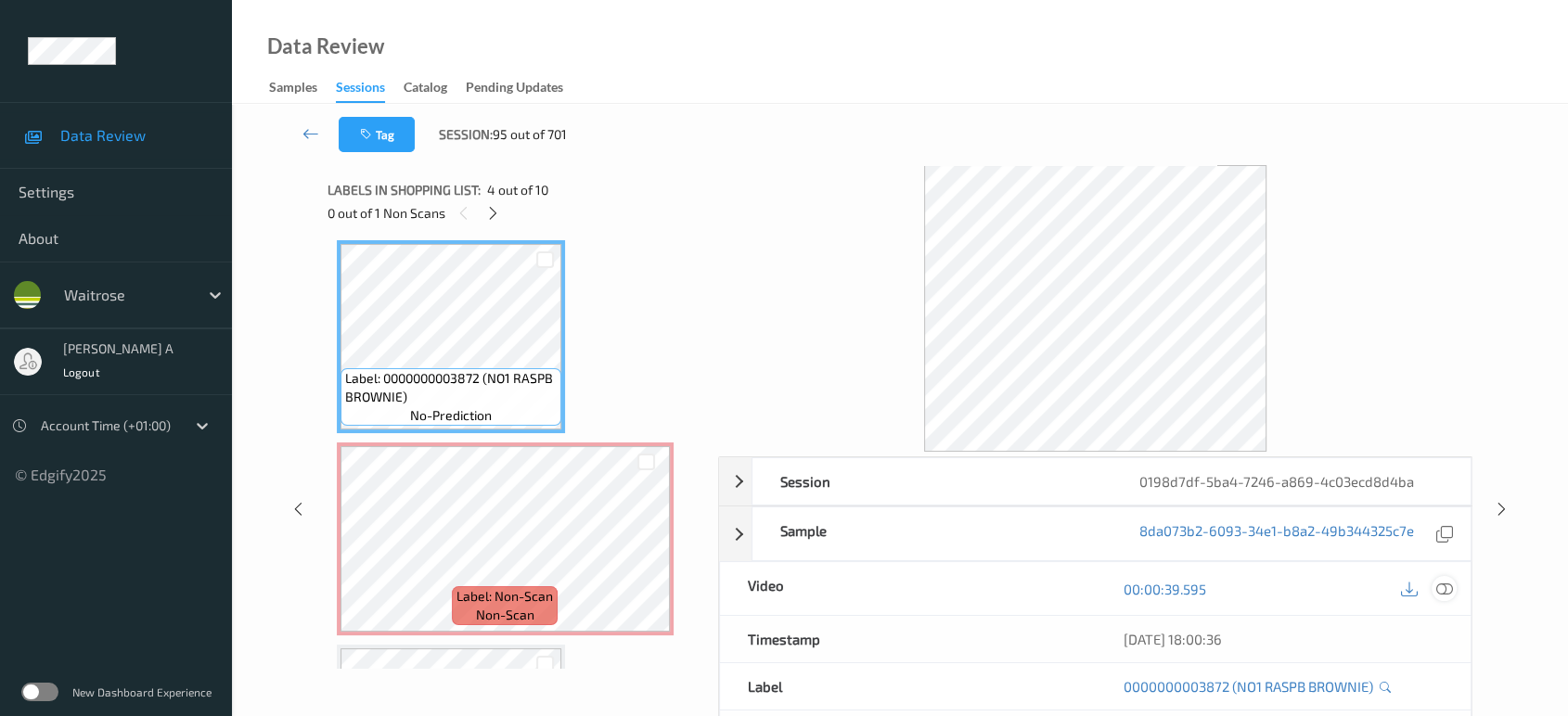
click at [1440, 583] on icon at bounding box center [1445, 589] width 17 height 17
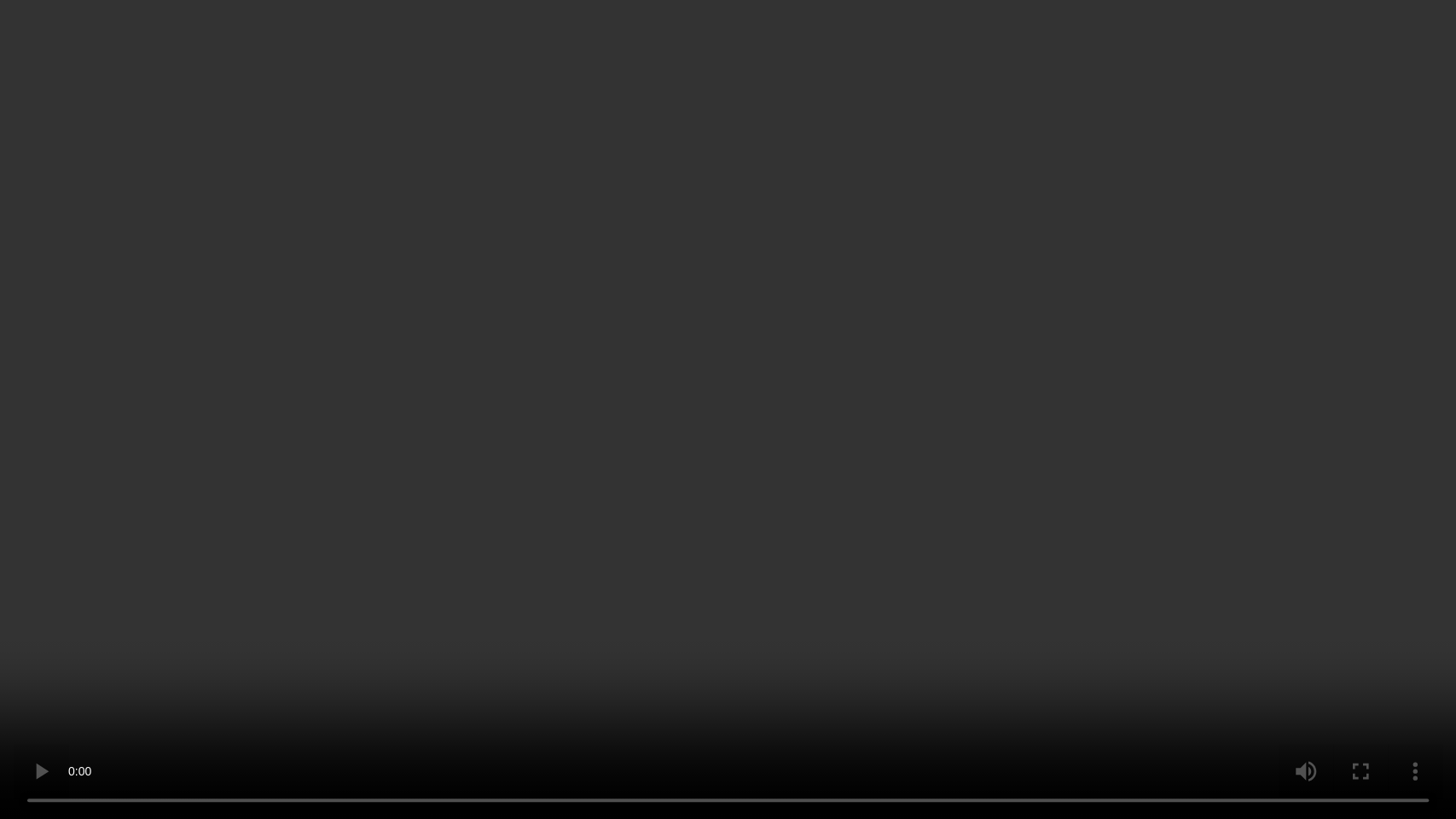
click at [971, 430] on video at bounding box center [728, 410] width 1456 height 819
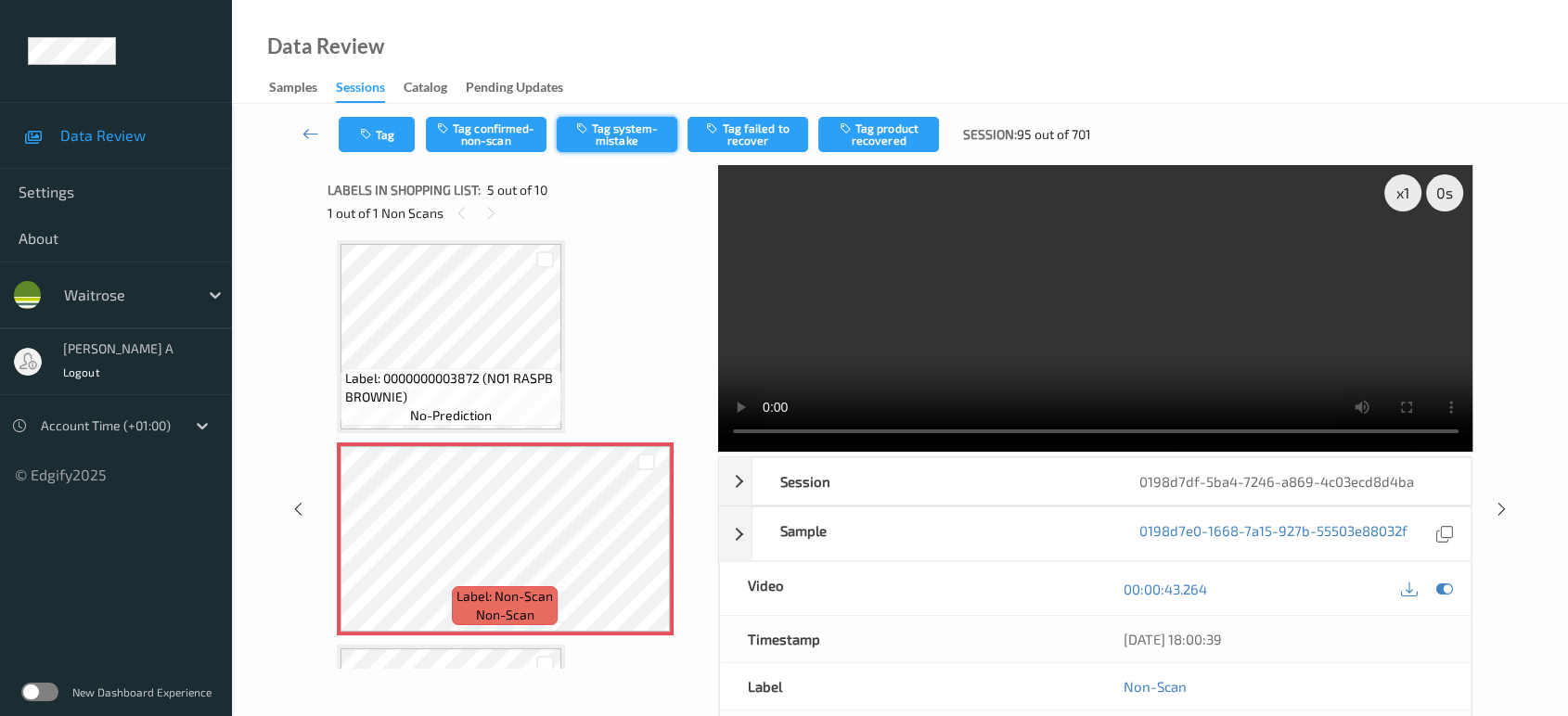
click at [631, 140] on button "Tag system-mistake" at bounding box center [616, 134] width 121 height 35
click at [394, 137] on button "Tag" at bounding box center [377, 134] width 76 height 35
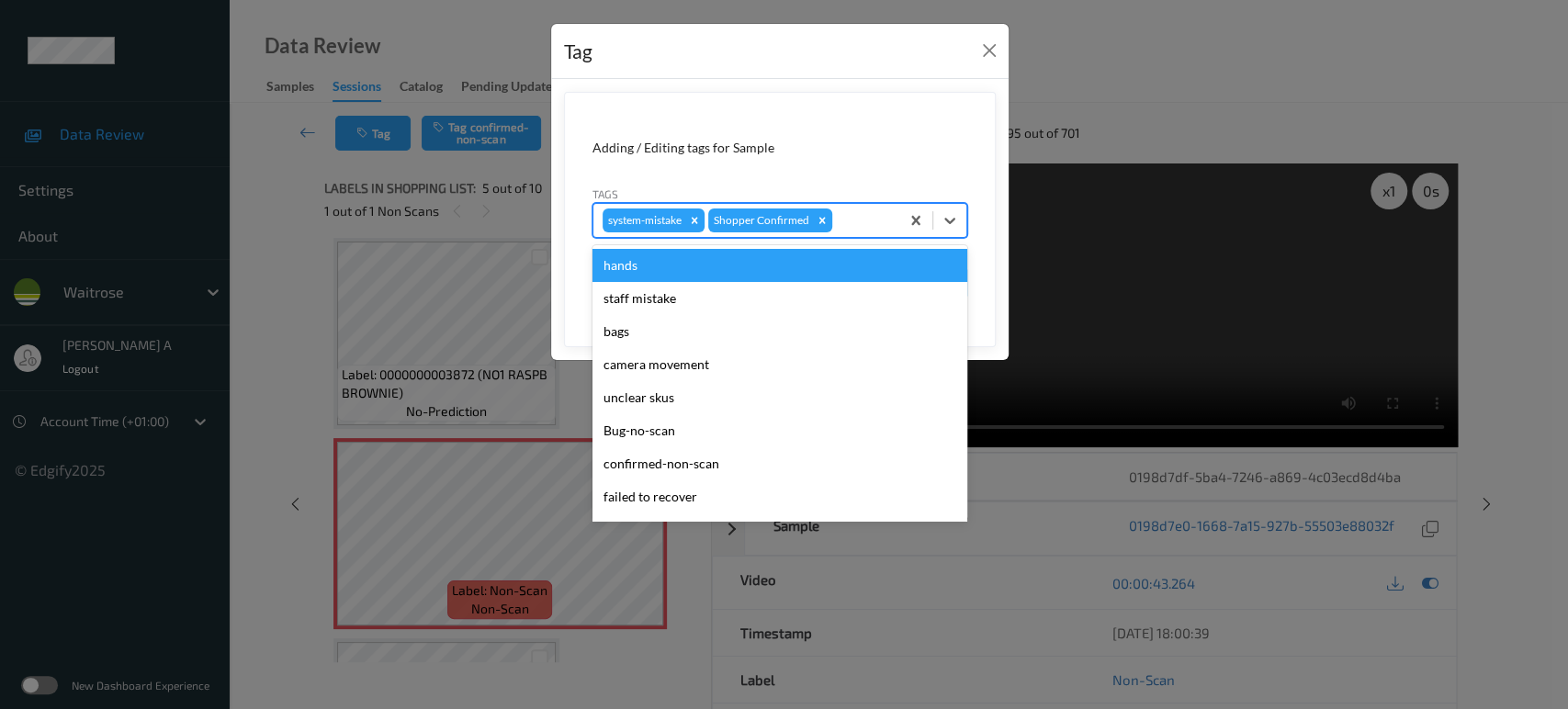
click at [859, 227] on div at bounding box center [863, 220] width 55 height 22
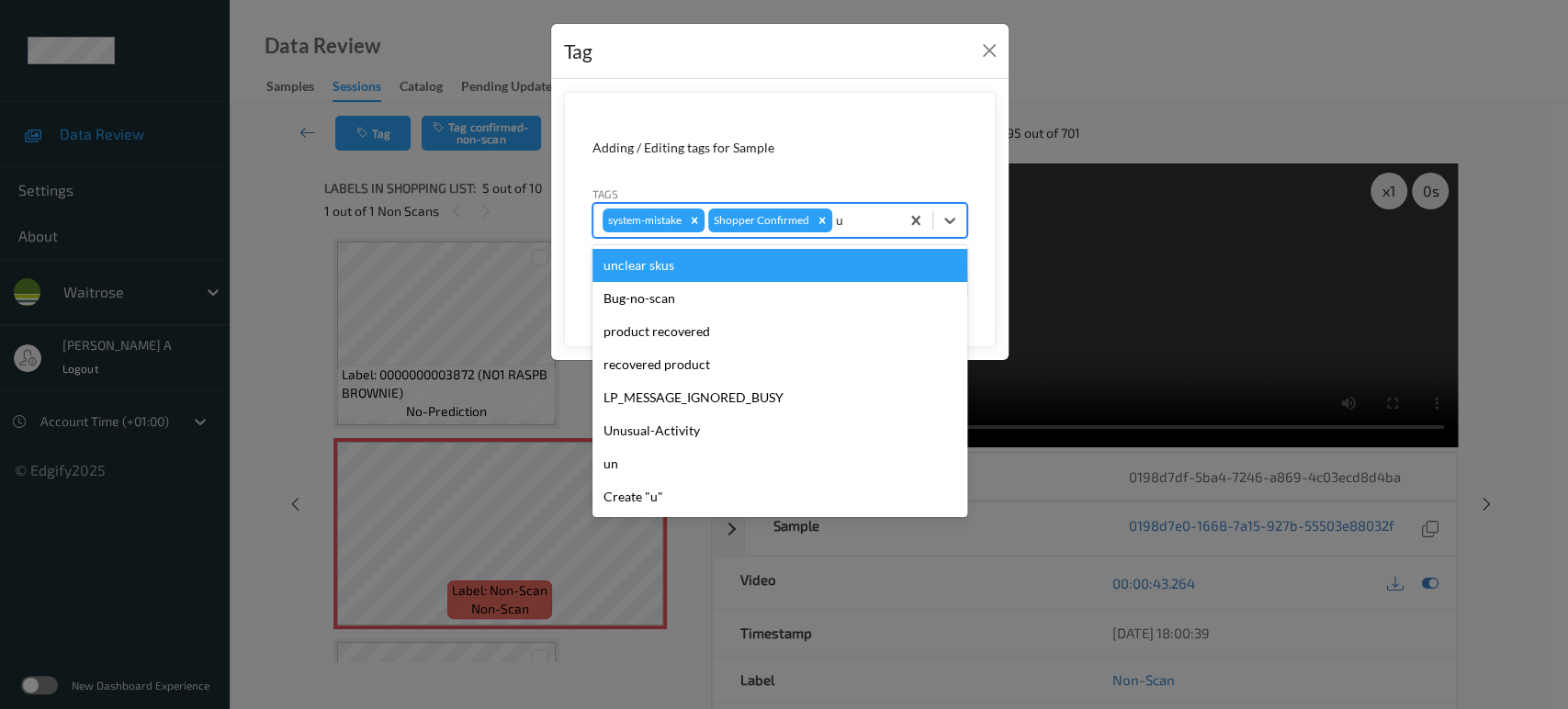
type input "un"
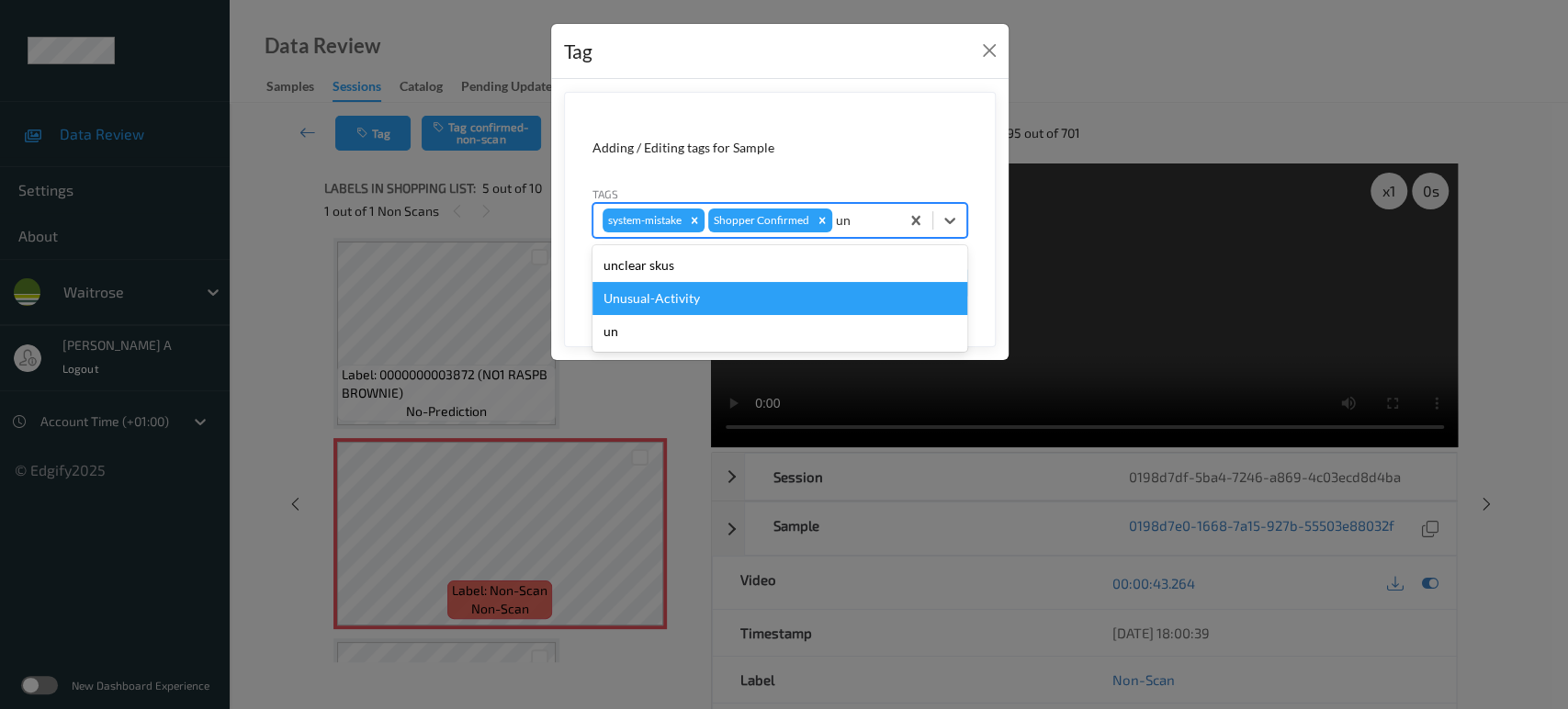
click at [801, 288] on div "Unusual-Activity" at bounding box center [780, 298] width 375 height 33
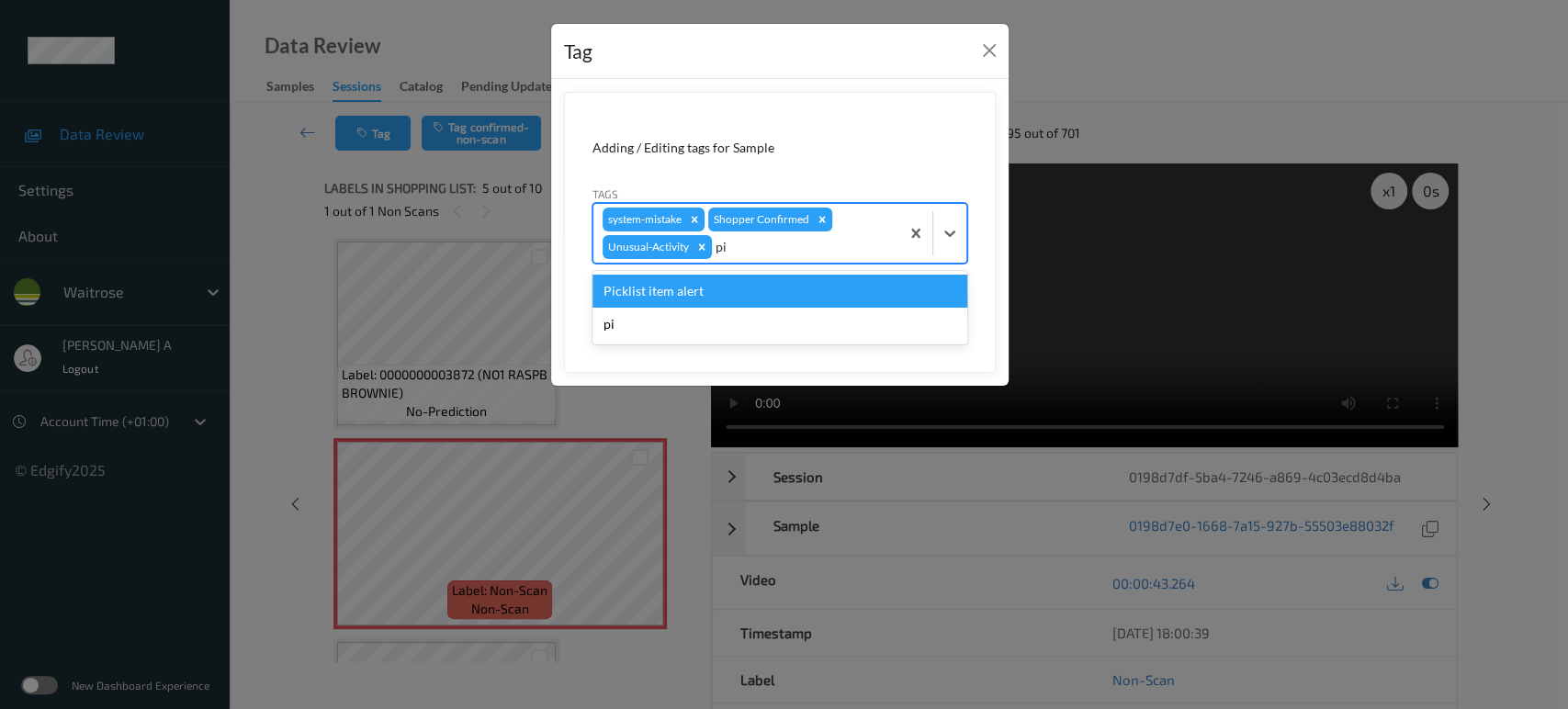
type input "pic"
click at [801, 288] on div "Picklist item alert" at bounding box center [780, 291] width 375 height 33
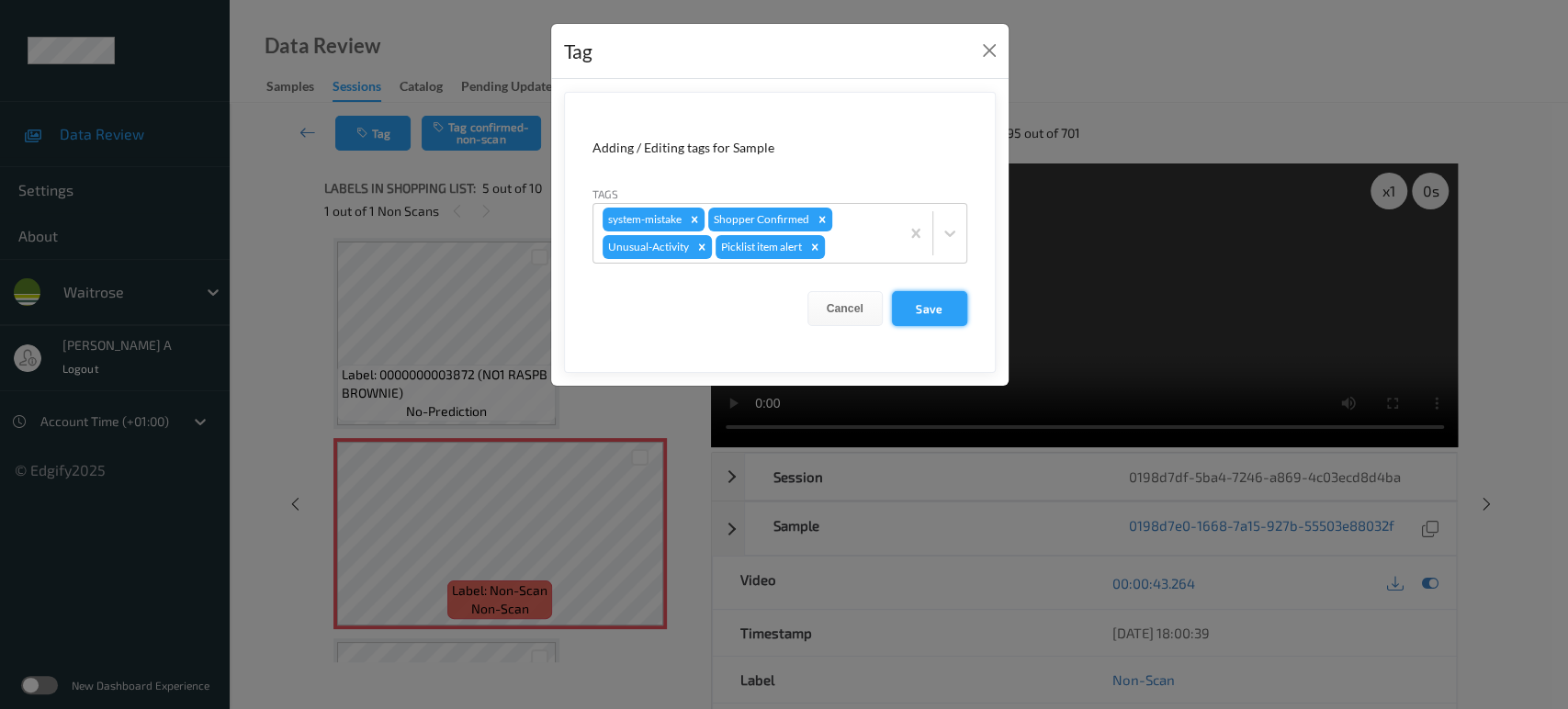
click at [913, 302] on button "Save" at bounding box center [929, 308] width 75 height 35
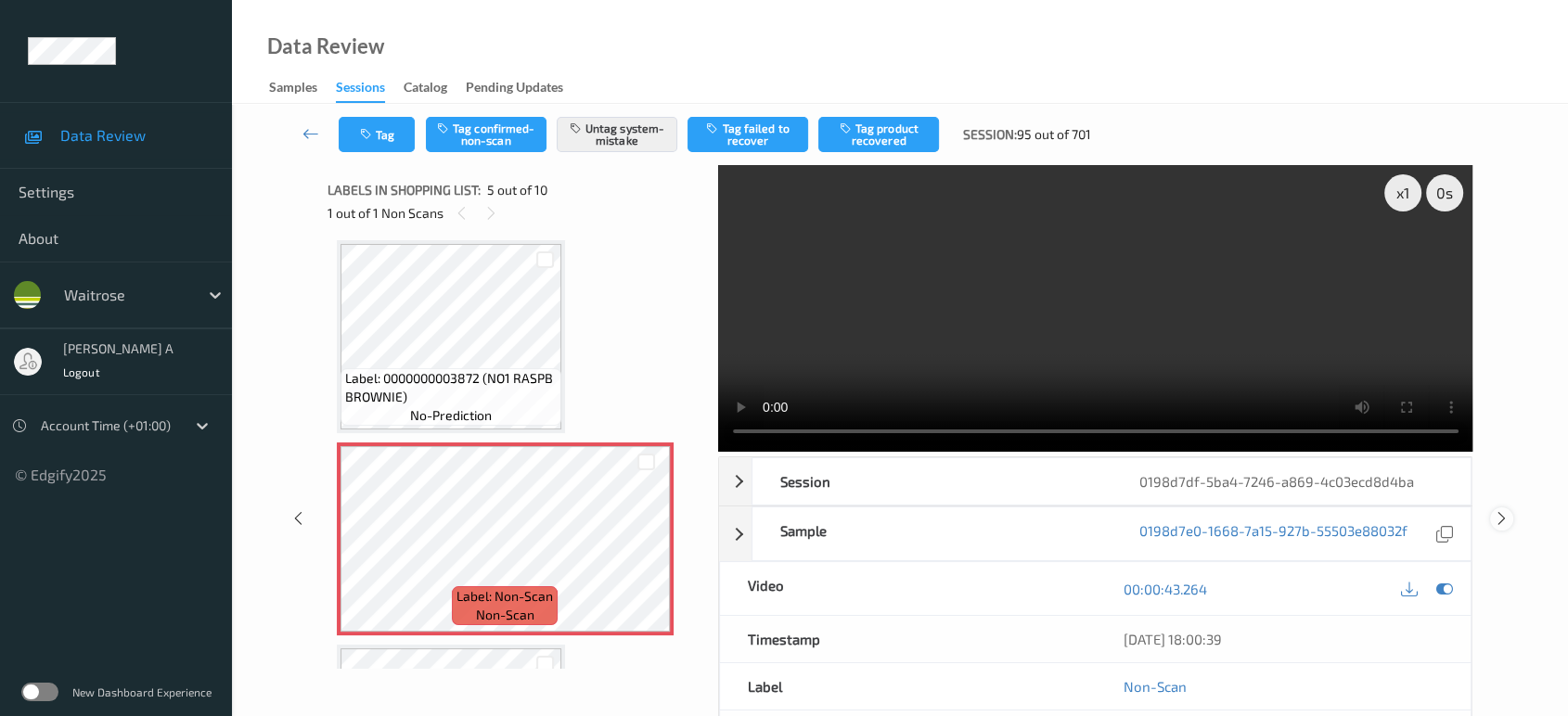
click at [1503, 510] on icon at bounding box center [1502, 518] width 16 height 17
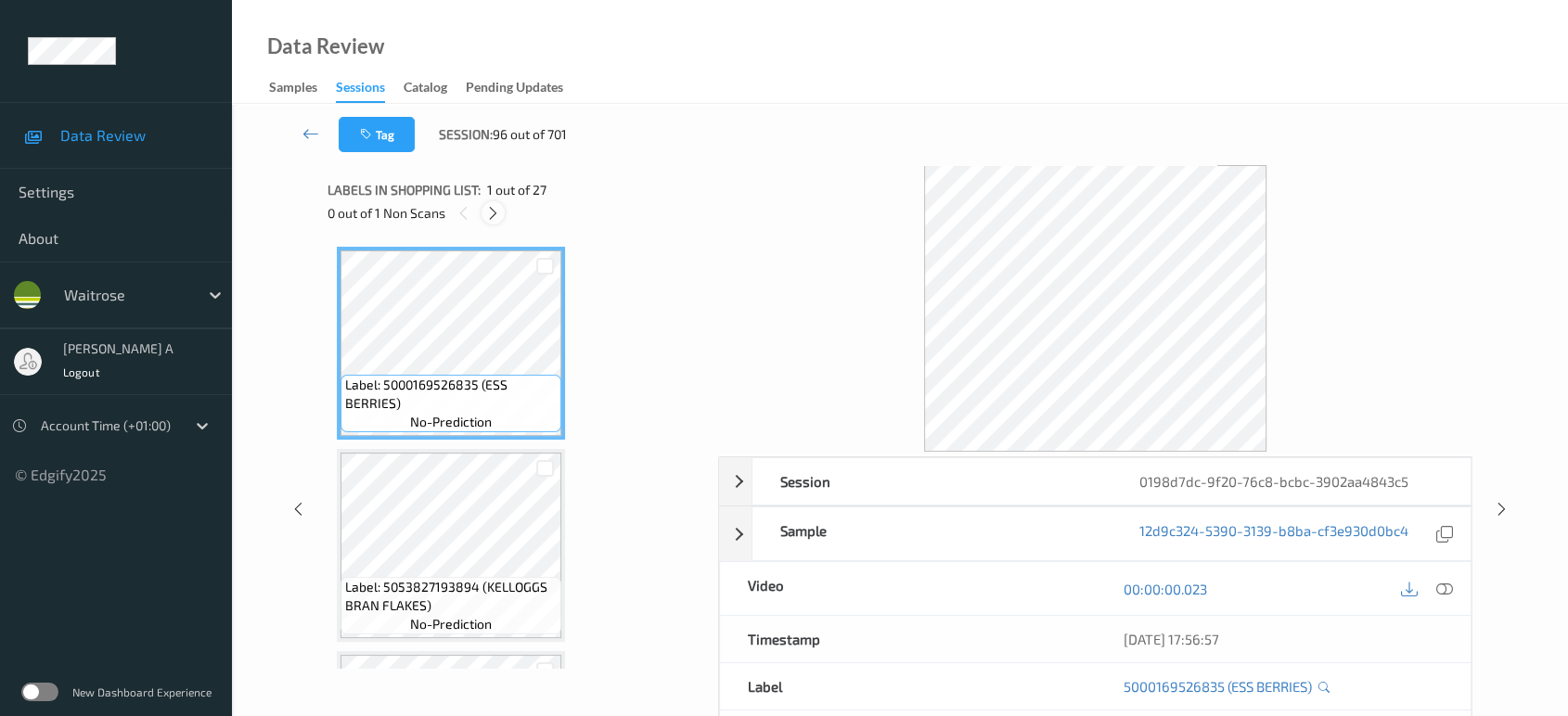
click at [500, 217] on icon at bounding box center [493, 214] width 16 height 17
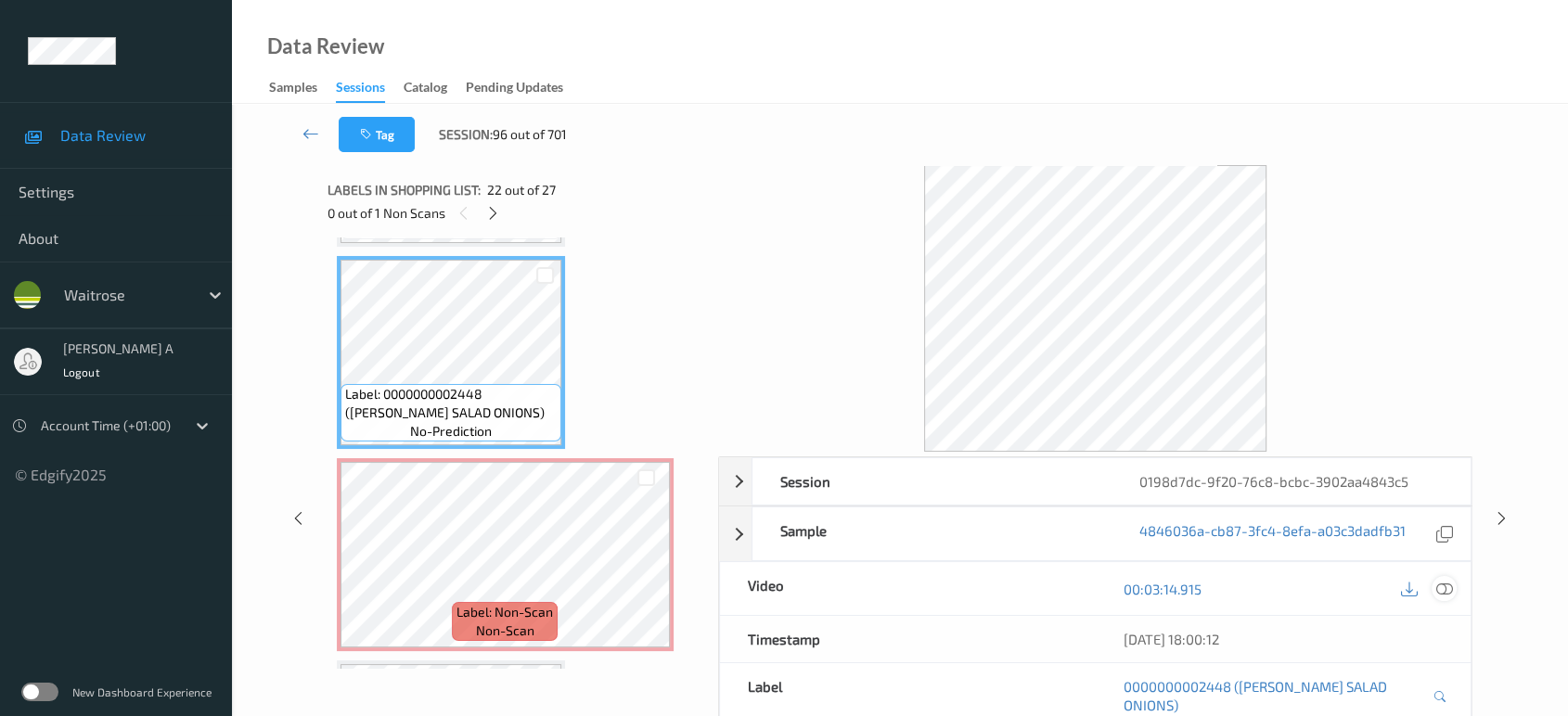
click at [1451, 588] on icon at bounding box center [1445, 589] width 17 height 17
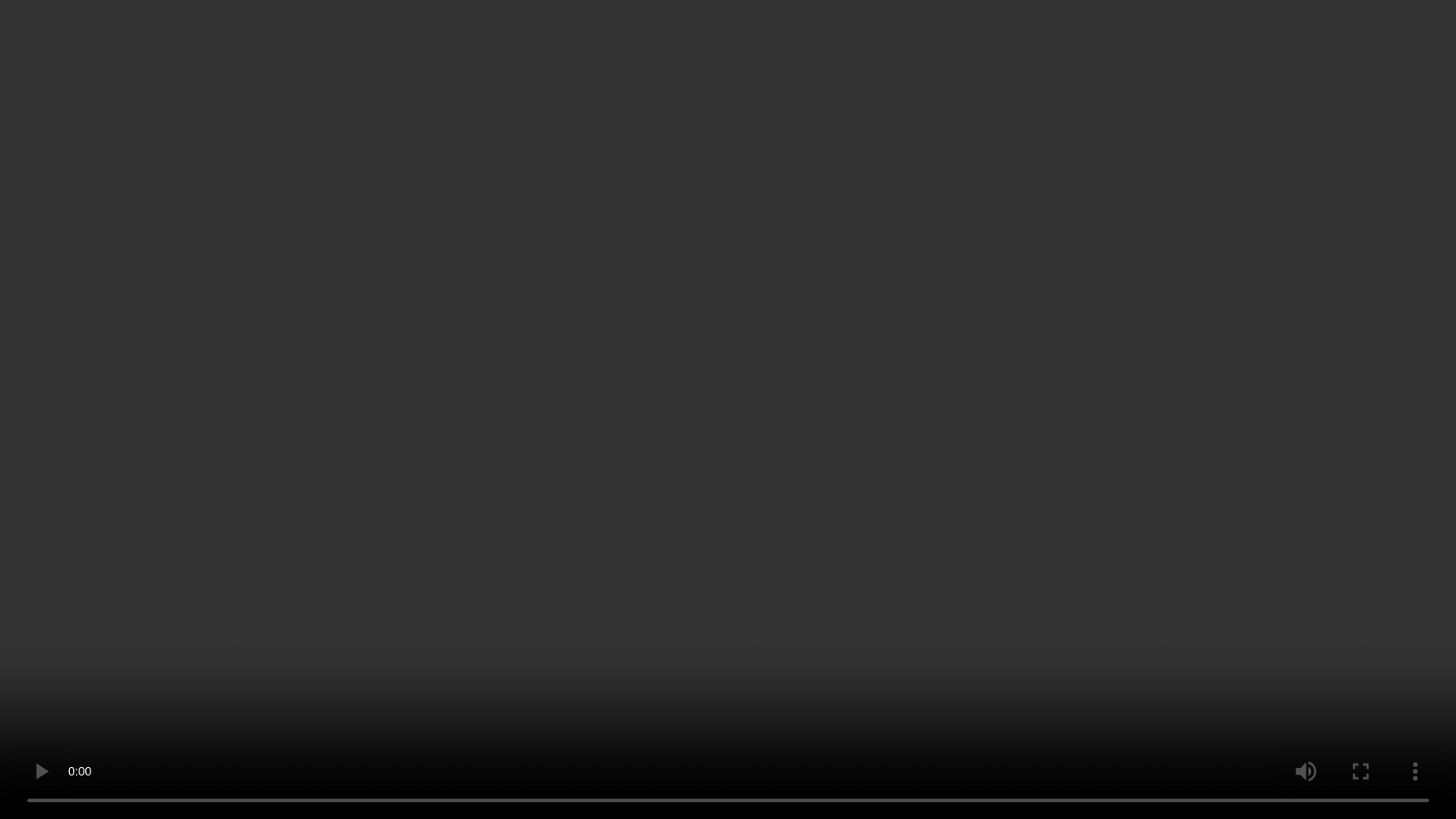
click at [761, 468] on video at bounding box center [728, 410] width 1456 height 819
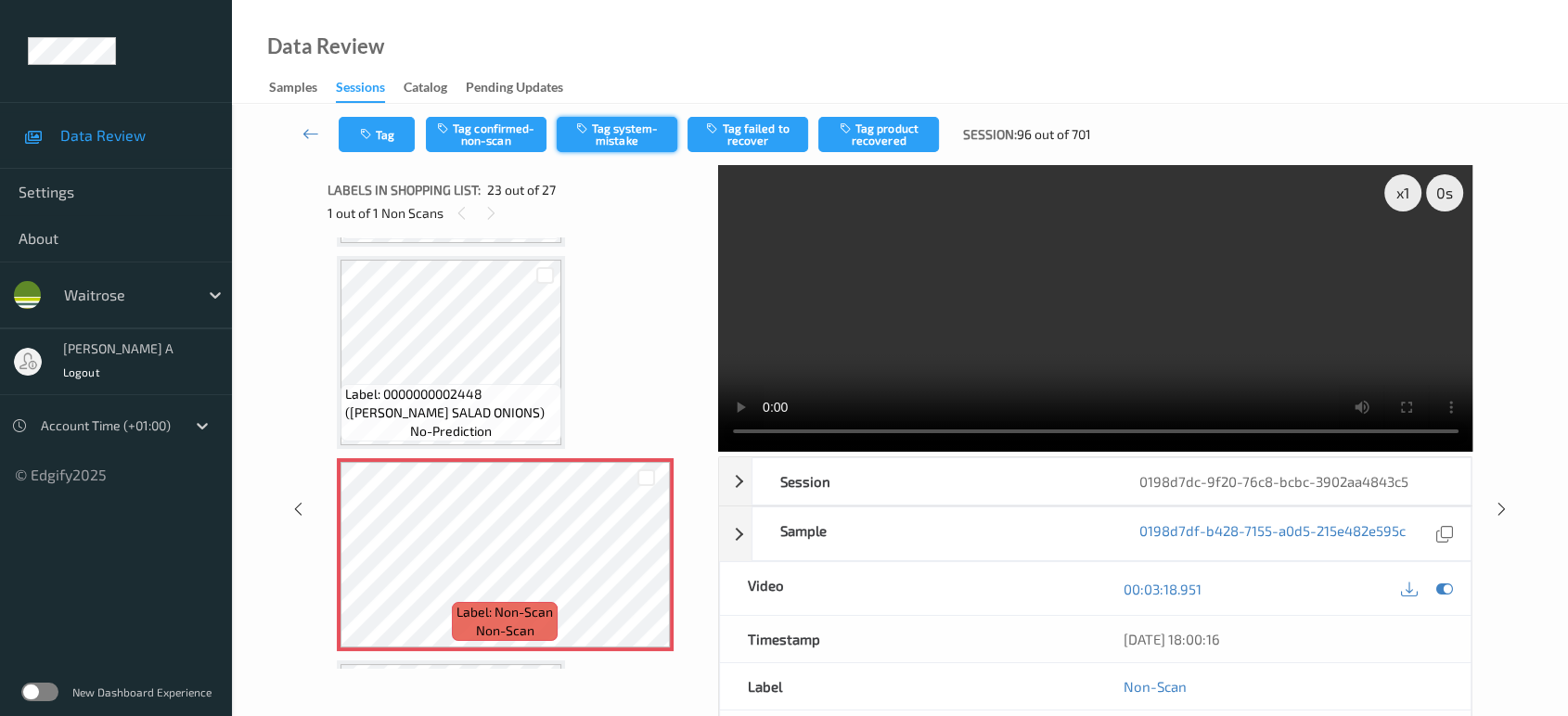
click at [616, 139] on button "Tag system-mistake" at bounding box center [616, 134] width 121 height 35
click at [399, 132] on button "Tag" at bounding box center [377, 134] width 76 height 35
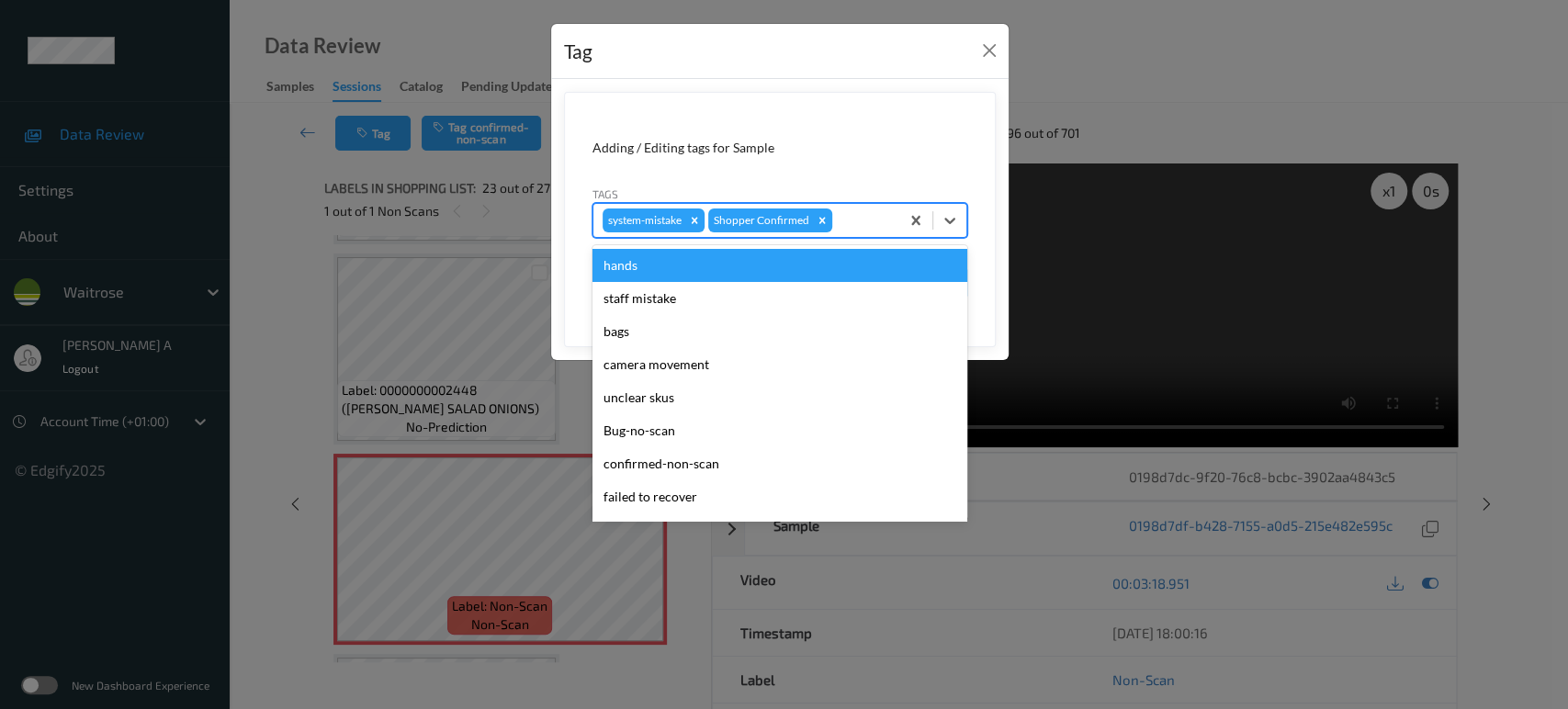
click at [874, 216] on div at bounding box center [863, 220] width 55 height 22
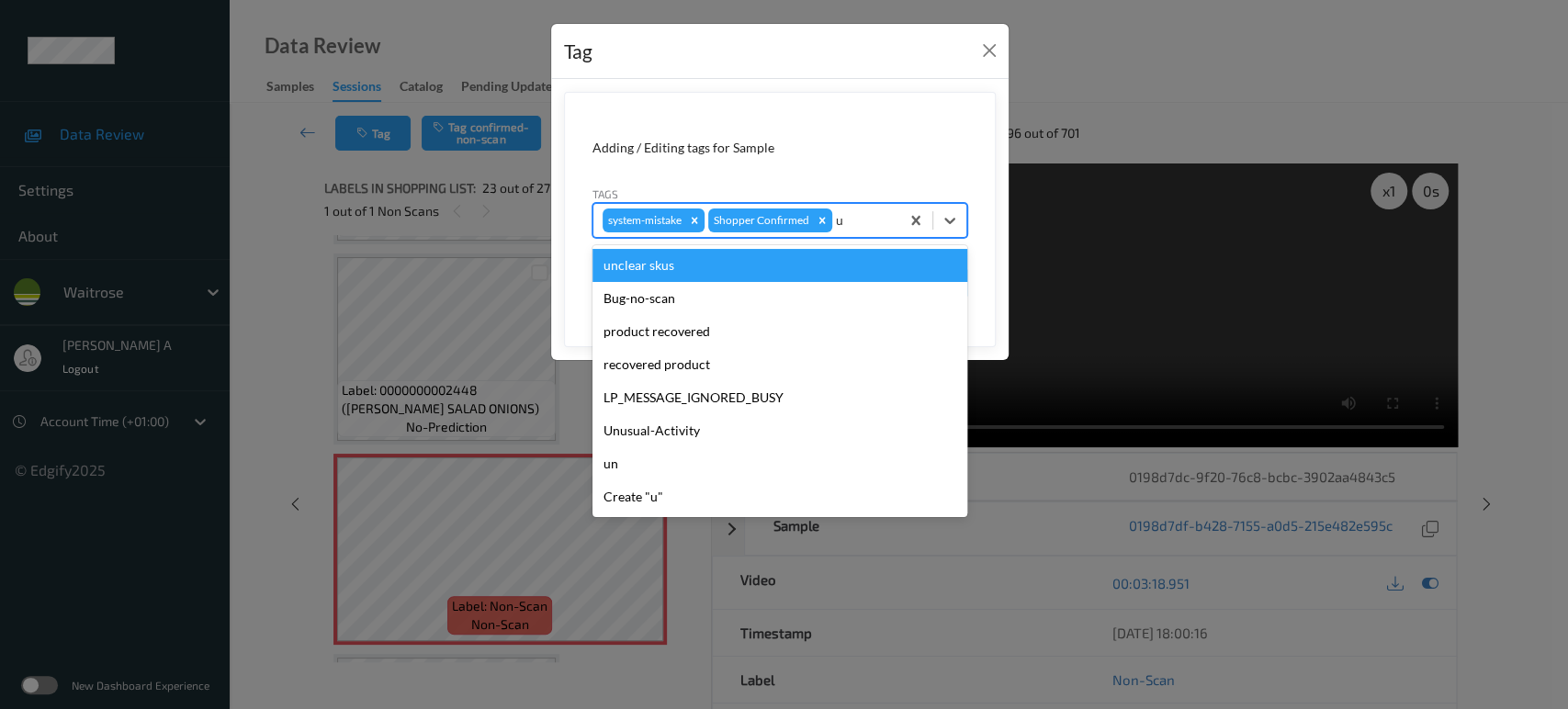
type input "un"
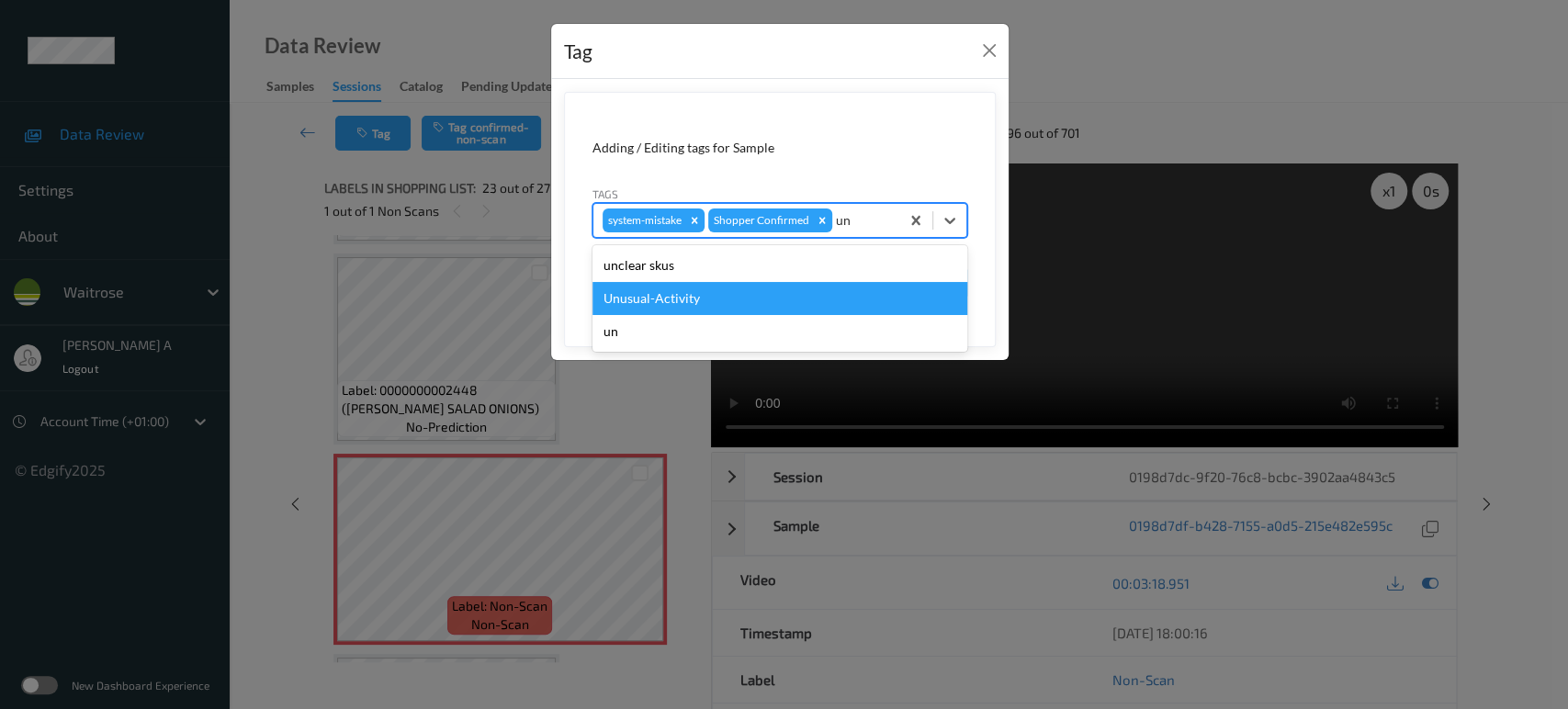
click at [820, 294] on div "Unusual-Activity" at bounding box center [780, 298] width 375 height 33
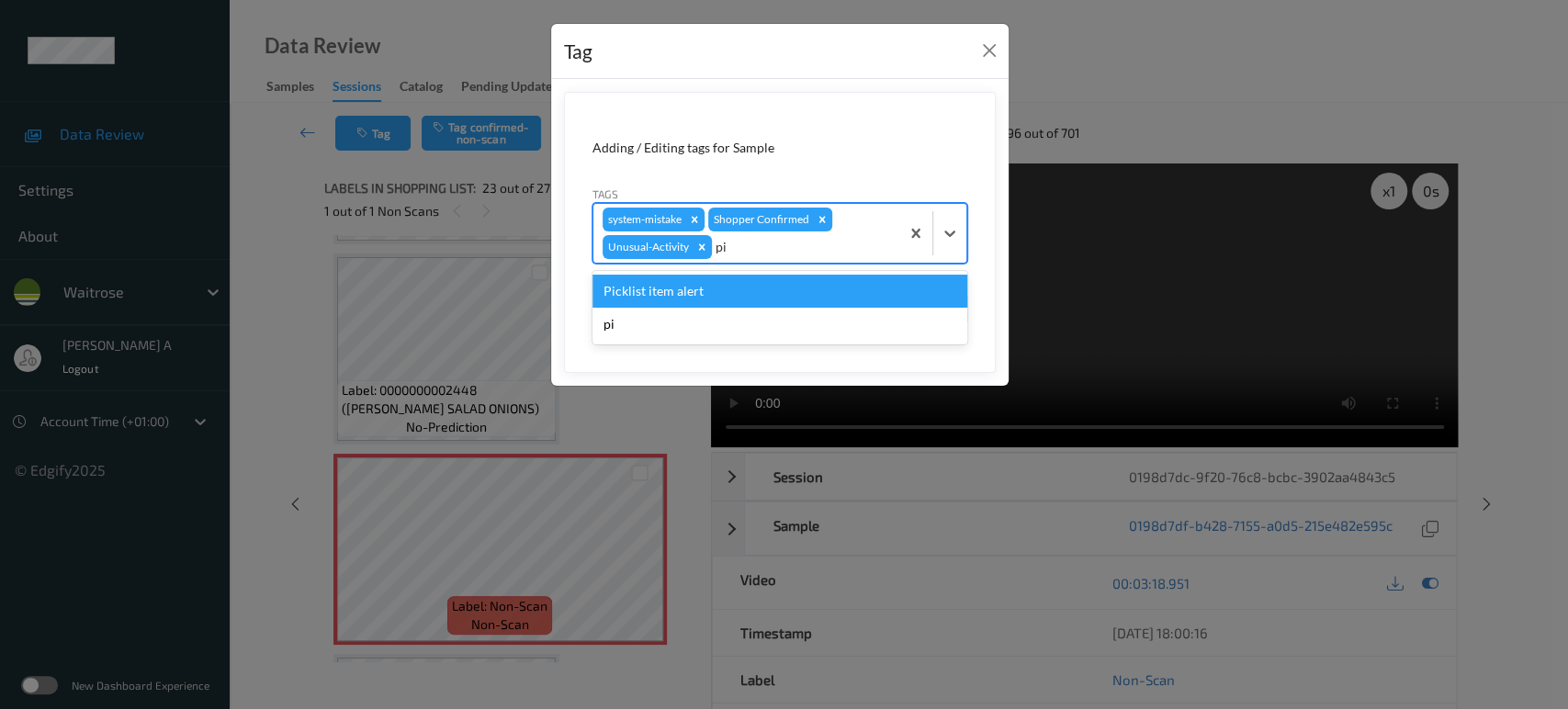
type input "pic"
click at [820, 294] on div "Picklist item alert" at bounding box center [780, 291] width 375 height 33
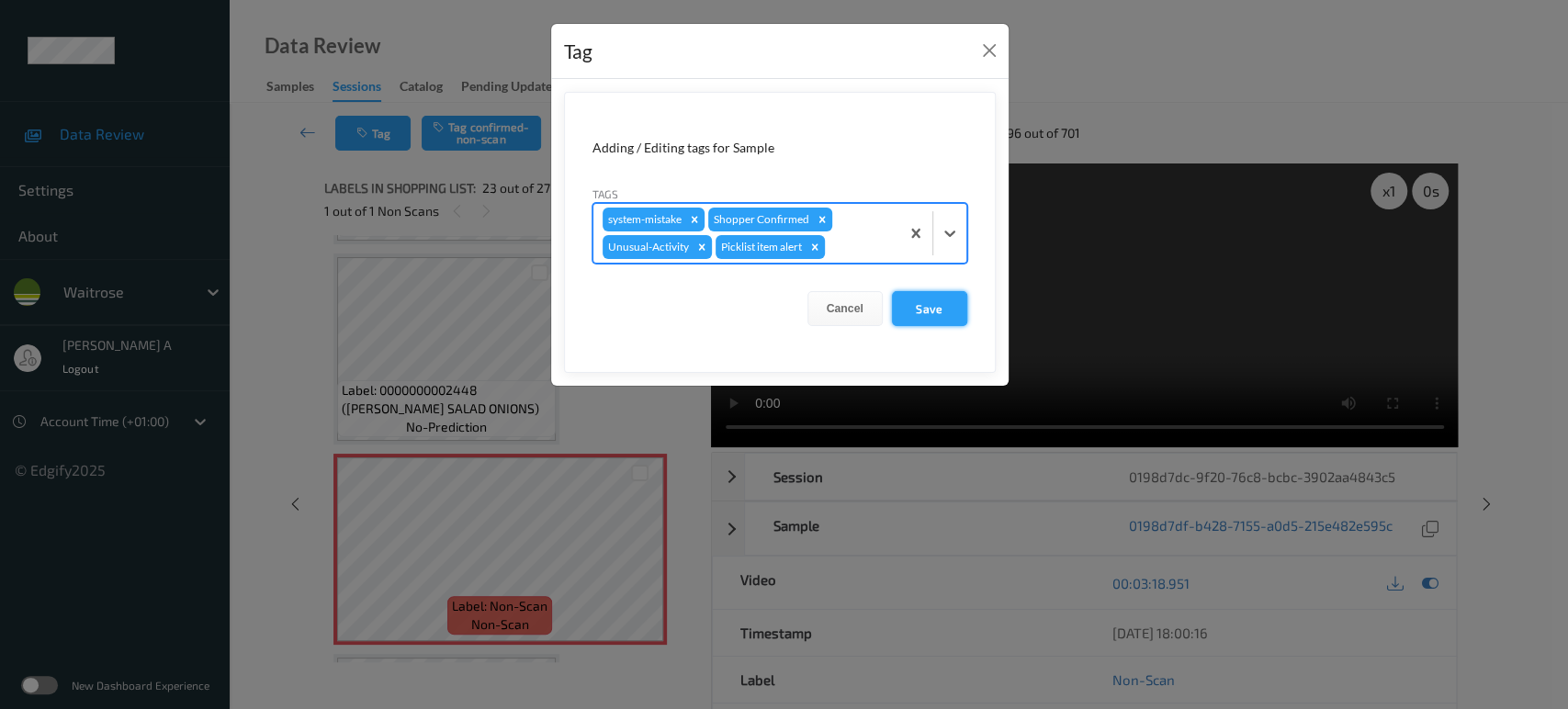
click at [949, 307] on button "Save" at bounding box center [929, 308] width 75 height 35
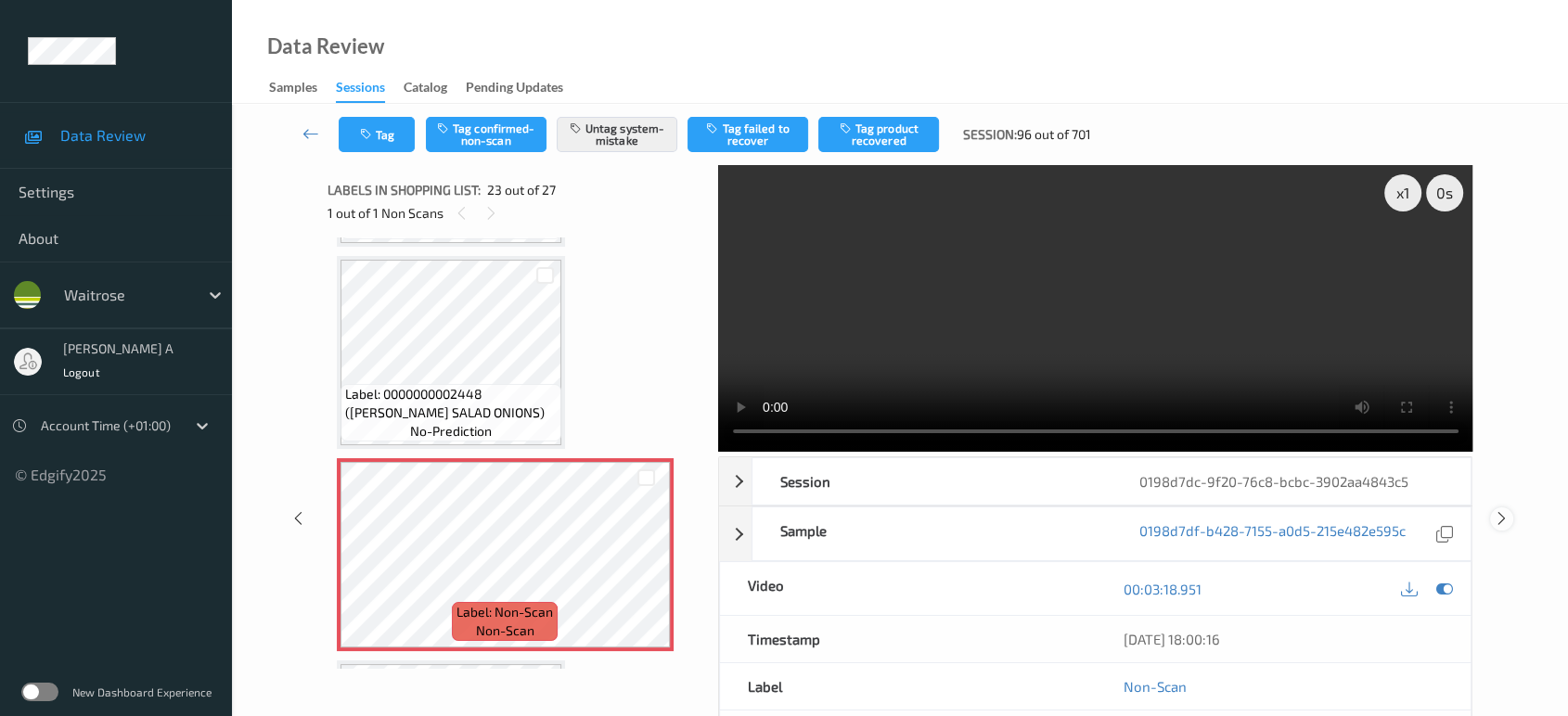
click at [1506, 512] on icon at bounding box center [1502, 518] width 16 height 17
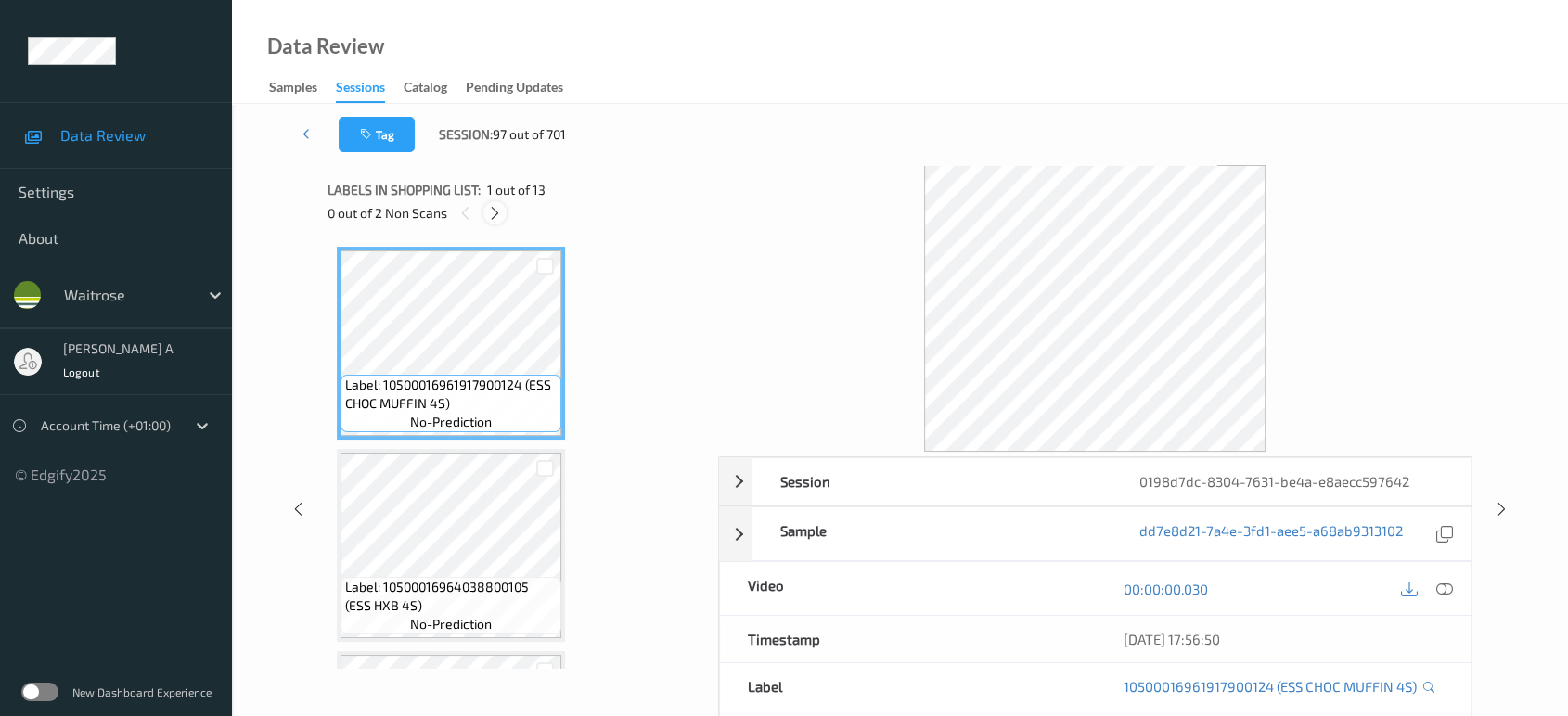
click at [501, 217] on icon at bounding box center [495, 214] width 16 height 17
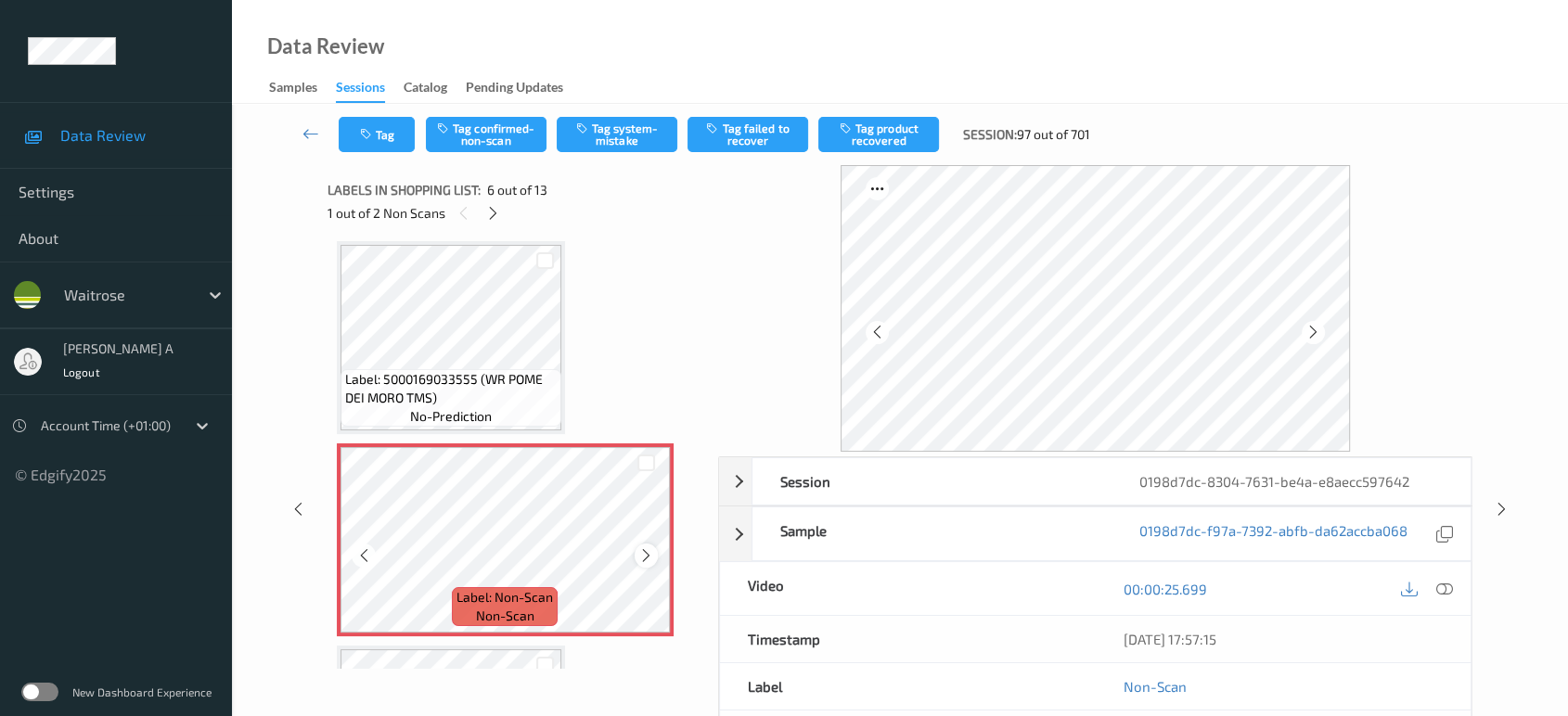
click at [647, 547] on icon at bounding box center [646, 556] width 16 height 17
click at [645, 547] on icon at bounding box center [646, 556] width 16 height 17
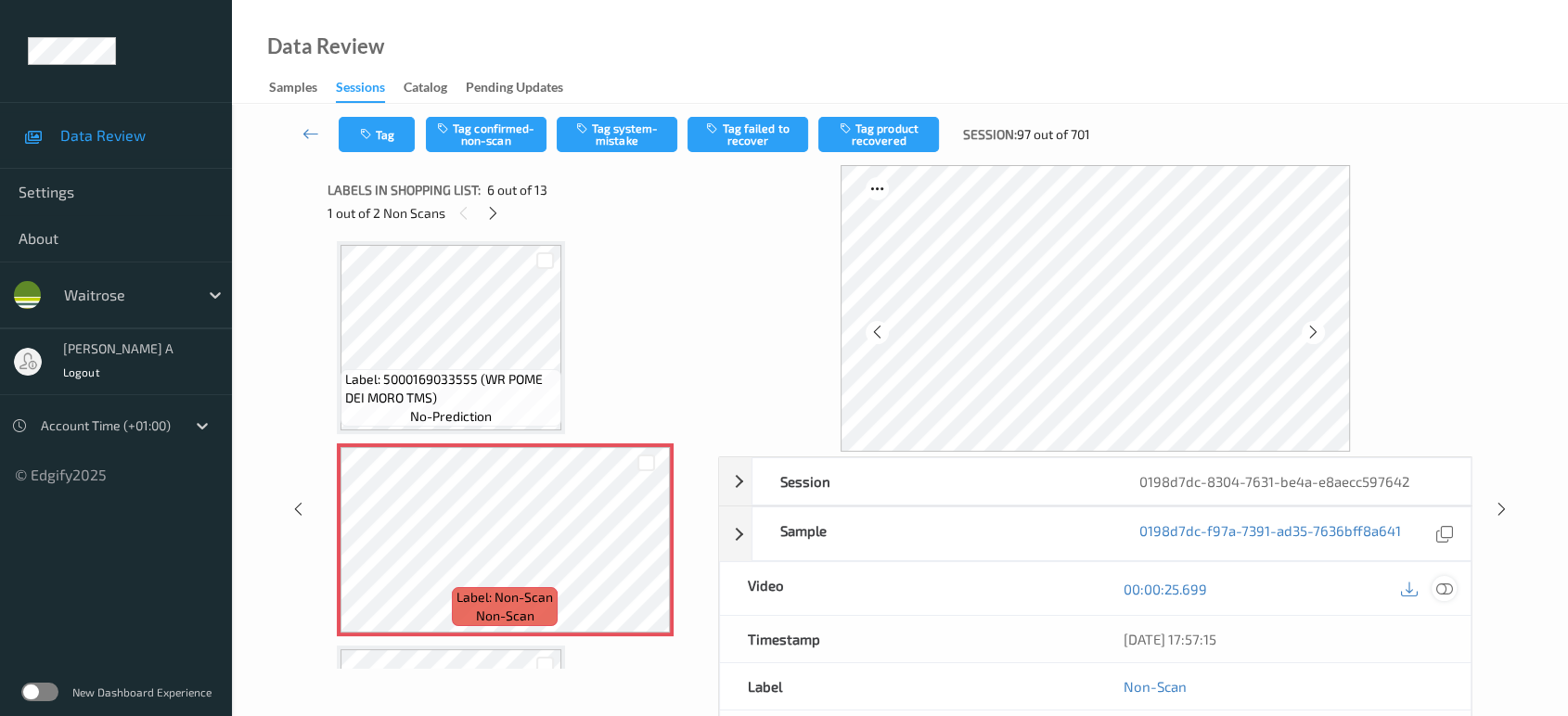
click at [1449, 582] on icon at bounding box center [1445, 589] width 17 height 17
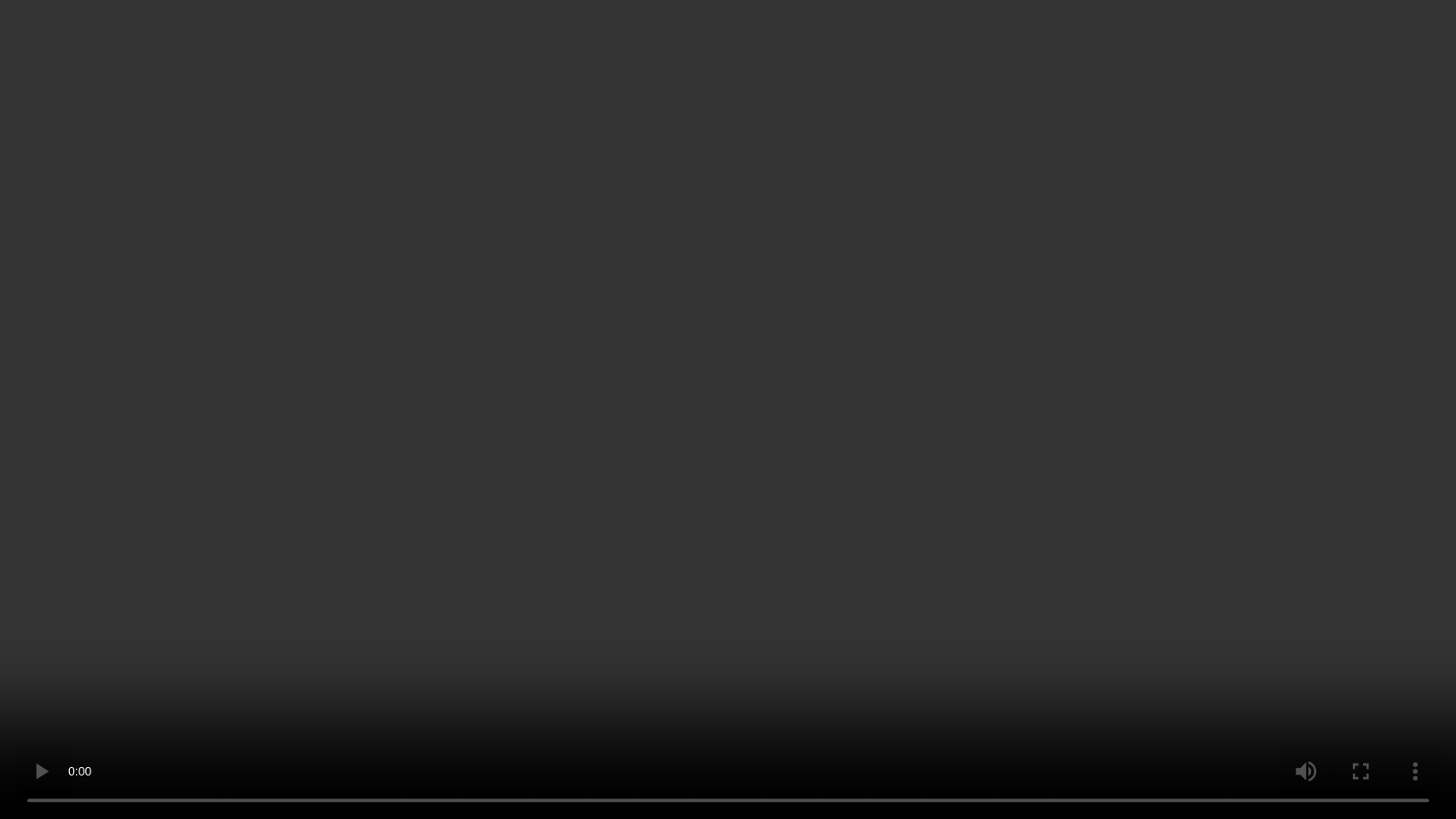
click at [782, 492] on video at bounding box center [728, 410] width 1456 height 819
click at [982, 486] on video at bounding box center [728, 410] width 1456 height 819
click at [613, 456] on video at bounding box center [728, 410] width 1456 height 819
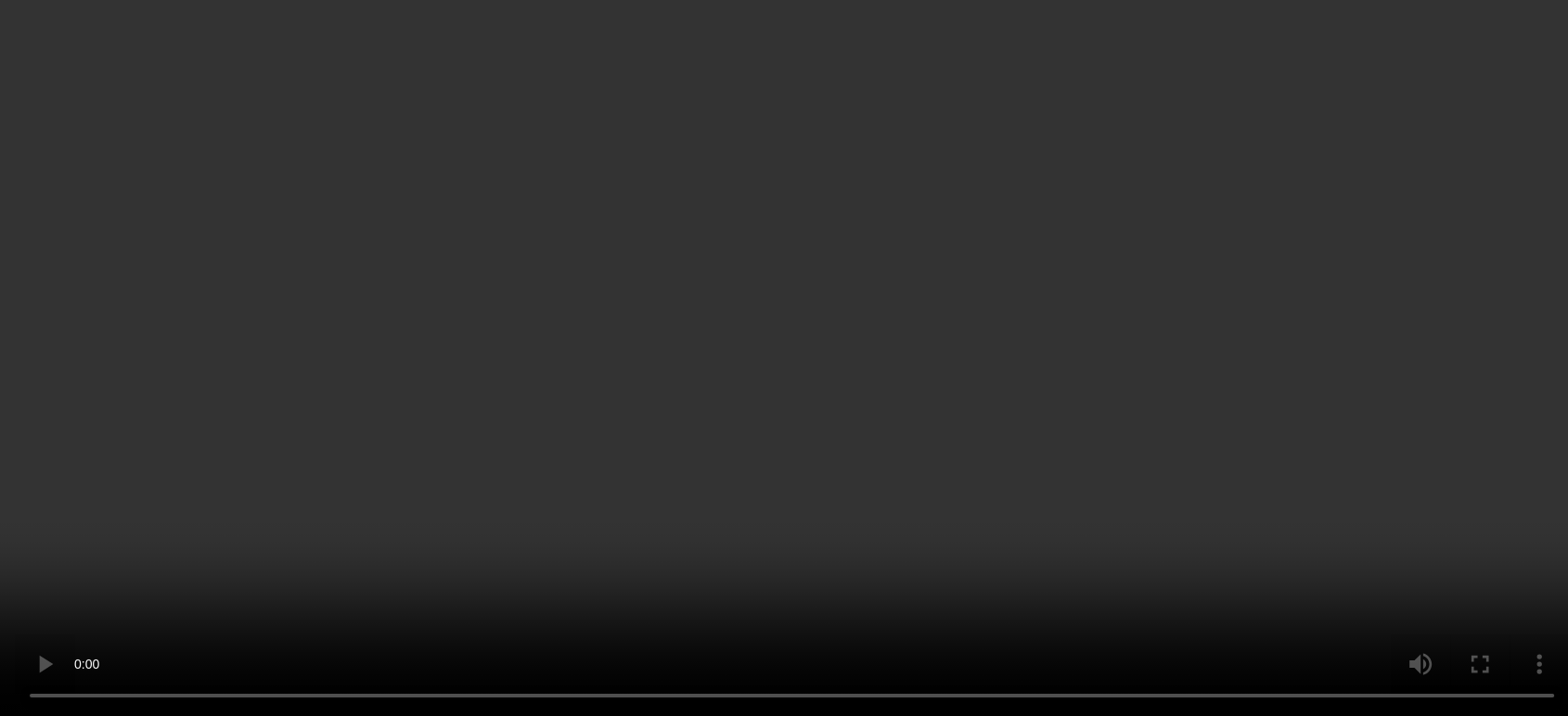
scroll to position [917, 0]
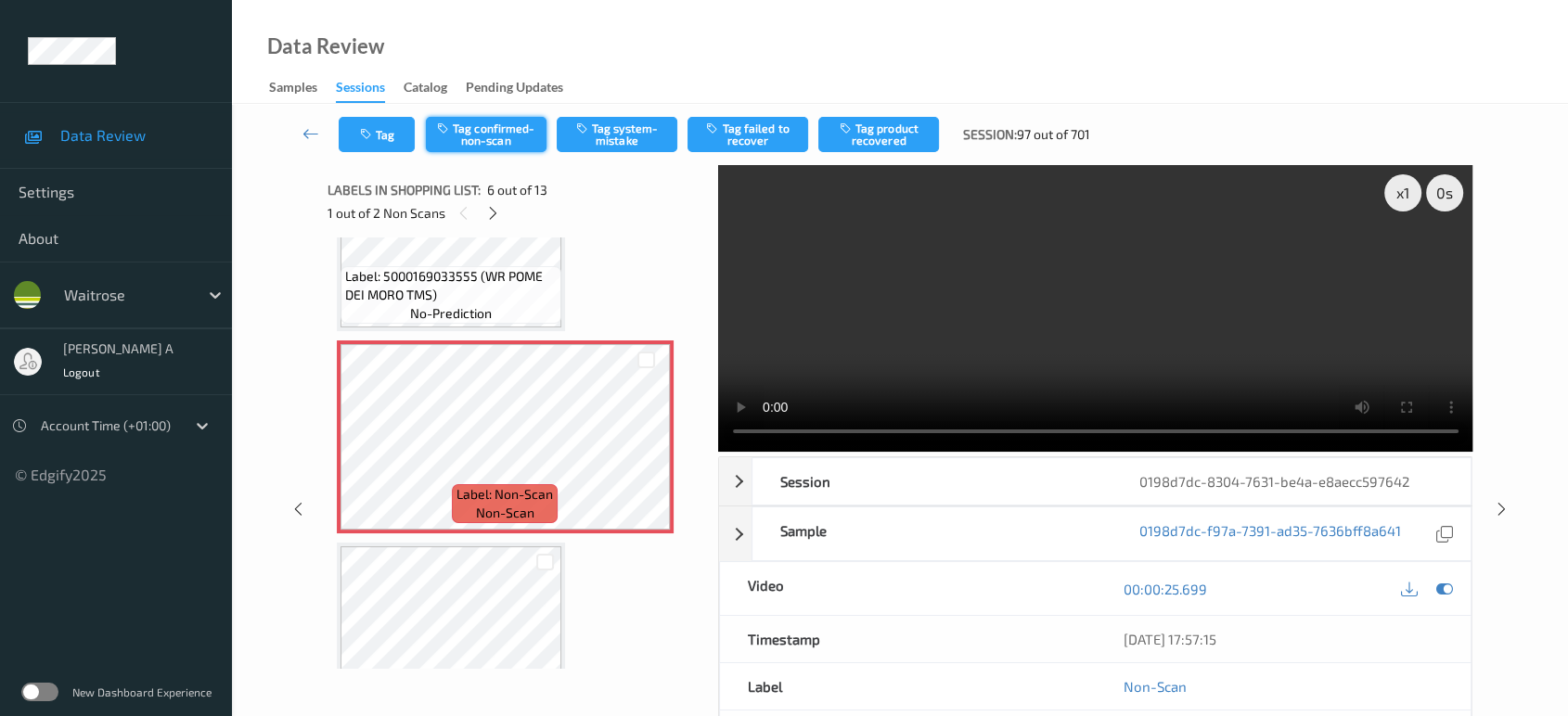
click at [489, 141] on button "Tag confirmed-non-scan" at bounding box center [485, 134] width 121 height 35
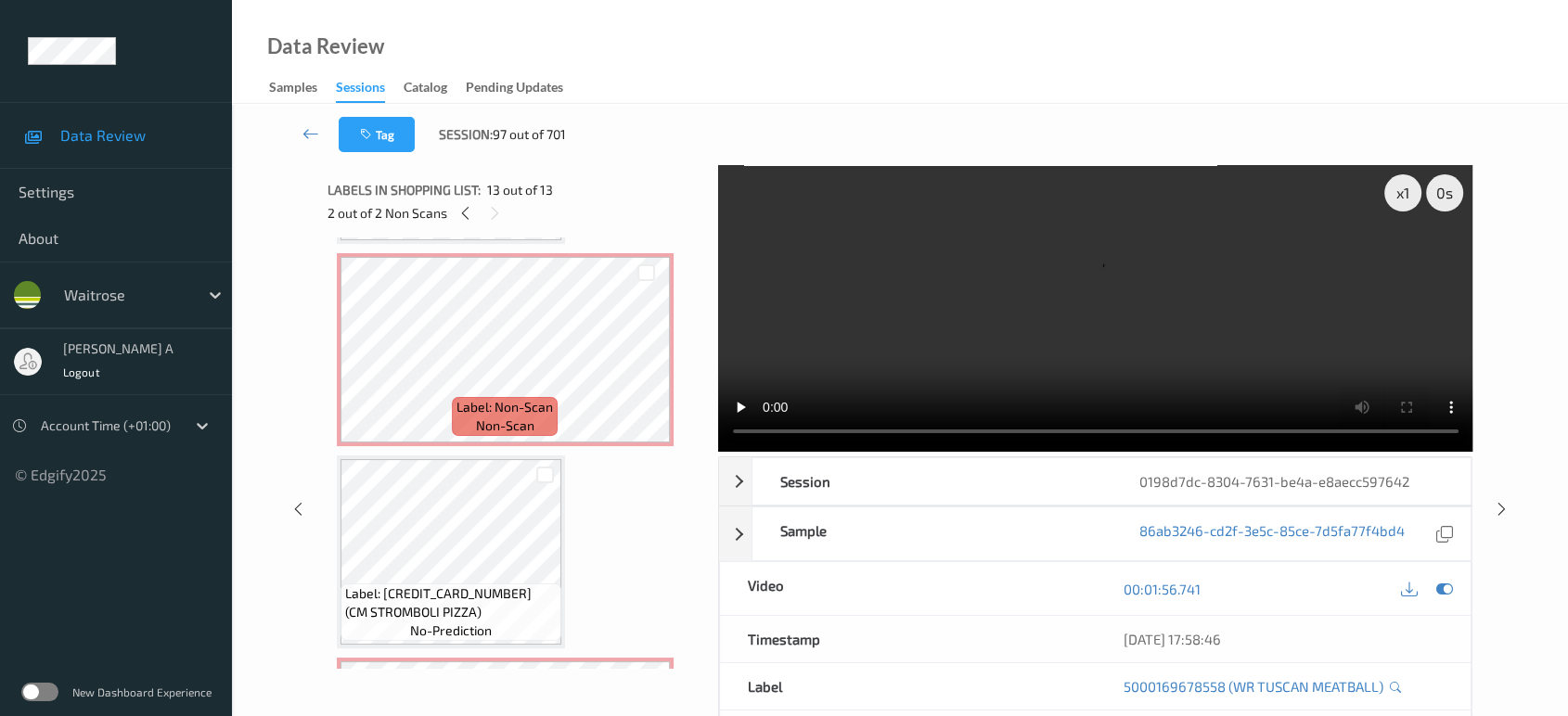
scroll to position [958, 0]
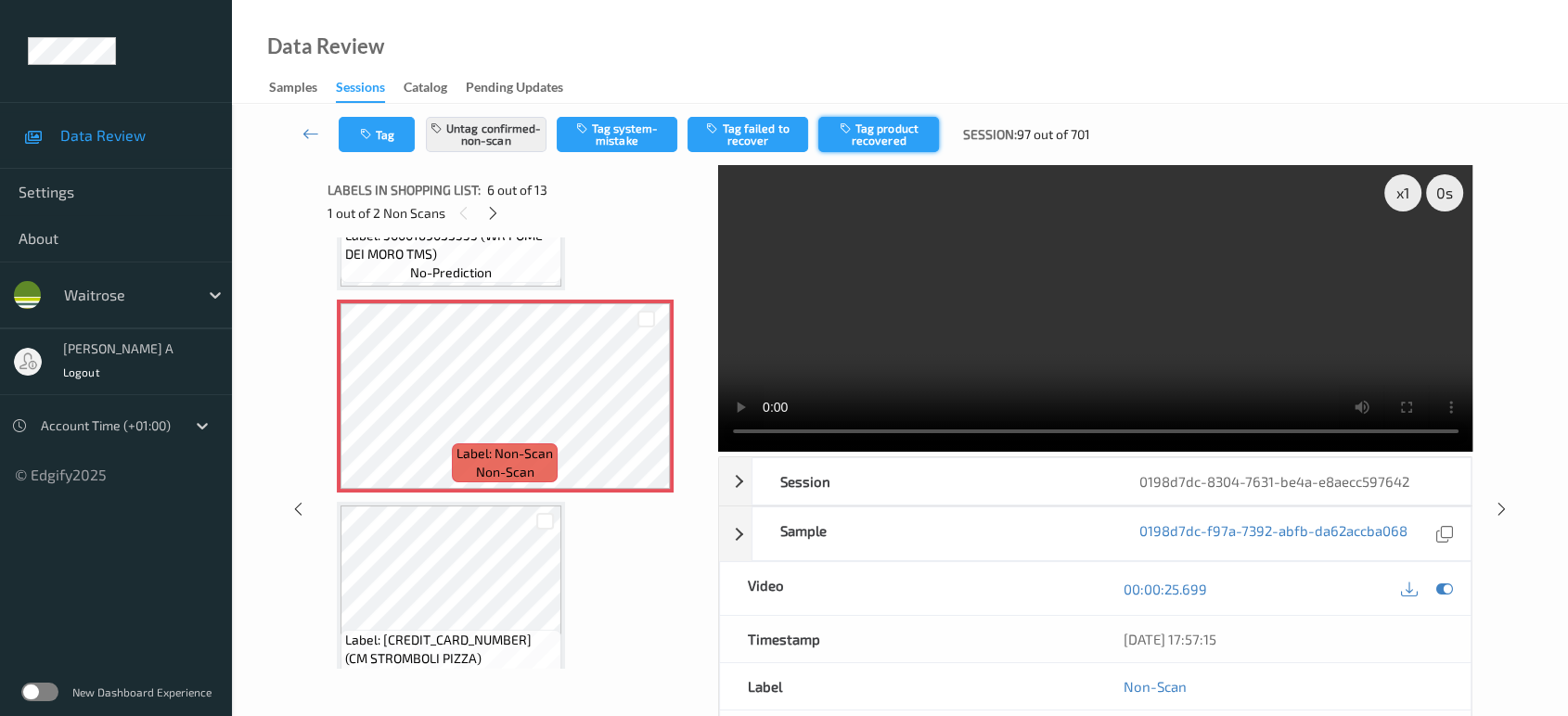
click at [887, 140] on button "Tag product recovered" at bounding box center [878, 134] width 121 height 35
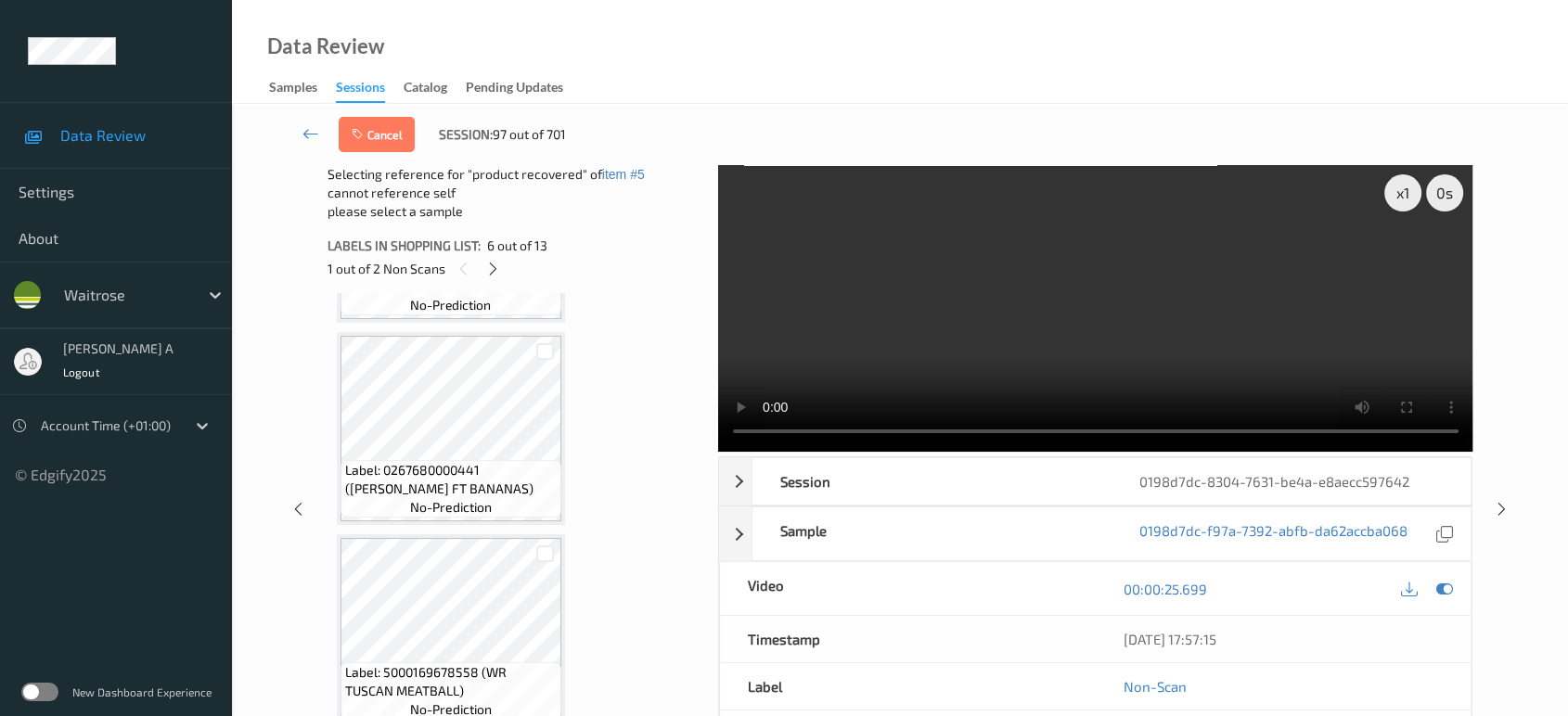
scroll to position [174, 0]
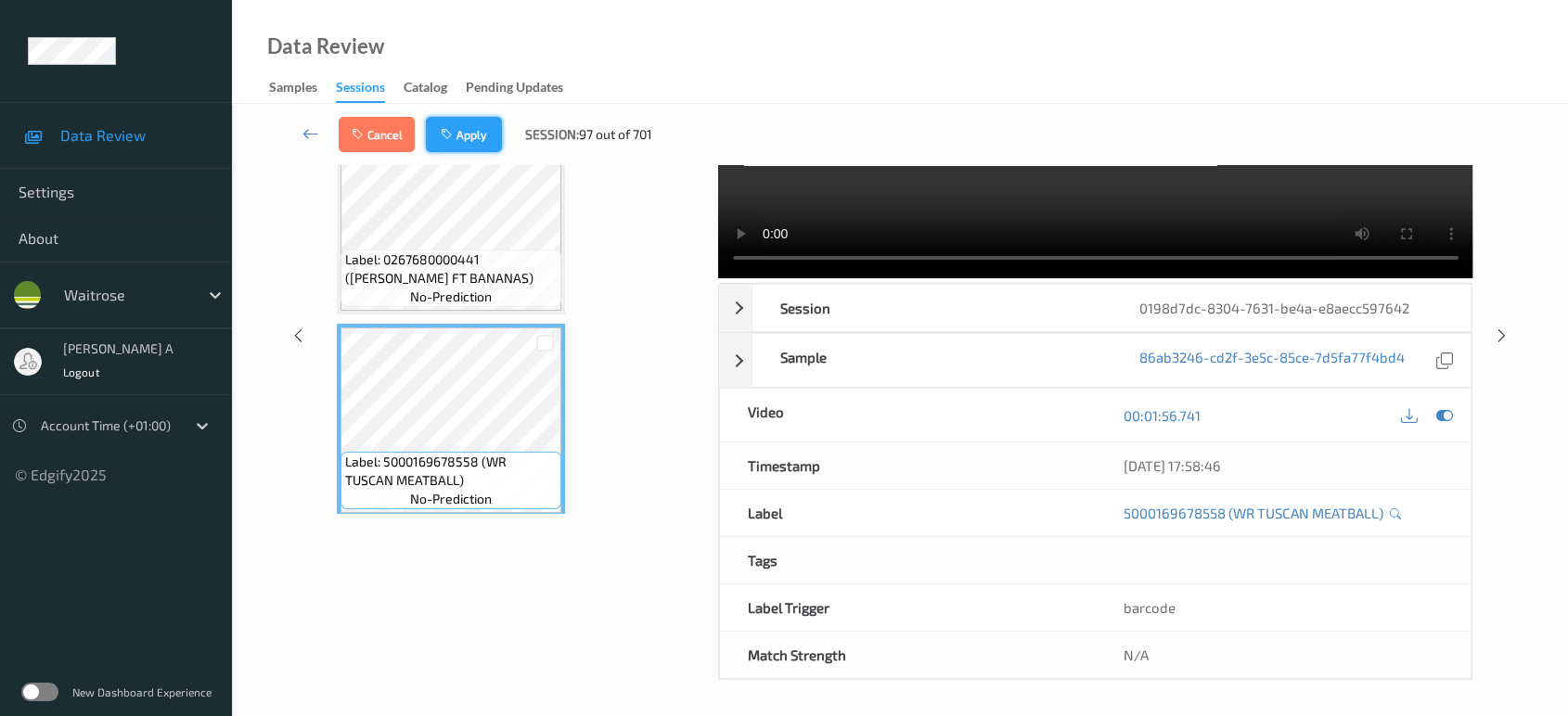
click at [459, 140] on button "Apply" at bounding box center [463, 134] width 76 height 35
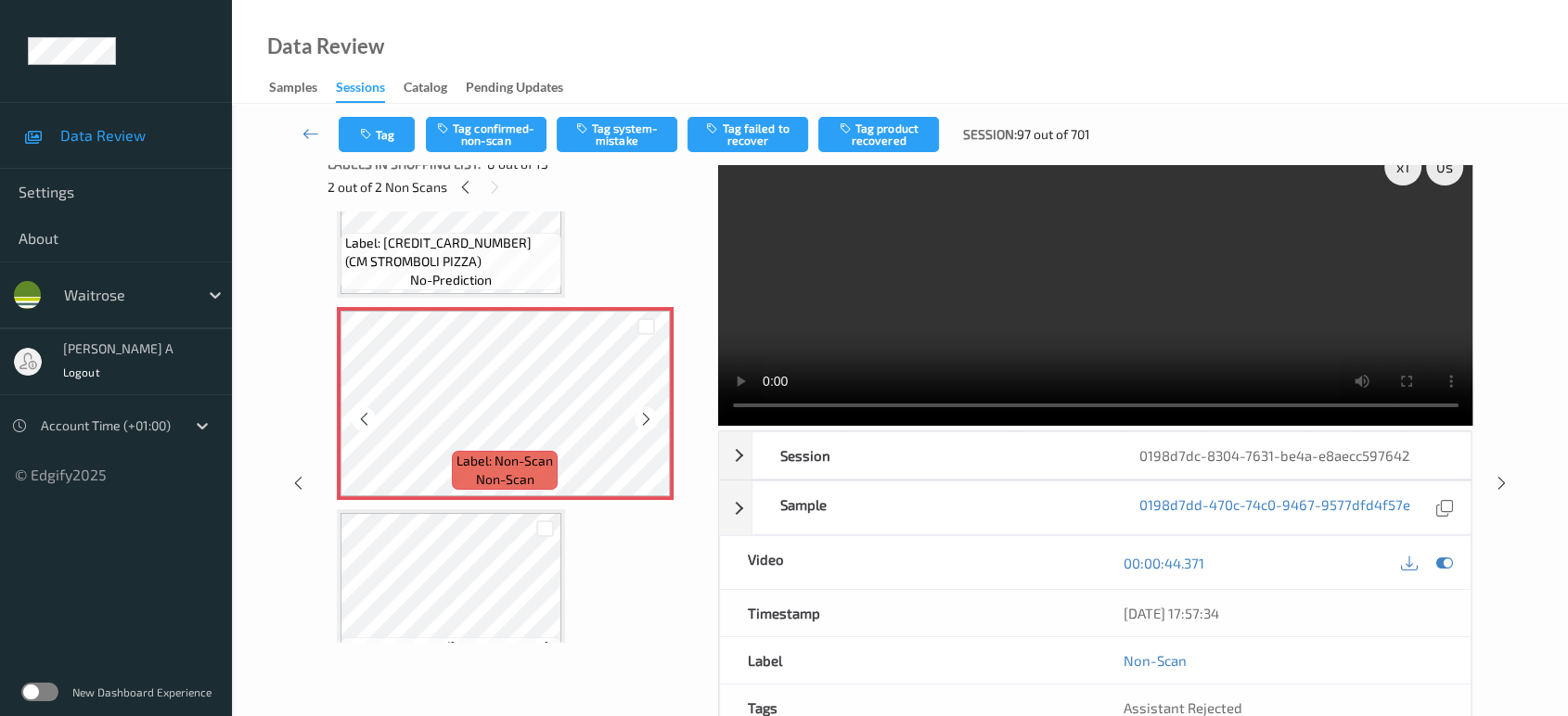
scroll to position [1226, 0]
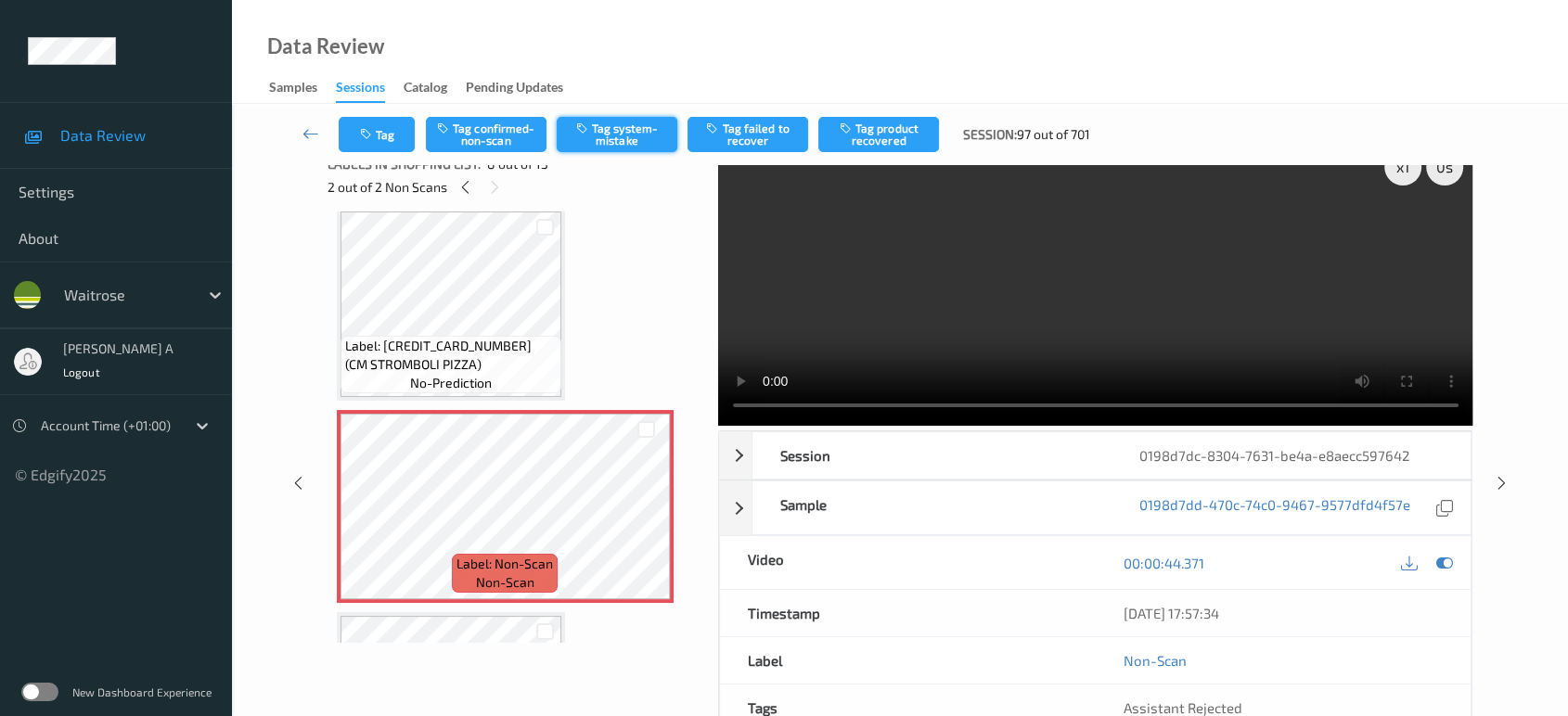
click at [609, 142] on button "Tag system-mistake" at bounding box center [616, 134] width 121 height 35
click at [377, 142] on button "Tag" at bounding box center [377, 134] width 76 height 35
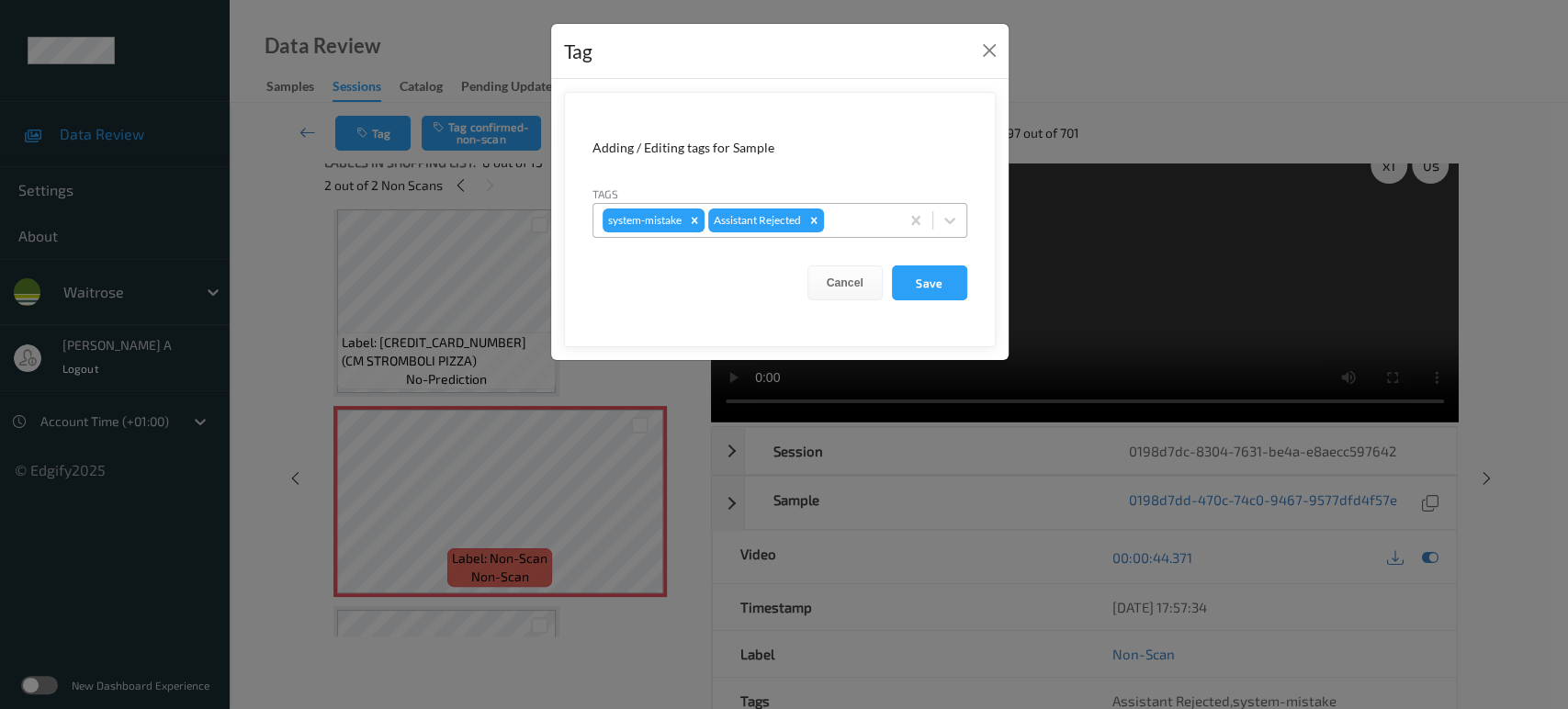
click at [851, 224] on div at bounding box center [859, 220] width 62 height 22
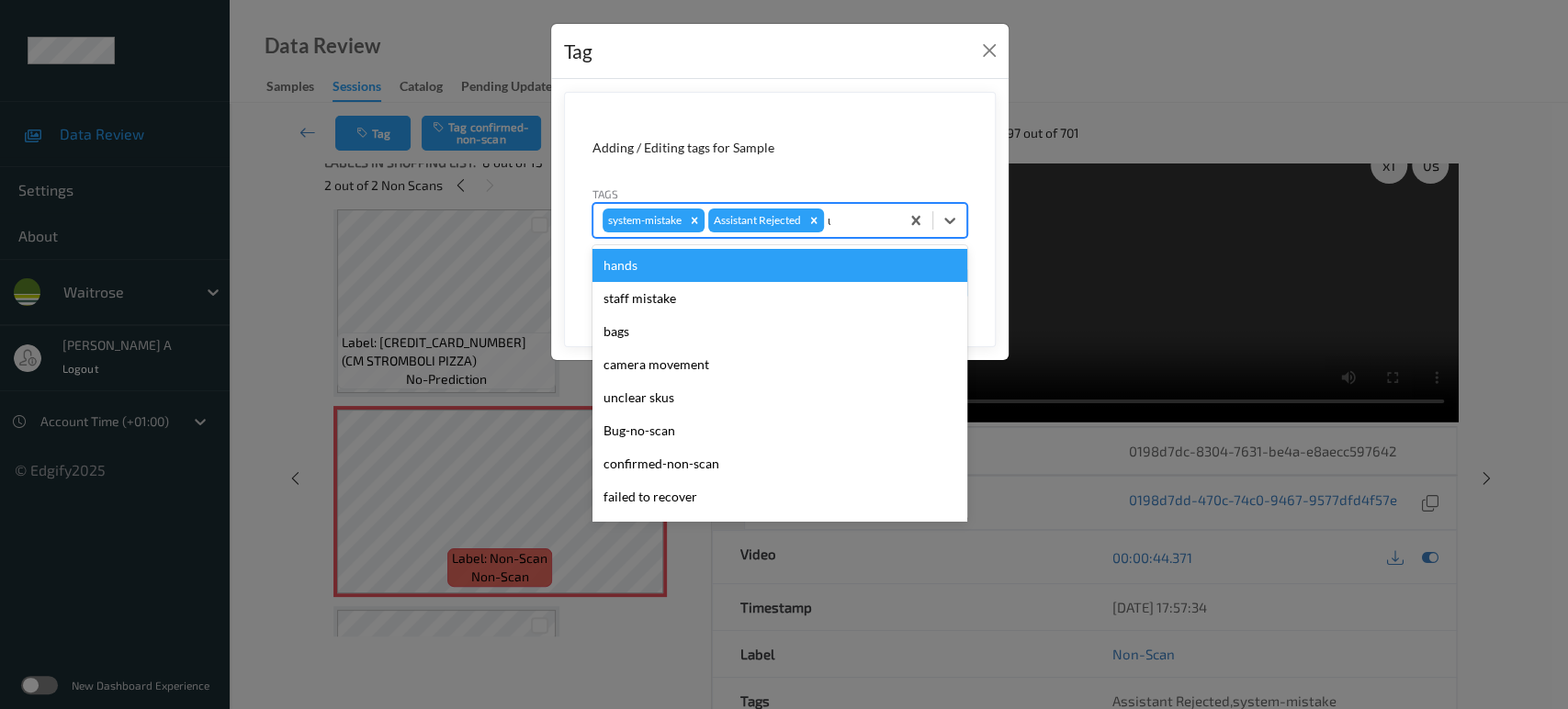
type input "un"
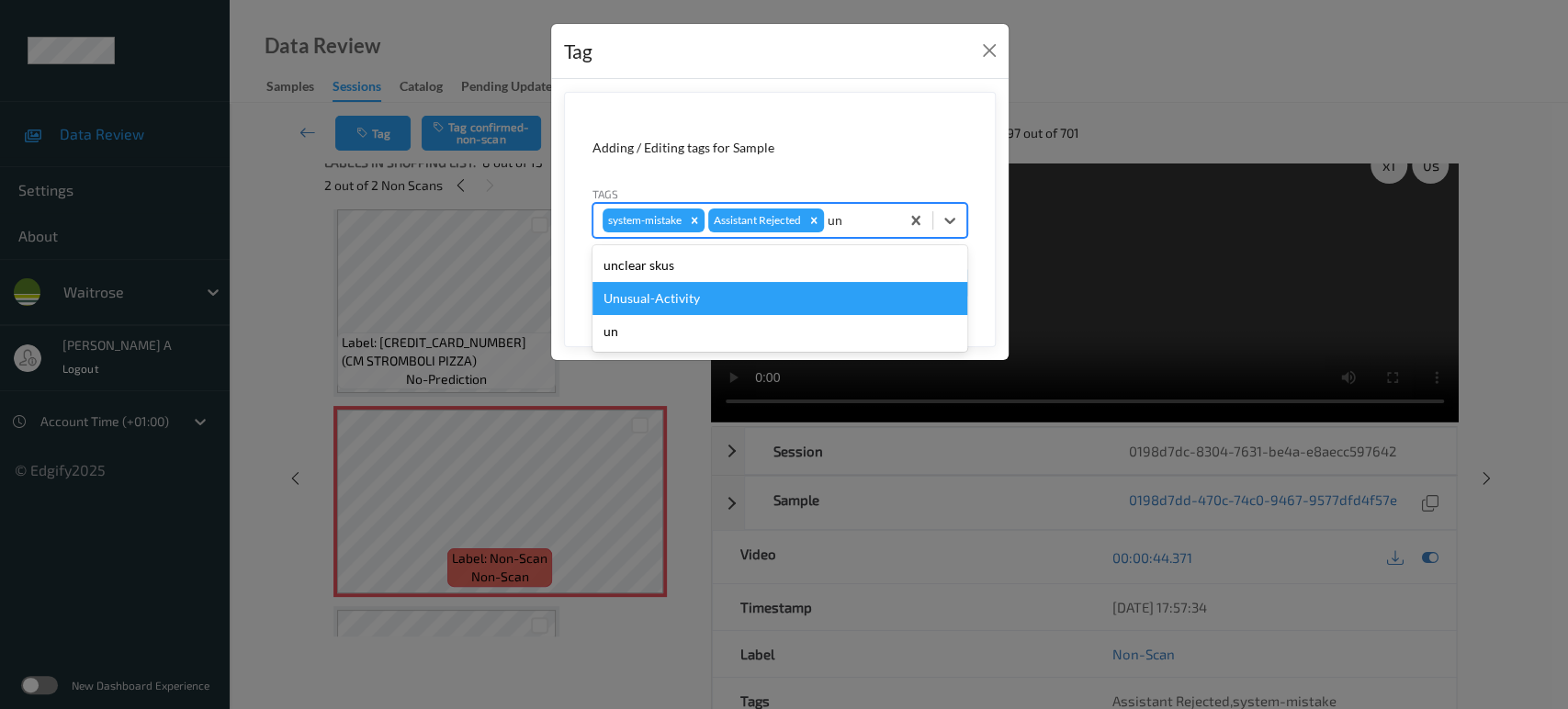
click at [752, 284] on div "Unusual-Activity" at bounding box center [780, 298] width 375 height 33
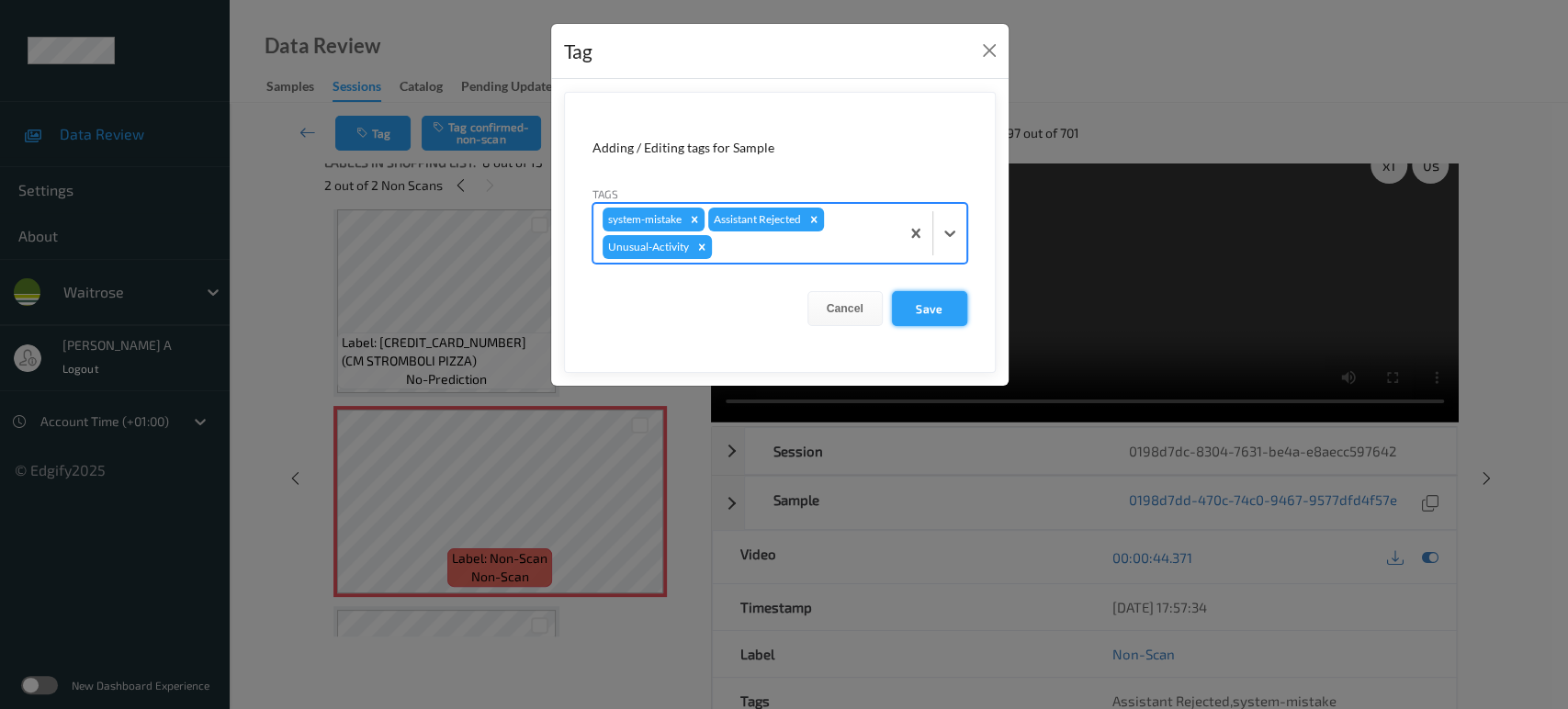
click at [919, 308] on button "Save" at bounding box center [929, 308] width 75 height 35
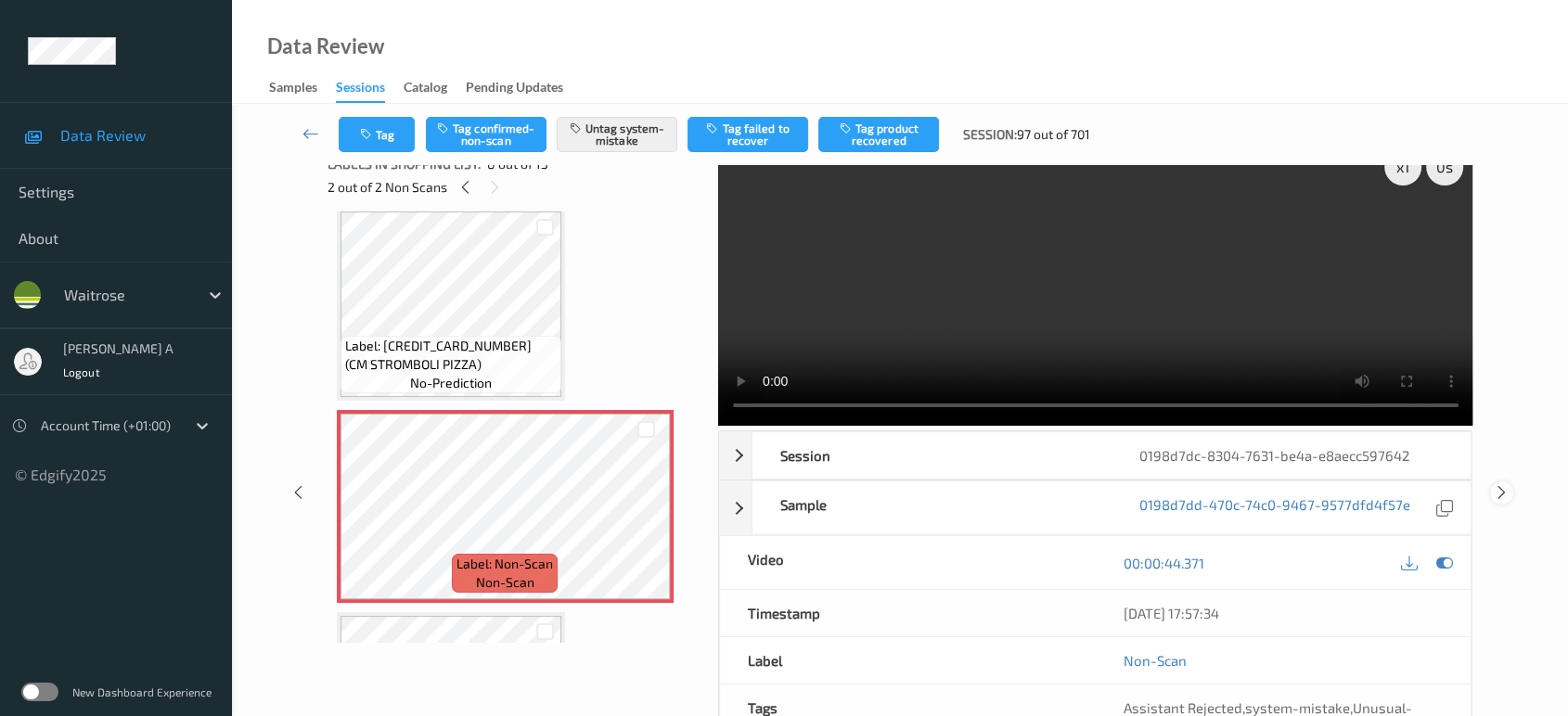
click at [1503, 484] on icon at bounding box center [1502, 493] width 16 height 17
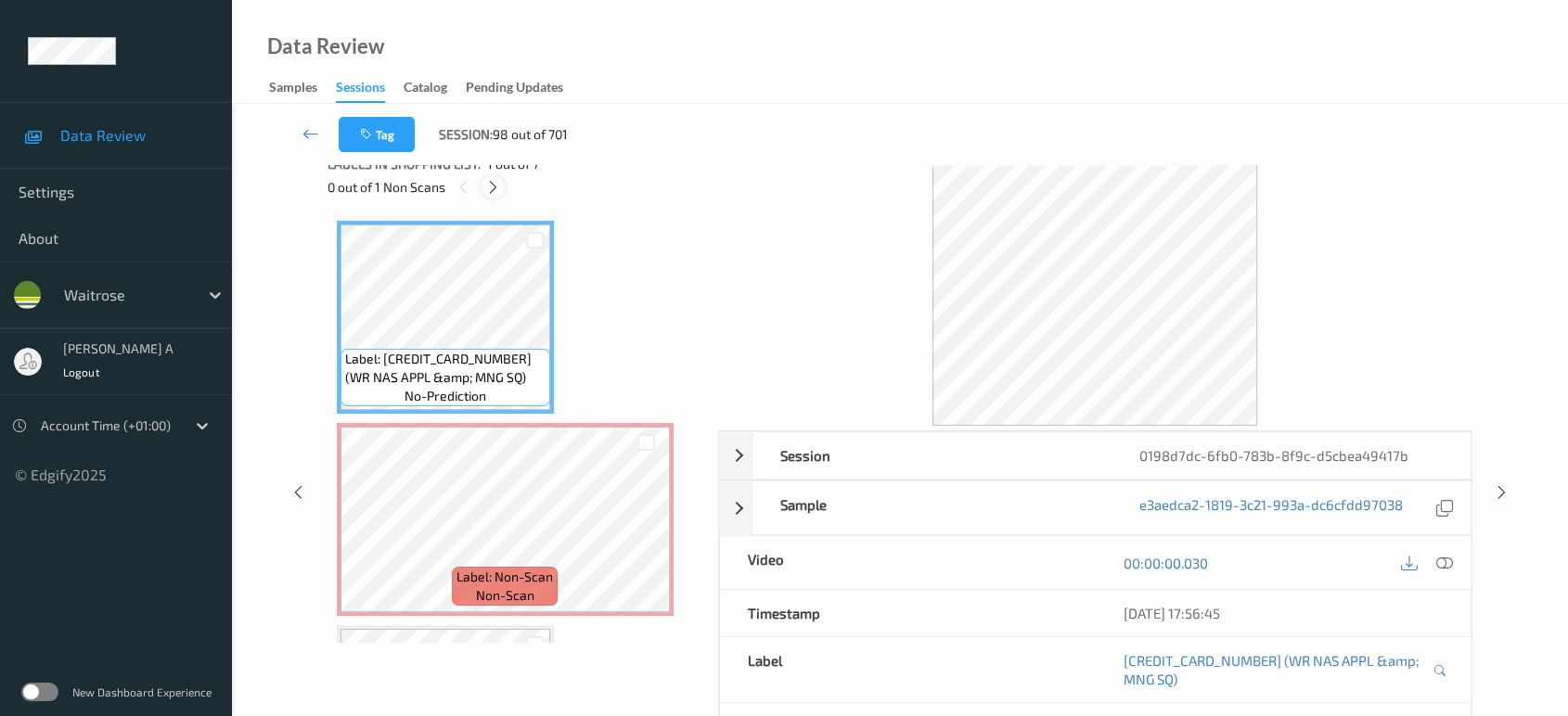
click at [498, 188] on icon at bounding box center [493, 188] width 16 height 17
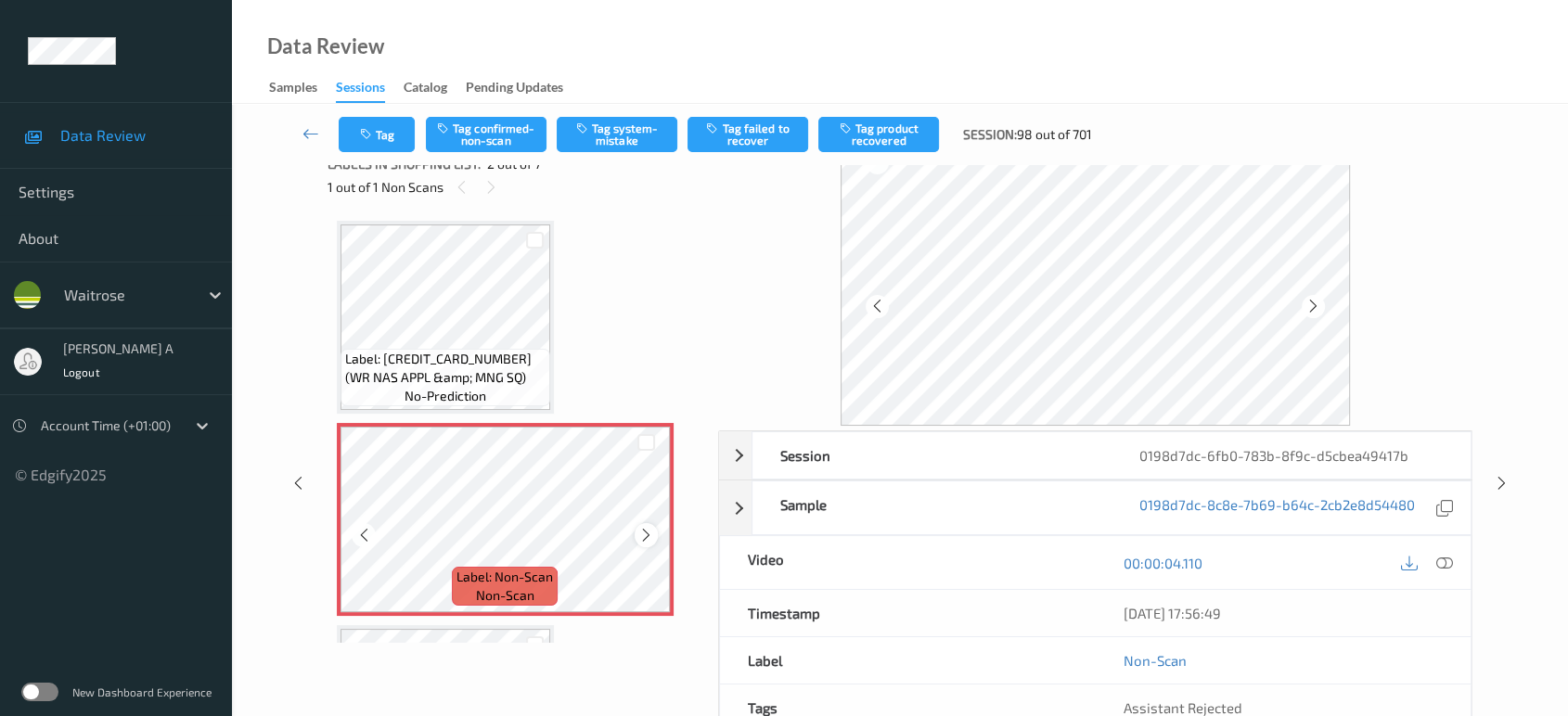
click at [646, 533] on icon at bounding box center [646, 536] width 16 height 17
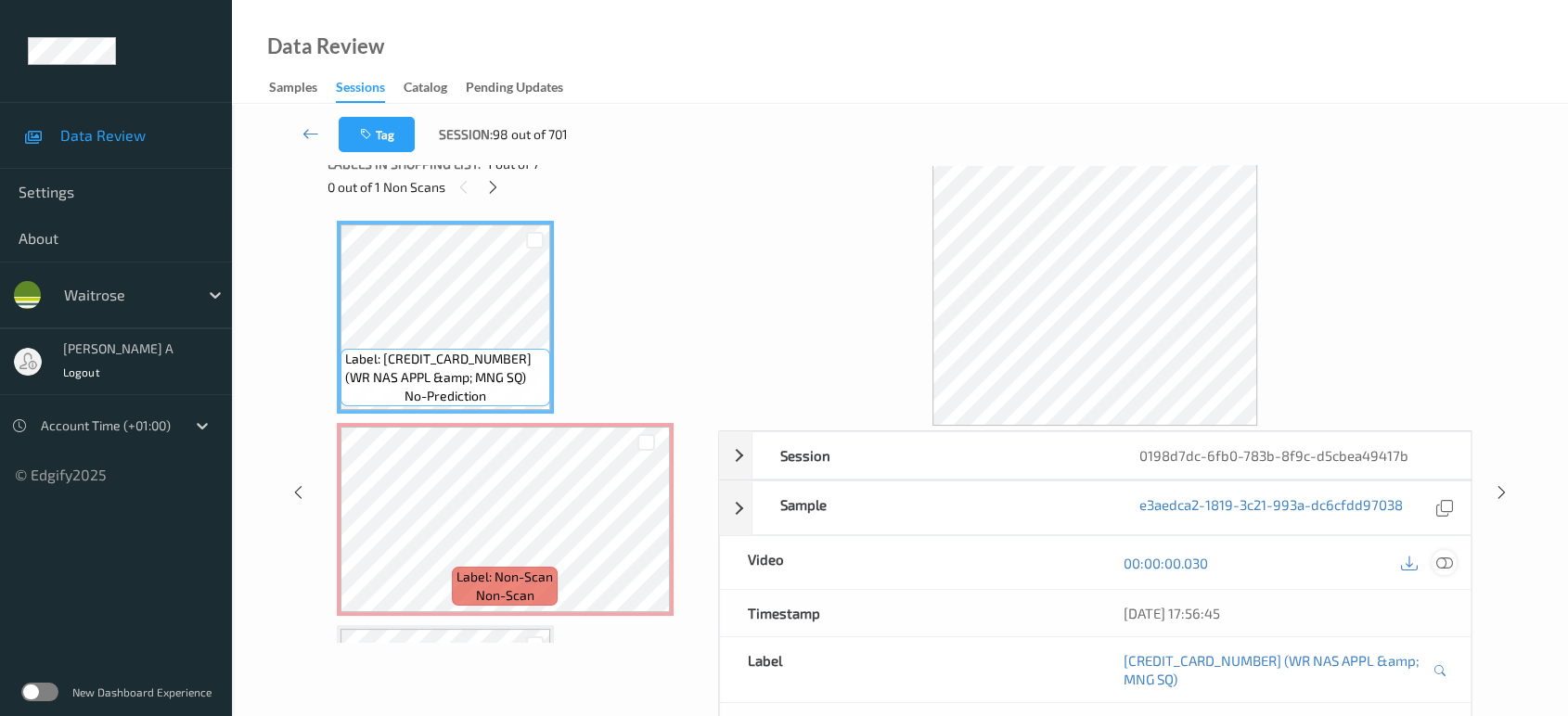
click at [1445, 563] on icon at bounding box center [1445, 563] width 17 height 17
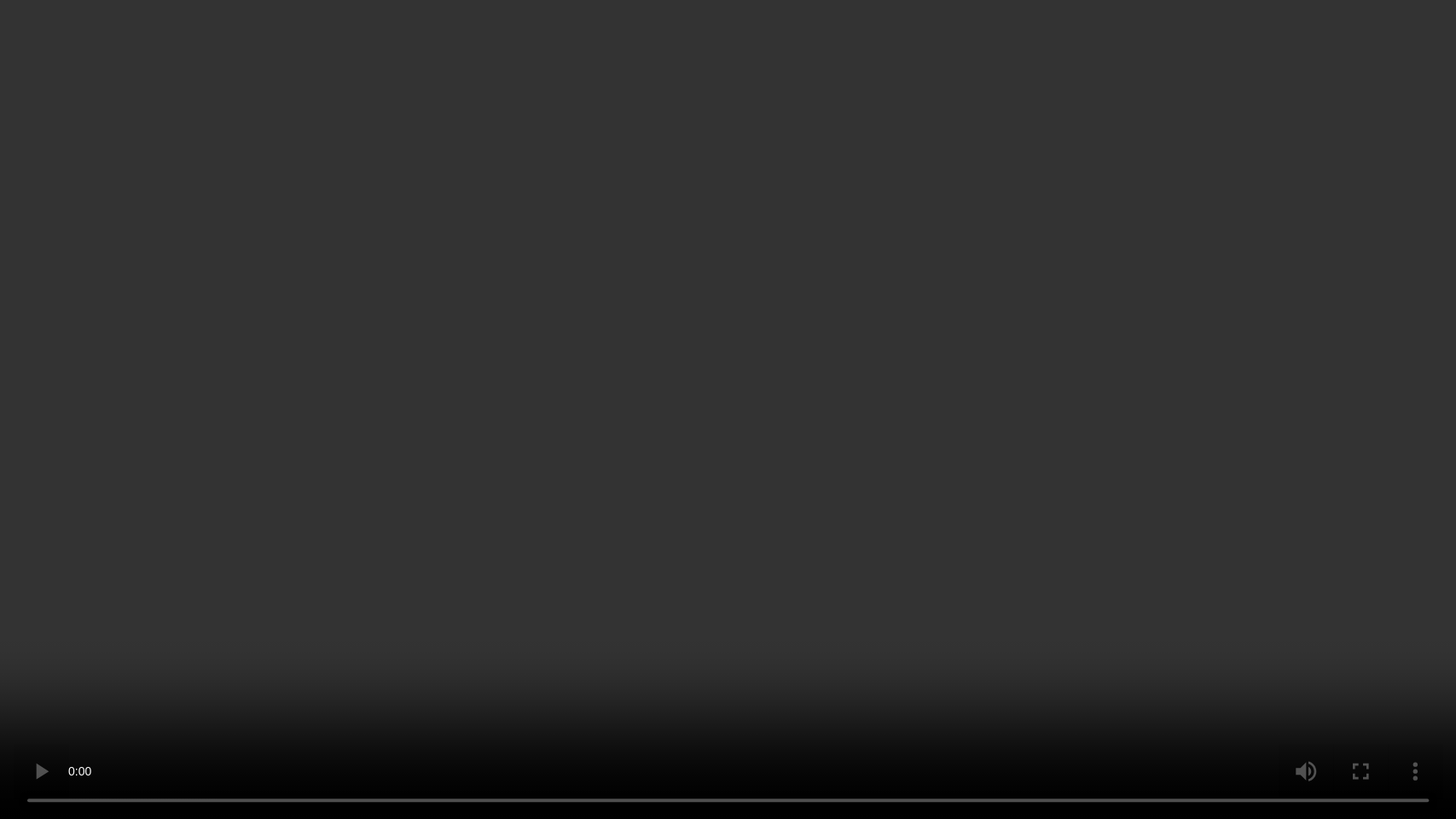
click at [1027, 437] on video at bounding box center [728, 410] width 1456 height 819
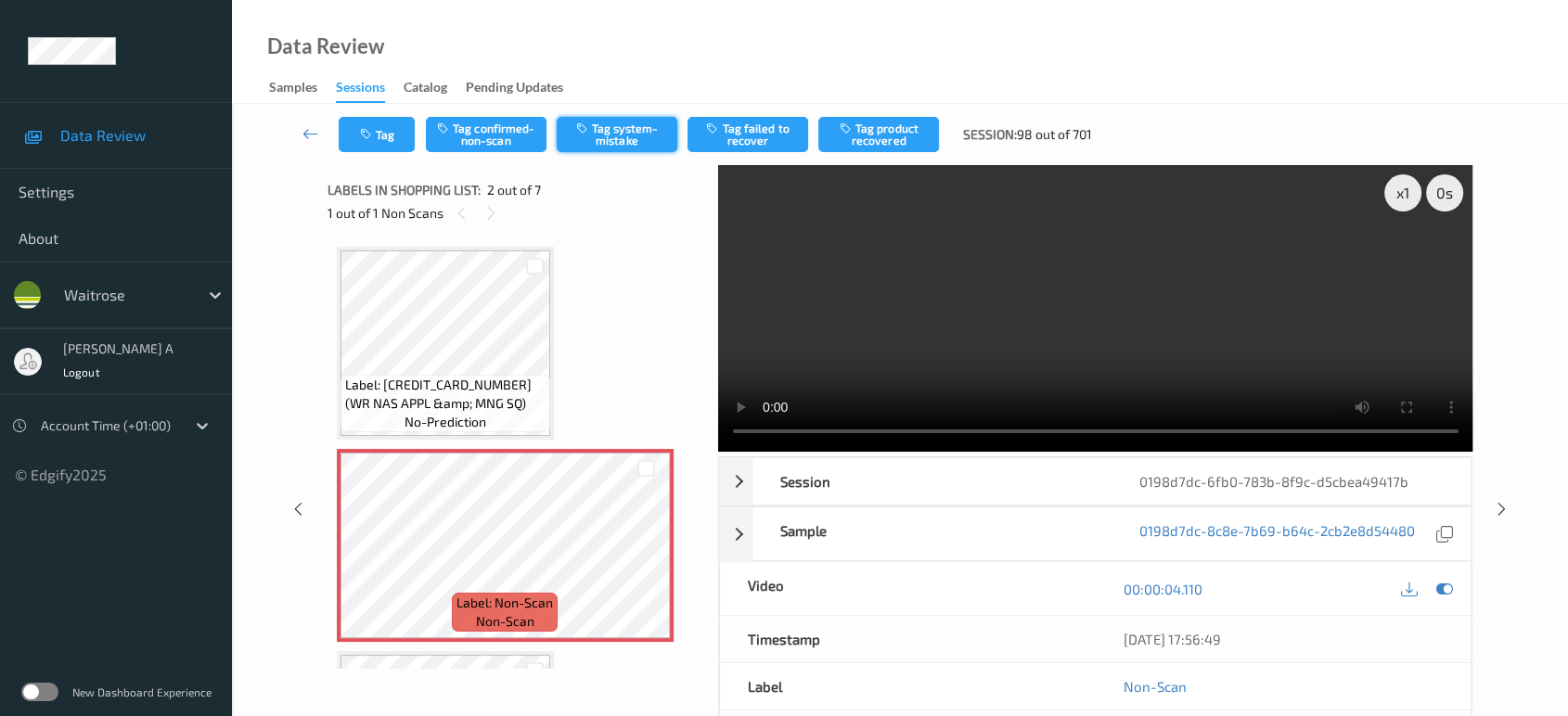
click at [623, 138] on button "Tag system-mistake" at bounding box center [616, 134] width 121 height 35
click at [393, 123] on button "Tag" at bounding box center [377, 134] width 76 height 35
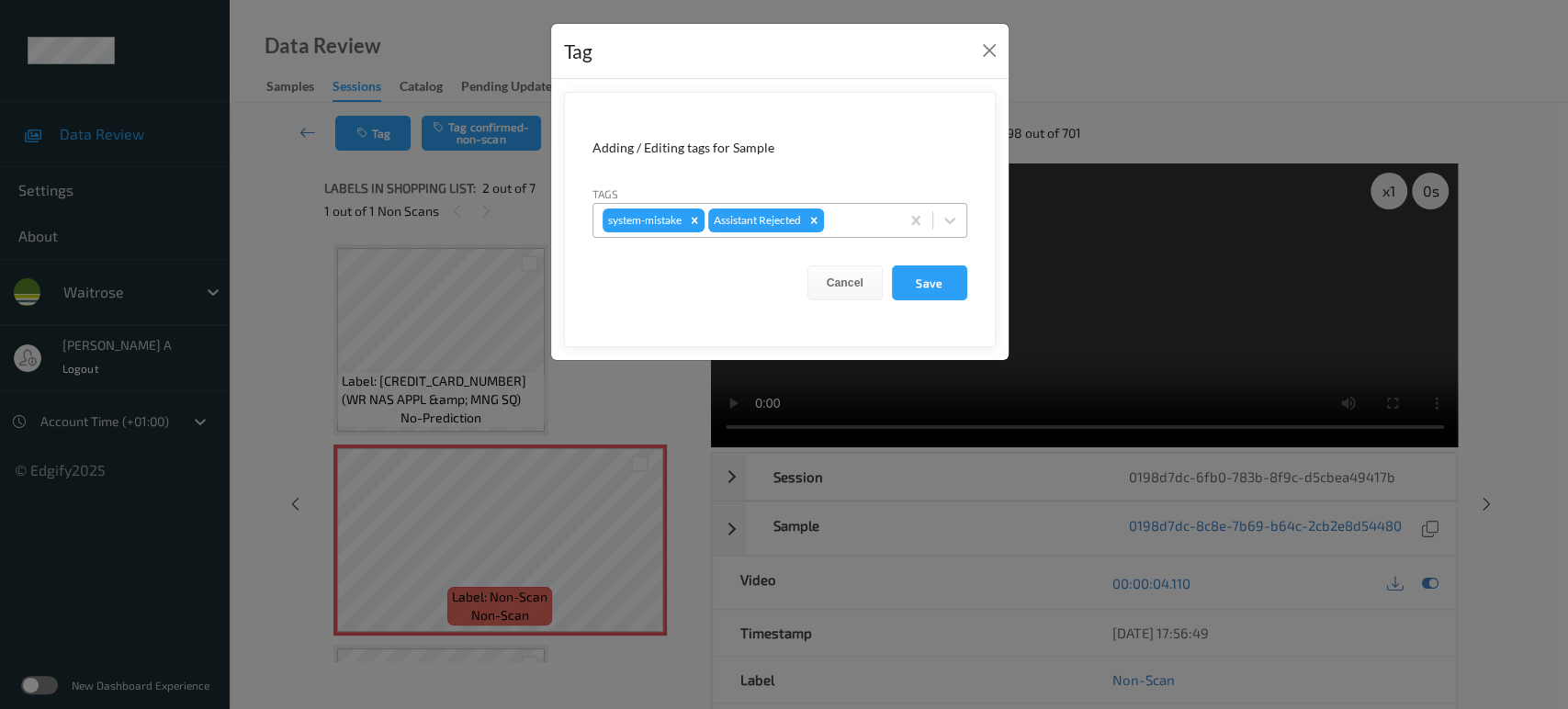
click at [836, 224] on div at bounding box center [859, 220] width 62 height 22
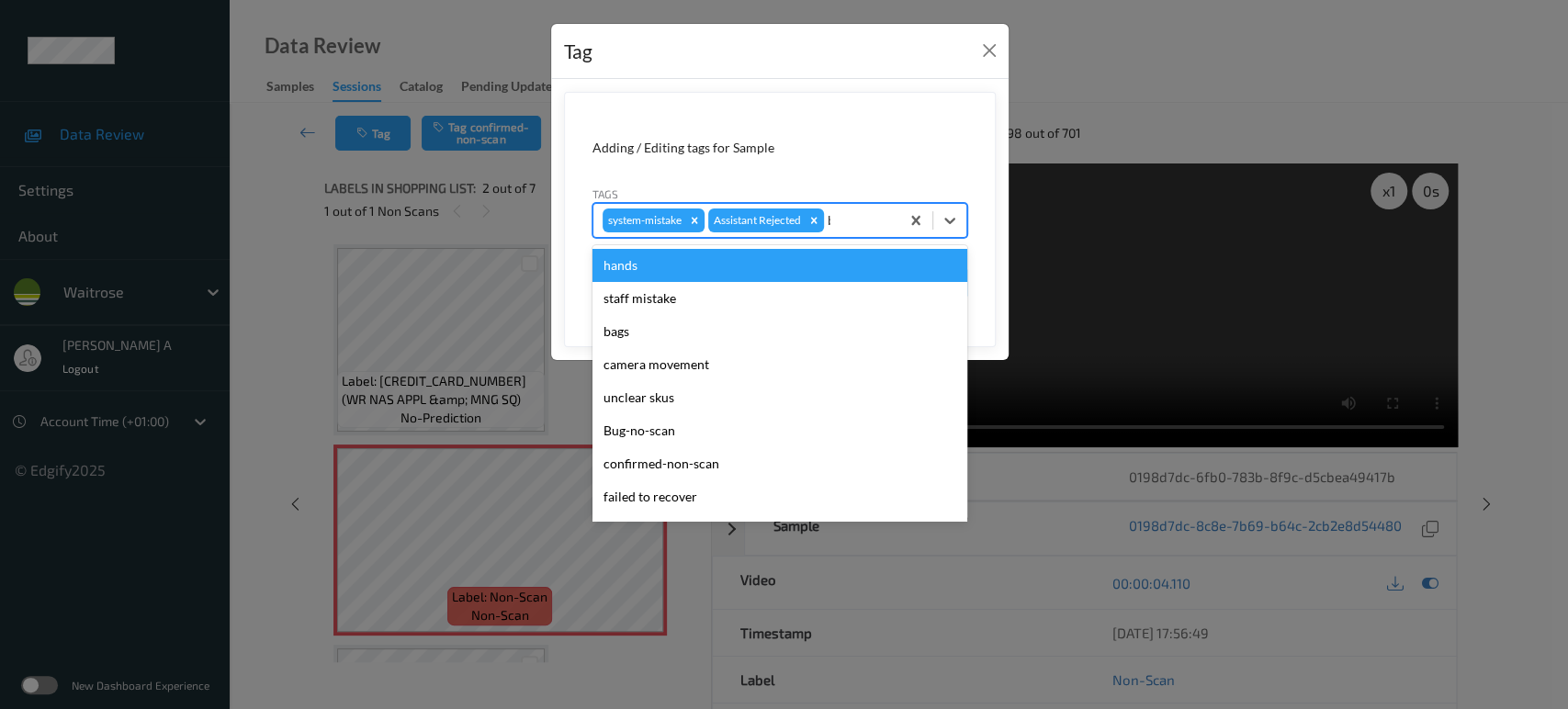
type input "ba"
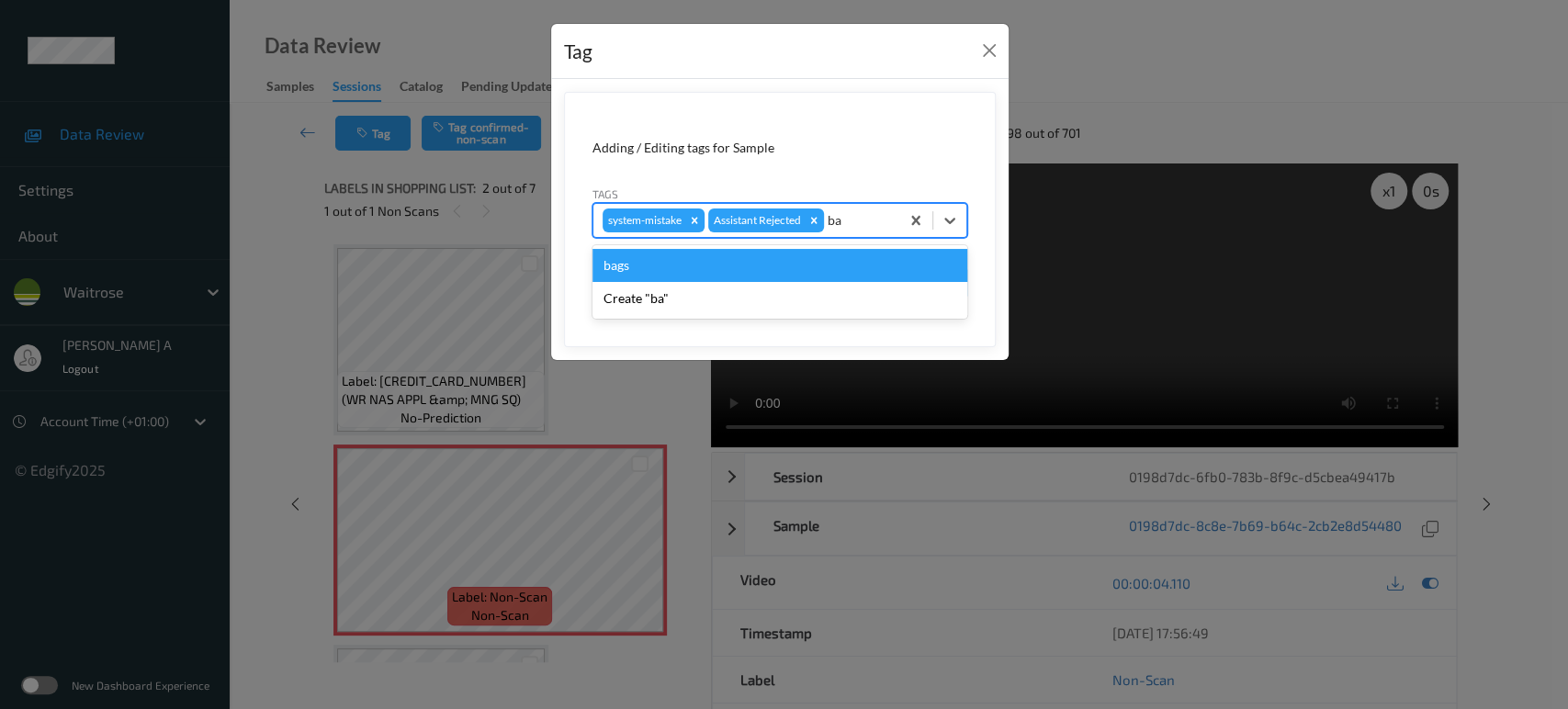
click at [771, 270] on div "bags" at bounding box center [780, 265] width 375 height 33
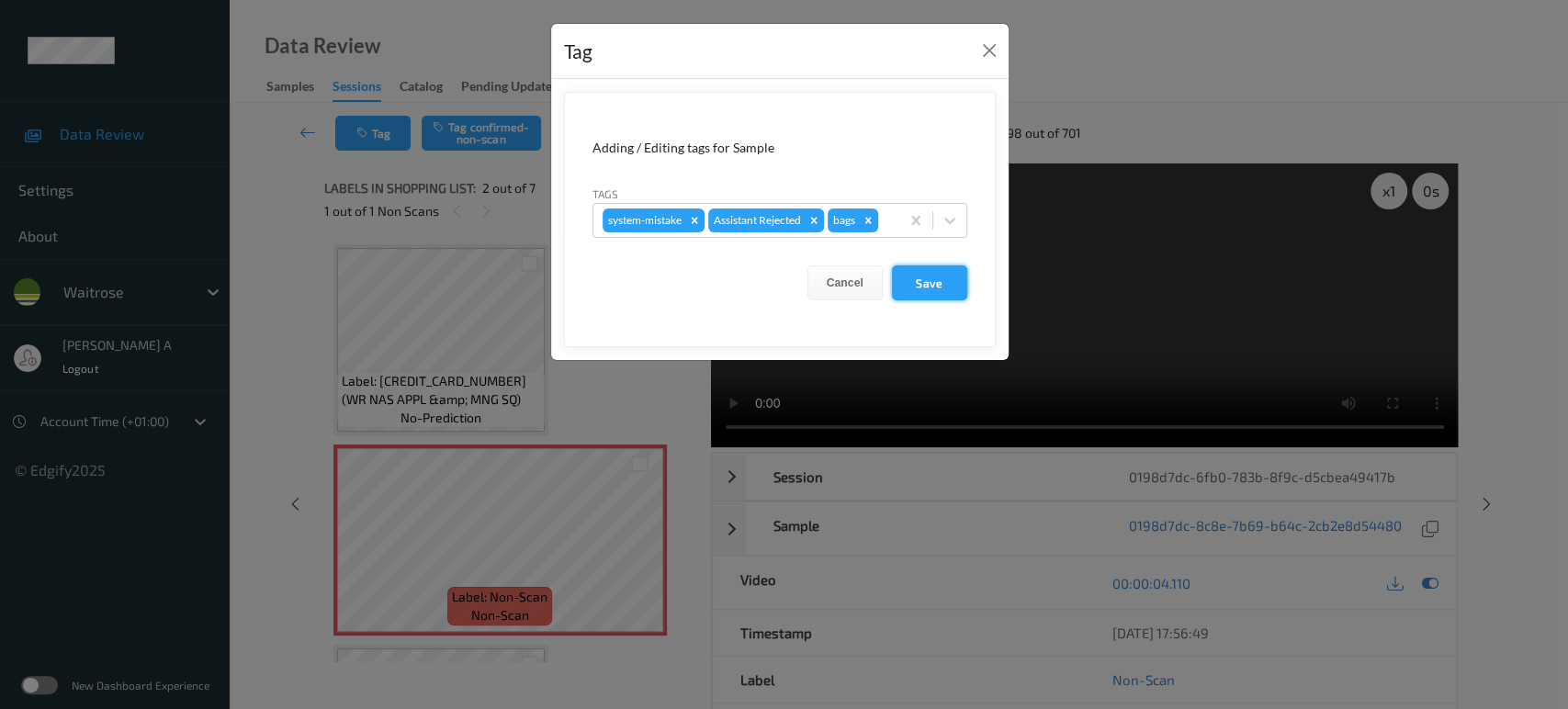
click at [962, 294] on button "Save" at bounding box center [929, 282] width 75 height 35
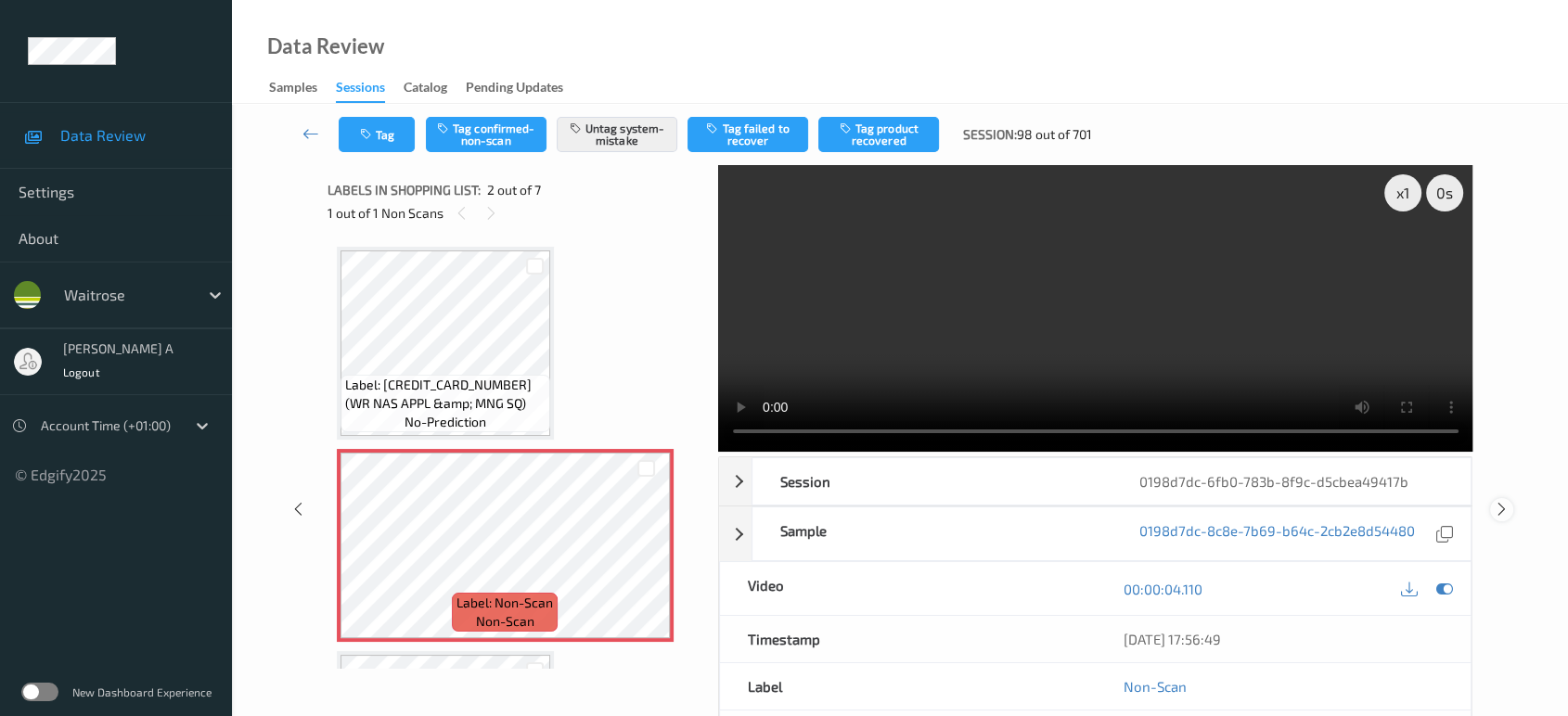
click at [1500, 500] on icon at bounding box center [1502, 509] width 16 height 17
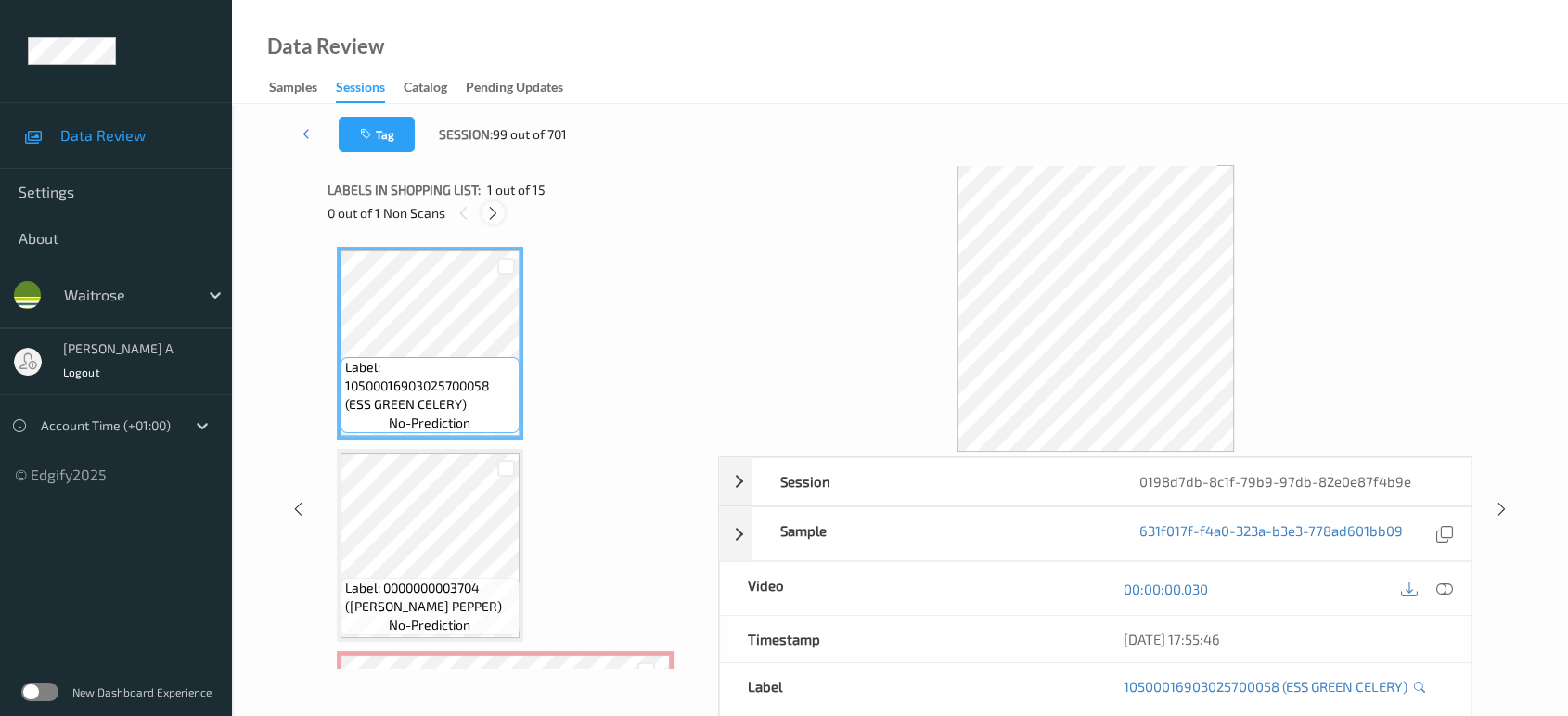
click at [492, 219] on icon at bounding box center [493, 214] width 16 height 17
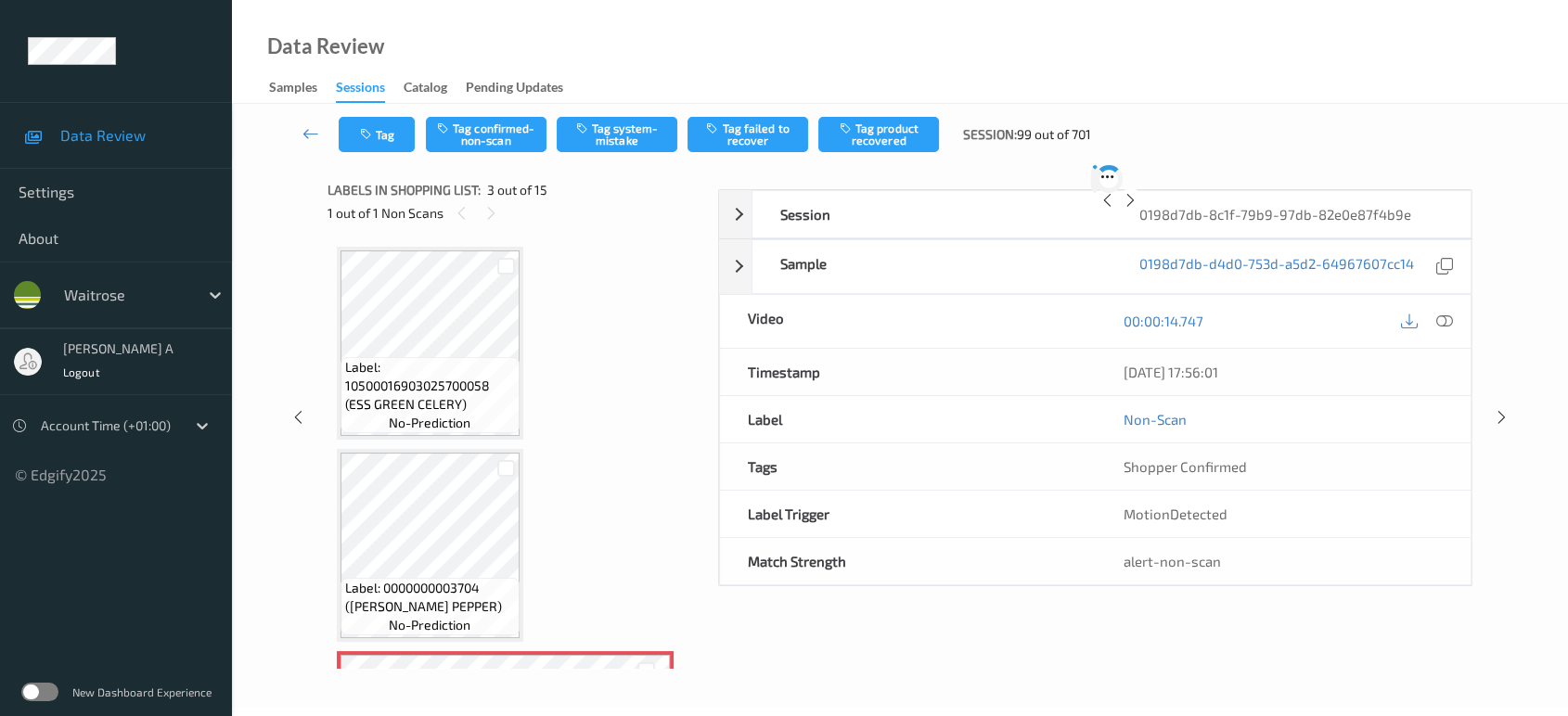
scroll to position [210, 0]
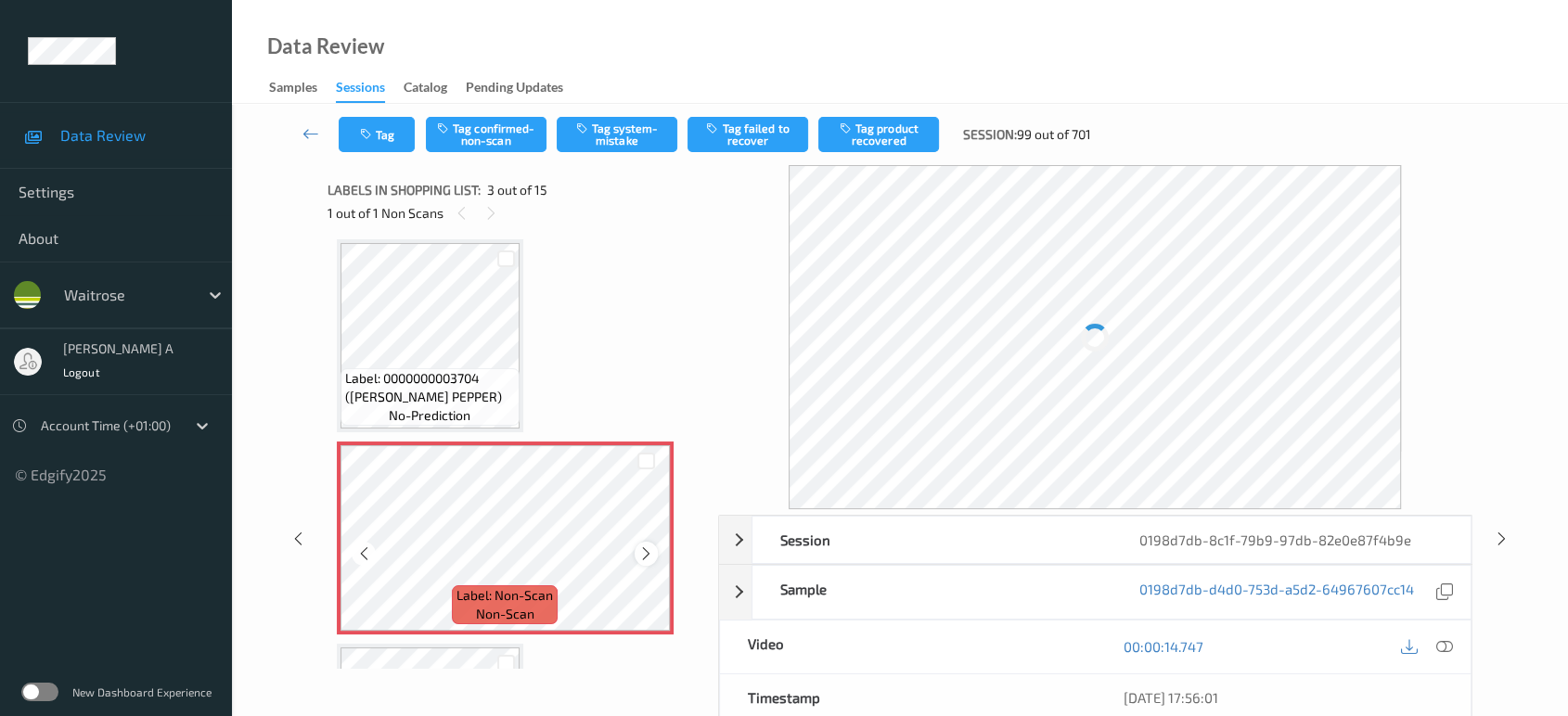
click at [646, 548] on icon at bounding box center [646, 554] width 16 height 17
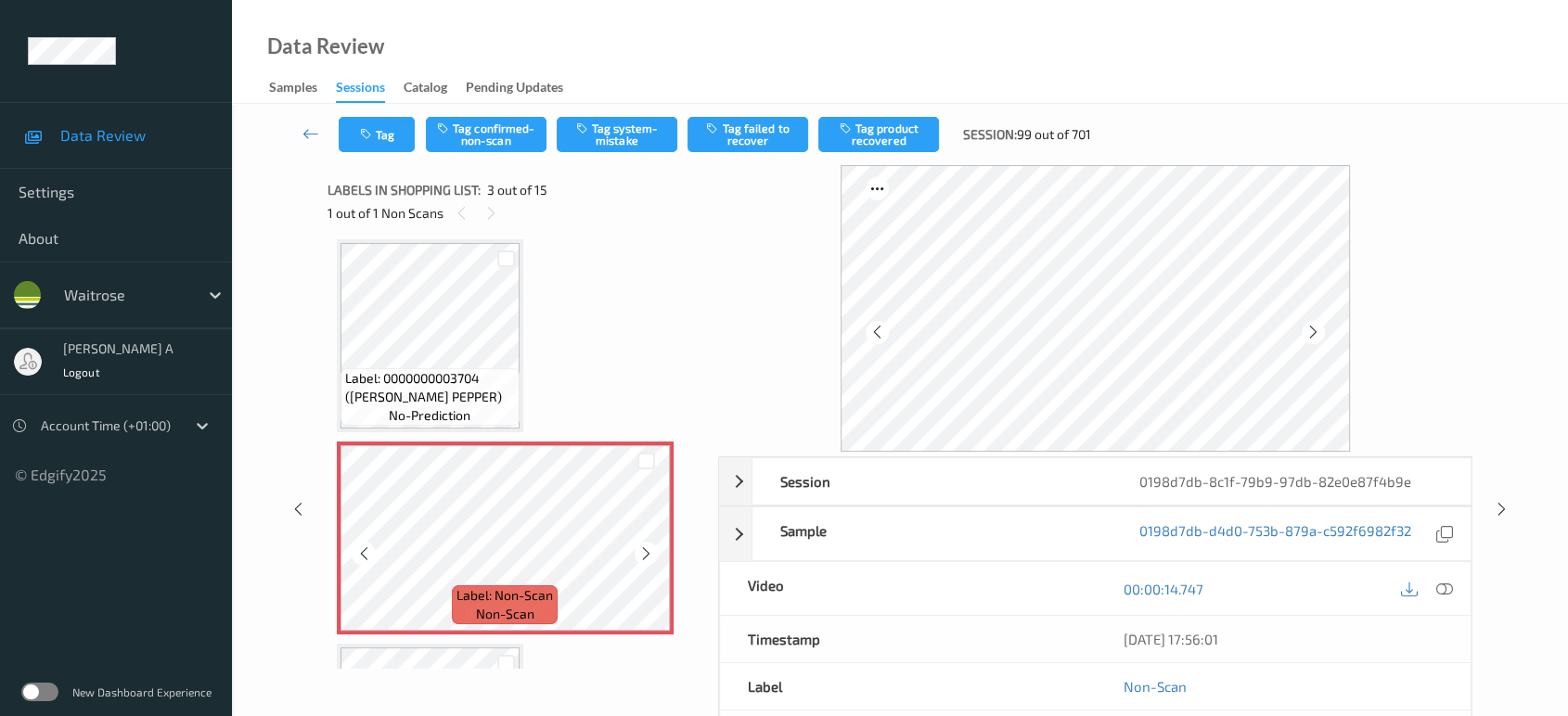
click at [648, 548] on icon at bounding box center [646, 554] width 16 height 17
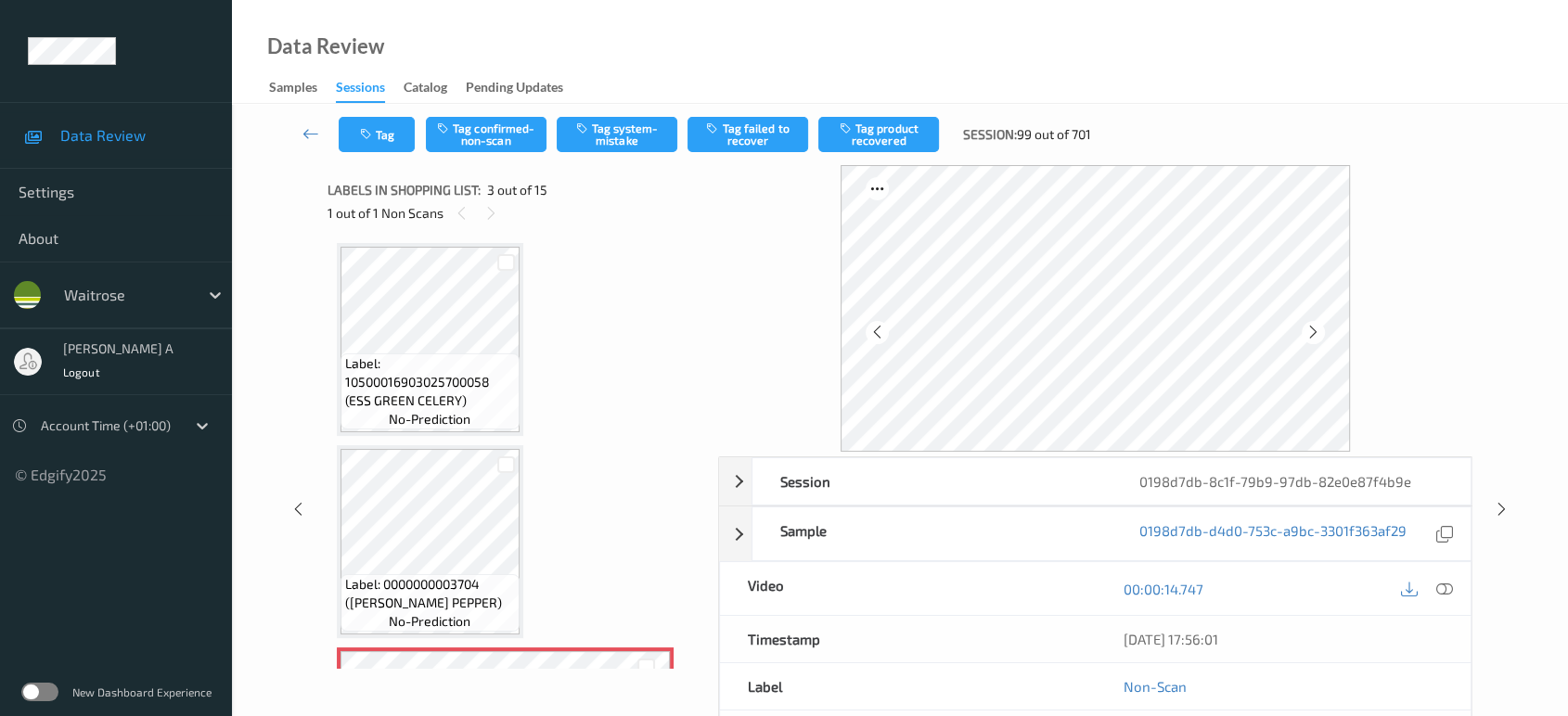
scroll to position [106, 0]
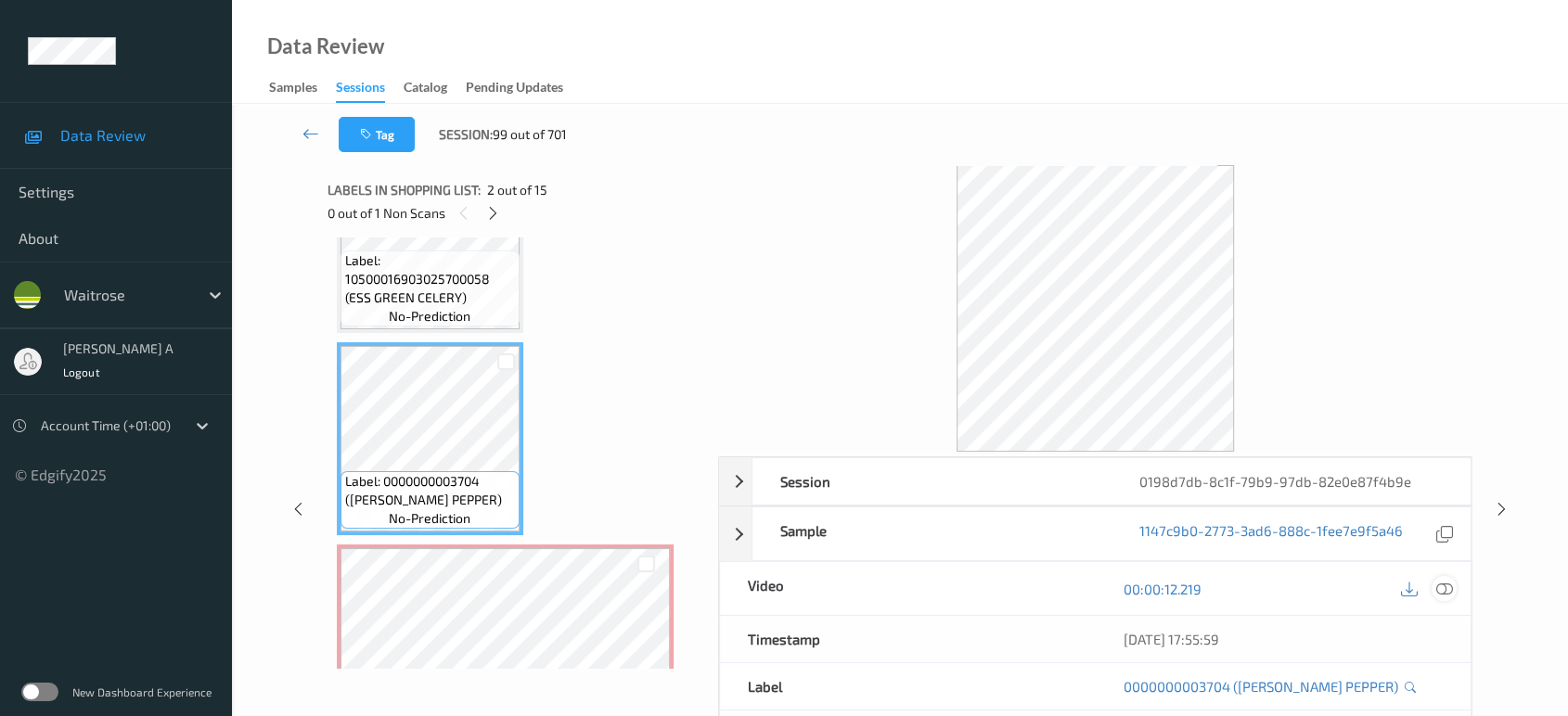
click at [1448, 592] on icon at bounding box center [1445, 589] width 17 height 17
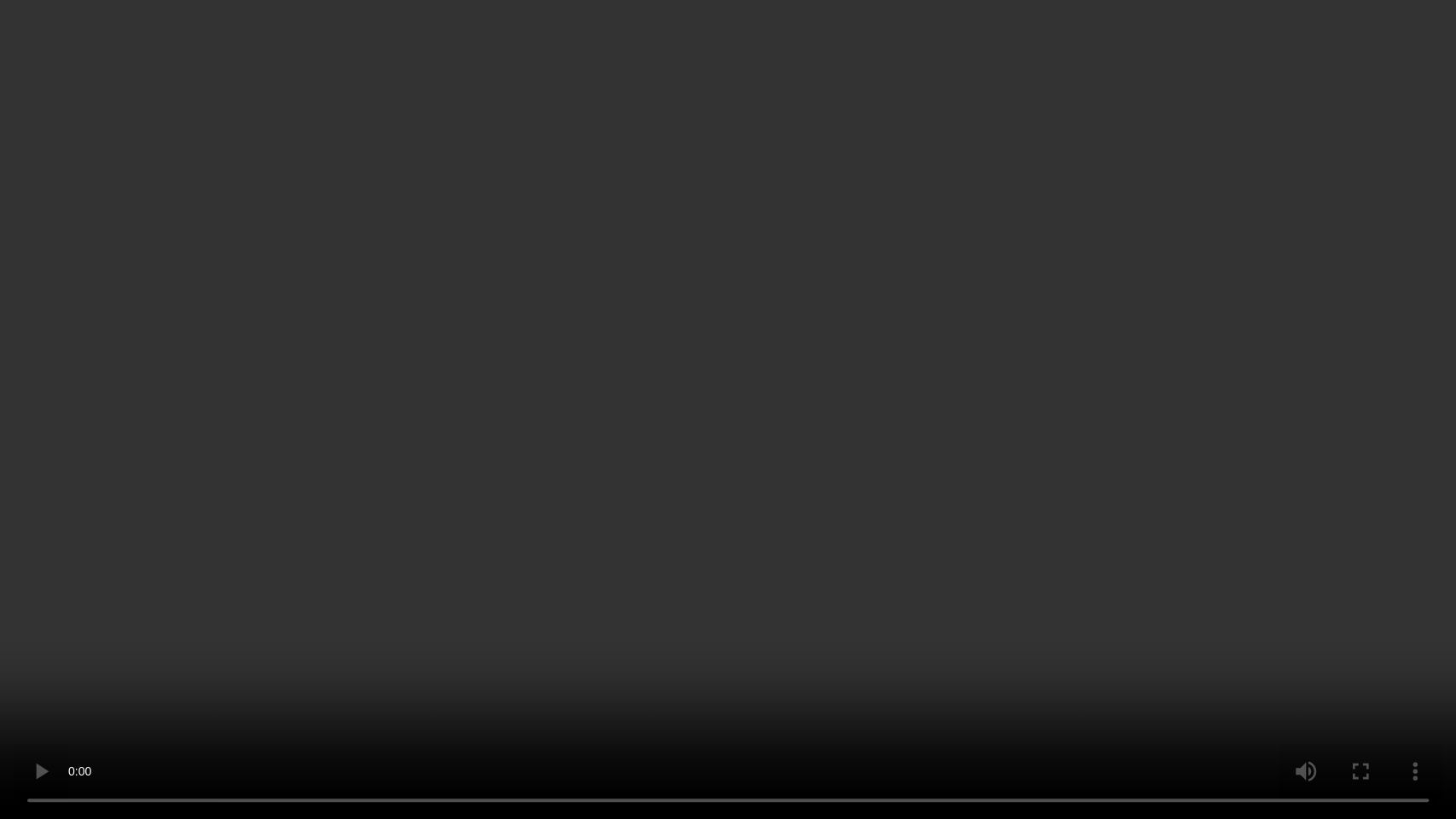
click at [866, 457] on video at bounding box center [728, 410] width 1456 height 819
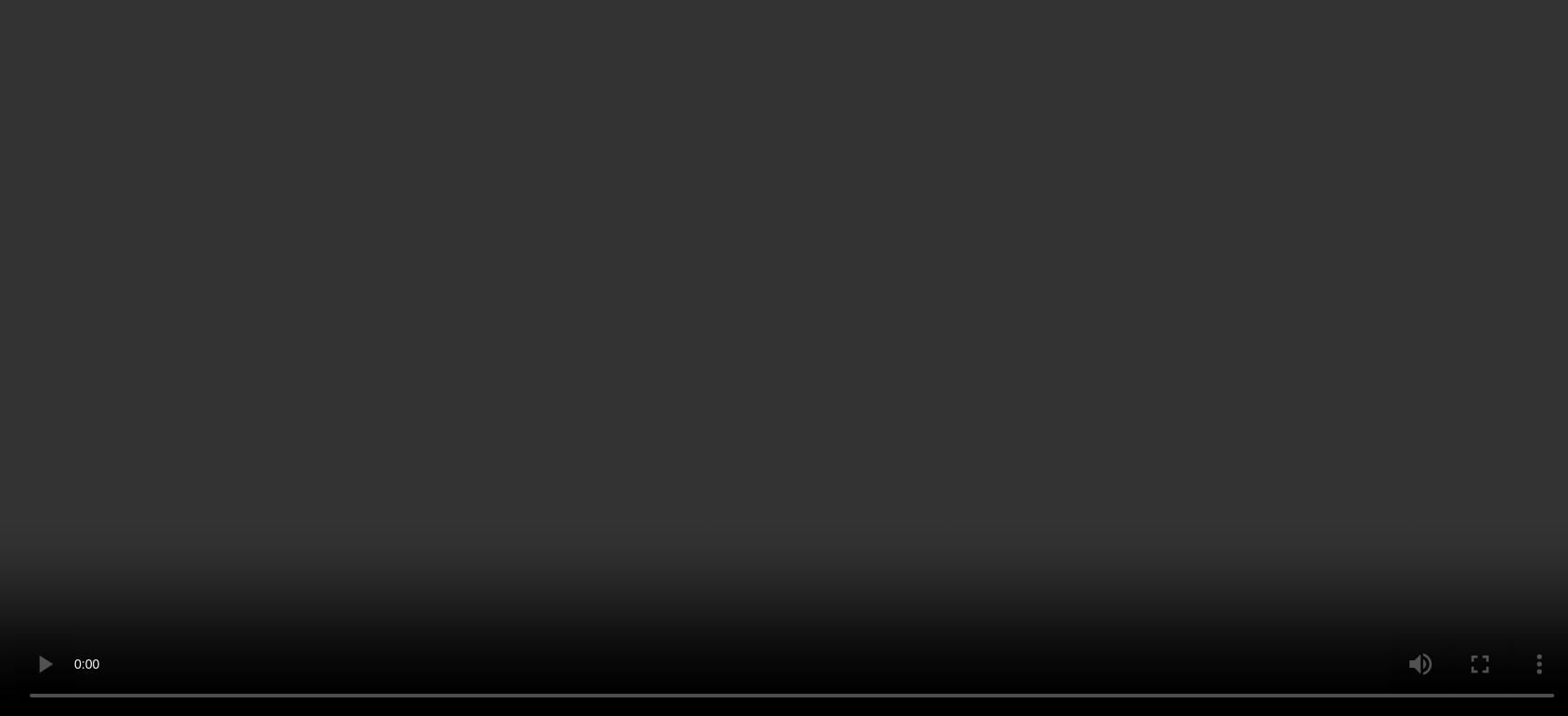
scroll to position [312, 0]
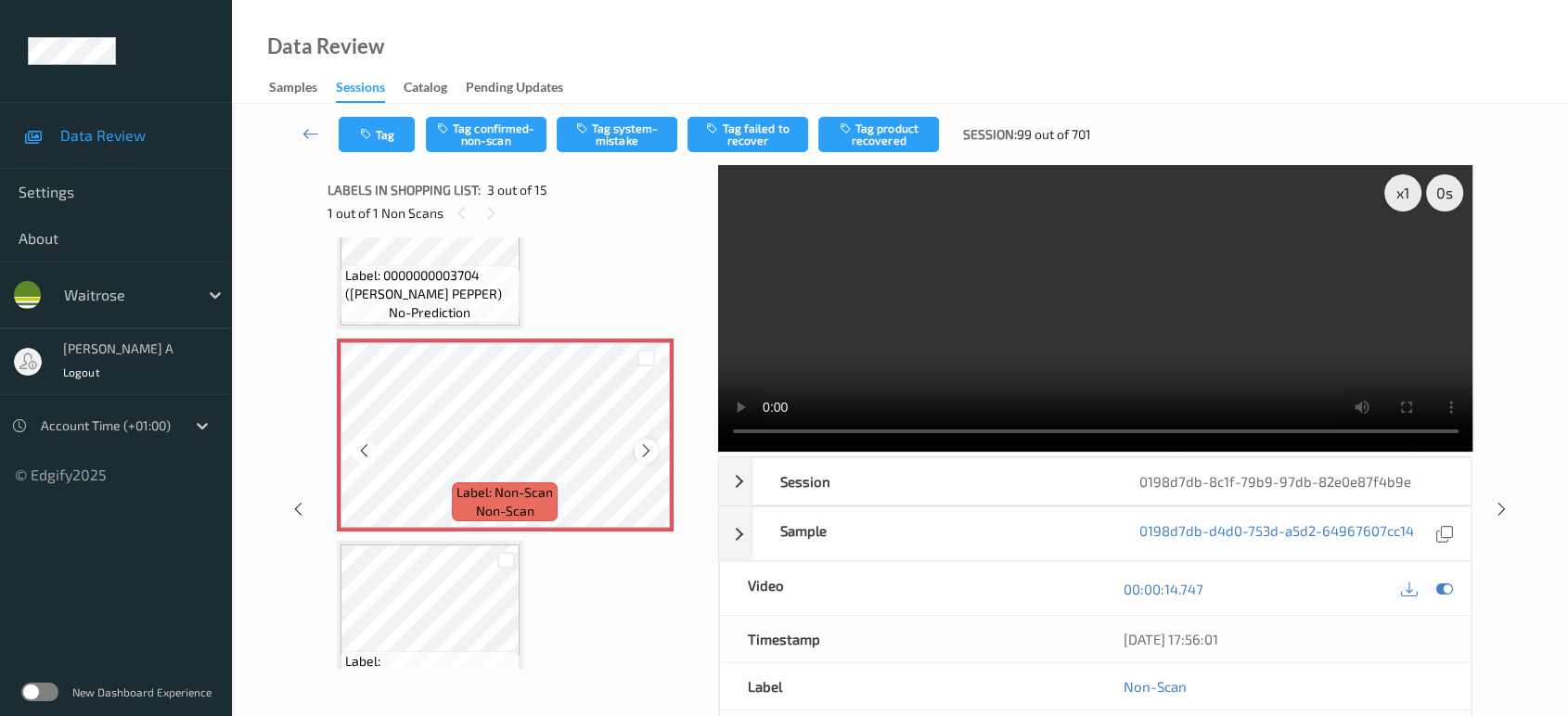
click at [646, 450] on icon at bounding box center [646, 451] width 16 height 17
click at [621, 135] on button "Tag system-mistake" at bounding box center [616, 134] width 121 height 35
click at [378, 125] on button "Tag" at bounding box center [377, 134] width 76 height 35
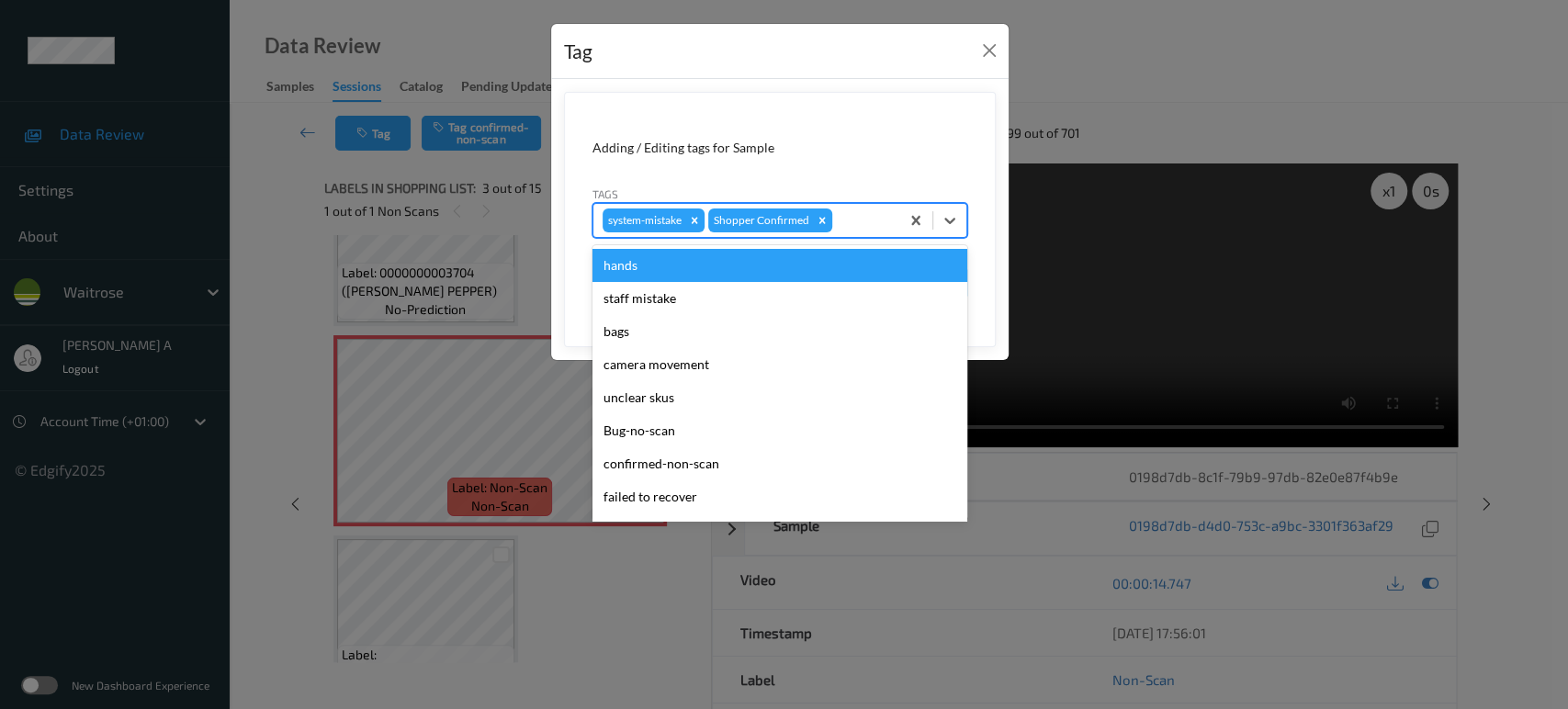
click at [864, 215] on div at bounding box center [863, 220] width 55 height 22
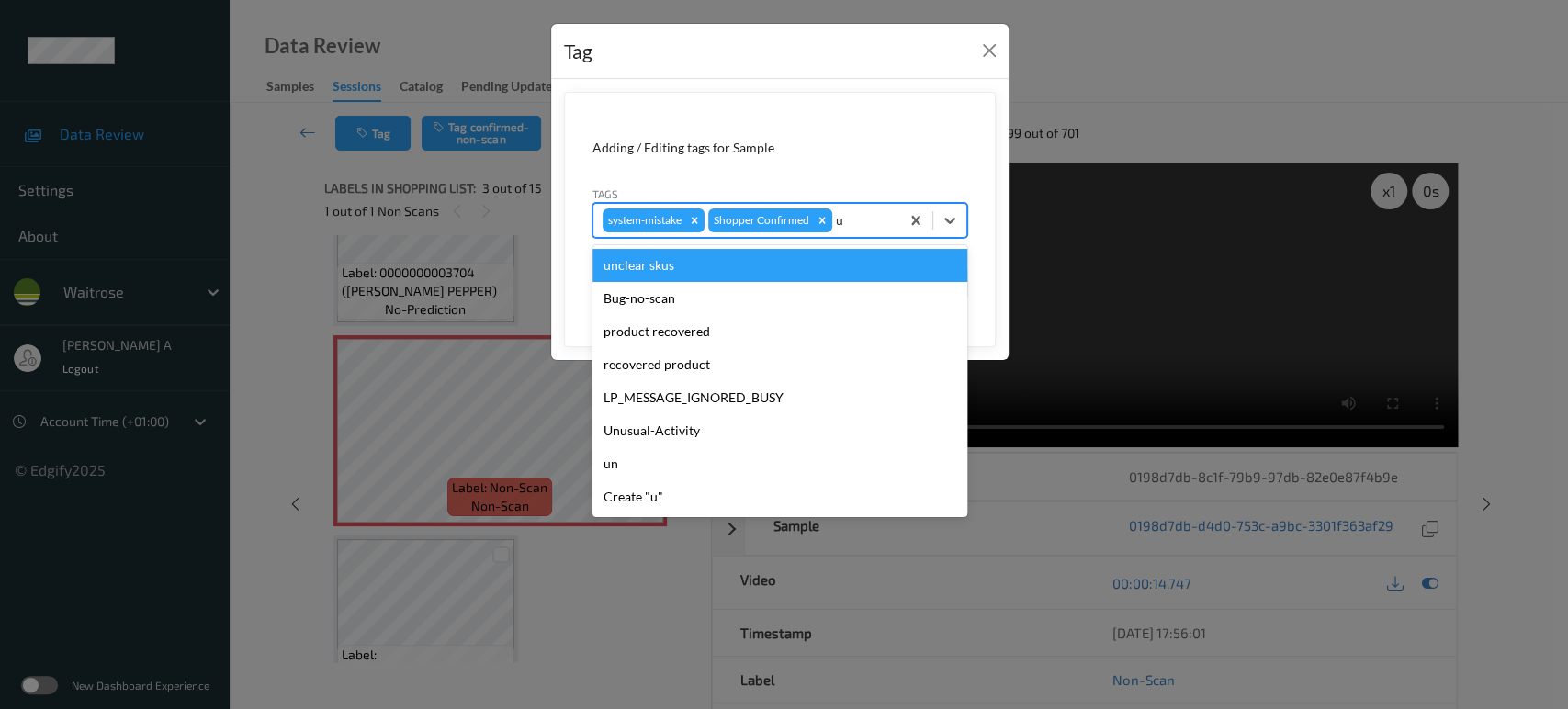
type input "un"
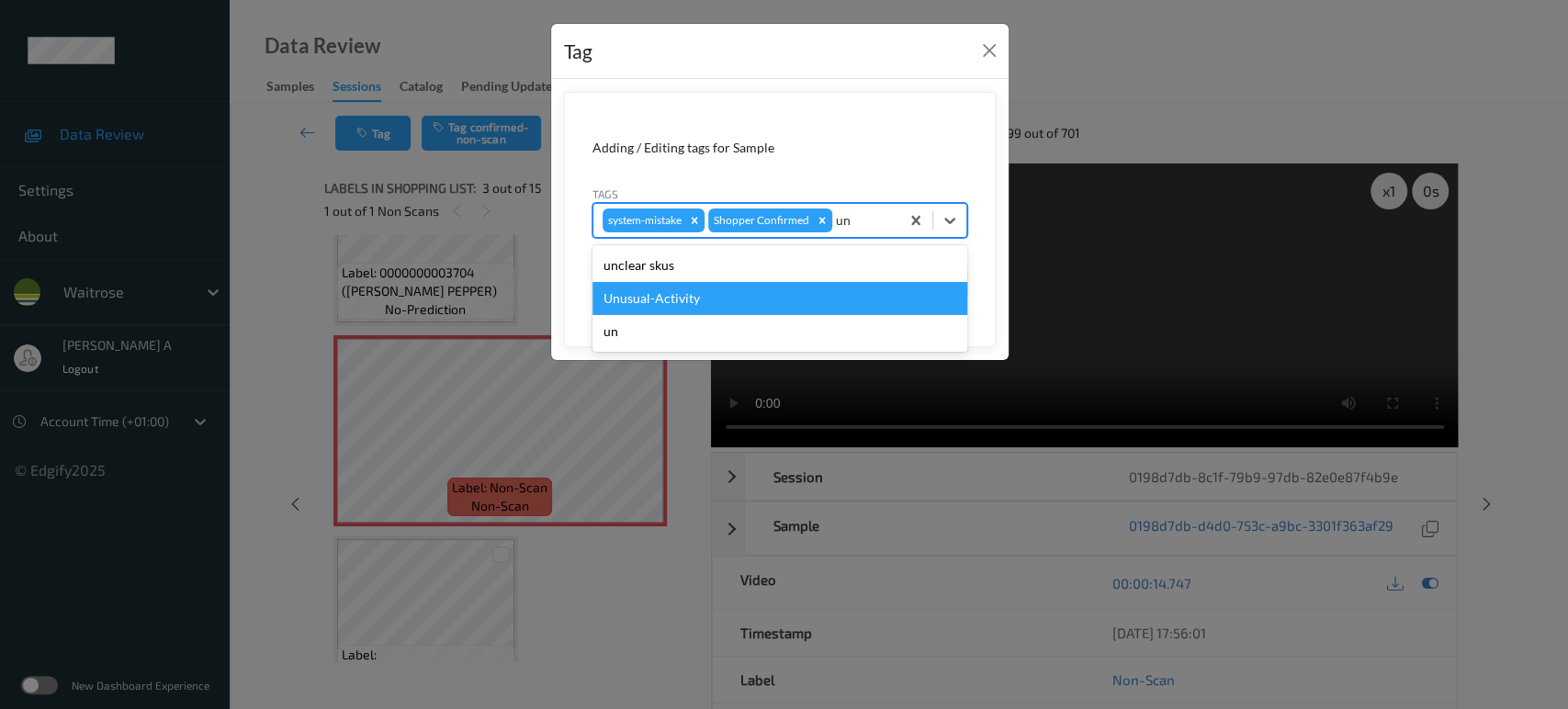
click at [779, 291] on div "Unusual-Activity" at bounding box center [780, 298] width 375 height 33
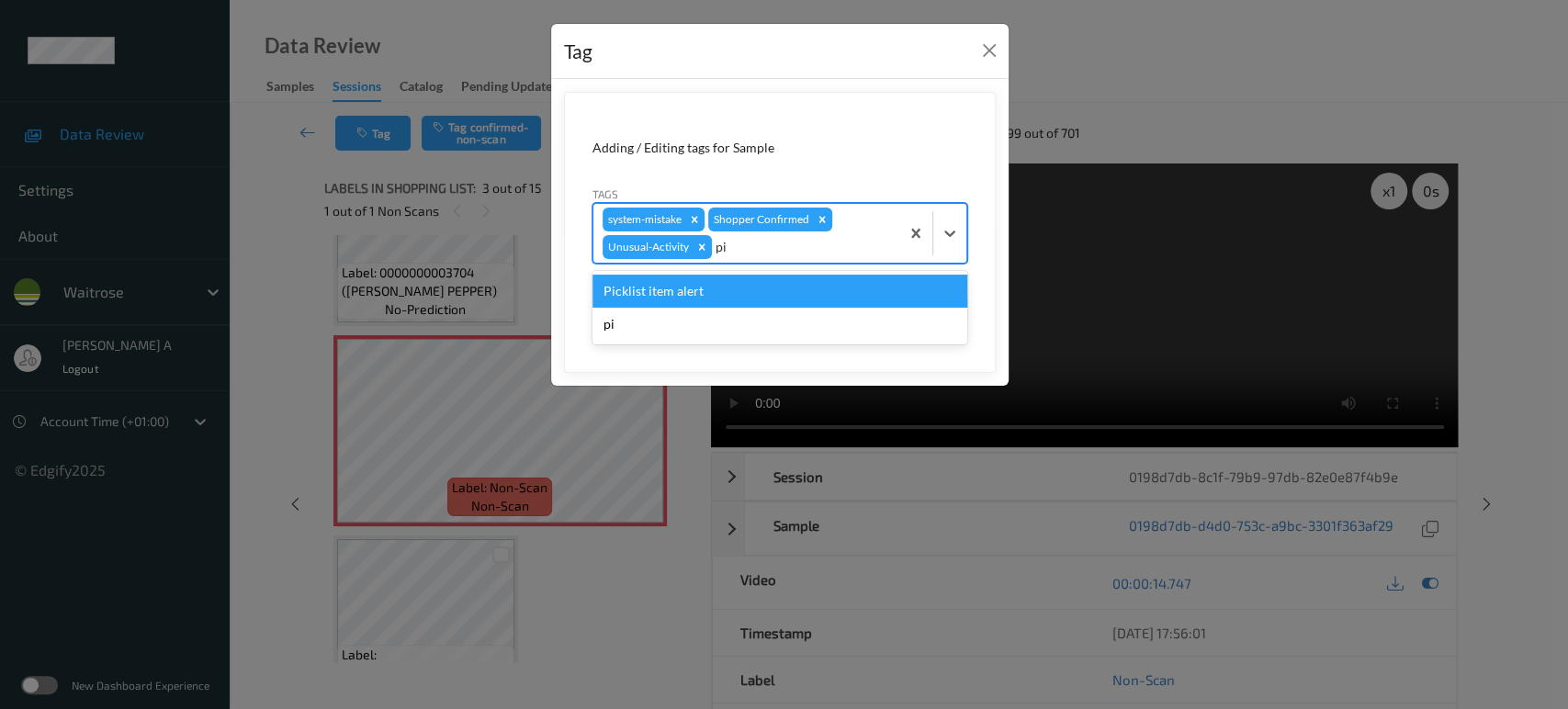
type input "pic"
click at [779, 291] on div "Picklist item alert" at bounding box center [780, 291] width 375 height 33
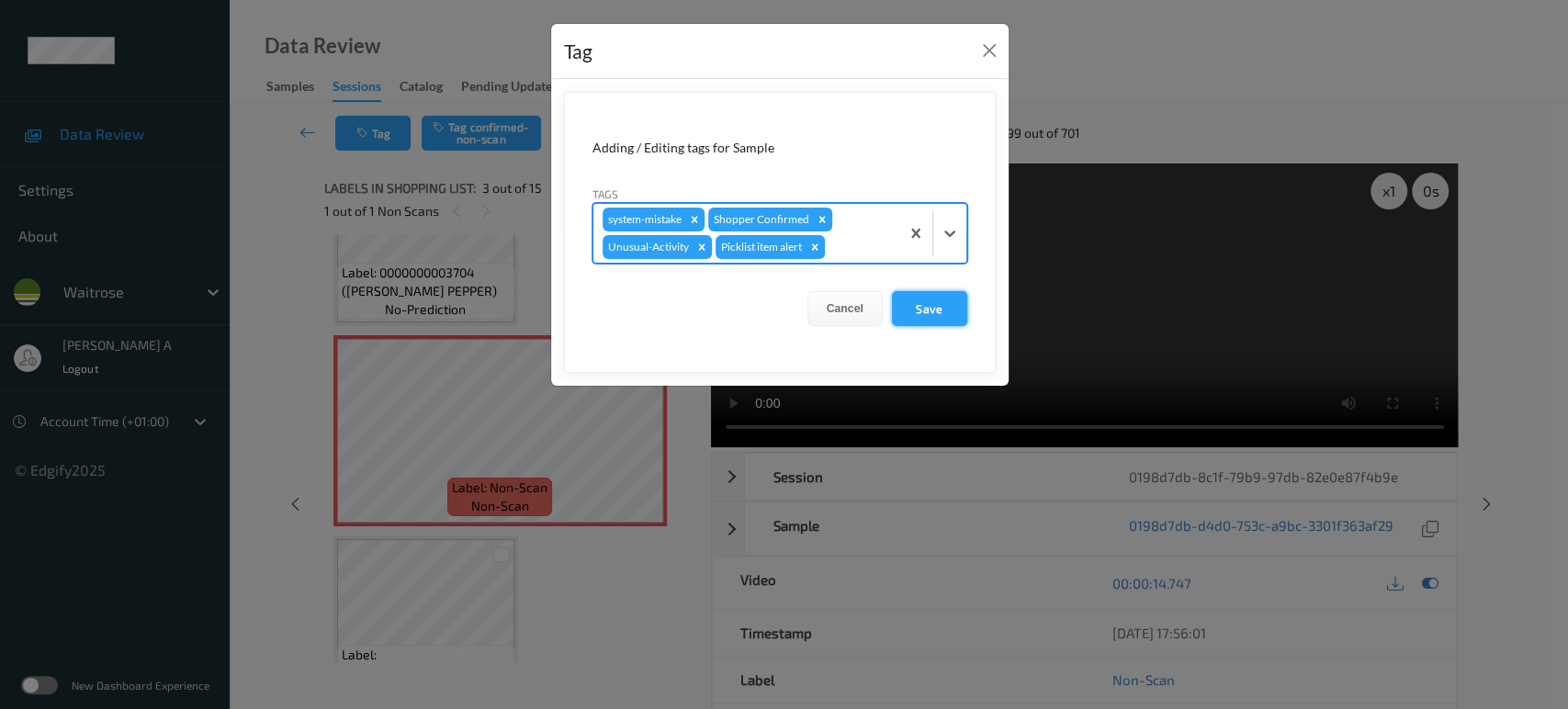
click at [946, 322] on button "Save" at bounding box center [929, 308] width 75 height 35
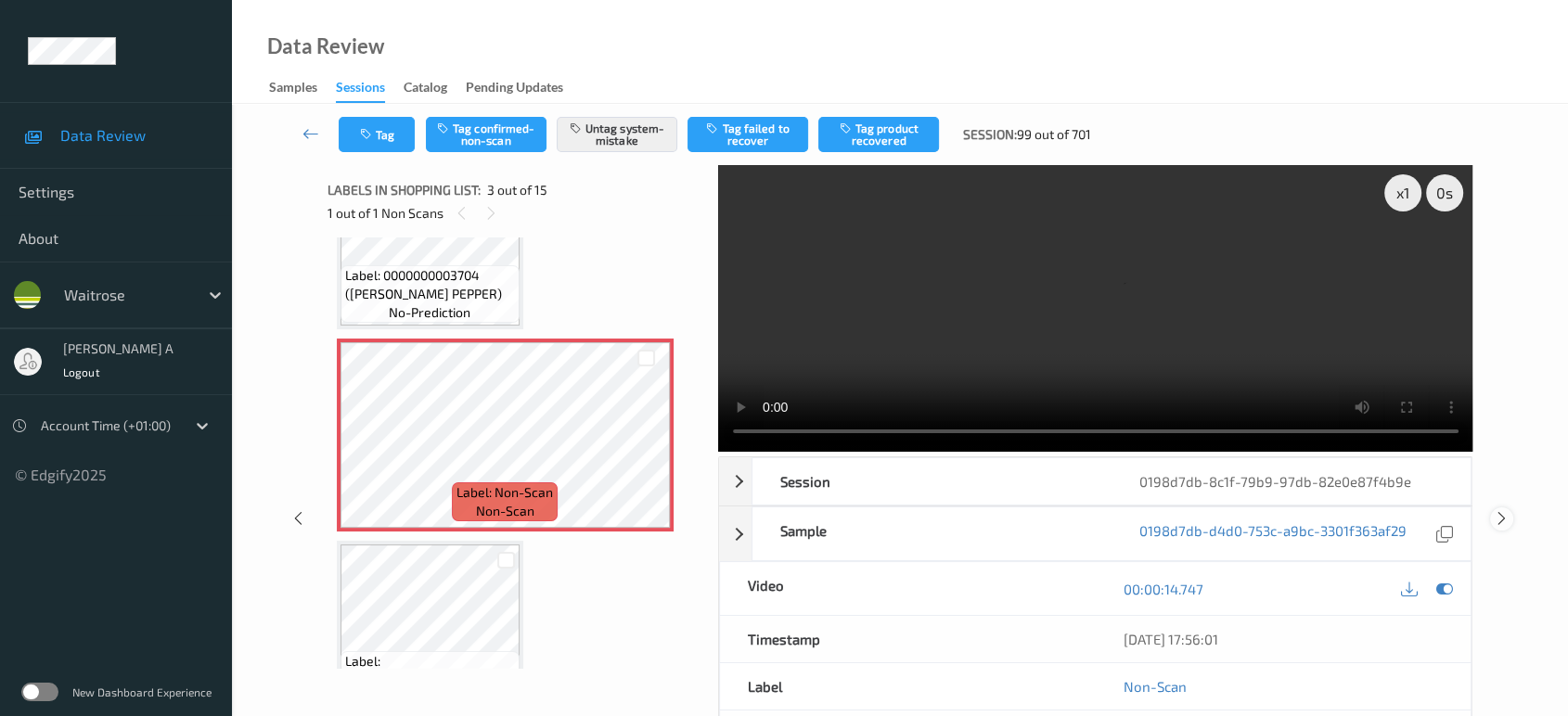
click at [1504, 510] on icon at bounding box center [1502, 518] width 16 height 17
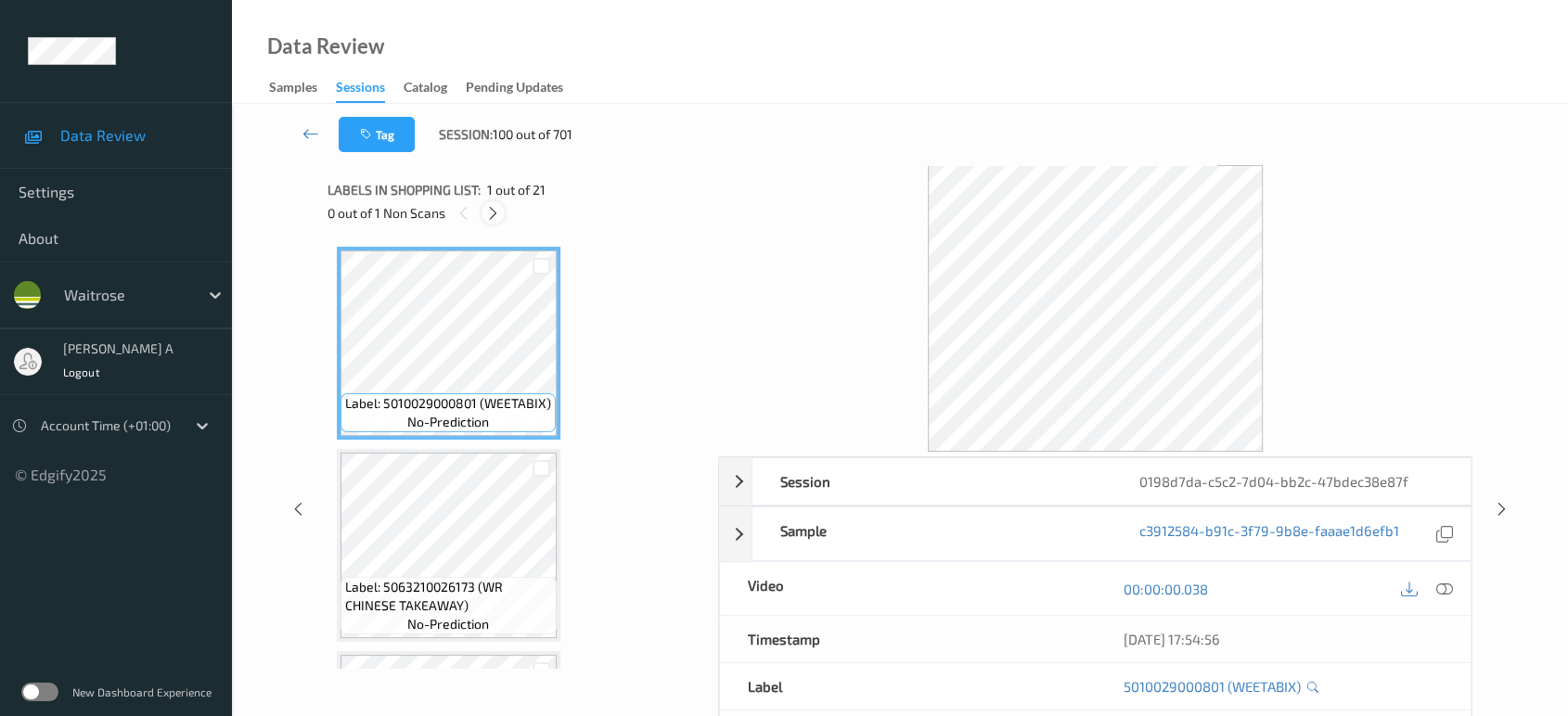
click at [490, 212] on icon at bounding box center [493, 214] width 16 height 17
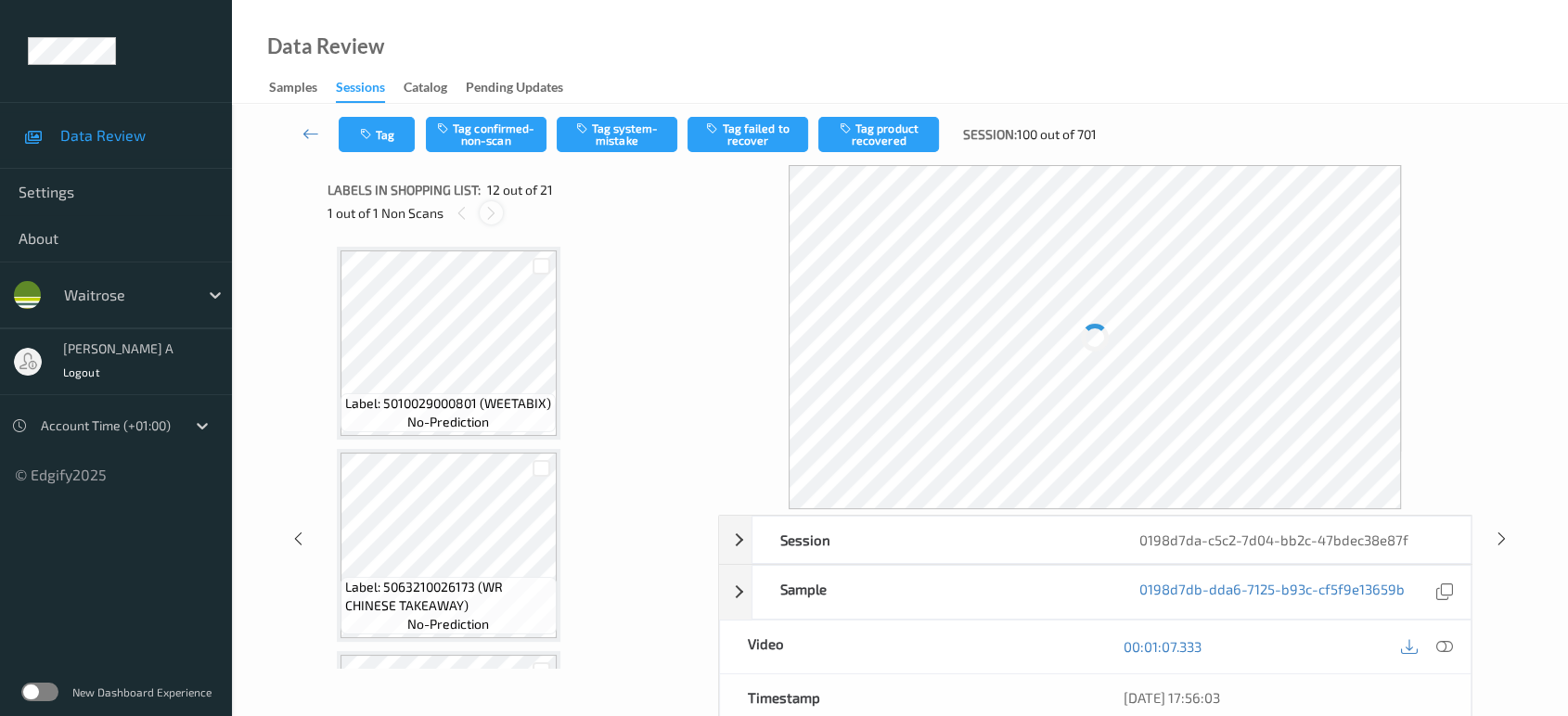
scroll to position [2023, 0]
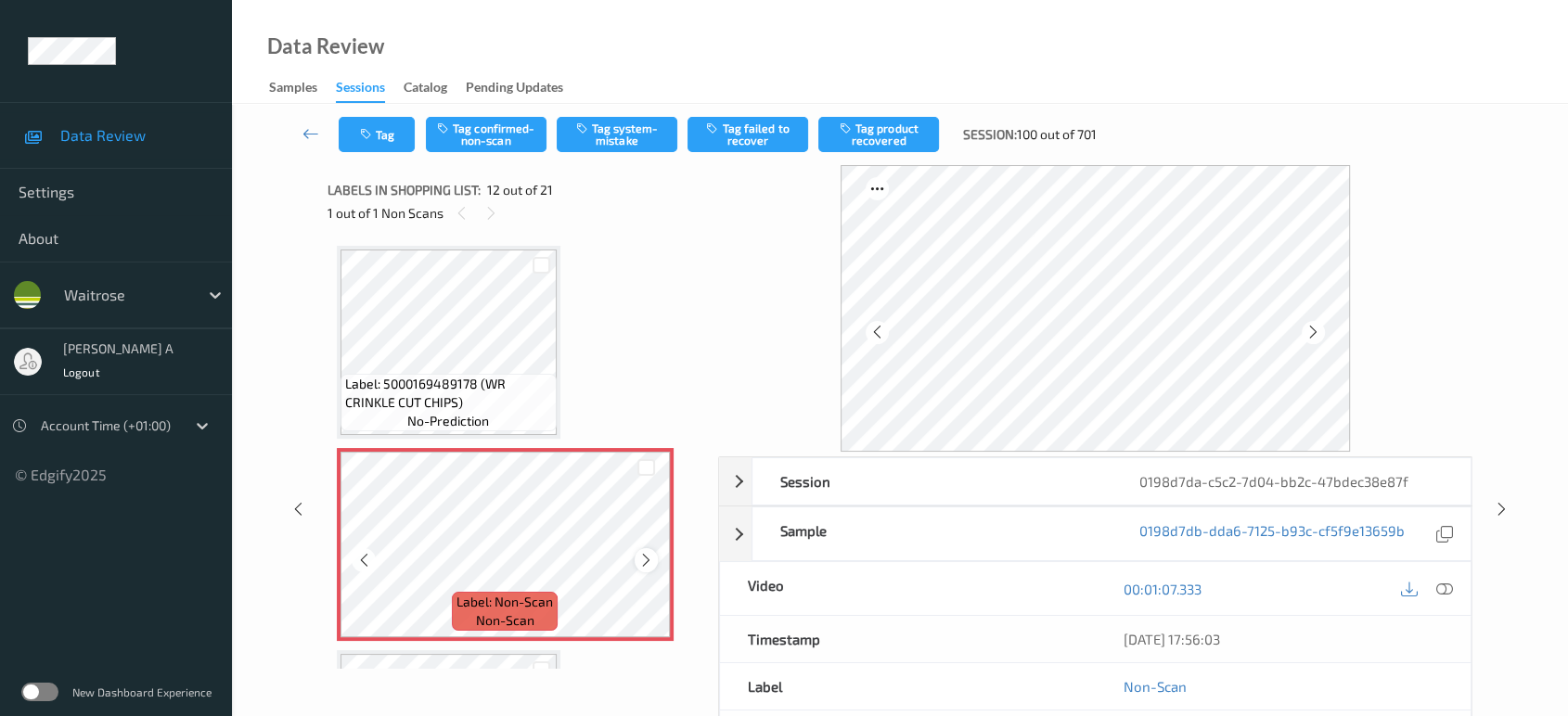
click at [644, 552] on icon at bounding box center [646, 560] width 16 height 17
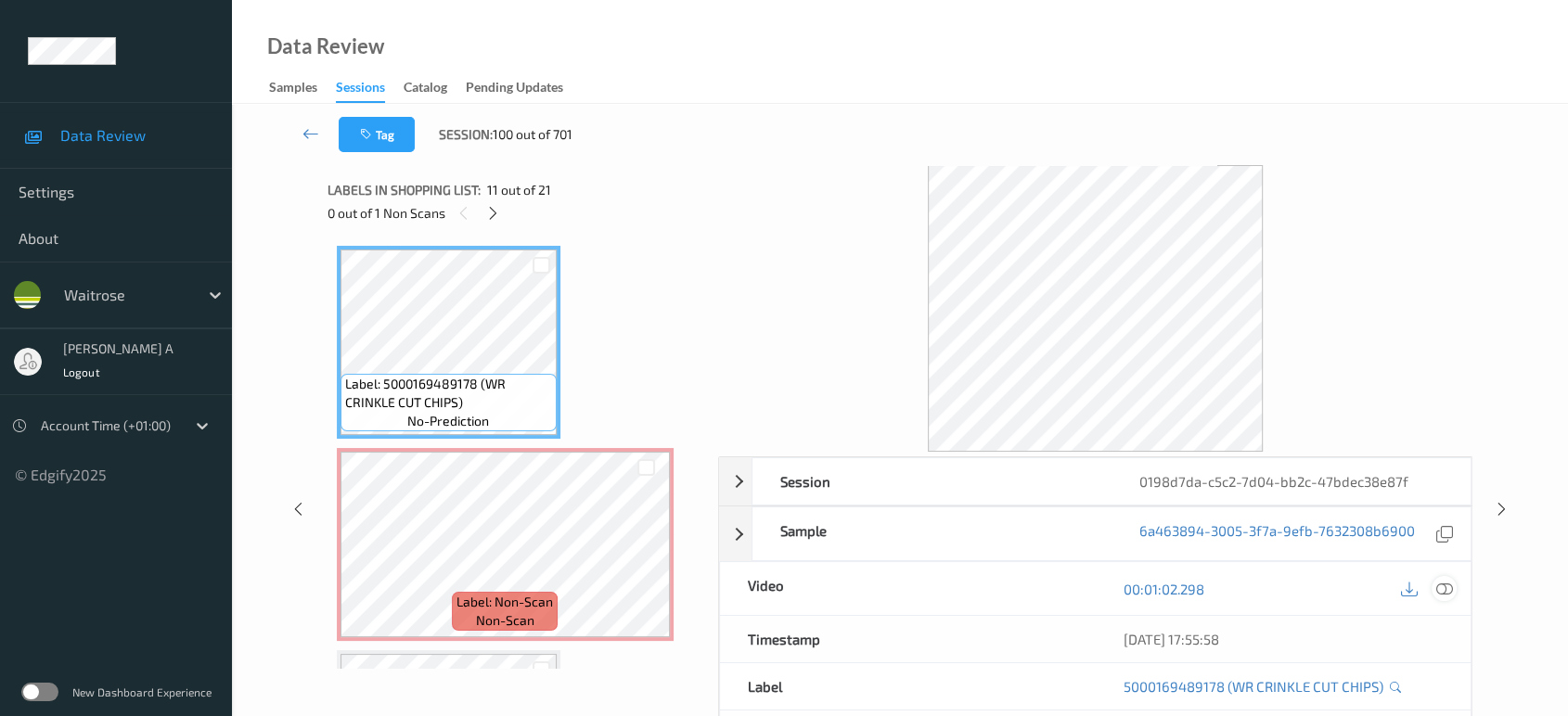
click at [1446, 587] on icon at bounding box center [1445, 589] width 17 height 17
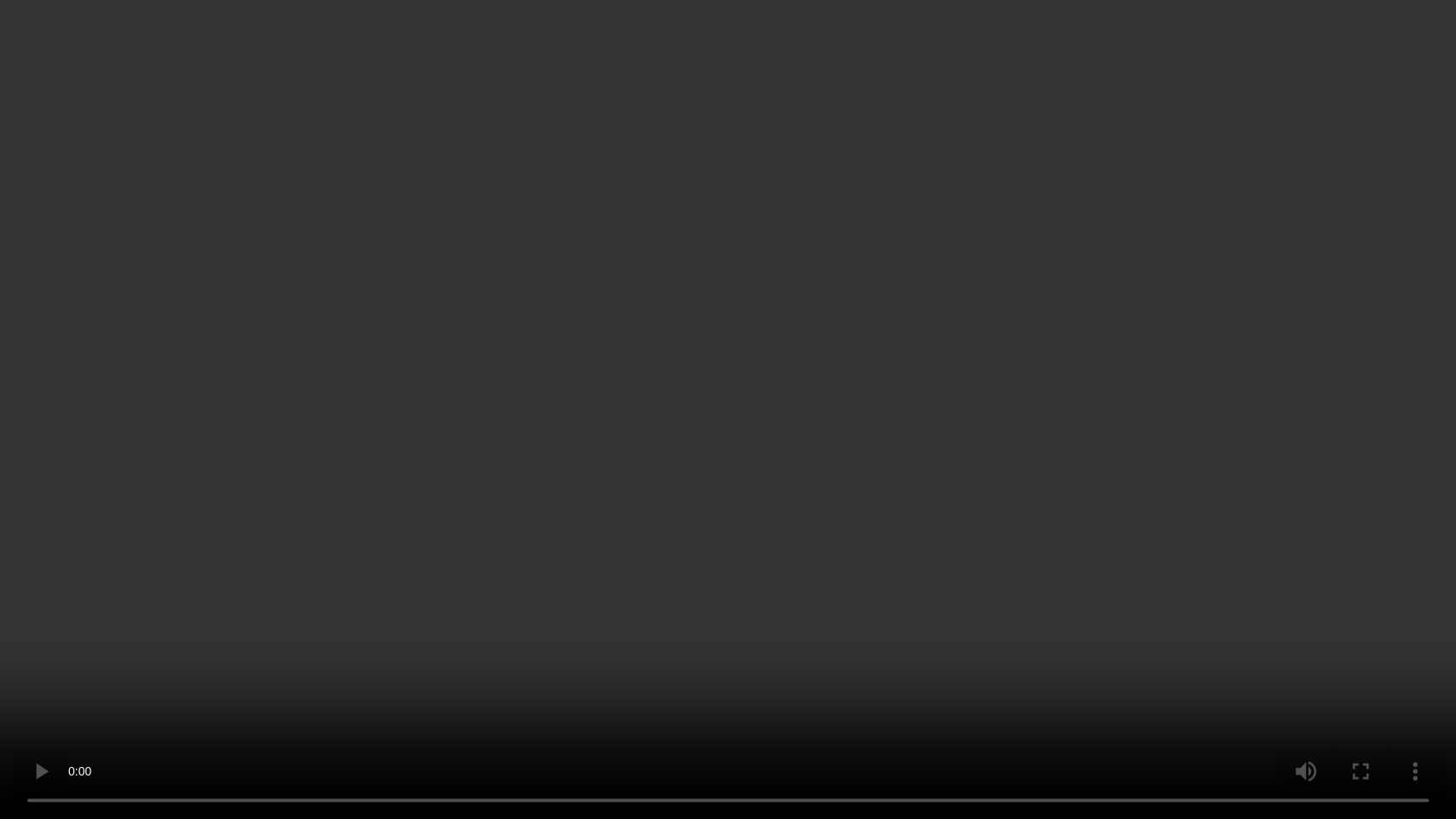
click at [849, 426] on video at bounding box center [728, 410] width 1456 height 819
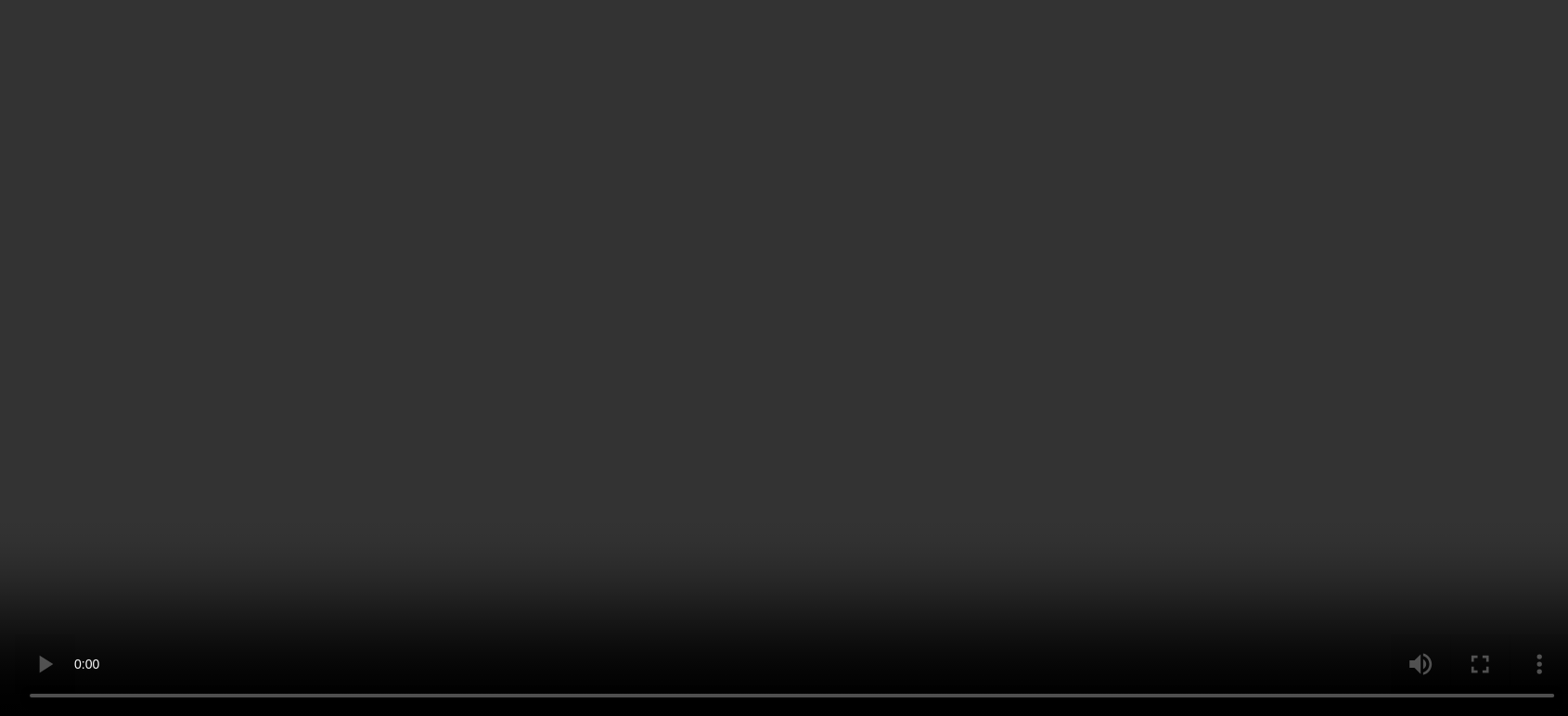
scroll to position [2229, 0]
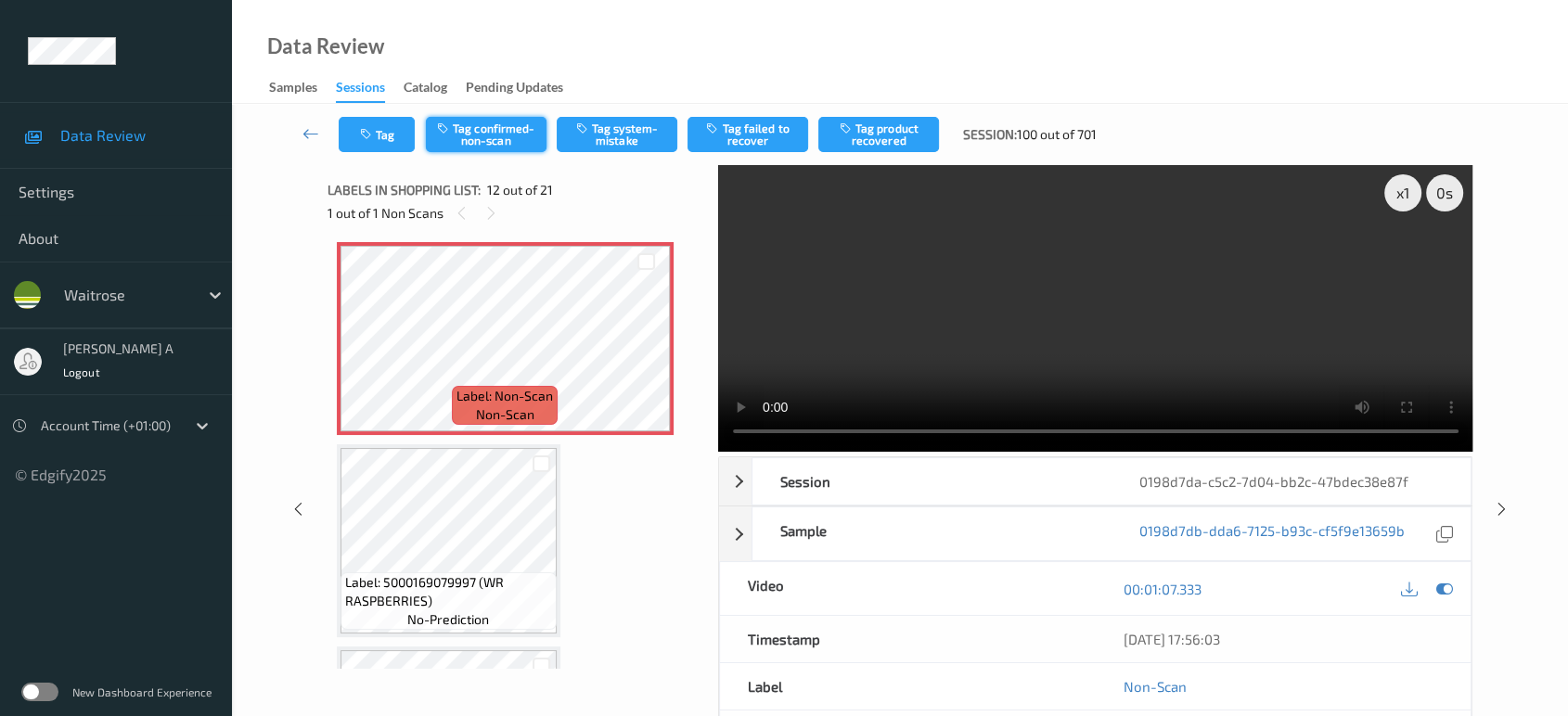
click at [504, 131] on button "Tag confirmed-non-scan" at bounding box center [485, 134] width 121 height 35
click at [885, 139] on button "Tag product recovered" at bounding box center [878, 134] width 121 height 35
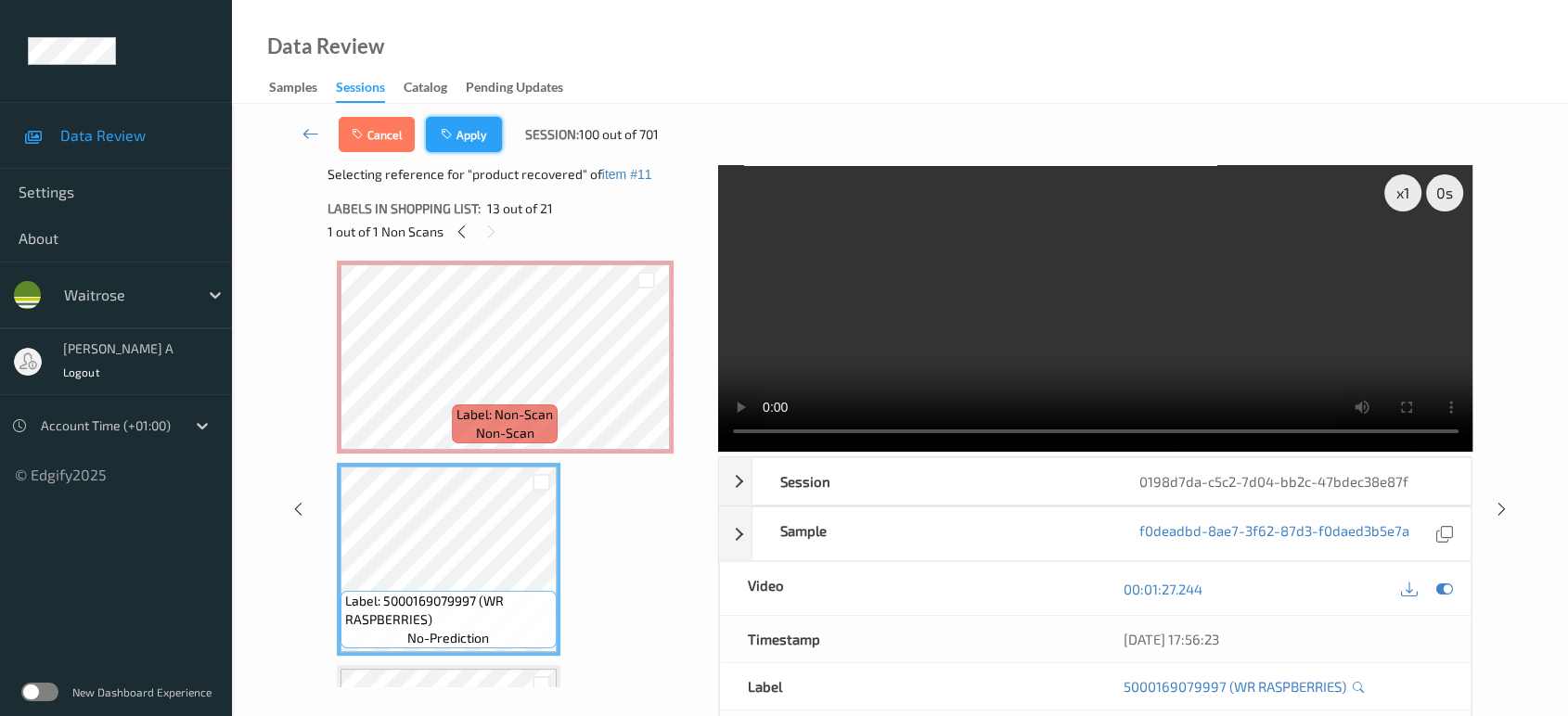
click at [464, 143] on button "Apply" at bounding box center [463, 134] width 76 height 35
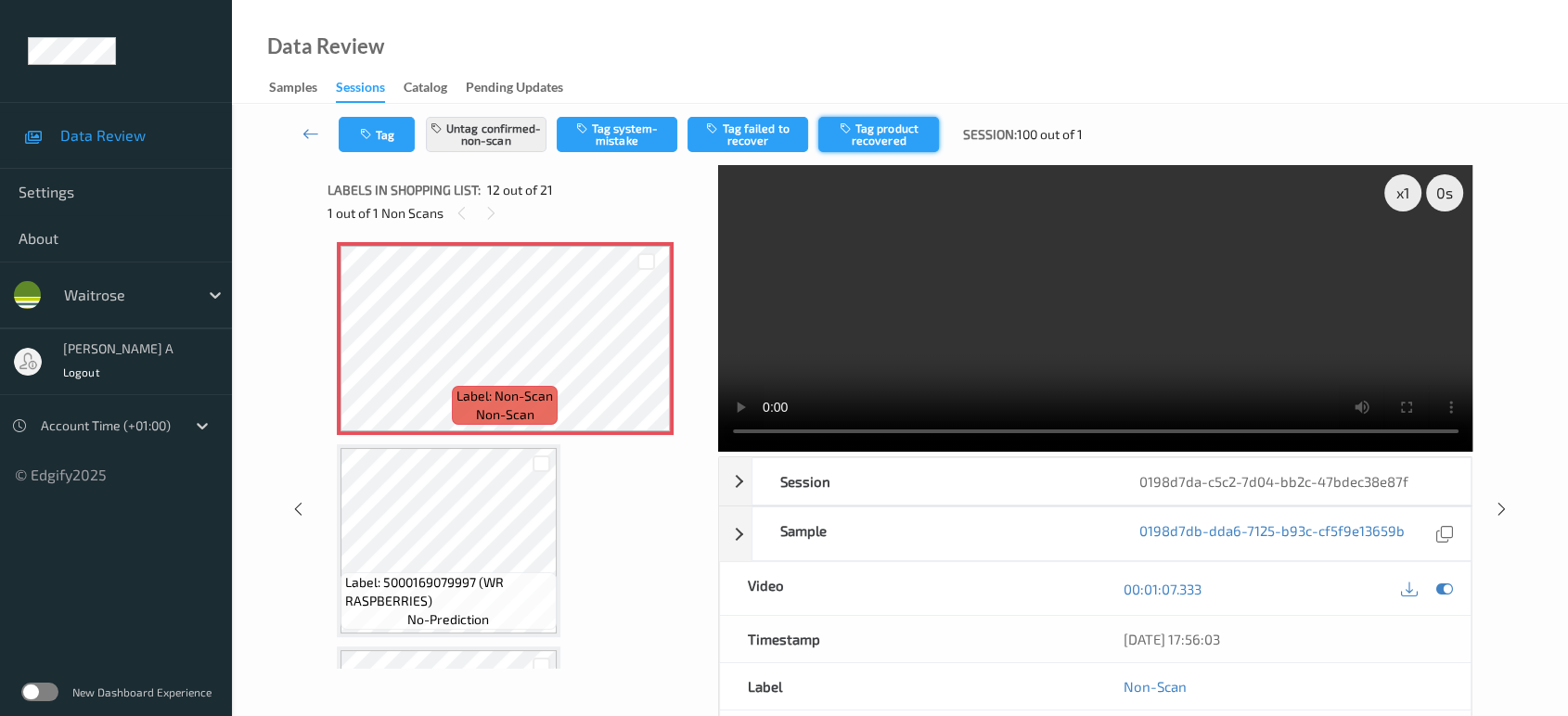
click at [876, 136] on button "Tag product recovered" at bounding box center [878, 134] width 121 height 35
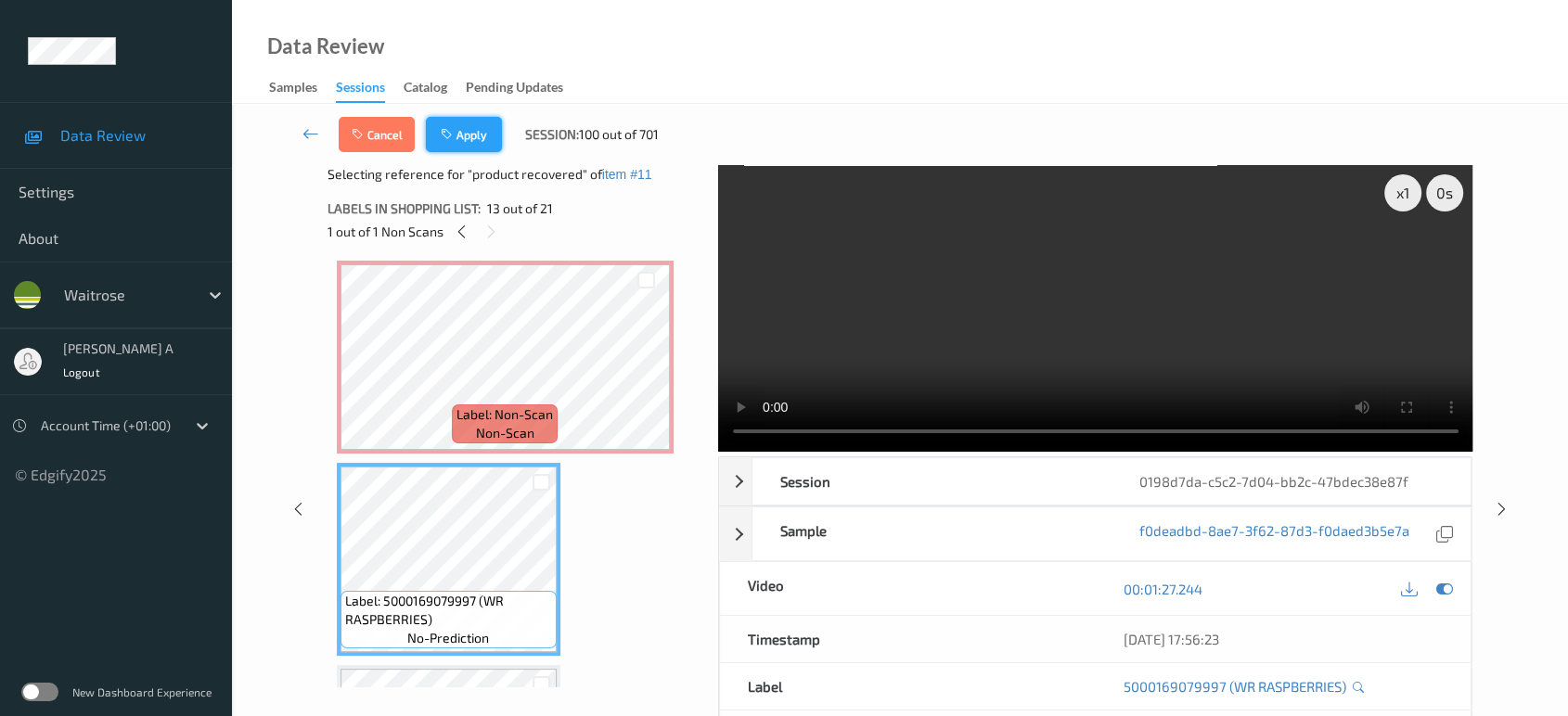
click at [474, 140] on button "Apply" at bounding box center [463, 134] width 76 height 35
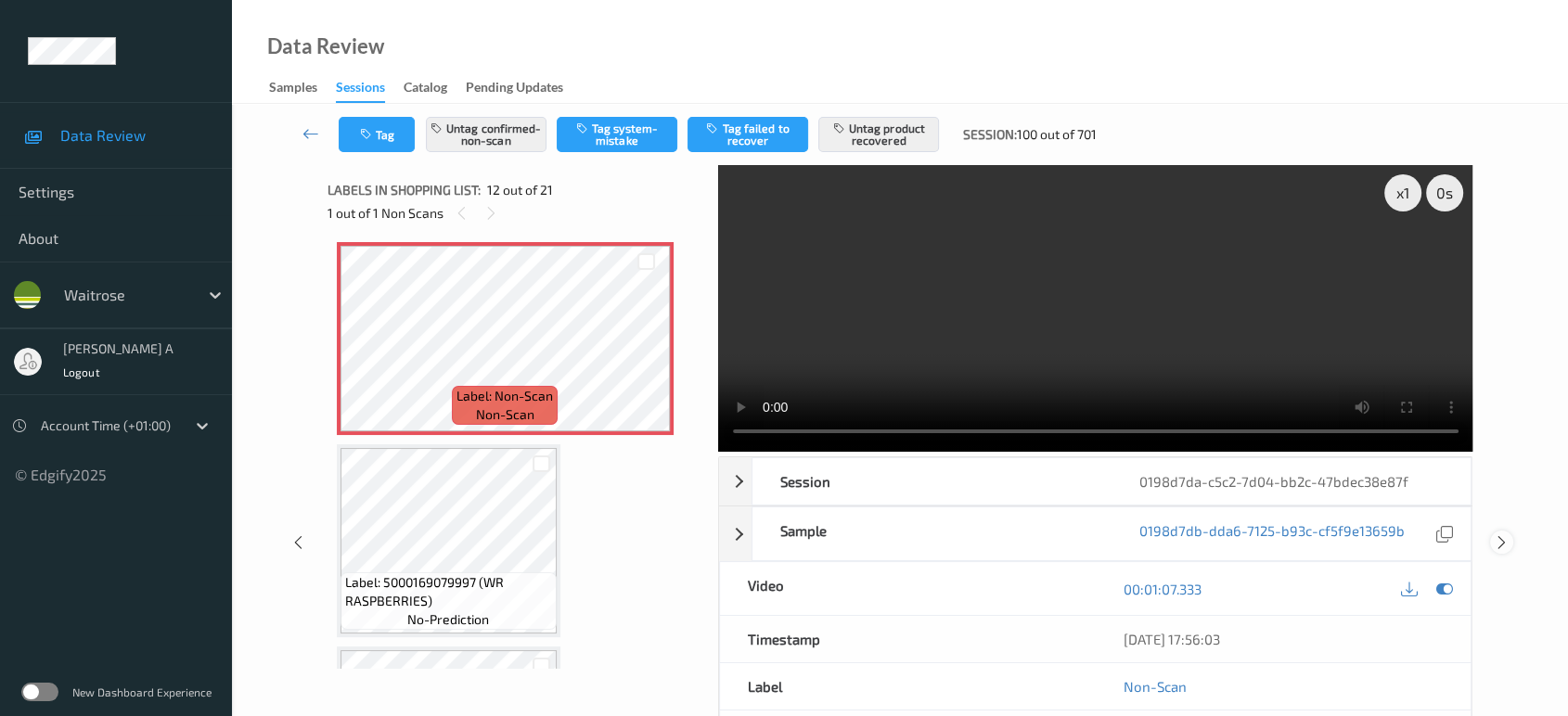
click at [1501, 539] on icon at bounding box center [1502, 543] width 16 height 17
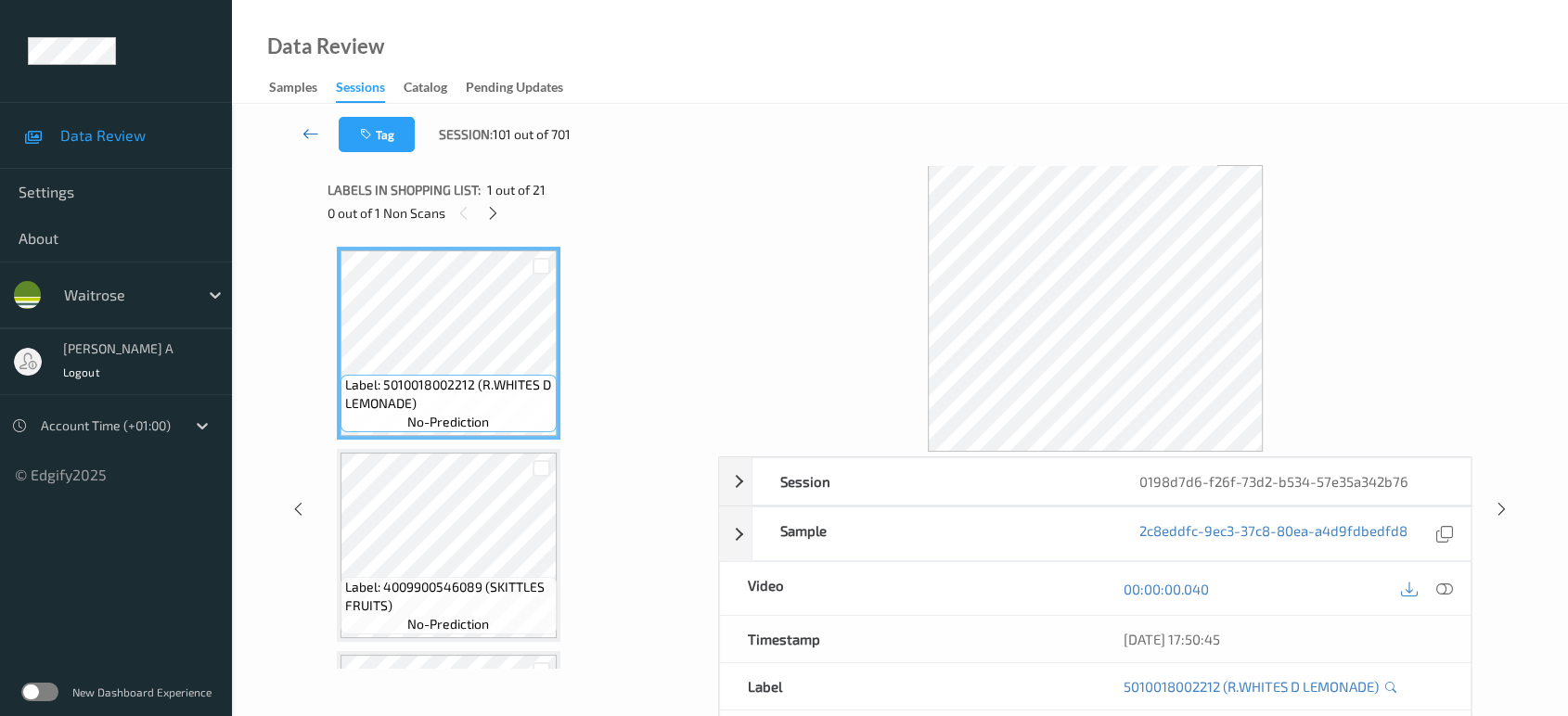
click at [308, 121] on link at bounding box center [311, 134] width 56 height 35
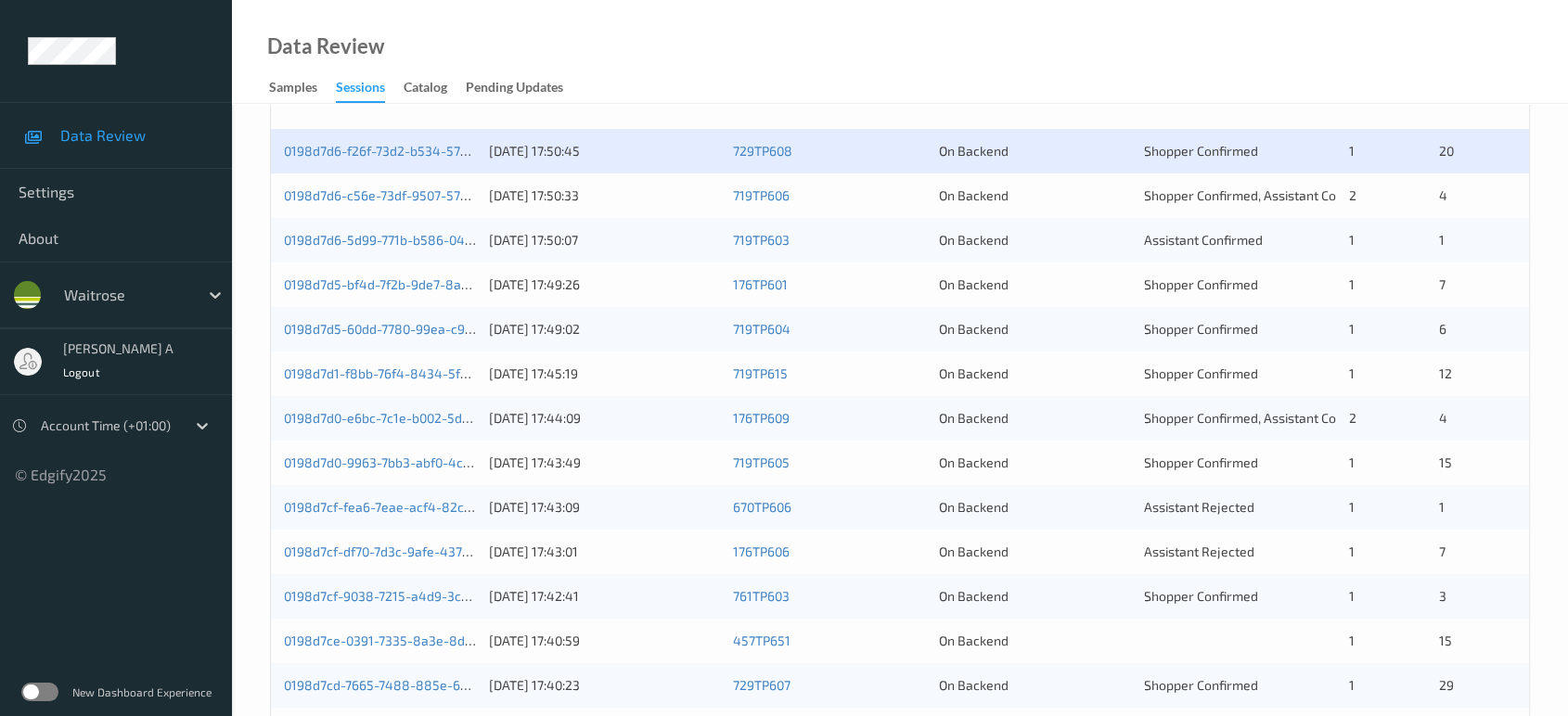
scroll to position [330, 0]
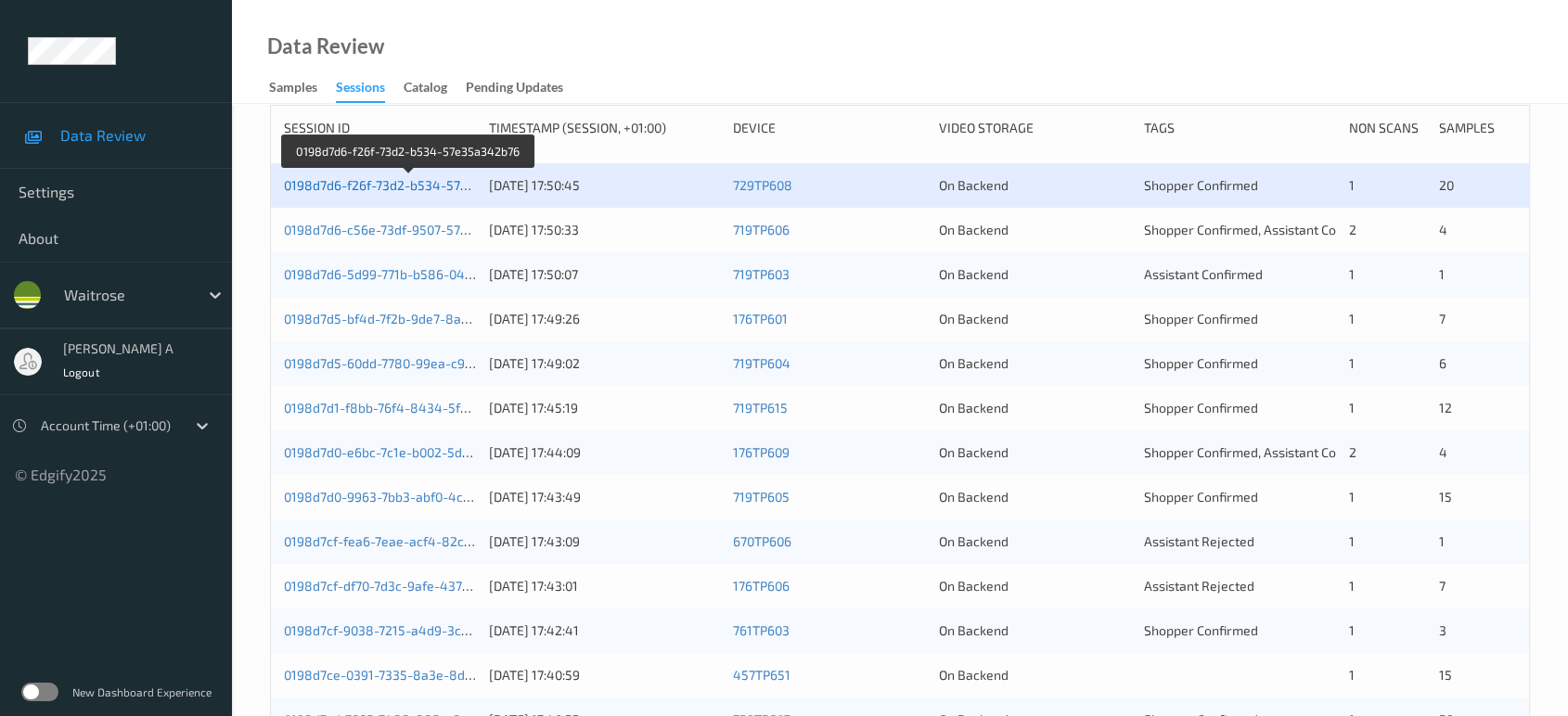
click at [401, 182] on link "0198d7d6-f26f-73d2-b534-57e35a342b76" at bounding box center [409, 185] width 251 height 16
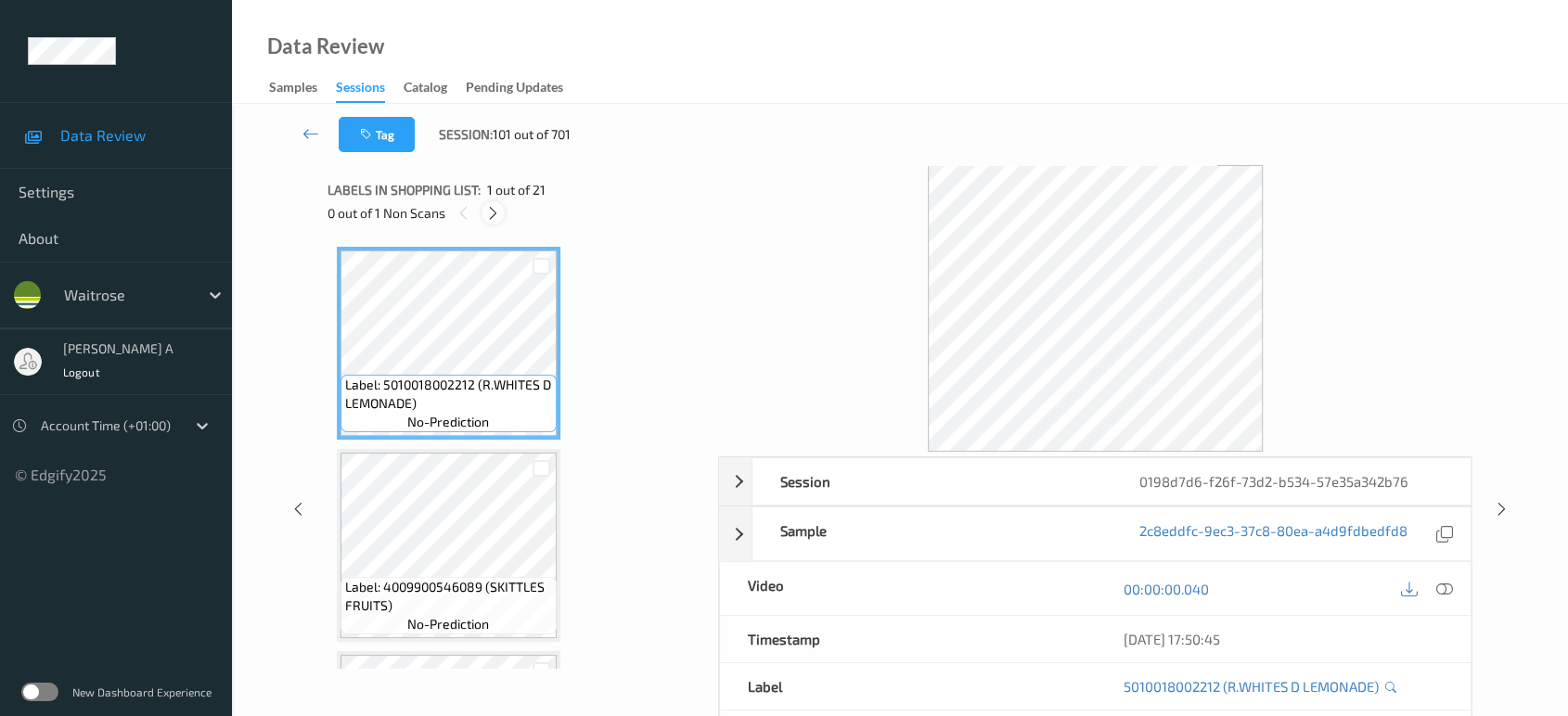
click at [491, 213] on icon at bounding box center [493, 214] width 16 height 17
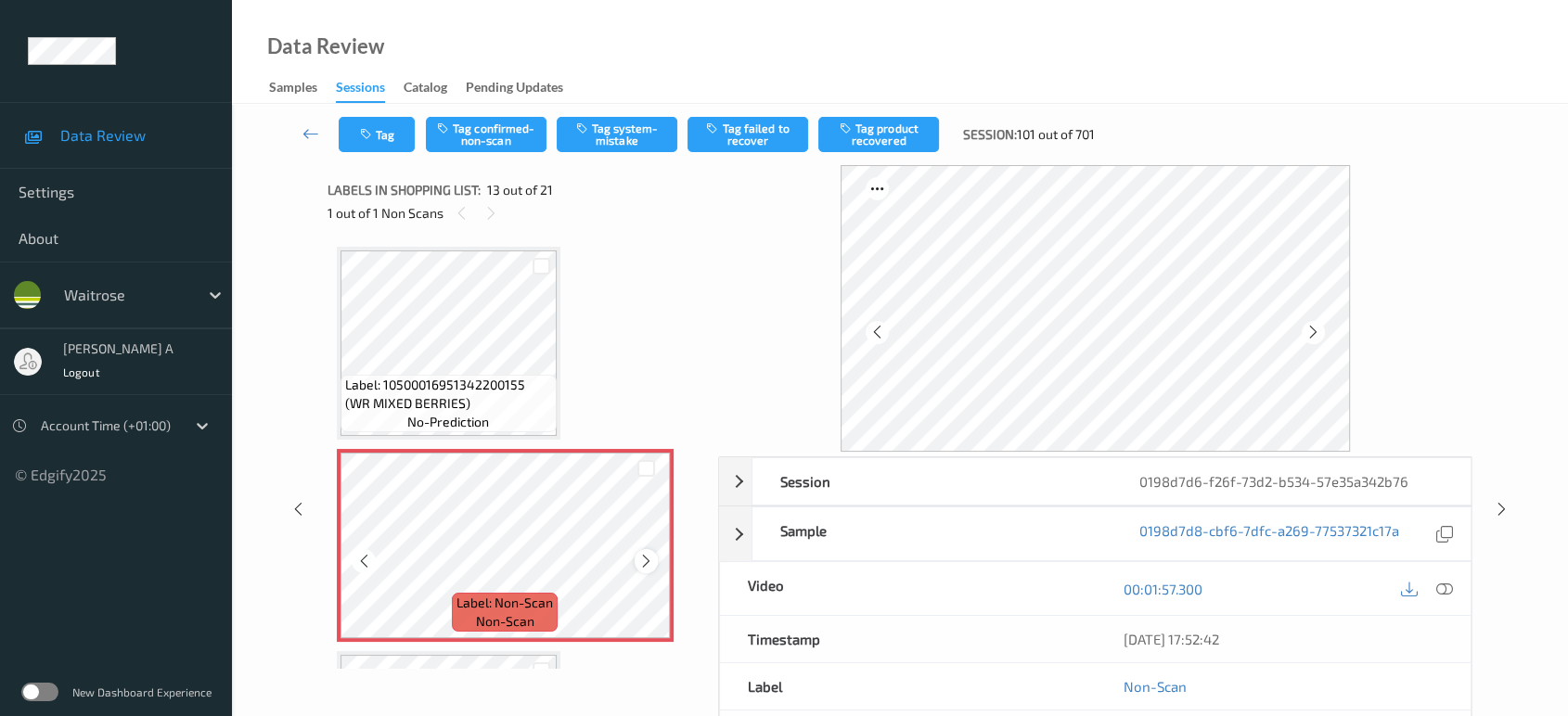
click at [646, 553] on icon at bounding box center [646, 561] width 16 height 17
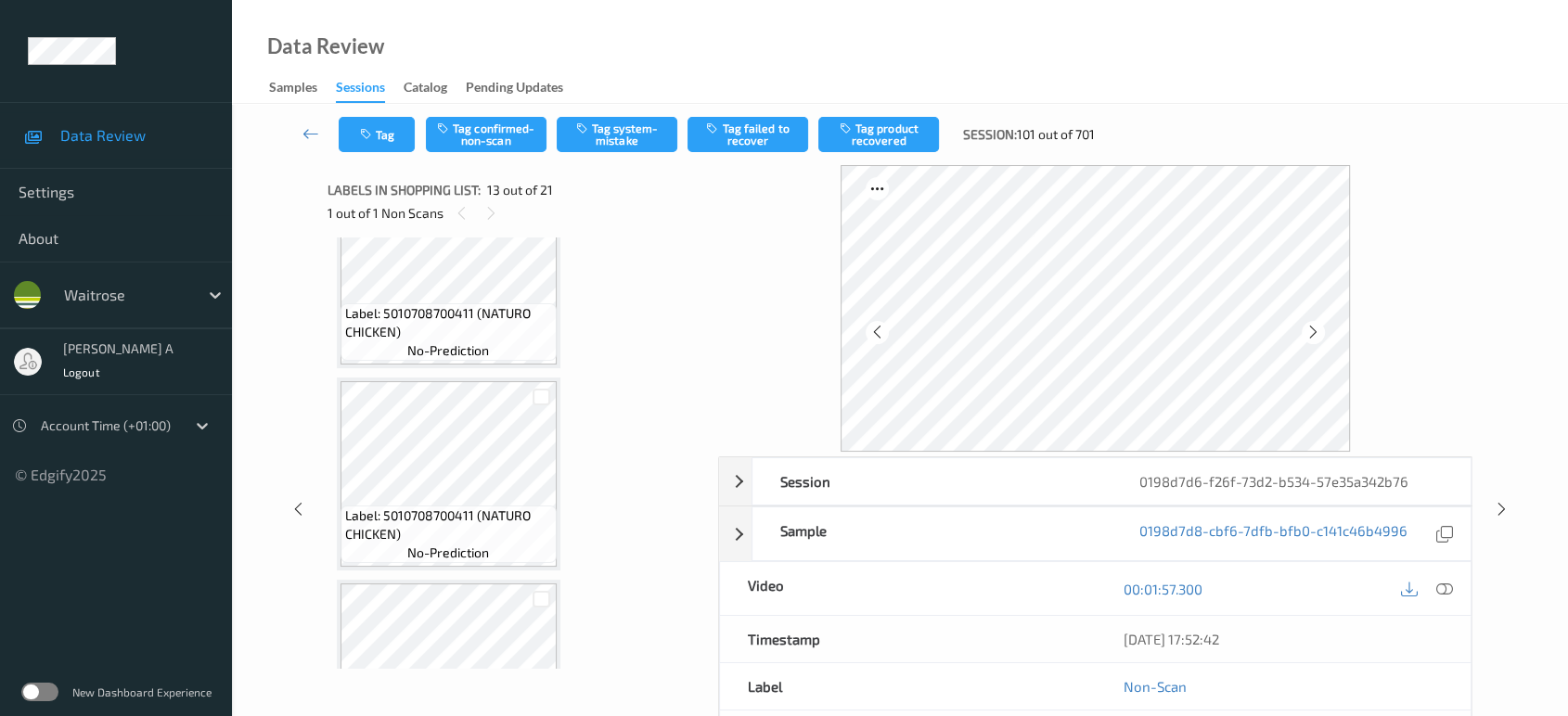
scroll to position [1914, 0]
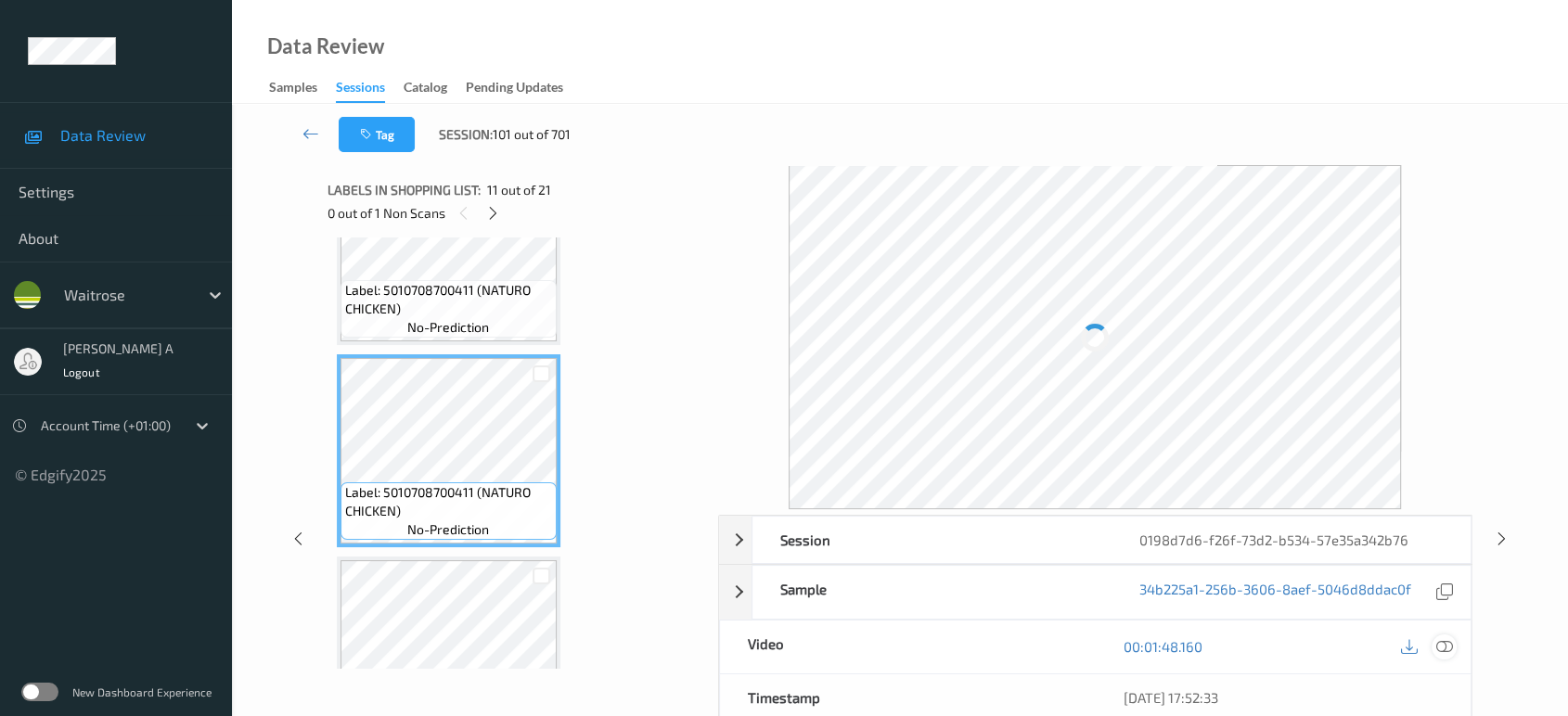
click at [1444, 642] on icon at bounding box center [1445, 647] width 17 height 17
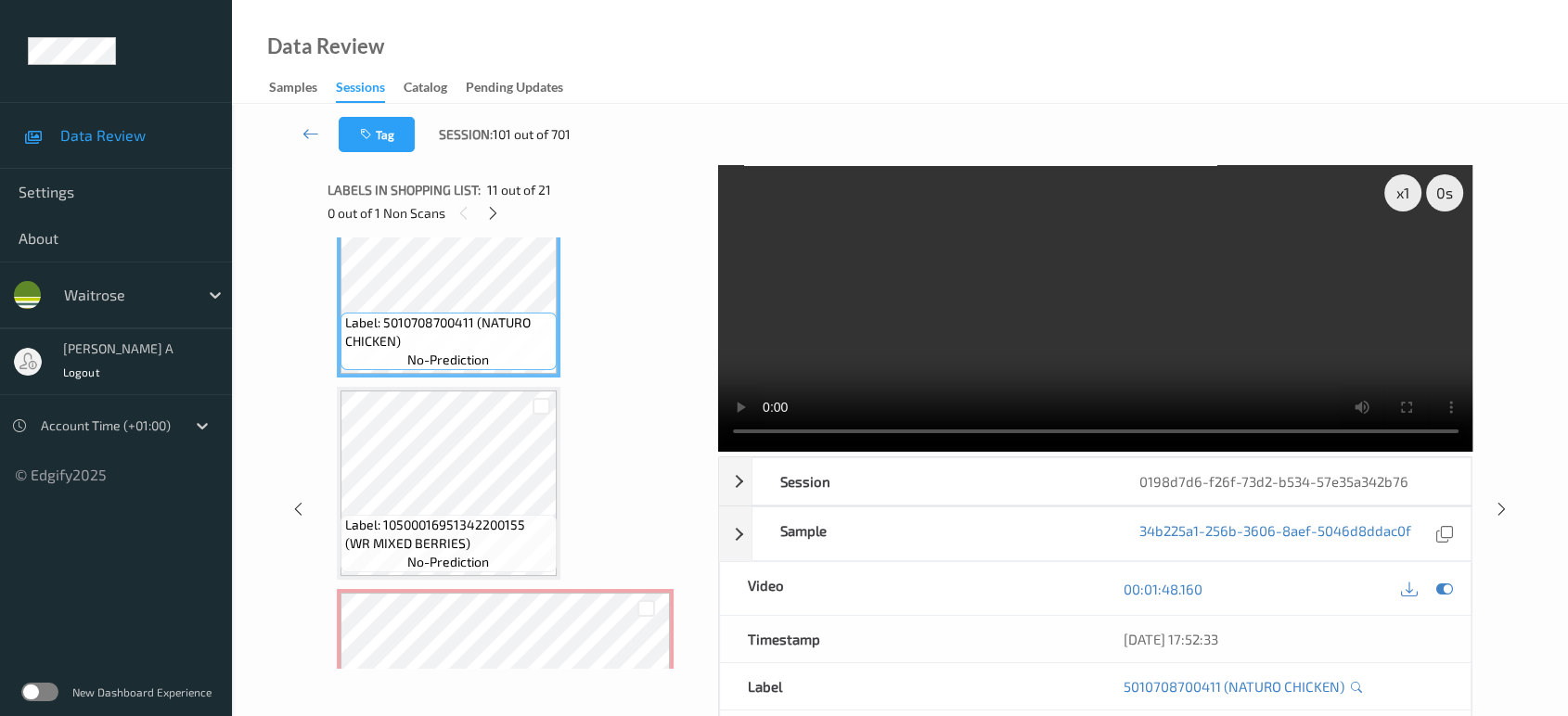
scroll to position [2121, 0]
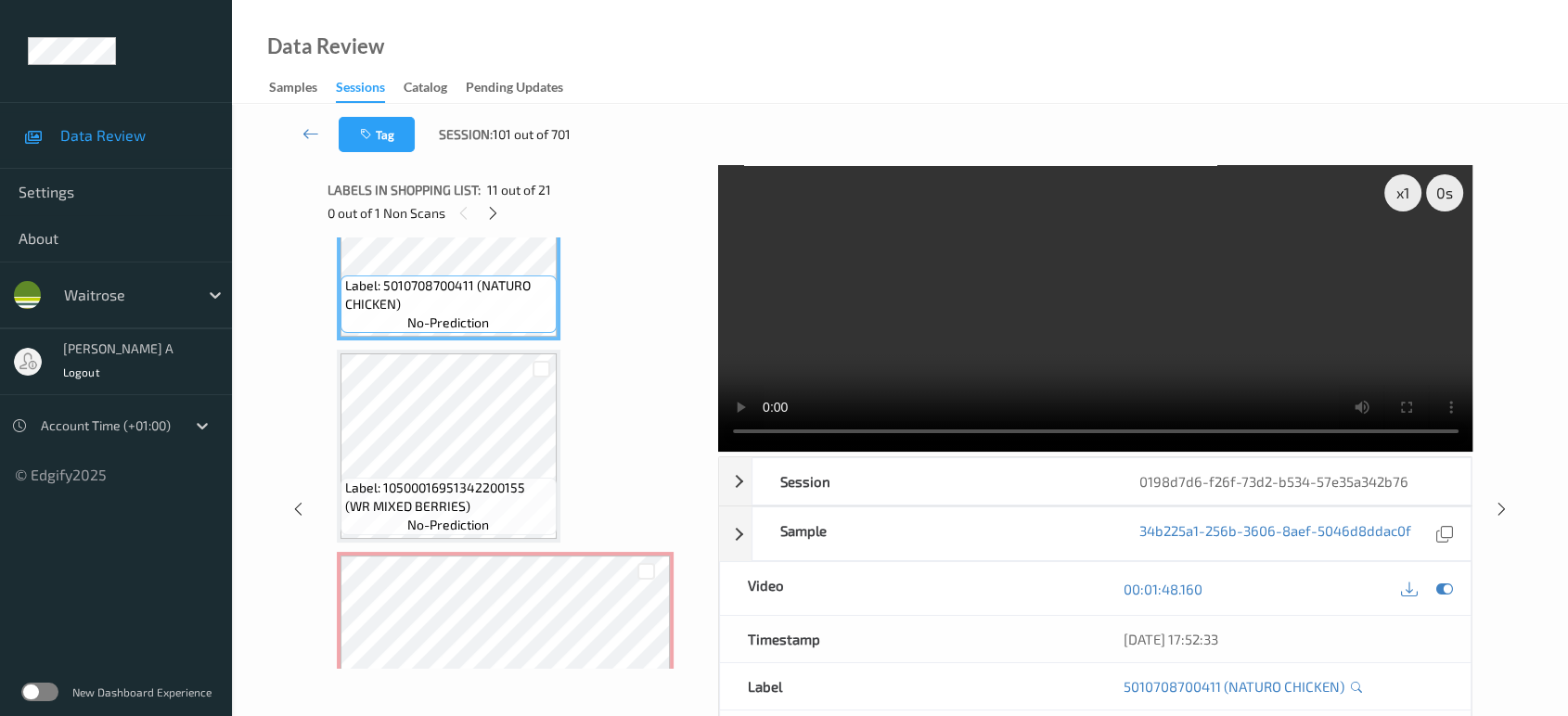
click at [1017, 352] on video at bounding box center [1095, 309] width 755 height 287
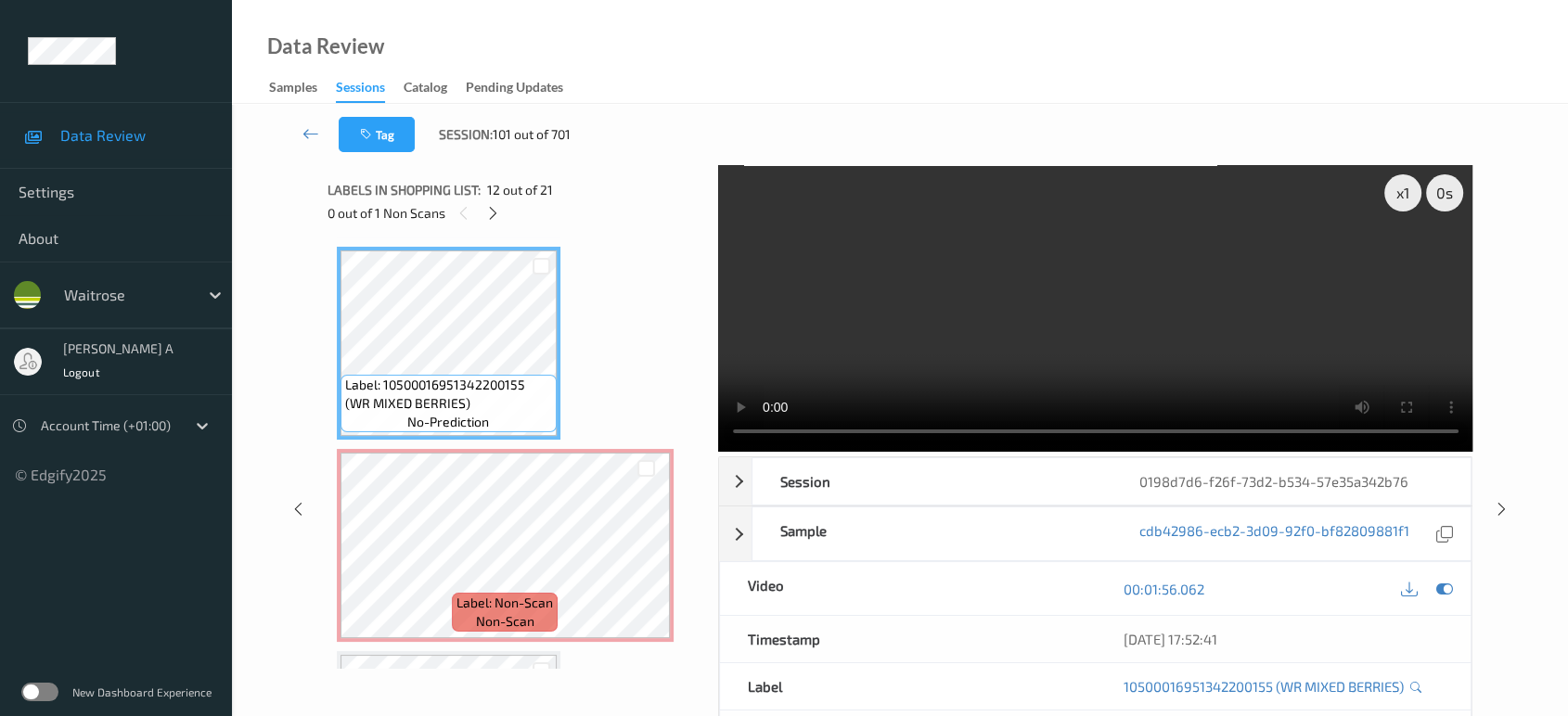
click at [1163, 347] on video at bounding box center [1095, 309] width 755 height 287
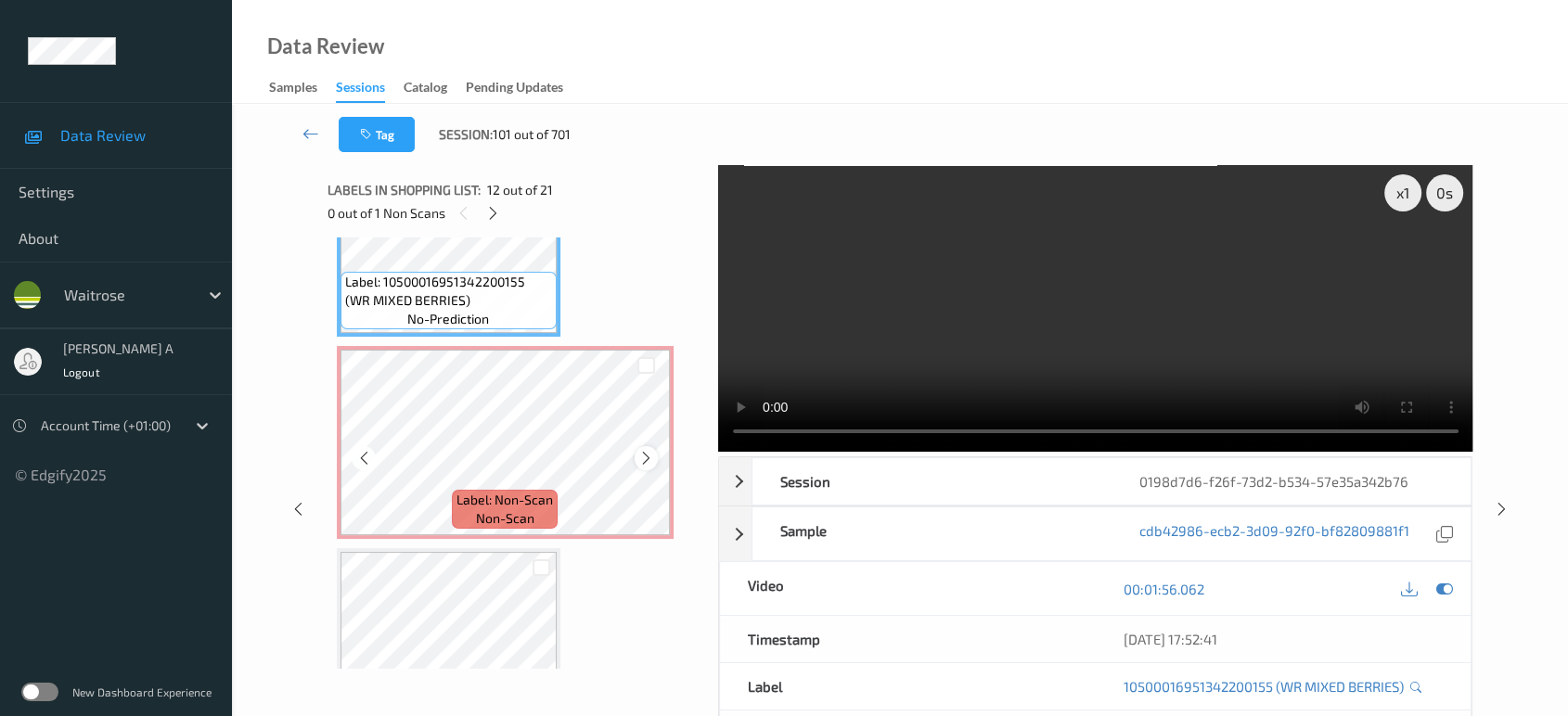
click at [649, 450] on icon at bounding box center [646, 459] width 16 height 17
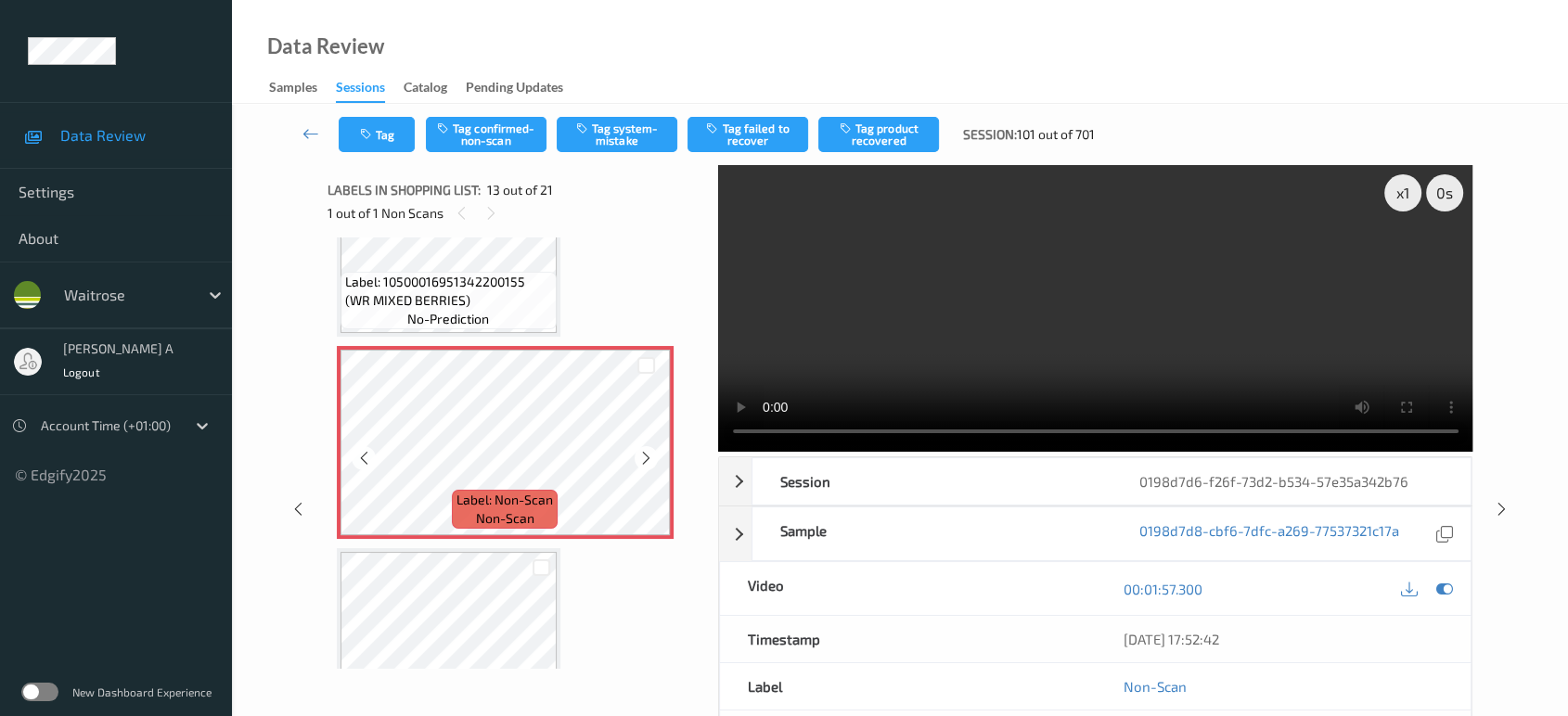
click at [649, 450] on icon at bounding box center [646, 459] width 16 height 17
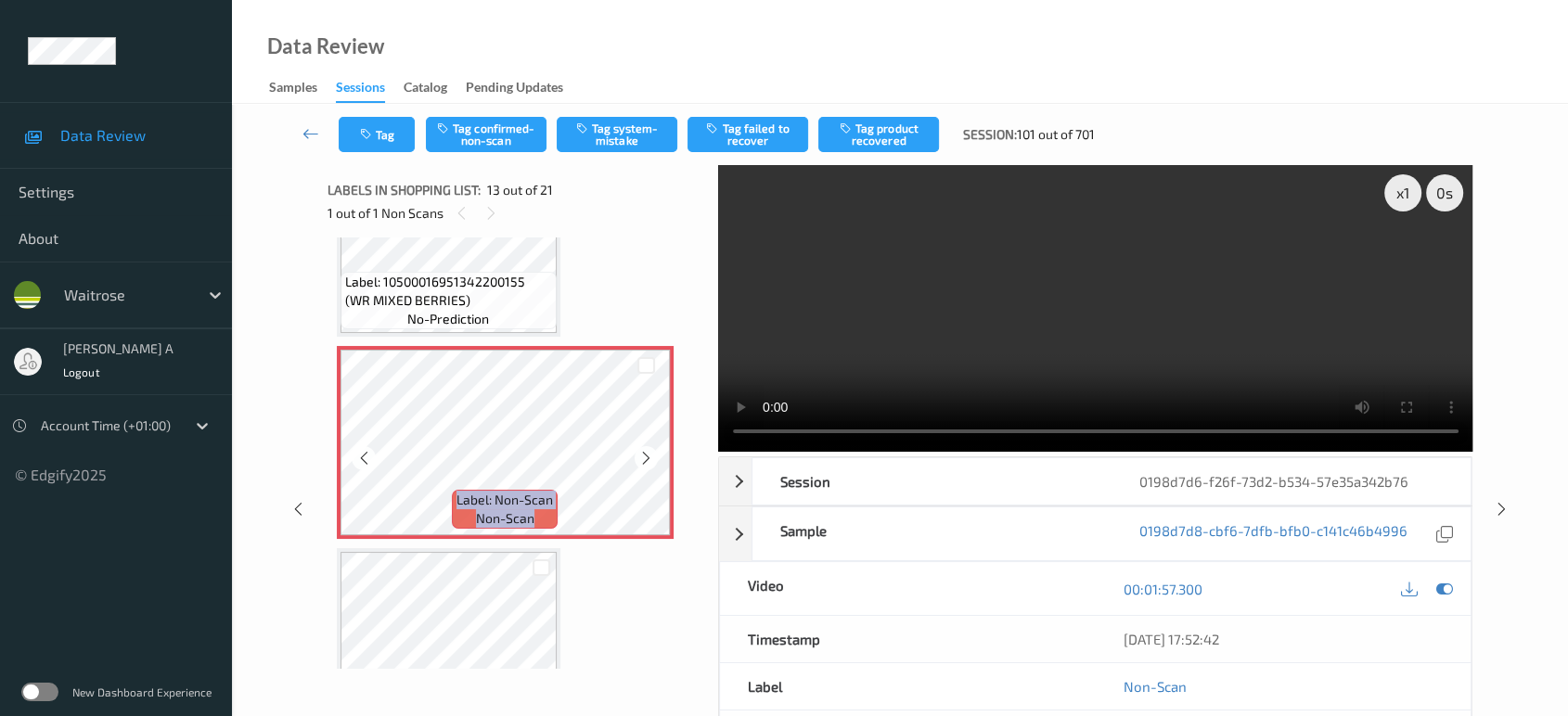
click at [649, 450] on icon at bounding box center [646, 459] width 16 height 17
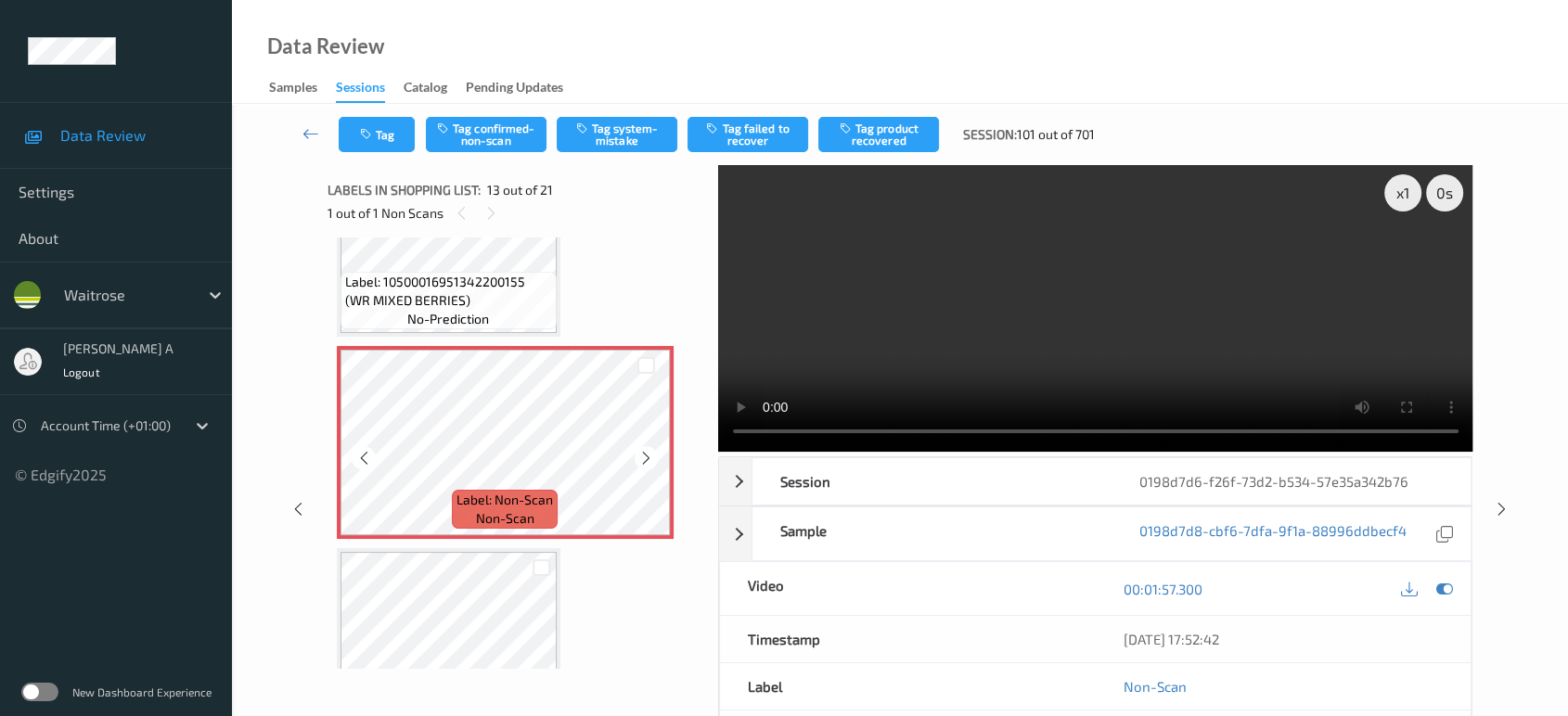
click at [649, 450] on icon at bounding box center [646, 459] width 16 height 17
click at [646, 450] on icon at bounding box center [646, 459] width 16 height 17
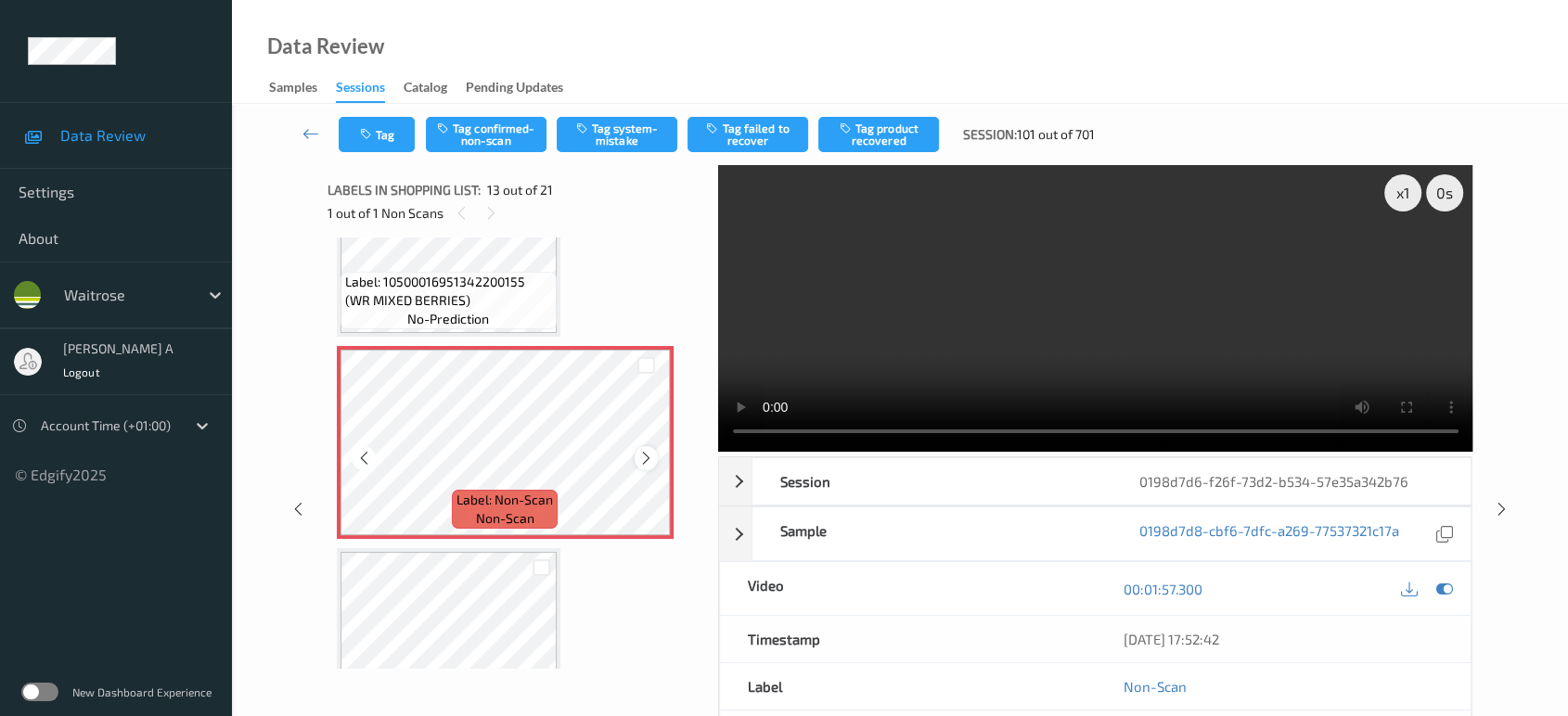
click at [648, 450] on icon at bounding box center [646, 459] width 16 height 17
click at [651, 450] on icon at bounding box center [646, 459] width 16 height 17
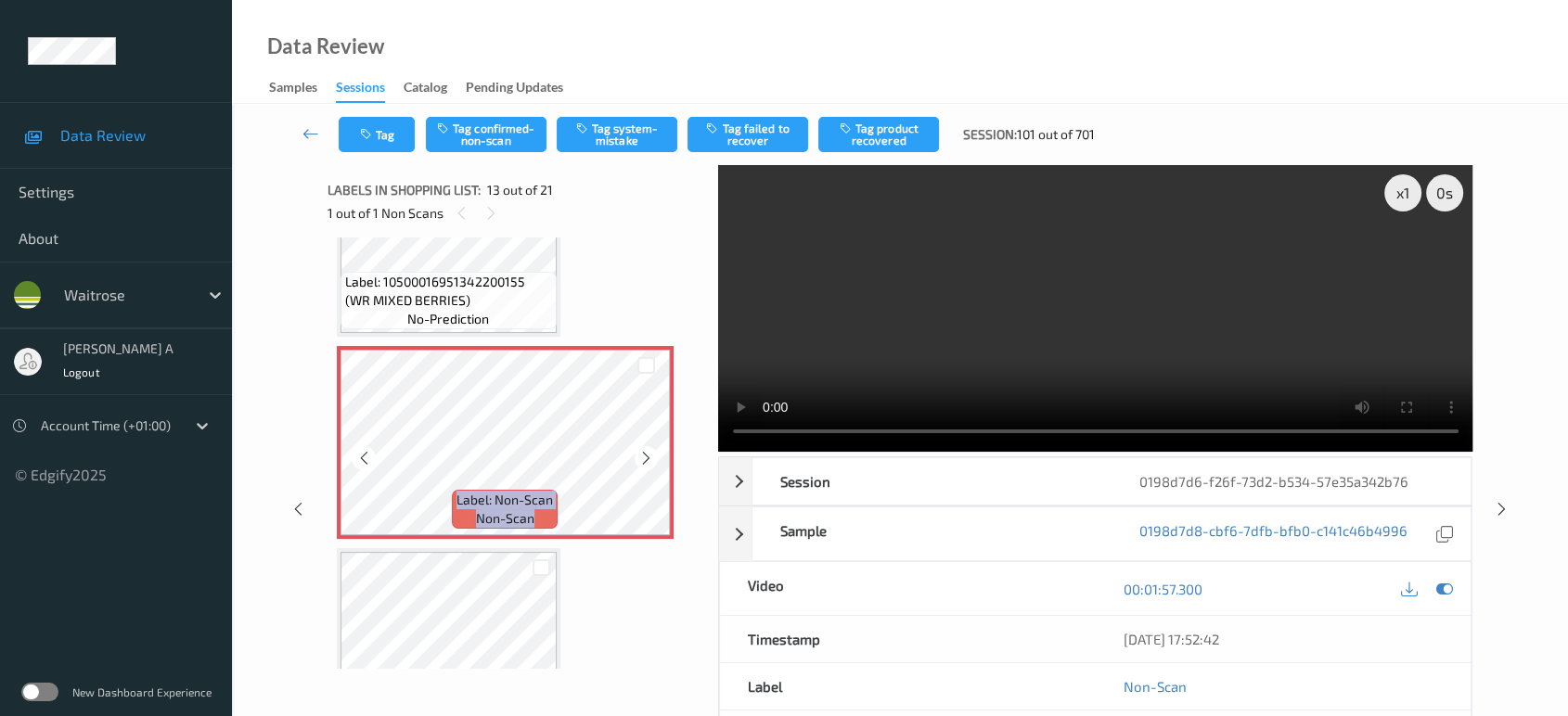
click at [651, 450] on icon at bounding box center [646, 459] width 16 height 17
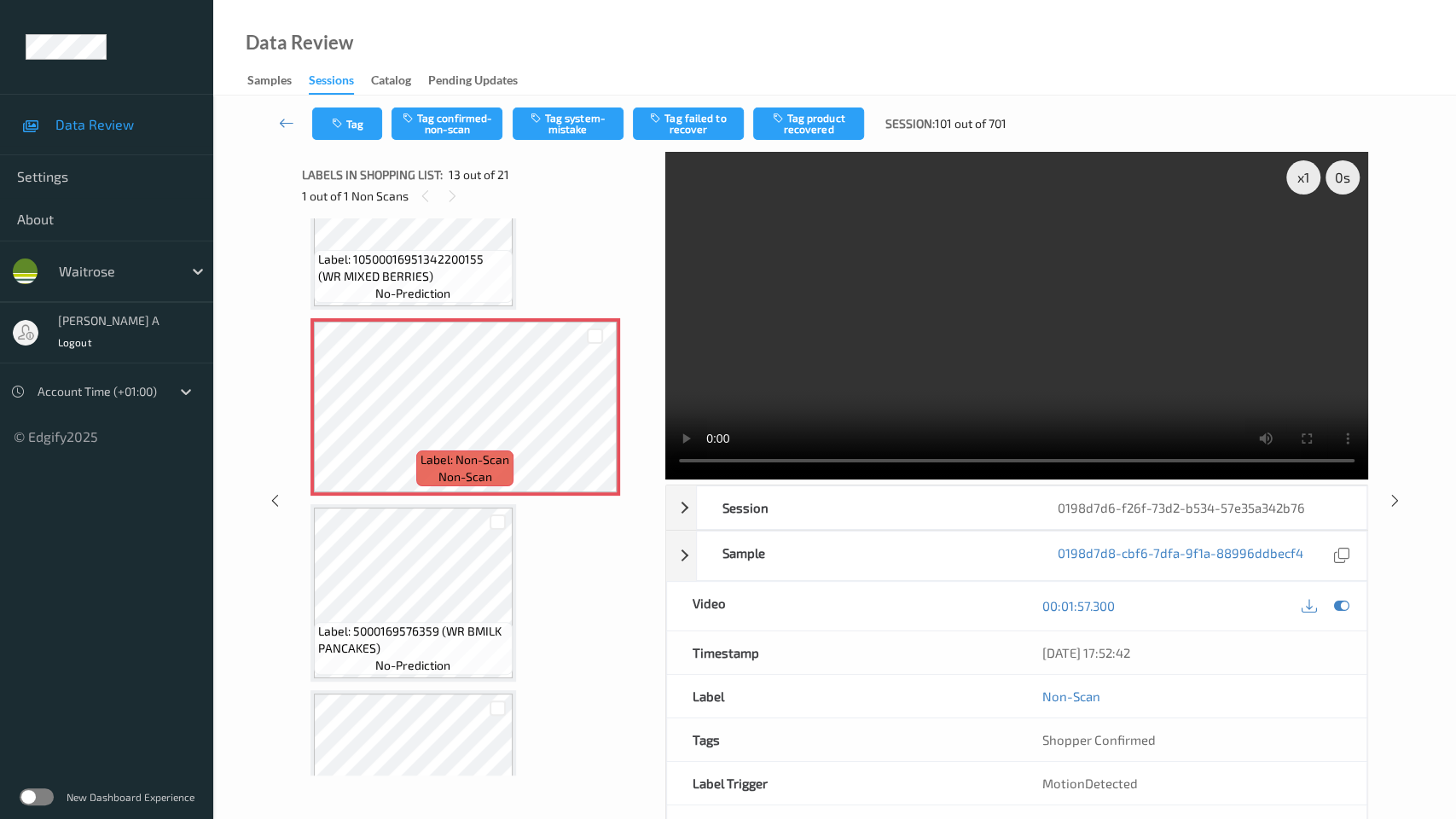
click at [756, 478] on video at bounding box center [1017, 315] width 703 height 327
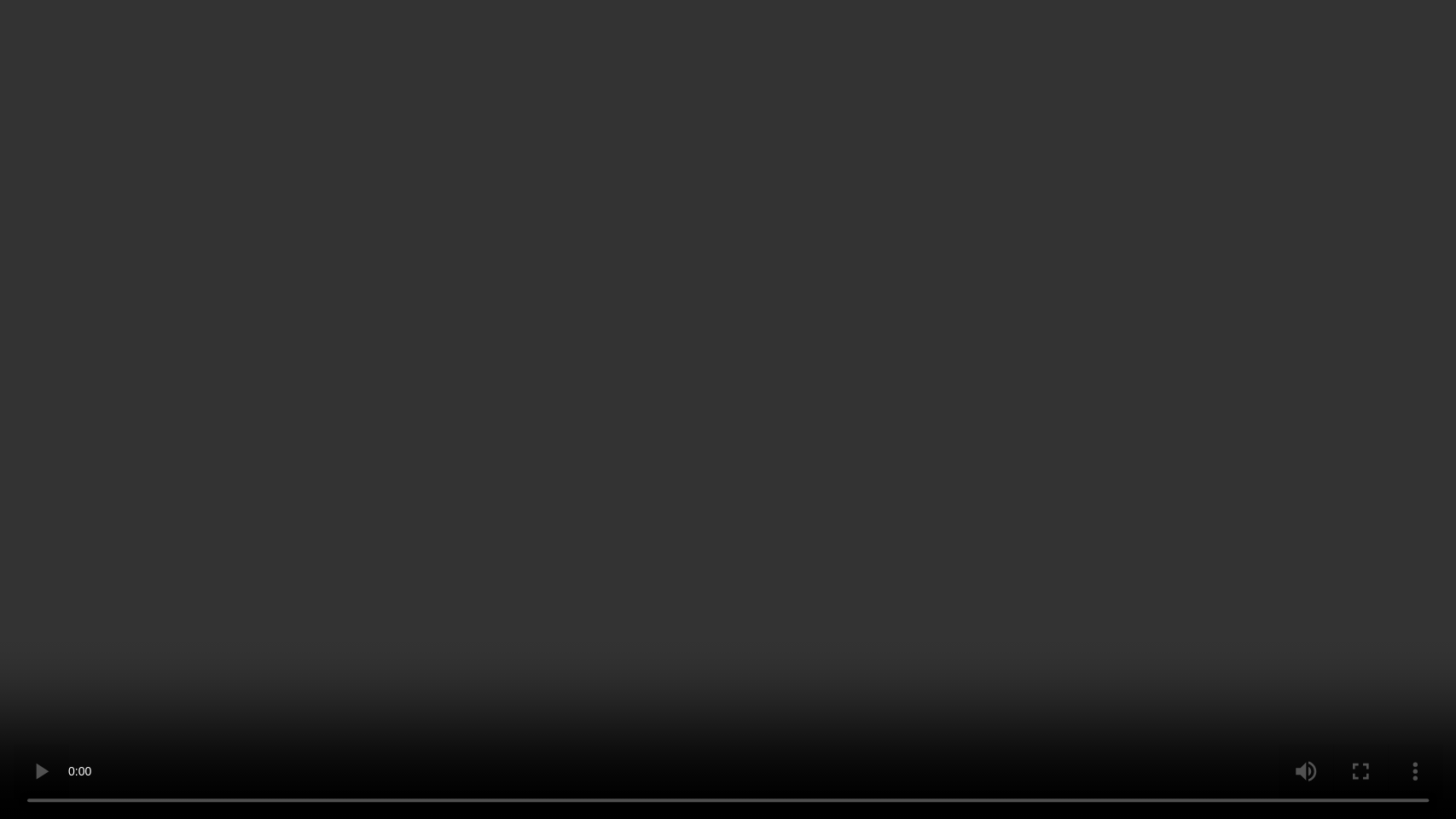
click at [866, 472] on video at bounding box center [728, 410] width 1456 height 819
click at [938, 526] on video at bounding box center [728, 410] width 1456 height 819
click at [914, 492] on video at bounding box center [728, 410] width 1456 height 819
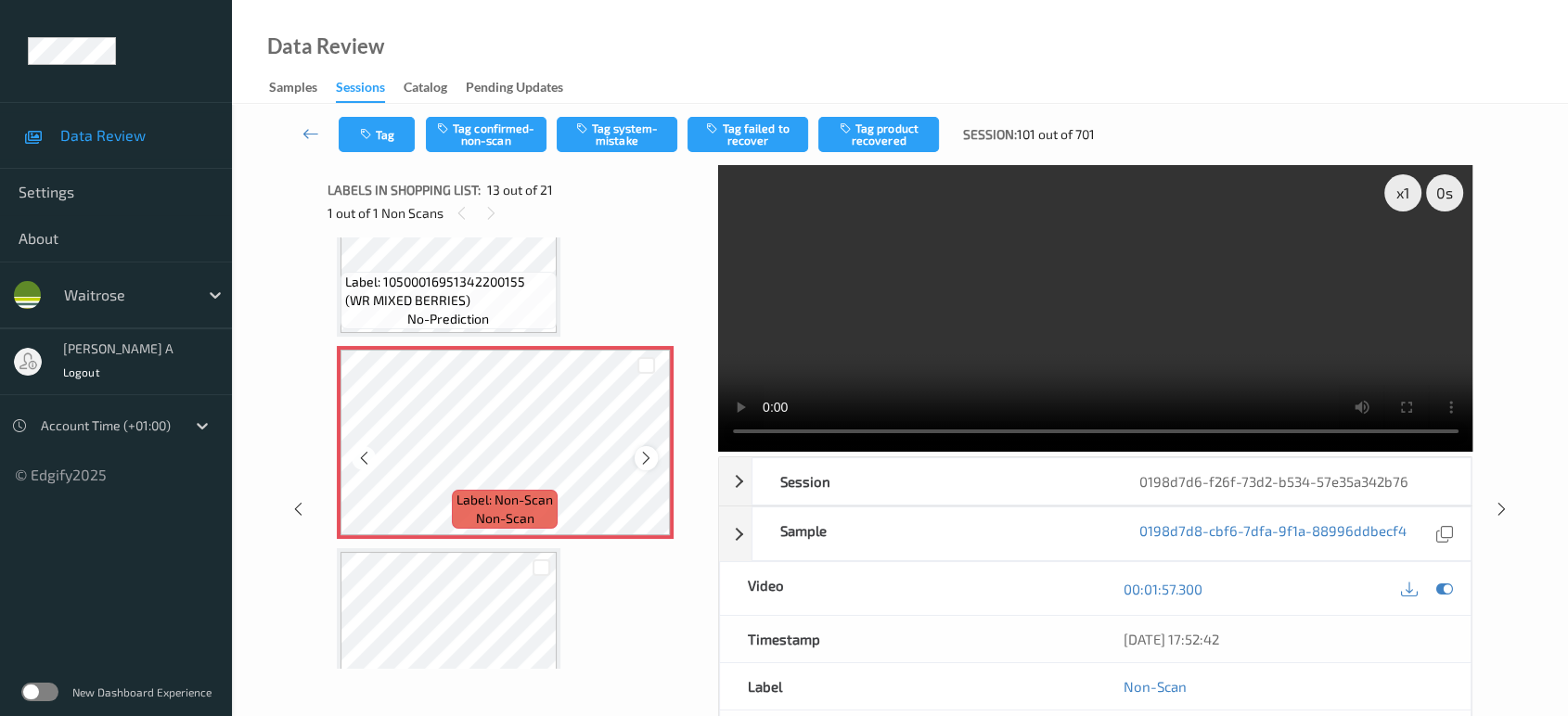
click at [645, 450] on icon at bounding box center [646, 459] width 16 height 17
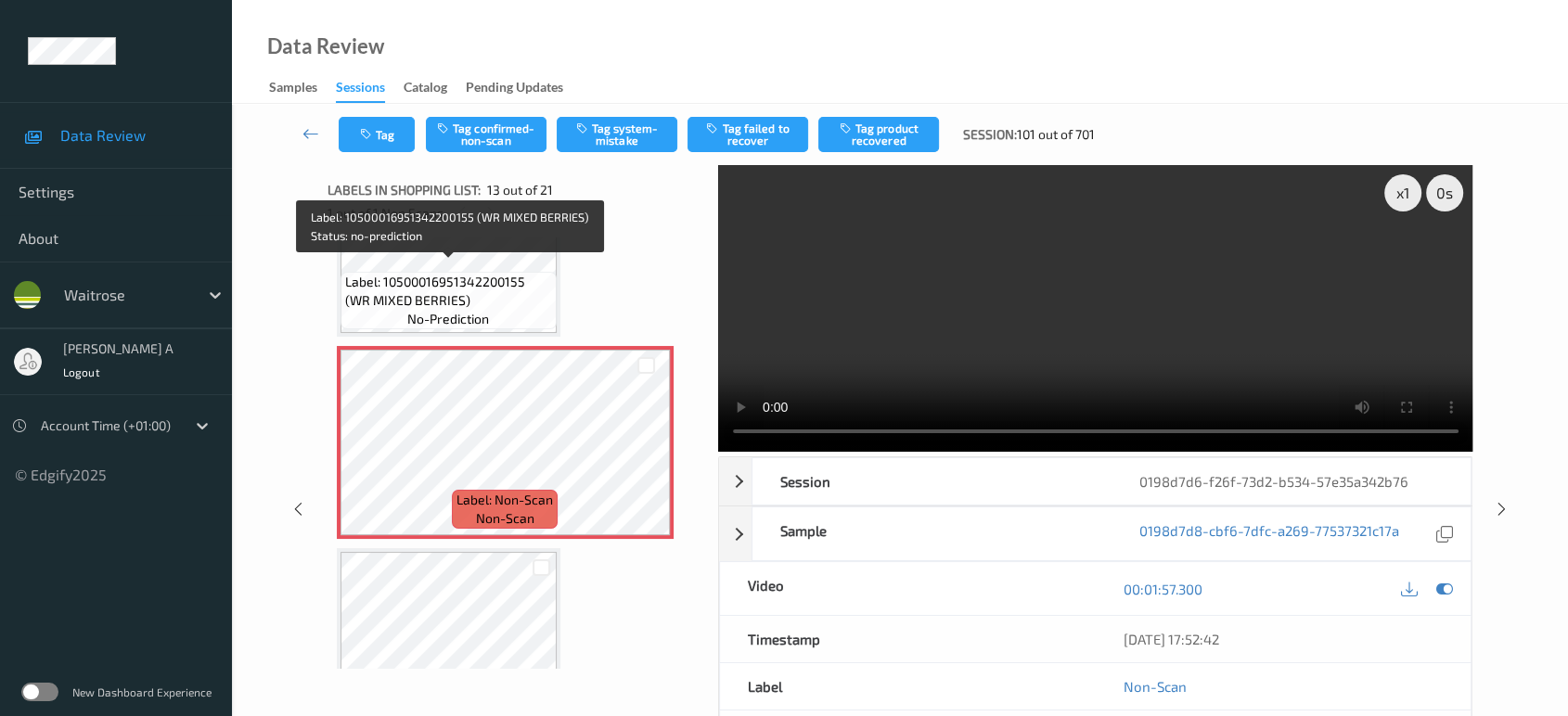
click at [428, 274] on span "Label: 10500016951342200155 (WR MIXED BERRIES)" at bounding box center [448, 291] width 207 height 37
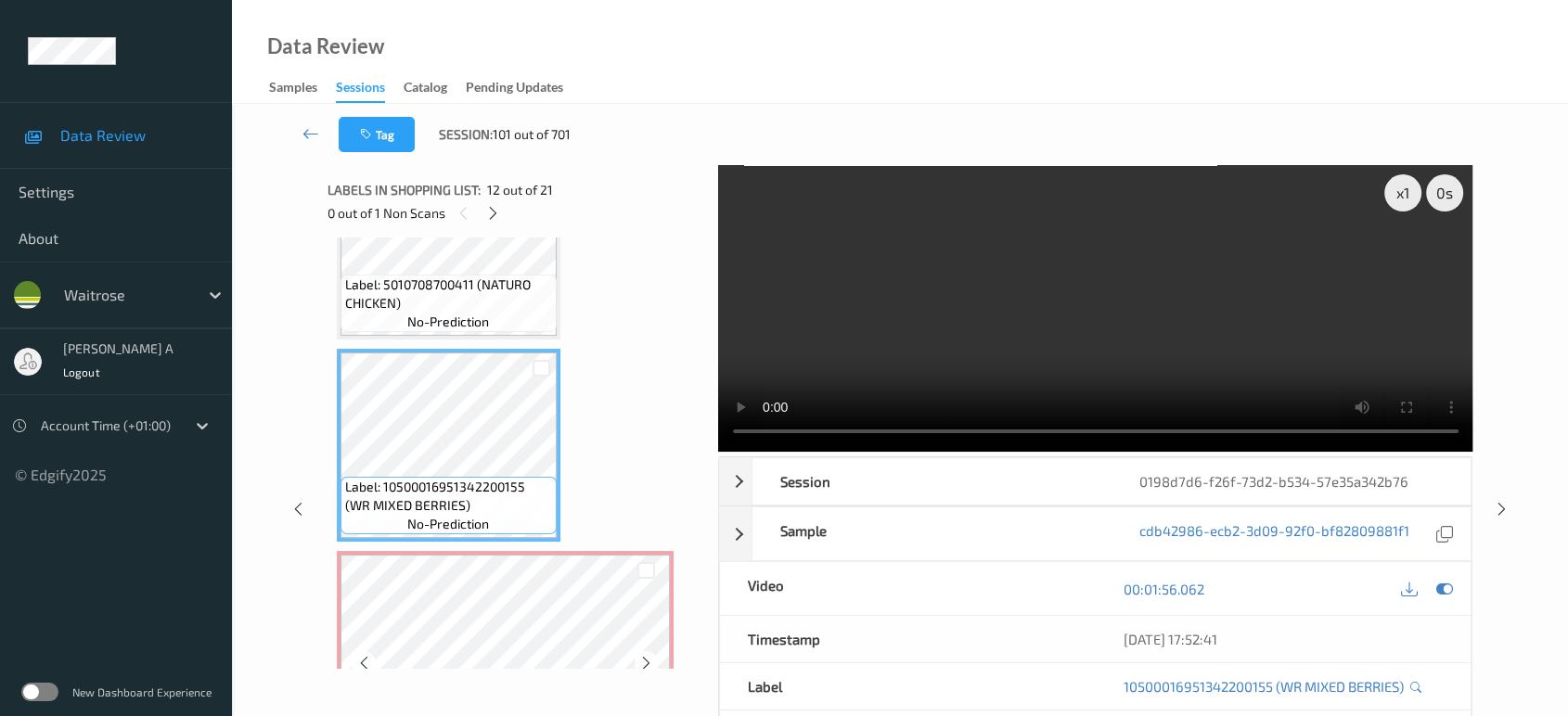
scroll to position [2121, 0]
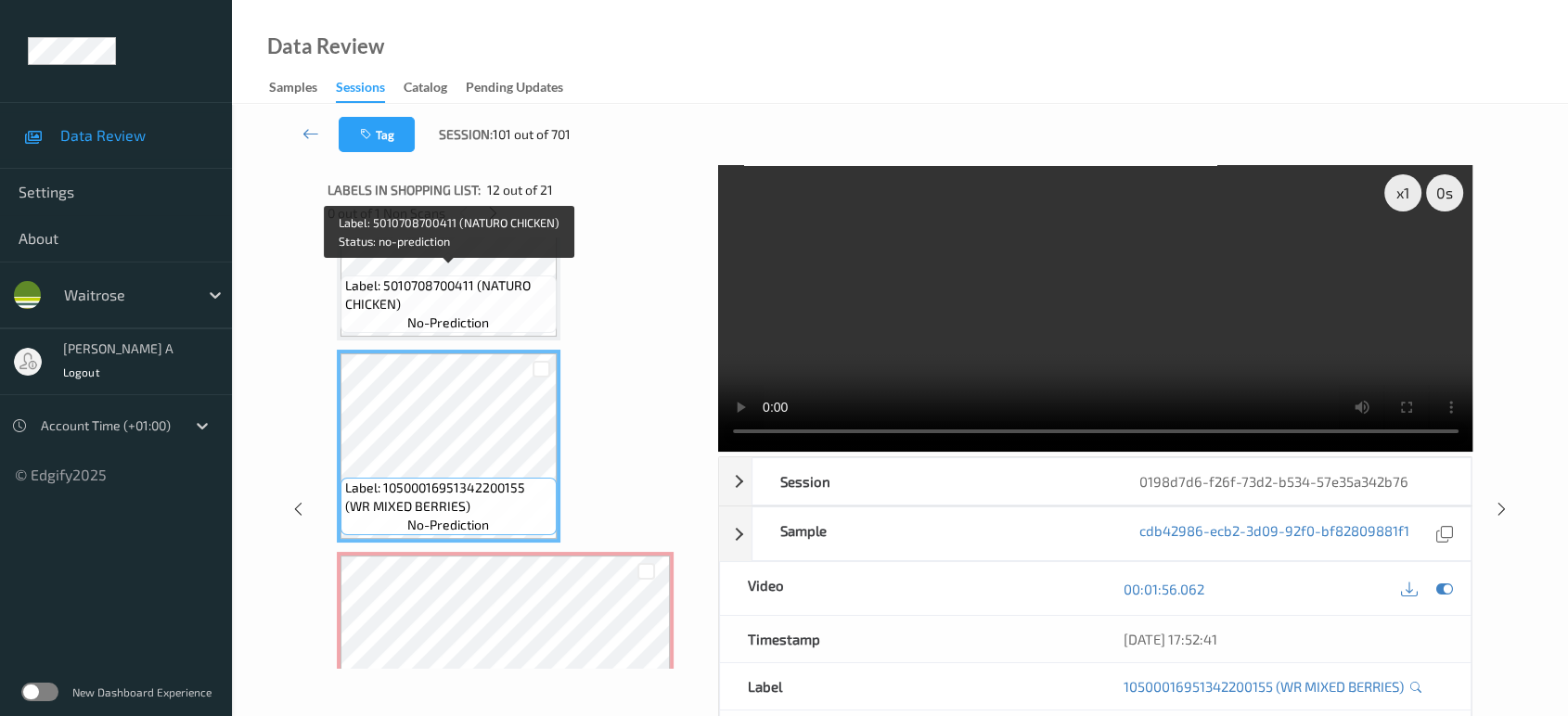
click at [472, 295] on span "Label: 5010708700411 (NATURO CHICKEN)" at bounding box center [448, 294] width 207 height 37
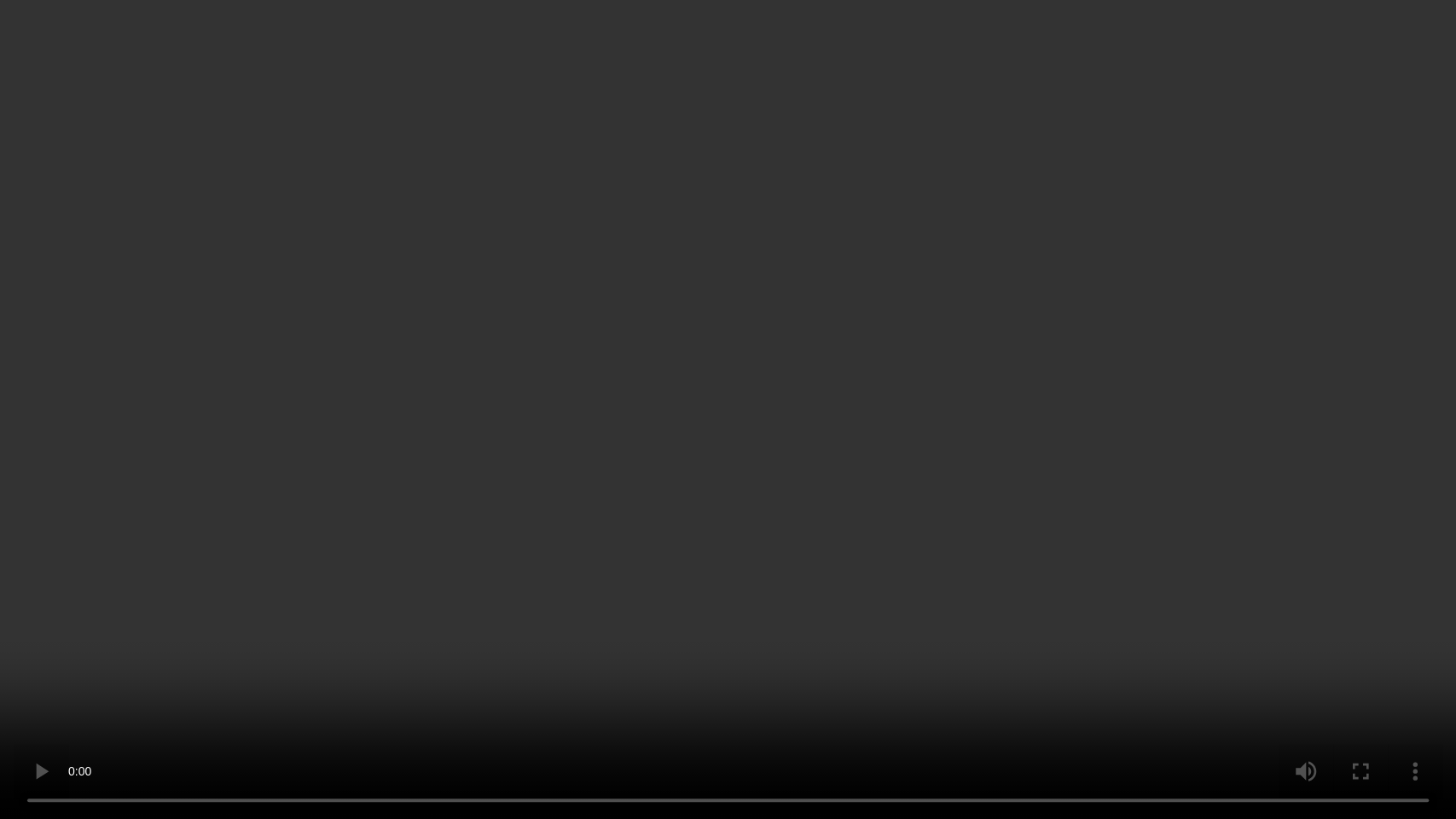
click at [919, 437] on video at bounding box center [728, 410] width 1456 height 819
click at [911, 464] on video at bounding box center [728, 410] width 1456 height 819
click at [852, 549] on video at bounding box center [728, 410] width 1456 height 819
click at [689, 470] on video at bounding box center [728, 410] width 1456 height 819
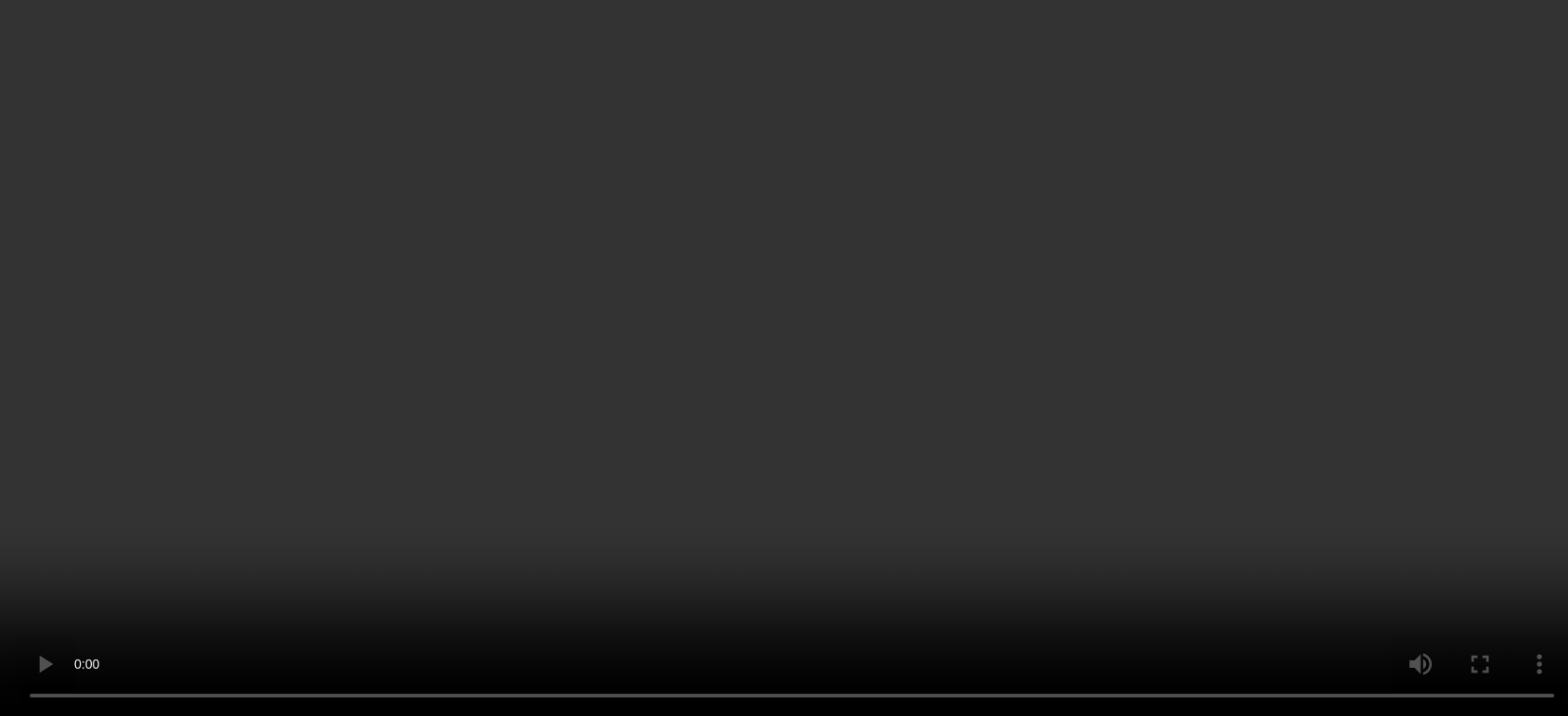
scroll to position [2430, 0]
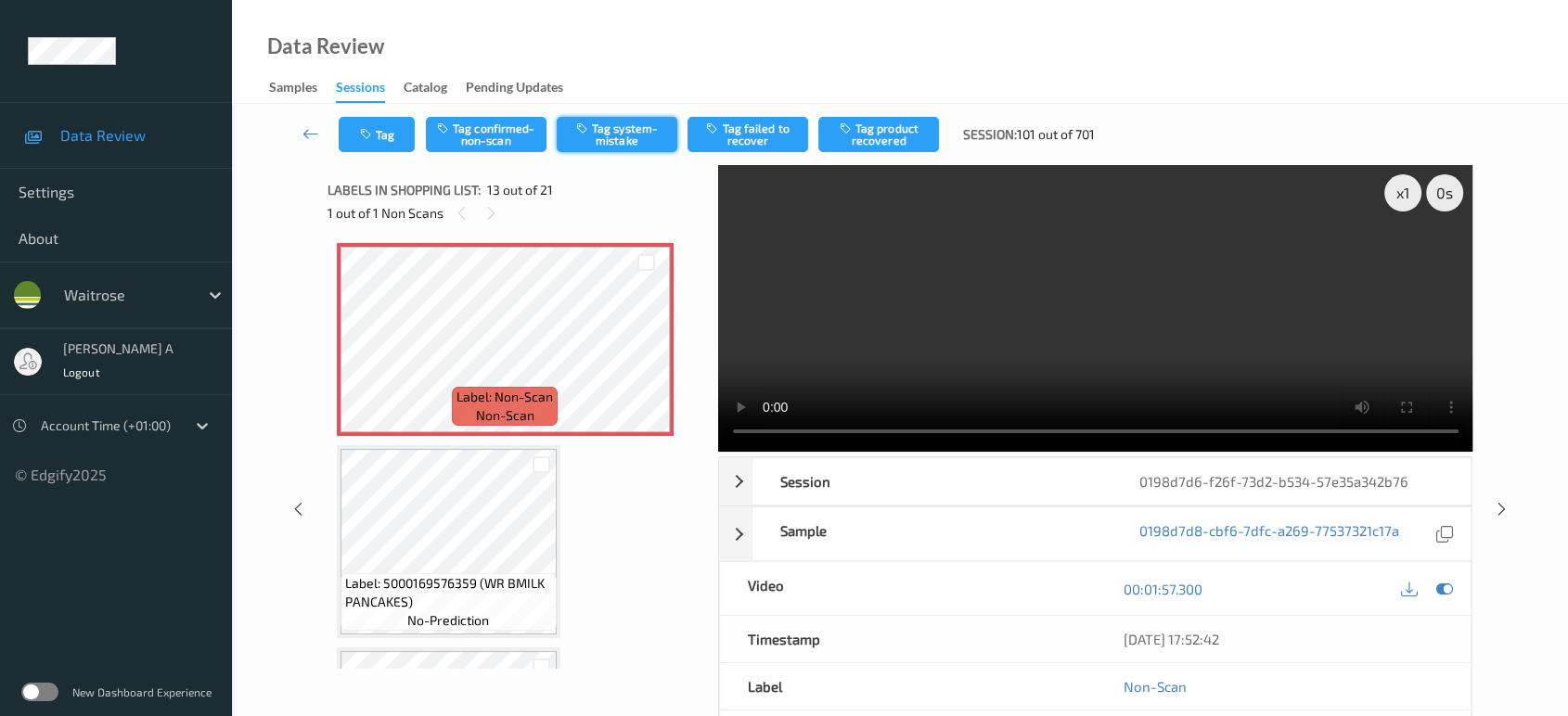
click at [614, 145] on button "Tag system-mistake" at bounding box center [616, 134] width 121 height 35
click at [371, 135] on icon "button" at bounding box center [368, 135] width 16 height 13
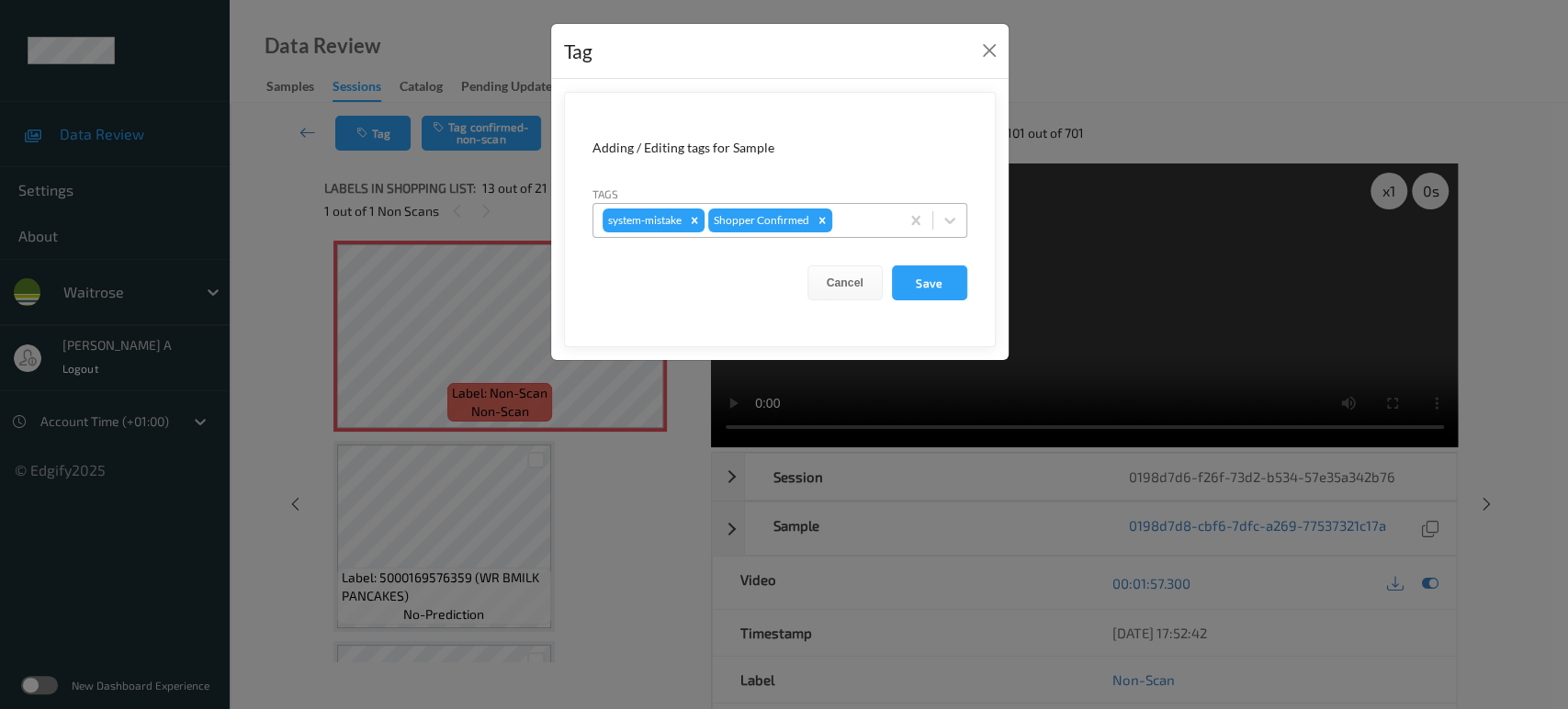
click at [868, 221] on div at bounding box center [863, 220] width 55 height 22
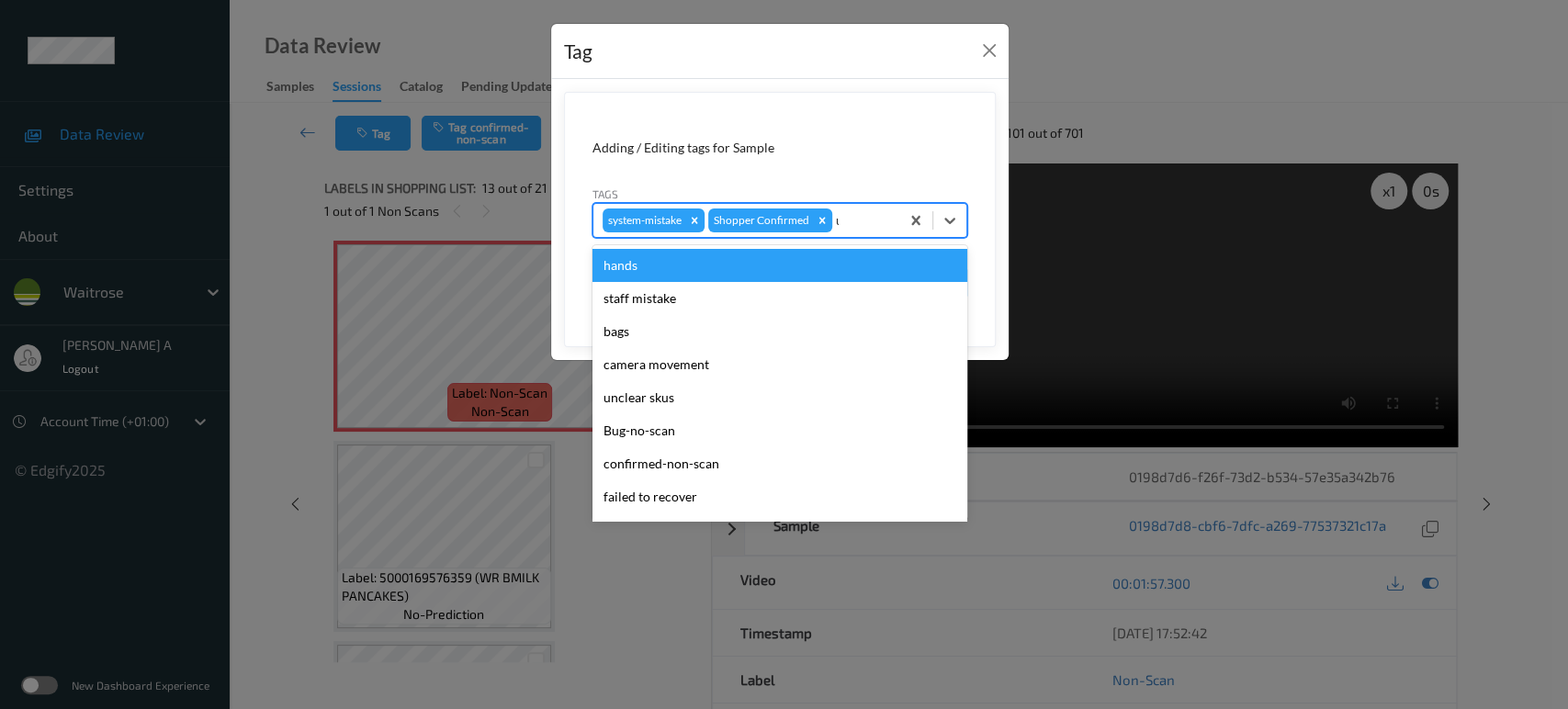
type input "un"
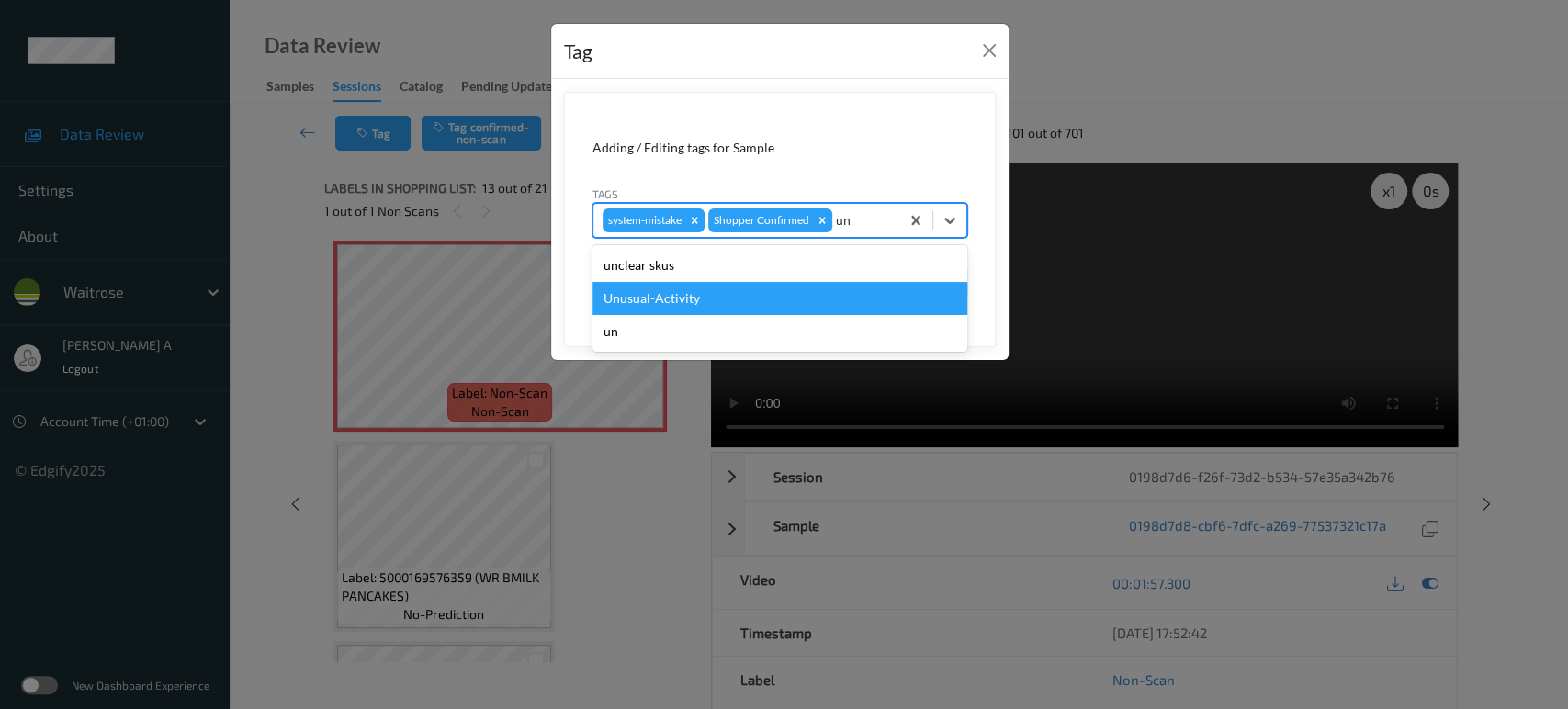
click at [801, 302] on div "Unusual-Activity" at bounding box center [780, 298] width 375 height 33
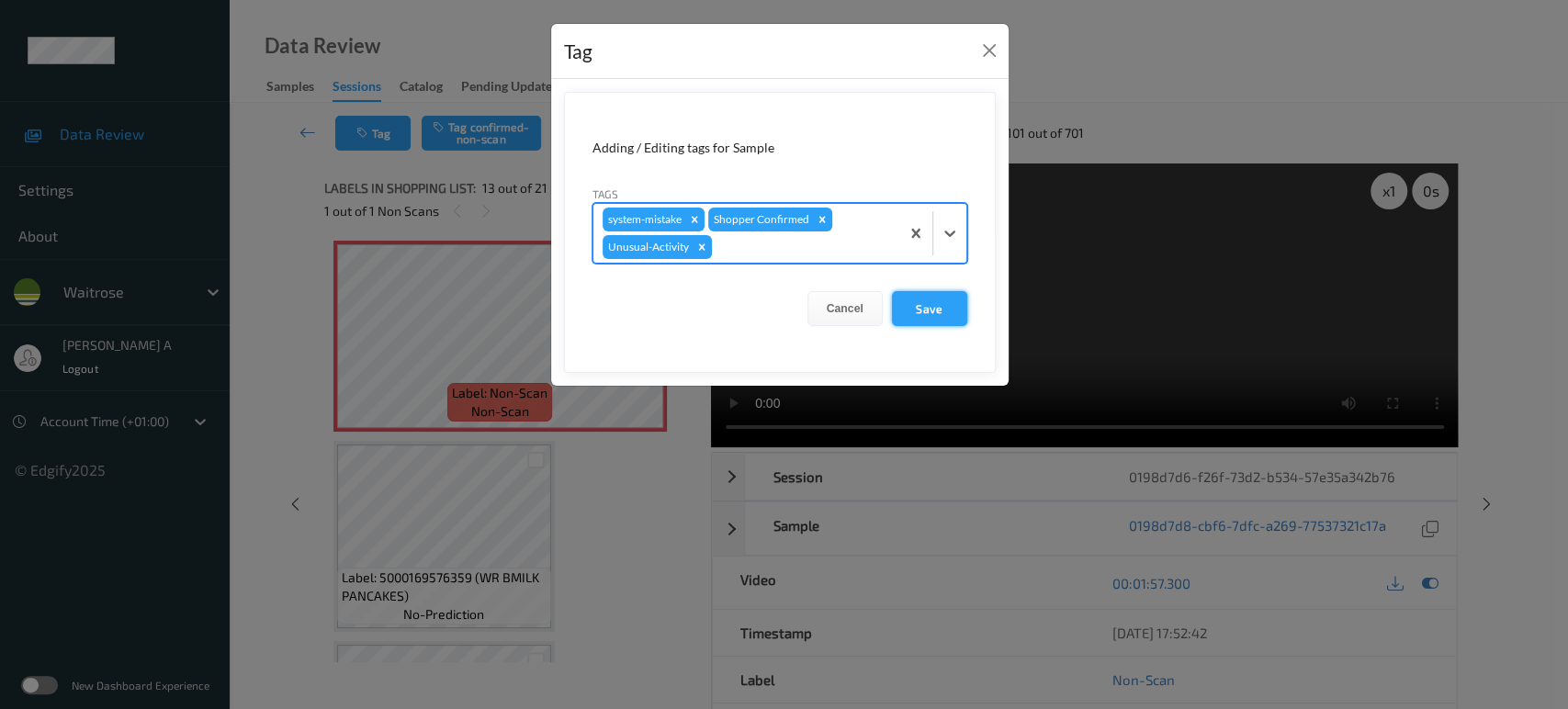
click at [920, 310] on button "Save" at bounding box center [929, 308] width 75 height 35
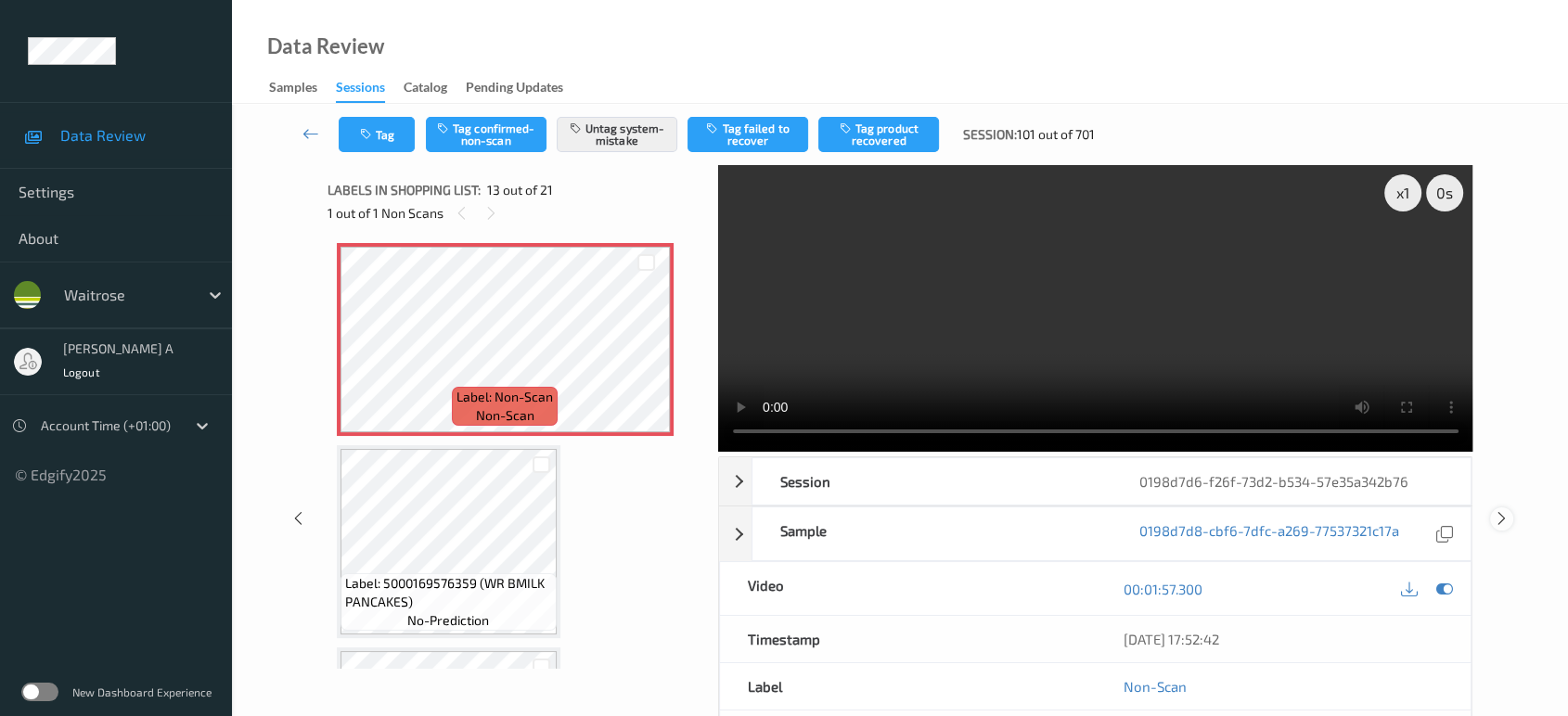
click at [1503, 510] on icon at bounding box center [1502, 518] width 16 height 17
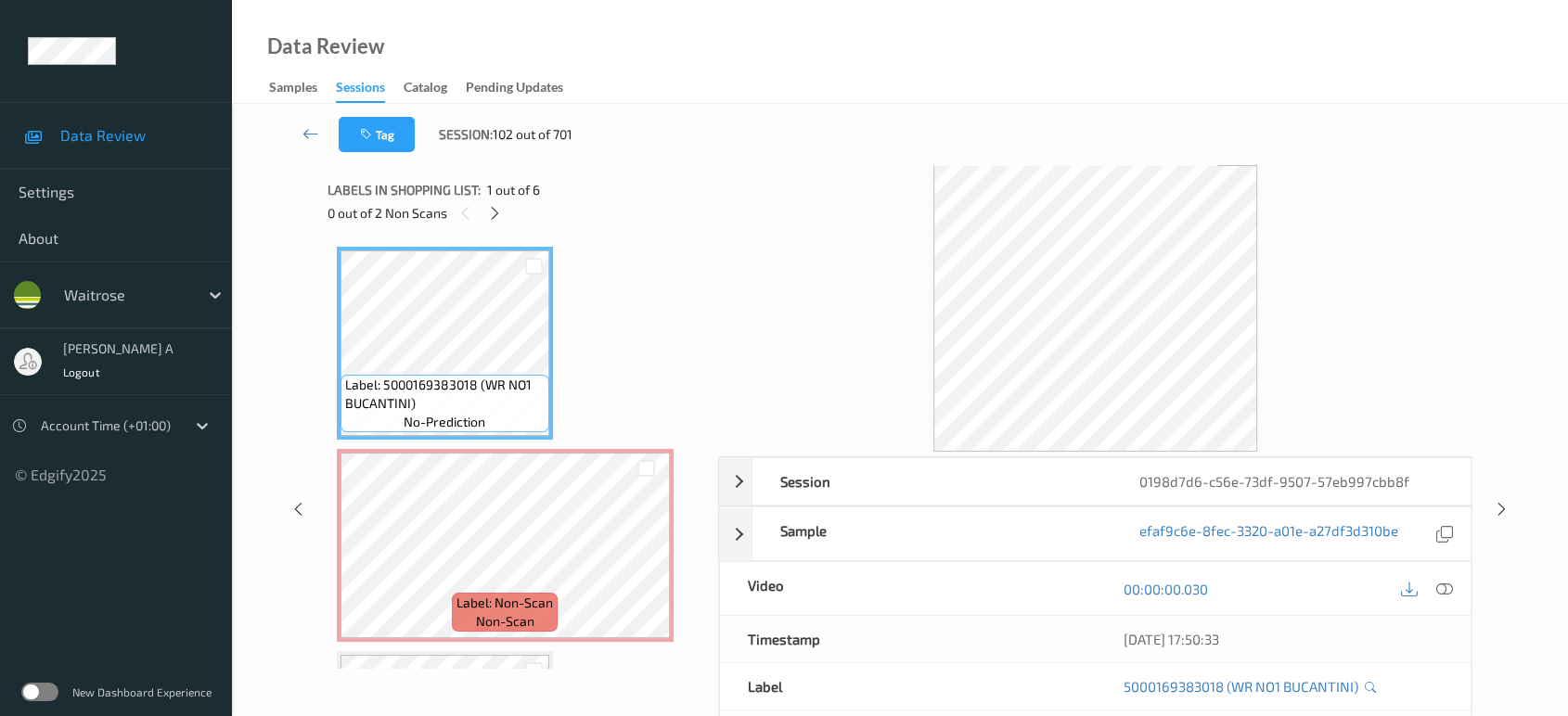
drag, startPoint x: 487, startPoint y: 213, endPoint x: 502, endPoint y: 236, distance: 27.5
click at [487, 213] on icon at bounding box center [495, 214] width 16 height 17
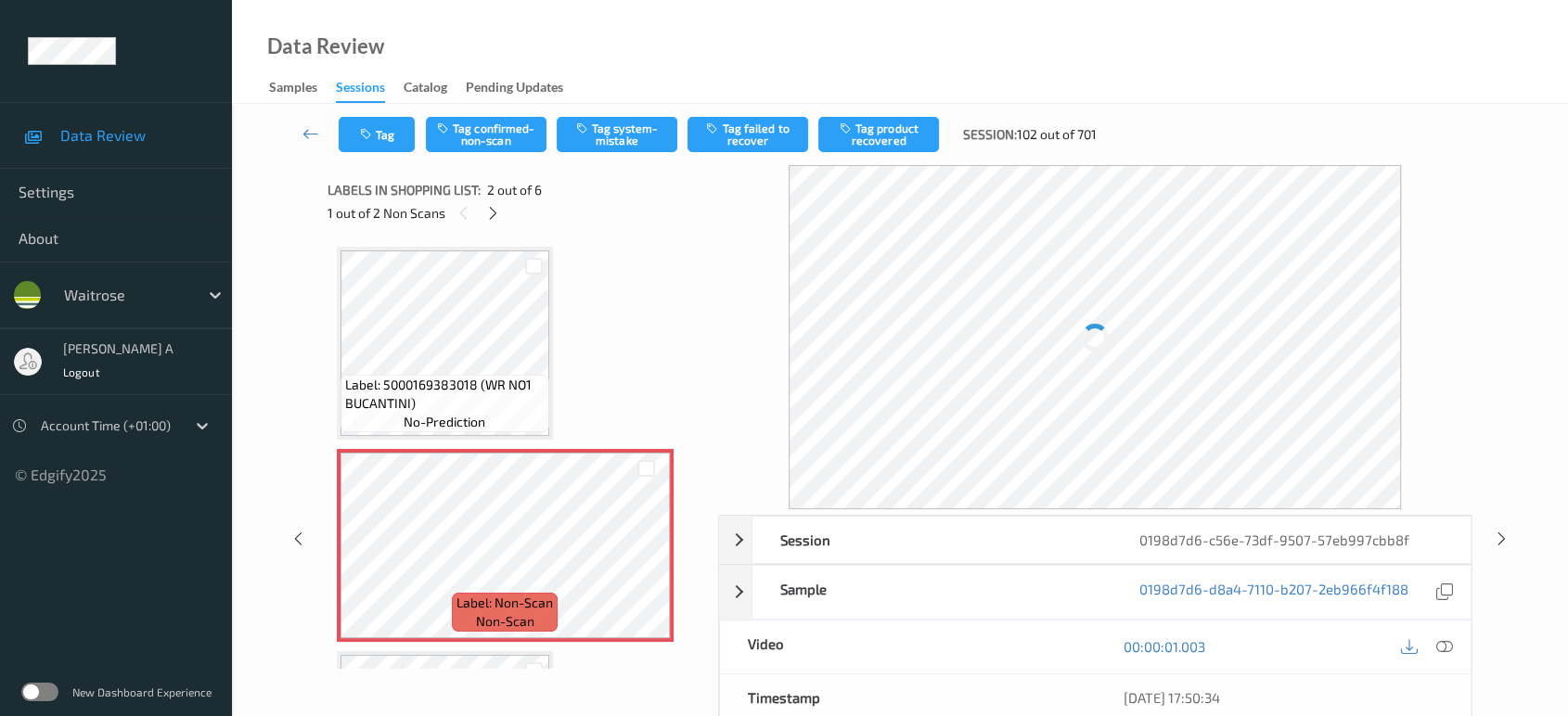
scroll to position [9, 0]
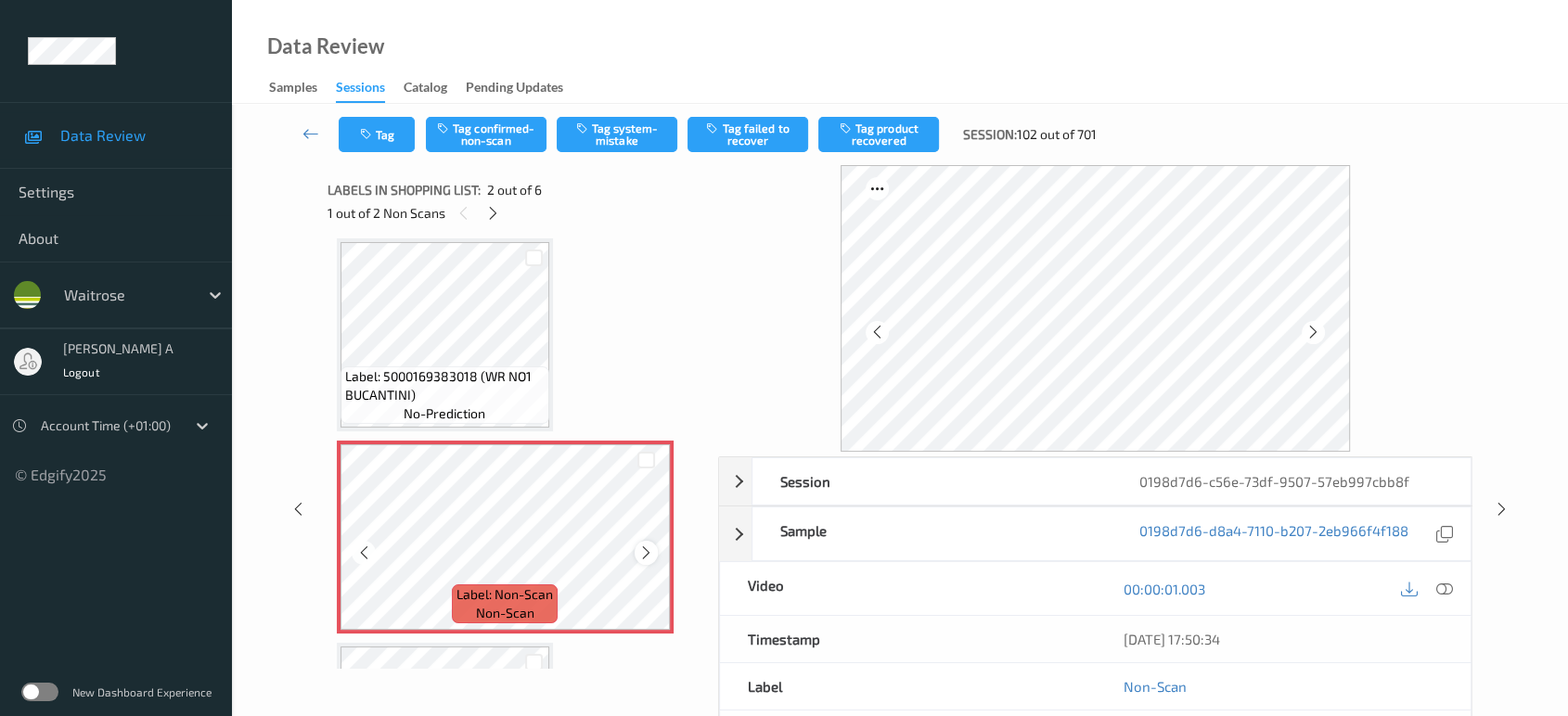
click at [646, 555] on icon at bounding box center [646, 553] width 16 height 17
click at [644, 559] on div at bounding box center [646, 552] width 23 height 23
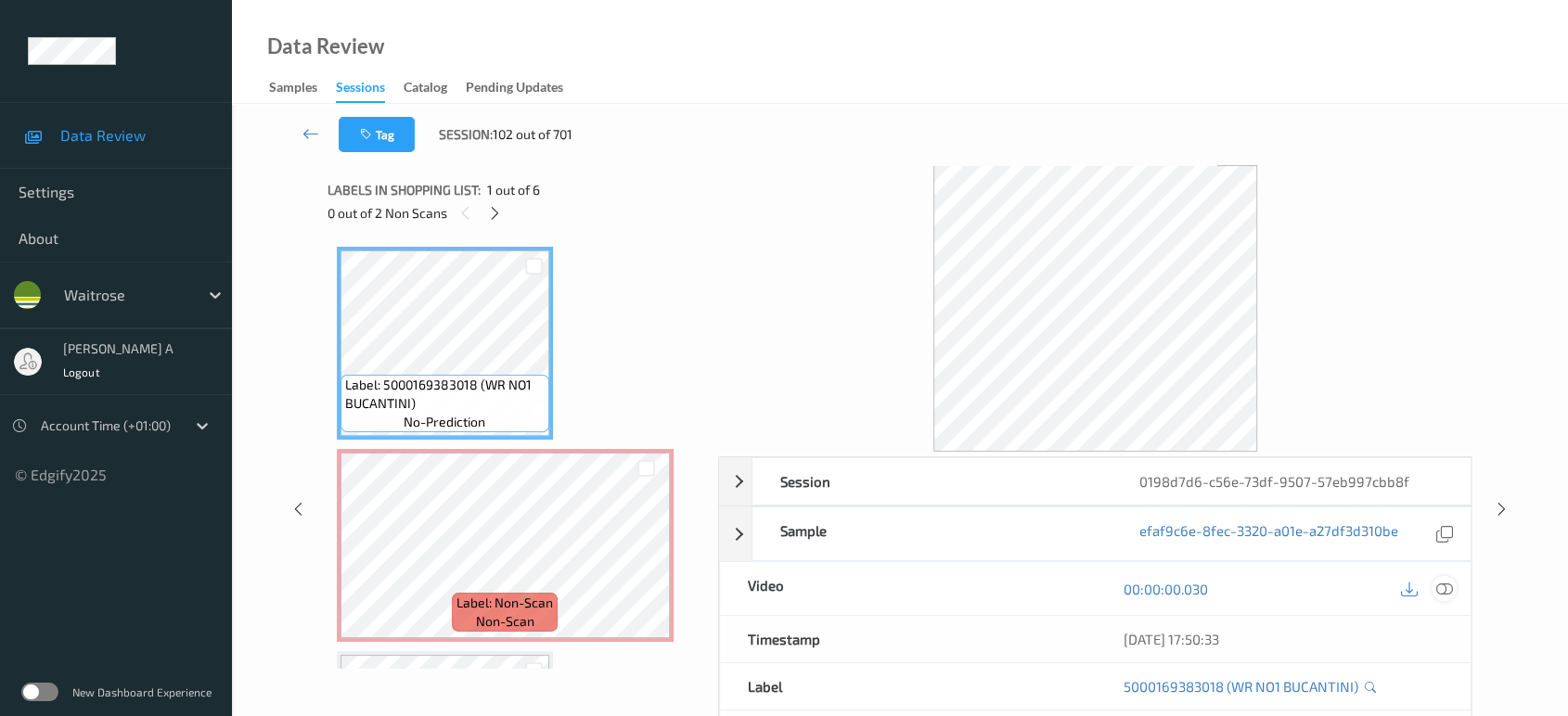
click at [1445, 594] on icon at bounding box center [1445, 589] width 17 height 17
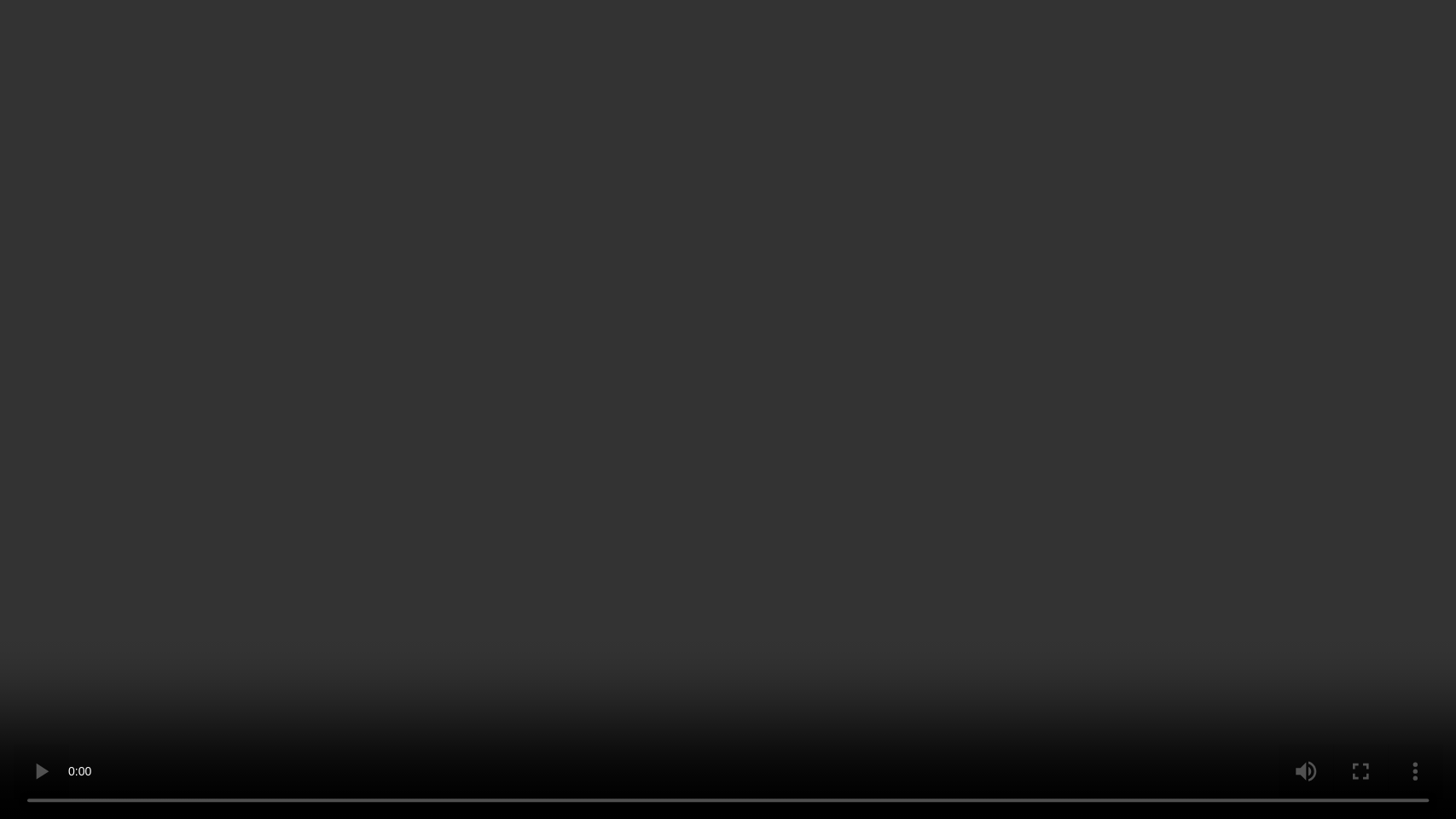
click at [825, 454] on video at bounding box center [728, 410] width 1456 height 819
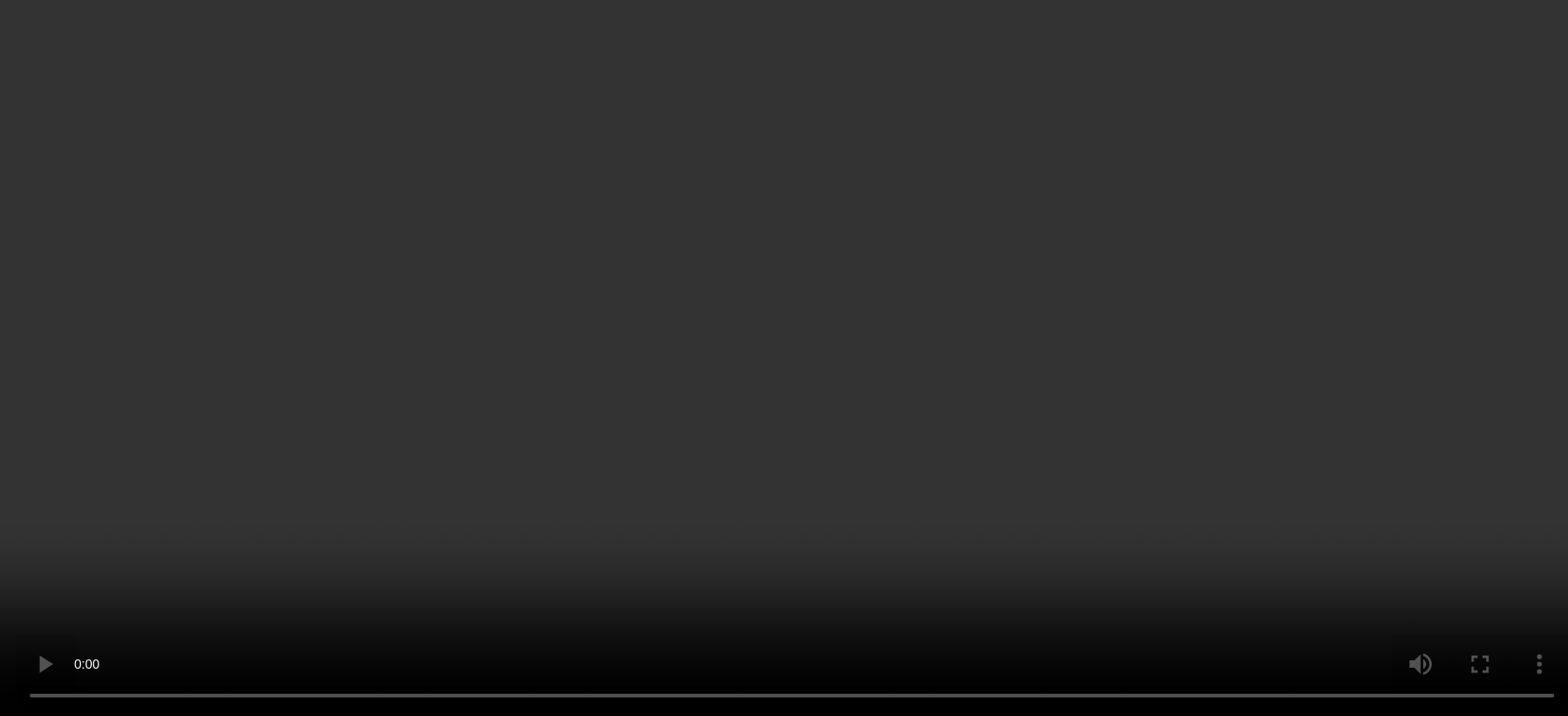
scroll to position [103, 0]
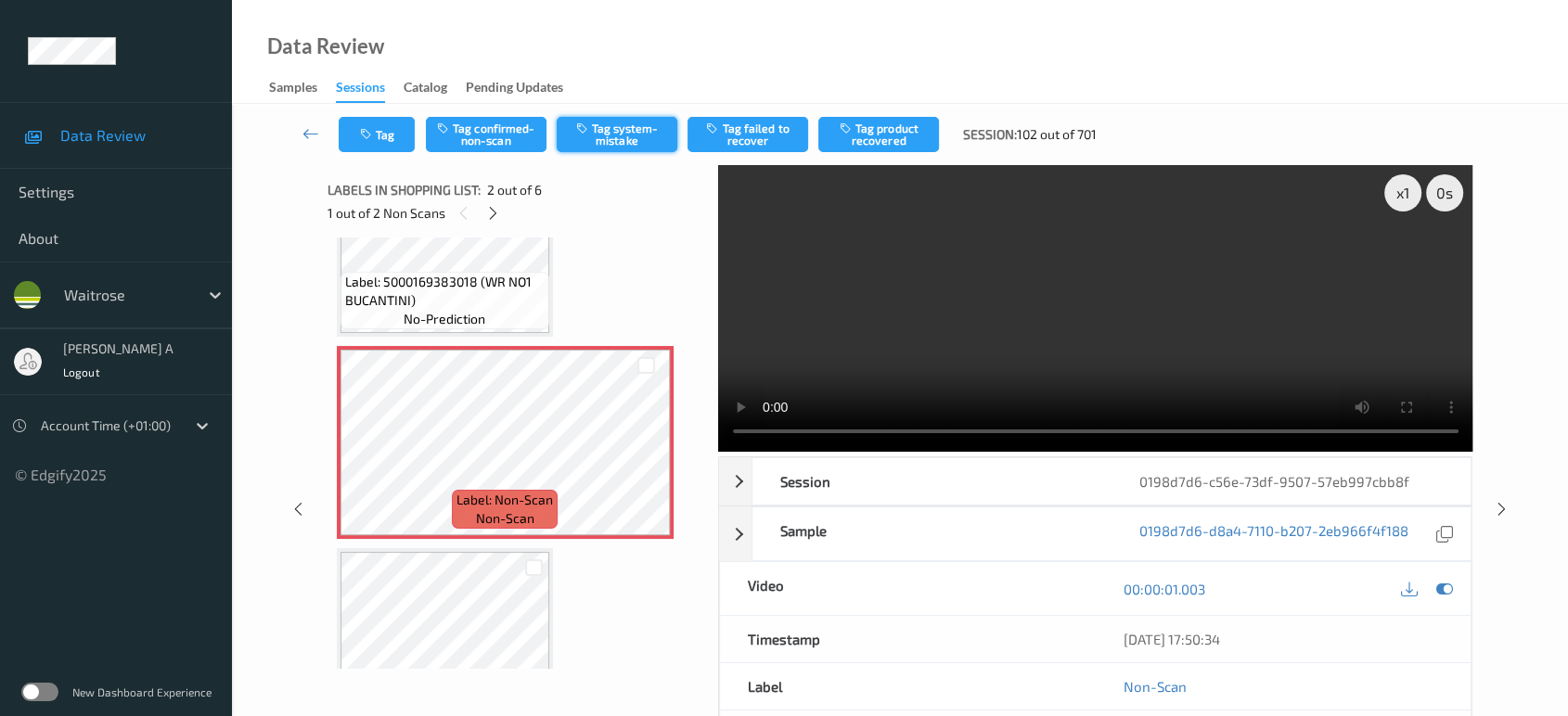
click at [633, 143] on button "Tag system-mistake" at bounding box center [616, 134] width 121 height 35
click at [379, 140] on button "Tag" at bounding box center [377, 134] width 76 height 35
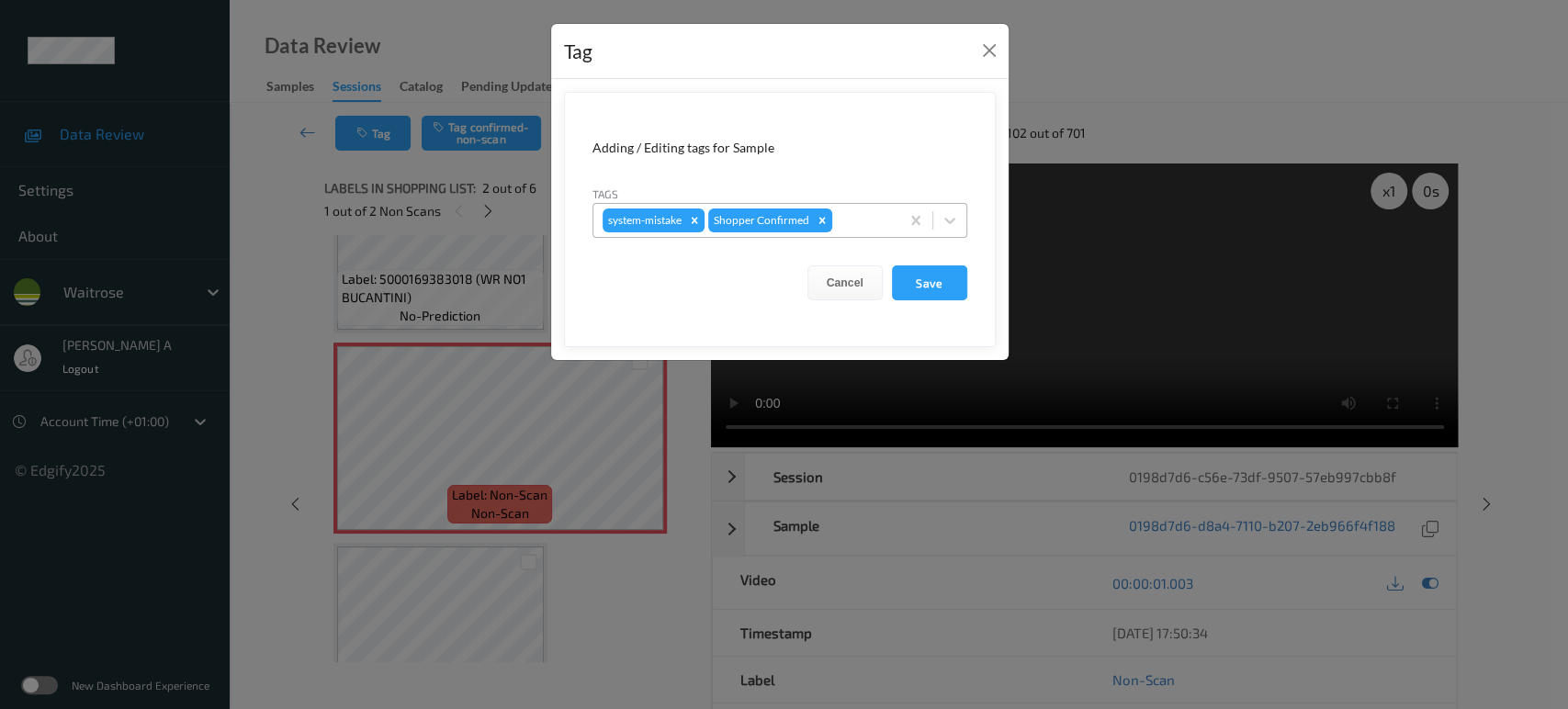
click at [862, 221] on div at bounding box center [863, 220] width 55 height 22
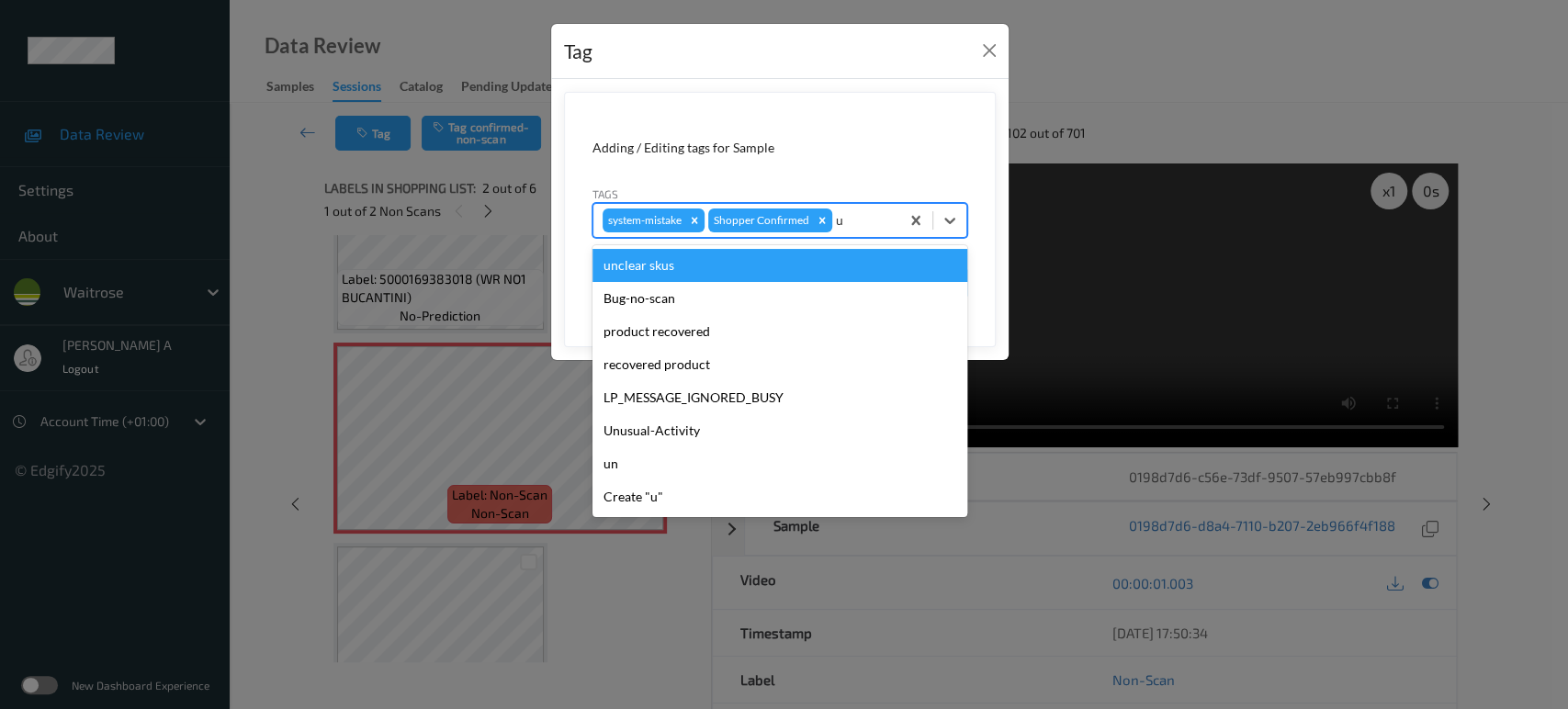
type input "un"
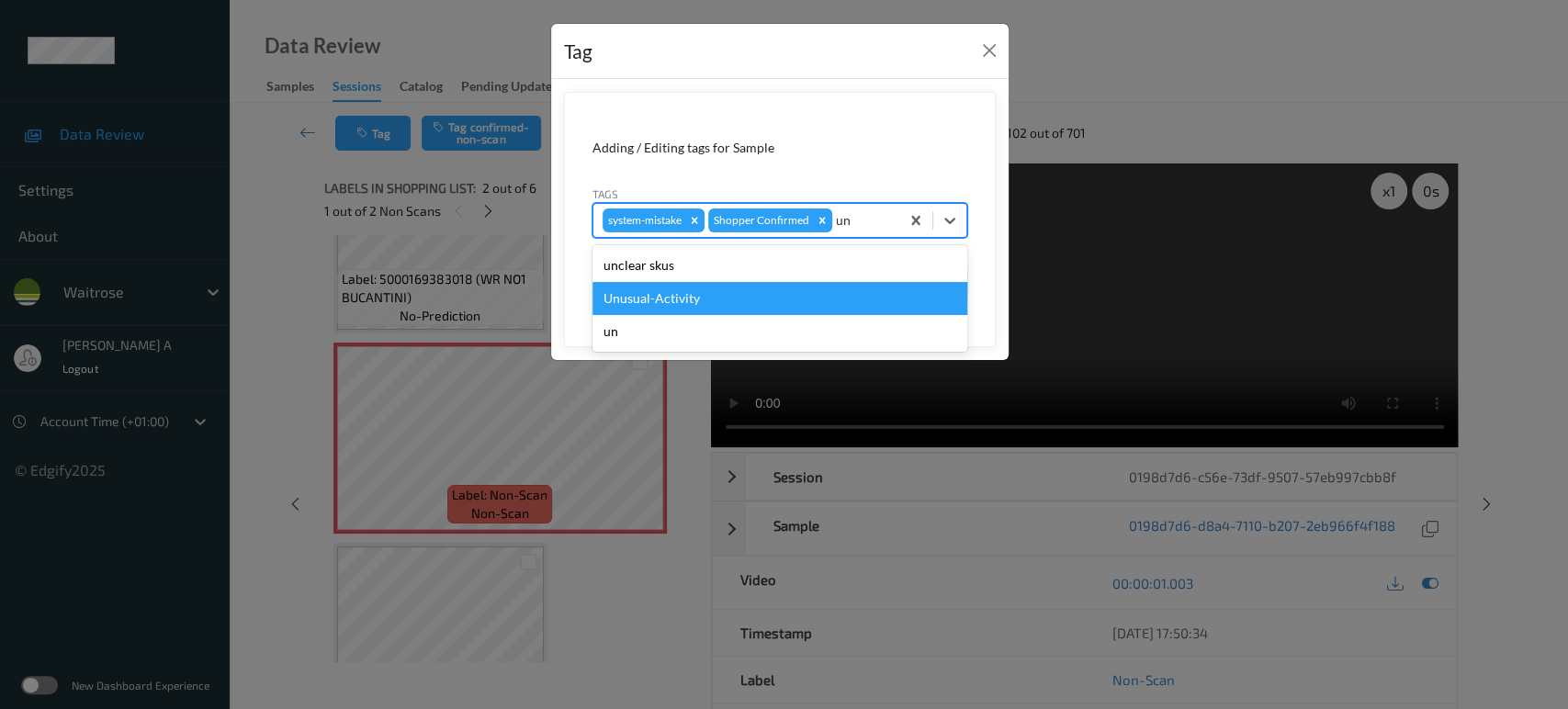
click at [779, 288] on div "Unusual-Activity" at bounding box center [780, 298] width 375 height 33
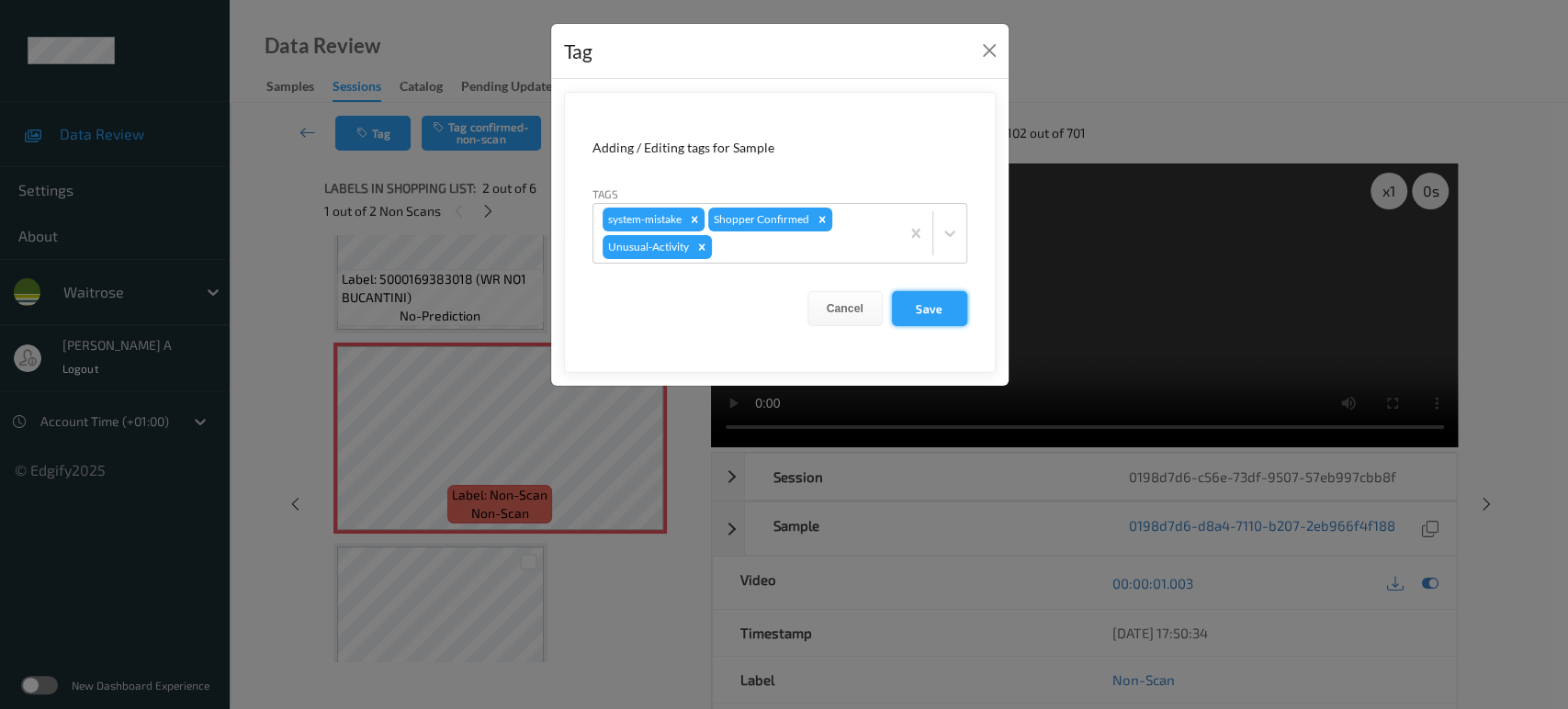
click at [924, 305] on button "Save" at bounding box center [929, 308] width 75 height 35
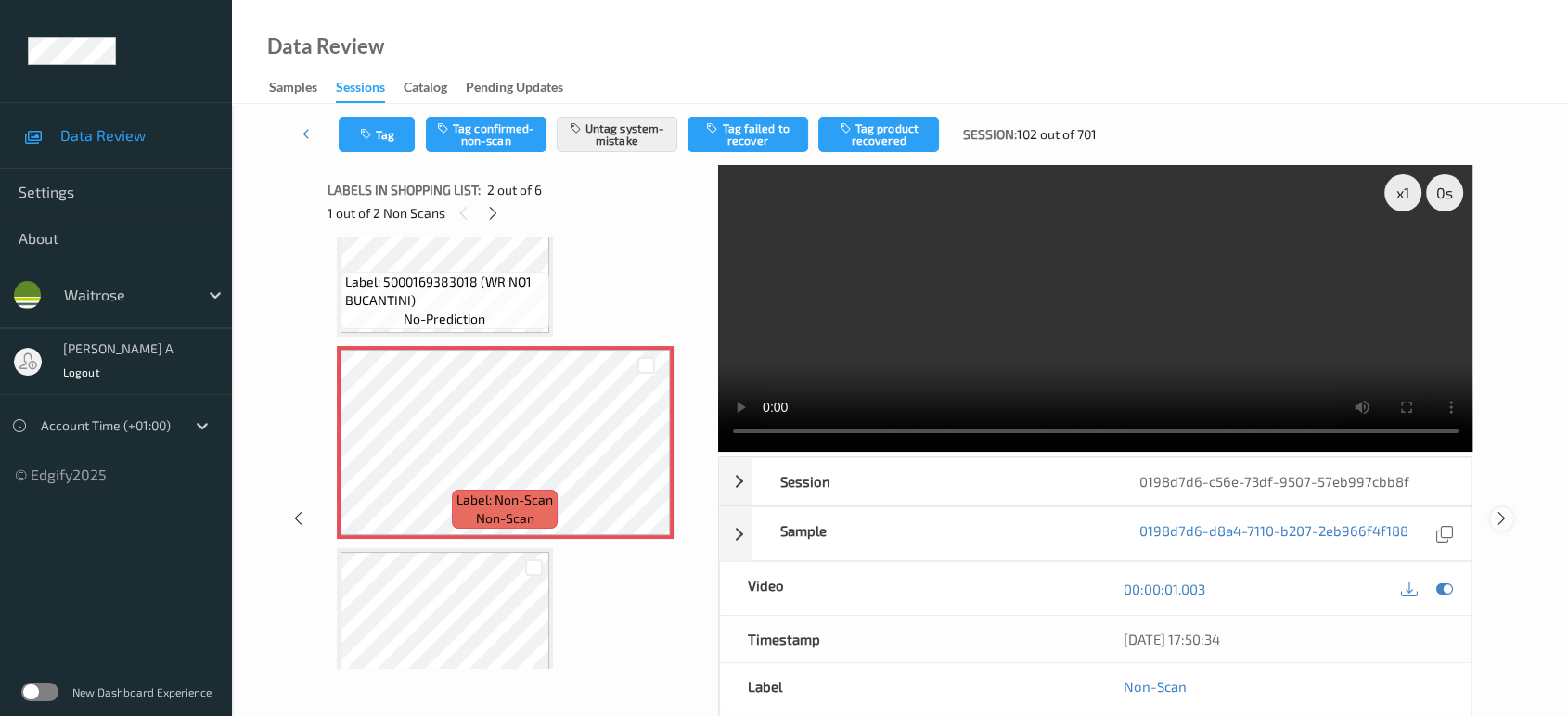
click at [1501, 510] on icon at bounding box center [1502, 518] width 16 height 17
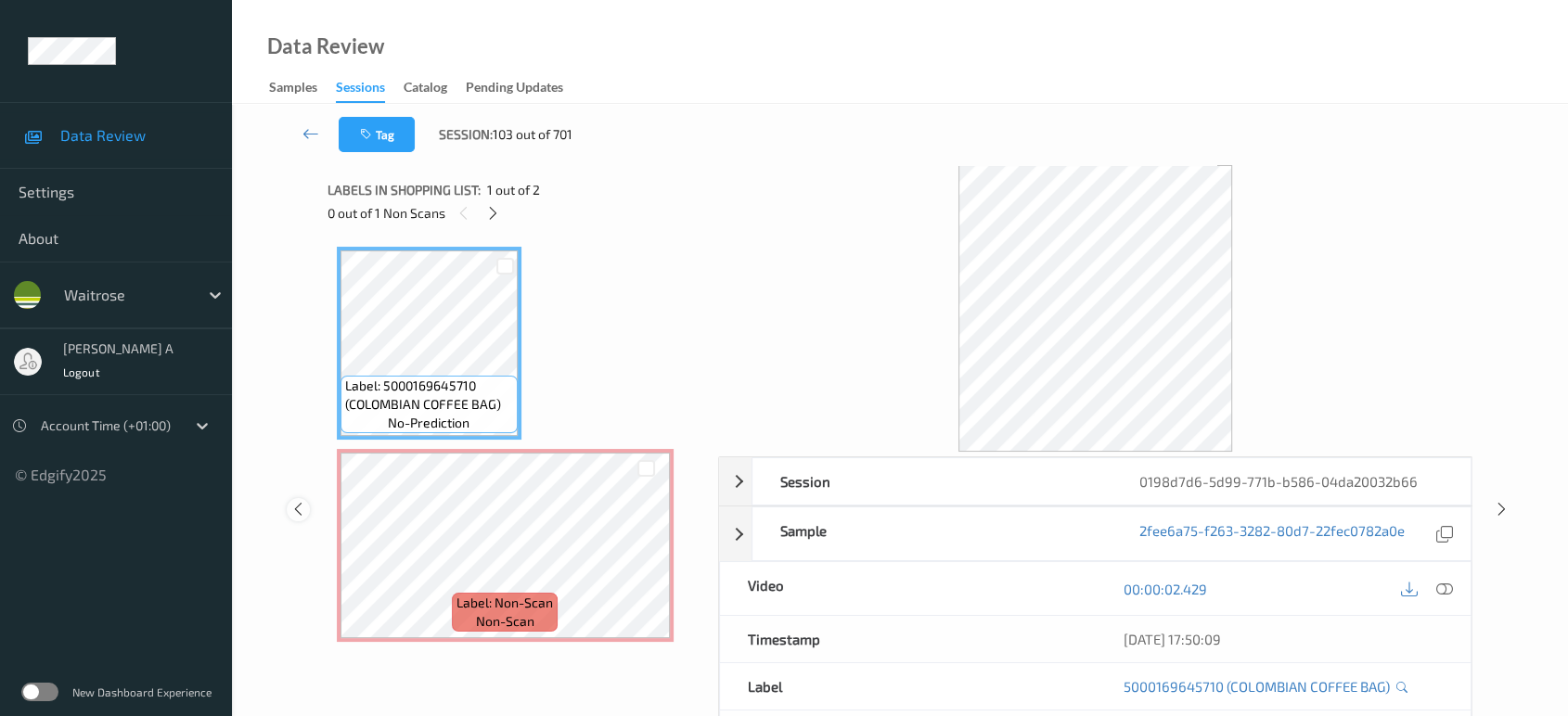
click at [301, 509] on icon at bounding box center [298, 509] width 16 height 17
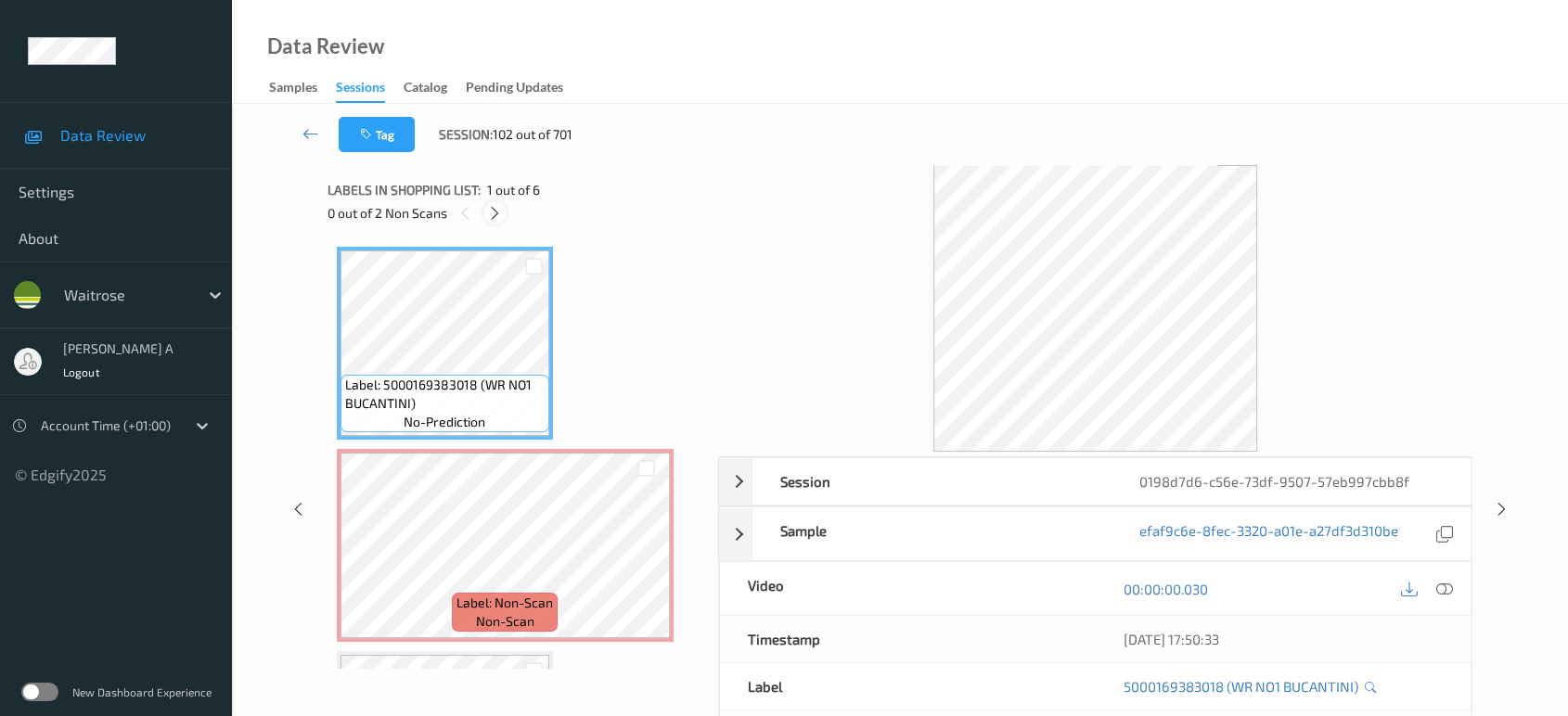
click at [501, 218] on icon at bounding box center [495, 214] width 16 height 17
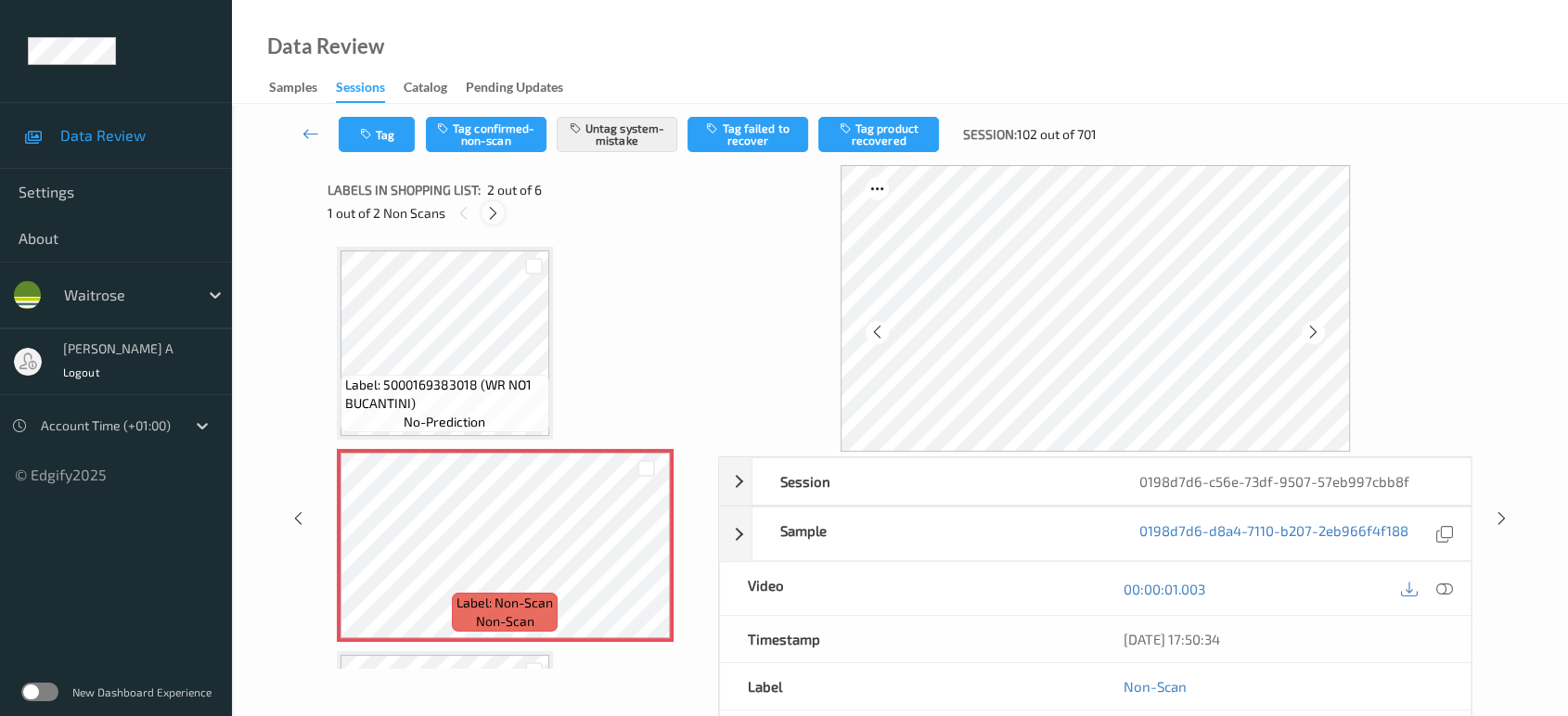
scroll to position [9, 0]
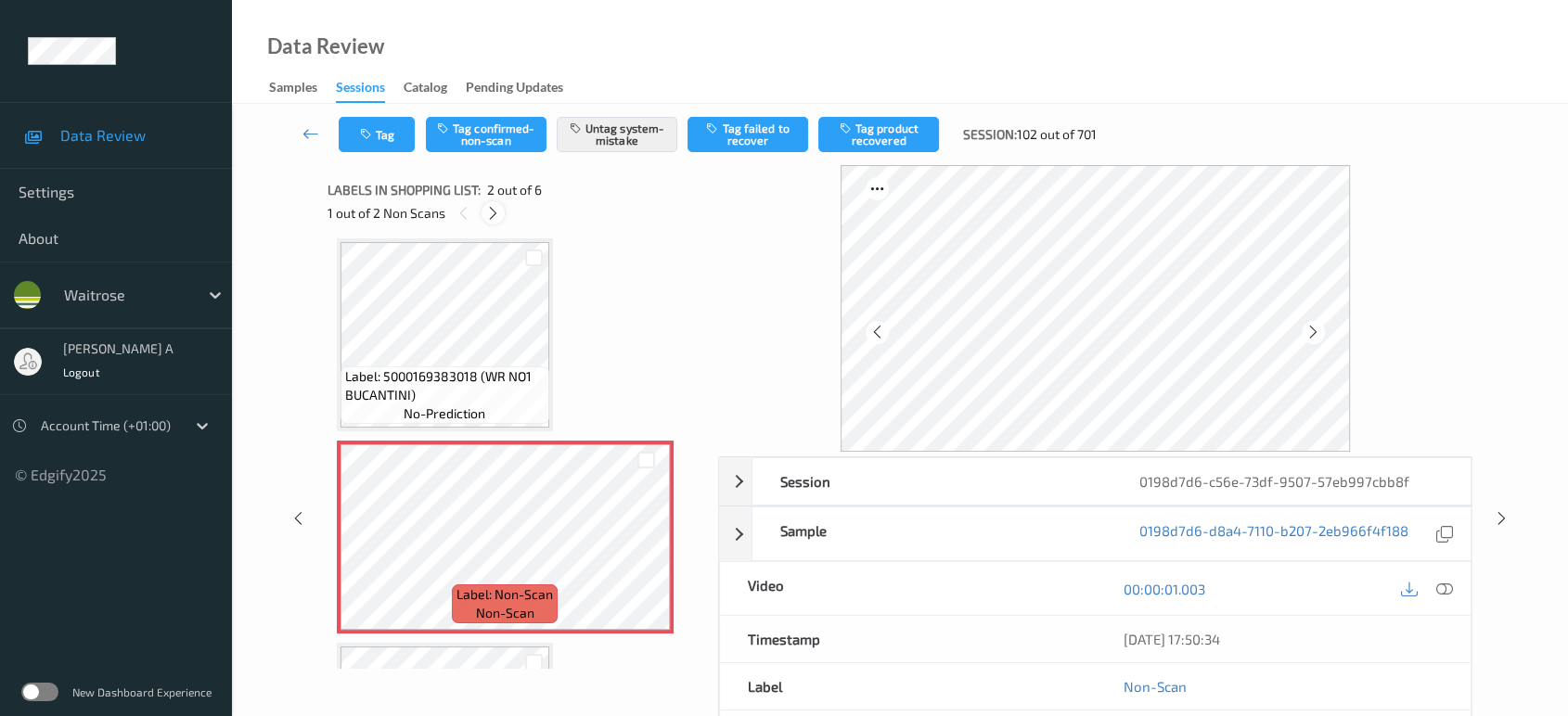
click at [488, 214] on icon at bounding box center [493, 214] width 16 height 17
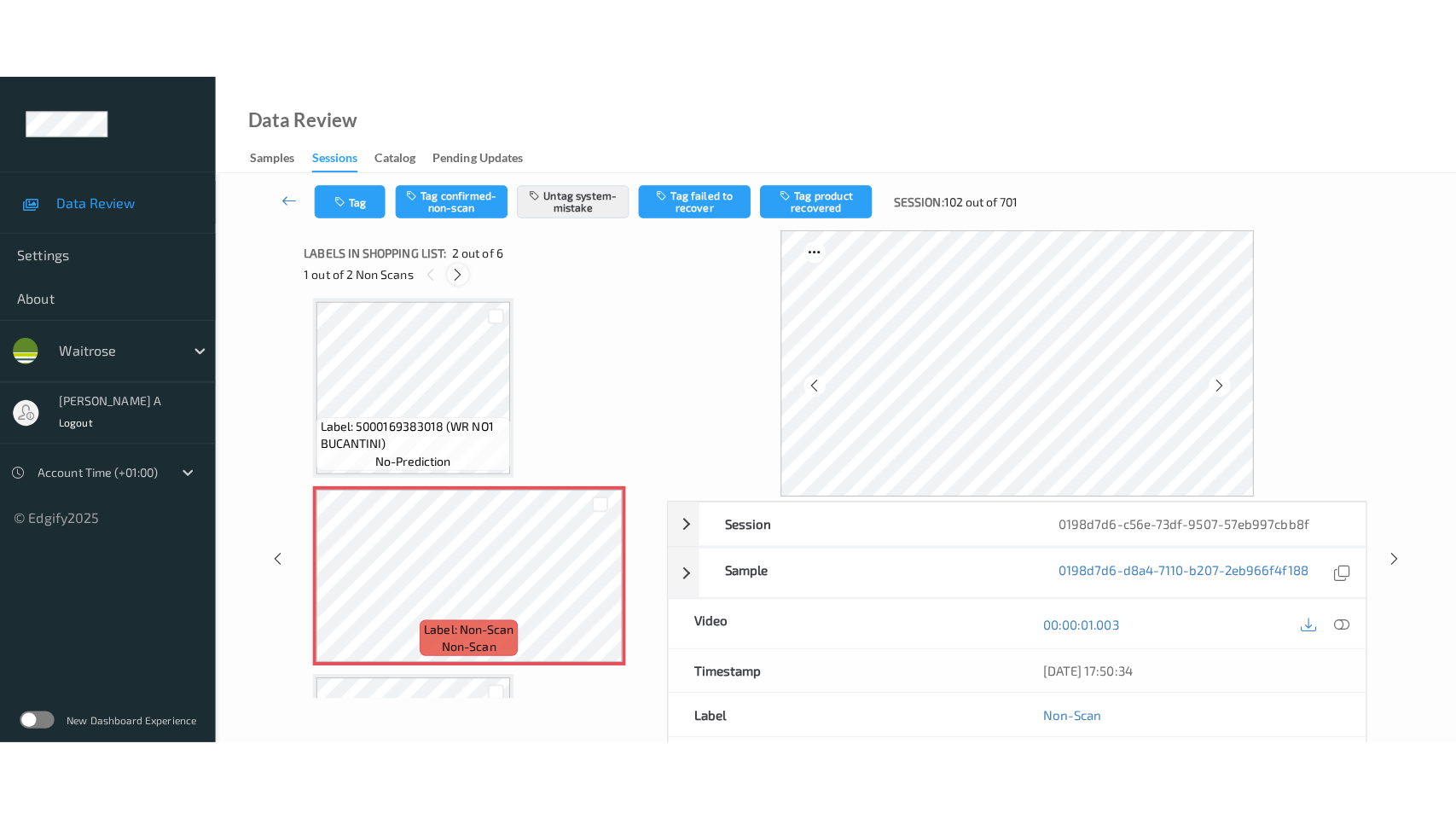
scroll to position [564, 0]
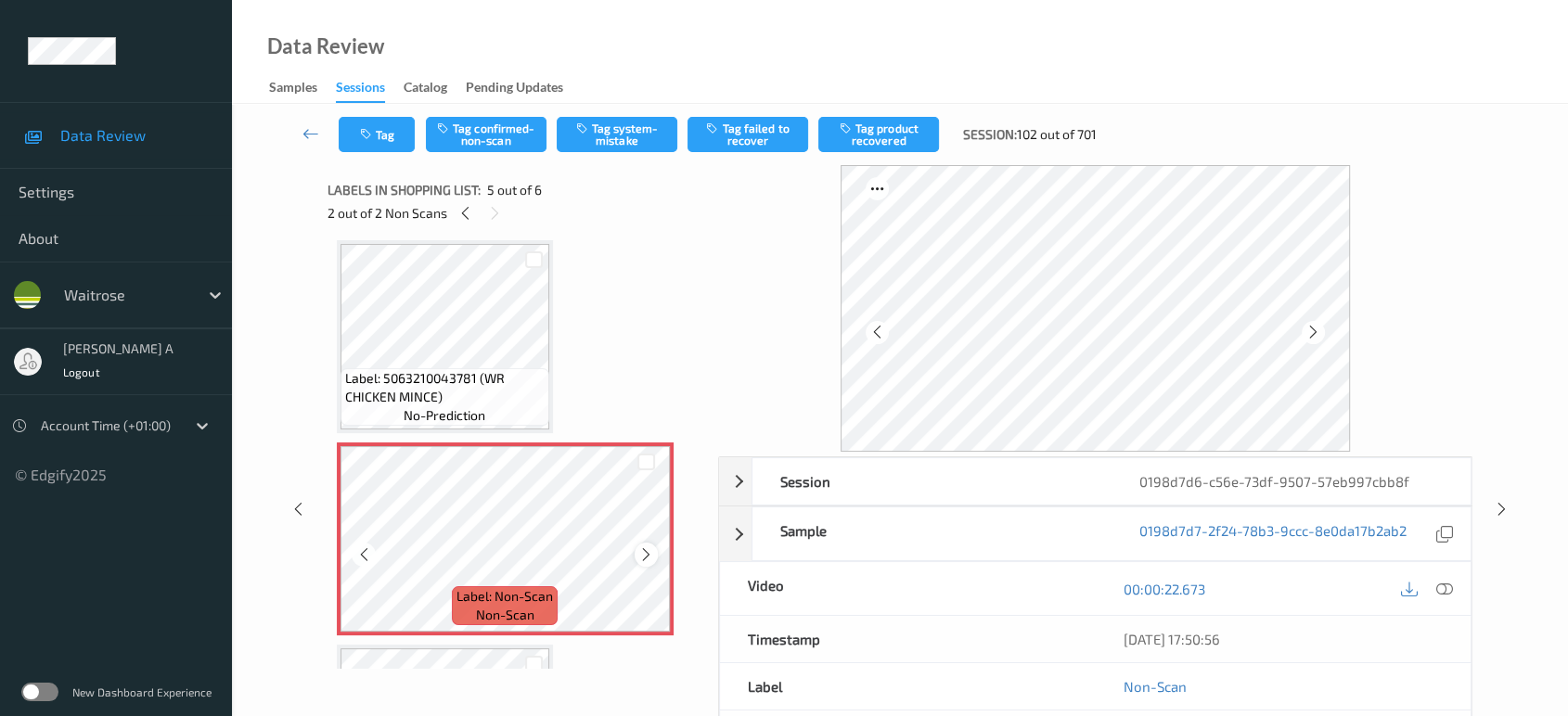
click at [645, 553] on icon at bounding box center [646, 555] width 16 height 17
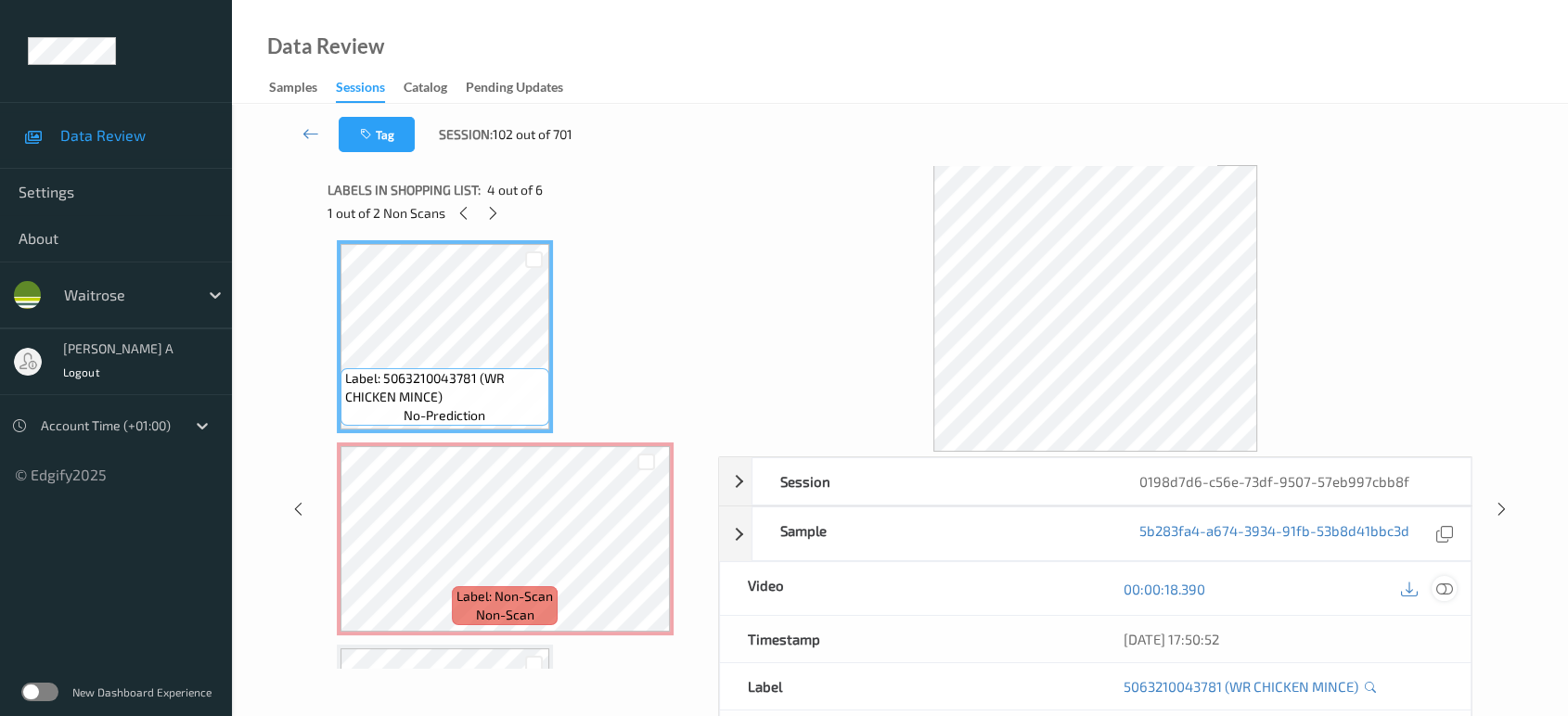
click at [1448, 591] on icon at bounding box center [1445, 589] width 17 height 17
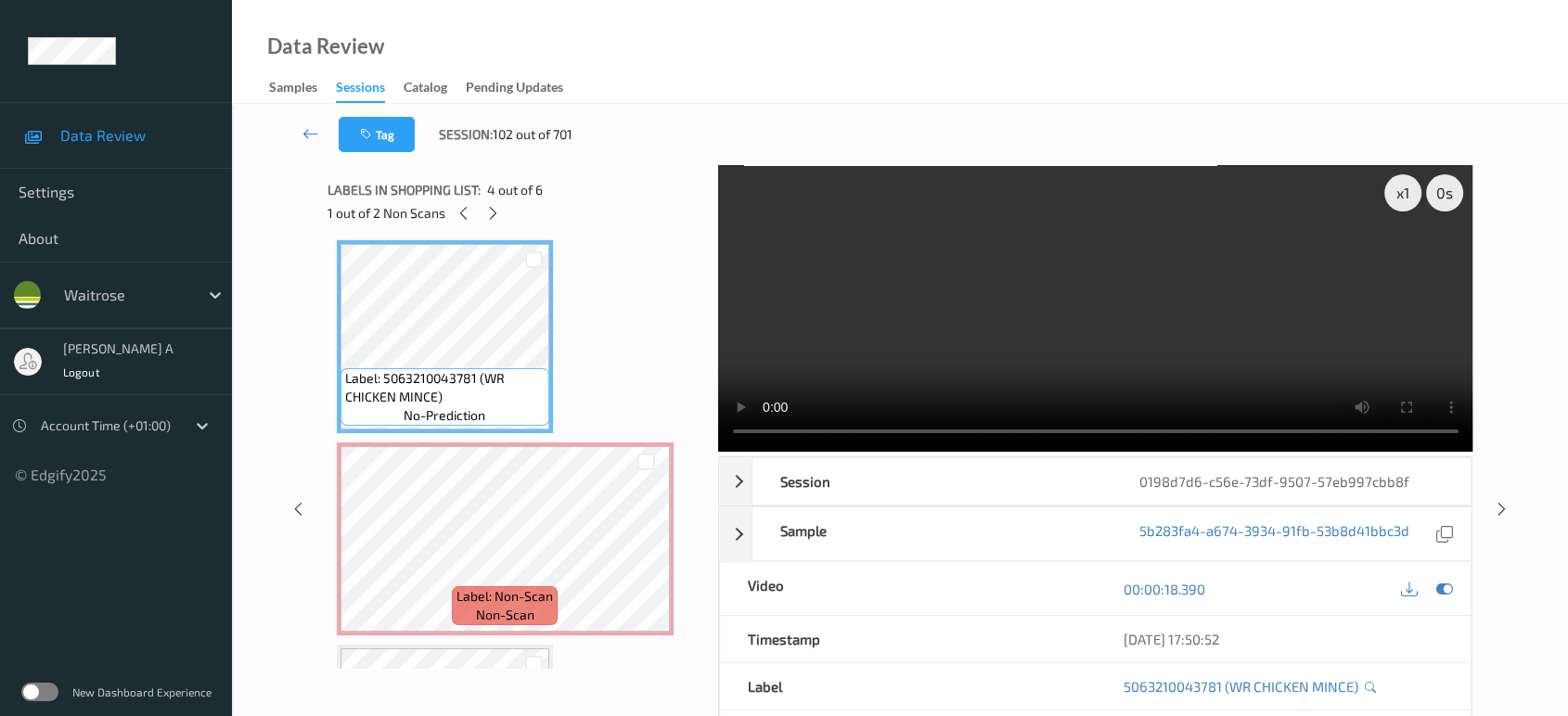
scroll to position [612, 0]
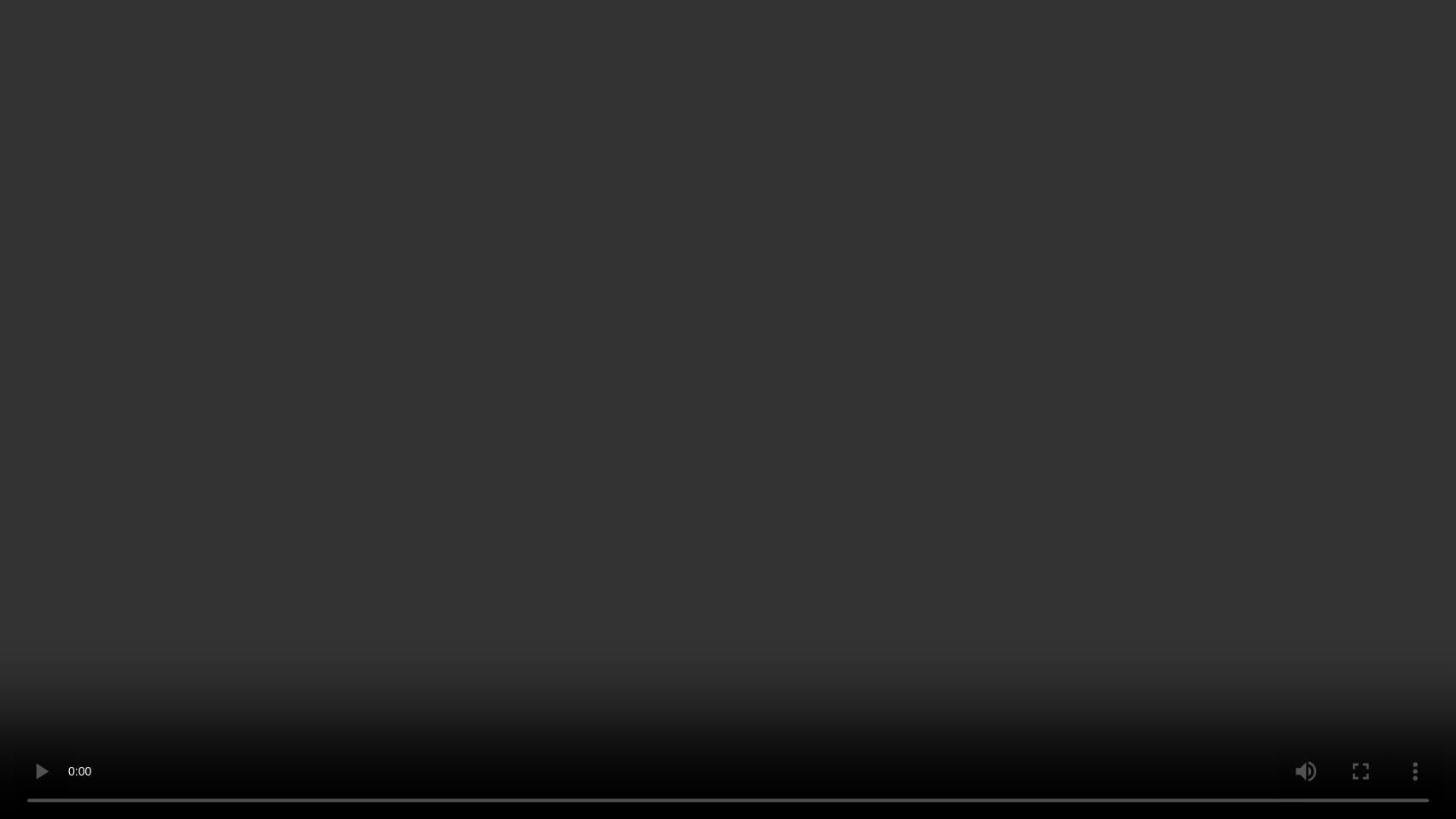
click at [891, 548] on video at bounding box center [728, 410] width 1456 height 819
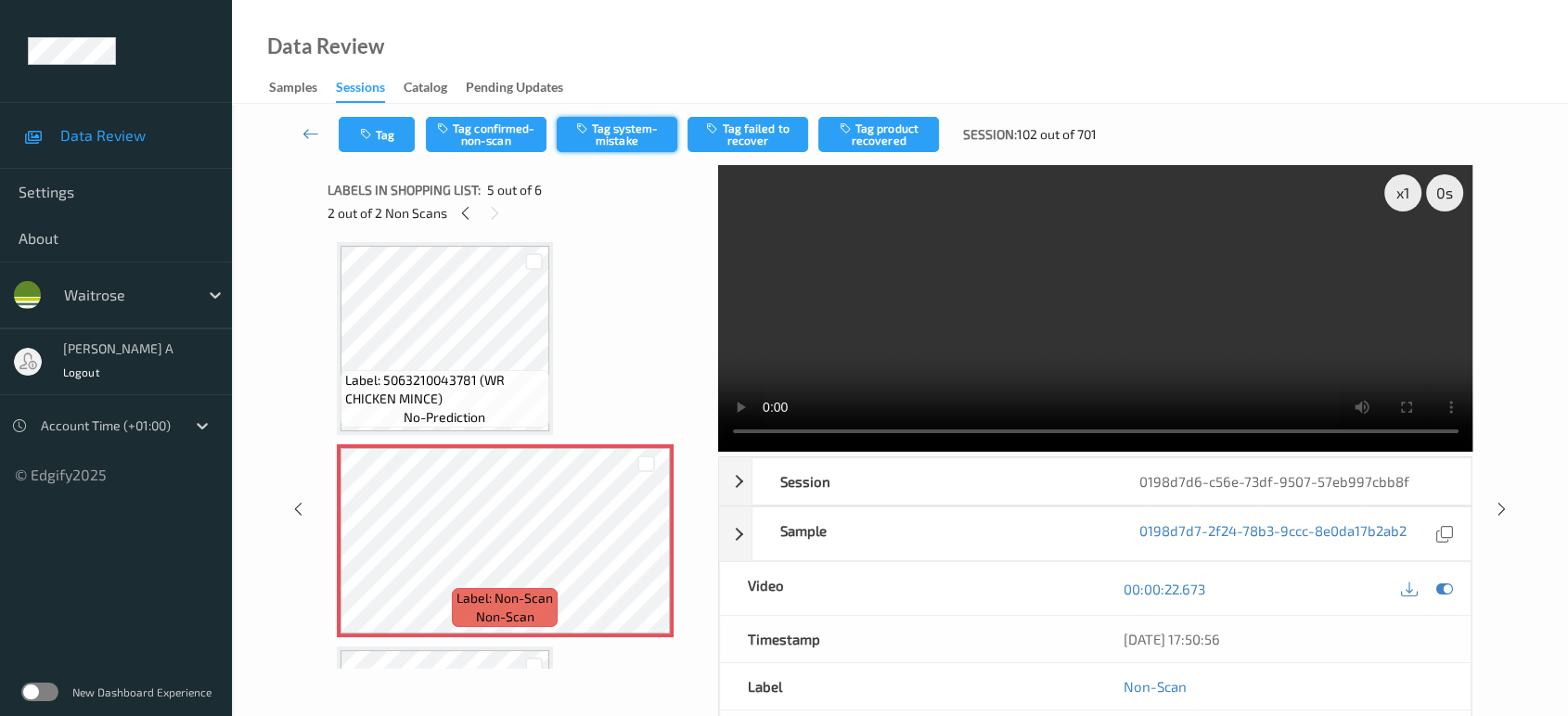
click at [617, 144] on button "Tag system-mistake" at bounding box center [616, 134] width 121 height 35
click at [397, 141] on button "Tag" at bounding box center [377, 134] width 76 height 35
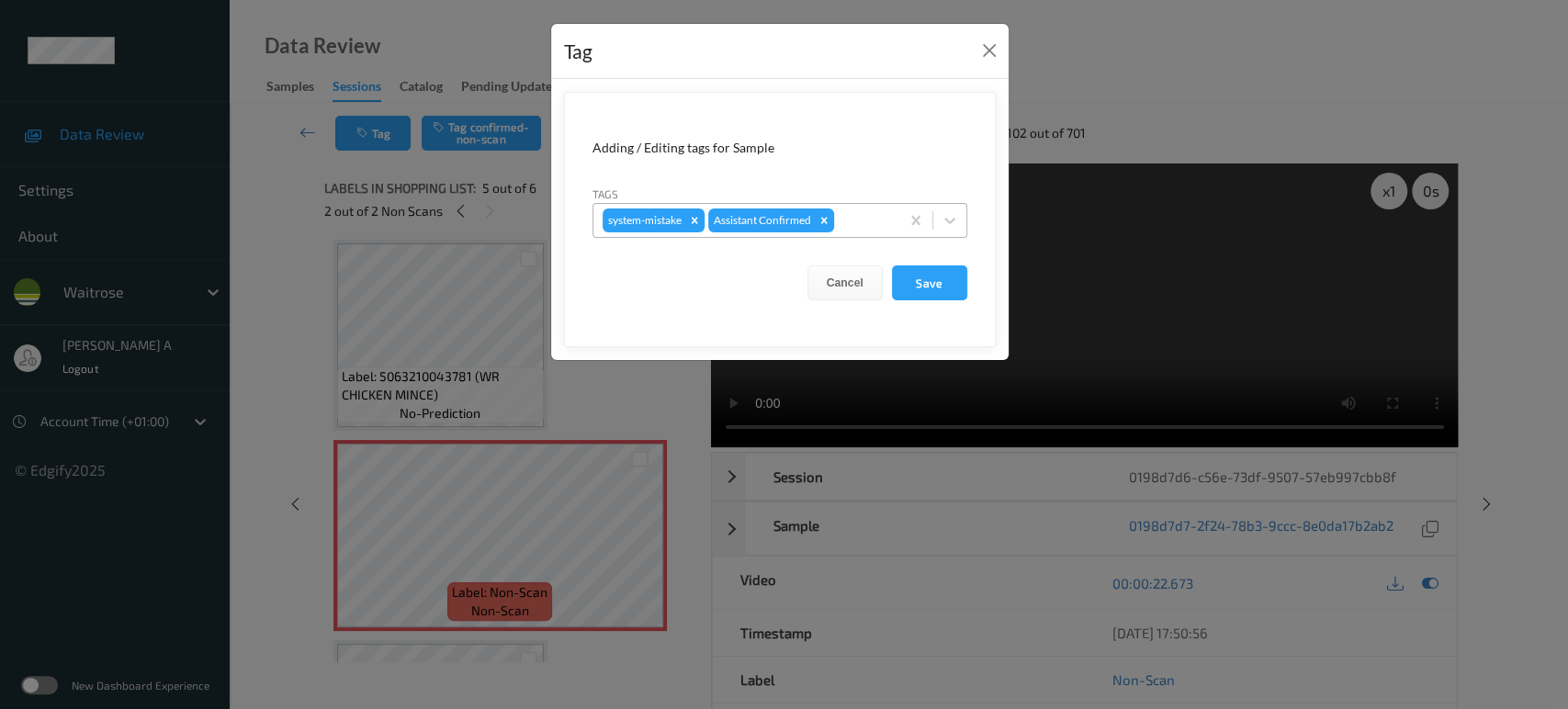
click at [851, 217] on div at bounding box center [864, 220] width 53 height 22
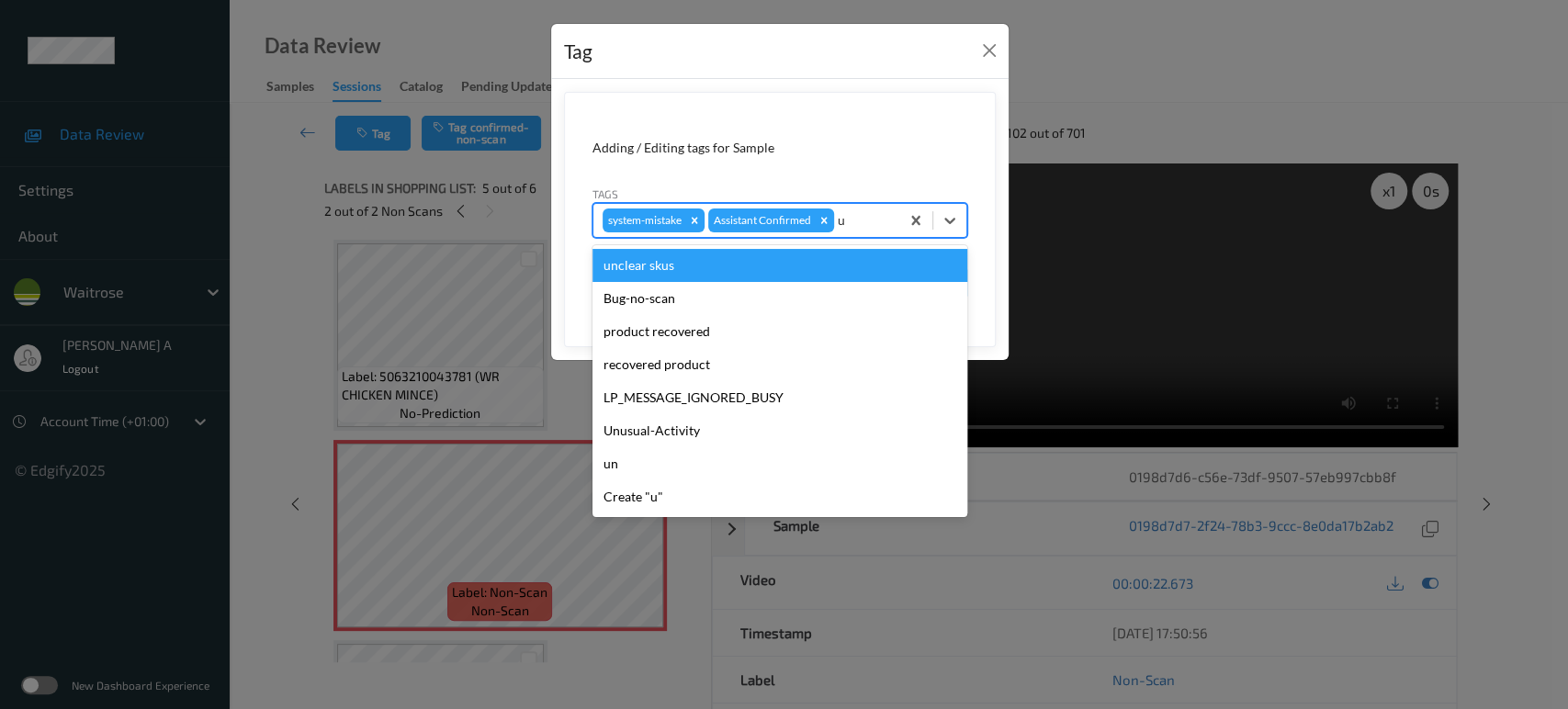
type input "un"
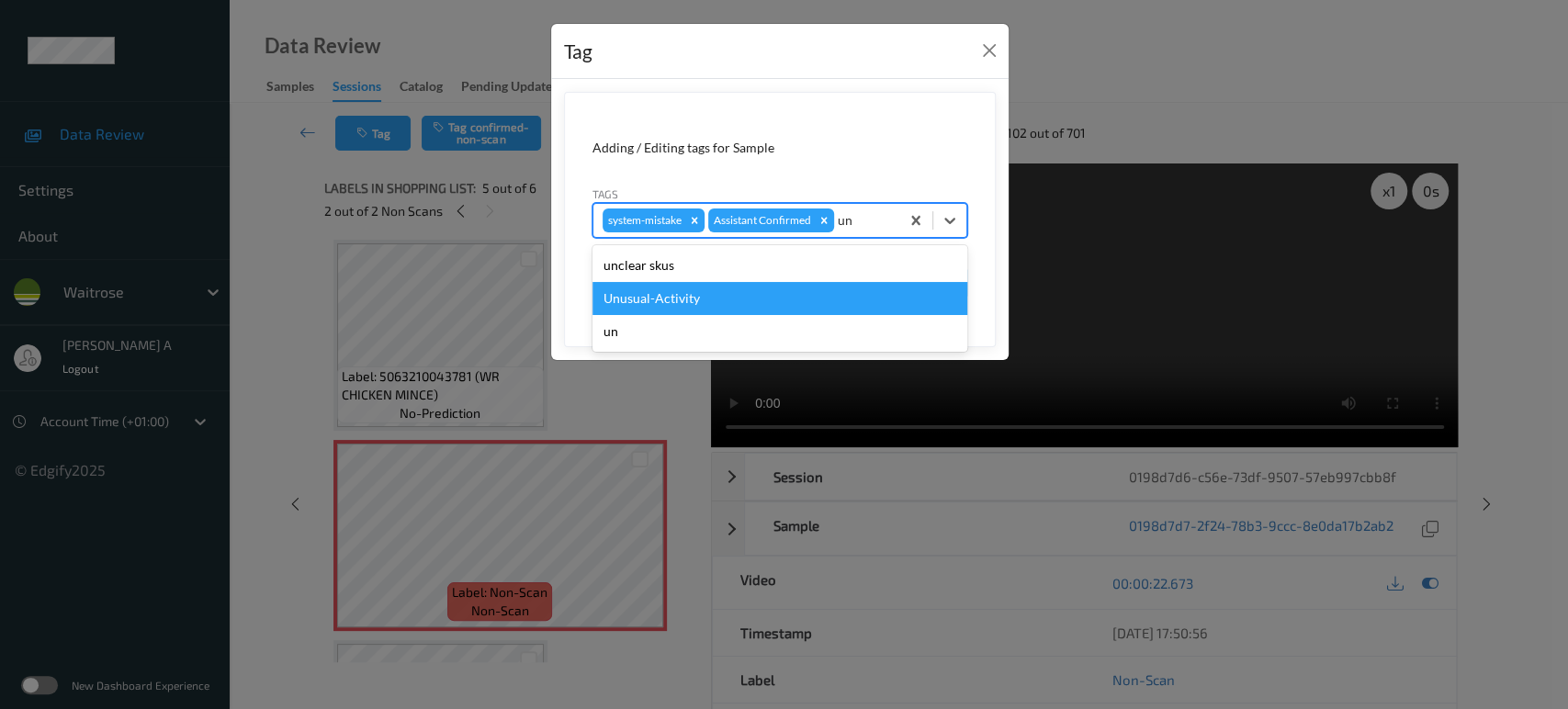
click at [781, 289] on div "Unusual-Activity" at bounding box center [780, 298] width 375 height 33
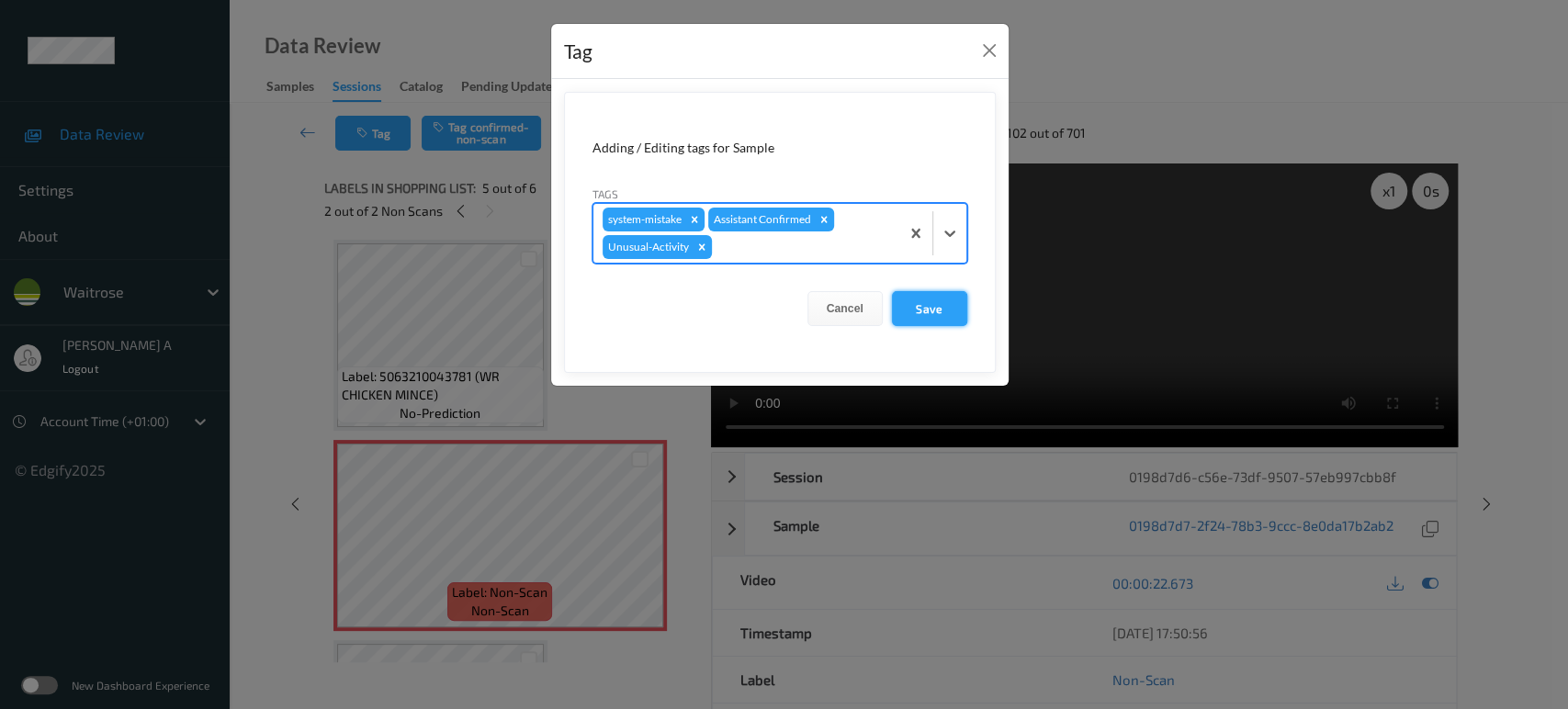
click at [937, 312] on button "Save" at bounding box center [929, 308] width 75 height 35
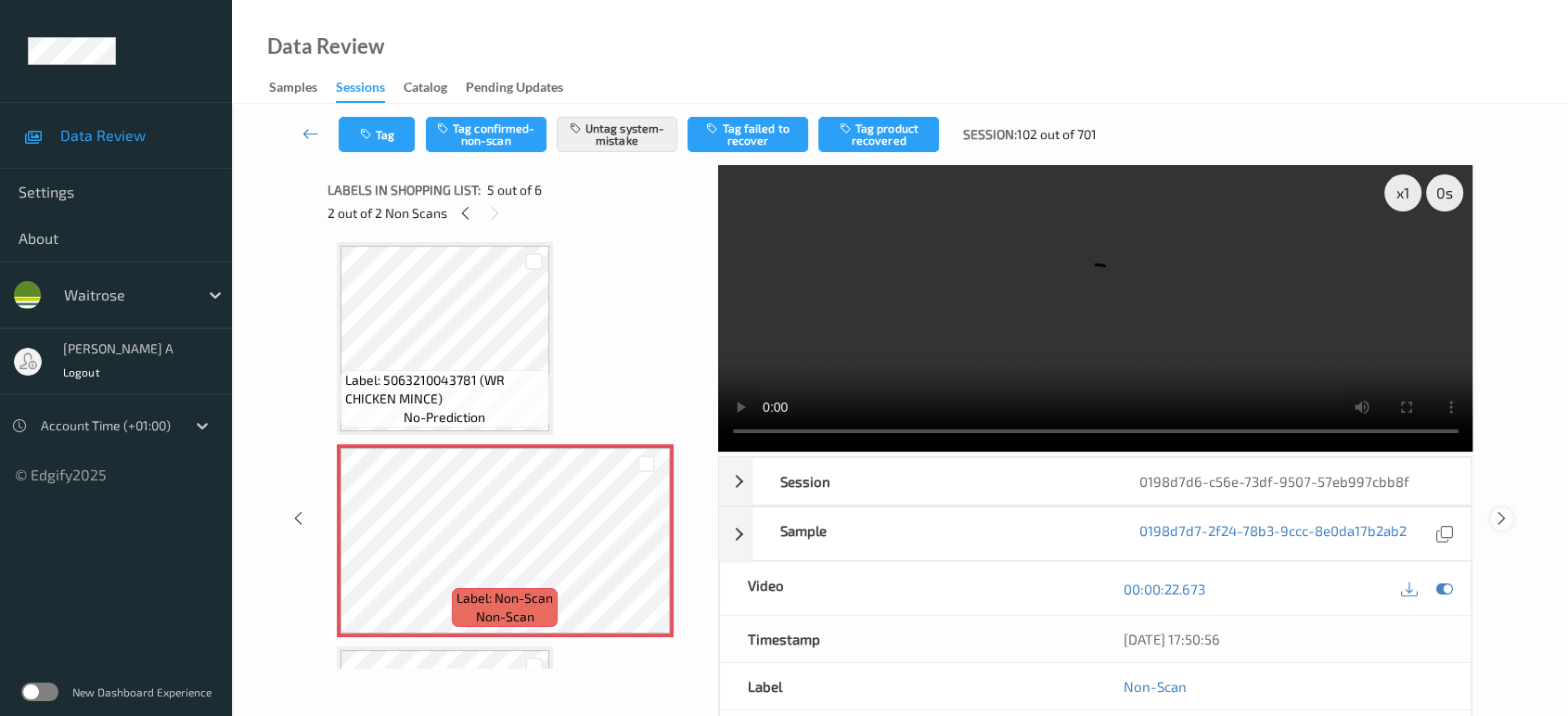
click at [1499, 510] on icon at bounding box center [1502, 518] width 16 height 17
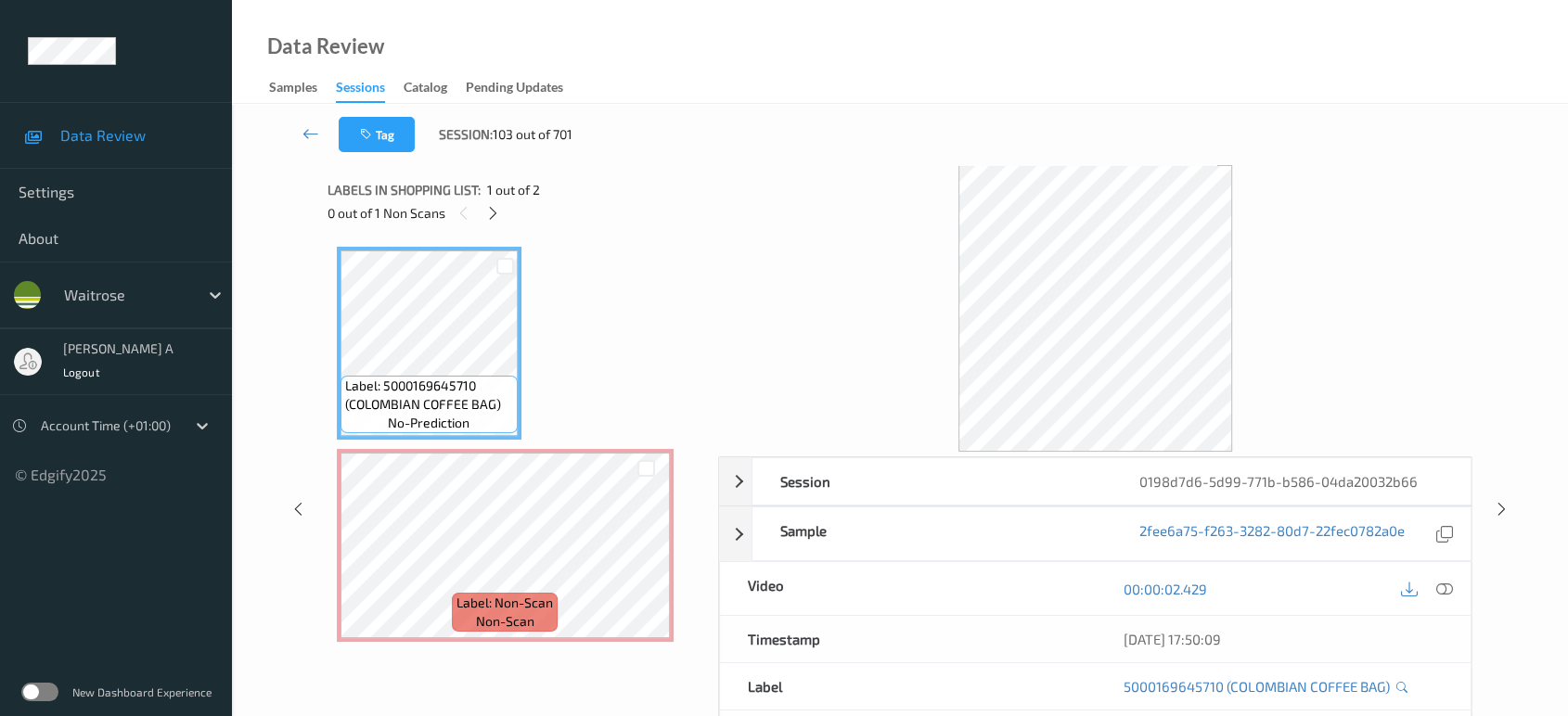
drag, startPoint x: 486, startPoint y: 214, endPoint x: 490, endPoint y: 231, distance: 17.5
click at [486, 214] on icon at bounding box center [493, 214] width 16 height 17
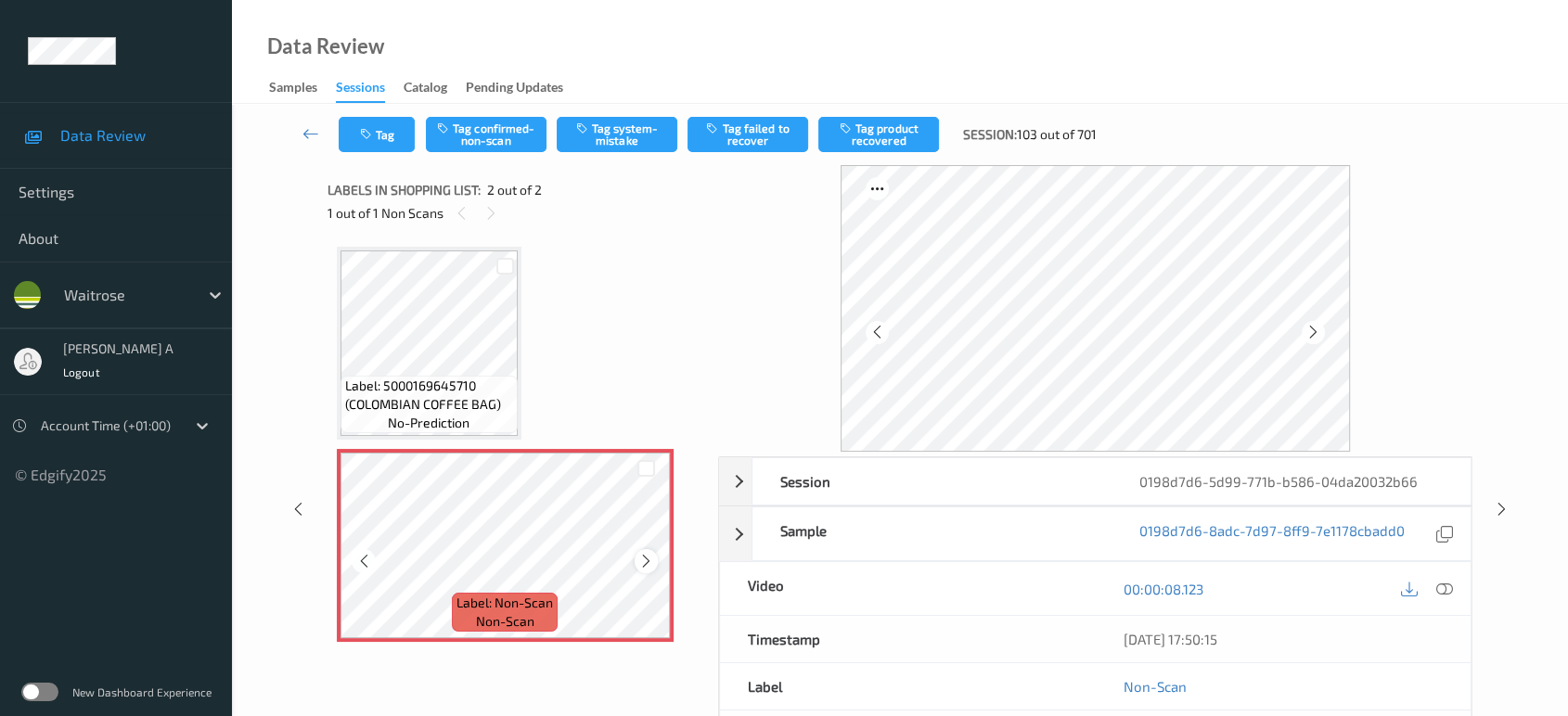
click at [640, 559] on icon at bounding box center [646, 561] width 16 height 17
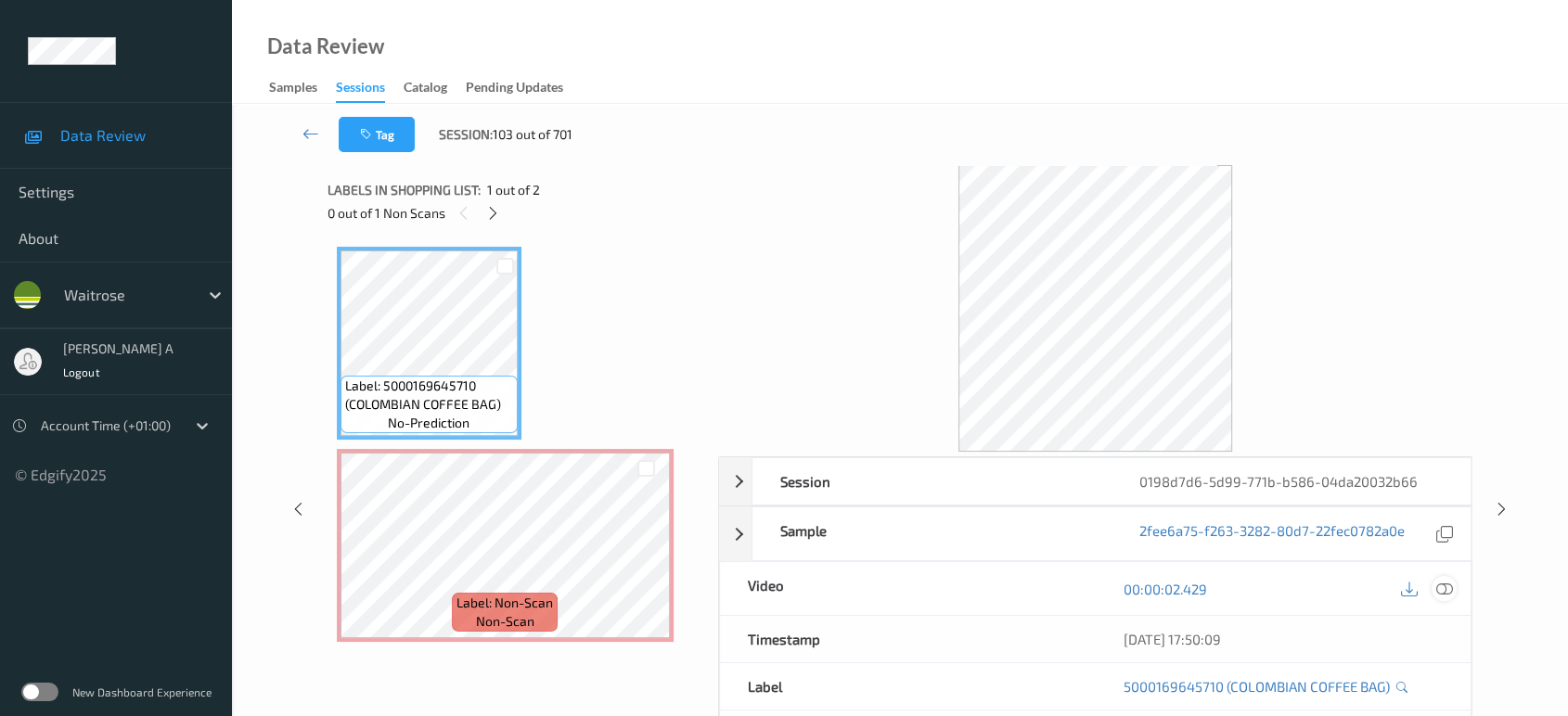
click at [1453, 587] on div at bounding box center [1444, 589] width 25 height 25
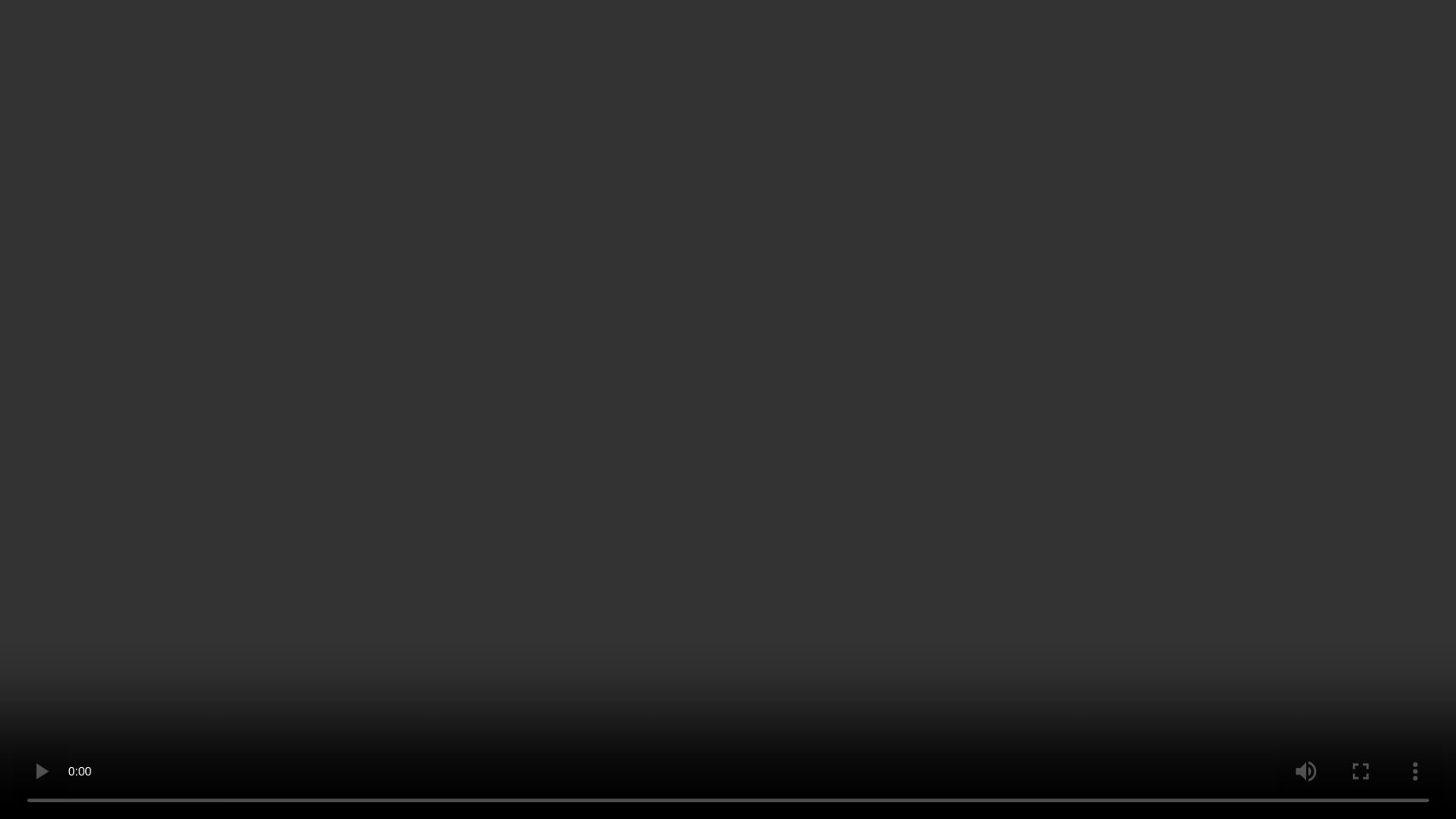
click at [387, 565] on video at bounding box center [728, 410] width 1456 height 819
click at [682, 458] on video at bounding box center [728, 410] width 1456 height 819
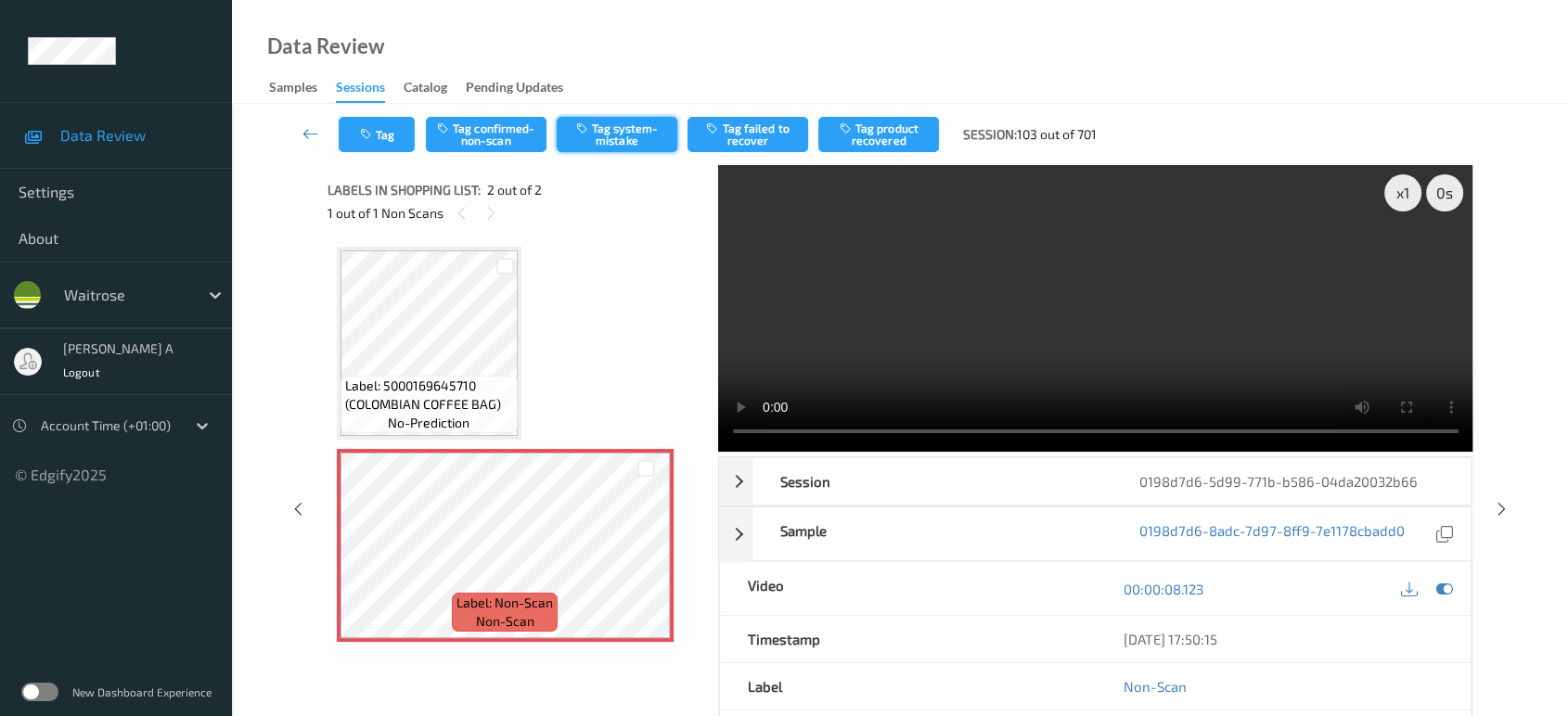
click at [585, 125] on icon "button" at bounding box center [584, 128] width 16 height 13
click at [365, 150] on button "Tag" at bounding box center [377, 134] width 76 height 35
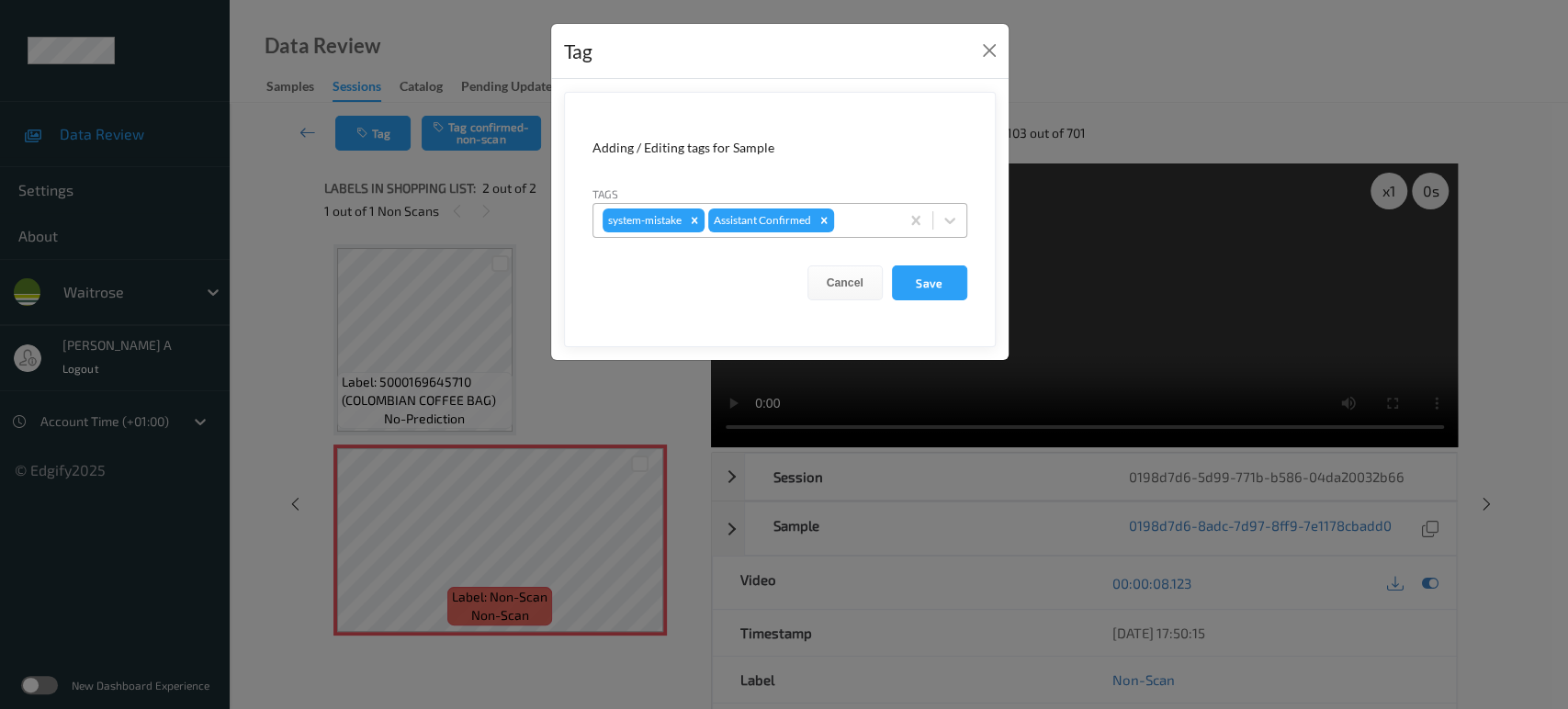
click at [848, 213] on div at bounding box center [864, 220] width 53 height 22
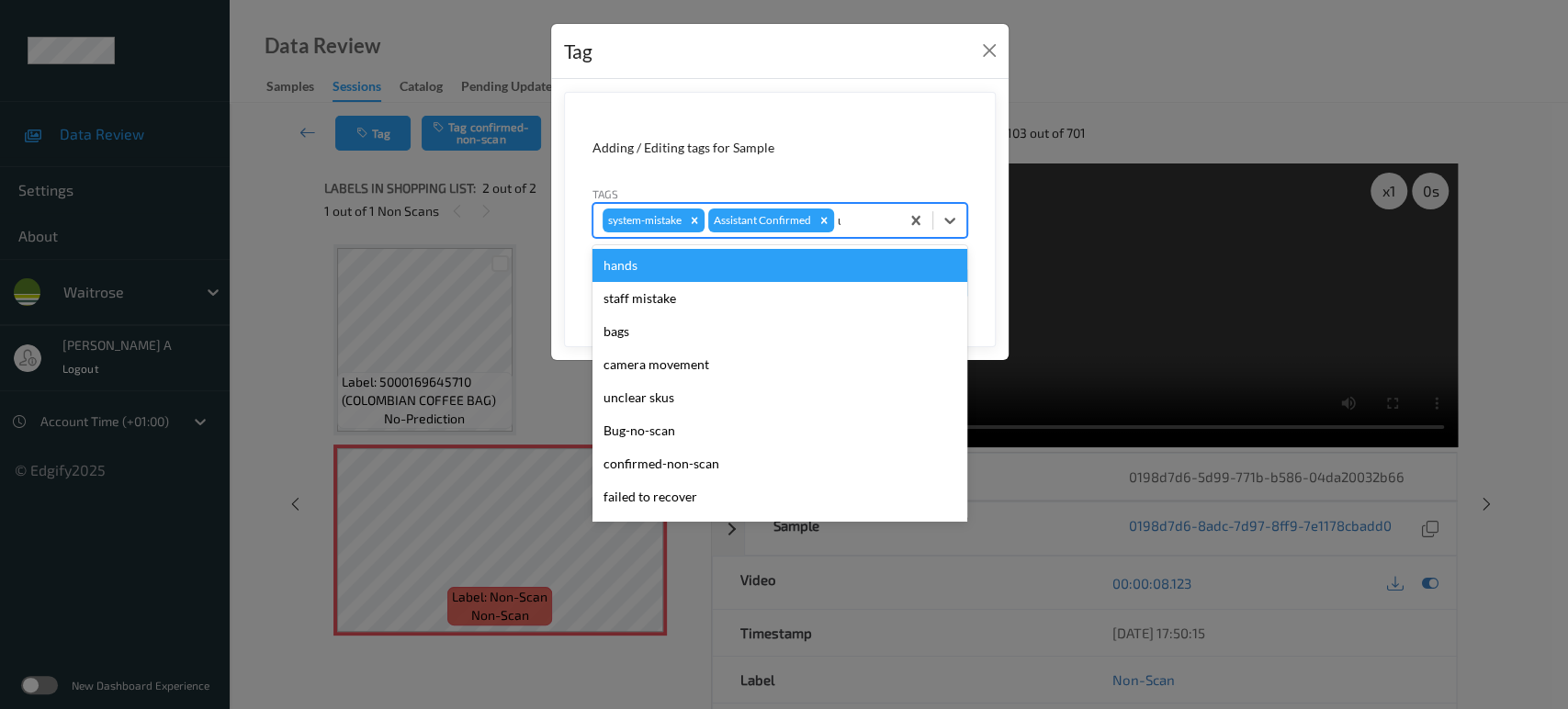
type input "un"
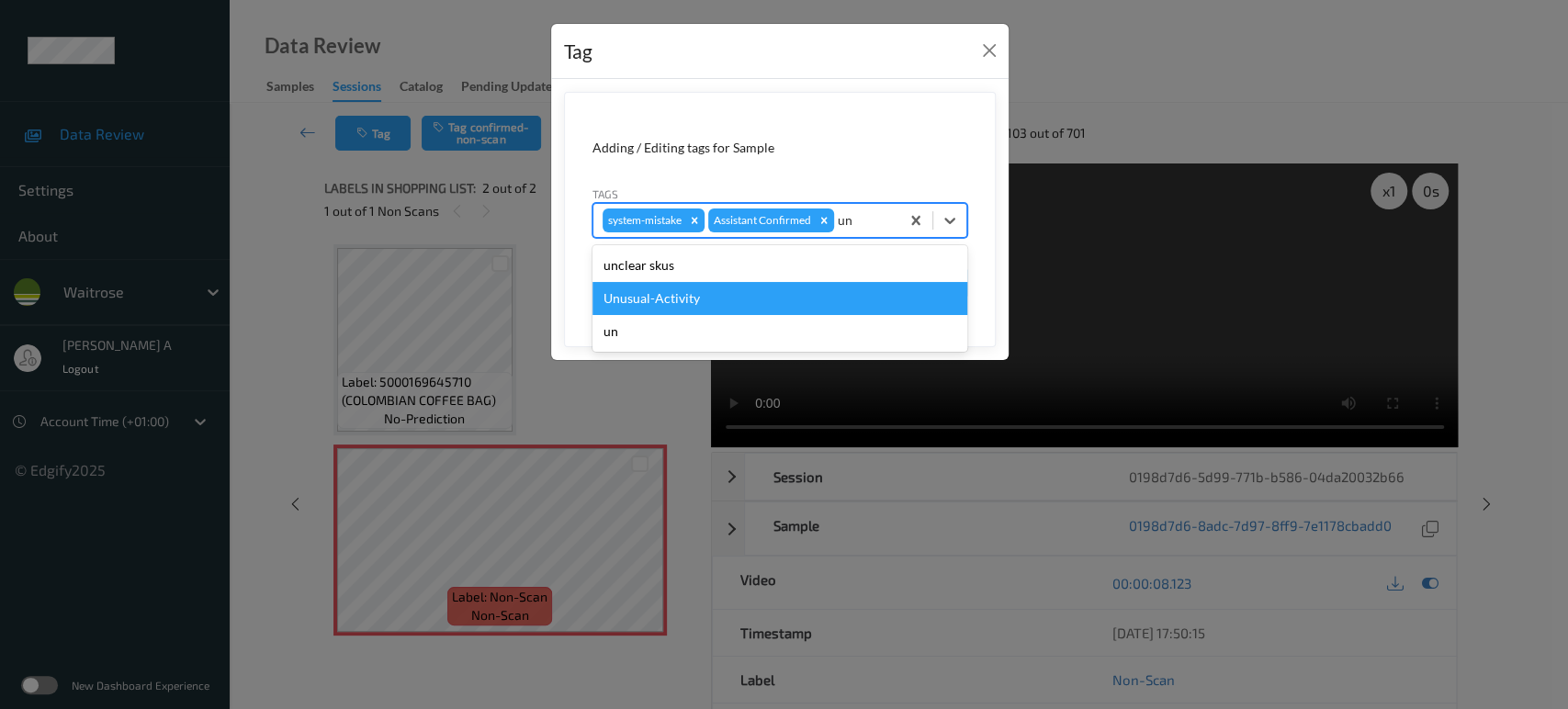
click at [768, 303] on div "Unusual-Activity" at bounding box center [780, 298] width 375 height 33
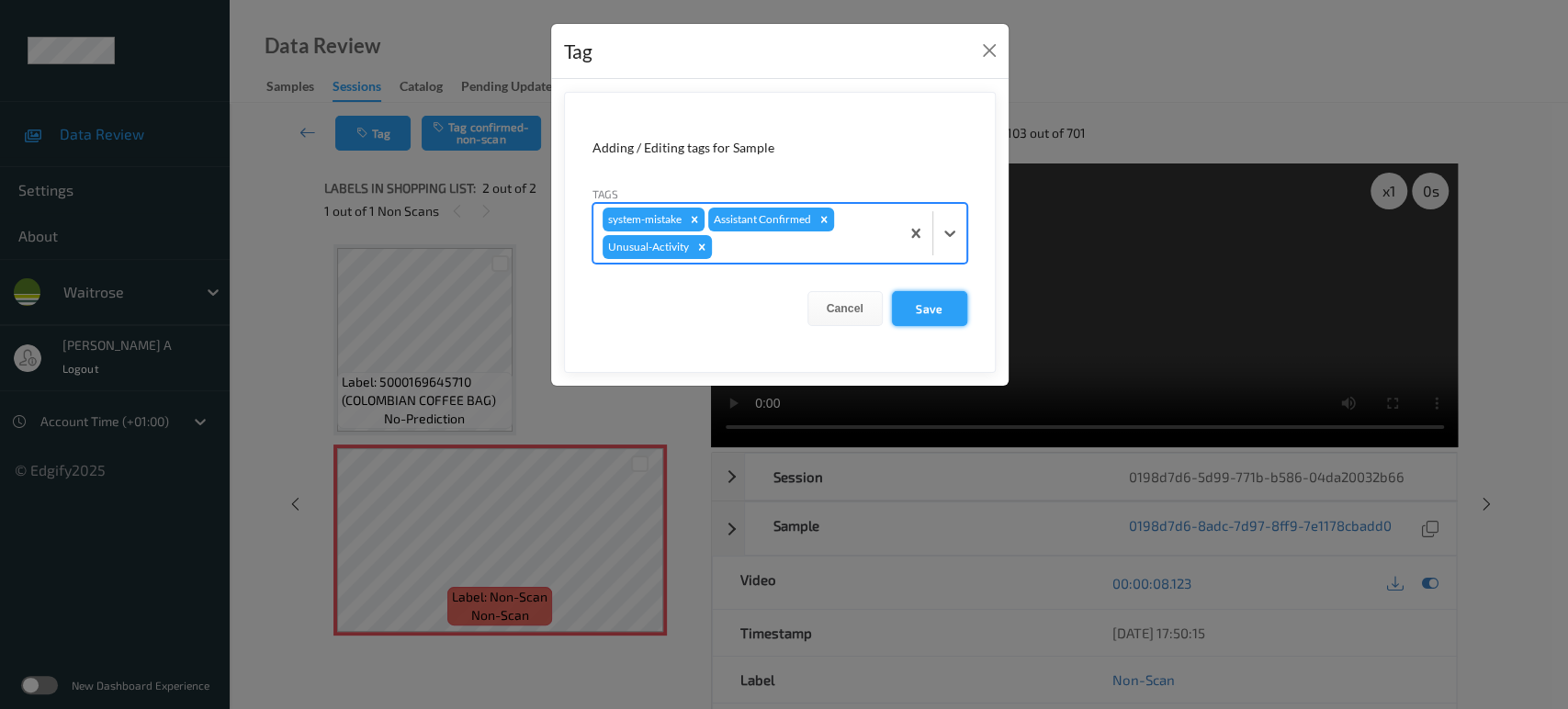
click at [912, 312] on button "Save" at bounding box center [929, 308] width 75 height 35
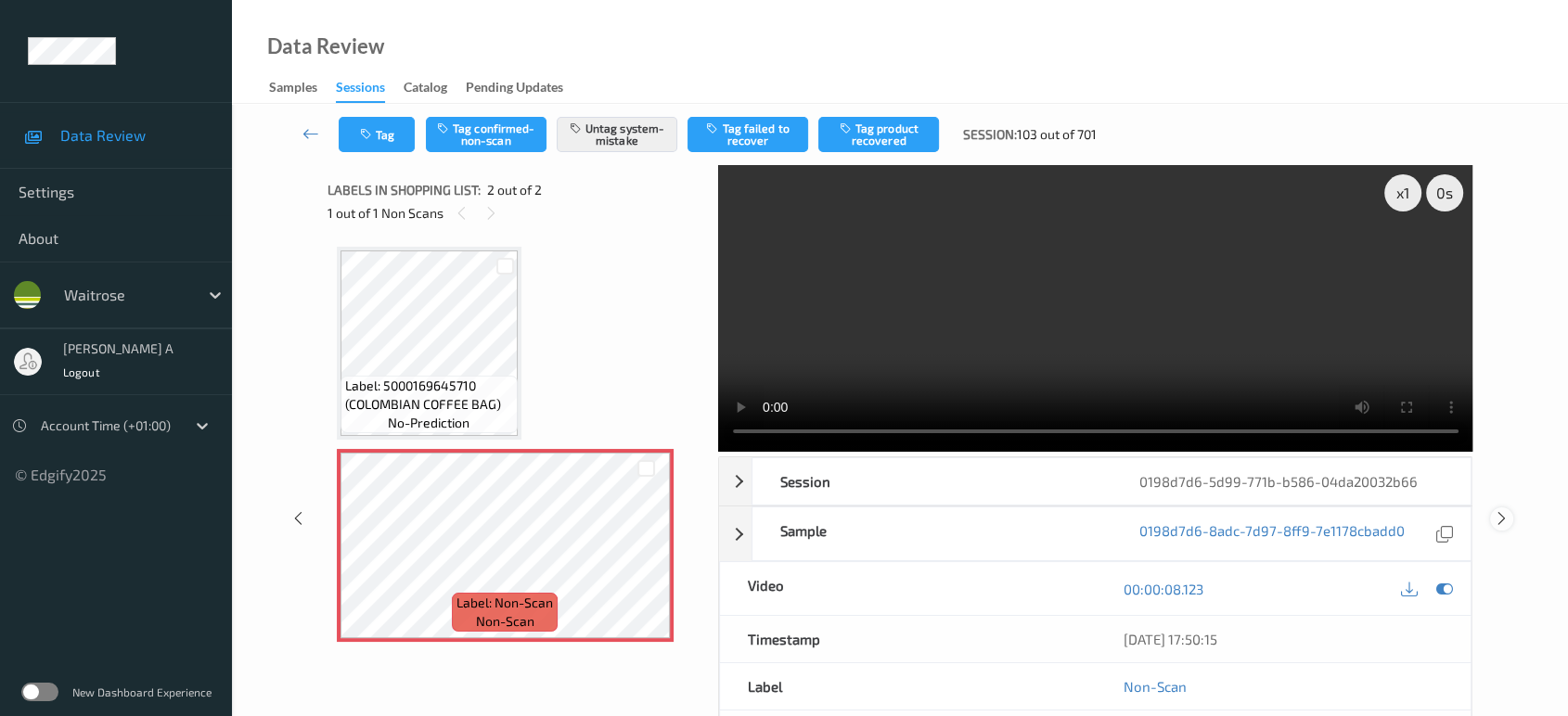
click at [1496, 510] on icon at bounding box center [1502, 518] width 16 height 17
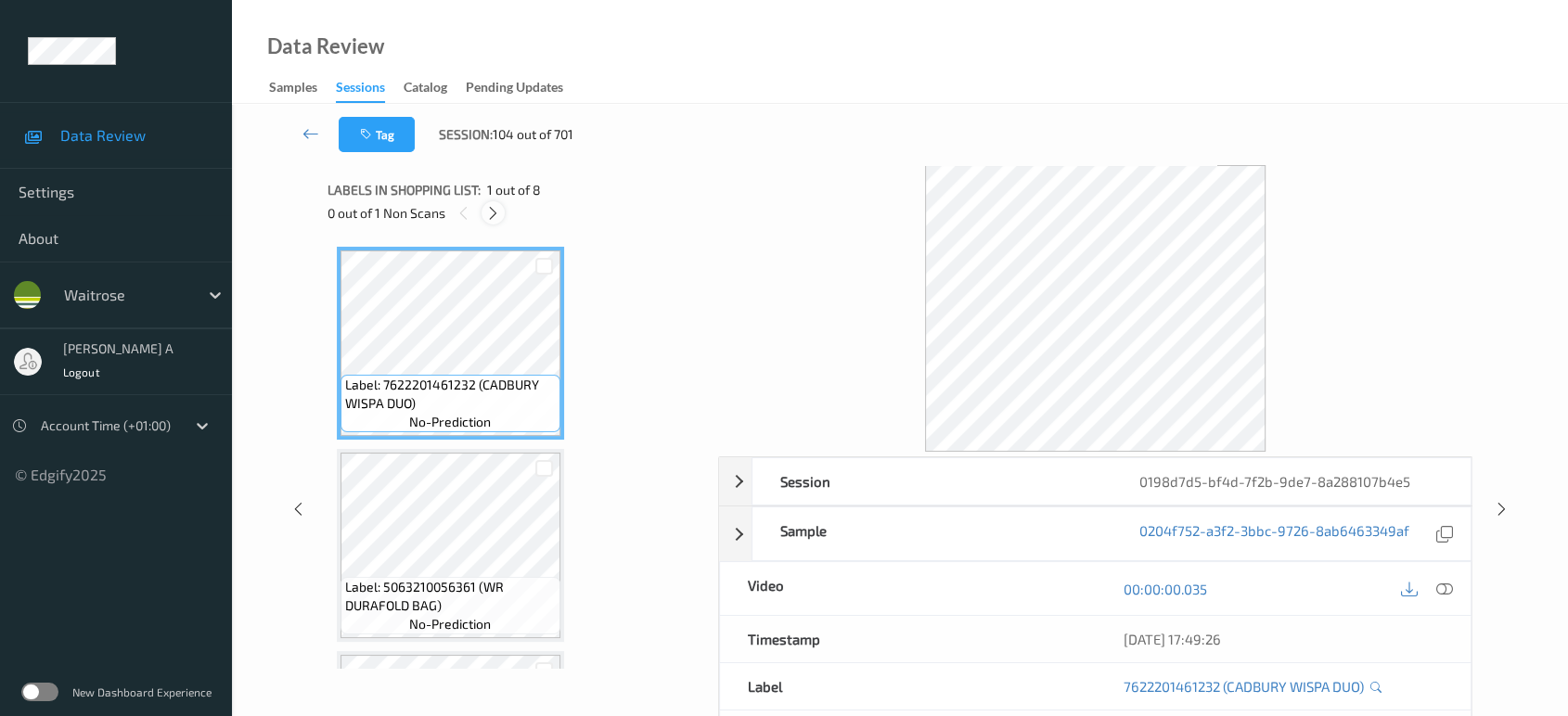
click at [498, 217] on icon at bounding box center [493, 214] width 16 height 17
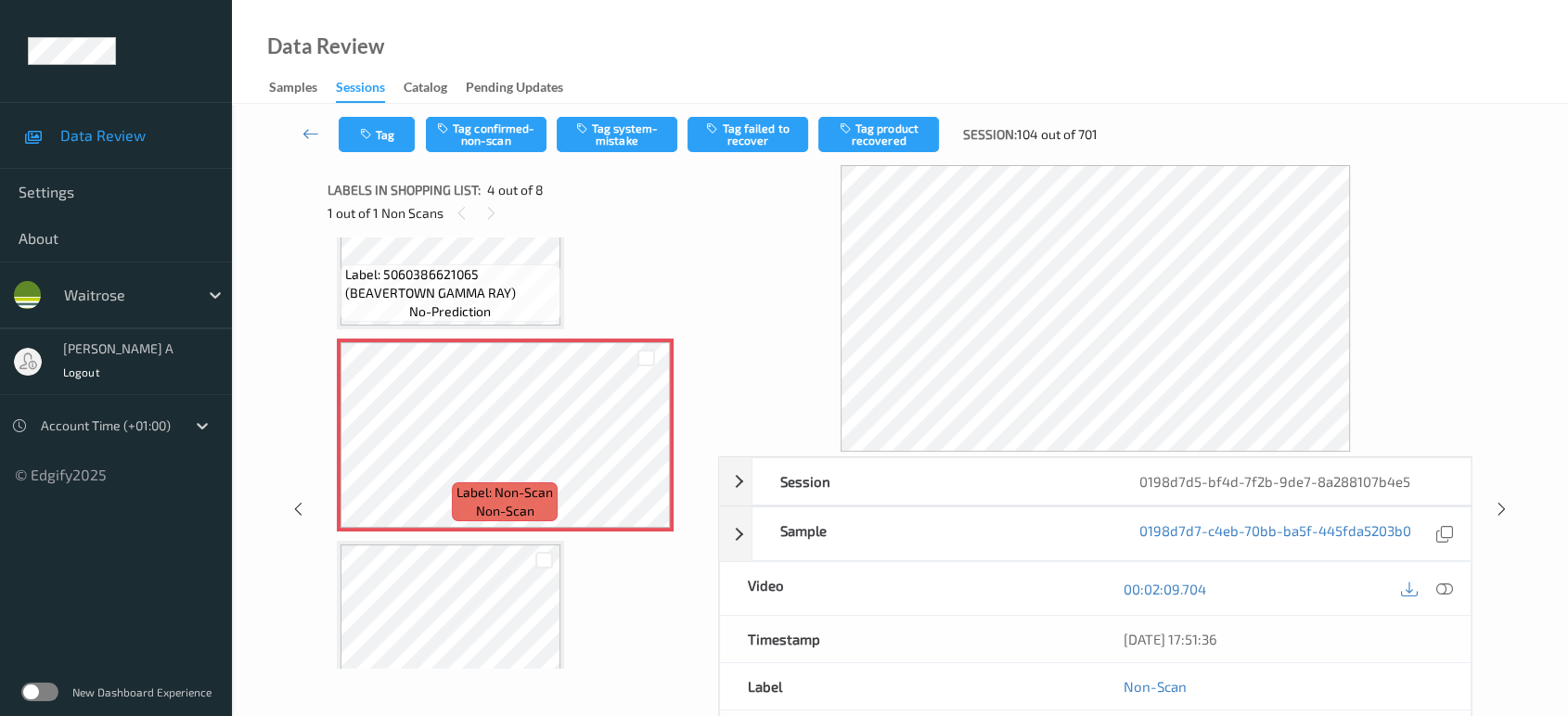
scroll to position [412, 0]
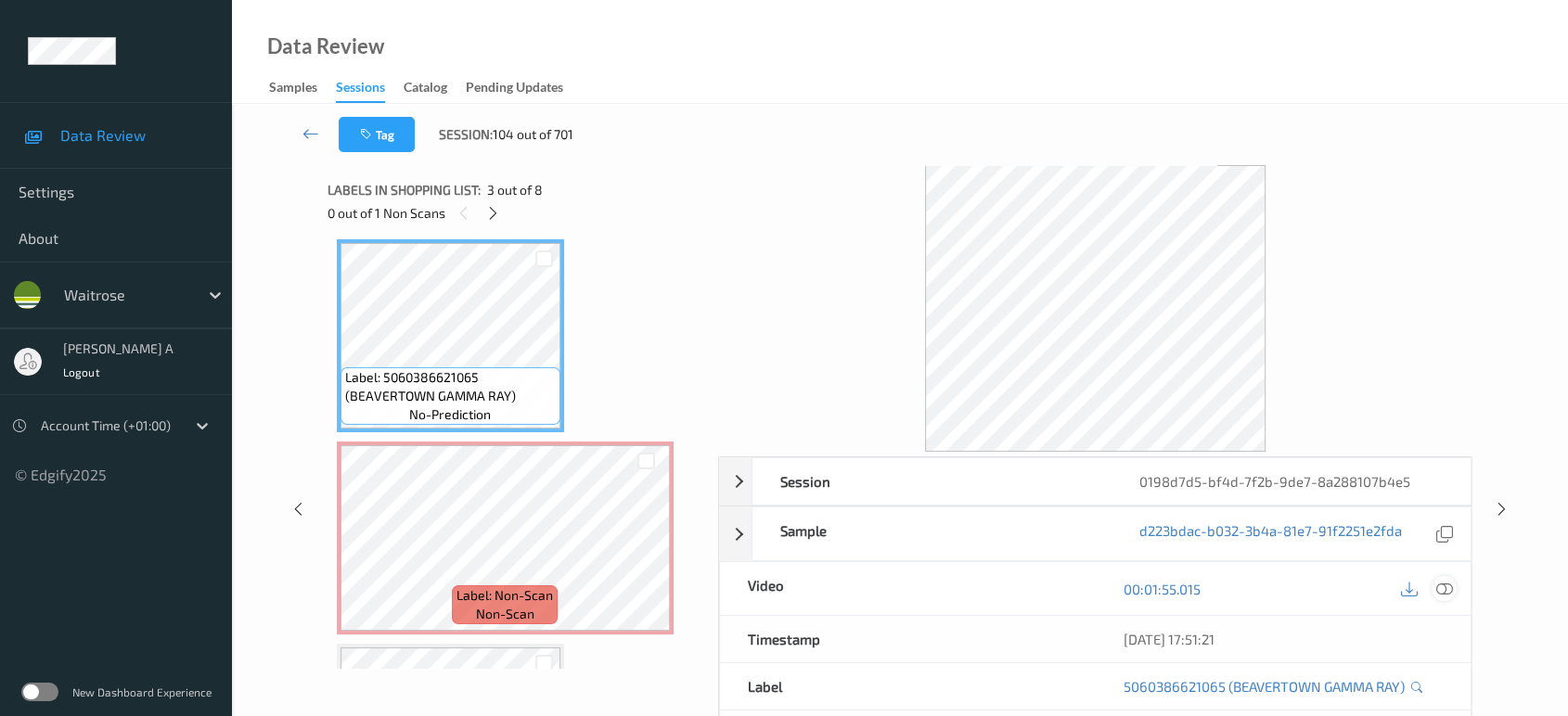
click at [1451, 586] on icon at bounding box center [1445, 589] width 17 height 17
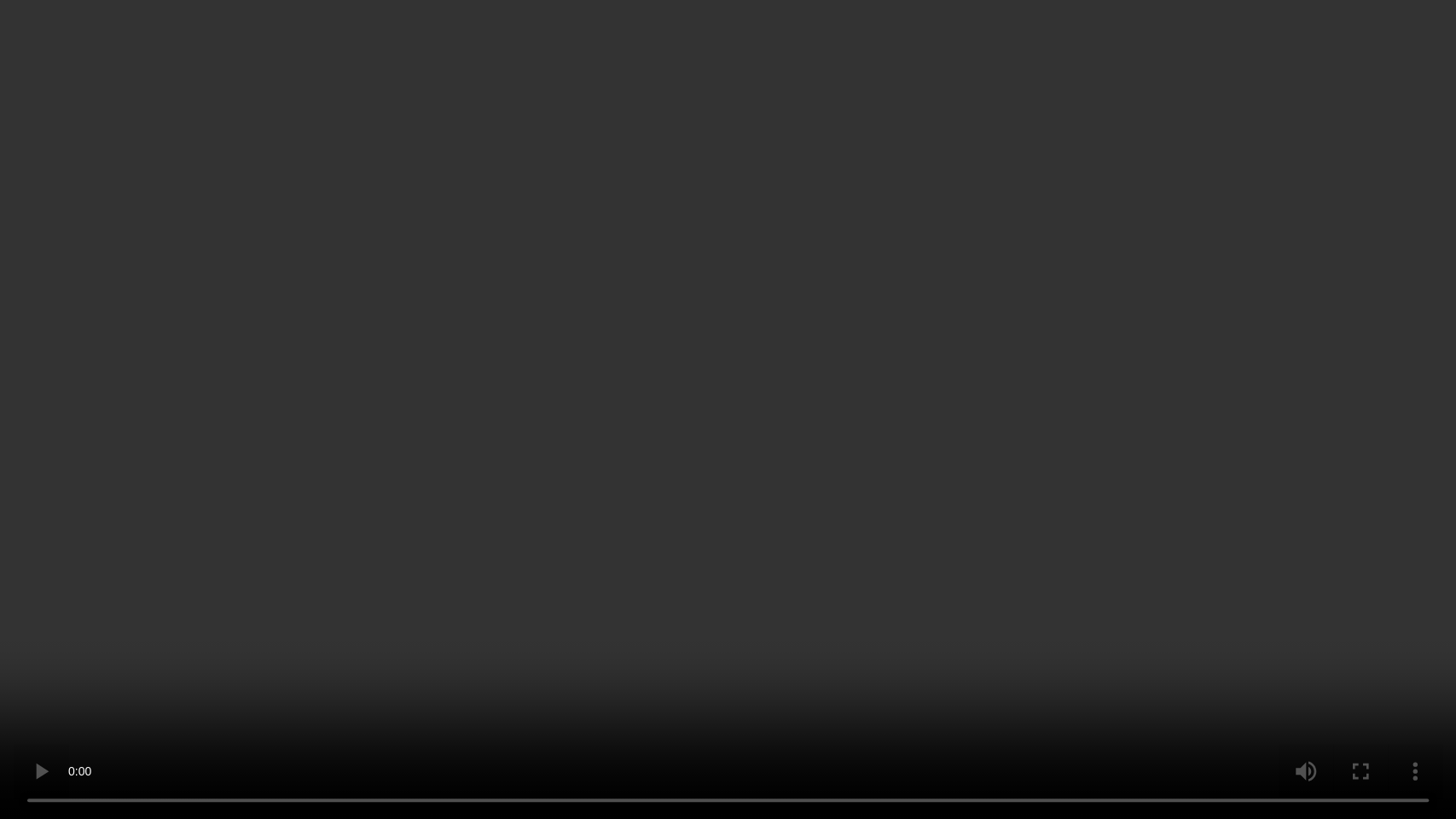
click at [635, 347] on video at bounding box center [728, 410] width 1456 height 819
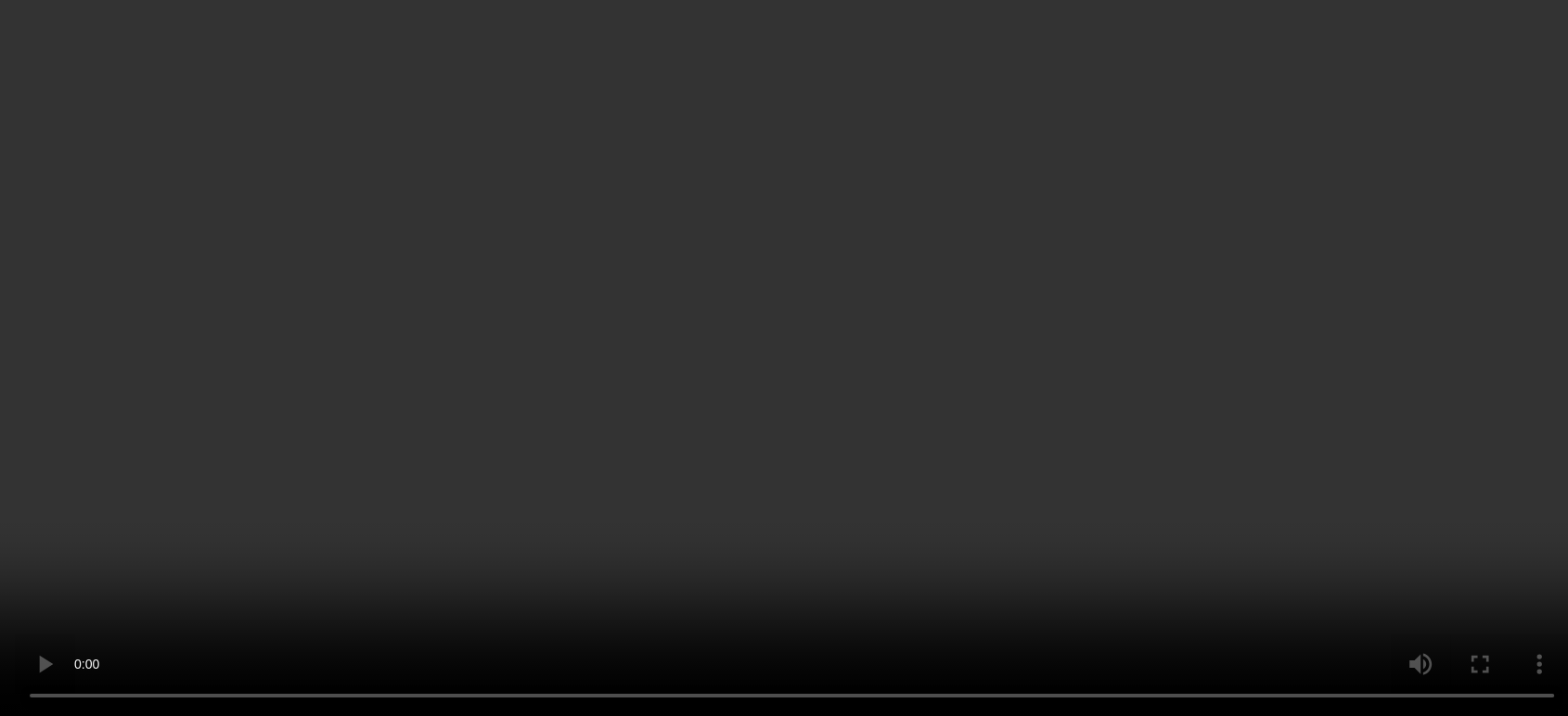
scroll to position [515, 0]
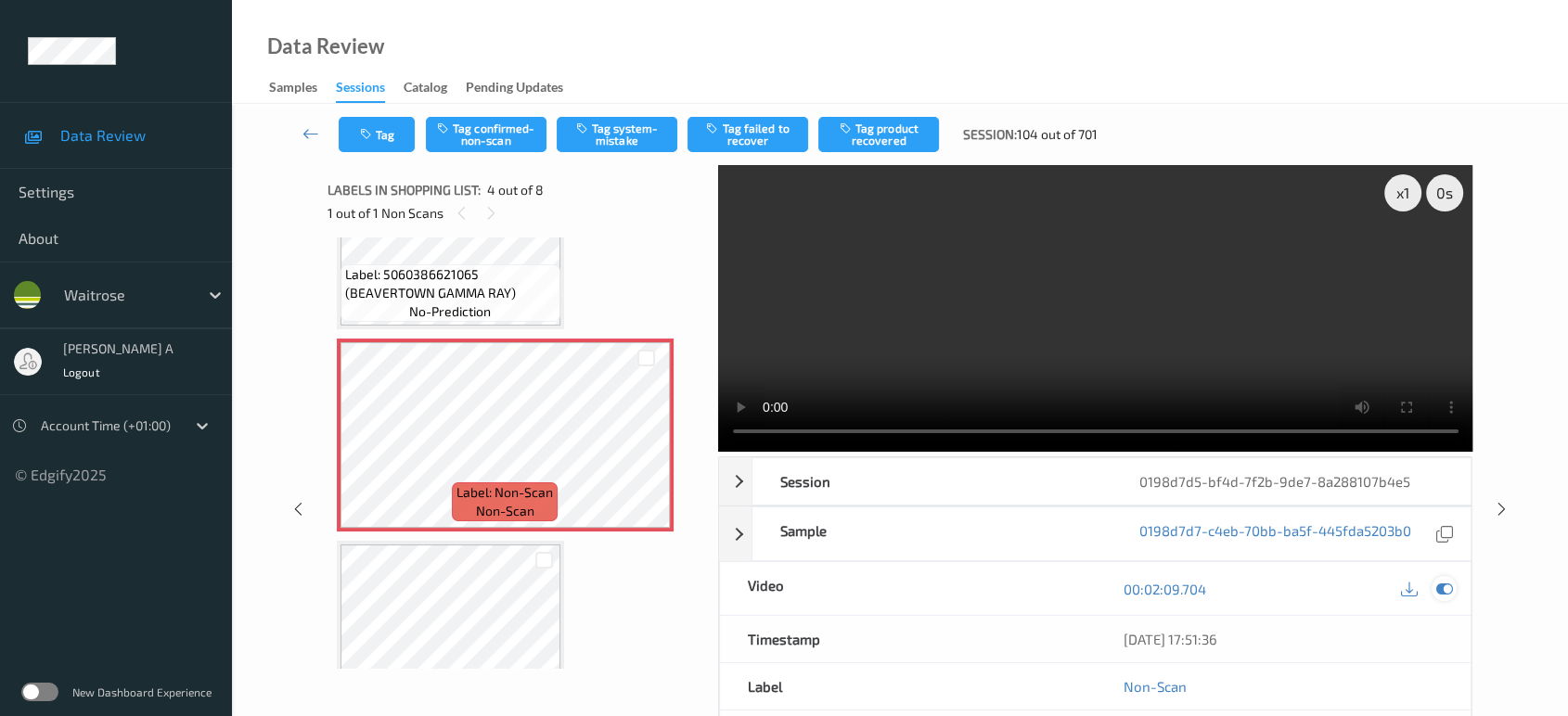
click at [1447, 595] on icon at bounding box center [1445, 589] width 17 height 17
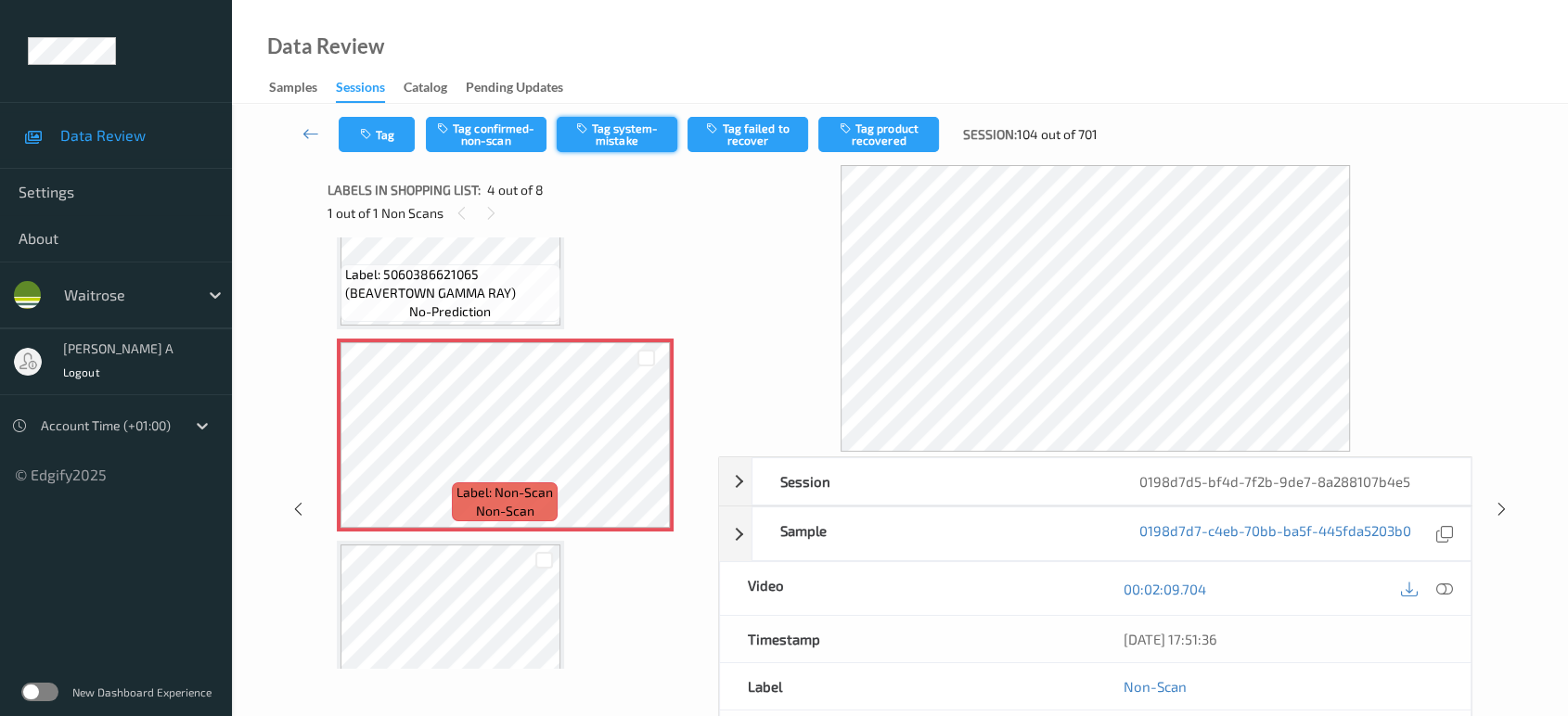
click at [618, 138] on button "Tag system-mistake" at bounding box center [616, 134] width 121 height 35
click at [349, 132] on button "Tag" at bounding box center [377, 134] width 76 height 35
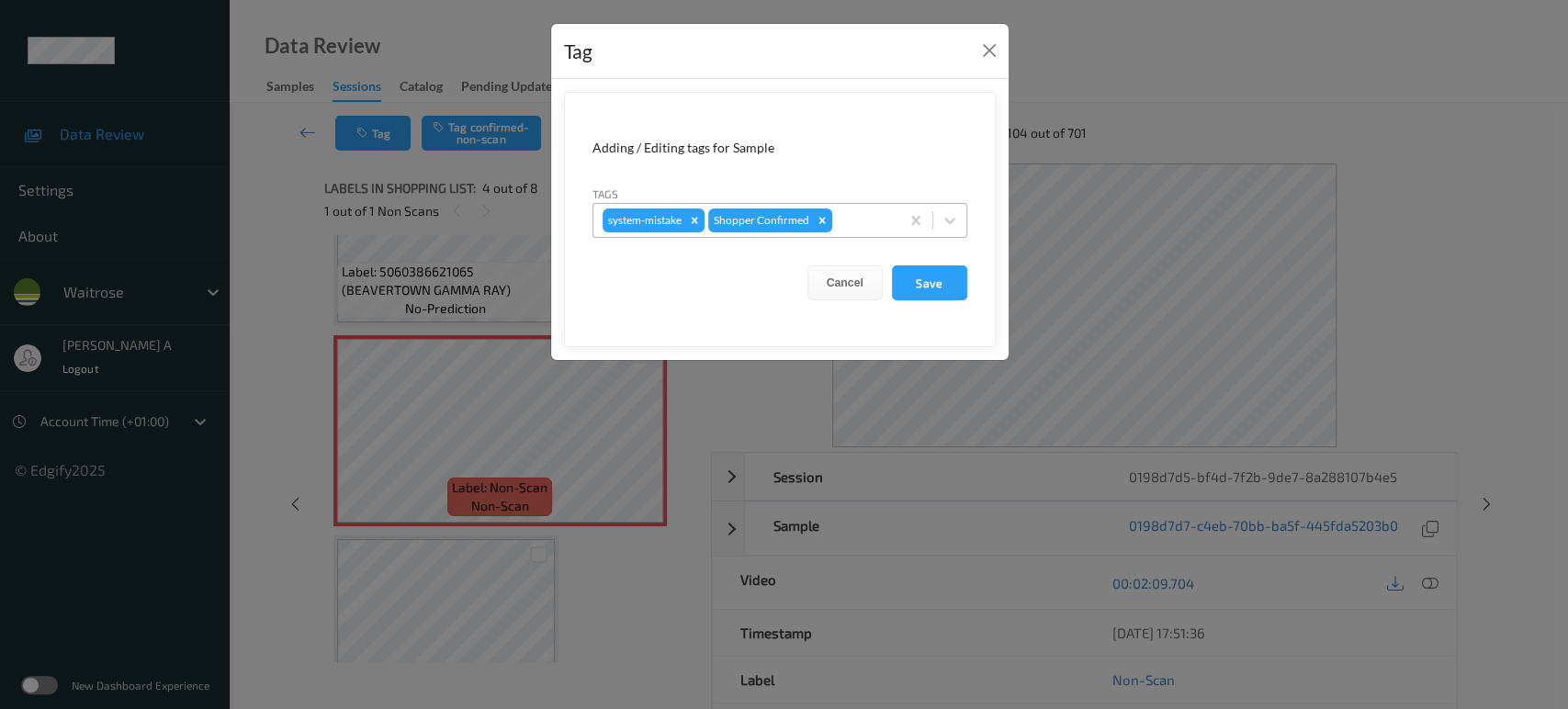
click at [870, 229] on div at bounding box center [863, 220] width 55 height 22
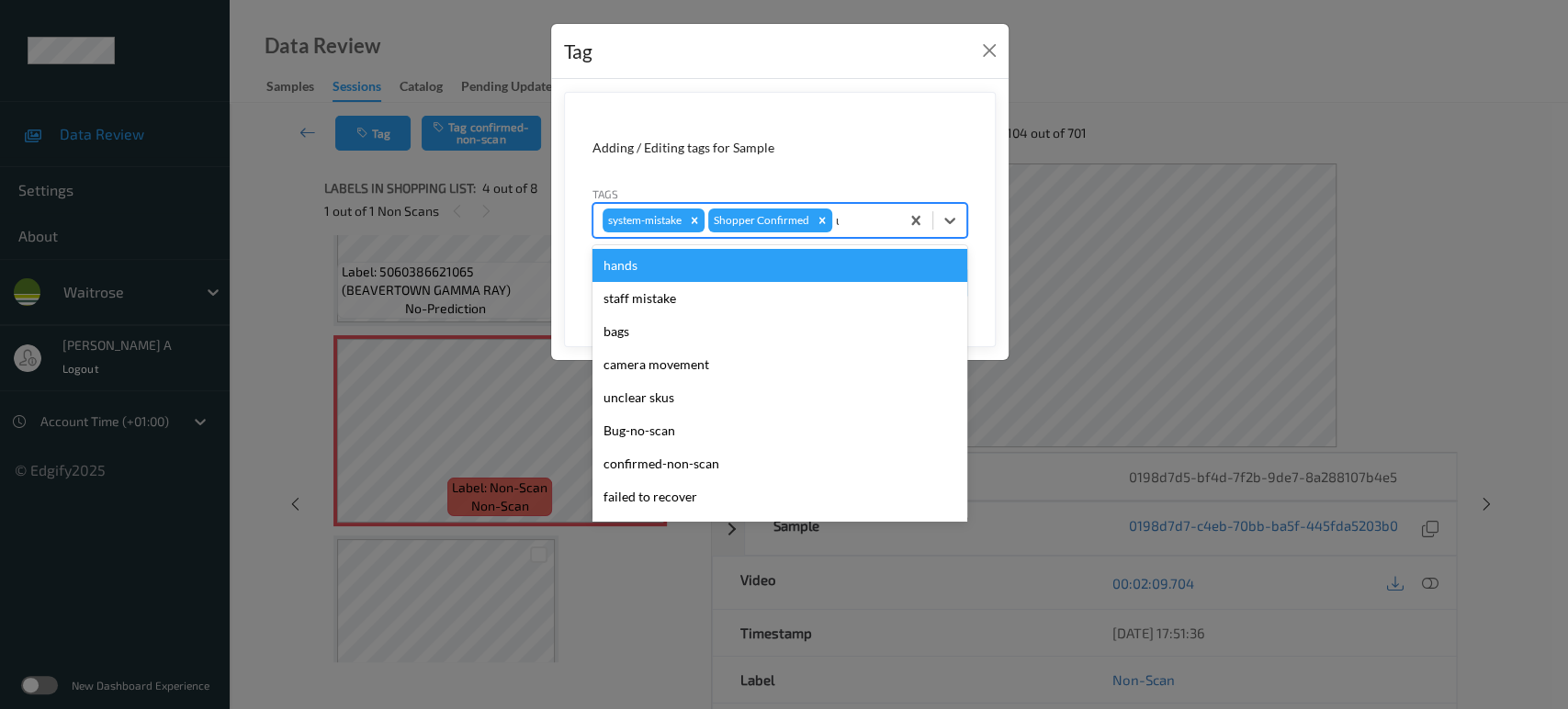
type input "un"
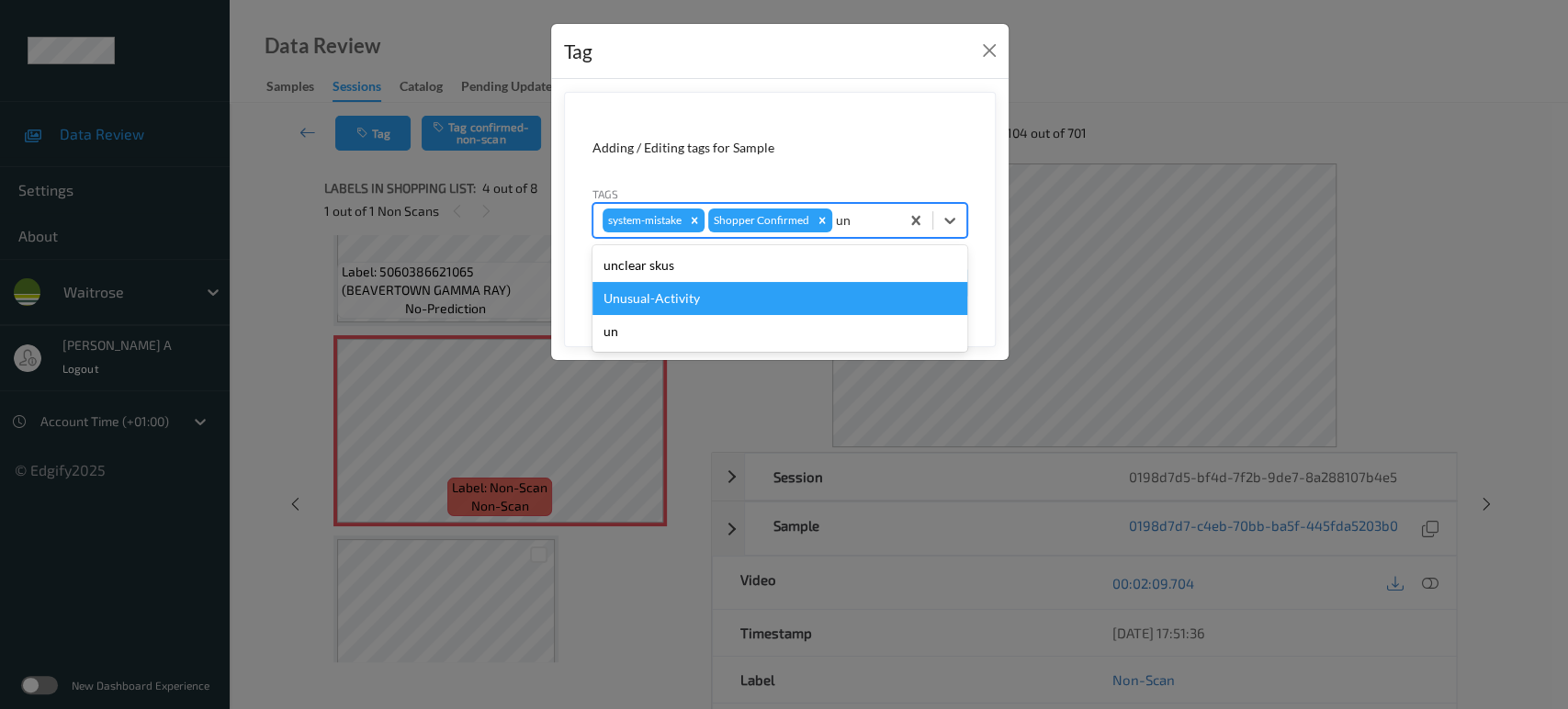
click at [786, 288] on div "Unusual-Activity" at bounding box center [780, 298] width 375 height 33
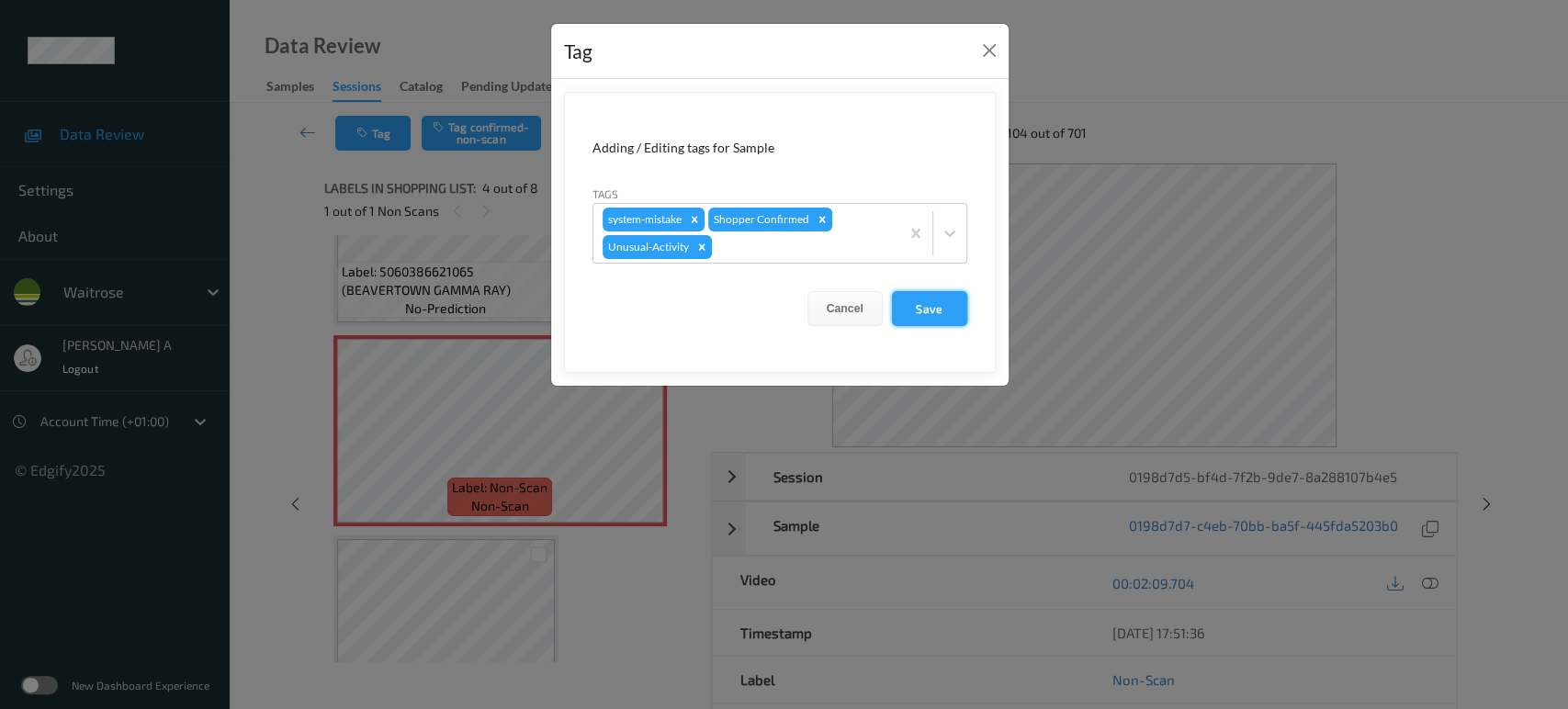
click at [942, 322] on button "Save" at bounding box center [929, 308] width 75 height 35
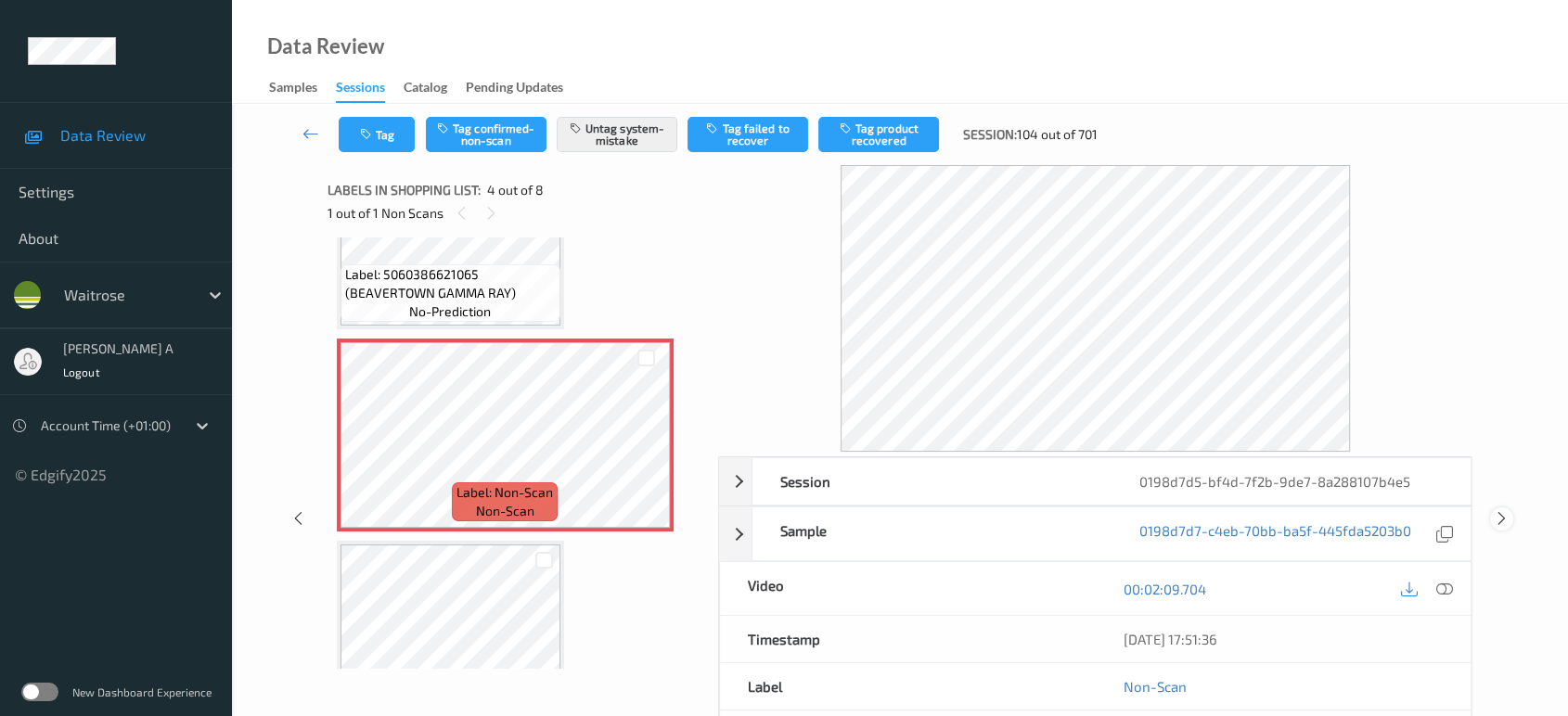
click at [1507, 515] on icon at bounding box center [1502, 518] width 16 height 17
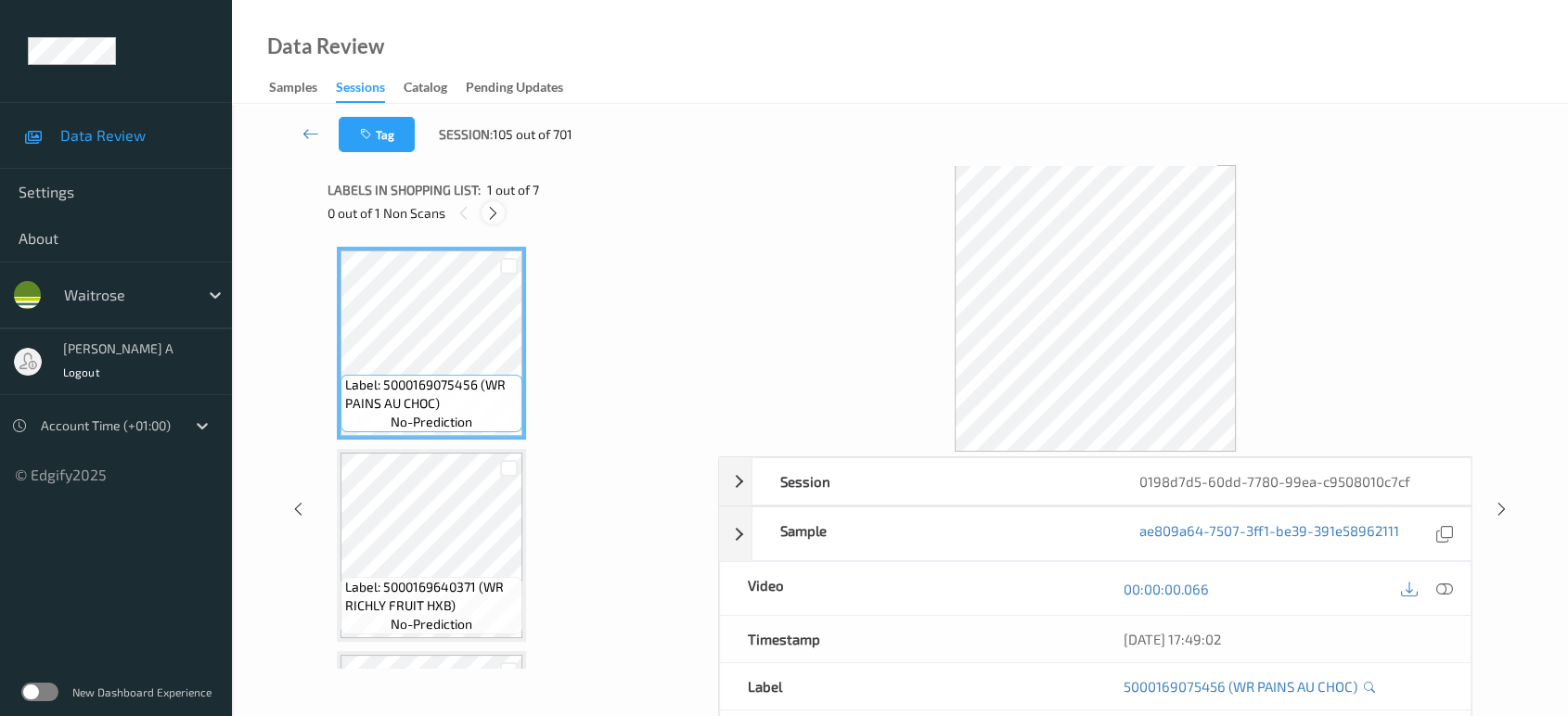
click at [490, 209] on icon at bounding box center [493, 214] width 16 height 17
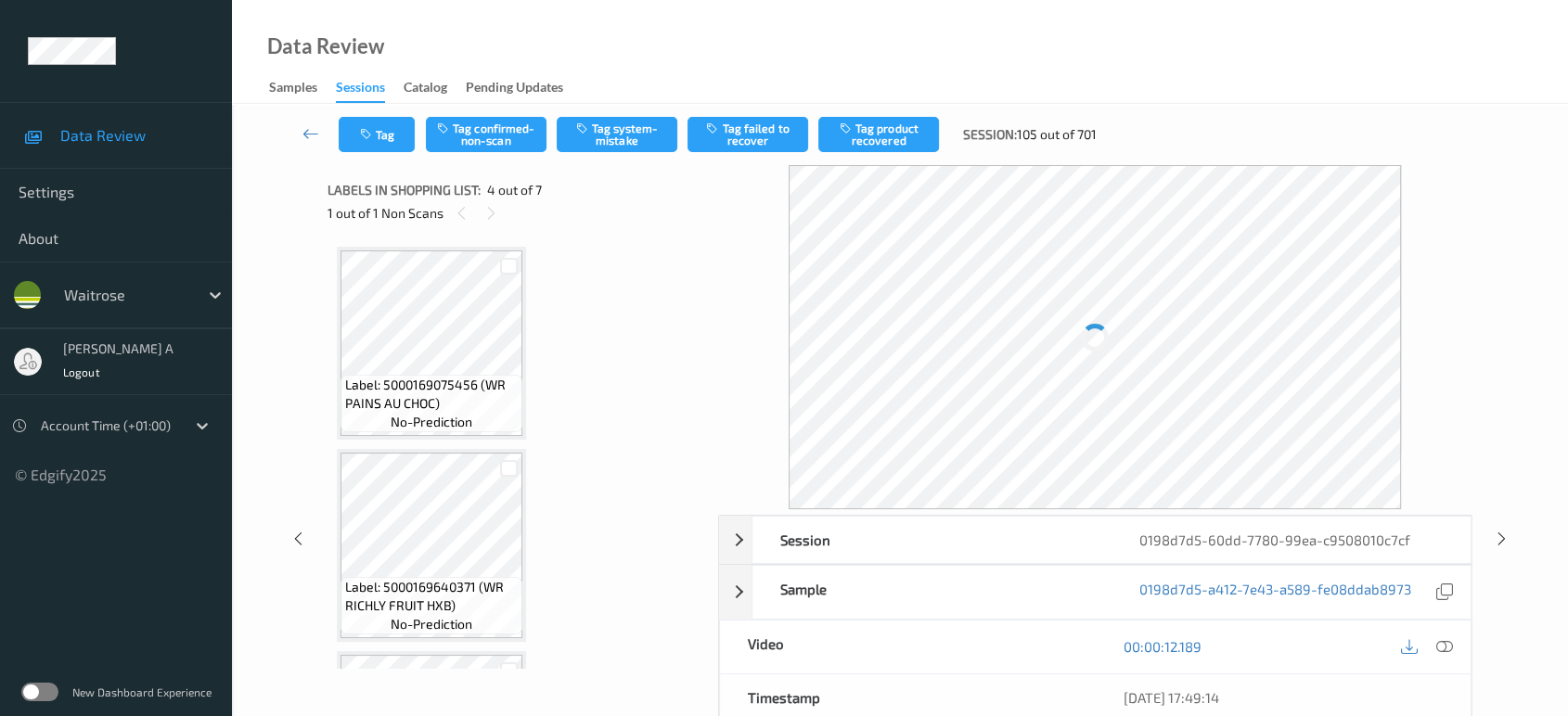
scroll to position [412, 0]
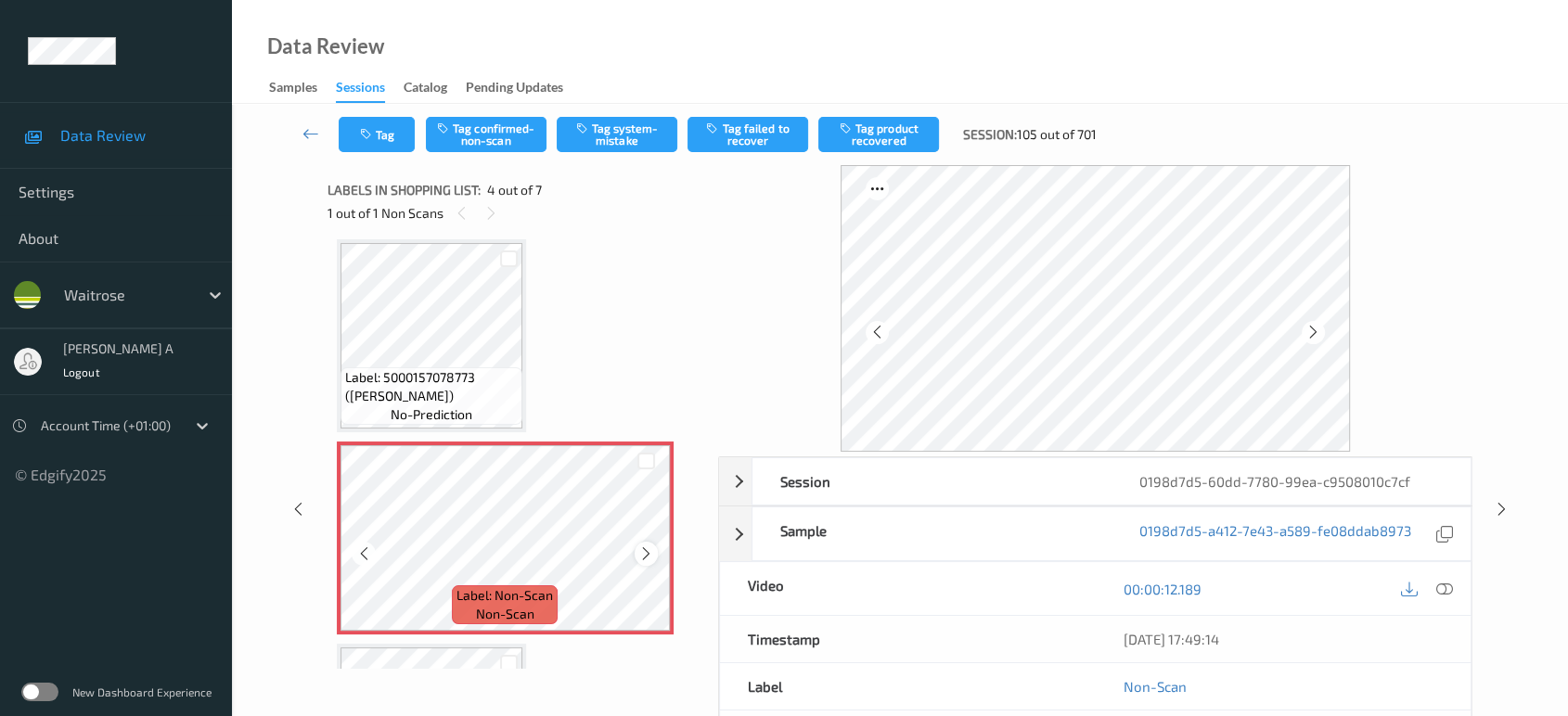
click at [648, 549] on icon at bounding box center [646, 554] width 16 height 17
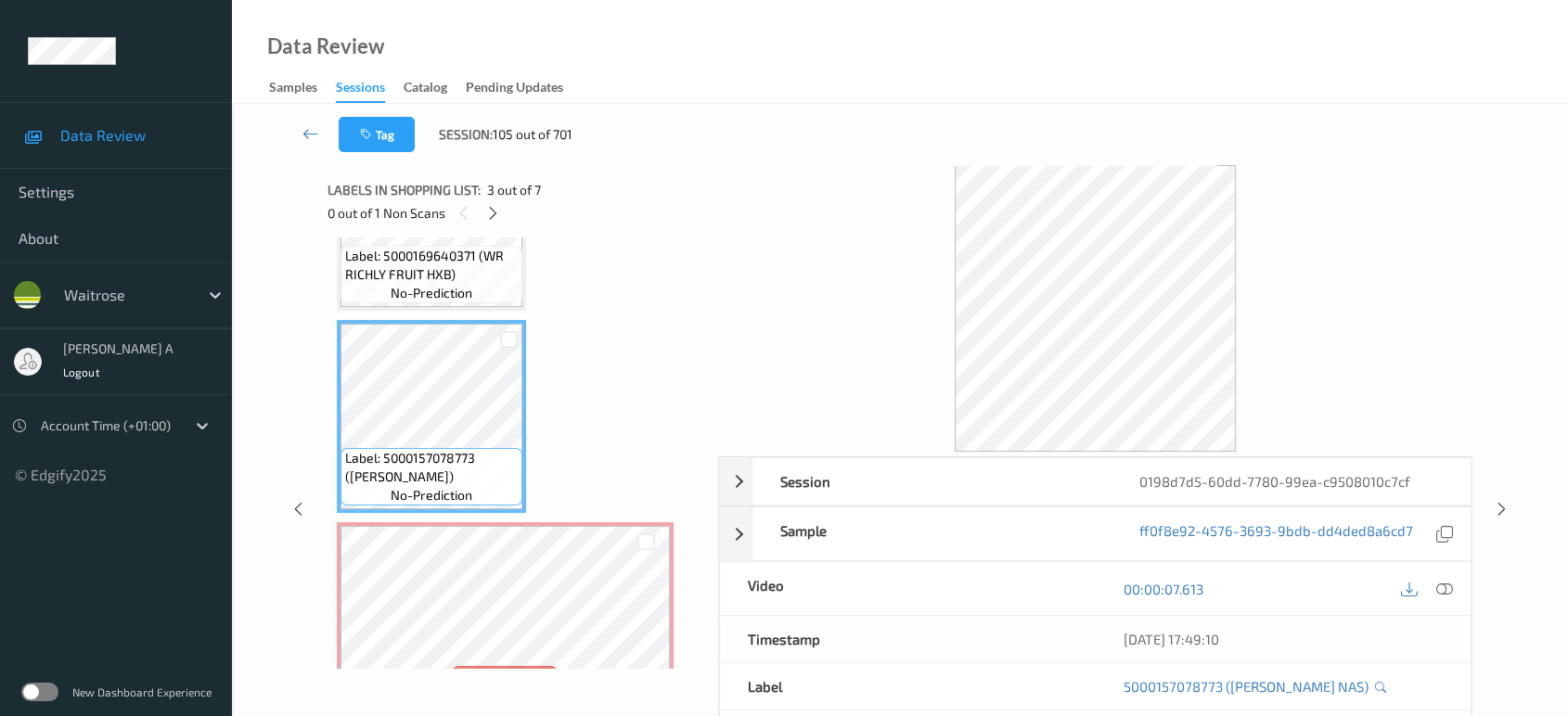
scroll to position [206, 0]
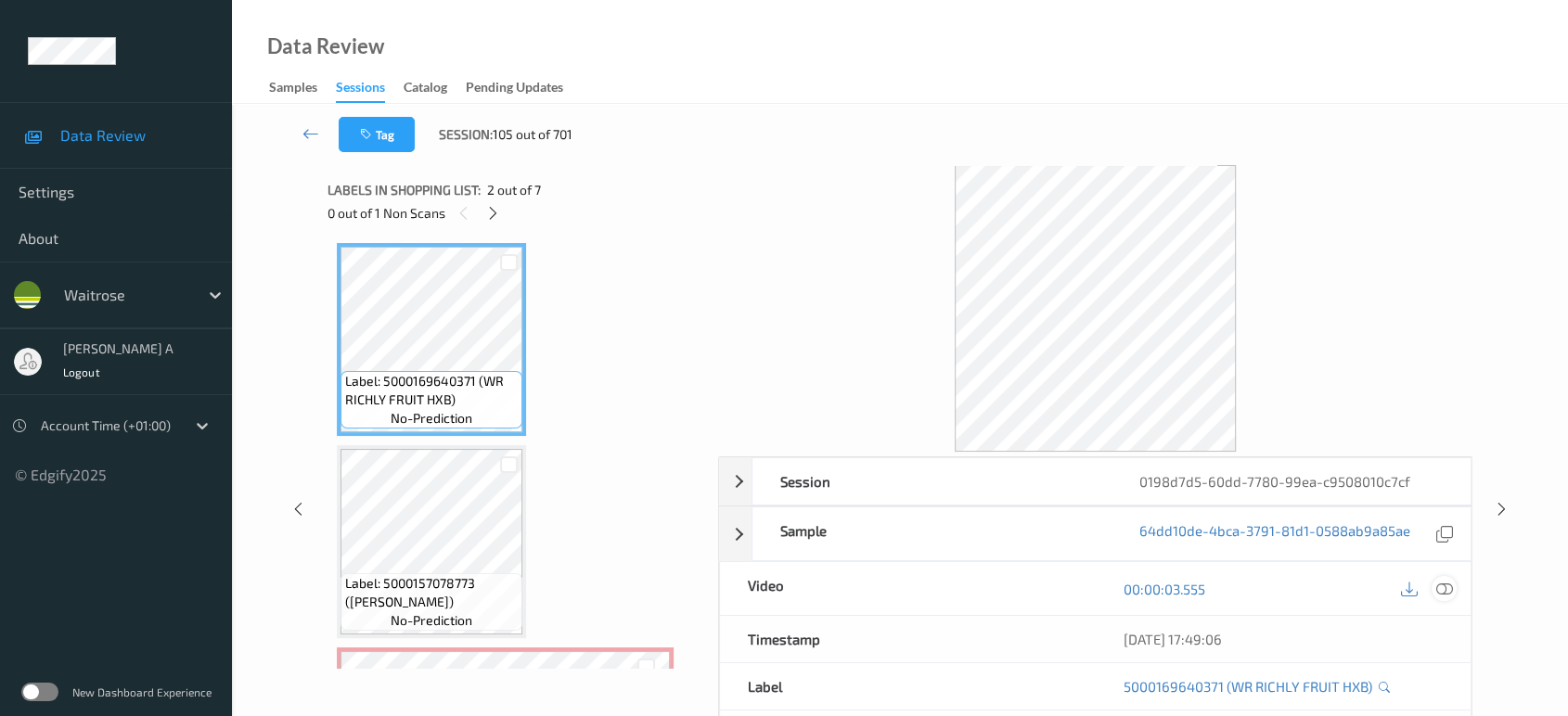
click at [1437, 592] on icon at bounding box center [1445, 589] width 17 height 17
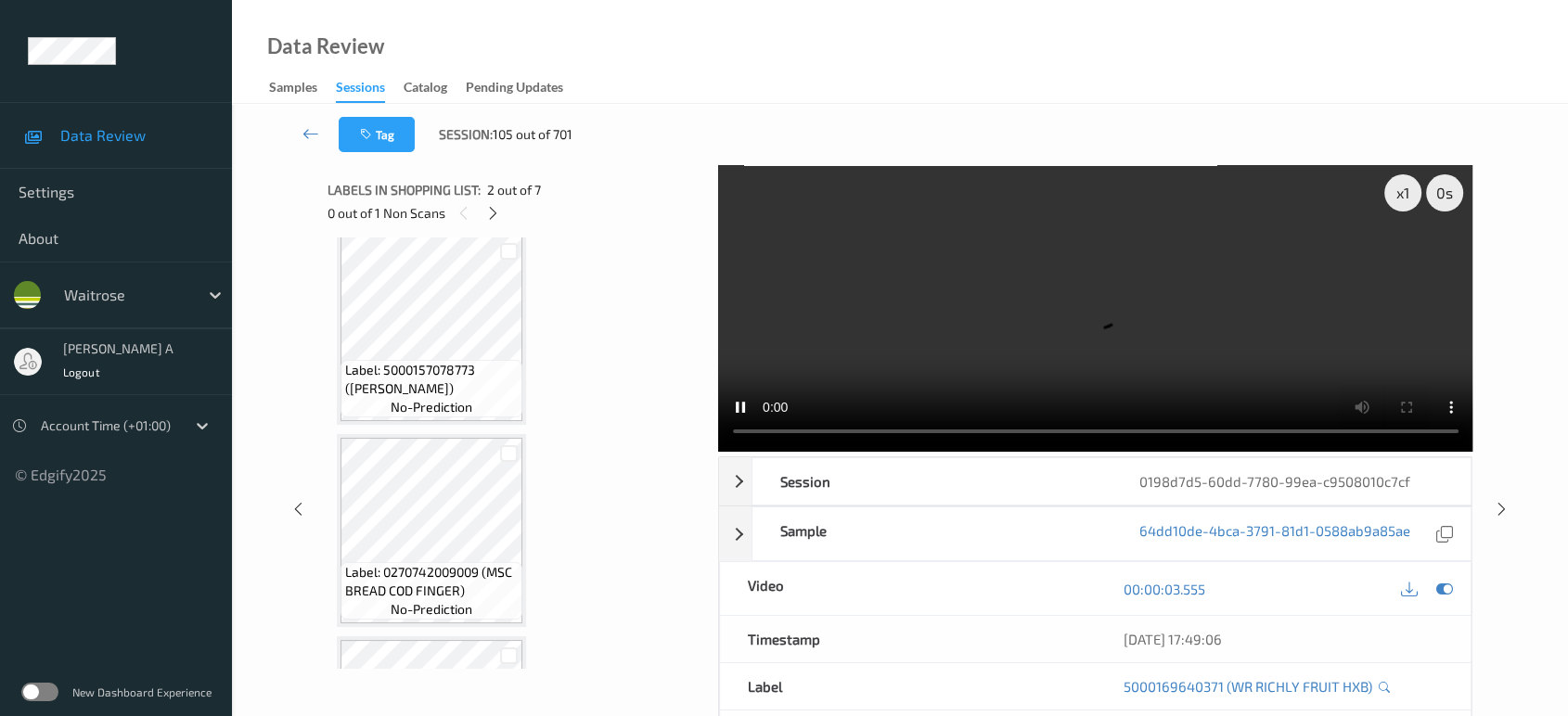
scroll to position [618, 0]
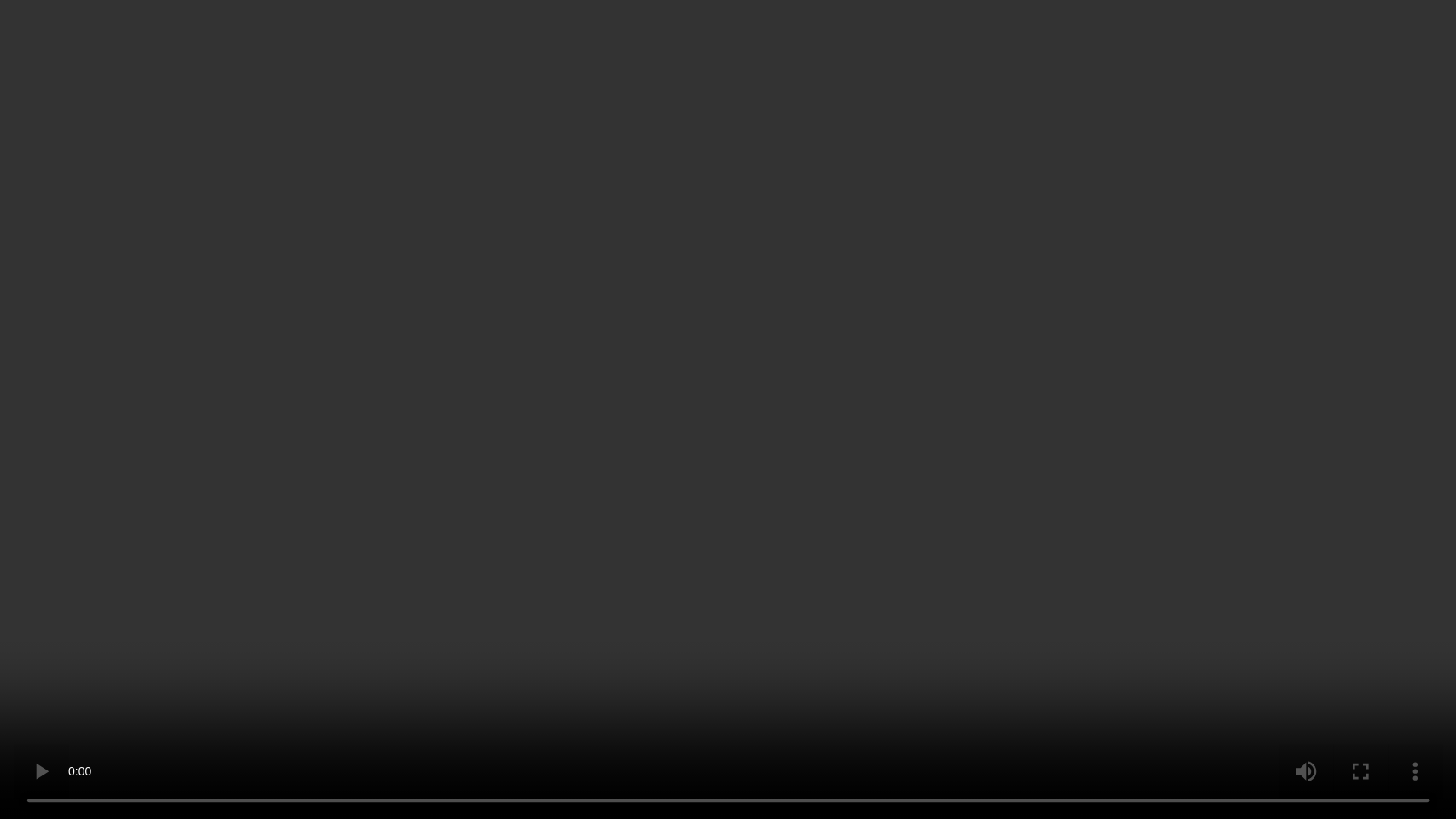
click at [902, 385] on video at bounding box center [728, 410] width 1456 height 819
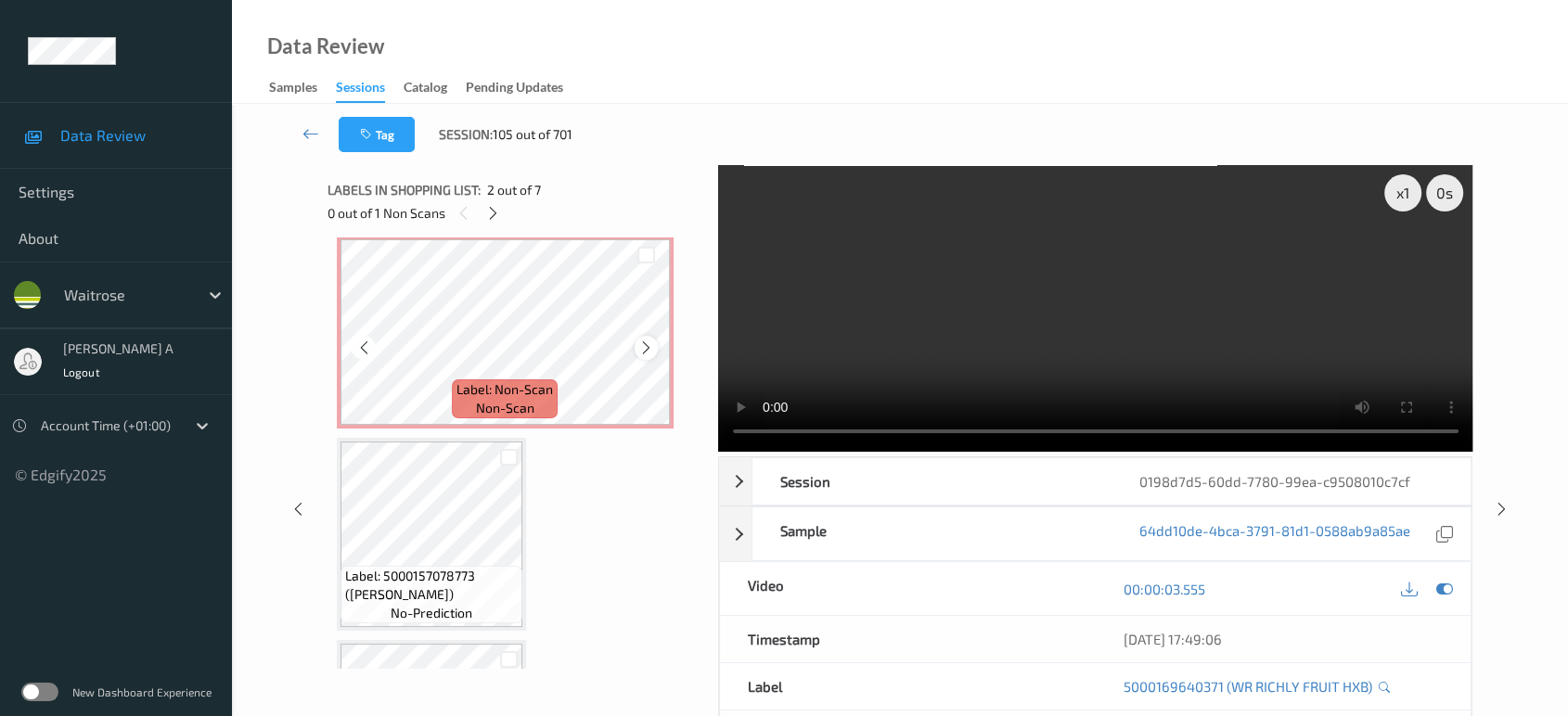
click at [646, 349] on icon at bounding box center [646, 348] width 16 height 17
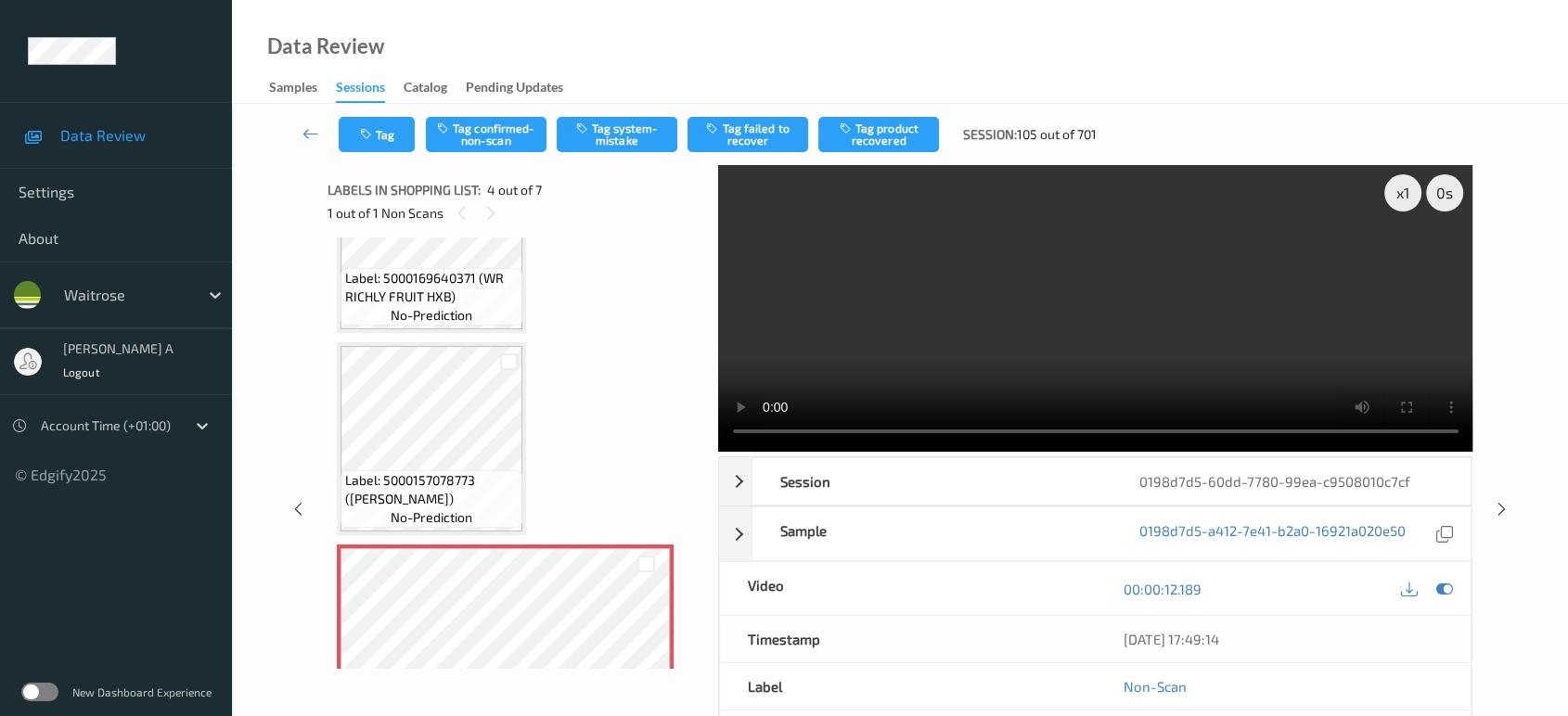
scroll to position [412, 0]
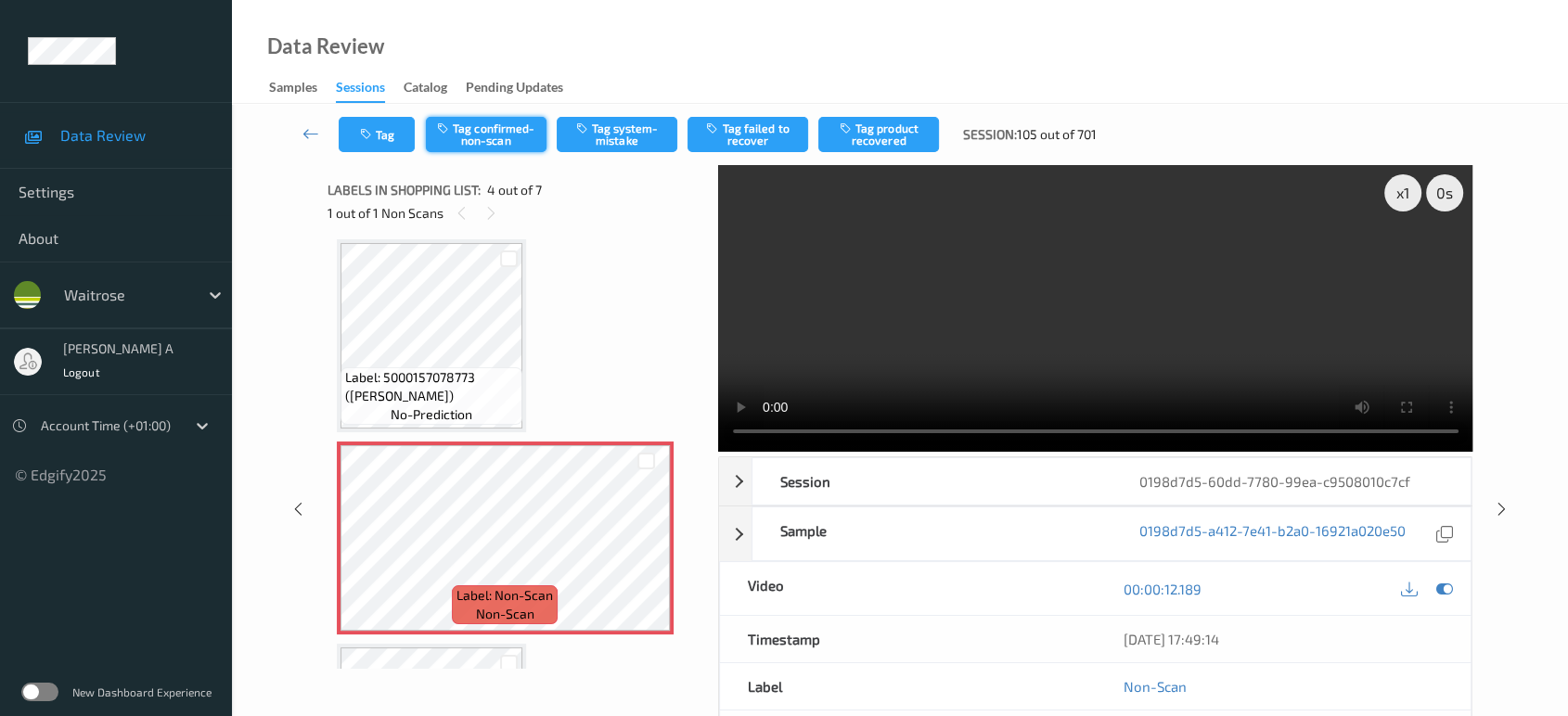
click at [501, 139] on button "Tag confirmed-non-scan" at bounding box center [485, 134] width 121 height 35
click at [892, 144] on button "Tag product recovered" at bounding box center [878, 134] width 121 height 35
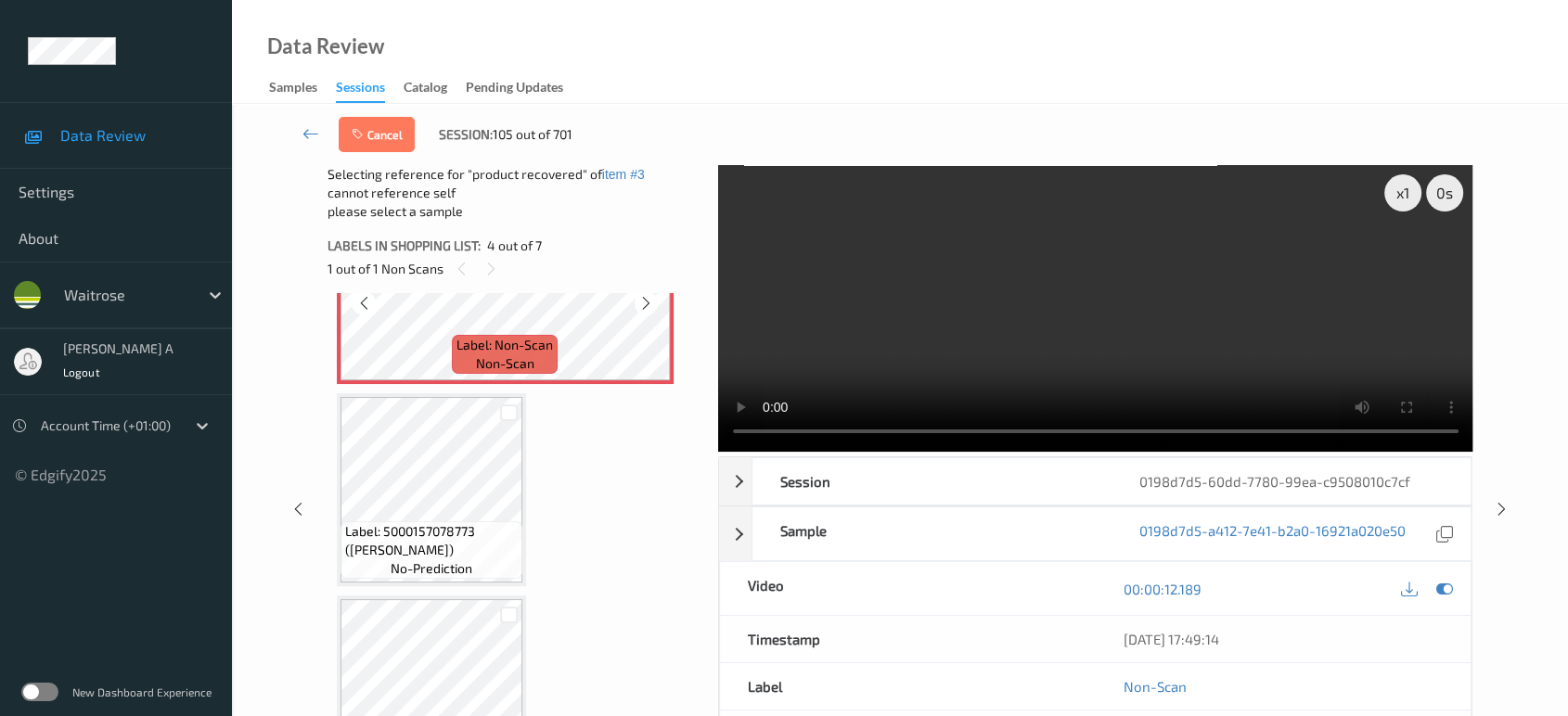
scroll to position [721, 0]
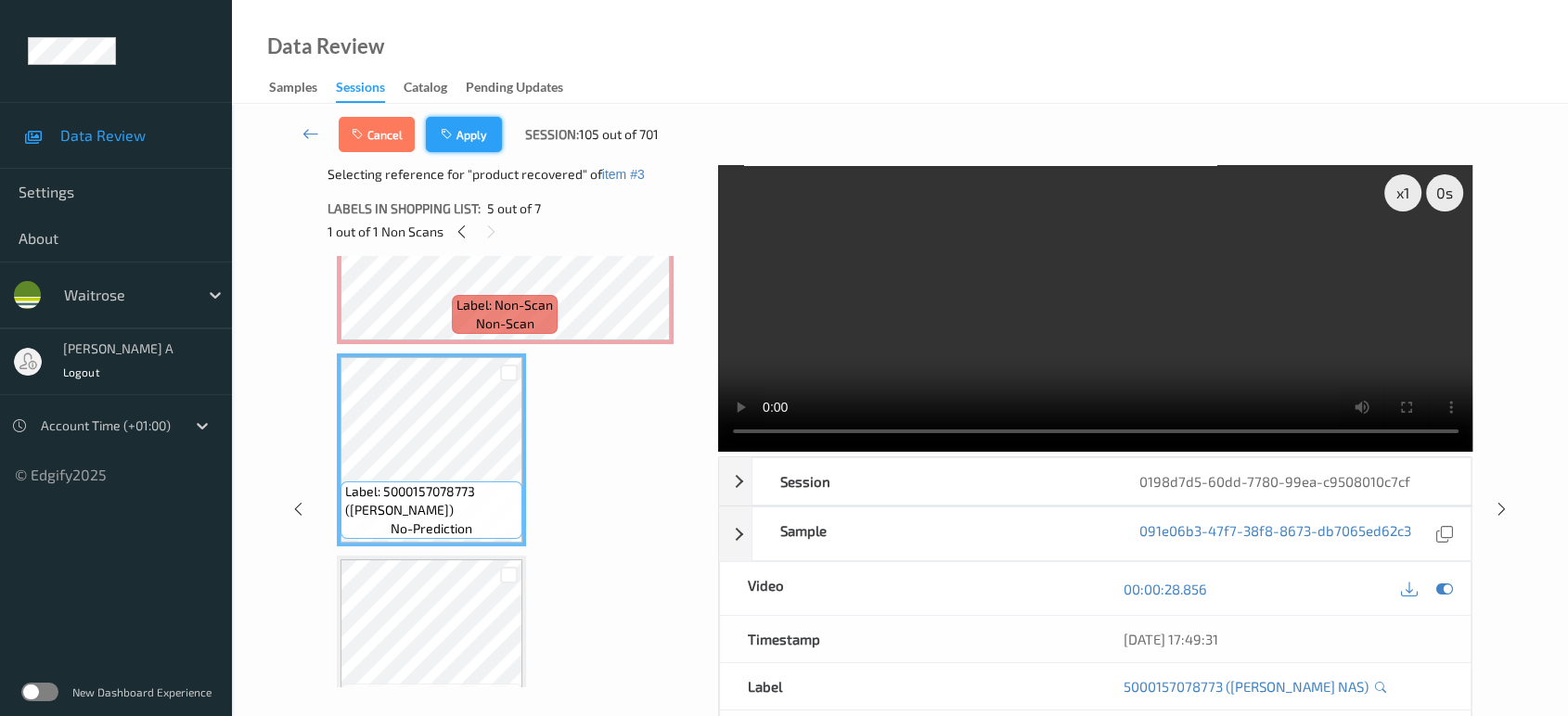
click at [465, 140] on button "Apply" at bounding box center [463, 134] width 76 height 35
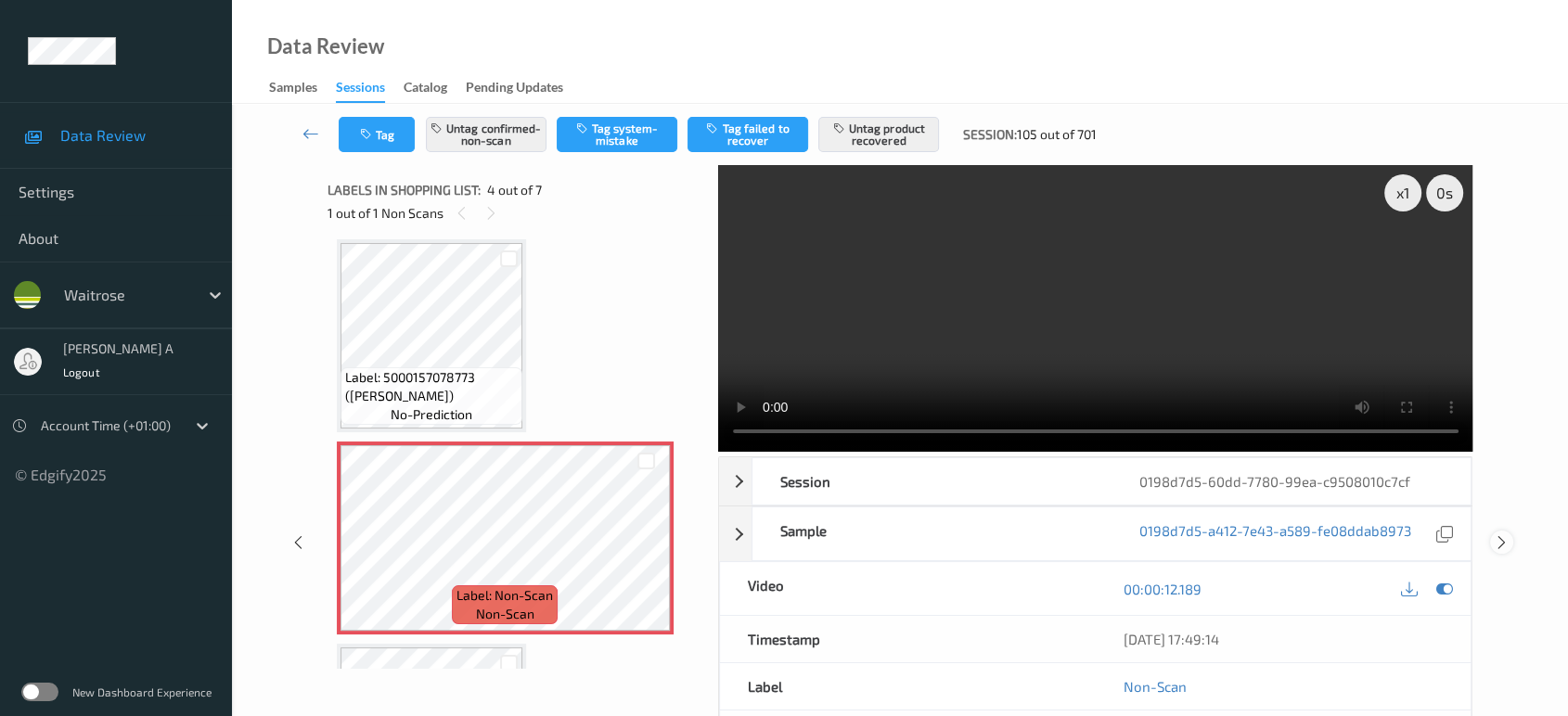
click at [1502, 540] on icon at bounding box center [1502, 543] width 16 height 17
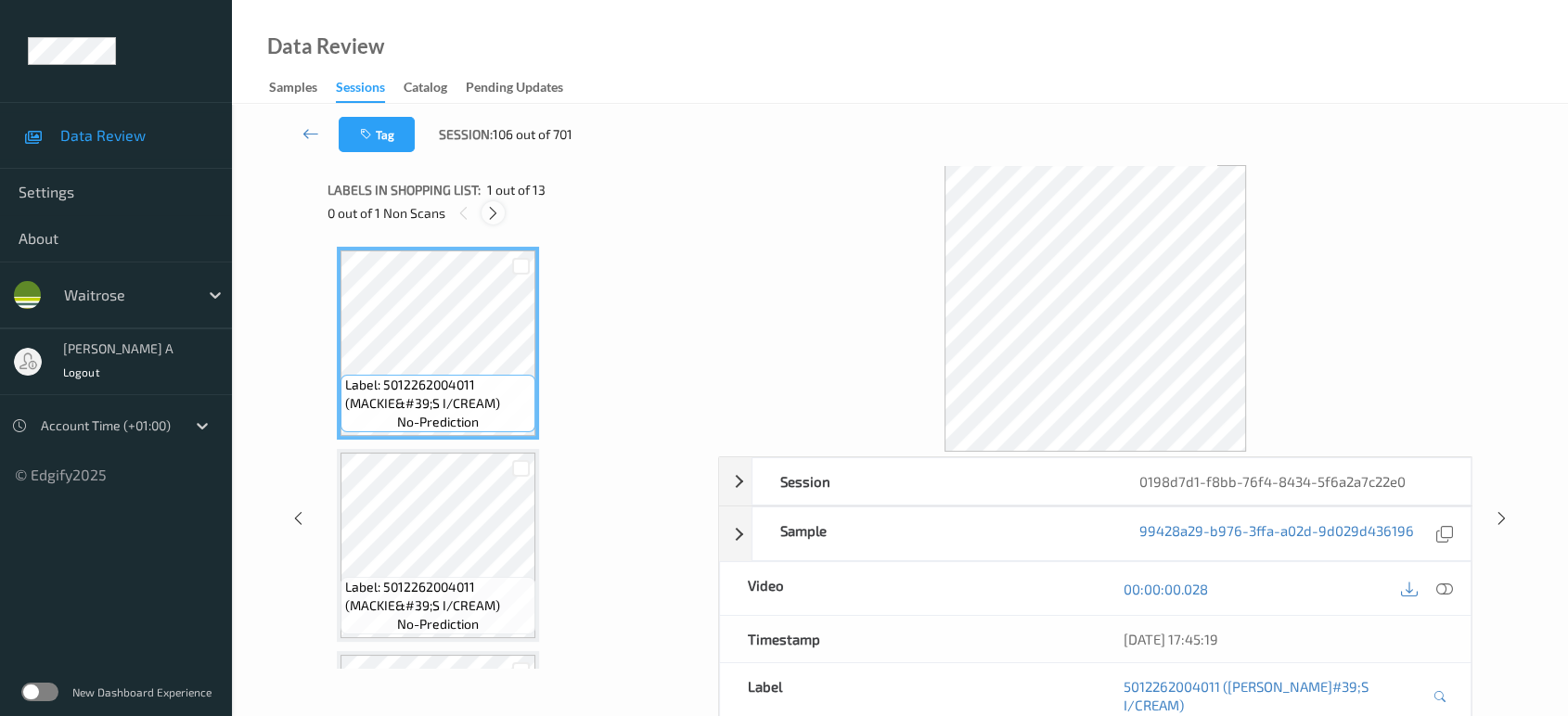
click at [498, 210] on icon at bounding box center [493, 214] width 16 height 17
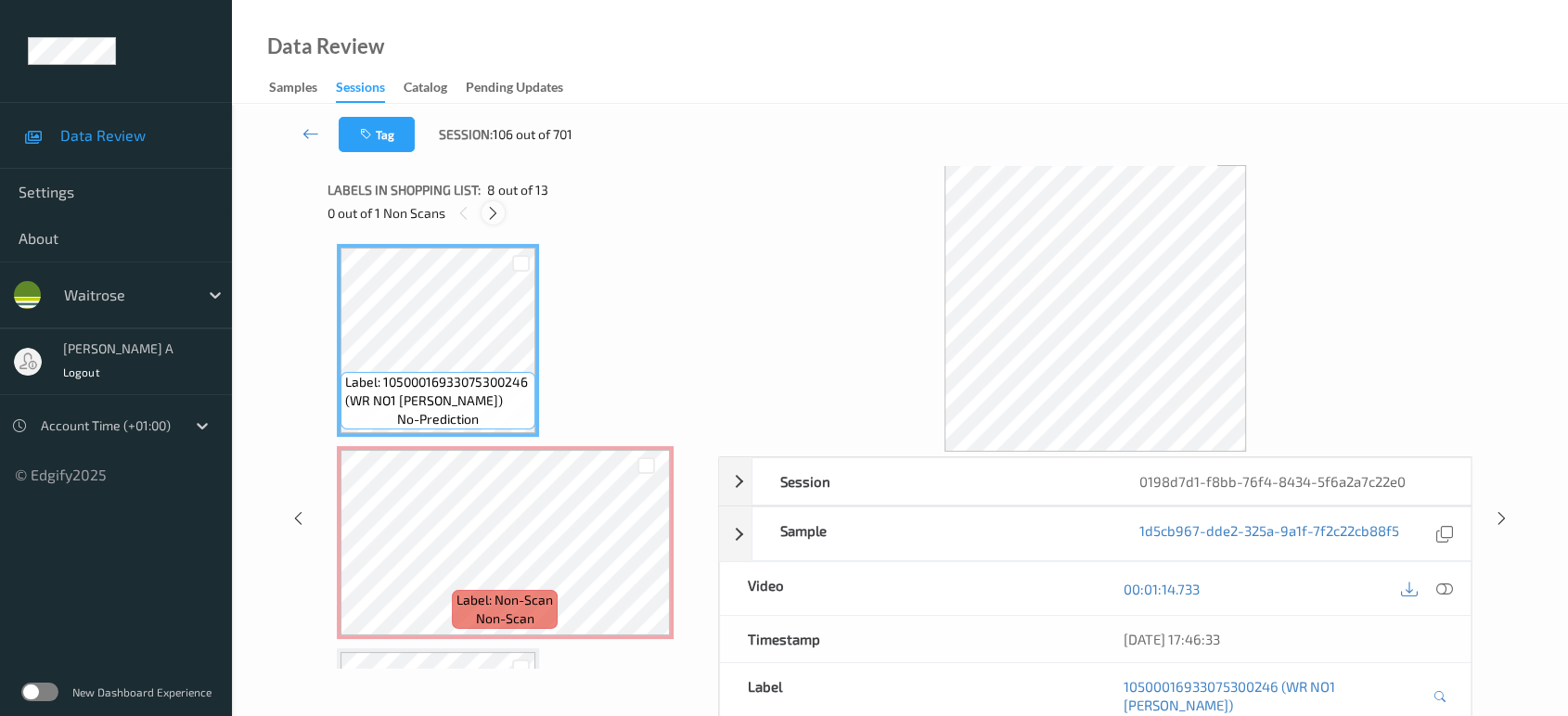
click at [494, 209] on icon at bounding box center [493, 214] width 16 height 17
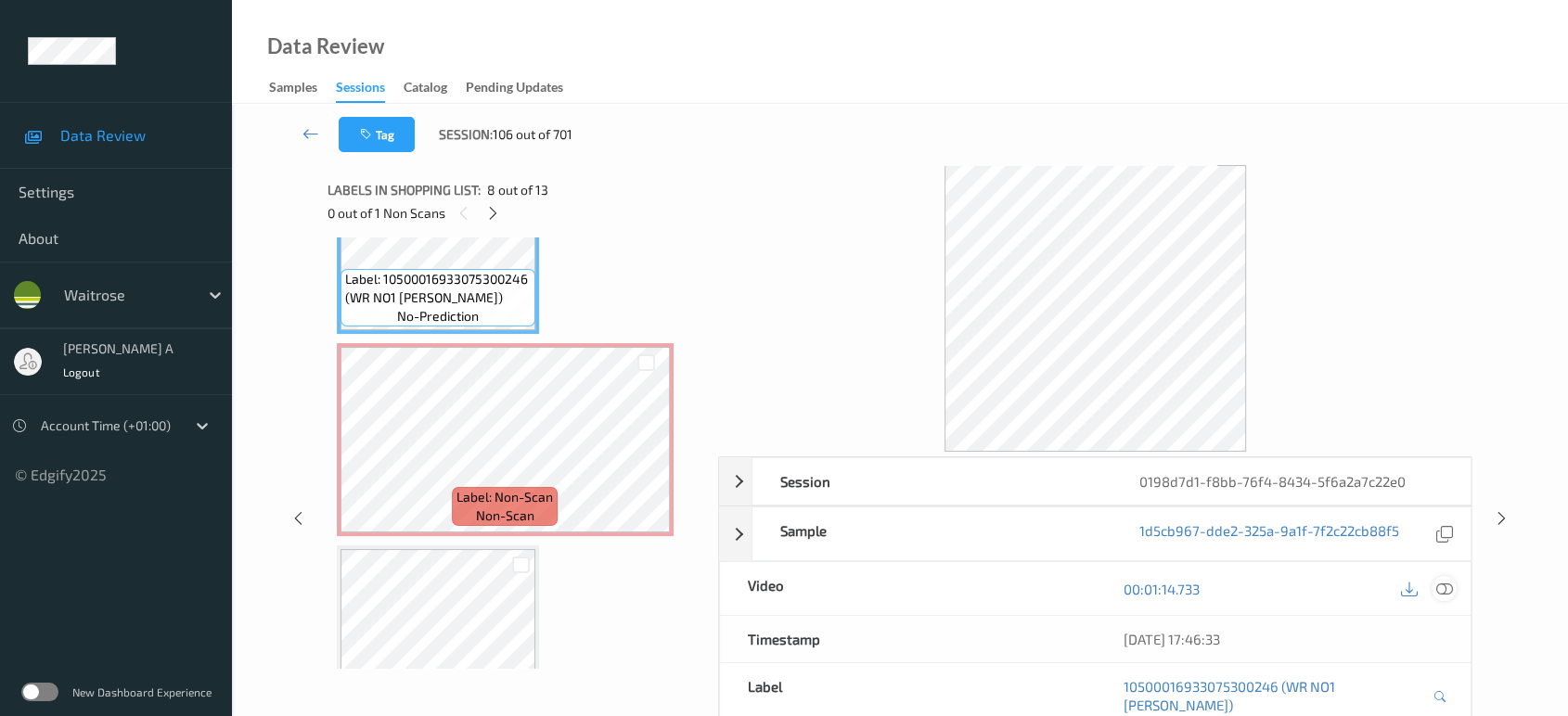
click at [1447, 589] on icon at bounding box center [1445, 589] width 17 height 17
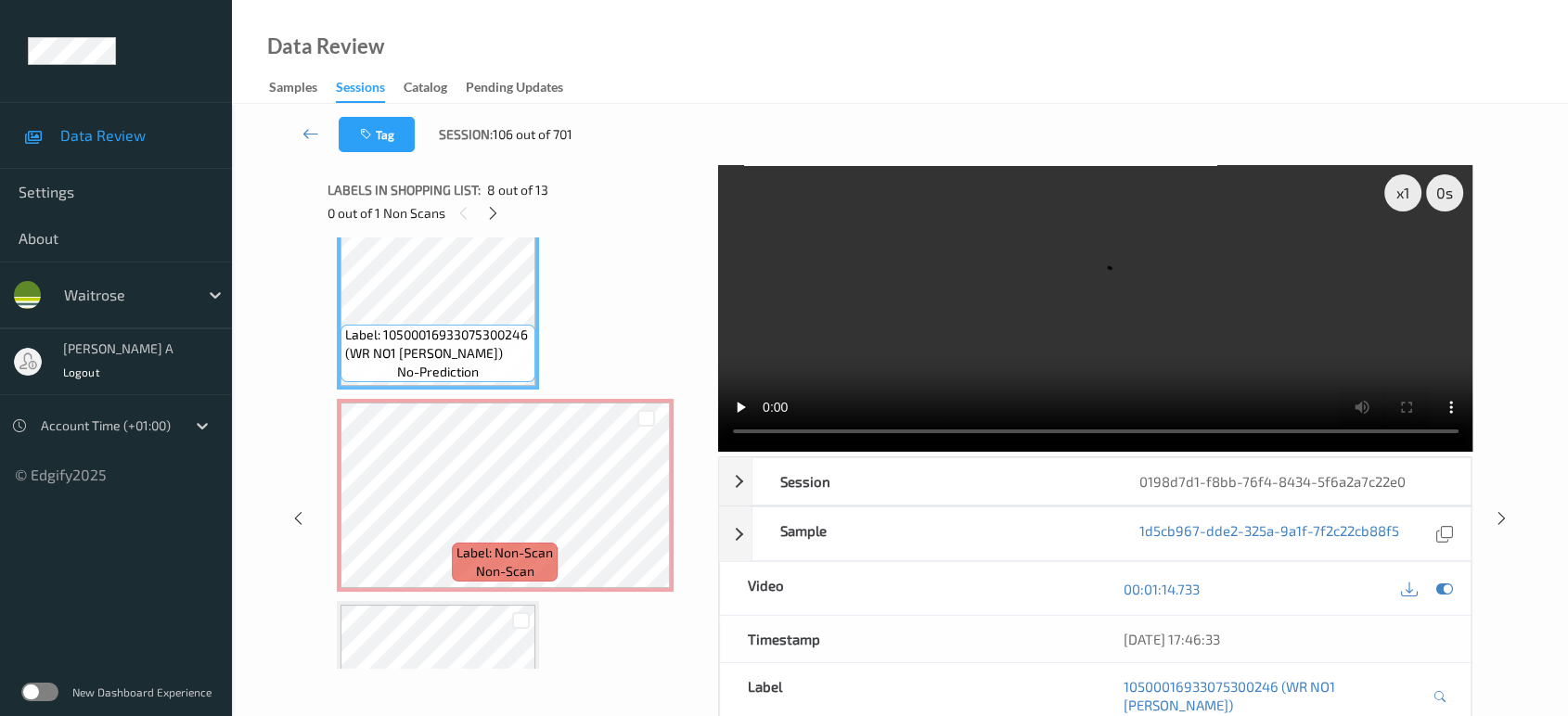
scroll to position [1418, 0]
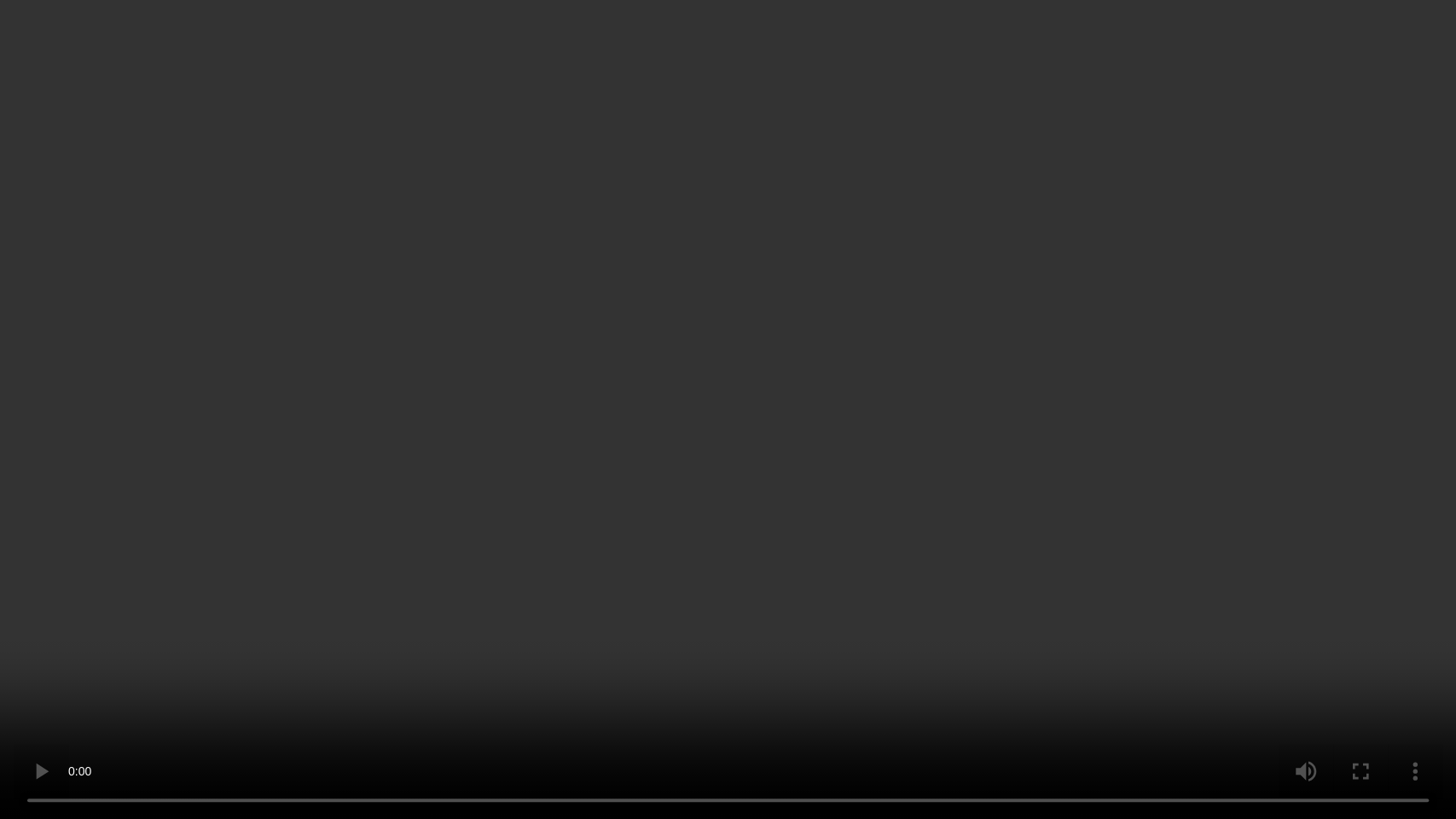
click at [963, 351] on video at bounding box center [728, 410] width 1456 height 819
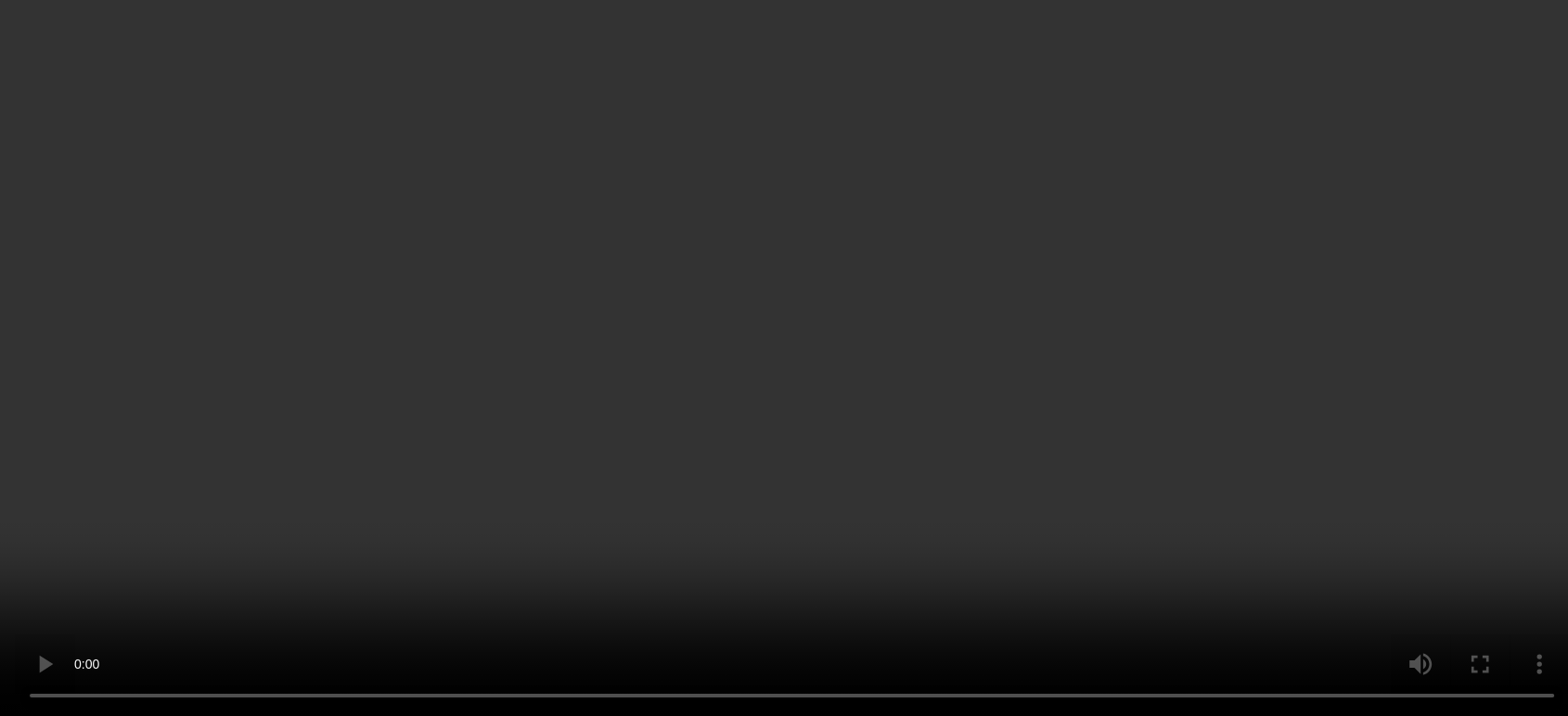
scroll to position [1474, 0]
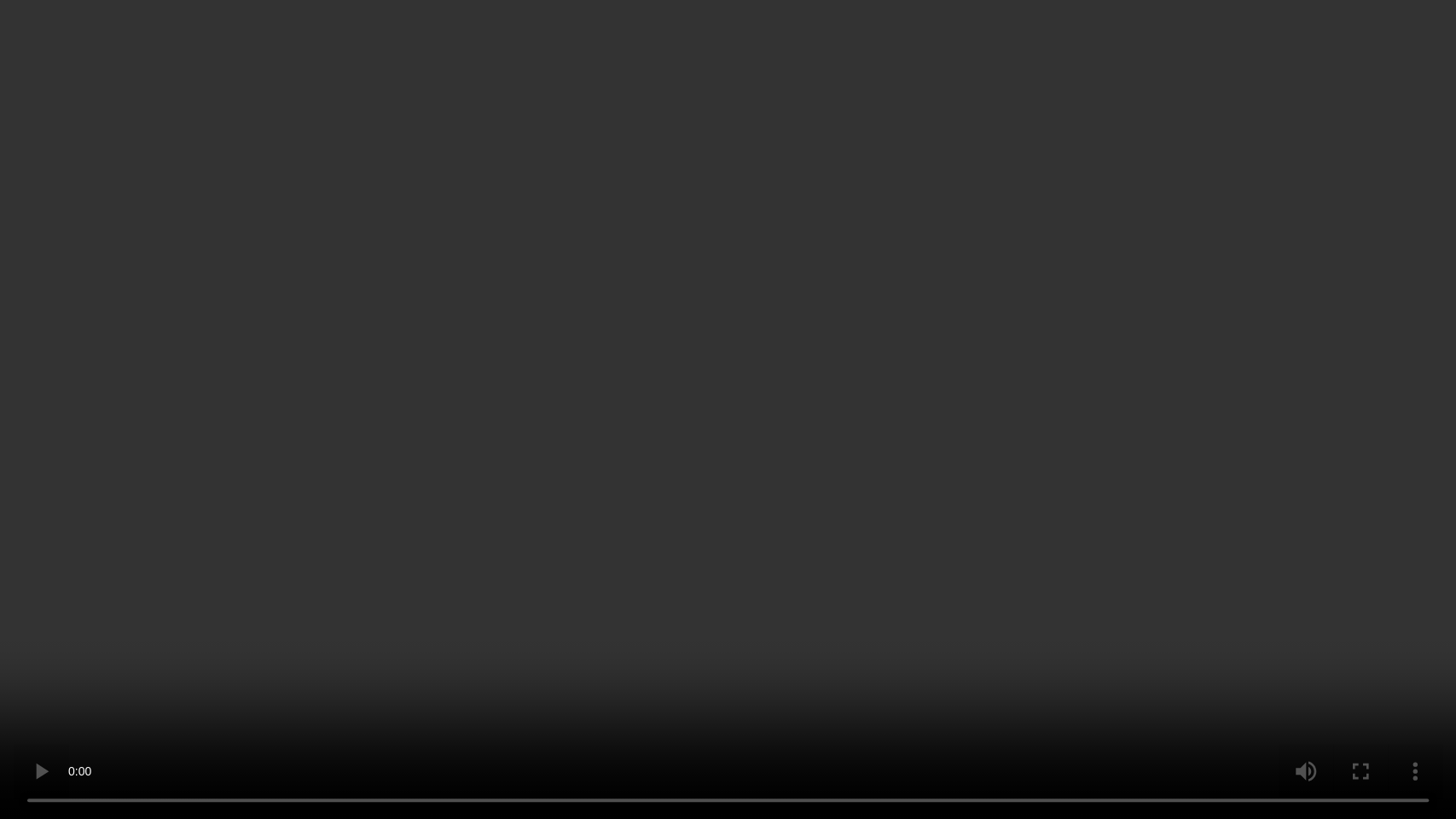
click at [913, 528] on video at bounding box center [728, 410] width 1456 height 819
drag, startPoint x: 756, startPoint y: 526, endPoint x: 791, endPoint y: 24, distance: 503.2
click at [755, 526] on video at bounding box center [728, 410] width 1456 height 819
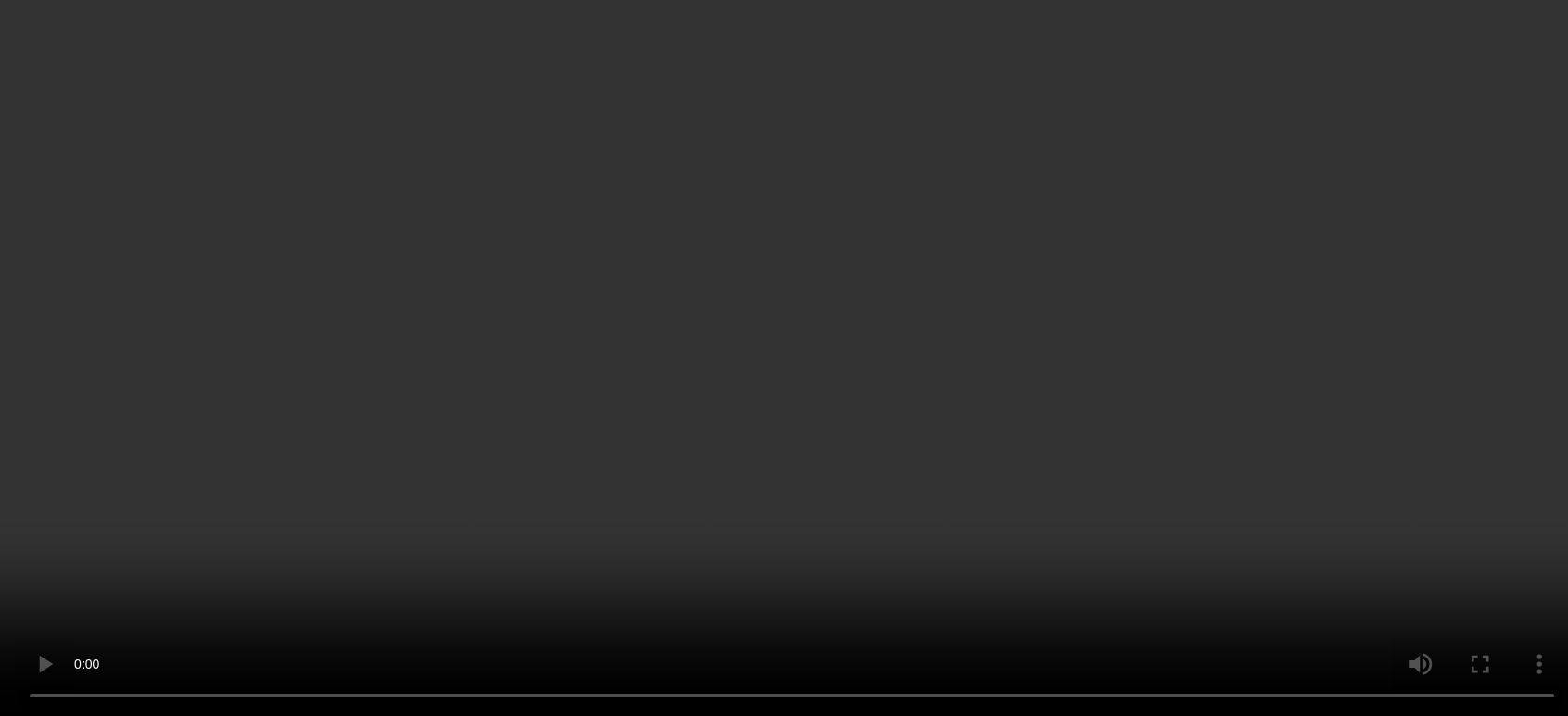
scroll to position [1576, 0]
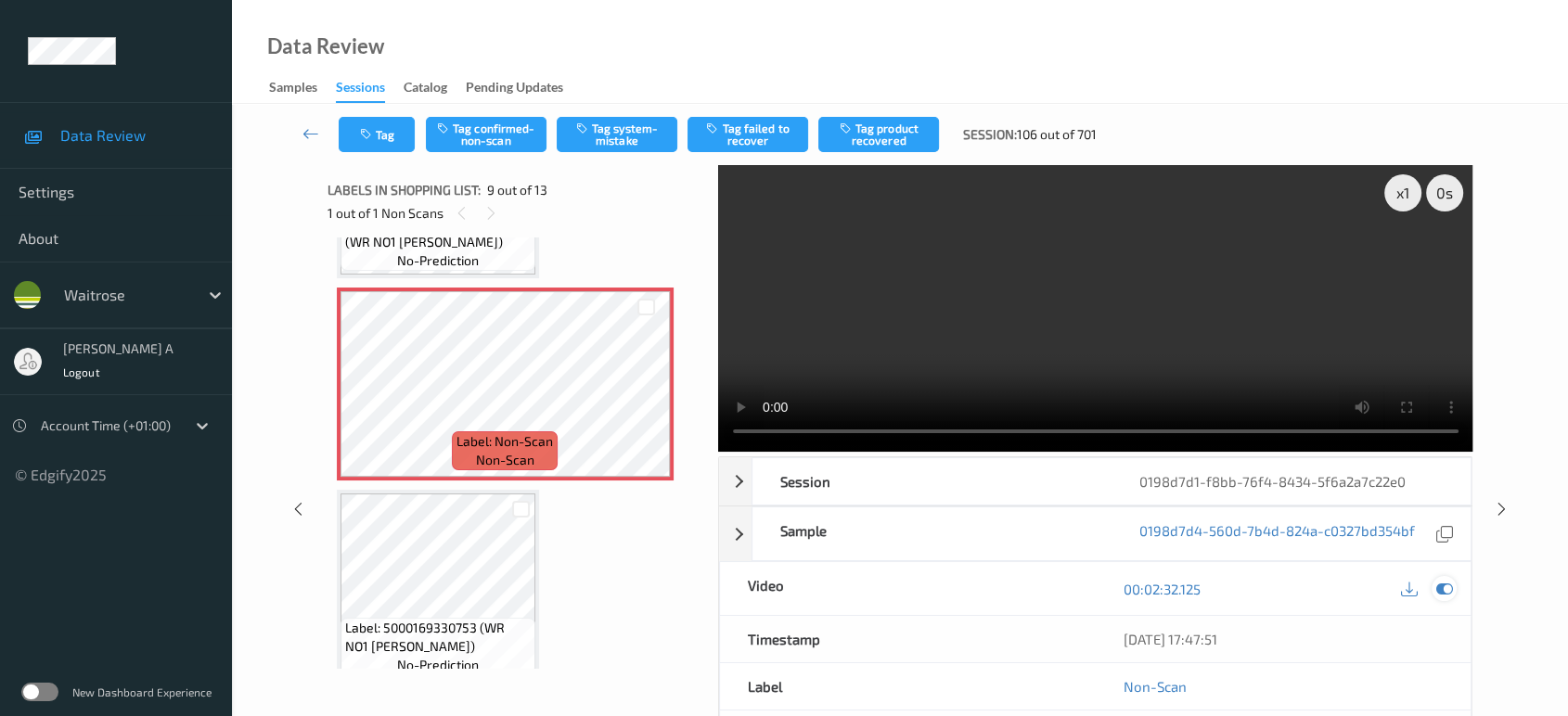
click at [1446, 588] on icon at bounding box center [1445, 589] width 17 height 17
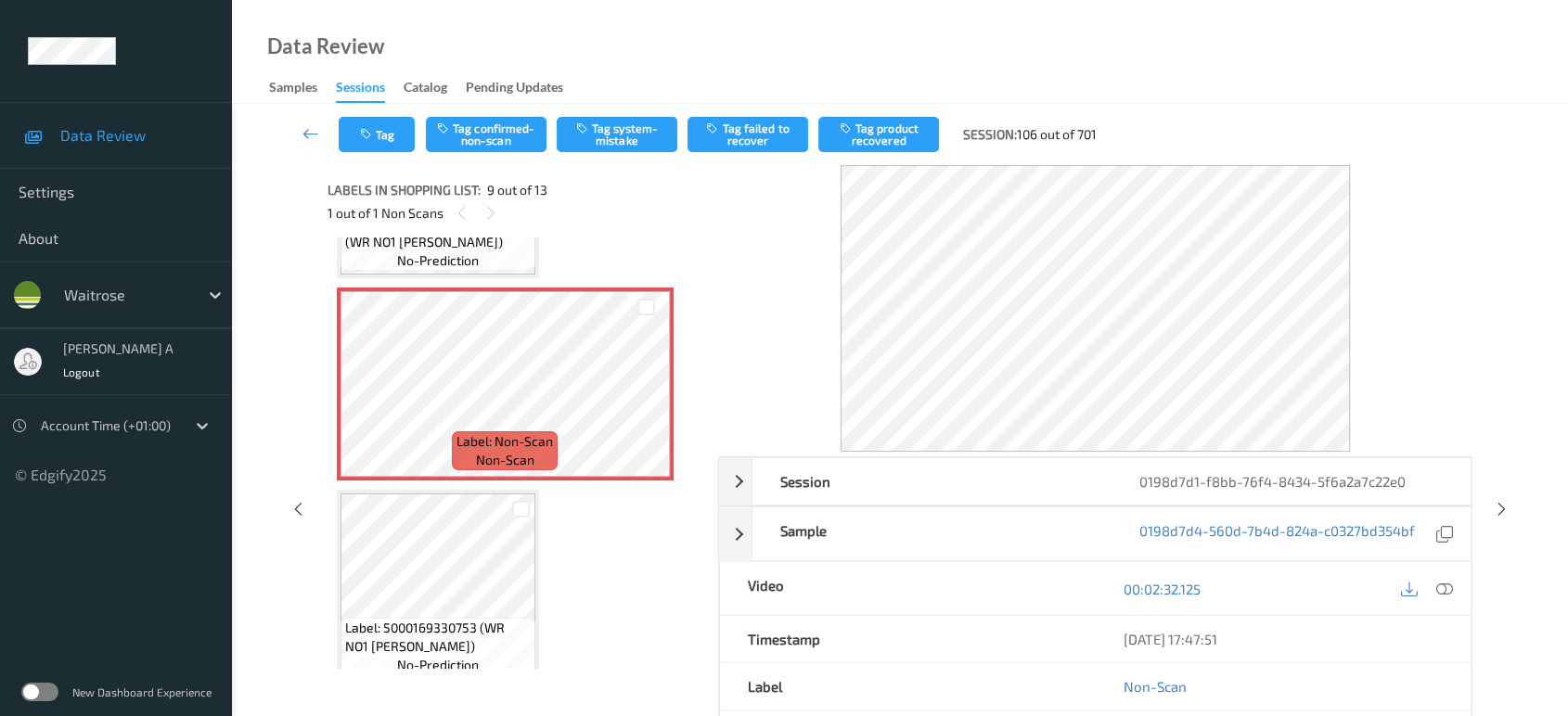
drag, startPoint x: 1439, startPoint y: 584, endPoint x: 1388, endPoint y: 555, distance: 58.7
click at [1439, 584] on icon at bounding box center [1445, 589] width 17 height 17
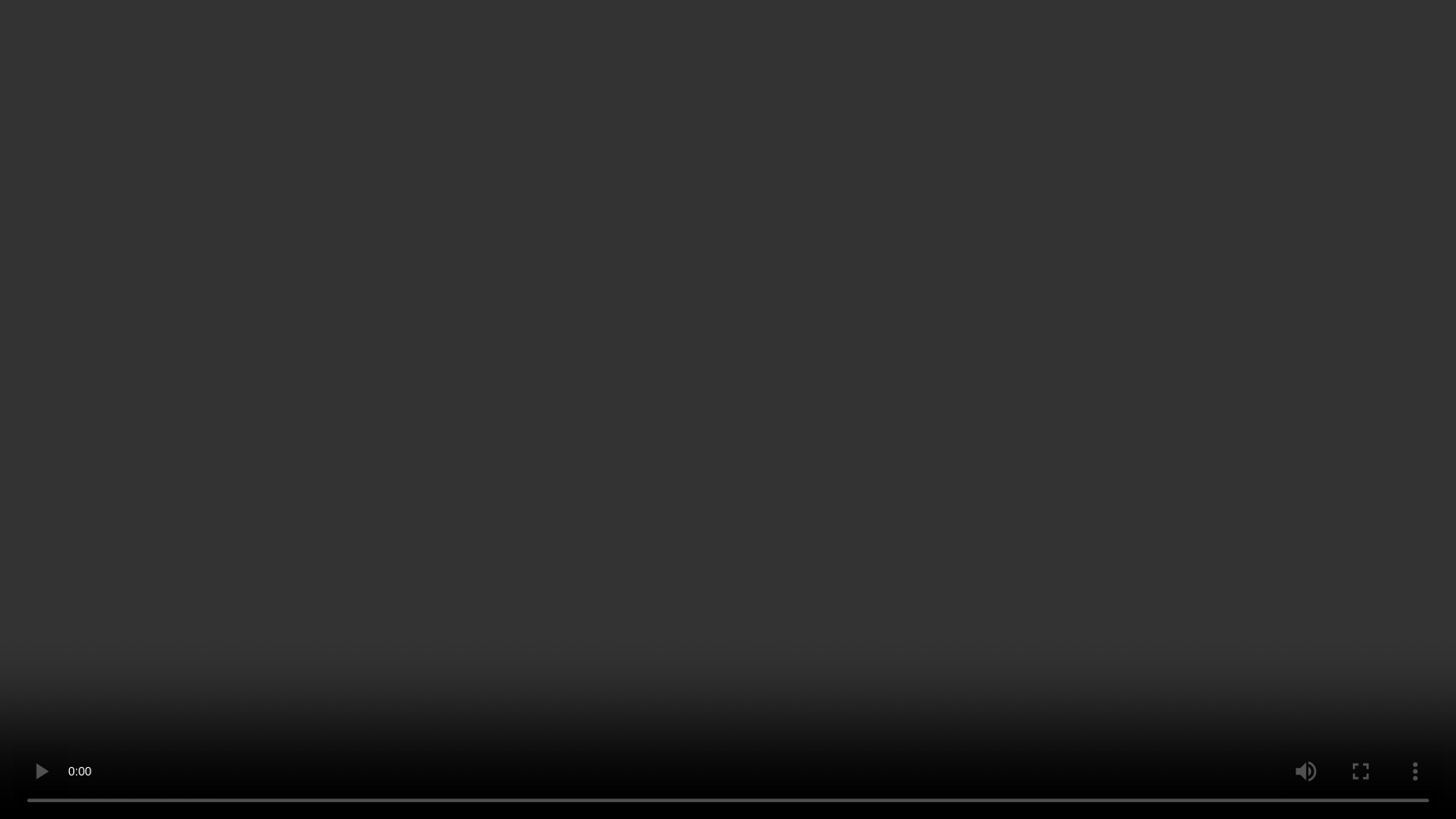
click at [804, 410] on video at bounding box center [728, 410] width 1456 height 819
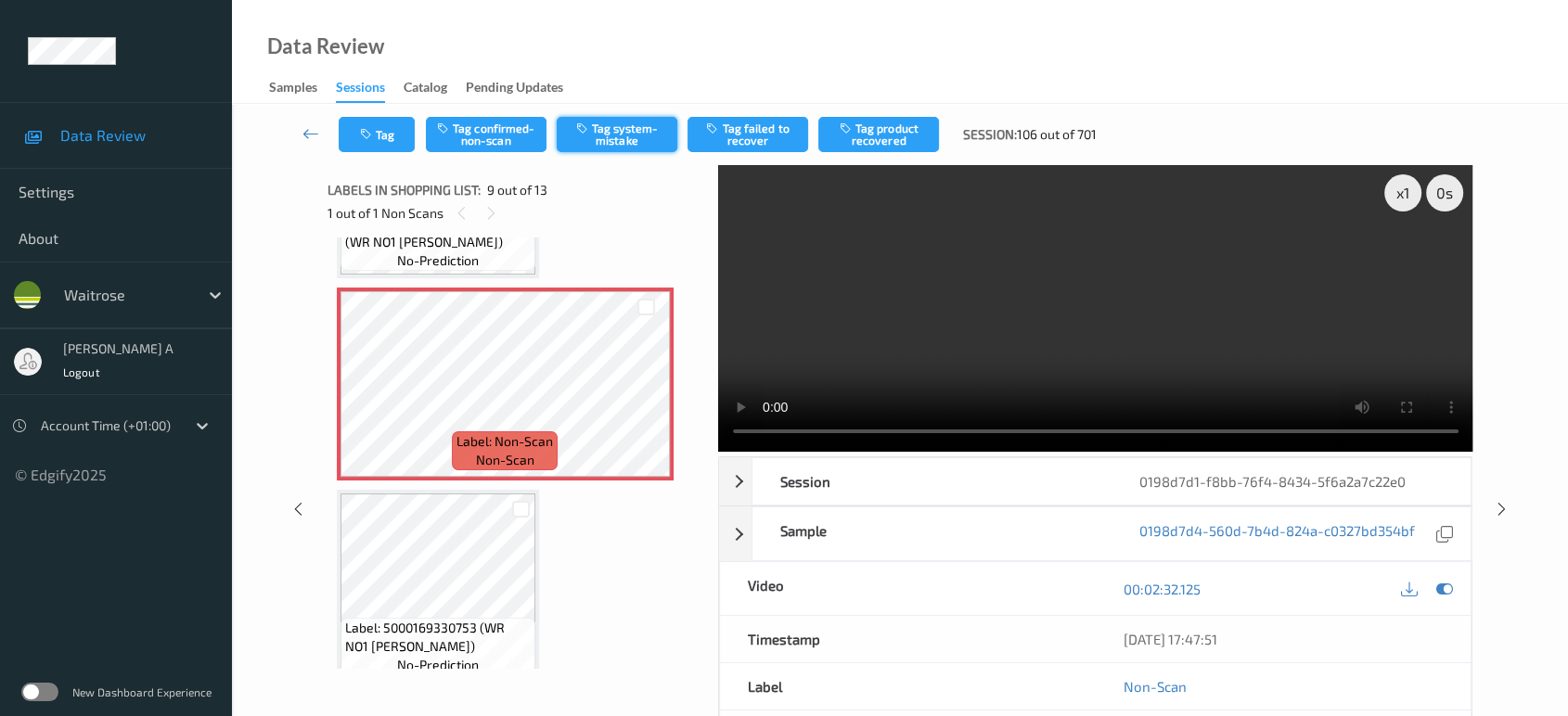
click at [629, 140] on button "Tag system-mistake" at bounding box center [616, 134] width 121 height 35
click at [384, 134] on button "Tag" at bounding box center [377, 134] width 76 height 35
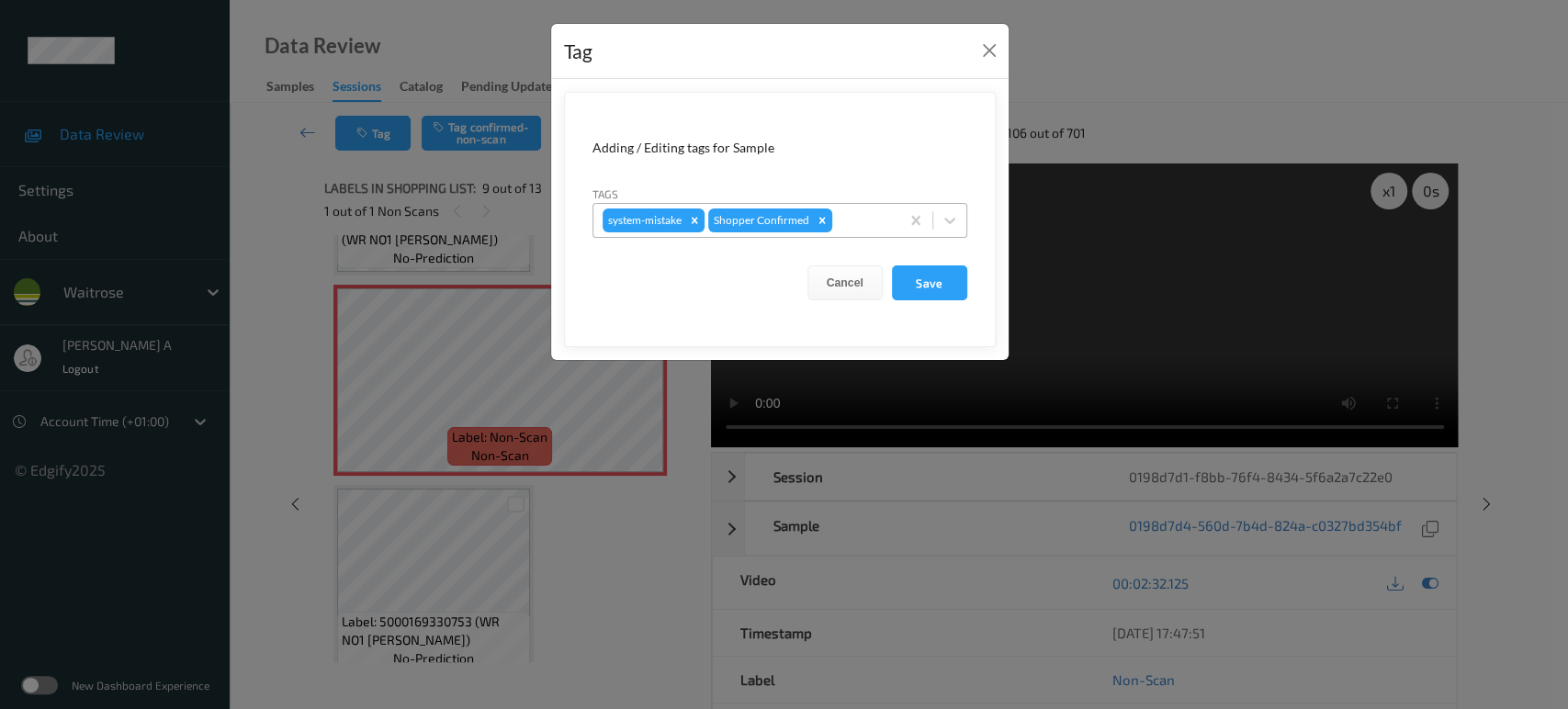
click at [867, 225] on div at bounding box center [863, 220] width 55 height 22
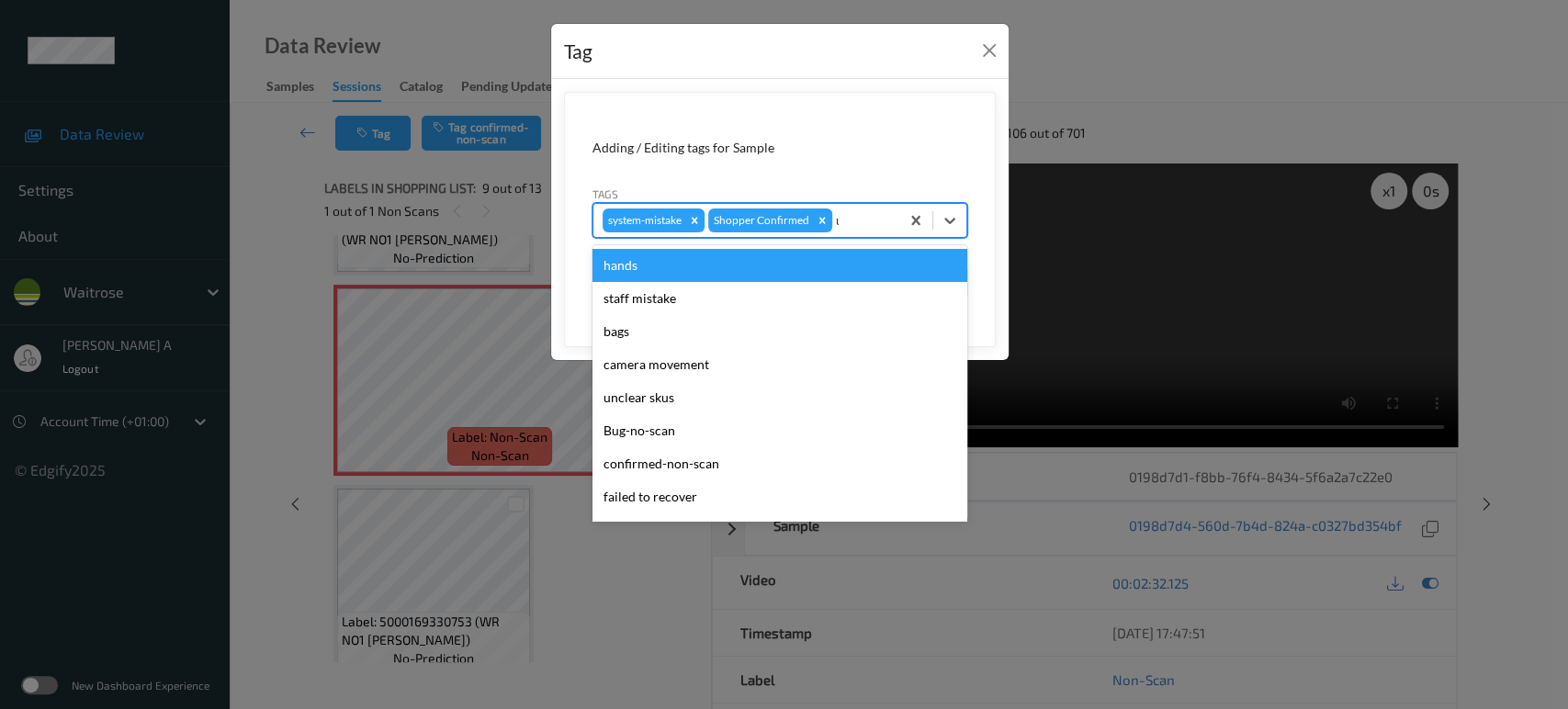
type input "un"
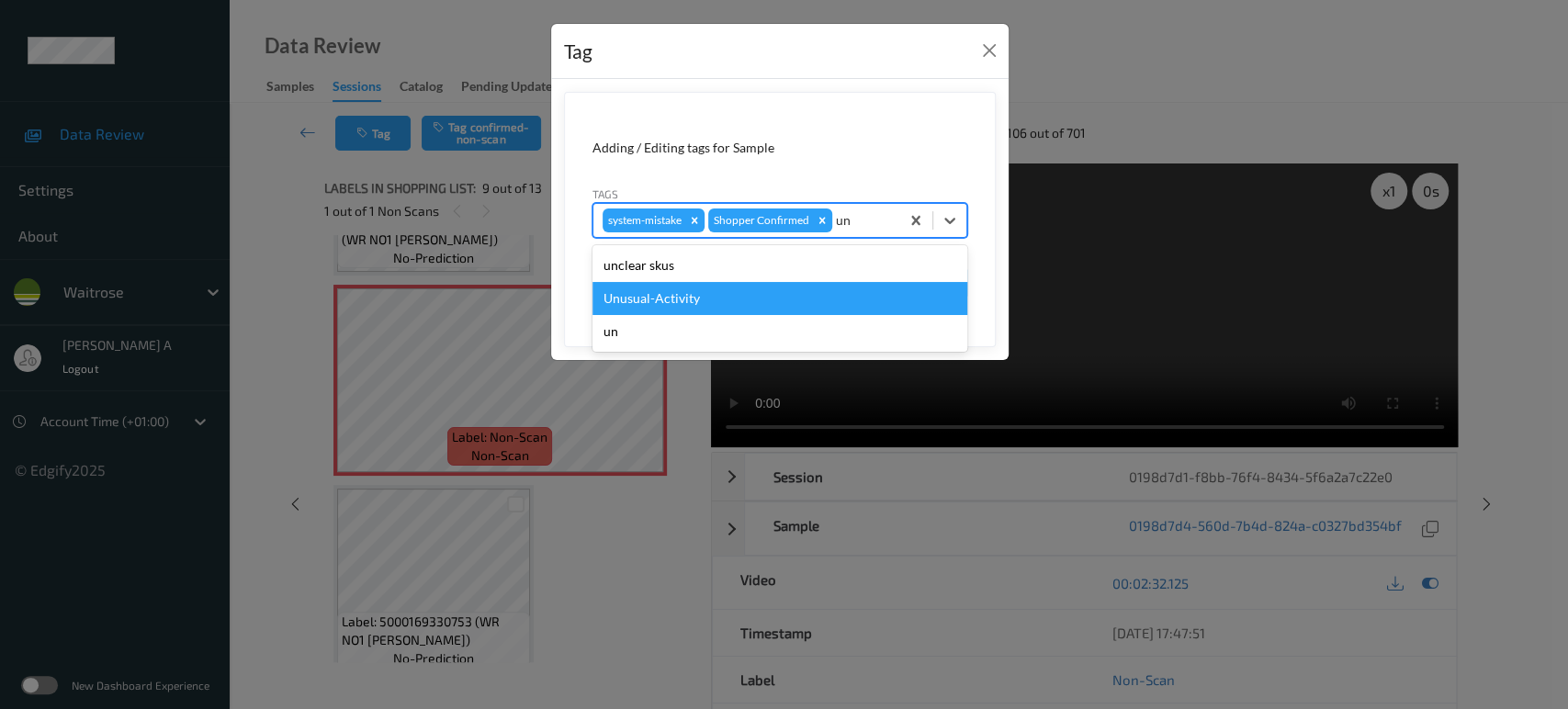
click at [801, 297] on div "Unusual-Activity" at bounding box center [780, 298] width 375 height 33
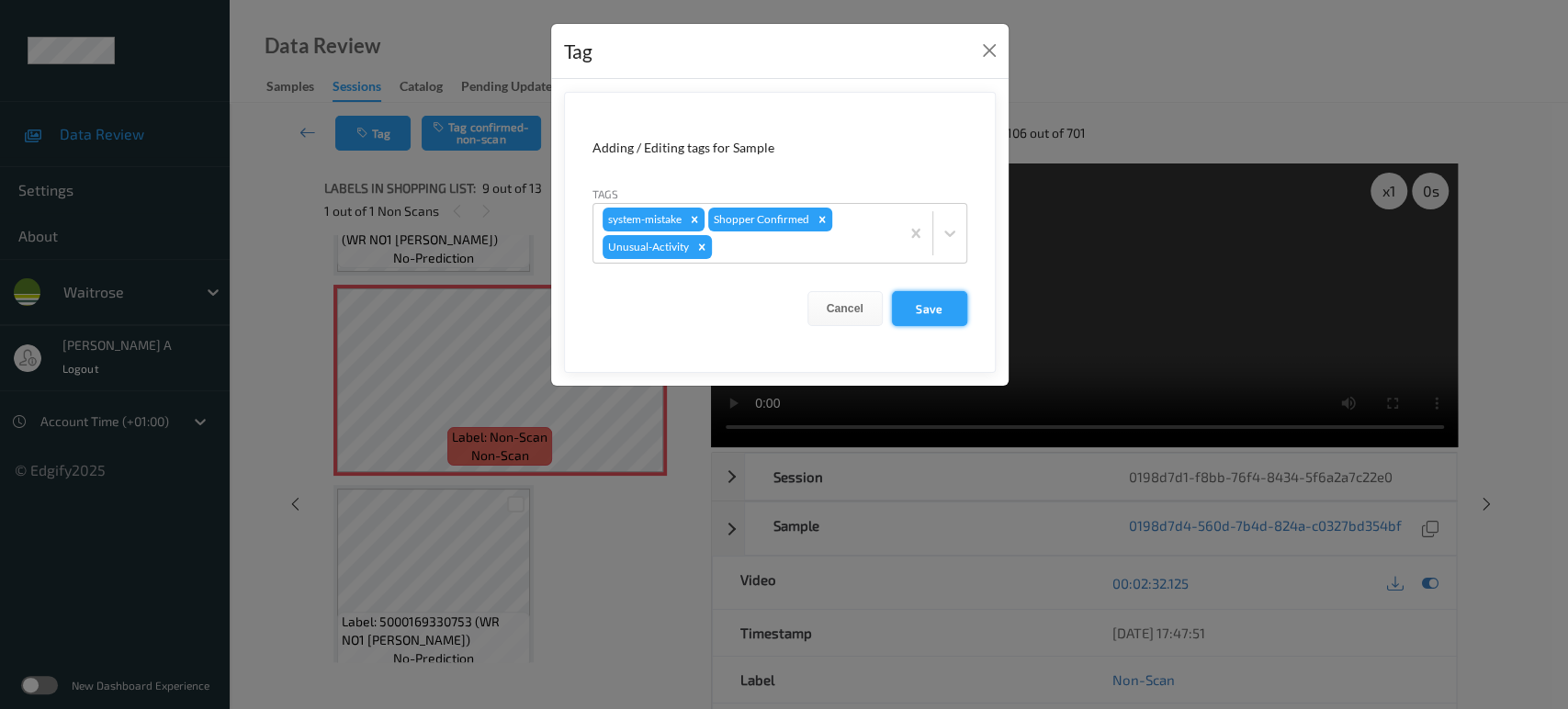
click at [932, 314] on button "Save" at bounding box center [929, 308] width 75 height 35
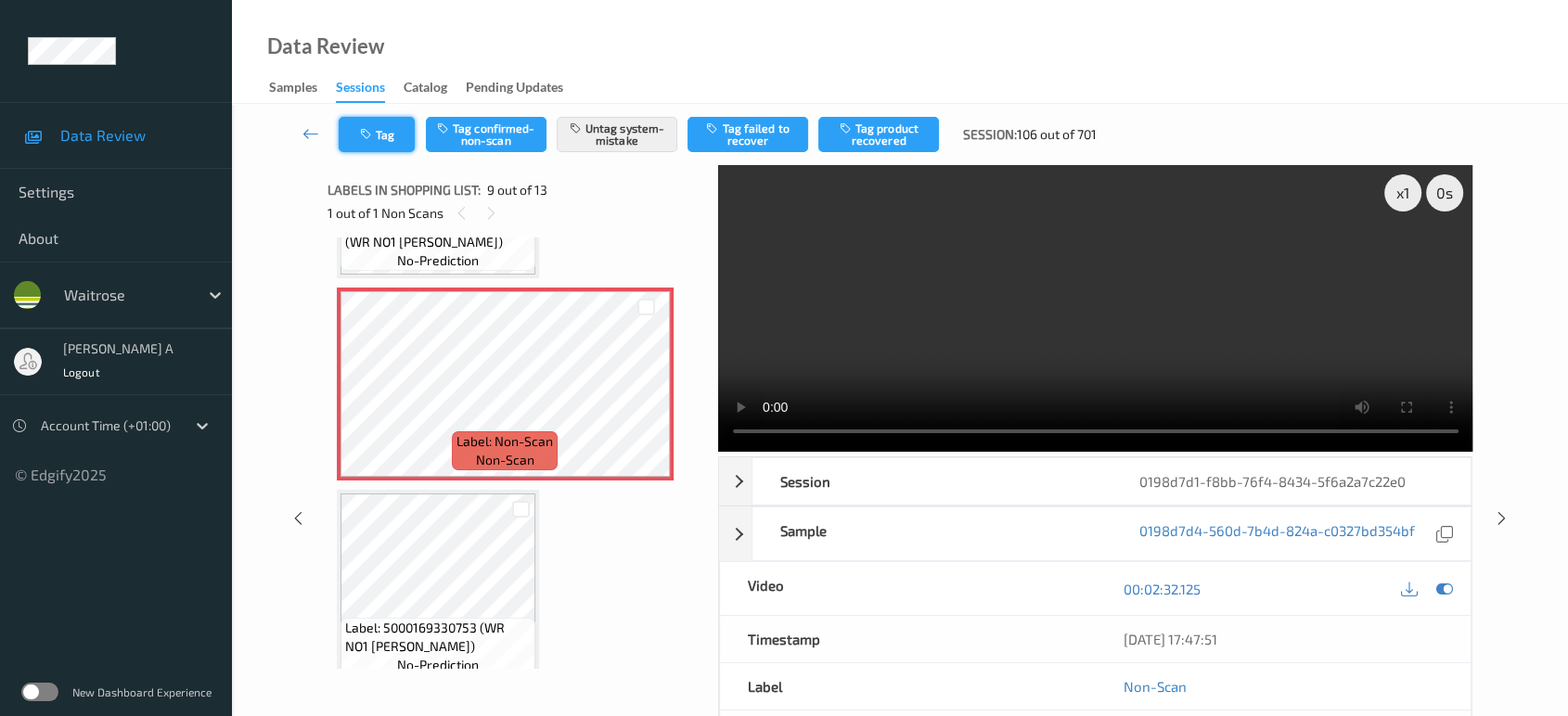
click at [378, 134] on button "Tag" at bounding box center [377, 134] width 76 height 35
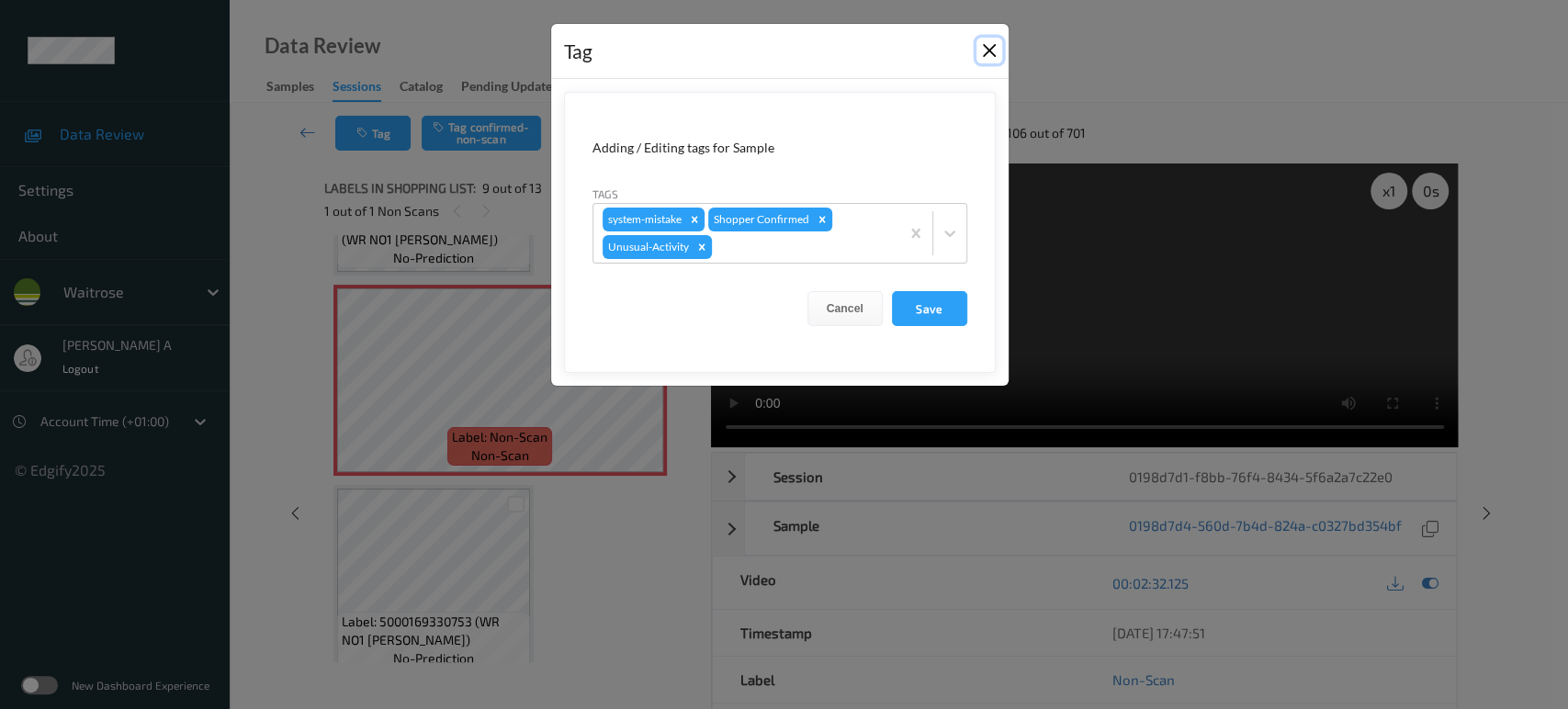
click at [985, 49] on button "Close" at bounding box center [989, 50] width 25 height 25
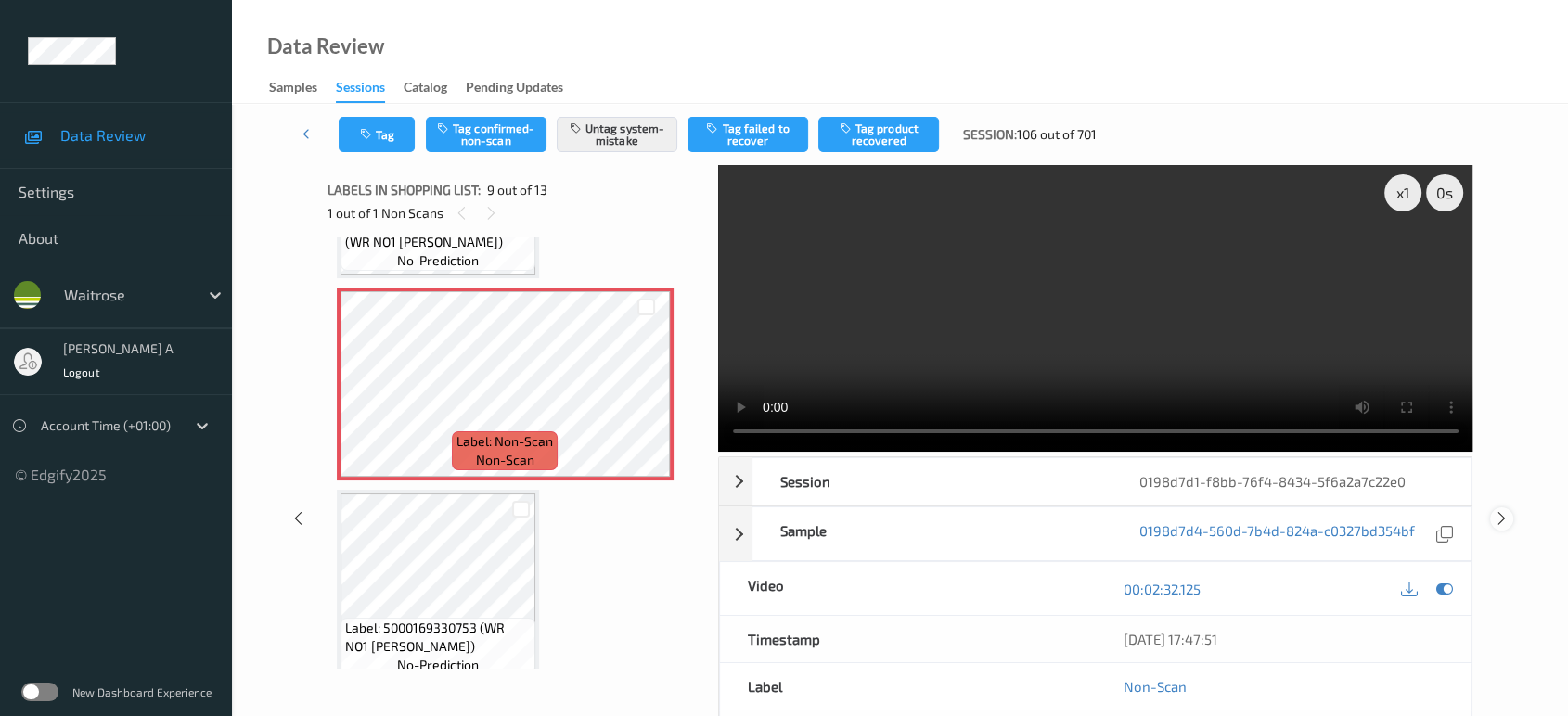
click at [1503, 518] on icon at bounding box center [1502, 518] width 16 height 17
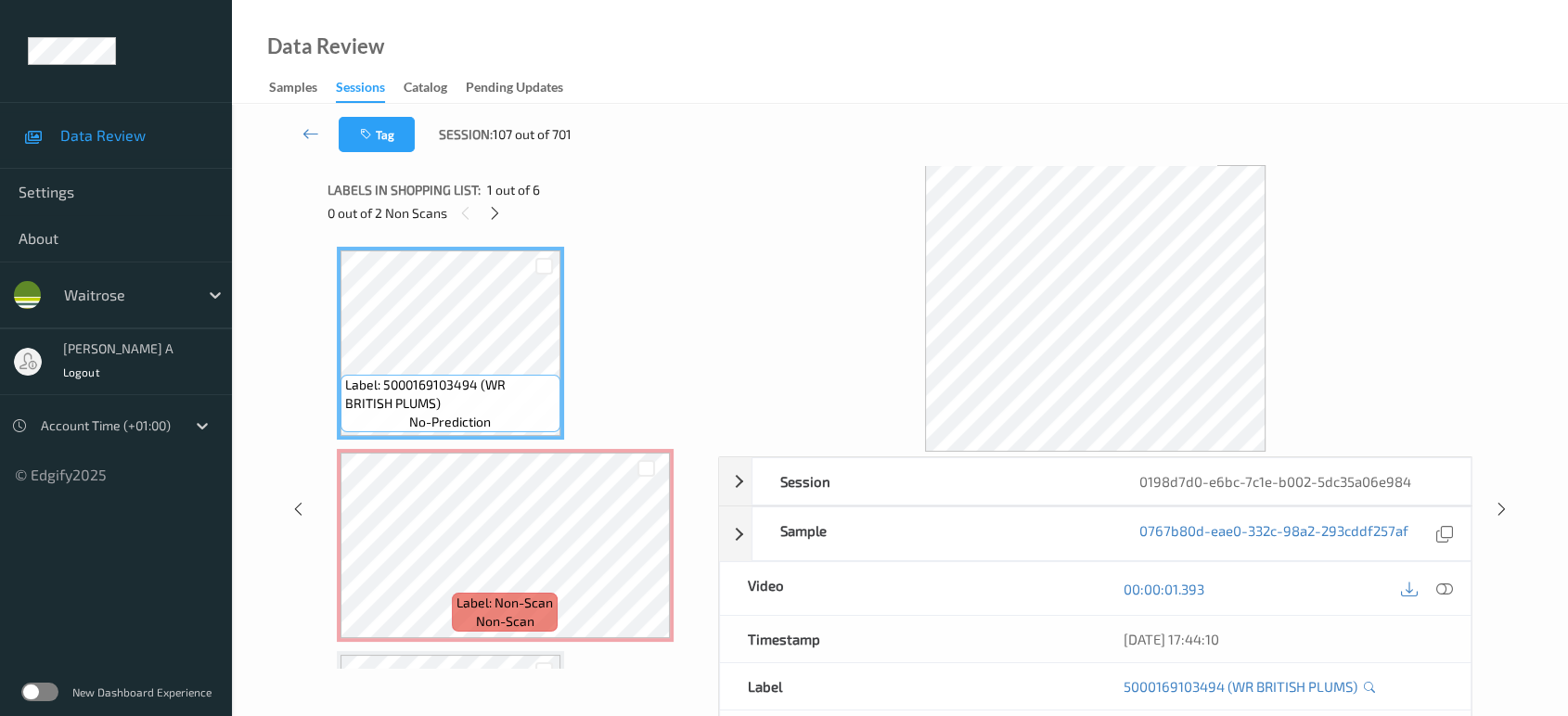
click at [505, 218] on div "0 out of 2 Non Scans" at bounding box center [517, 213] width 378 height 23
click at [498, 214] on icon at bounding box center [495, 214] width 16 height 17
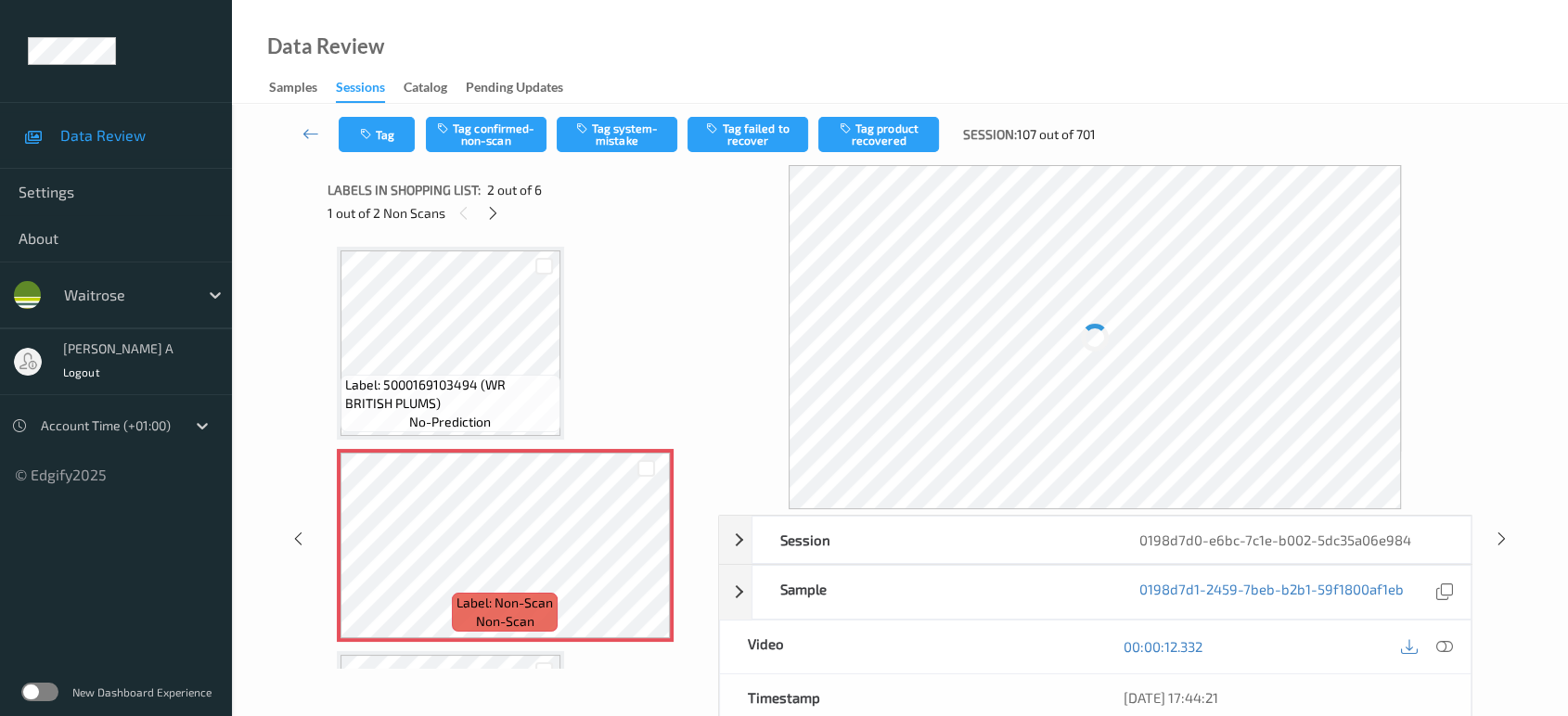
scroll to position [9, 0]
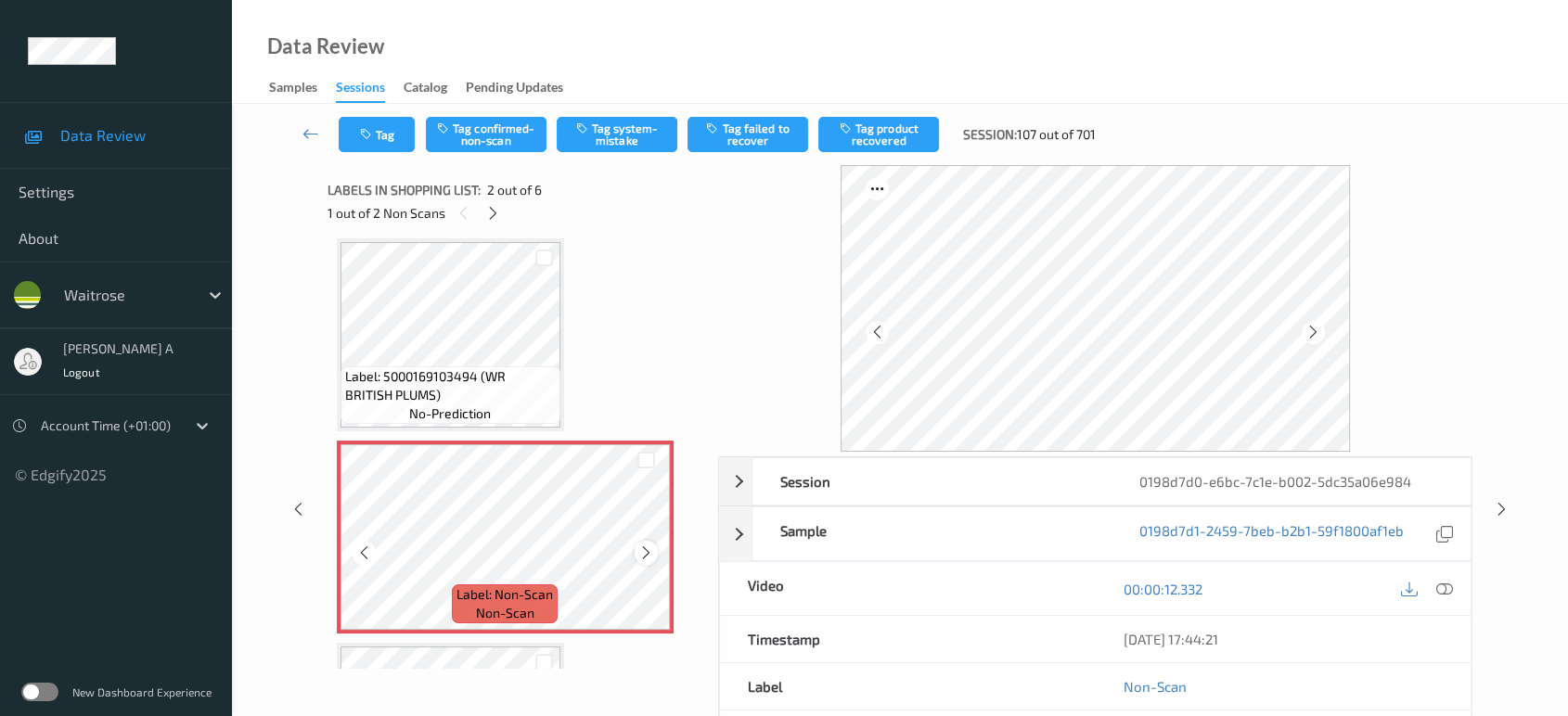
click at [639, 549] on icon at bounding box center [646, 553] width 16 height 17
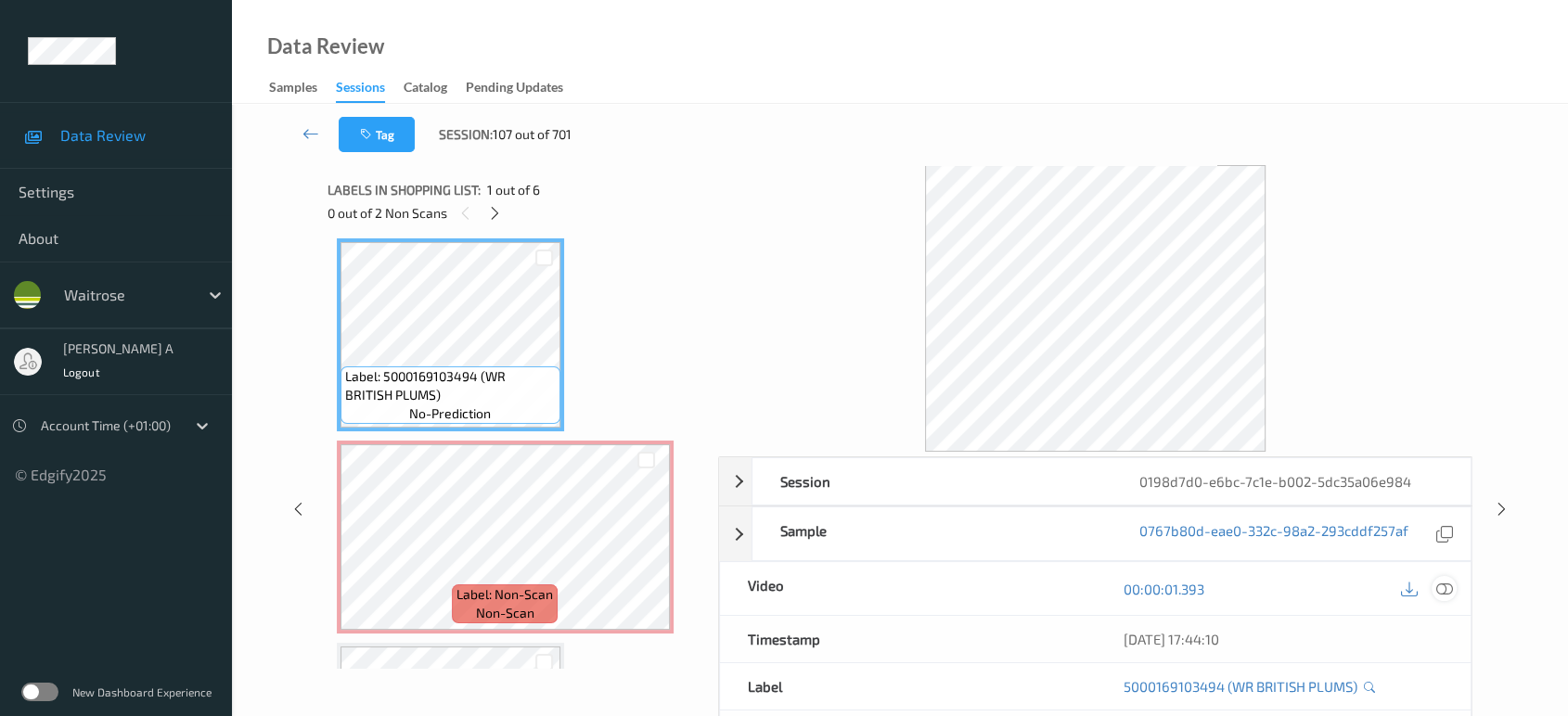
click at [1445, 590] on icon at bounding box center [1445, 589] width 17 height 17
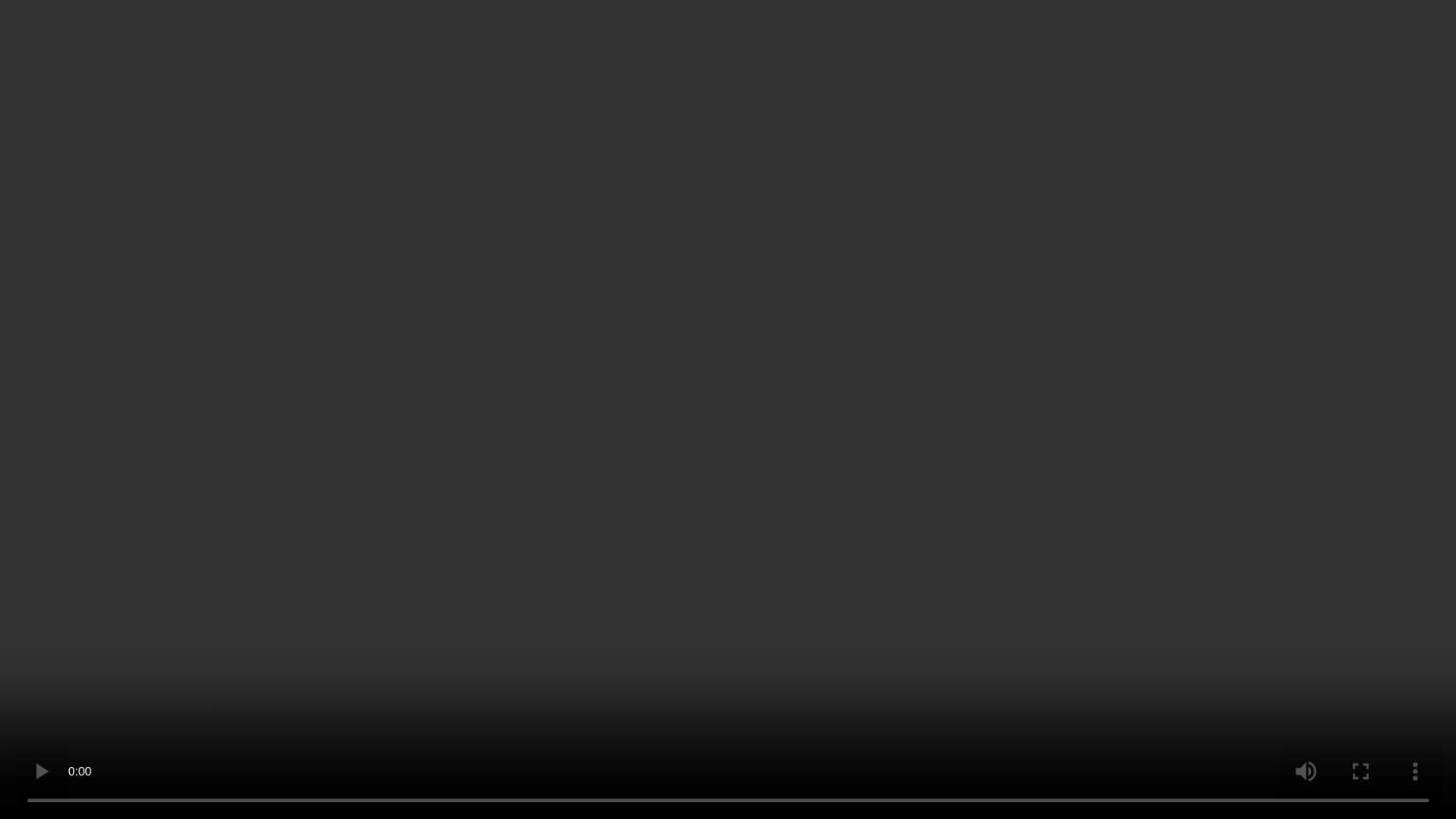
click at [754, 344] on video at bounding box center [728, 410] width 1456 height 819
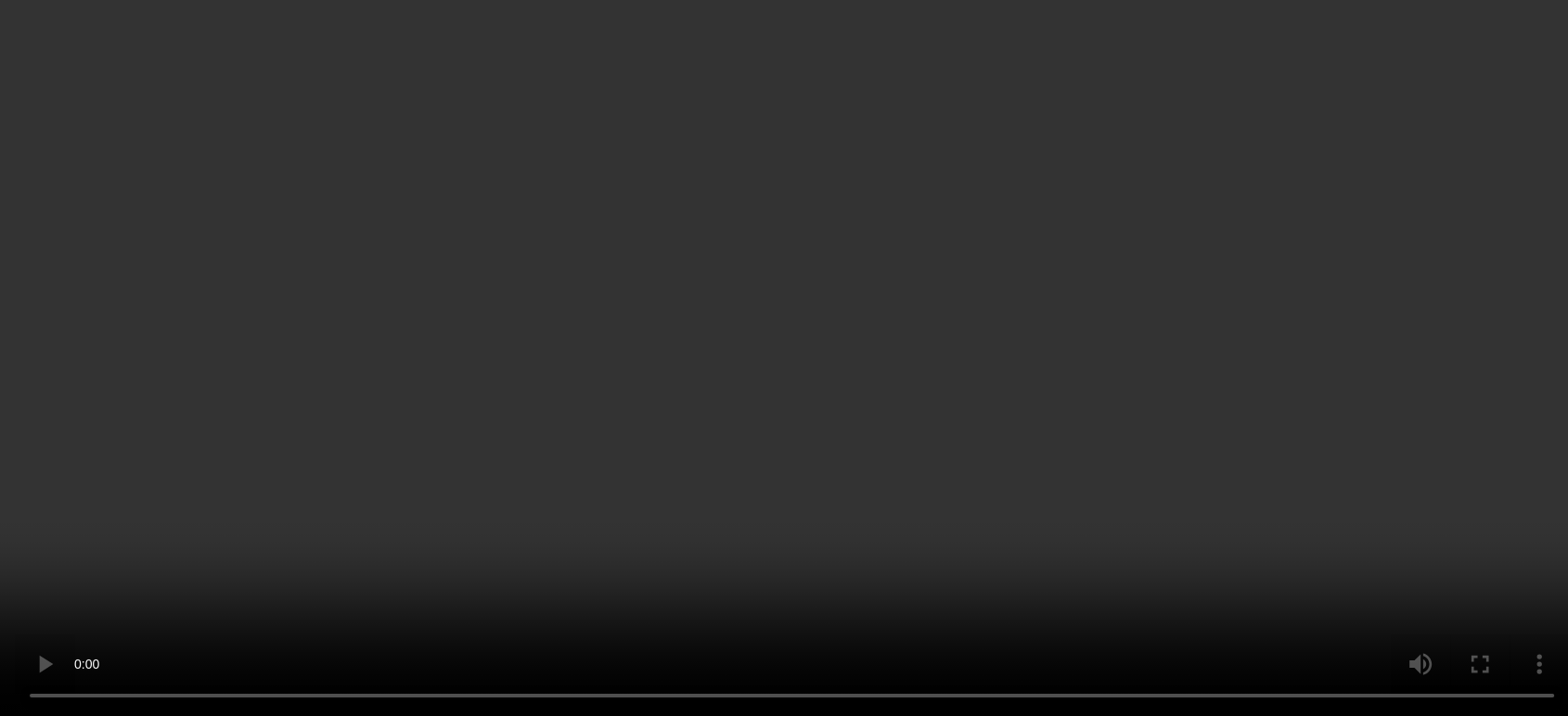
scroll to position [0, 0]
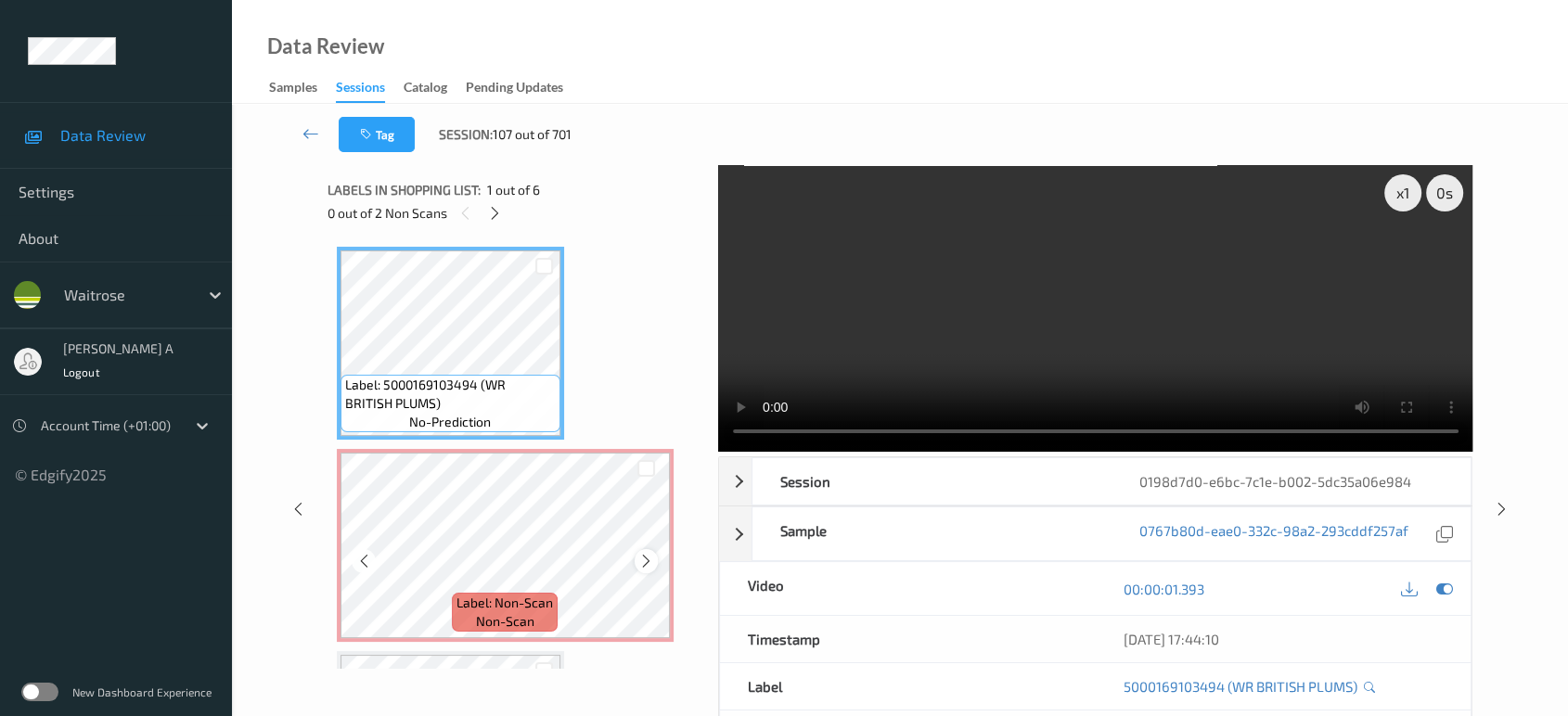
click at [648, 557] on icon at bounding box center [646, 561] width 16 height 17
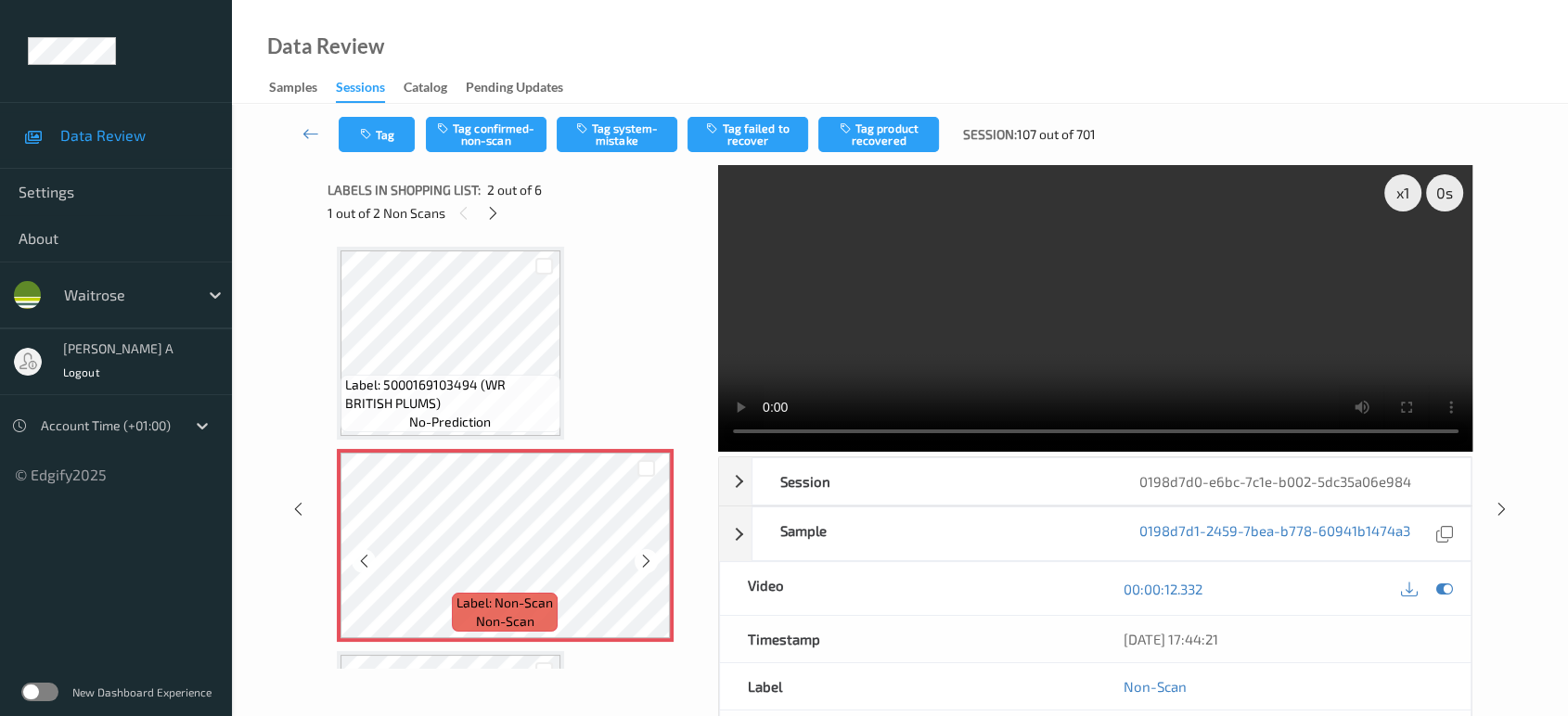
click at [648, 557] on icon at bounding box center [646, 561] width 16 height 17
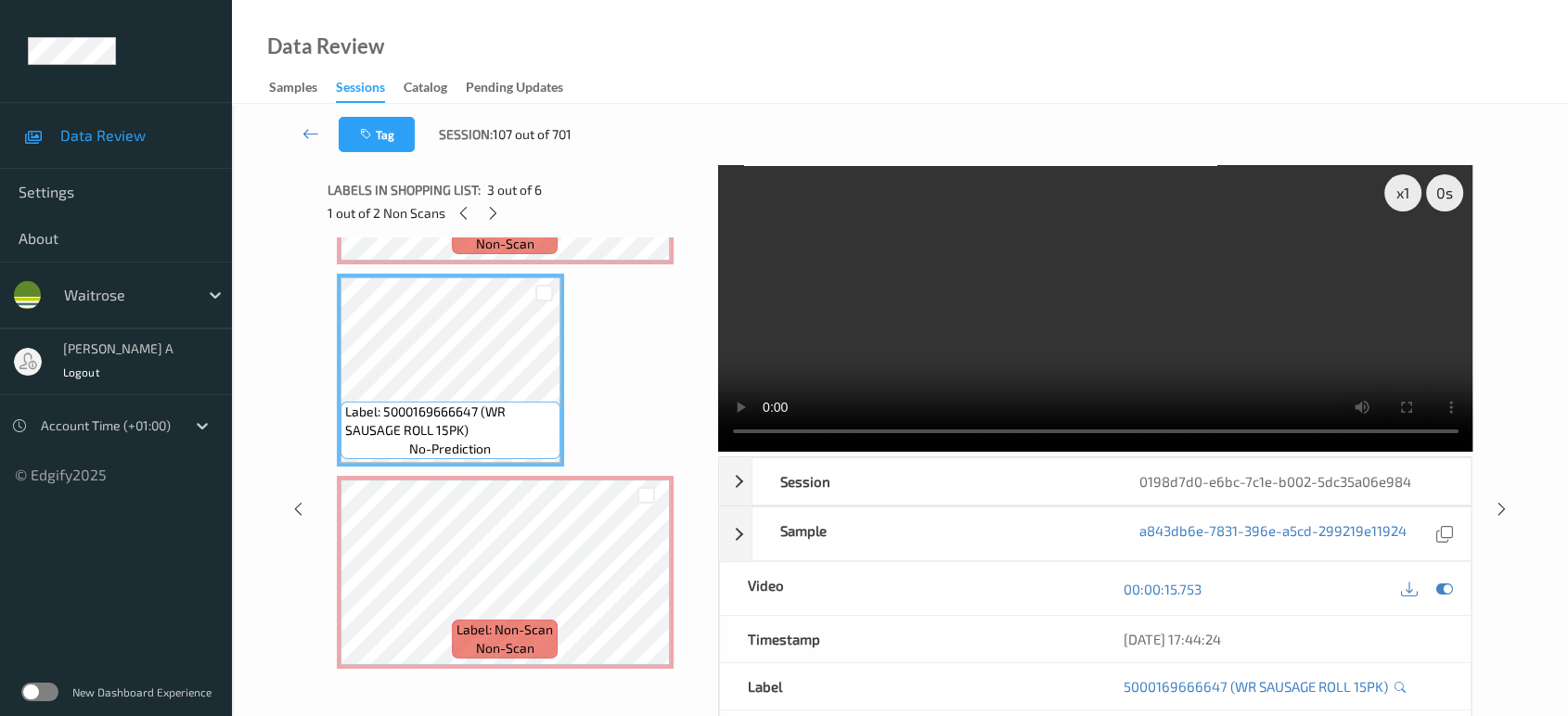
scroll to position [412, 0]
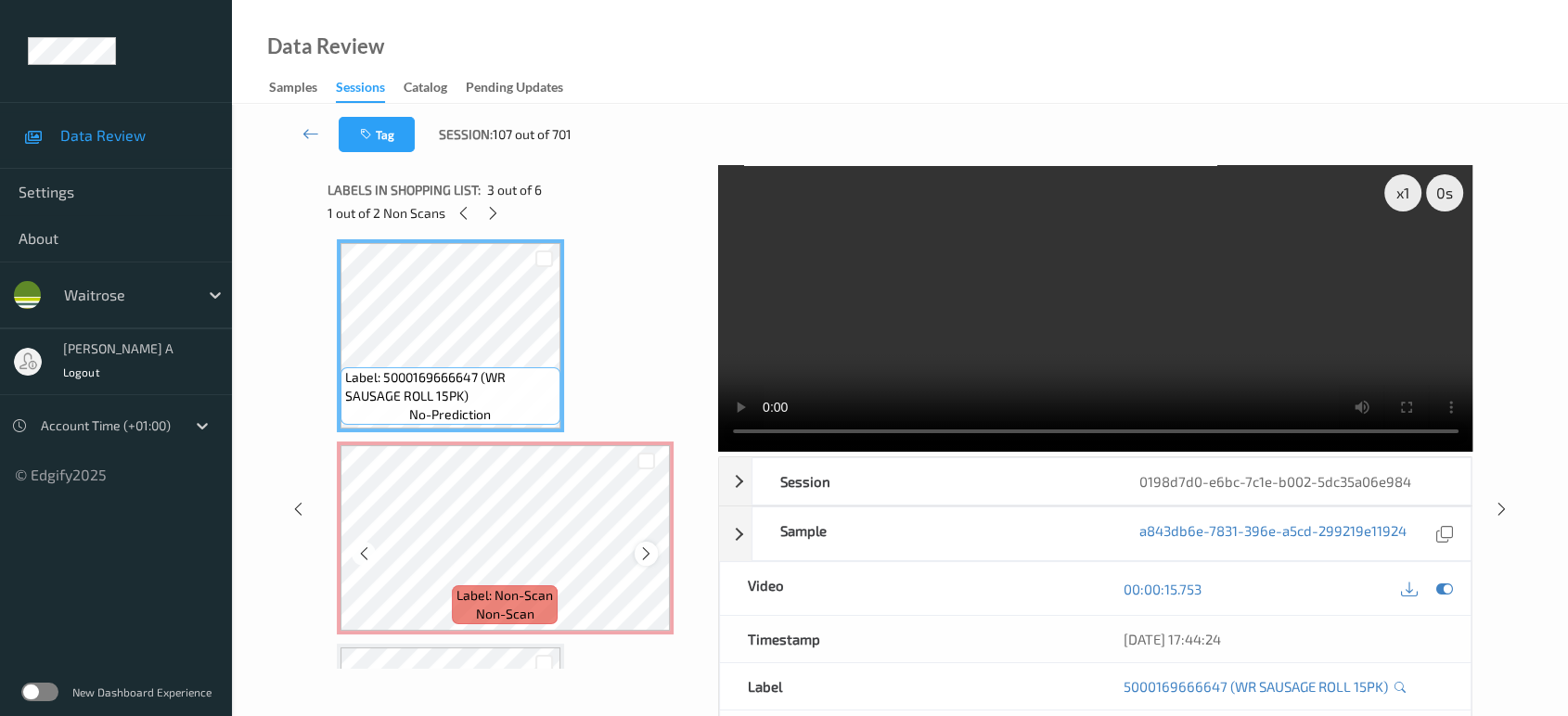
click at [651, 556] on icon at bounding box center [646, 554] width 16 height 17
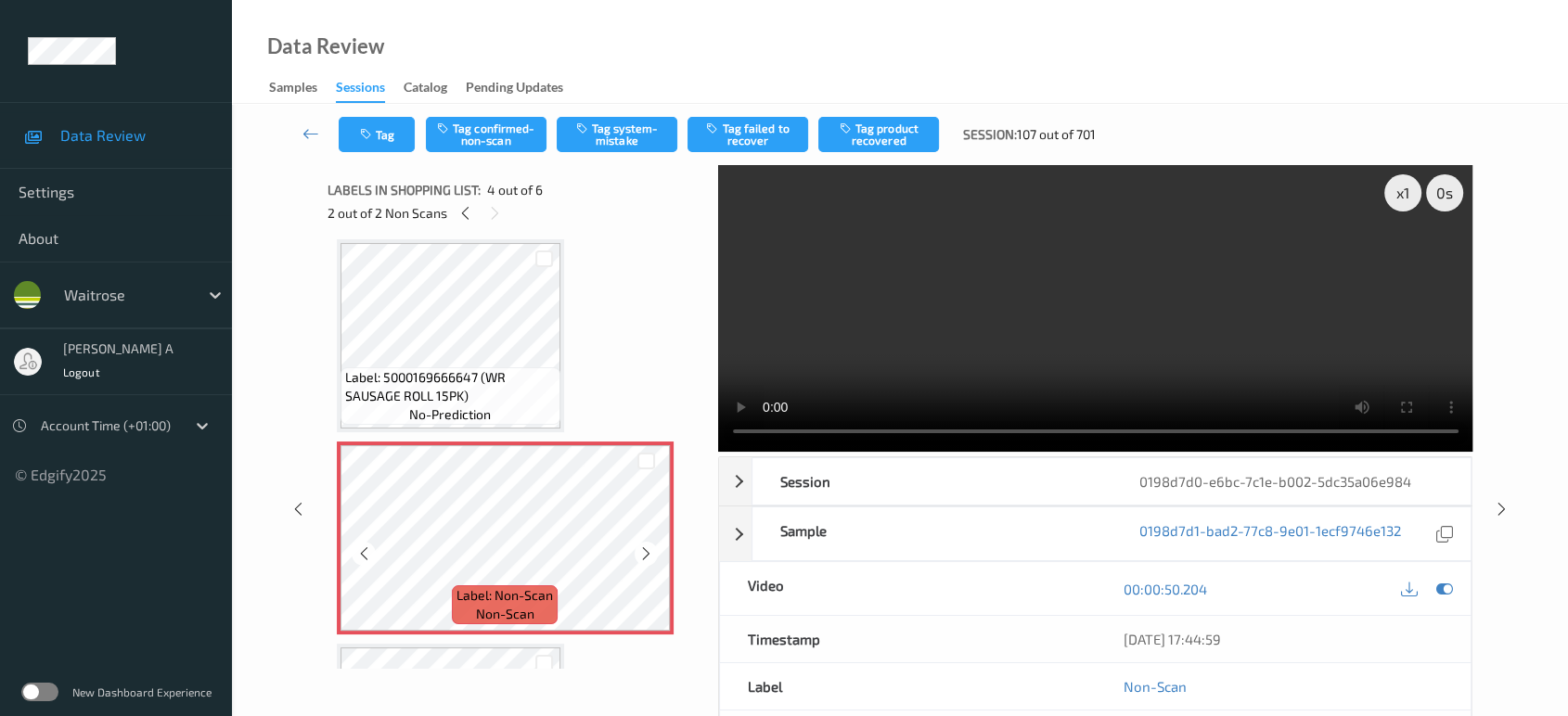
click at [651, 556] on icon at bounding box center [646, 554] width 16 height 17
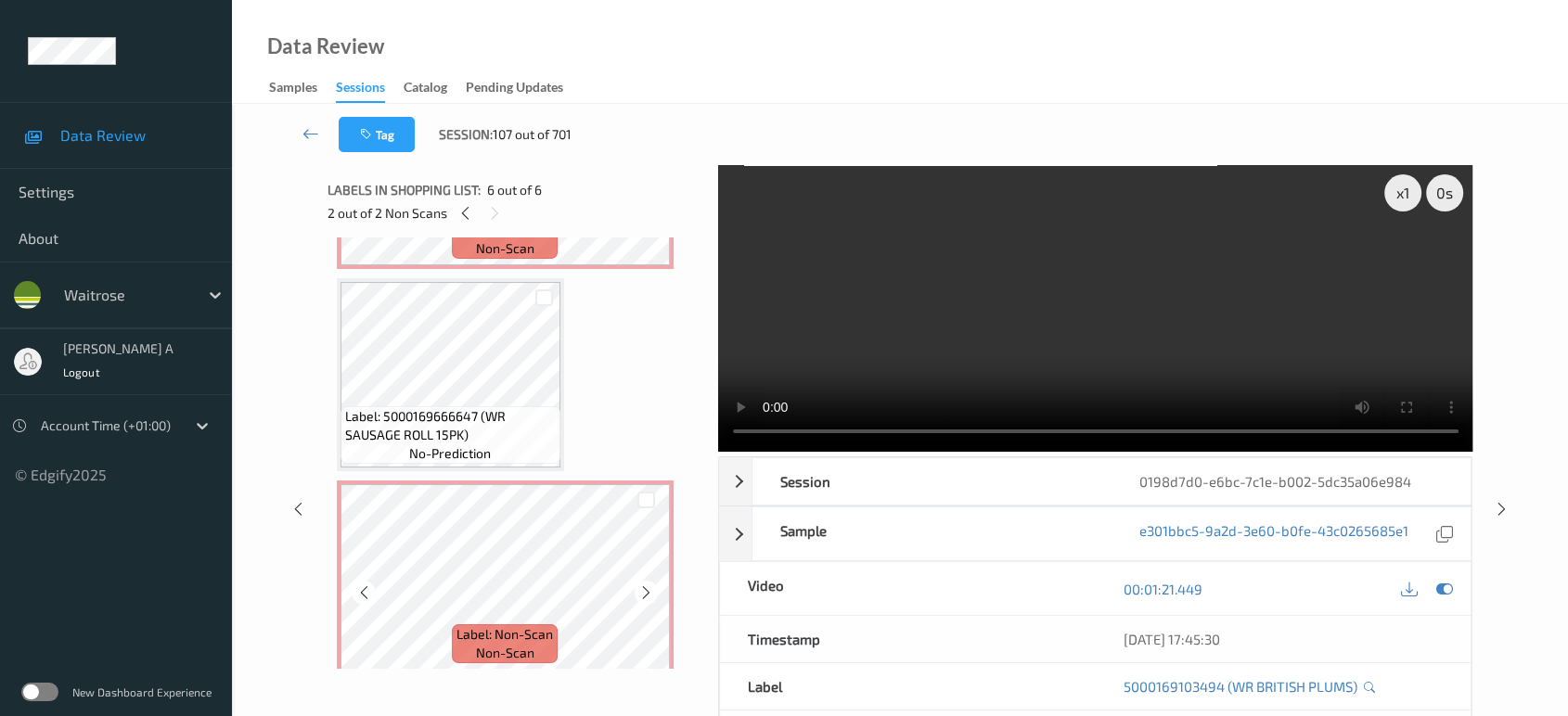
scroll to position [64, 0]
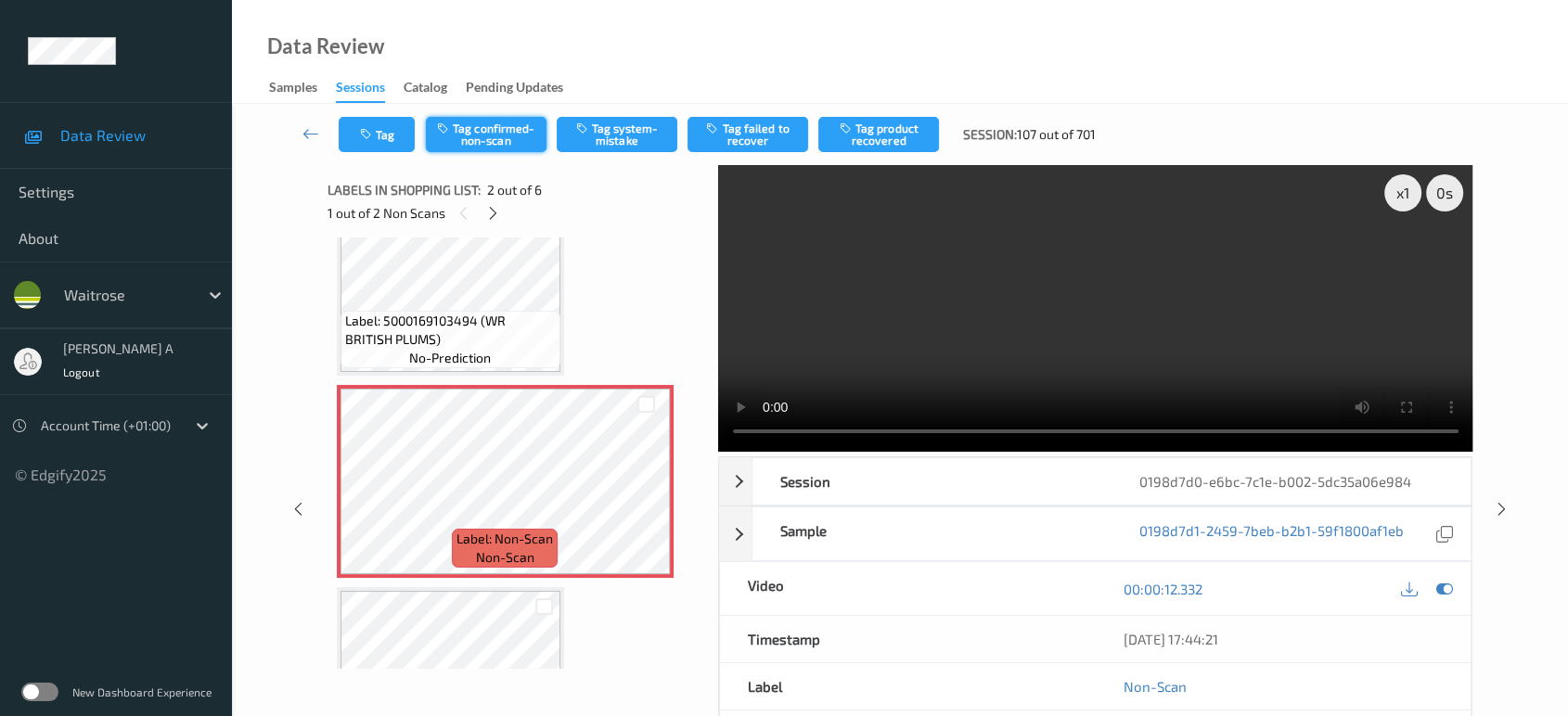
click at [512, 126] on button "Tag confirmed-non-scan" at bounding box center [485, 134] width 121 height 35
click at [764, 141] on button "Tag failed to recover" at bounding box center [747, 134] width 121 height 35
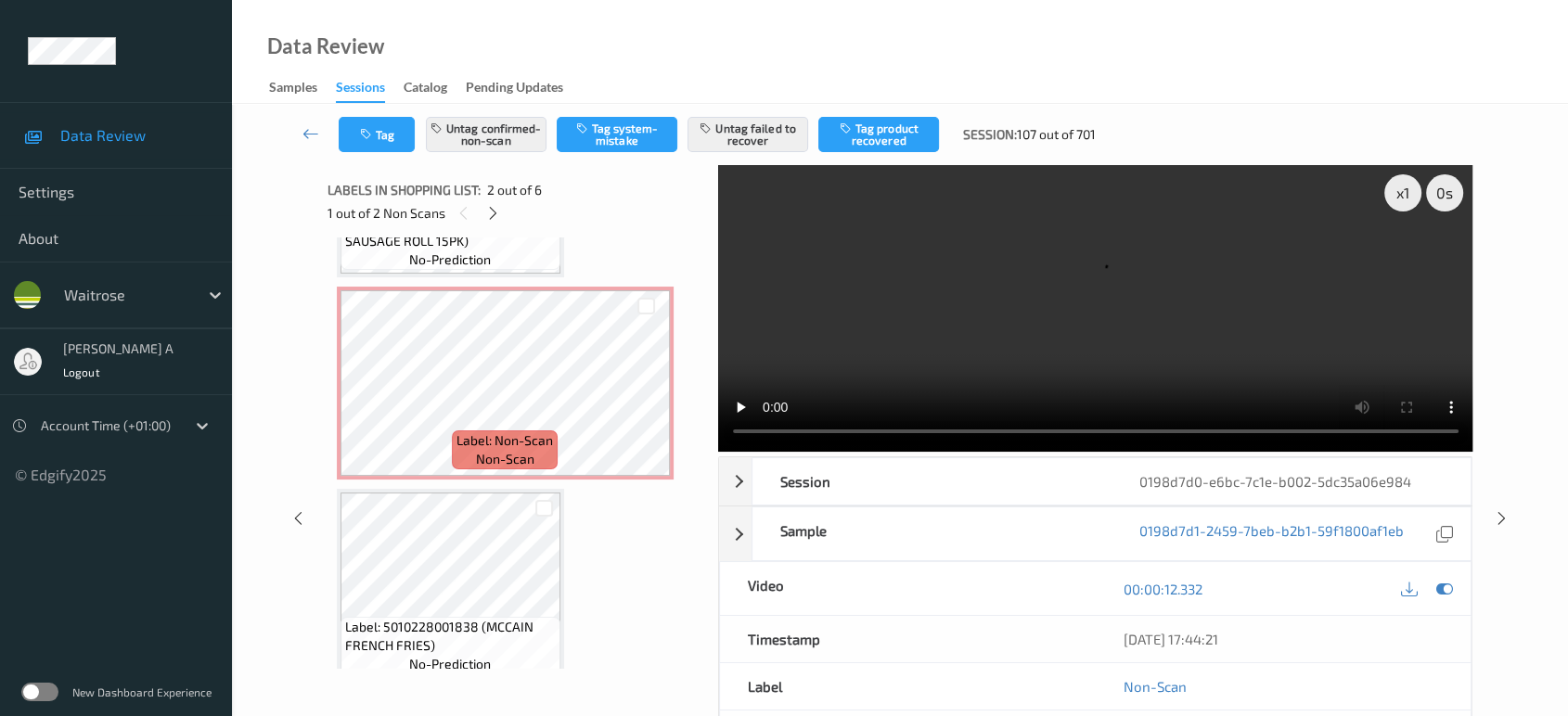
scroll to position [578, 0]
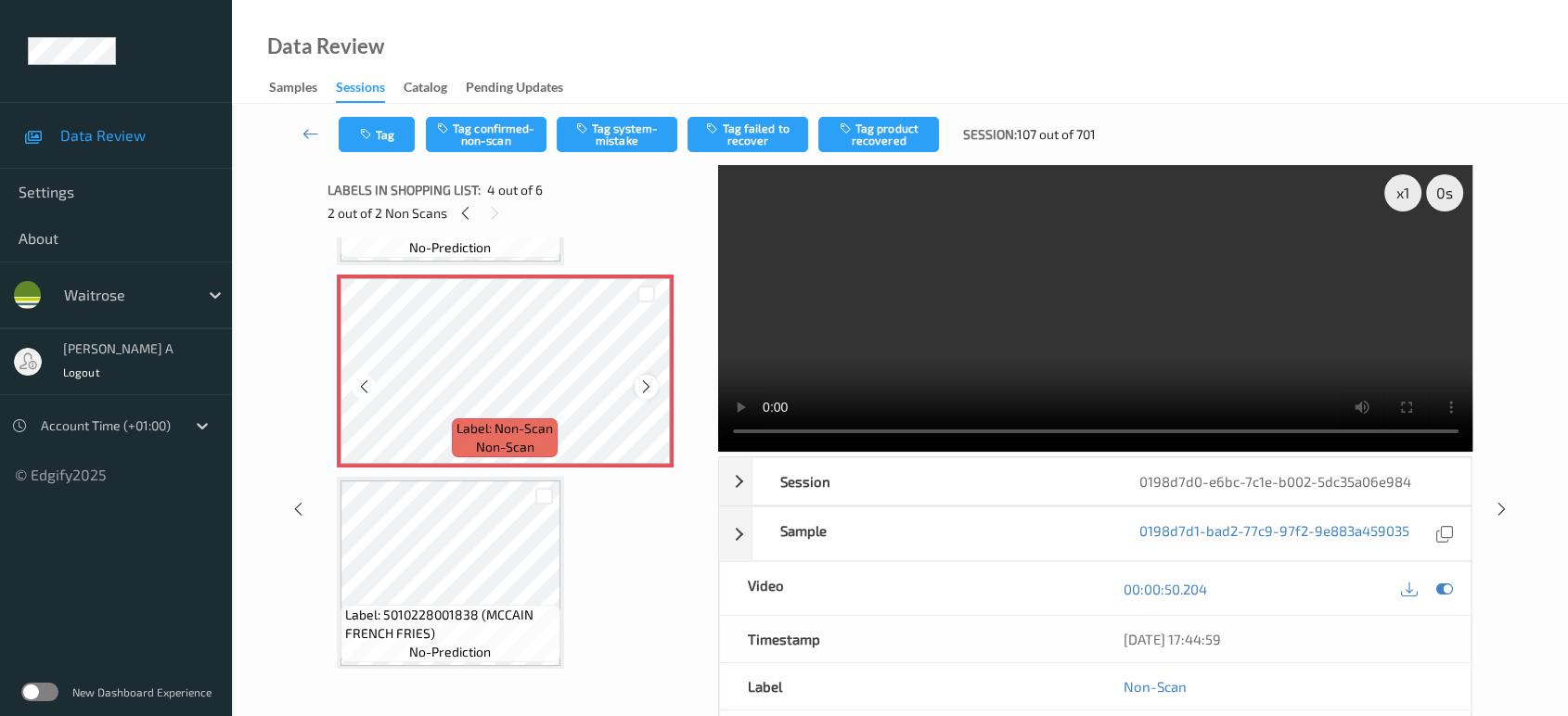
click at [639, 384] on icon at bounding box center [646, 387] width 16 height 17
click at [622, 130] on button "Tag system-mistake" at bounding box center [616, 134] width 121 height 35
click at [386, 134] on button "Tag" at bounding box center [377, 134] width 76 height 35
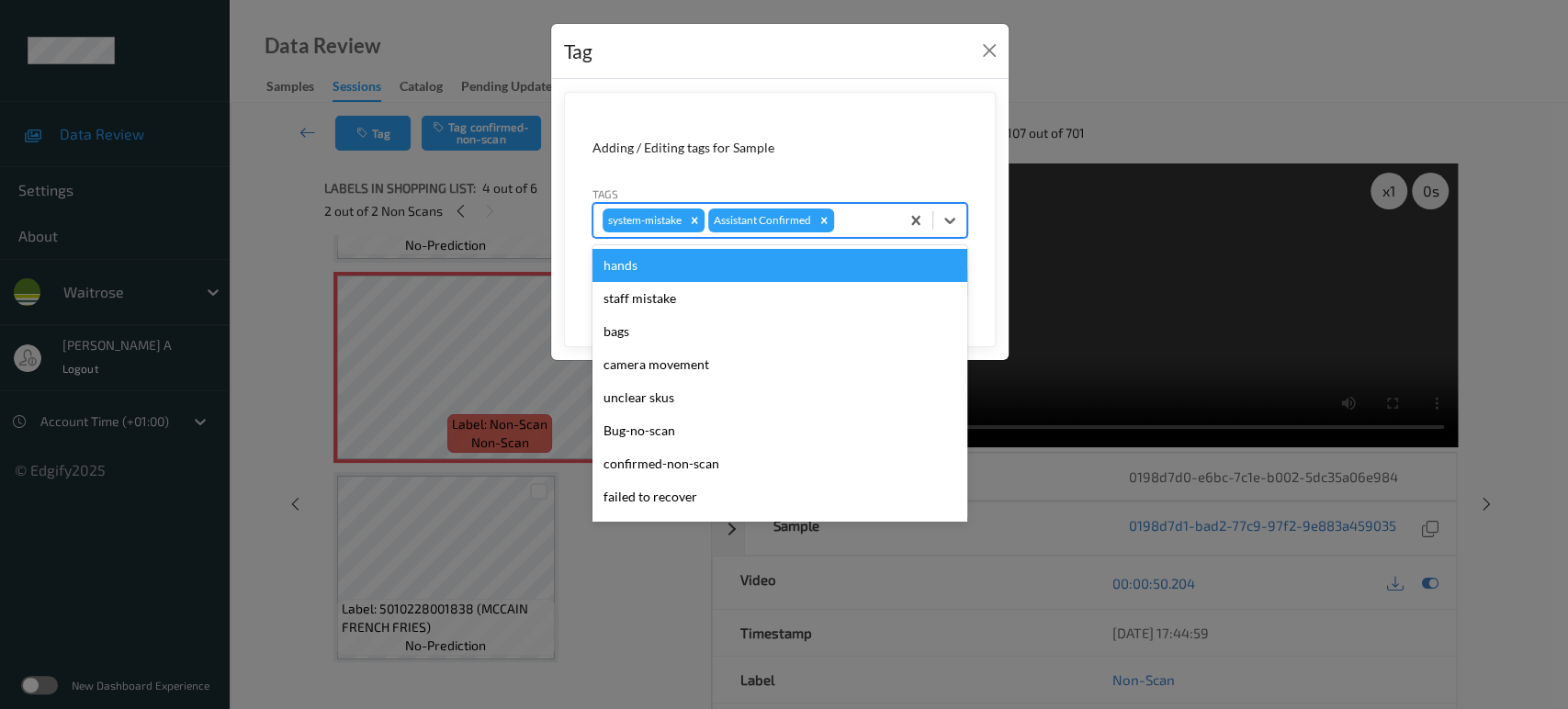
click at [863, 211] on div at bounding box center [864, 220] width 53 height 22
type input "un"
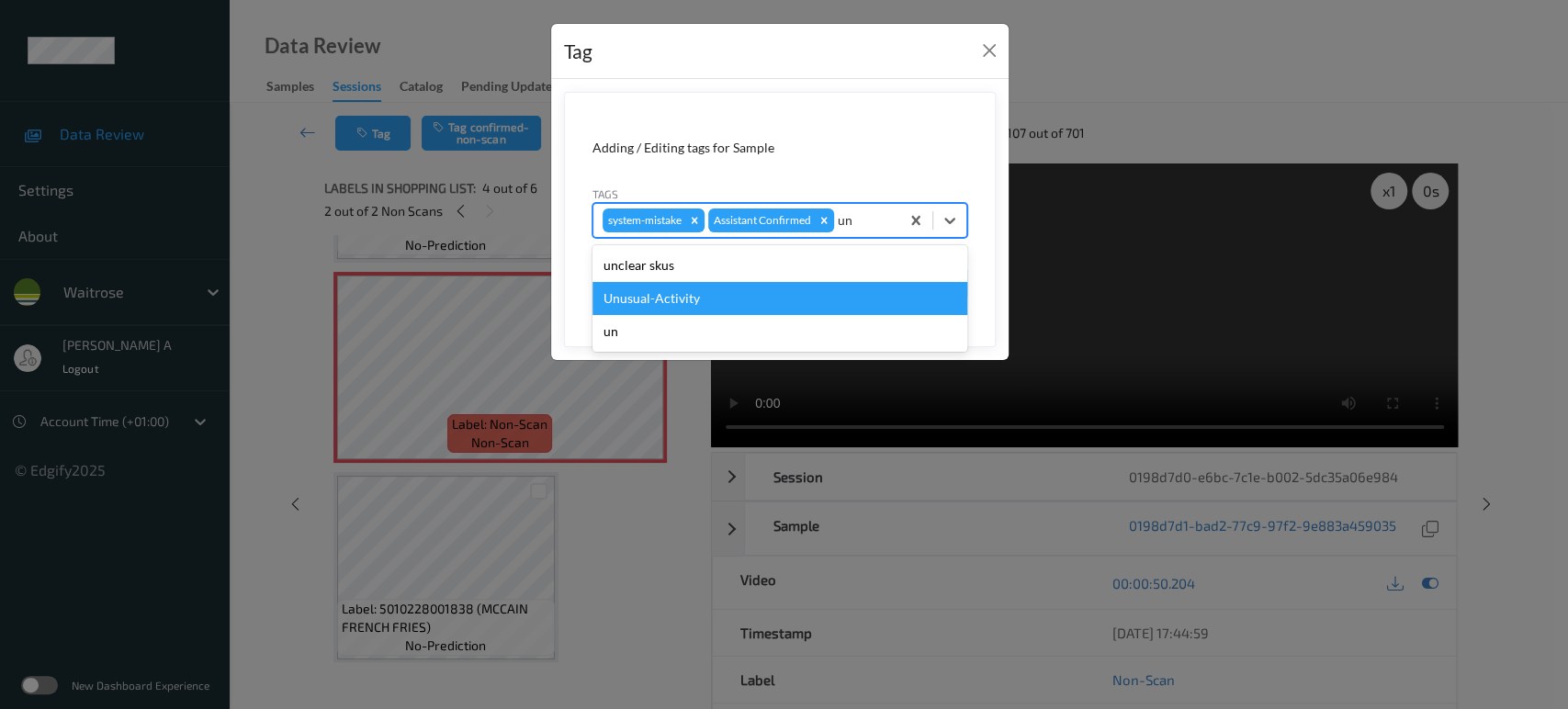
click at [757, 299] on div "Unusual-Activity" at bounding box center [780, 298] width 375 height 33
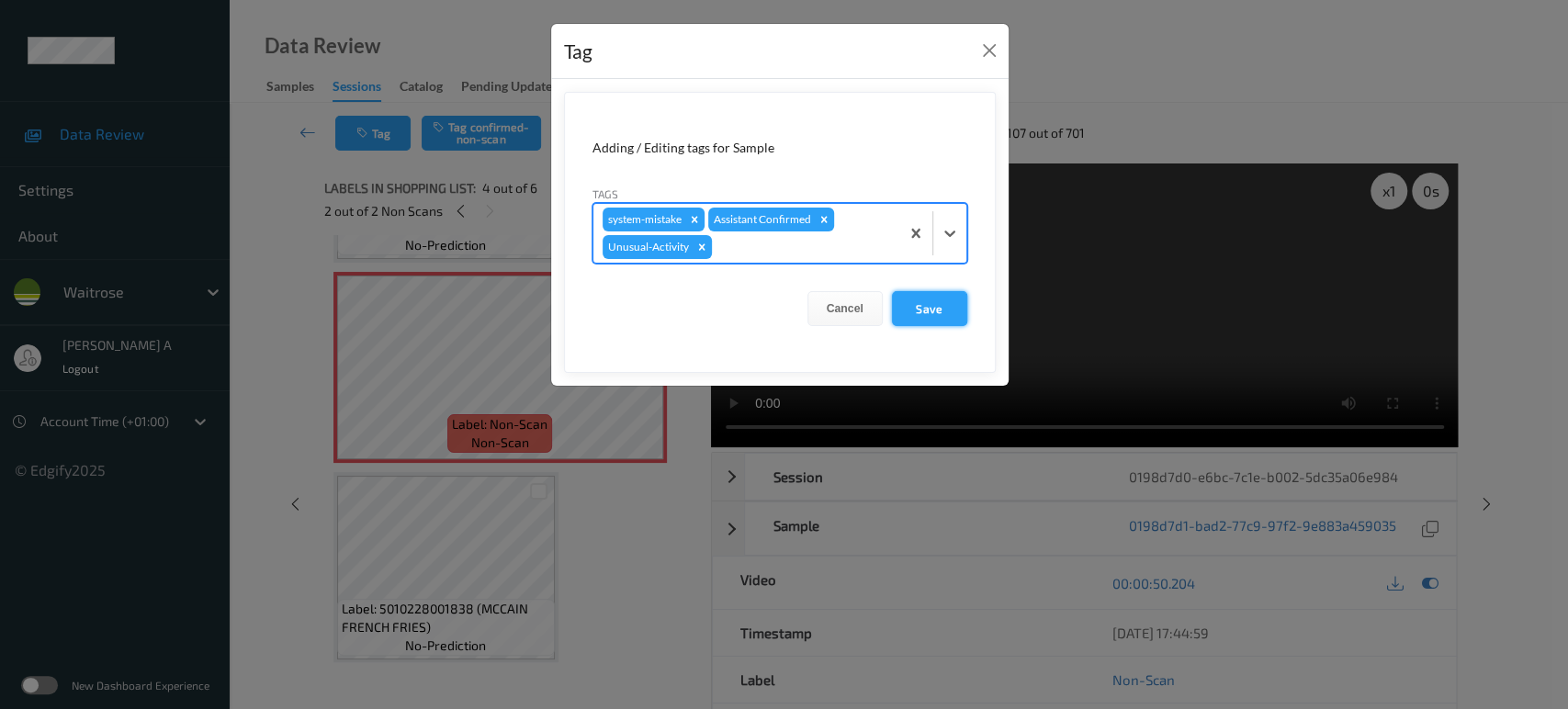
click at [915, 307] on button "Save" at bounding box center [929, 308] width 75 height 35
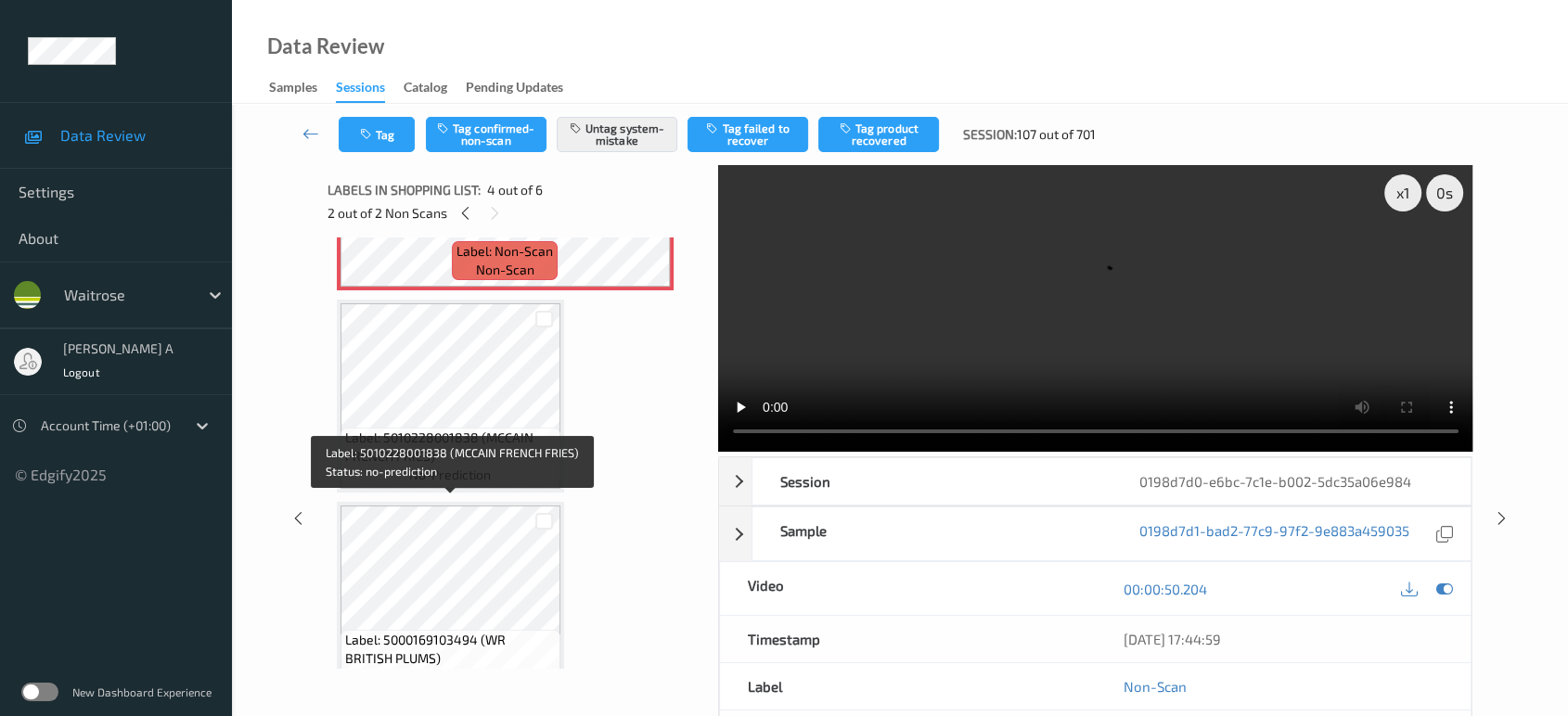
scroll to position [785, 0]
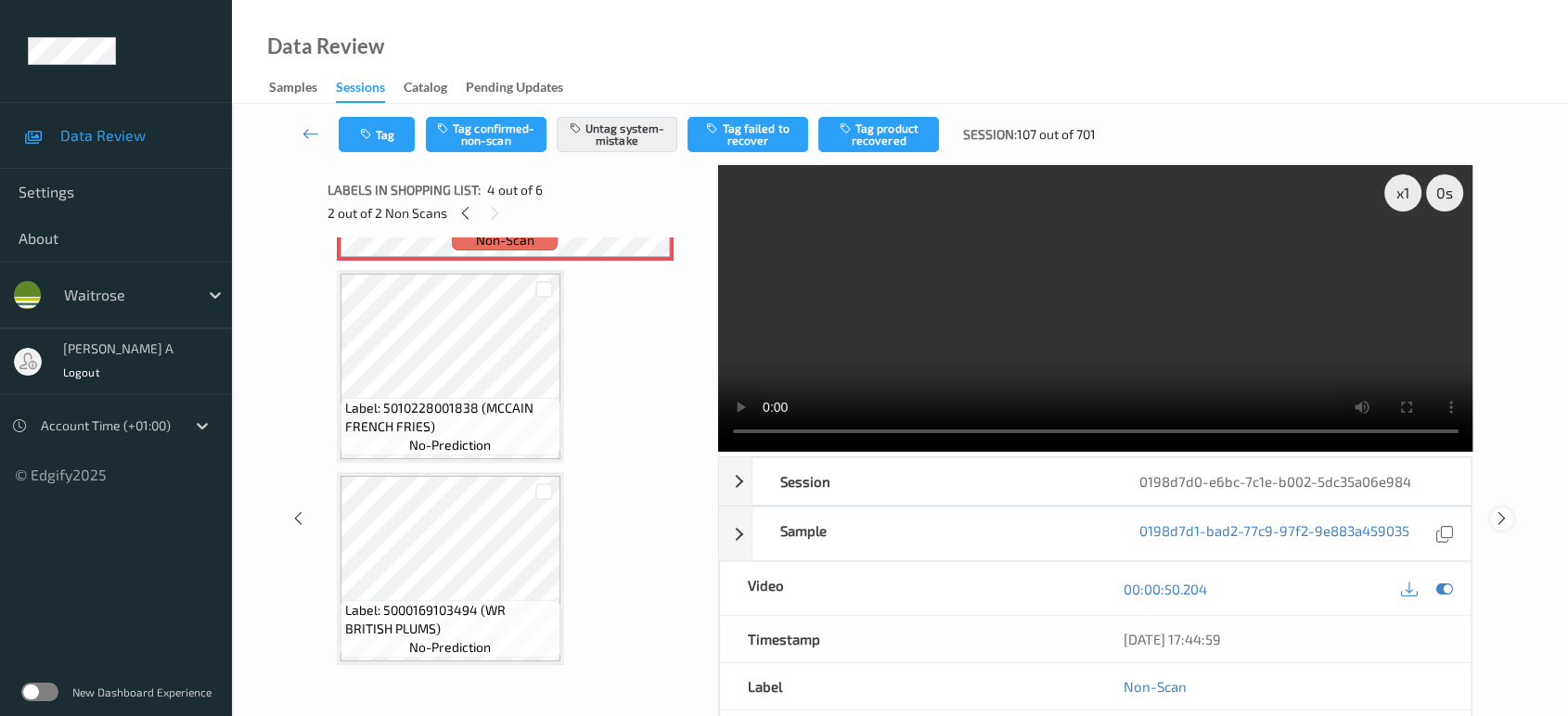
click at [1501, 510] on icon at bounding box center [1502, 518] width 16 height 17
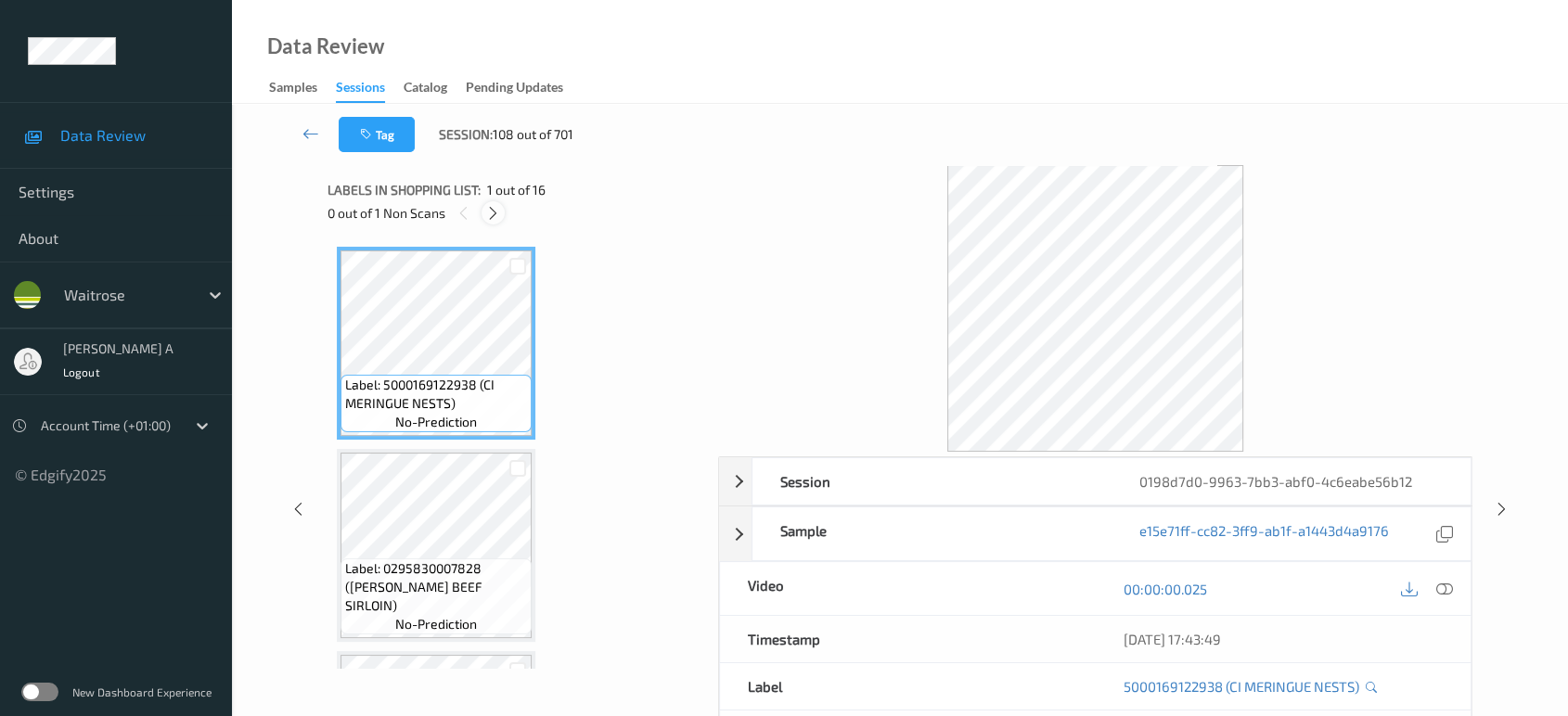
click at [482, 213] on div at bounding box center [493, 213] width 23 height 23
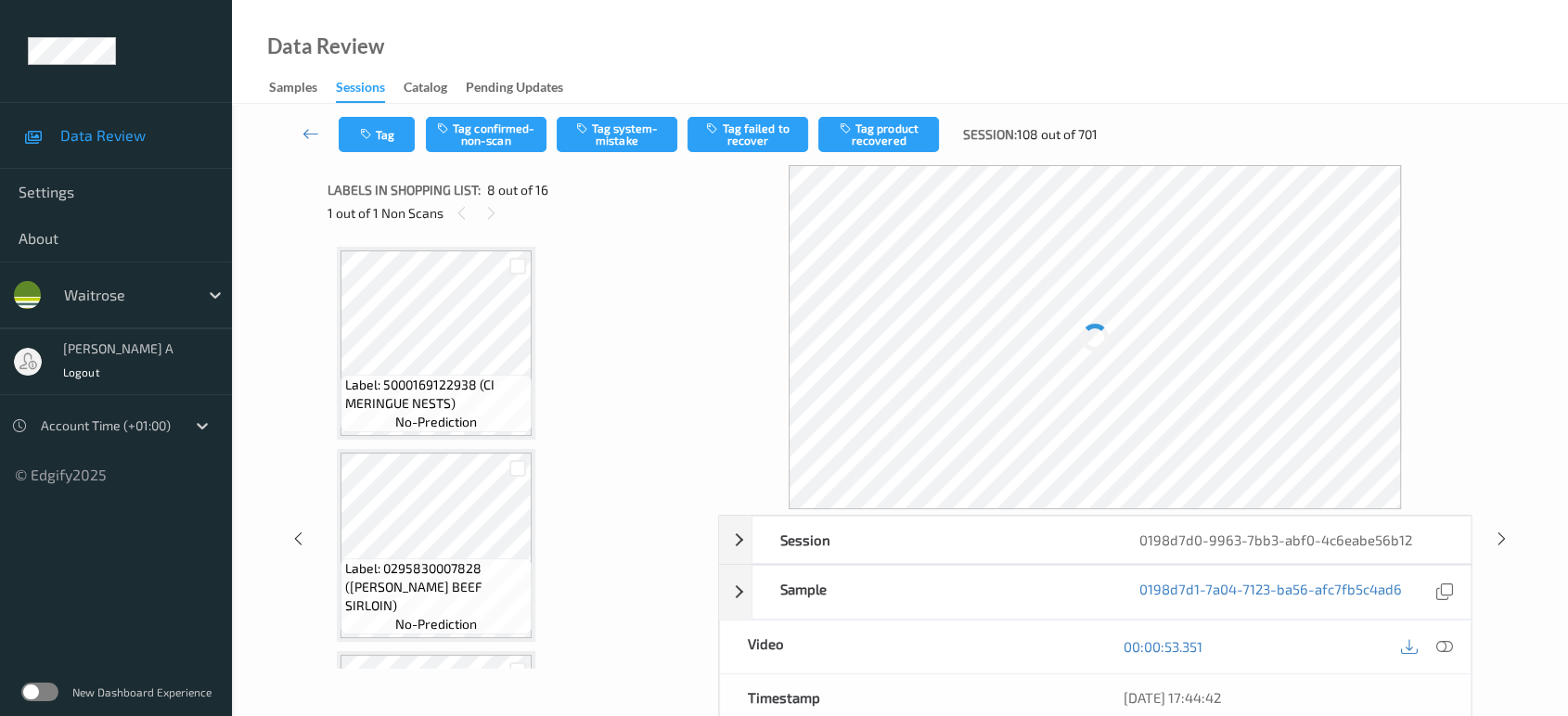
scroll to position [1216, 0]
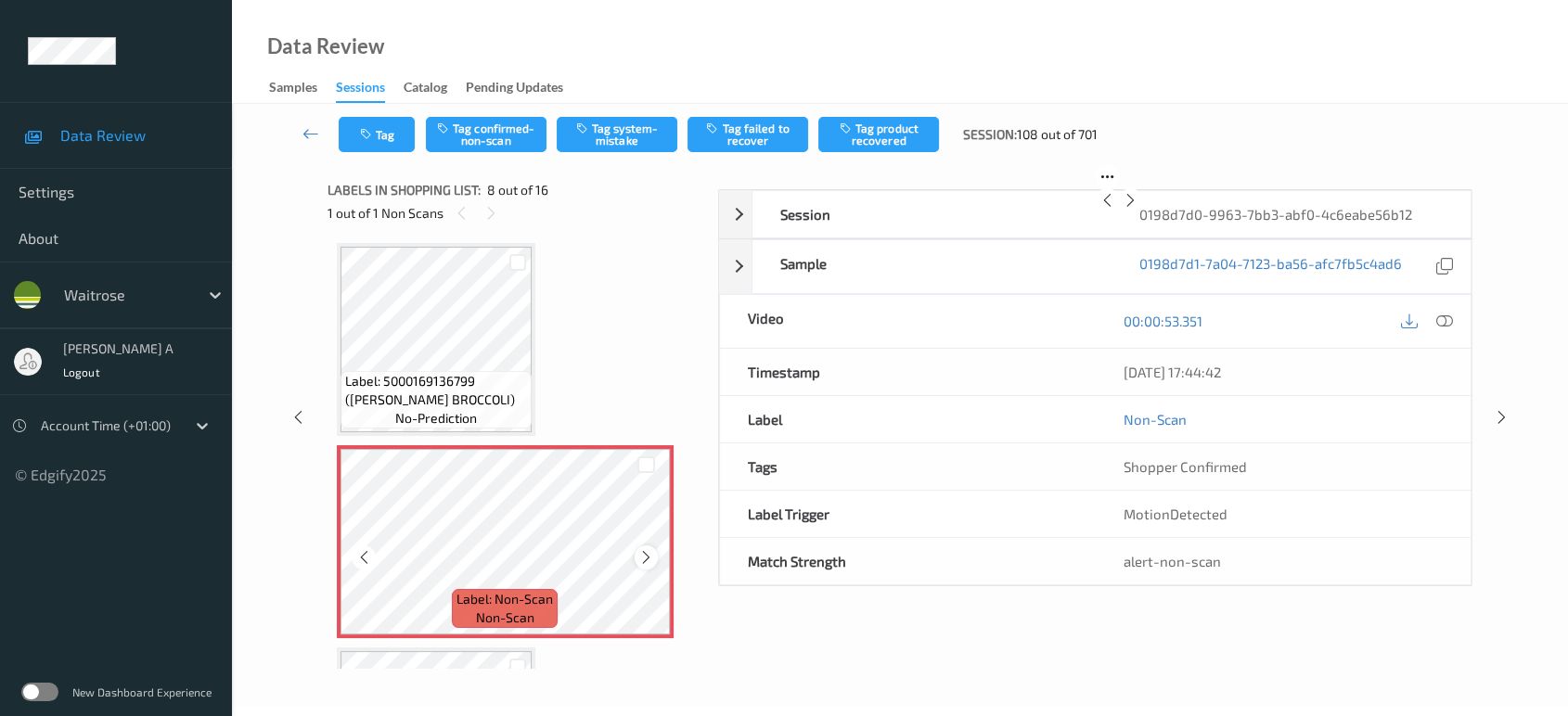
click at [647, 554] on icon at bounding box center [646, 557] width 16 height 17
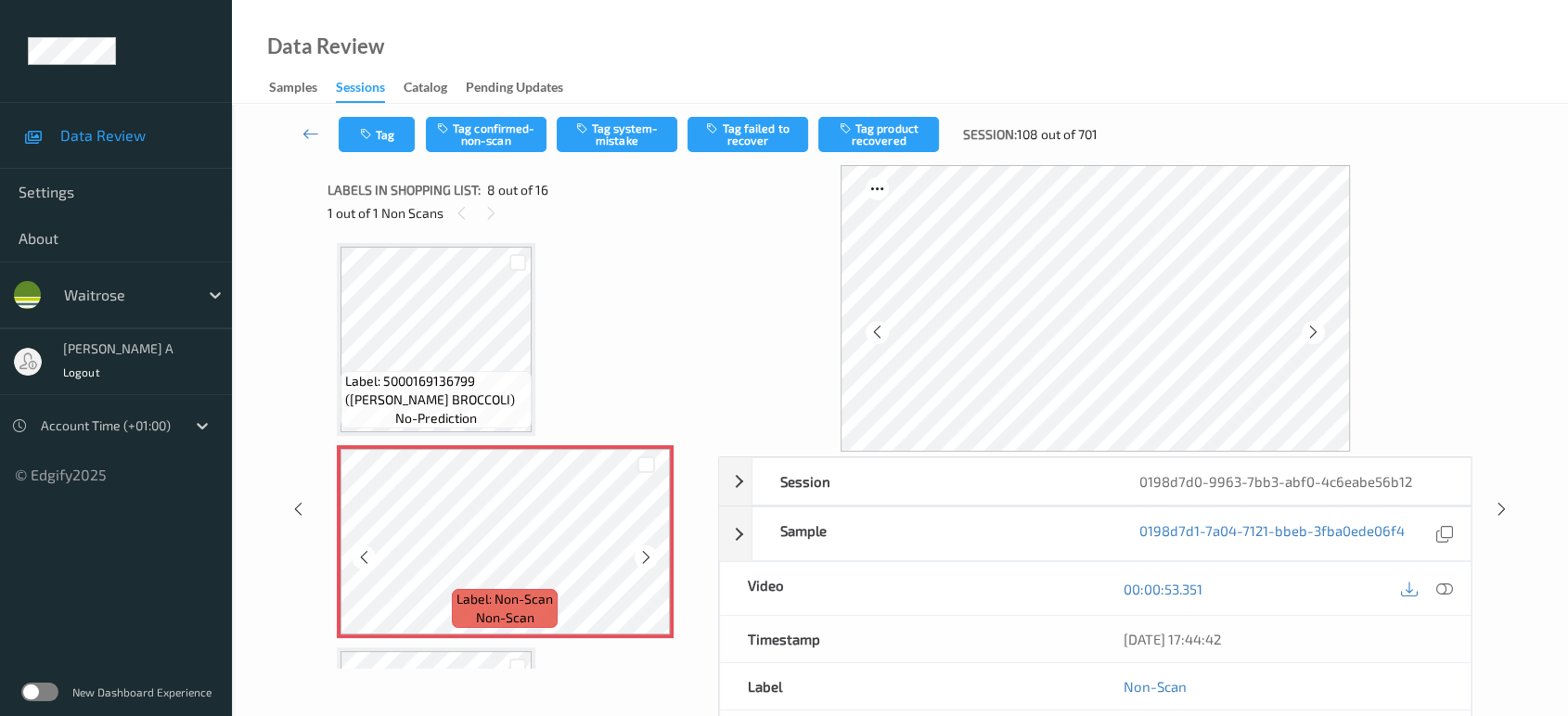
click at [648, 549] on icon at bounding box center [646, 557] width 16 height 17
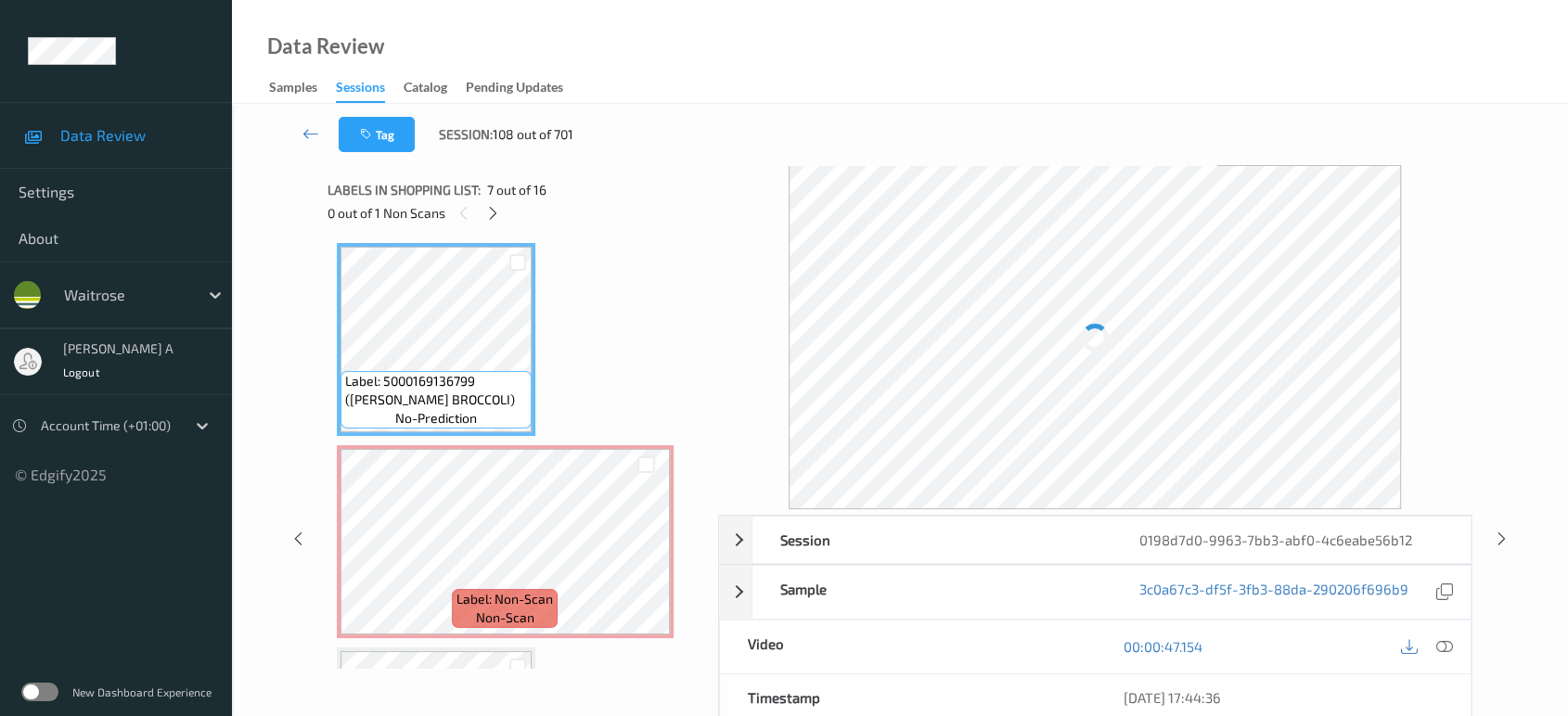
drag, startPoint x: 1446, startPoint y: 643, endPoint x: 1415, endPoint y: 594, distance: 58.0
click at [1446, 643] on icon at bounding box center [1445, 647] width 17 height 17
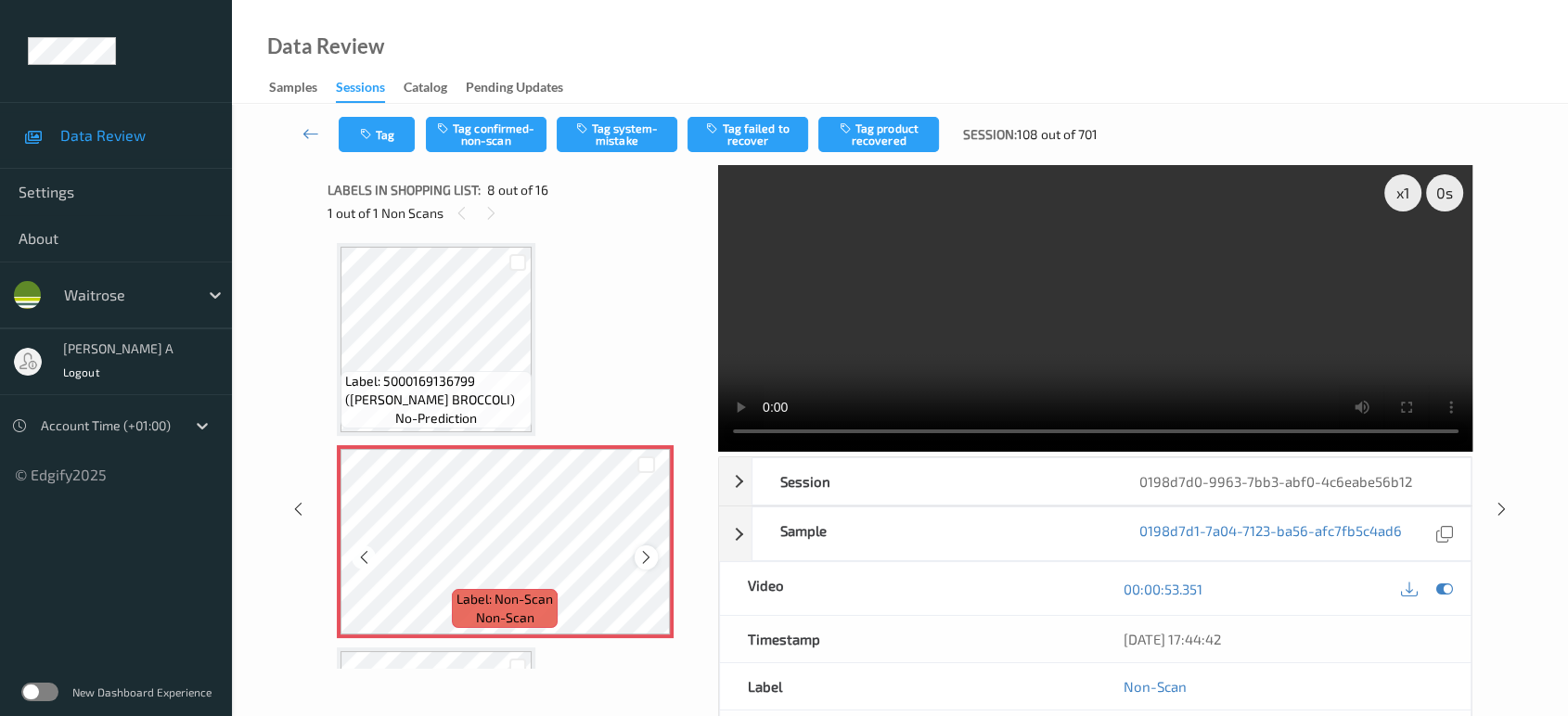
click at [646, 555] on icon at bounding box center [646, 557] width 16 height 17
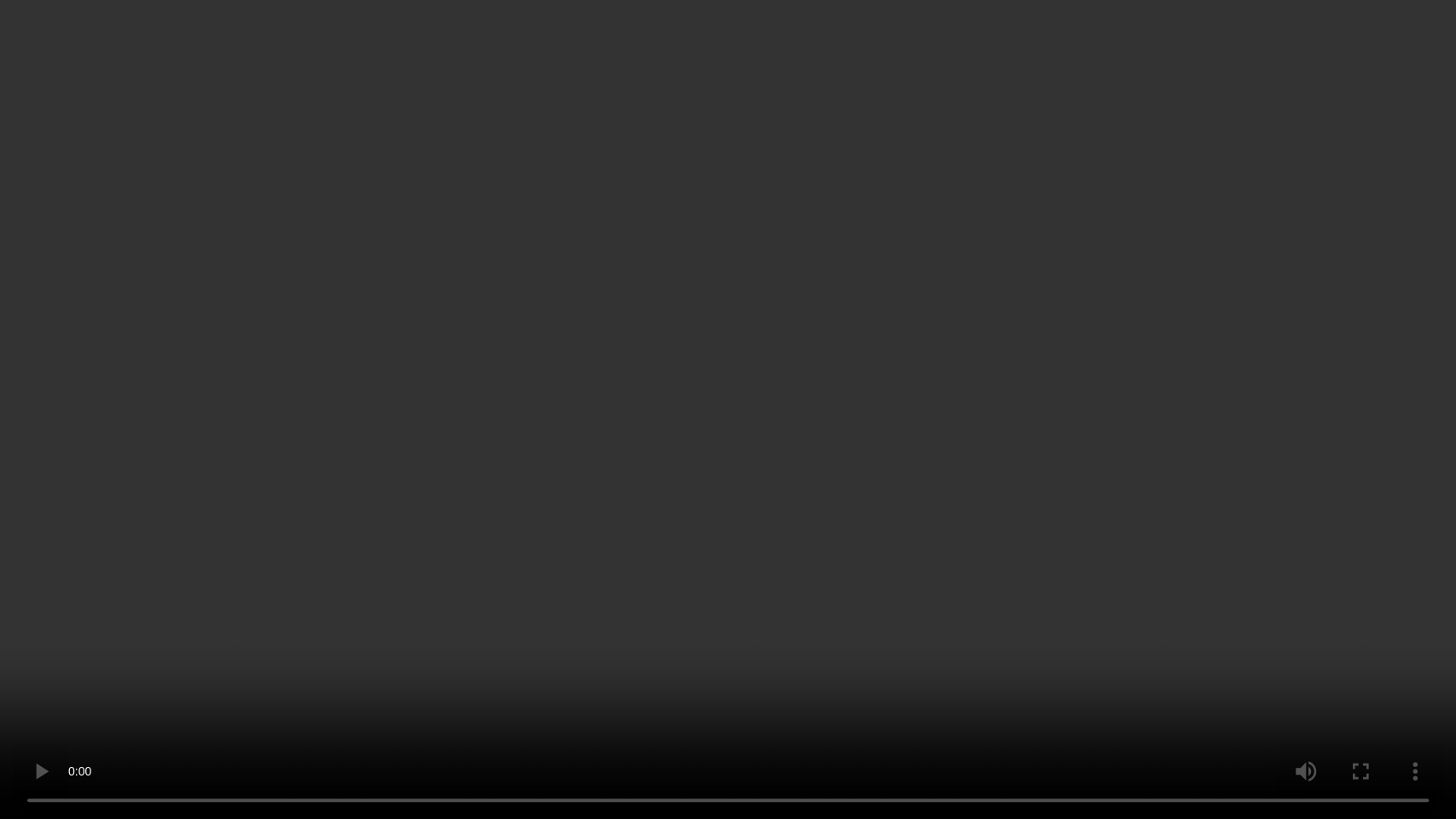
click at [781, 510] on video at bounding box center [728, 410] width 1456 height 819
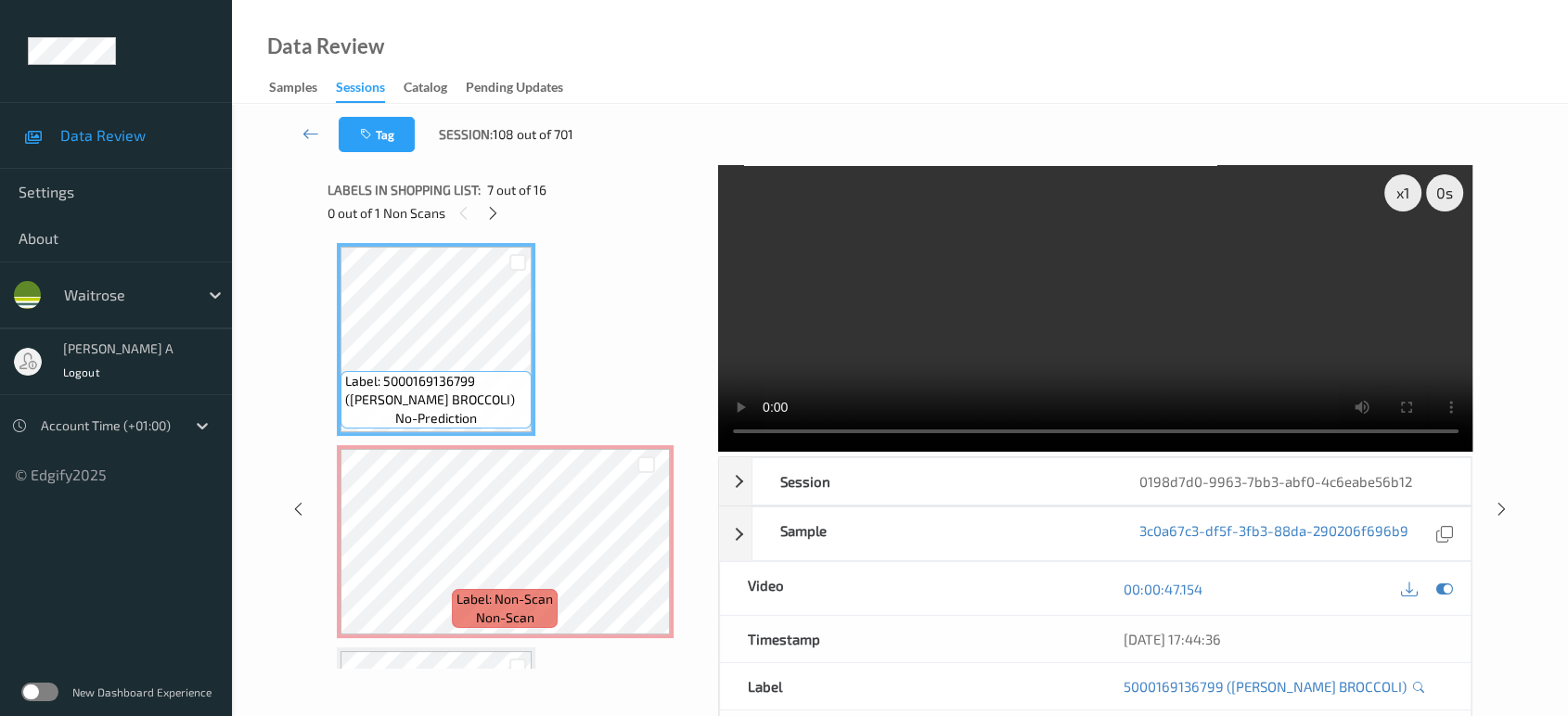
click at [1127, 351] on video at bounding box center [1095, 309] width 755 height 287
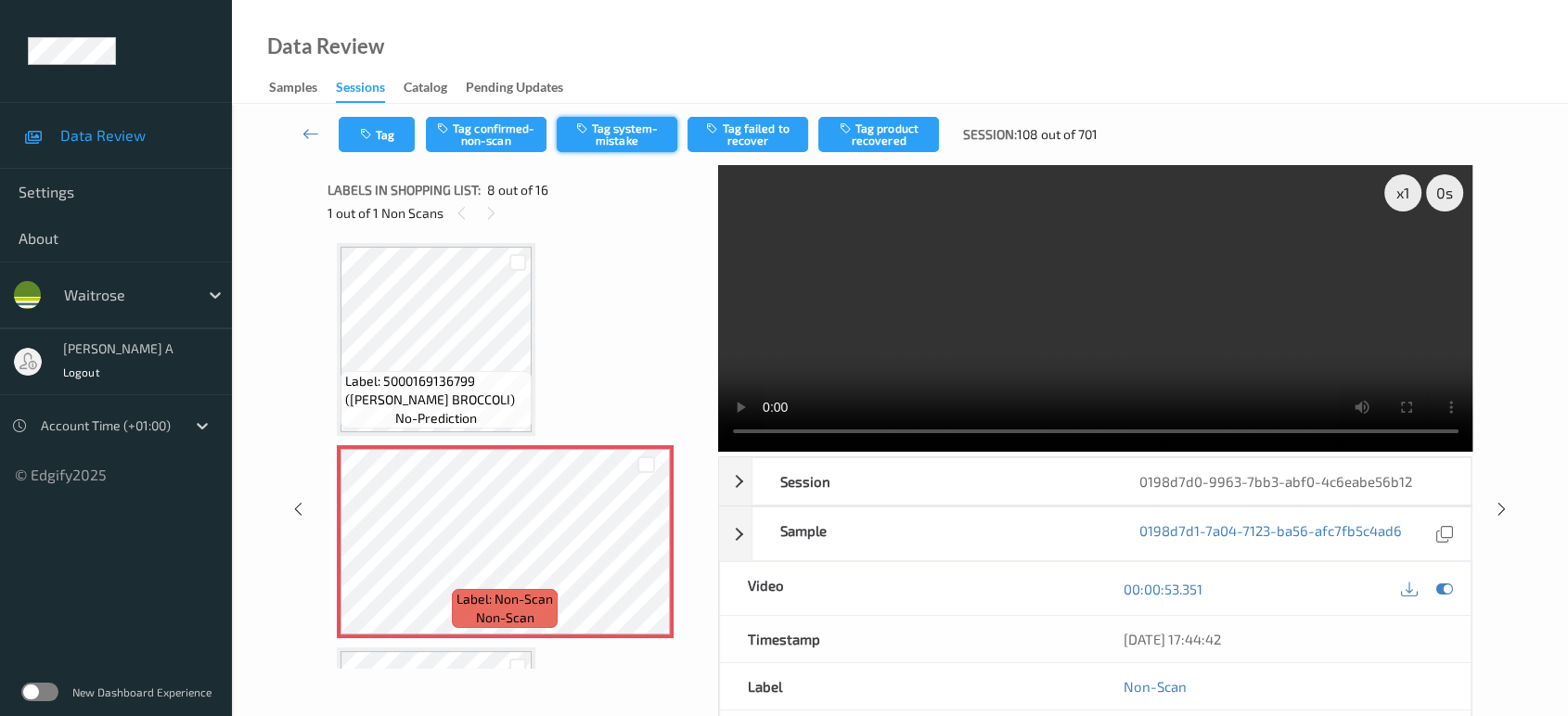
click at [613, 129] on button "Tag system-mistake" at bounding box center [616, 134] width 121 height 35
click at [406, 139] on button "Tag" at bounding box center [377, 134] width 76 height 35
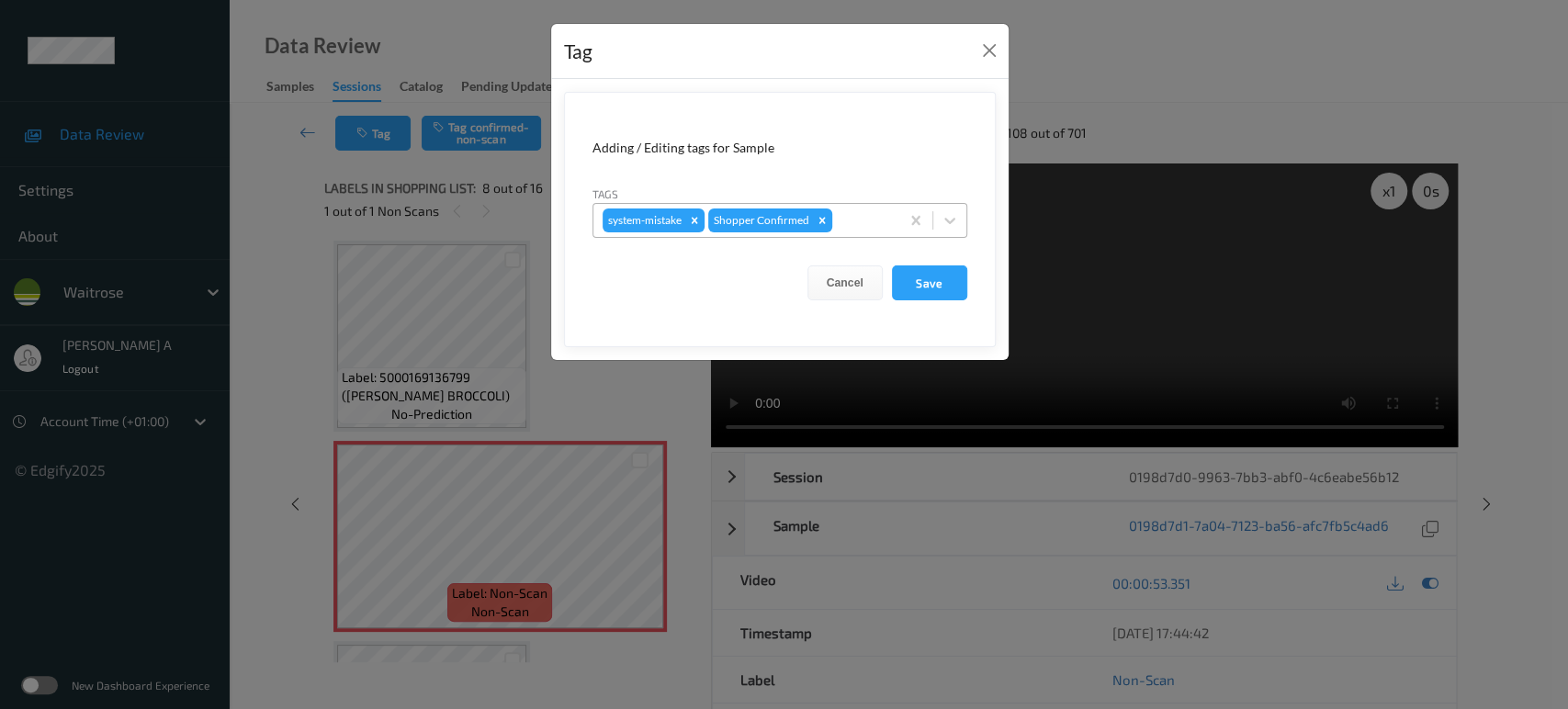
click at [852, 212] on div at bounding box center [863, 220] width 55 height 22
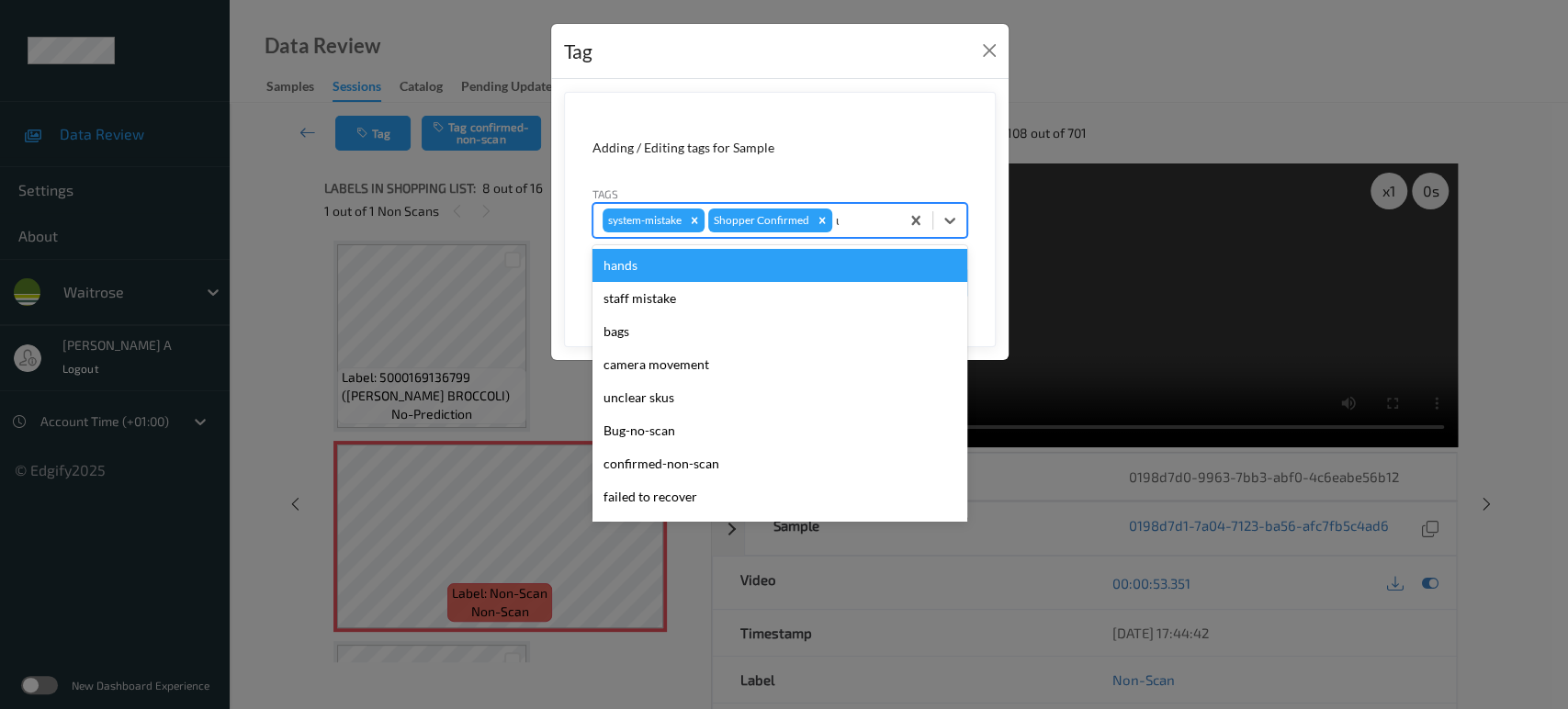
type input "un"
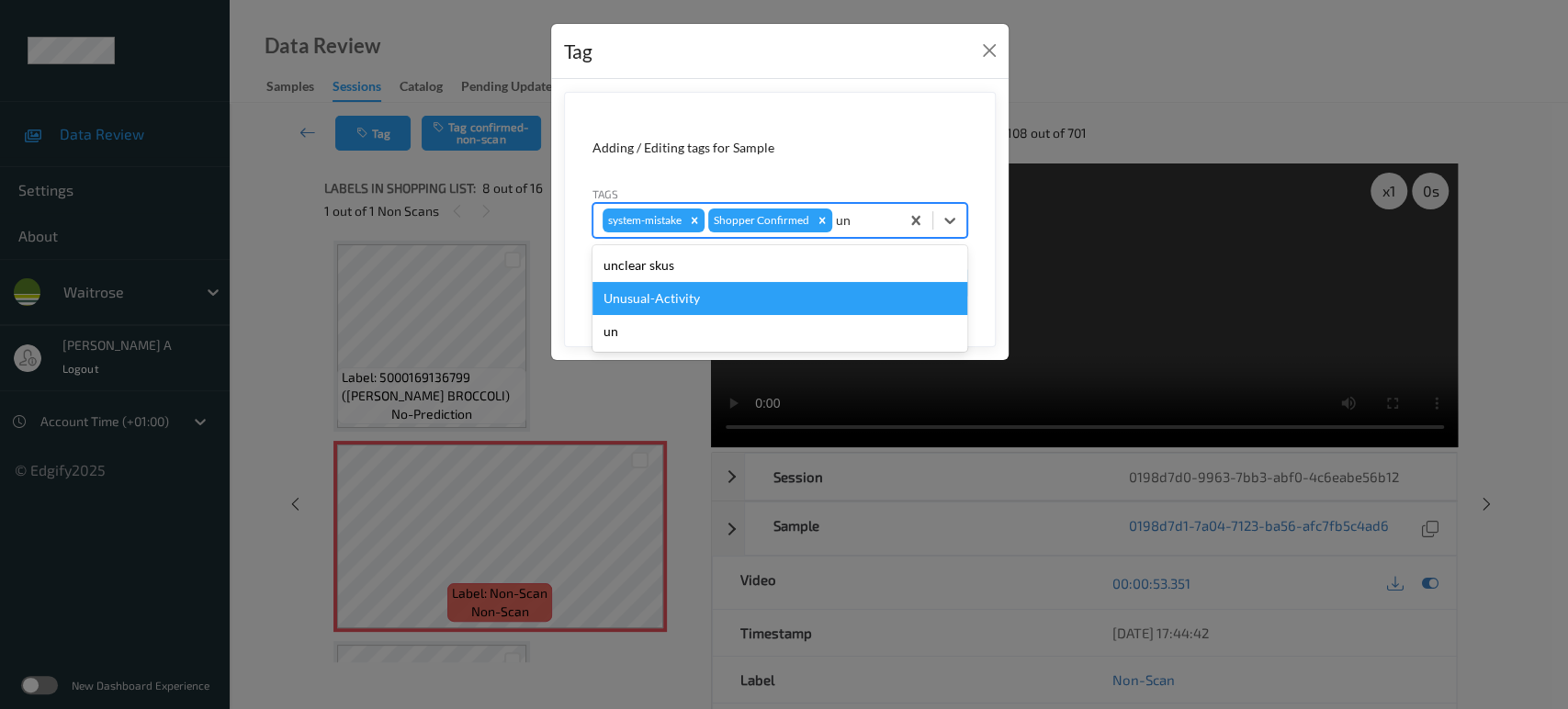
click at [708, 296] on div "Unusual-Activity" at bounding box center [780, 298] width 375 height 33
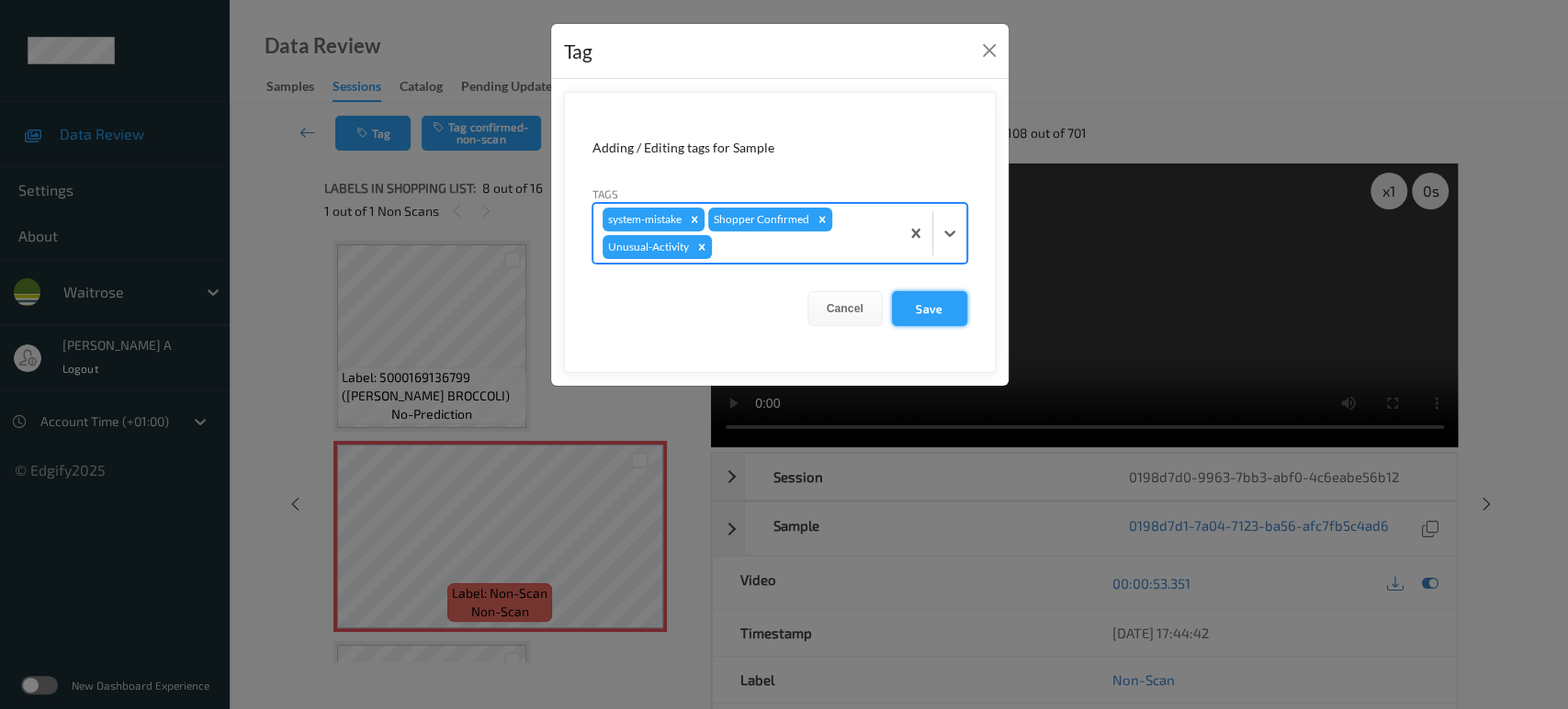
click at [920, 314] on button "Save" at bounding box center [929, 308] width 75 height 35
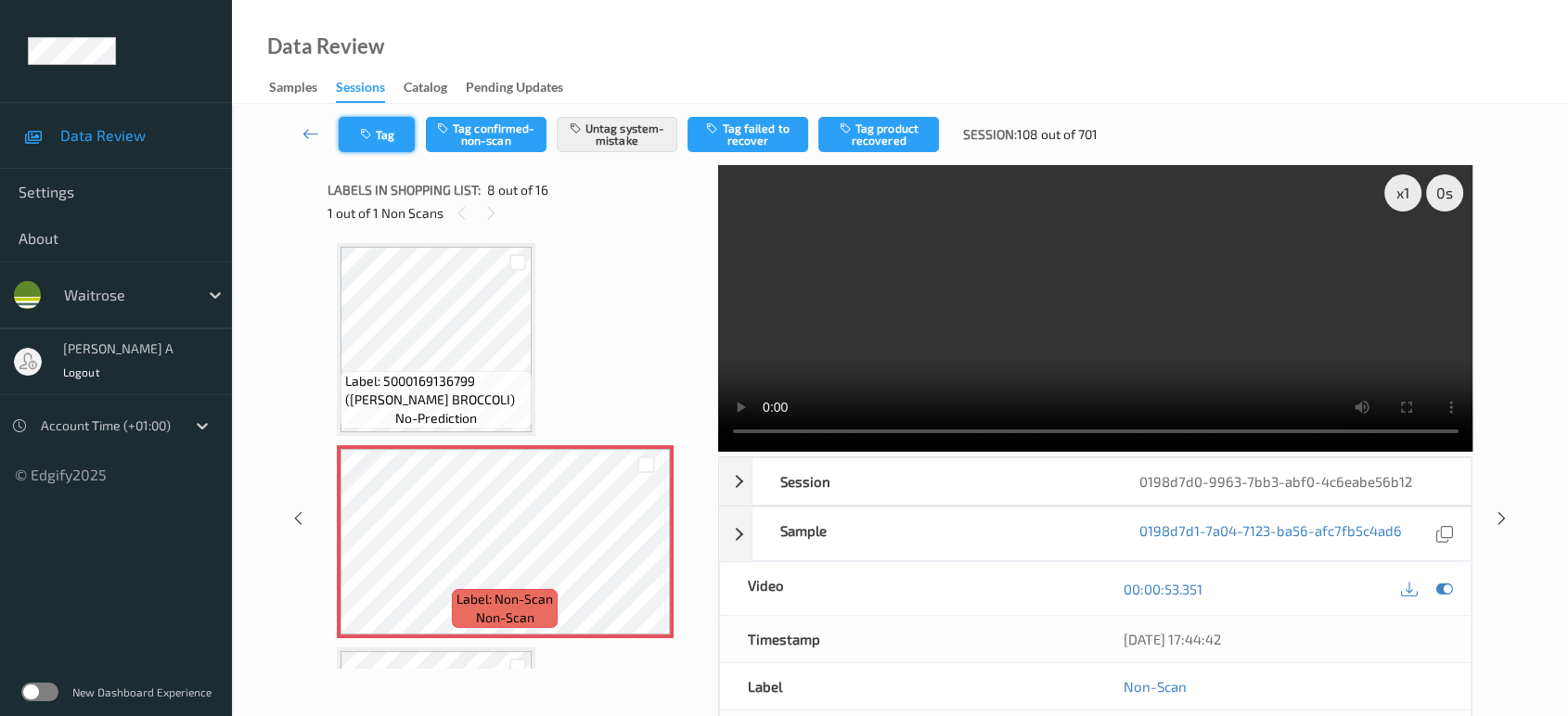
click at [398, 137] on button "Tag" at bounding box center [377, 134] width 76 height 35
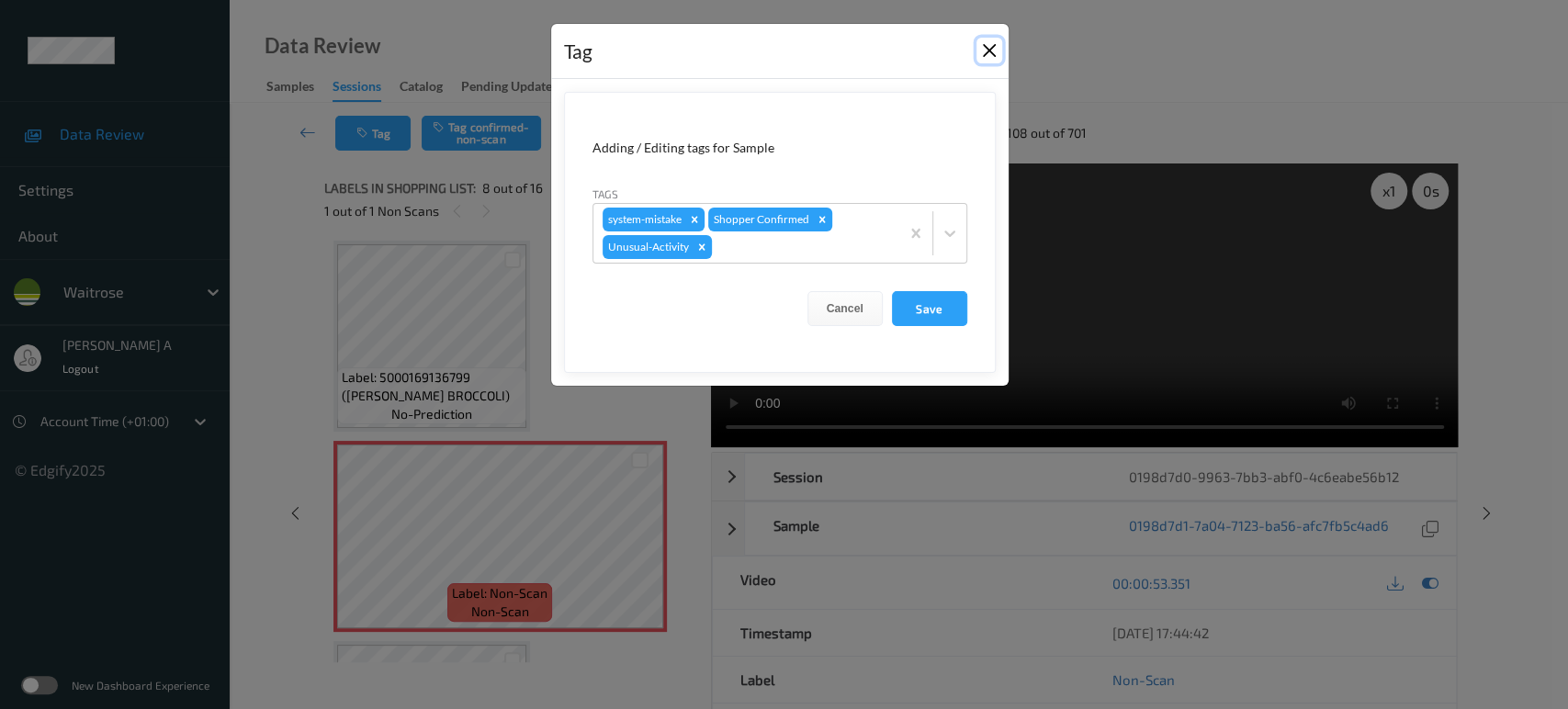
click at [992, 55] on button "Close" at bounding box center [989, 50] width 25 height 25
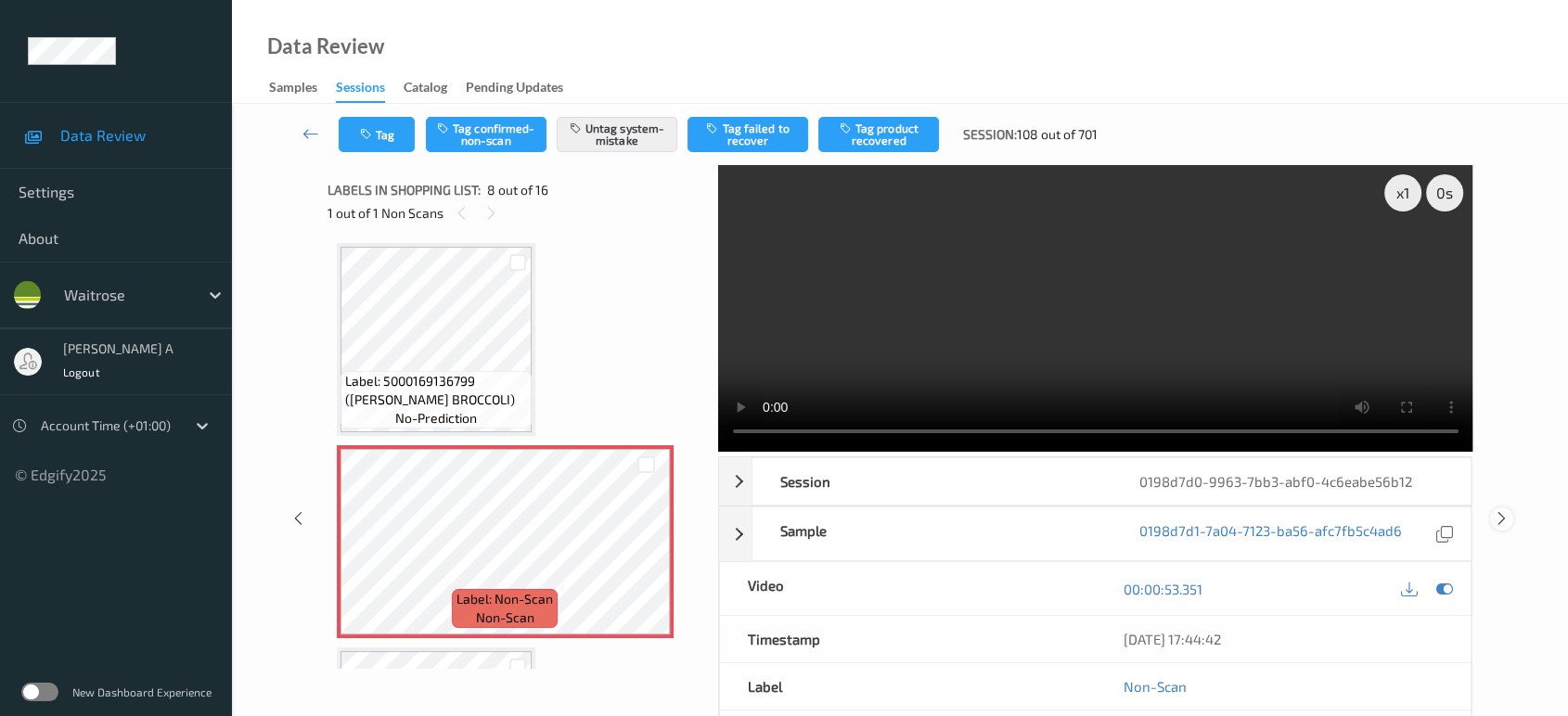
click at [1502, 510] on icon at bounding box center [1502, 518] width 16 height 17
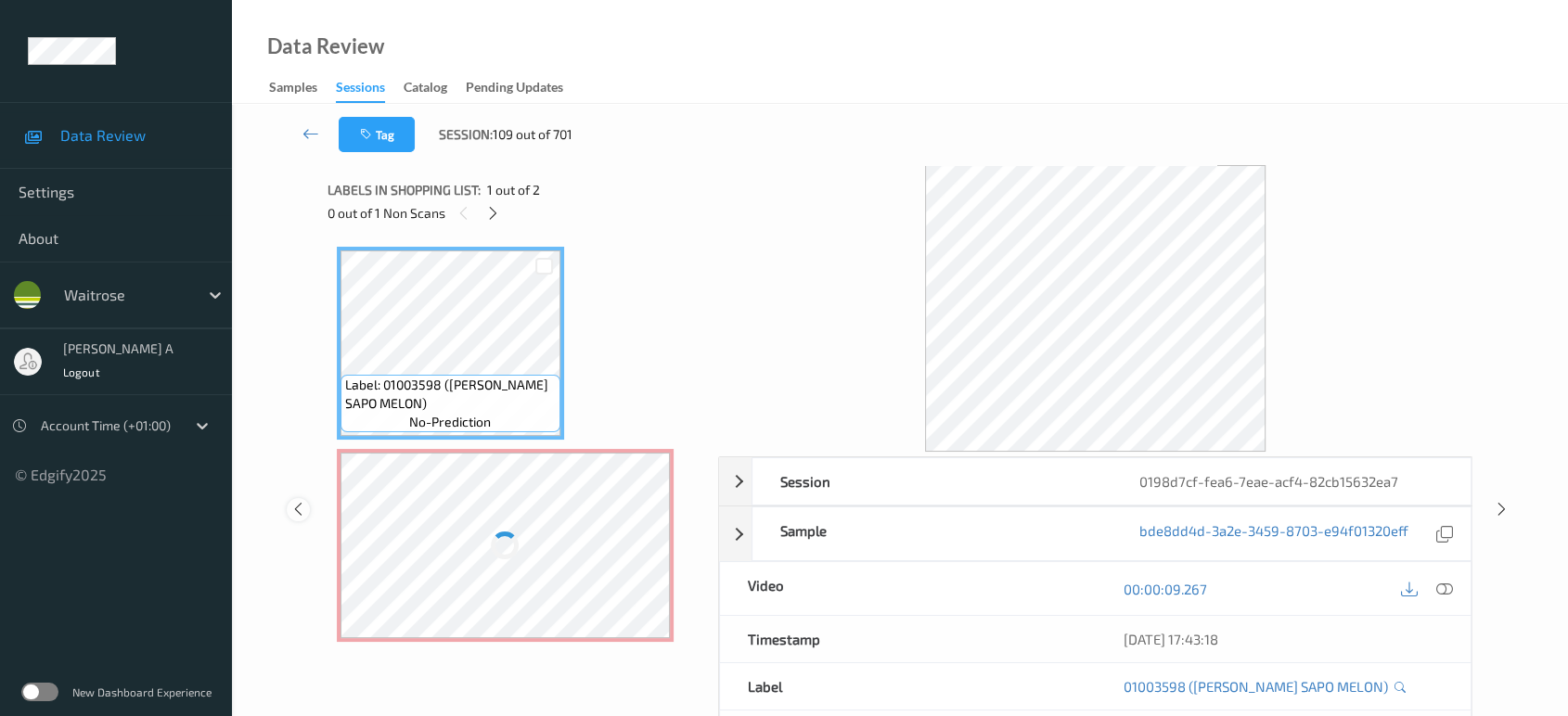
click at [303, 510] on icon at bounding box center [298, 509] width 16 height 17
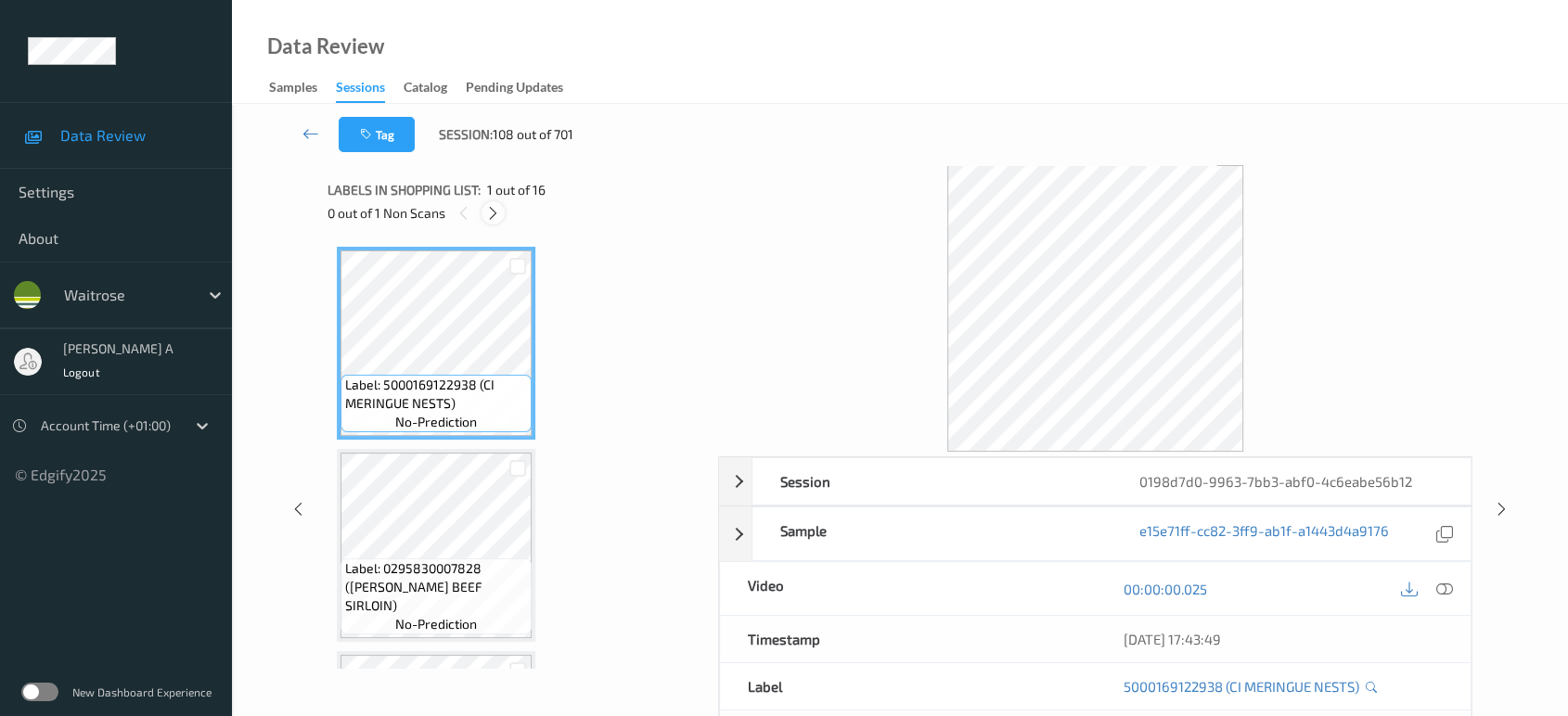
click at [487, 212] on icon at bounding box center [493, 214] width 16 height 17
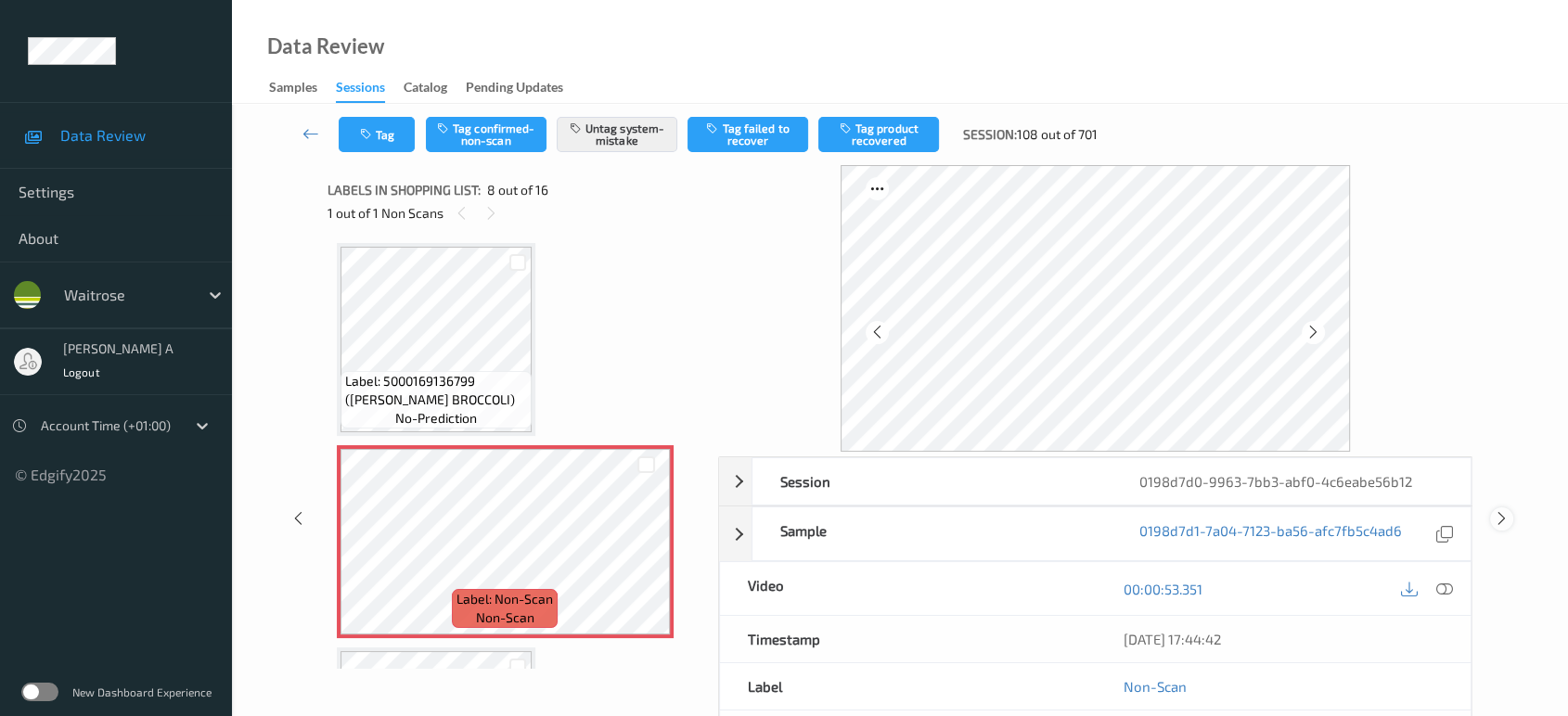
click at [1502, 520] on icon at bounding box center [1502, 518] width 16 height 17
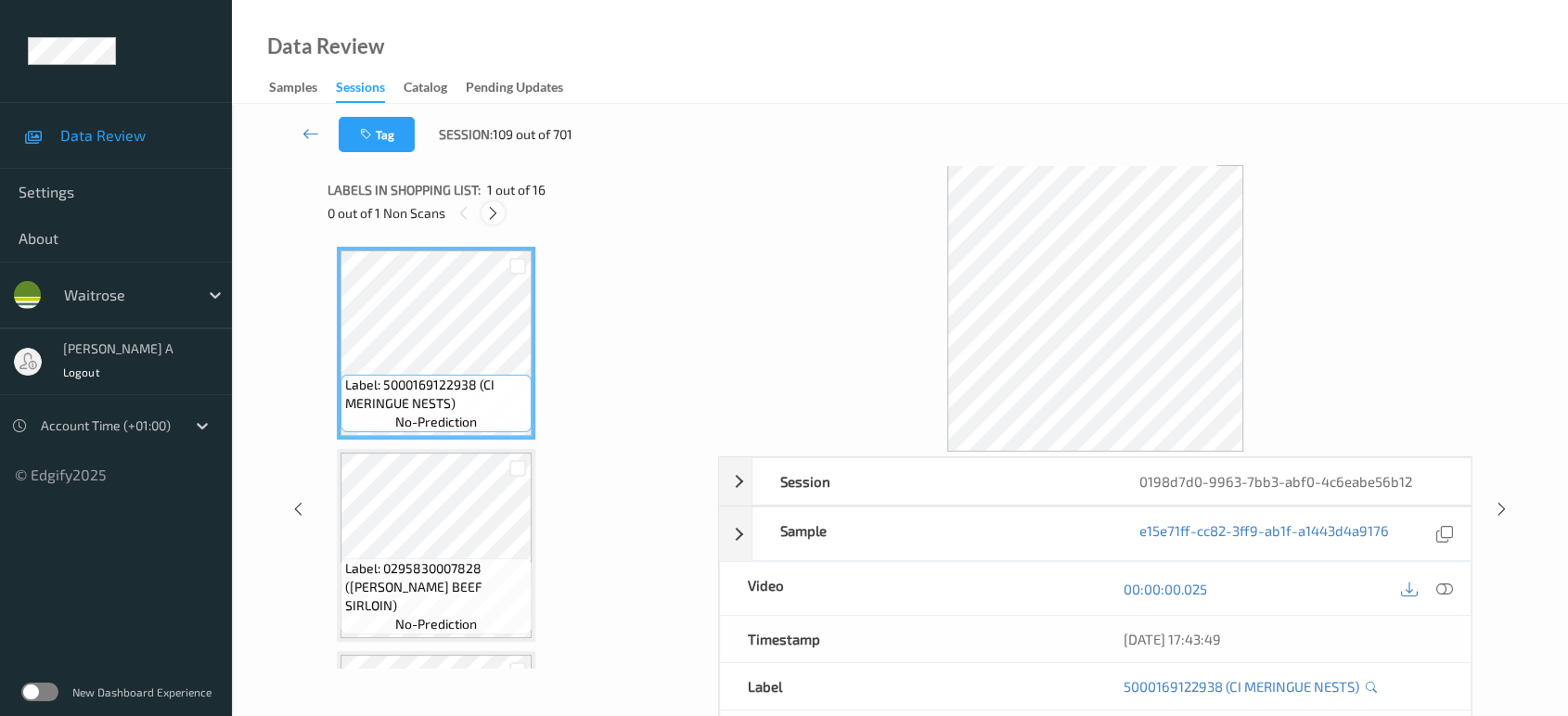
click at [494, 213] on icon at bounding box center [493, 214] width 16 height 17
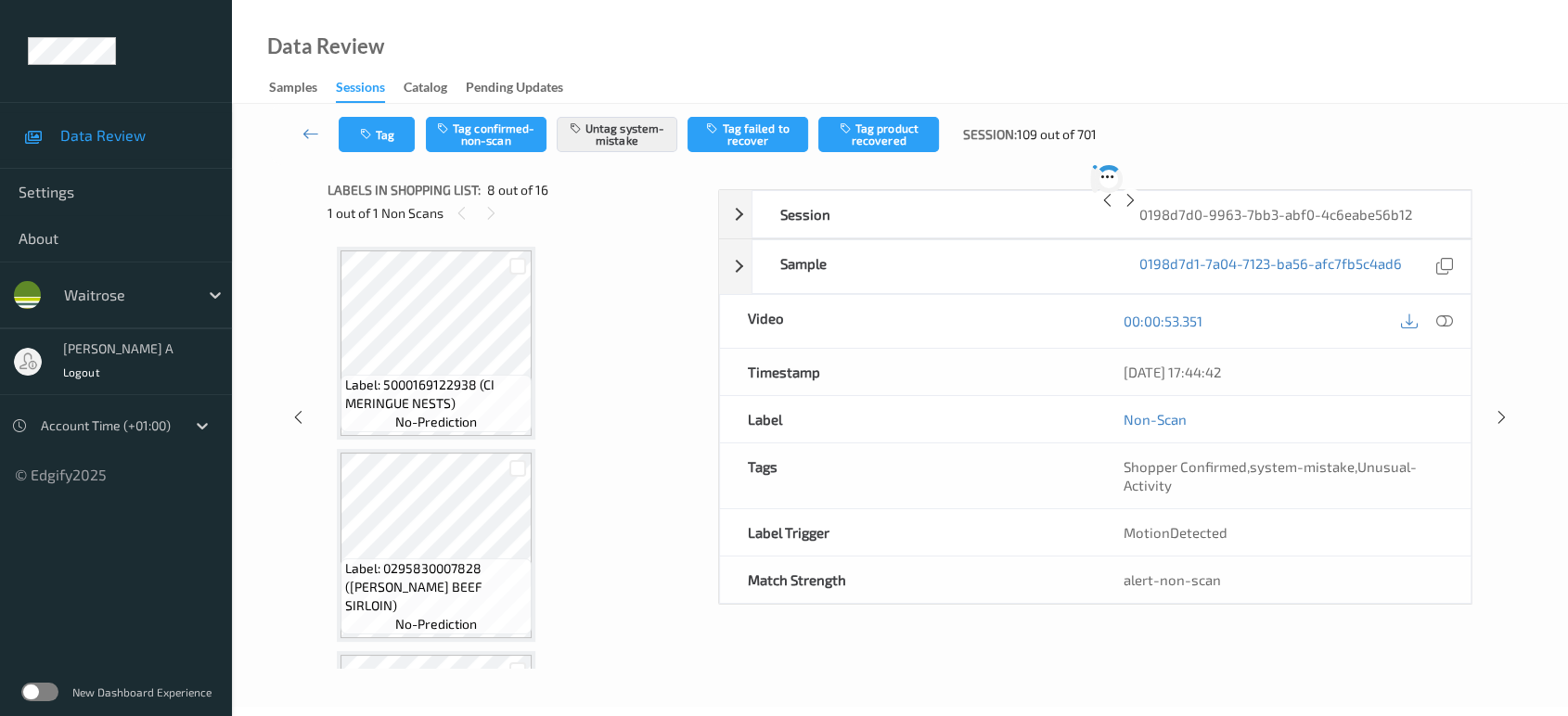
scroll to position [1216, 0]
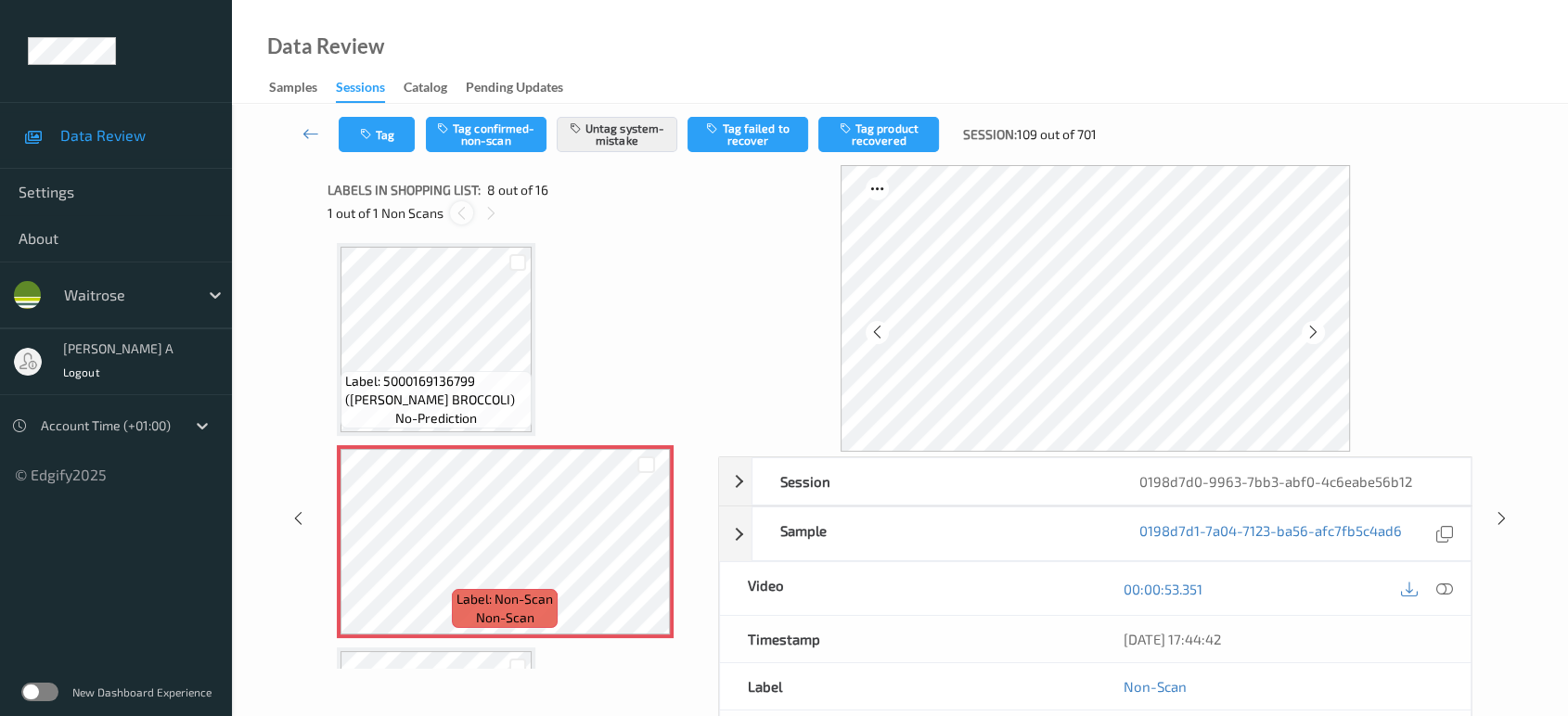
click at [467, 209] on icon at bounding box center [462, 214] width 16 height 17
click at [297, 516] on icon at bounding box center [298, 518] width 16 height 17
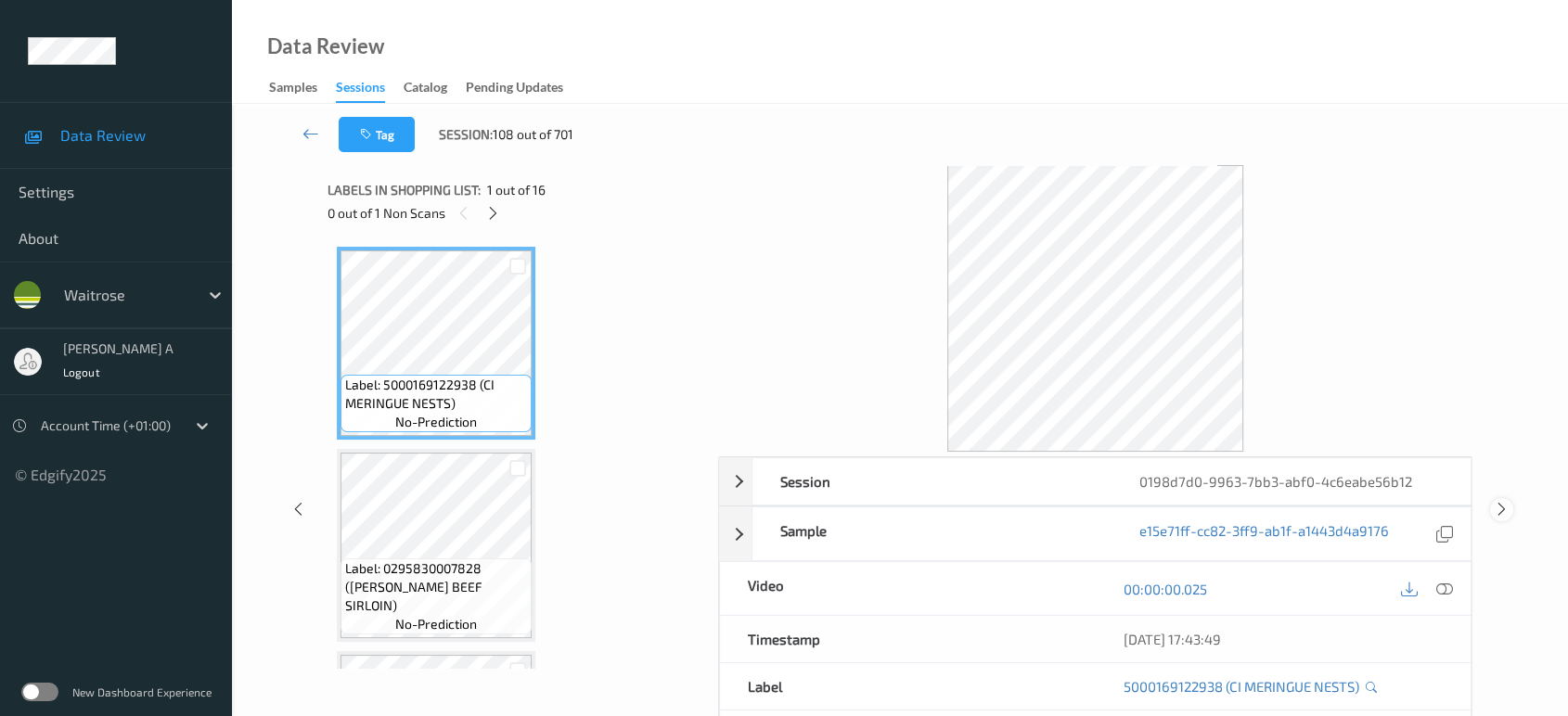
click at [1494, 508] on icon at bounding box center [1502, 509] width 16 height 17
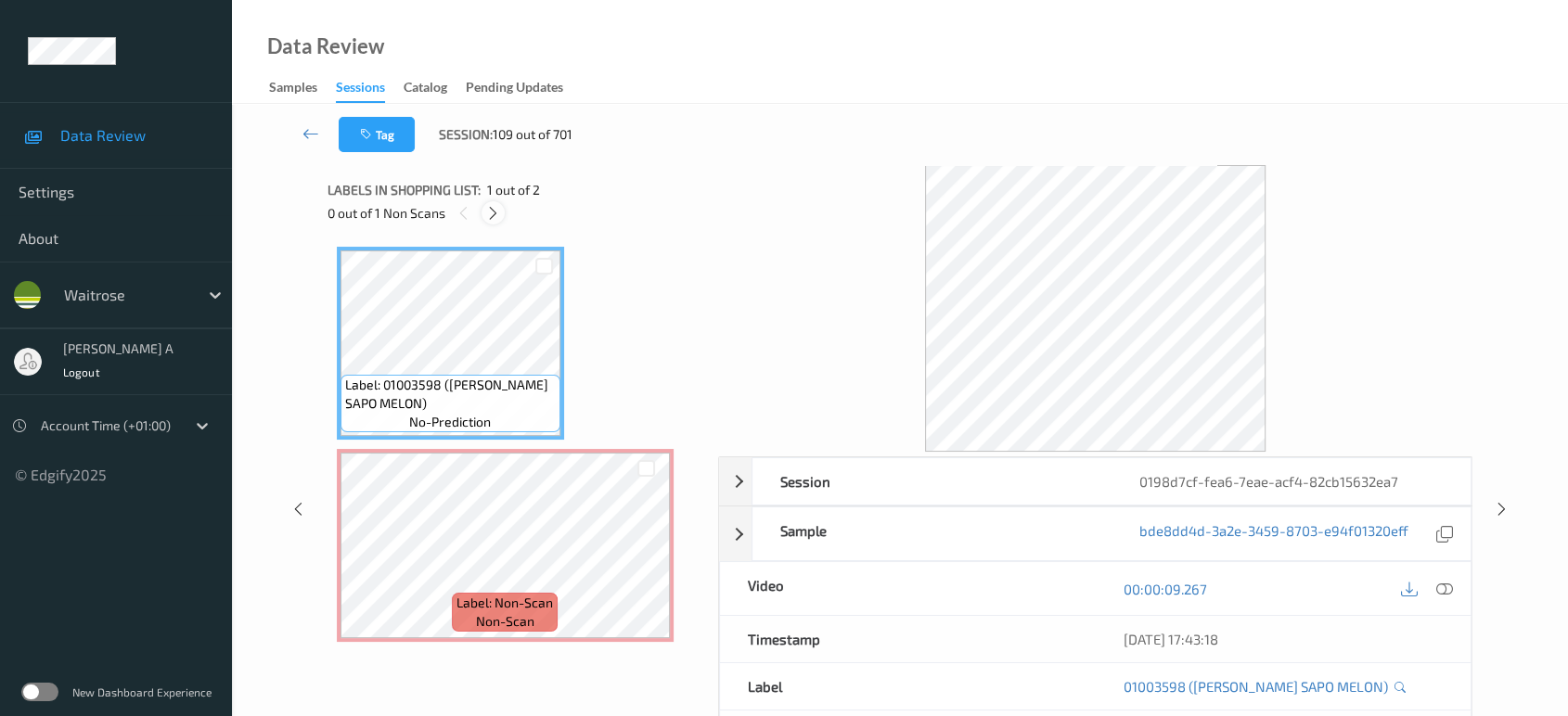
click at [497, 214] on icon at bounding box center [493, 214] width 16 height 17
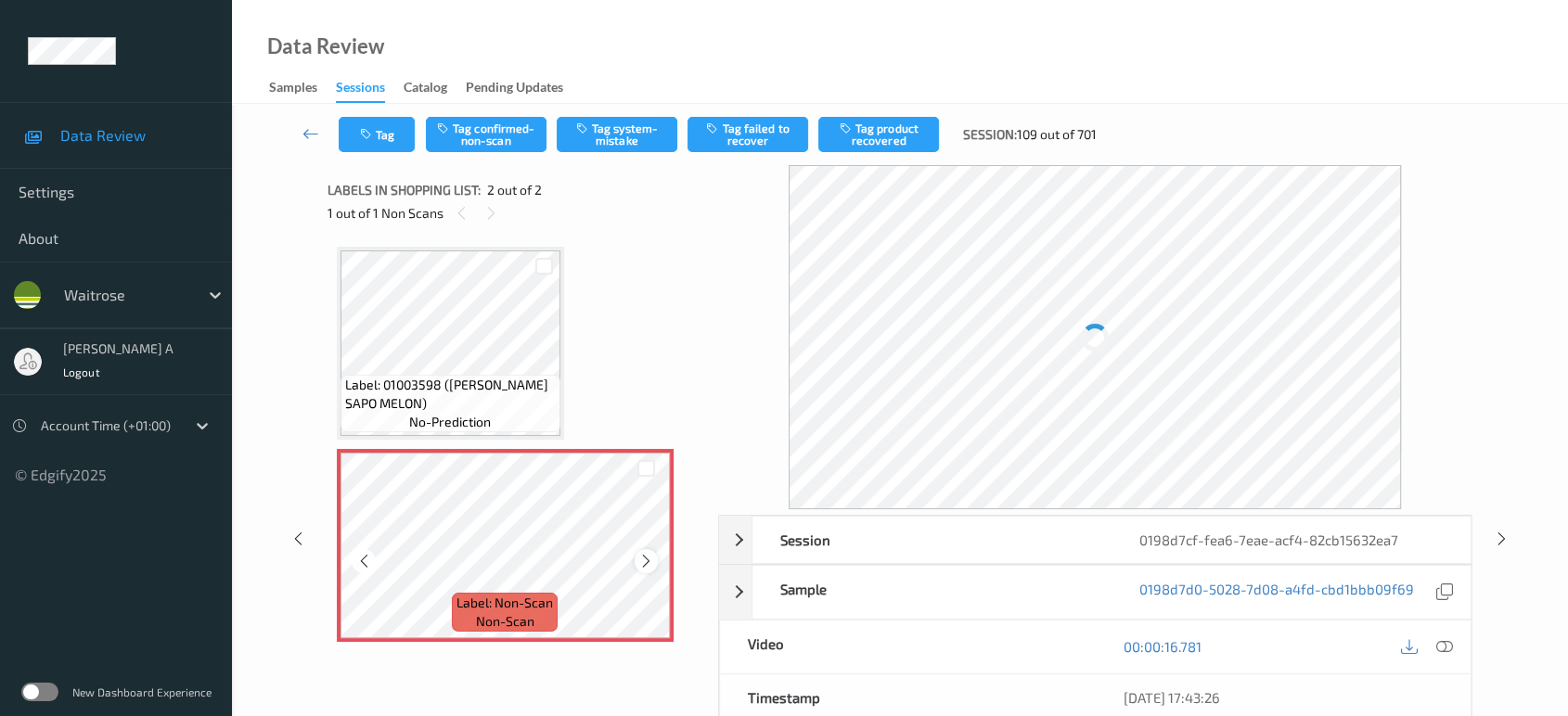
click at [646, 565] on icon at bounding box center [646, 561] width 16 height 17
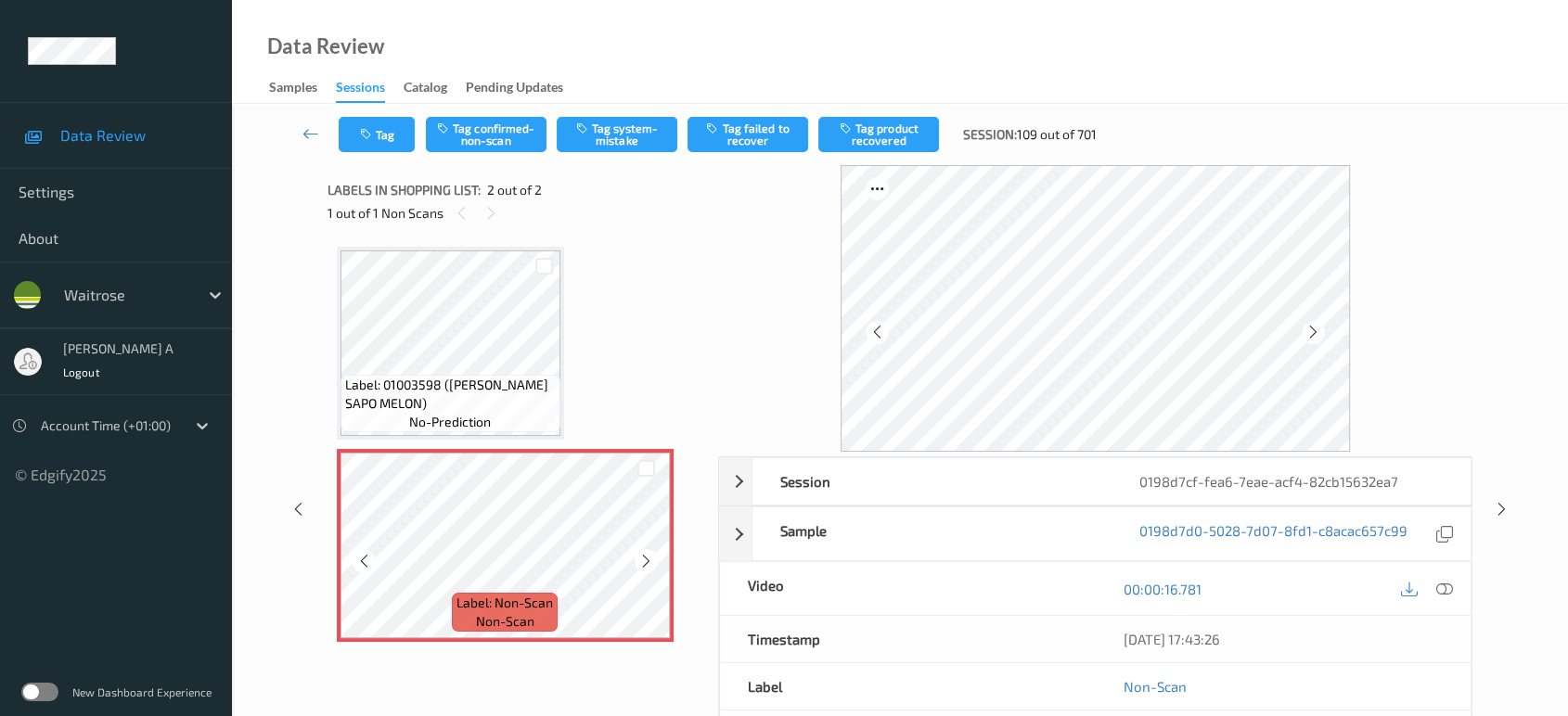
click at [646, 565] on icon at bounding box center [646, 561] width 16 height 17
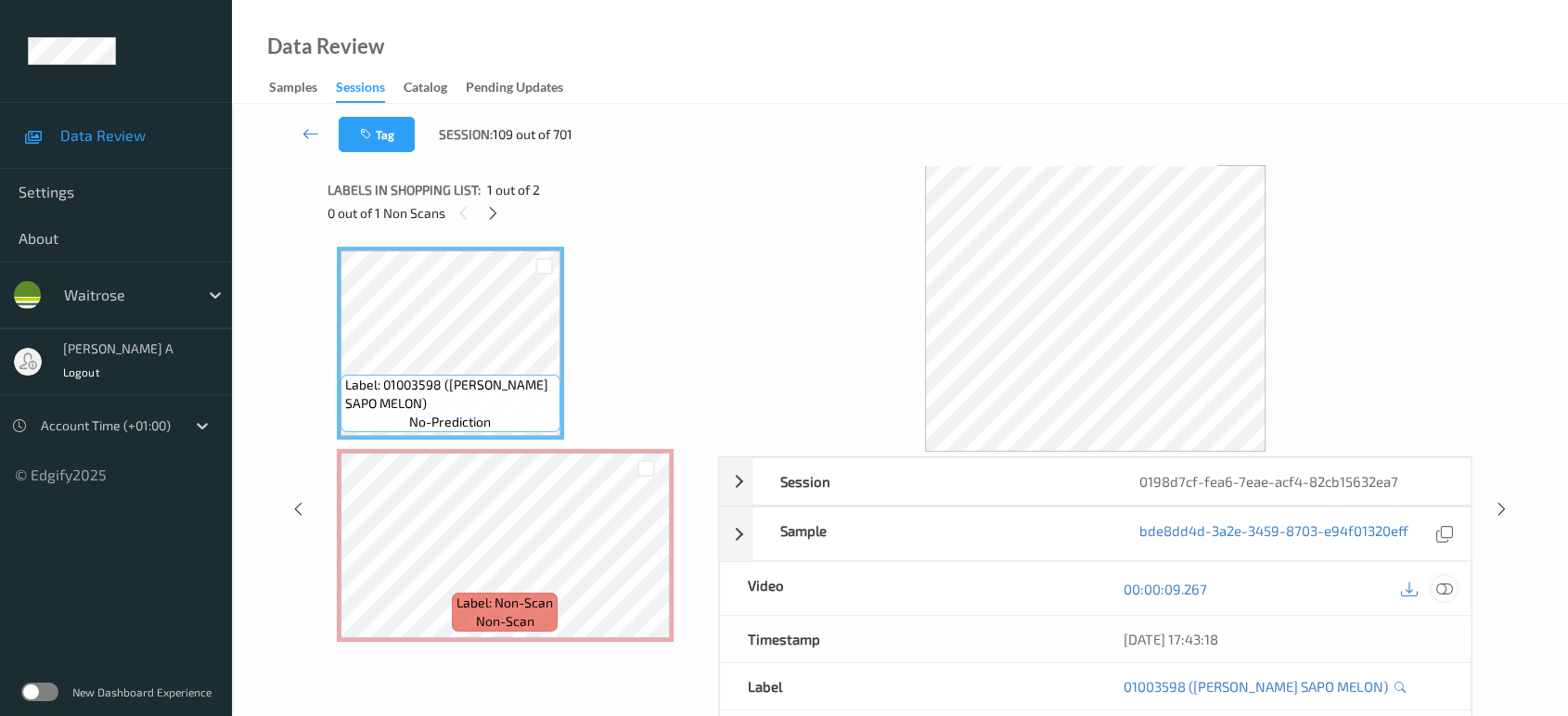
click at [1451, 584] on icon at bounding box center [1445, 589] width 17 height 17
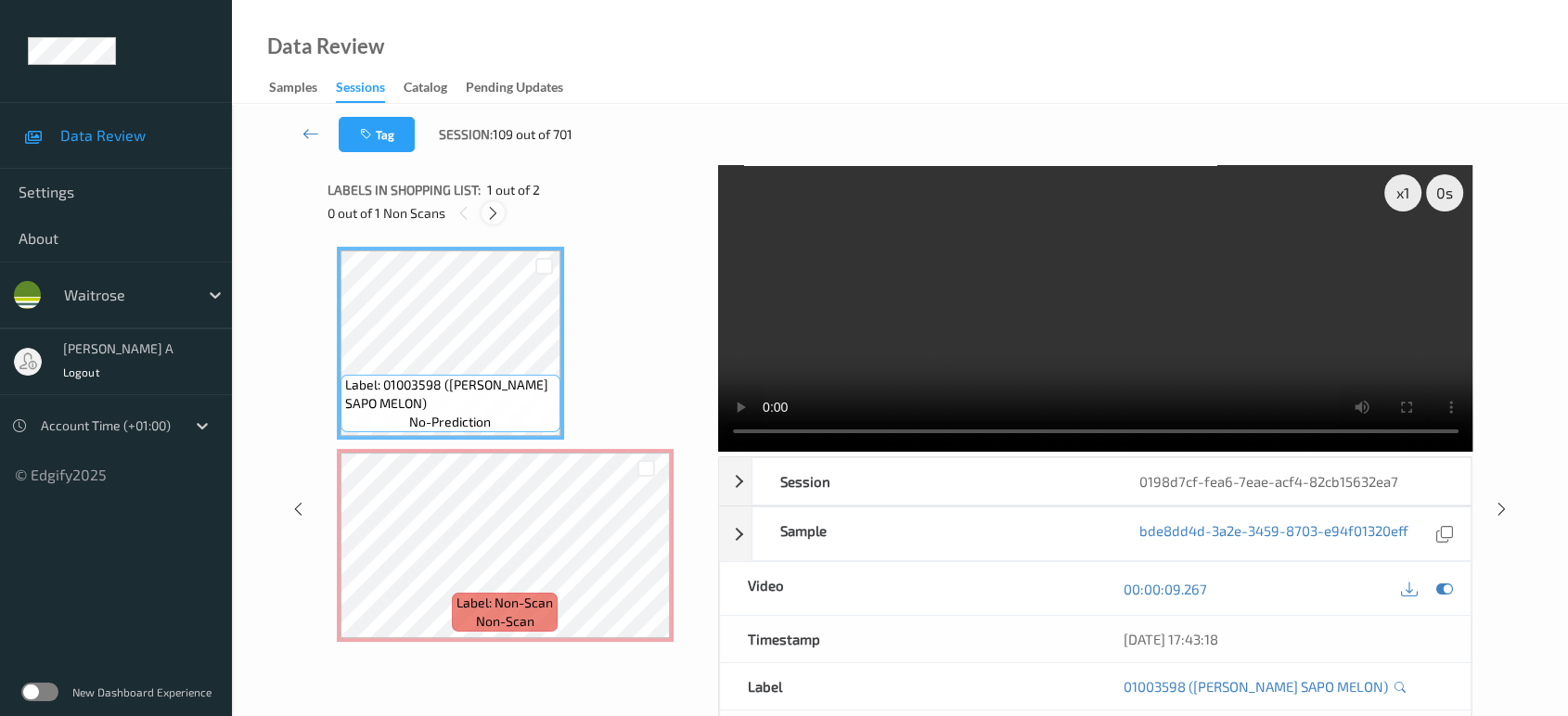
click at [495, 218] on icon at bounding box center [493, 214] width 16 height 17
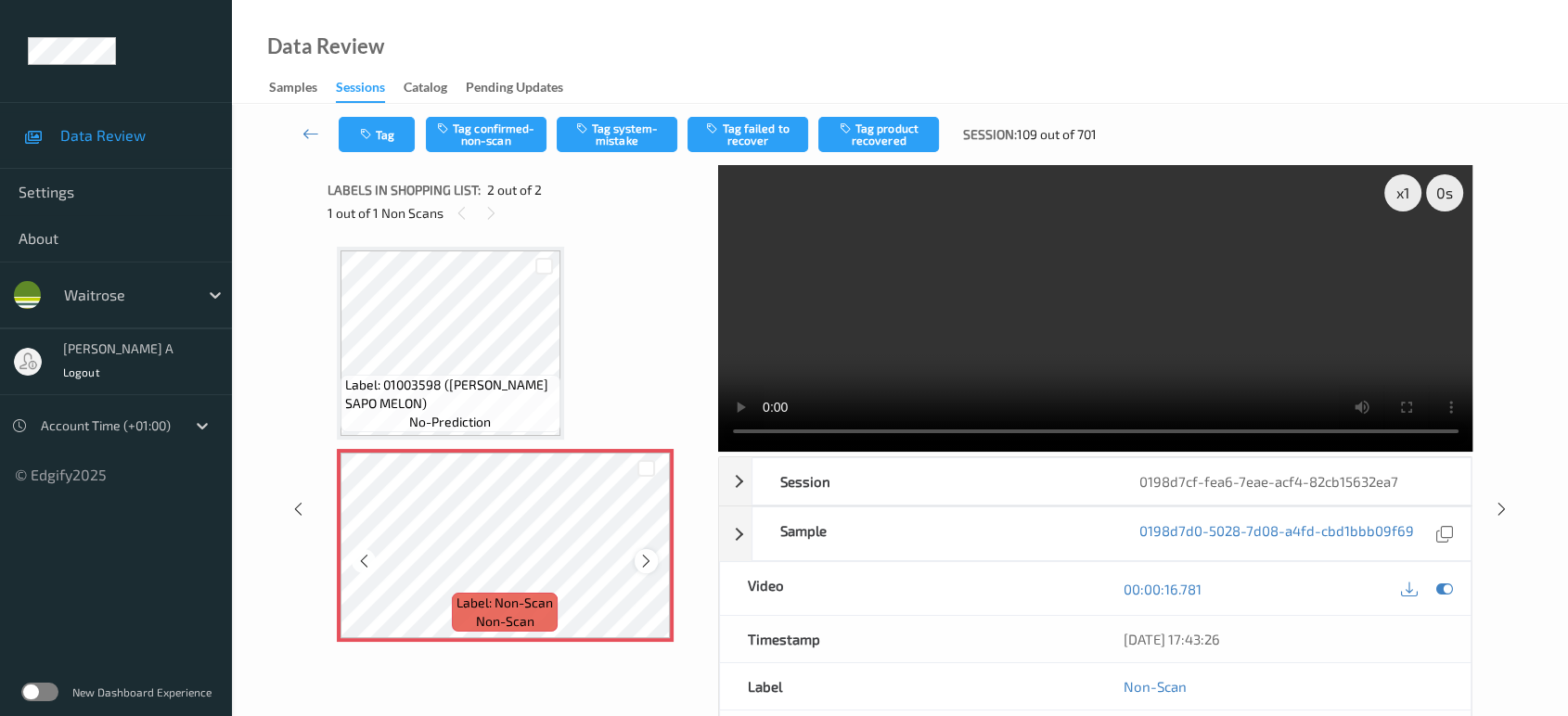
click at [652, 554] on icon at bounding box center [646, 561] width 16 height 17
click at [618, 133] on button "Tag system-mistake" at bounding box center [616, 134] width 121 height 35
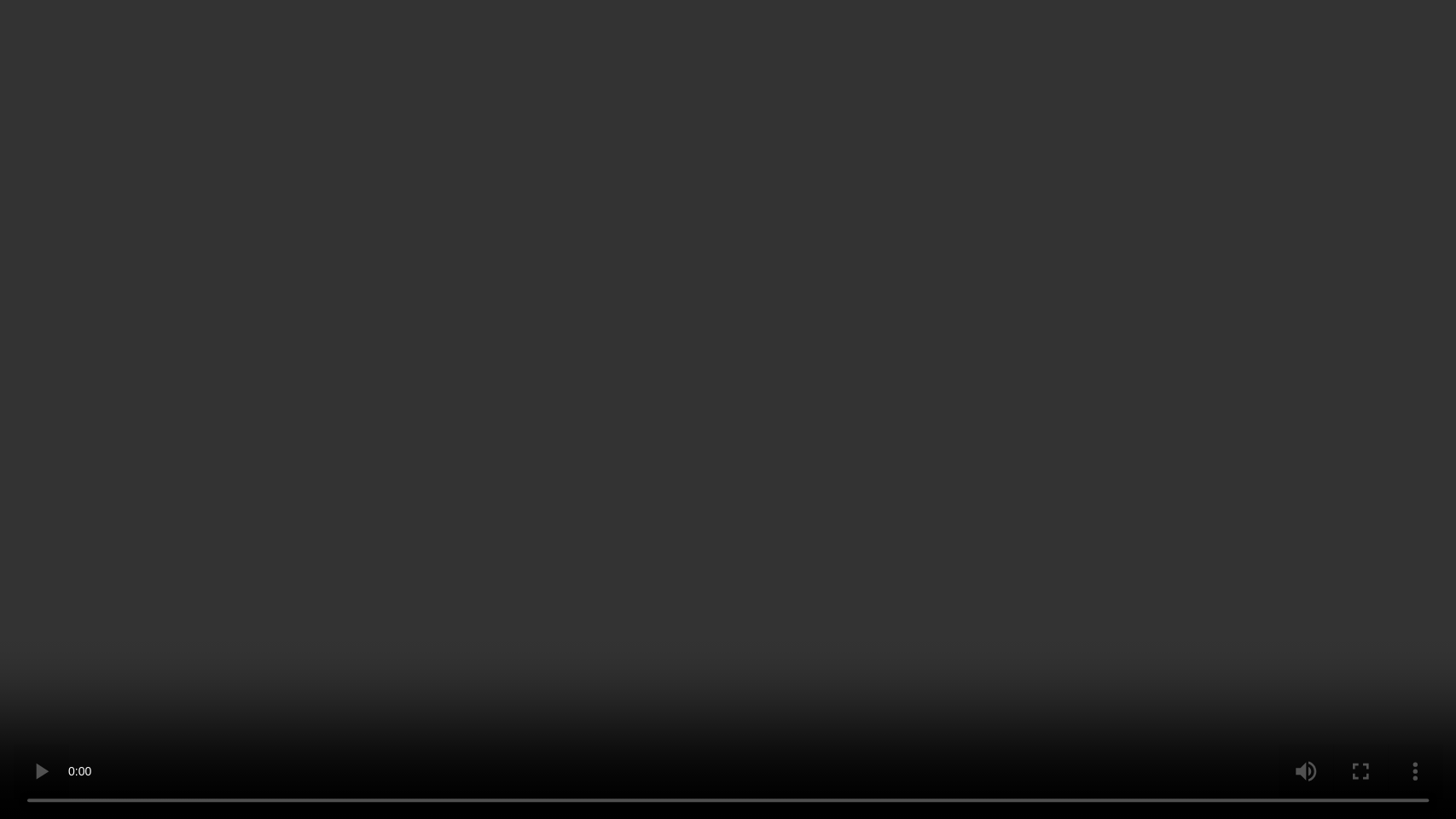
click at [605, 409] on video at bounding box center [728, 410] width 1456 height 819
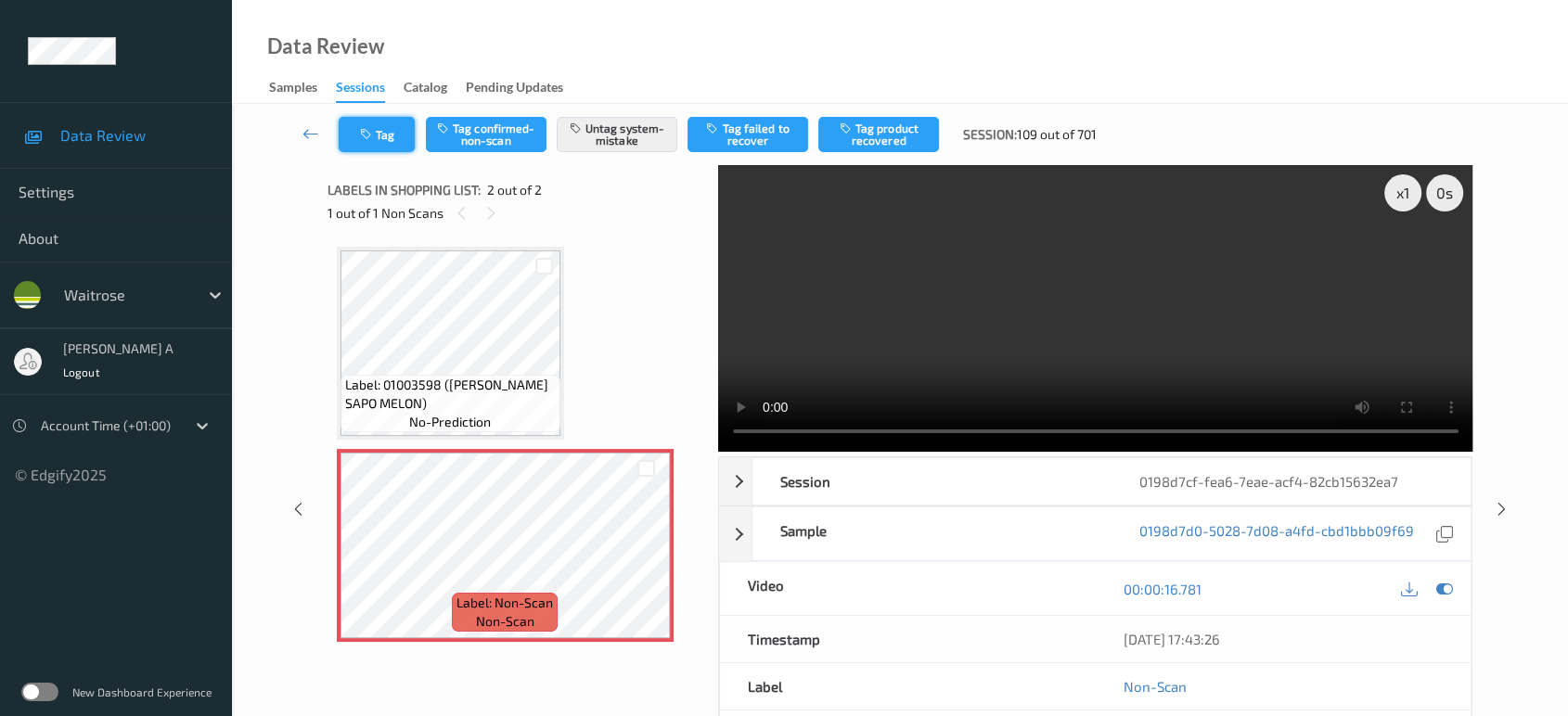
click at [371, 136] on icon "button" at bounding box center [368, 135] width 16 height 13
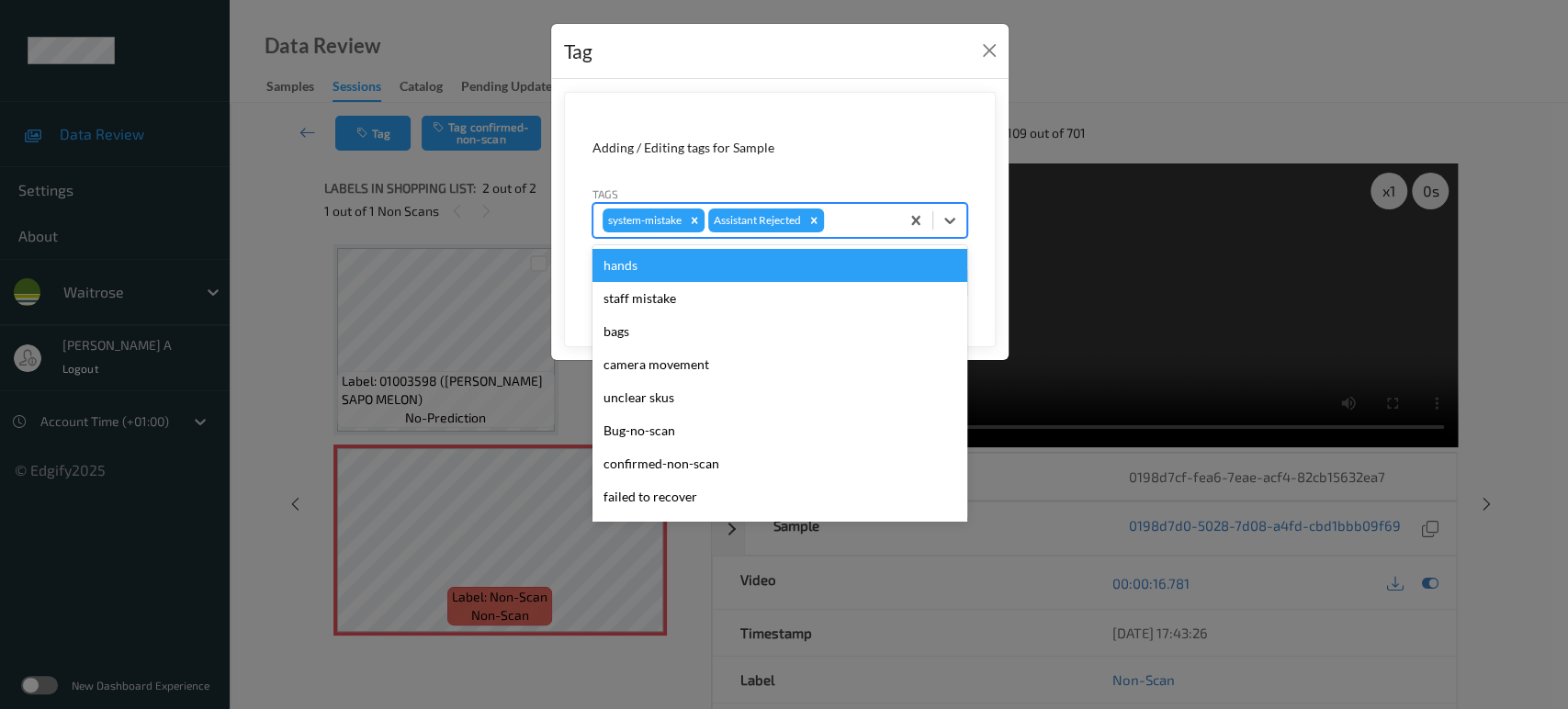
click at [853, 218] on div at bounding box center [859, 220] width 62 height 22
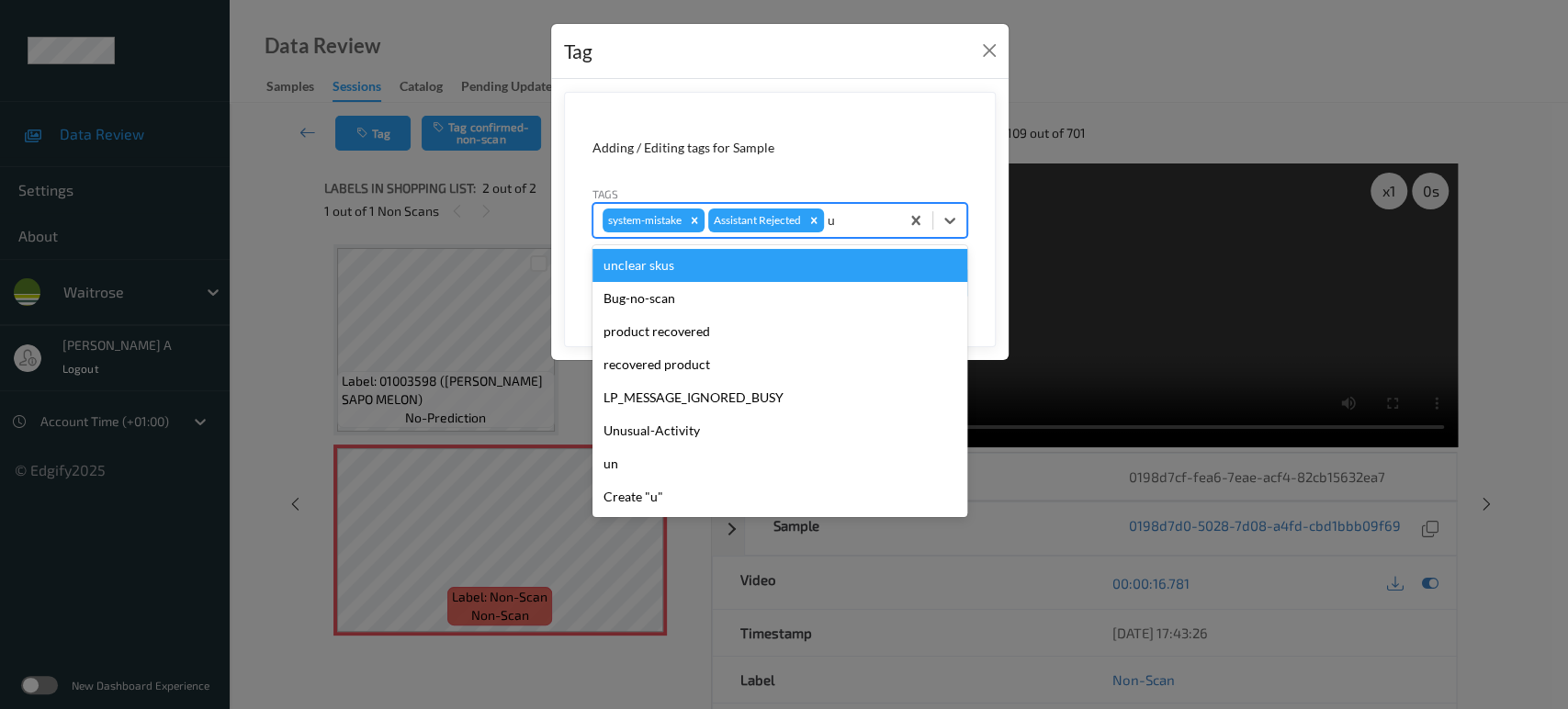
type input "un"
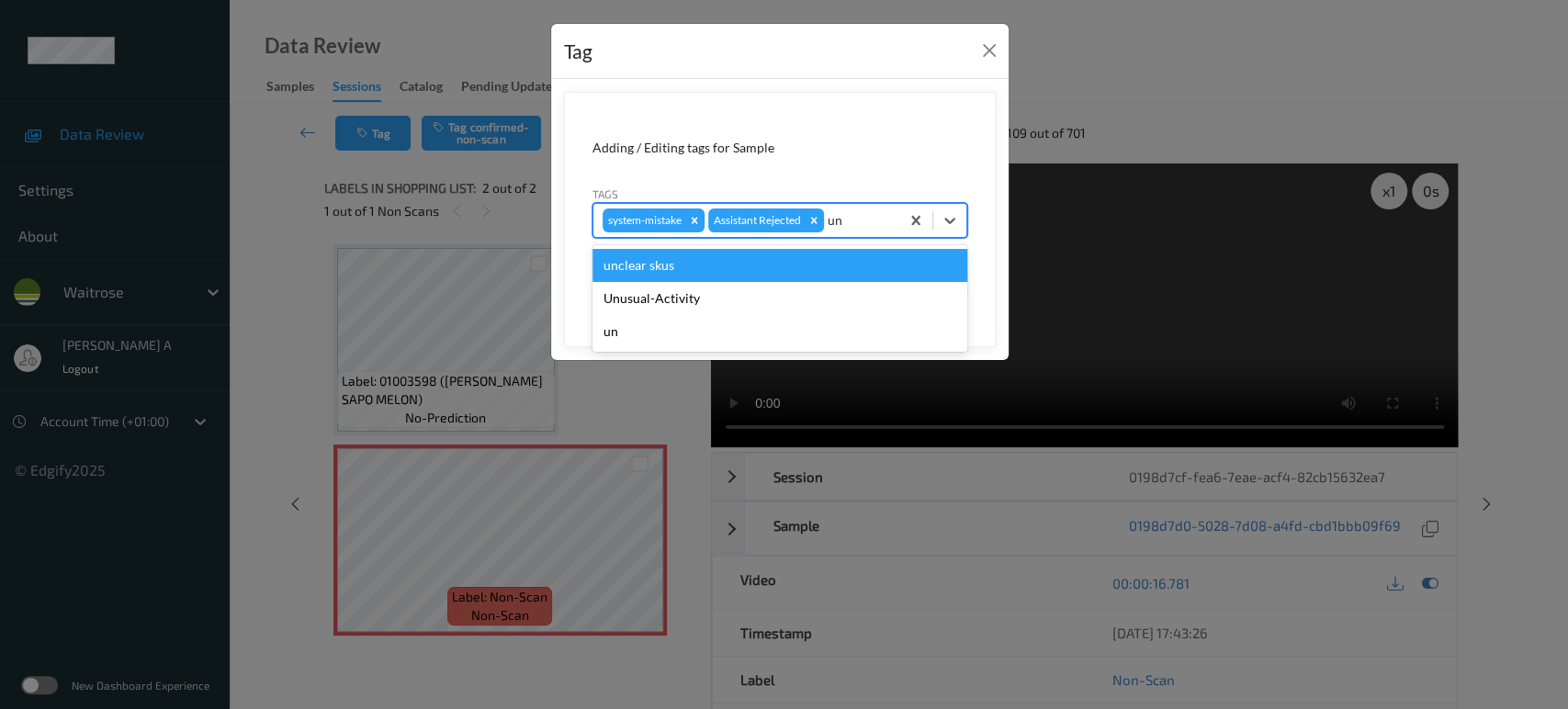
click at [748, 280] on div "unclear skus" at bounding box center [780, 265] width 375 height 33
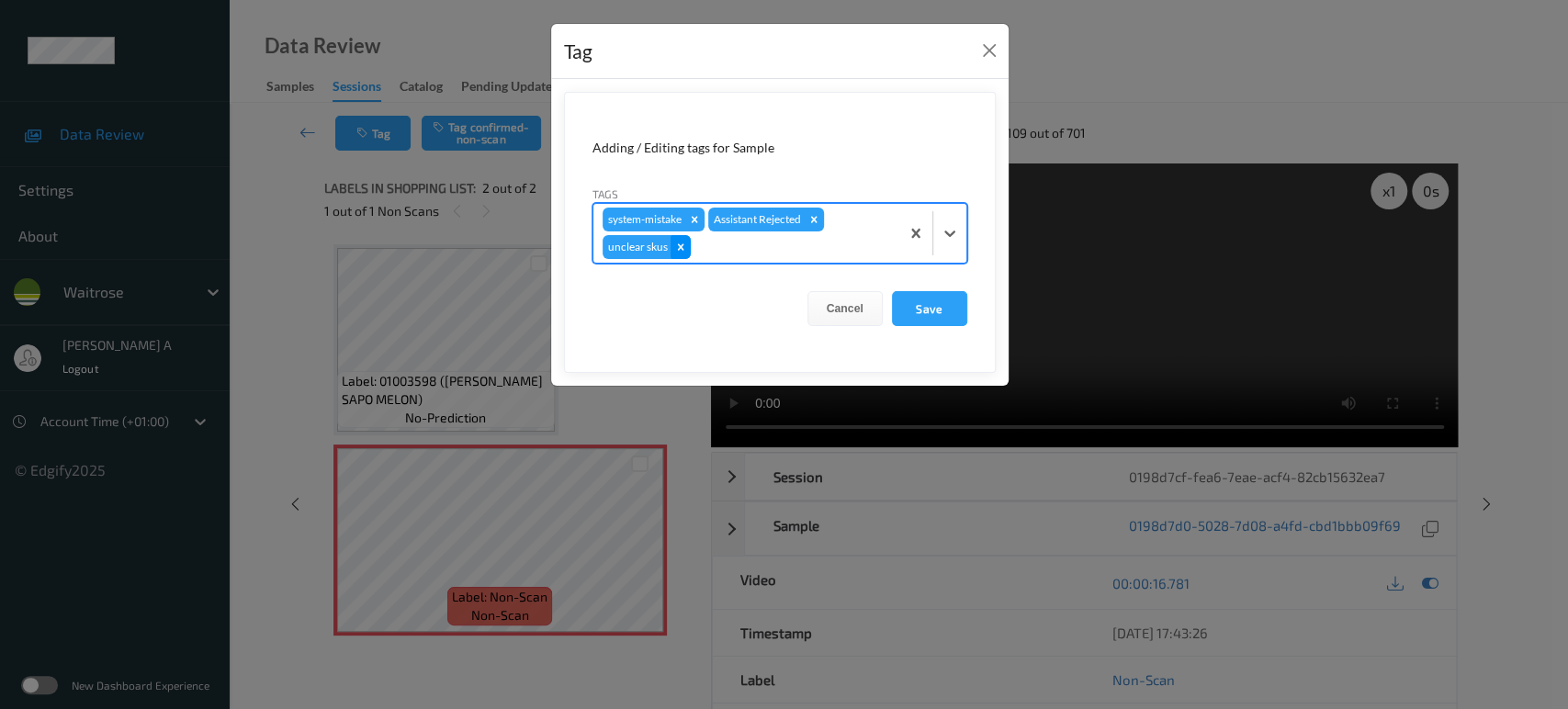
click at [683, 242] on icon "Remove unclear skus" at bounding box center [681, 247] width 13 height 13
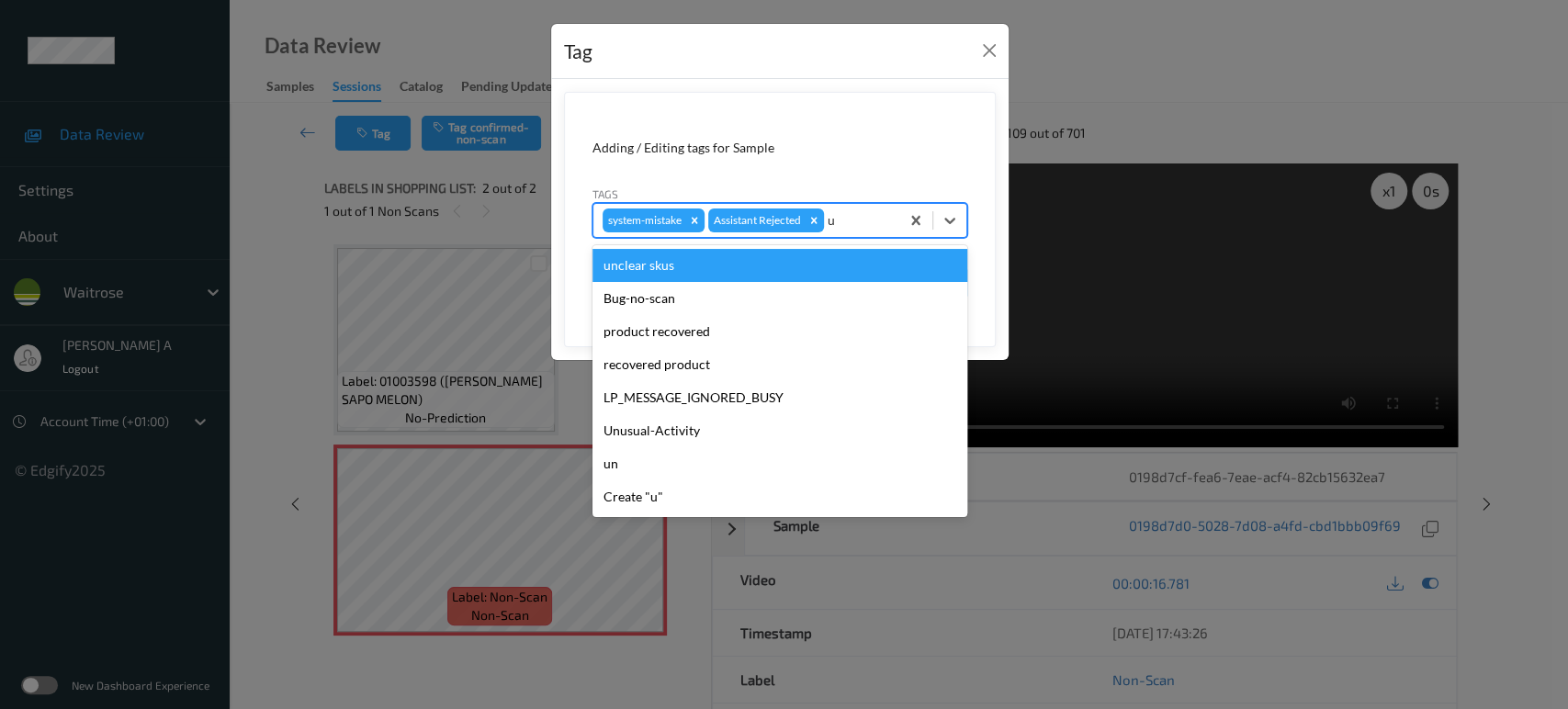
type input "un"
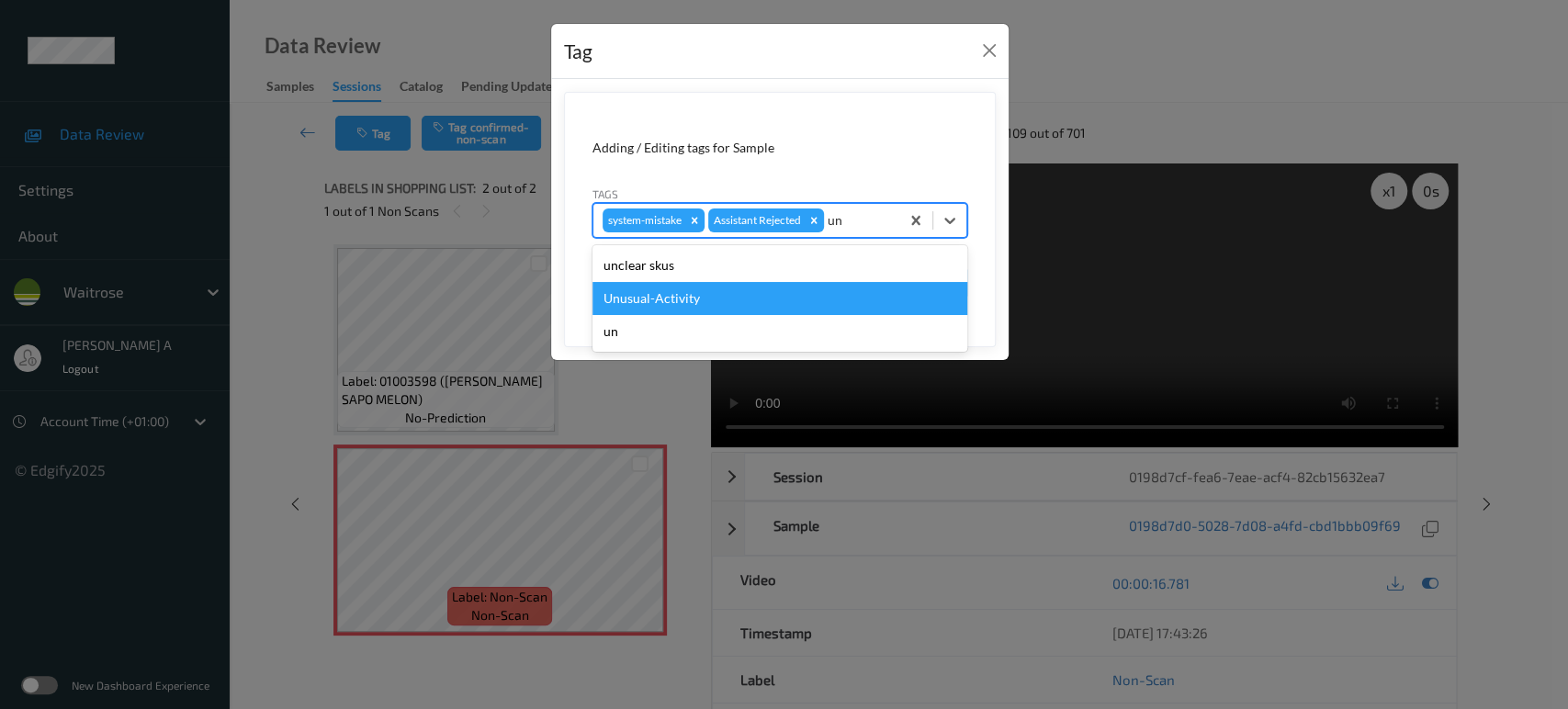
click at [658, 295] on div "Unusual-Activity" at bounding box center [780, 298] width 375 height 33
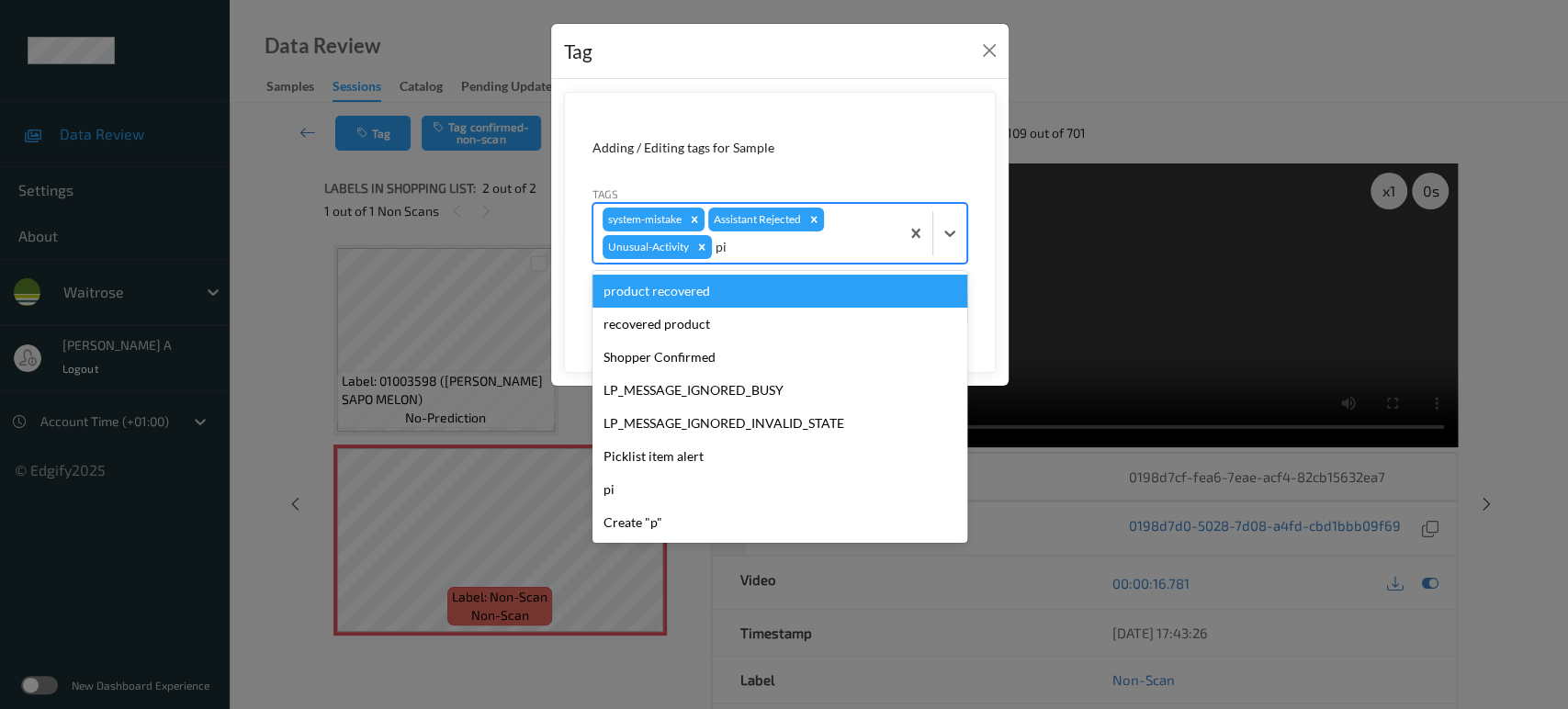
type input "pic"
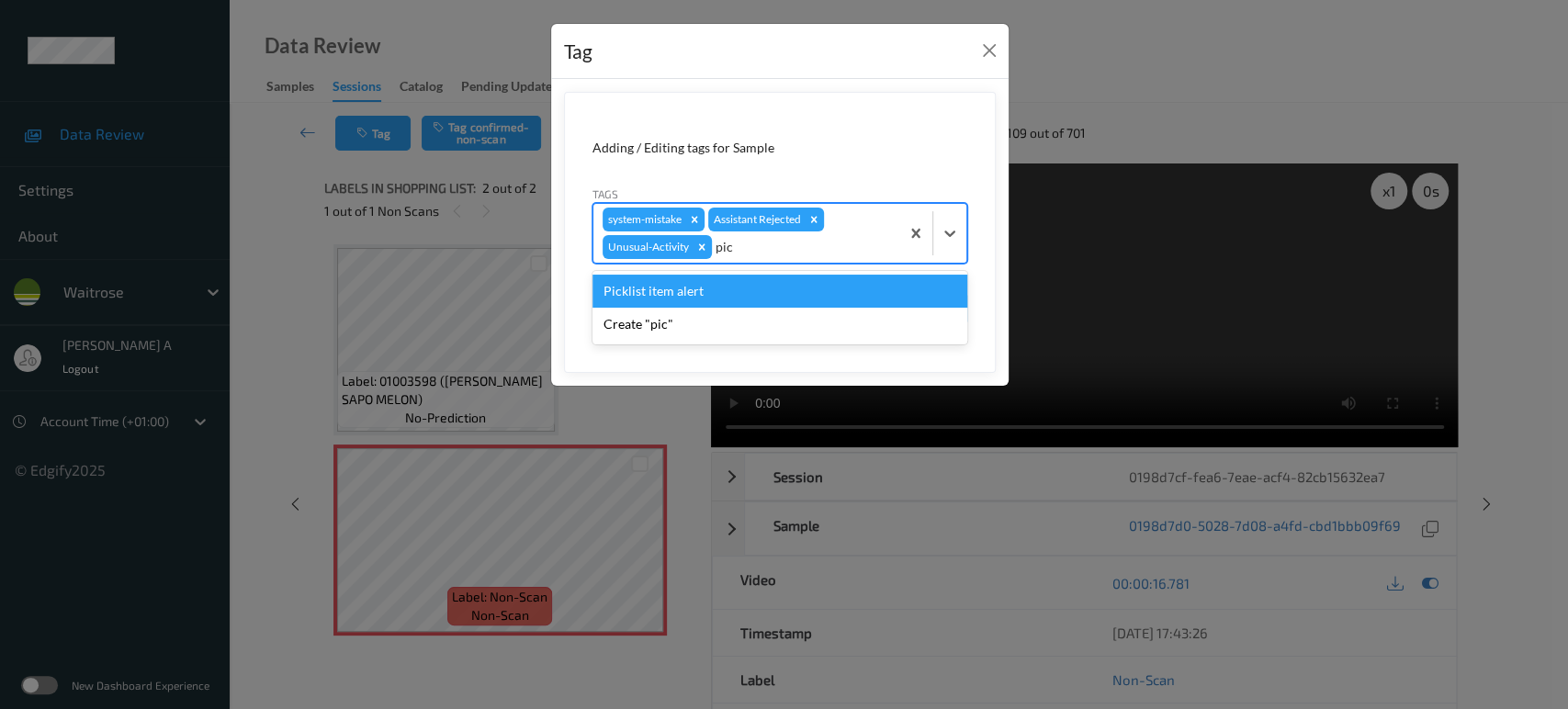
click at [658, 295] on div "Picklist item alert" at bounding box center [780, 291] width 375 height 33
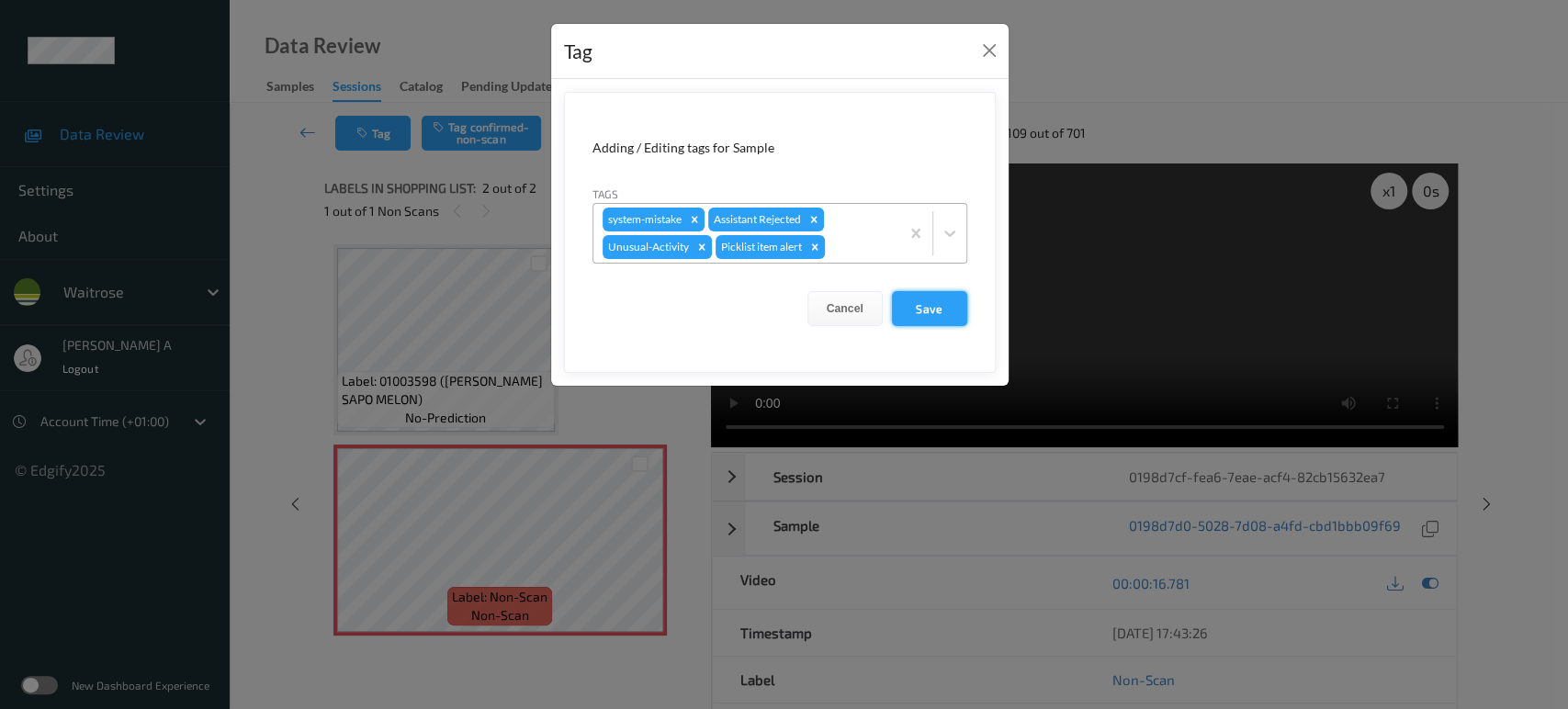
click at [933, 312] on button "Save" at bounding box center [929, 308] width 75 height 35
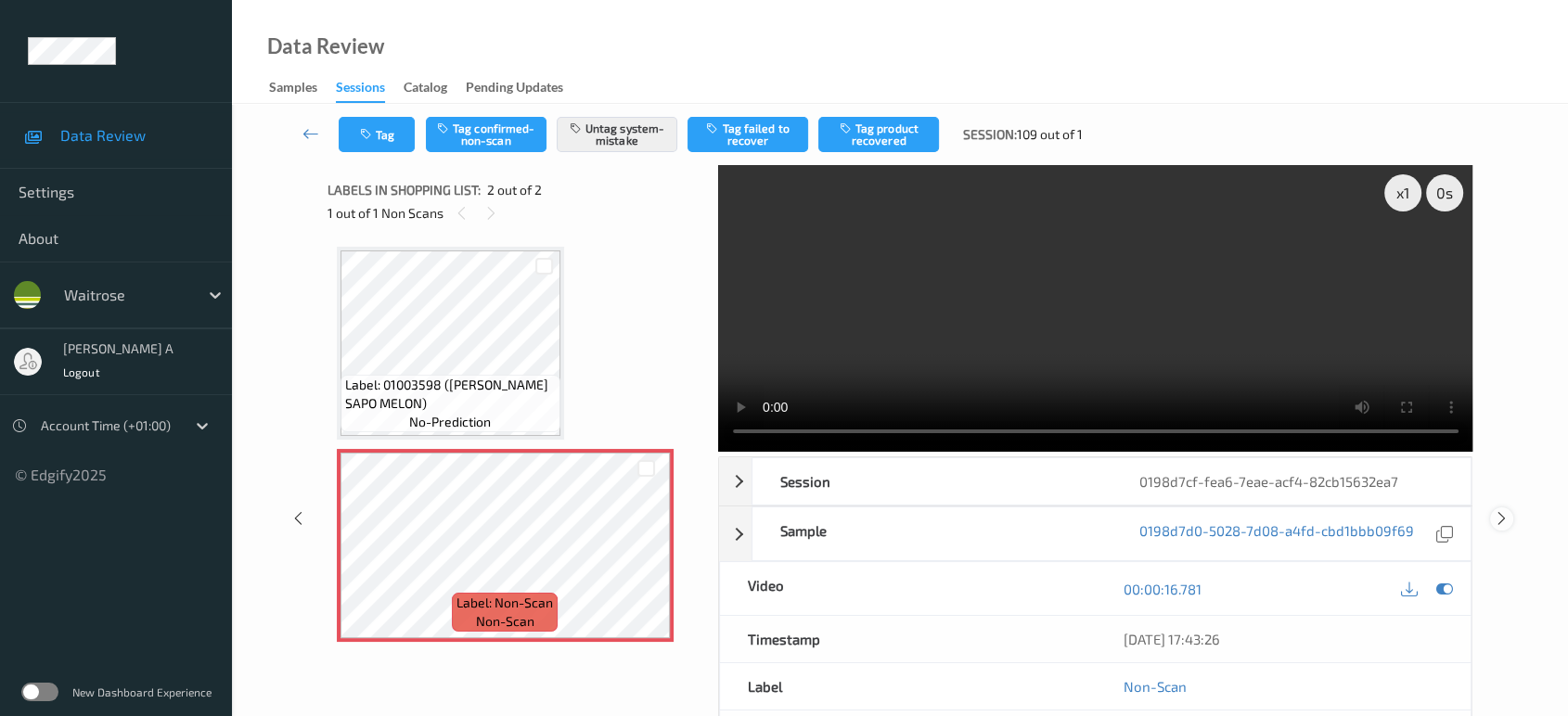
click at [1498, 510] on icon at bounding box center [1502, 518] width 16 height 17
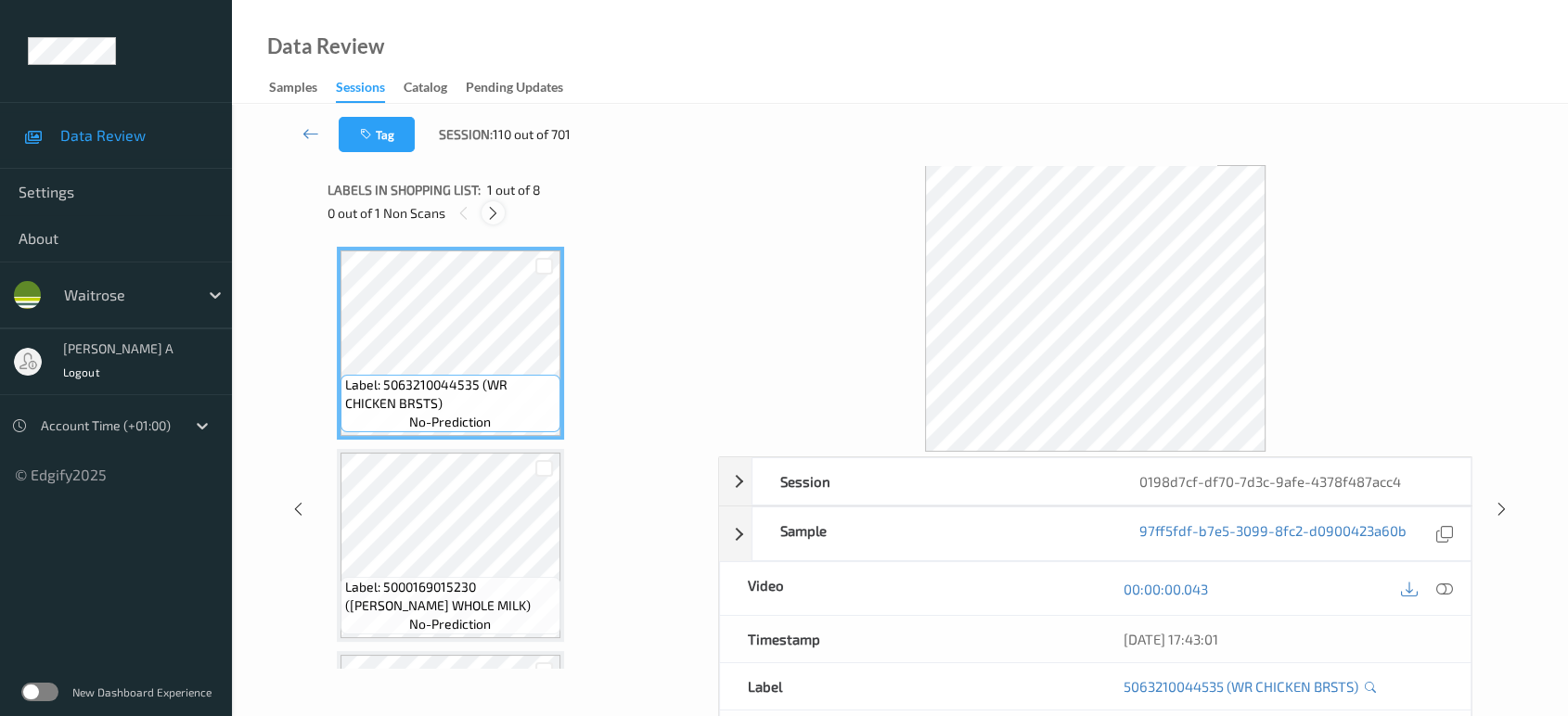
click at [498, 205] on icon at bounding box center [493, 214] width 16 height 17
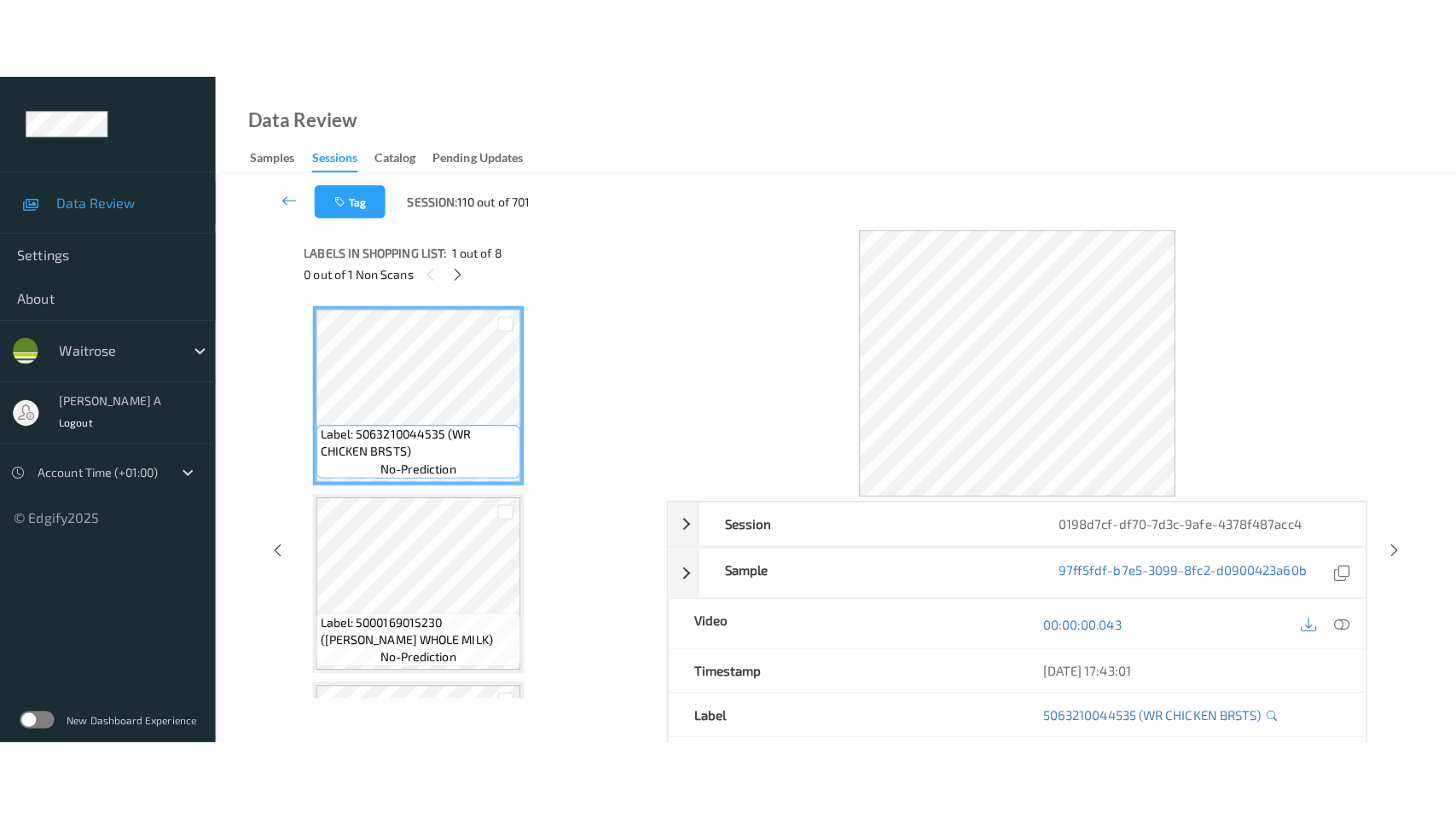
scroll to position [935, 0]
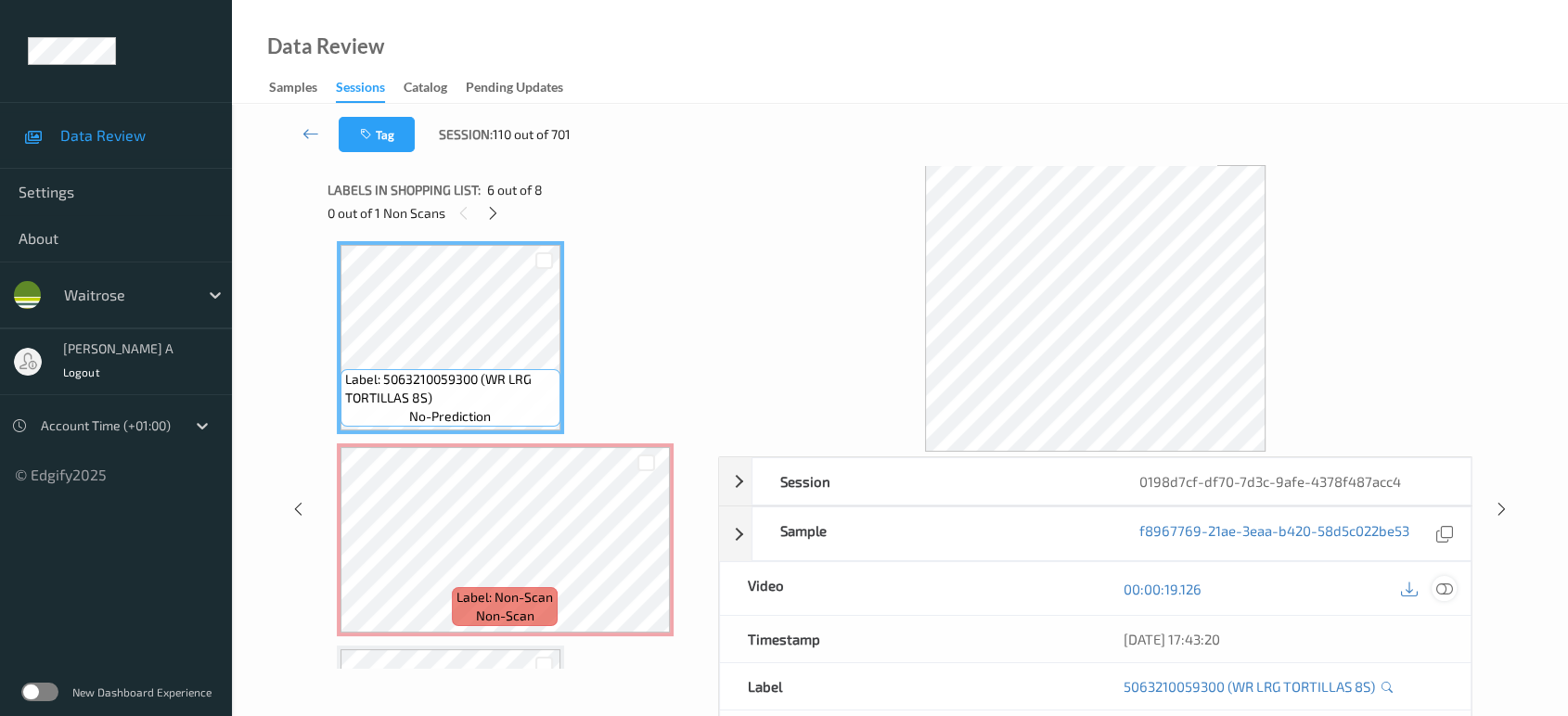
click at [1449, 581] on icon at bounding box center [1445, 589] width 17 height 17
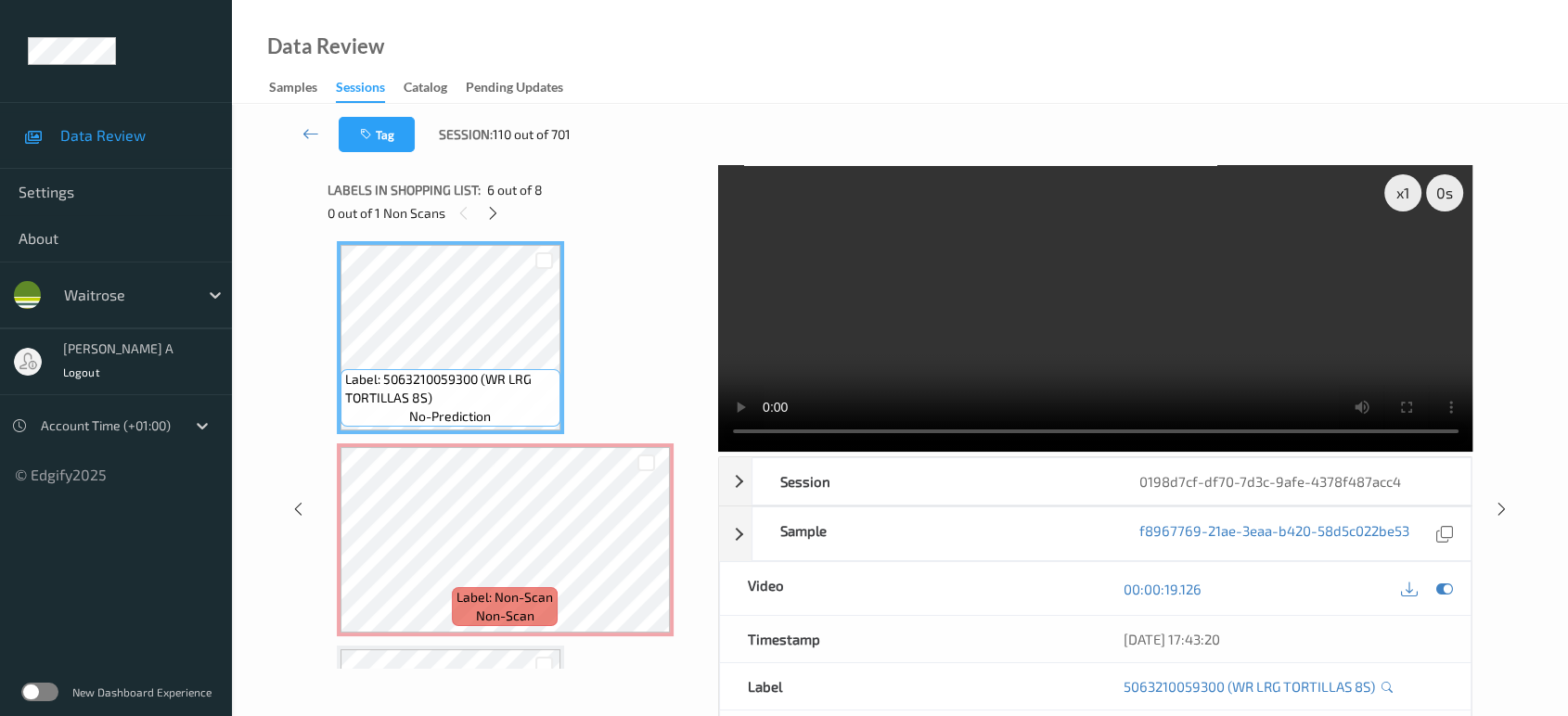
scroll to position [1014, 0]
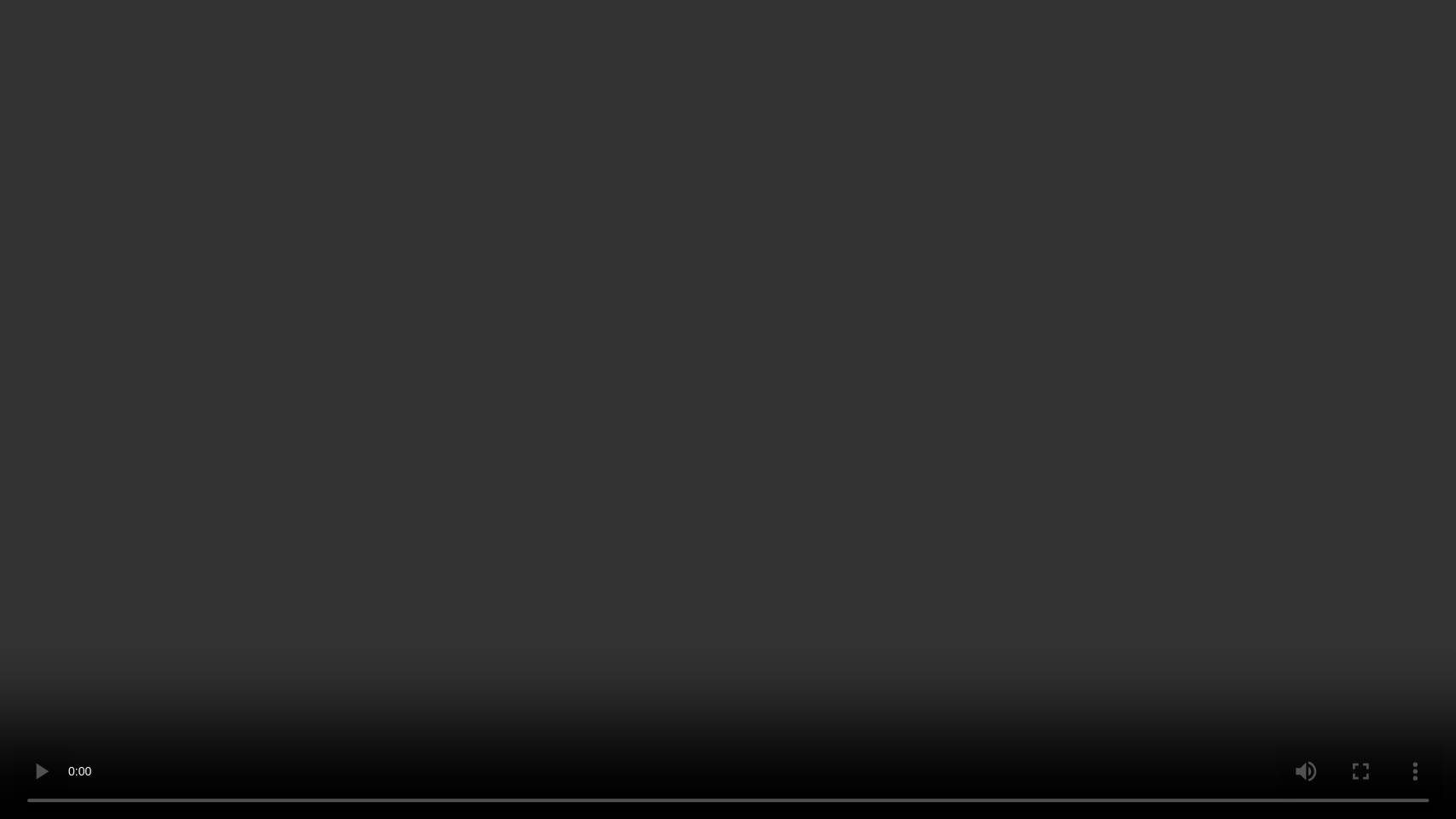
click at [784, 491] on video at bounding box center [728, 410] width 1456 height 819
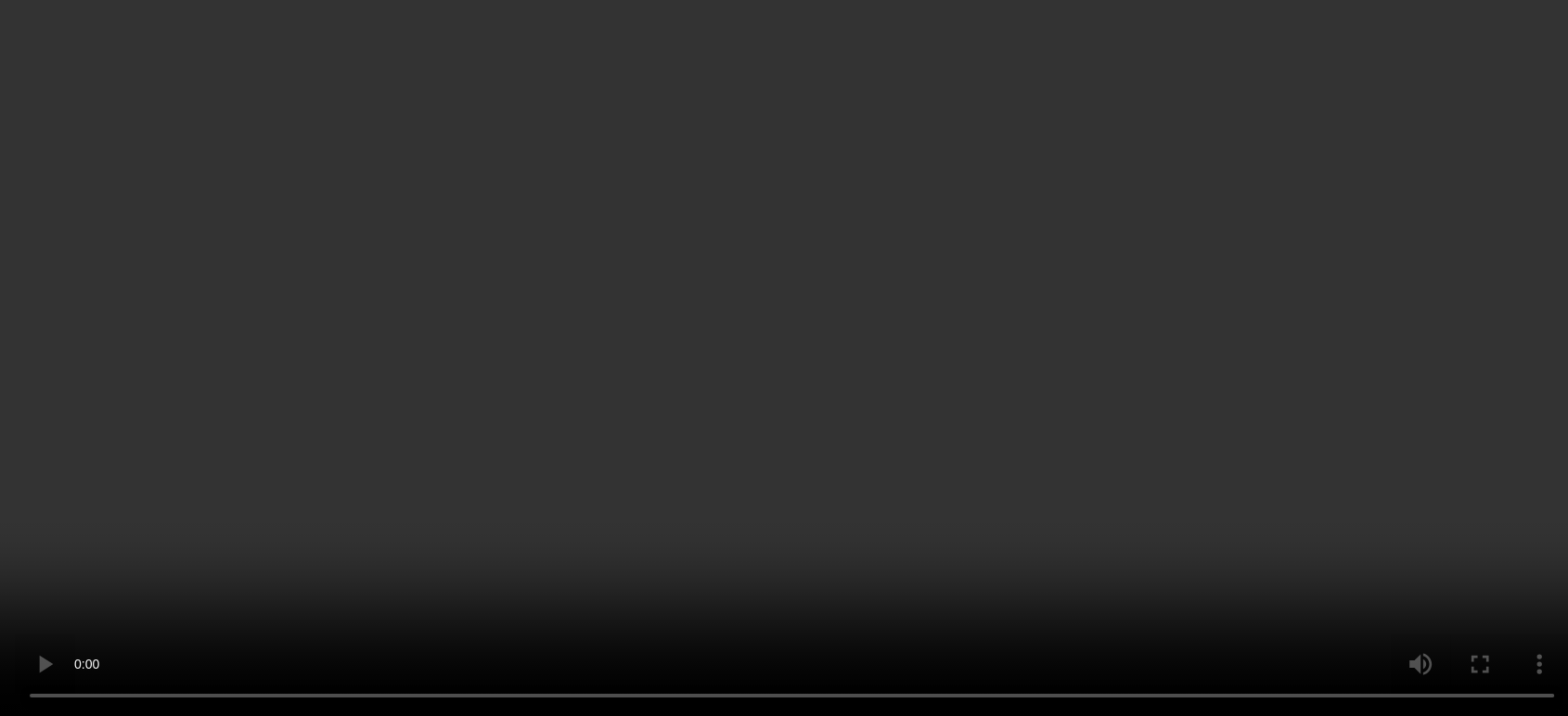
scroll to position [1187, 0]
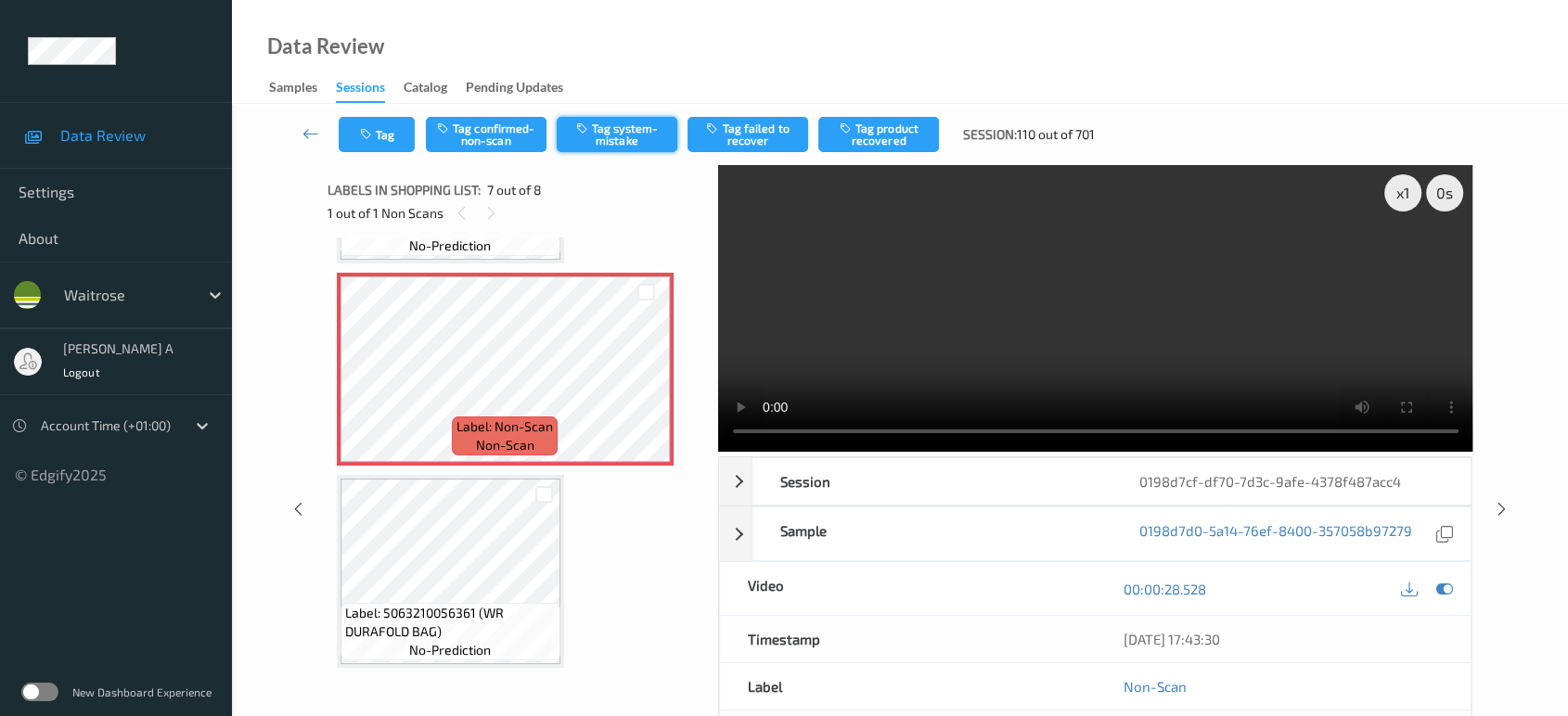
click at [609, 131] on button "Tag system-mistake" at bounding box center [616, 134] width 121 height 35
click at [379, 141] on button "Tag" at bounding box center [377, 134] width 76 height 35
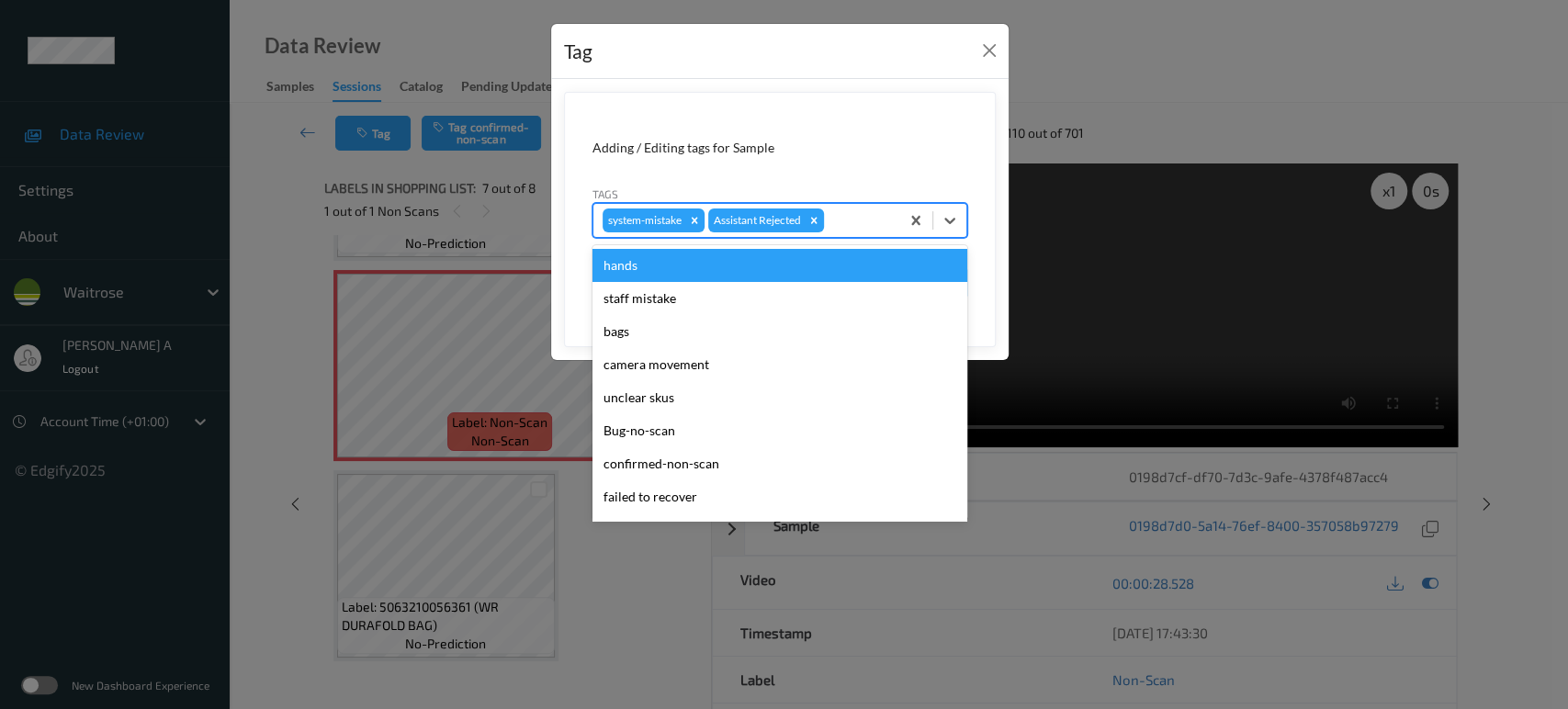
click at [851, 218] on div at bounding box center [859, 220] width 62 height 22
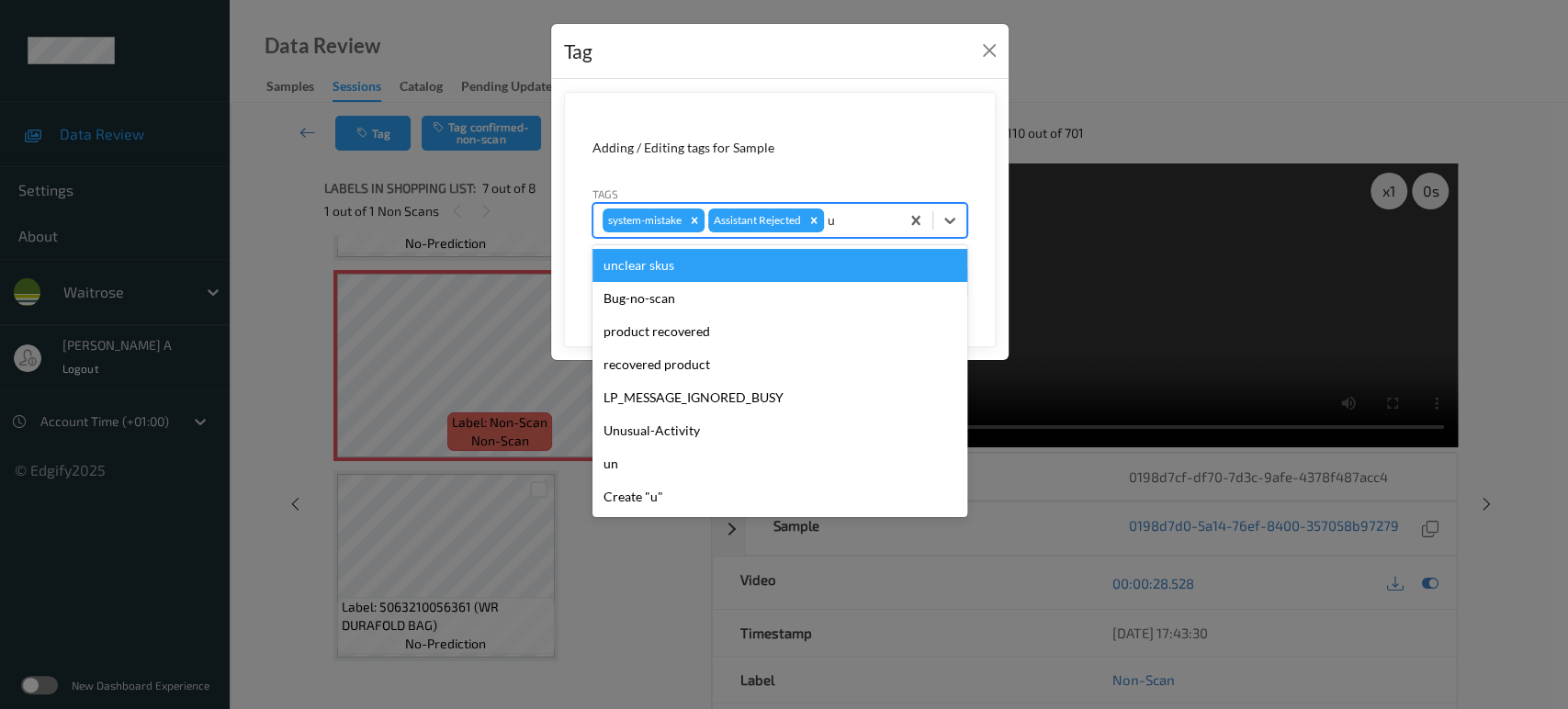
type input "un"
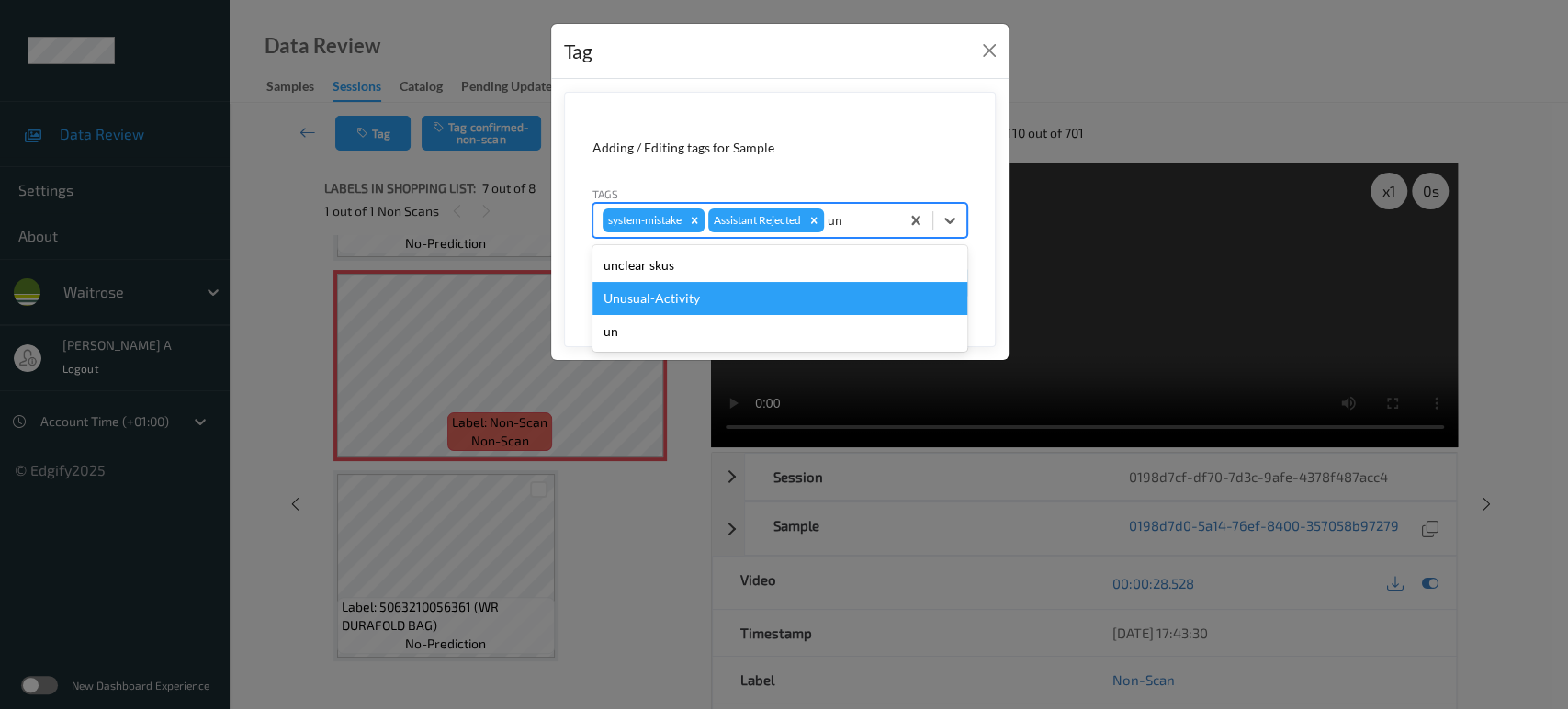
click at [705, 295] on div "Unusual-Activity" at bounding box center [780, 298] width 375 height 33
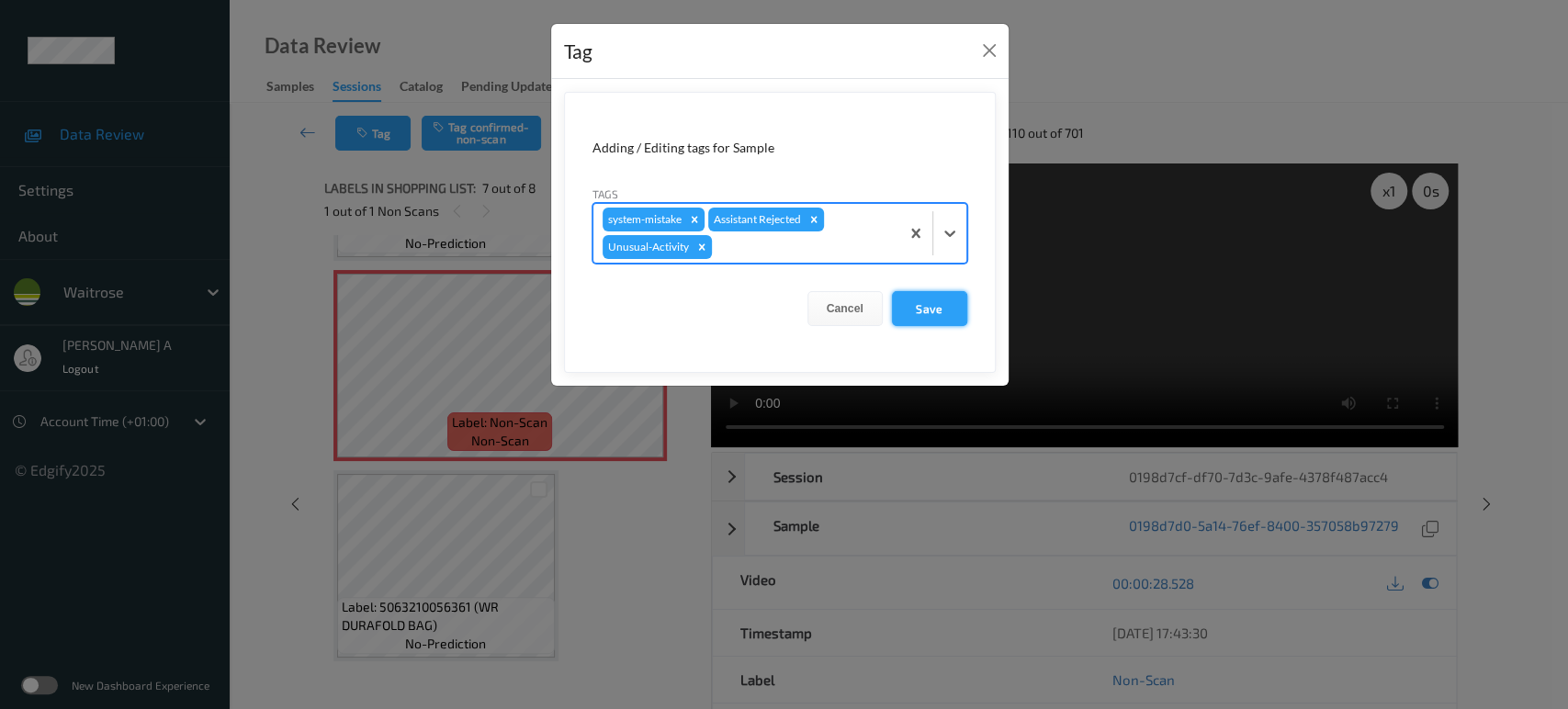
click at [947, 305] on button "Save" at bounding box center [929, 308] width 75 height 35
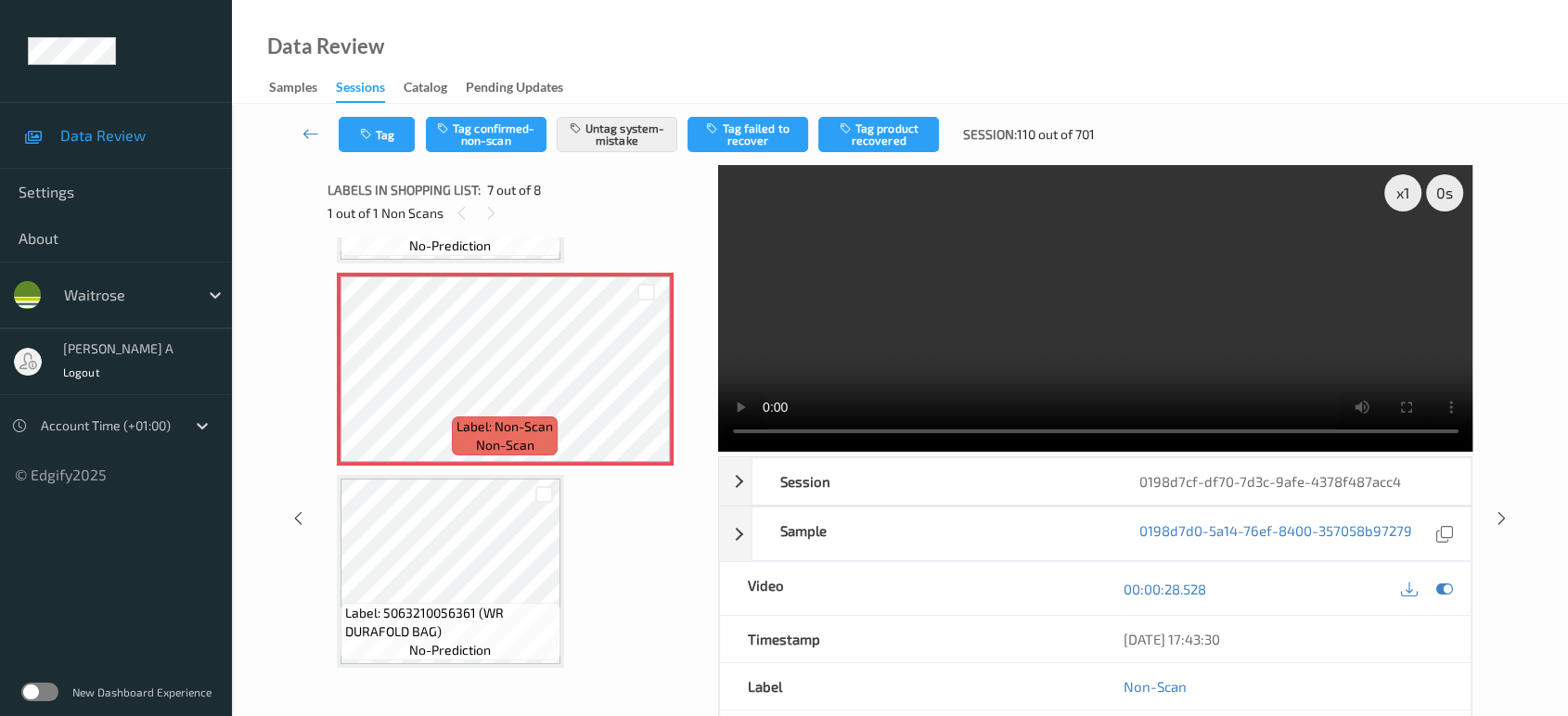
click at [1500, 444] on div "x 1 0 s Session 0198d7cf-df70-7d3c-9afe-4378f487acc4 Session ID 0198d7cf-df70-7…" at bounding box center [899, 518] width 1259 height 707
click at [1501, 512] on icon at bounding box center [1502, 518] width 16 height 17
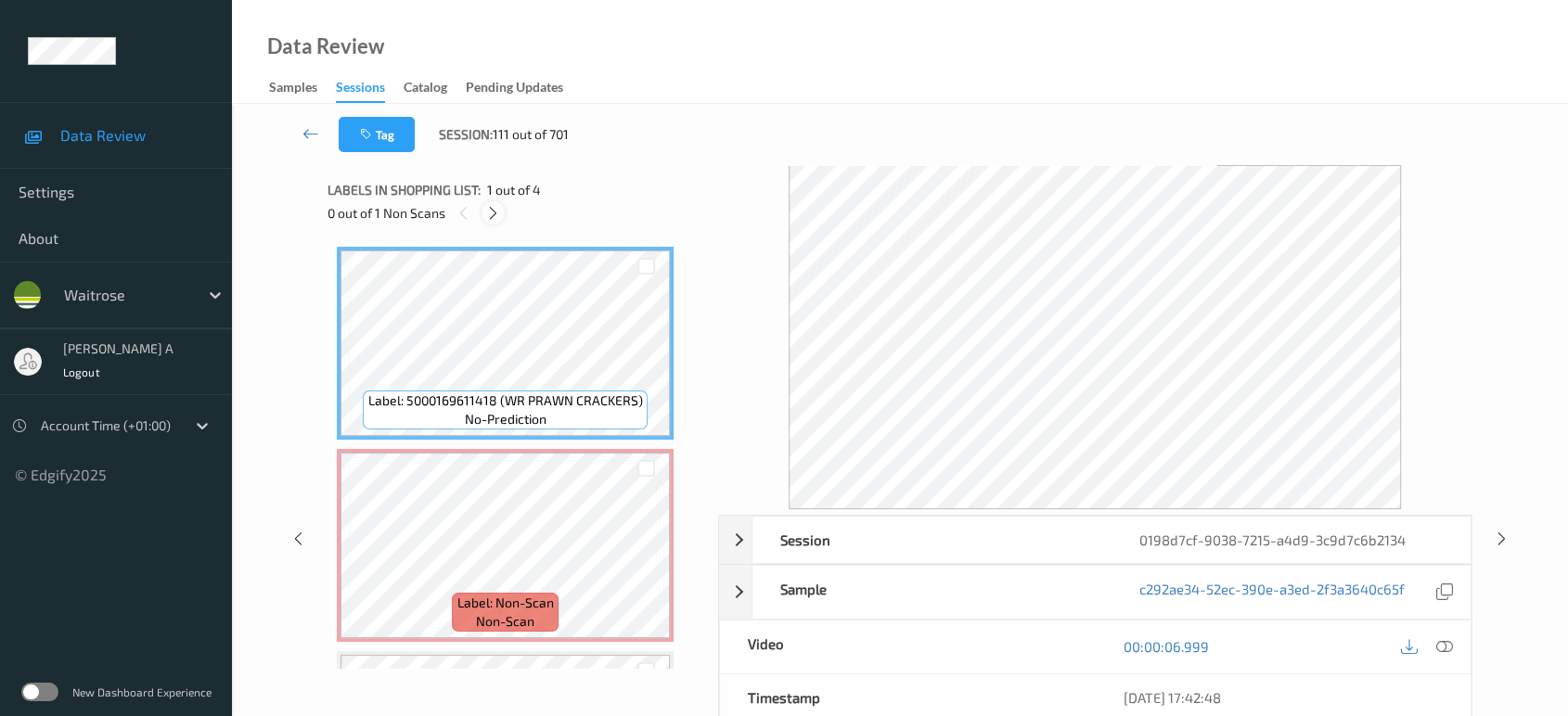
click at [497, 219] on icon at bounding box center [493, 214] width 16 height 17
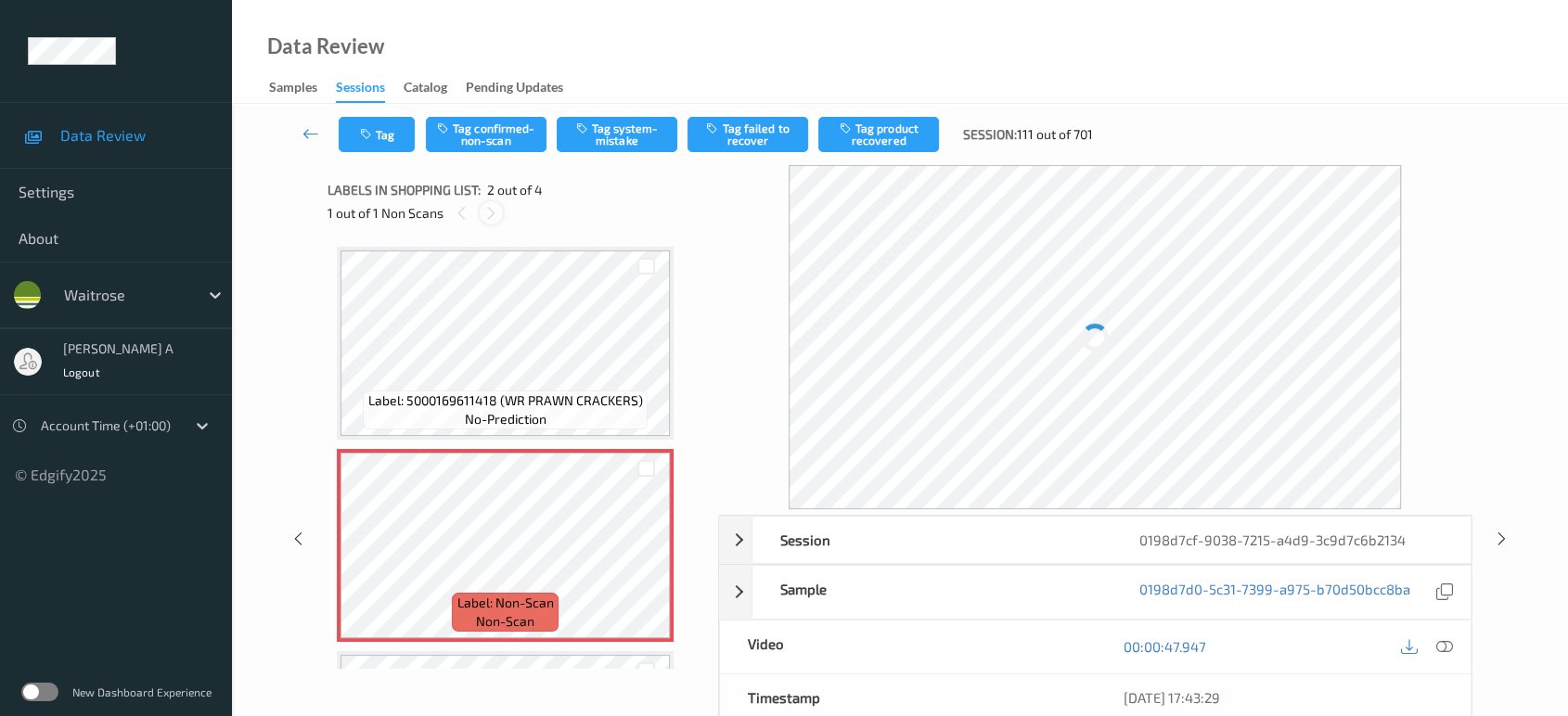
scroll to position [9, 0]
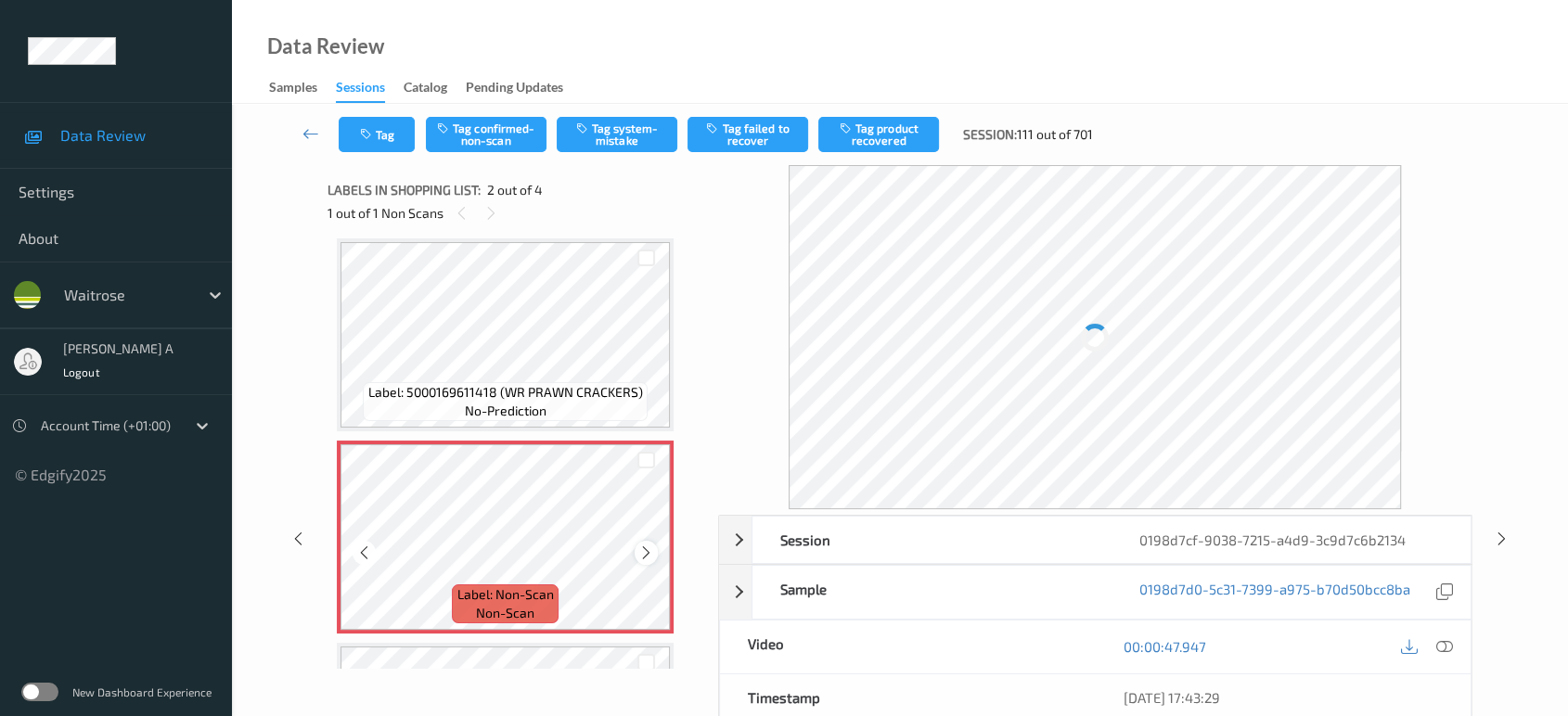
click at [644, 550] on icon at bounding box center [646, 553] width 16 height 17
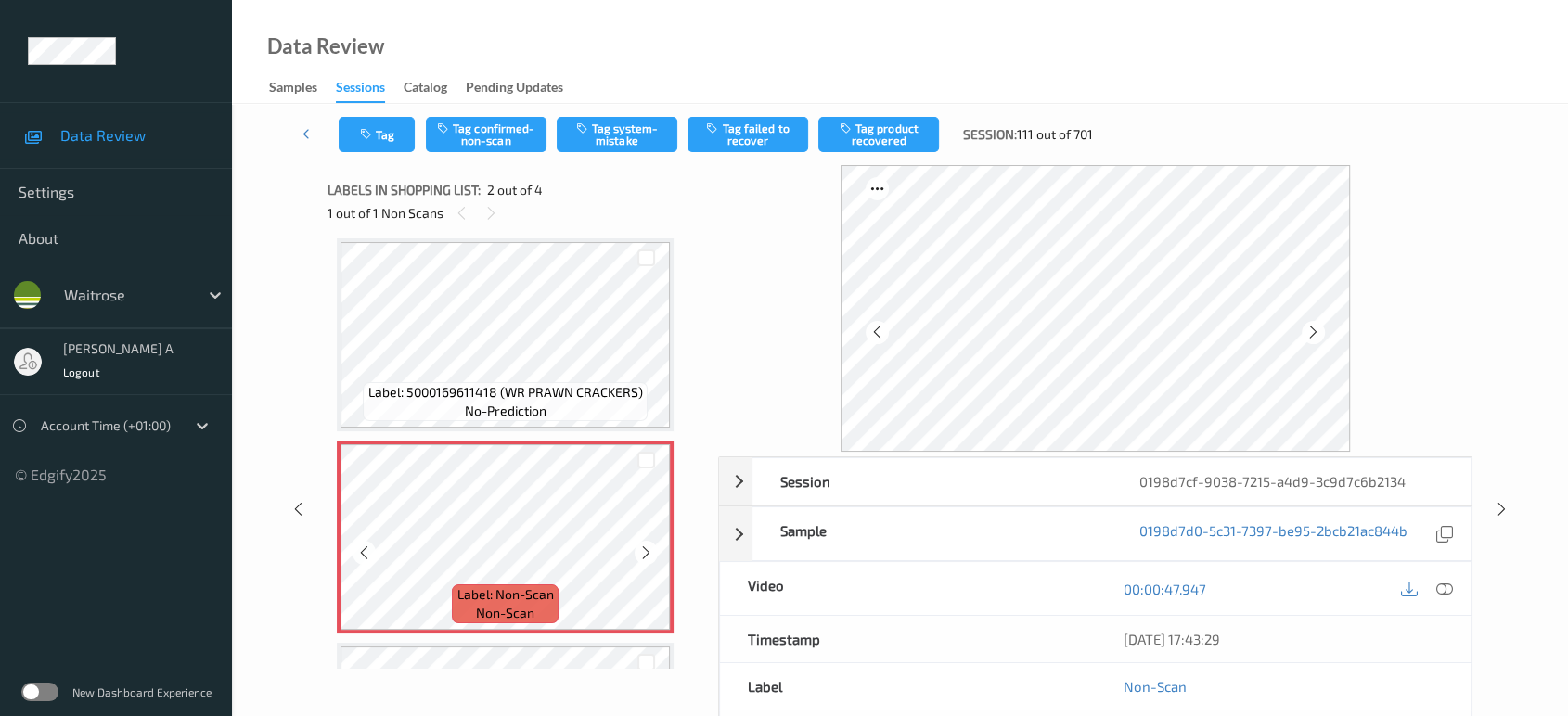
click at [644, 550] on icon at bounding box center [646, 553] width 16 height 17
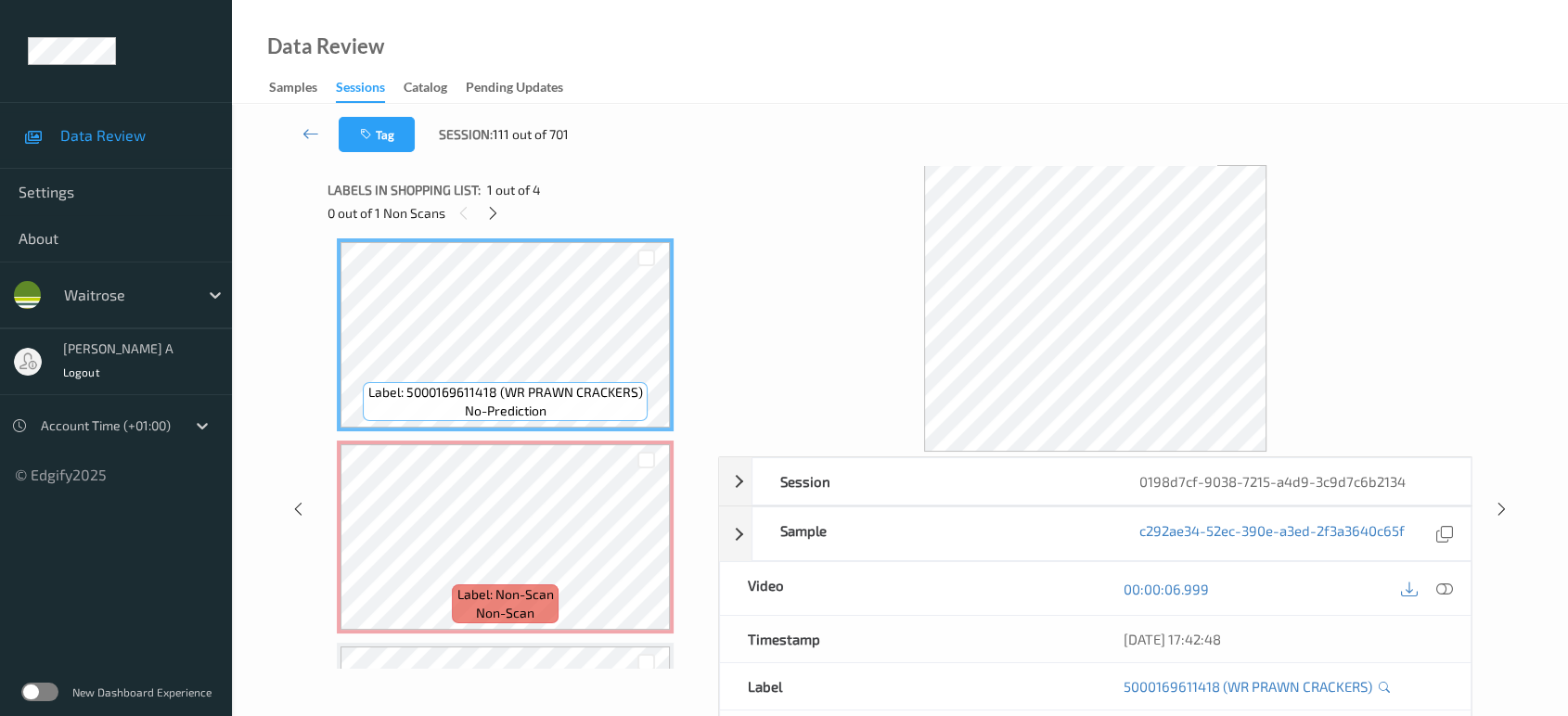
drag, startPoint x: 1443, startPoint y: 591, endPoint x: 1366, endPoint y: 523, distance: 102.7
click at [1443, 591] on icon at bounding box center [1445, 589] width 17 height 17
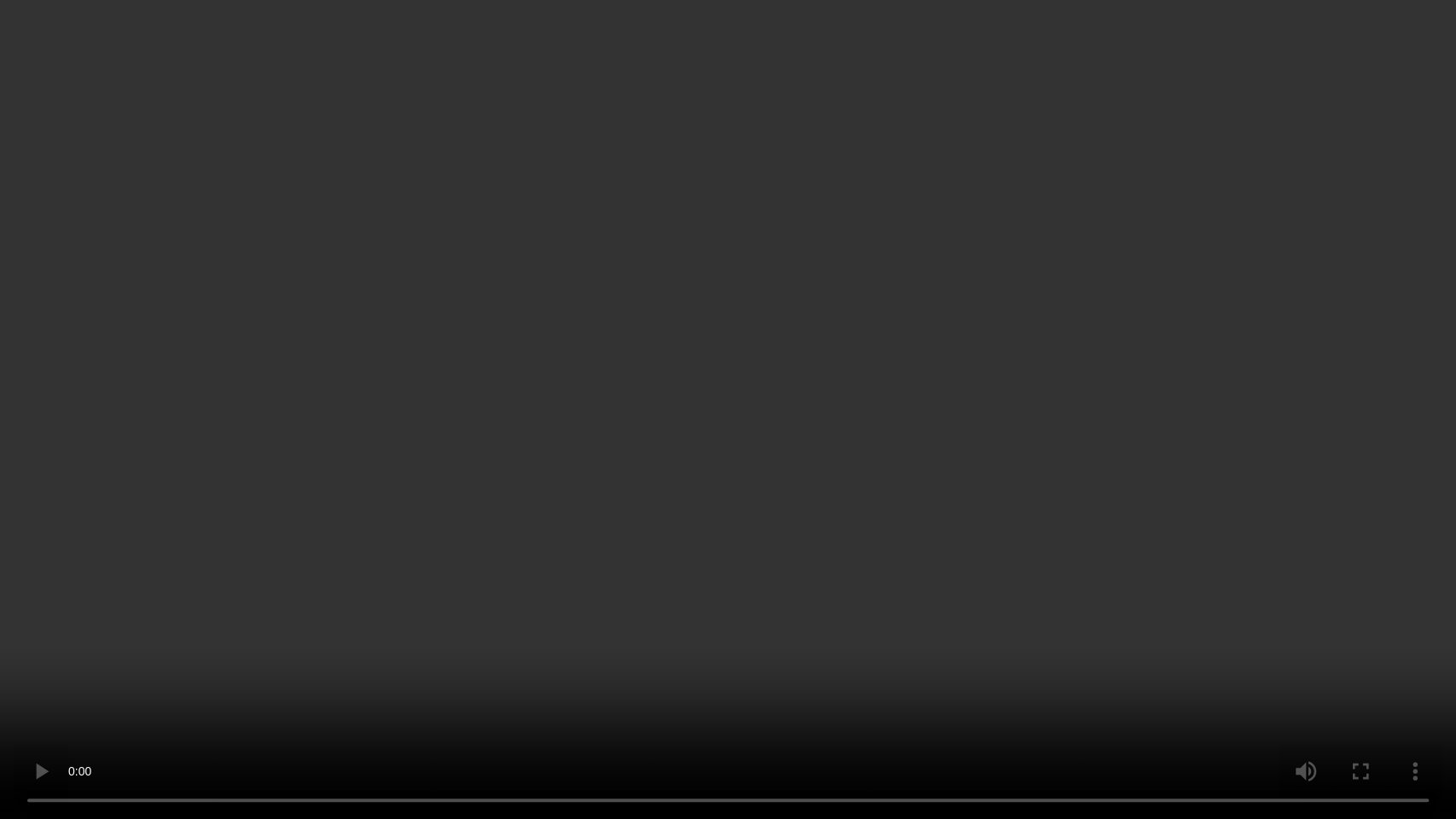
click at [423, 589] on video at bounding box center [728, 410] width 1456 height 819
click at [1328, 657] on video at bounding box center [728, 410] width 1456 height 819
click at [779, 492] on video at bounding box center [728, 410] width 1456 height 819
click at [601, 535] on video at bounding box center [728, 410] width 1456 height 819
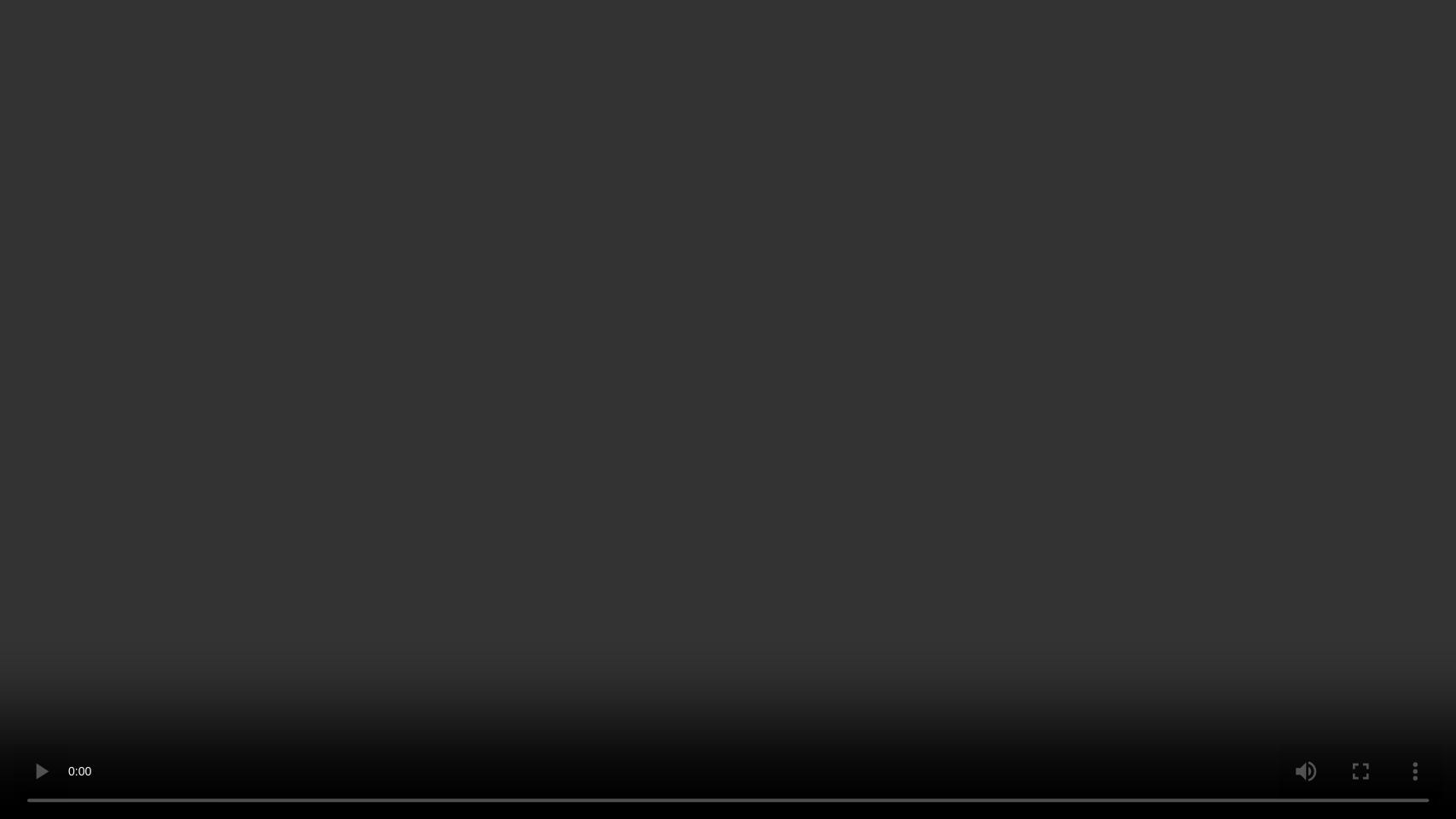
click at [601, 535] on video at bounding box center [728, 410] width 1456 height 819
click at [800, 436] on video at bounding box center [728, 410] width 1456 height 819
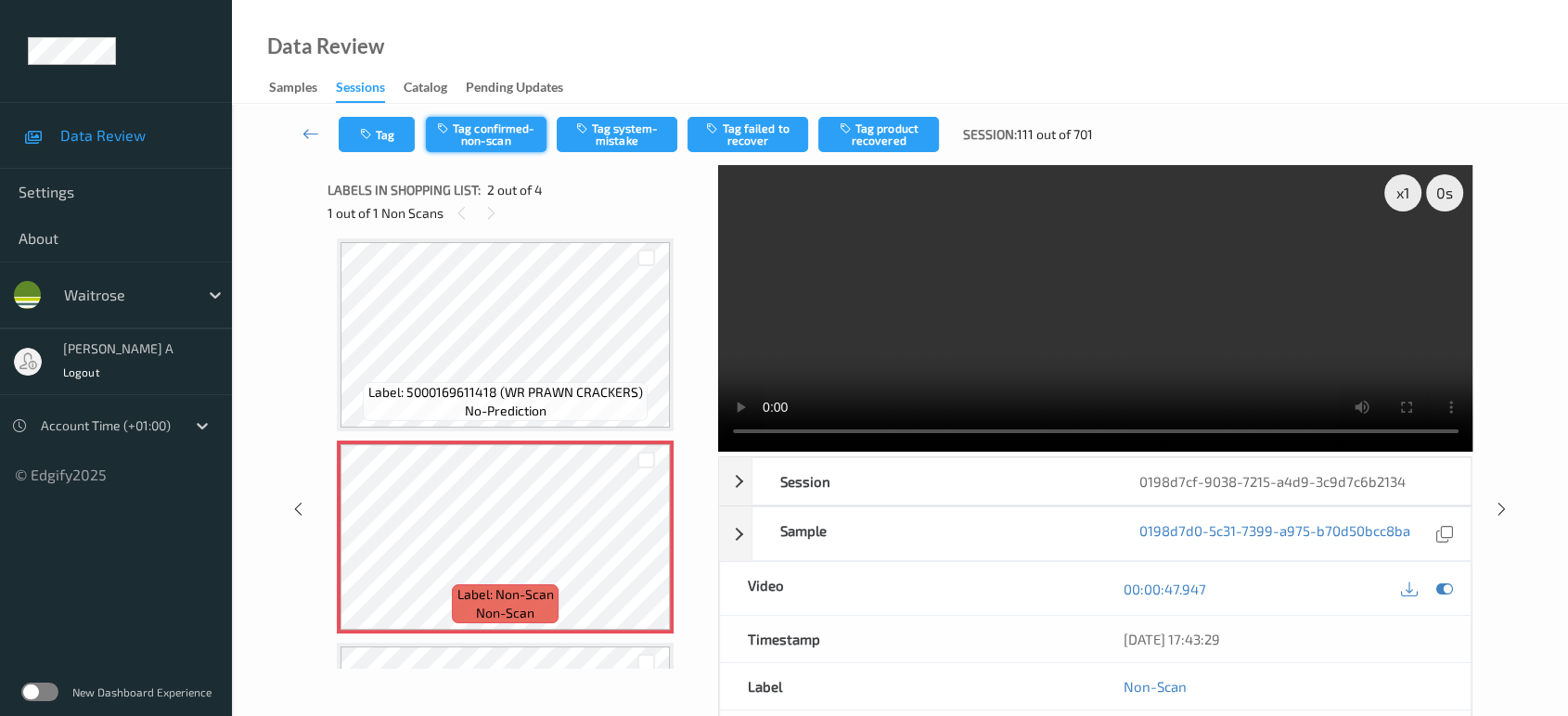
click at [486, 134] on button "Tag confirmed-non-scan" at bounding box center [485, 134] width 121 height 35
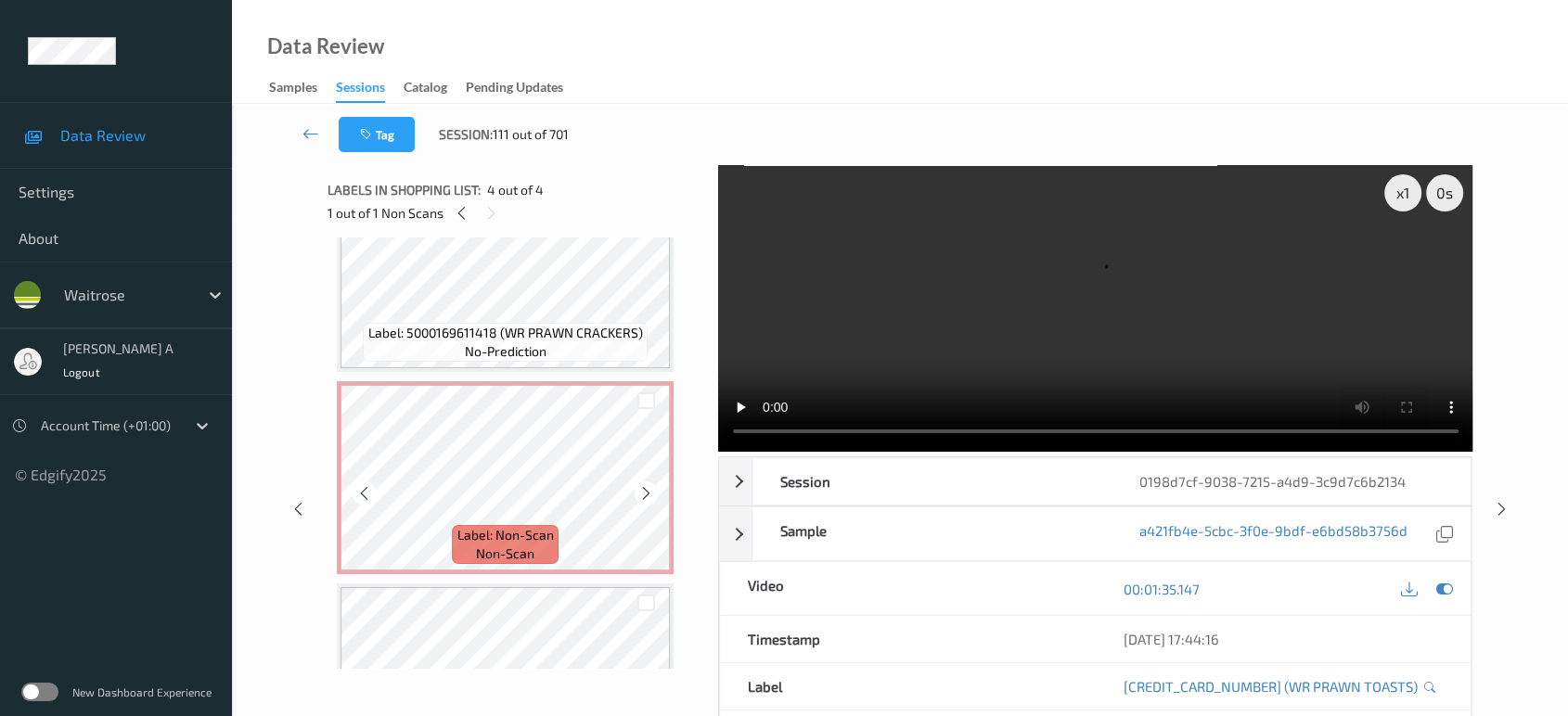
scroll to position [103, 0]
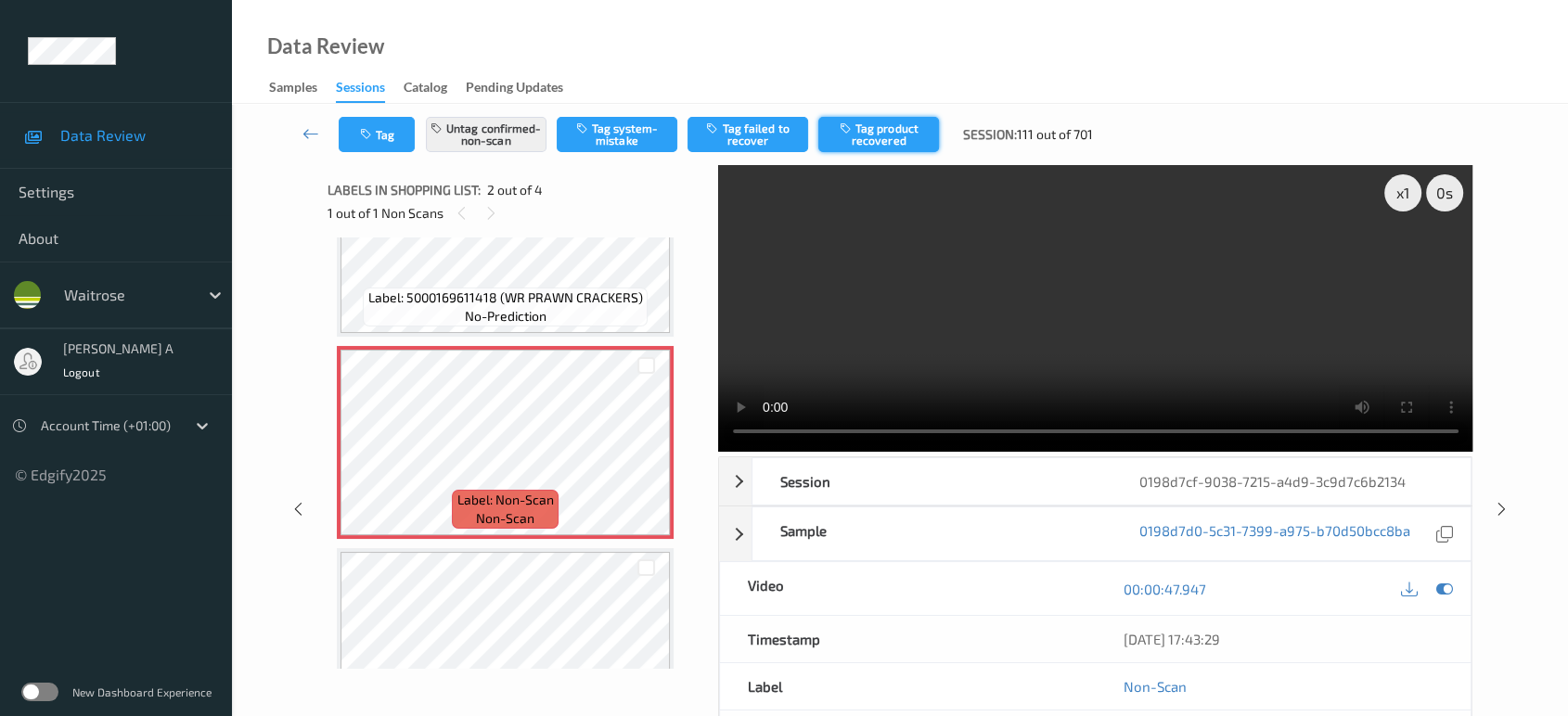
click at [896, 143] on button "Tag product recovered" at bounding box center [878, 134] width 121 height 35
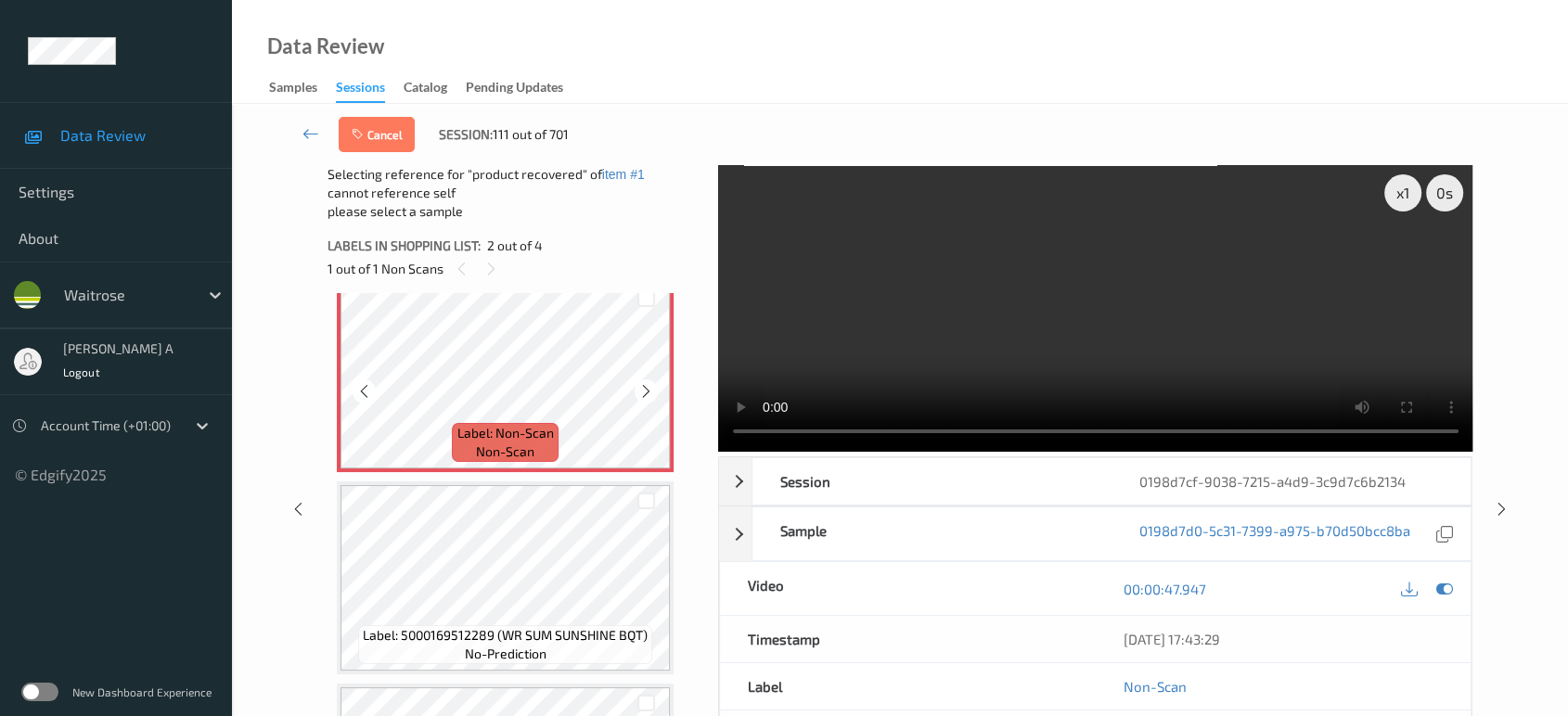
scroll to position [382, 0]
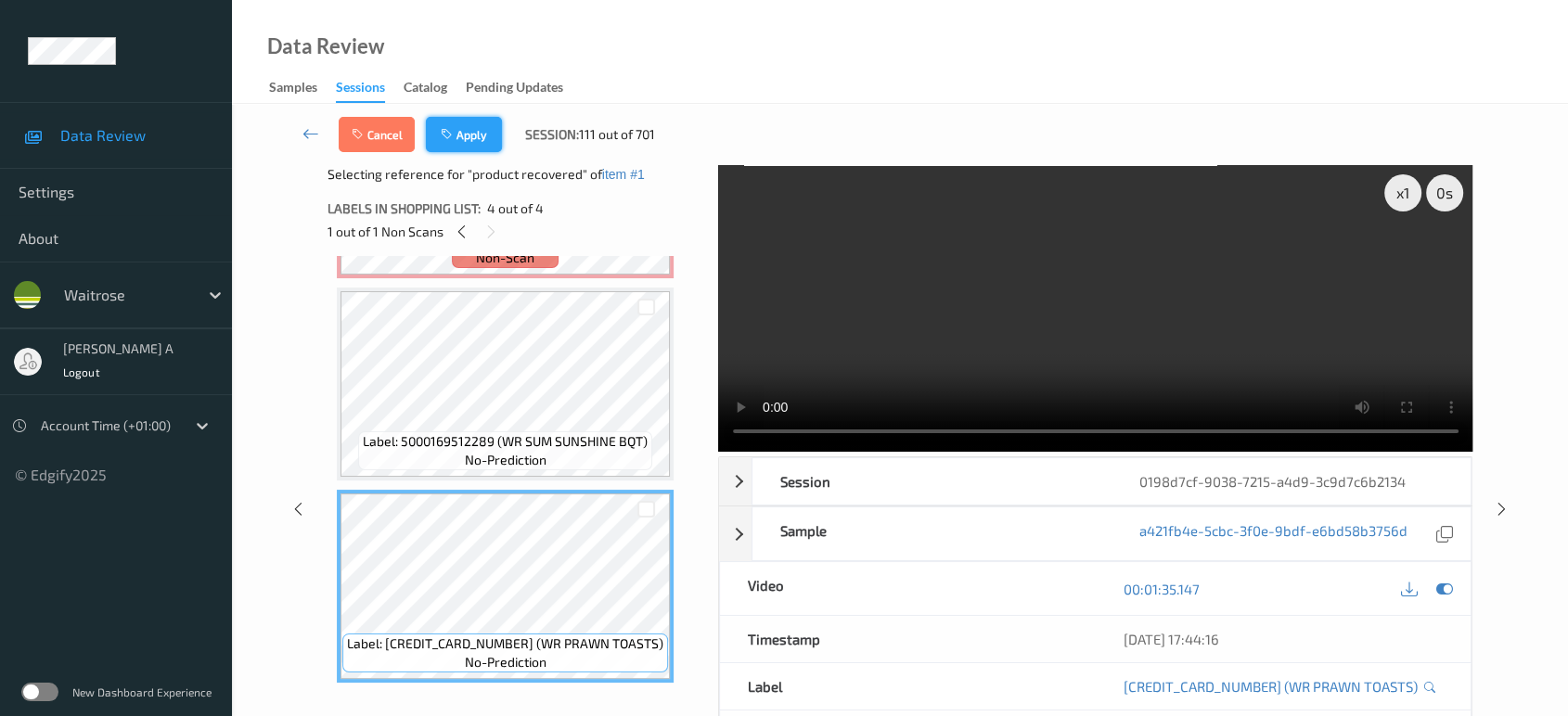
click at [483, 140] on button "Apply" at bounding box center [463, 134] width 76 height 35
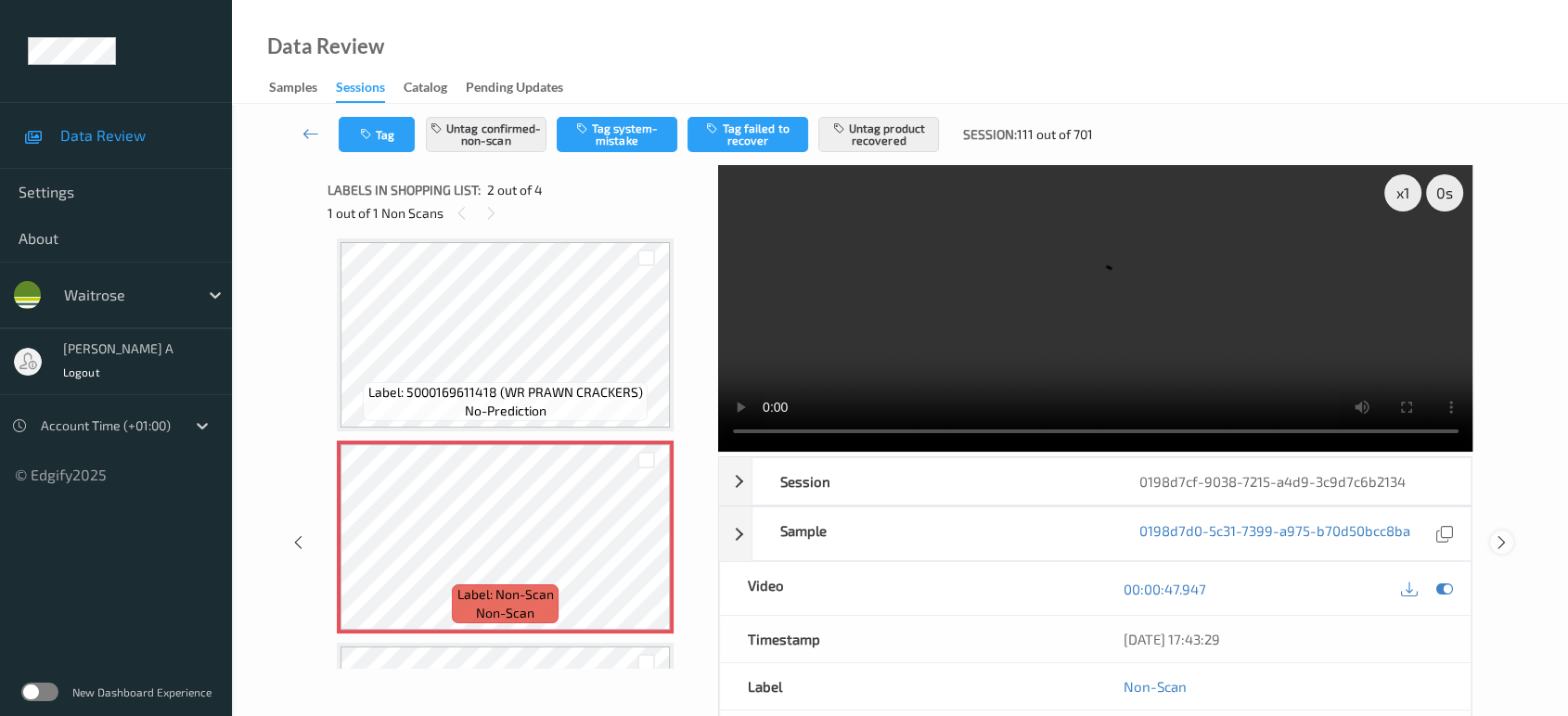
click at [1502, 535] on icon at bounding box center [1502, 543] width 16 height 17
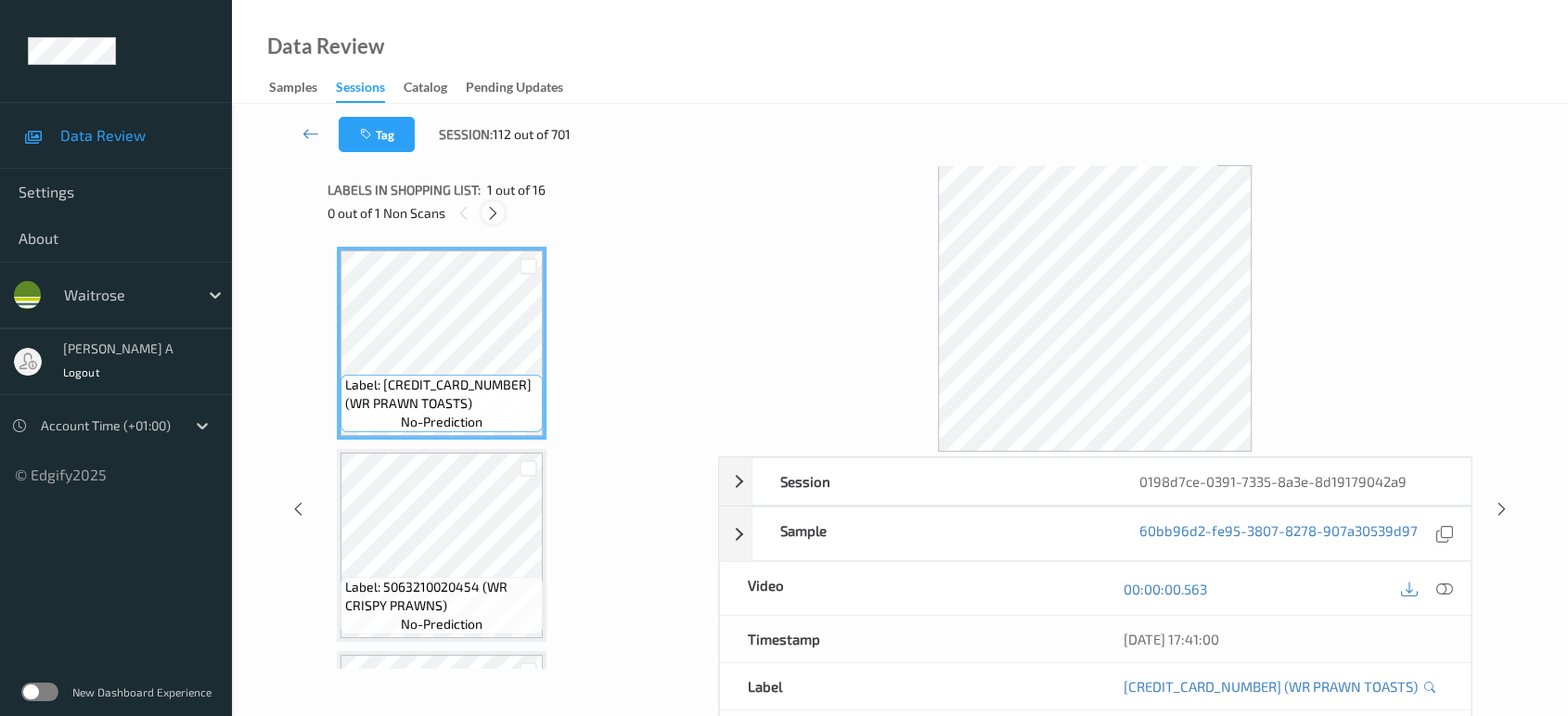
click at [498, 215] on icon at bounding box center [493, 214] width 16 height 17
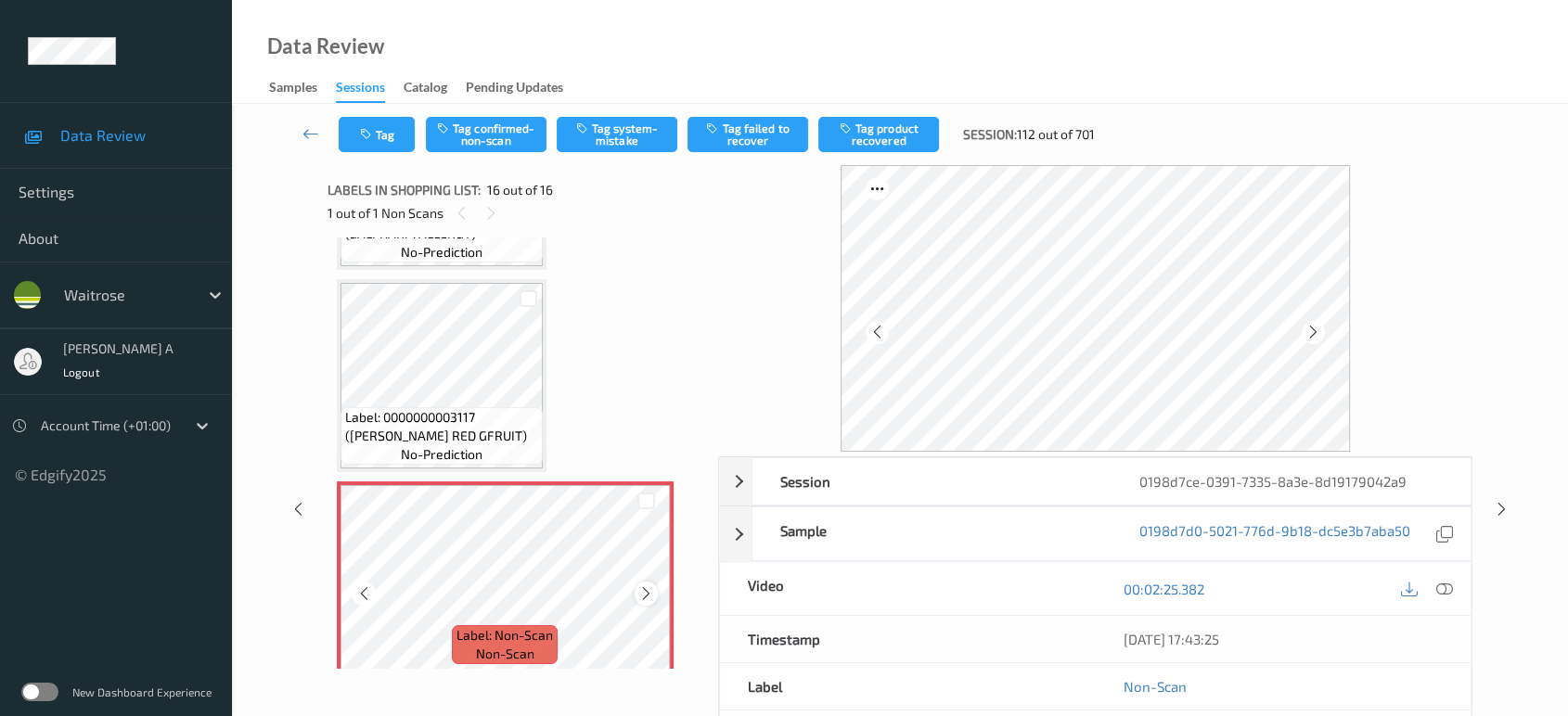
click at [644, 585] on icon at bounding box center [646, 594] width 16 height 17
click at [652, 585] on icon at bounding box center [646, 594] width 16 height 17
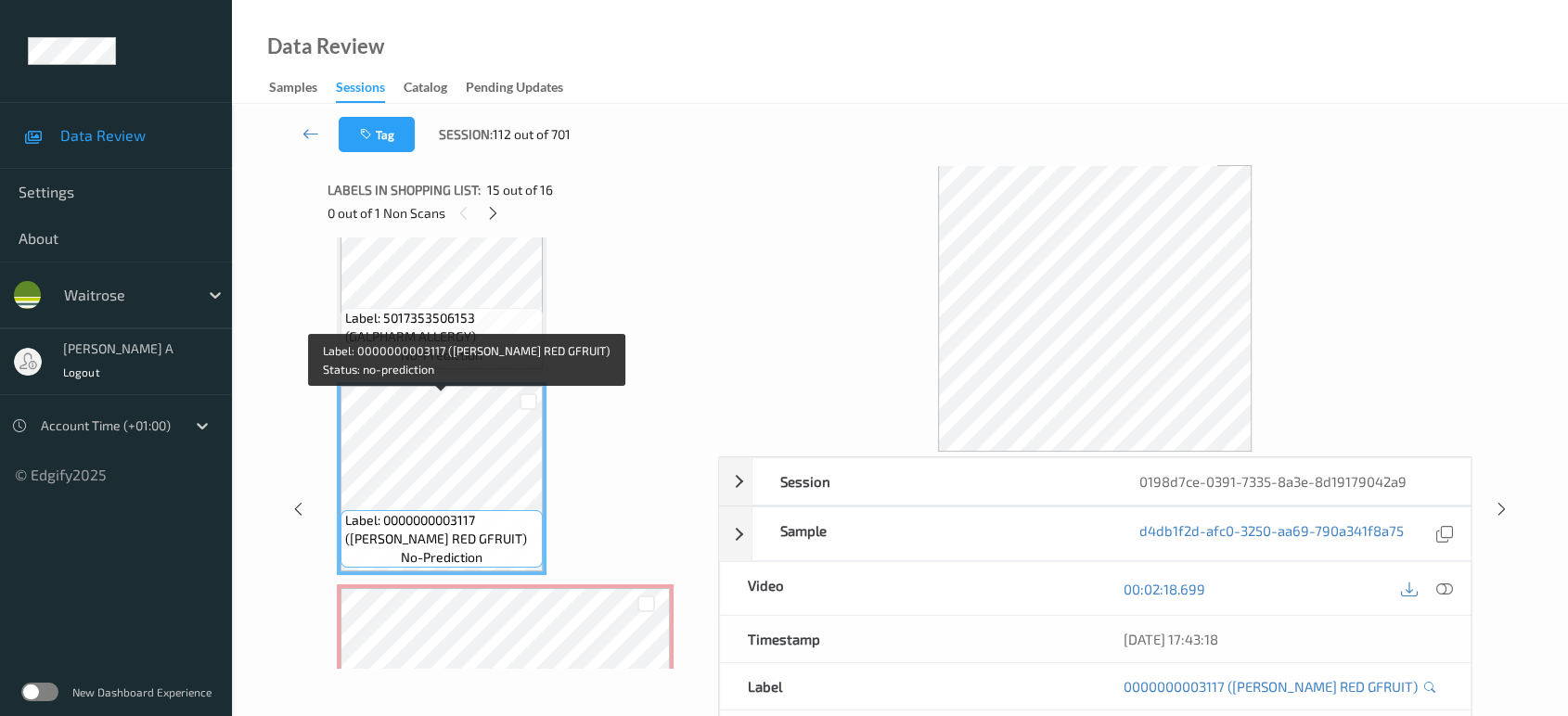
scroll to position [2592, 0]
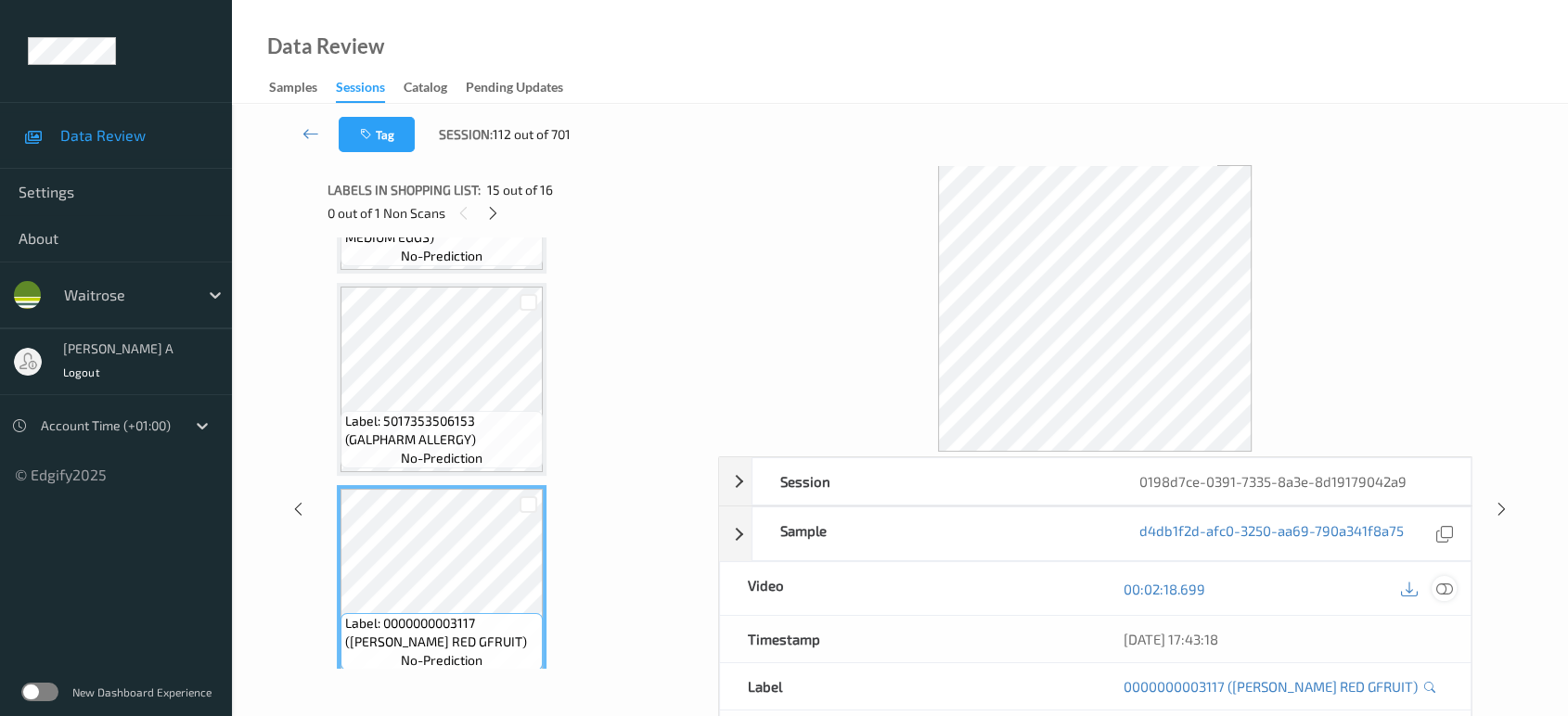
click at [1445, 582] on icon at bounding box center [1445, 589] width 17 height 17
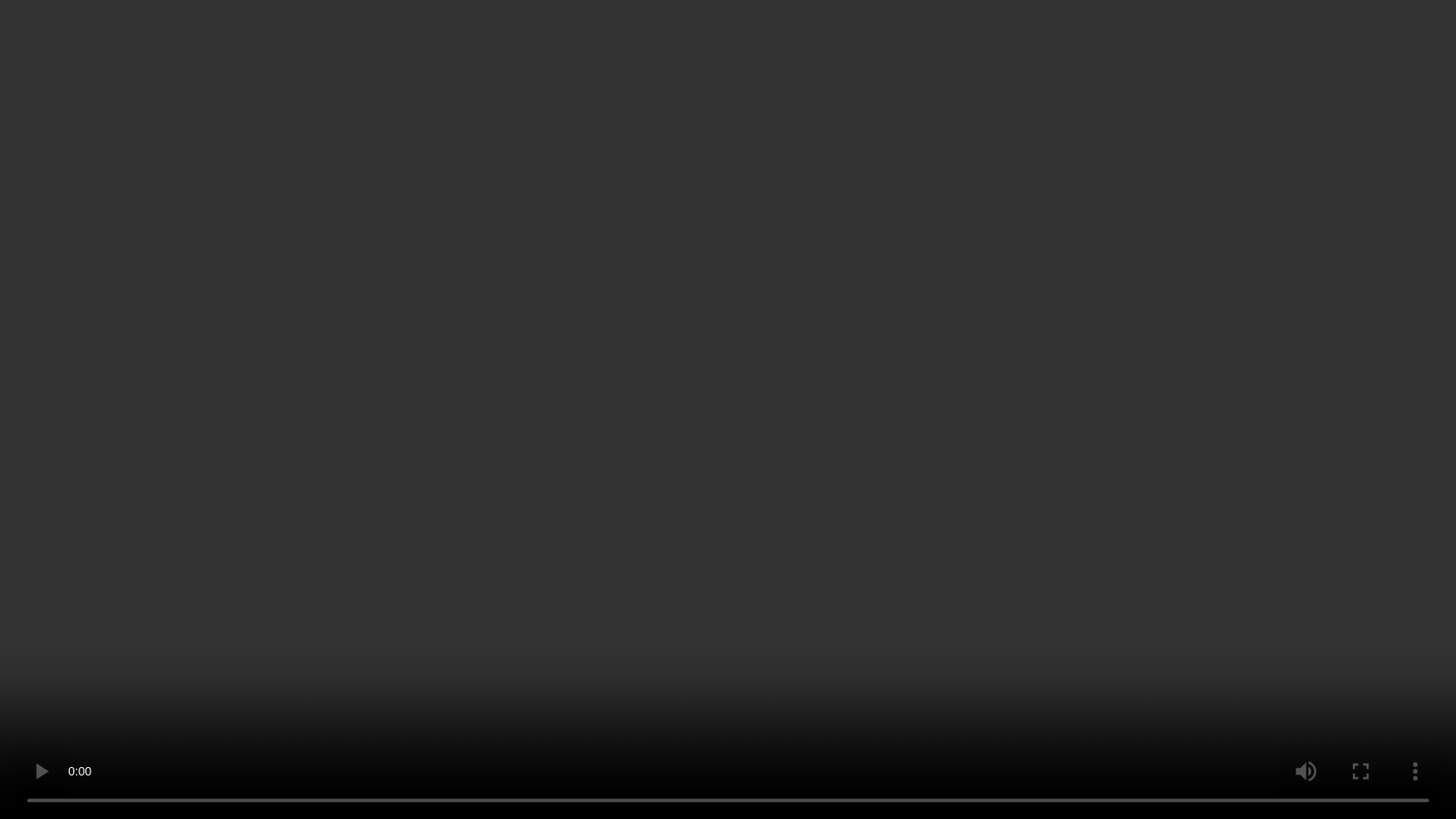
click at [832, 469] on video at bounding box center [728, 410] width 1456 height 819
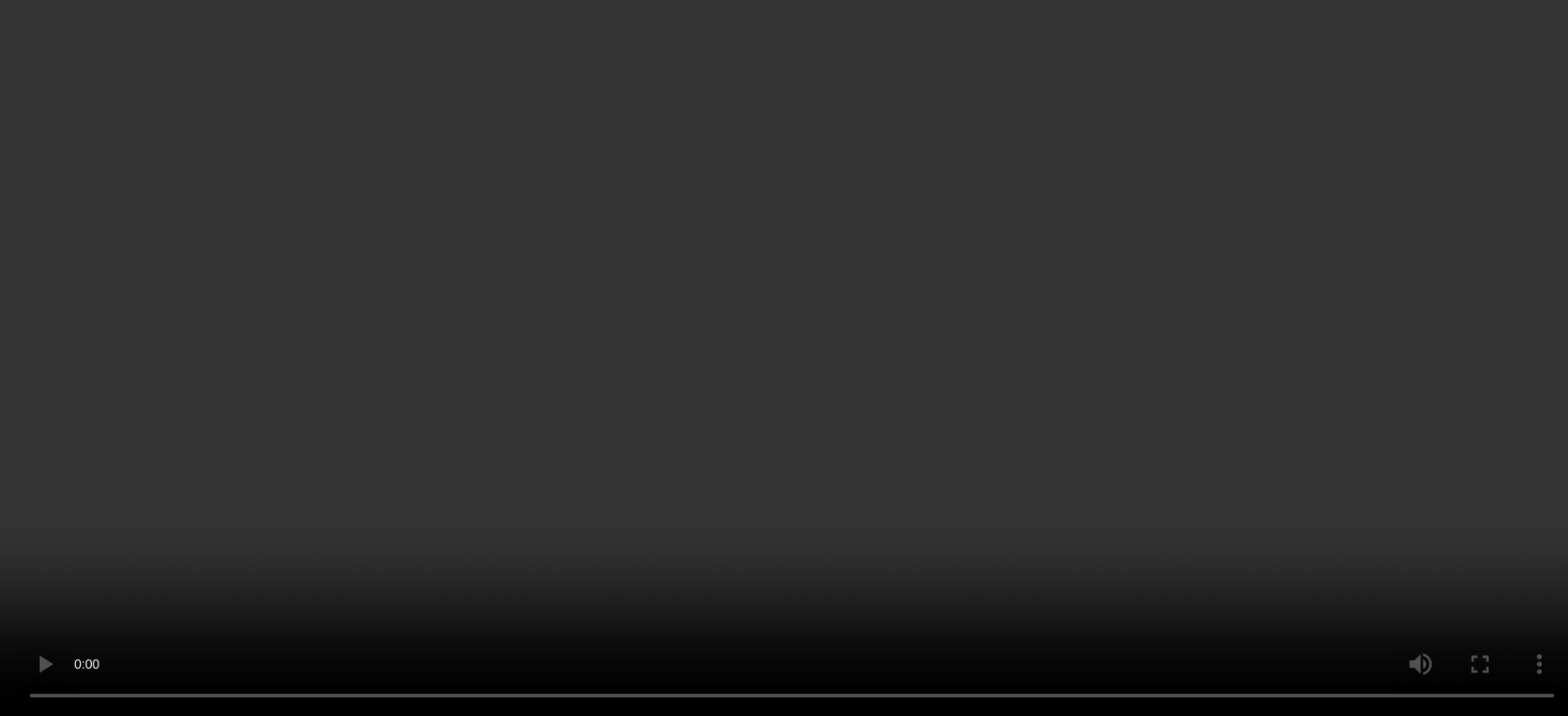
scroll to position [2798, 0]
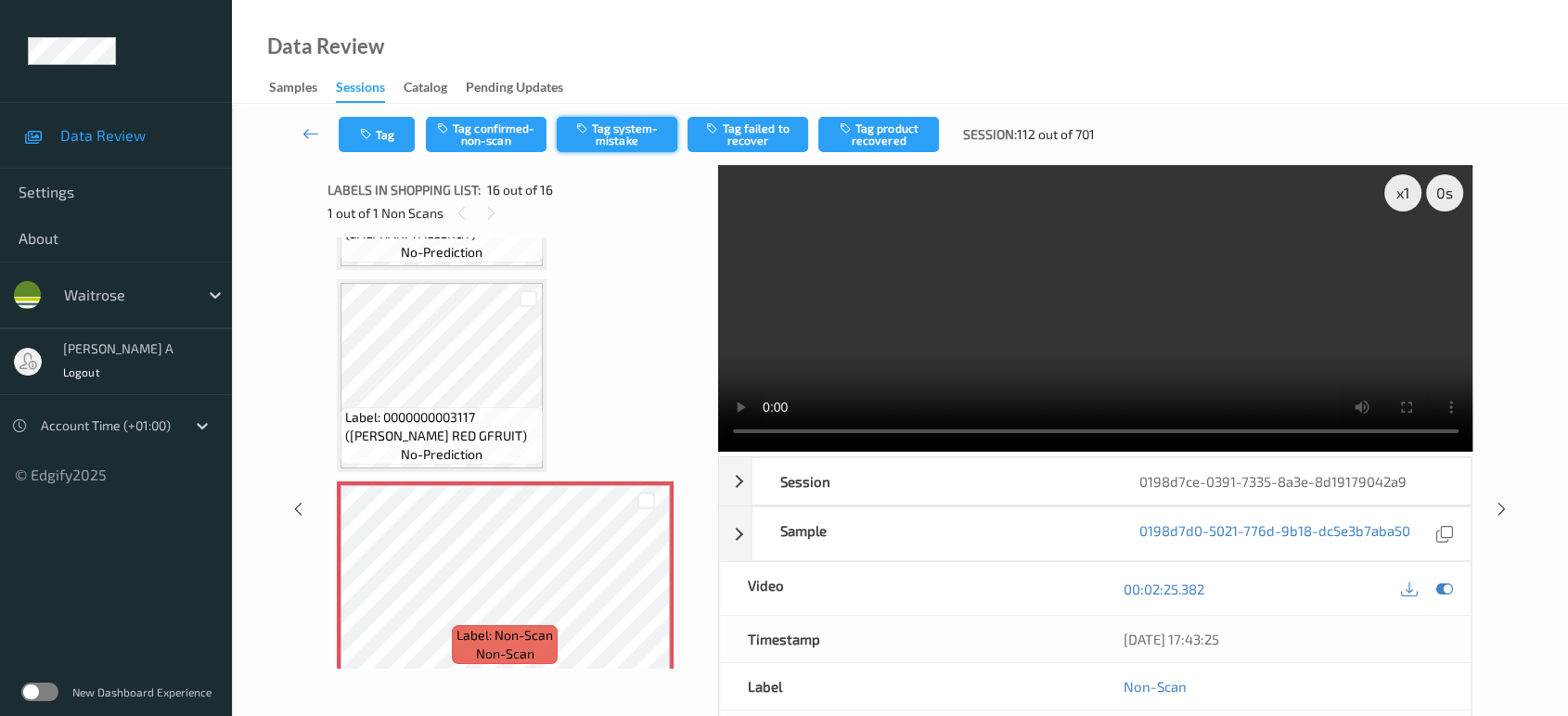
click at [597, 137] on button "Tag system-mistake" at bounding box center [616, 134] width 121 height 35
click at [386, 140] on button "Tag" at bounding box center [377, 134] width 76 height 35
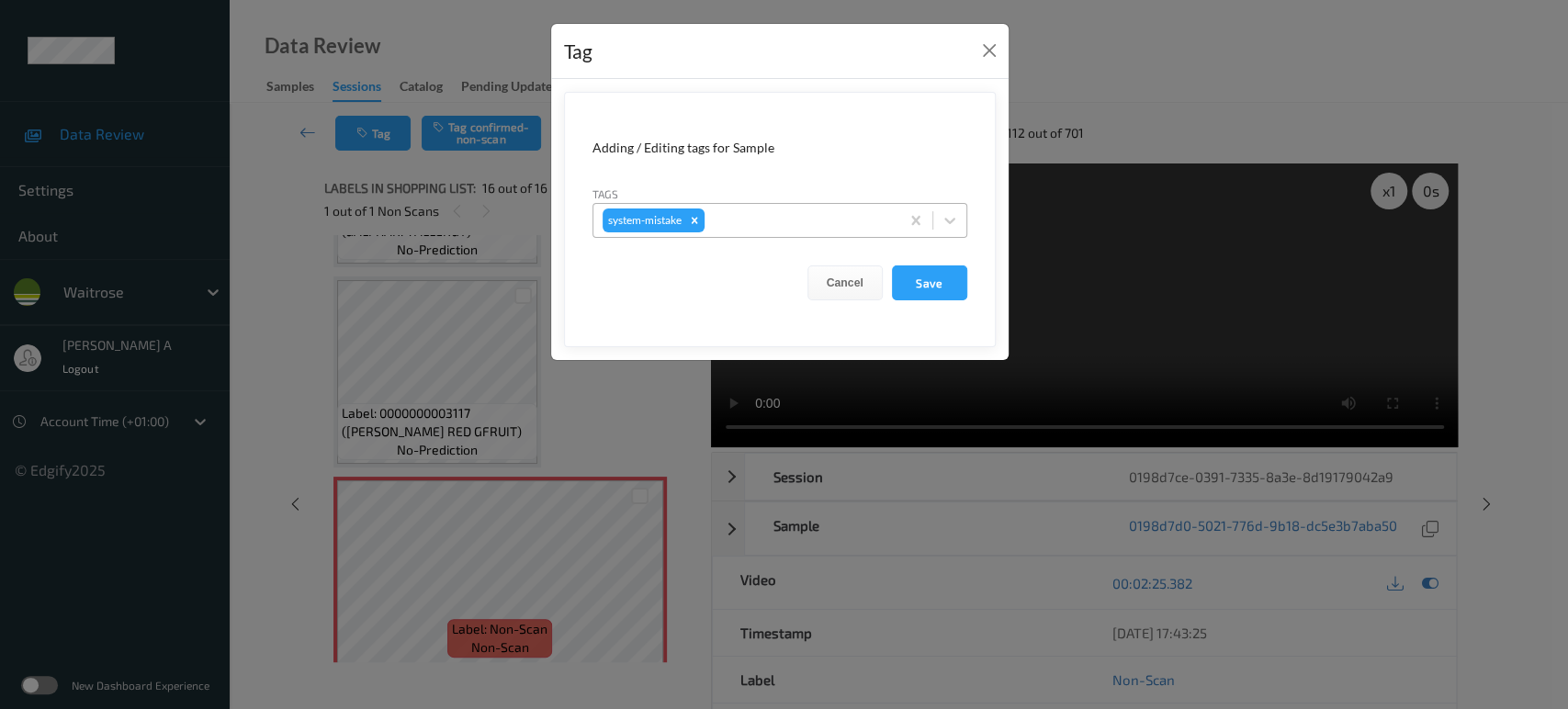
click at [752, 216] on div at bounding box center [799, 220] width 182 height 22
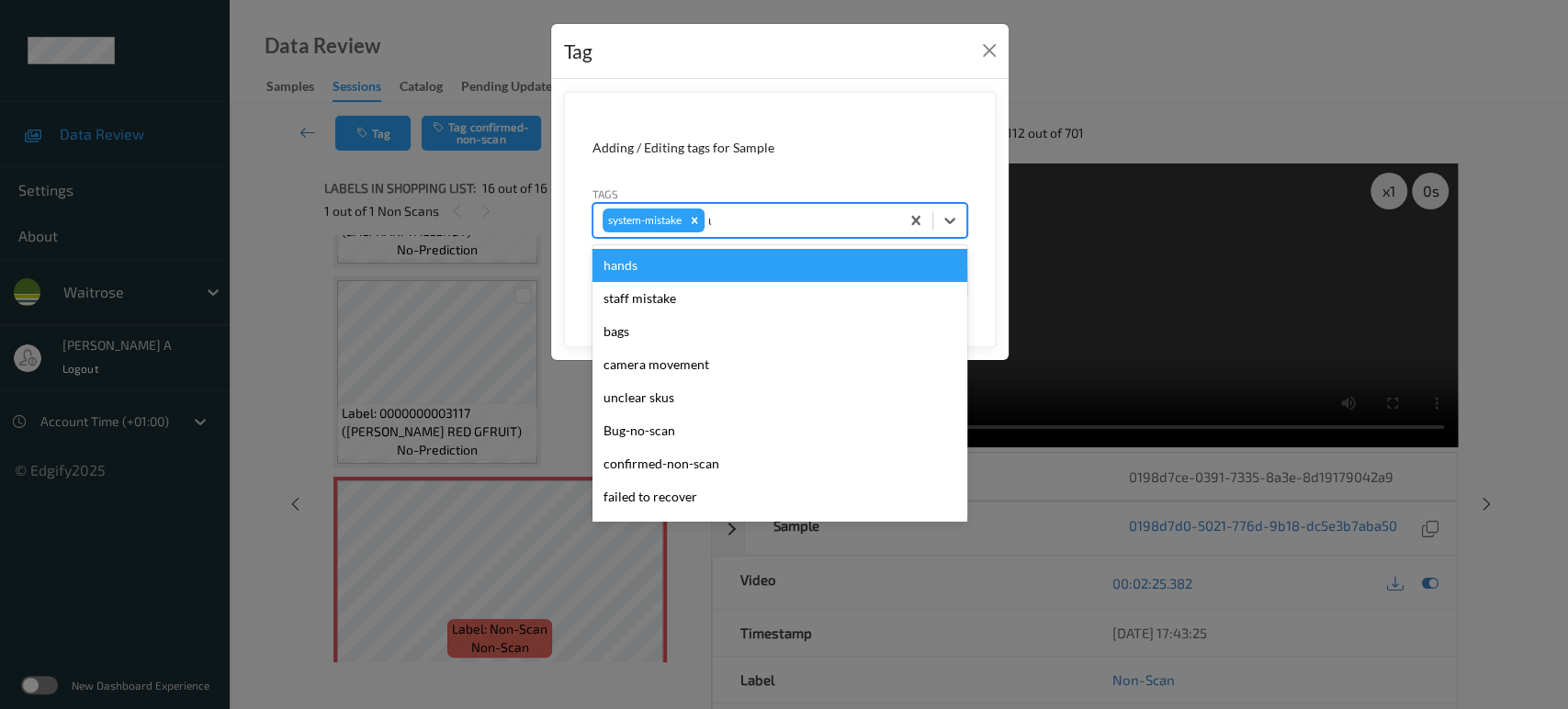
type input "un"
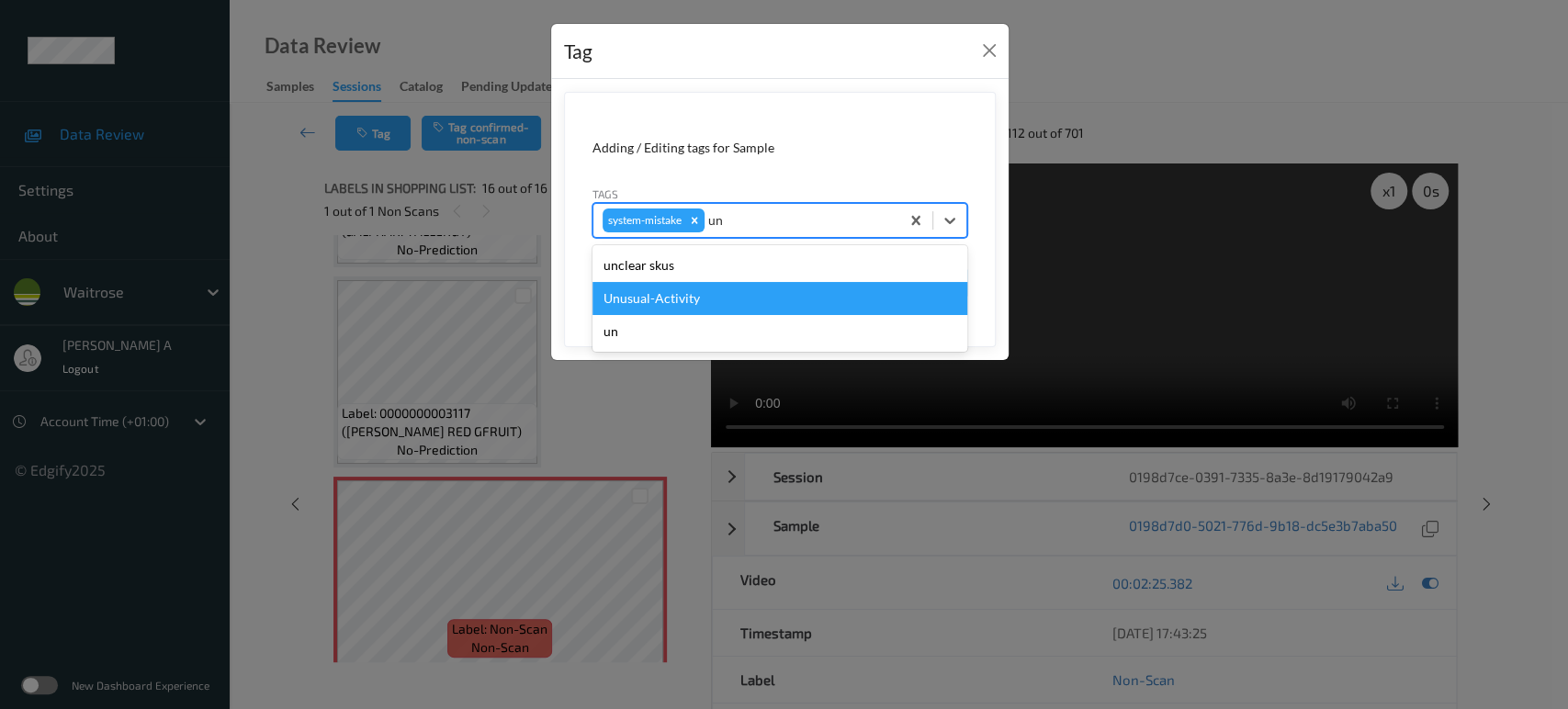
click at [722, 283] on div "Unusual-Activity" at bounding box center [780, 298] width 375 height 33
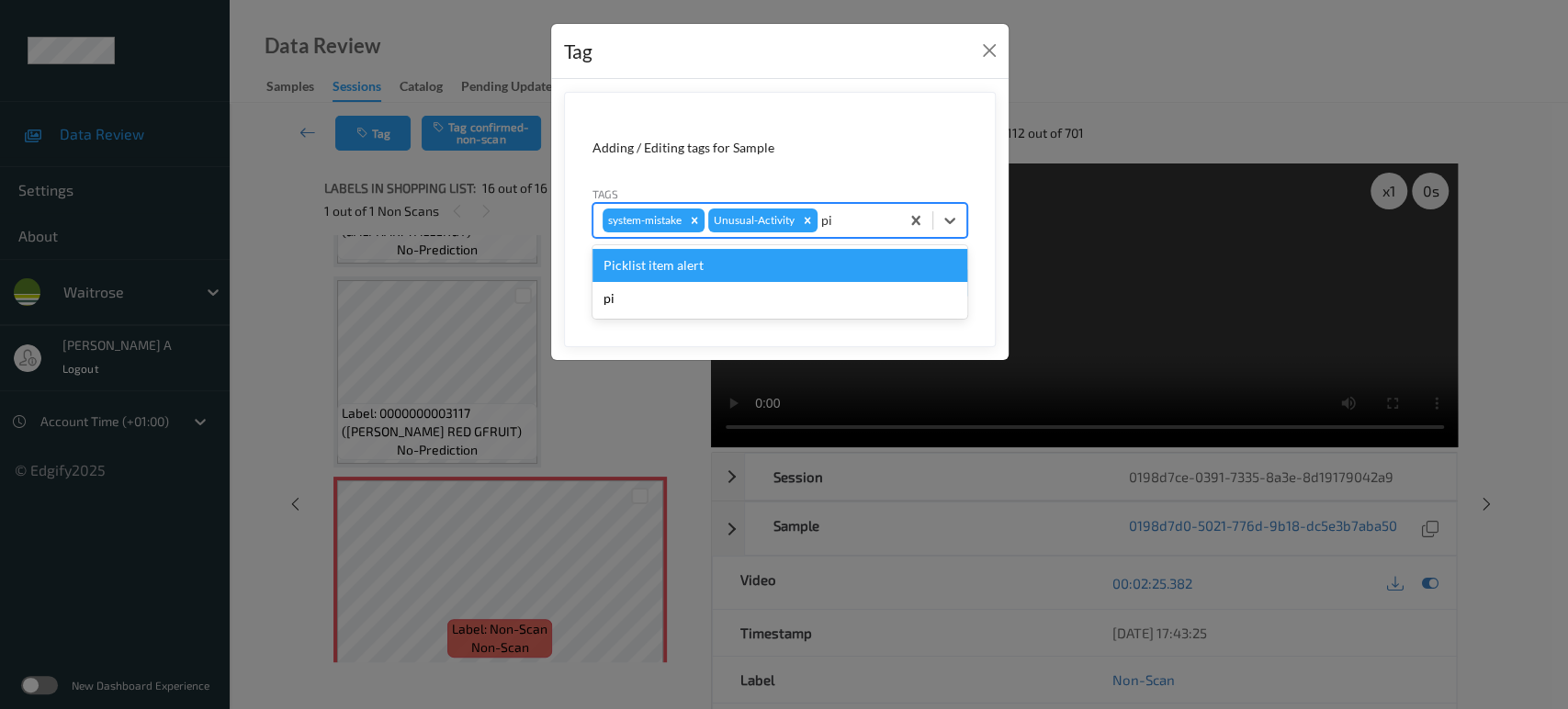
type input "pic"
click at [735, 271] on div "Picklist item alert" at bounding box center [780, 265] width 375 height 33
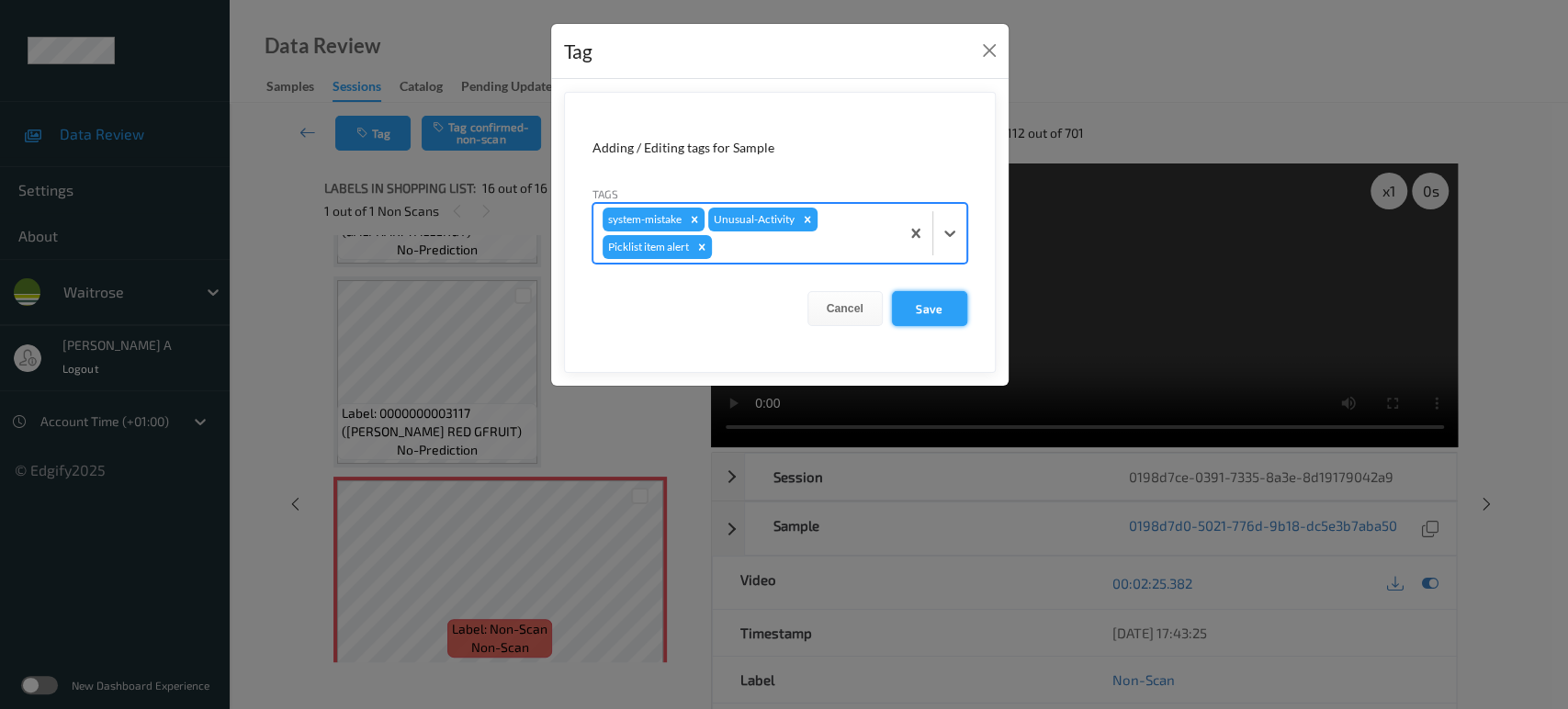
click at [941, 303] on button "Save" at bounding box center [929, 308] width 75 height 35
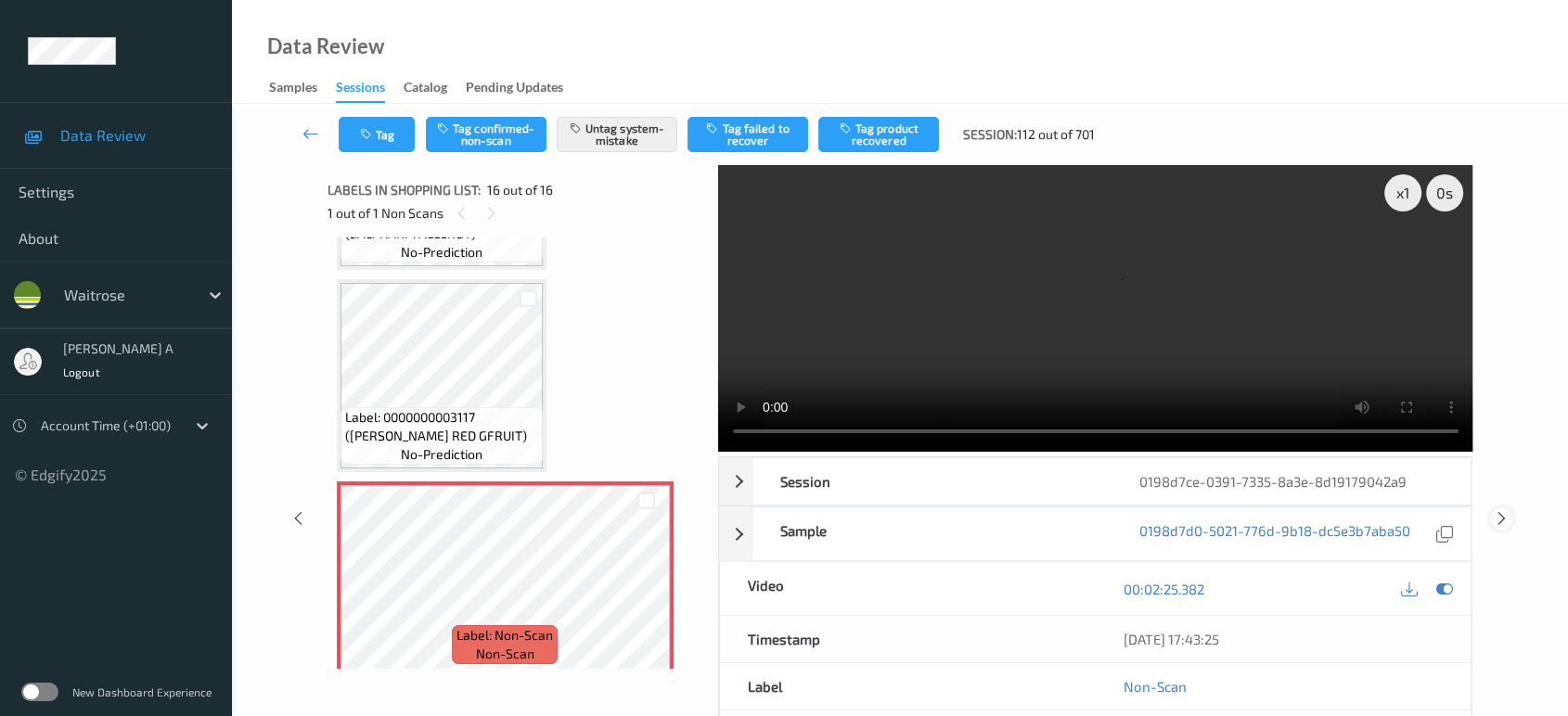
click at [1501, 510] on icon at bounding box center [1502, 518] width 16 height 17
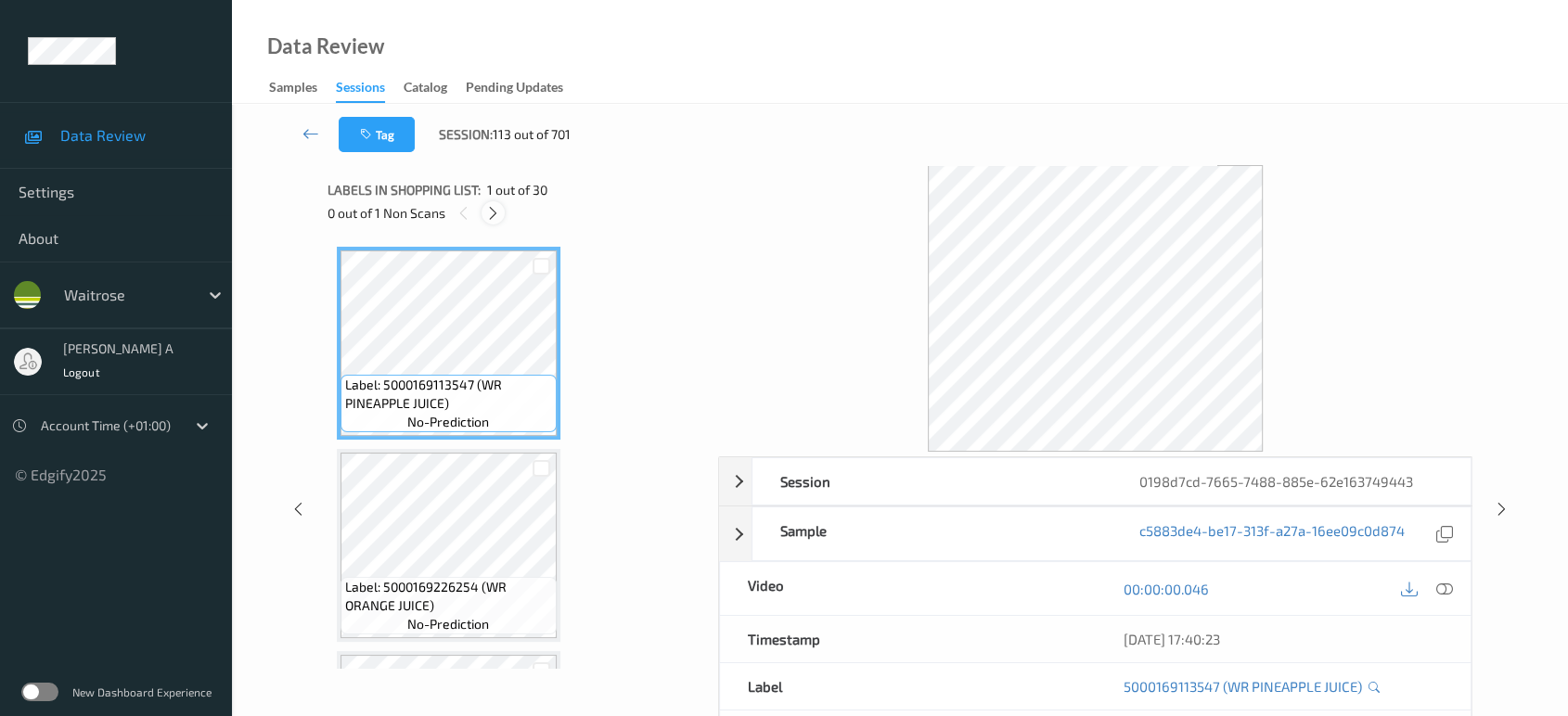
click at [485, 207] on icon at bounding box center [493, 214] width 16 height 17
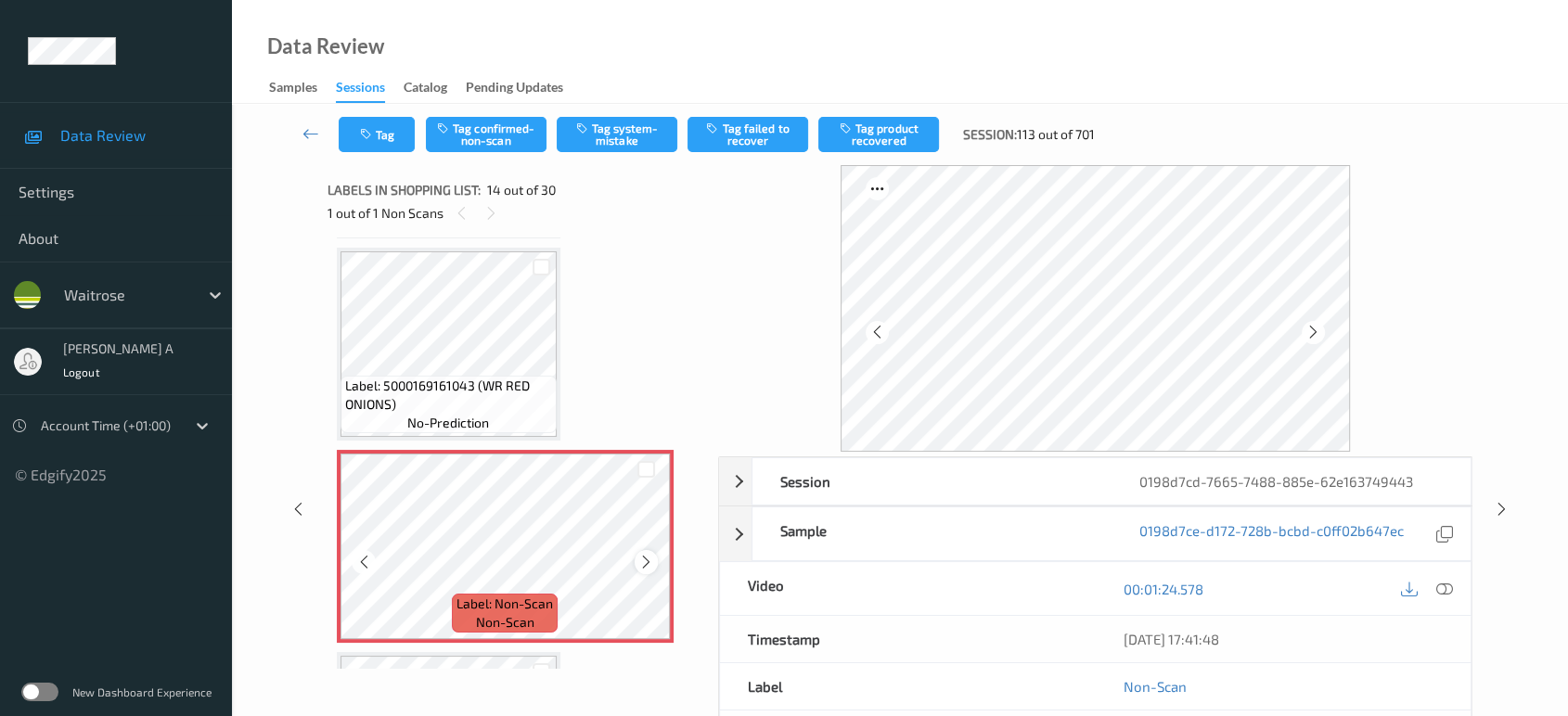
click at [651, 555] on icon at bounding box center [646, 562] width 16 height 17
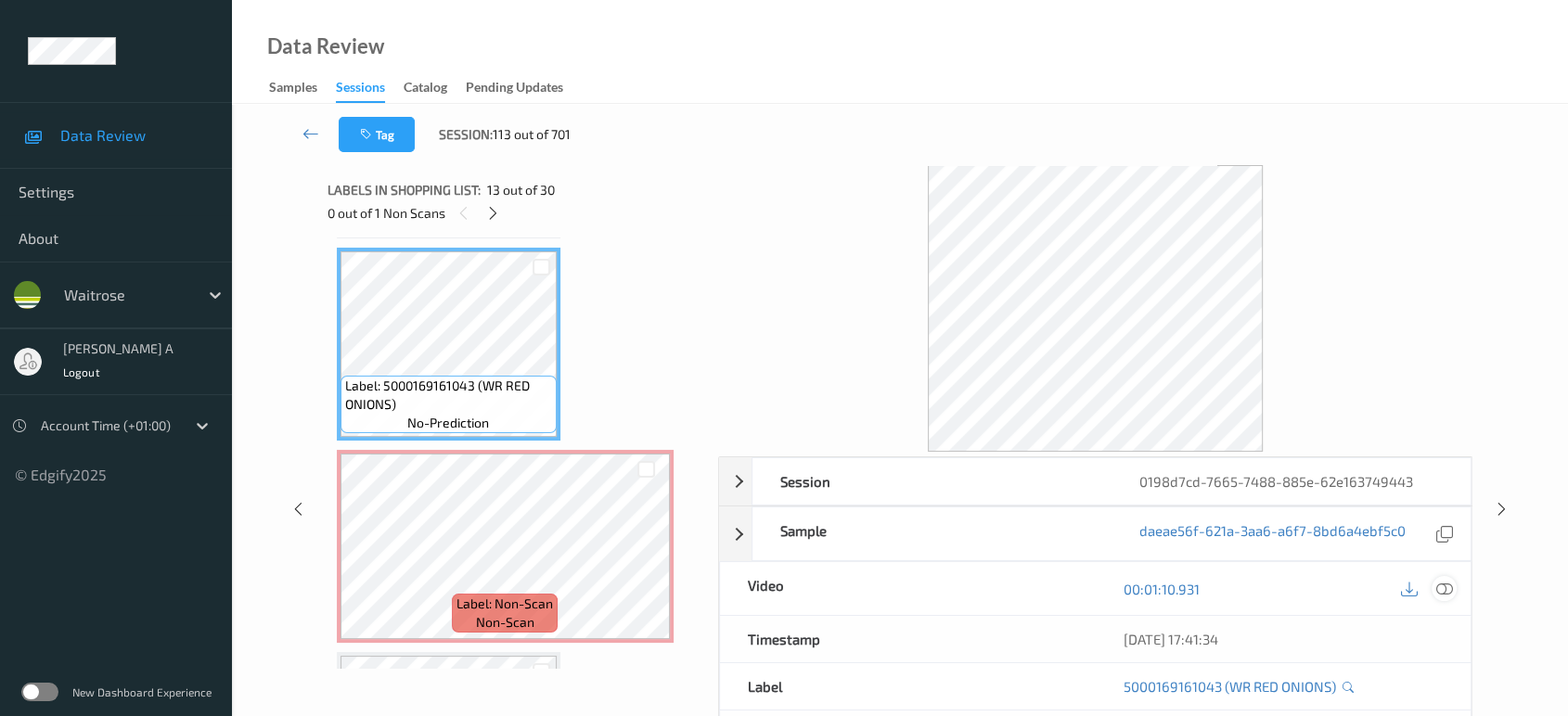
click at [1445, 598] on div at bounding box center [1444, 589] width 25 height 25
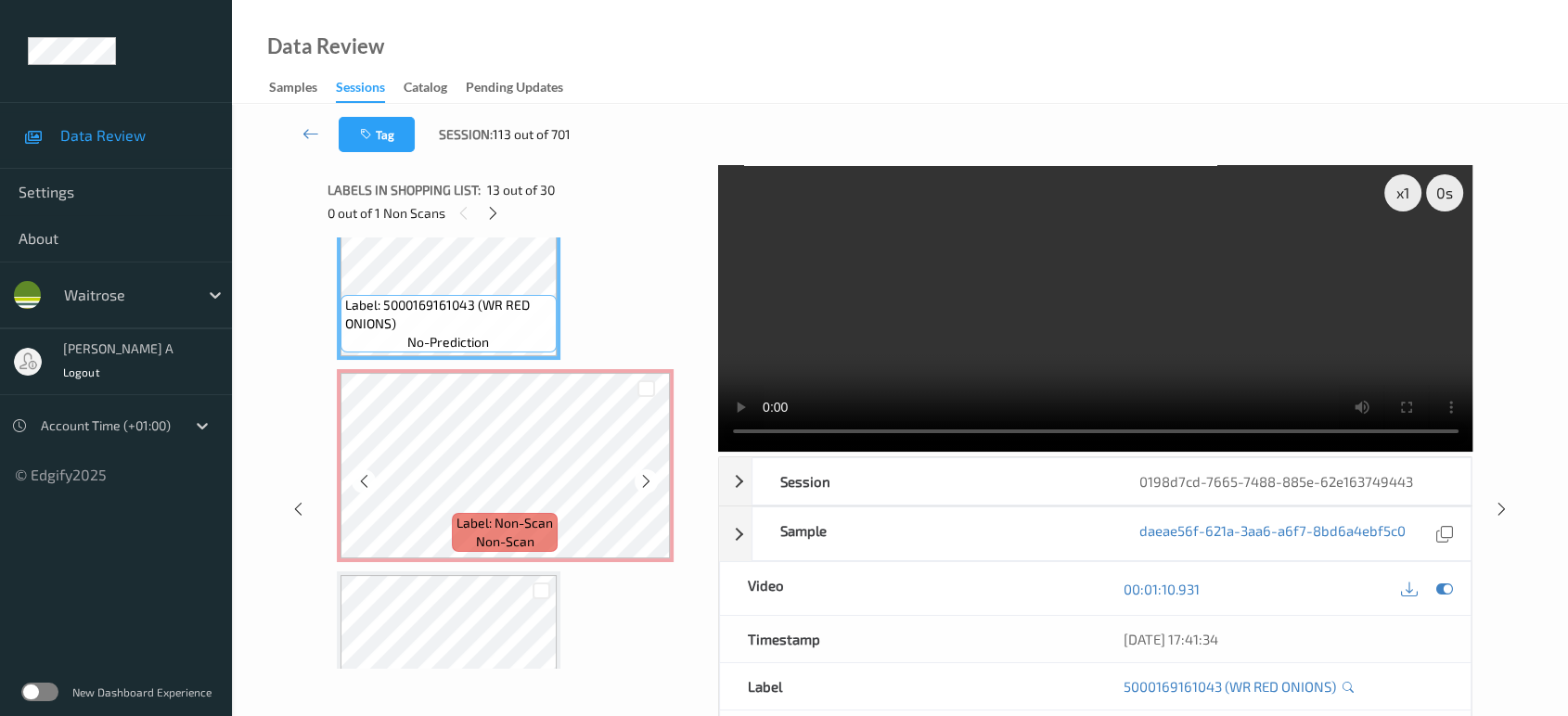
scroll to position [2631, 0]
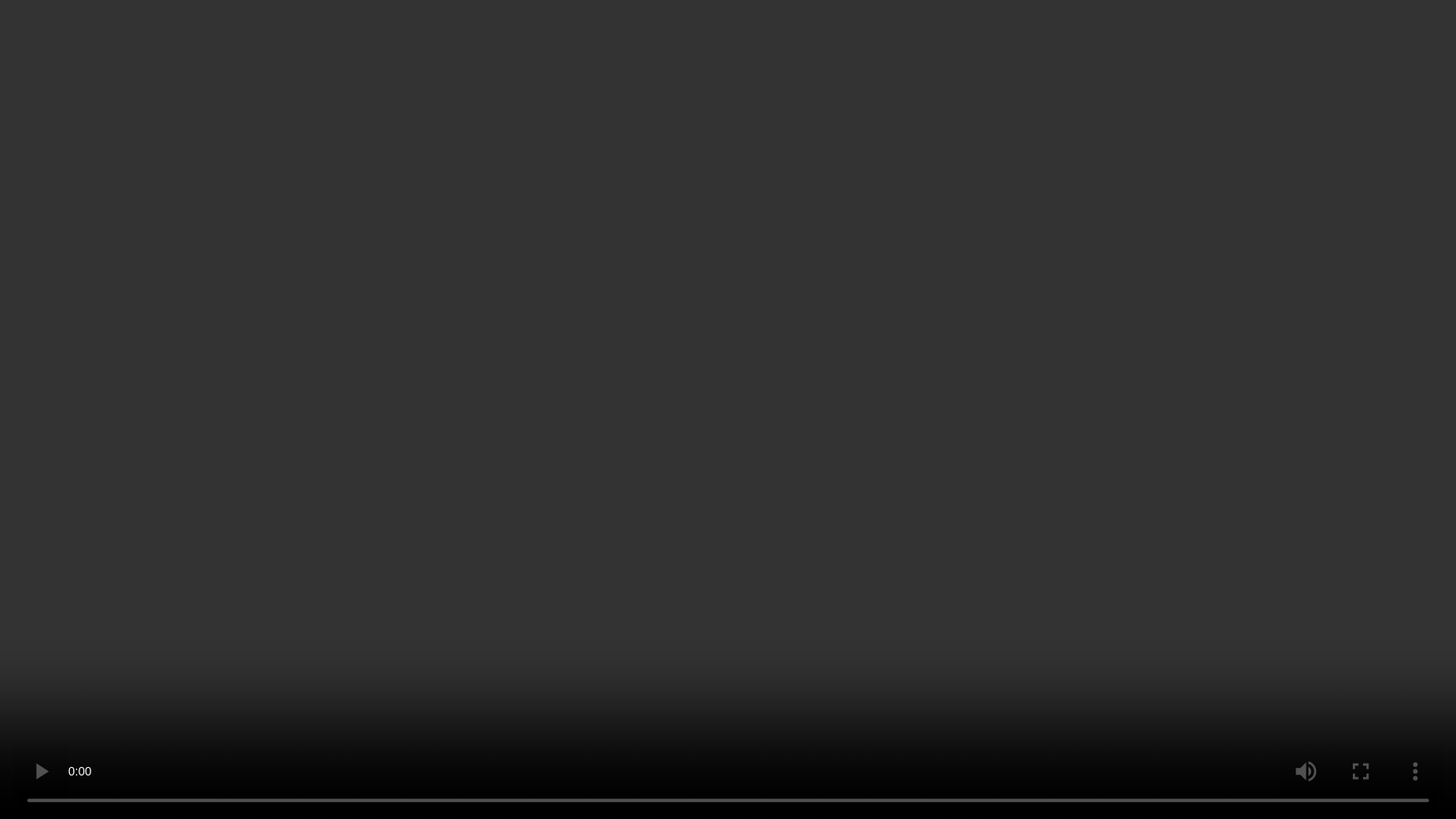
click at [823, 462] on video at bounding box center [728, 410] width 1456 height 819
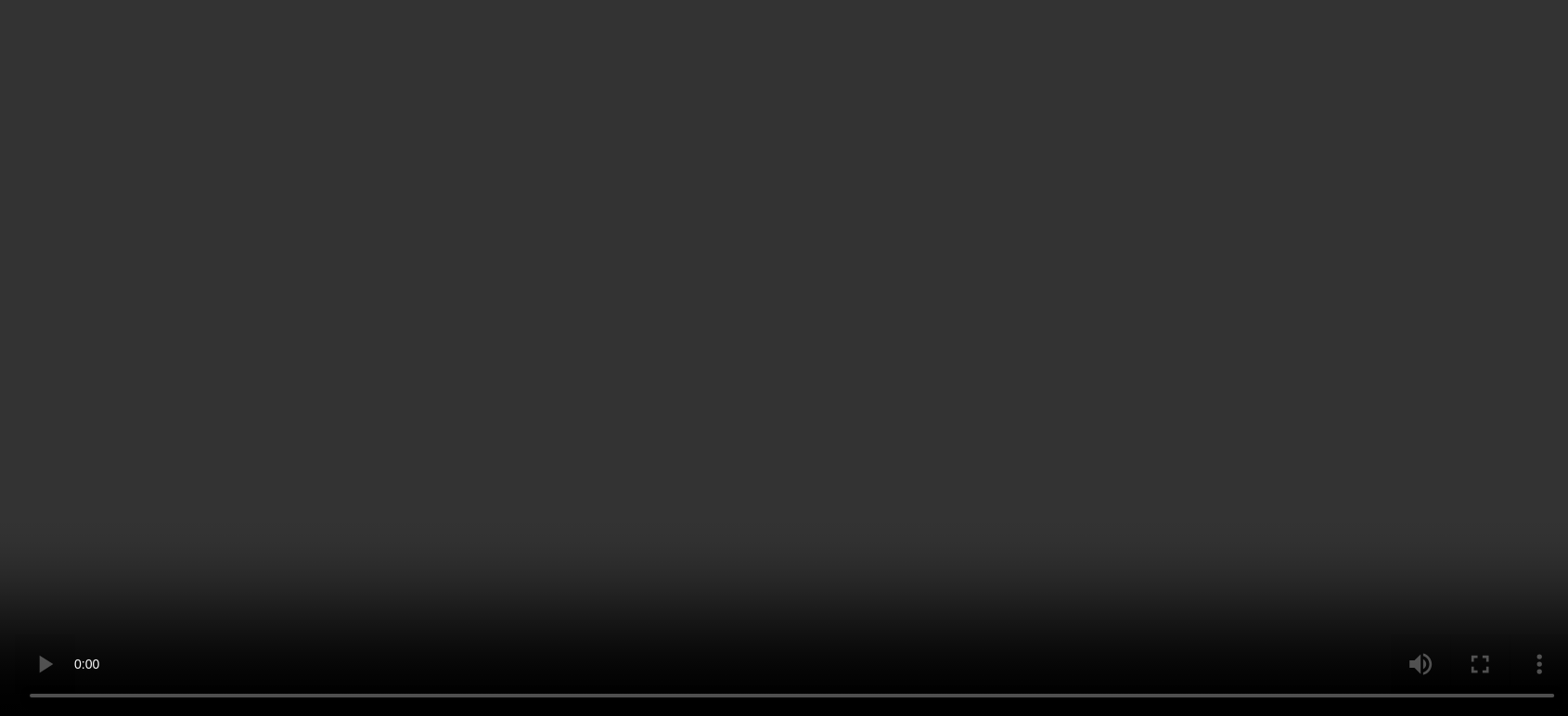
scroll to position [2529, 0]
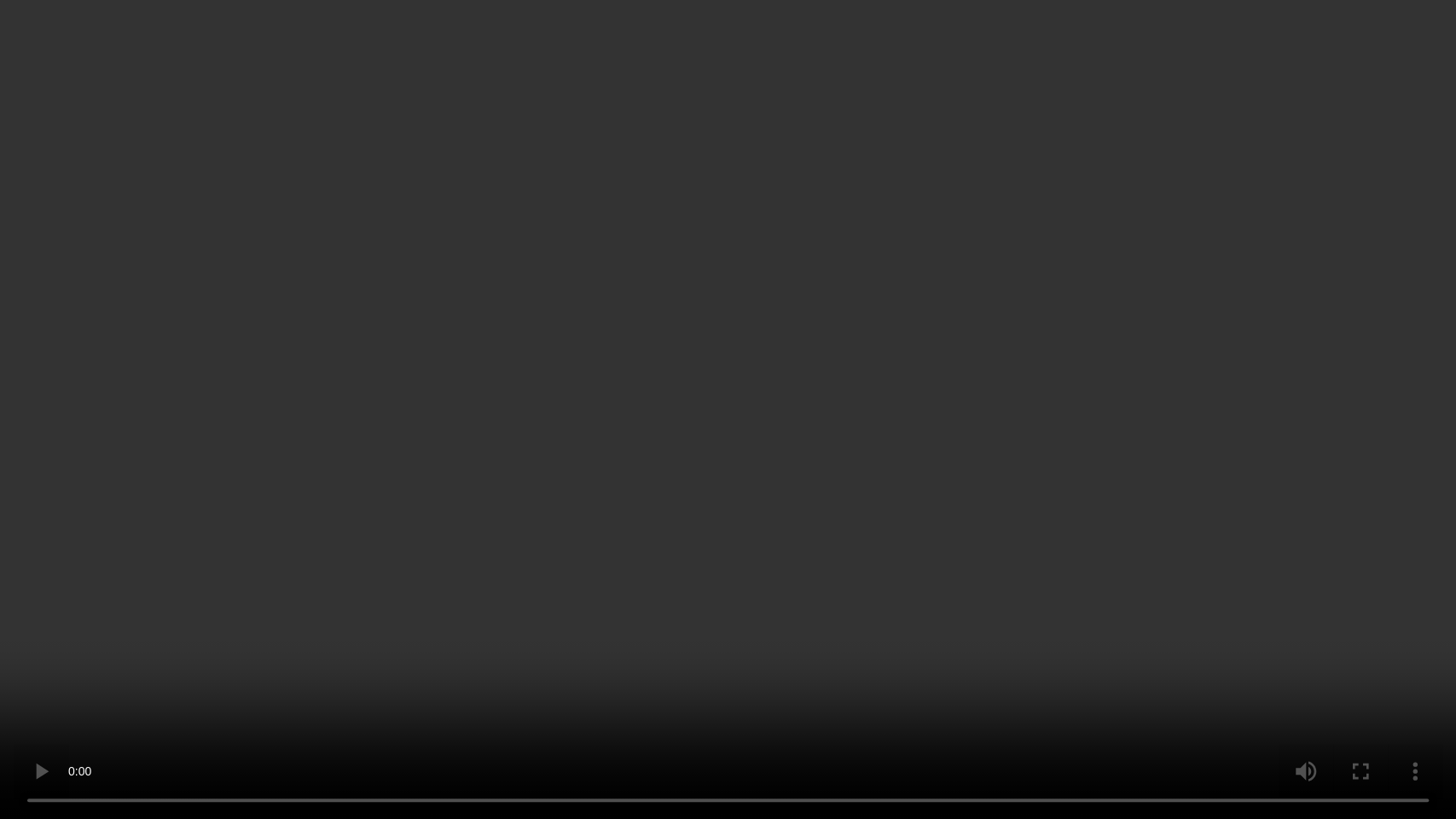
click at [1025, 429] on video at bounding box center [728, 410] width 1456 height 819
click at [825, 354] on video at bounding box center [728, 410] width 1456 height 819
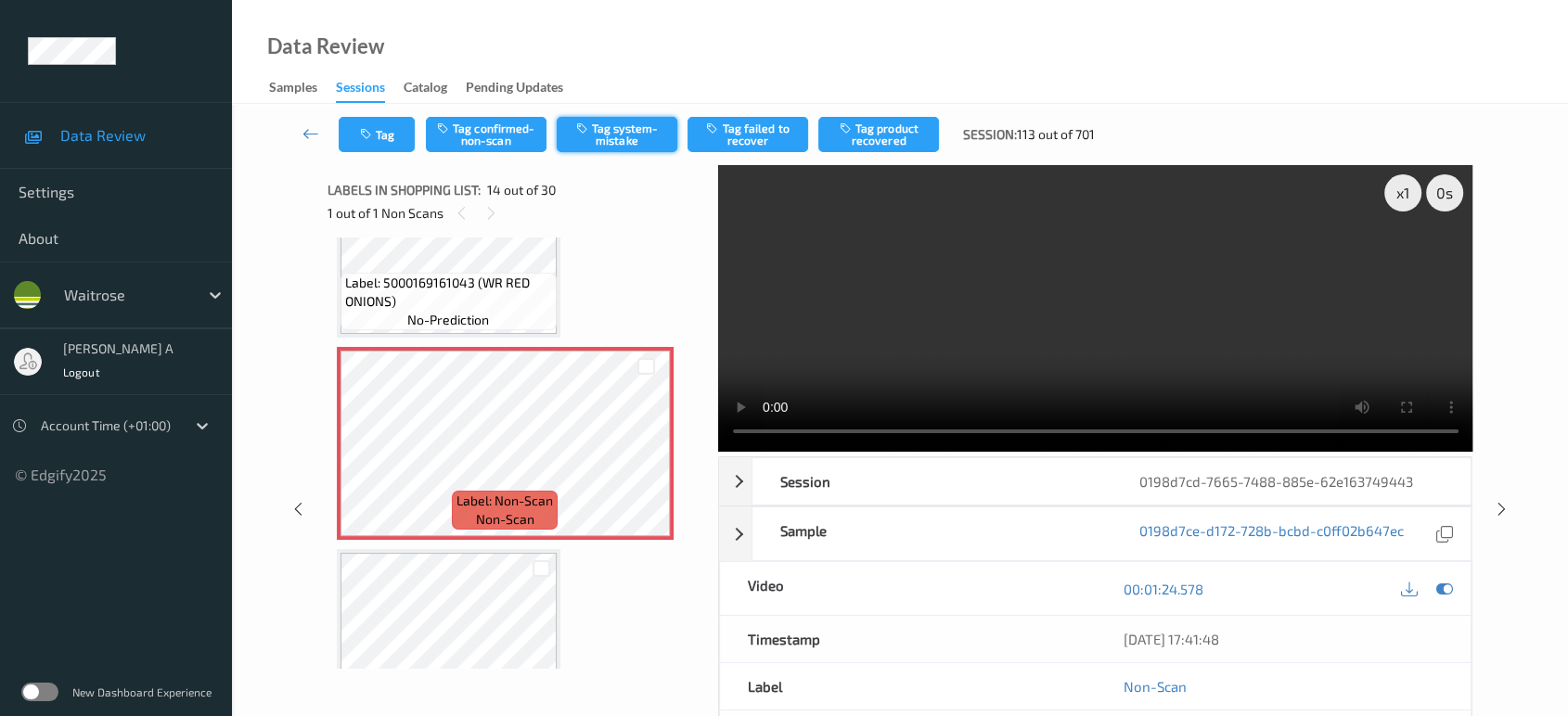
click at [631, 141] on button "Tag system-mistake" at bounding box center [616, 134] width 121 height 35
click at [370, 148] on button "Tag" at bounding box center [377, 134] width 76 height 35
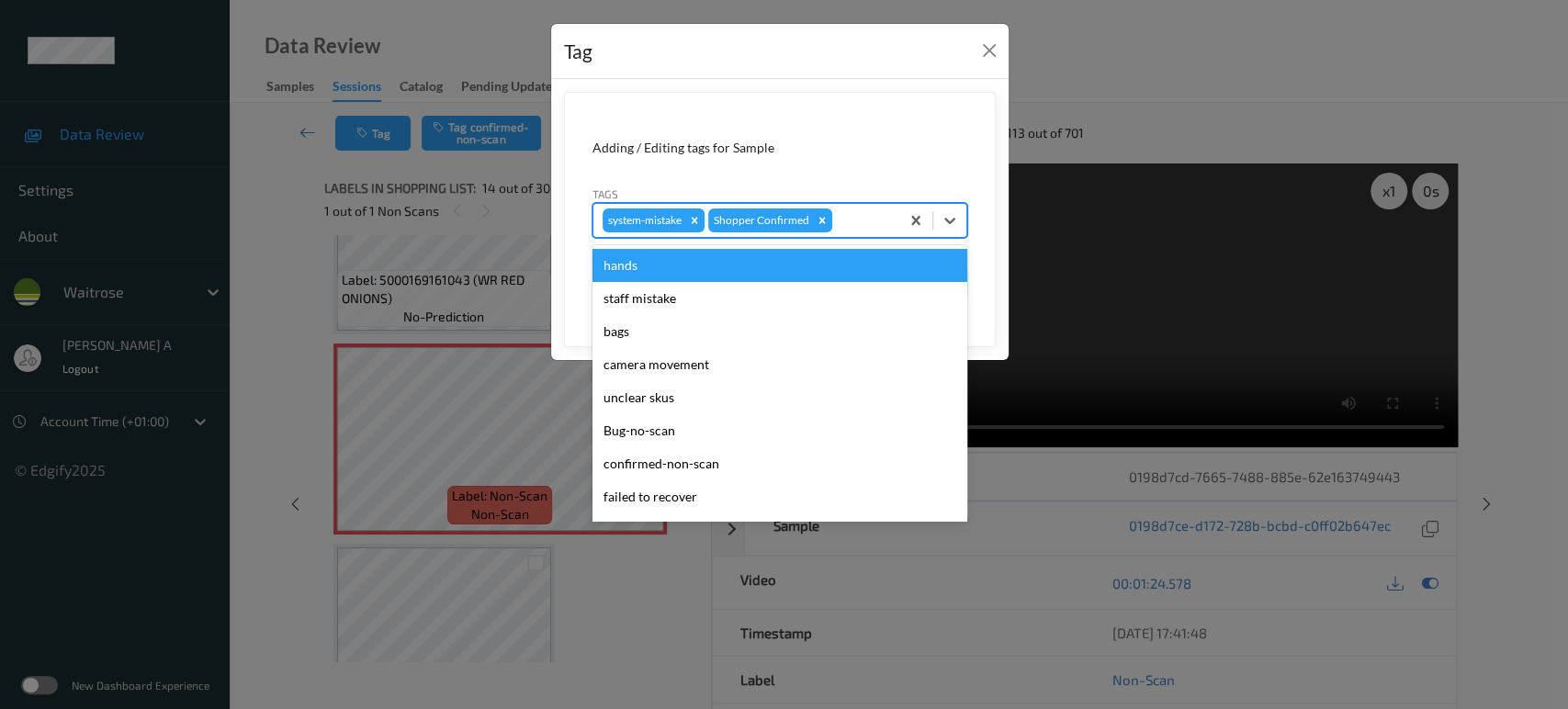
click at [867, 228] on div at bounding box center [863, 220] width 55 height 22
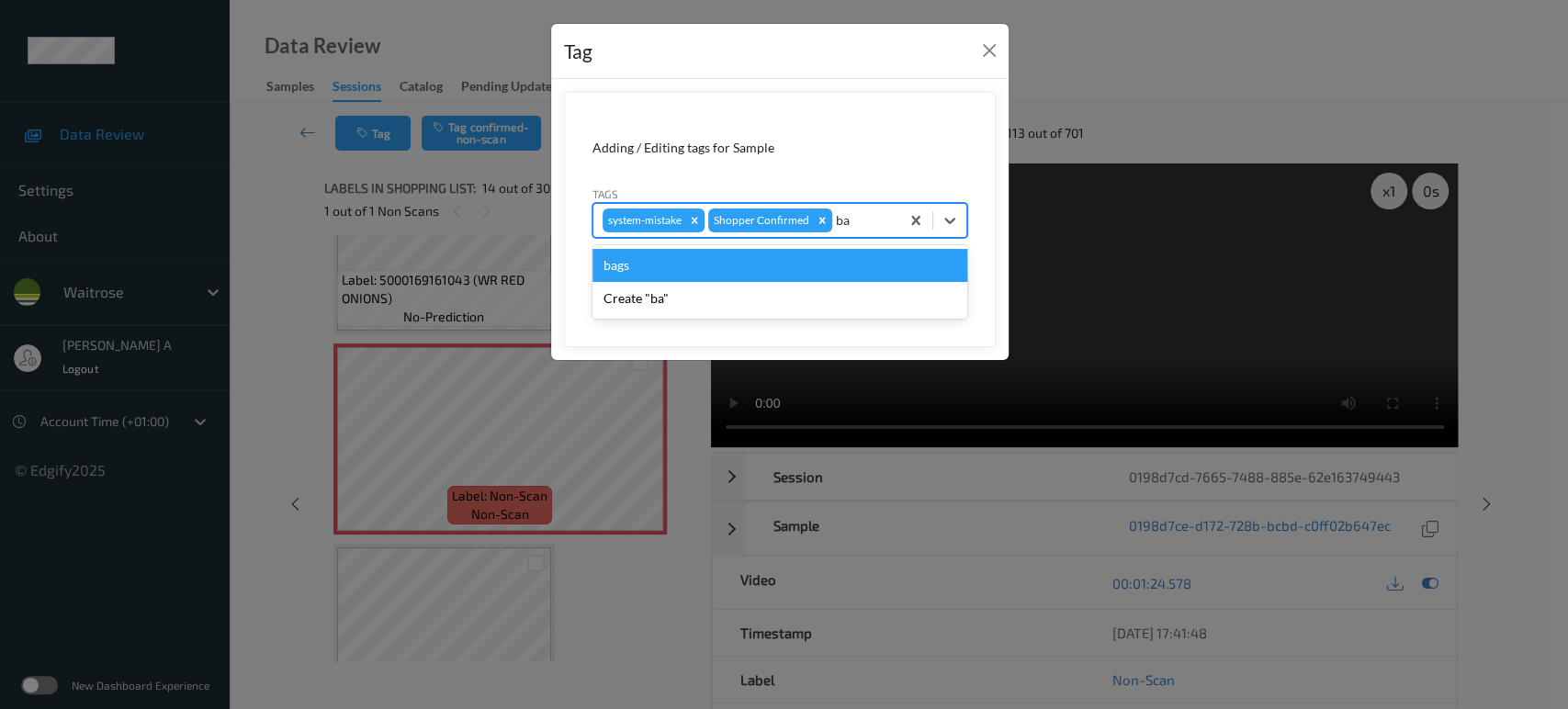
type input "bag"
click at [848, 264] on div "bags" at bounding box center [780, 265] width 375 height 33
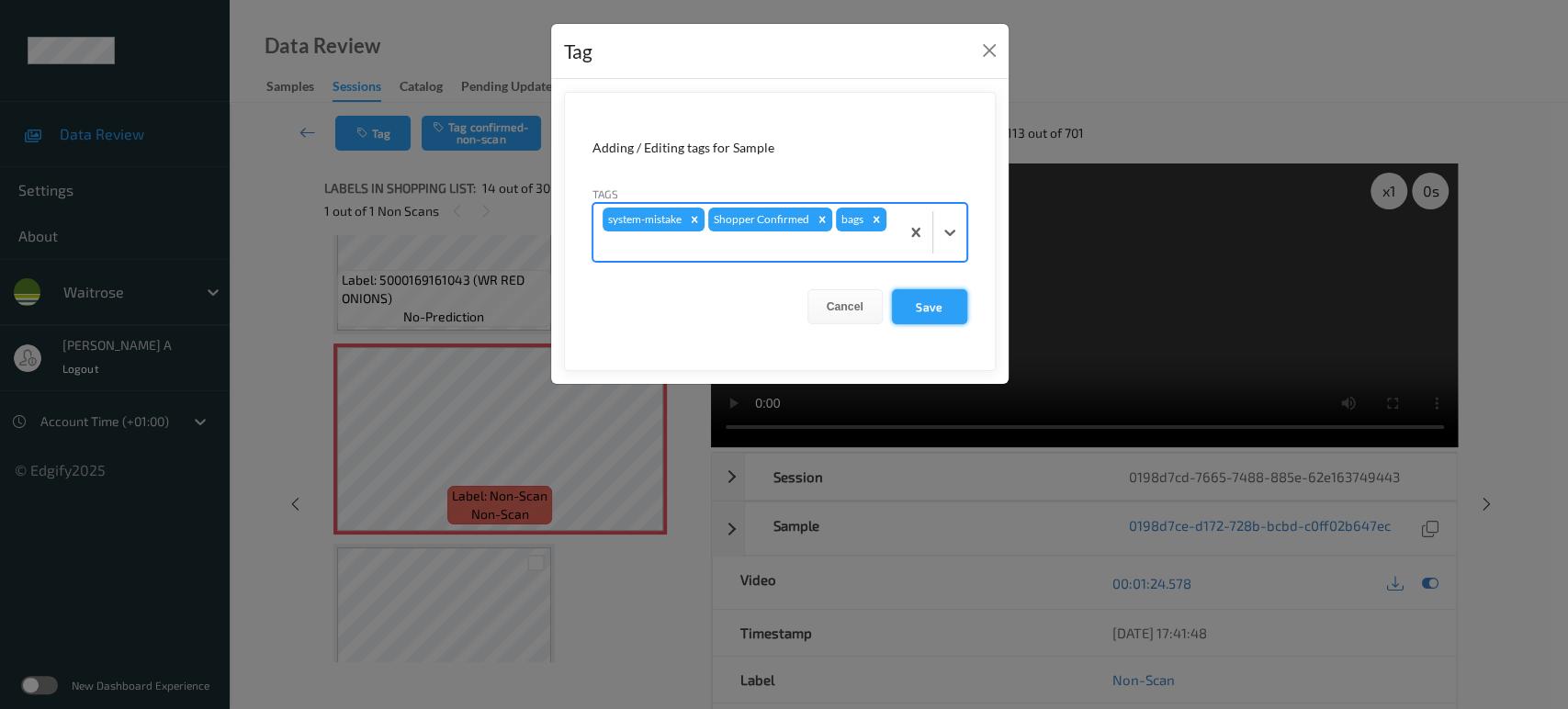
click at [933, 307] on button "Save" at bounding box center [929, 307] width 75 height 35
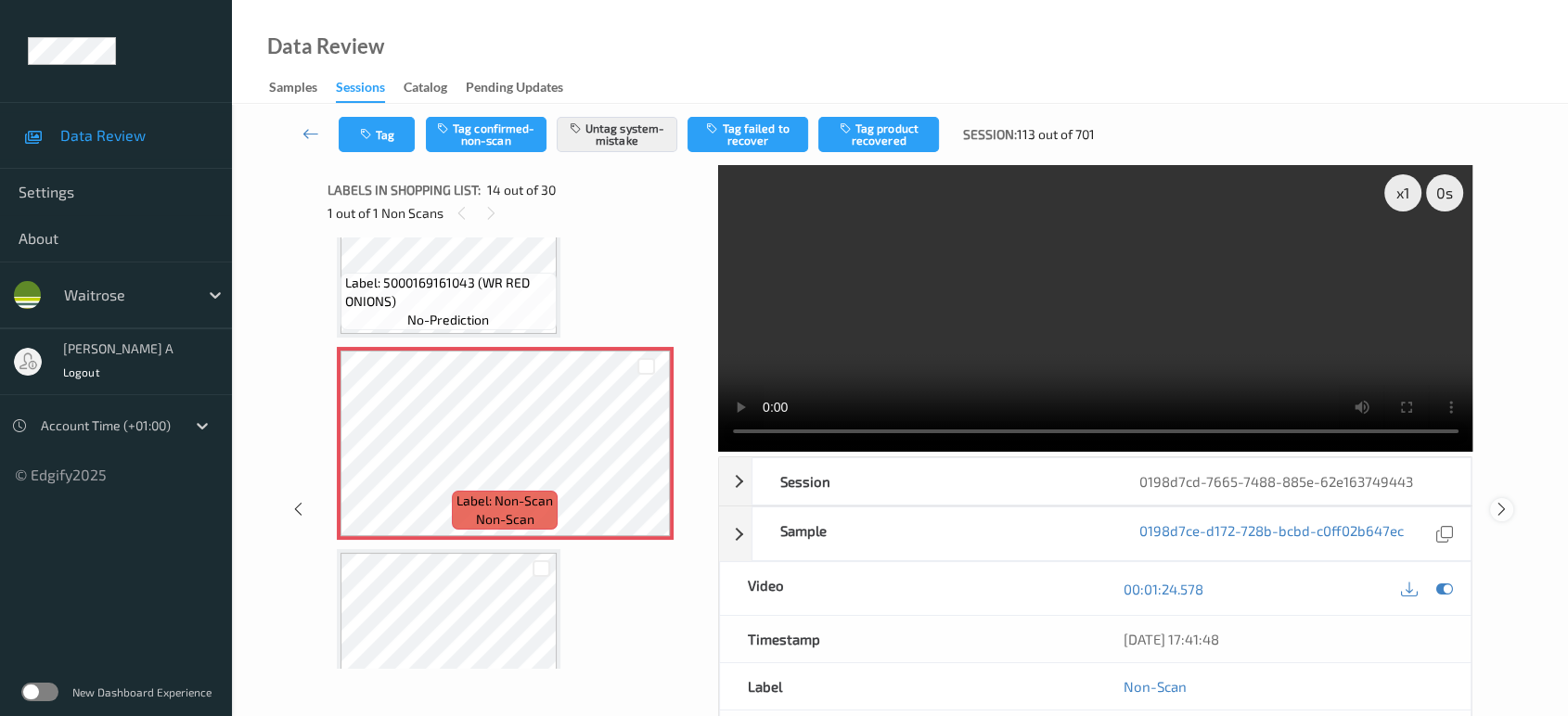
click at [1500, 500] on icon at bounding box center [1502, 509] width 16 height 17
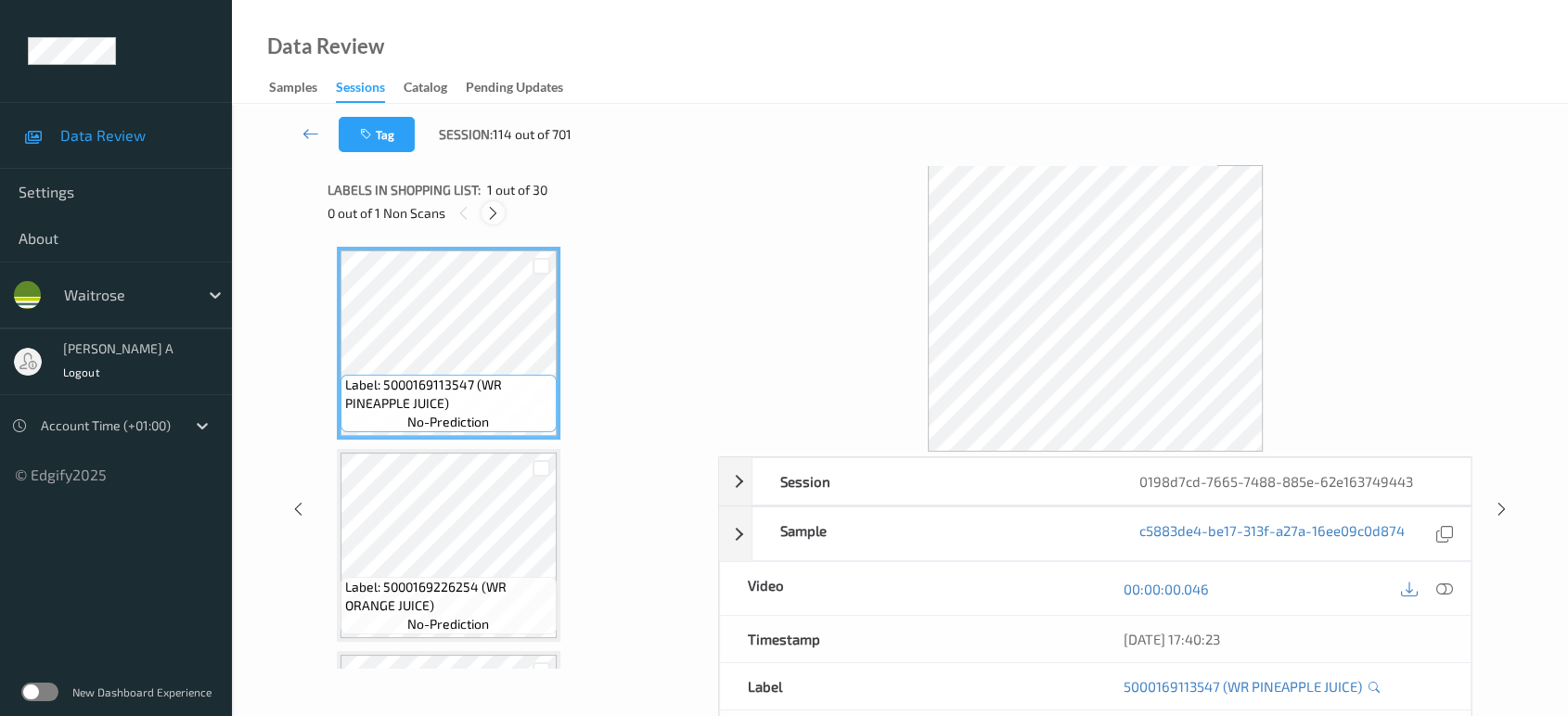
click at [498, 214] on icon at bounding box center [493, 214] width 16 height 17
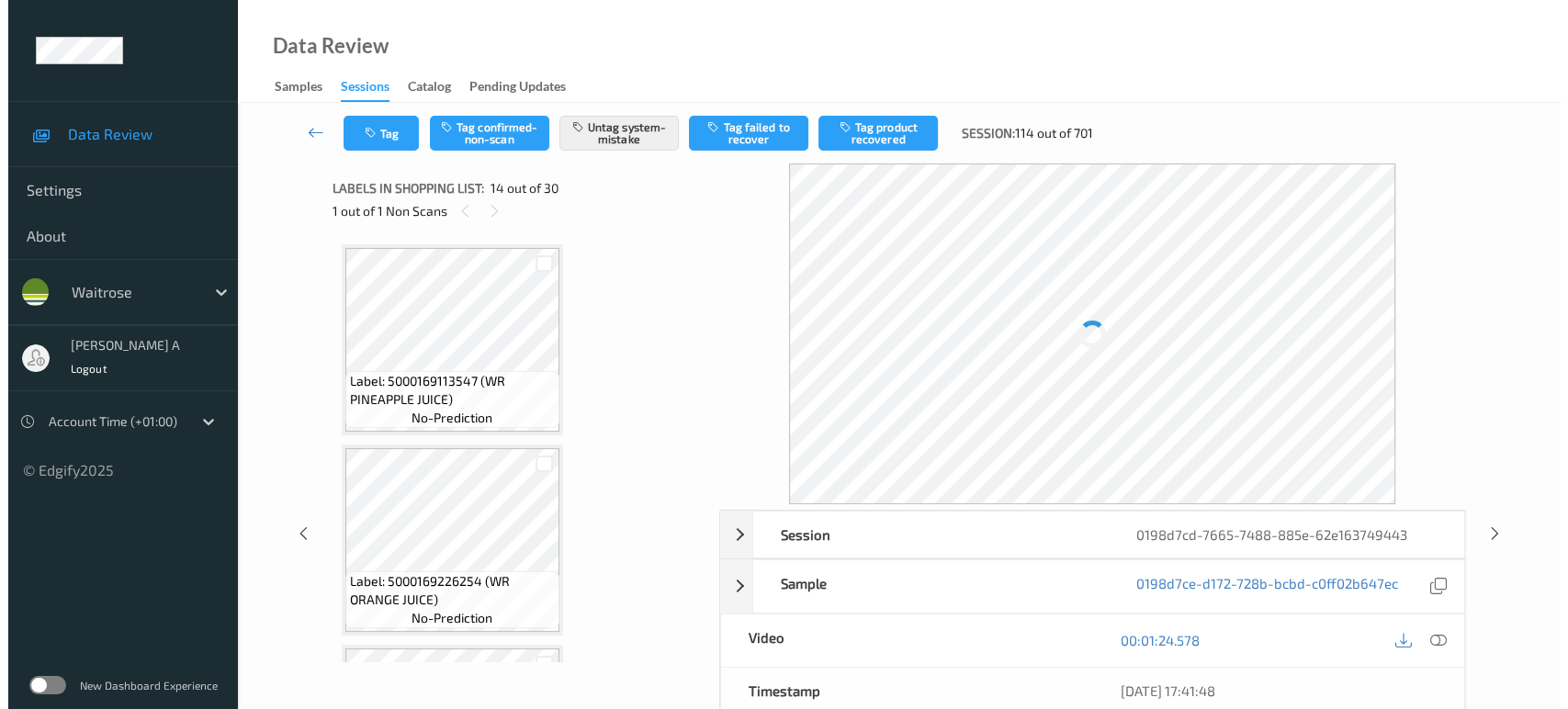
scroll to position [2402, 0]
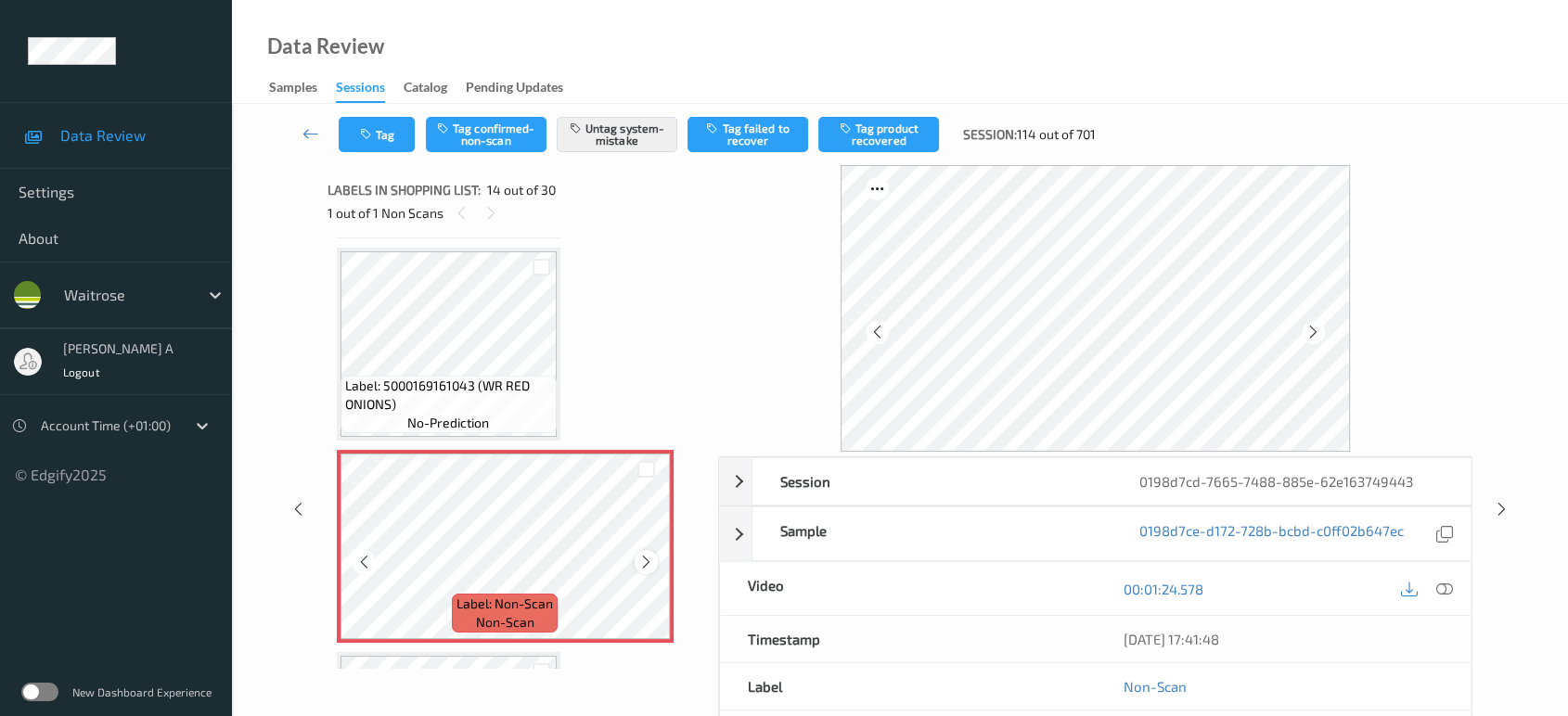
click at [646, 554] on icon at bounding box center [646, 562] width 16 height 17
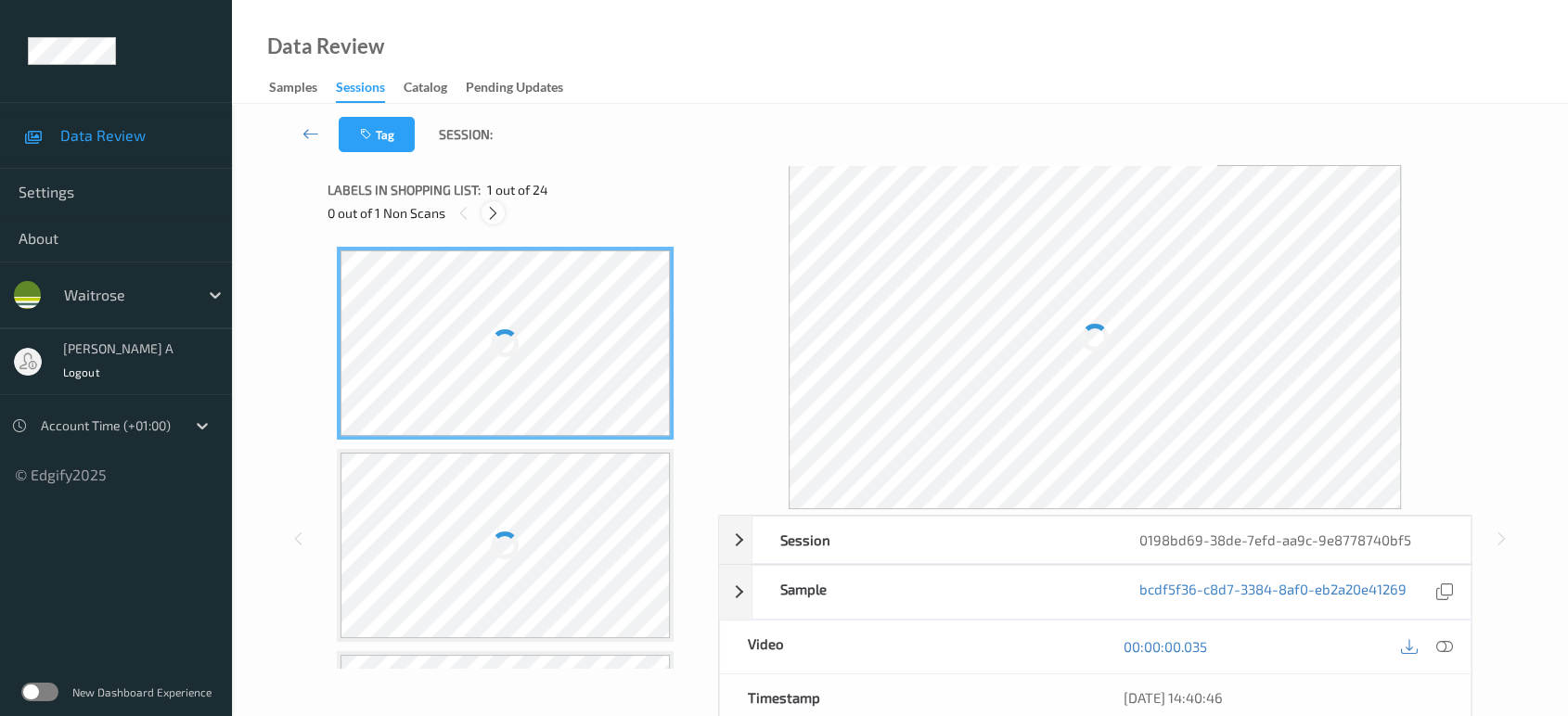
click at [500, 214] on icon at bounding box center [493, 214] width 16 height 17
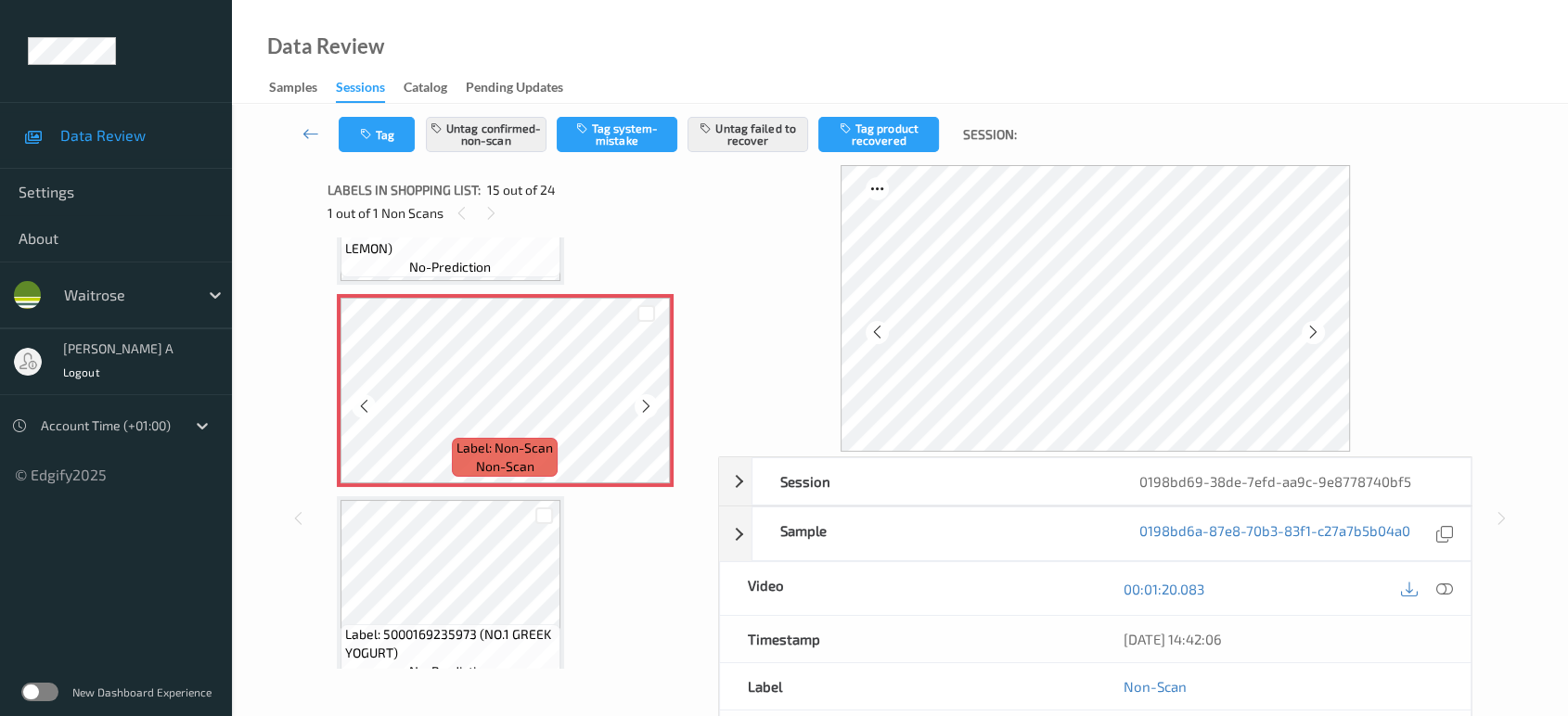
scroll to position [2833, 0]
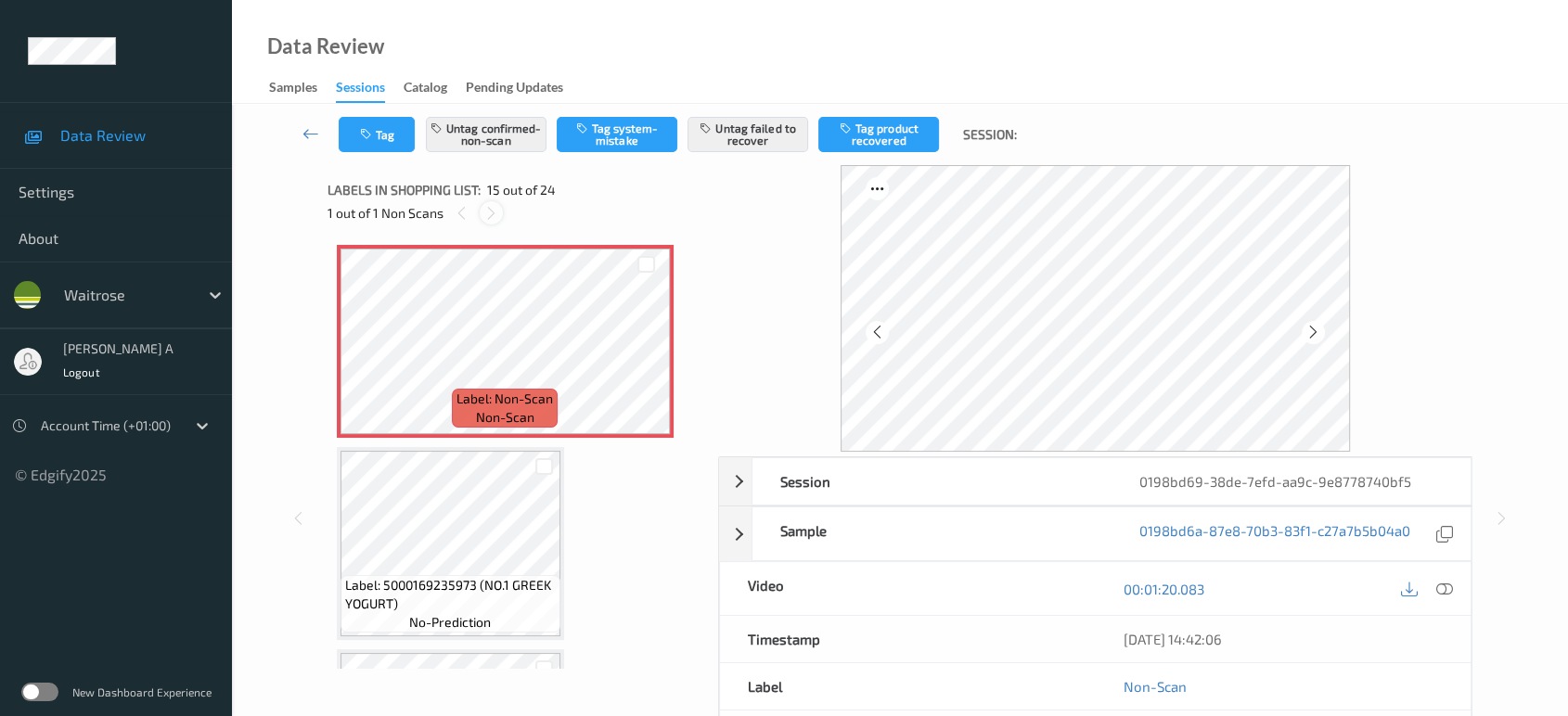
click at [497, 214] on icon at bounding box center [491, 214] width 16 height 17
click at [462, 214] on icon at bounding box center [462, 214] width 16 height 17
click at [653, 349] on icon at bounding box center [646, 357] width 16 height 17
click at [651, 349] on icon at bounding box center [646, 357] width 16 height 17
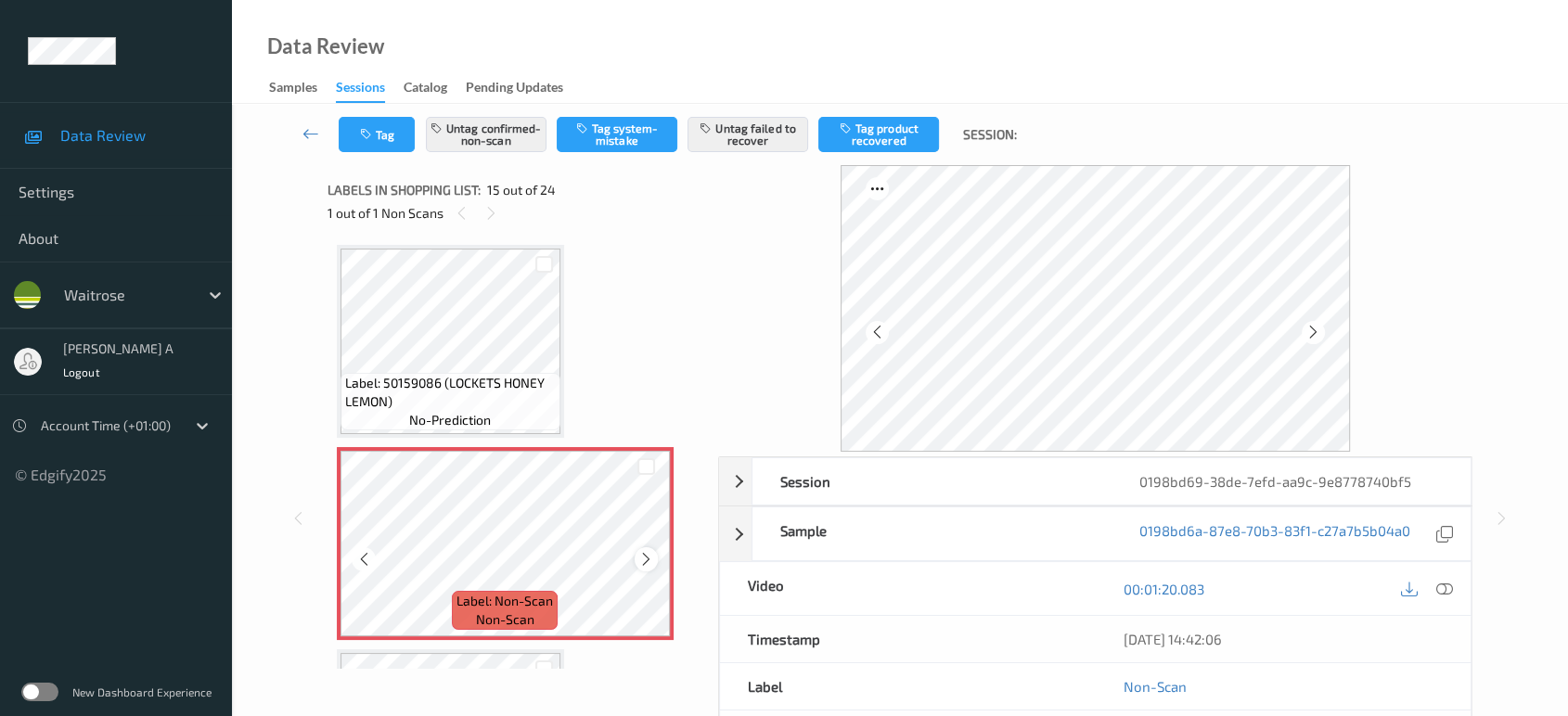
scroll to position [2627, 0]
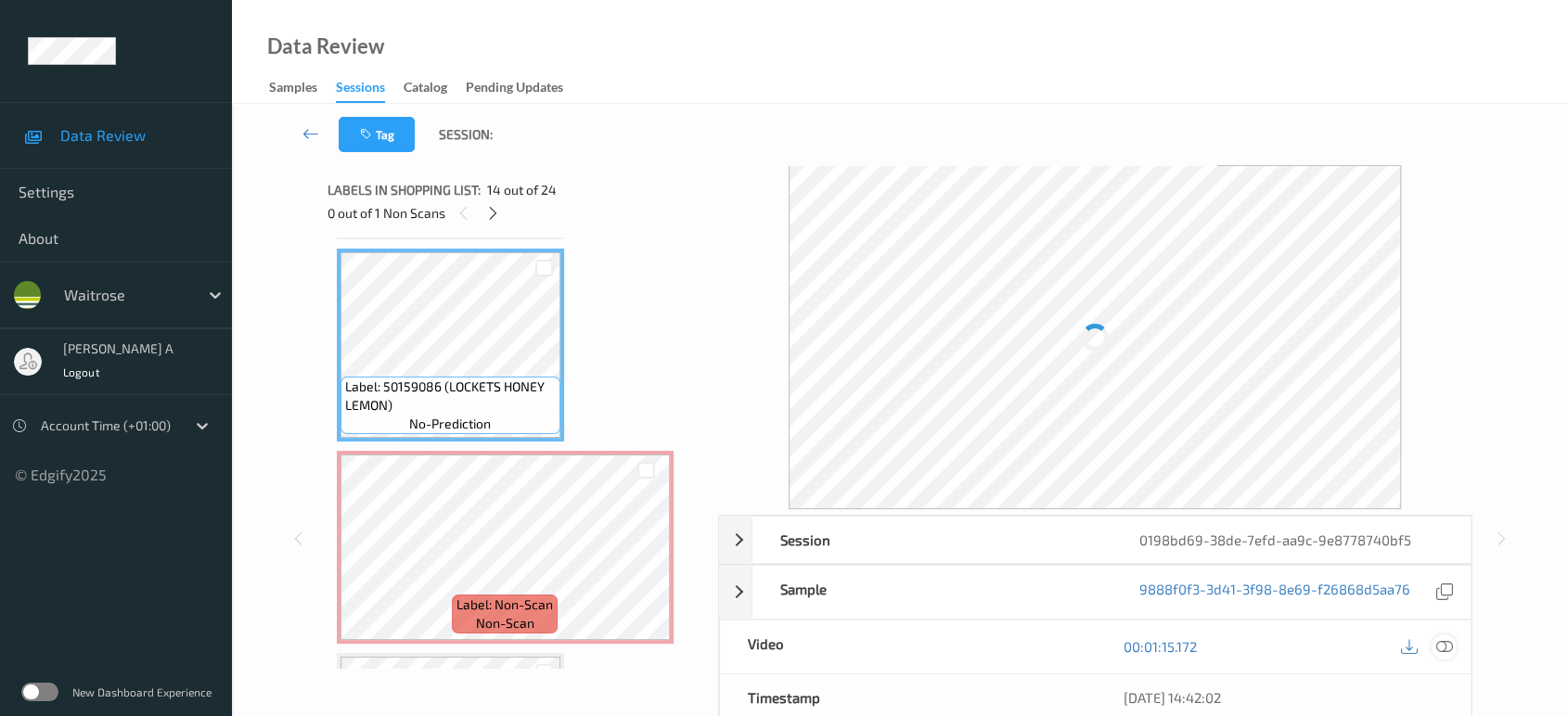
click at [1446, 638] on icon at bounding box center [1445, 647] width 17 height 17
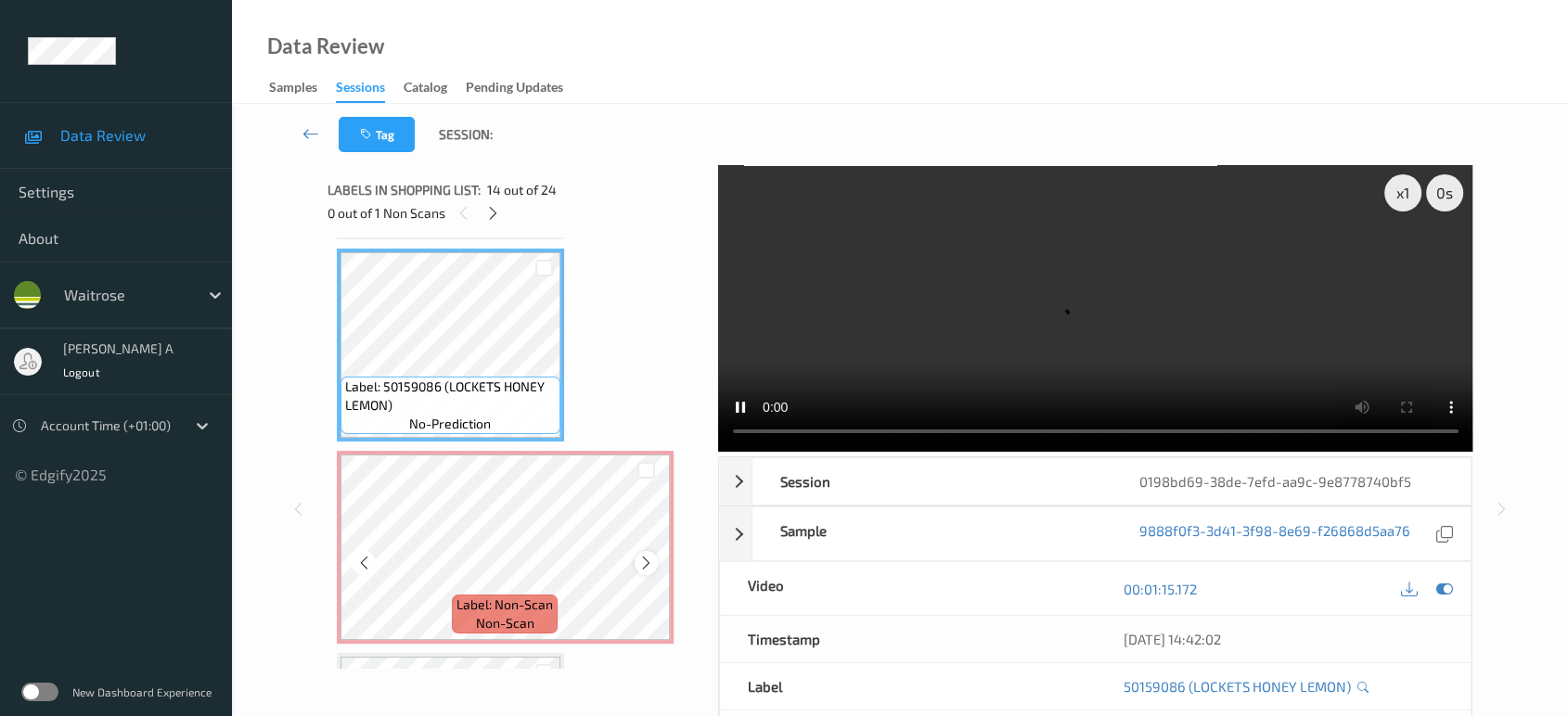
click at [652, 555] on icon at bounding box center [646, 563] width 16 height 17
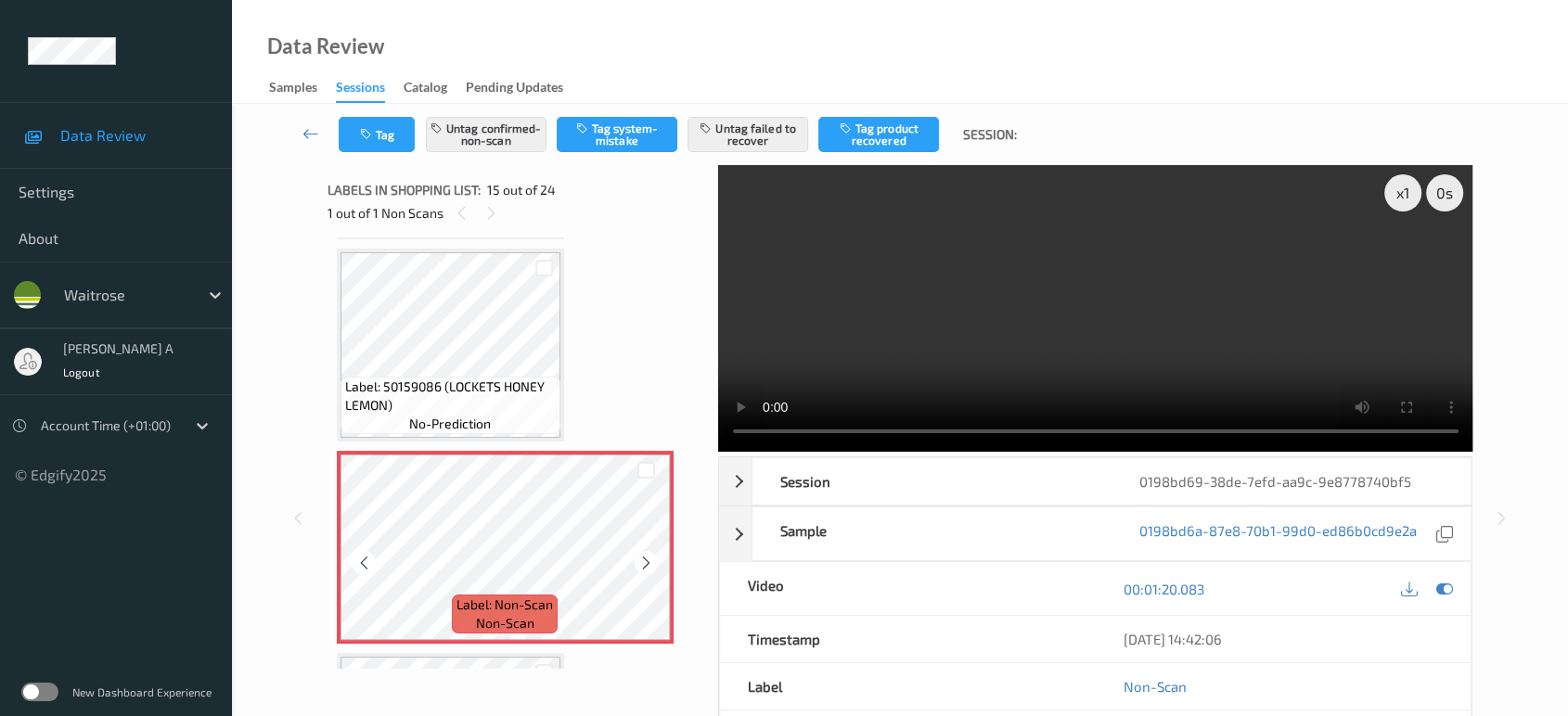
click at [652, 555] on icon at bounding box center [646, 563] width 16 height 17
click at [652, 555] on icon at bounding box center [646, 563] width 16 height 17
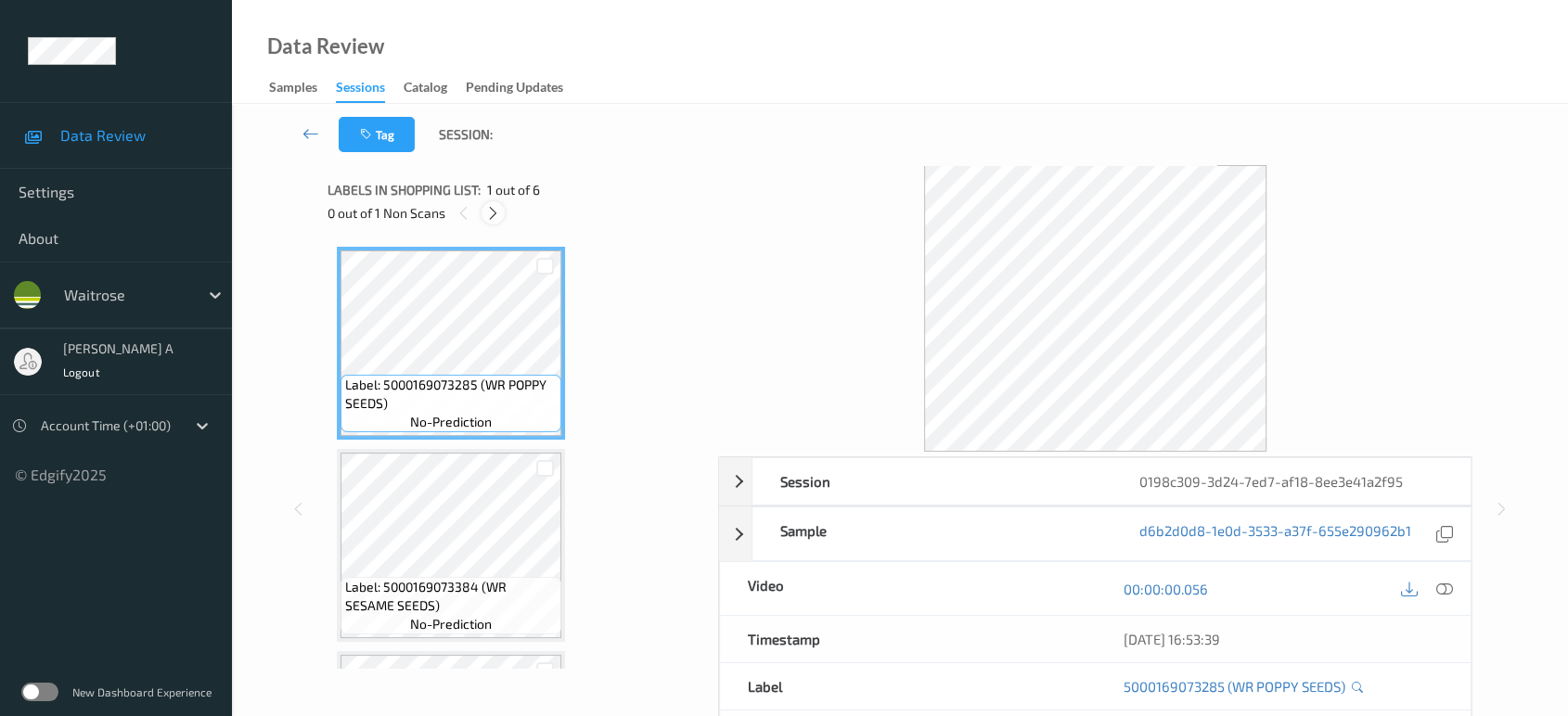
click at [500, 216] on icon at bounding box center [493, 214] width 16 height 17
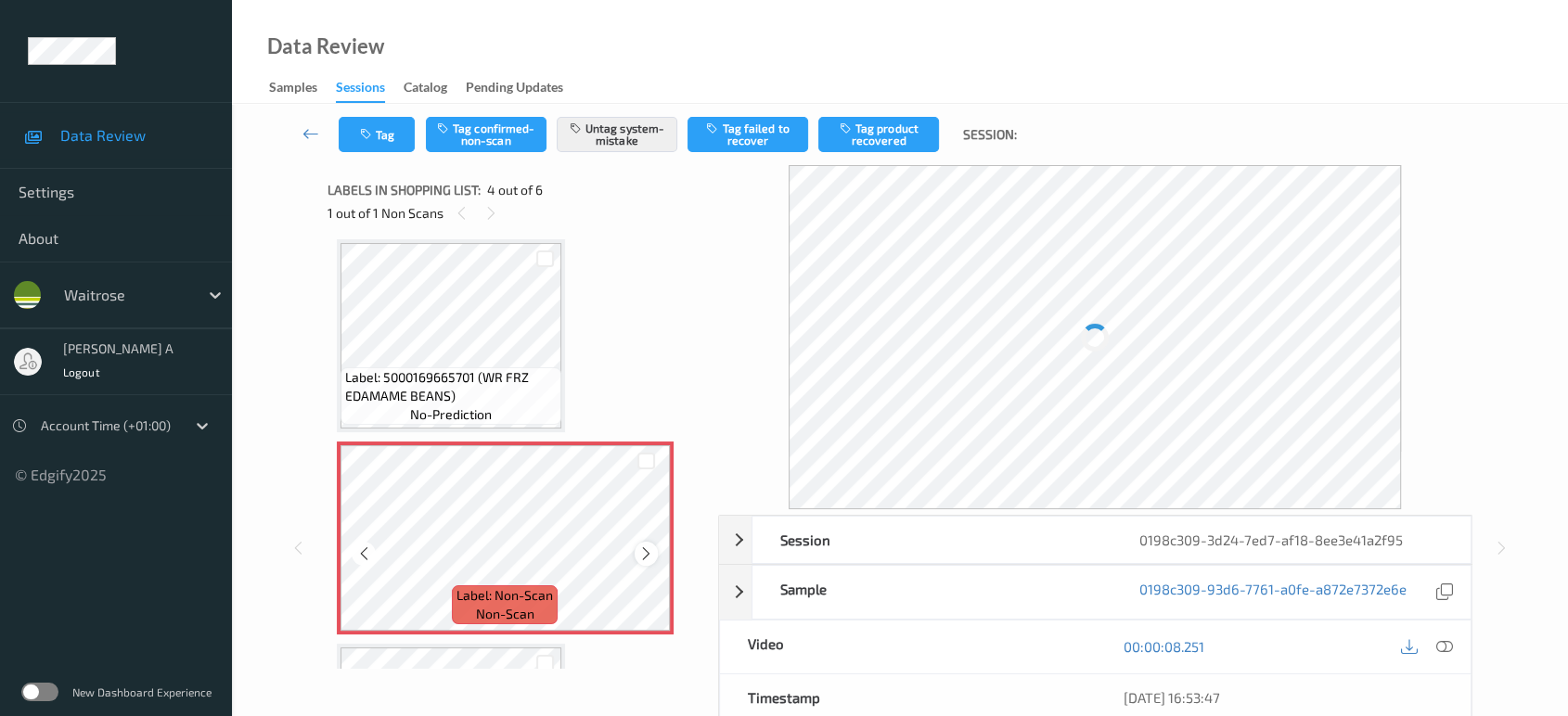
click at [647, 547] on icon at bounding box center [646, 554] width 16 height 17
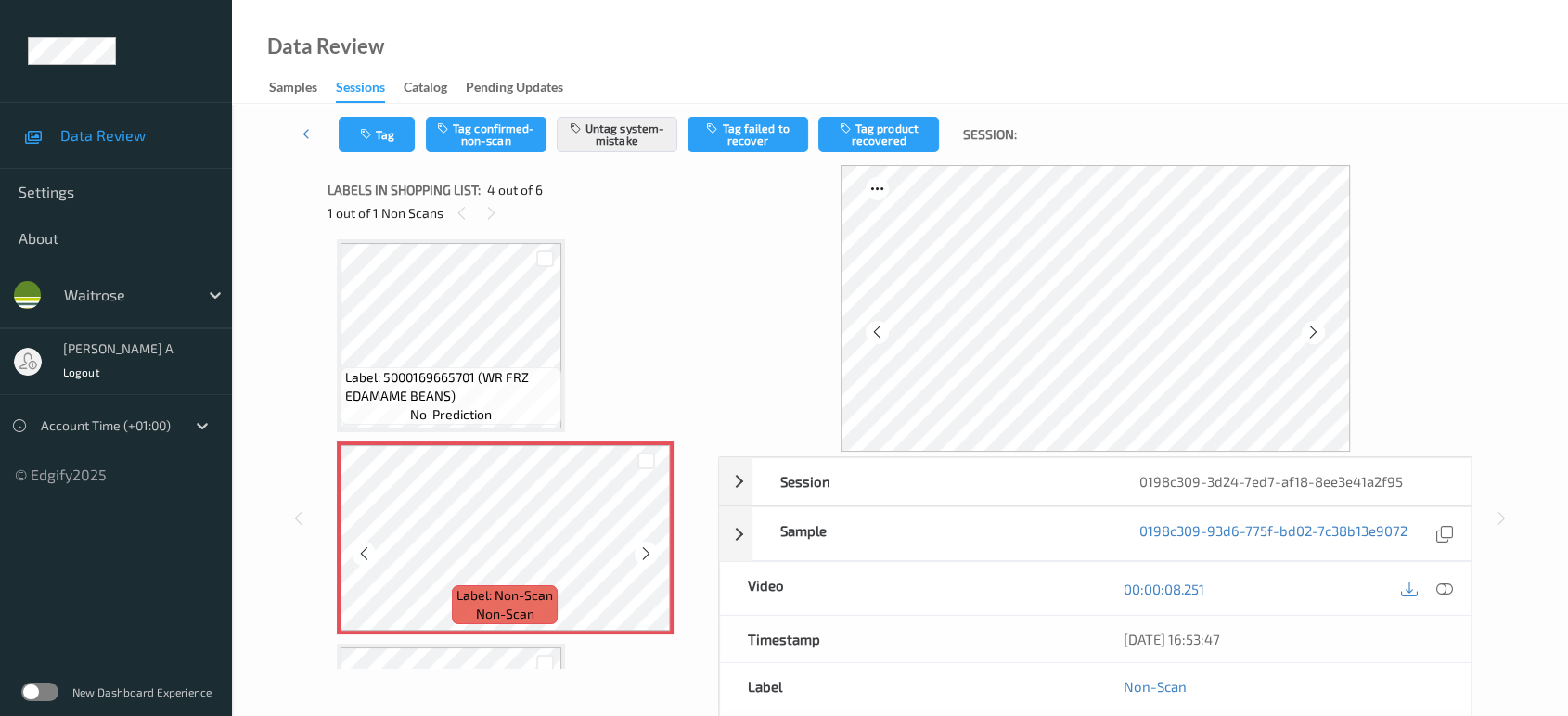
click at [647, 547] on icon at bounding box center [646, 554] width 16 height 17
click at [646, 547] on icon at bounding box center [646, 554] width 16 height 17
click at [642, 555] on icon at bounding box center [646, 554] width 16 height 17
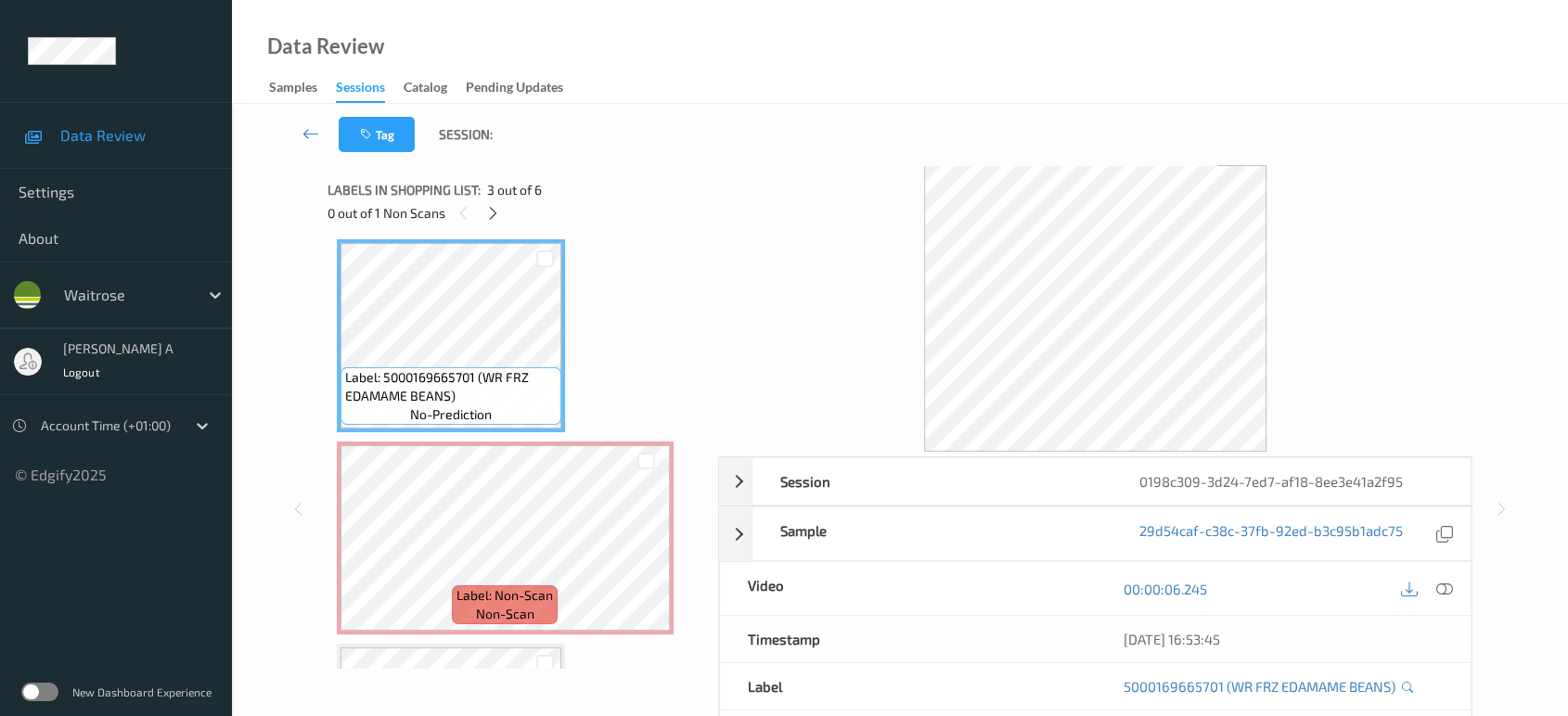
drag, startPoint x: 1446, startPoint y: 578, endPoint x: 1336, endPoint y: 518, distance: 125.3
click at [1446, 580] on icon at bounding box center [1445, 589] width 17 height 17
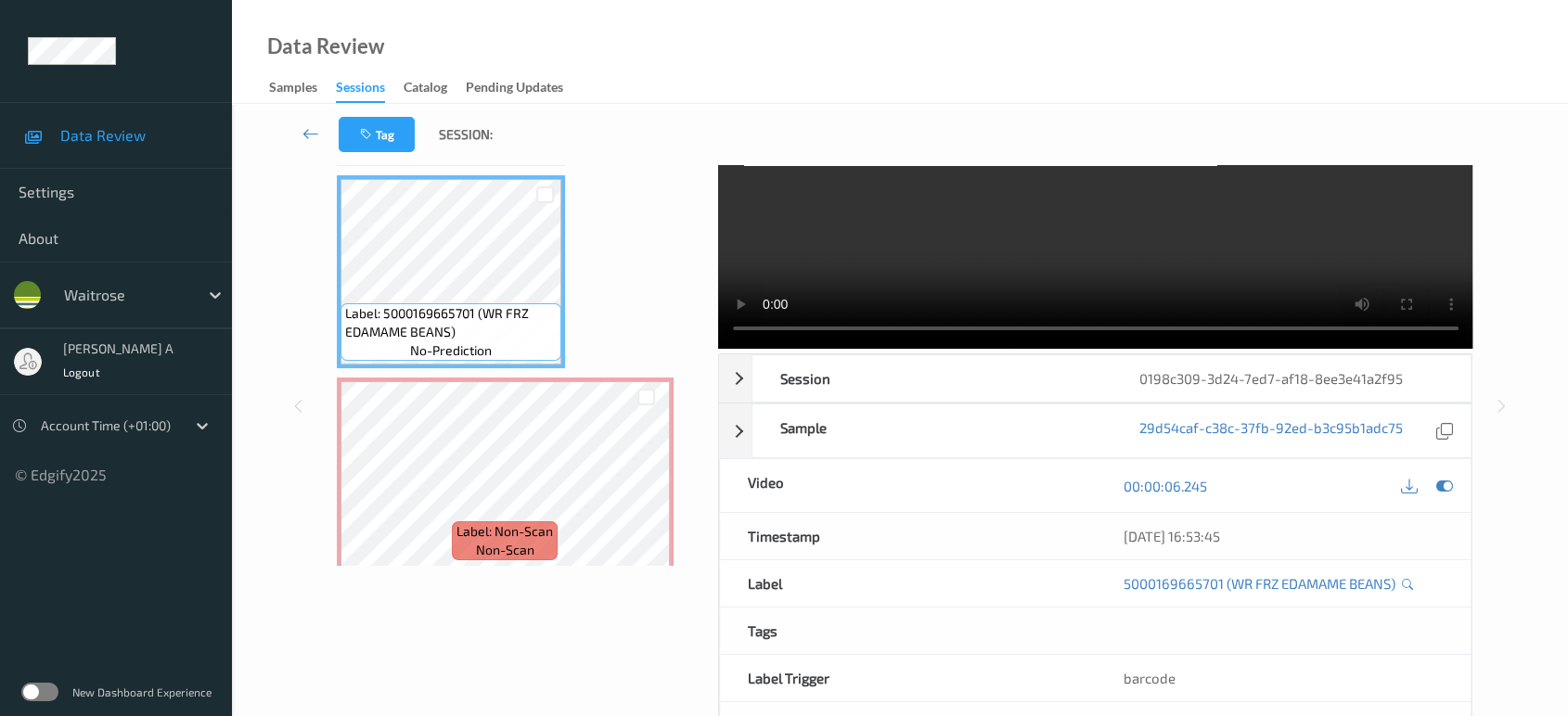
scroll to position [0, 0]
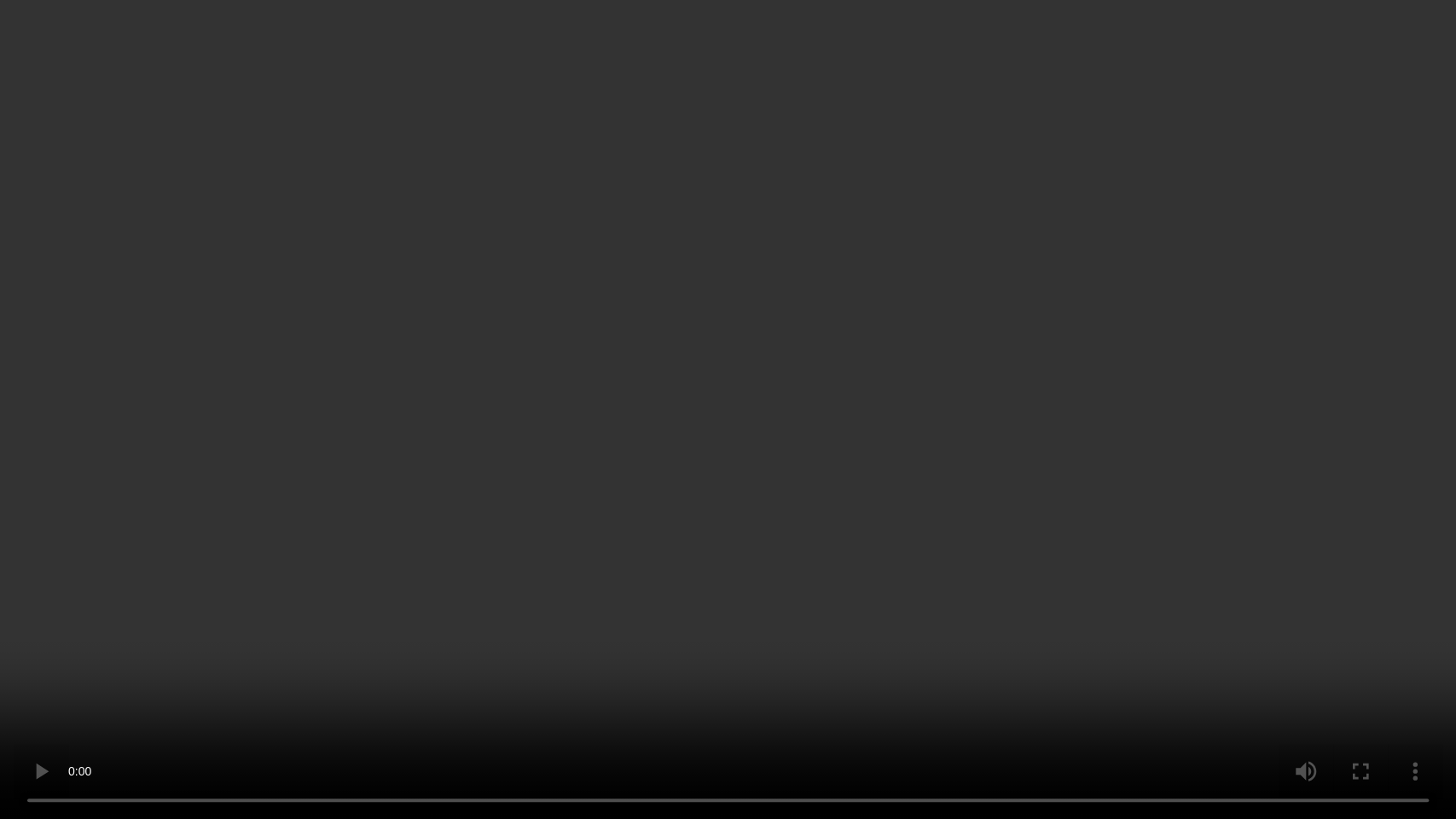
click at [689, 354] on video at bounding box center [728, 410] width 1456 height 819
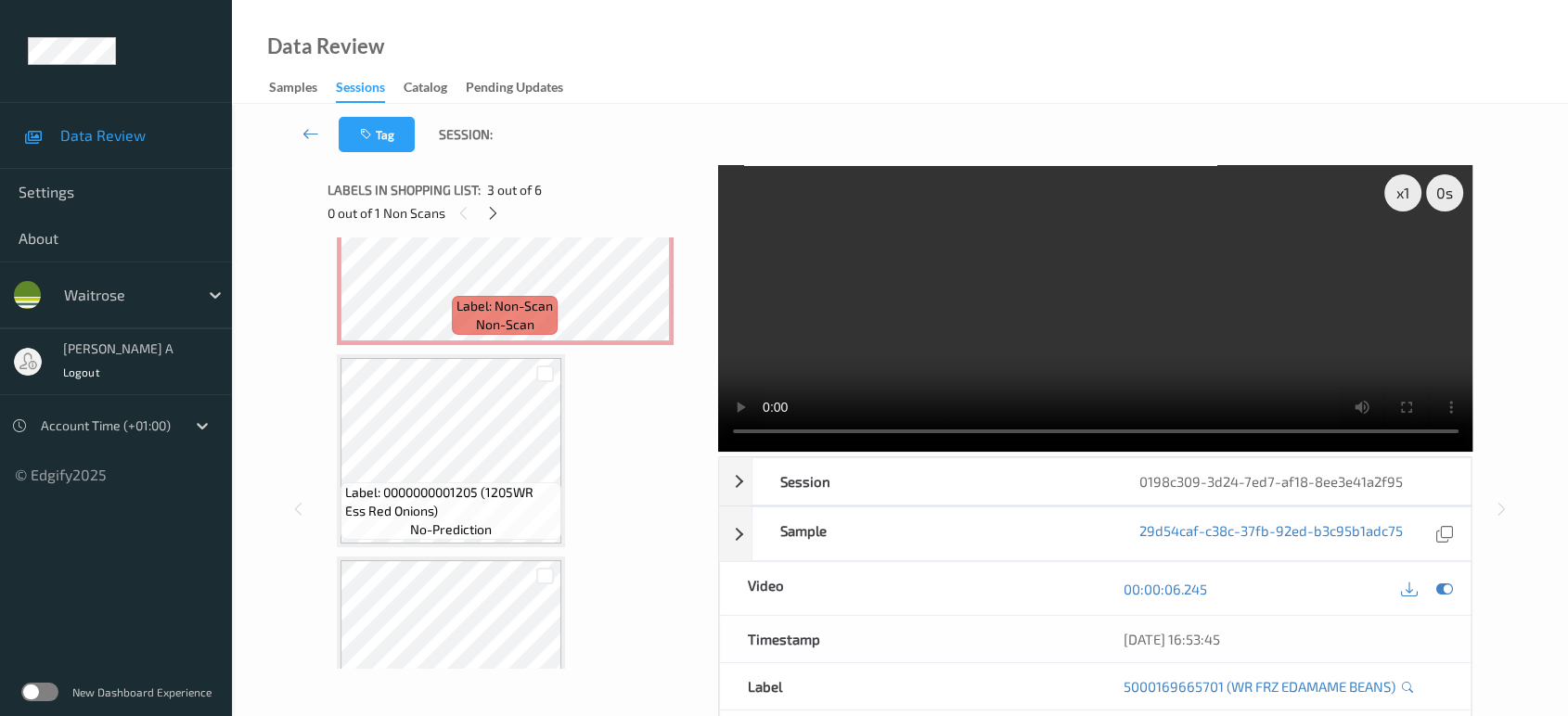
scroll to position [578, 0]
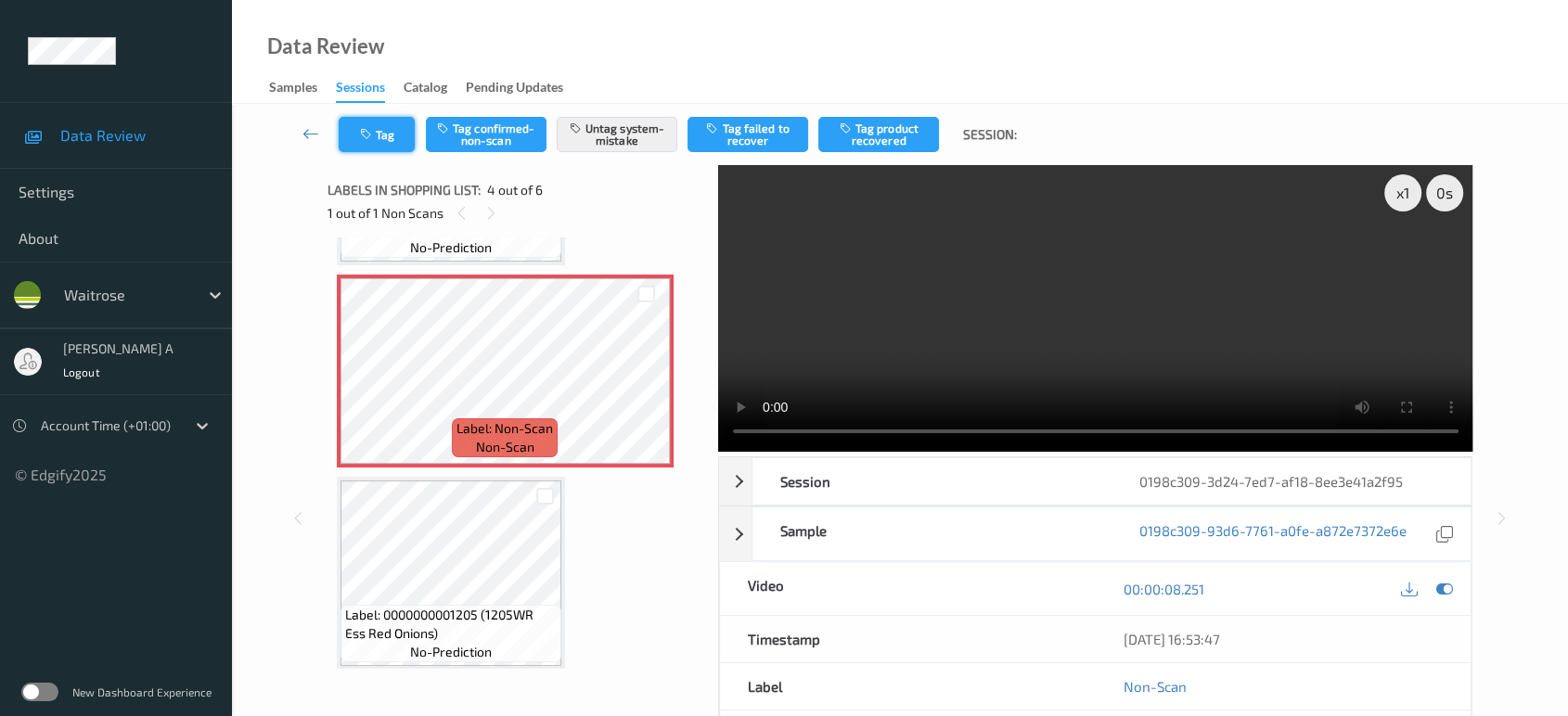
click at [378, 140] on button "Tag" at bounding box center [377, 134] width 76 height 35
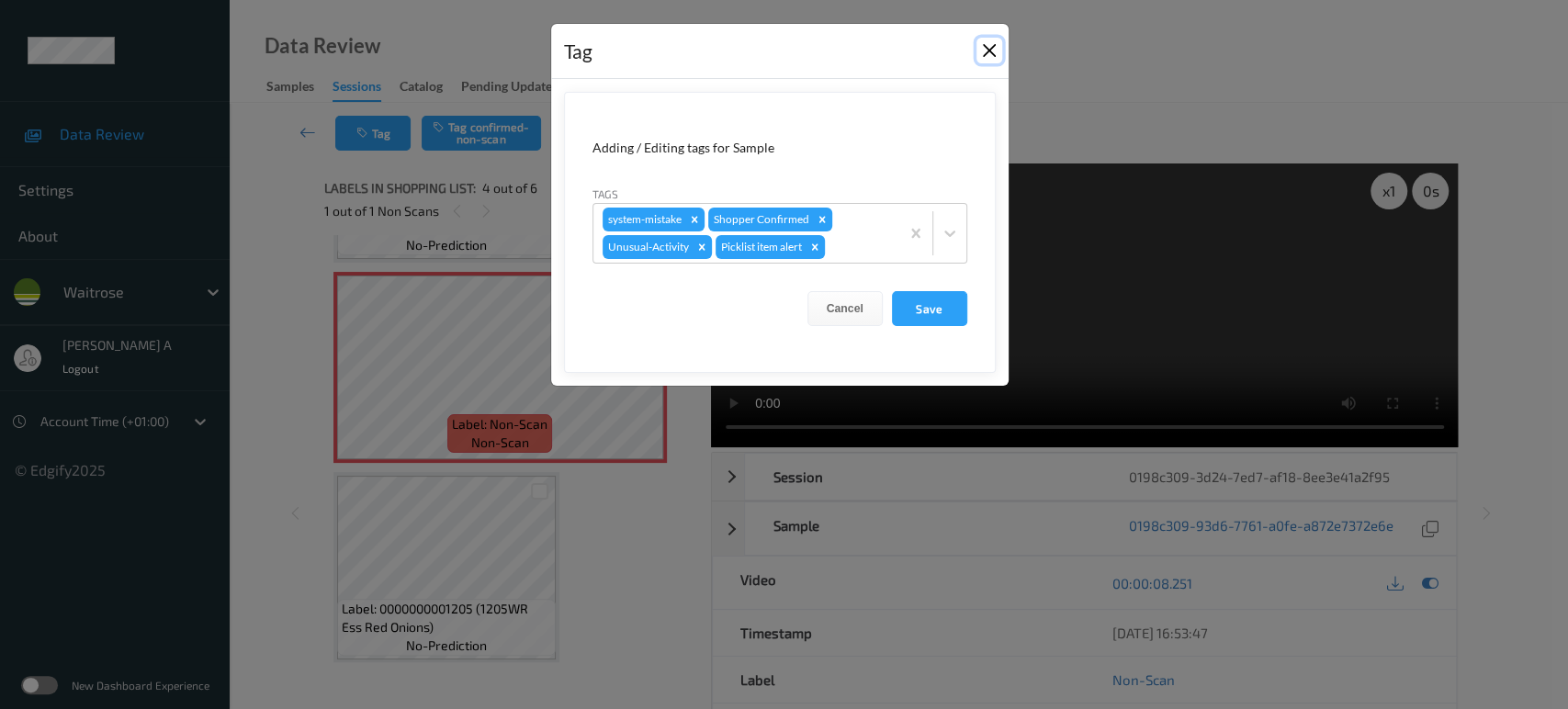
click at [992, 59] on button "Close" at bounding box center [989, 50] width 25 height 25
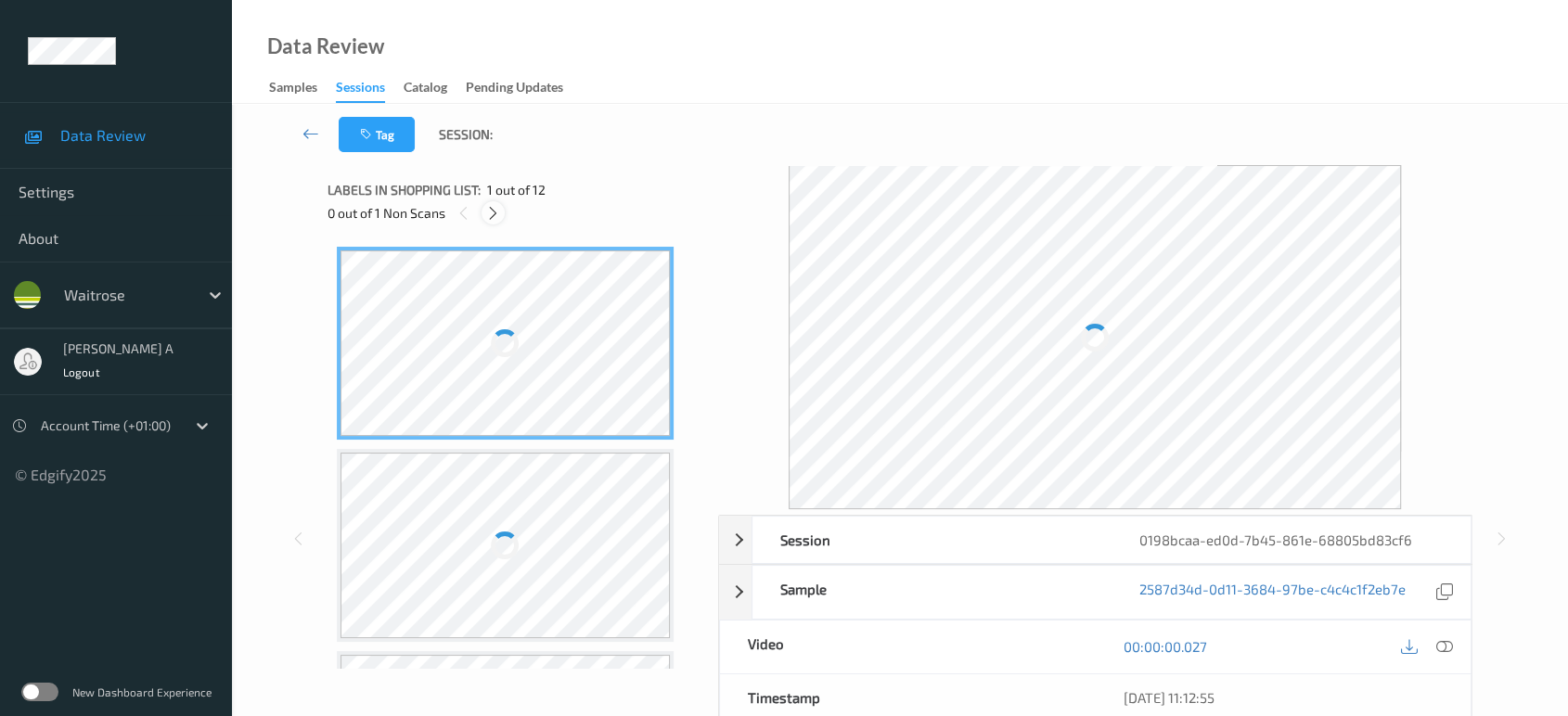
click at [500, 218] on icon at bounding box center [493, 214] width 16 height 17
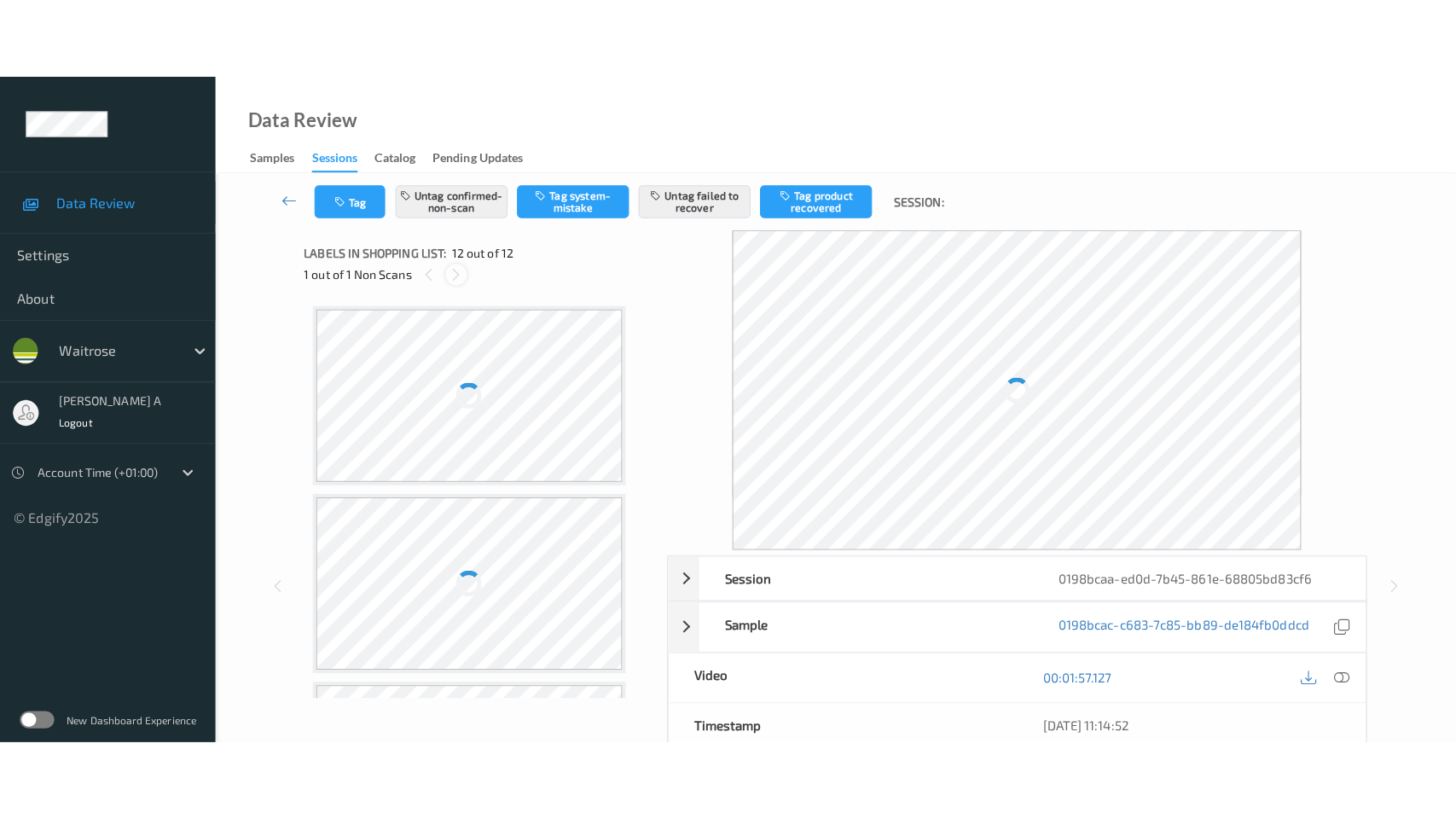
scroll to position [1833, 0]
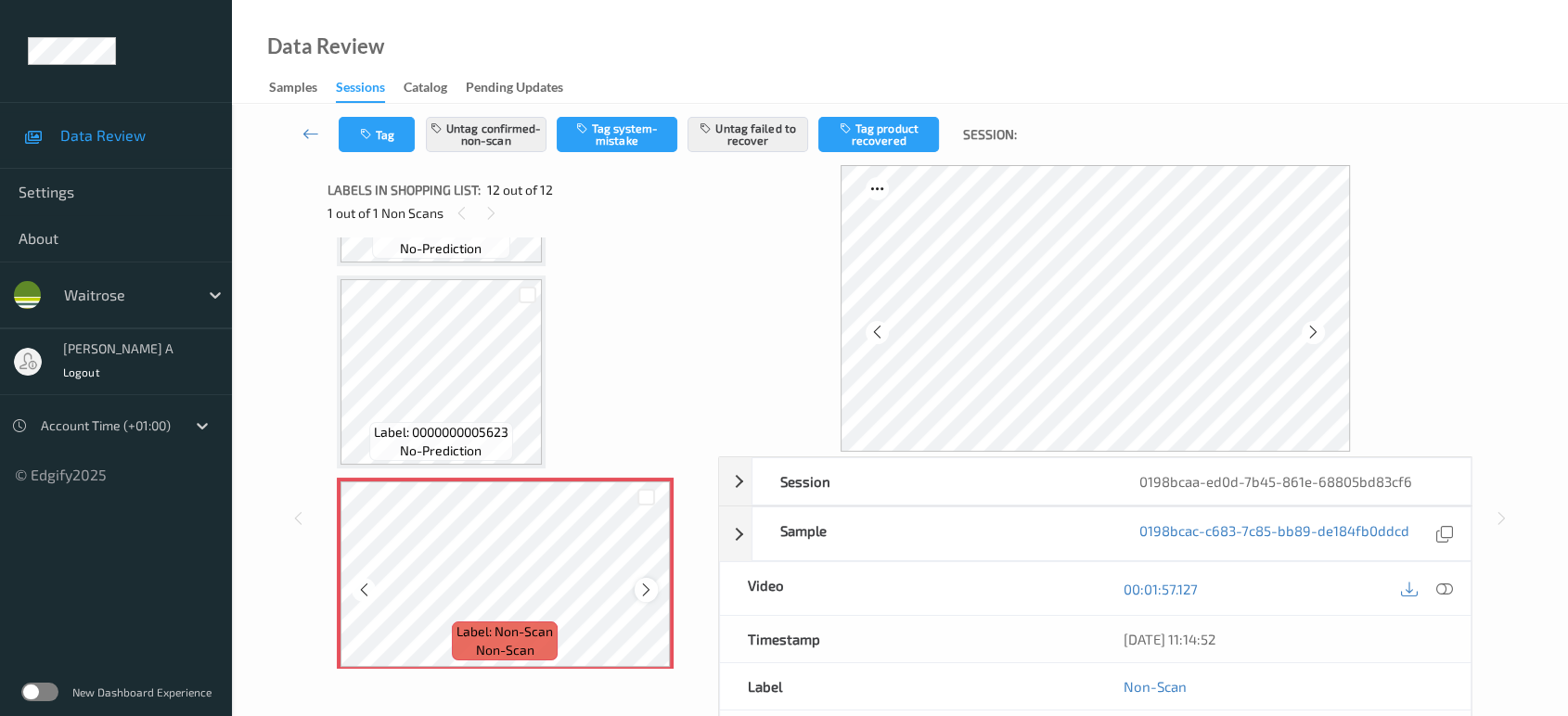
click at [648, 584] on icon at bounding box center [646, 590] width 16 height 17
click at [649, 584] on icon at bounding box center [646, 590] width 16 height 17
click at [651, 584] on icon at bounding box center [646, 590] width 16 height 17
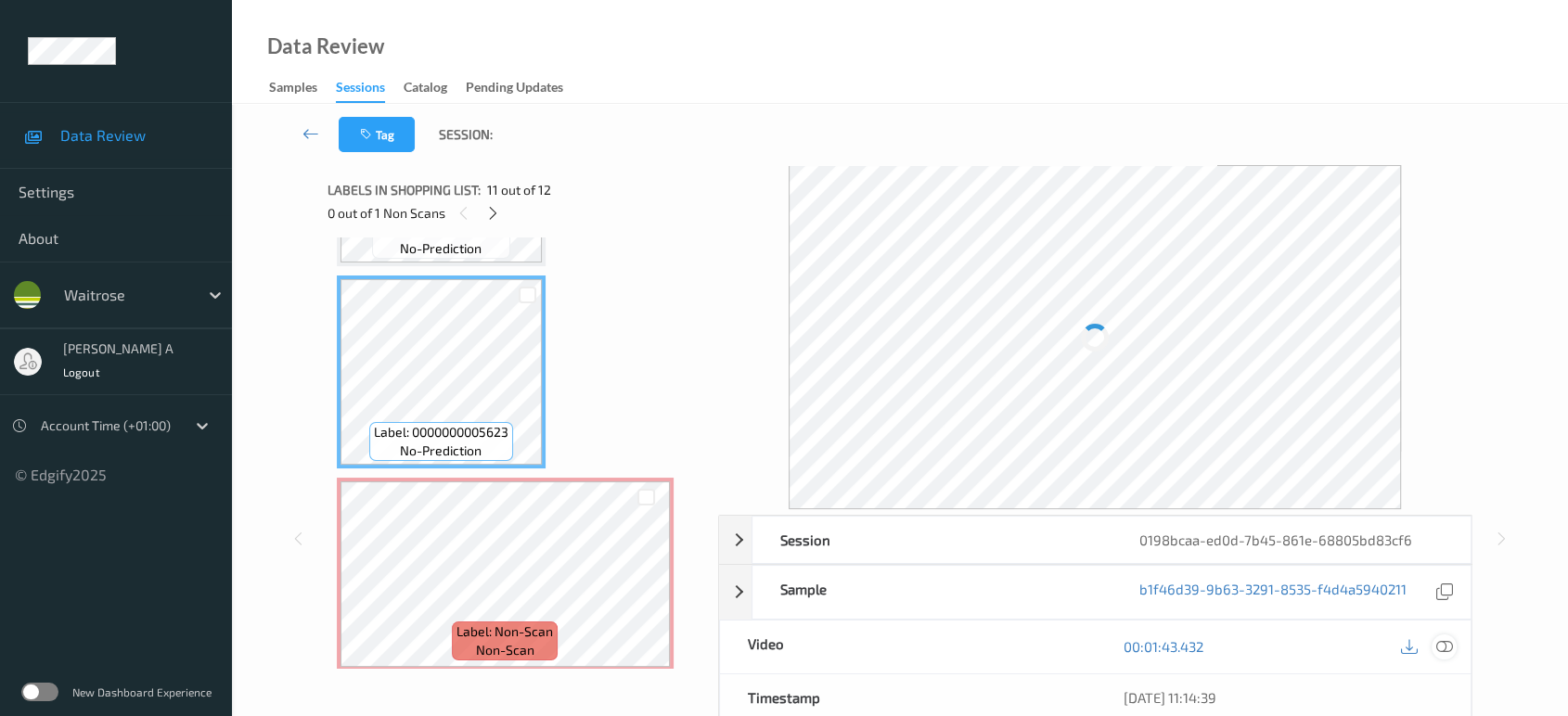
click at [1447, 641] on icon at bounding box center [1445, 647] width 17 height 17
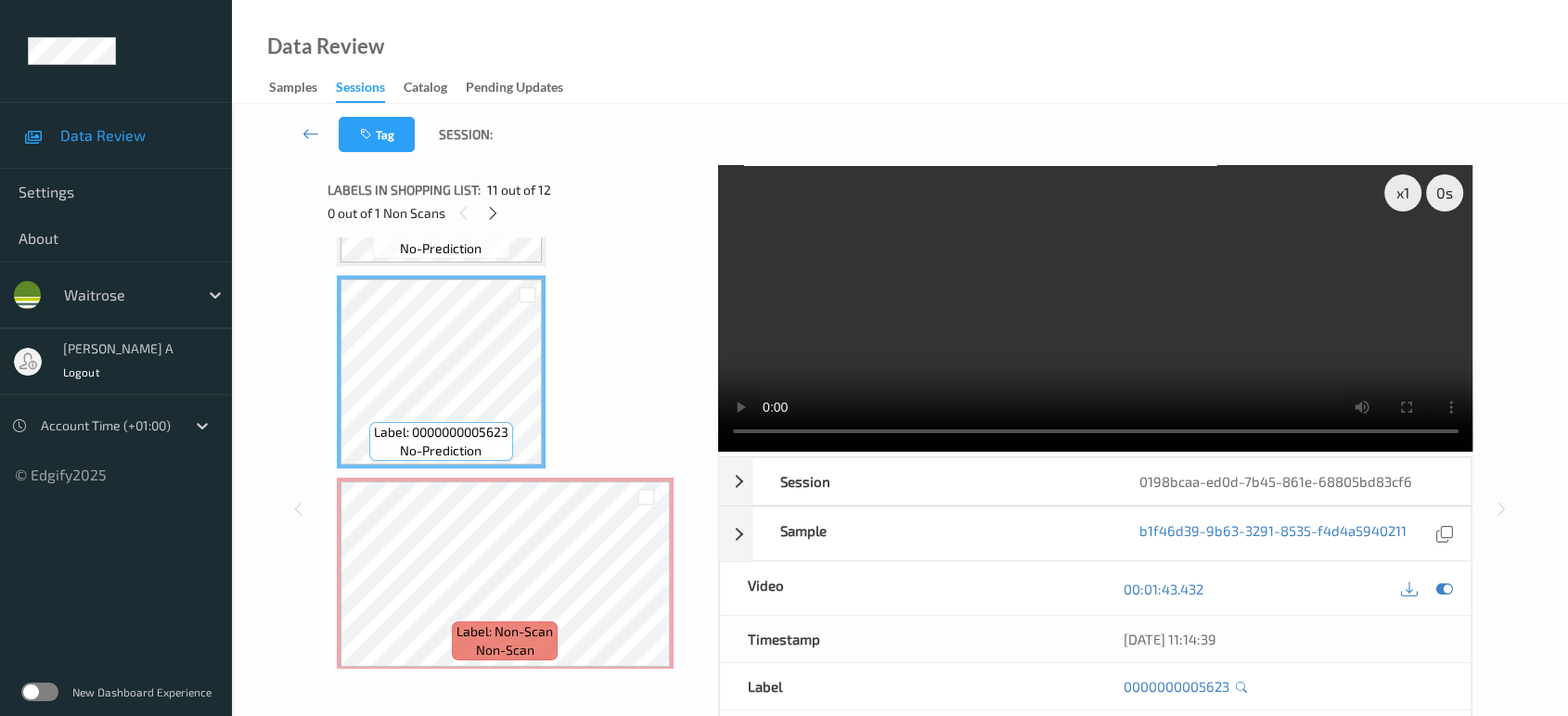
scroll to position [1818, 0]
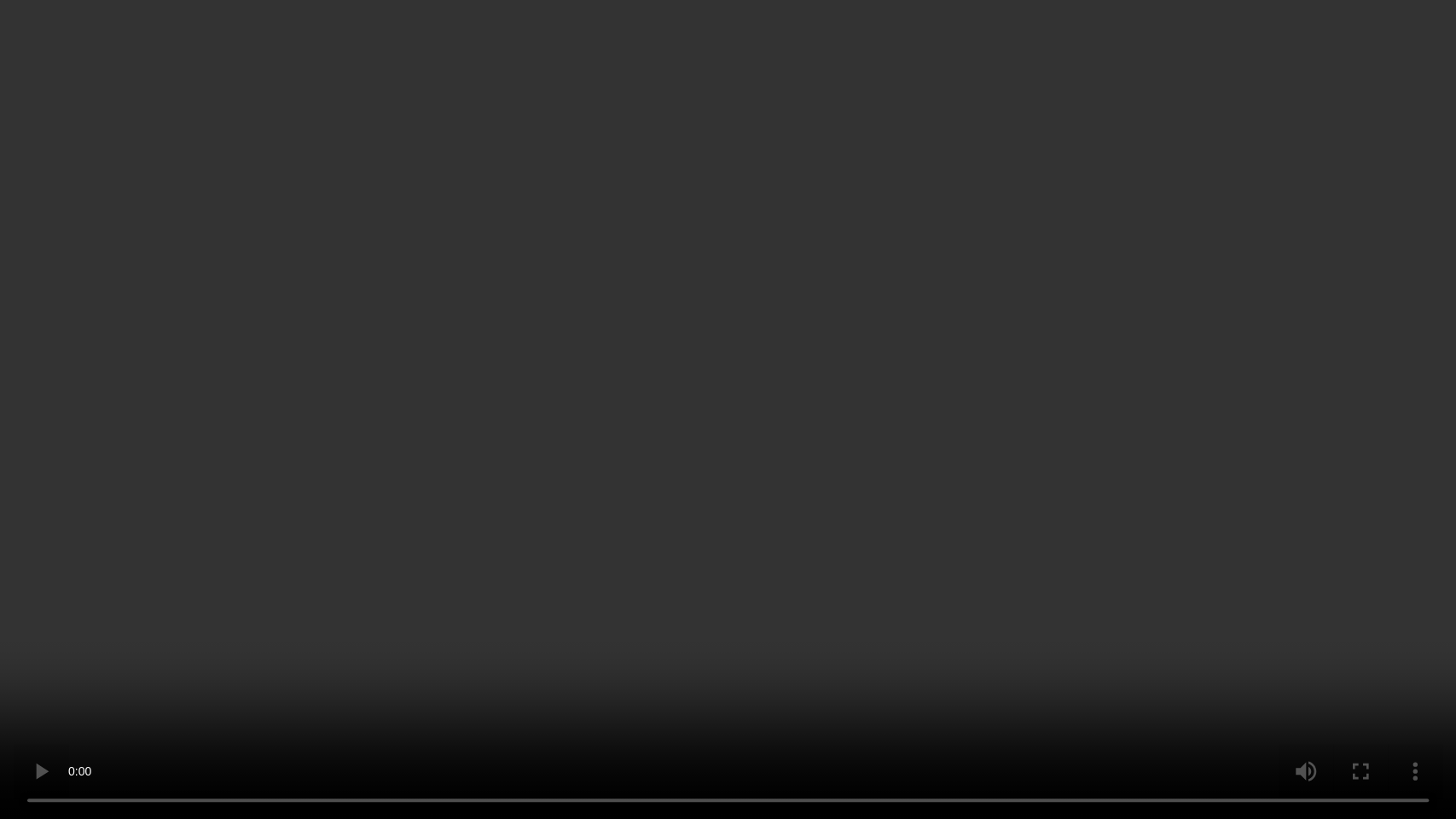
click at [705, 400] on video at bounding box center [728, 410] width 1456 height 819
click at [771, 446] on video at bounding box center [728, 410] width 1456 height 819
click at [714, 410] on video at bounding box center [728, 410] width 1456 height 819
click at [544, 459] on video at bounding box center [728, 410] width 1456 height 819
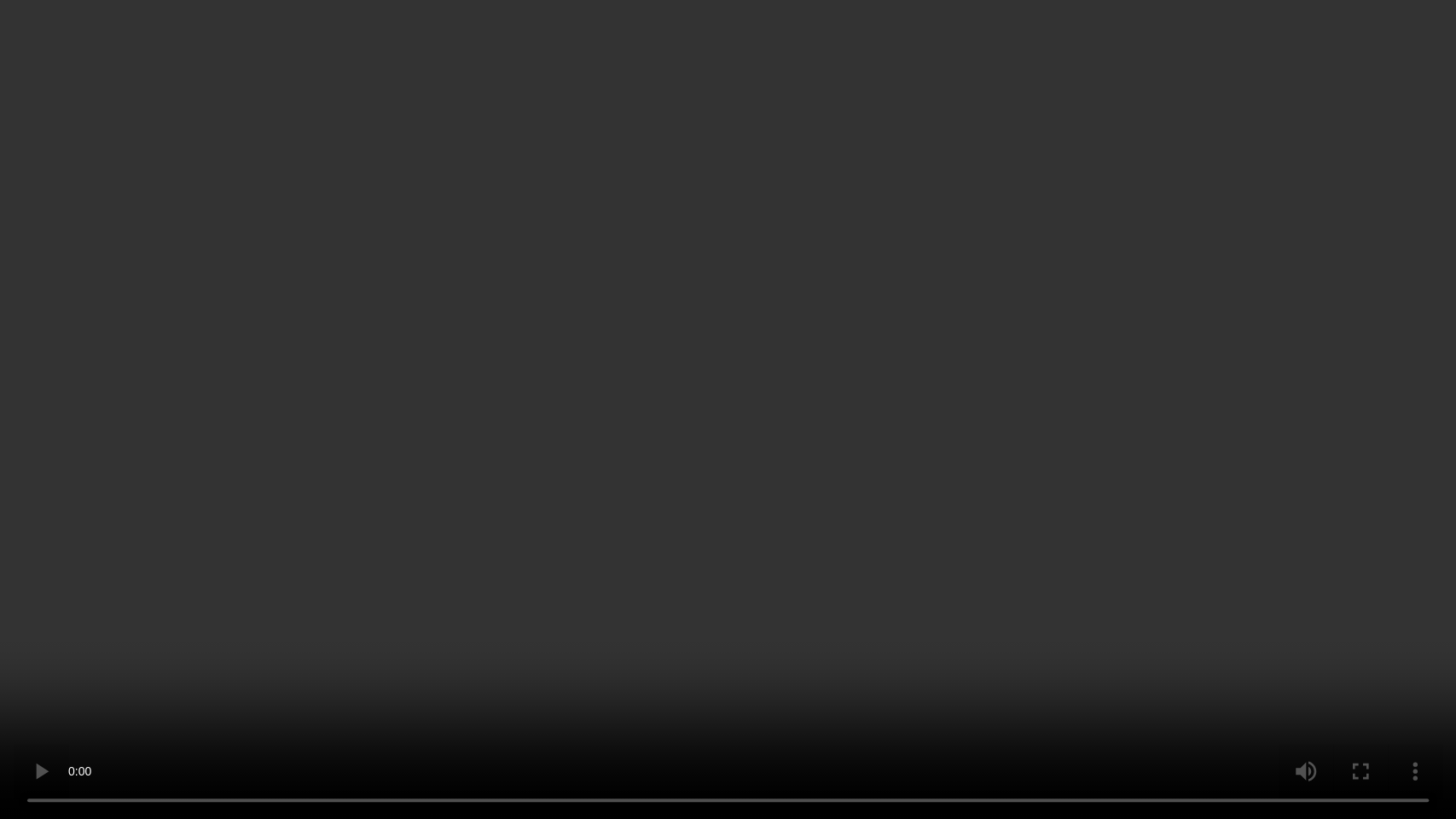
click at [544, 459] on video at bounding box center [728, 410] width 1456 height 819
click at [822, 533] on video at bounding box center [728, 410] width 1456 height 819
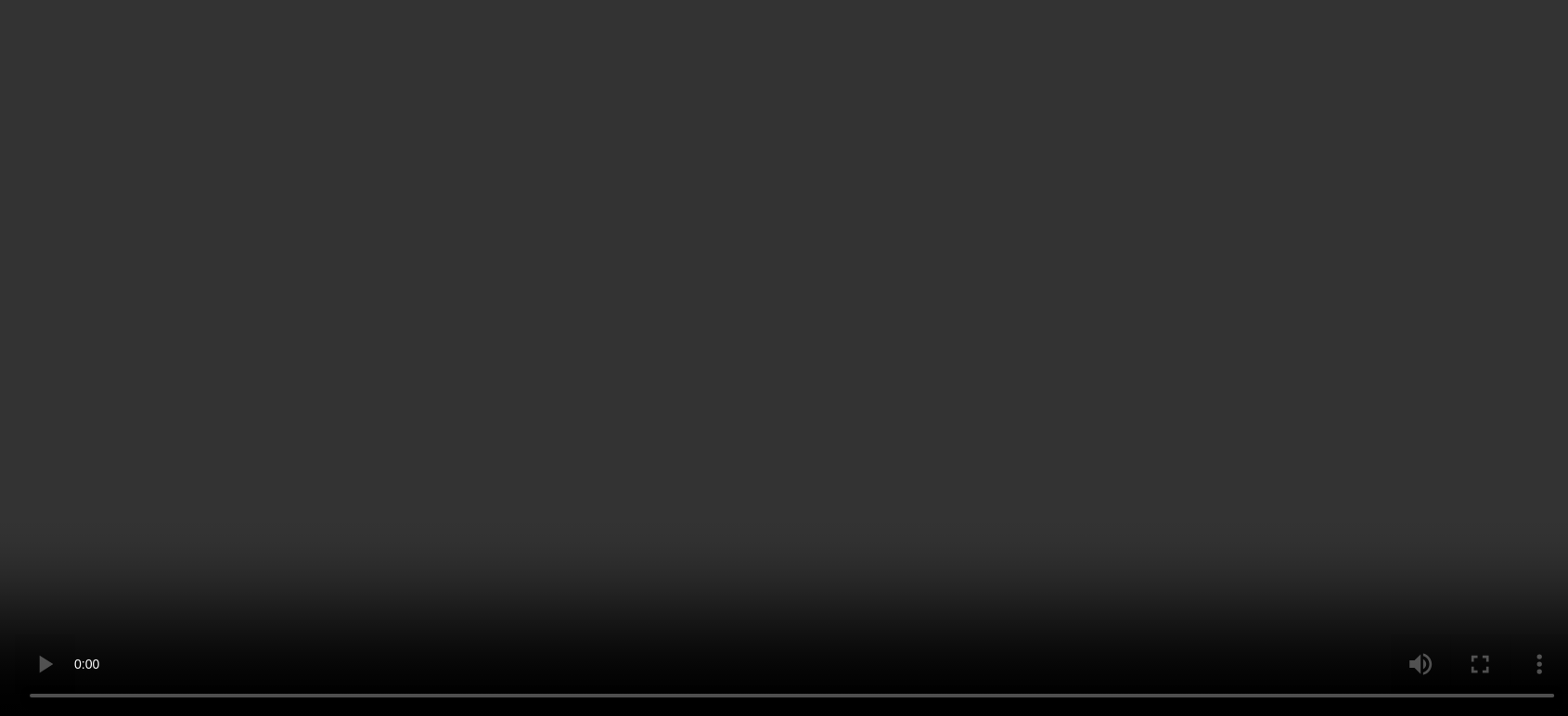
scroll to position [1993, 0]
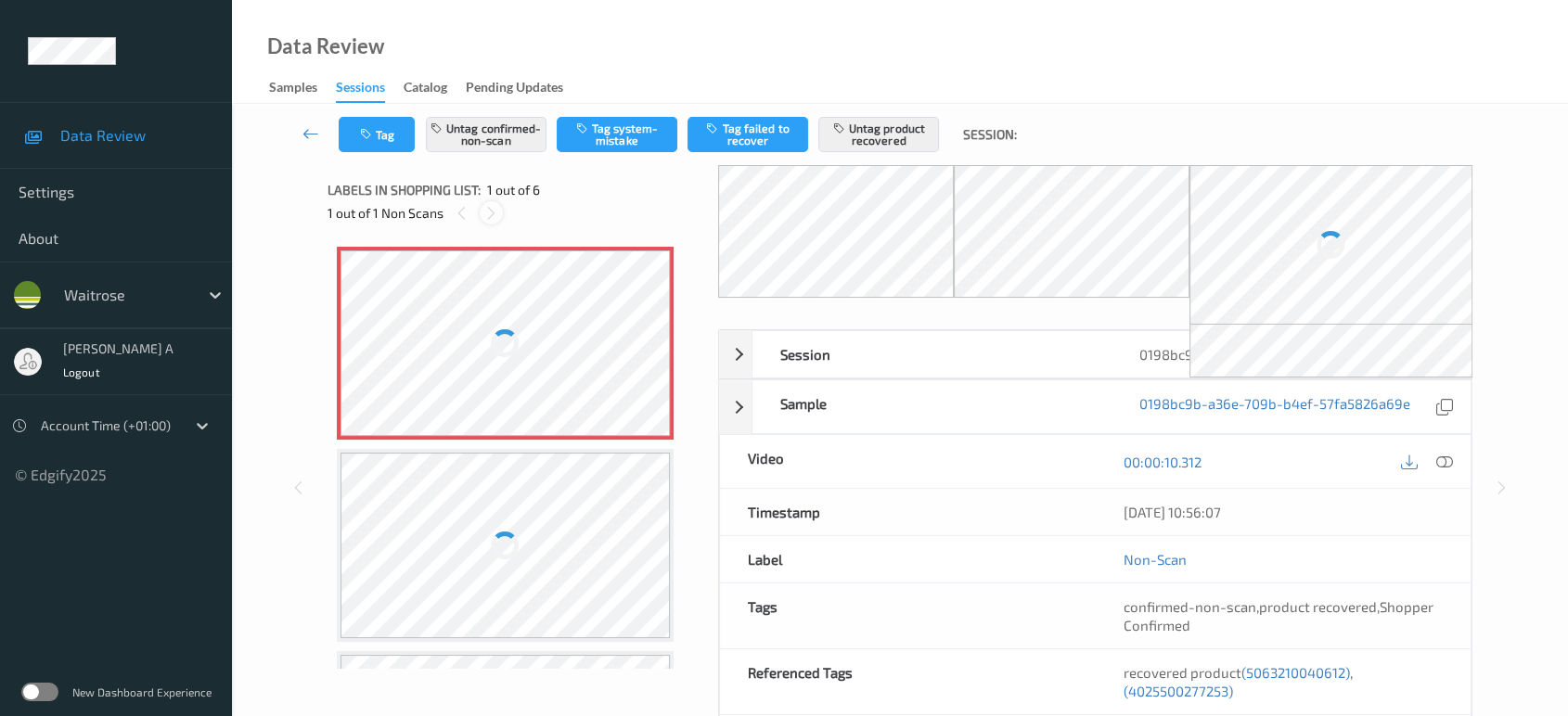
click at [496, 209] on icon at bounding box center [491, 214] width 16 height 17
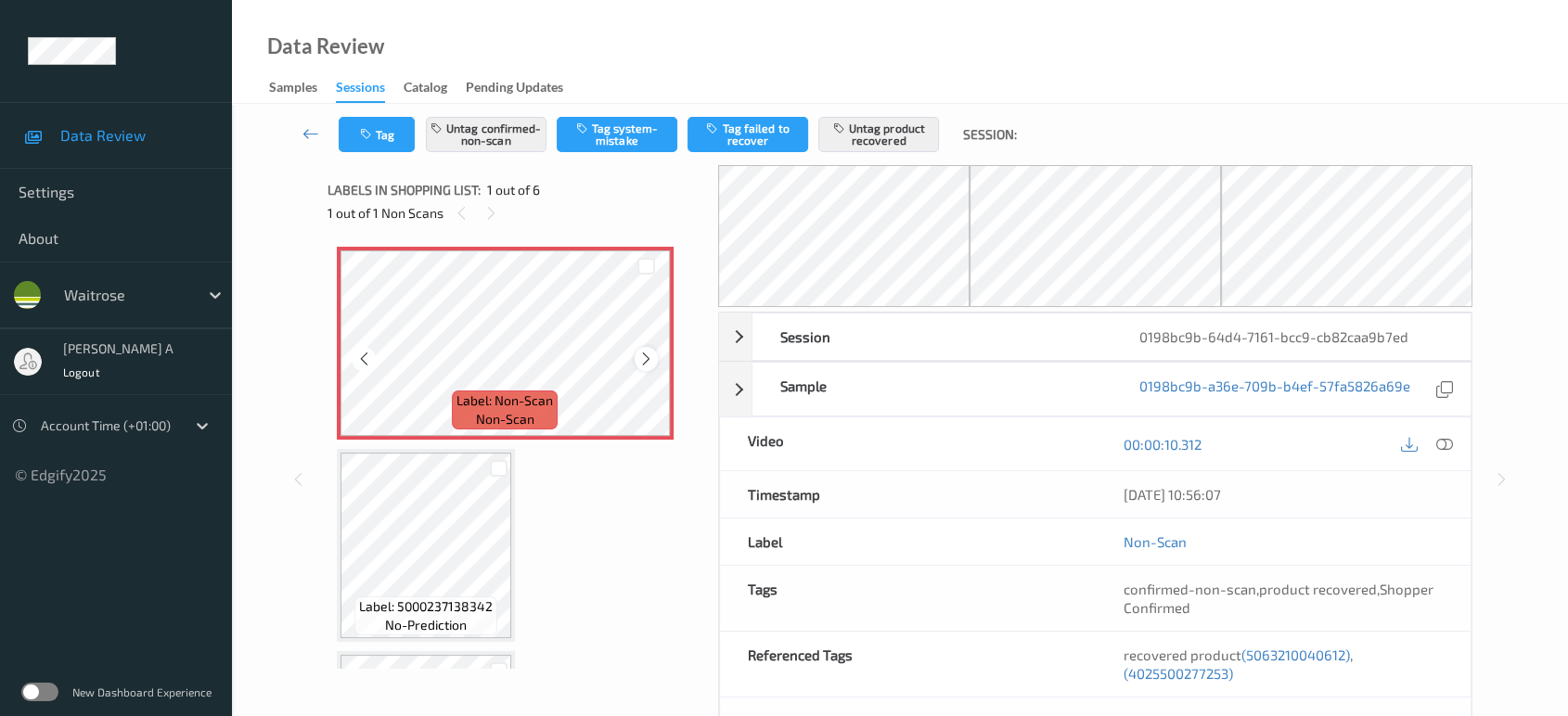
click at [648, 355] on icon at bounding box center [646, 359] width 16 height 17
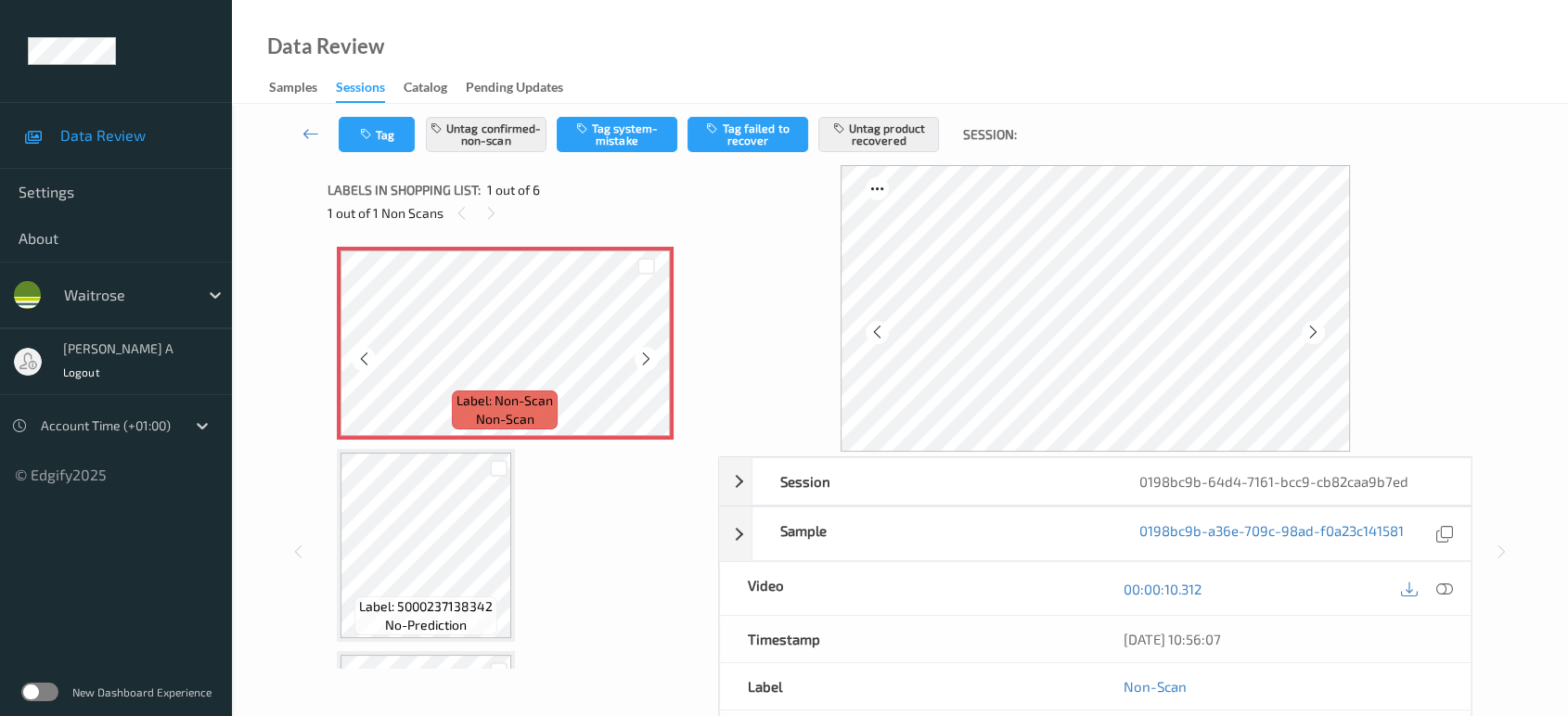
click at [648, 355] on icon at bounding box center [646, 359] width 16 height 17
click at [1443, 593] on icon at bounding box center [1445, 589] width 17 height 17
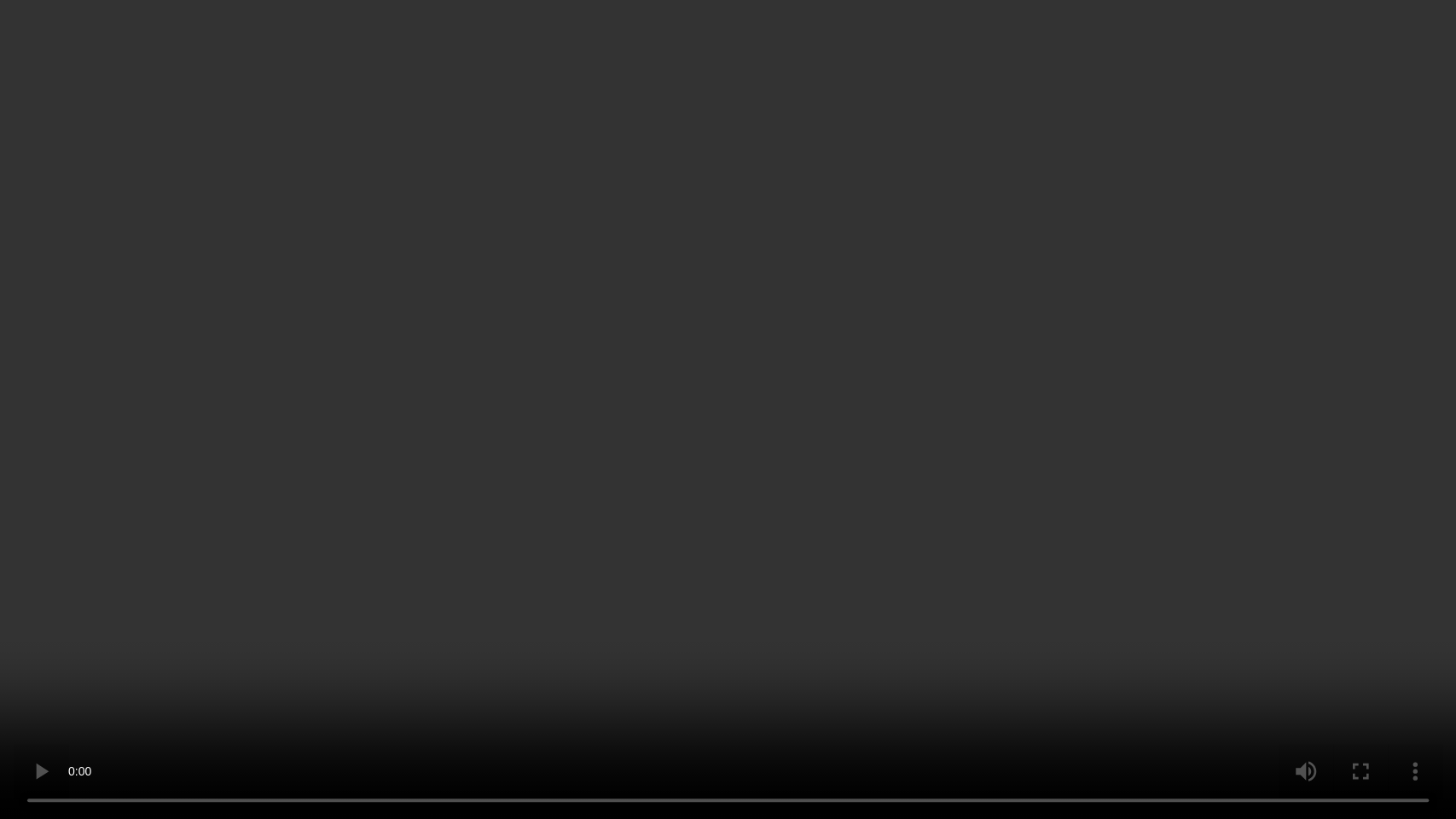
click at [587, 478] on video at bounding box center [728, 410] width 1456 height 819
click at [714, 498] on video at bounding box center [728, 410] width 1456 height 819
click at [846, 483] on video at bounding box center [728, 410] width 1456 height 819
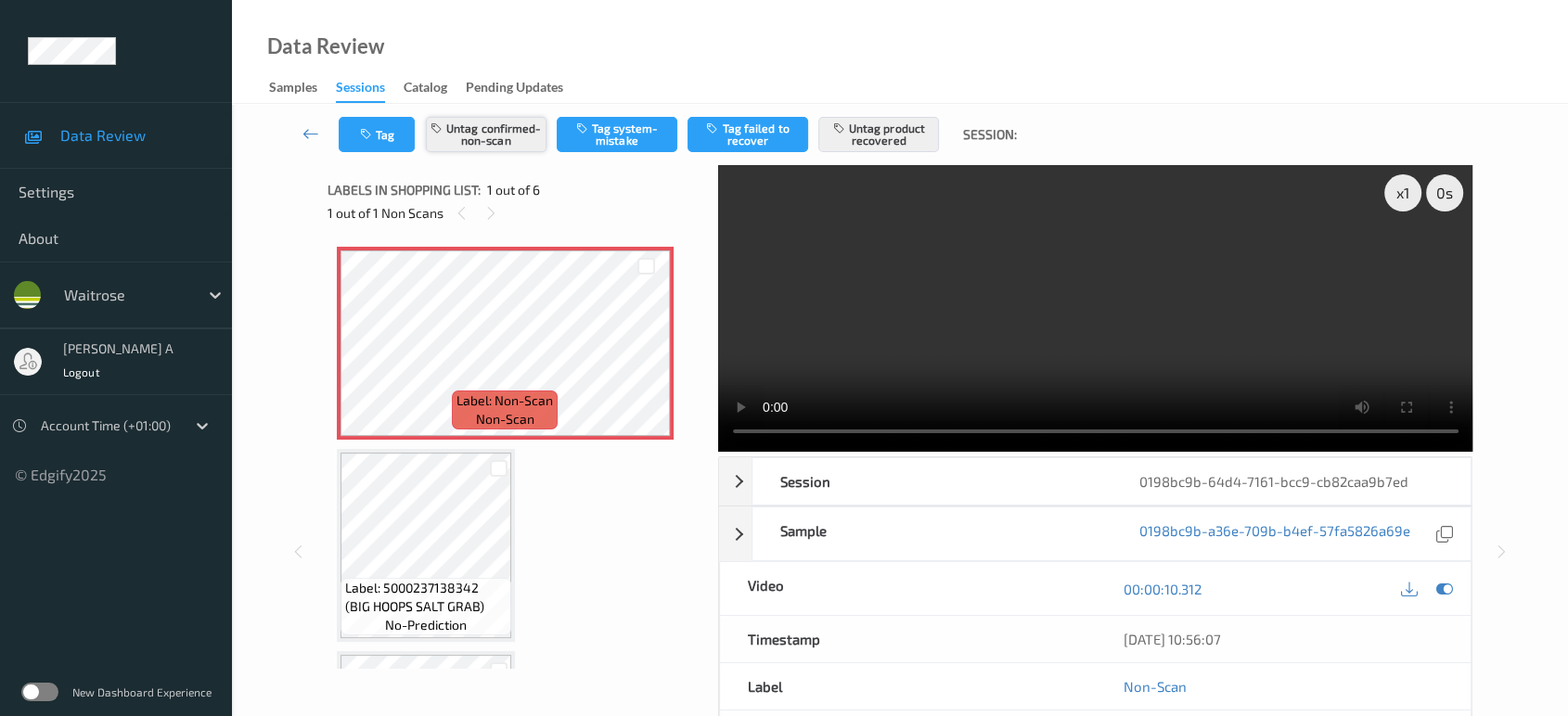
click at [484, 132] on button "Untag confirmed-non-scan" at bounding box center [485, 134] width 121 height 35
click at [891, 139] on button "Untag product recovered" at bounding box center [878, 134] width 121 height 35
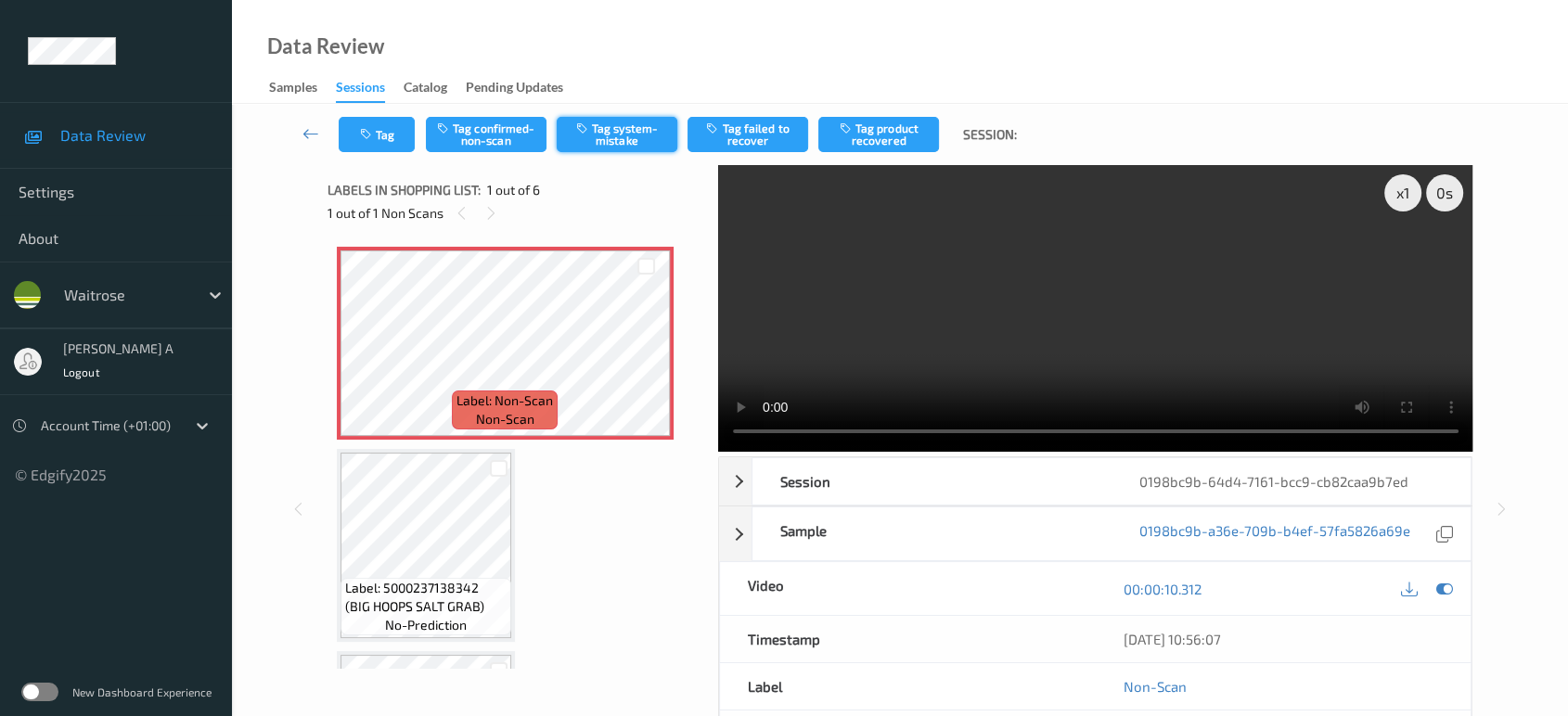
click at [618, 137] on button "Tag system-mistake" at bounding box center [616, 134] width 121 height 35
click at [373, 139] on icon "button" at bounding box center [368, 135] width 16 height 13
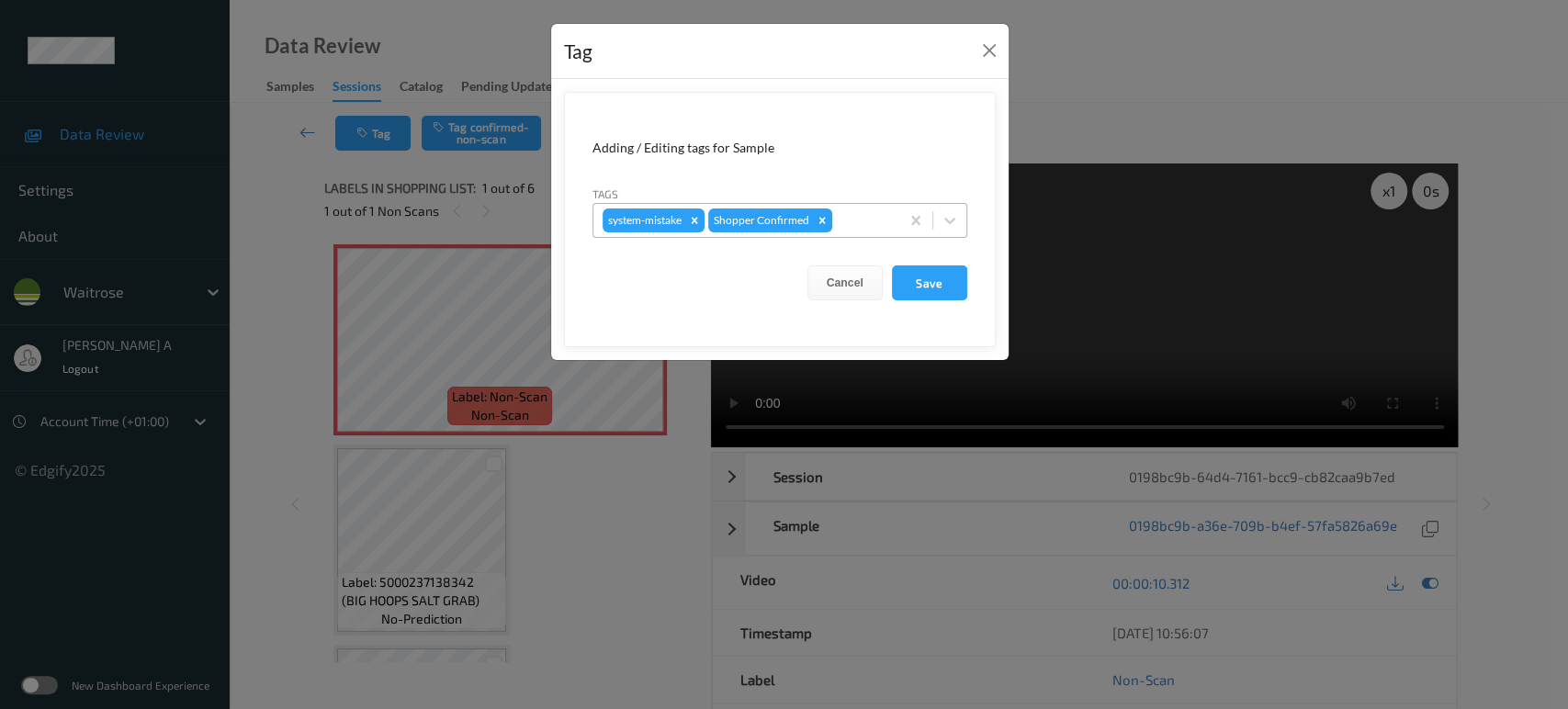
click at [860, 219] on div at bounding box center [863, 220] width 55 height 22
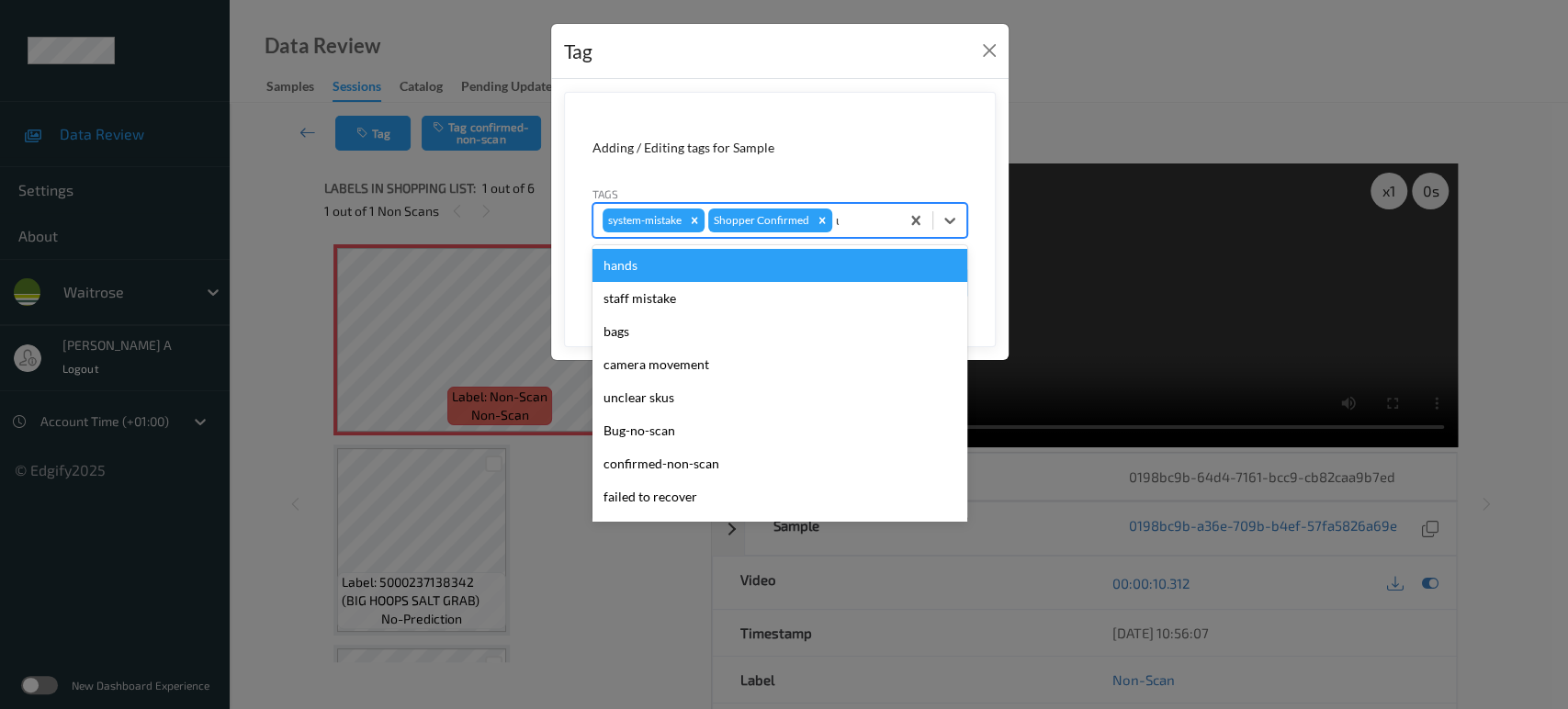
type input "un"
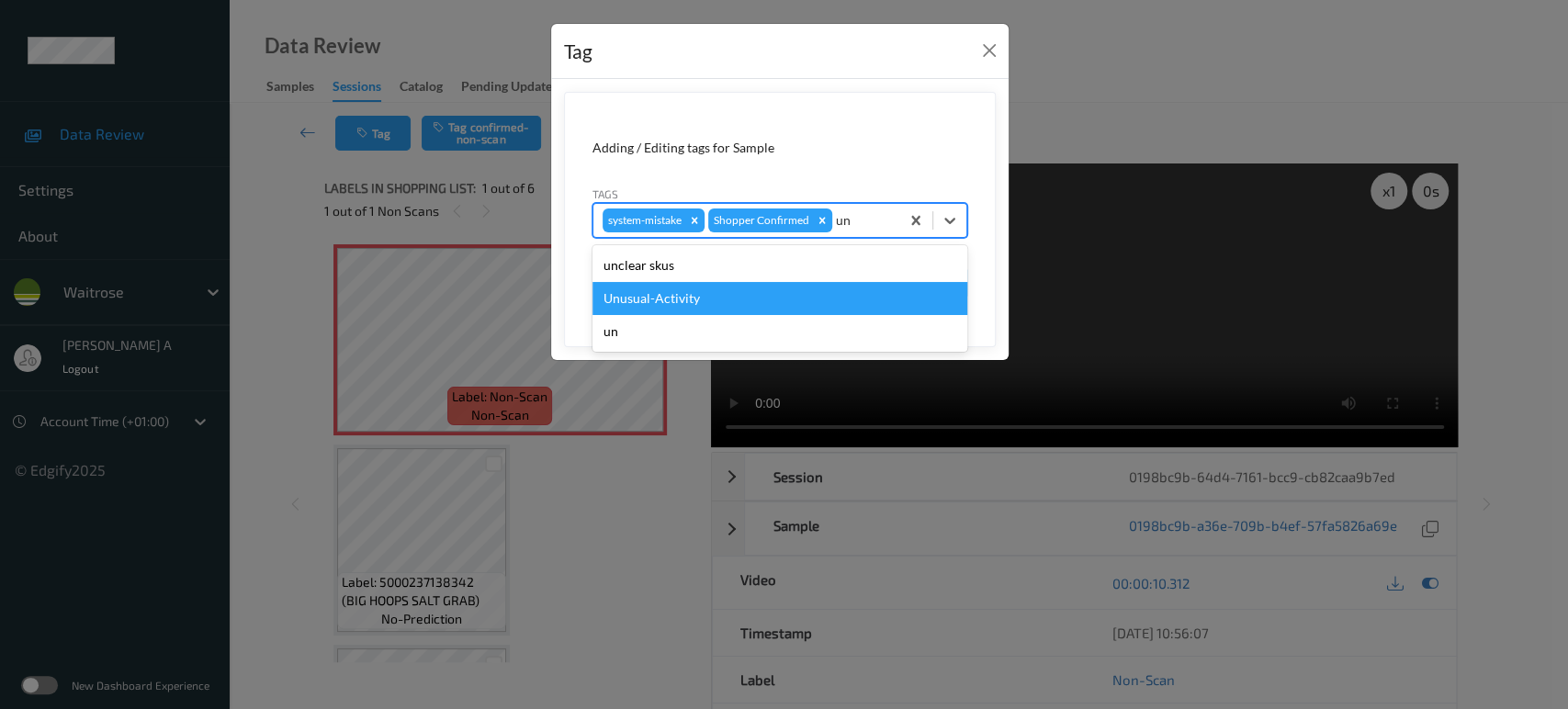
click at [757, 290] on div "Unusual-Activity" at bounding box center [780, 298] width 375 height 33
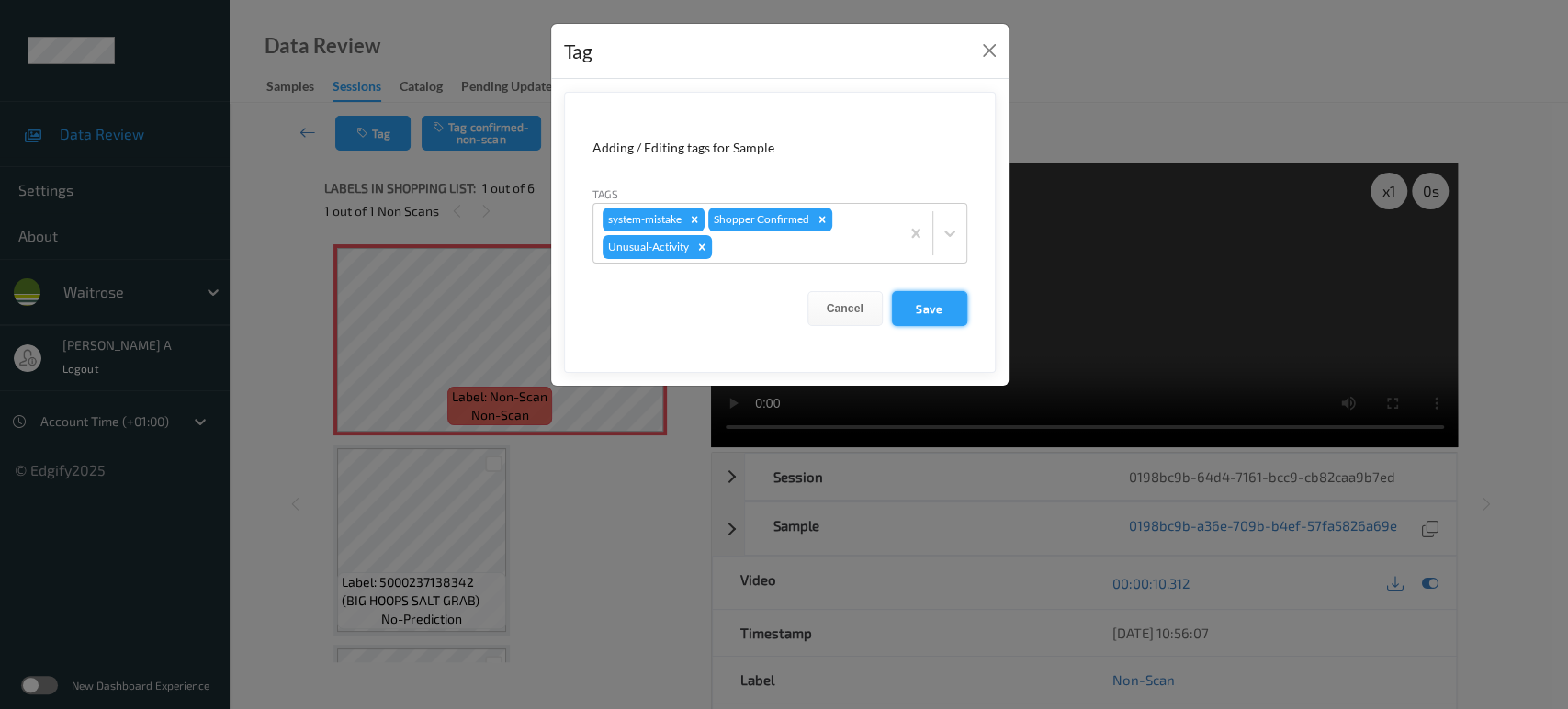
click at [960, 309] on button "Save" at bounding box center [929, 308] width 75 height 35
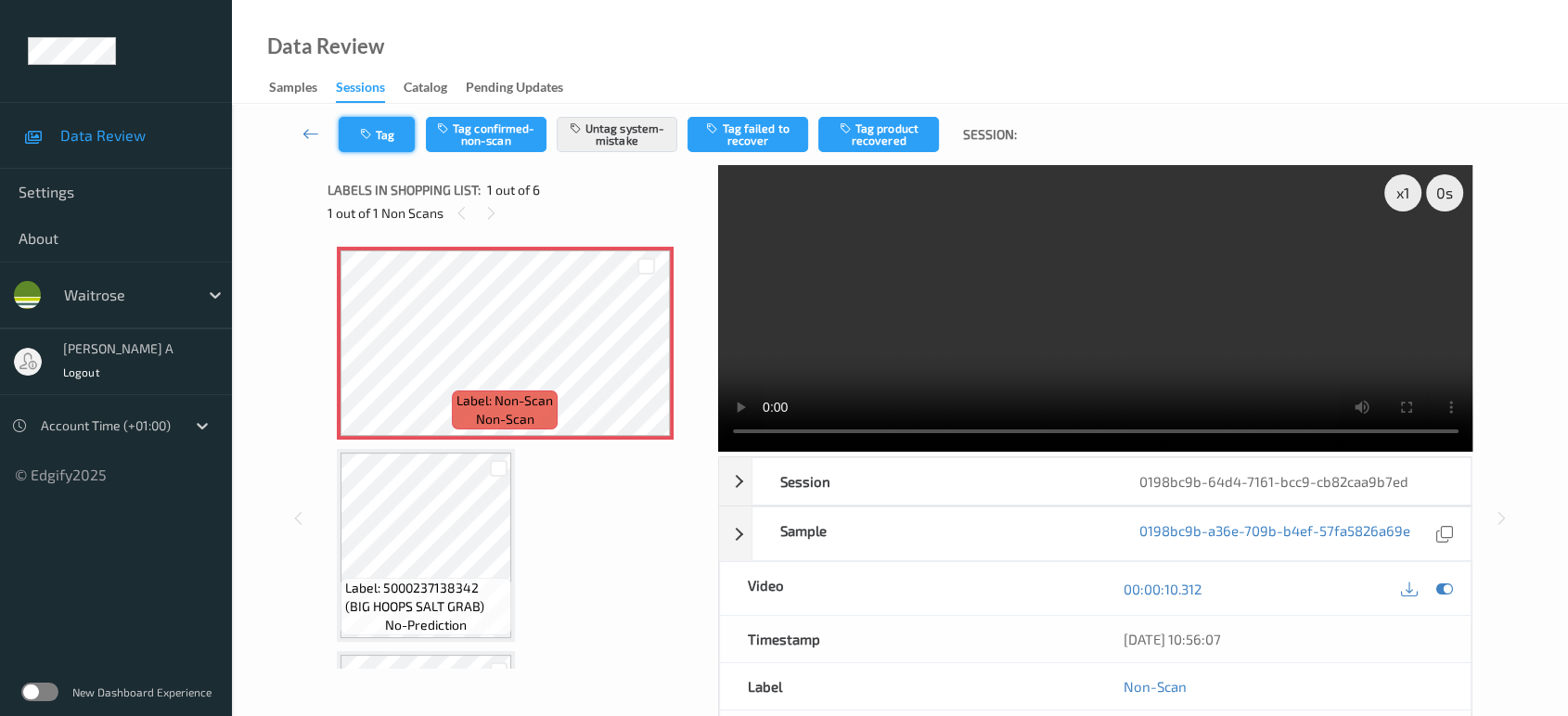
click at [388, 122] on button "Tag" at bounding box center [377, 134] width 76 height 35
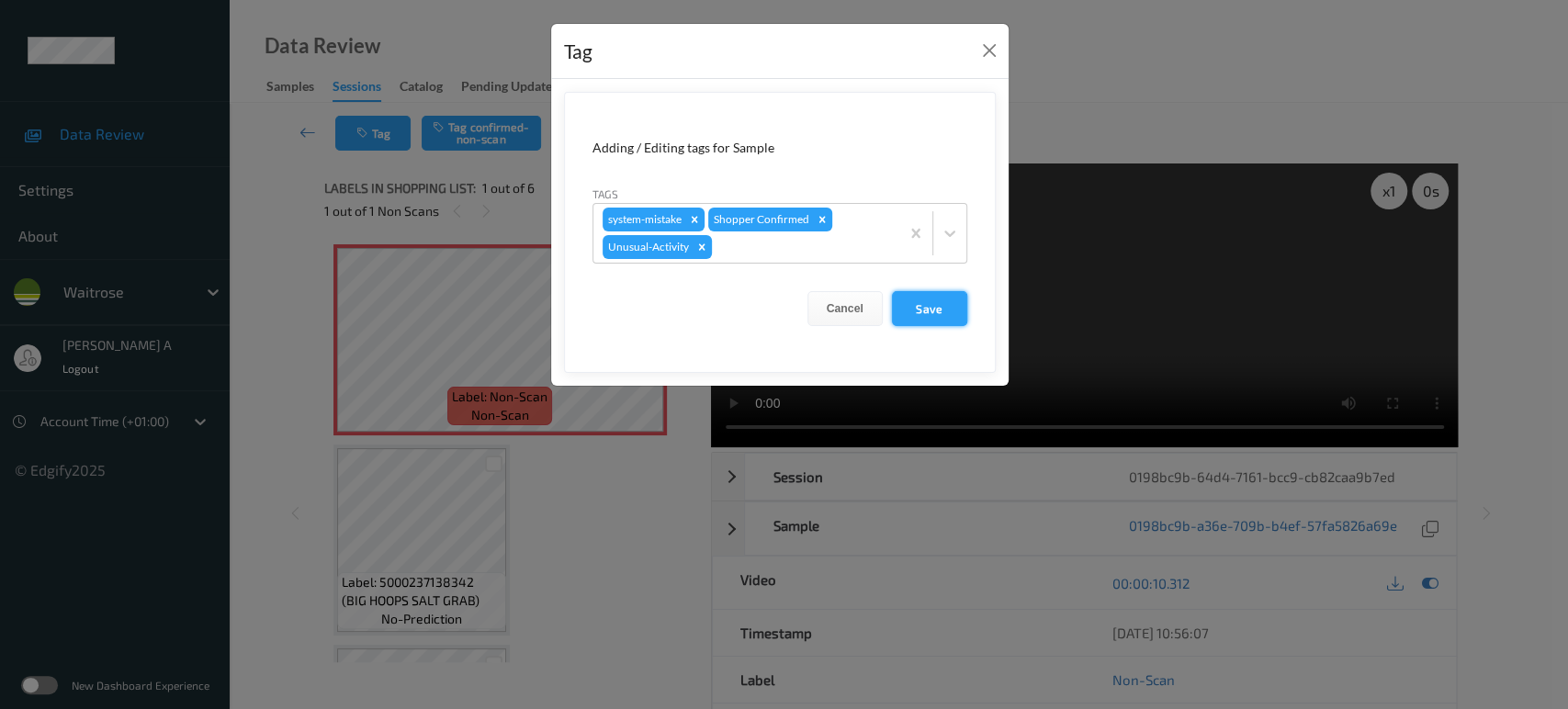
click at [925, 307] on button "Save" at bounding box center [929, 308] width 75 height 35
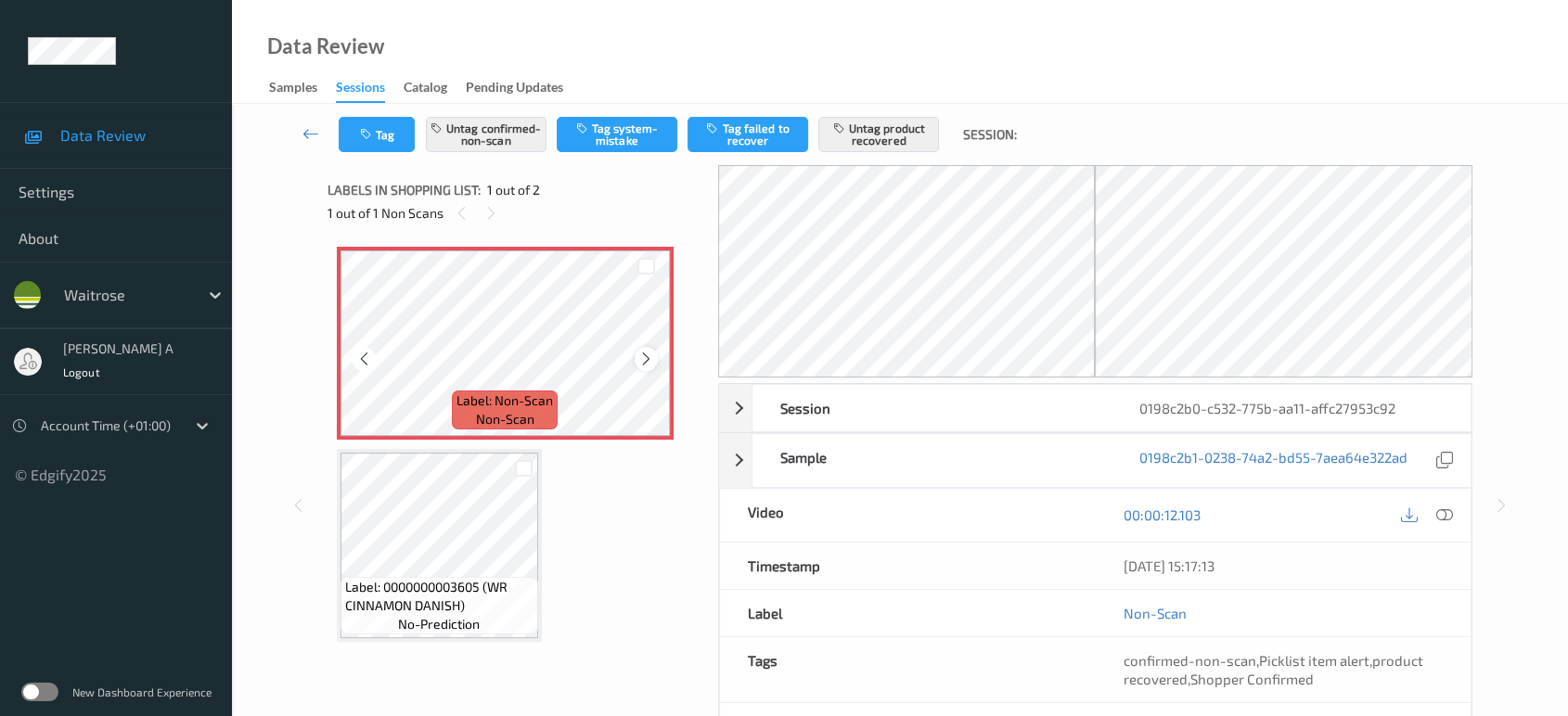
click at [646, 362] on icon at bounding box center [646, 359] width 16 height 17
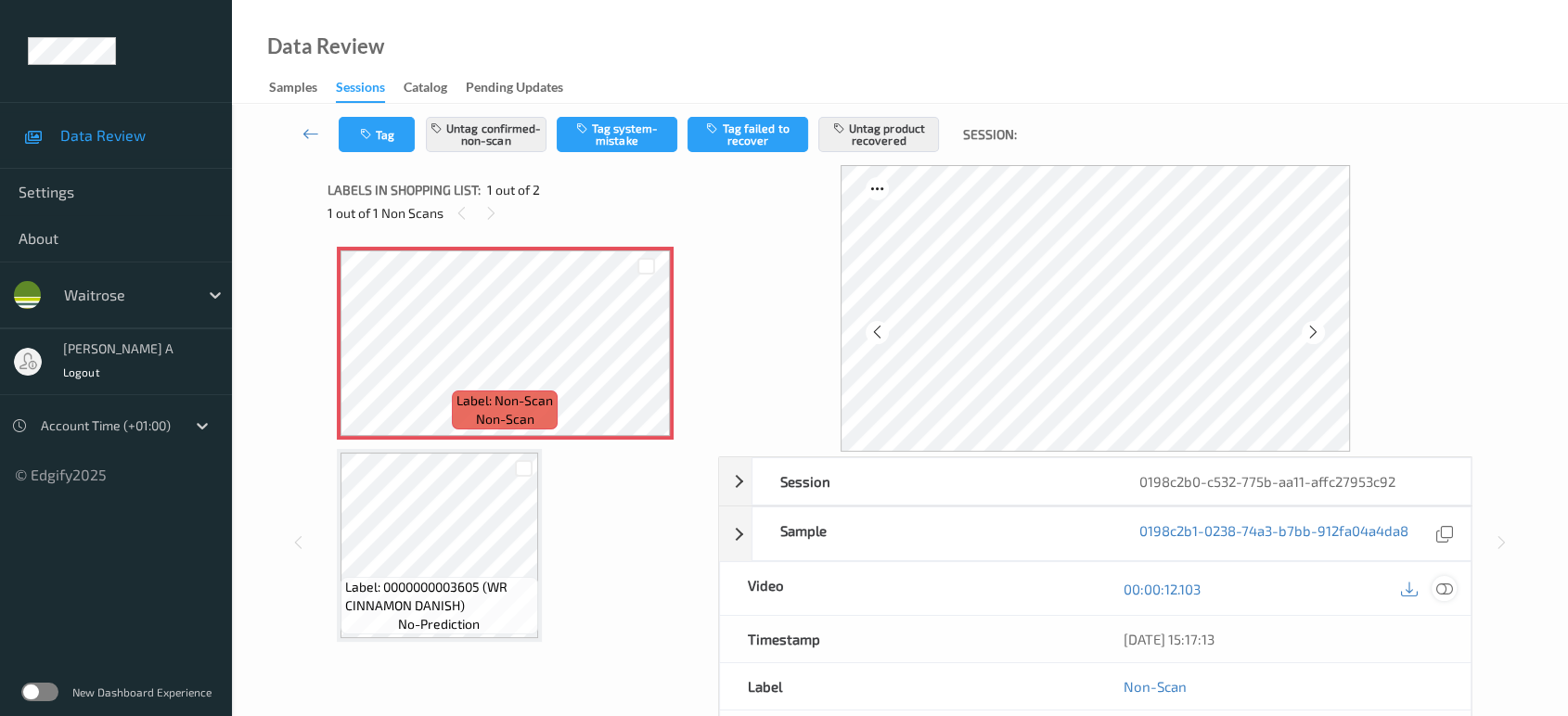
click at [1452, 589] on icon at bounding box center [1445, 589] width 17 height 17
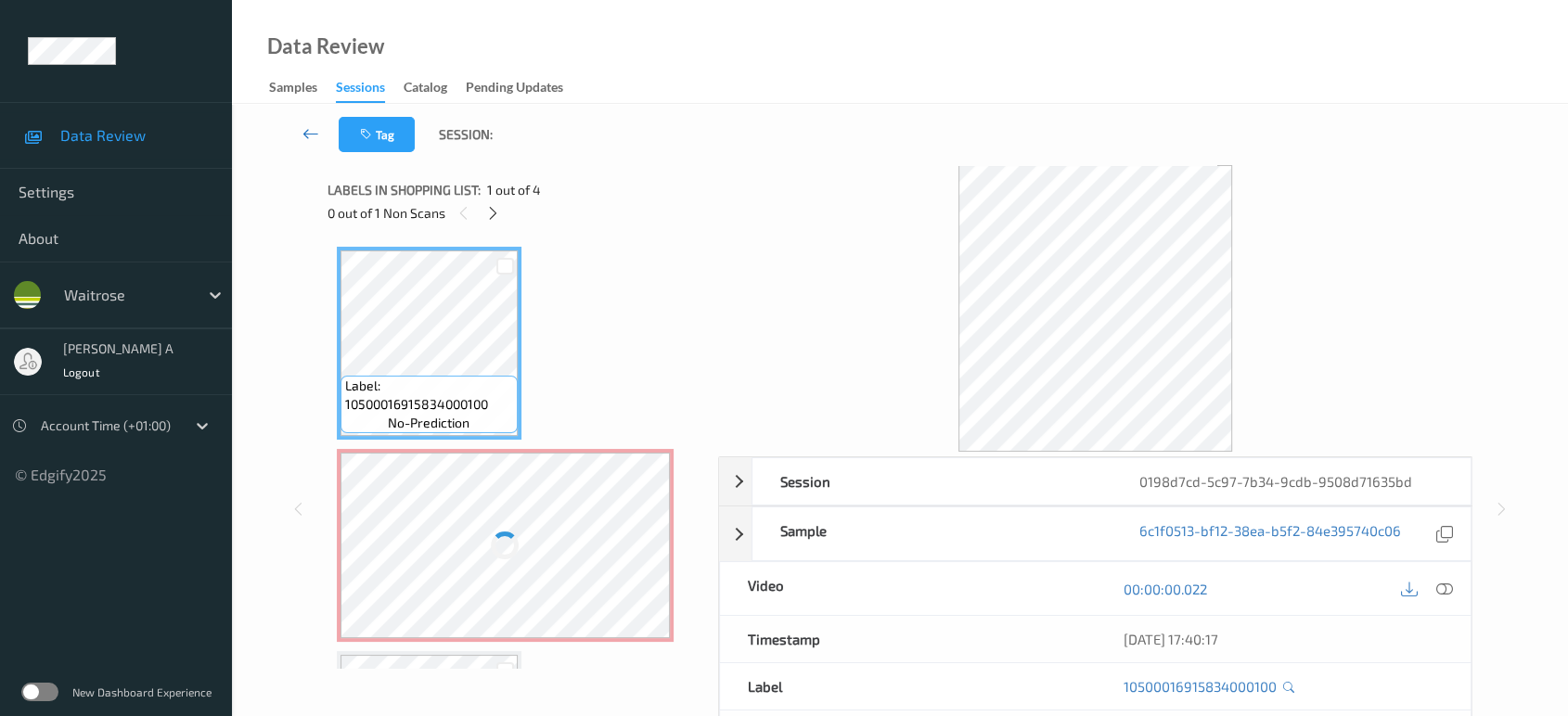
click at [314, 140] on icon at bounding box center [311, 134] width 17 height 19
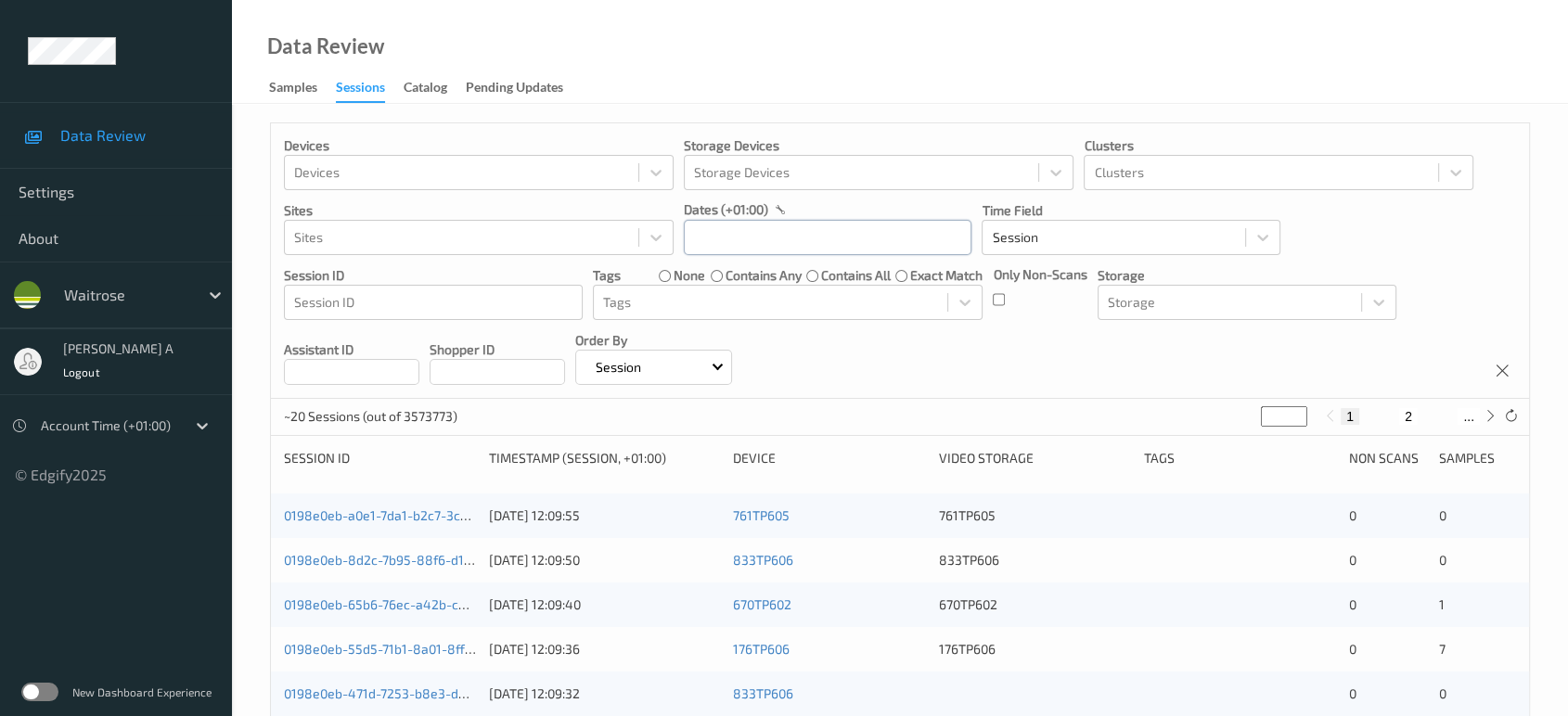
click at [876, 243] on input "text" at bounding box center [827, 236] width 288 height 35
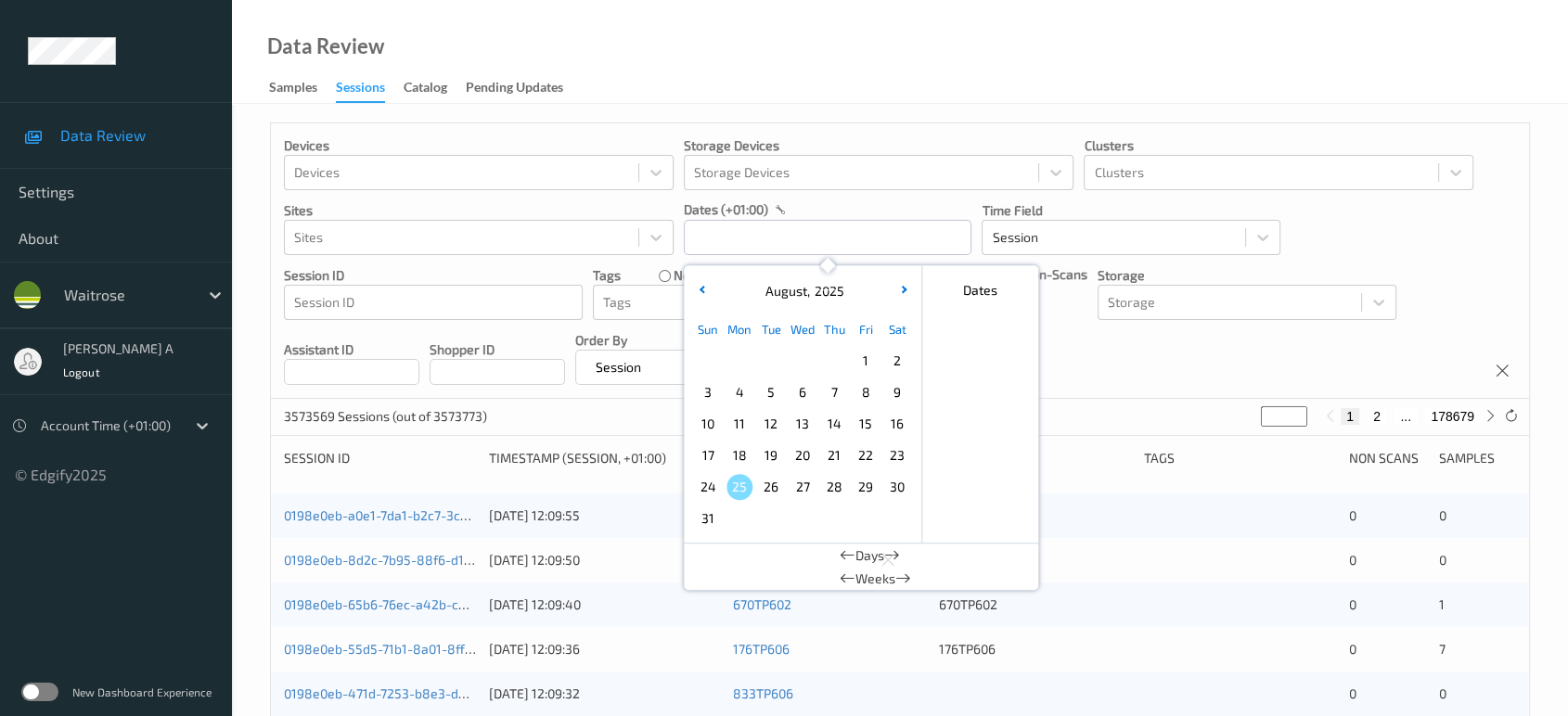
click at [893, 459] on span "23" at bounding box center [897, 455] width 26 height 26
drag, startPoint x: 893, startPoint y: 459, endPoint x: 937, endPoint y: 432, distance: 51.6
click at [893, 459] on span "23" at bounding box center [897, 455] width 26 height 26
type input "[DATE] 00:00 -> [DATE] 23:59"
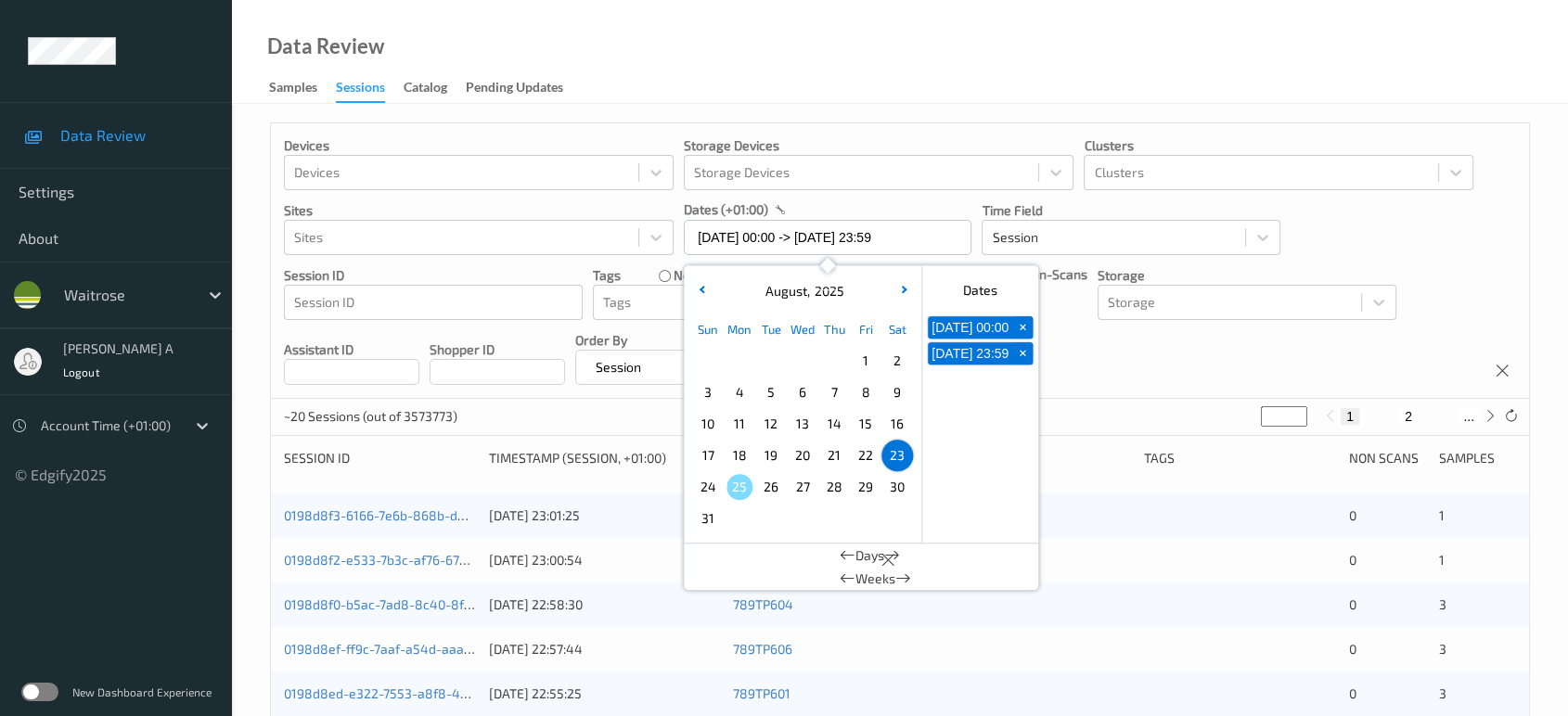
click at [1098, 367] on div "Devices Devices Storage Devices Storage Devices Clusters Clusters Sites Sites d…" at bounding box center [899, 261] width 1257 height 275
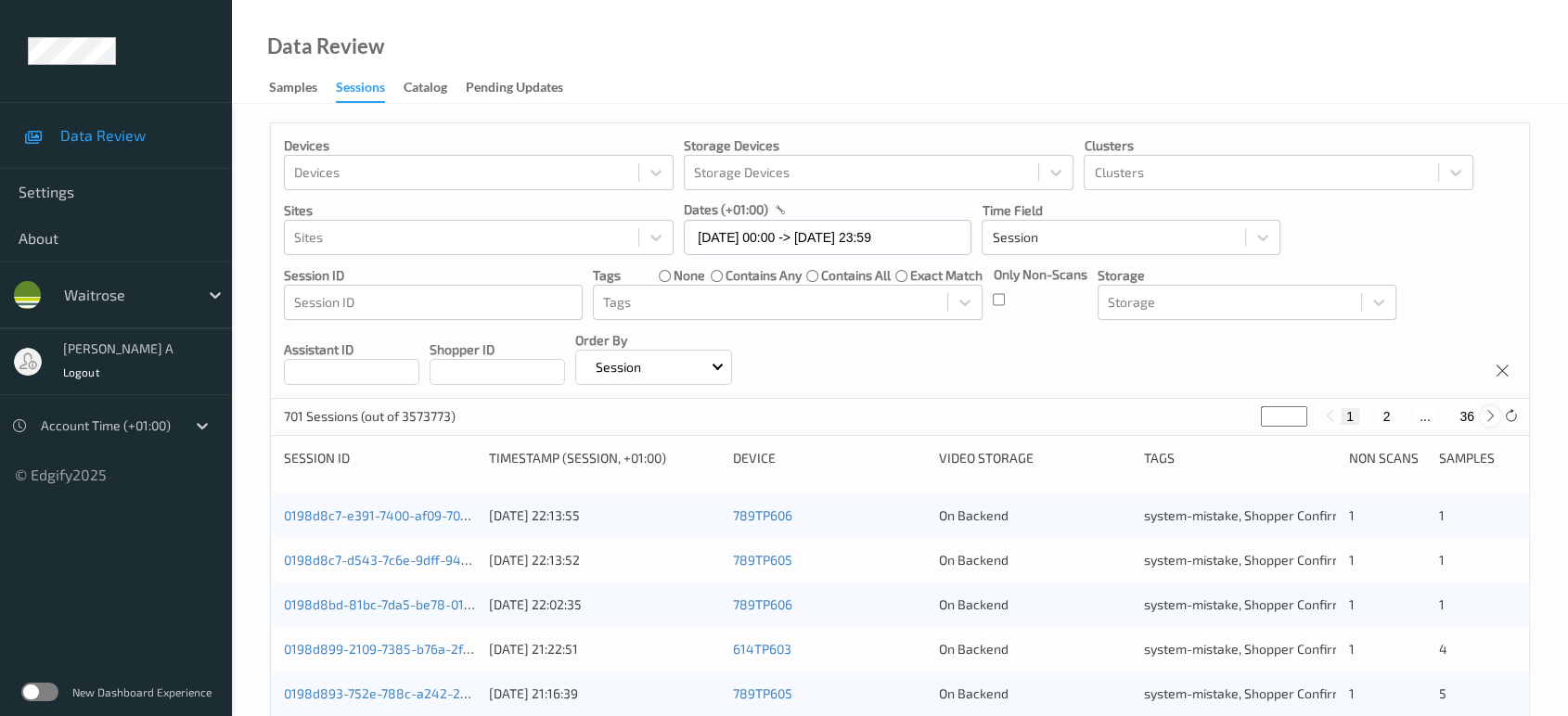
click at [1492, 414] on icon at bounding box center [1490, 416] width 14 height 14
type input "*"
click at [1492, 414] on icon at bounding box center [1490, 416] width 14 height 14
type input "*"
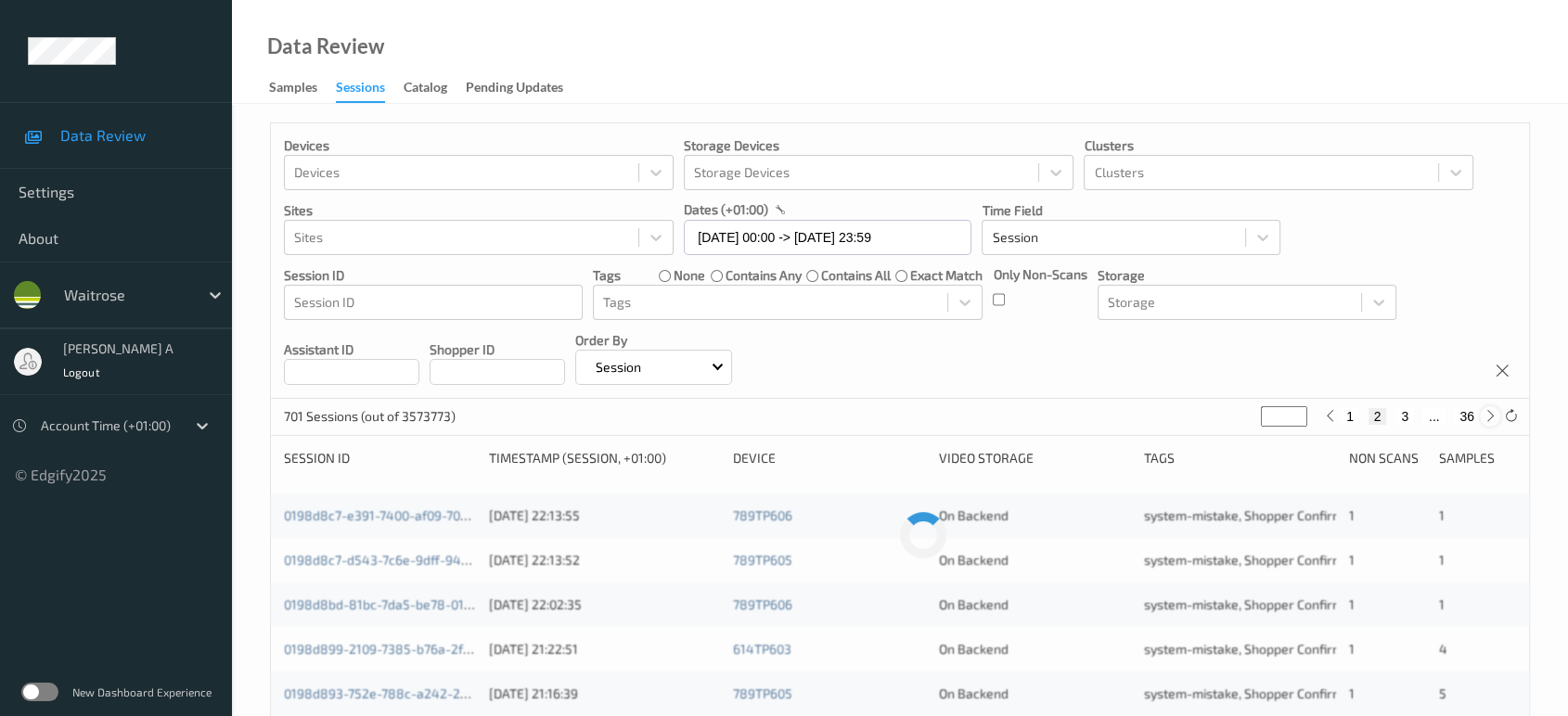
type input "*"
click at [1492, 414] on icon at bounding box center [1490, 416] width 14 height 14
type input "*"
click at [1492, 414] on icon at bounding box center [1490, 416] width 14 height 14
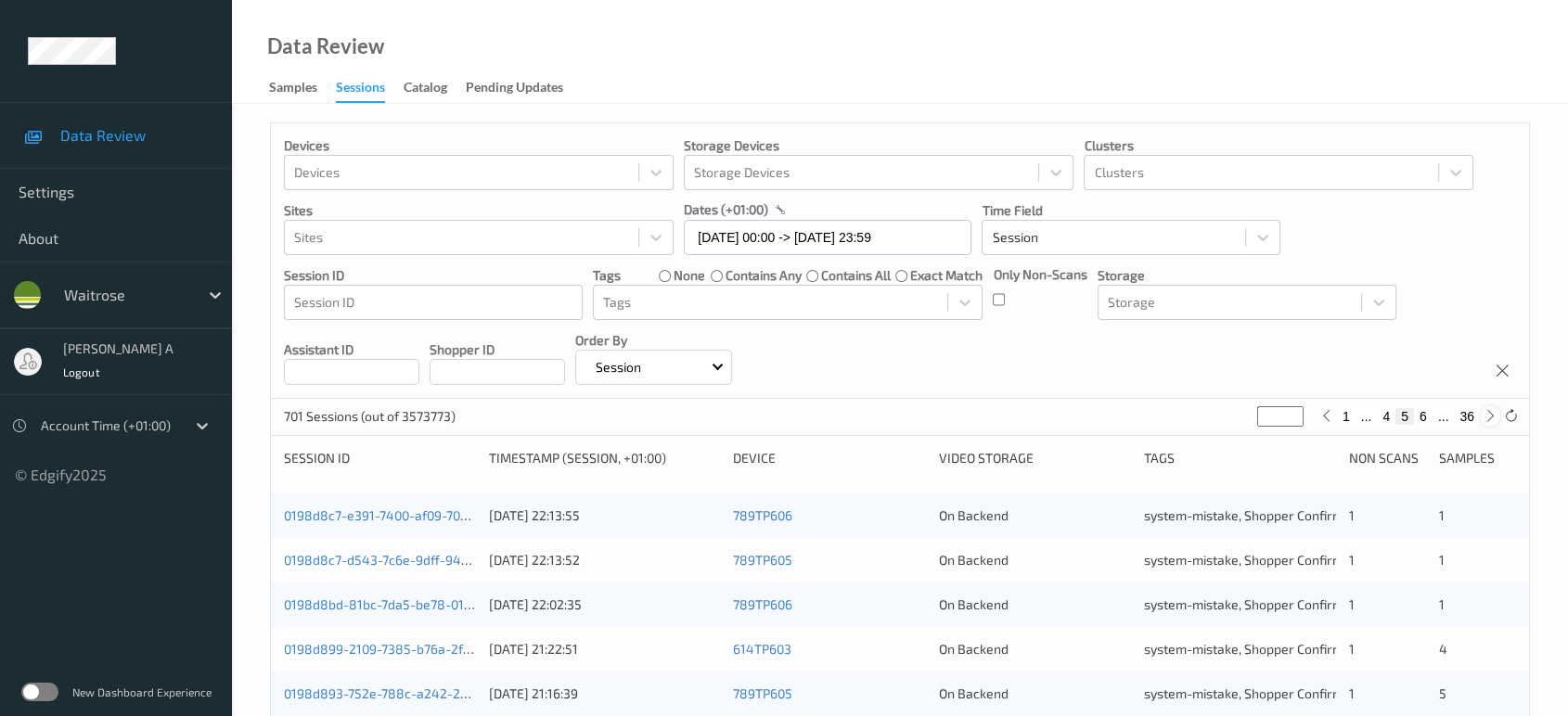
type input "*"
click at [1492, 414] on icon at bounding box center [1490, 416] width 14 height 14
type input "*"
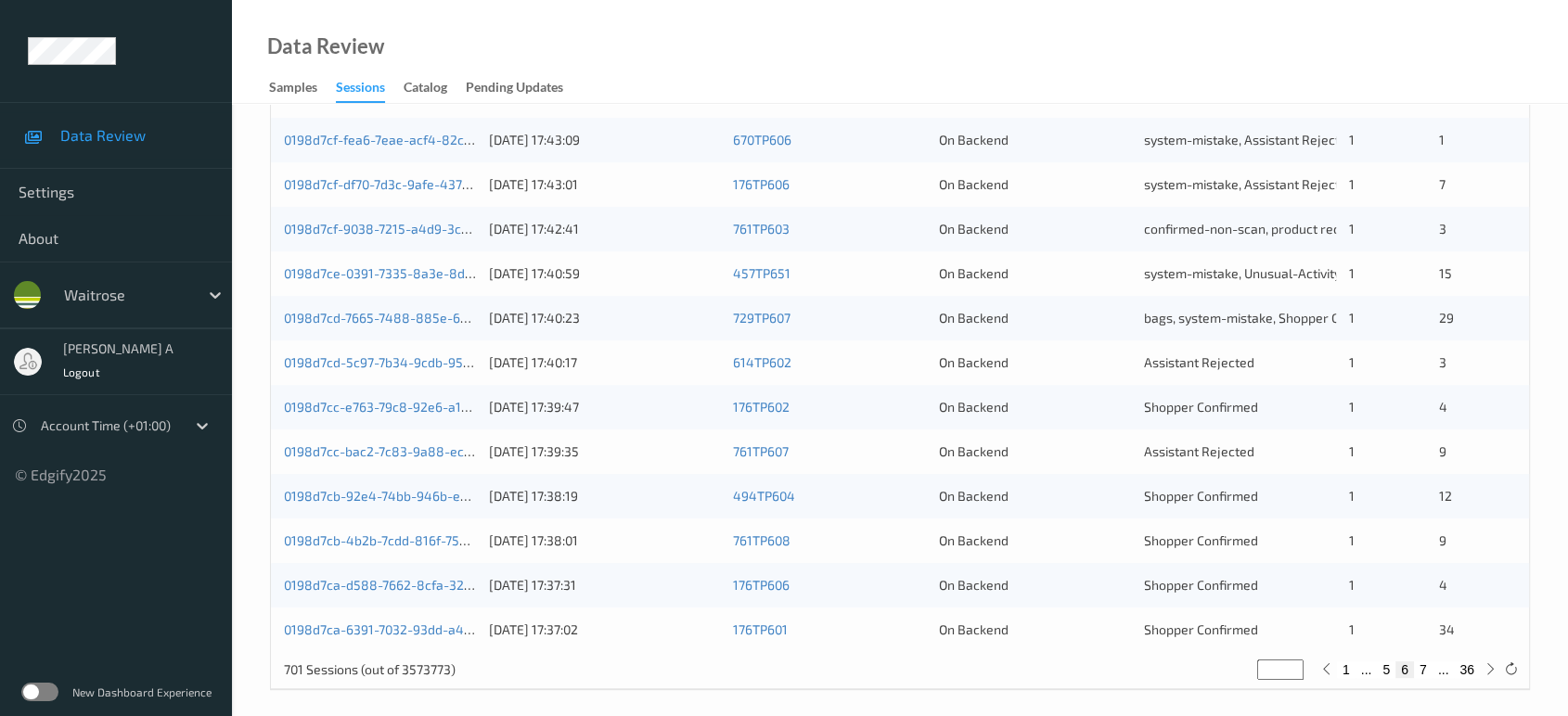
scroll to position [742, 0]
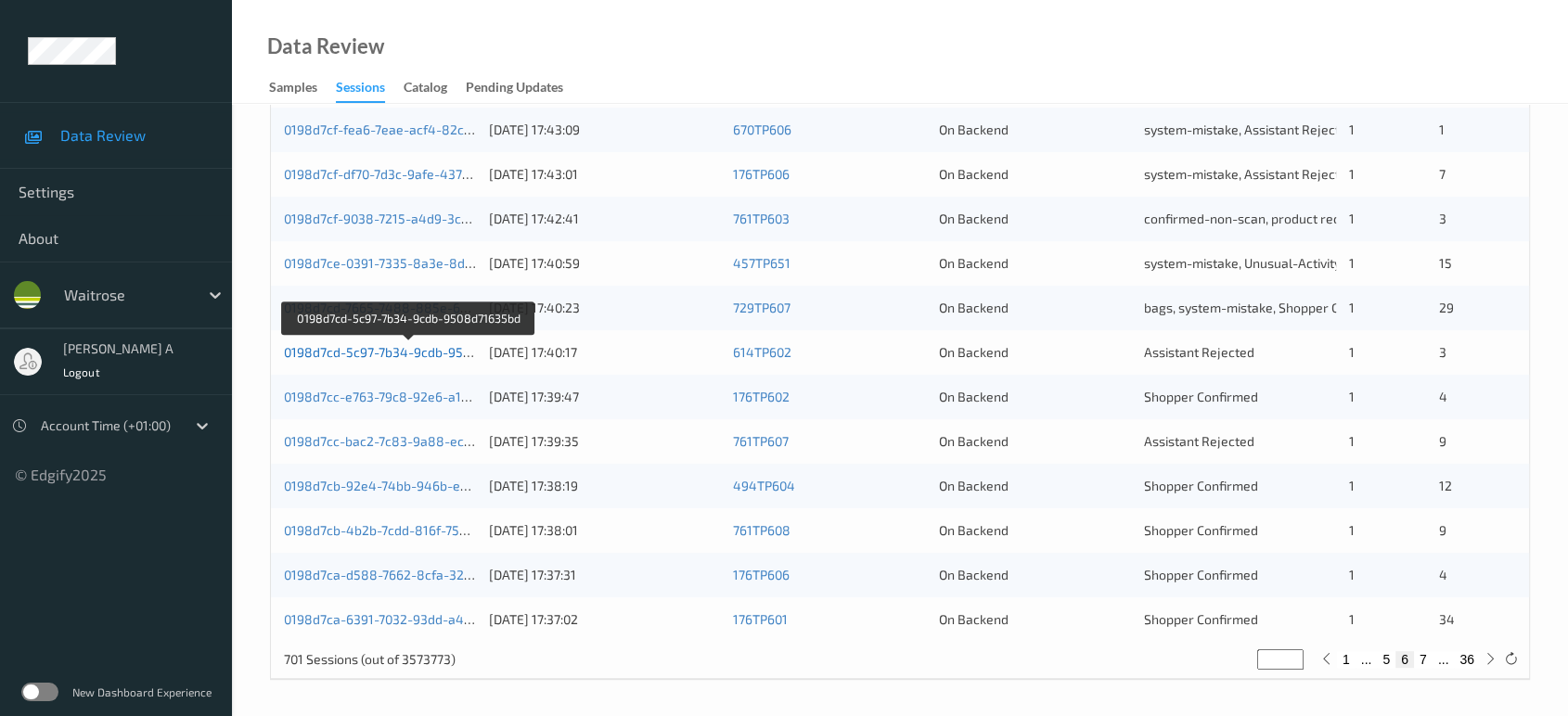
click at [420, 349] on link "0198d7cd-5c97-7b34-9cdb-9508d71635bd" at bounding box center [409, 351] width 252 height 16
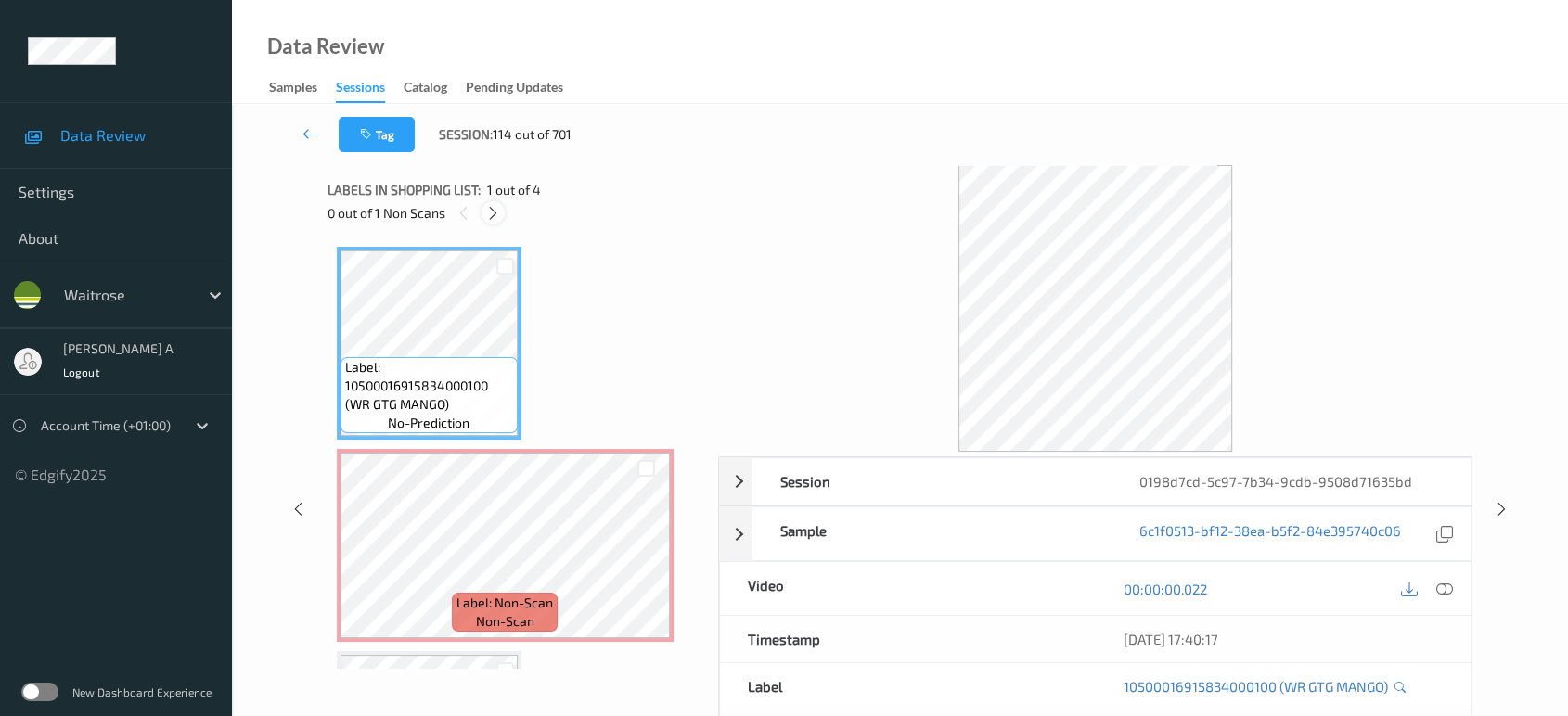
click at [492, 214] on icon at bounding box center [493, 214] width 16 height 17
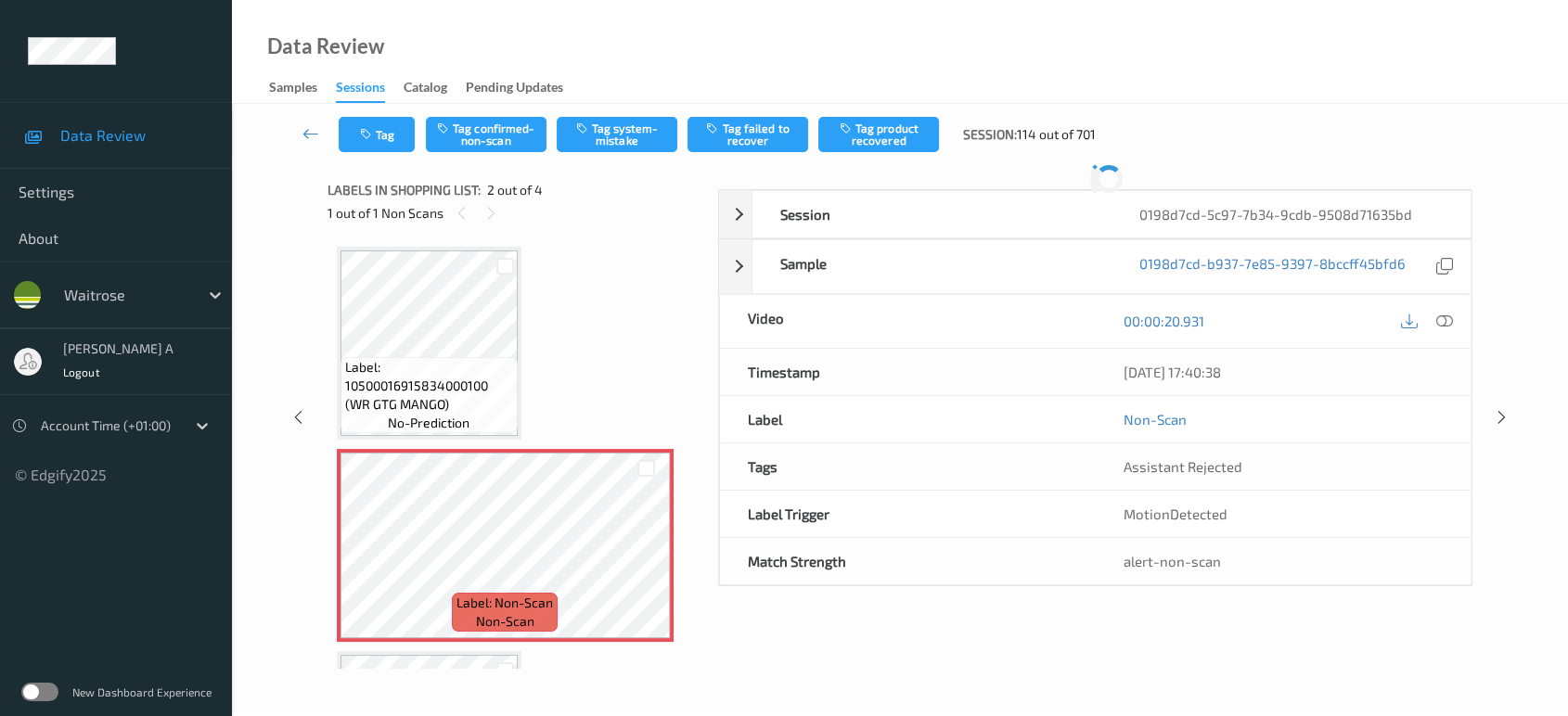
scroll to position [9, 0]
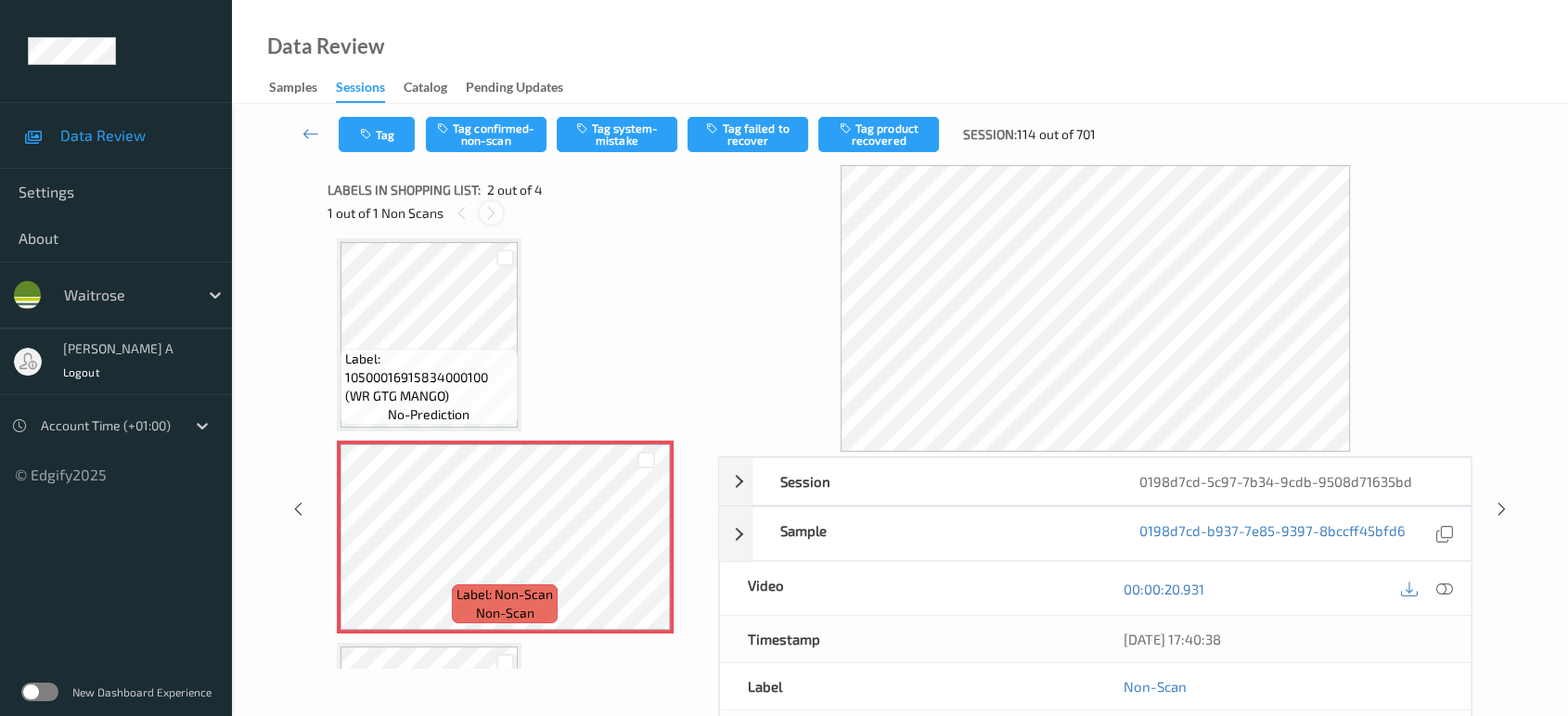
click at [494, 219] on icon at bounding box center [491, 214] width 16 height 17
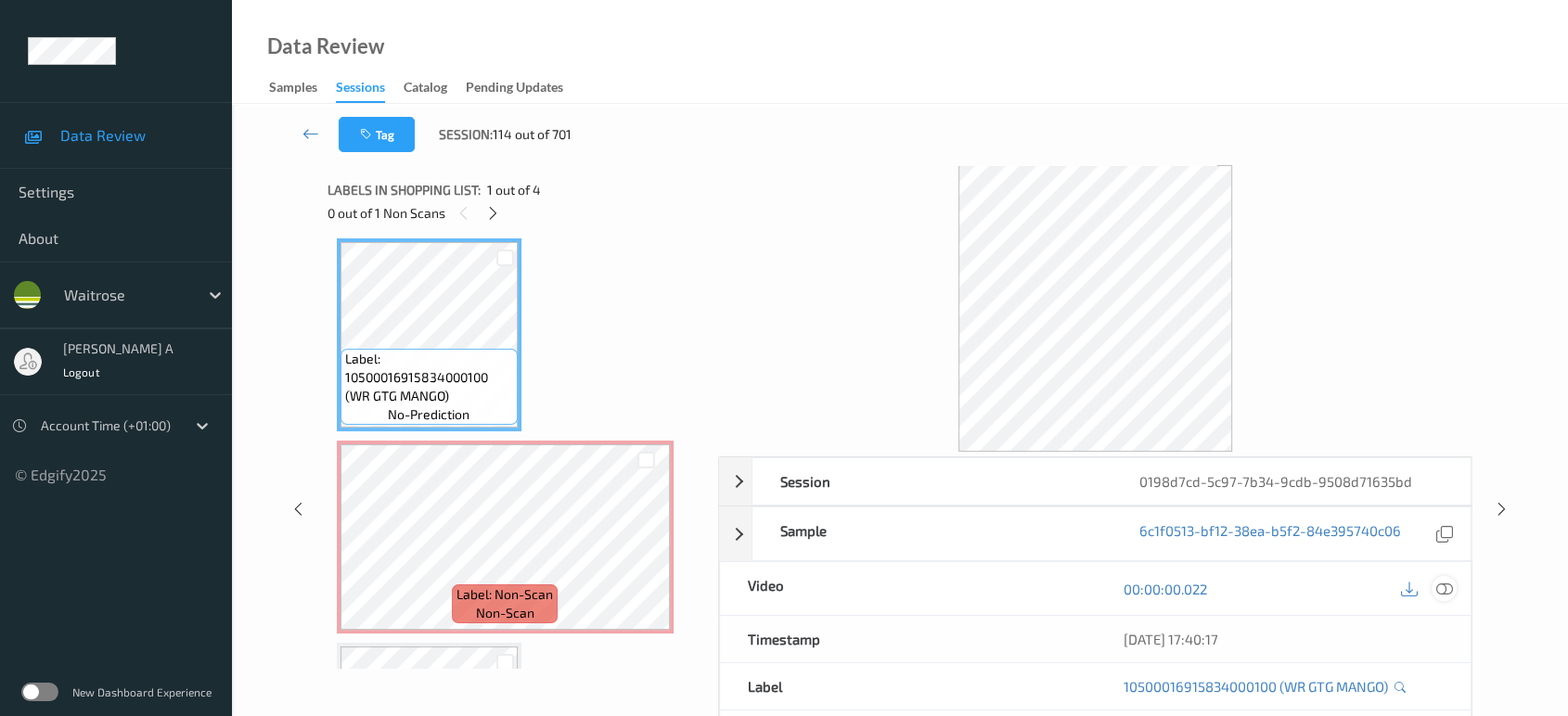
click at [1443, 587] on icon at bounding box center [1445, 589] width 17 height 17
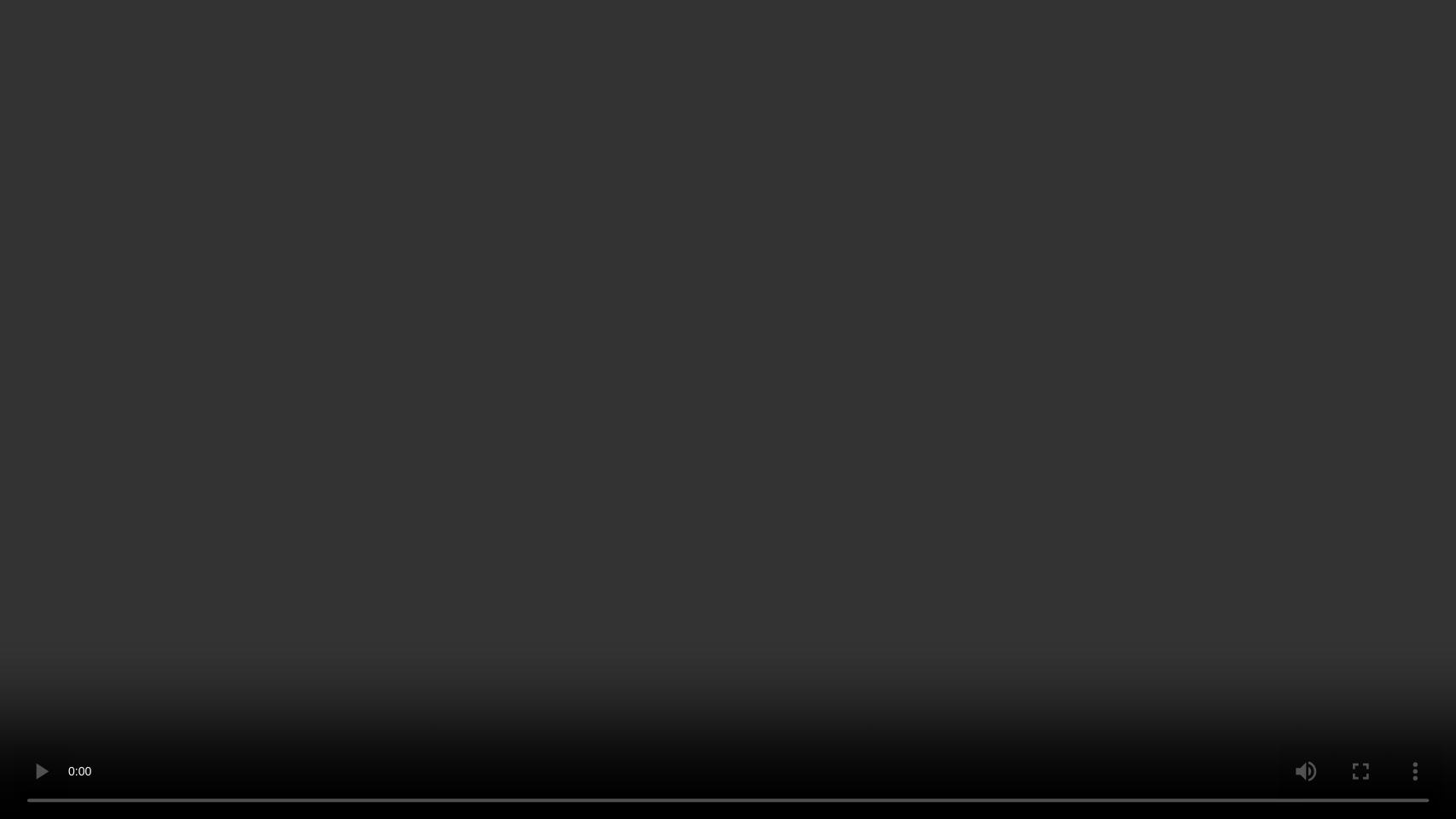
click at [748, 375] on video at bounding box center [728, 410] width 1456 height 819
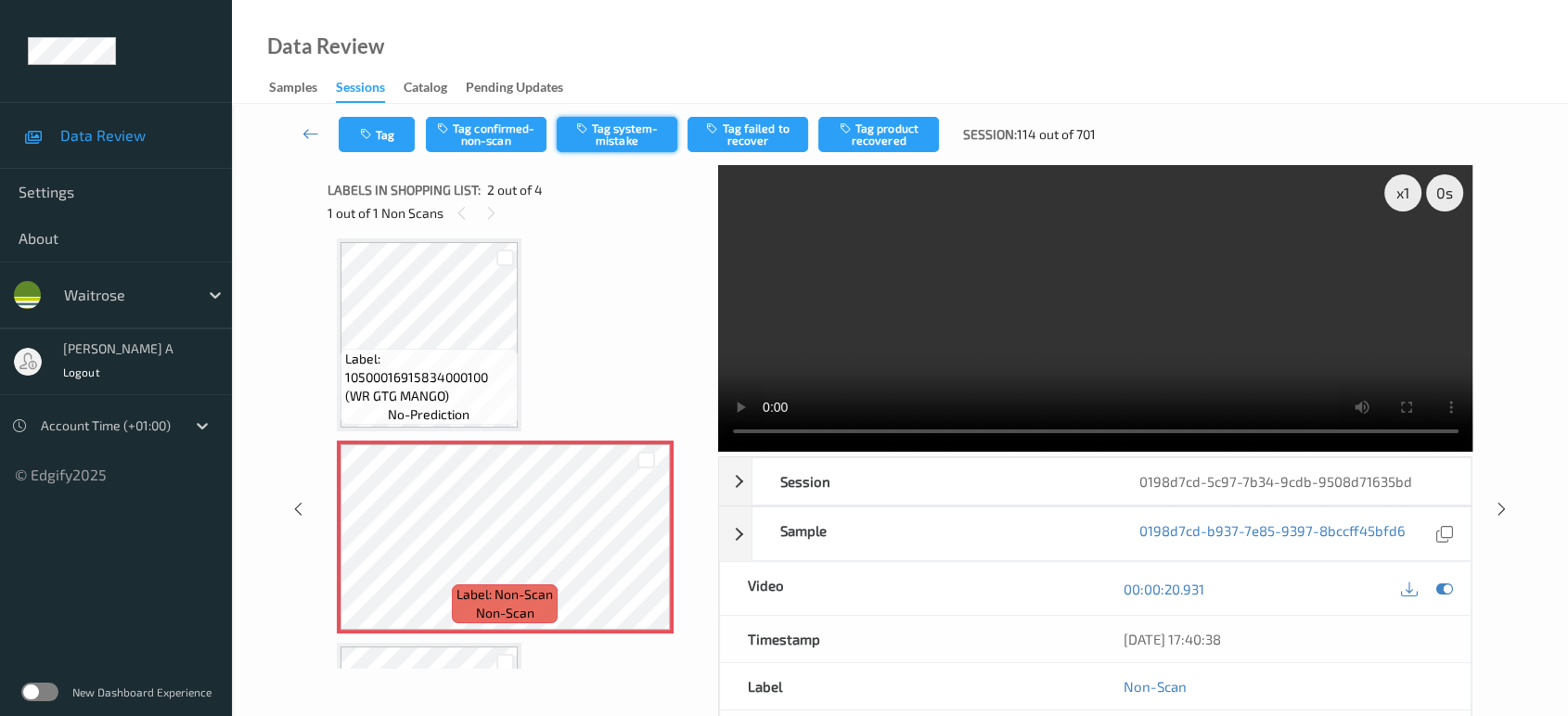
click at [633, 127] on button "Tag system-mistake" at bounding box center [616, 134] width 121 height 35
click at [381, 132] on button "Tag" at bounding box center [377, 134] width 76 height 35
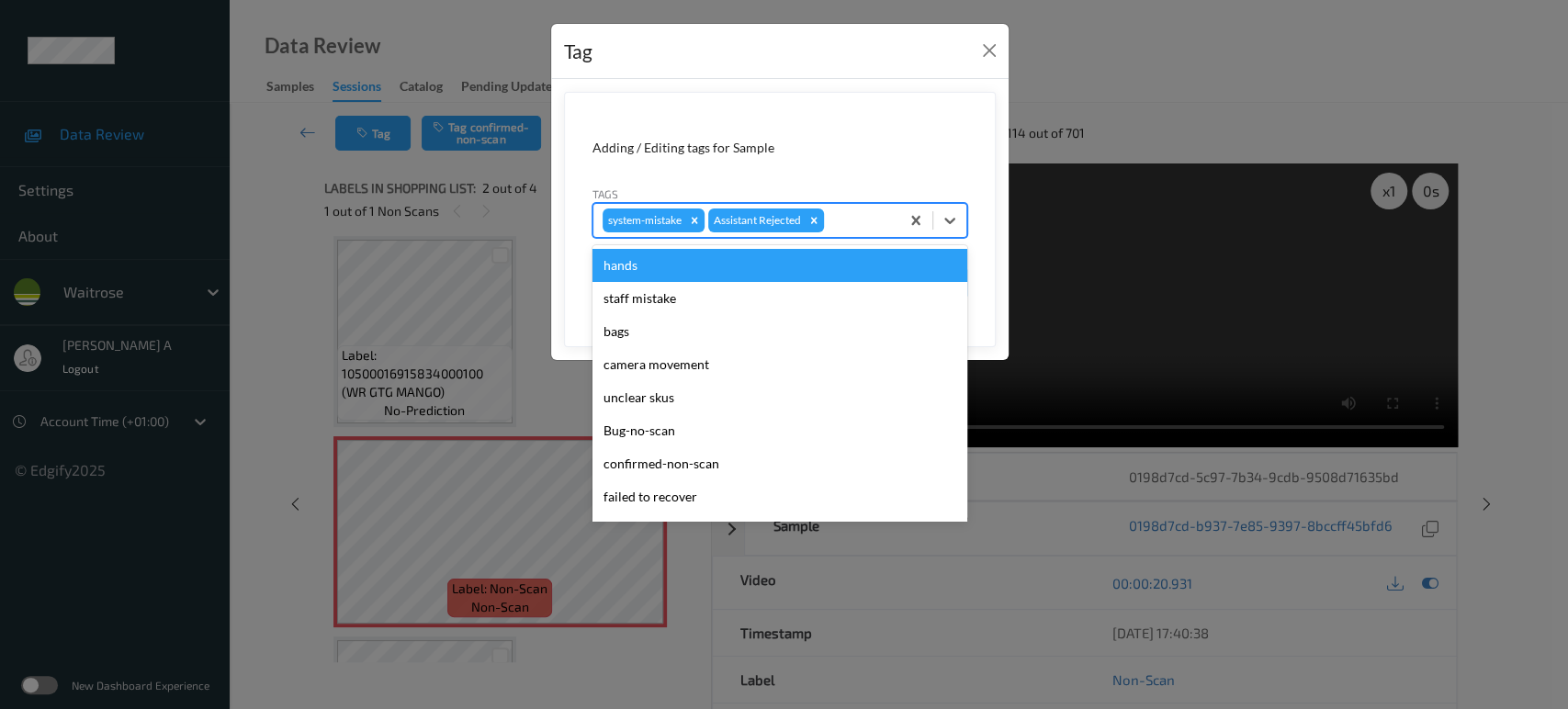
click at [858, 214] on div at bounding box center [859, 220] width 62 height 22
type input "un"
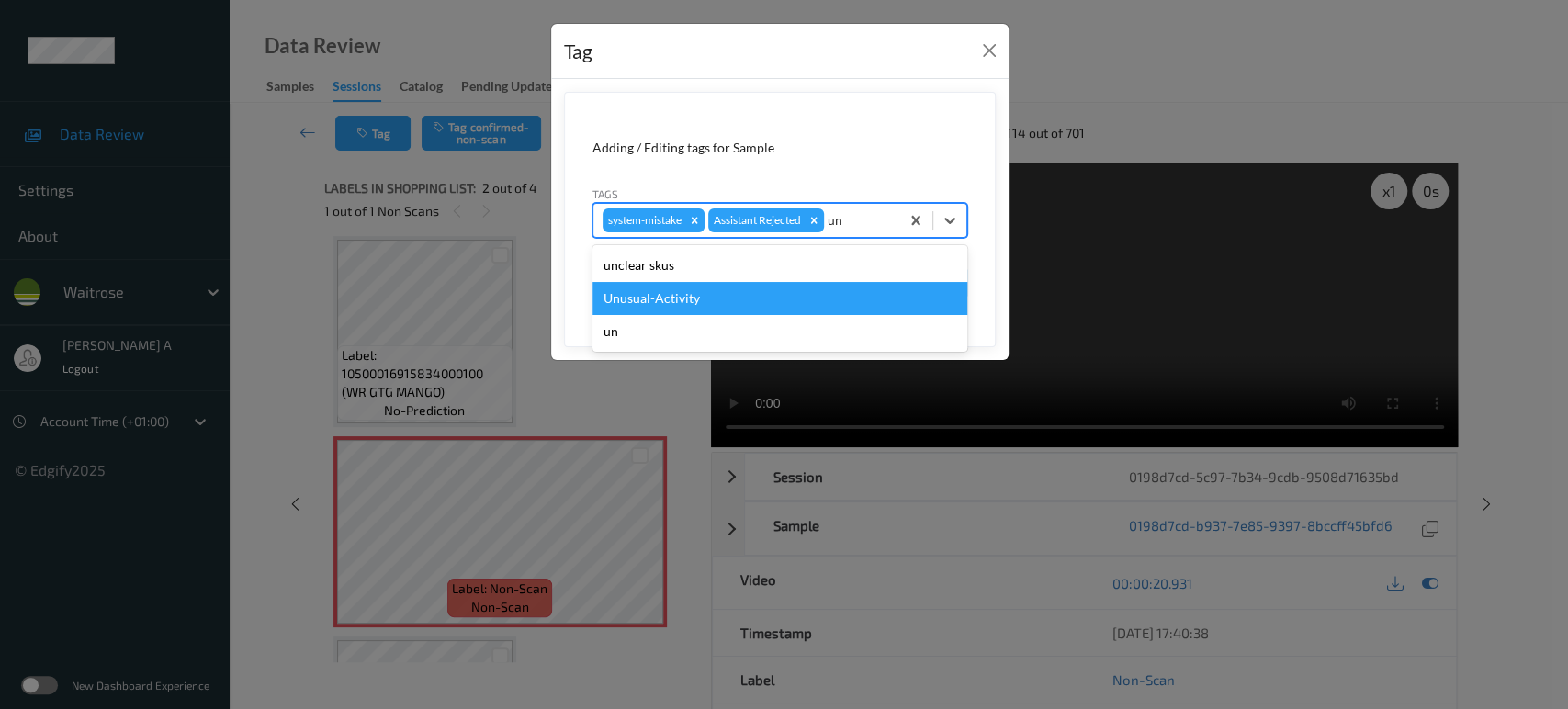
click at [740, 297] on div "Unusual-Activity" at bounding box center [780, 298] width 375 height 33
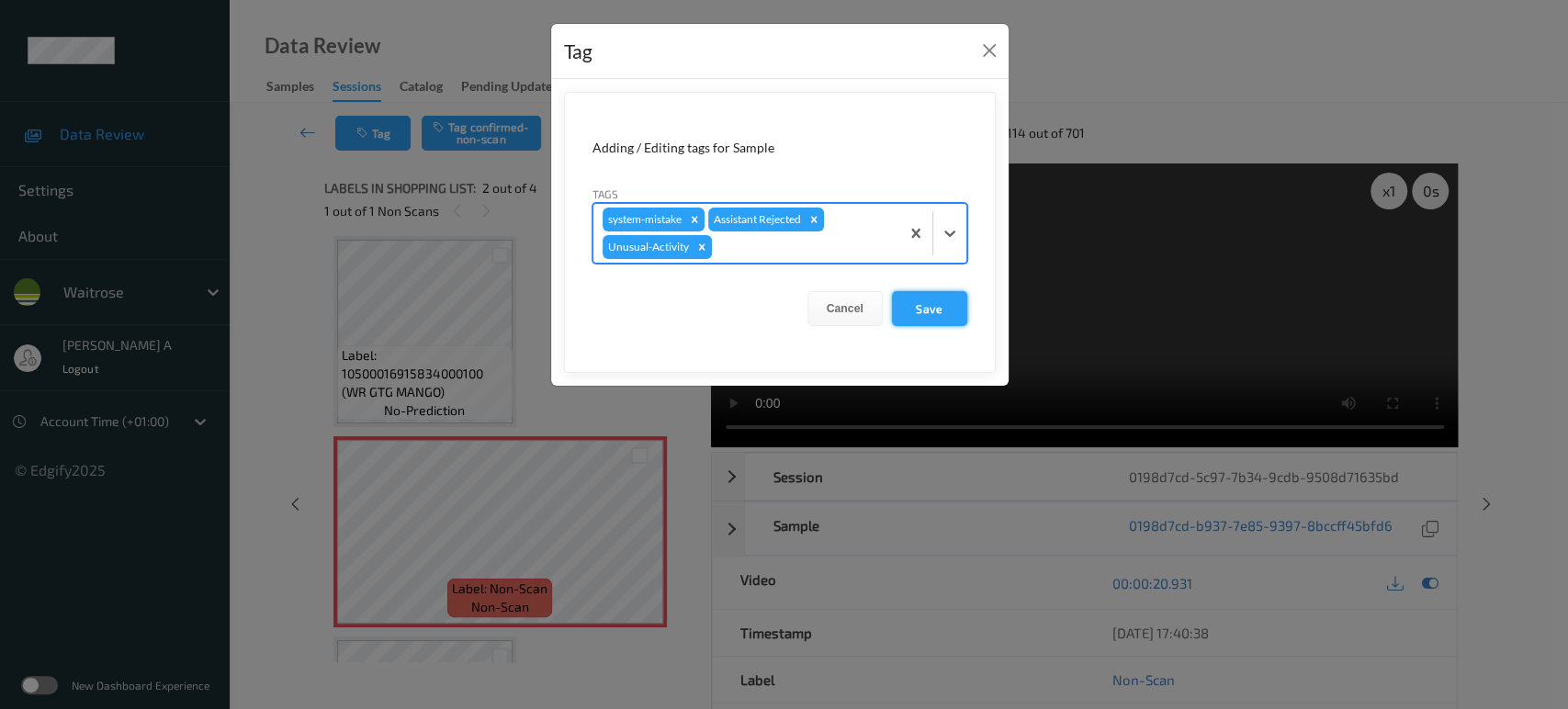
click at [912, 307] on button "Save" at bounding box center [929, 308] width 75 height 35
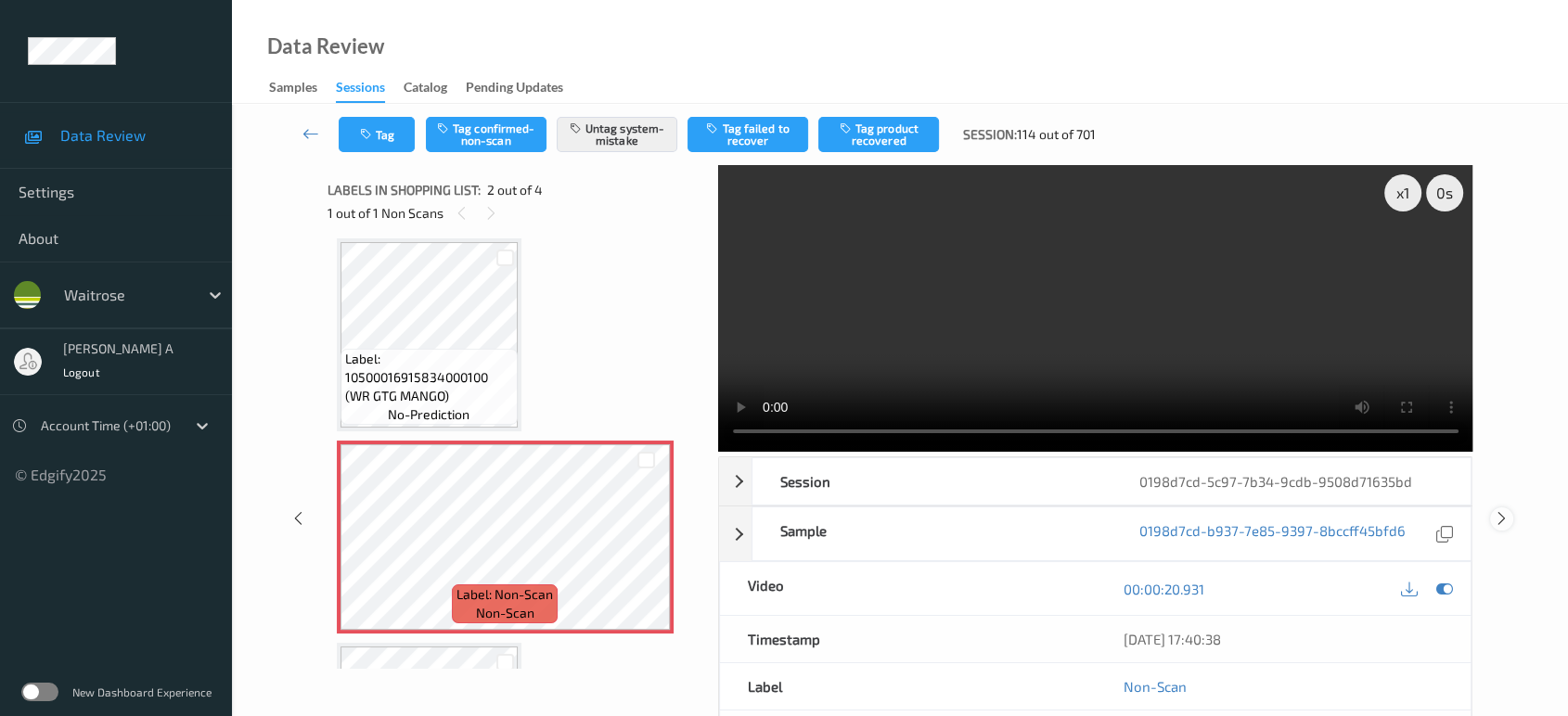
click at [1499, 510] on icon at bounding box center [1502, 518] width 16 height 17
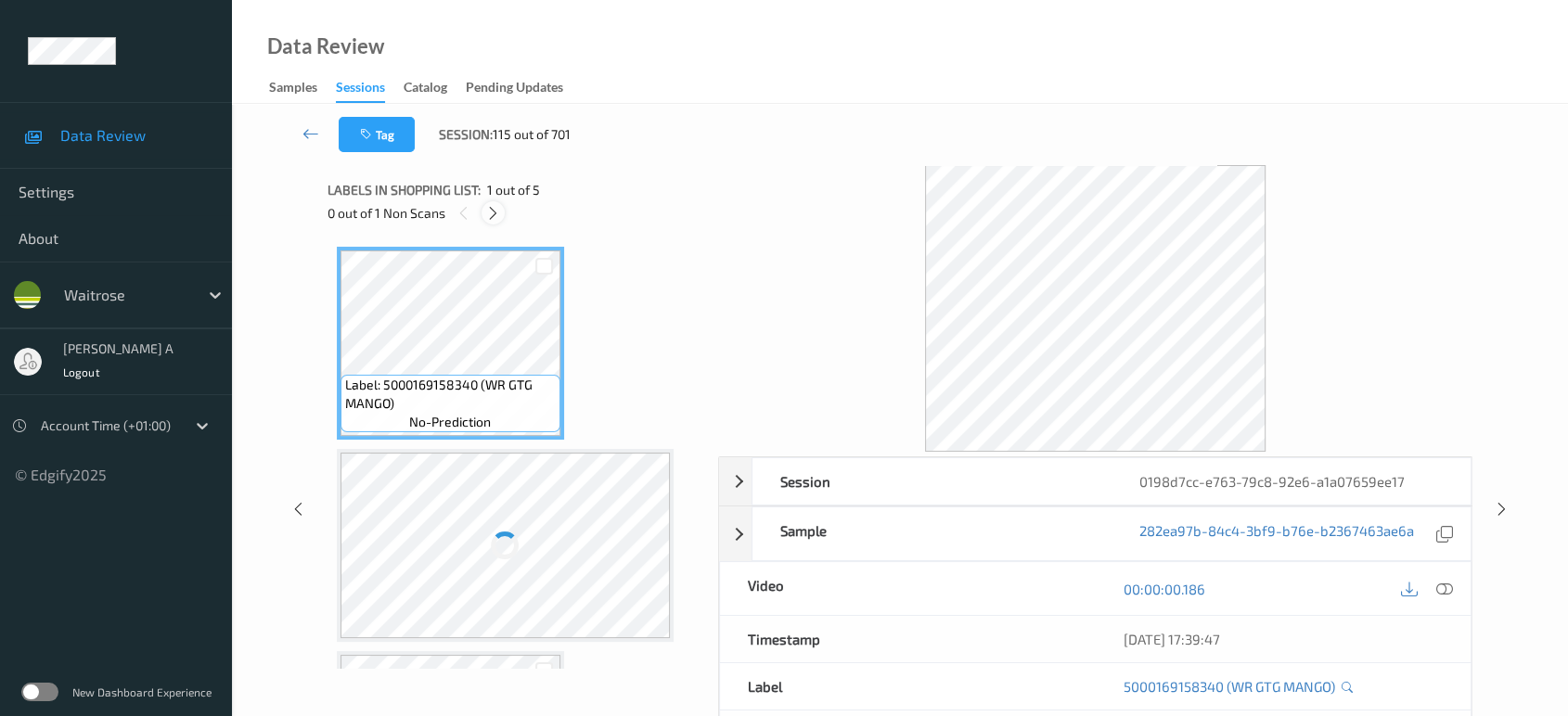
click at [493, 210] on icon at bounding box center [493, 214] width 16 height 17
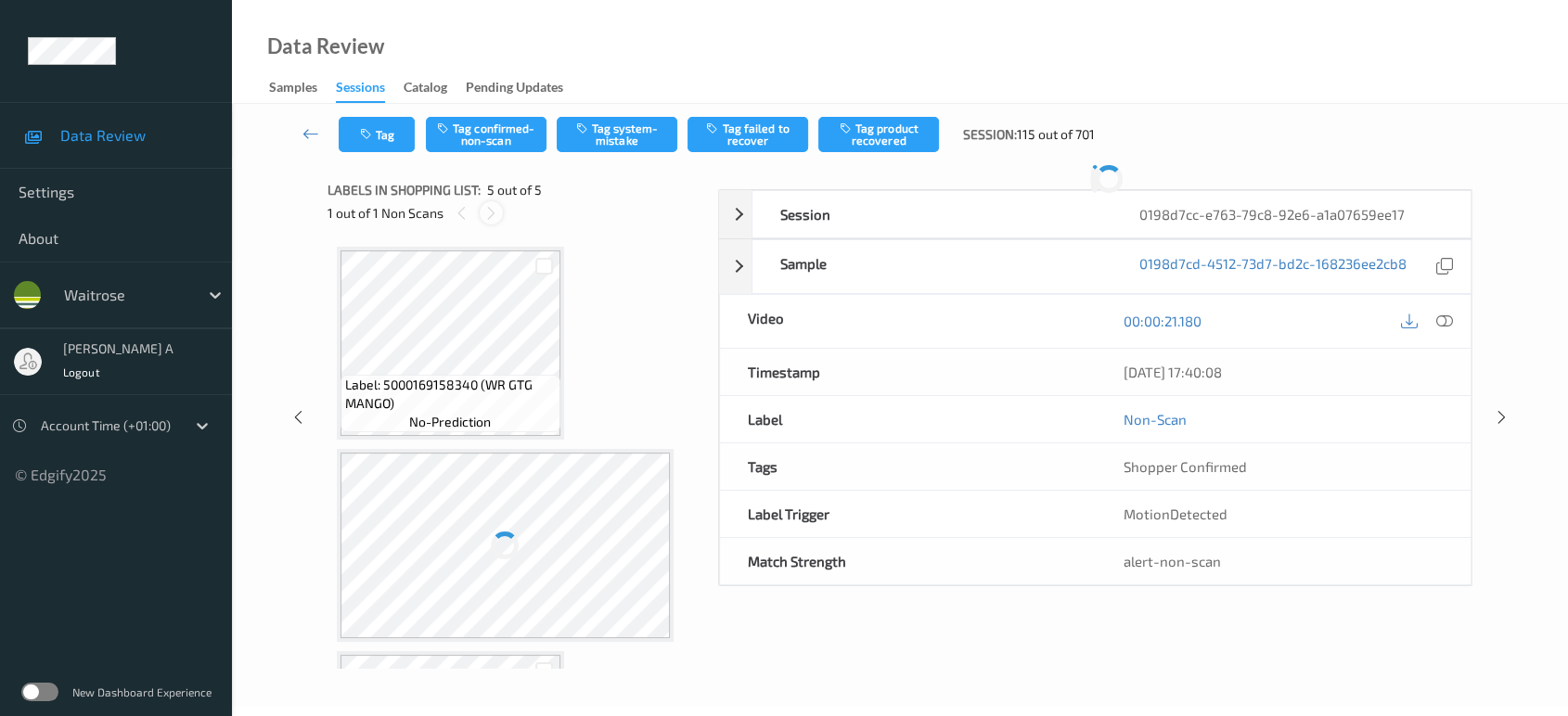
scroll to position [584, 0]
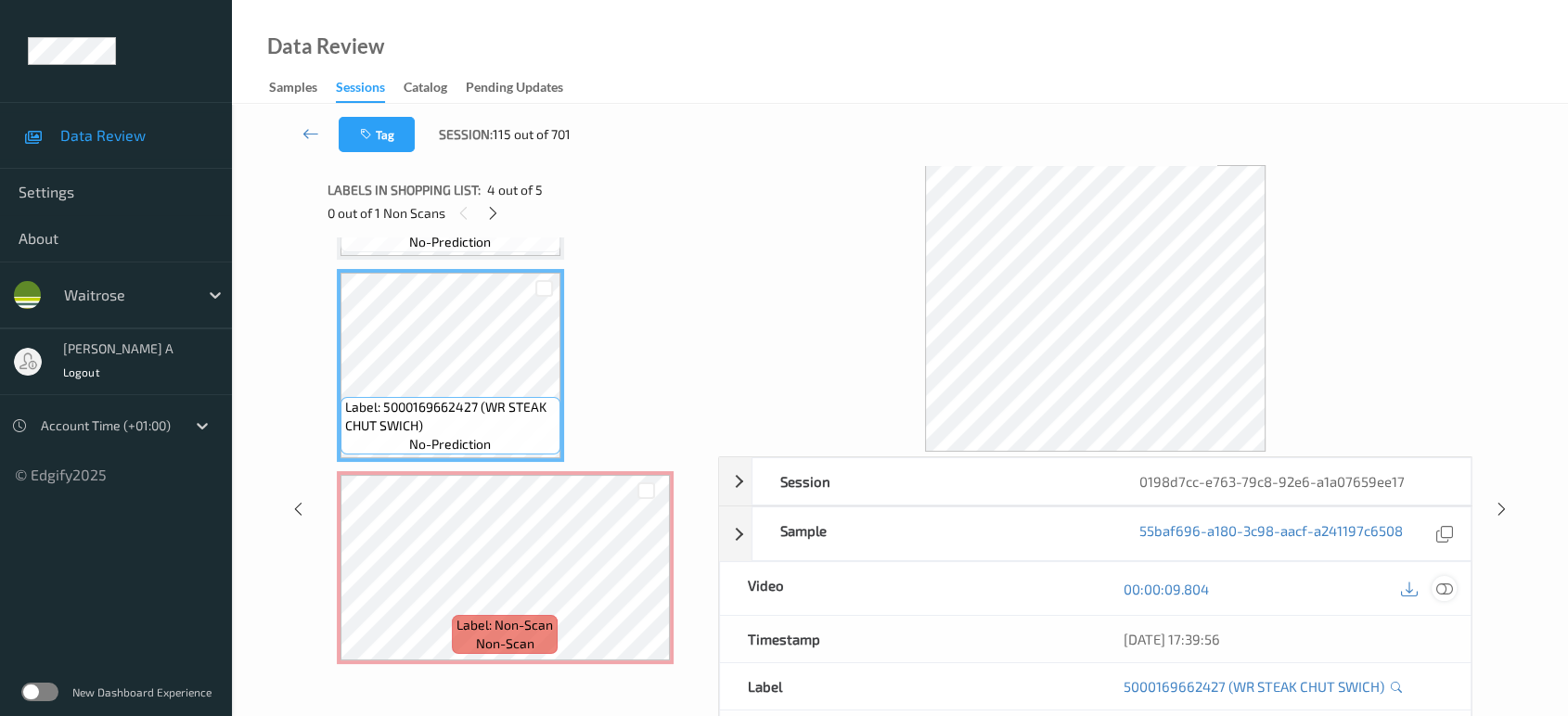
click at [1443, 590] on icon at bounding box center [1445, 589] width 17 height 17
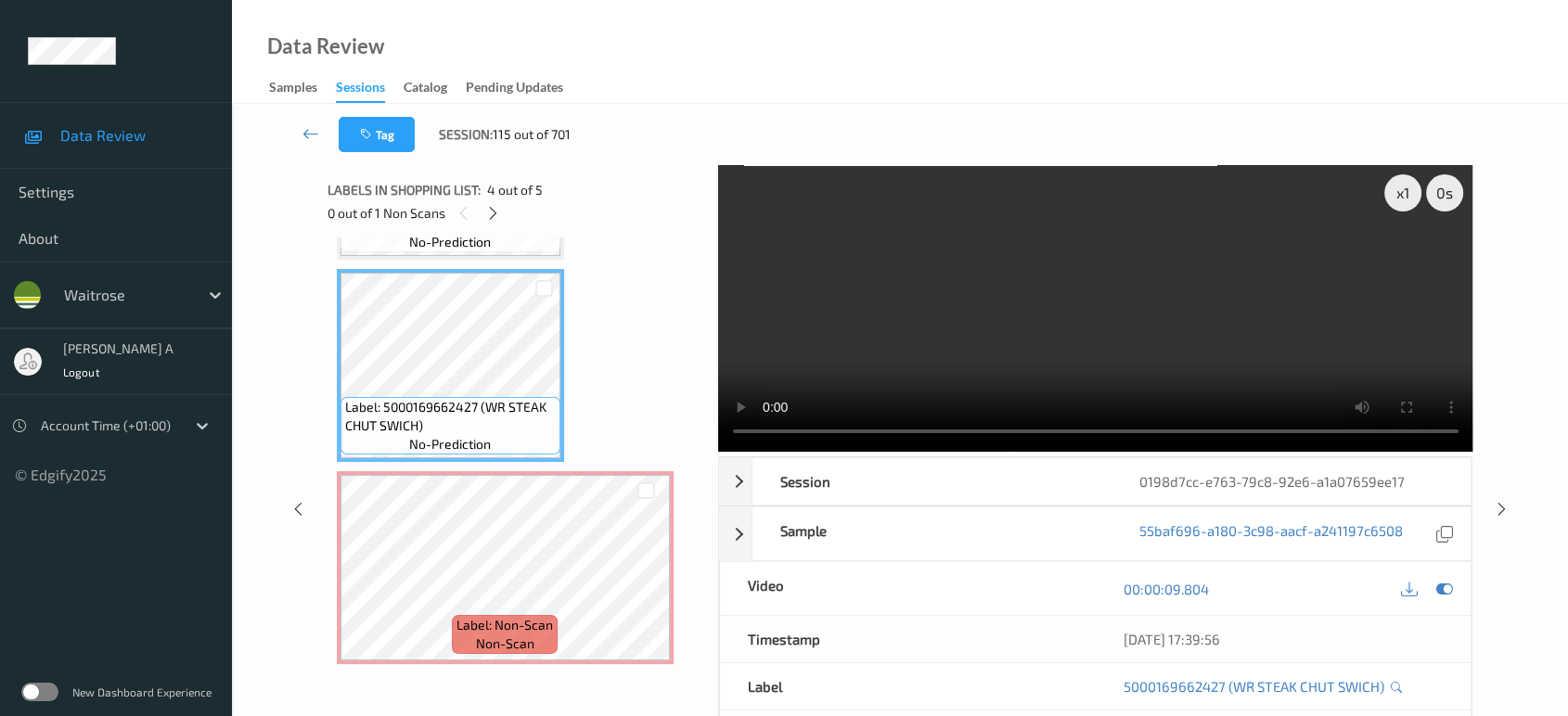
scroll to position [274, 0]
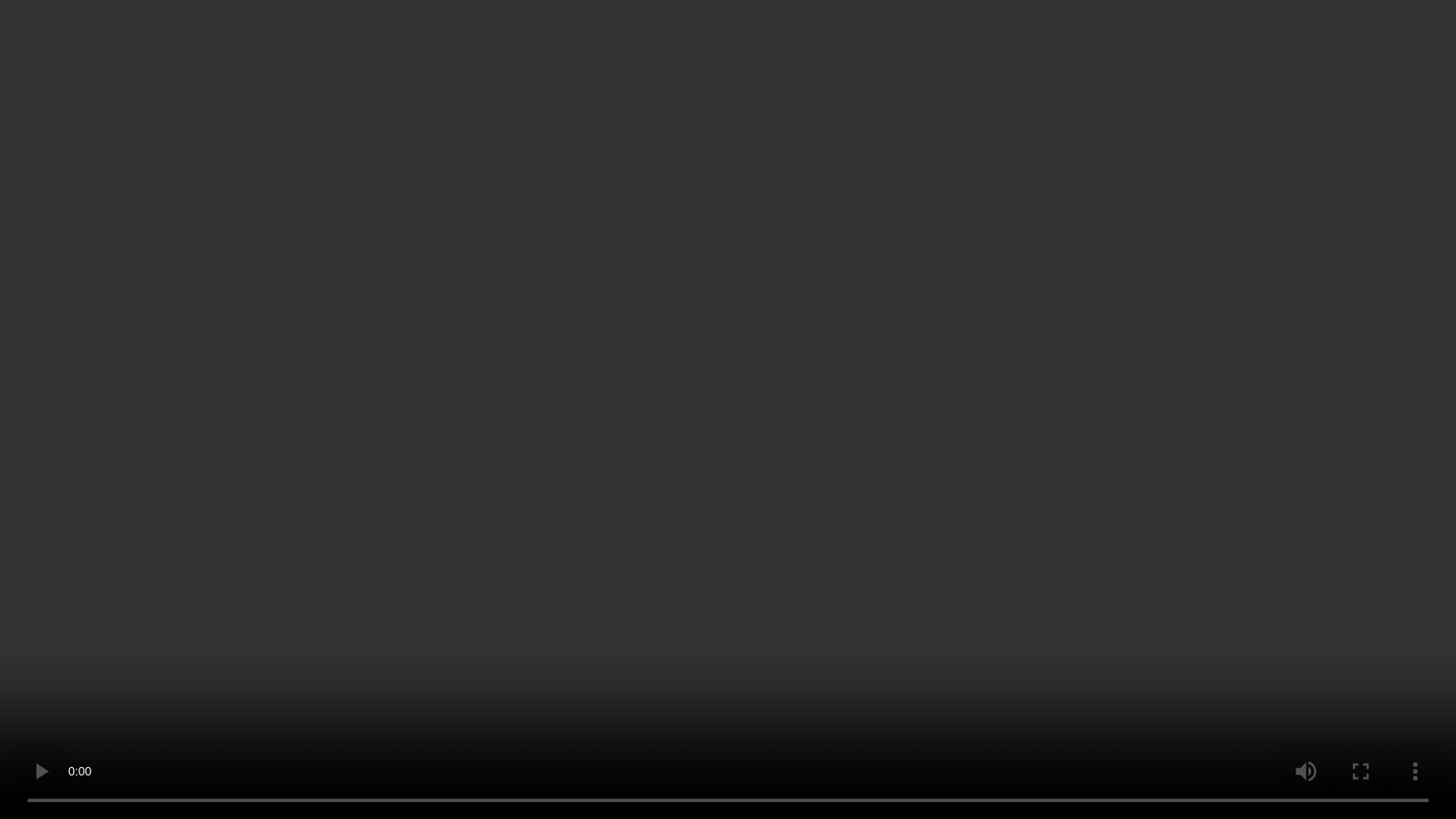
click at [693, 447] on video at bounding box center [728, 410] width 1456 height 819
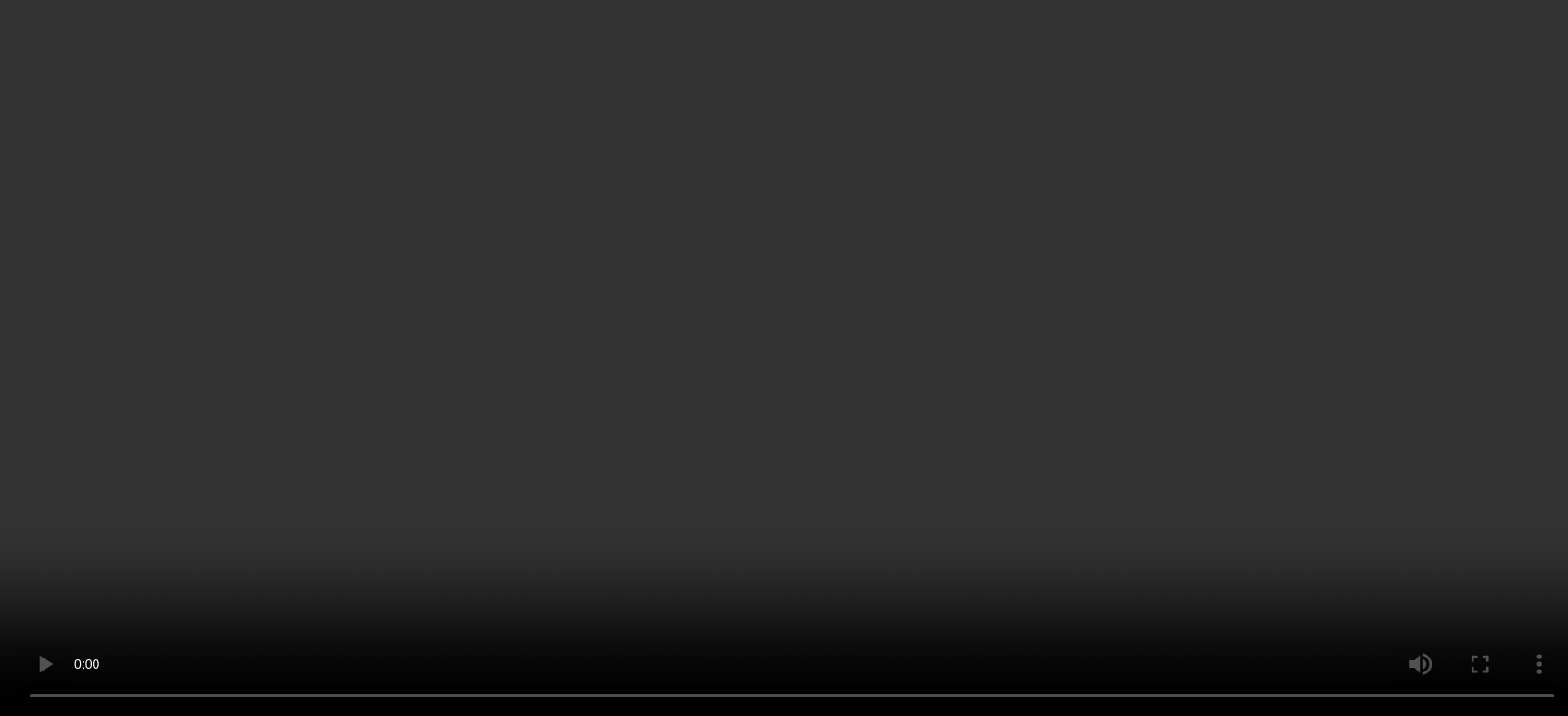
scroll to position [584, 0]
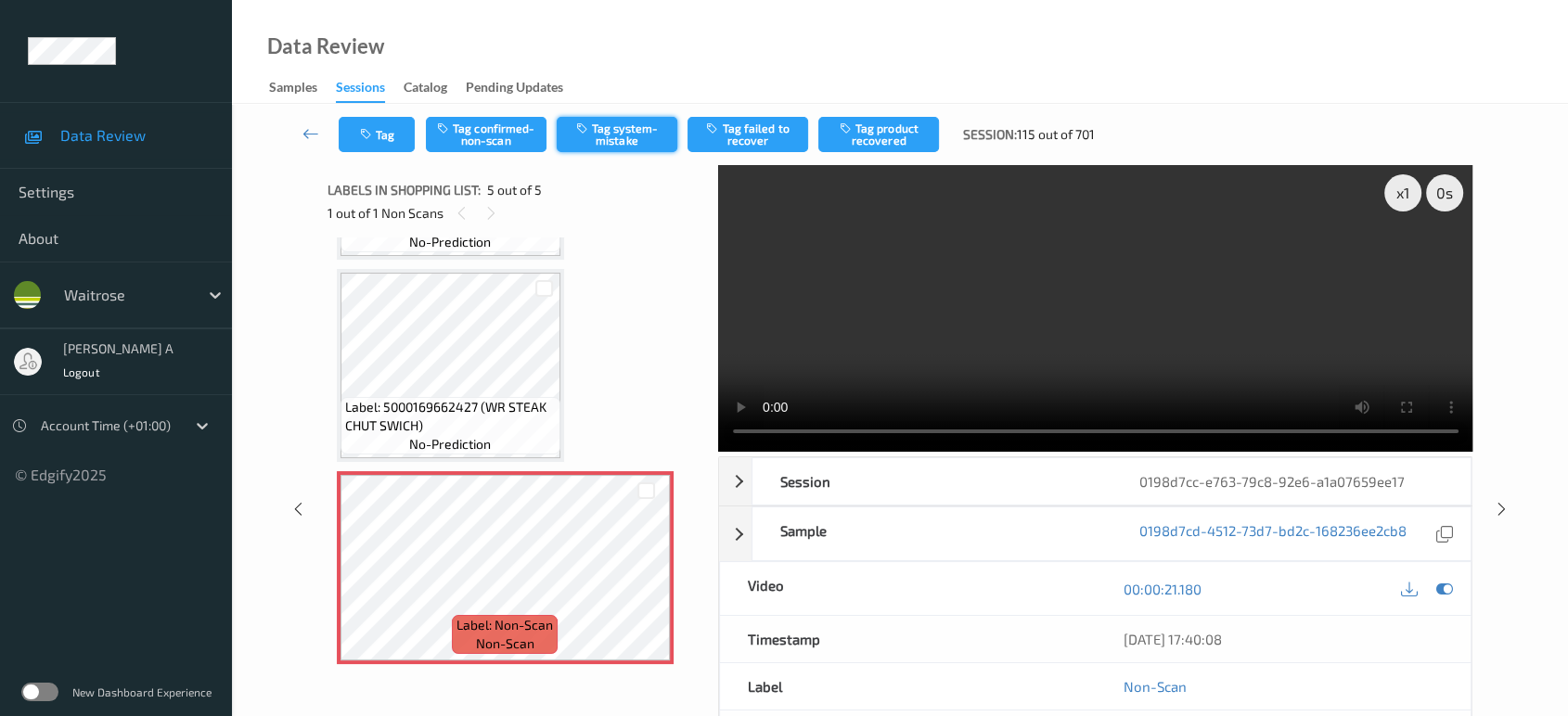
click at [627, 129] on button "Tag system-mistake" at bounding box center [616, 134] width 121 height 35
click at [382, 122] on button "Tag" at bounding box center [377, 134] width 76 height 35
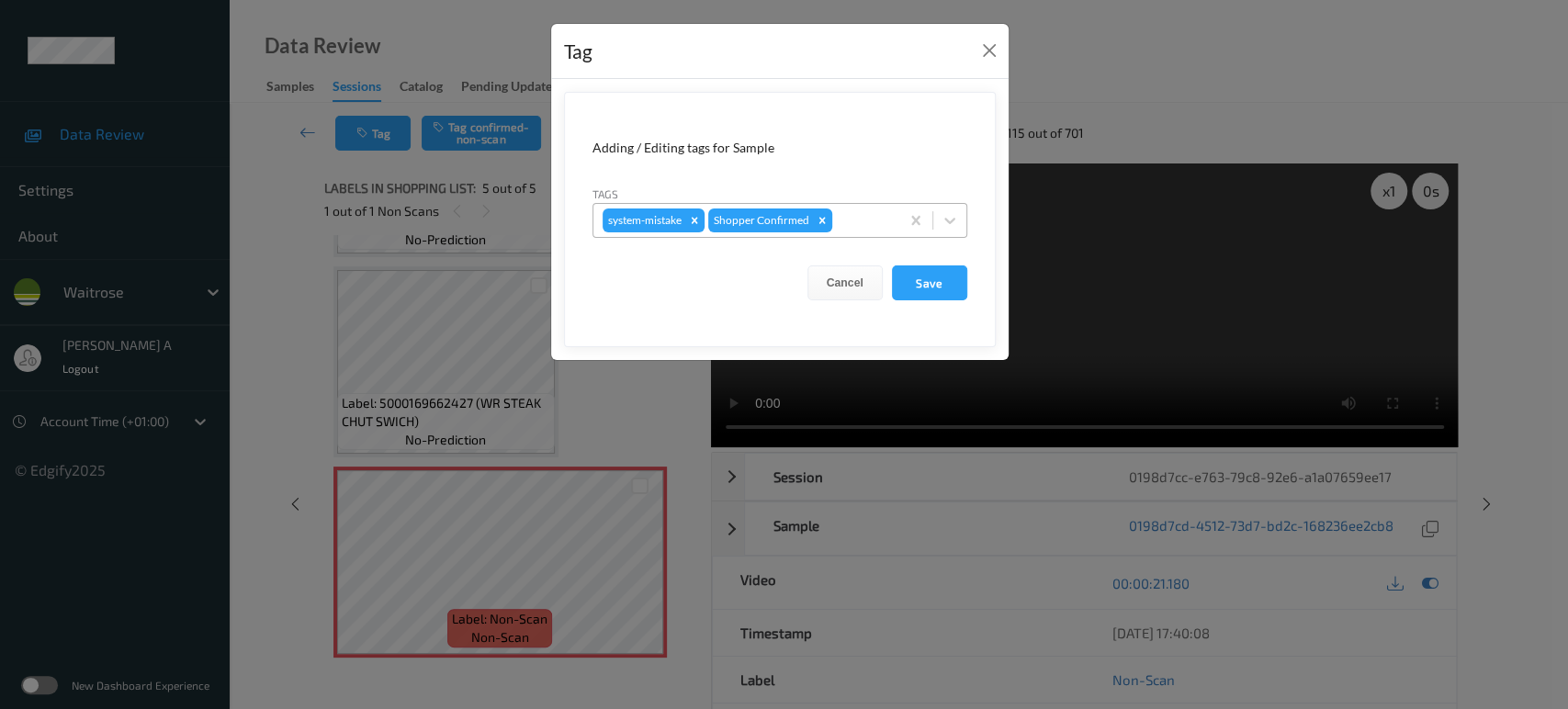
click at [879, 226] on div at bounding box center [863, 220] width 55 height 22
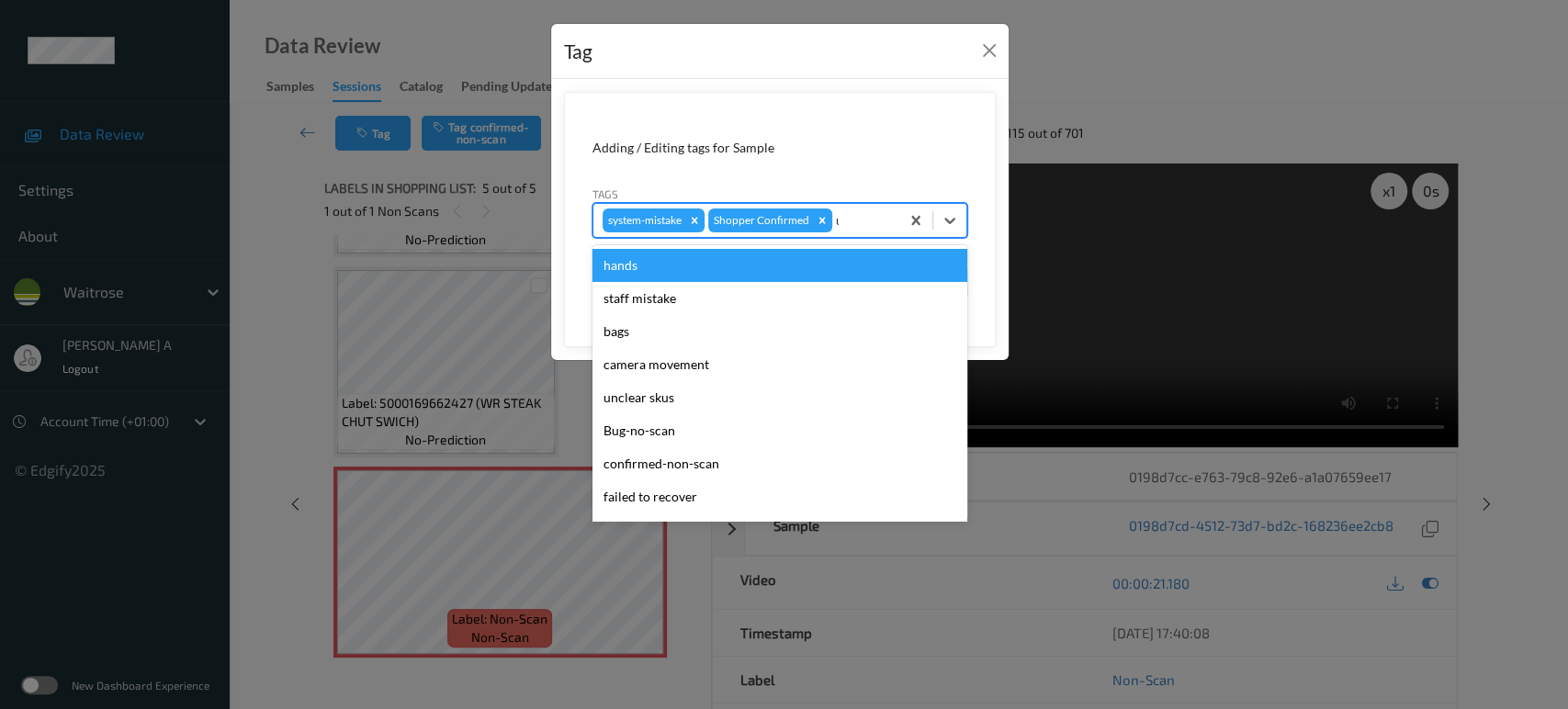
type input "un"
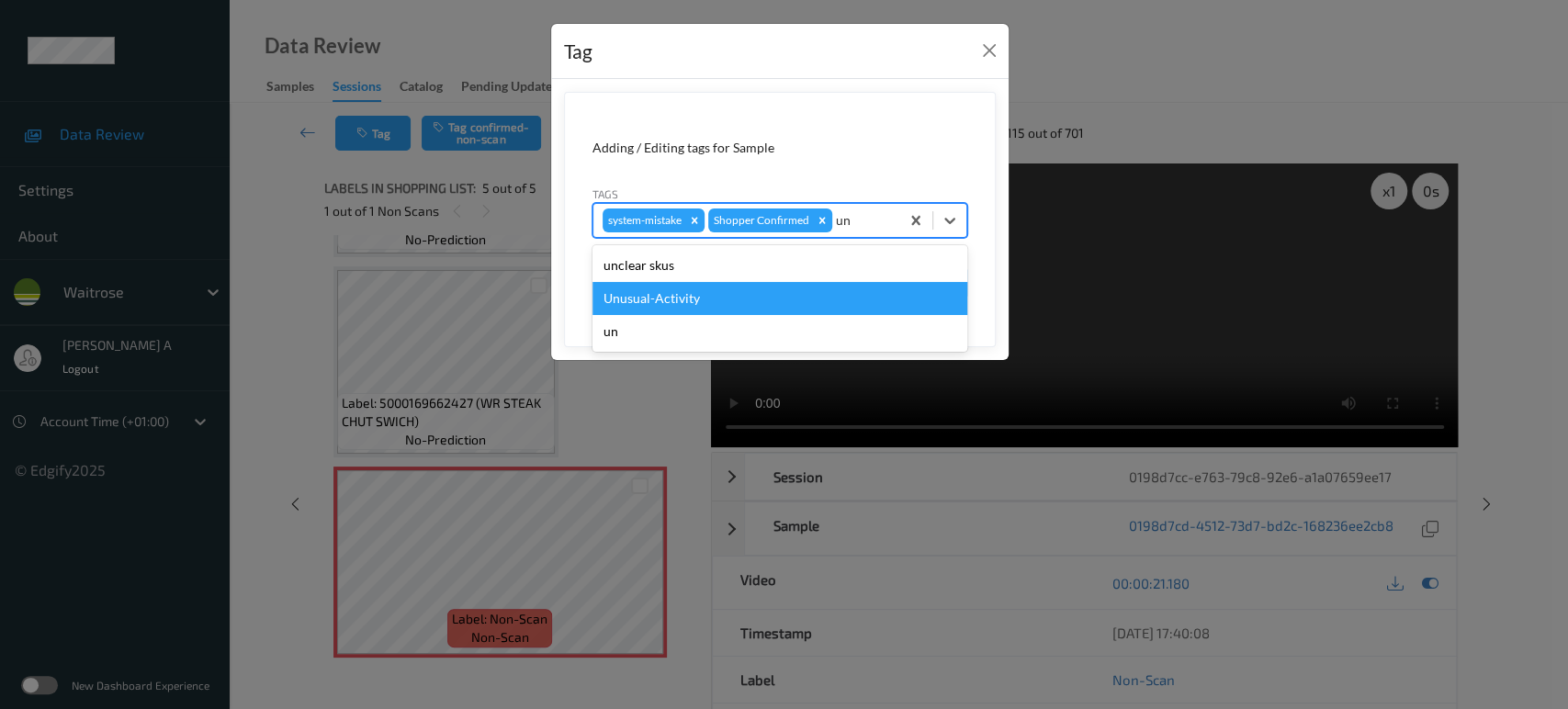
click at [724, 292] on div "Unusual-Activity" at bounding box center [780, 298] width 375 height 33
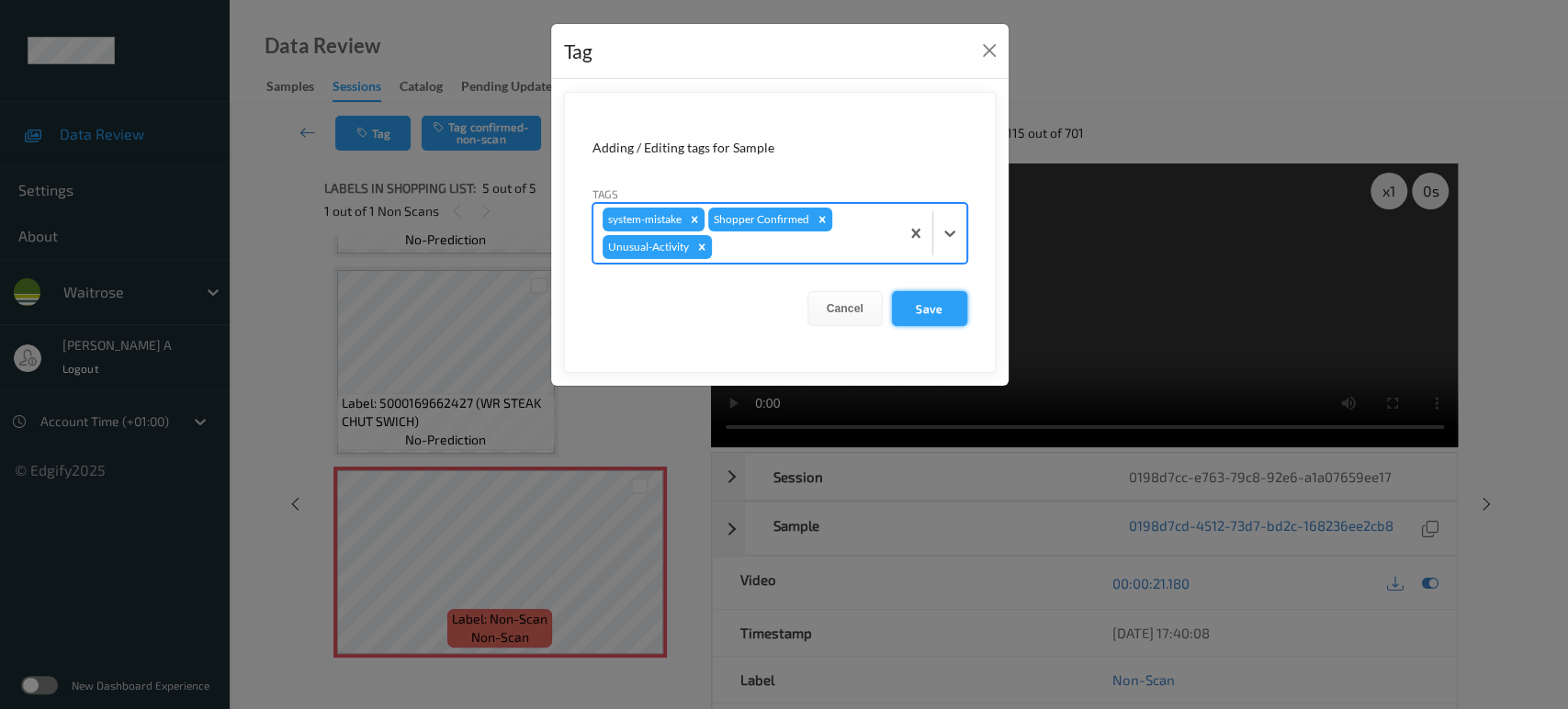
click at [926, 320] on button "Save" at bounding box center [929, 308] width 75 height 35
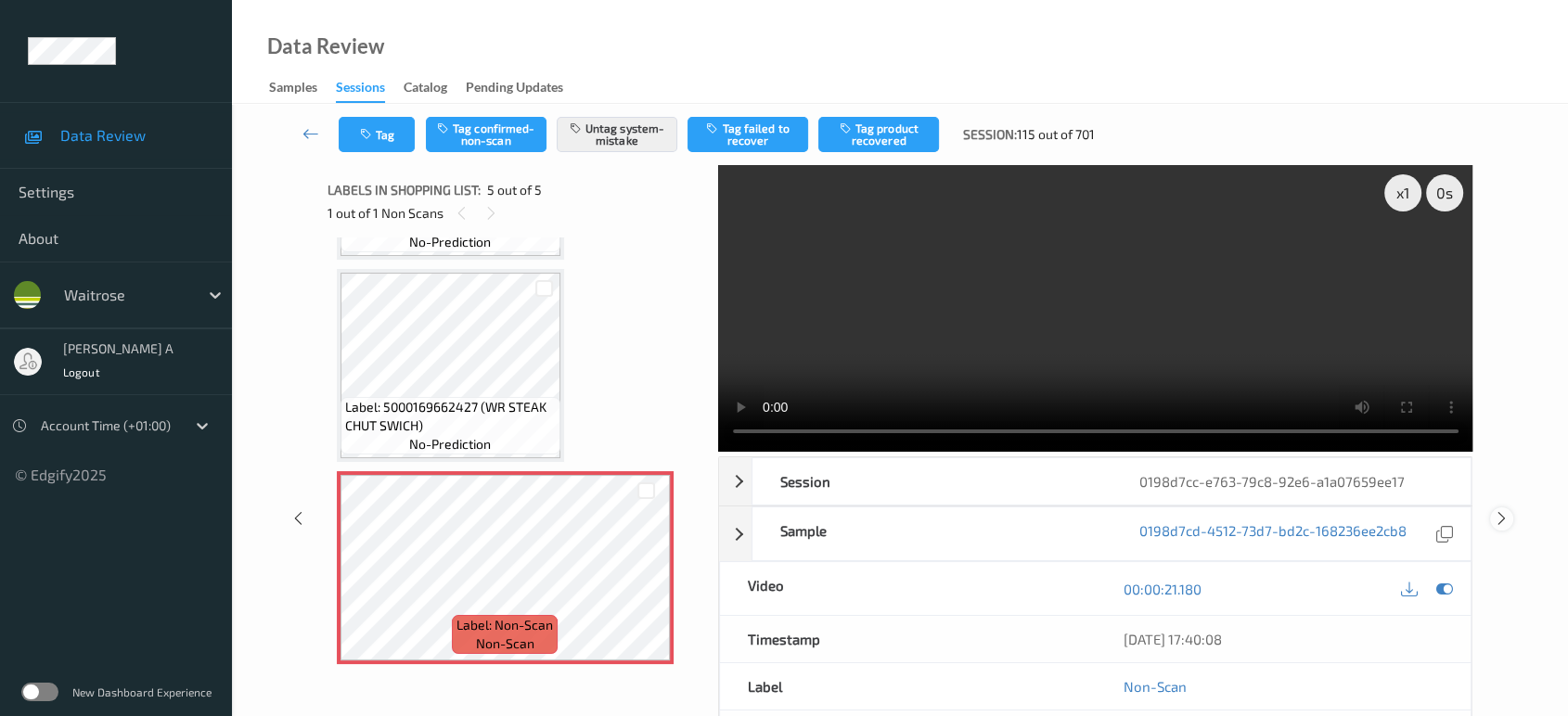
click at [1506, 510] on icon at bounding box center [1502, 518] width 16 height 17
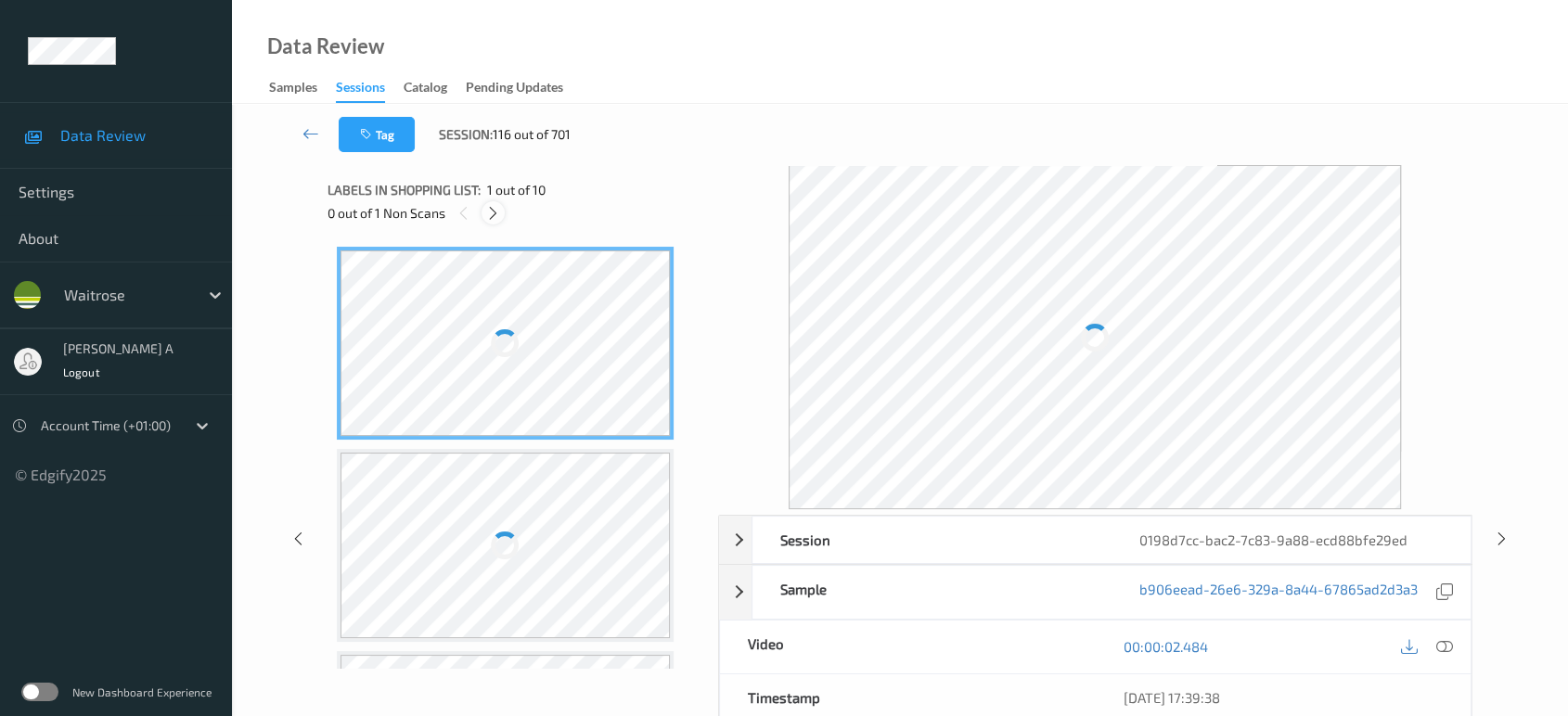
click at [491, 214] on icon at bounding box center [493, 214] width 16 height 17
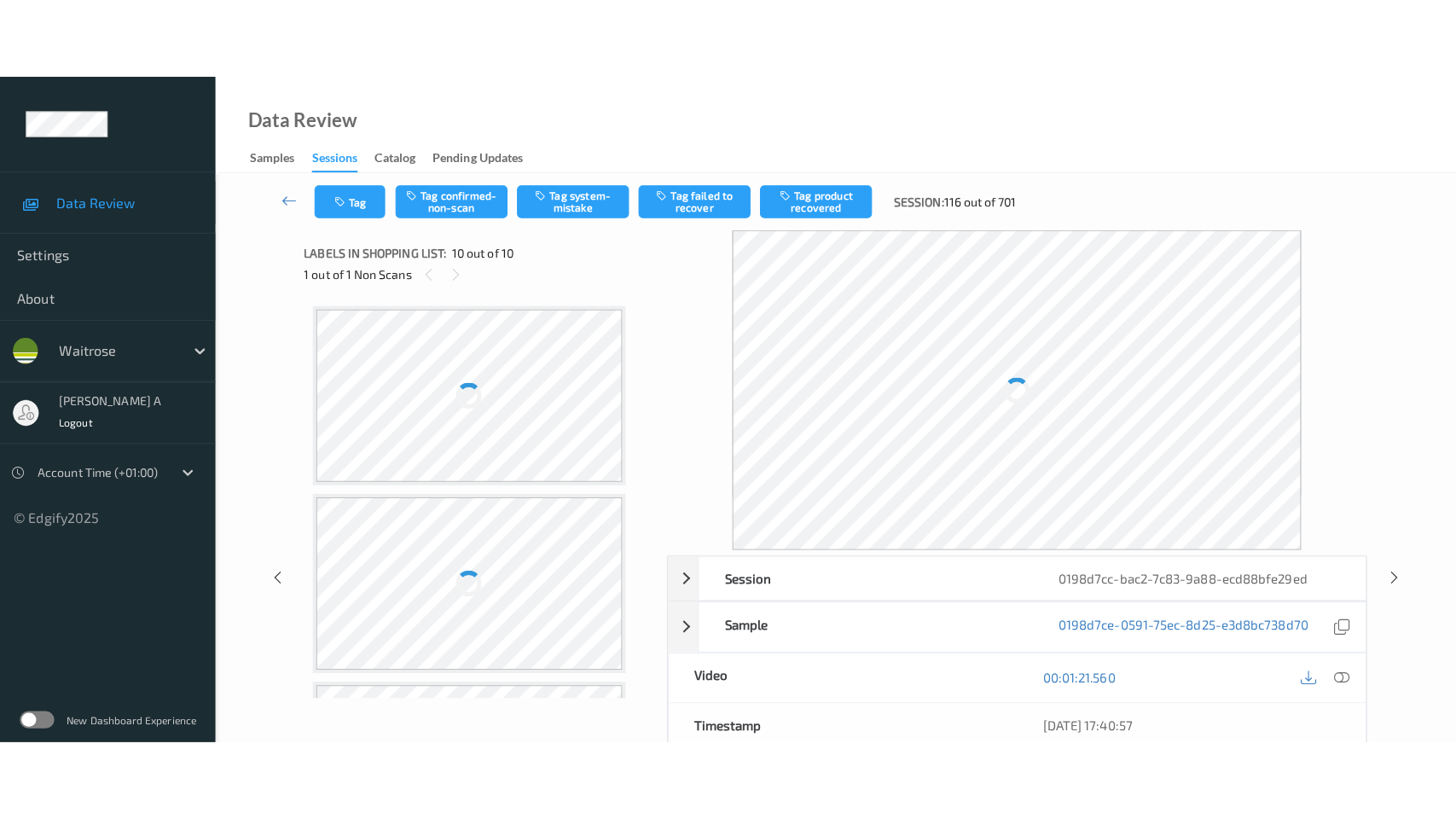
scroll to position [1462, 0]
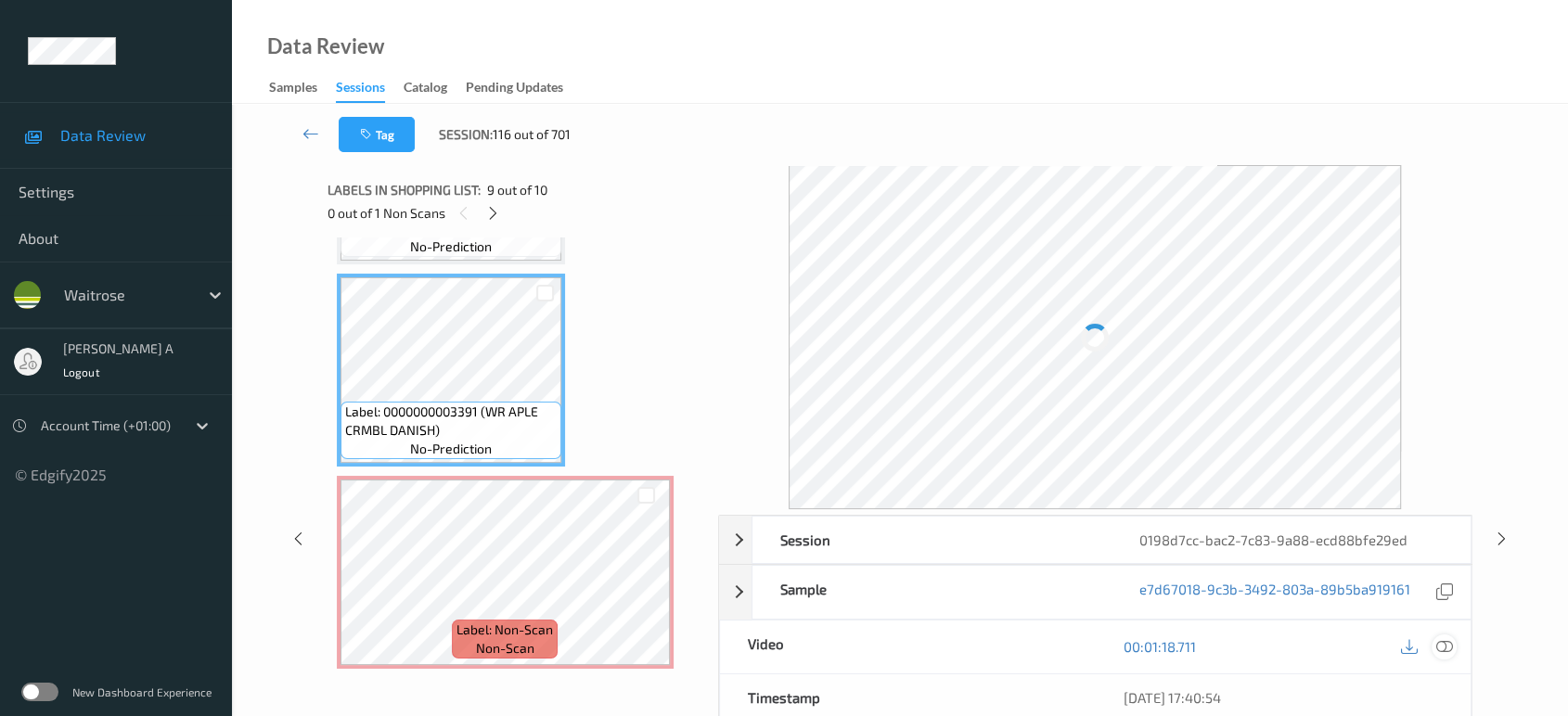
click at [1445, 638] on icon at bounding box center [1445, 647] width 17 height 17
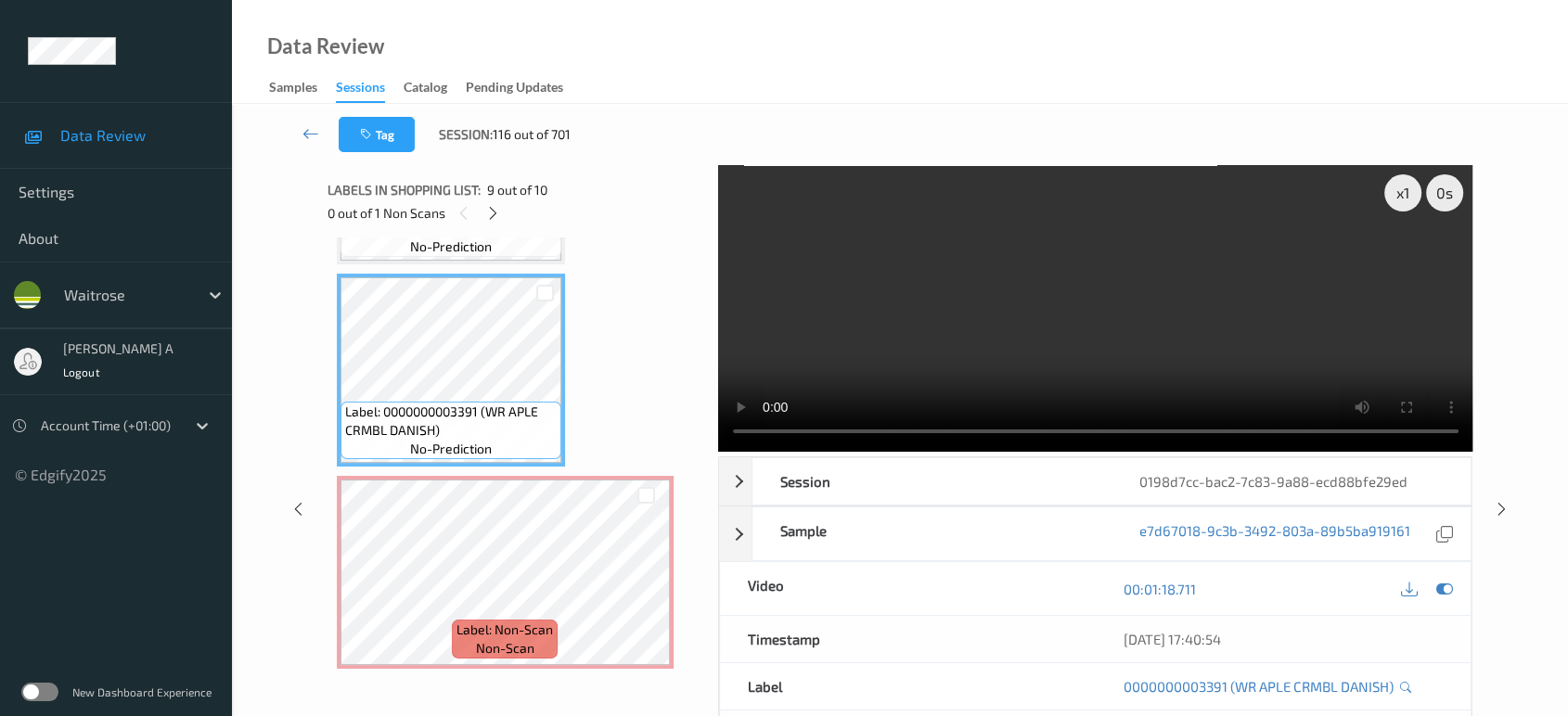
scroll to position [1417, 0]
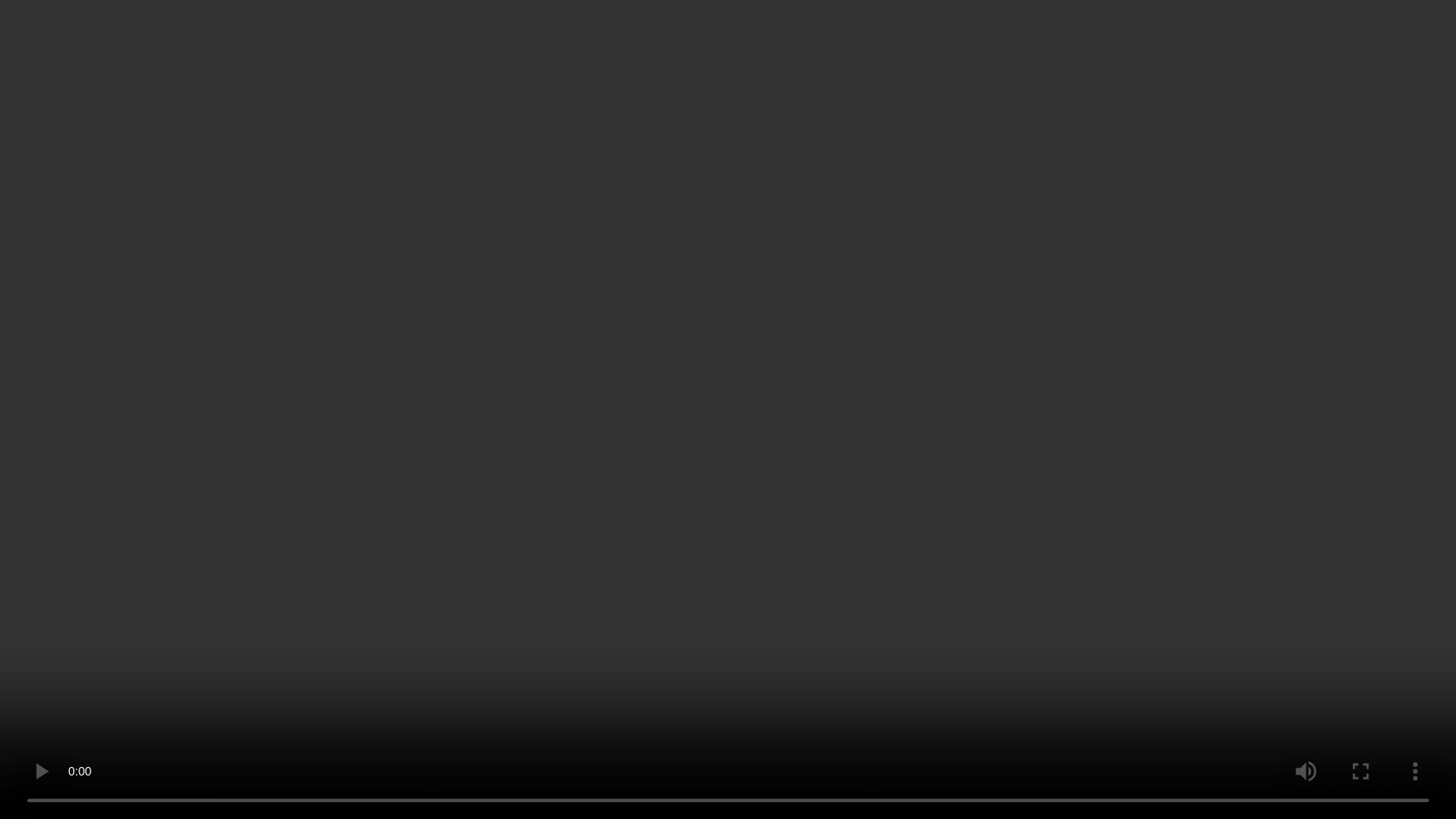
click at [717, 350] on video at bounding box center [728, 410] width 1456 height 819
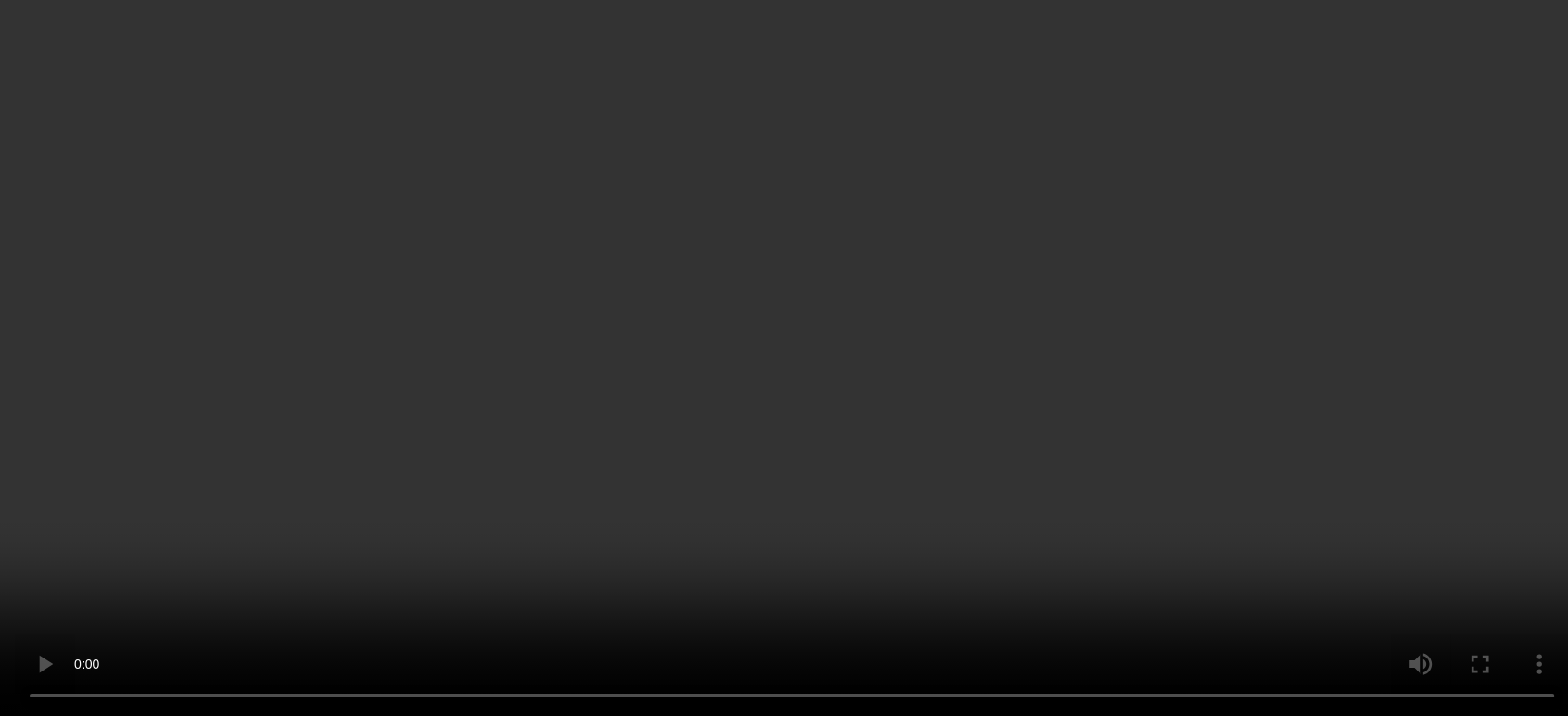
scroll to position [1591, 0]
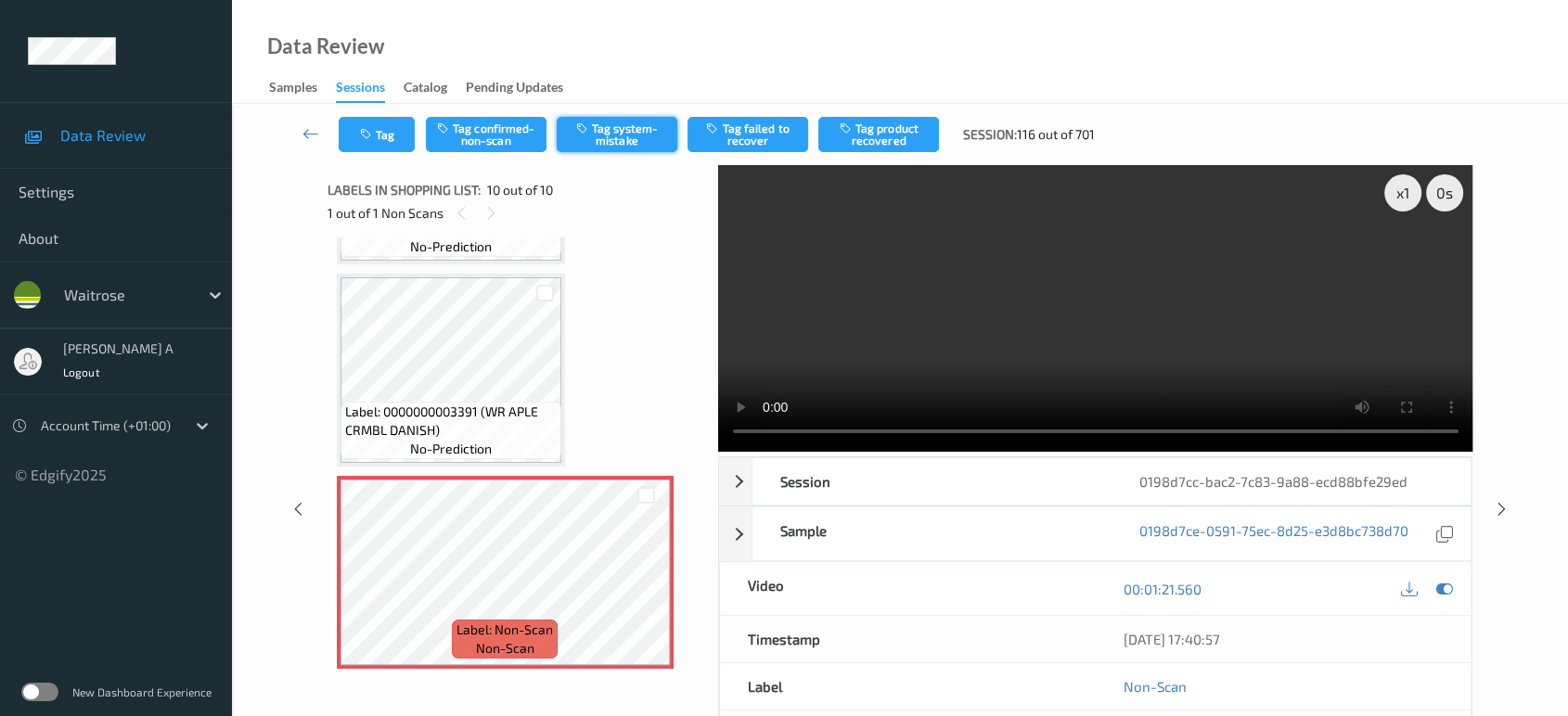
click at [628, 141] on button "Tag system-mistake" at bounding box center [616, 134] width 121 height 35
click at [378, 136] on button "Tag" at bounding box center [377, 134] width 76 height 35
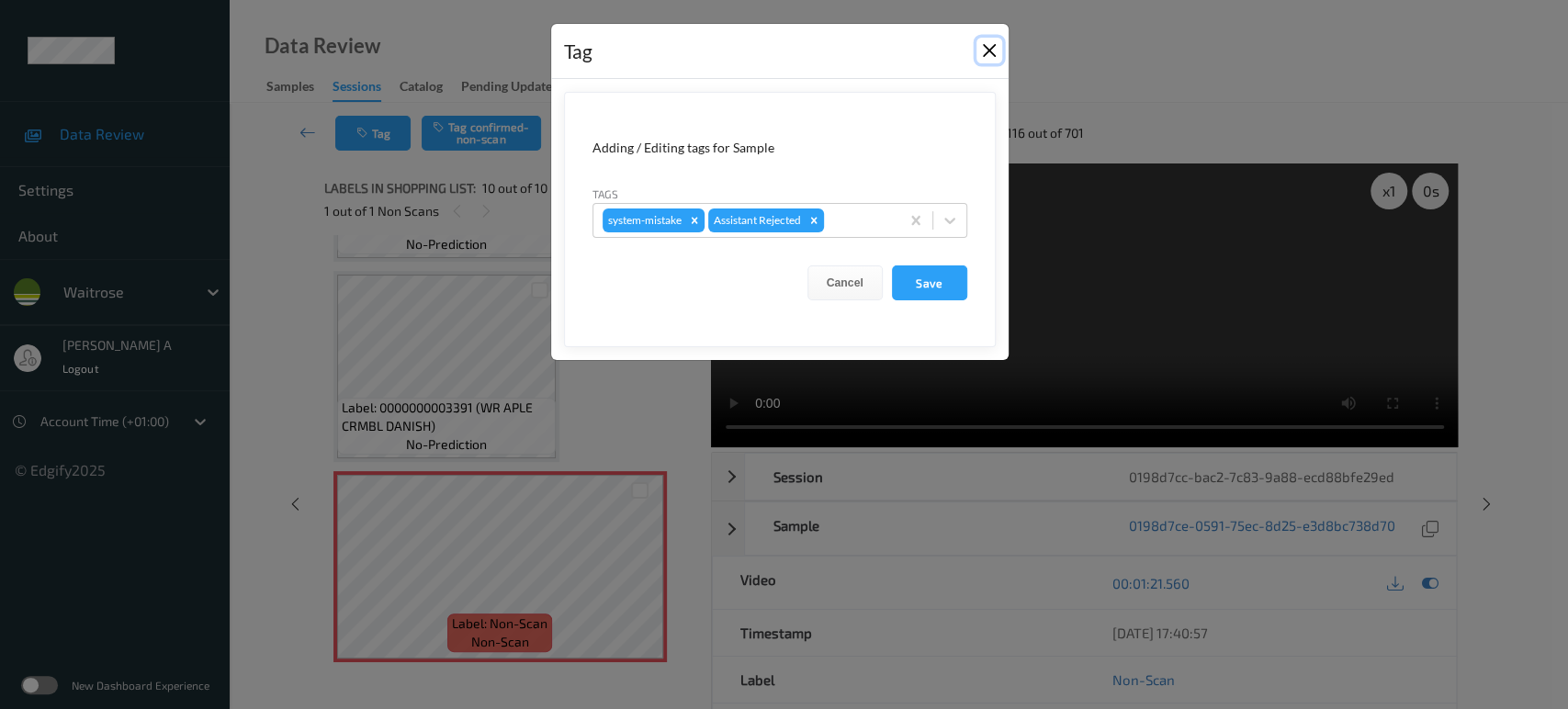
click at [989, 57] on button "Close" at bounding box center [989, 50] width 25 height 25
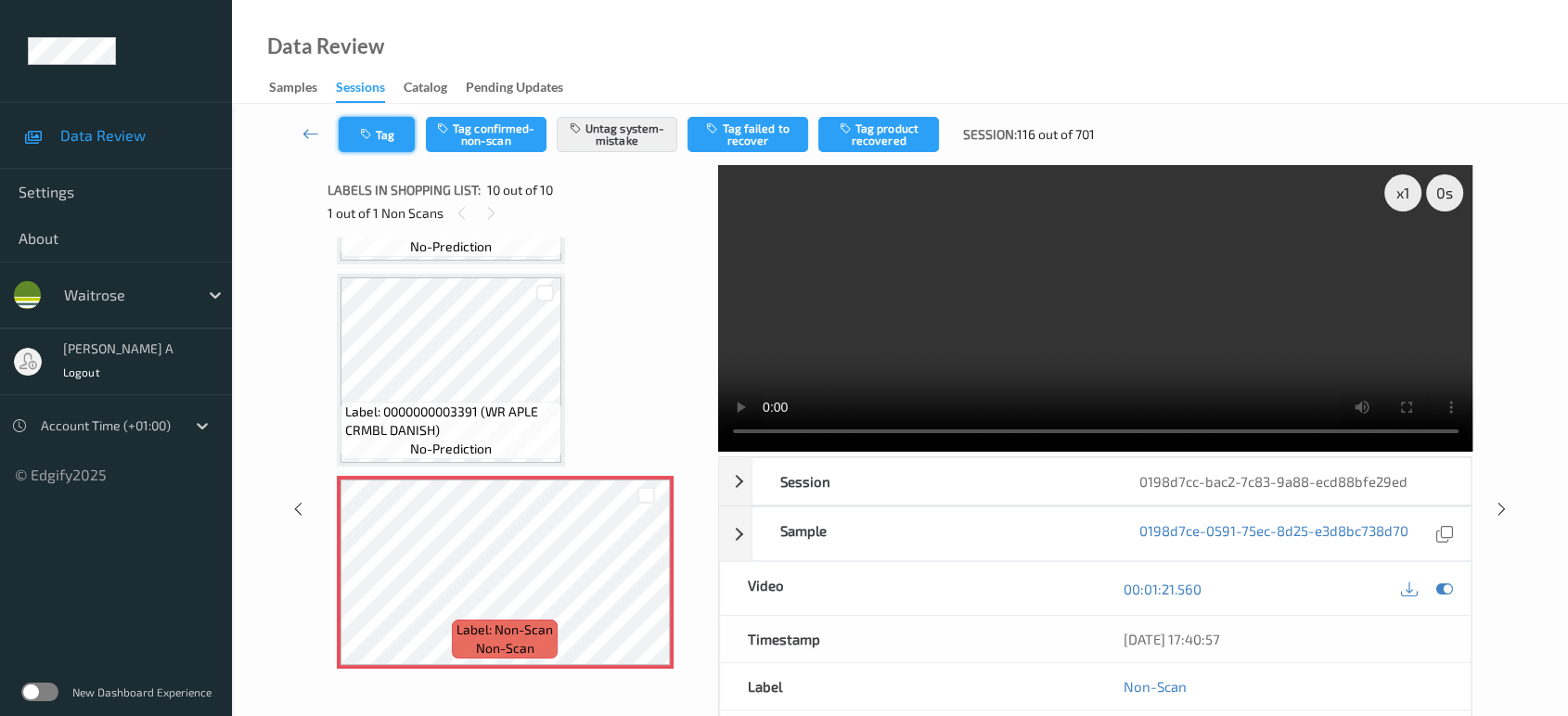
click at [341, 135] on button "Tag" at bounding box center [377, 134] width 76 height 35
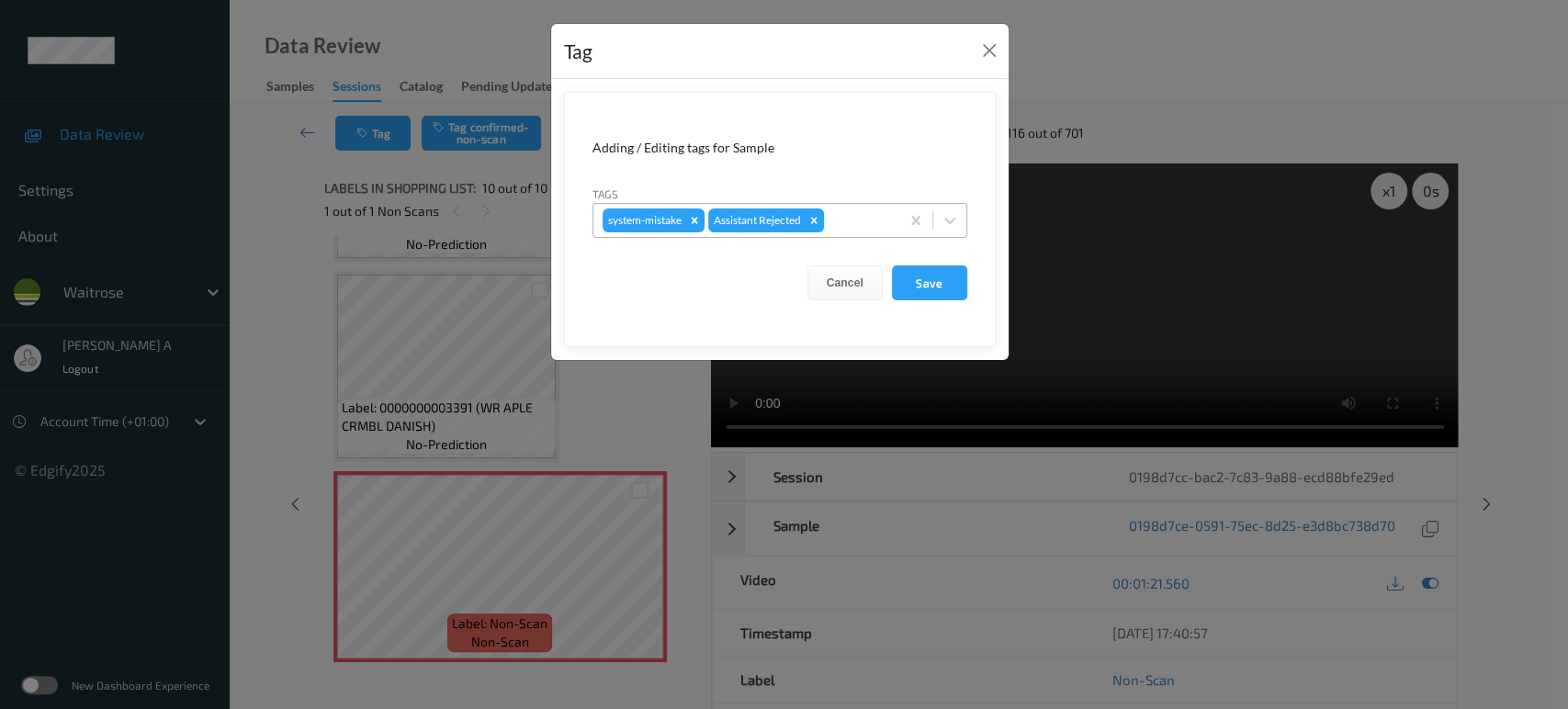
click at [864, 219] on div at bounding box center [859, 220] width 62 height 22
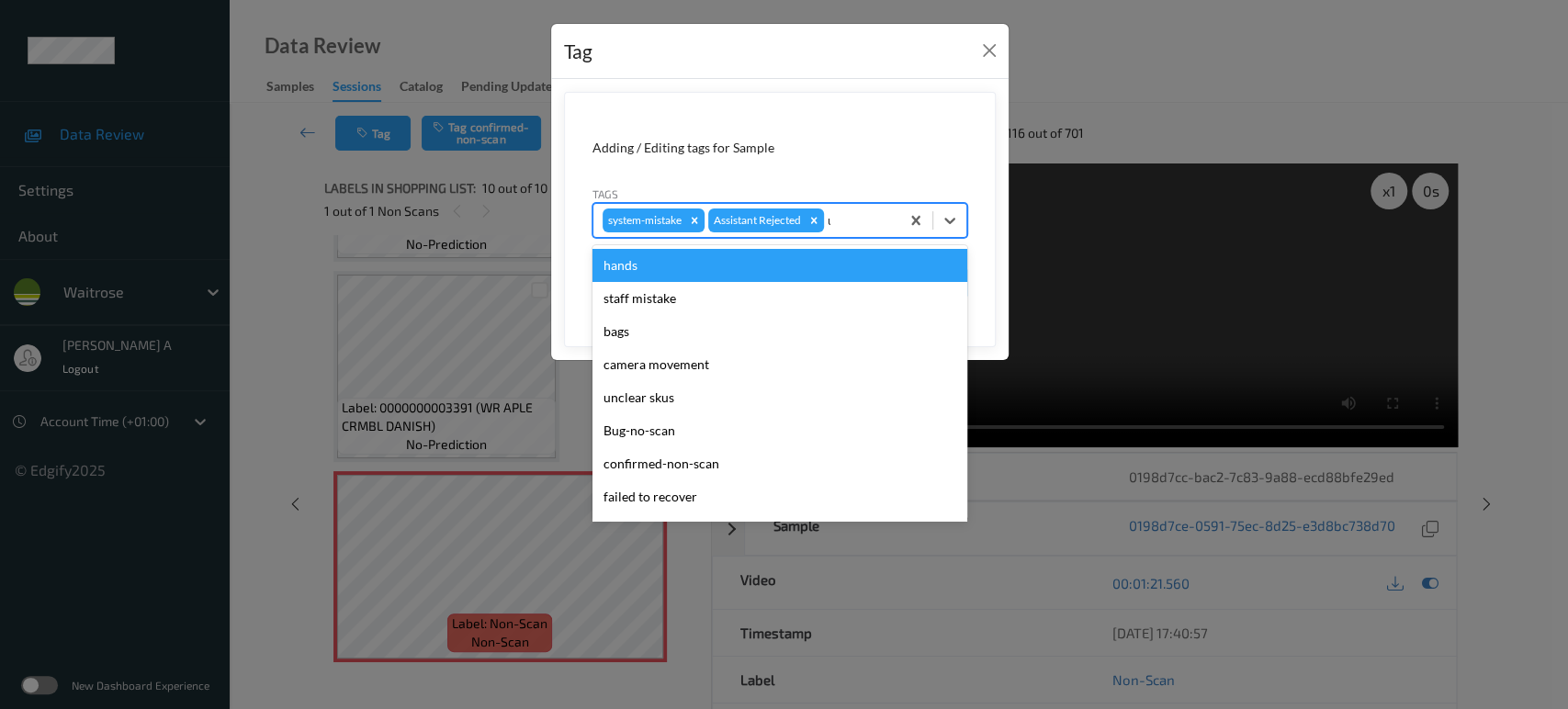
type input "un"
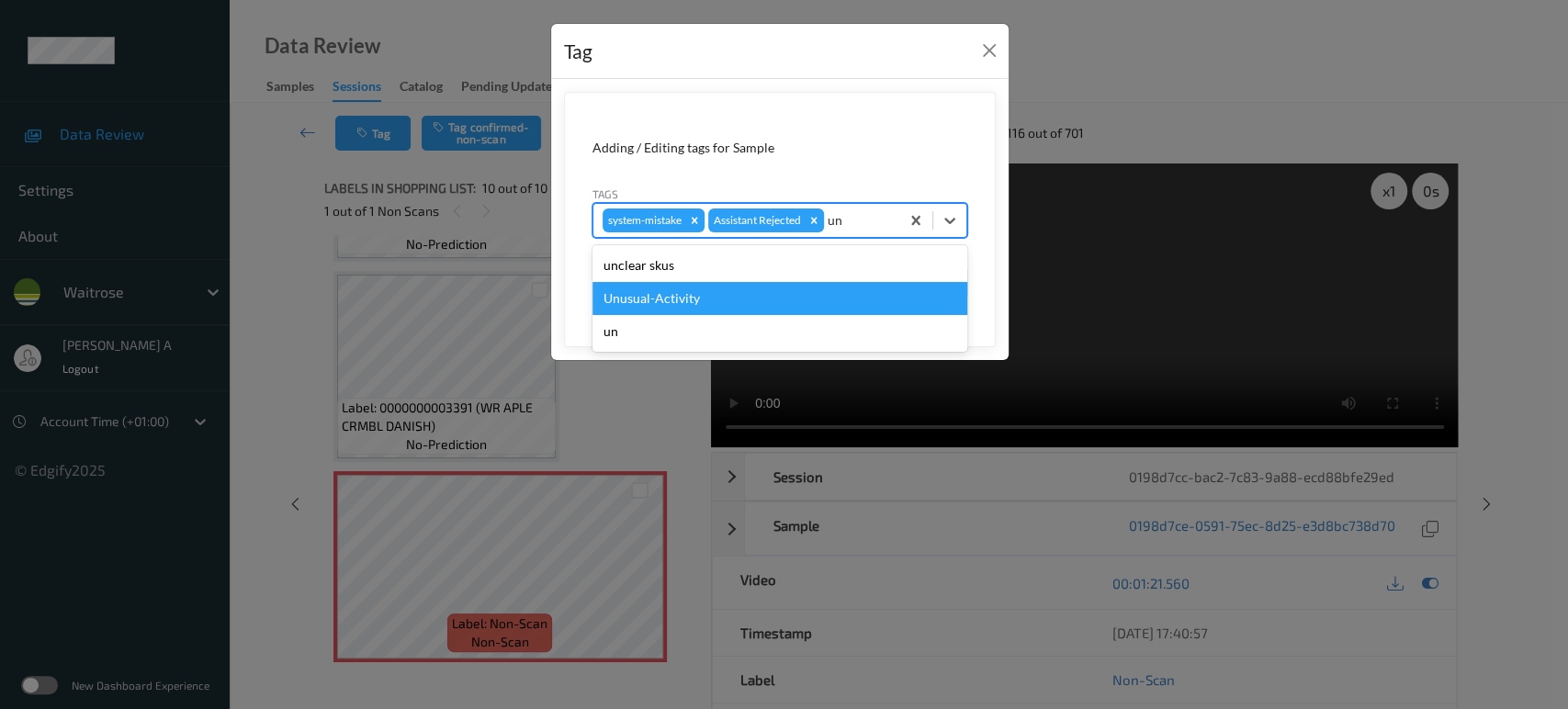
click at [767, 291] on div "Unusual-Activity" at bounding box center [780, 298] width 375 height 33
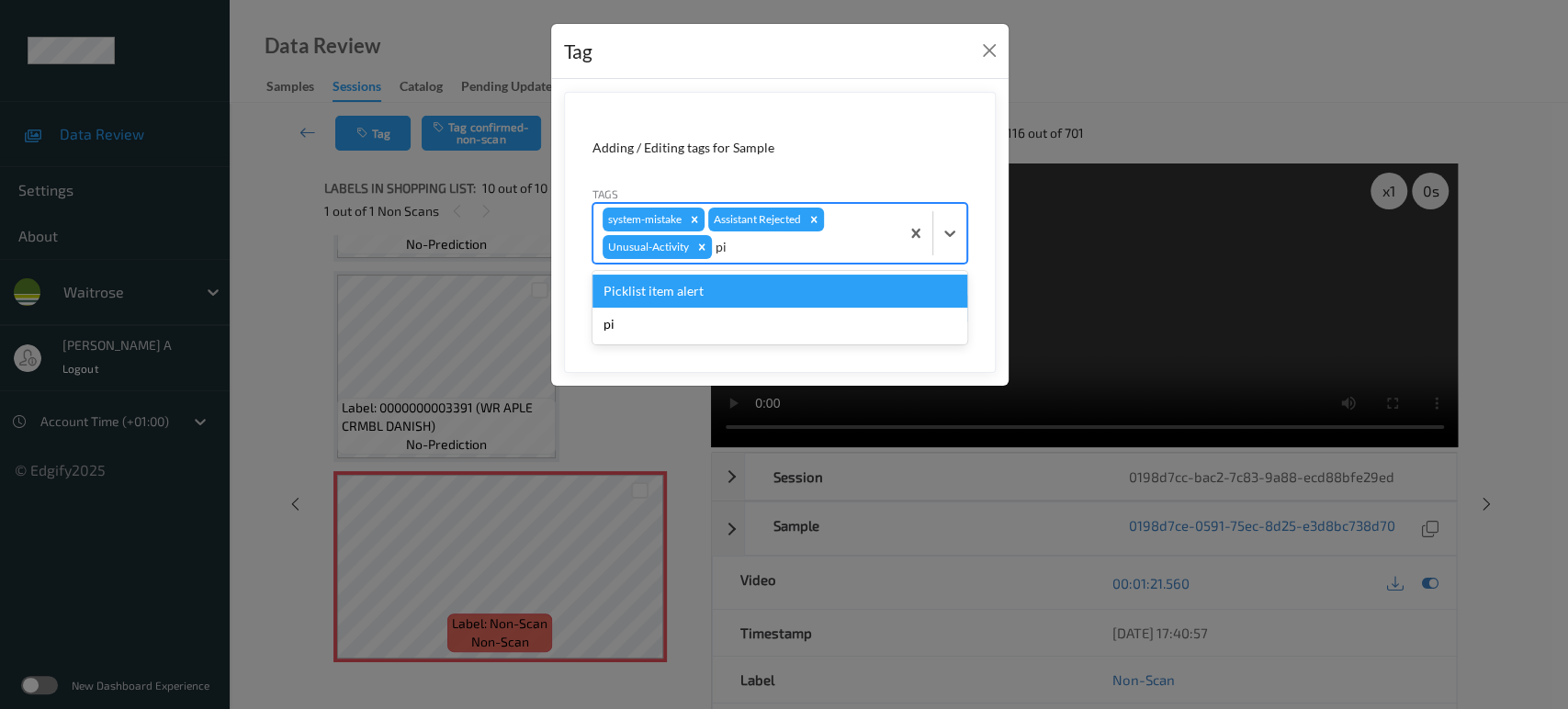
type input "pic"
click at [767, 291] on div "Picklist item alert" at bounding box center [780, 291] width 375 height 33
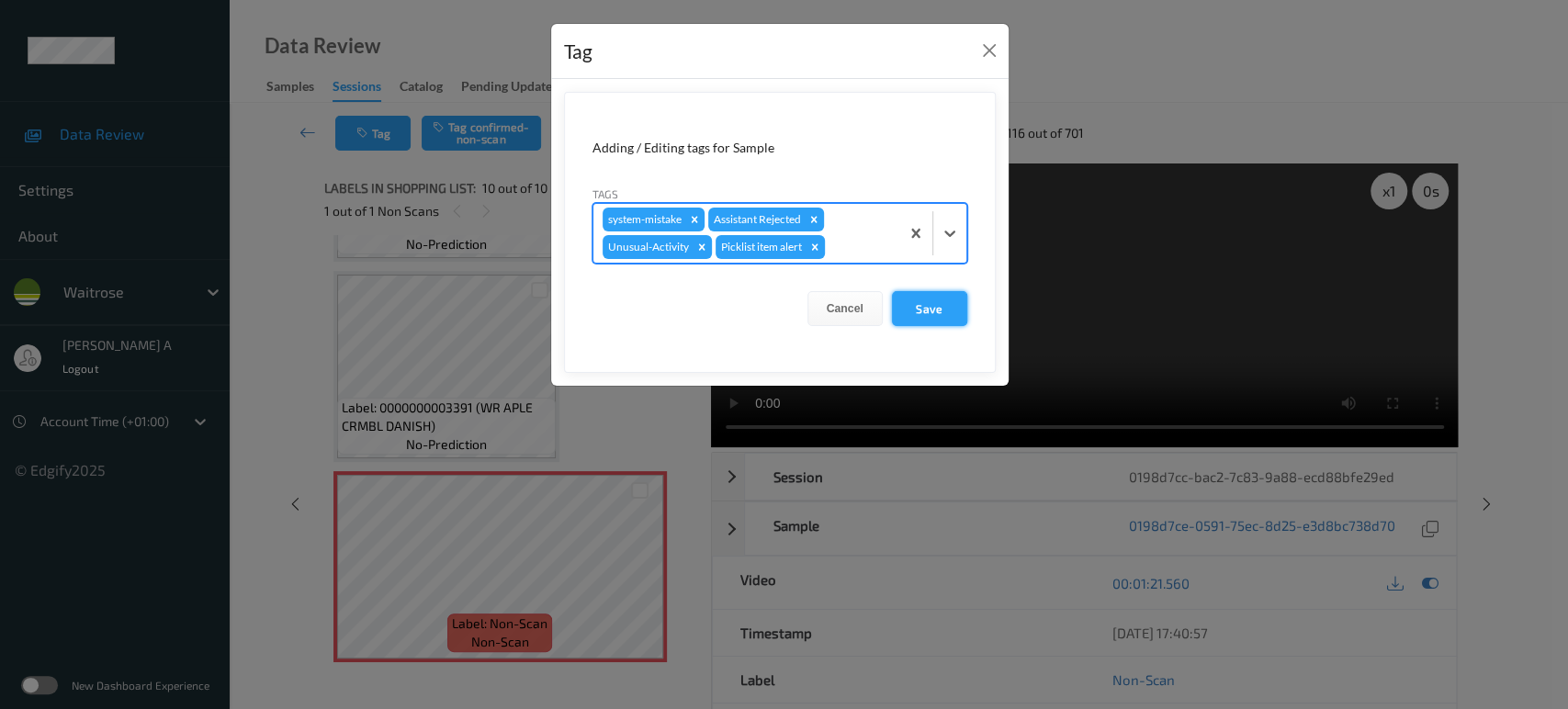
click at [929, 306] on button "Save" at bounding box center [929, 308] width 75 height 35
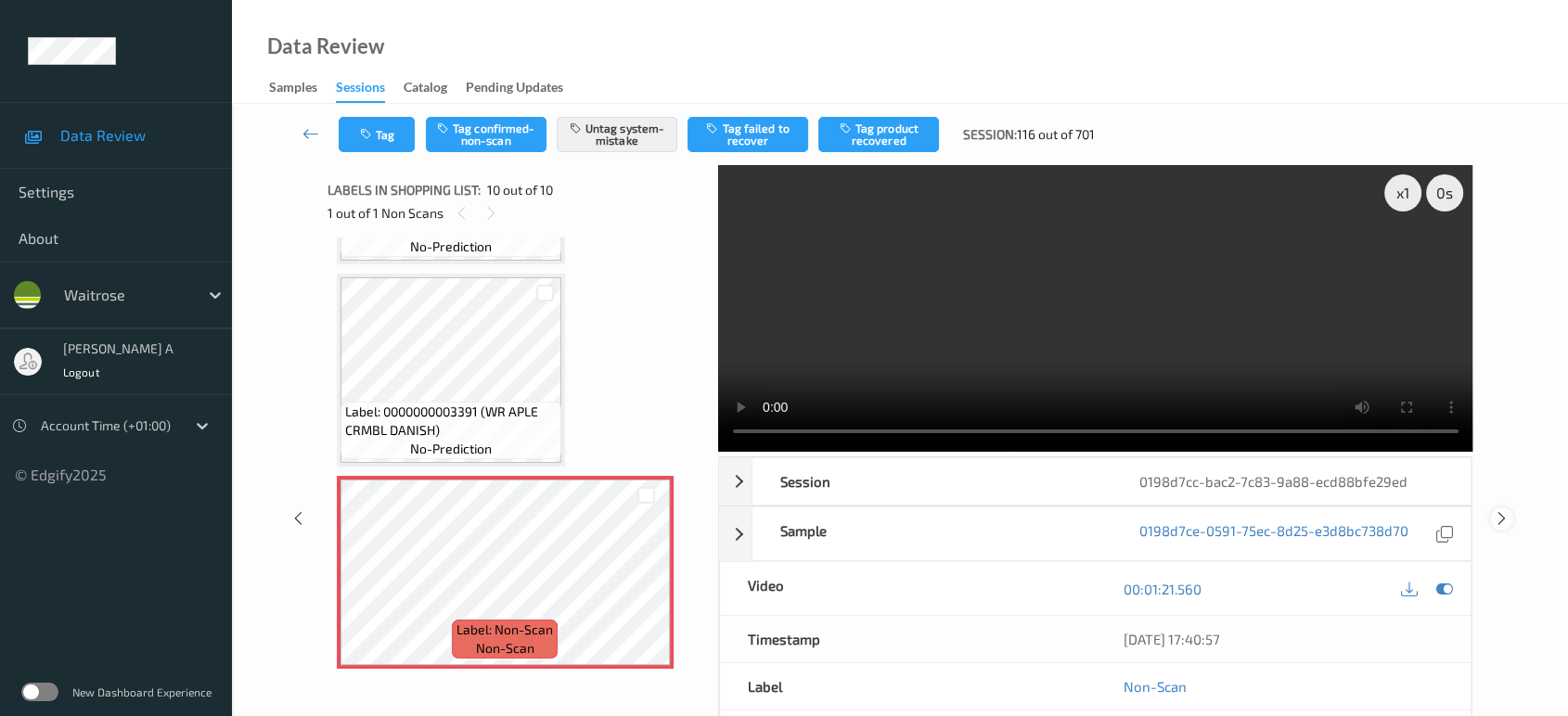
click at [1500, 510] on icon at bounding box center [1502, 518] width 16 height 17
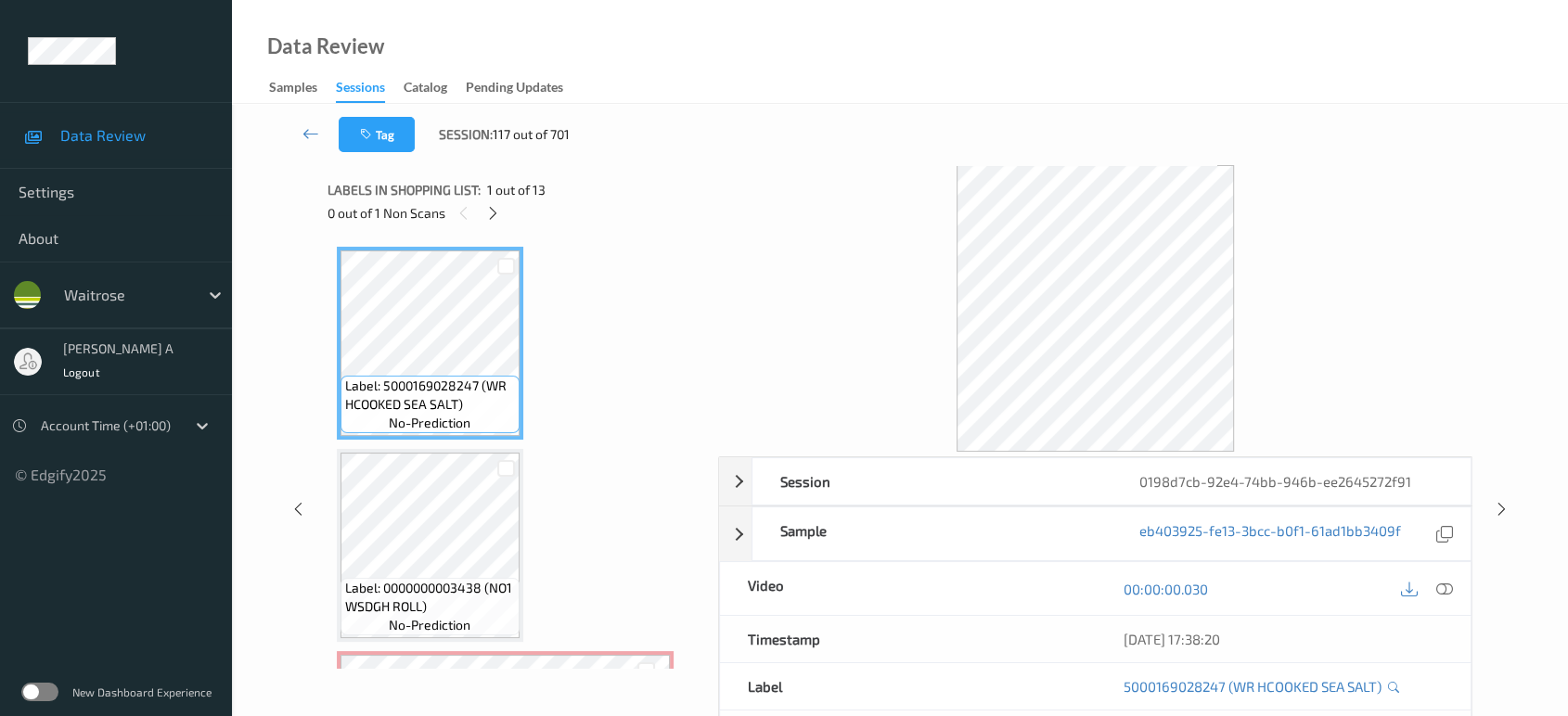
drag, startPoint x: 499, startPoint y: 215, endPoint x: 496, endPoint y: 243, distance: 28.2
click at [499, 215] on icon at bounding box center [493, 214] width 16 height 17
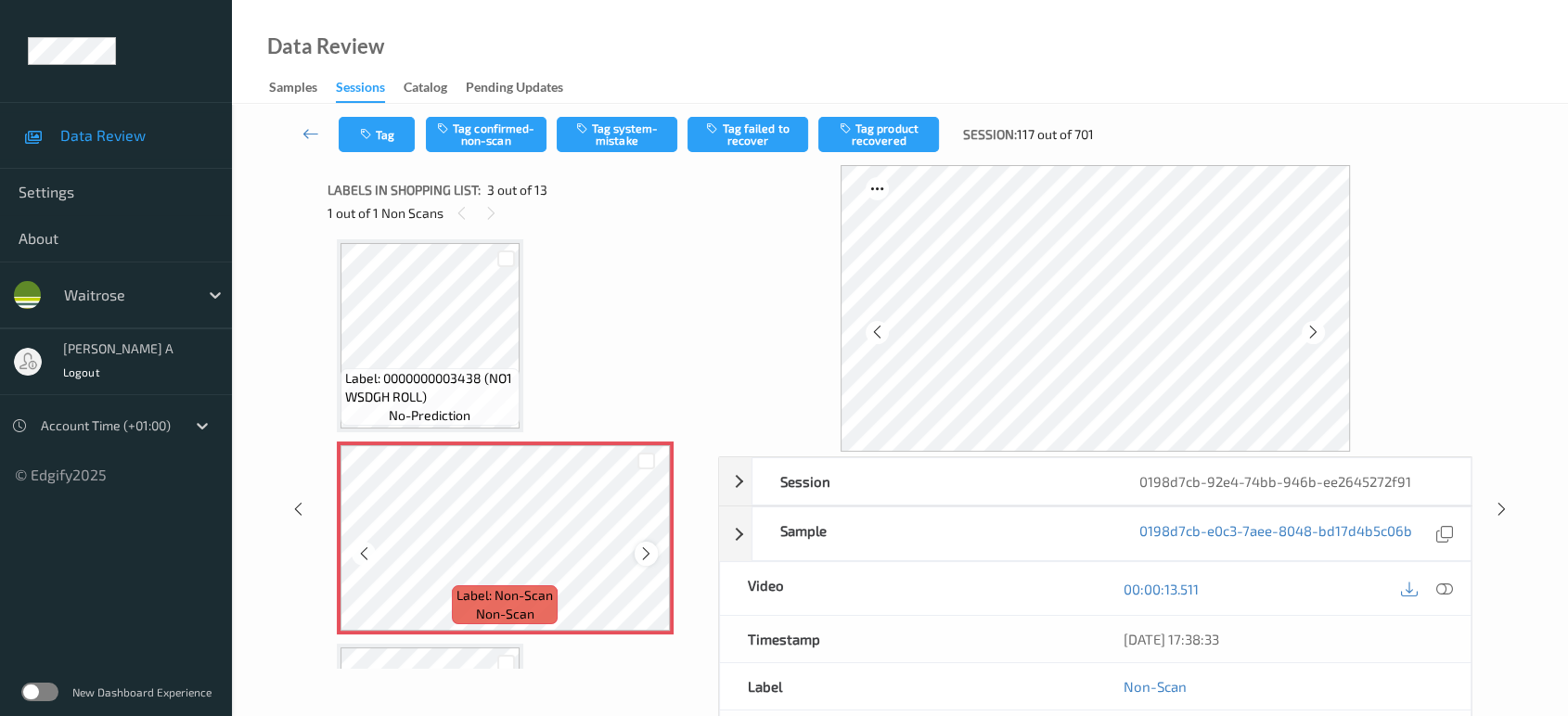
click at [645, 549] on icon at bounding box center [646, 554] width 16 height 17
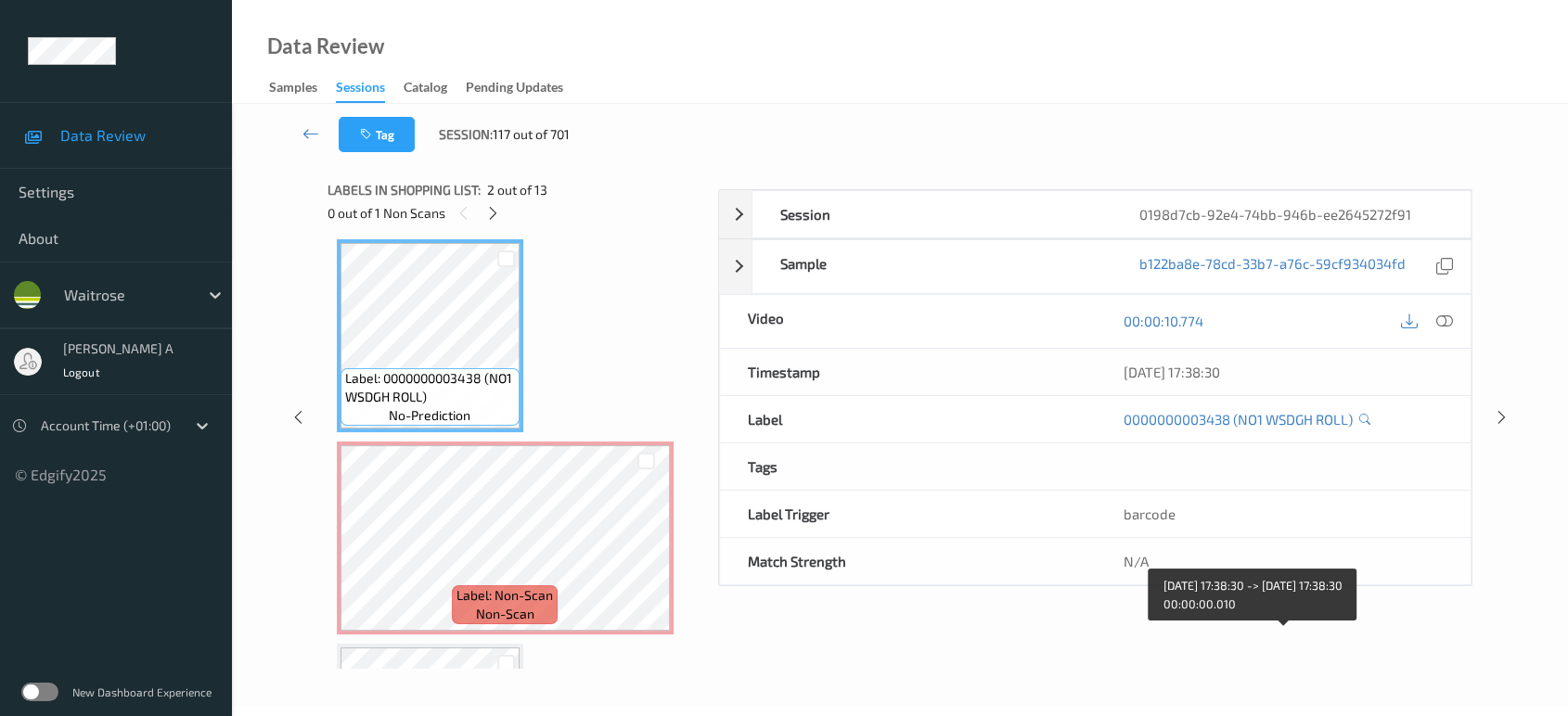
click at [1435, 381] on div "[DATE] 17:38:30" at bounding box center [1282, 372] width 320 height 19
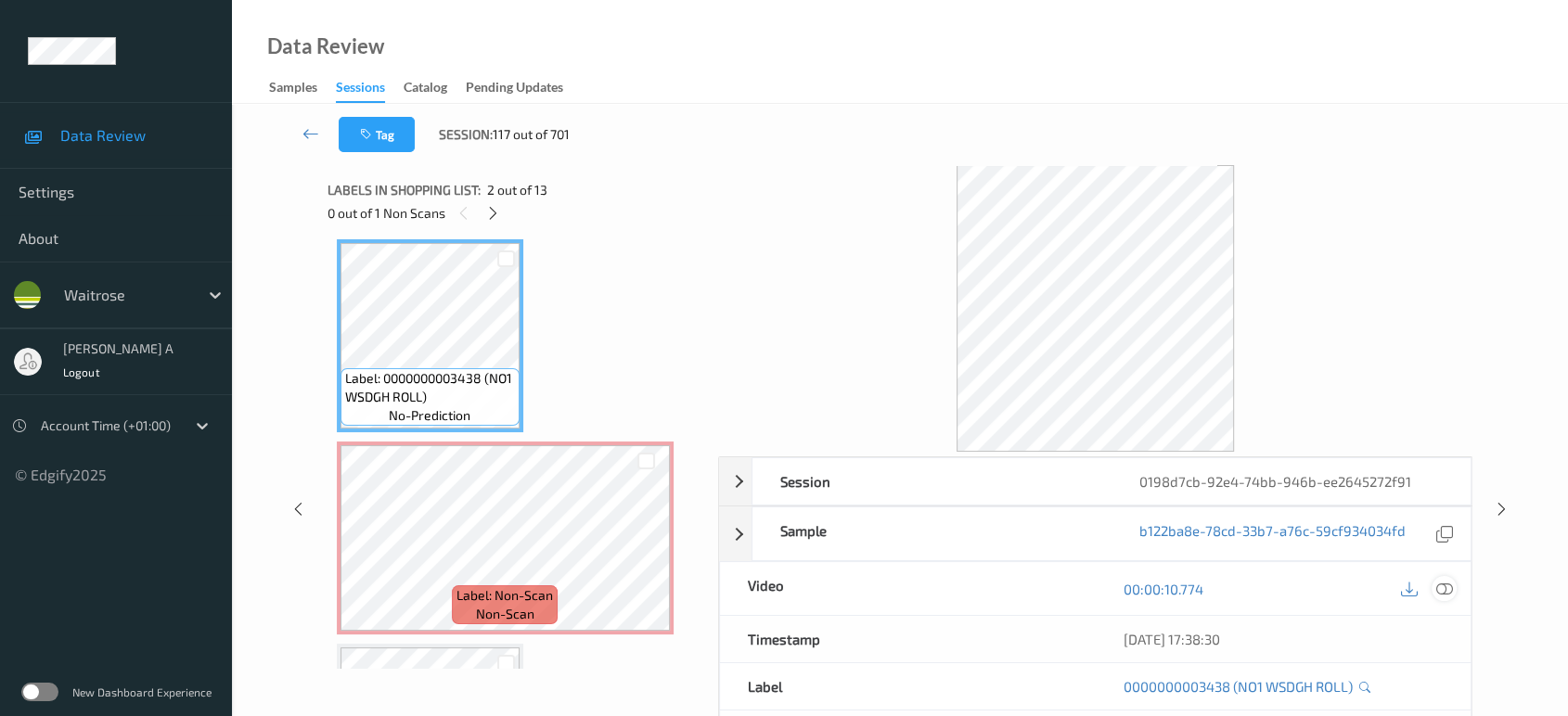
click at [1447, 584] on icon at bounding box center [1445, 589] width 17 height 17
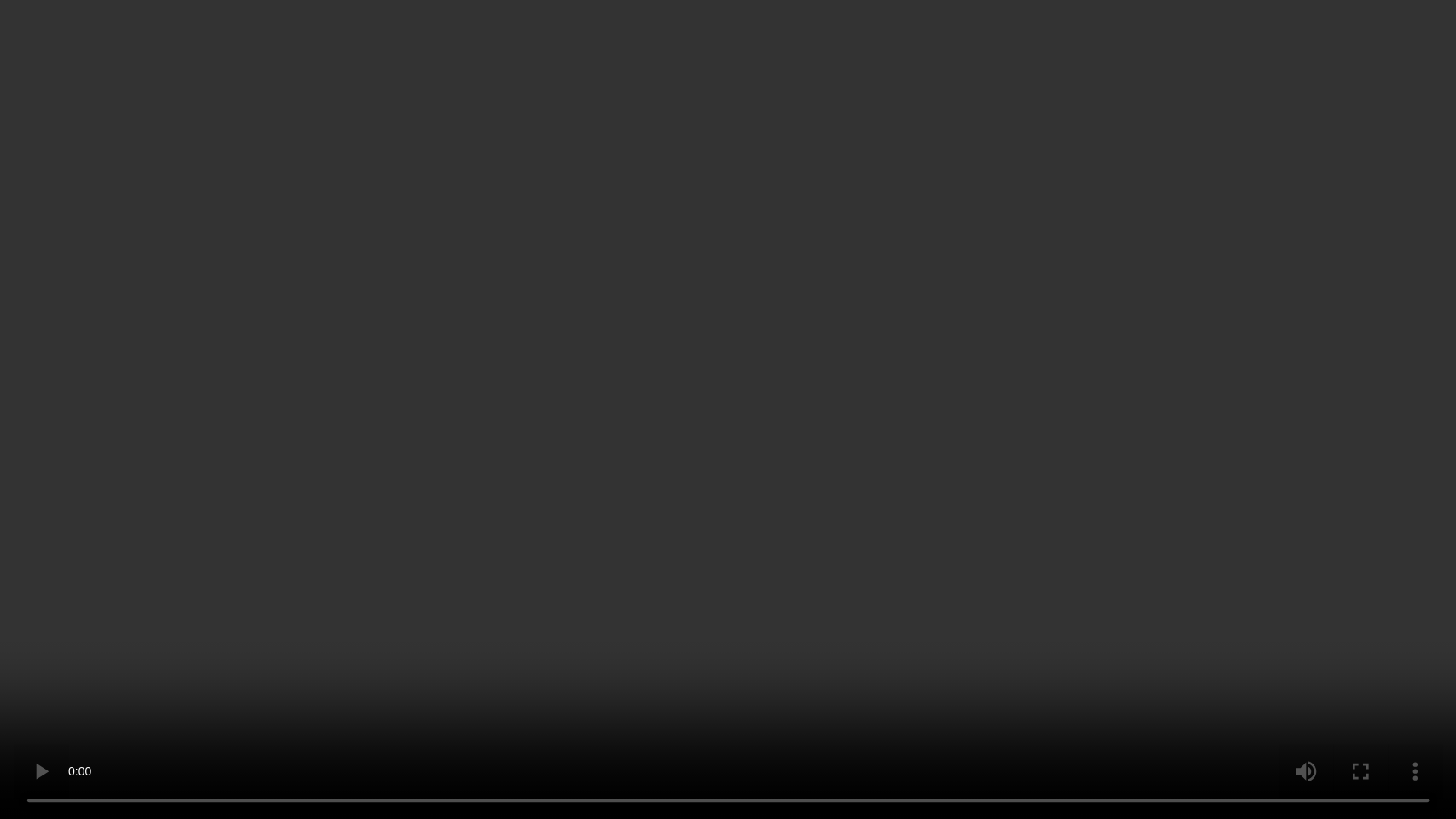
click at [777, 348] on video at bounding box center [728, 410] width 1456 height 819
click at [726, 439] on video at bounding box center [728, 410] width 1456 height 819
click at [719, 386] on video at bounding box center [728, 410] width 1456 height 819
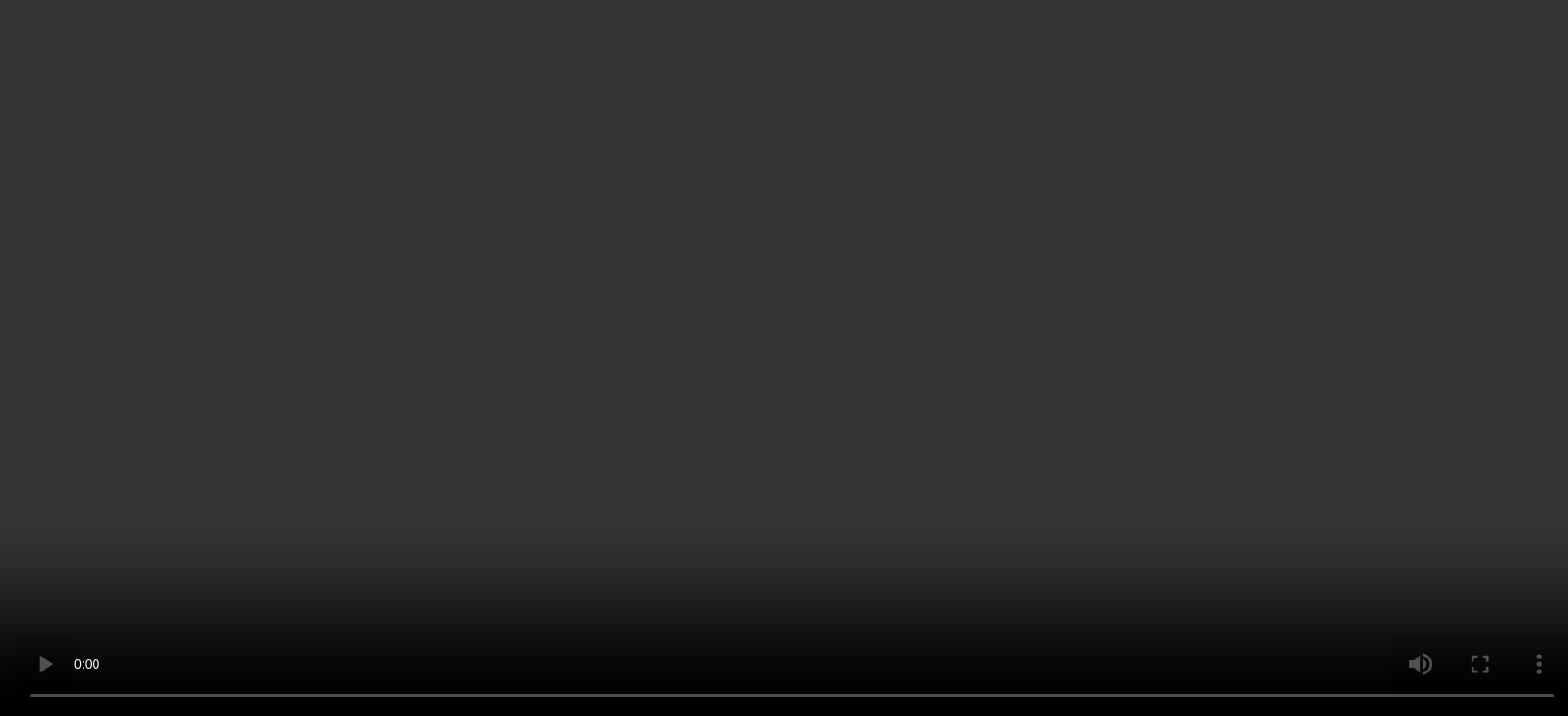
scroll to position [312, 0]
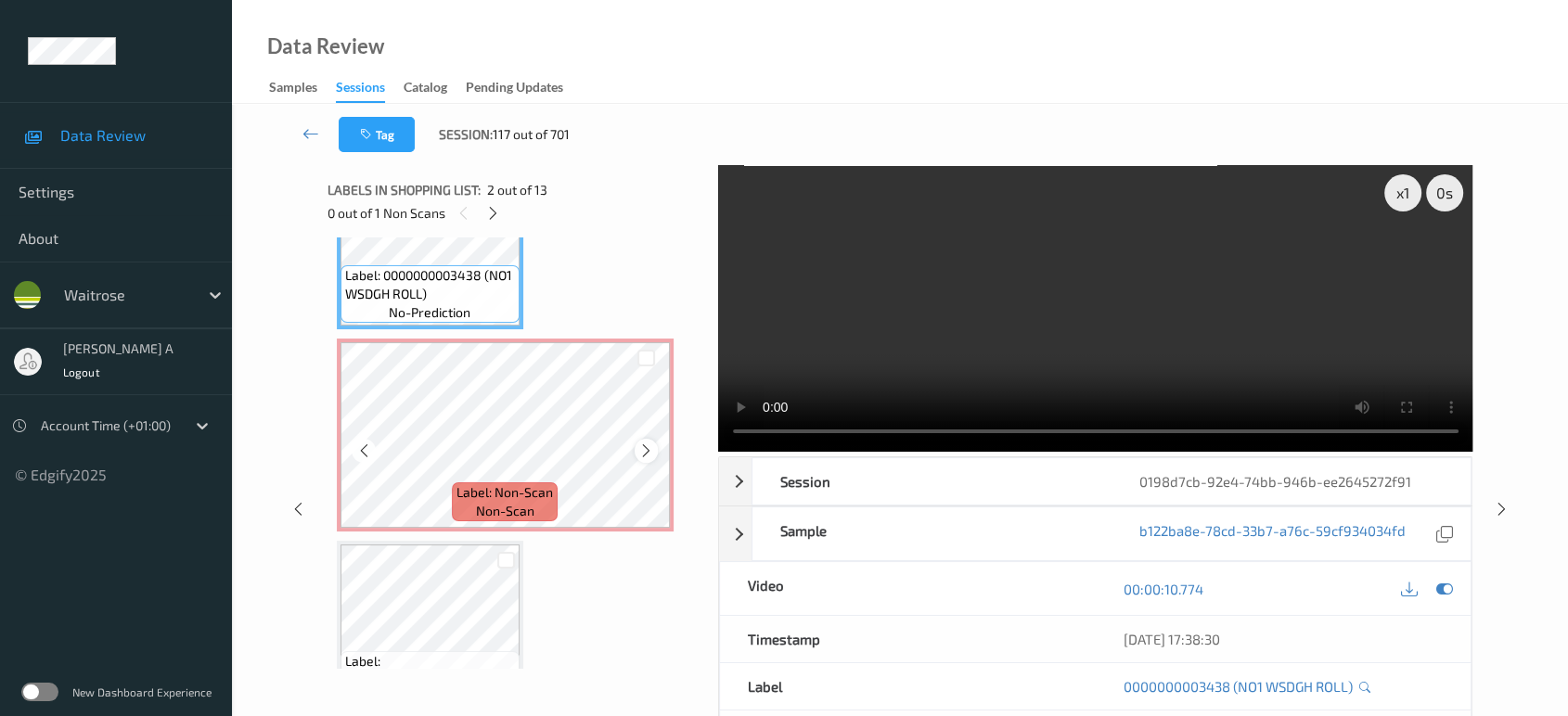
click at [646, 439] on div at bounding box center [646, 450] width 23 height 23
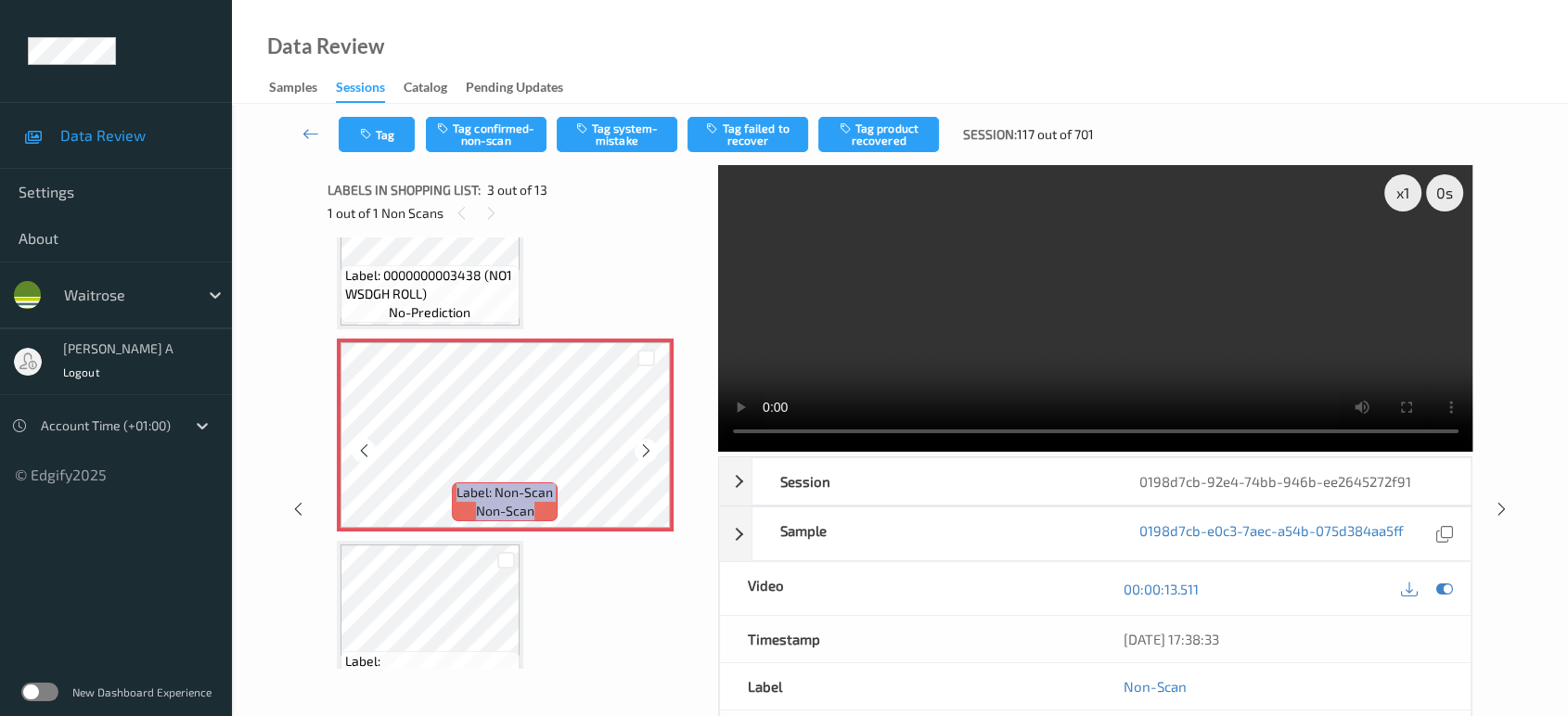
click at [646, 439] on div at bounding box center [646, 450] width 23 height 23
click at [604, 130] on button "Tag system-mistake" at bounding box center [616, 134] width 121 height 35
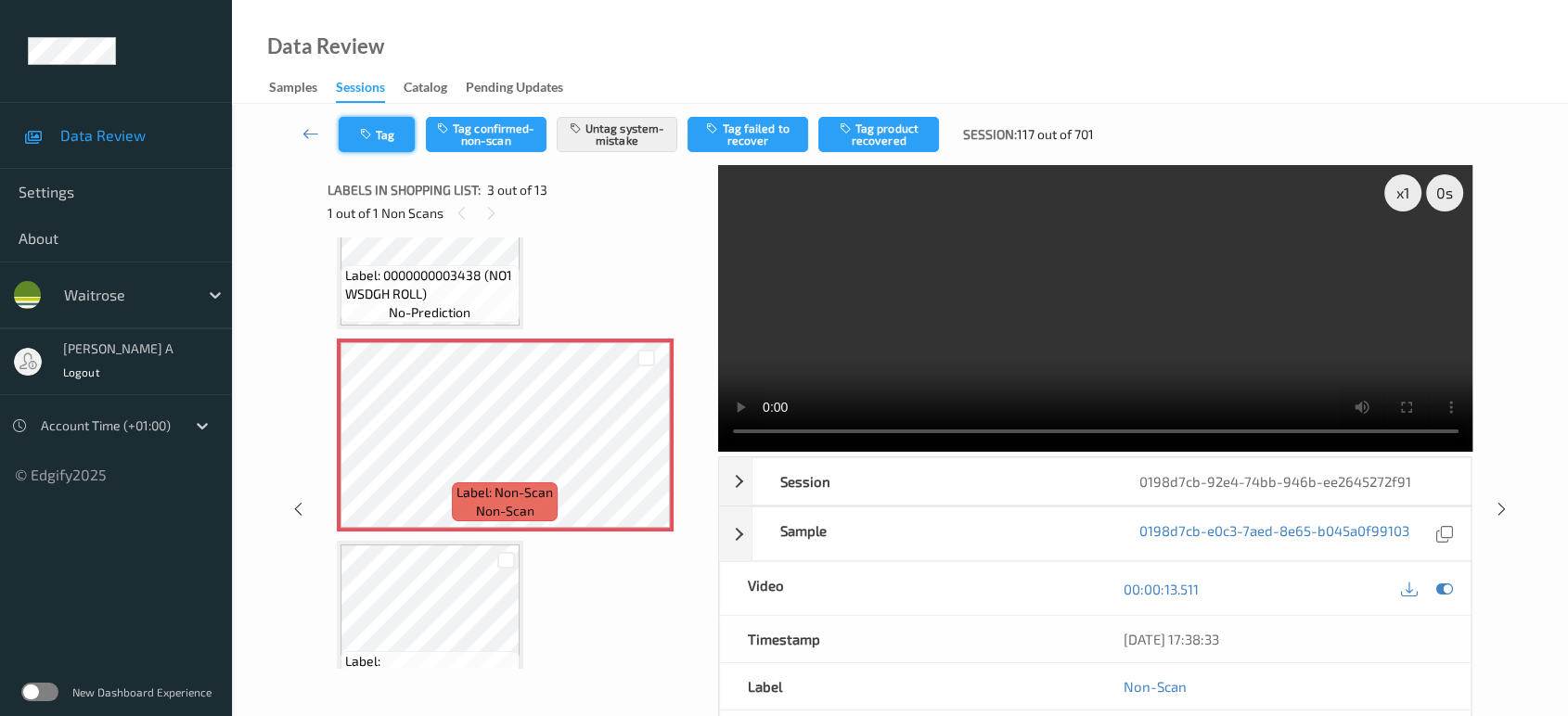
click at [387, 143] on button "Tag" at bounding box center [377, 134] width 76 height 35
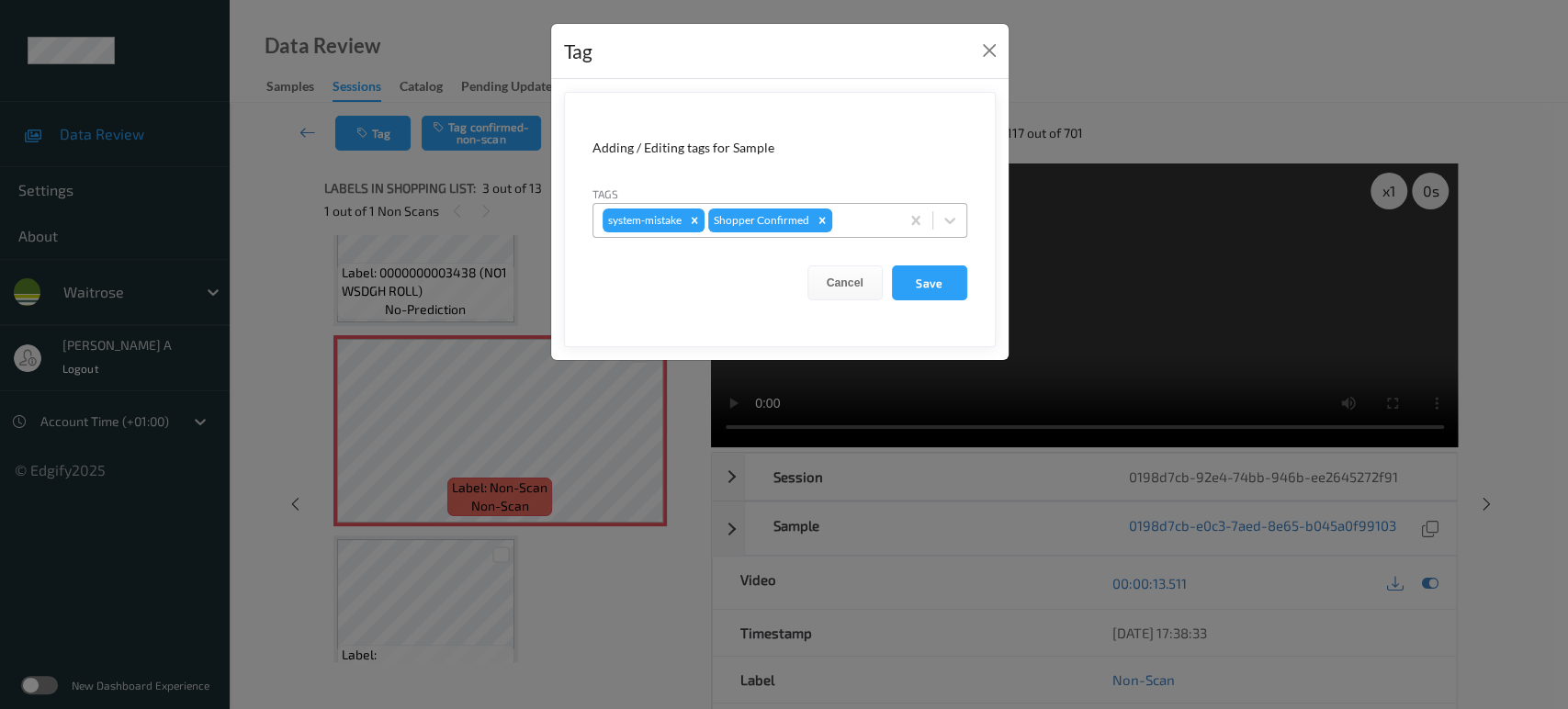
click at [865, 219] on div at bounding box center [863, 220] width 55 height 22
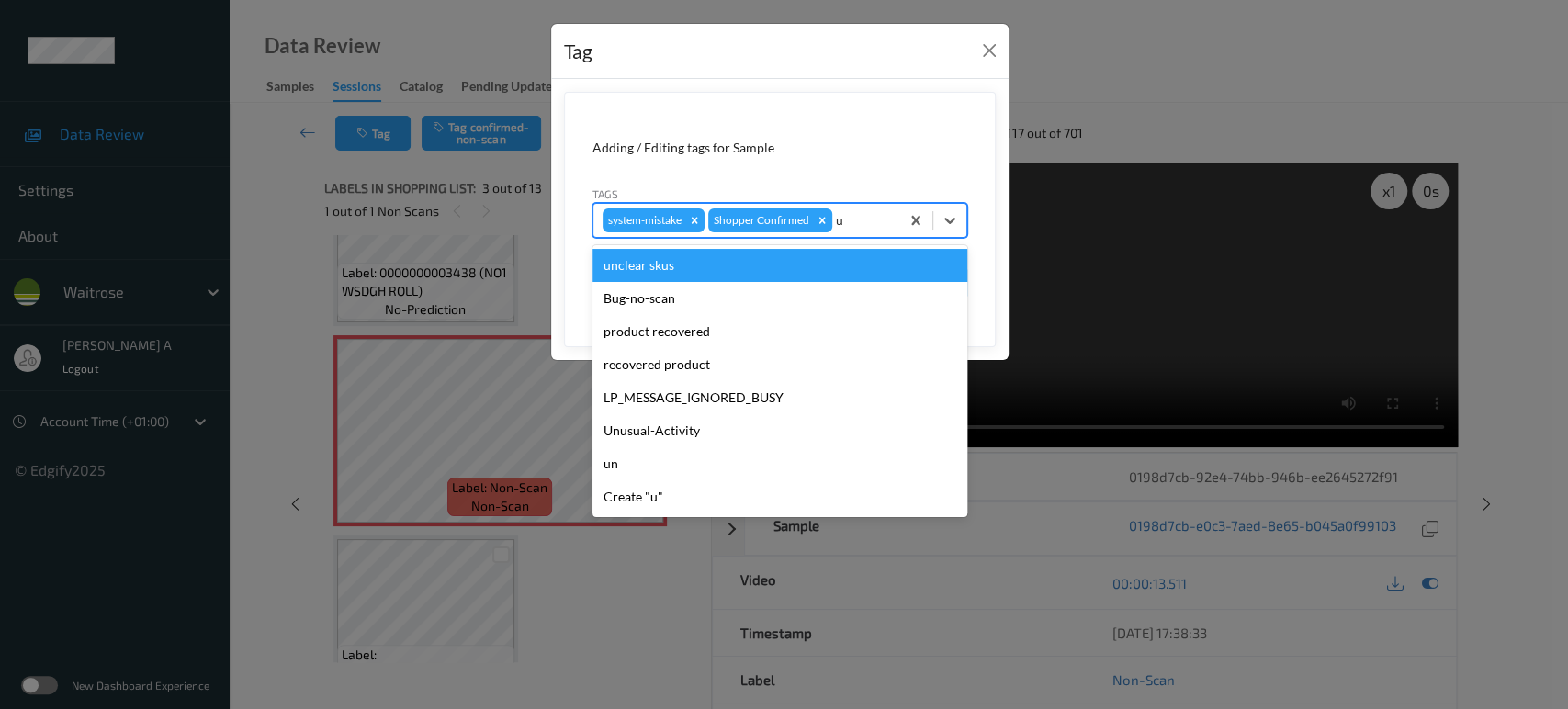
type input "un"
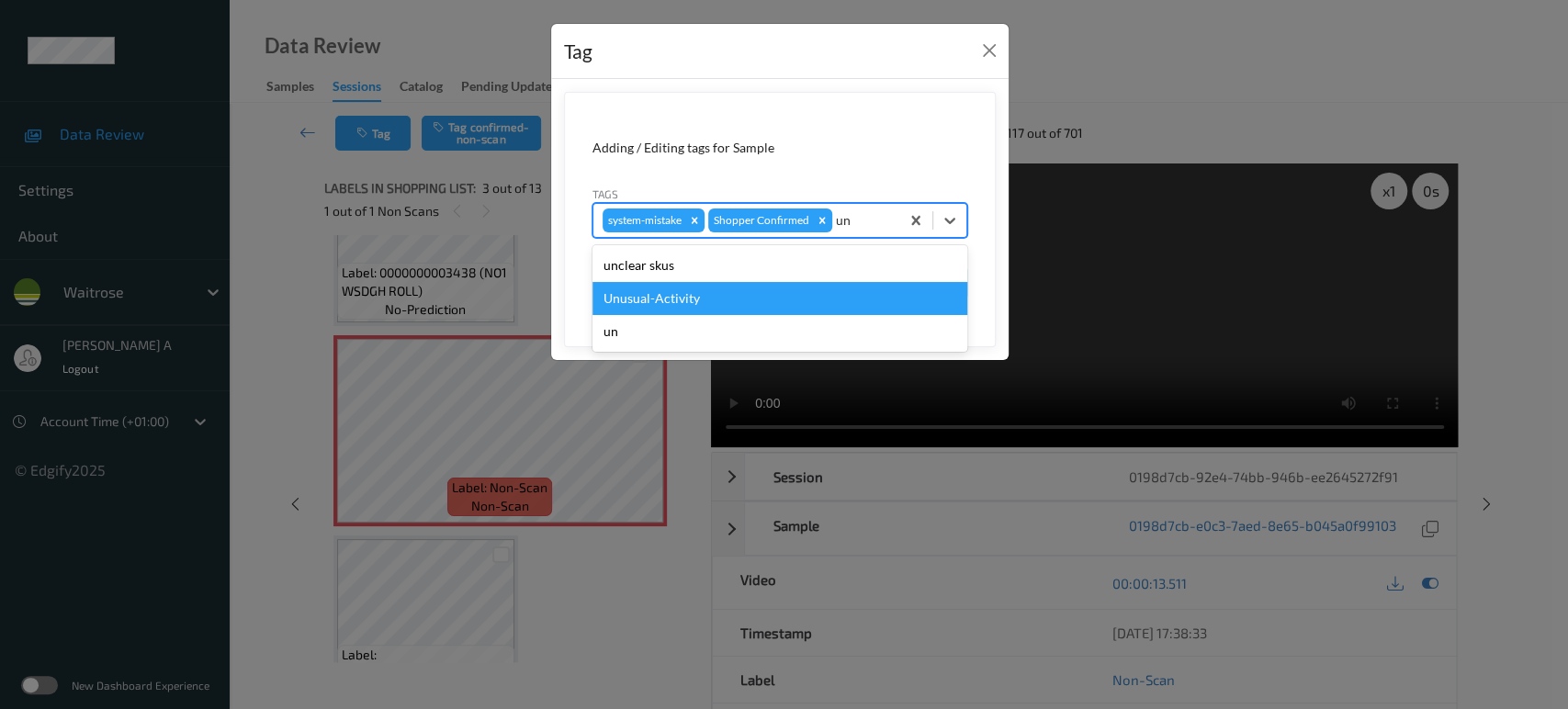
click at [750, 296] on div "Unusual-Activity" at bounding box center [780, 298] width 375 height 33
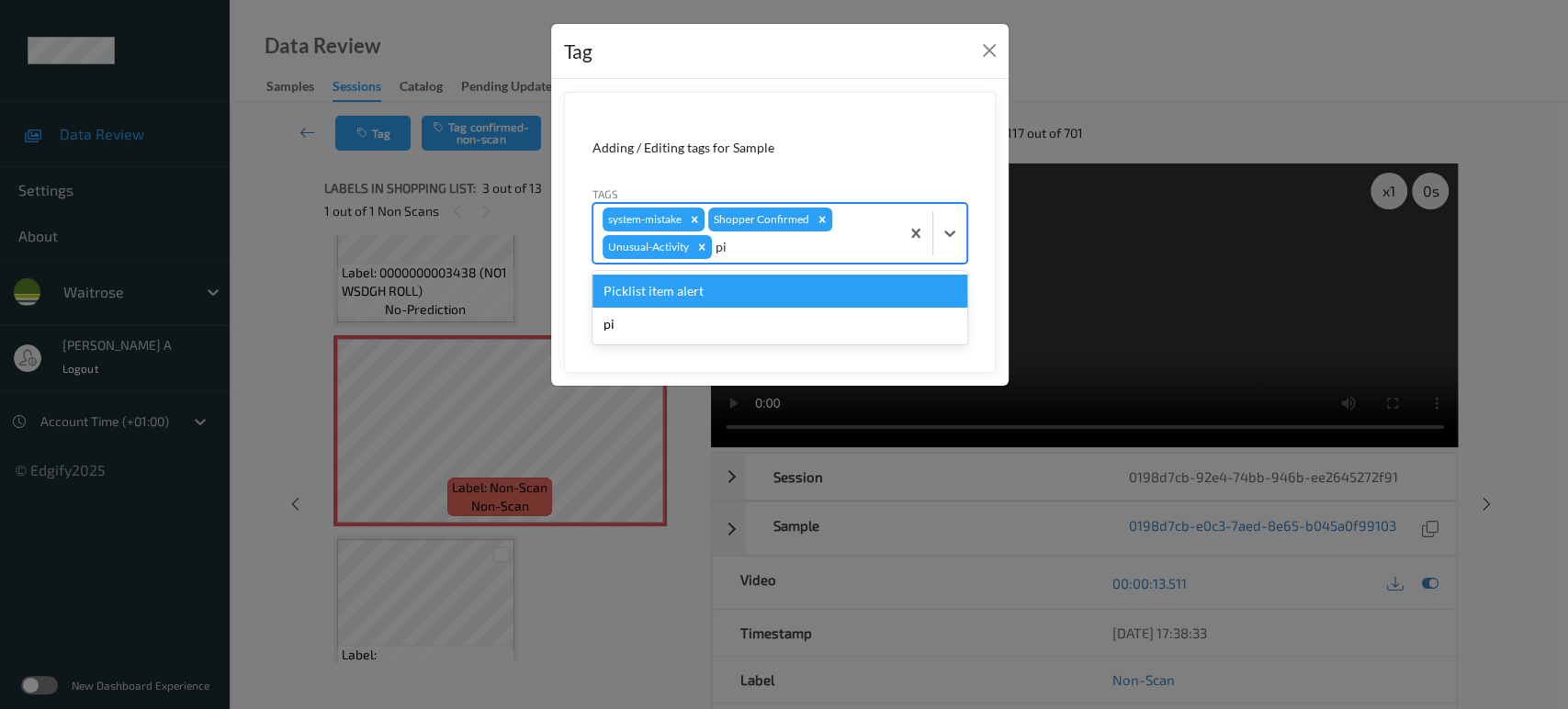
type input "pic"
click at [750, 296] on div "Picklist item alert" at bounding box center [780, 291] width 375 height 33
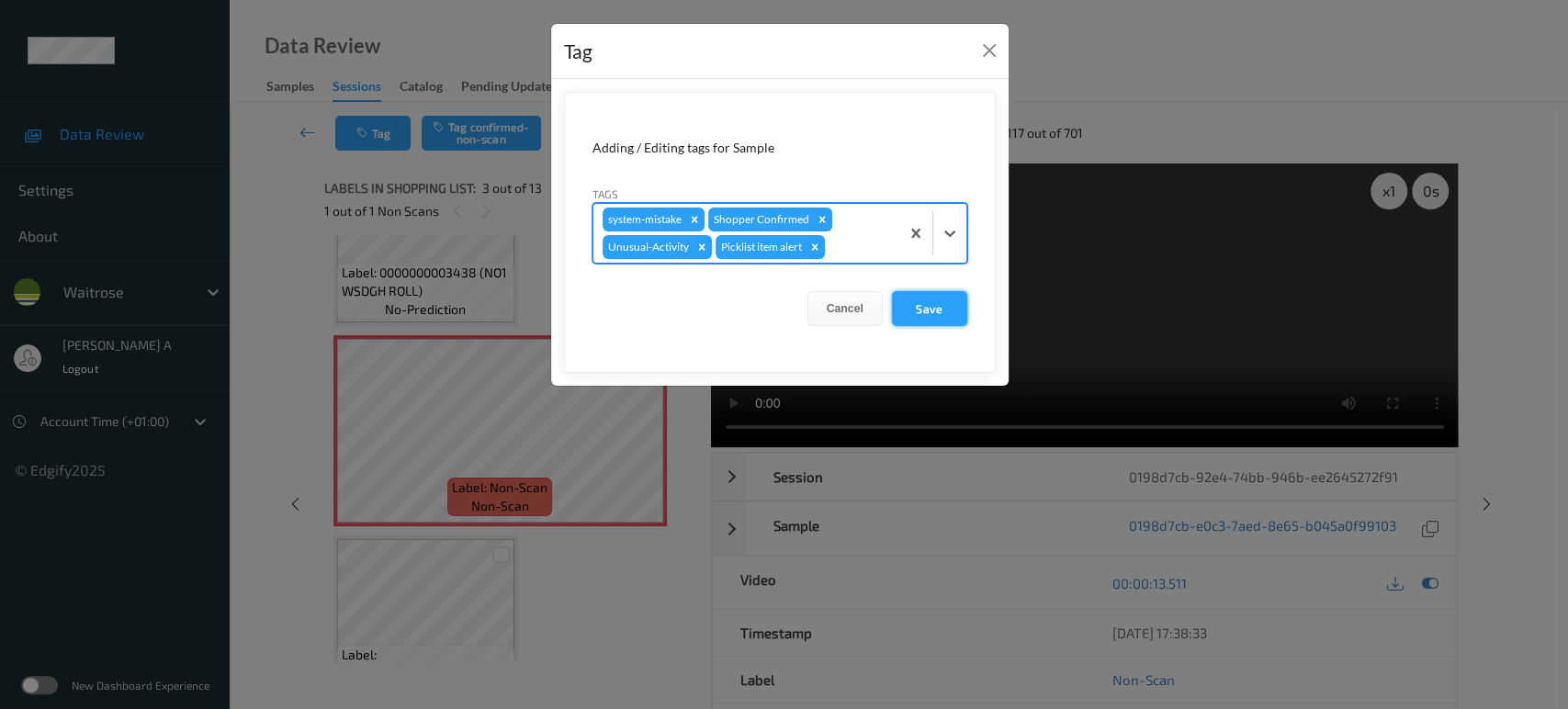
click at [905, 311] on button "Save" at bounding box center [929, 308] width 75 height 35
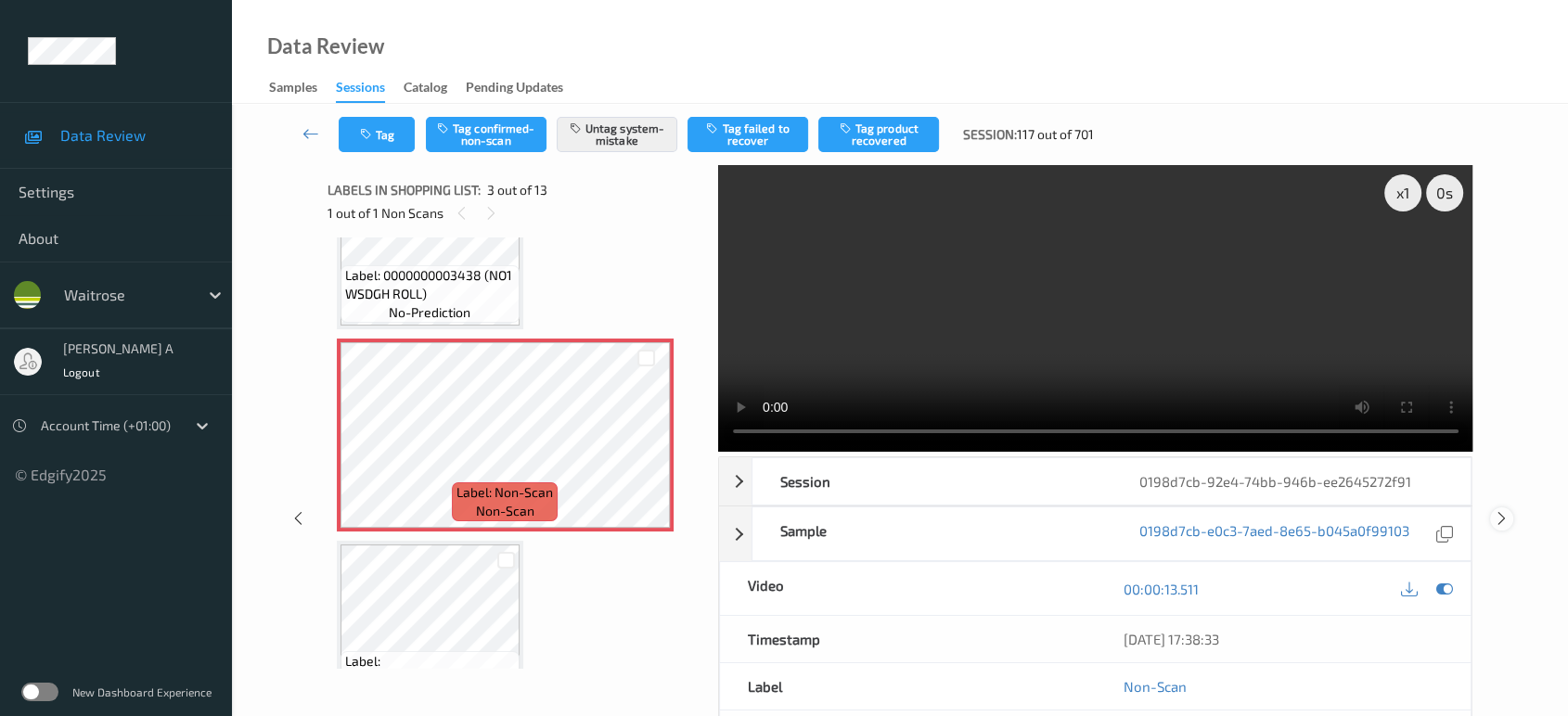
click at [1502, 510] on icon at bounding box center [1502, 518] width 16 height 17
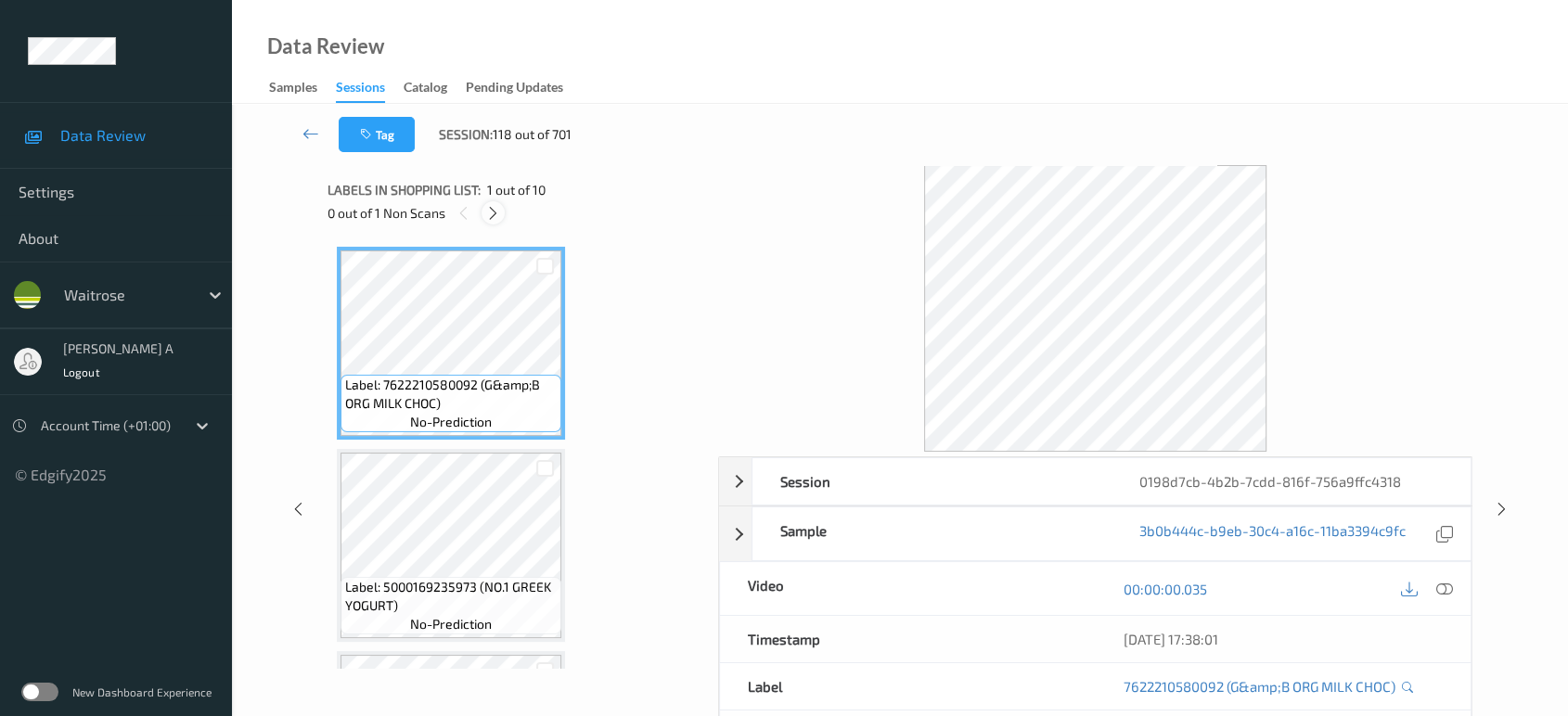
click at [499, 219] on icon at bounding box center [493, 214] width 16 height 17
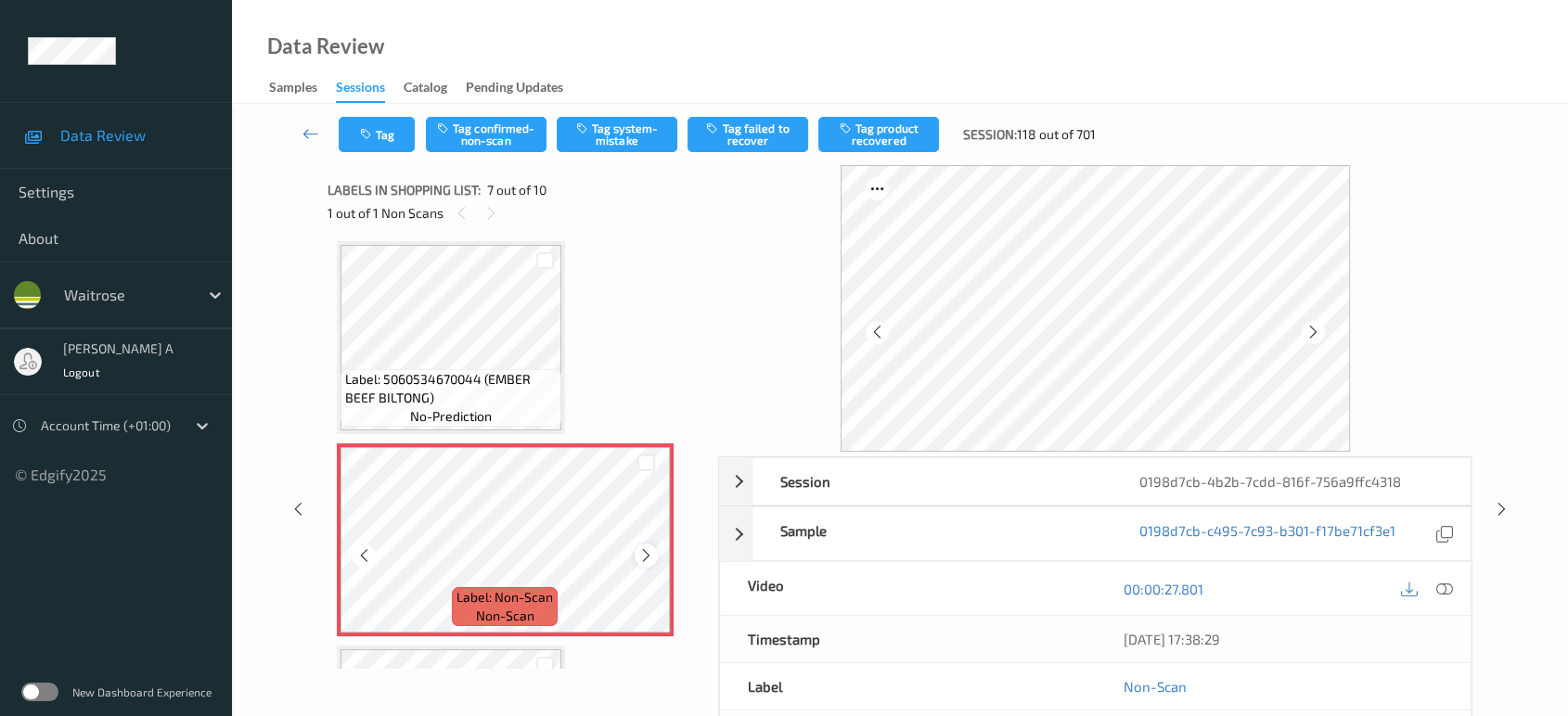
click at [649, 553] on icon at bounding box center [646, 556] width 16 height 17
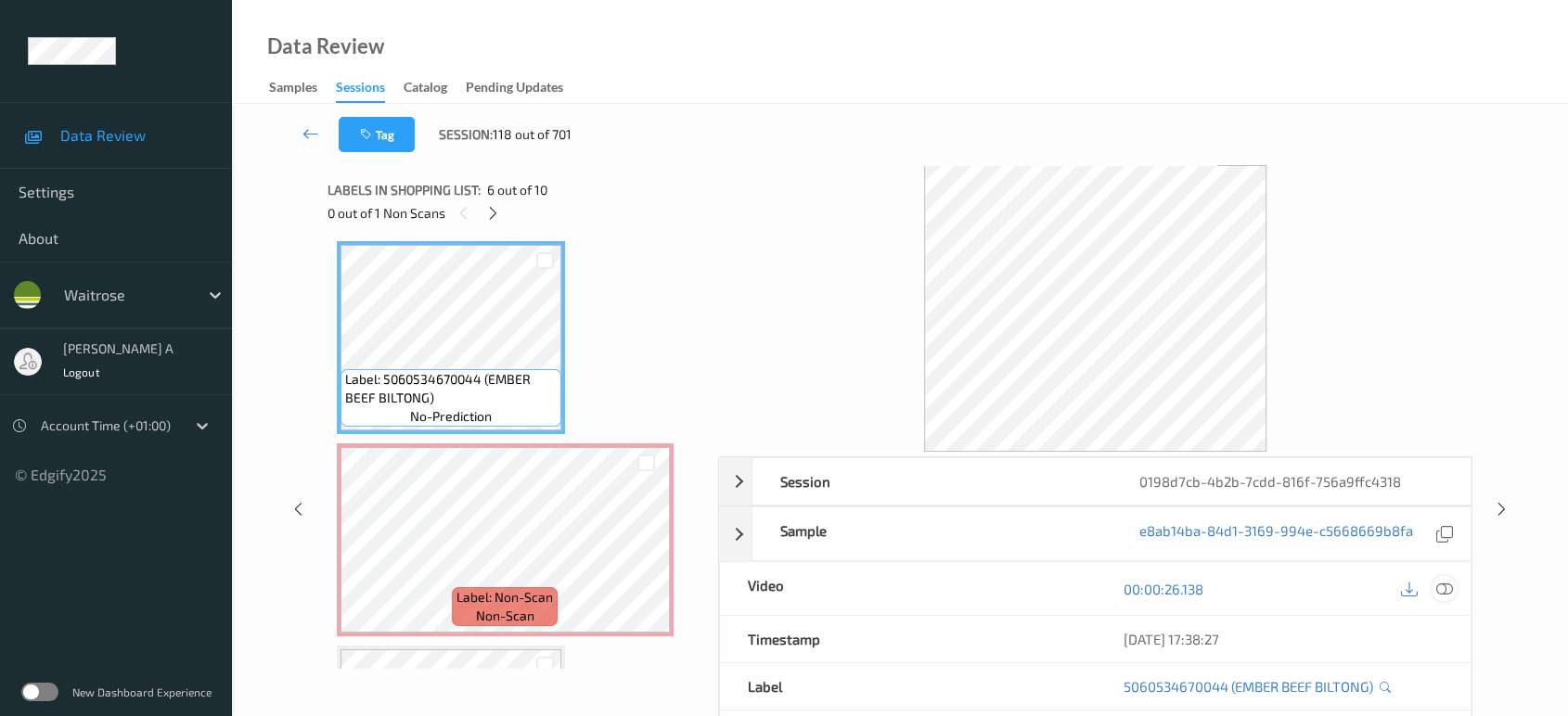
click at [1439, 595] on icon at bounding box center [1445, 589] width 17 height 17
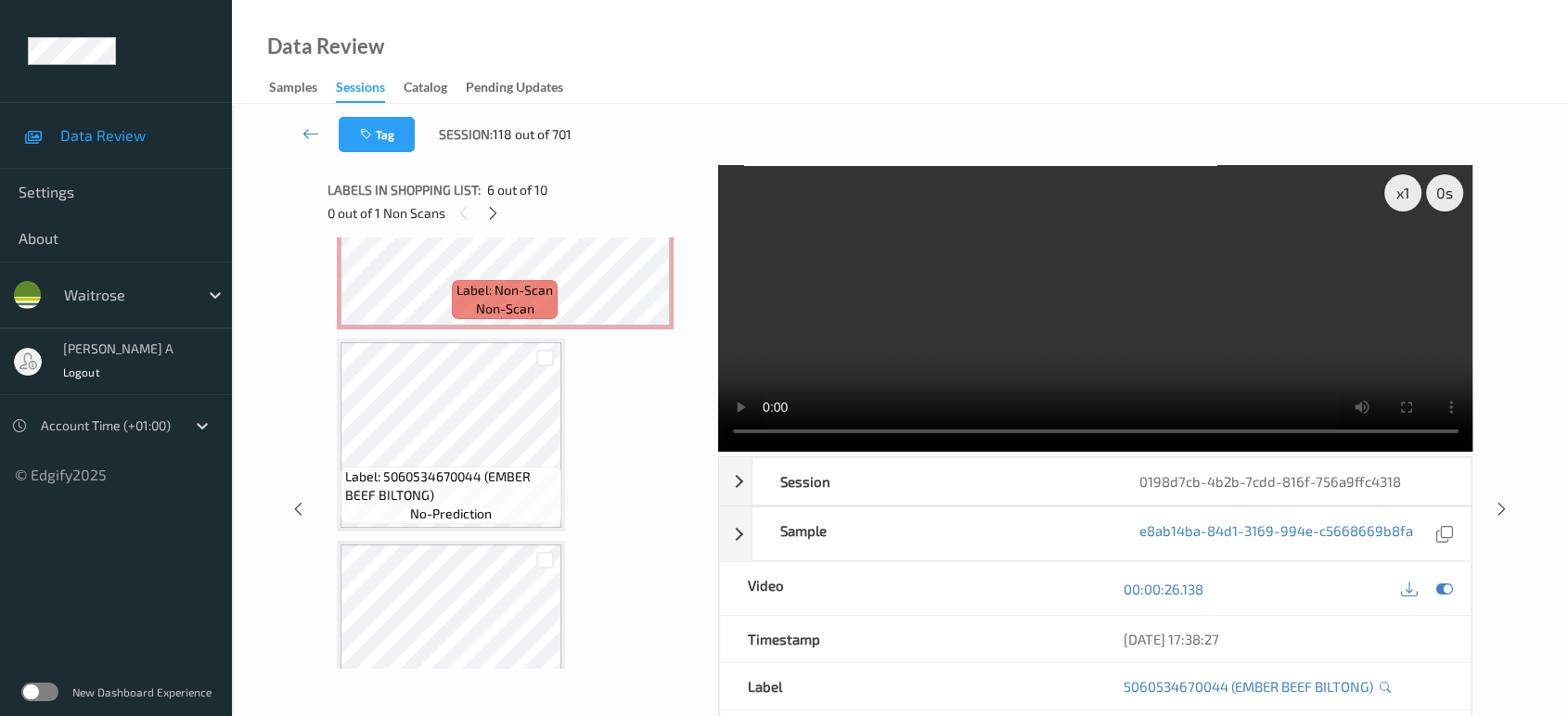
scroll to position [1326, 0]
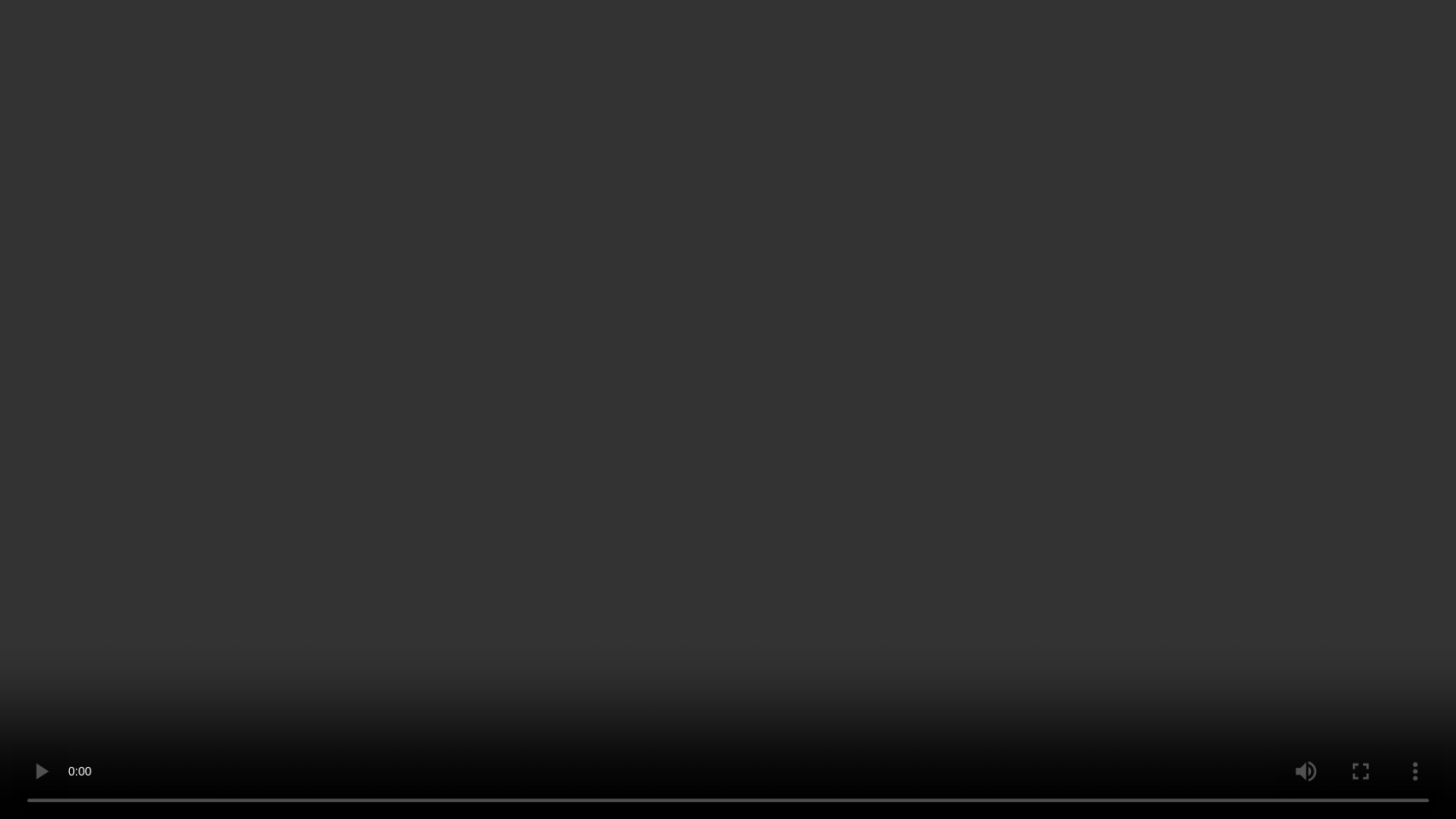
click at [716, 587] on video at bounding box center [728, 410] width 1456 height 819
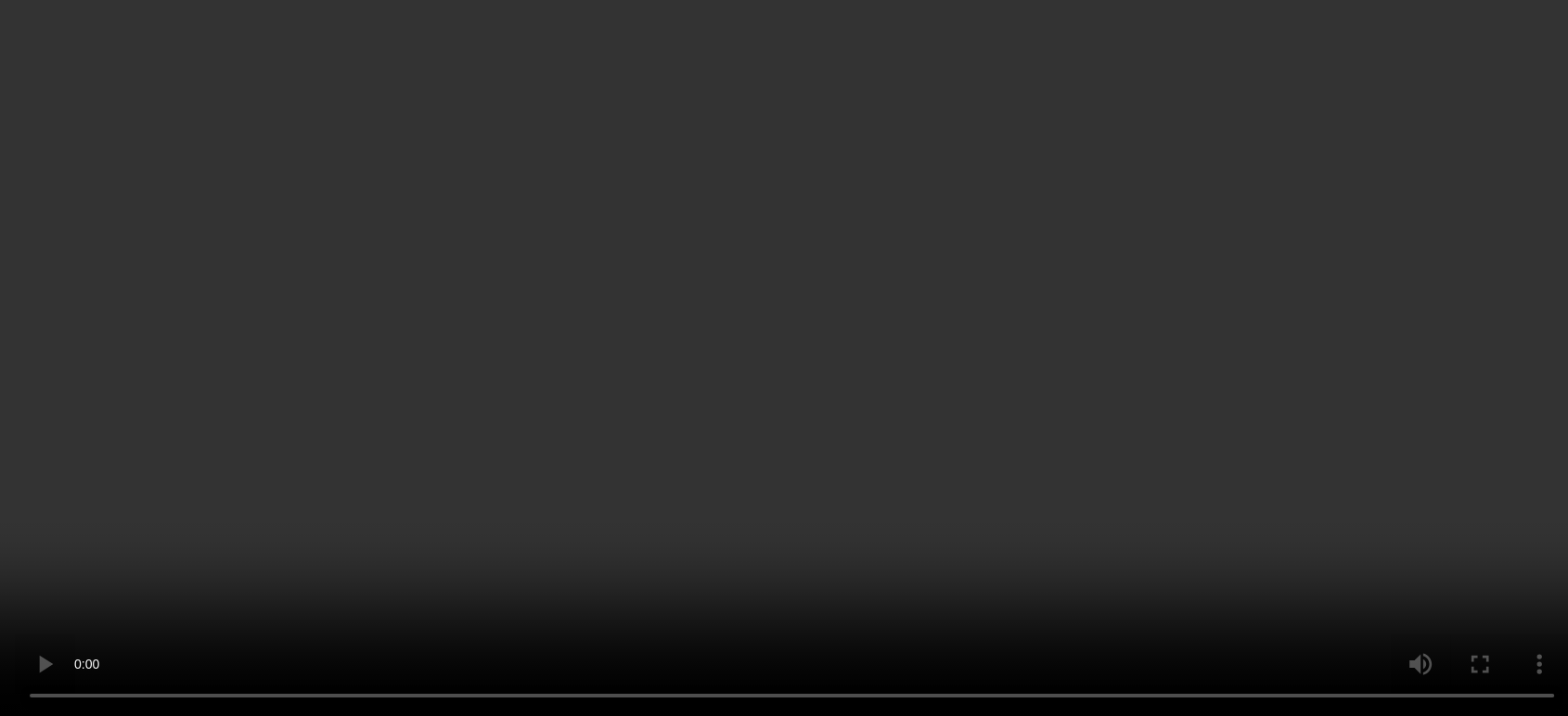
scroll to position [1222, 0]
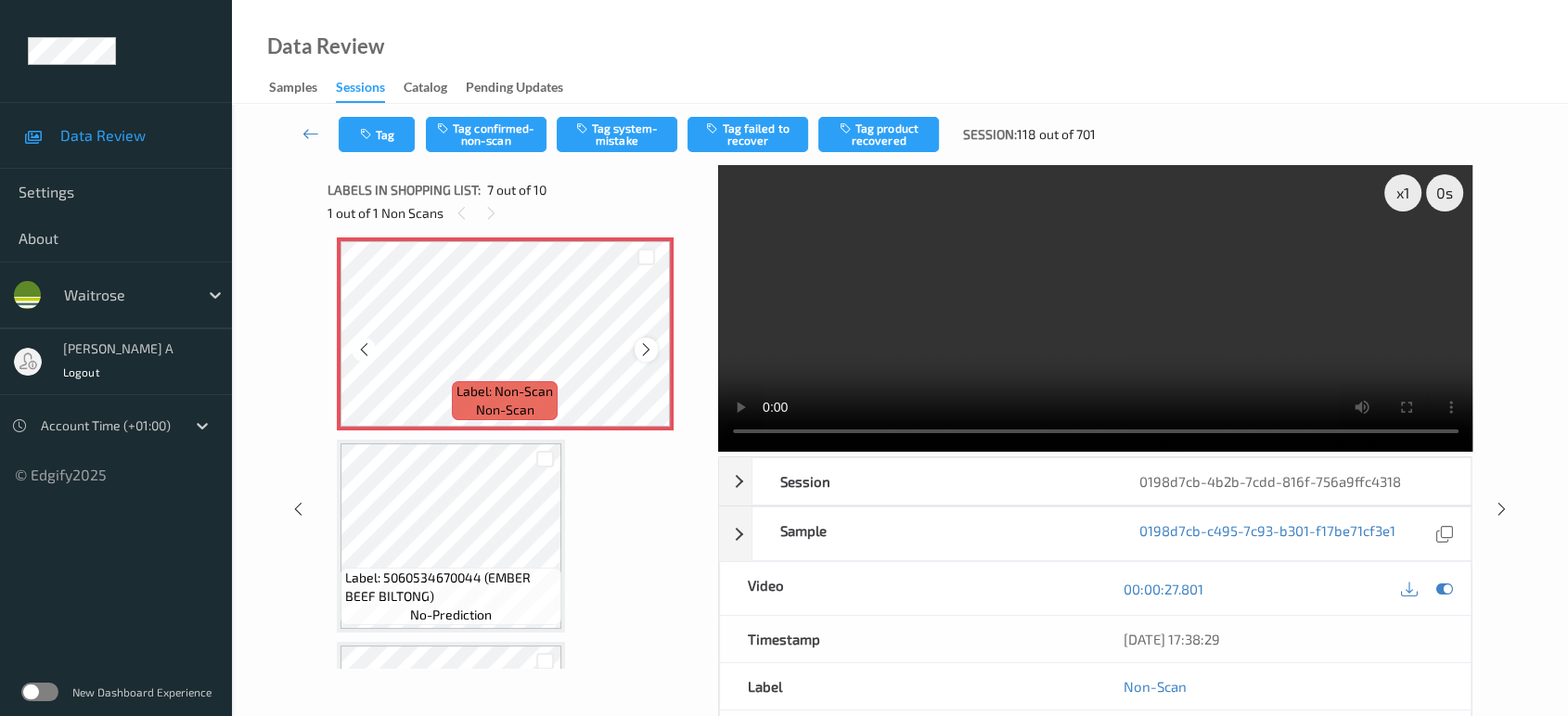
click at [643, 341] on icon at bounding box center [646, 349] width 16 height 17
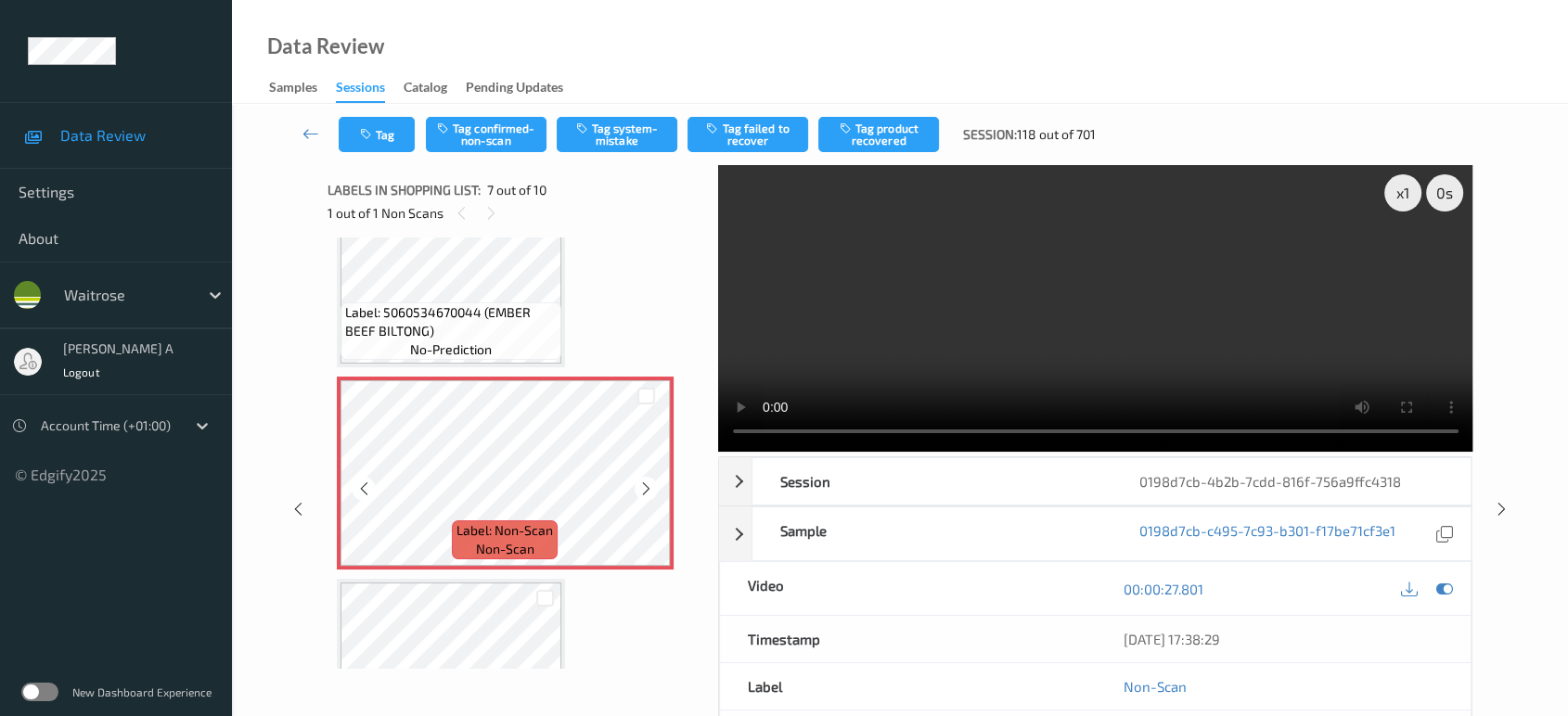
scroll to position [1120, 0]
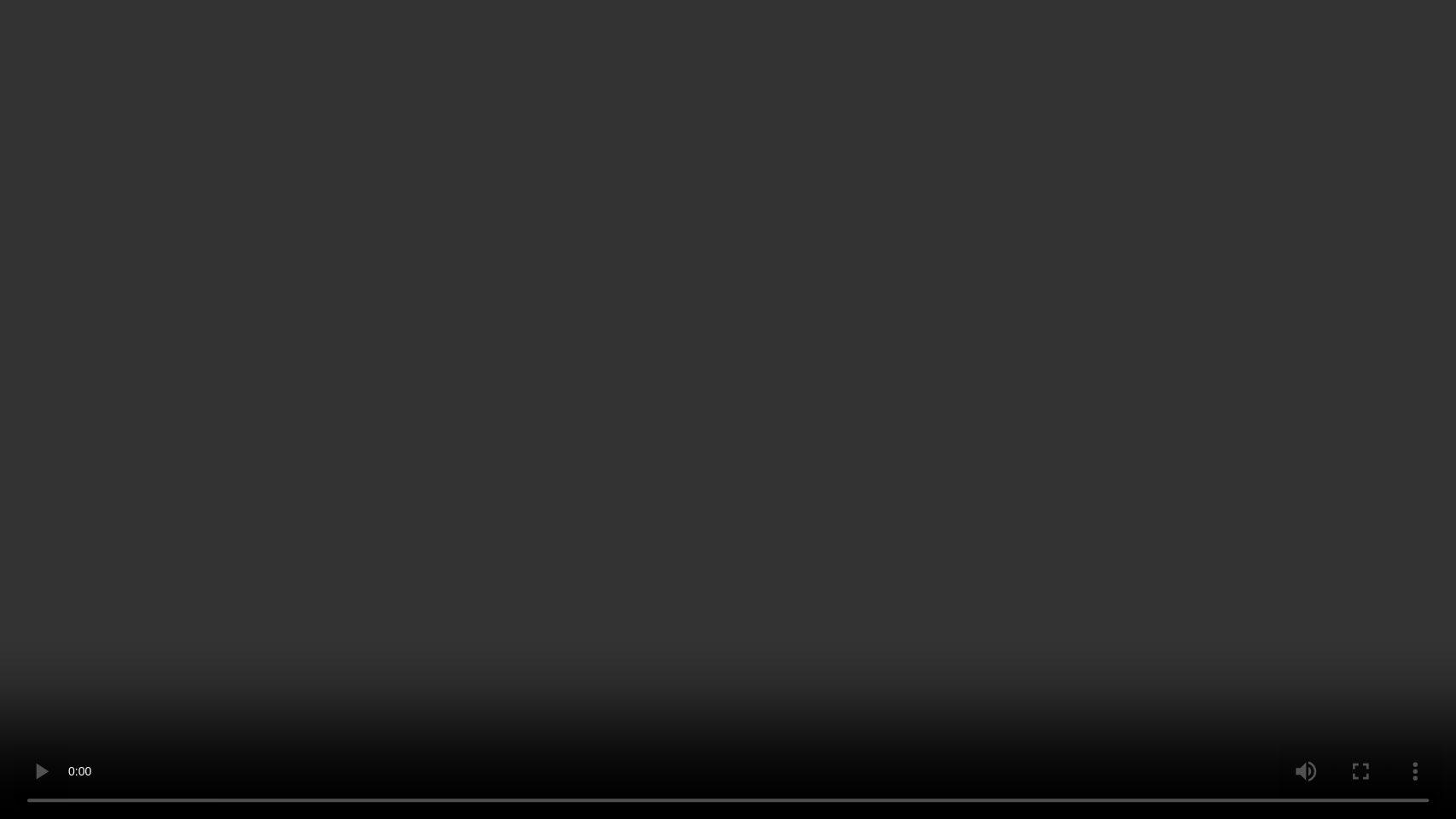
click at [587, 498] on video at bounding box center [728, 410] width 1456 height 819
click at [840, 386] on video at bounding box center [728, 410] width 1456 height 819
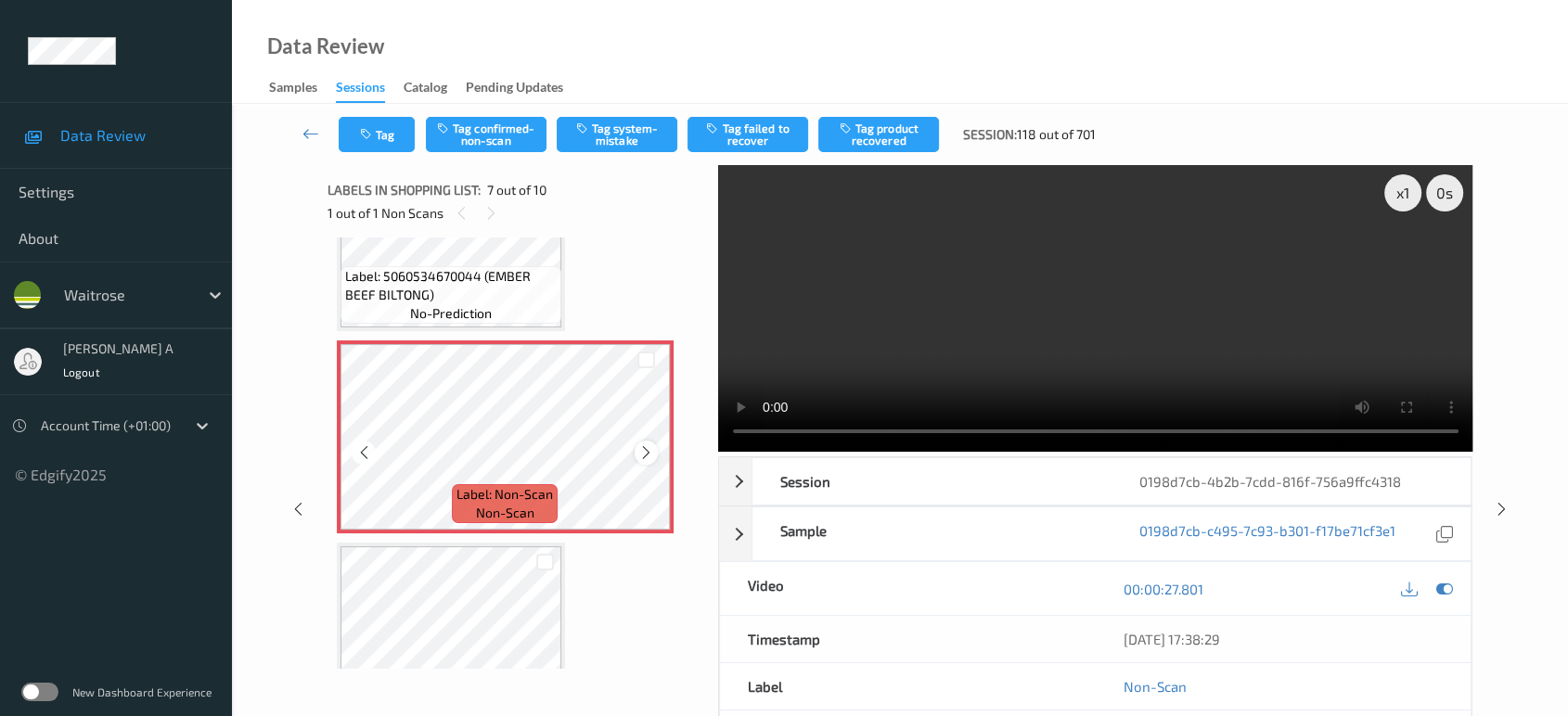
click at [640, 444] on icon at bounding box center [646, 453] width 16 height 17
click at [598, 130] on button "Tag system-mistake" at bounding box center [616, 134] width 121 height 35
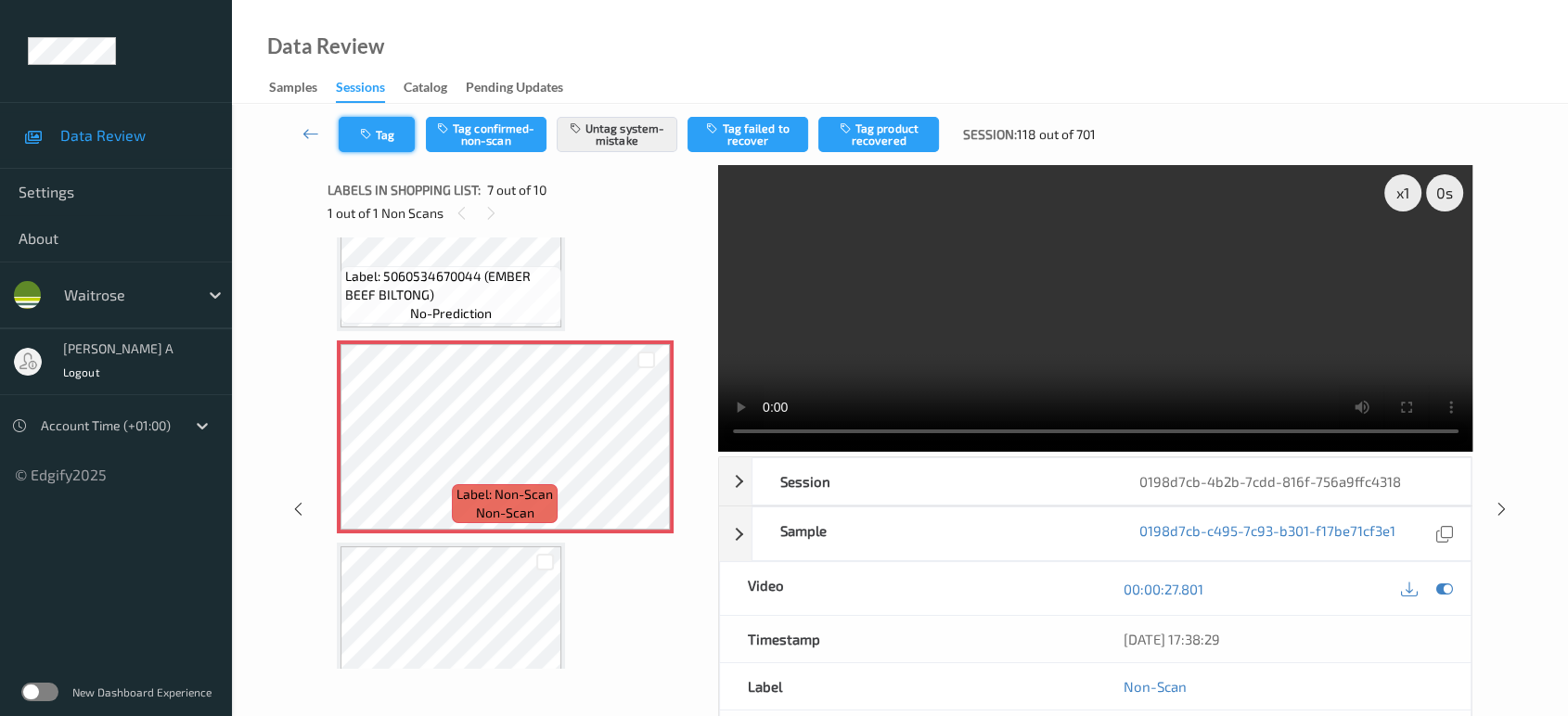
click at [401, 147] on button "Tag" at bounding box center [377, 134] width 76 height 35
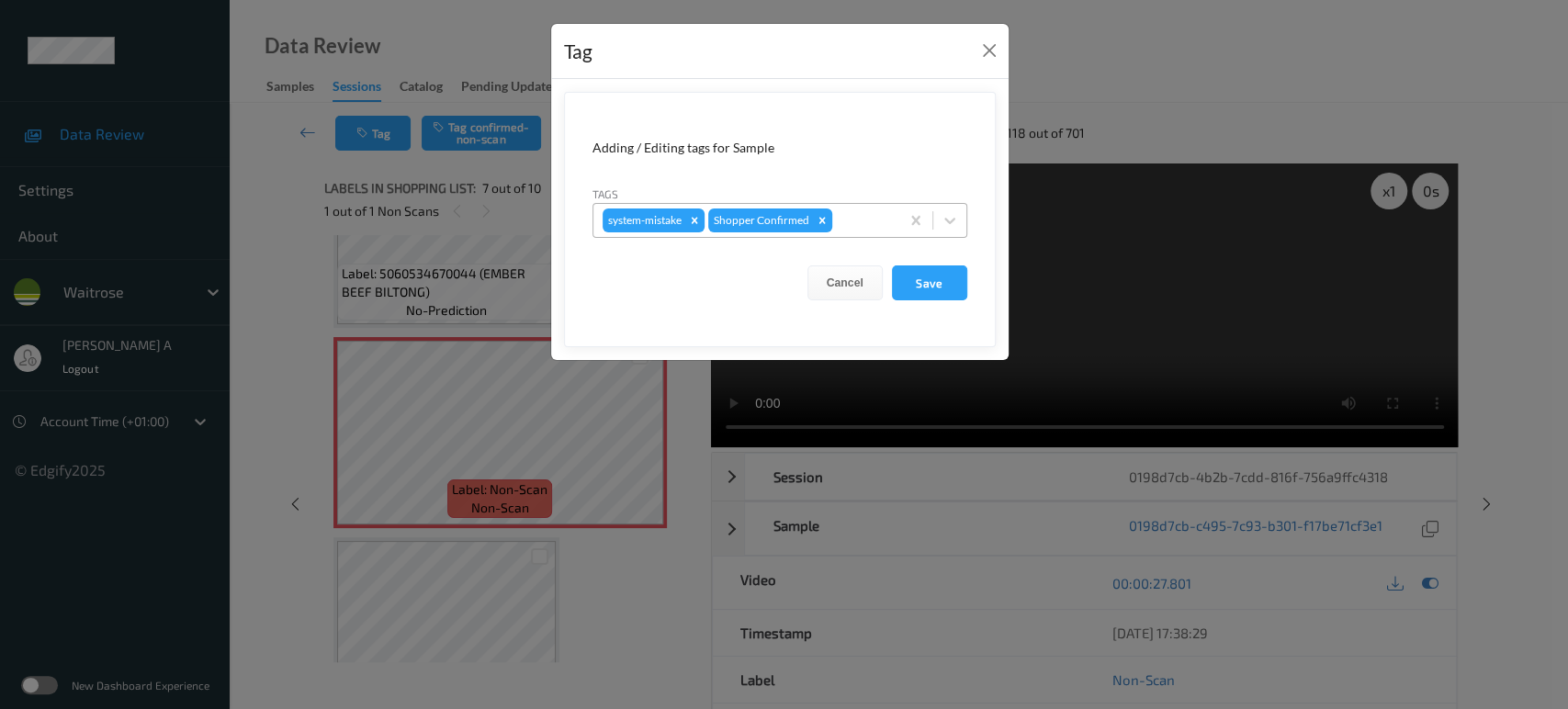
click at [851, 218] on div at bounding box center [863, 220] width 55 height 22
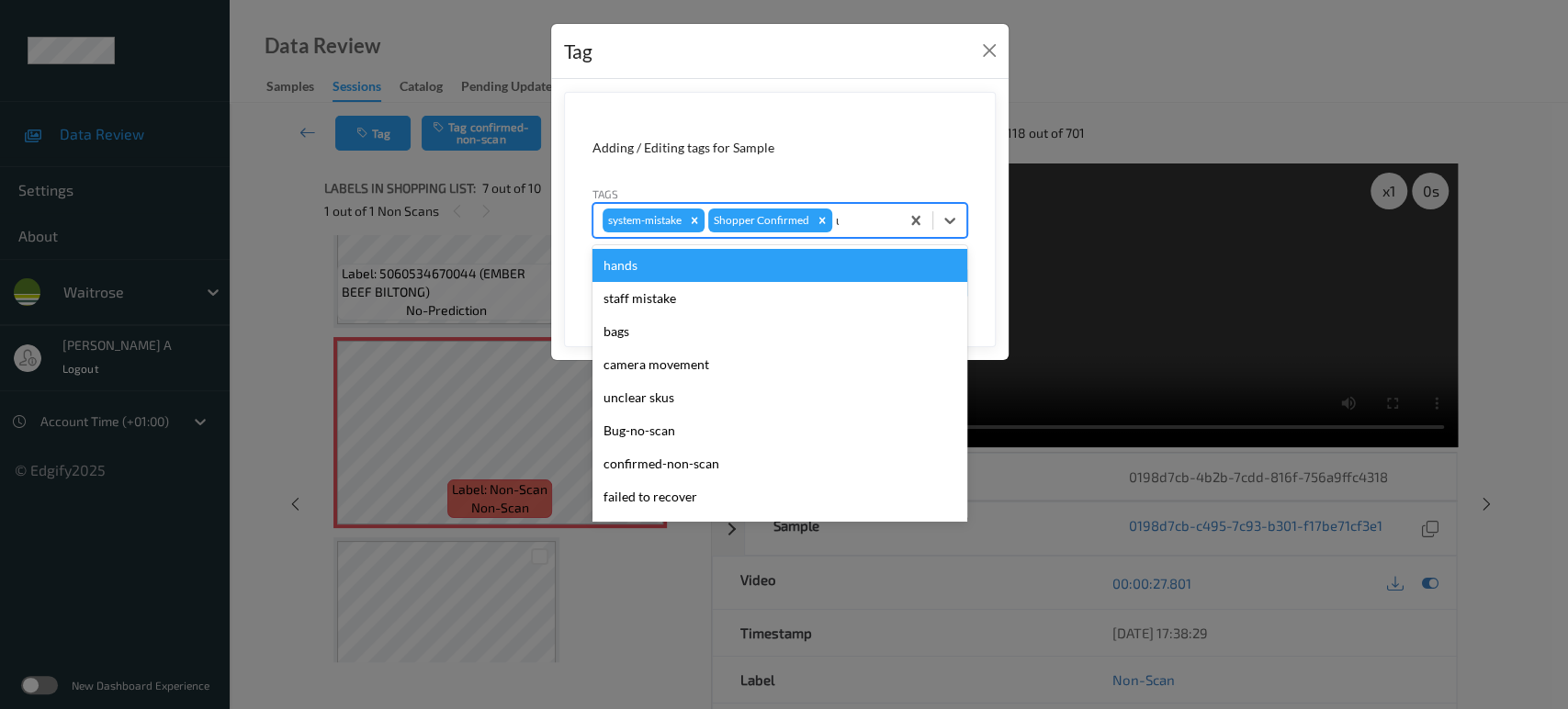
type input "un"
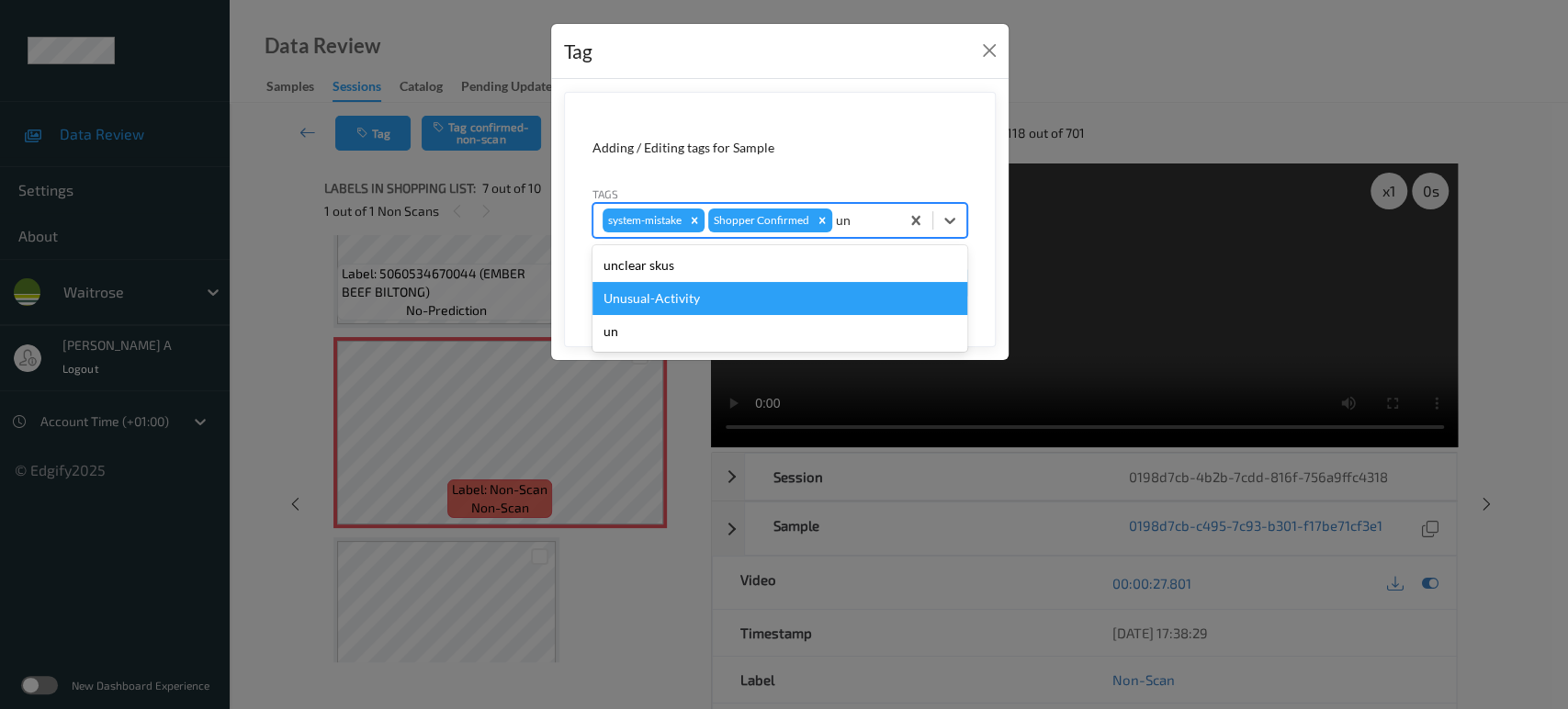
click at [727, 291] on div "Unusual-Activity" at bounding box center [780, 298] width 375 height 33
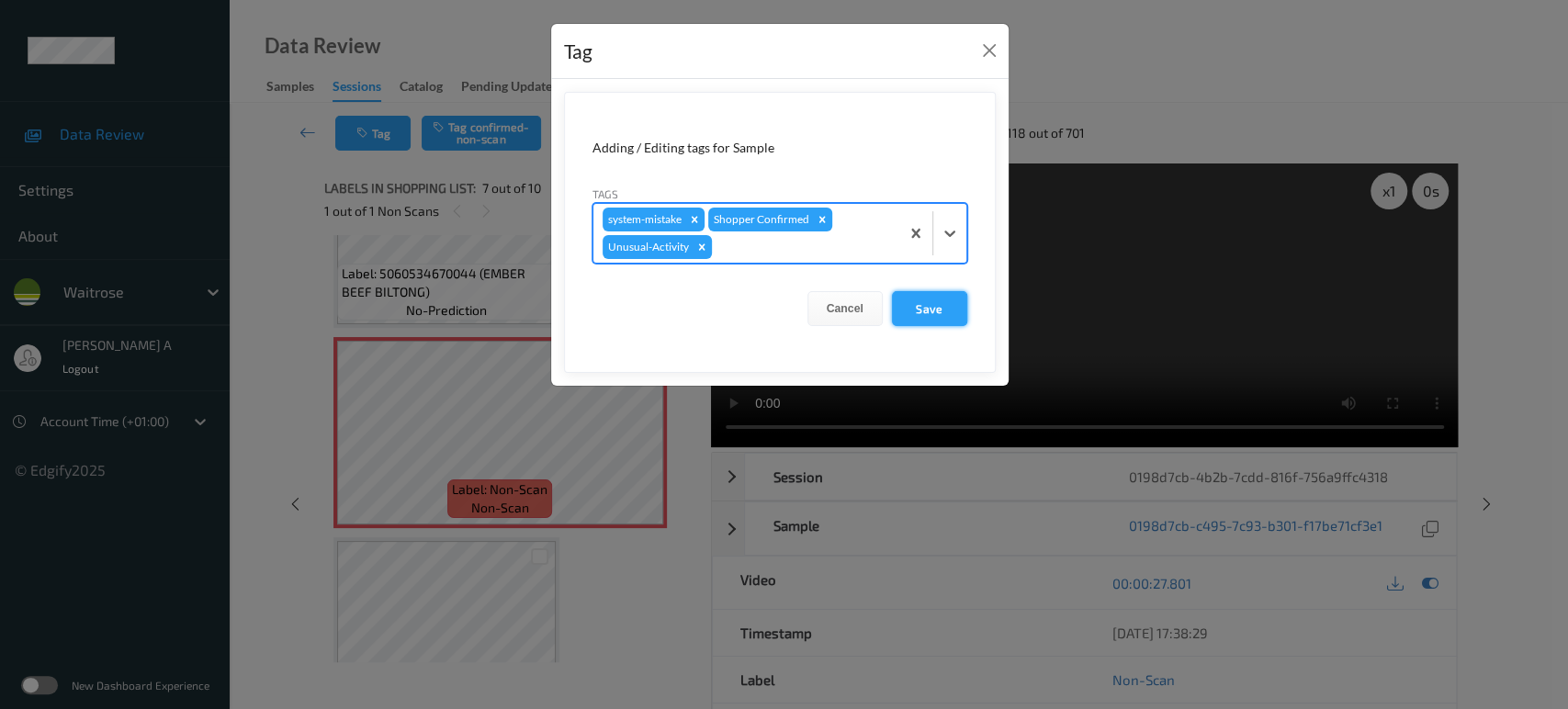
click at [926, 299] on button "Save" at bounding box center [929, 308] width 75 height 35
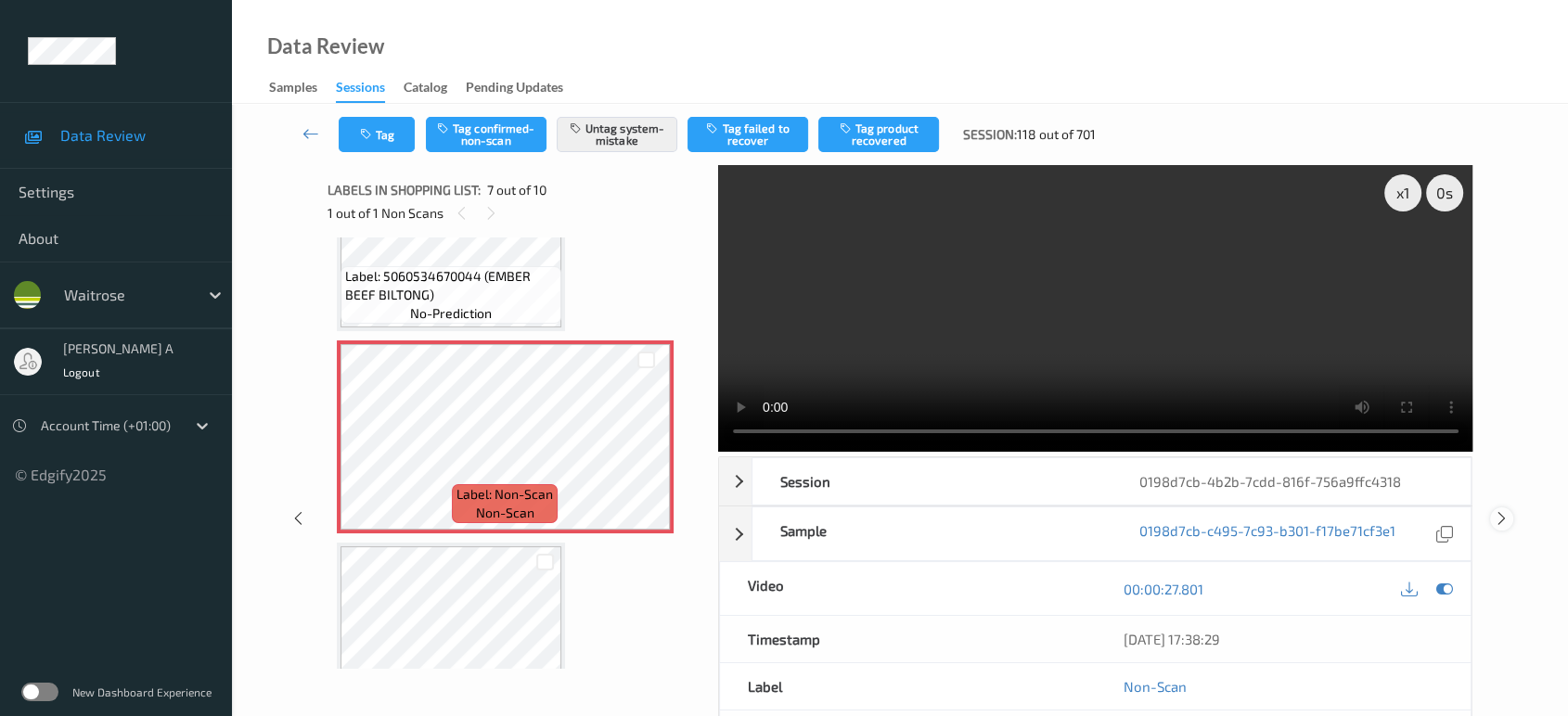
click at [1505, 510] on icon at bounding box center [1502, 518] width 16 height 17
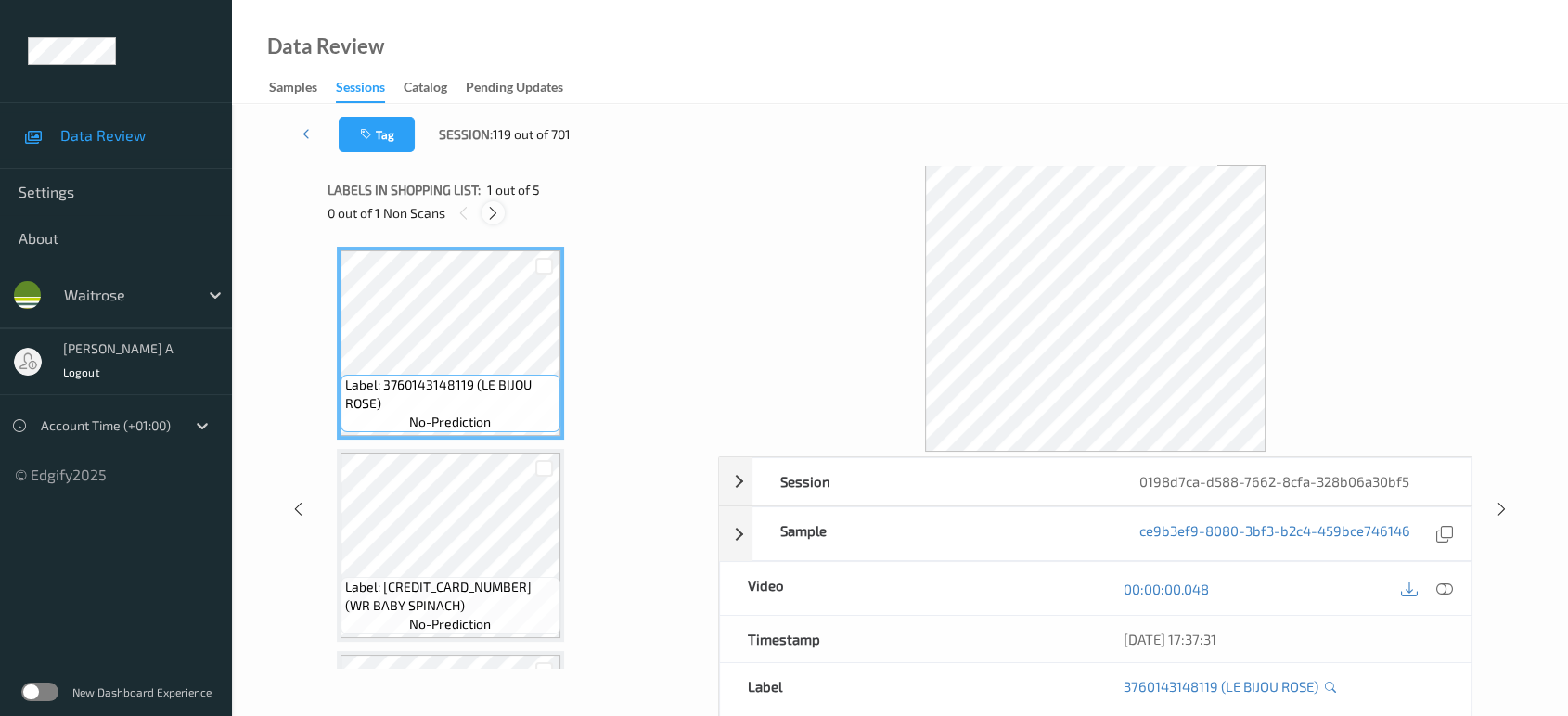
click at [500, 217] on icon at bounding box center [493, 214] width 16 height 17
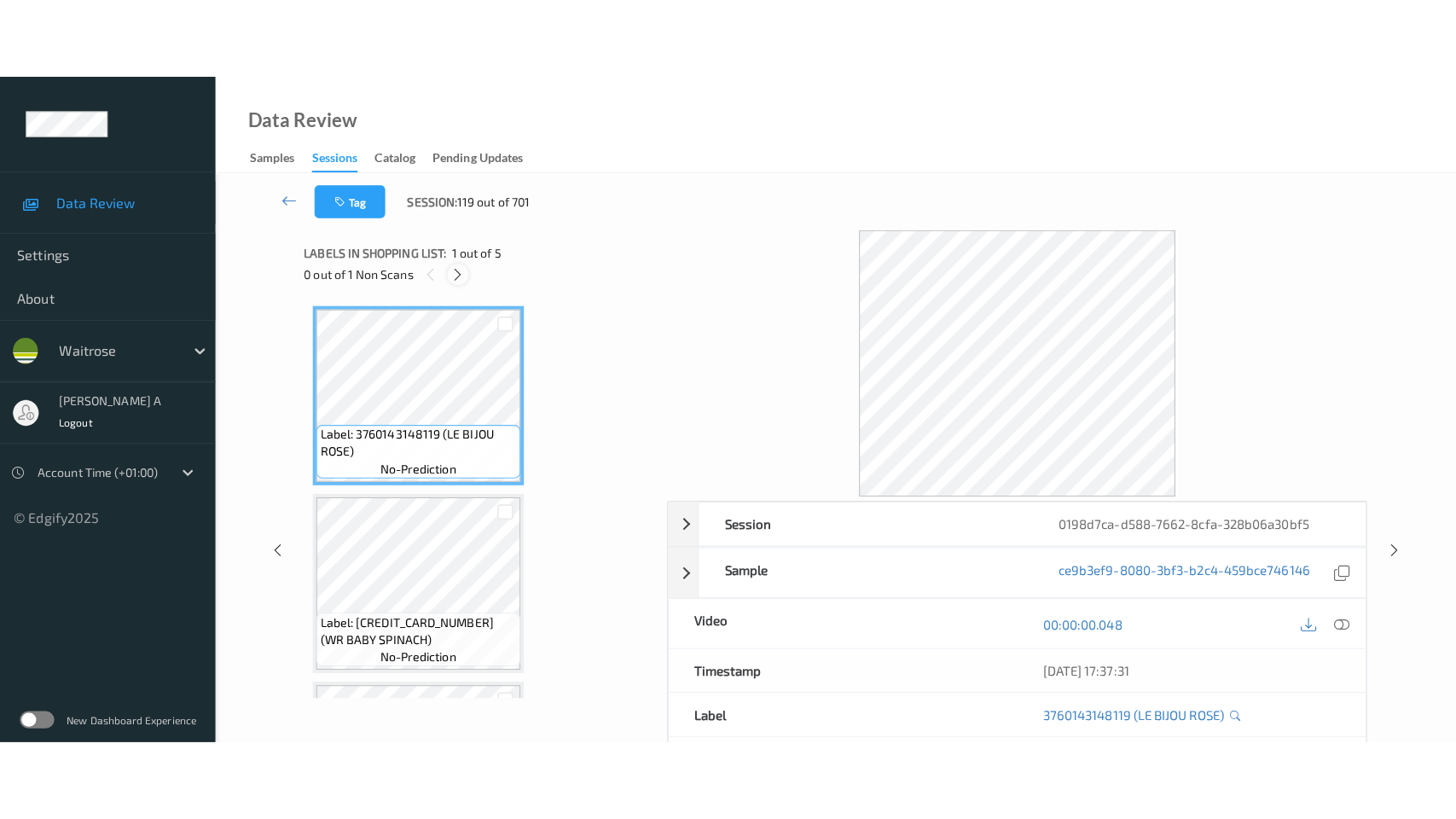
scroll to position [537, 0]
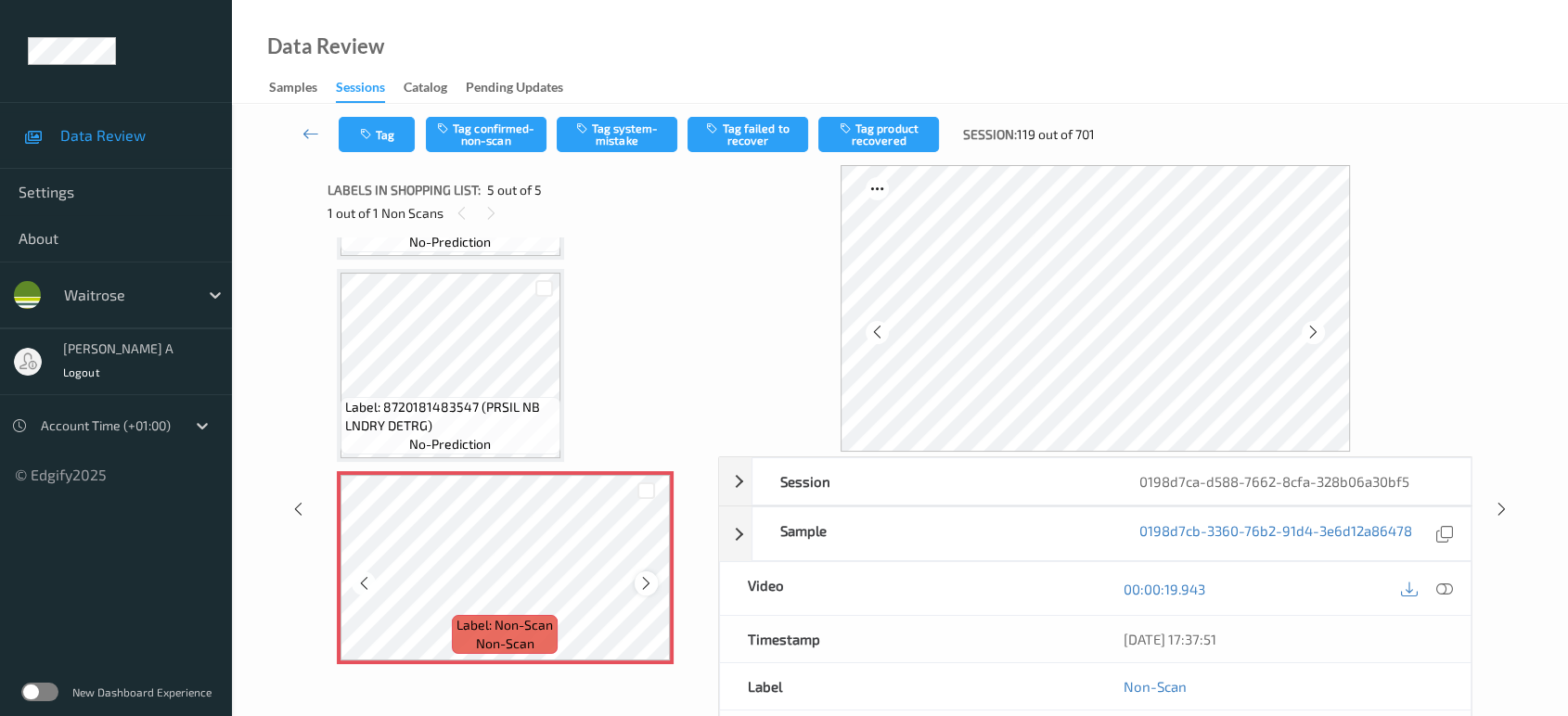
click at [646, 581] on icon at bounding box center [646, 584] width 16 height 17
click at [1445, 582] on icon at bounding box center [1445, 589] width 17 height 17
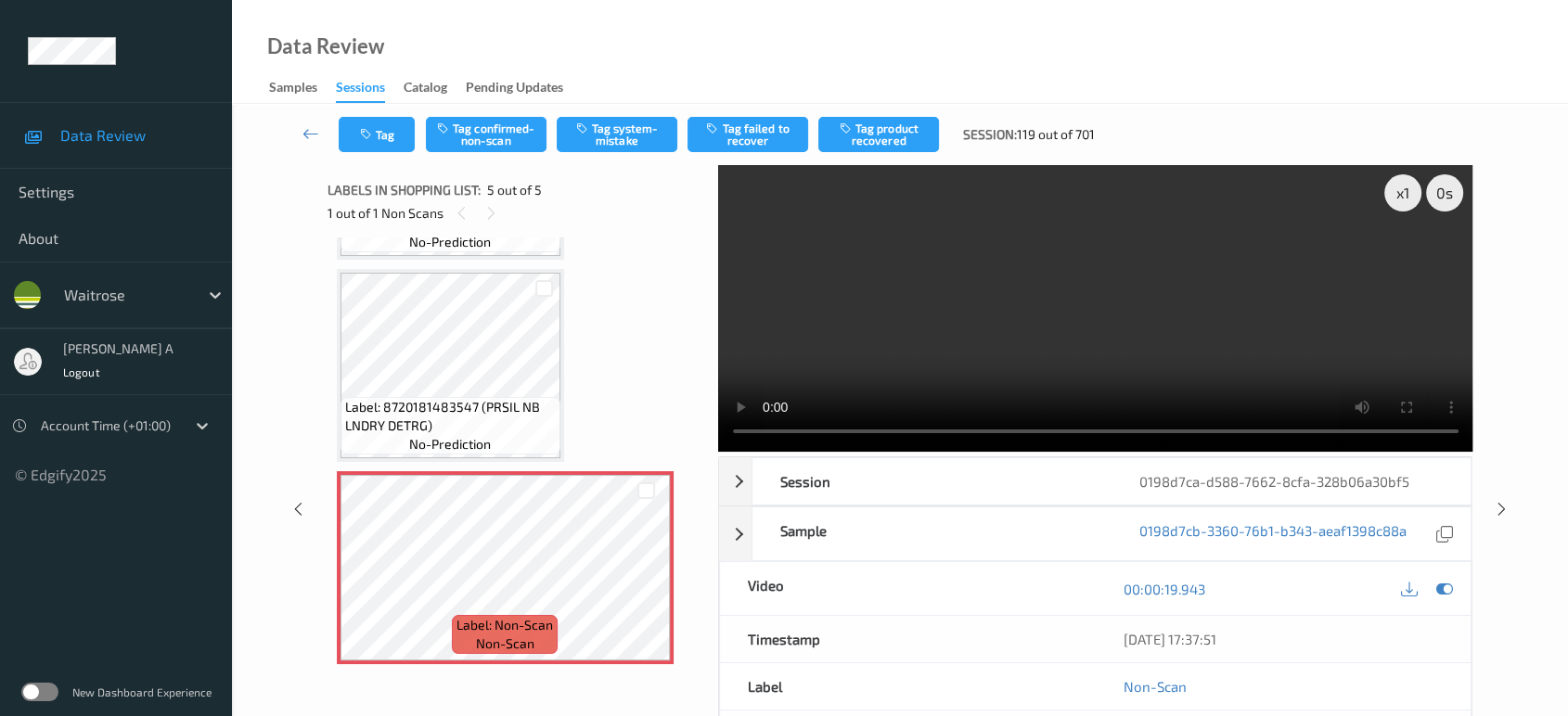
scroll to position [410, 0]
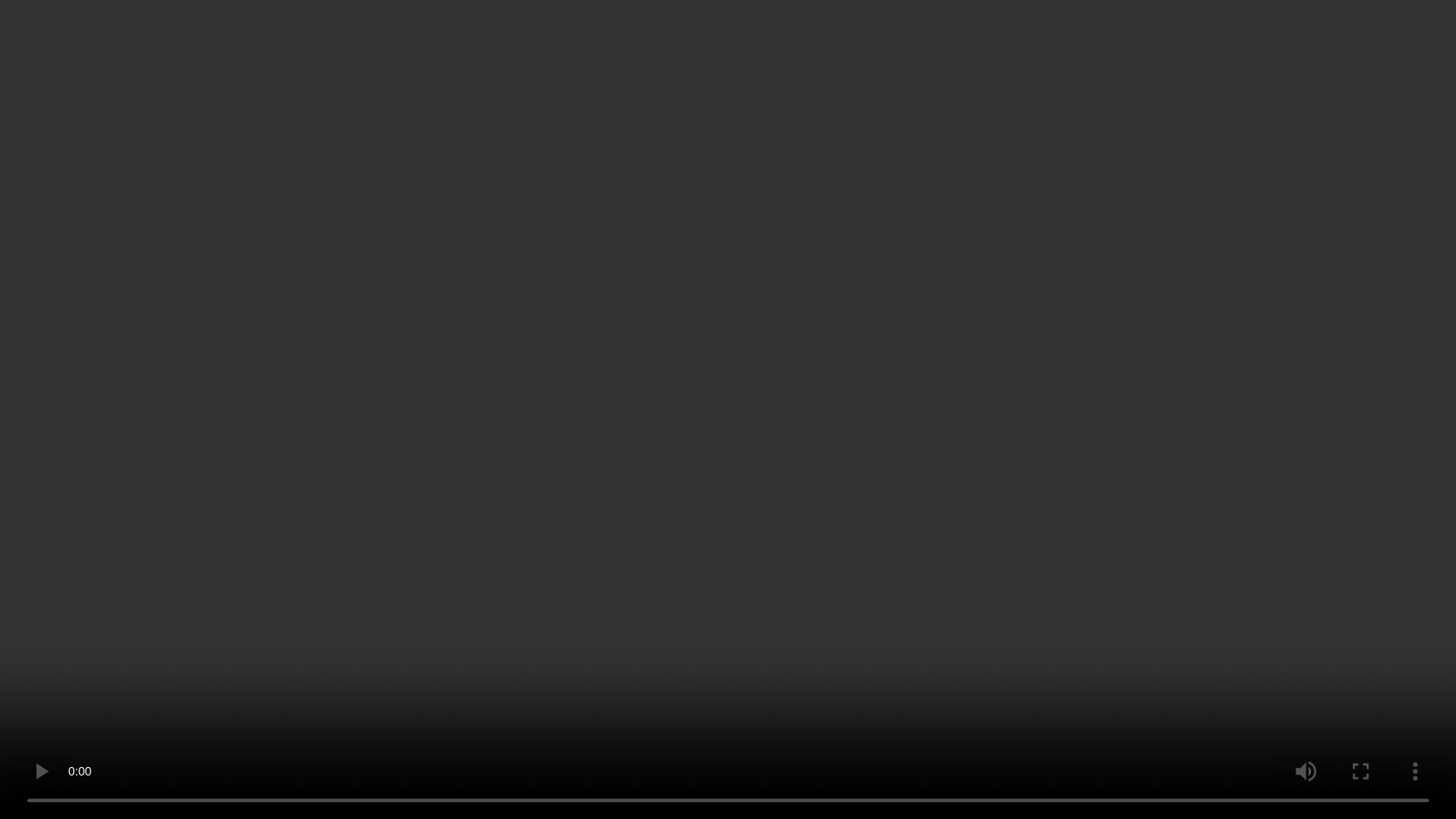
click at [621, 434] on video at bounding box center [728, 410] width 1456 height 819
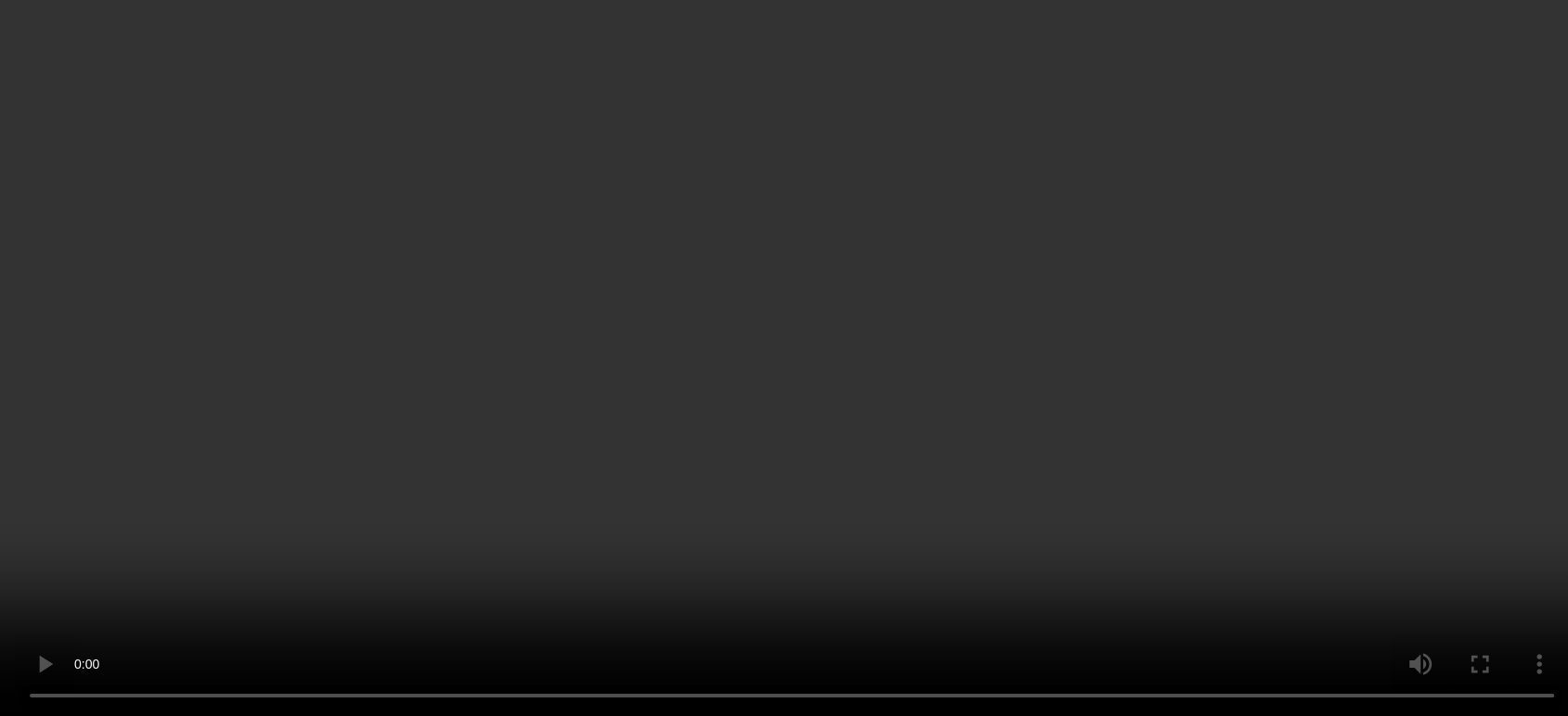
scroll to position [379, 0]
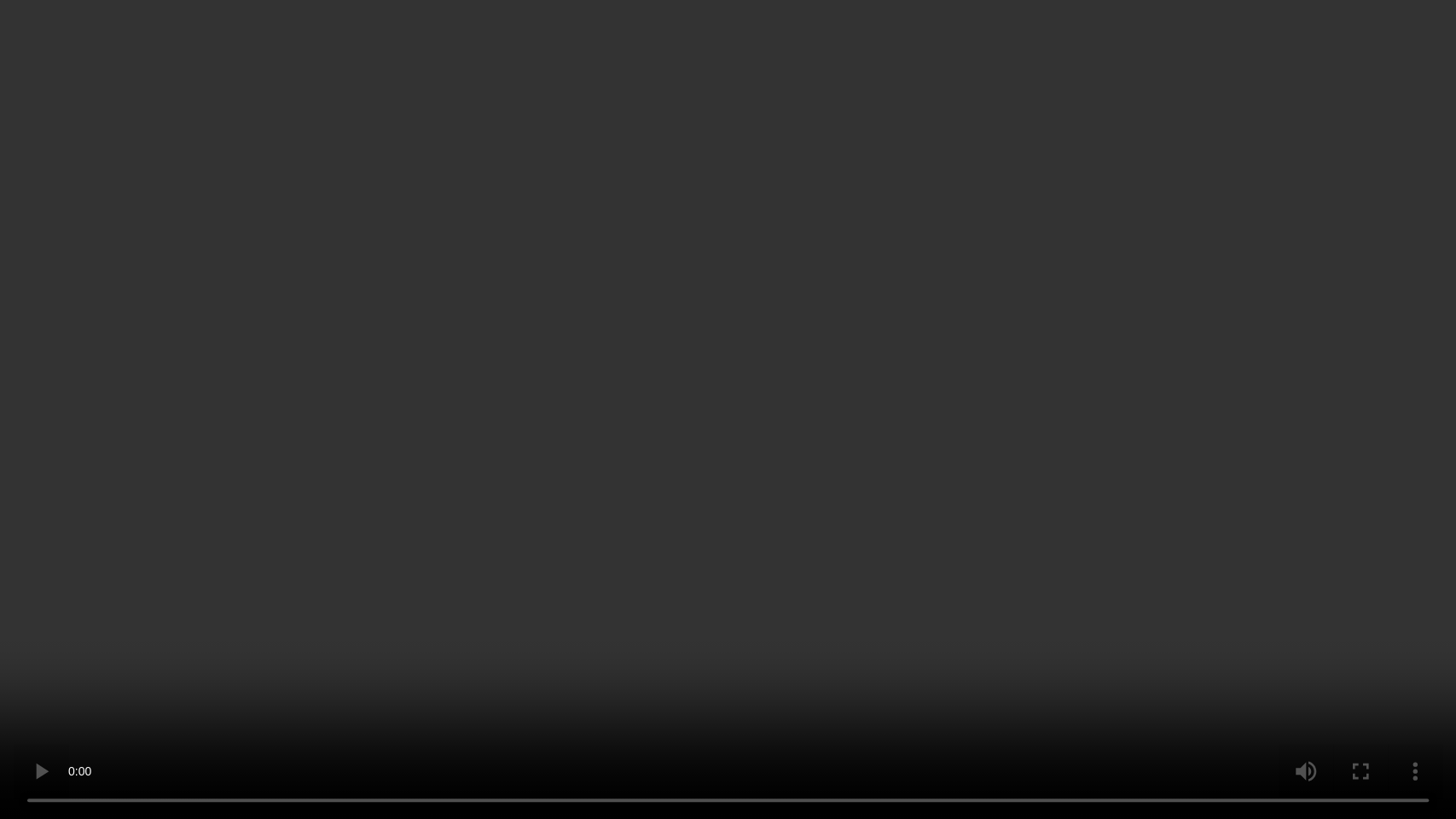
click at [799, 390] on video at bounding box center [728, 410] width 1456 height 819
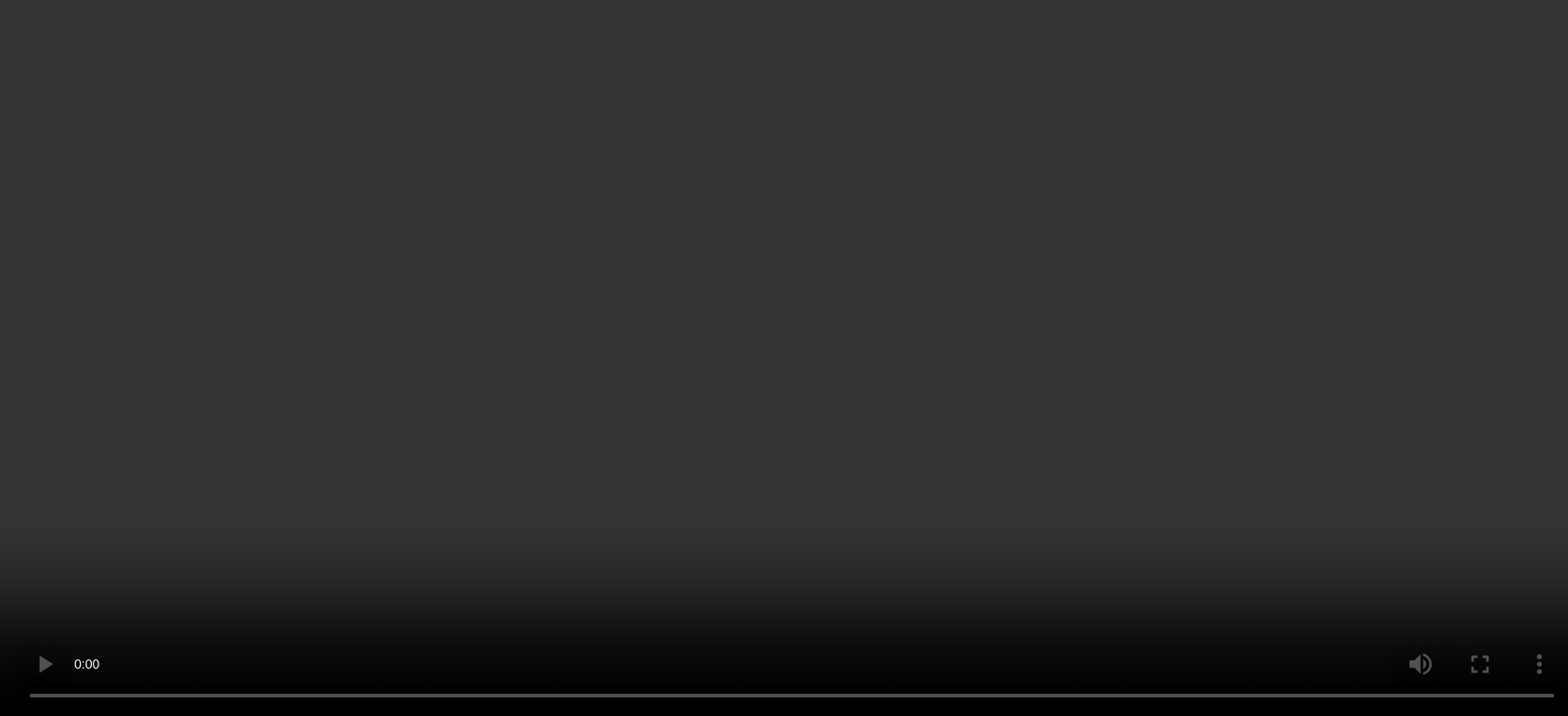
scroll to position [584, 0]
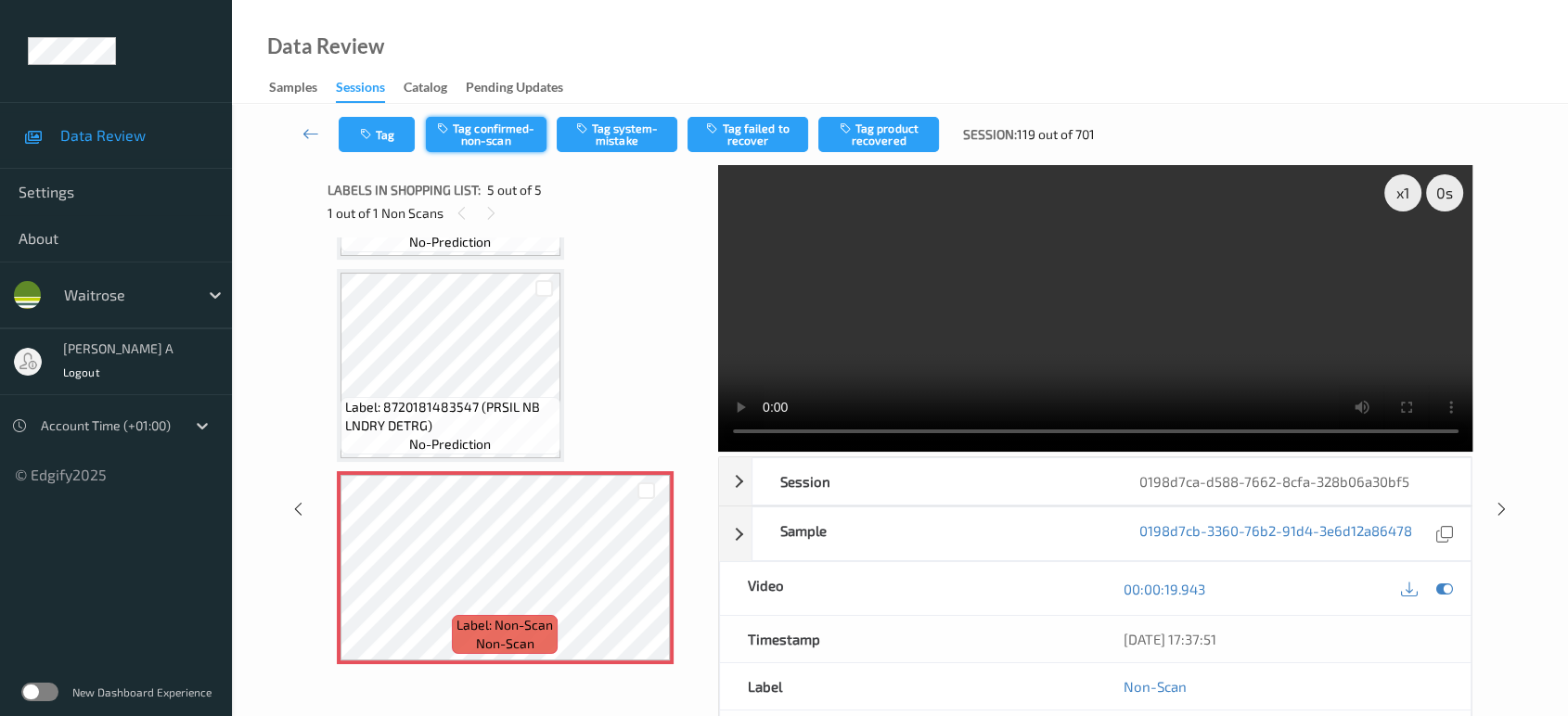
click at [502, 136] on button "Tag confirmed-non-scan" at bounding box center [485, 134] width 121 height 35
click at [749, 129] on button "Tag failed to recover" at bounding box center [747, 134] width 121 height 35
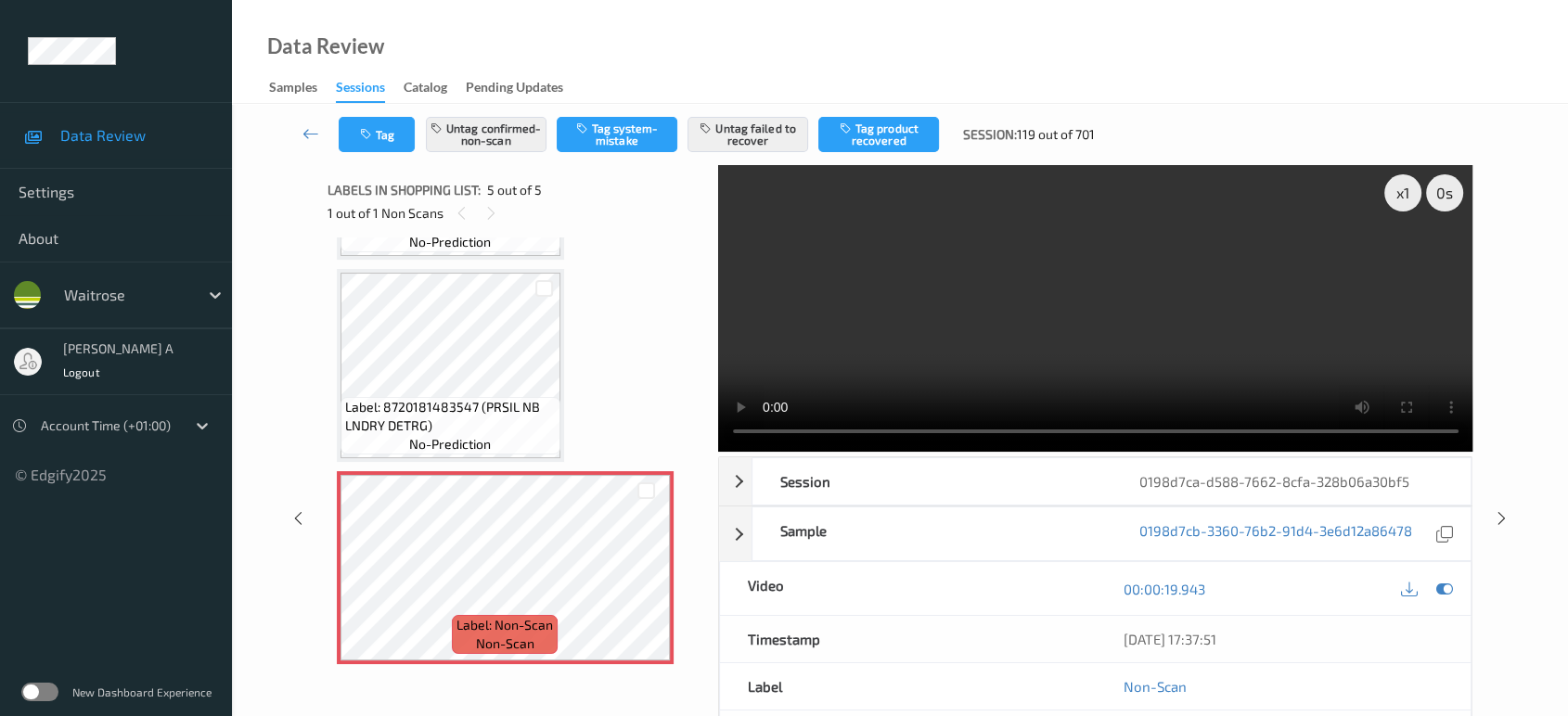
drag, startPoint x: 1500, startPoint y: 446, endPoint x: 1499, endPoint y: 424, distance: 22.0
click at [1500, 510] on icon at bounding box center [1502, 518] width 16 height 17
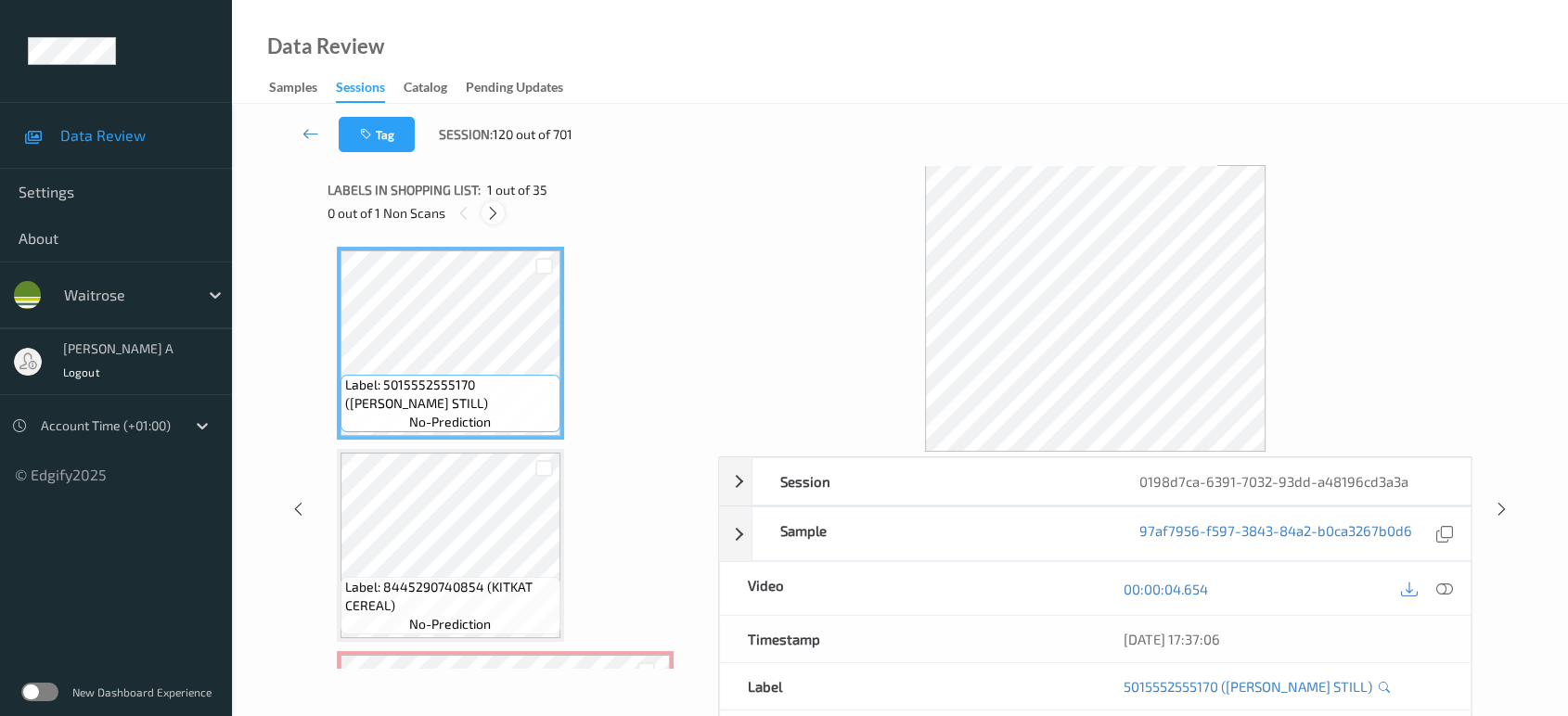
click at [500, 217] on icon at bounding box center [493, 214] width 16 height 17
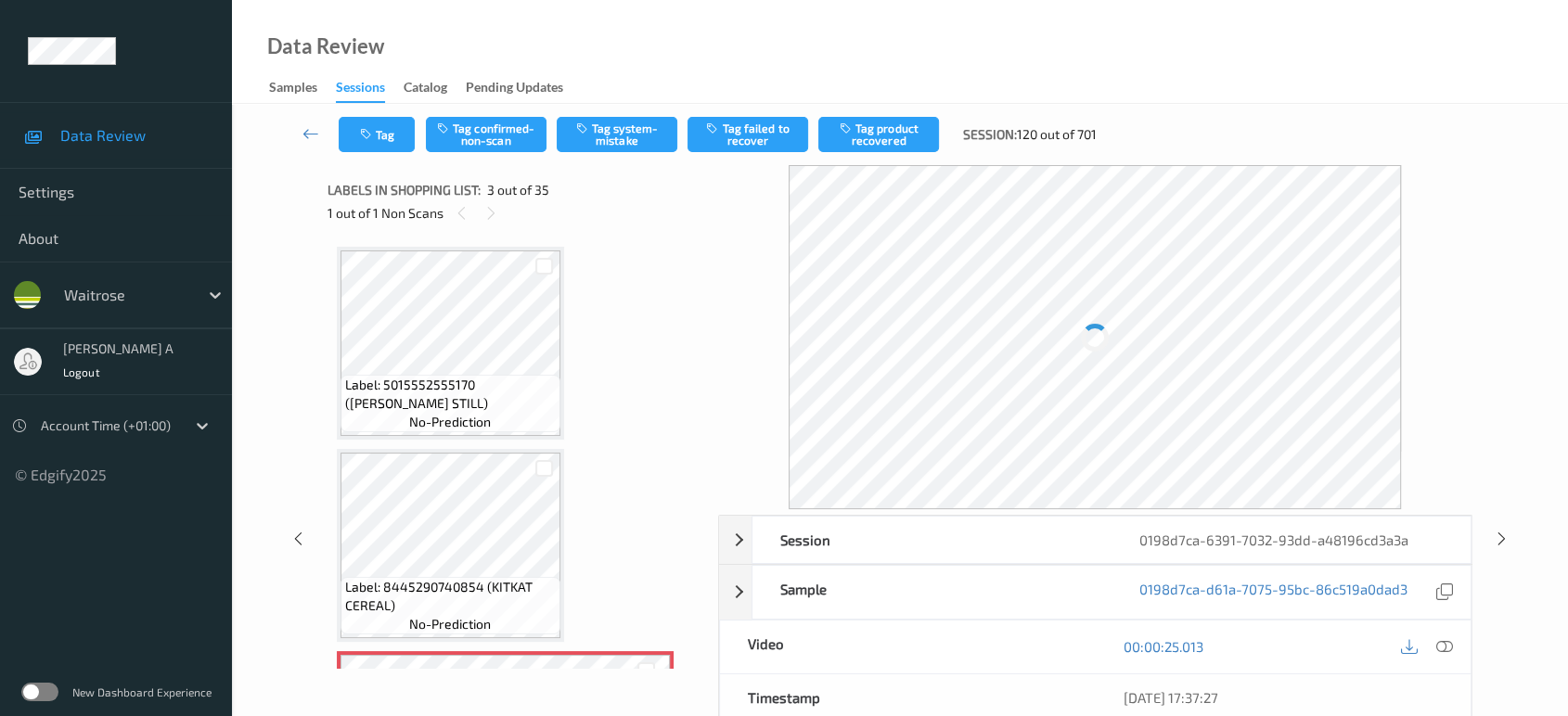
scroll to position [210, 0]
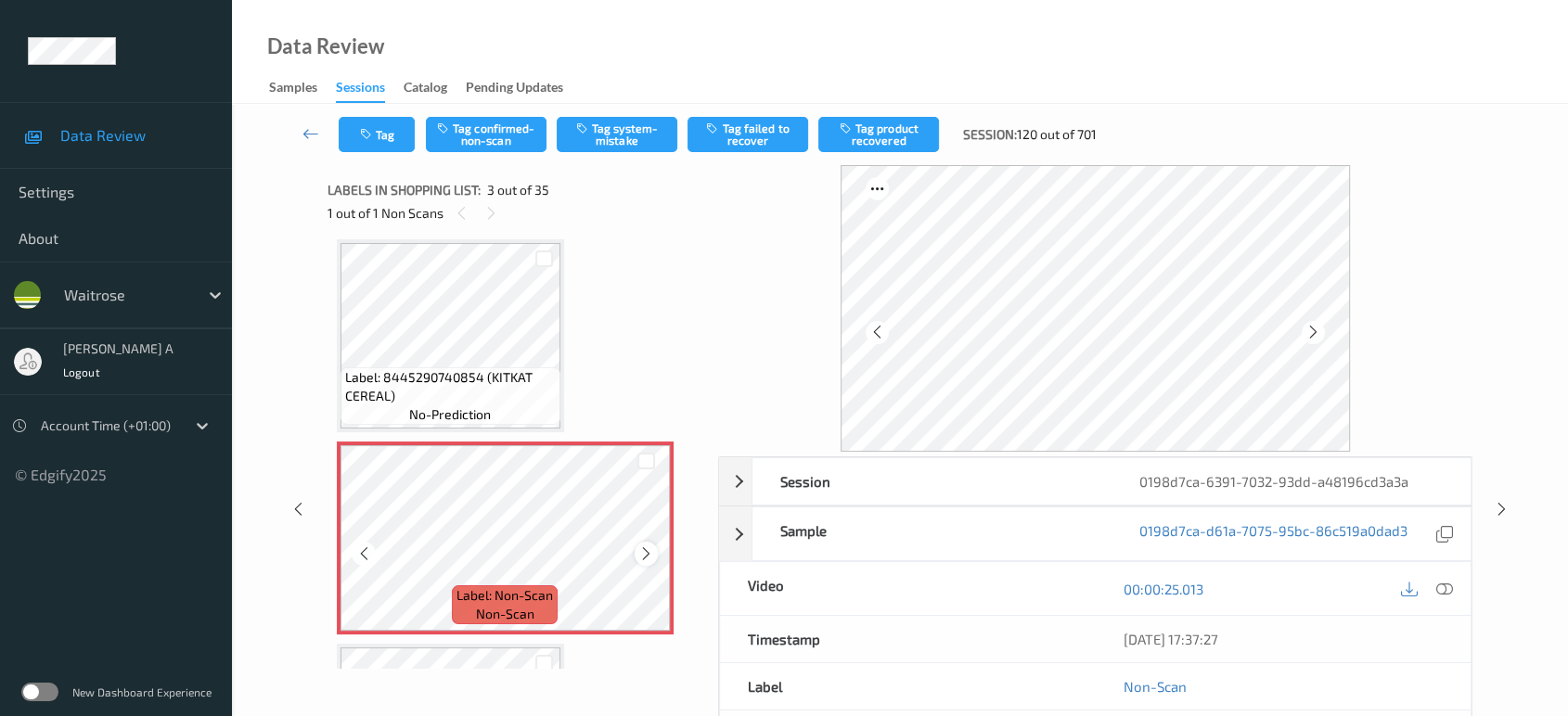
click at [650, 556] on icon at bounding box center [646, 554] width 16 height 17
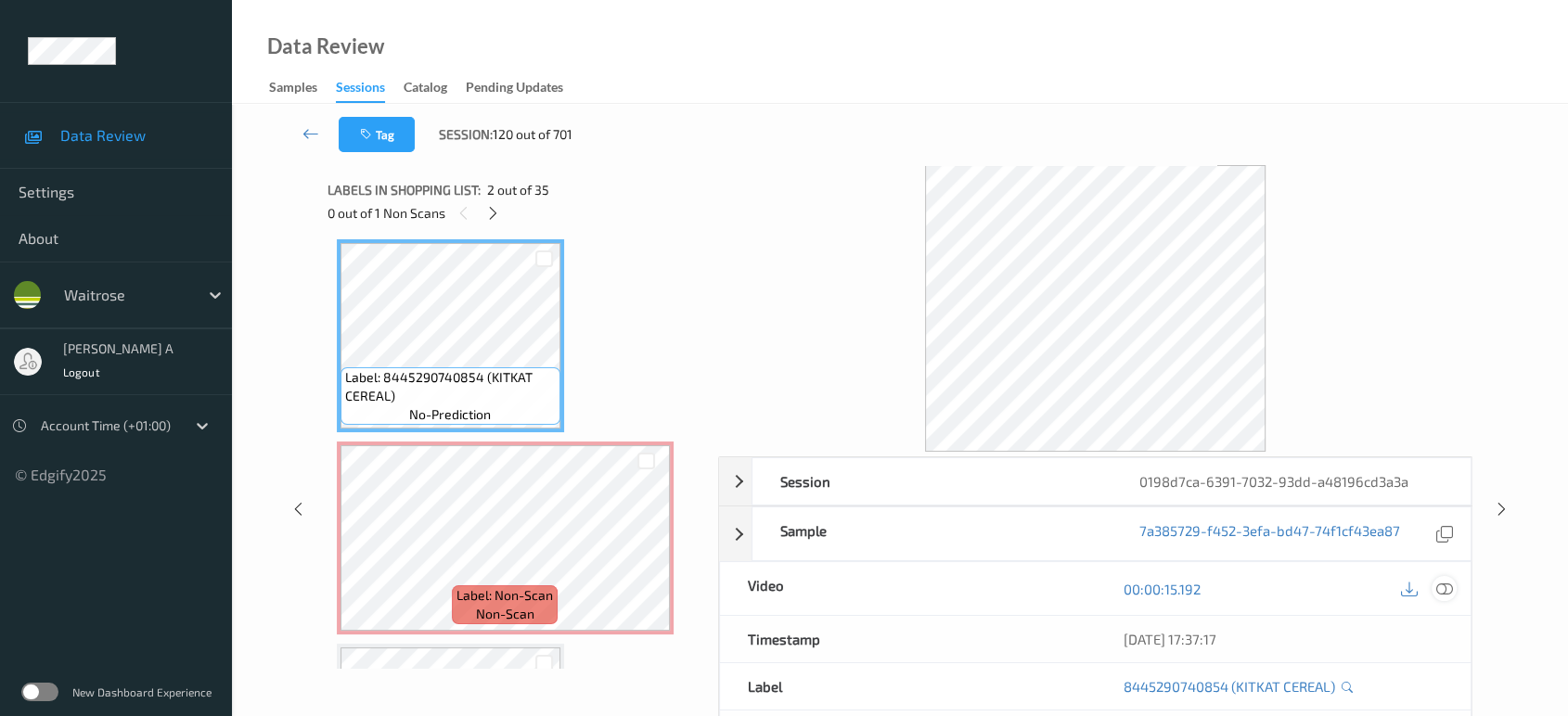
click at [1436, 594] on icon at bounding box center [1445, 589] width 17 height 17
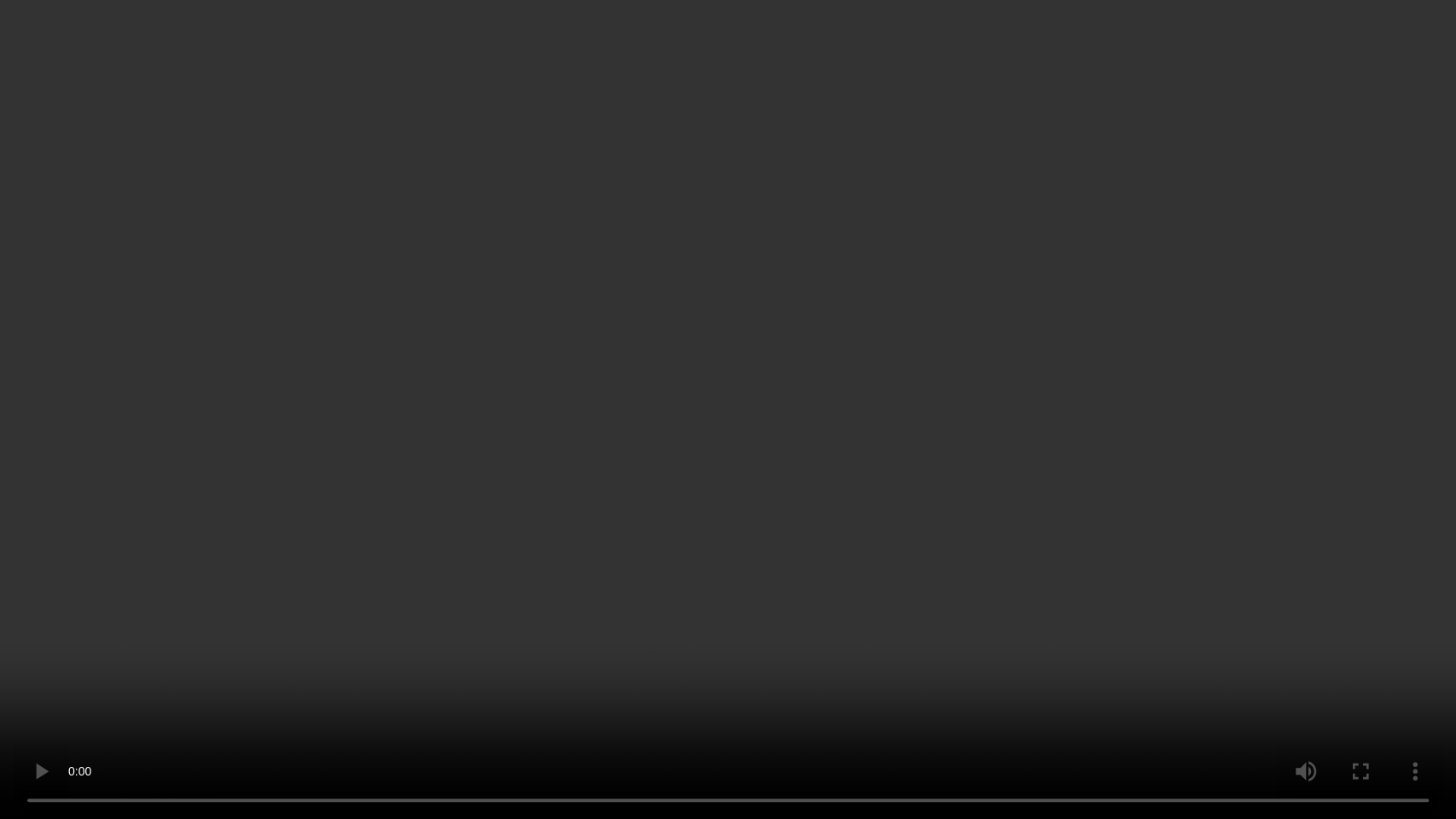
click at [366, 495] on video at bounding box center [728, 410] width 1456 height 819
click at [814, 505] on video at bounding box center [728, 410] width 1456 height 819
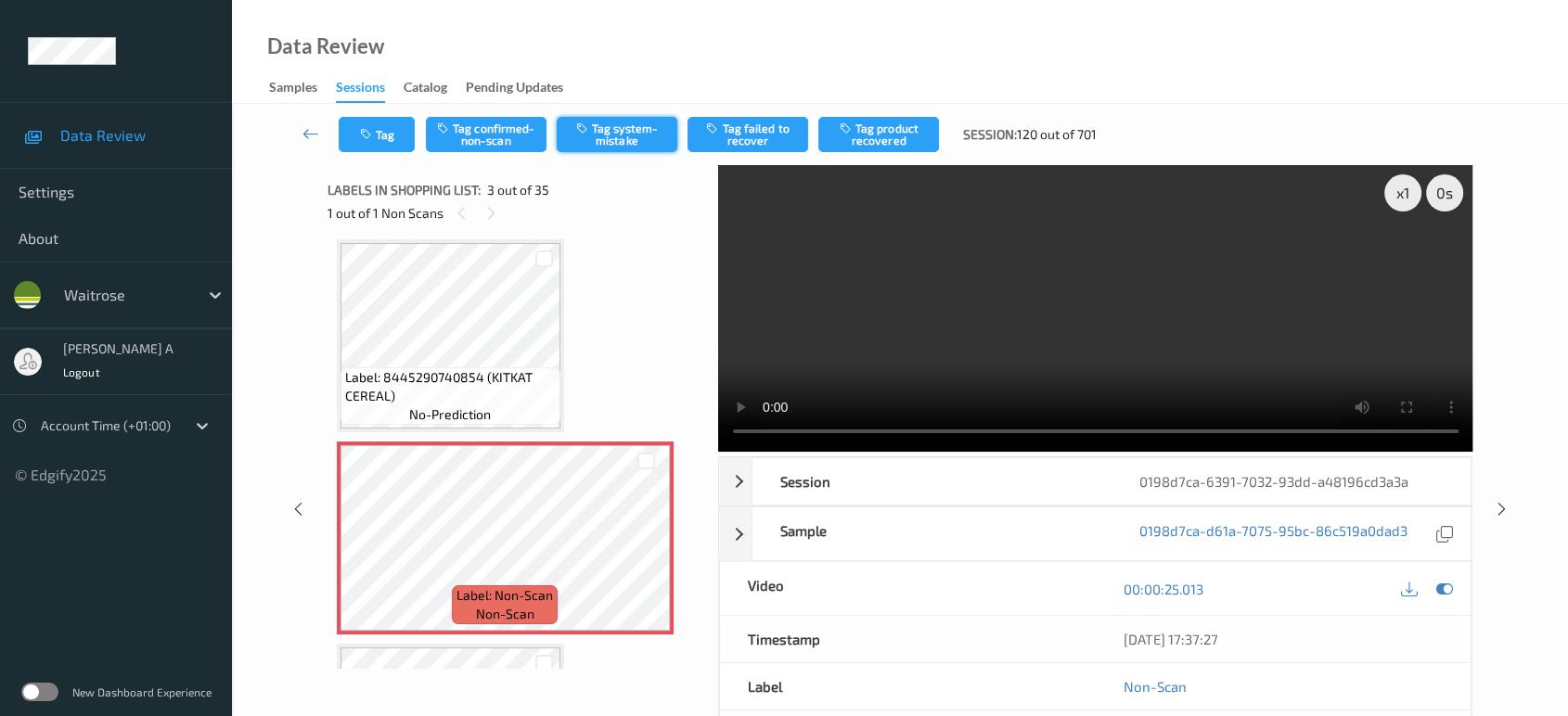
click at [637, 124] on button "Tag system-mistake" at bounding box center [616, 134] width 121 height 35
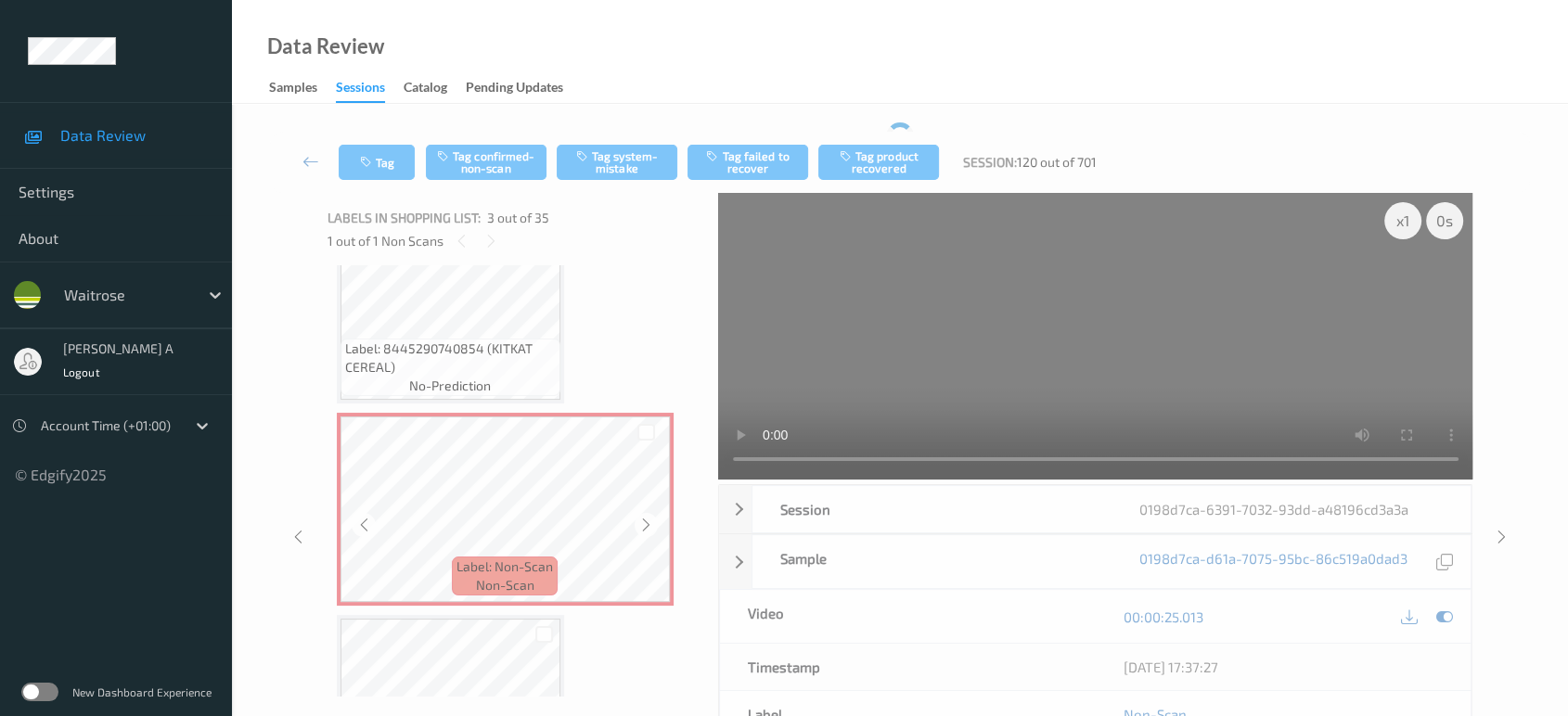
scroll to position [312, 0]
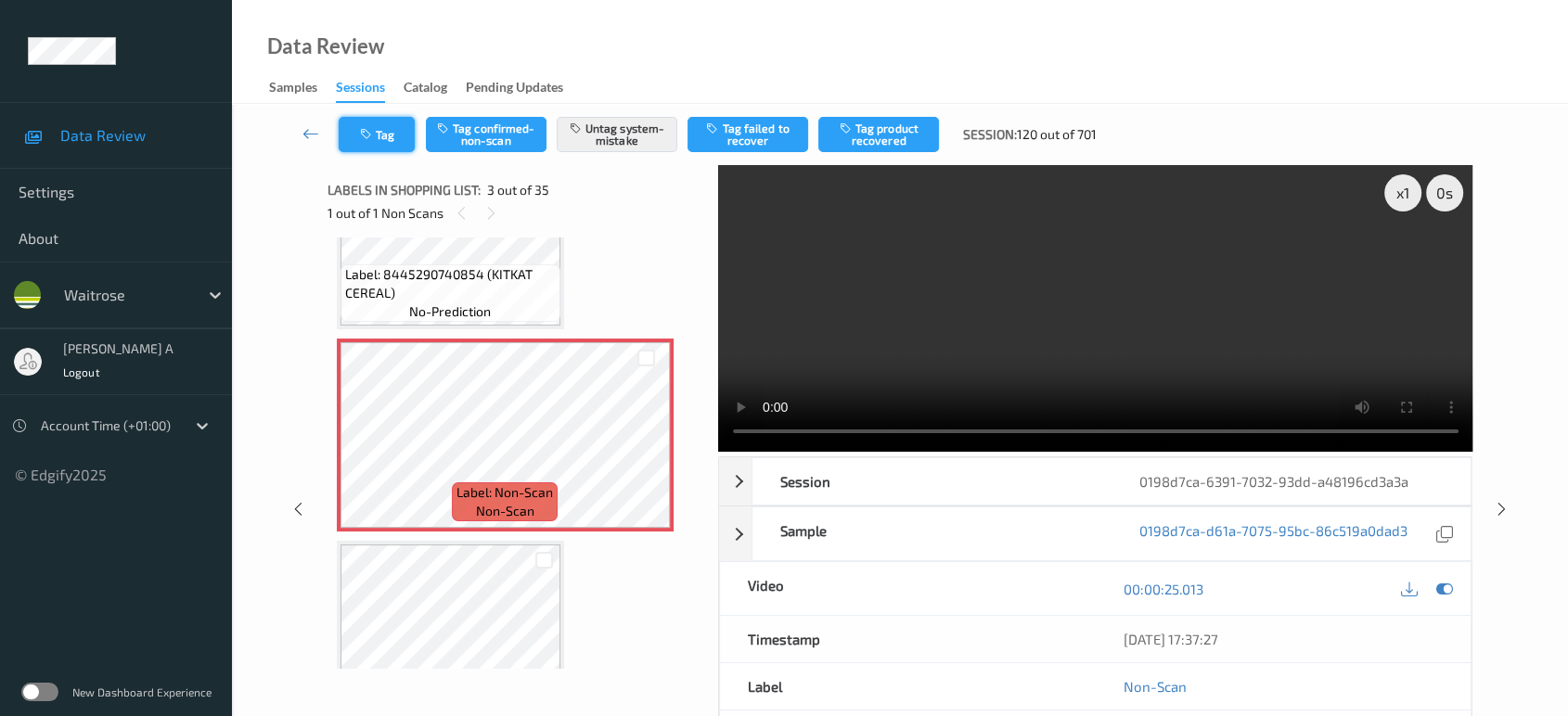
click at [388, 146] on button "Tag" at bounding box center [377, 134] width 76 height 35
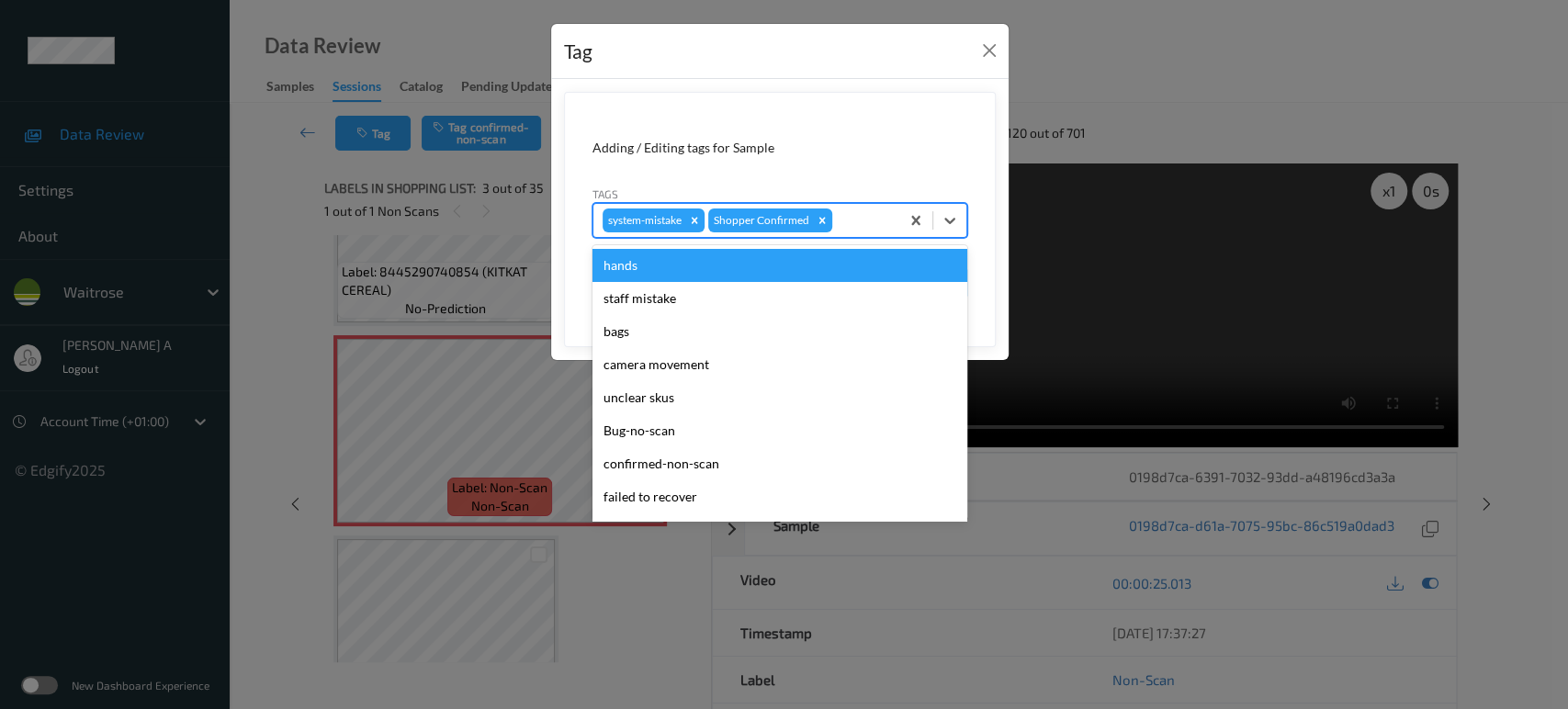
click at [871, 220] on div at bounding box center [863, 220] width 55 height 22
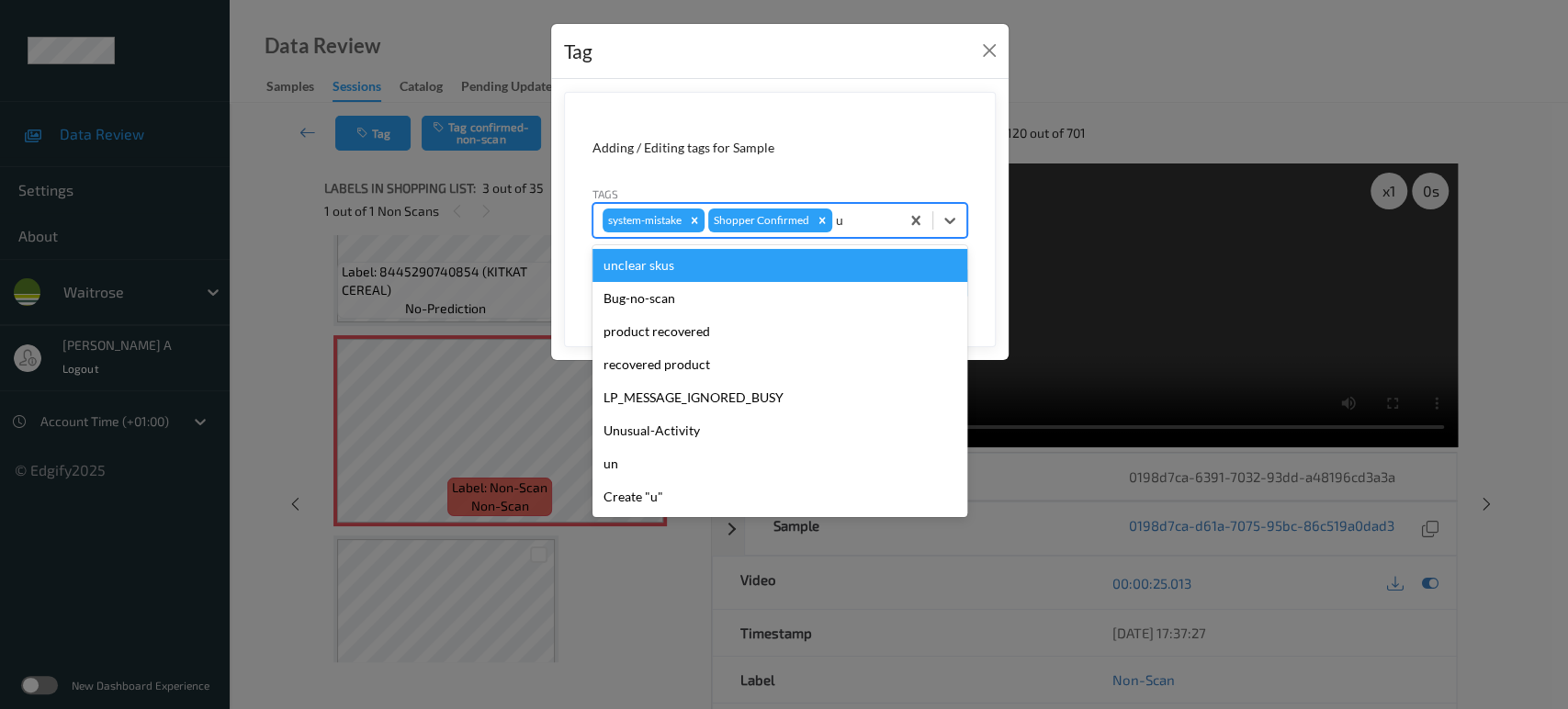
type input "un"
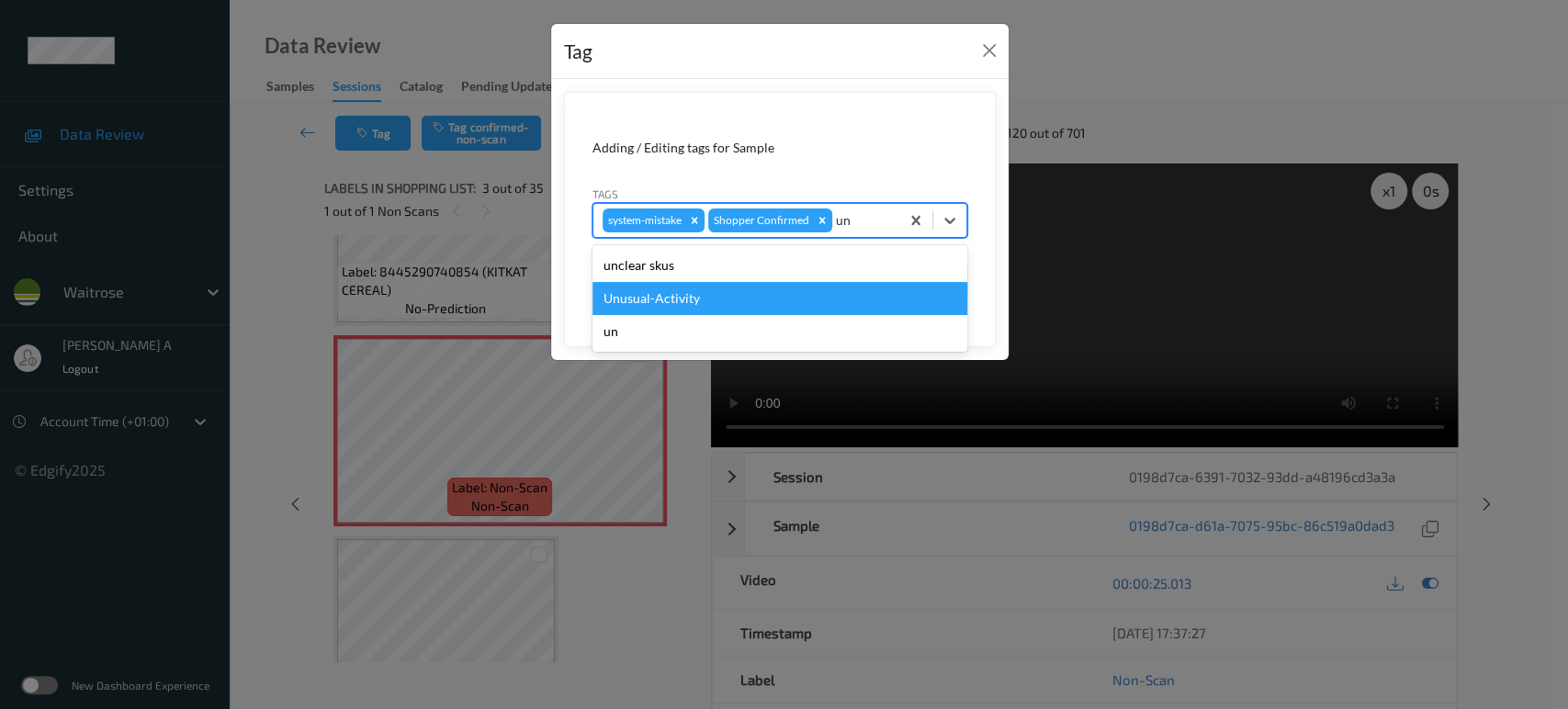
click at [784, 301] on div "Unusual-Activity" at bounding box center [780, 298] width 375 height 33
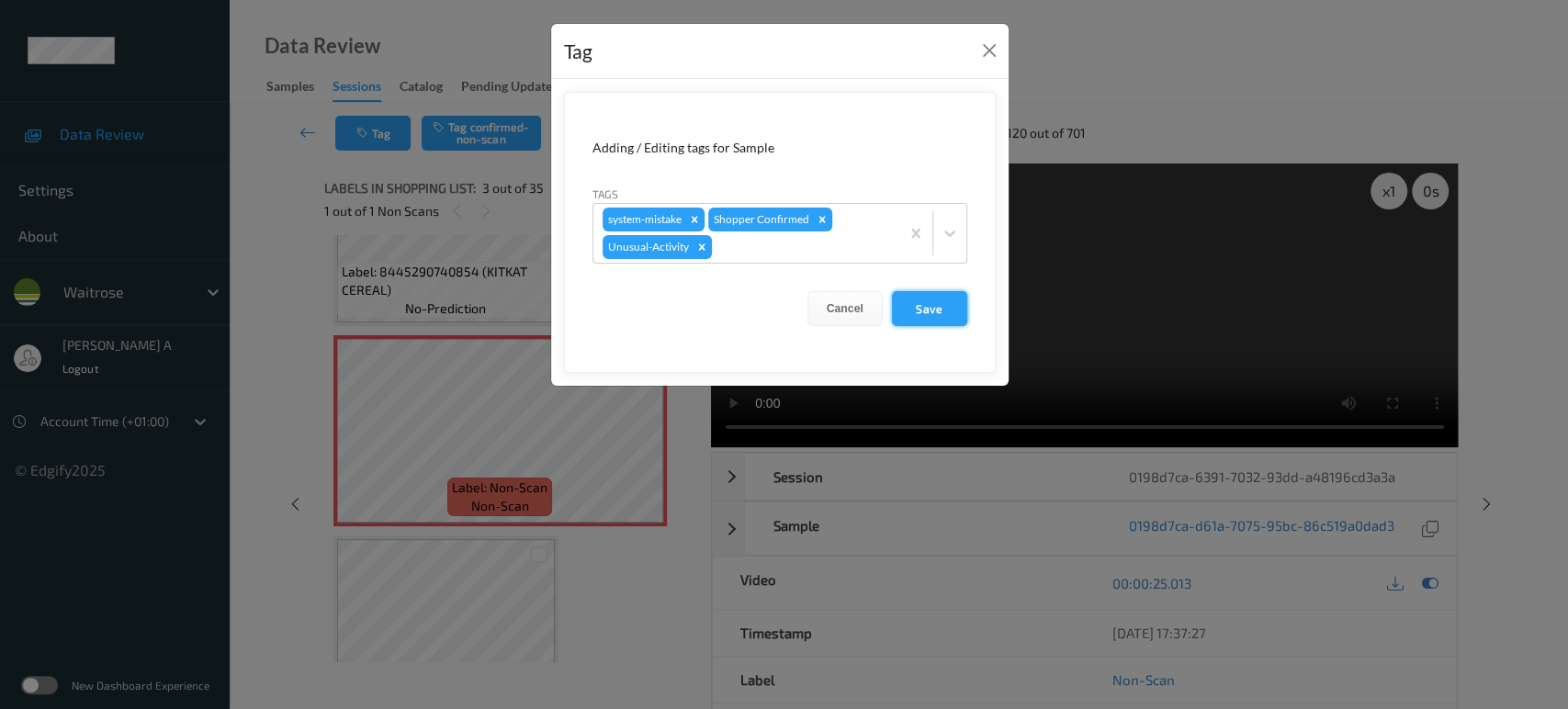
click at [934, 303] on button "Save" at bounding box center [929, 308] width 75 height 35
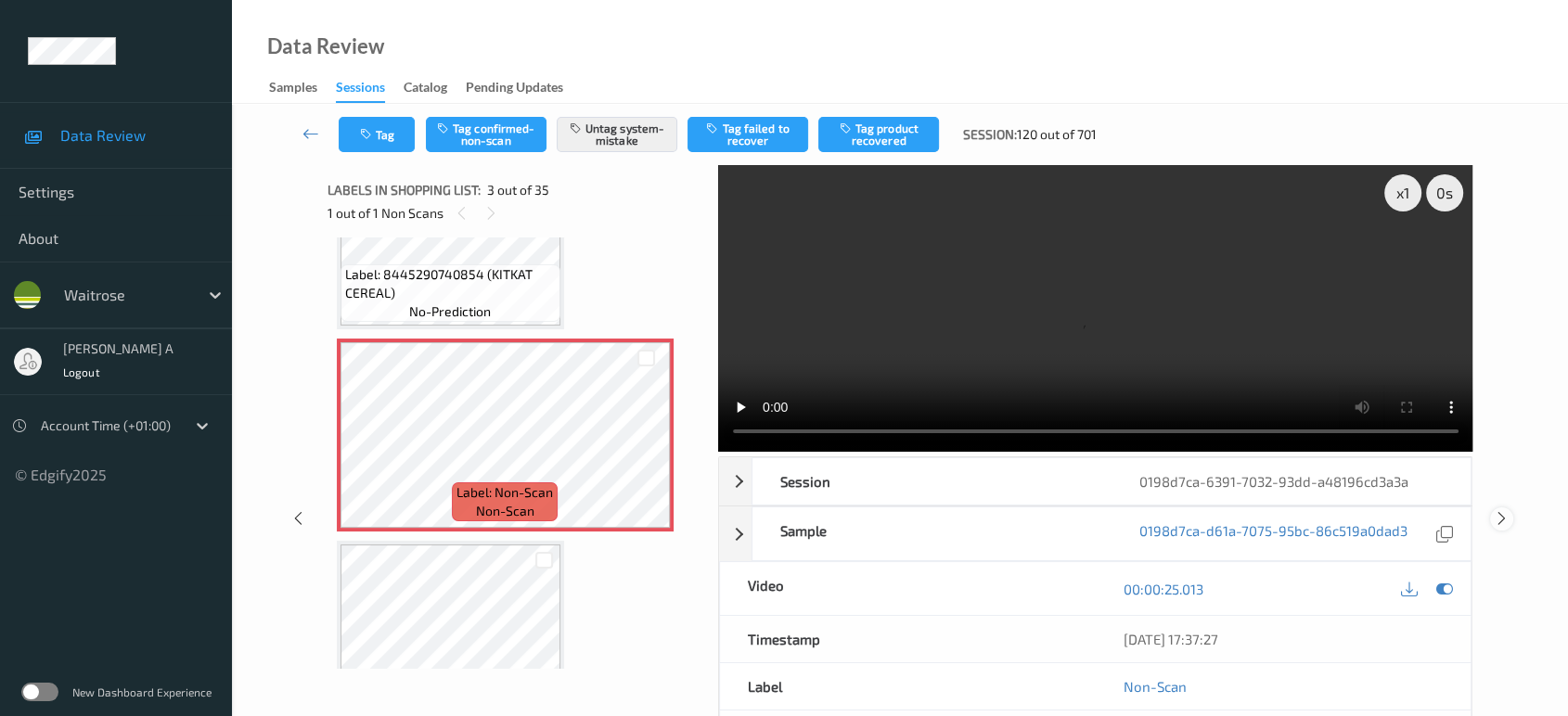
click at [1496, 510] on icon at bounding box center [1502, 518] width 16 height 17
